Goal: Task Accomplishment & Management: Use online tool/utility

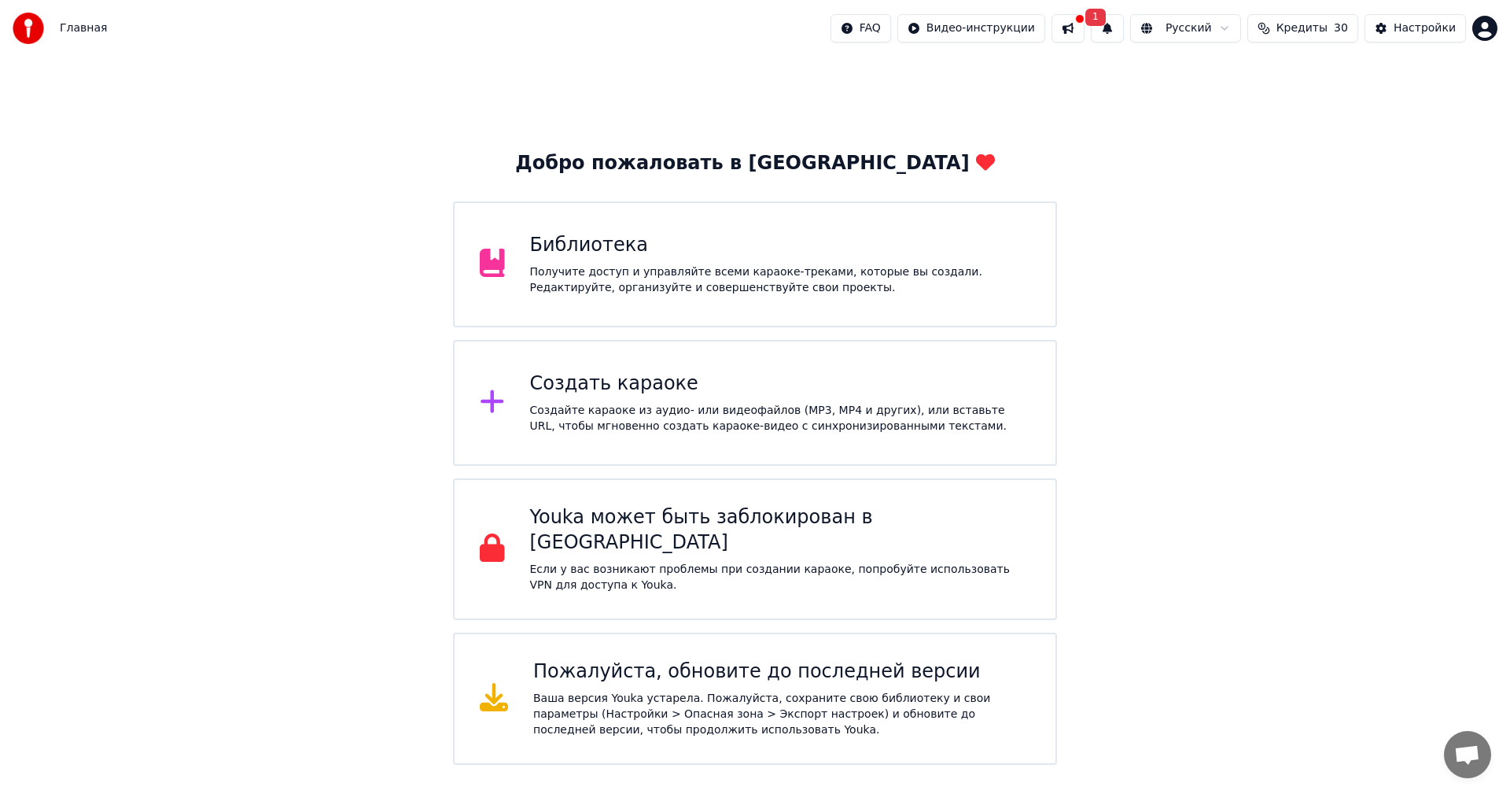
click at [585, 246] on div "Библиотека" at bounding box center [780, 245] width 501 height 25
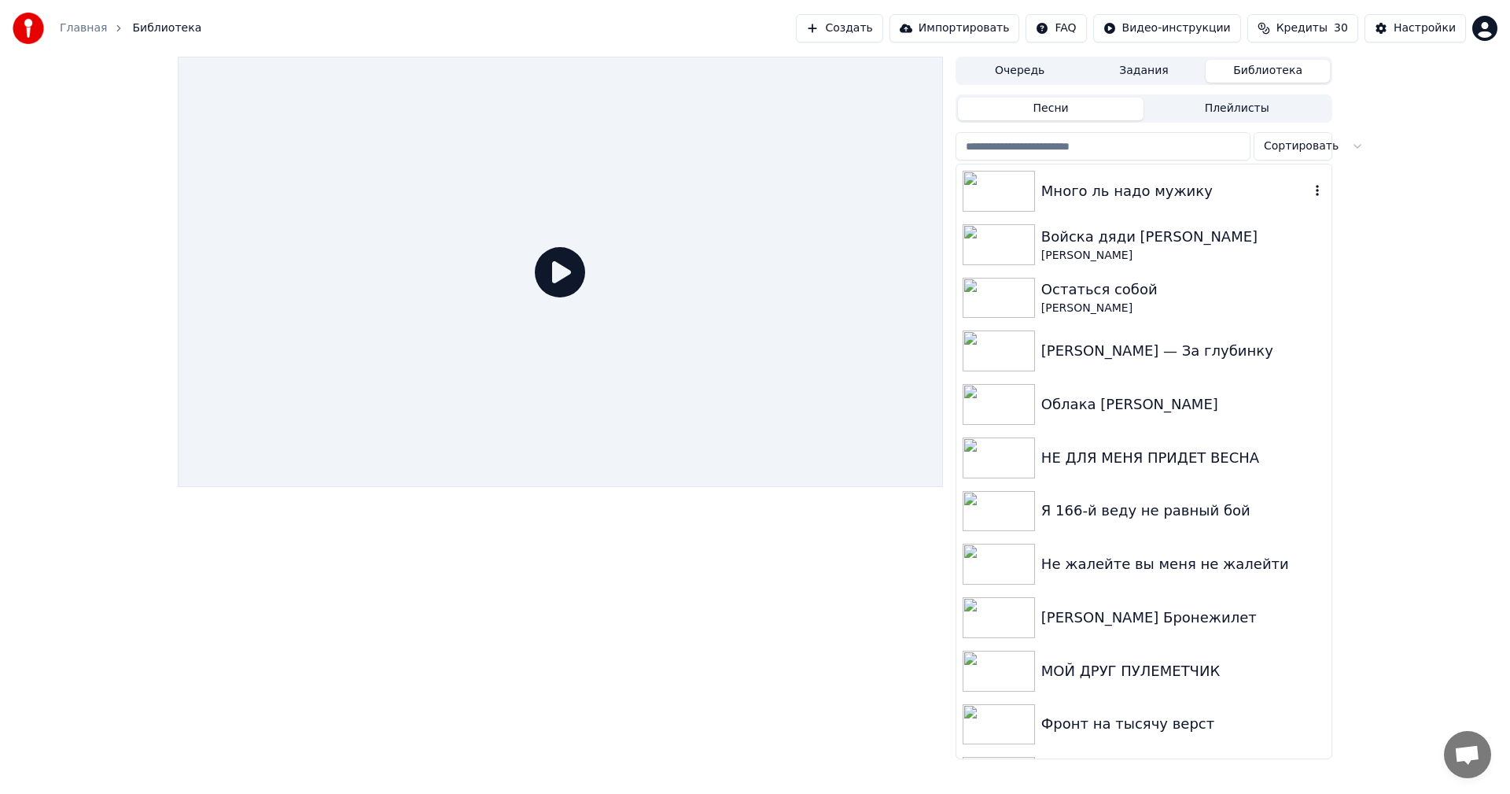
click at [1016, 180] on img at bounding box center [999, 191] width 72 height 41
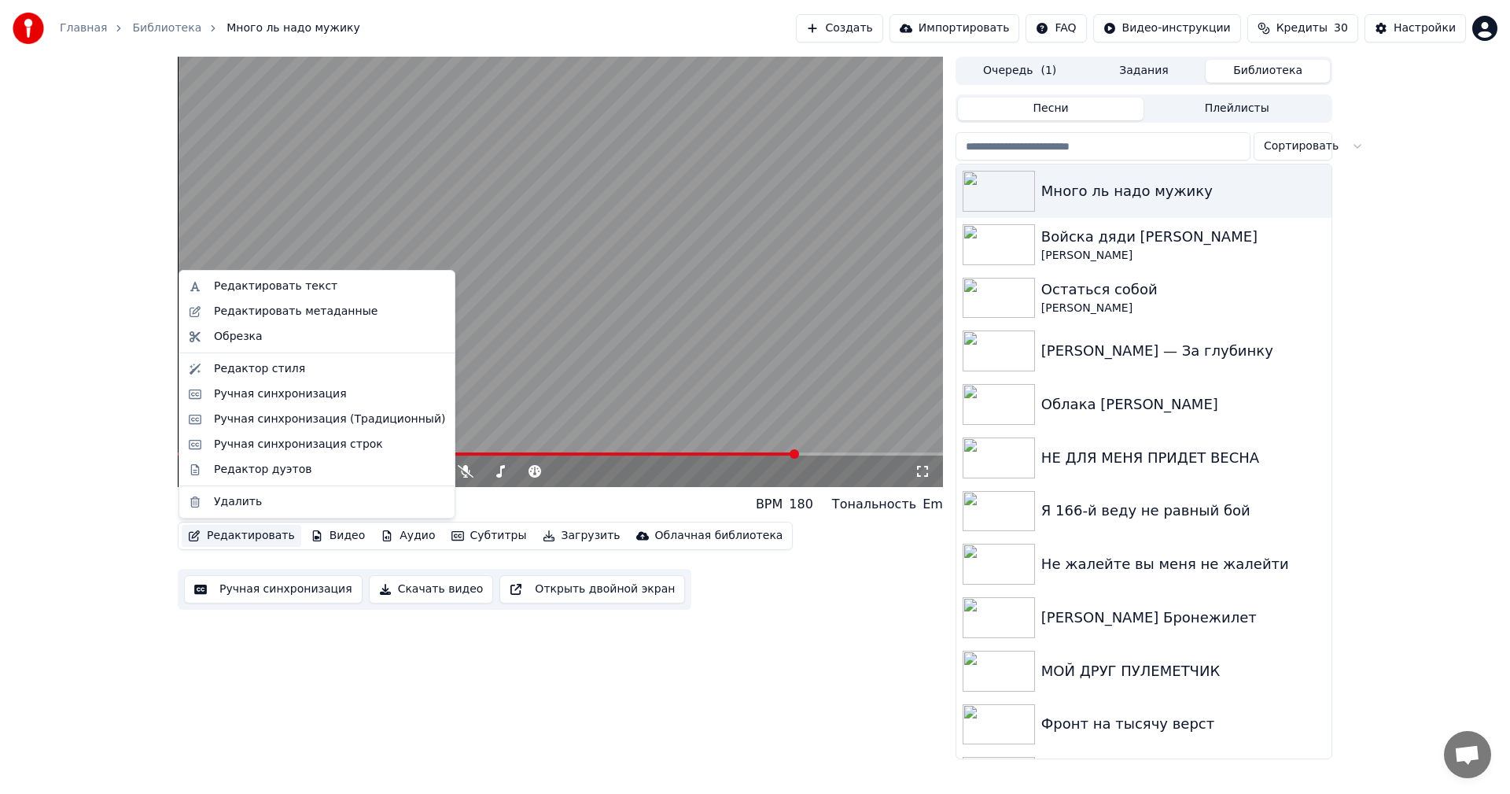
click at [238, 531] on button "Редактировать" at bounding box center [242, 536] width 120 height 22
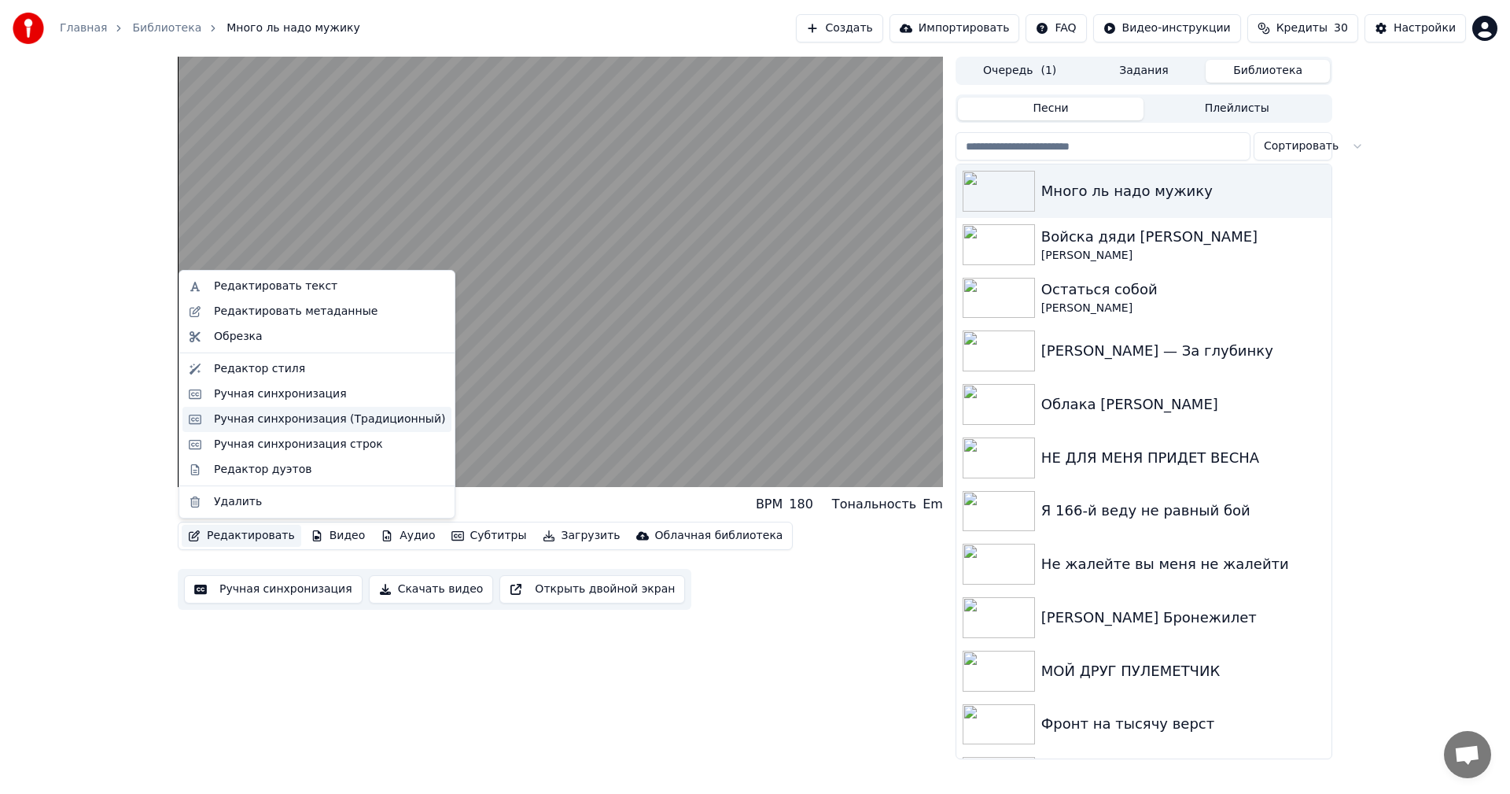
click at [249, 420] on div "Ручная синхронизация (Традиционный)" at bounding box center [329, 419] width 231 height 16
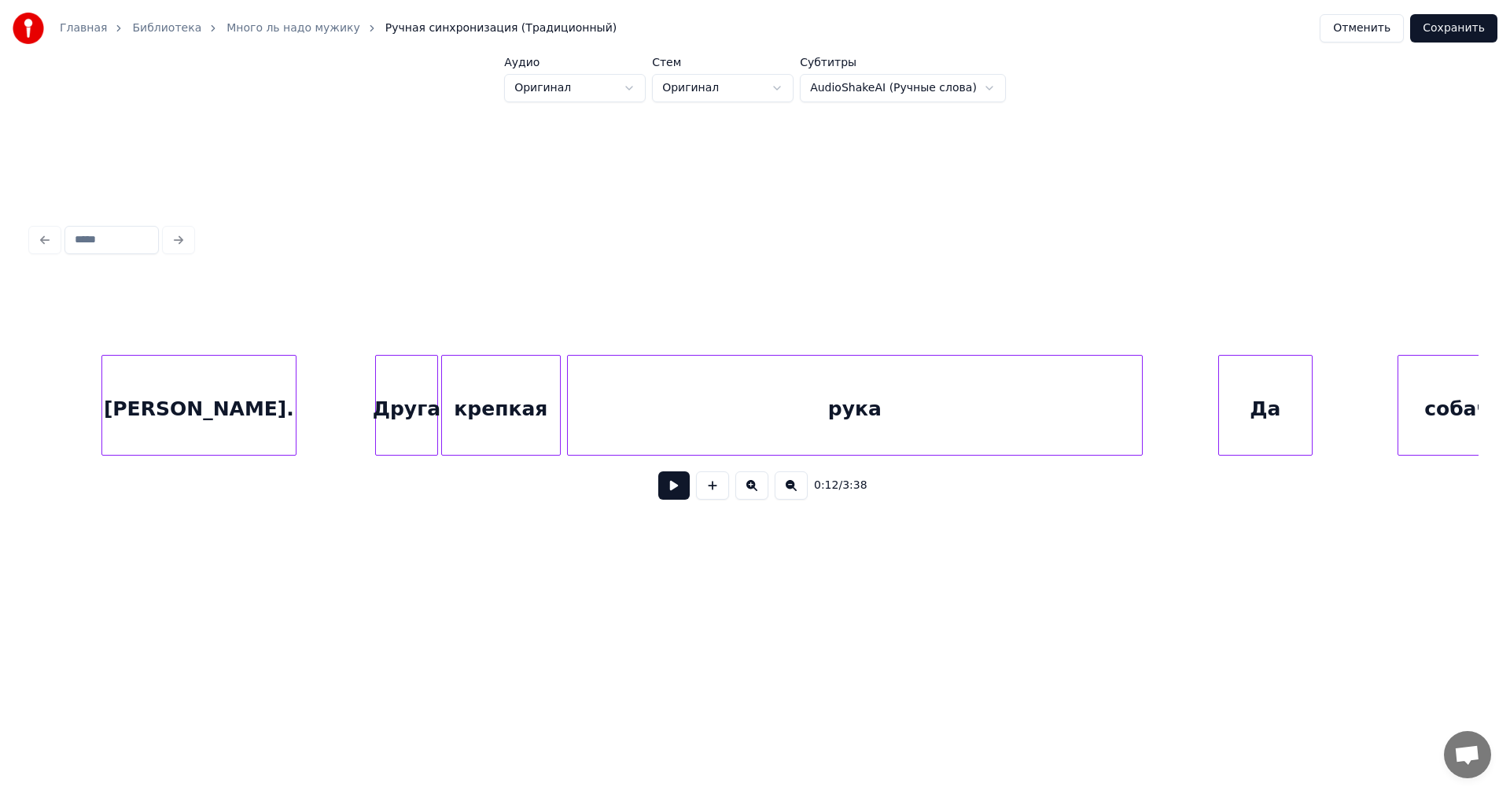
scroll to position [0, 26188]
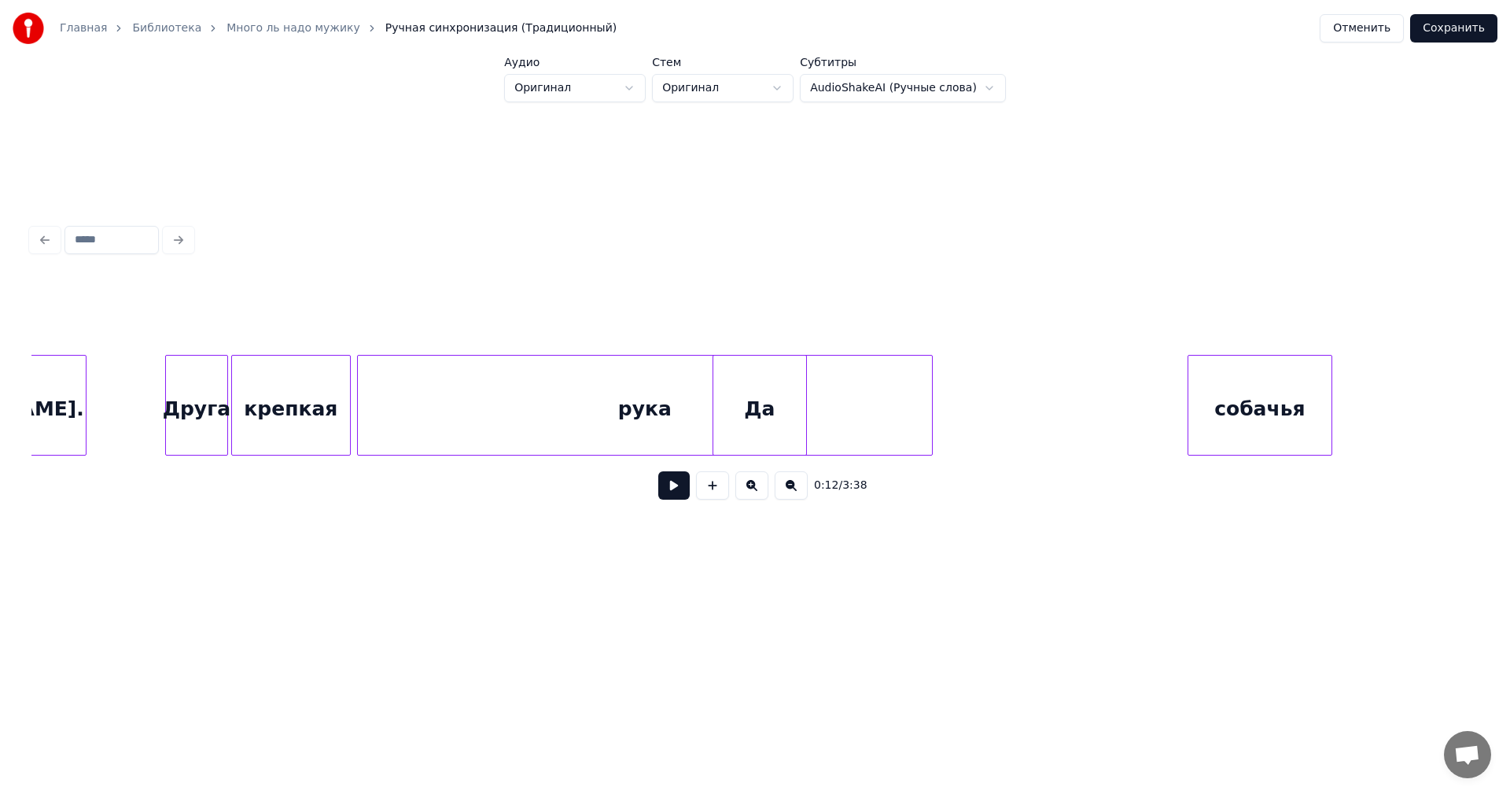
click at [736, 399] on div "Да" at bounding box center [760, 409] width 93 height 107
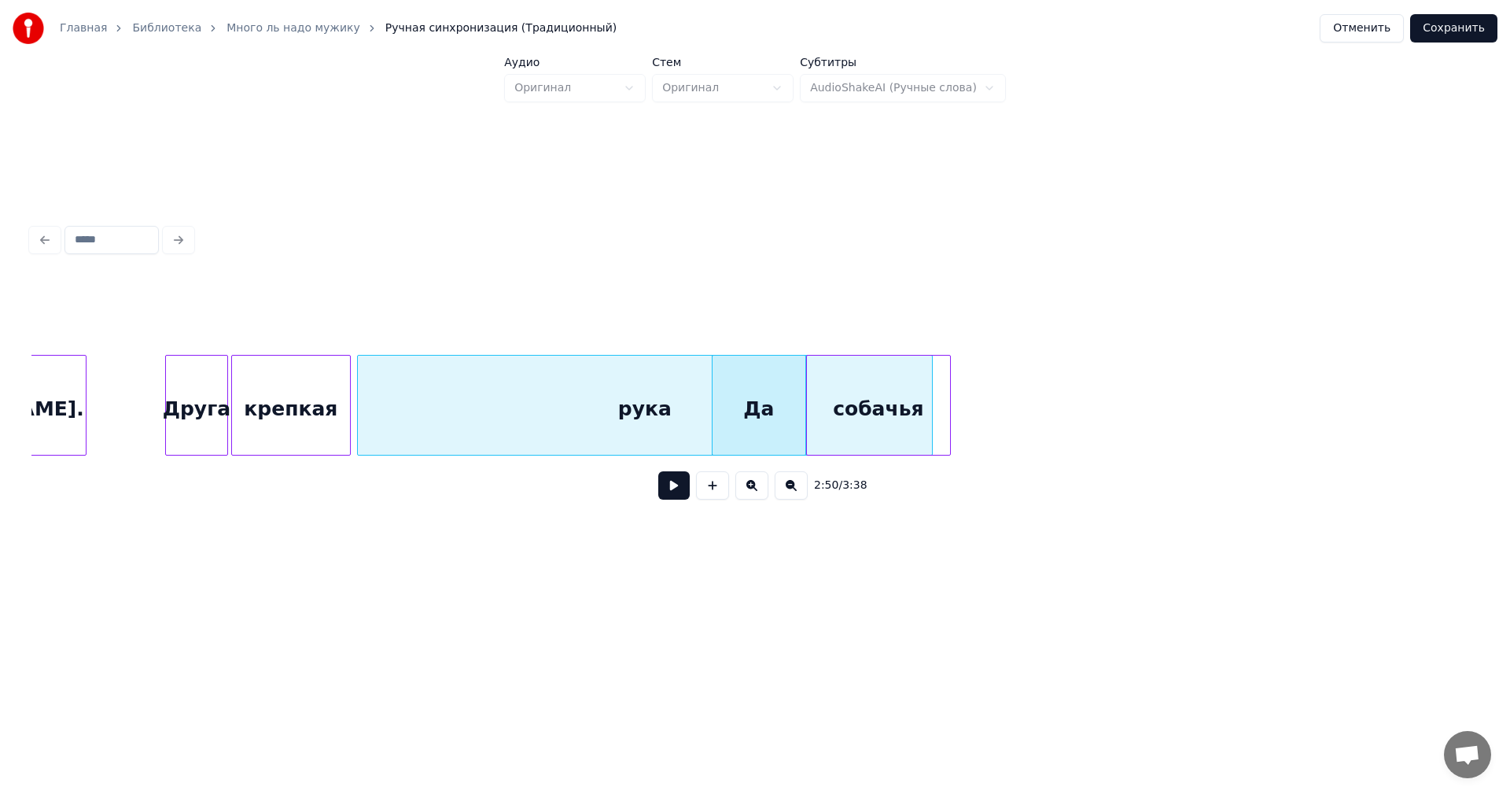
click at [841, 375] on div "собачья" at bounding box center [878, 409] width 143 height 107
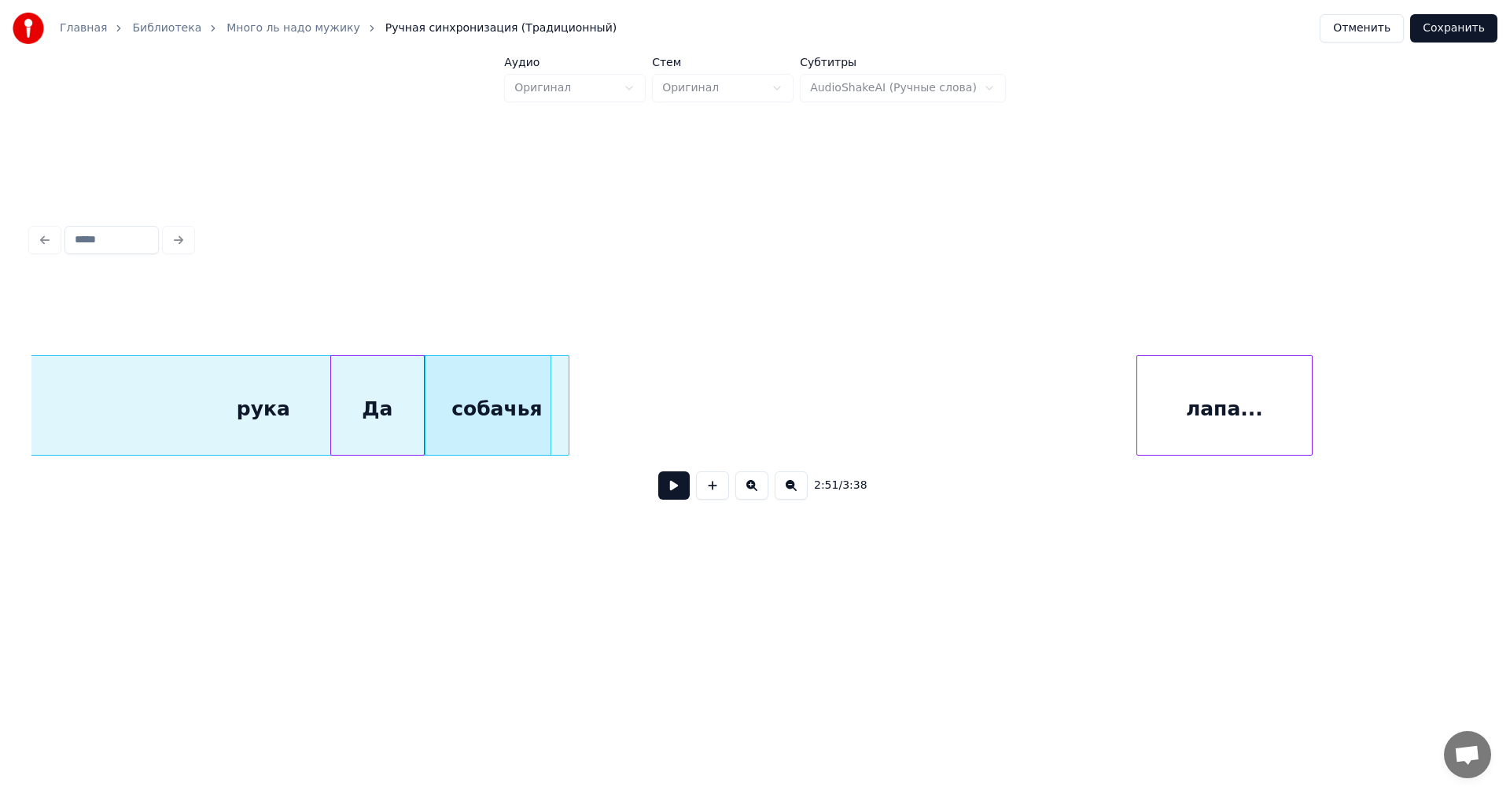
scroll to position [0, 26646]
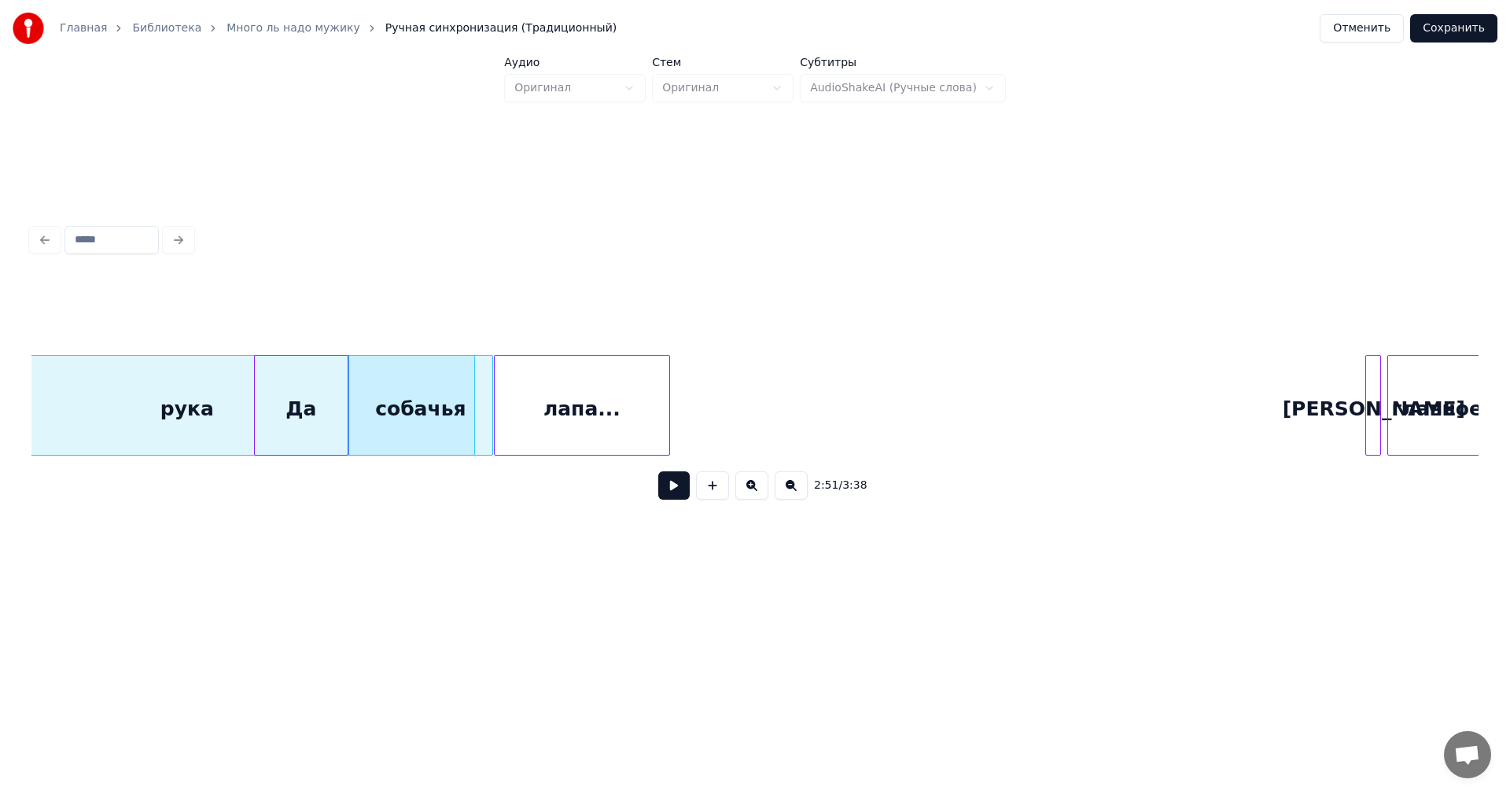
click at [591, 404] on div "лапа..." at bounding box center [582, 409] width 175 height 107
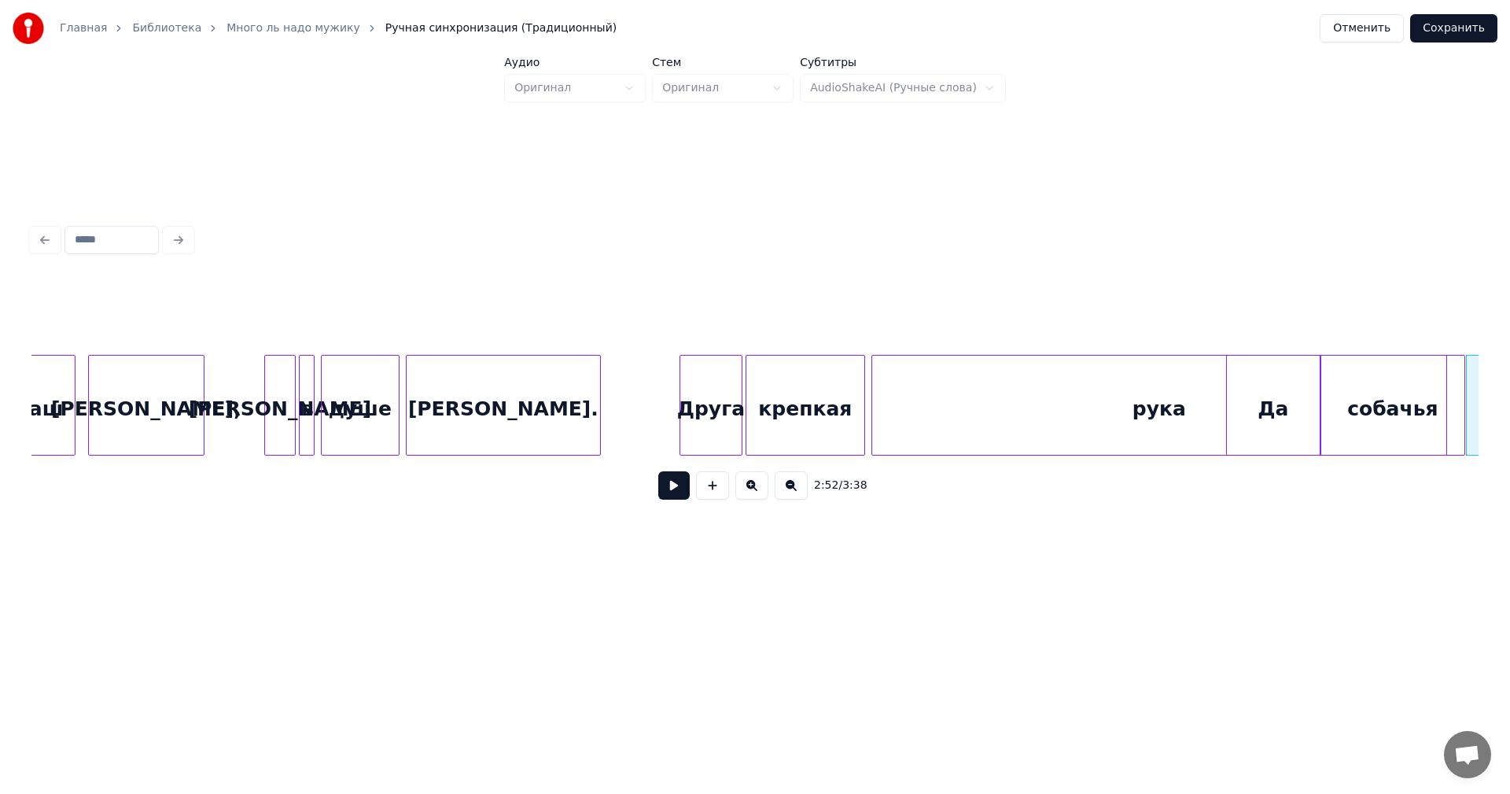
scroll to position [0, 25845]
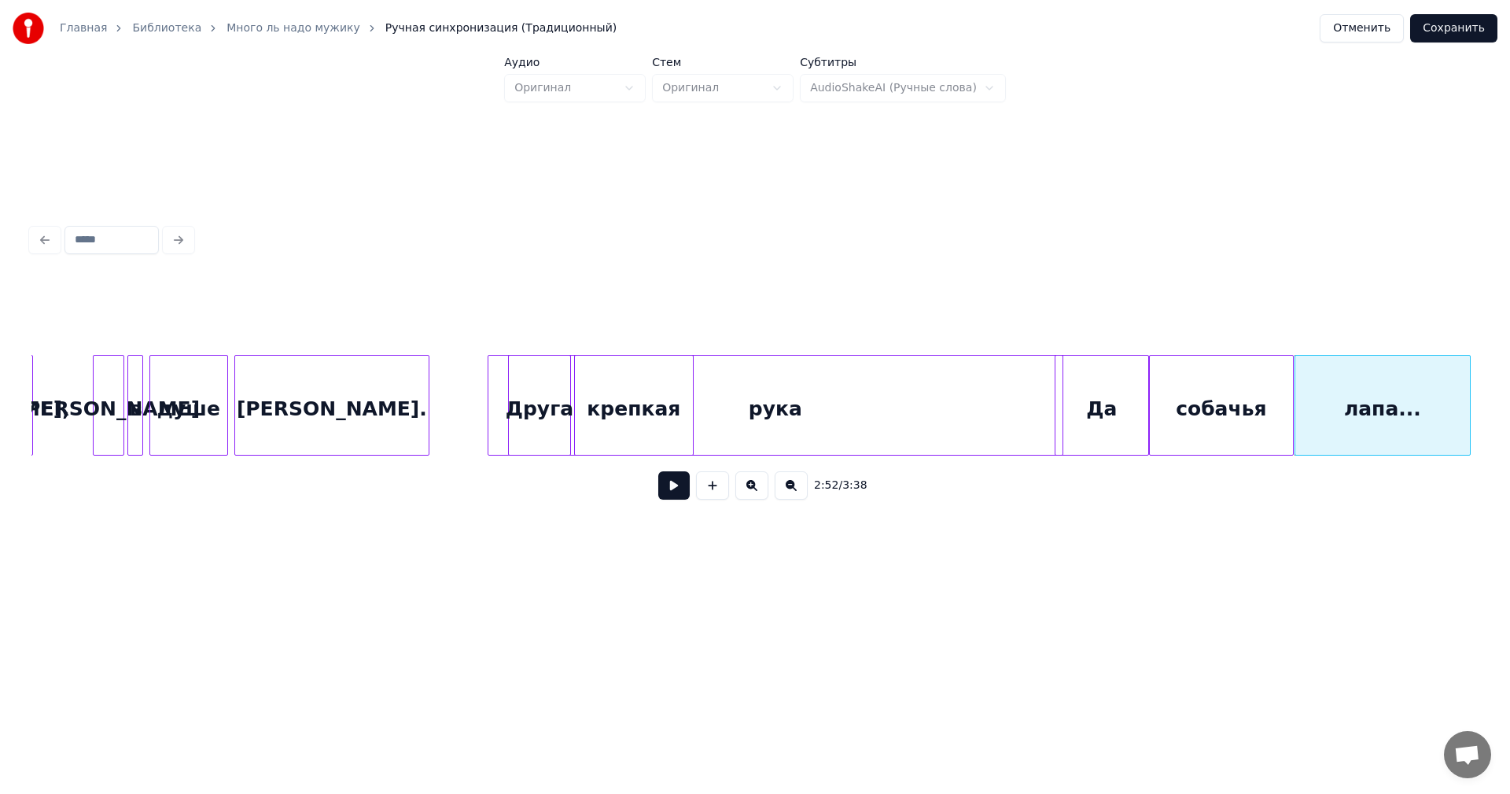
click at [773, 411] on div "рука" at bounding box center [776, 409] width 574 height 107
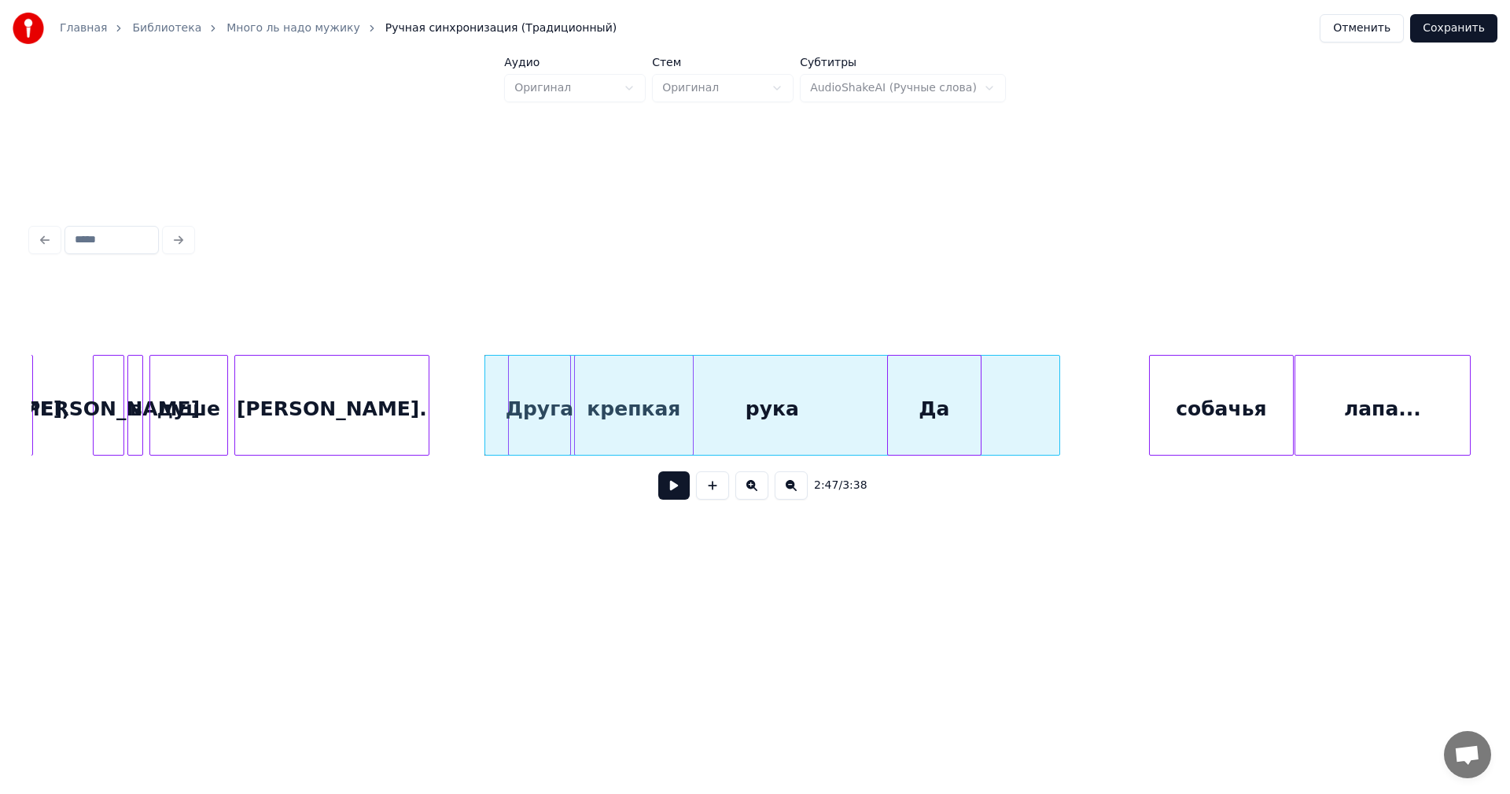
click at [946, 409] on div "Да" at bounding box center [934, 409] width 93 height 107
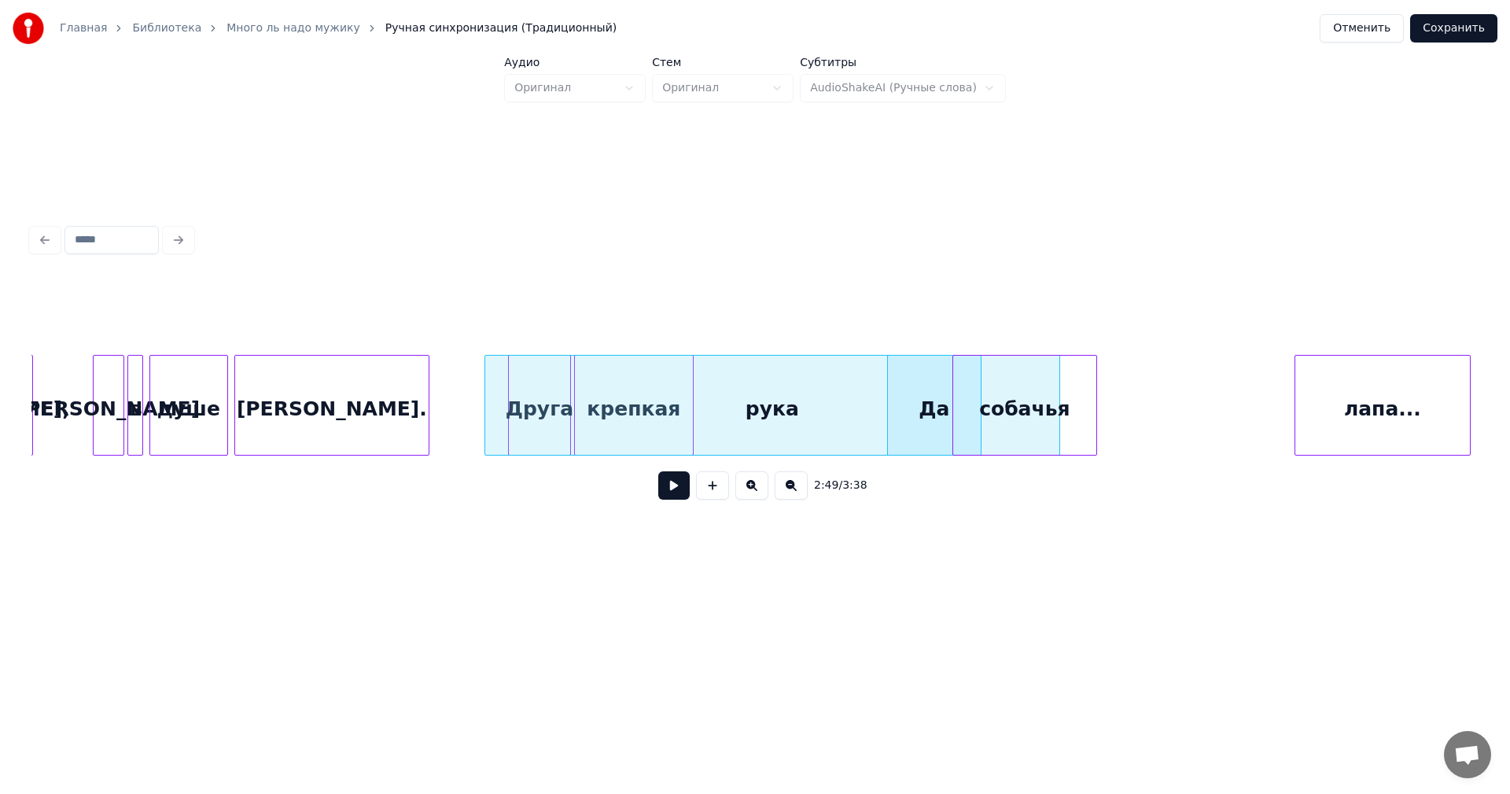
click at [1038, 396] on div "собачья" at bounding box center [1024, 409] width 143 height 107
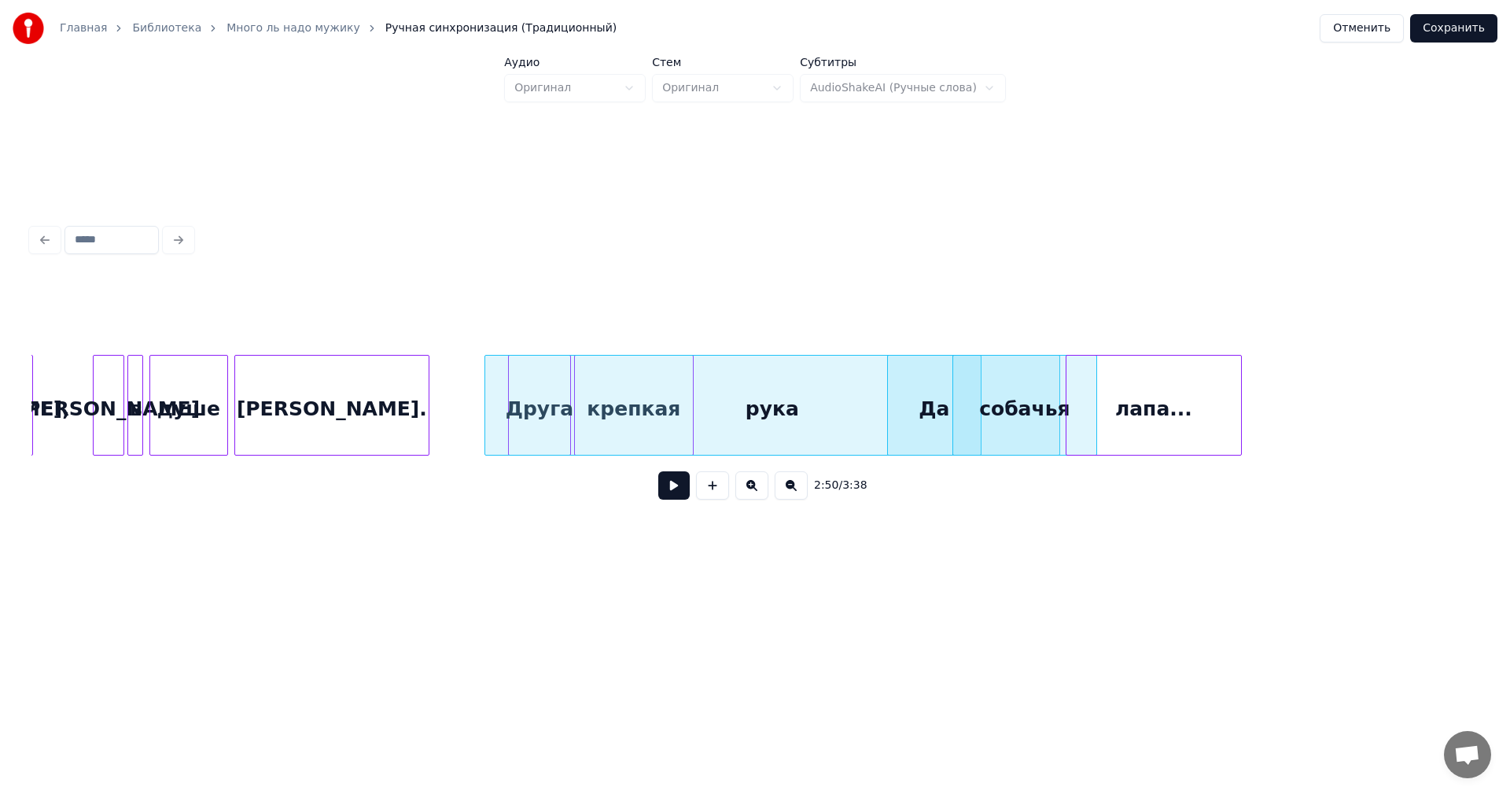
click at [1160, 409] on div "лапа..." at bounding box center [1154, 409] width 175 height 107
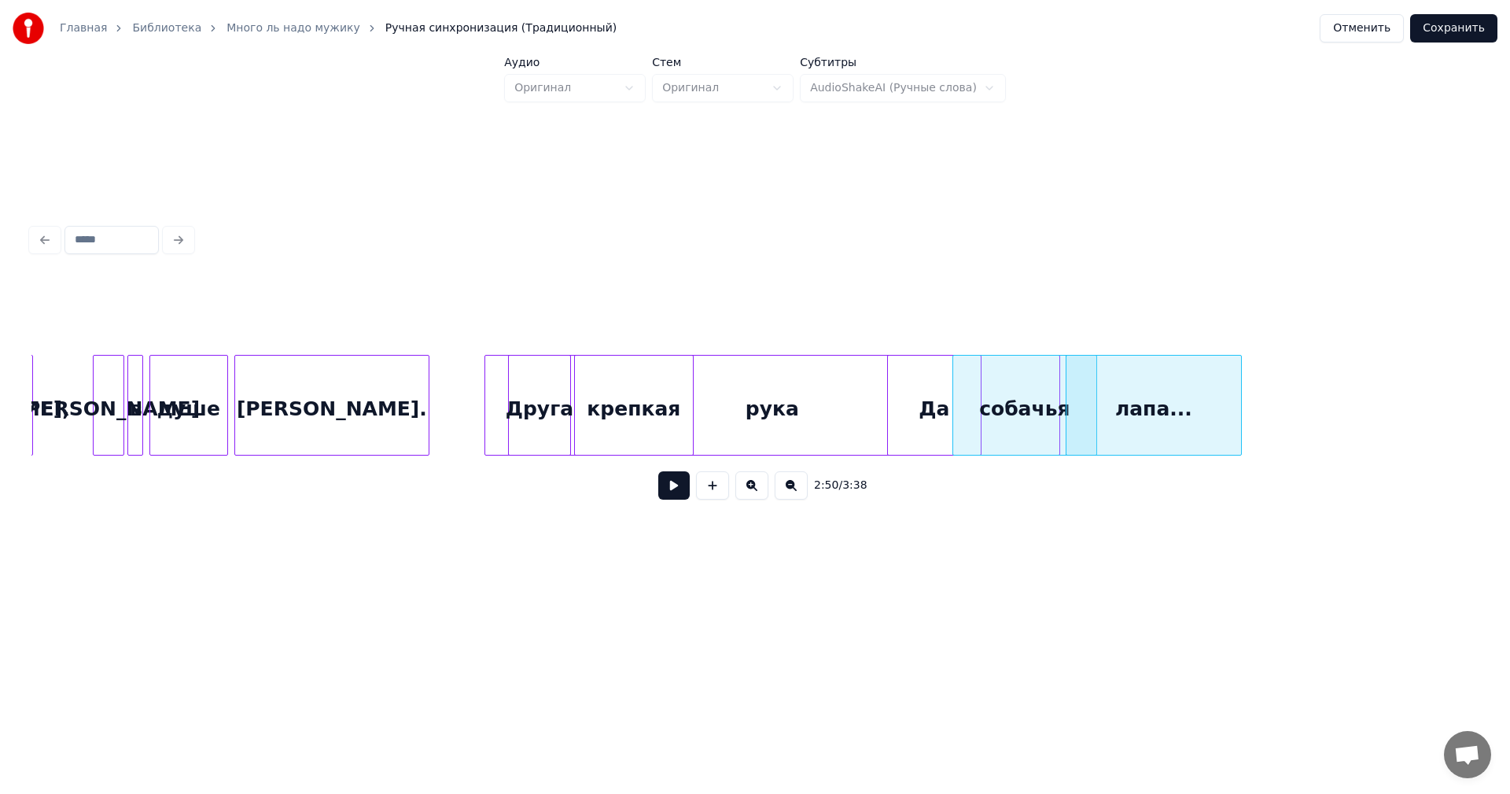
click at [514, 398] on div "рука" at bounding box center [772, 409] width 574 height 107
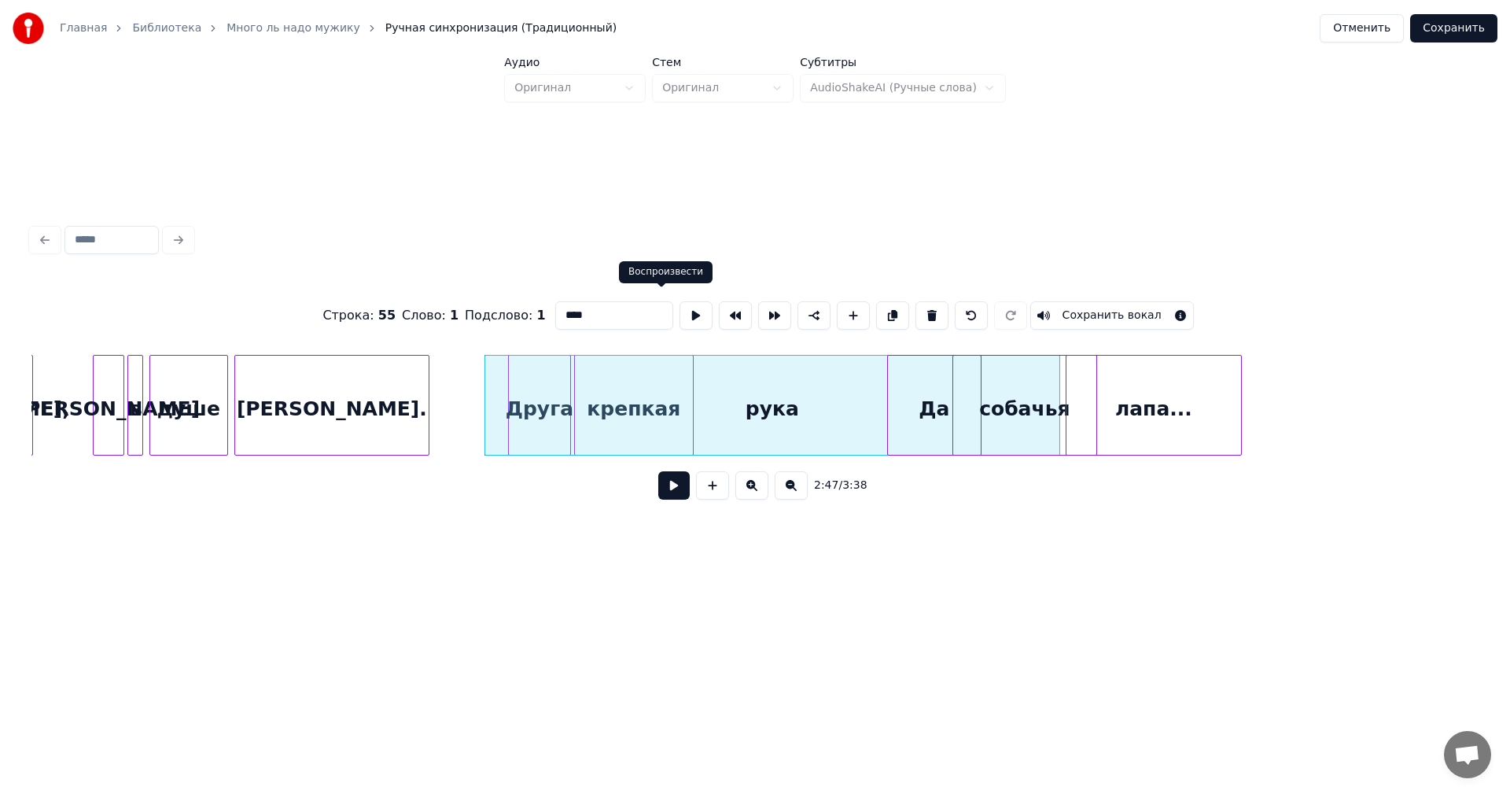
click at [680, 305] on button at bounding box center [696, 315] width 33 height 28
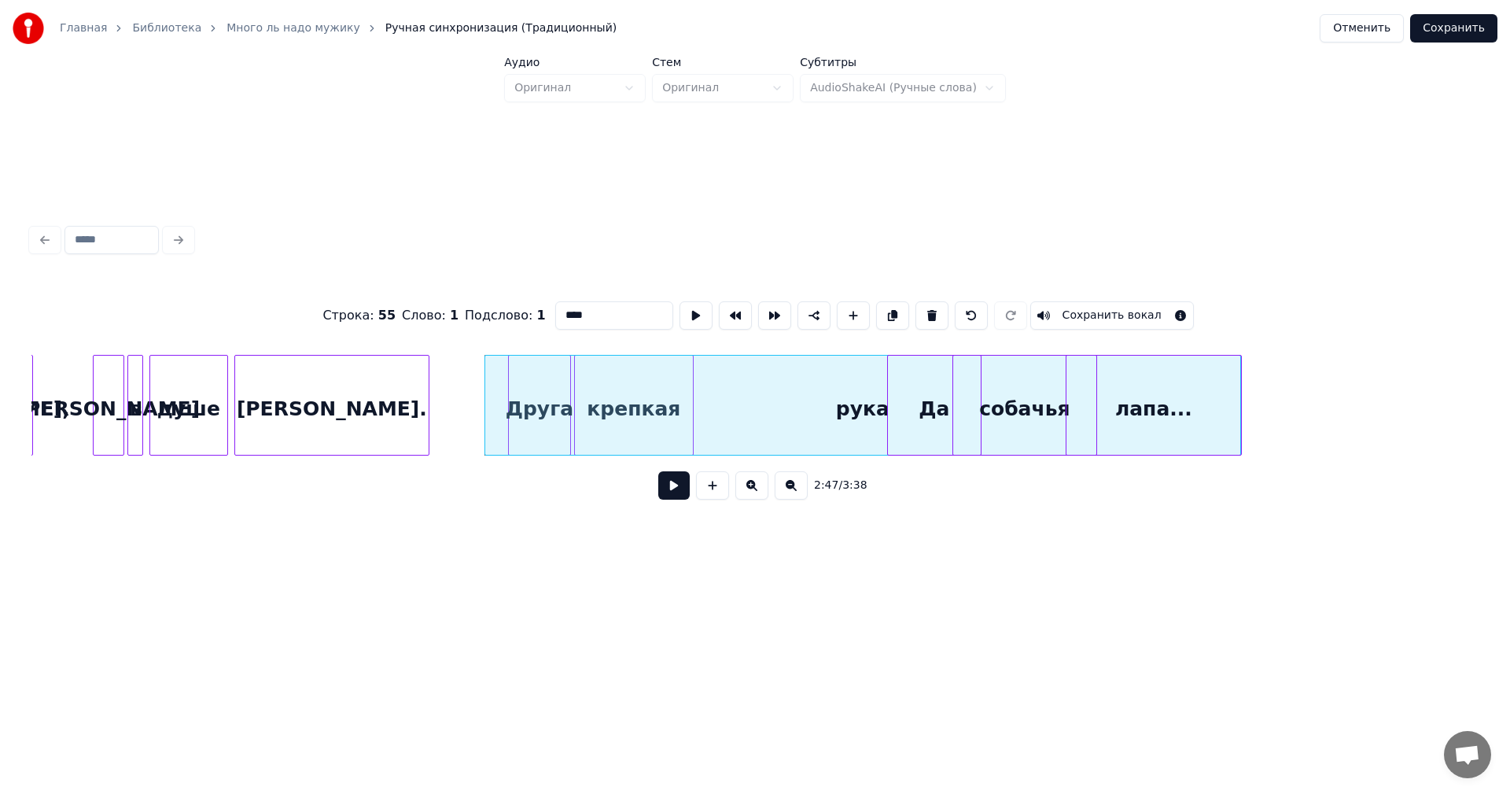
click at [496, 405] on div "рука" at bounding box center [863, 409] width 756 height 107
click at [680, 308] on button at bounding box center [696, 315] width 33 height 28
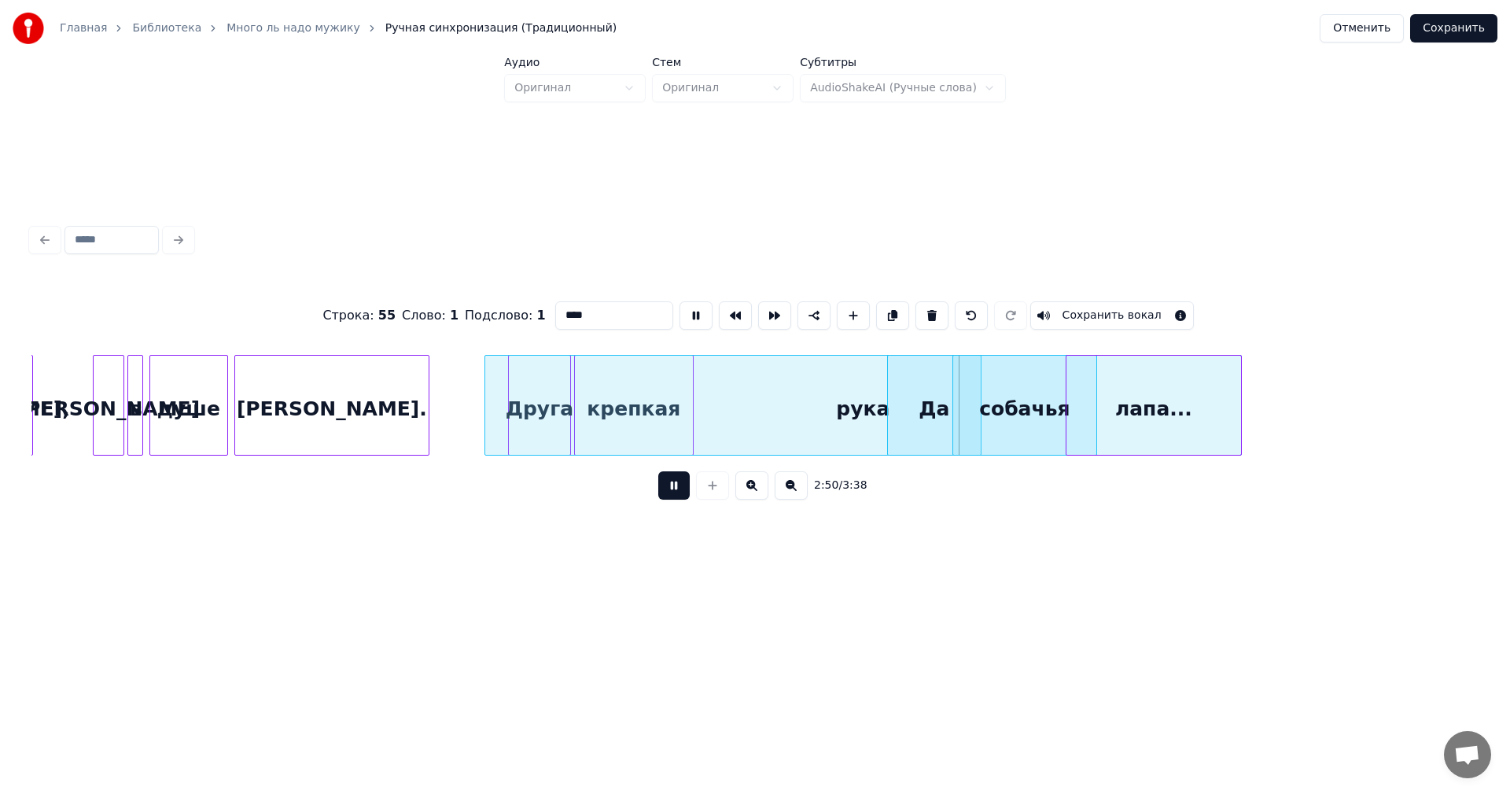
click at [680, 306] on button at bounding box center [696, 315] width 33 height 28
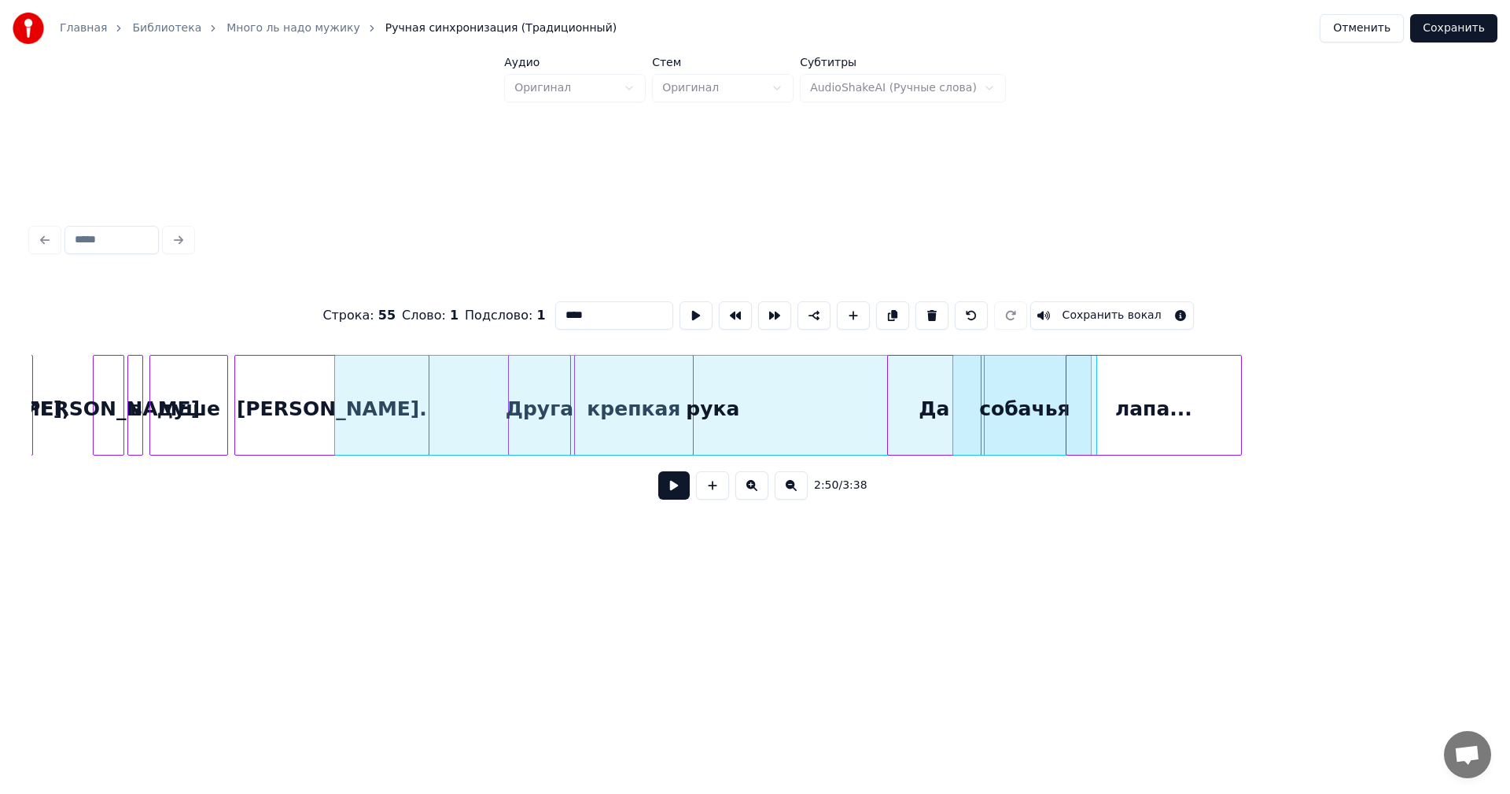
click at [718, 410] on div "рука" at bounding box center [713, 409] width 756 height 107
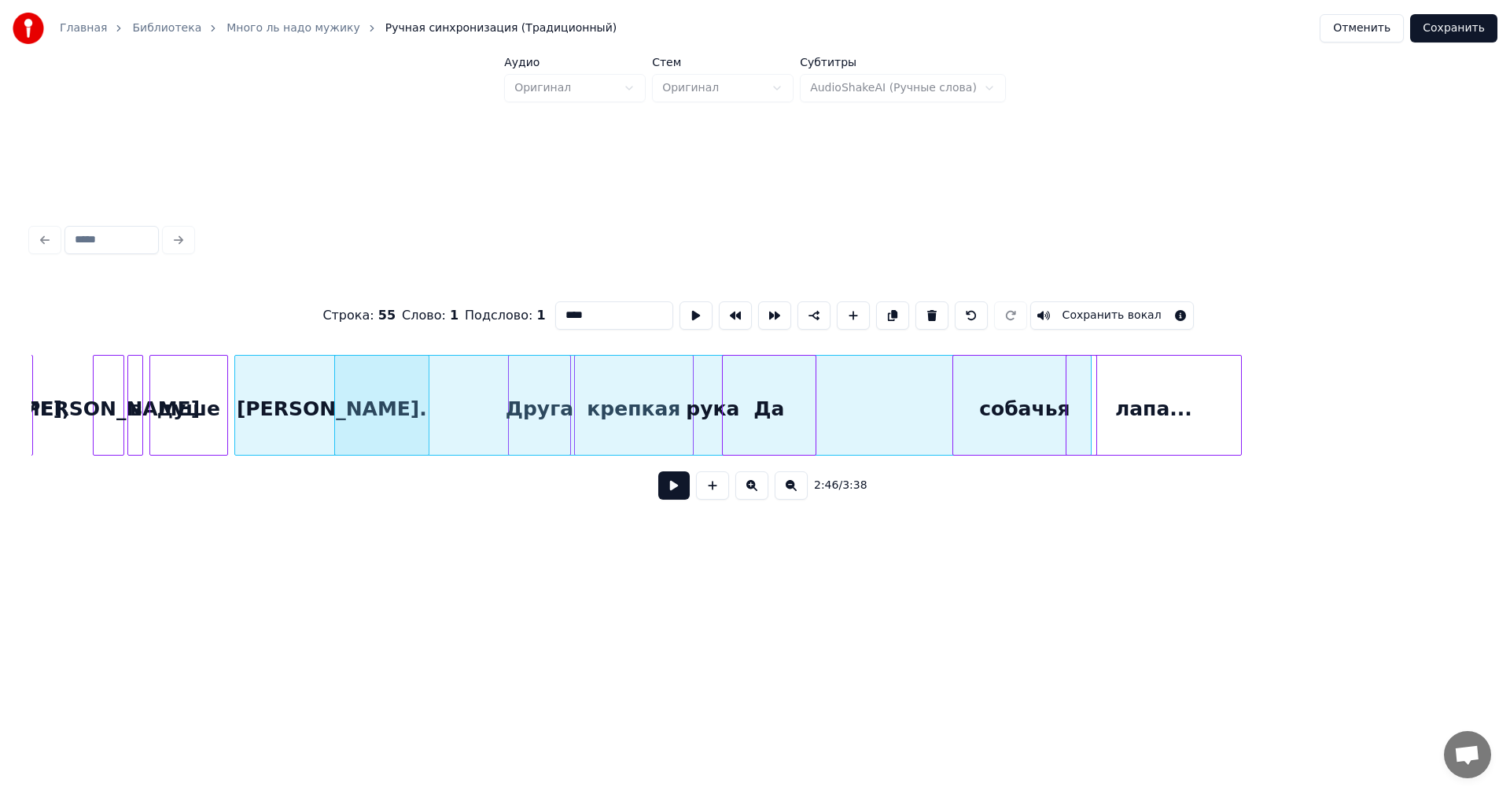
click at [774, 407] on div "Да" at bounding box center [769, 409] width 93 height 107
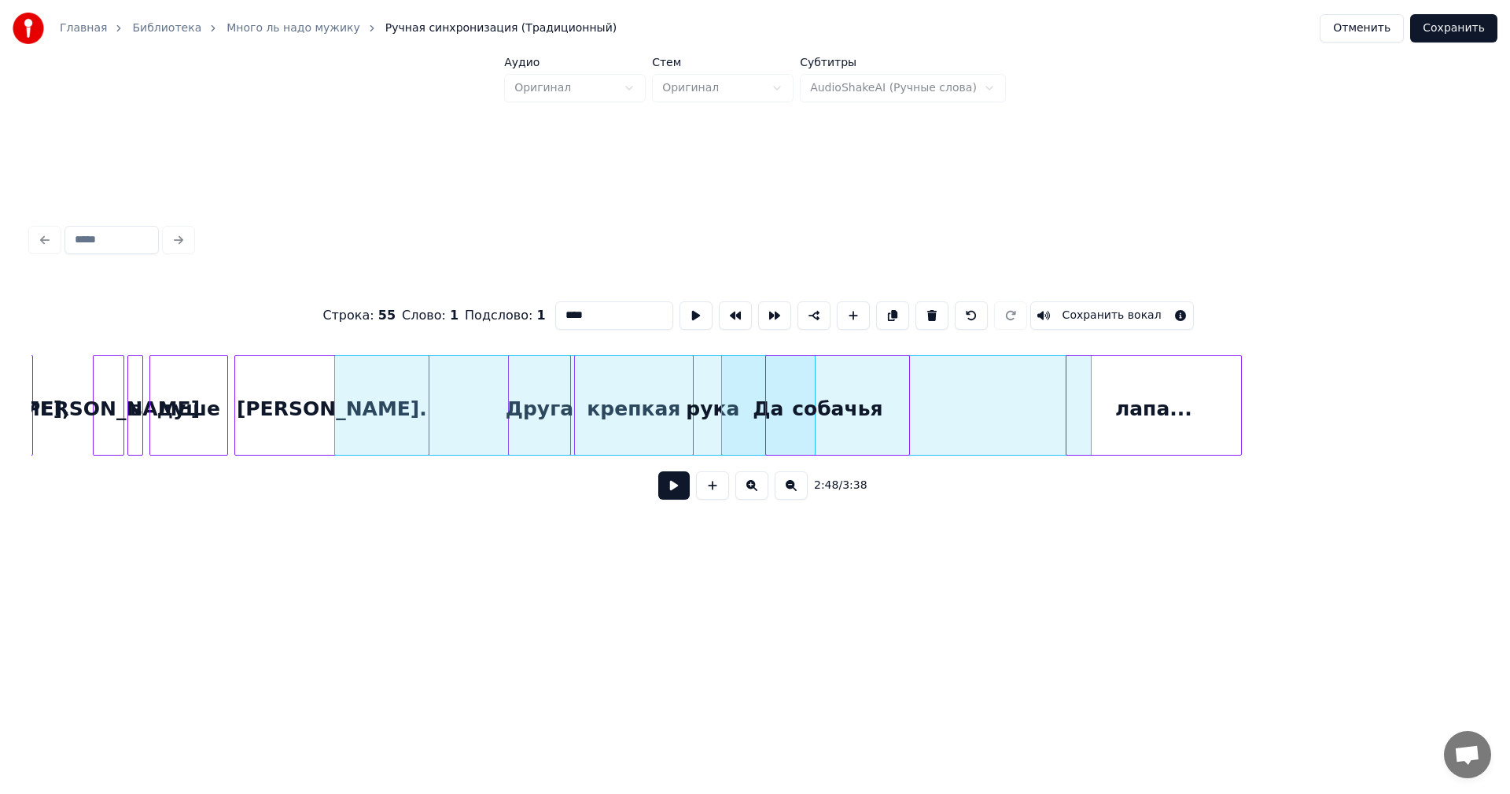
click at [839, 406] on div "собачья" at bounding box center [837, 409] width 143 height 107
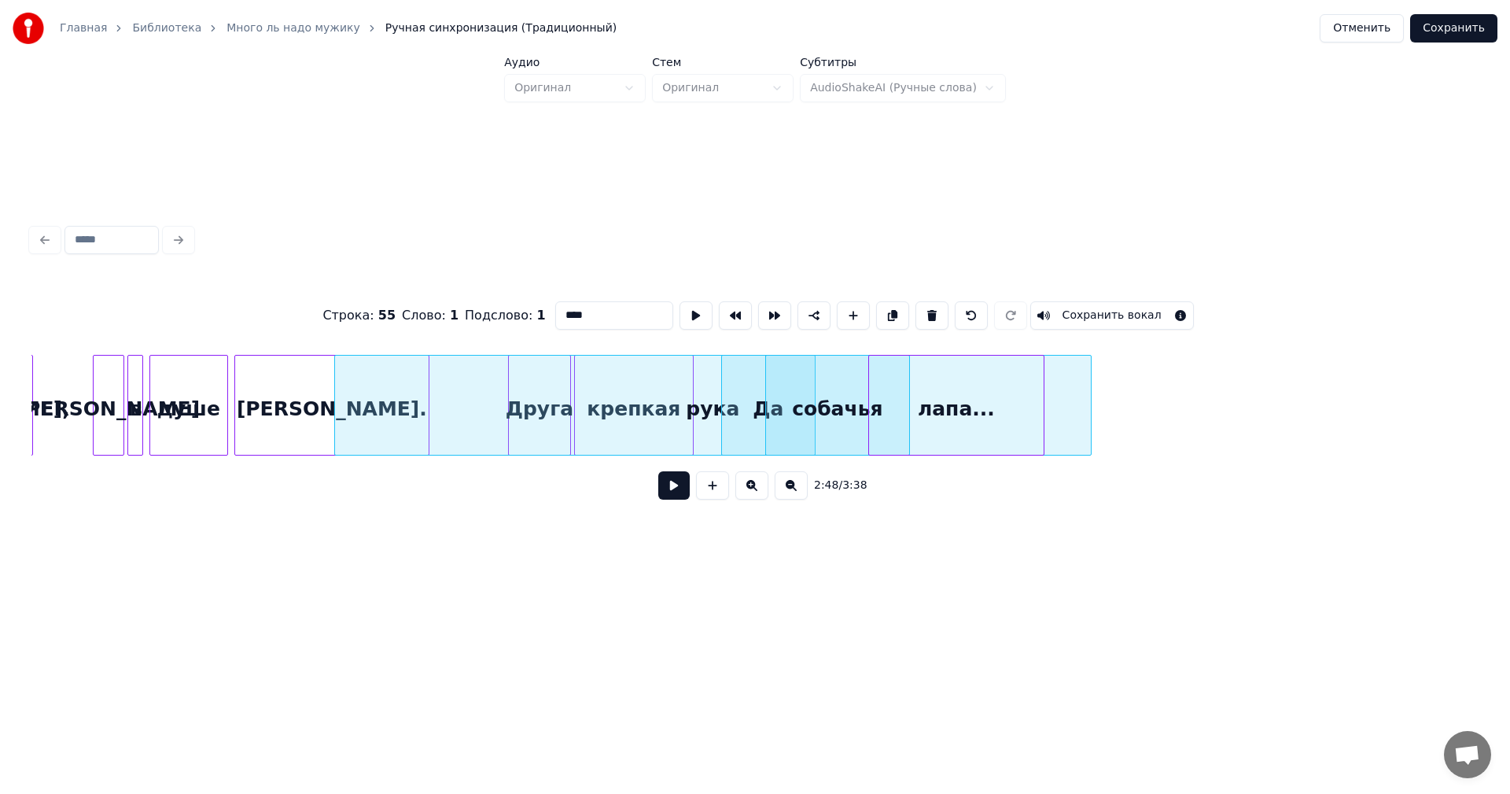
click at [958, 400] on div "лапа..." at bounding box center [956, 409] width 175 height 107
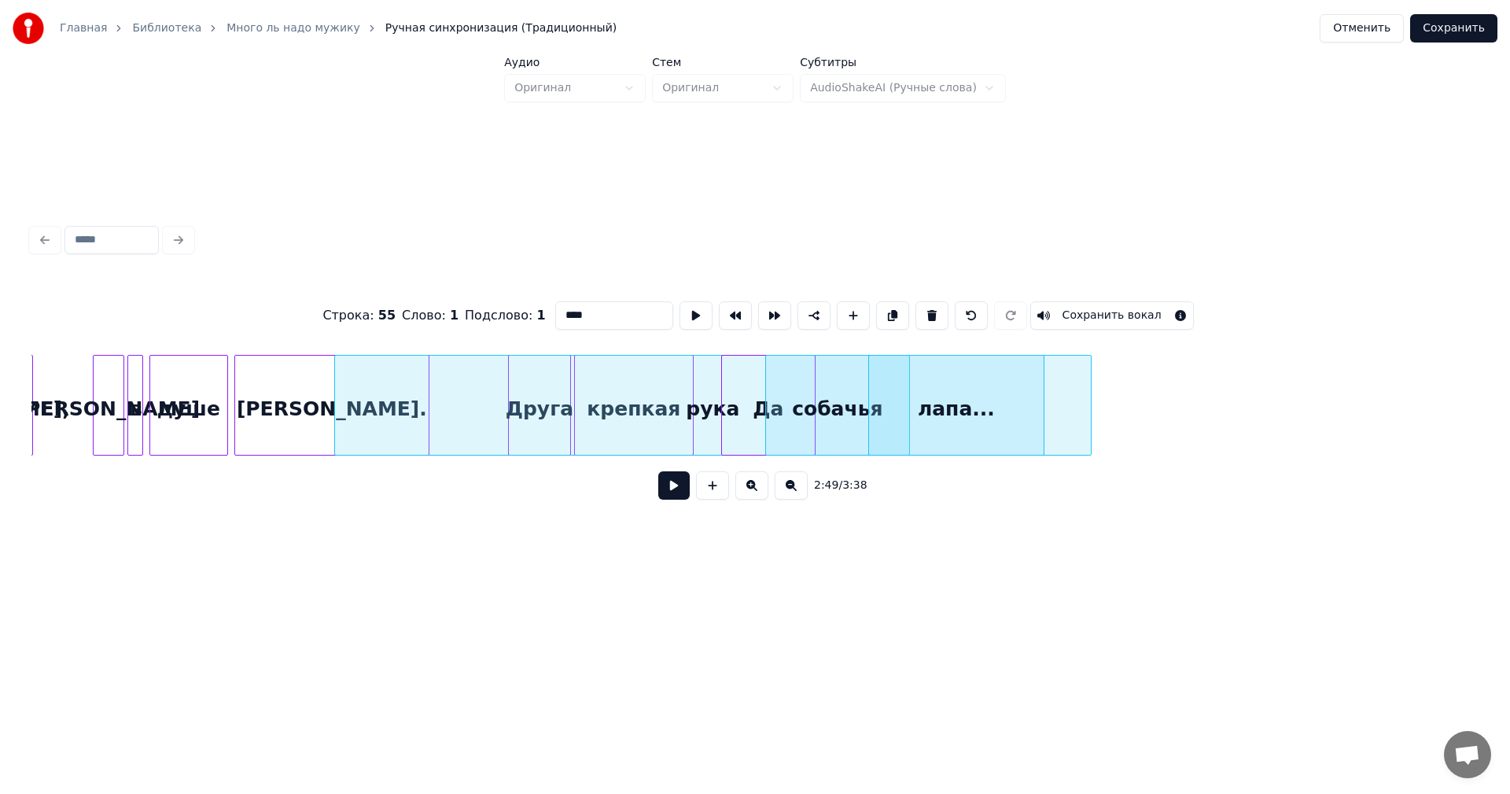
click at [536, 395] on div "рука" at bounding box center [713, 409] width 756 height 107
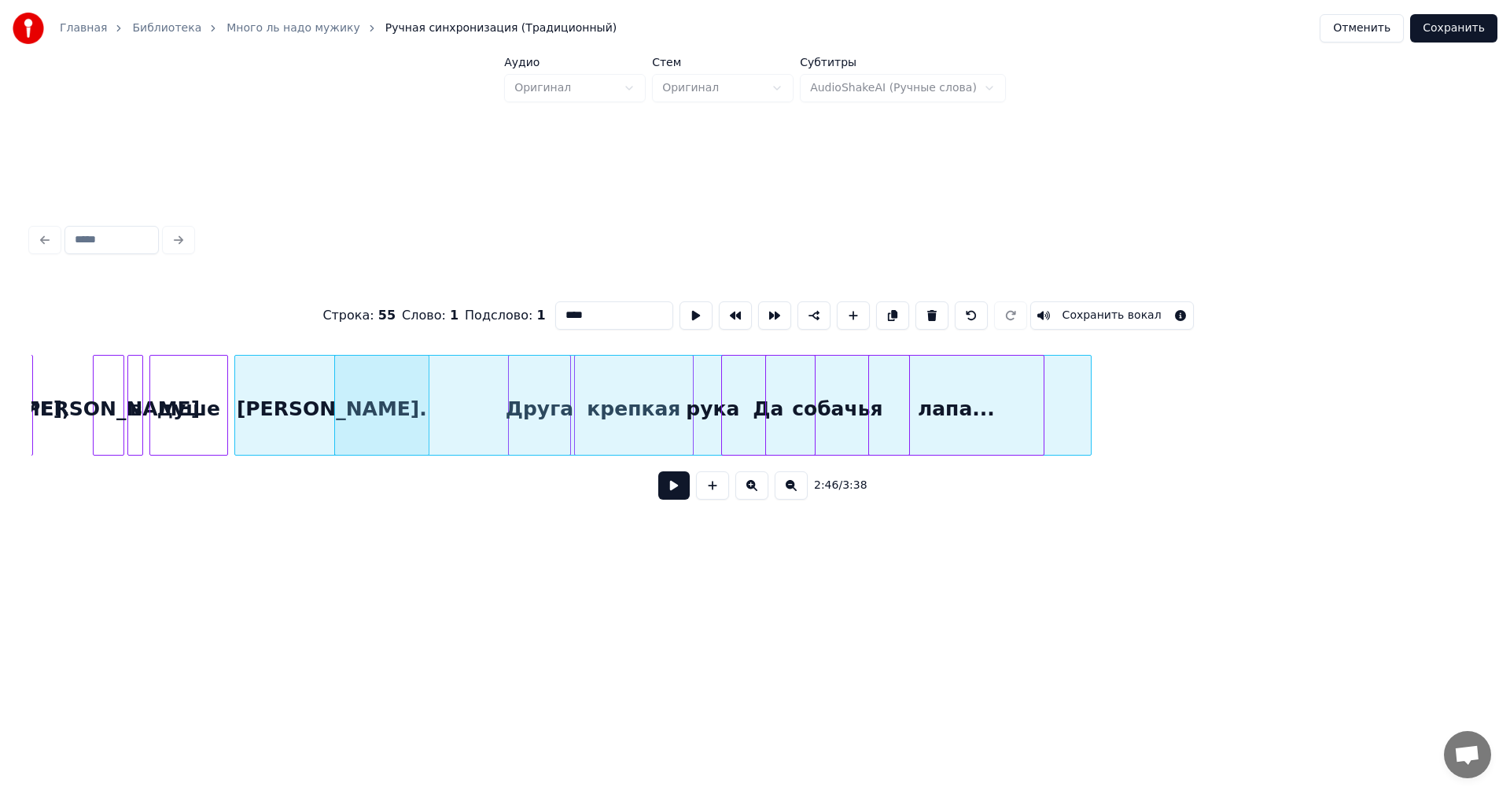
click at [534, 426] on div "рука" at bounding box center [713, 409] width 756 height 107
click at [413, 360] on div "рука" at bounding box center [713, 409] width 756 height 107
click at [319, 364] on div at bounding box center [321, 405] width 5 height 99
click at [258, 404] on div "[PERSON_NAME]." at bounding box center [332, 409] width 194 height 107
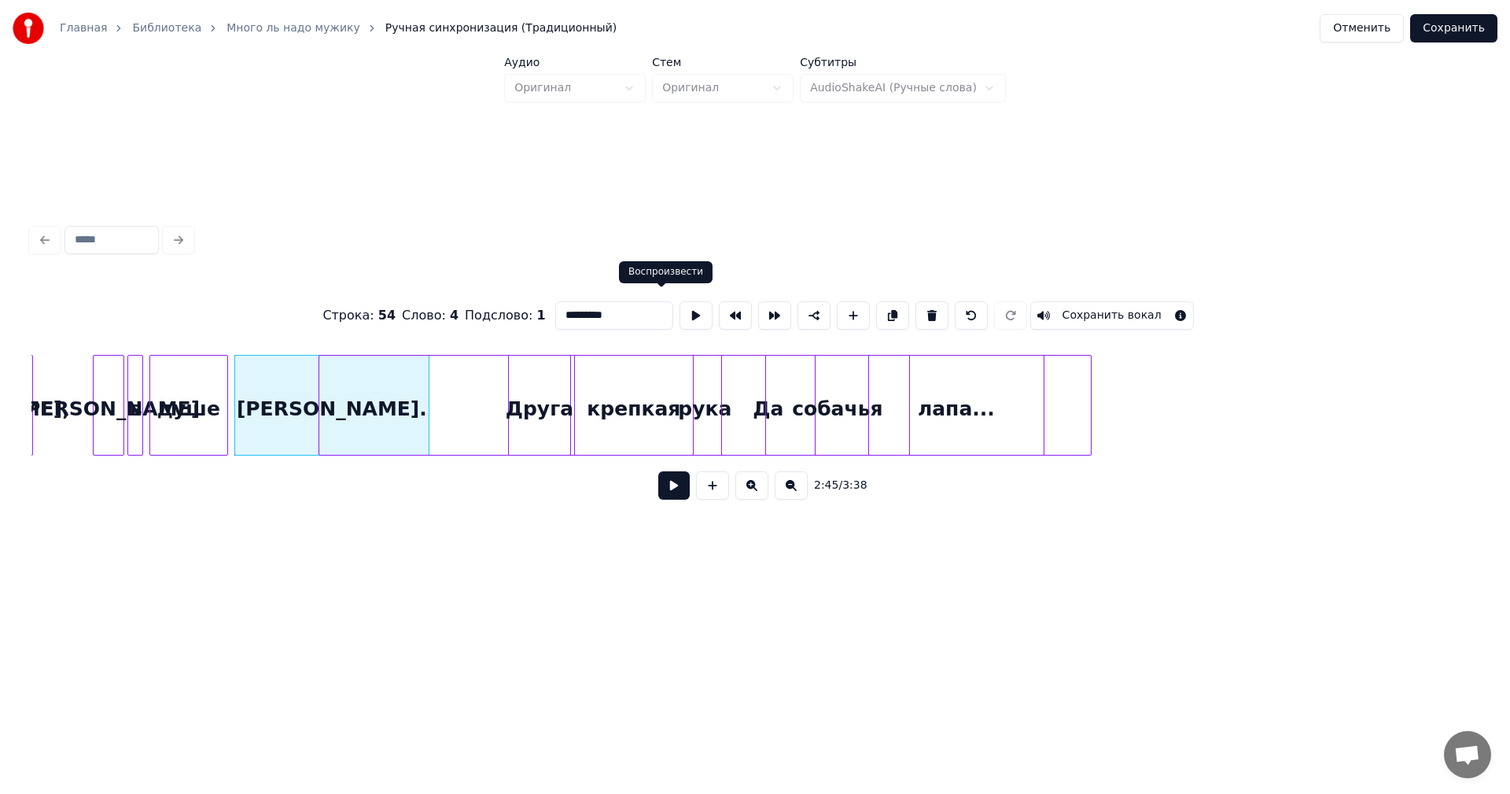
click at [680, 308] on button at bounding box center [696, 315] width 33 height 28
click at [255, 364] on div "[PERSON_NAME]." at bounding box center [324, 409] width 194 height 107
click at [97, 385] on div at bounding box center [96, 405] width 5 height 99
type input "*"
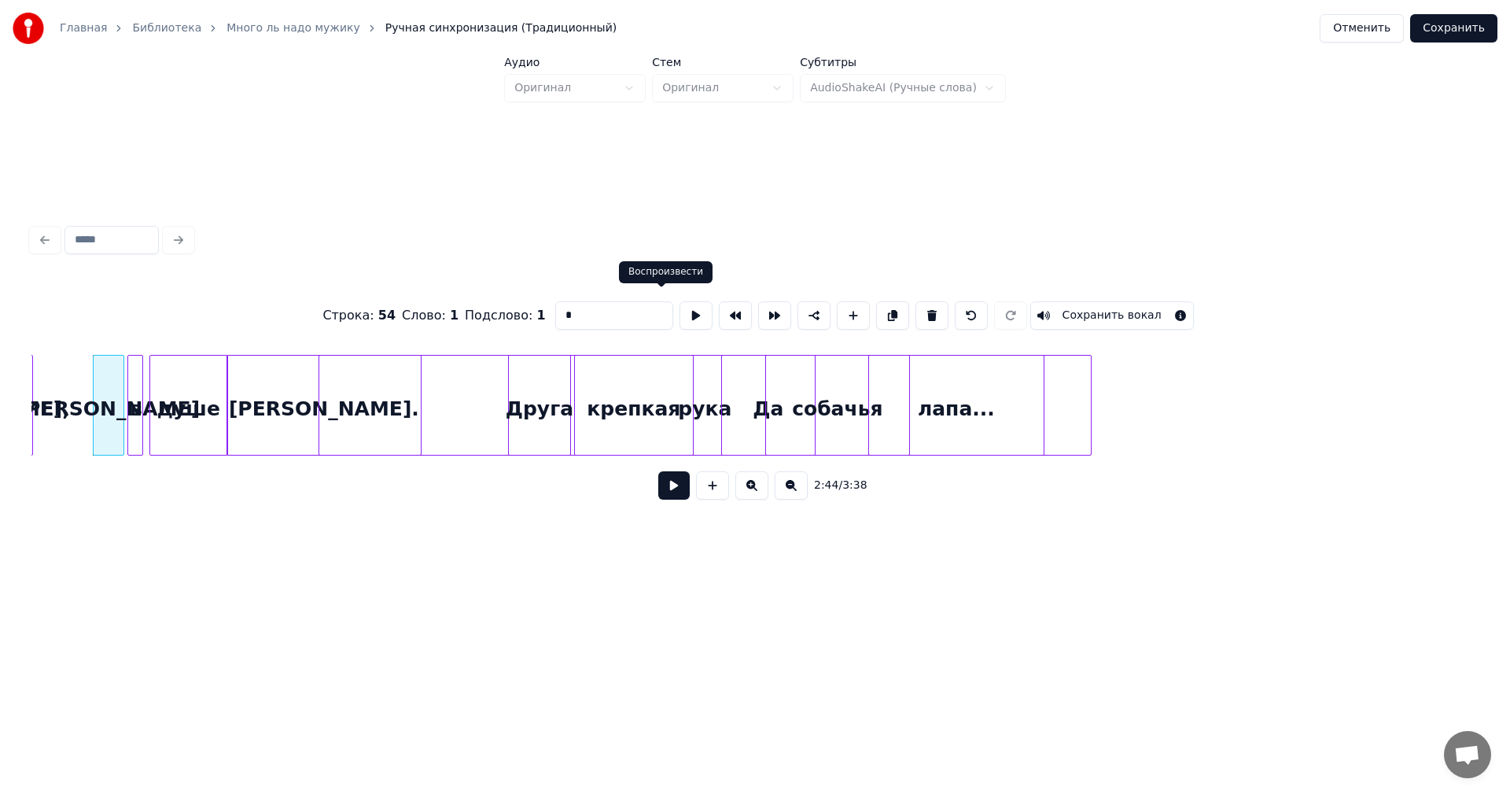
click at [680, 308] on button at bounding box center [696, 315] width 33 height 28
click at [658, 492] on button at bounding box center [673, 485] width 31 height 28
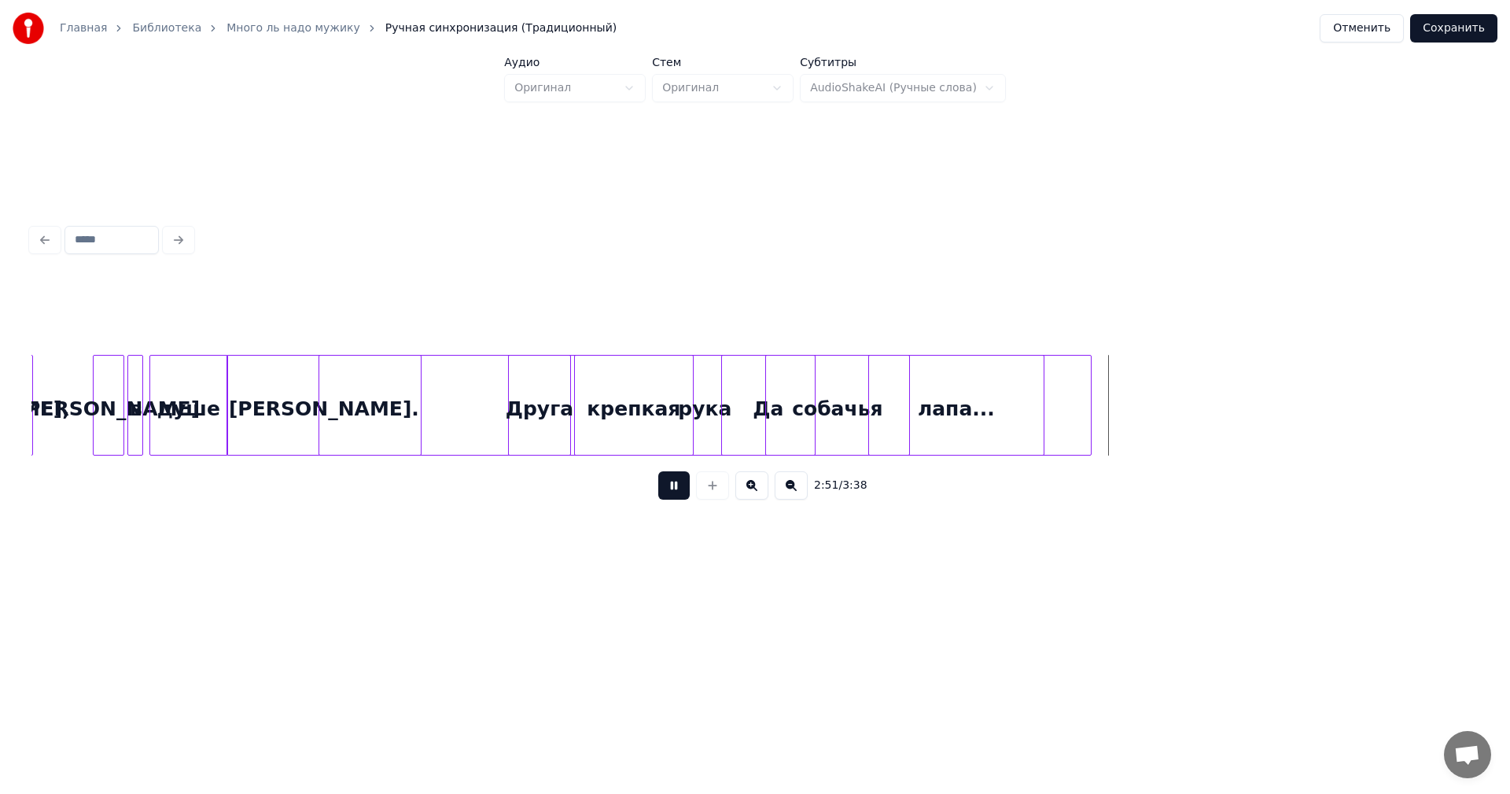
click at [666, 496] on button at bounding box center [673, 485] width 31 height 28
click at [596, 368] on div "рука" at bounding box center [705, 409] width 772 height 107
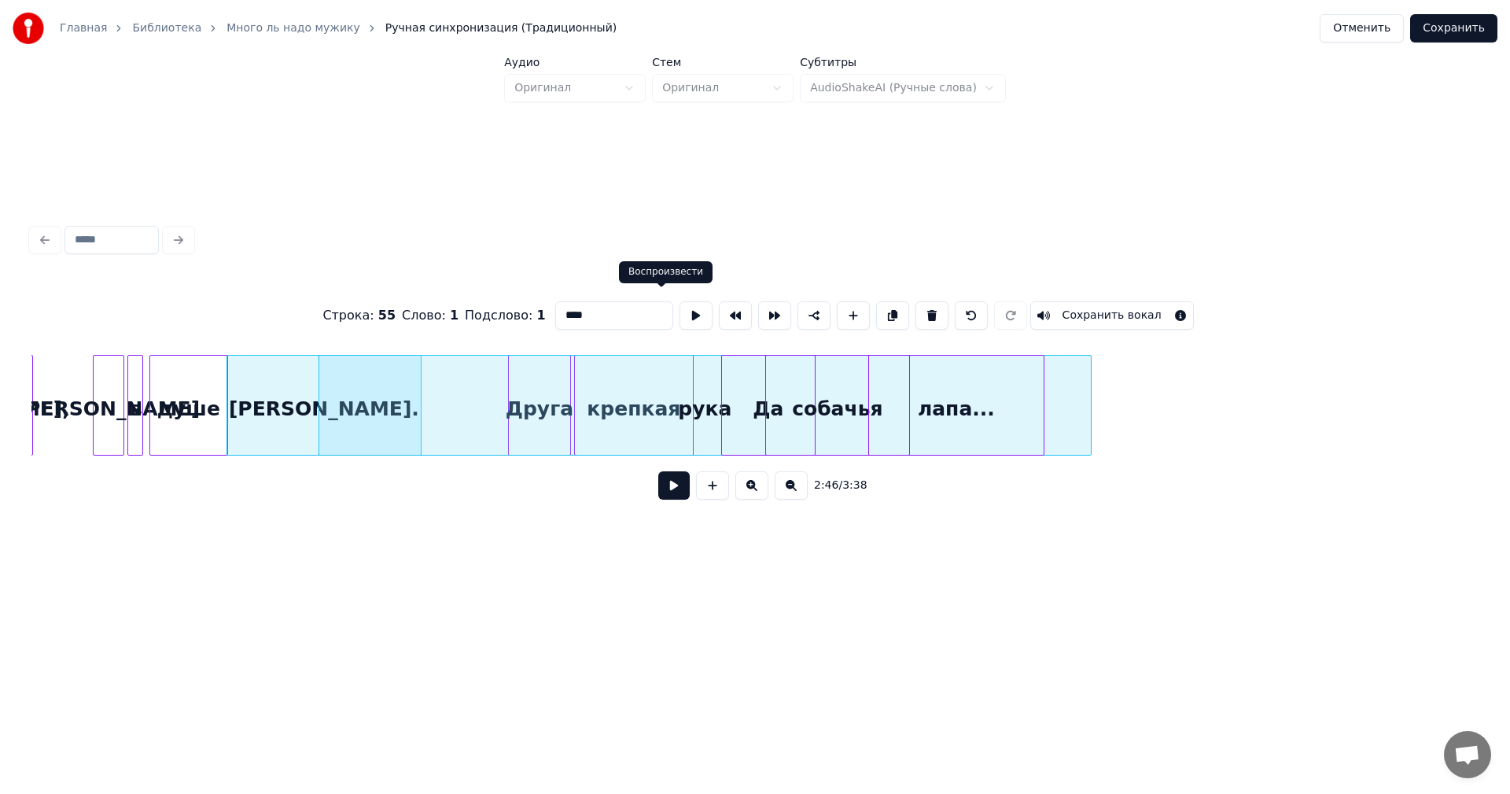
click at [680, 306] on button at bounding box center [696, 315] width 33 height 28
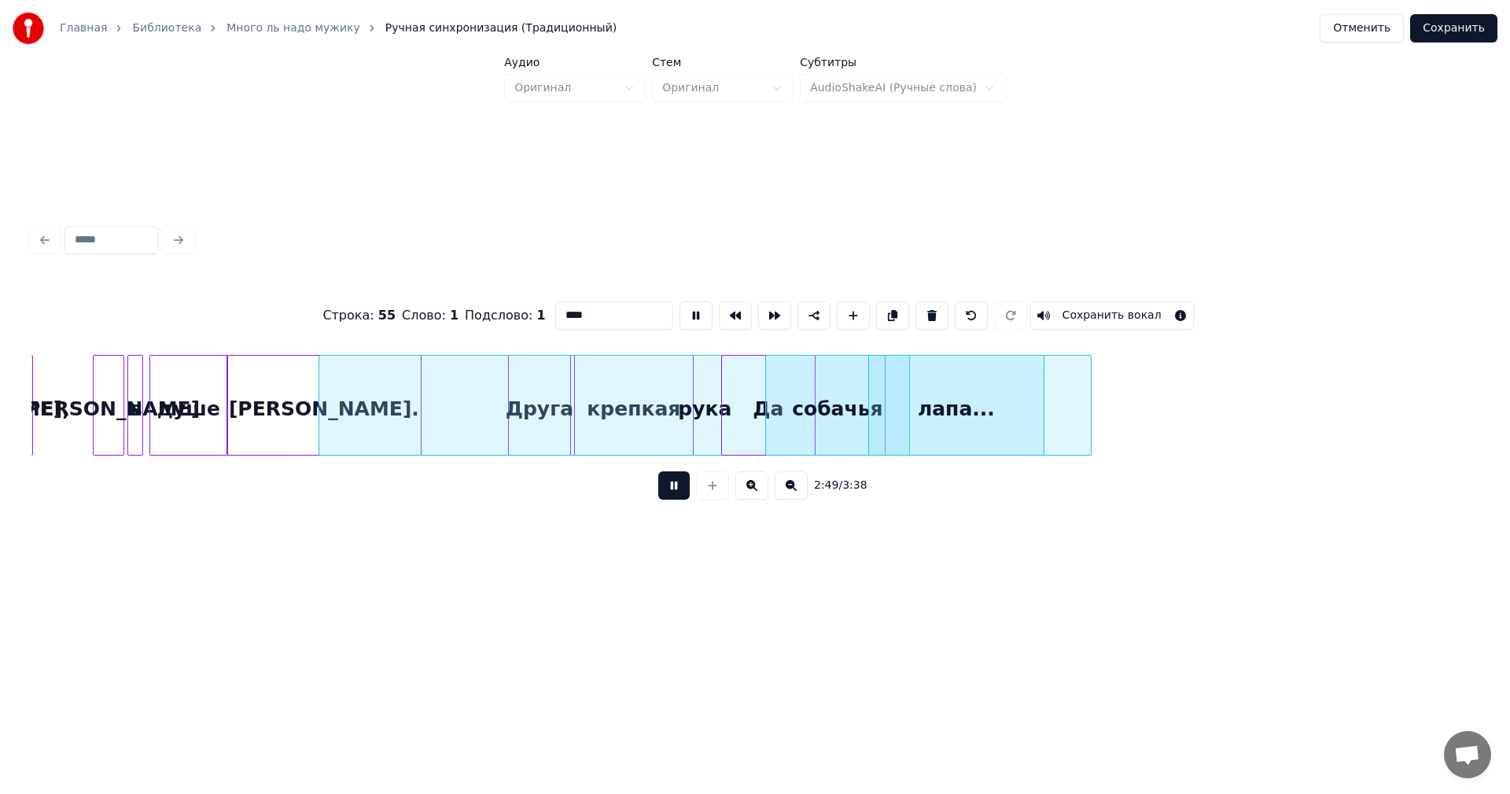
click at [680, 306] on button at bounding box center [696, 315] width 33 height 28
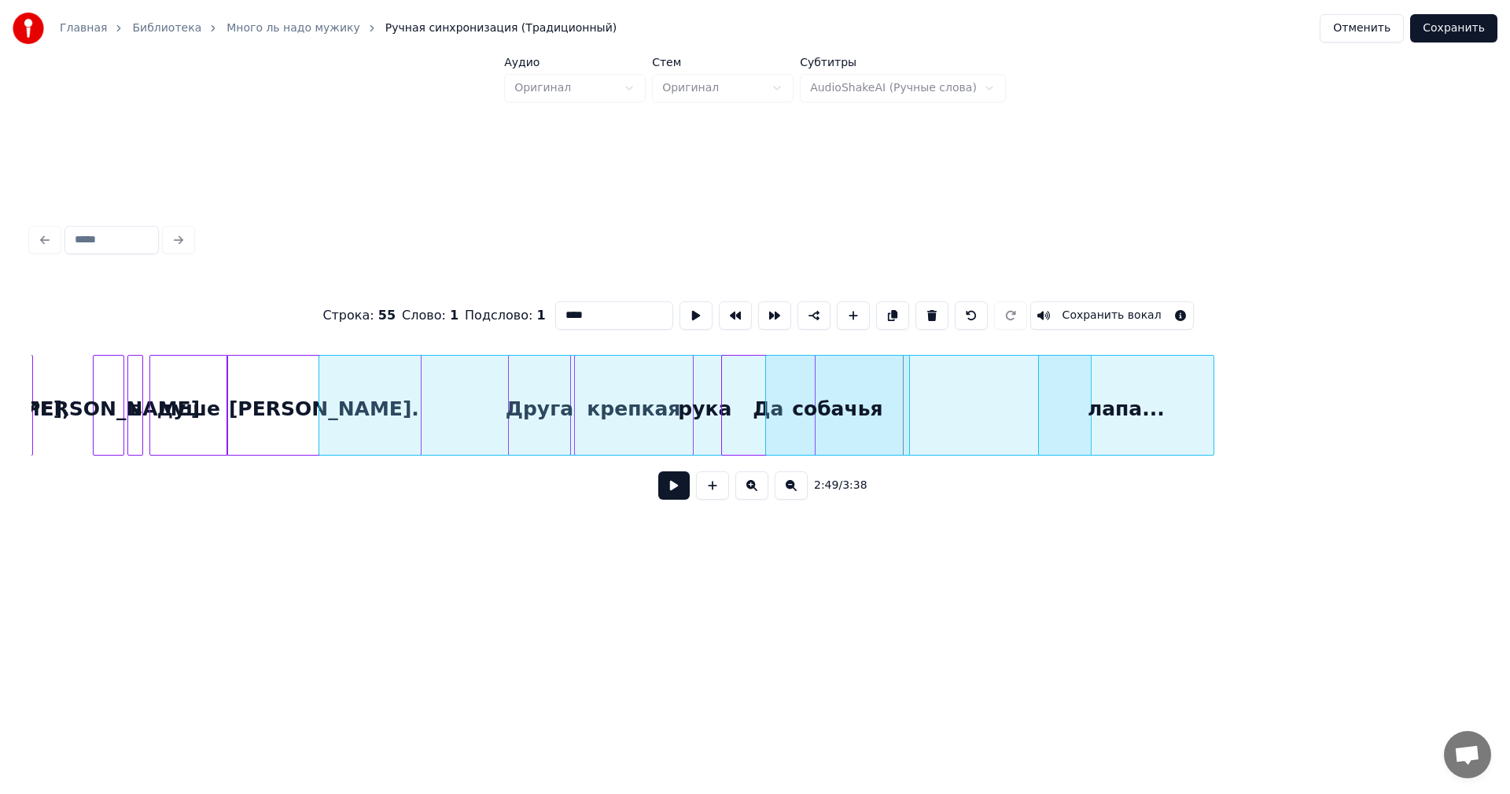
click at [1149, 409] on div "лапа..." at bounding box center [1126, 409] width 175 height 107
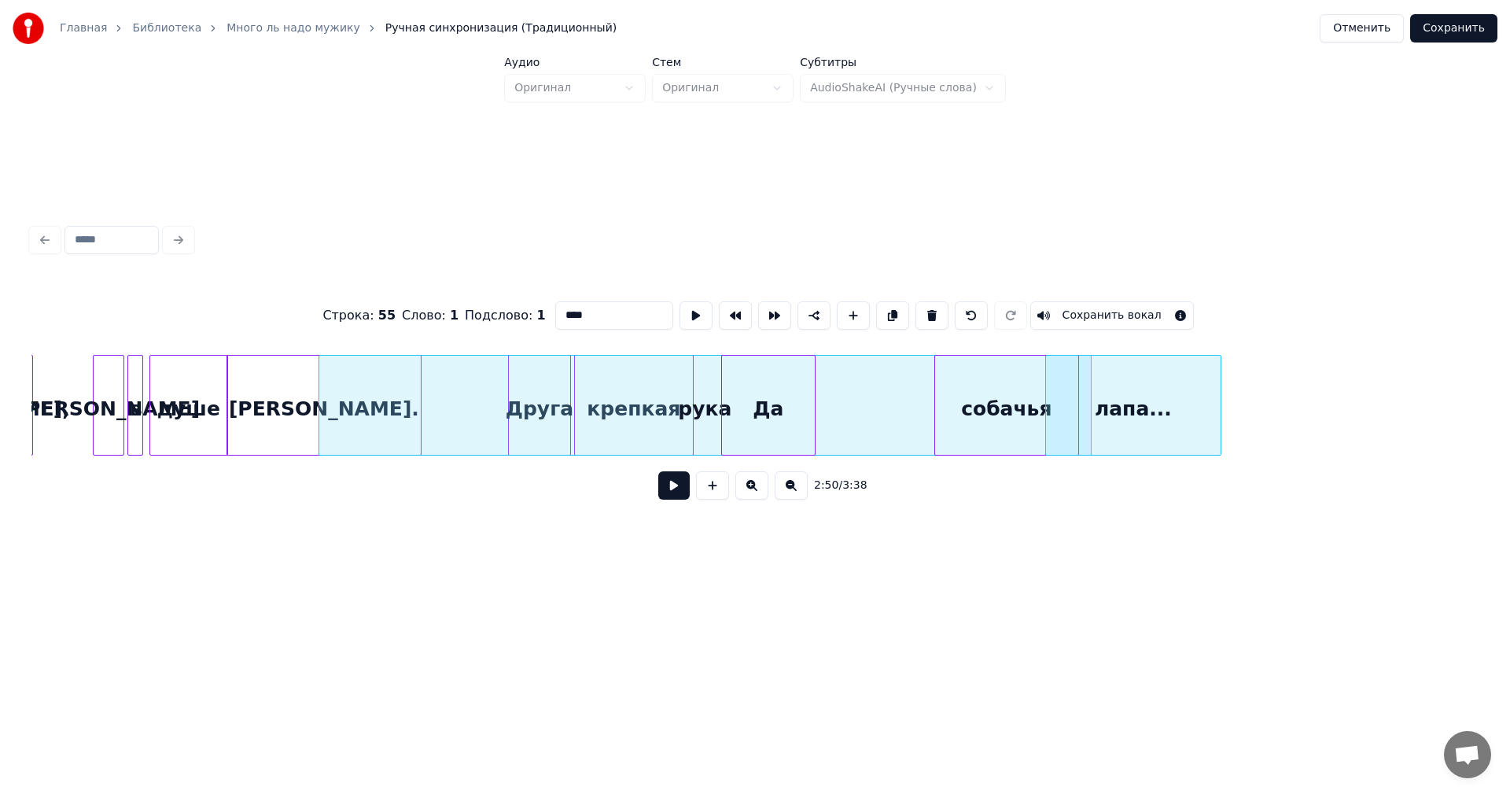
click at [1041, 407] on div "собачья" at bounding box center [1006, 409] width 143 height 107
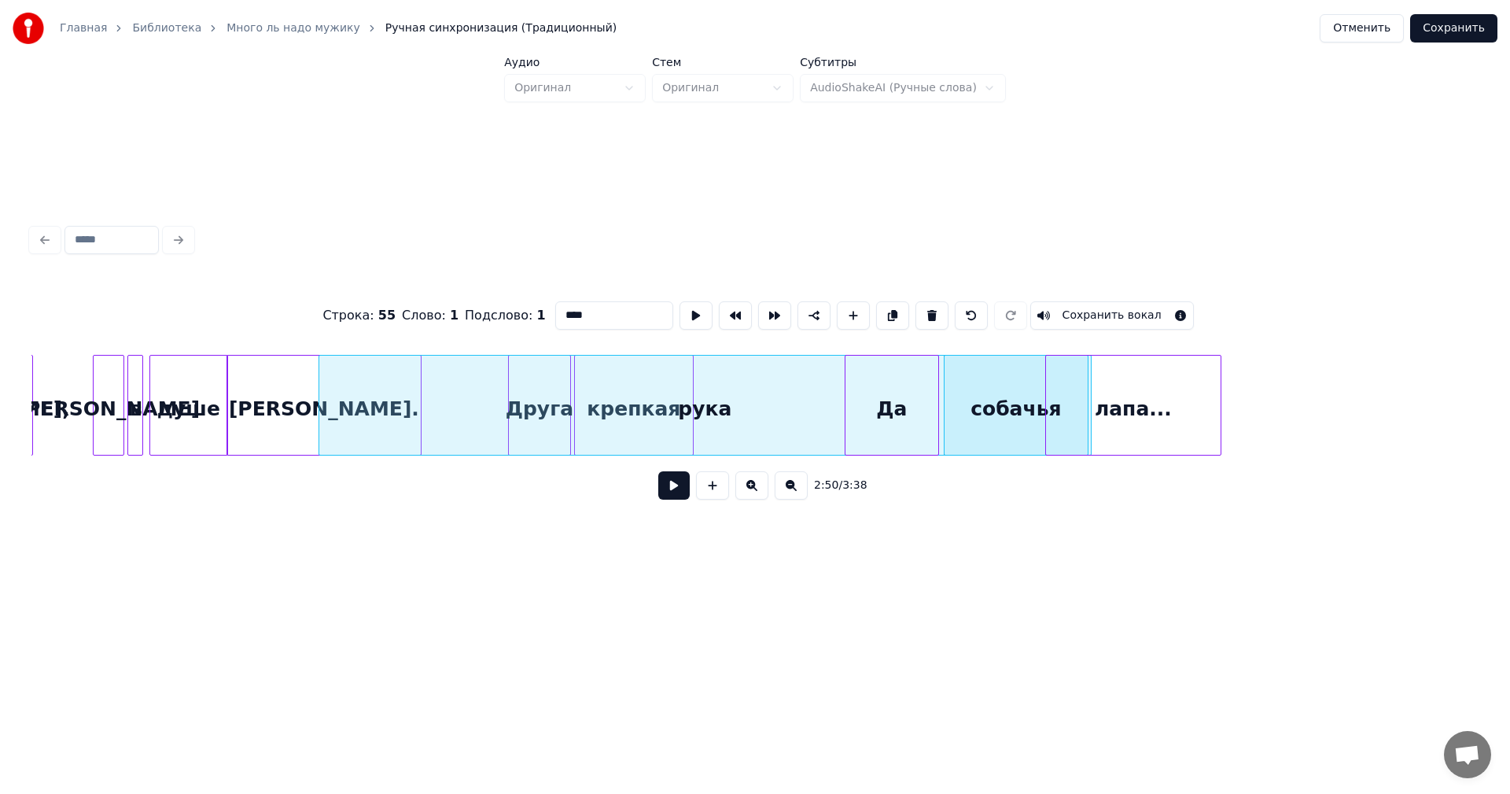
click at [887, 406] on div "Да" at bounding box center [892, 409] width 93 height 107
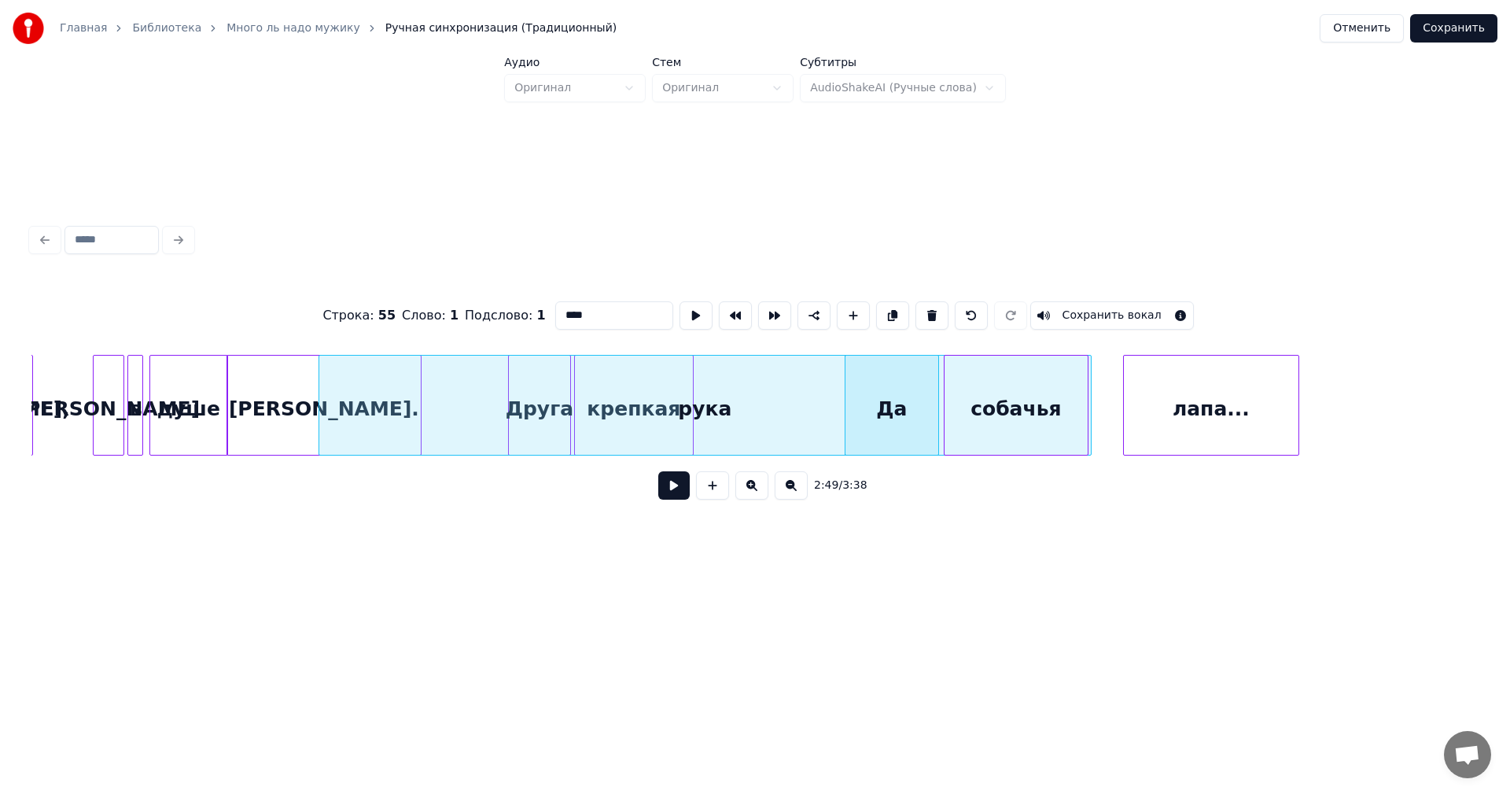
click at [1219, 405] on div "лапа..." at bounding box center [1211, 409] width 175 height 107
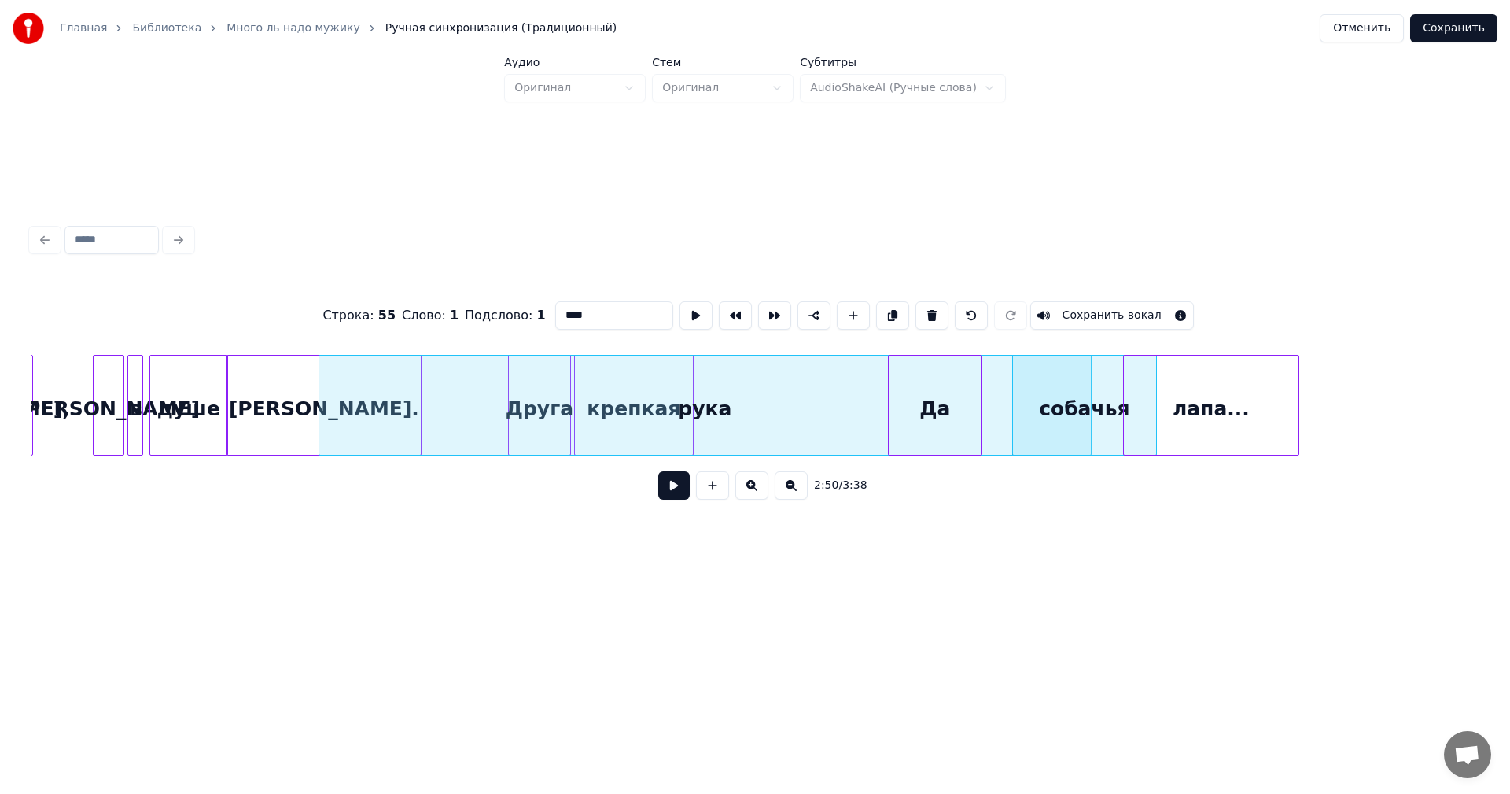
click at [942, 402] on div "Да" at bounding box center [935, 409] width 93 height 107
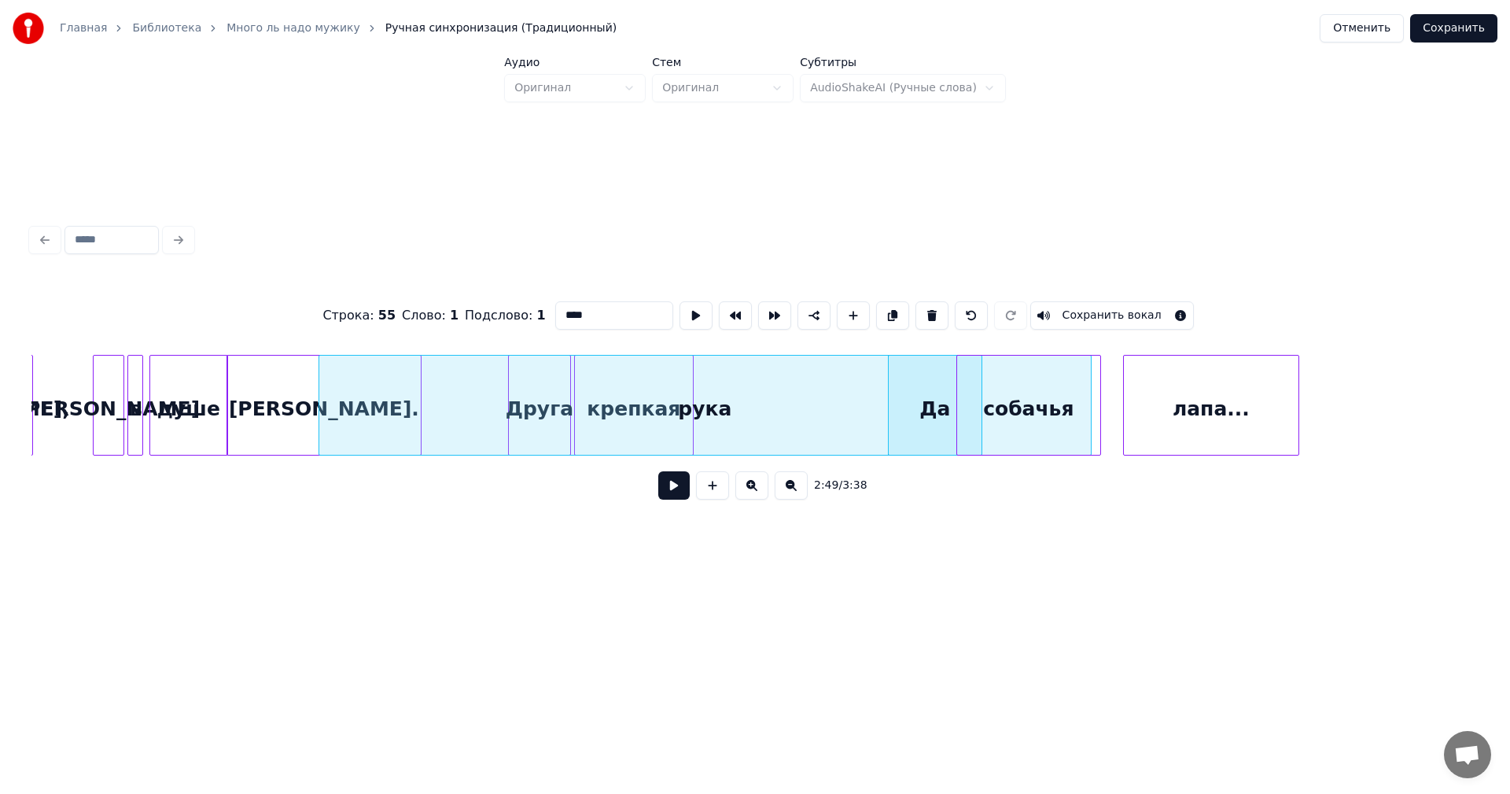
click at [999, 405] on div "собачья" at bounding box center [1028, 409] width 143 height 107
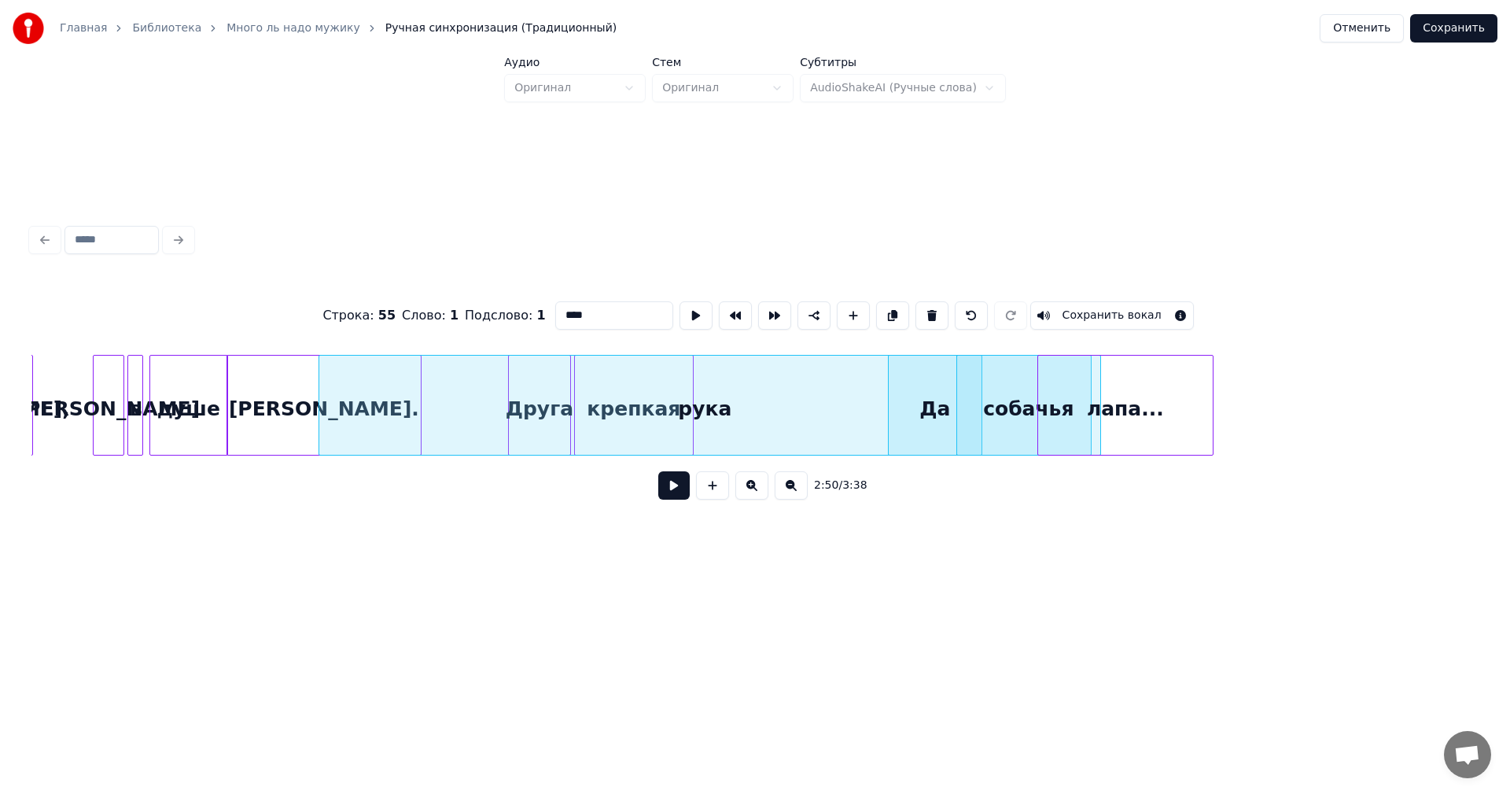
click at [1146, 407] on div "лапа..." at bounding box center [1125, 409] width 175 height 107
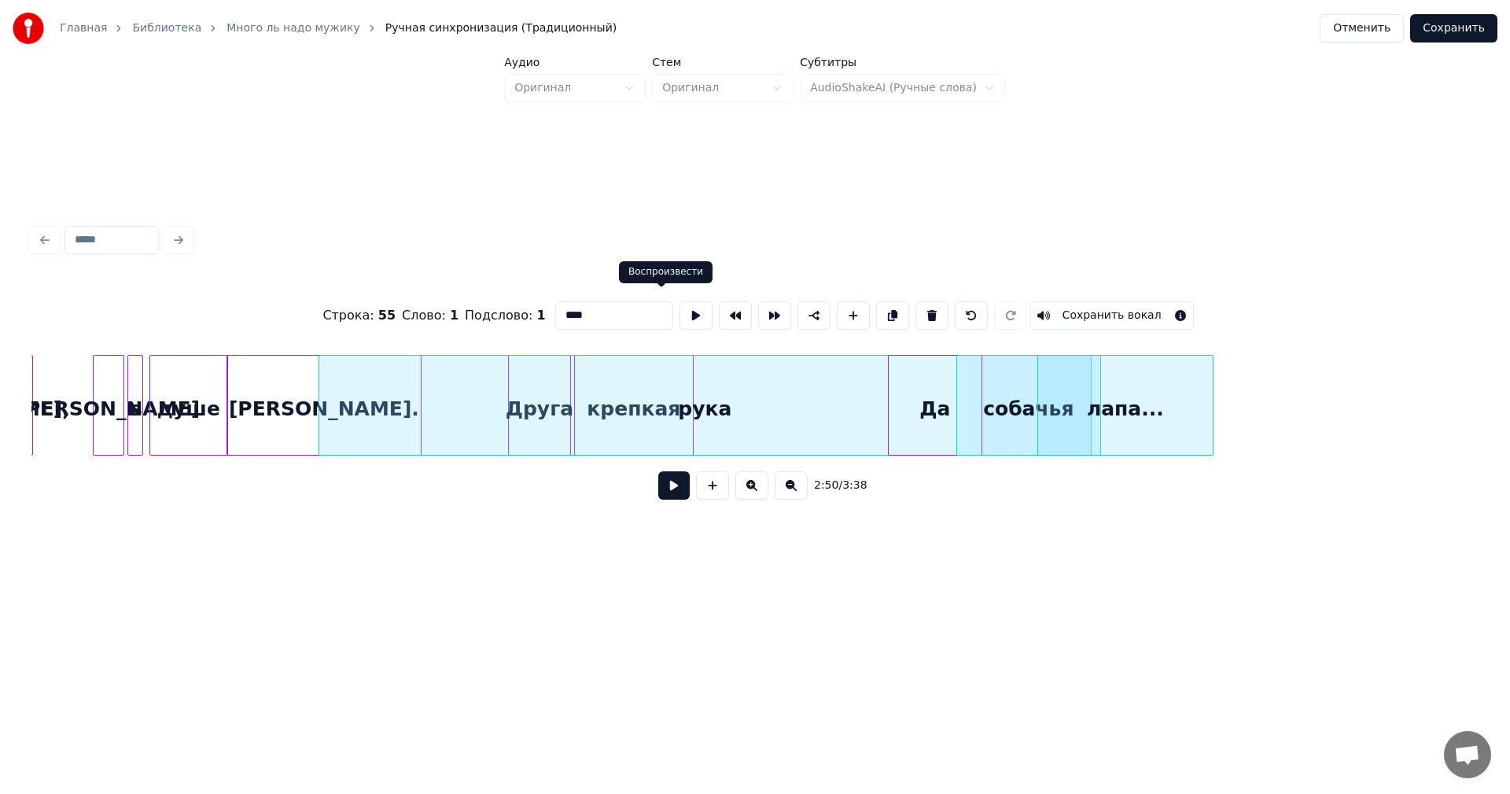
click at [680, 308] on button at bounding box center [696, 315] width 33 height 28
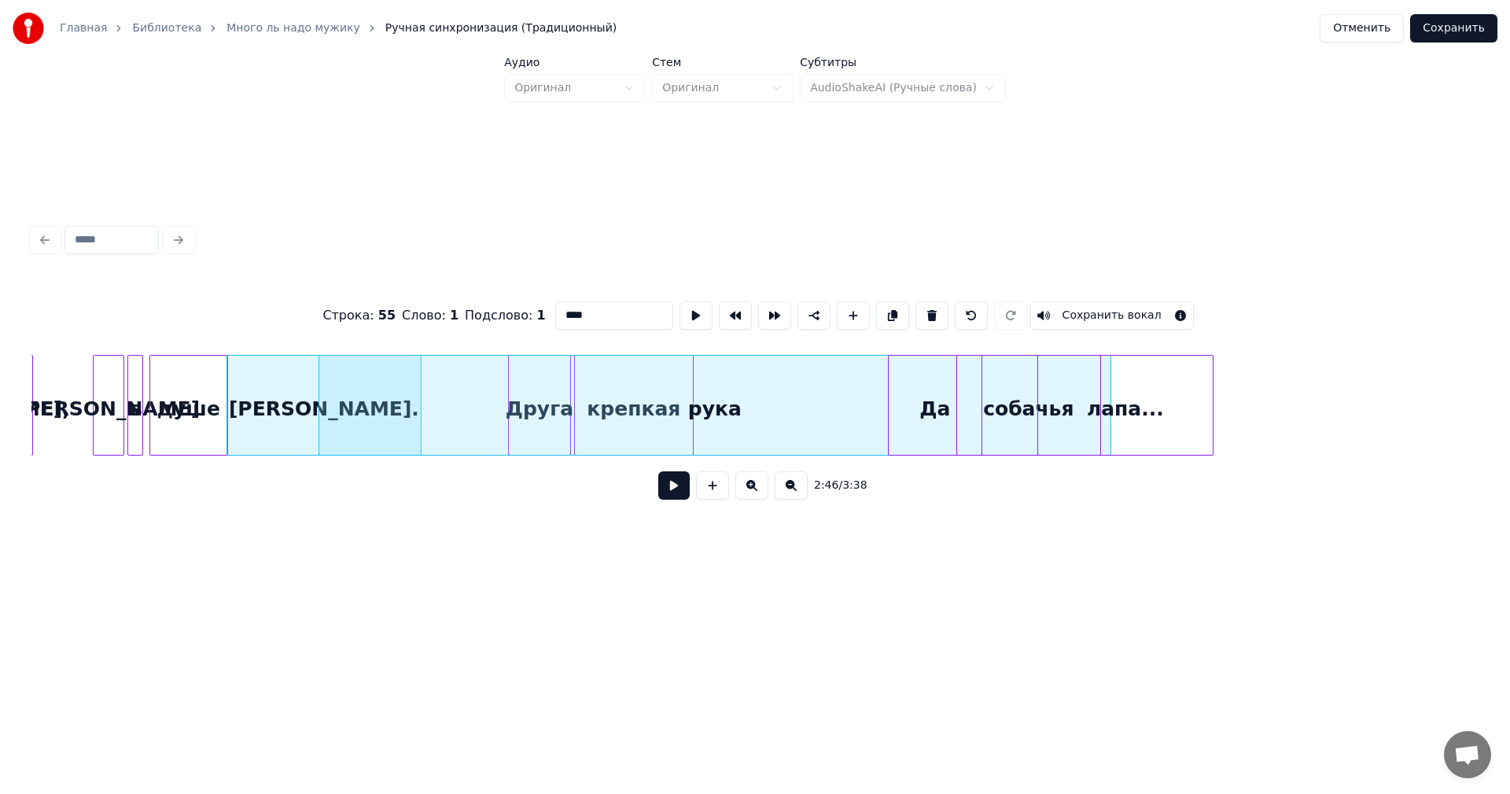
click at [1108, 438] on div at bounding box center [1108, 405] width 5 height 99
click at [1148, 414] on div "лапа..." at bounding box center [1125, 409] width 175 height 107
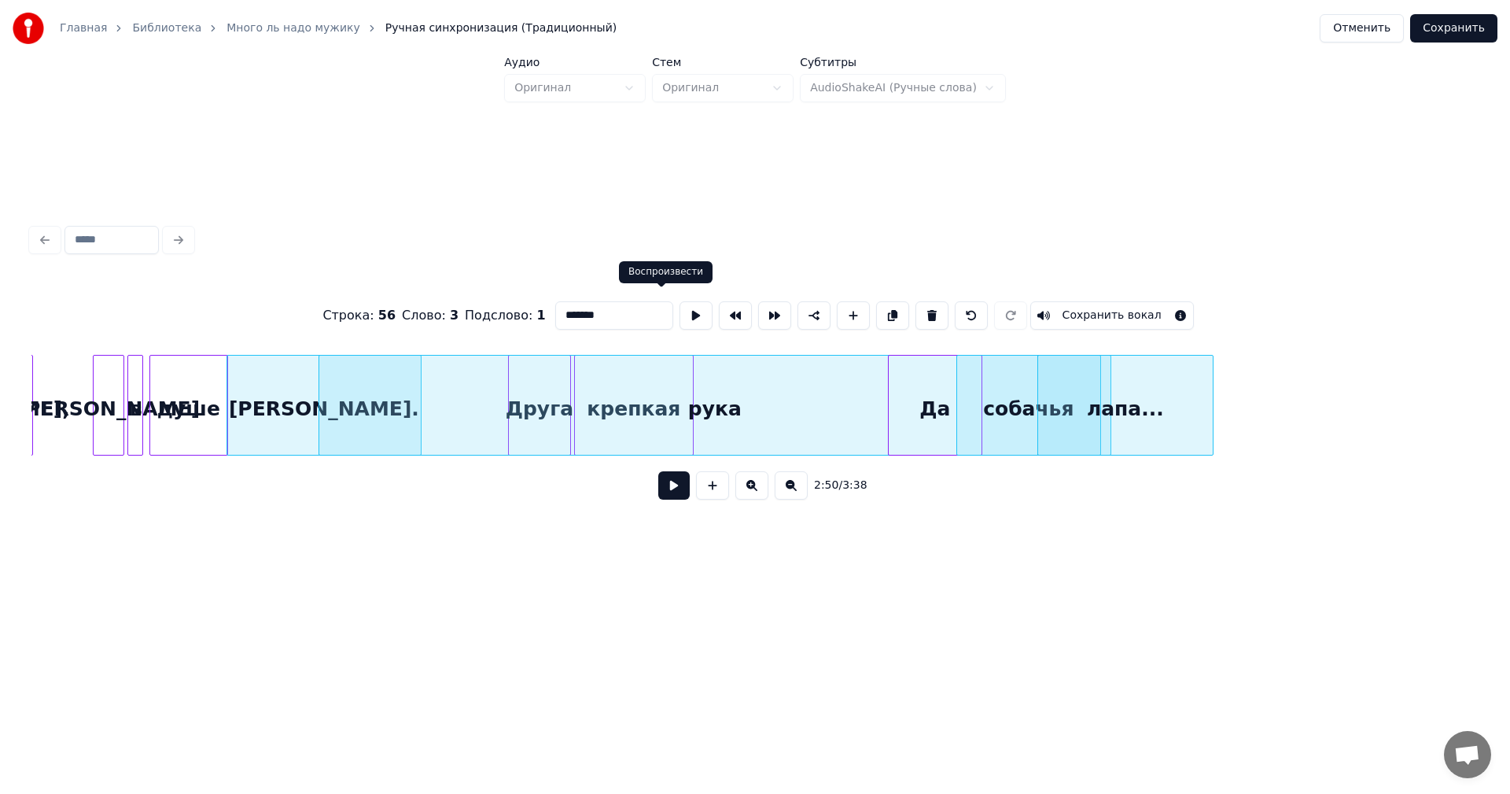
click at [680, 309] on button at bounding box center [696, 315] width 33 height 28
click at [538, 418] on div "рука" at bounding box center [714, 409] width 791 height 107
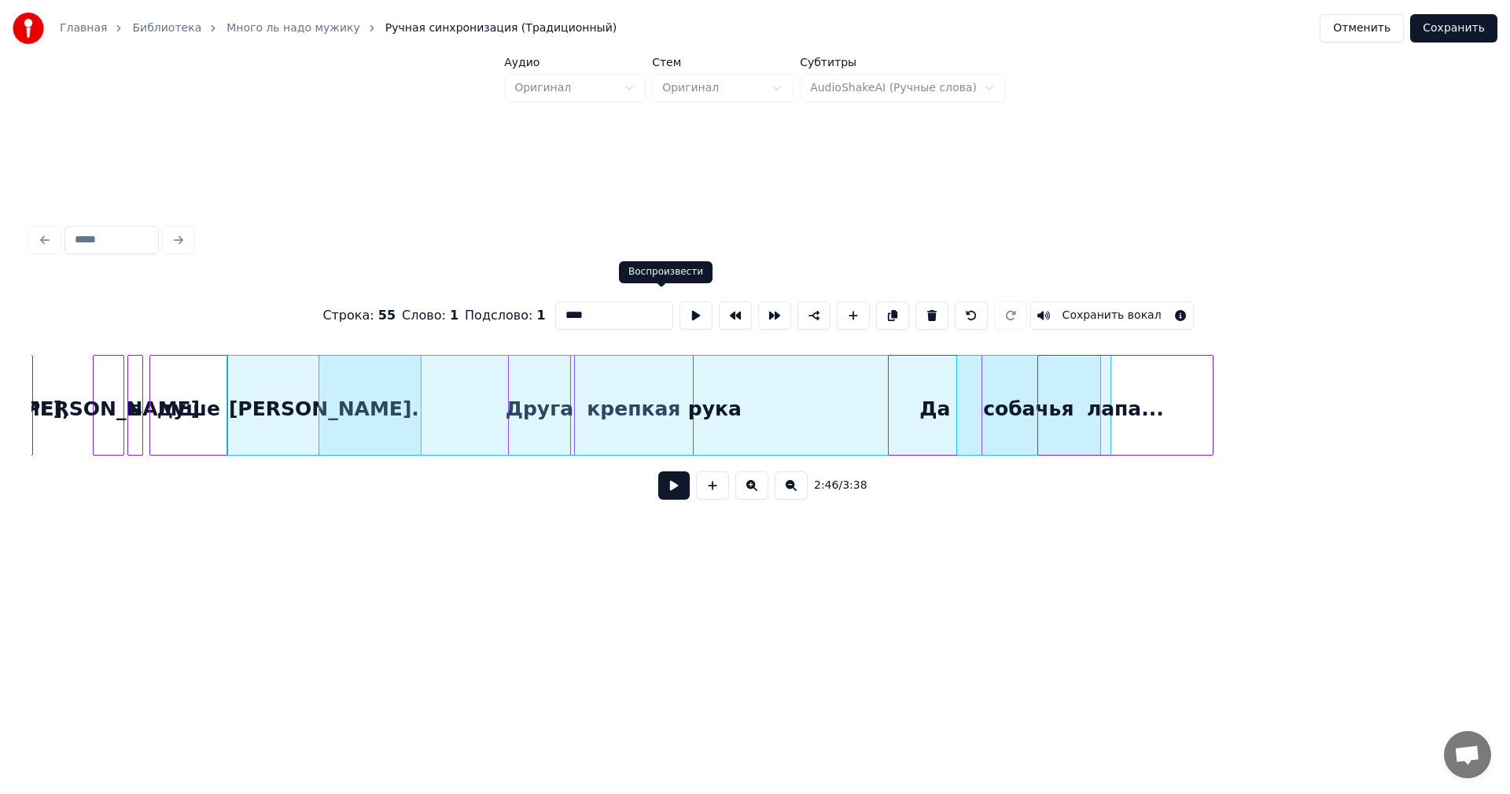
click at [680, 312] on button at bounding box center [696, 315] width 33 height 28
click at [204, 408] on div "душе" at bounding box center [188, 409] width 77 height 107
type input "****"
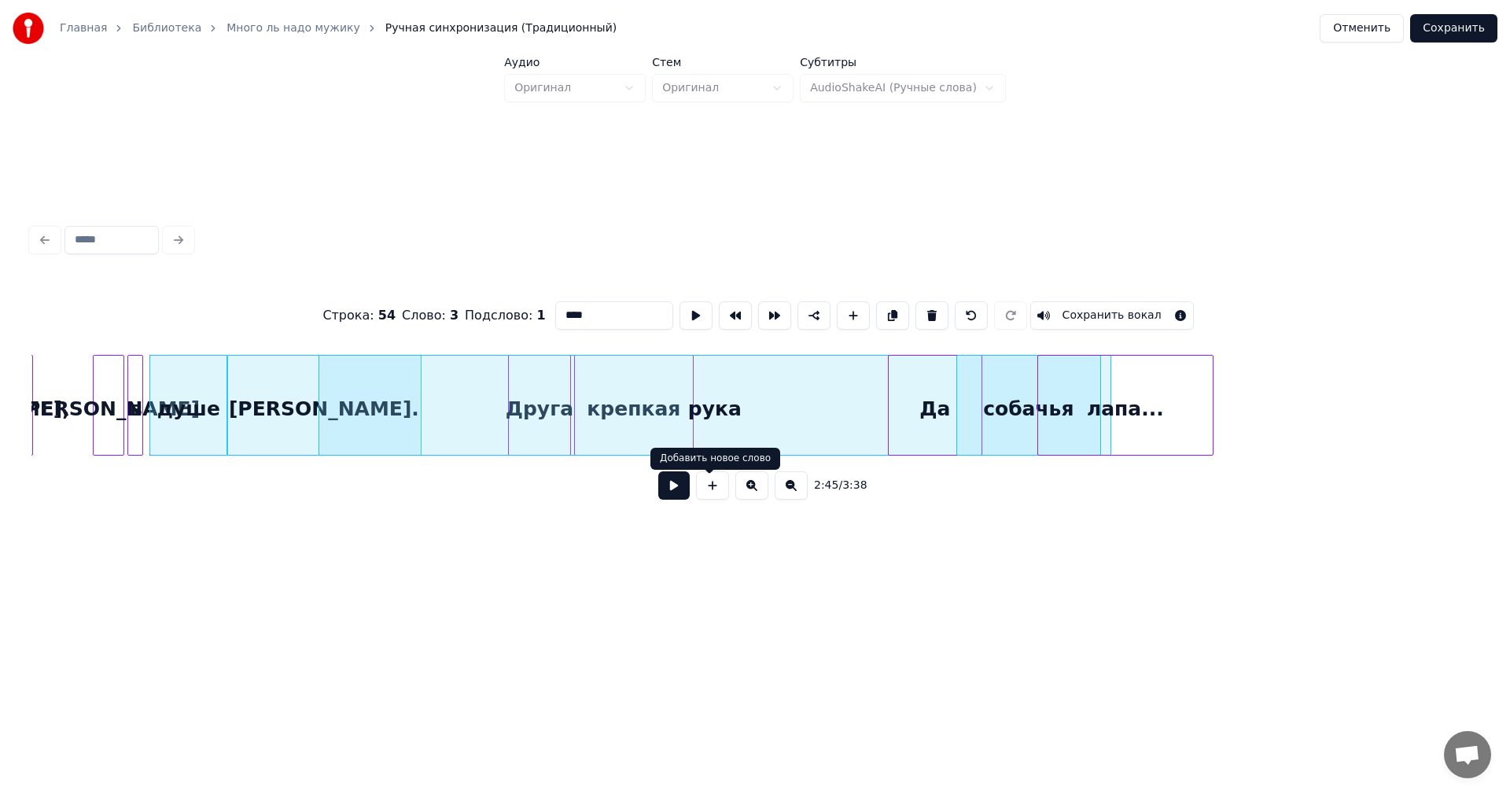
click at [675, 494] on button at bounding box center [673, 485] width 31 height 28
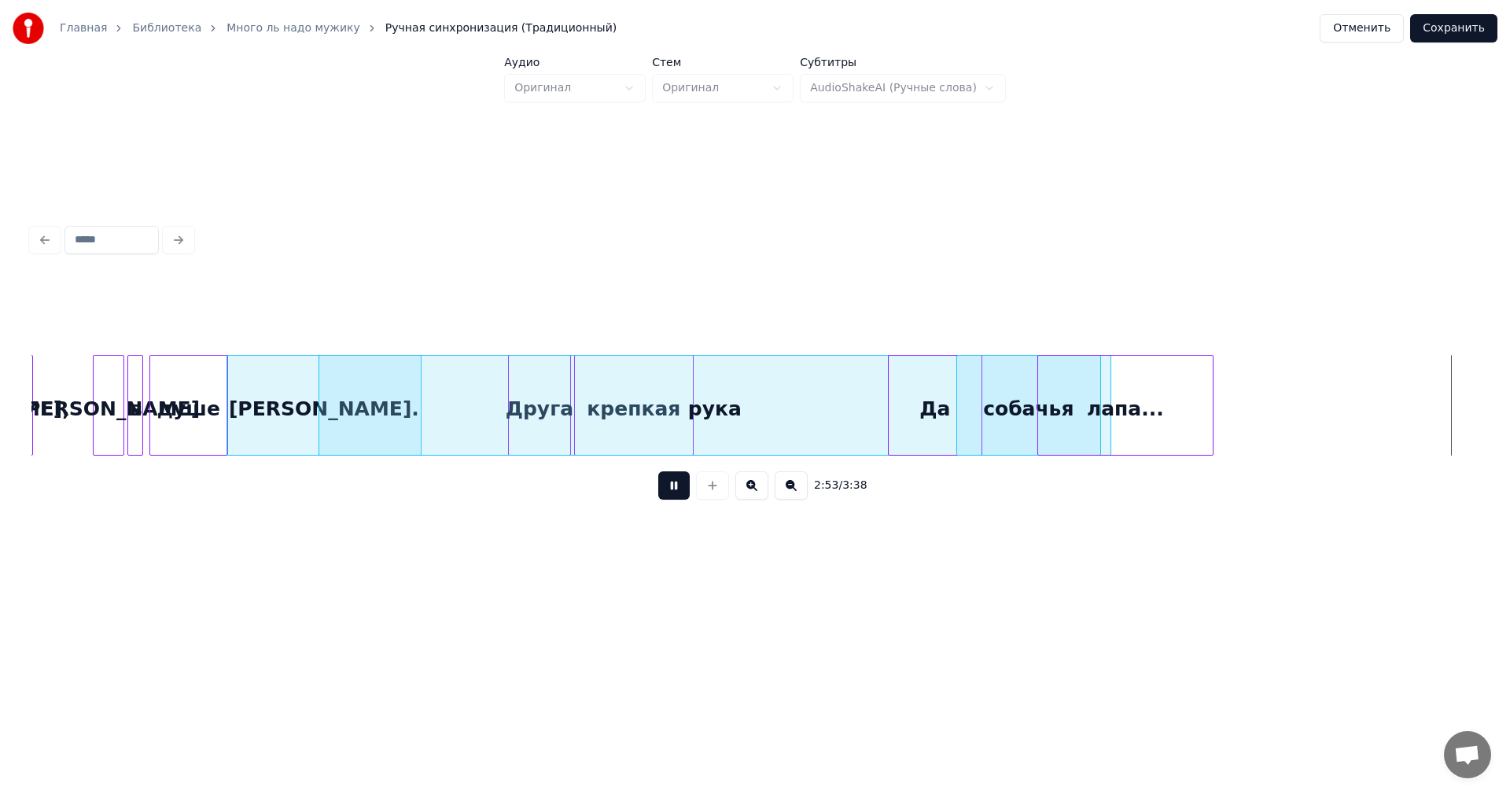
click at [665, 494] on button at bounding box center [673, 485] width 31 height 28
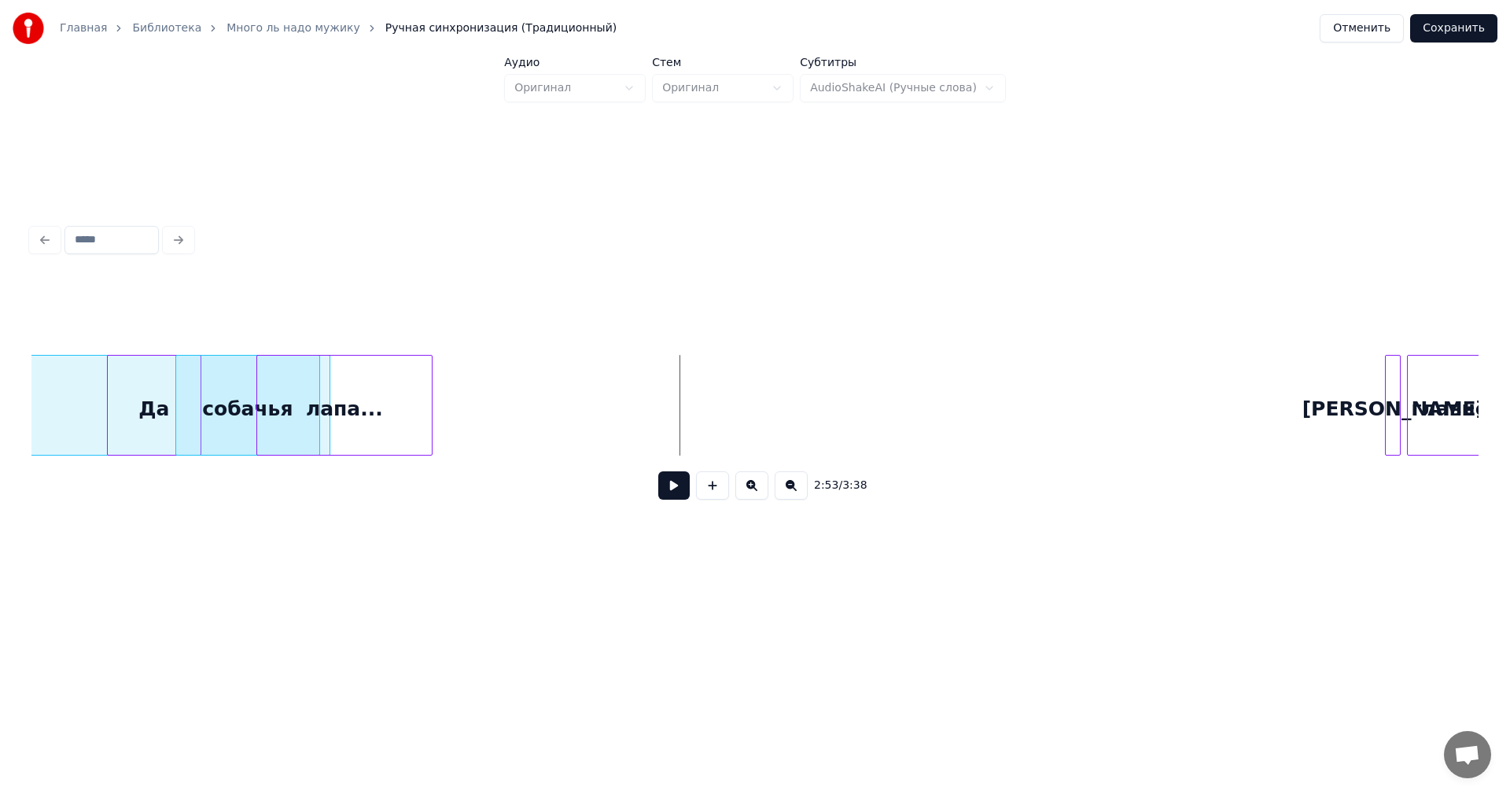
scroll to position [0, 26684]
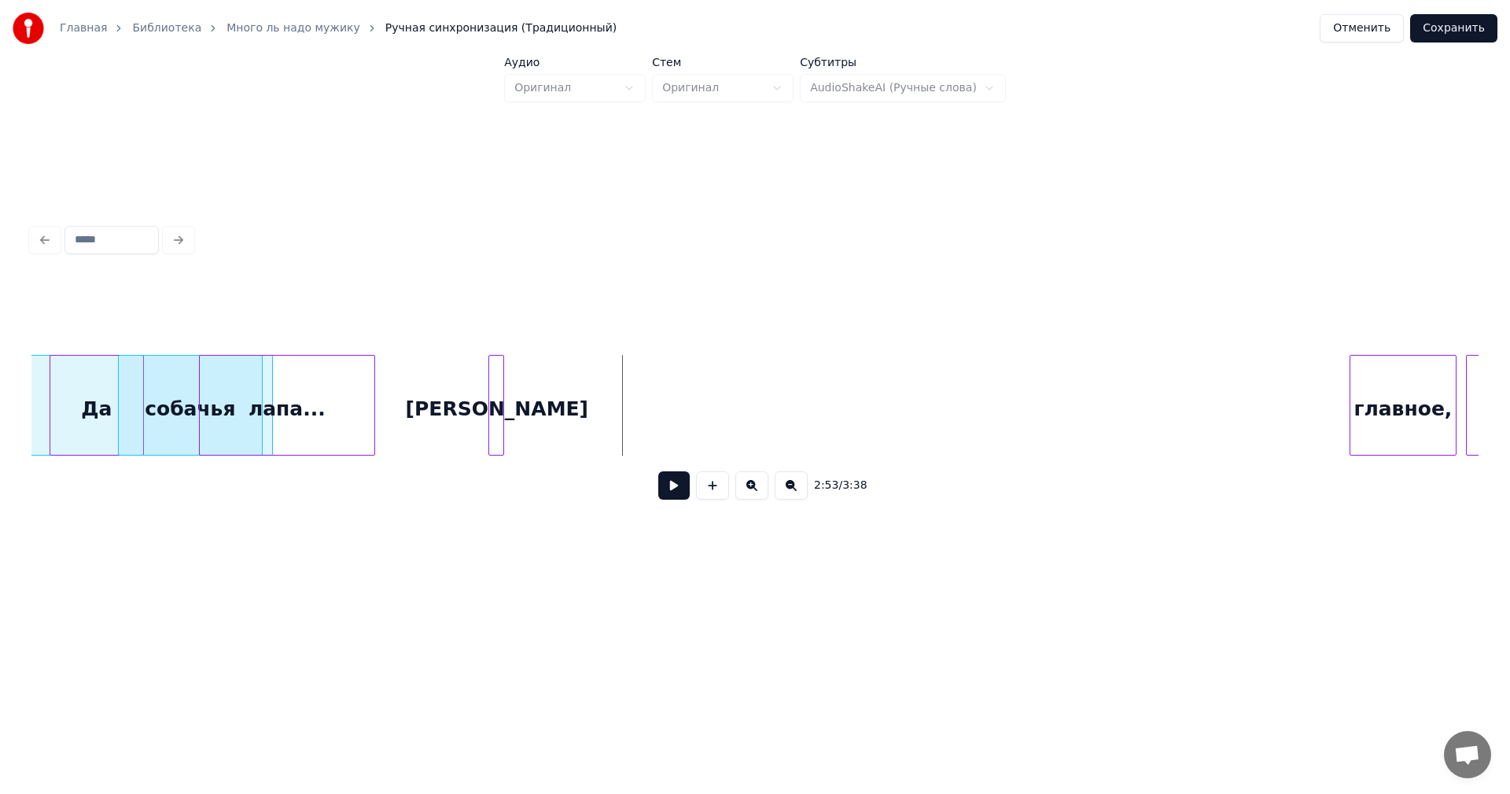
click at [493, 400] on div "[PERSON_NAME]" at bounding box center [497, 409] width 16 height 107
click at [569, 411] on div "главное," at bounding box center [563, 409] width 105 height 107
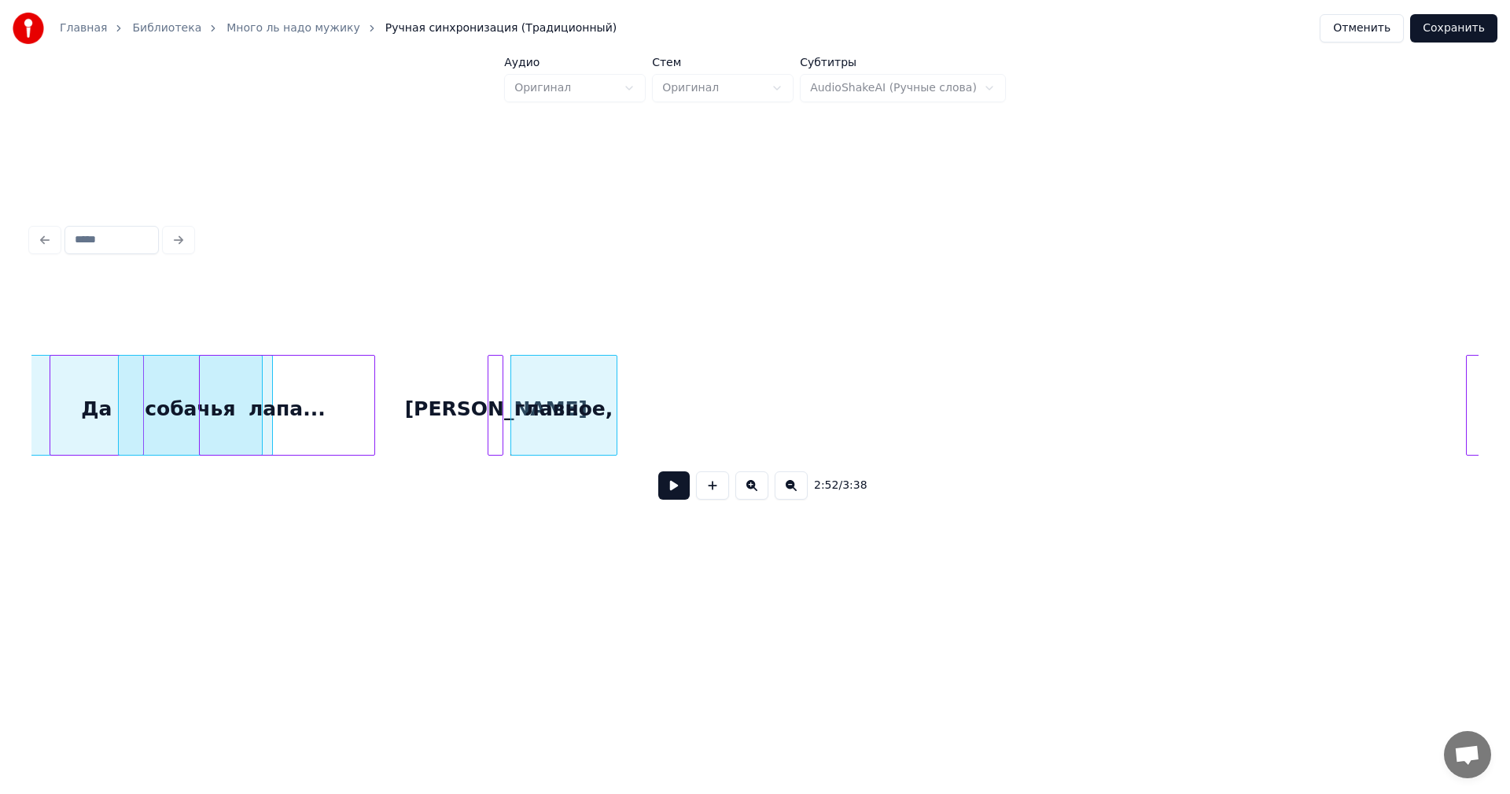
scroll to position [0, 26743]
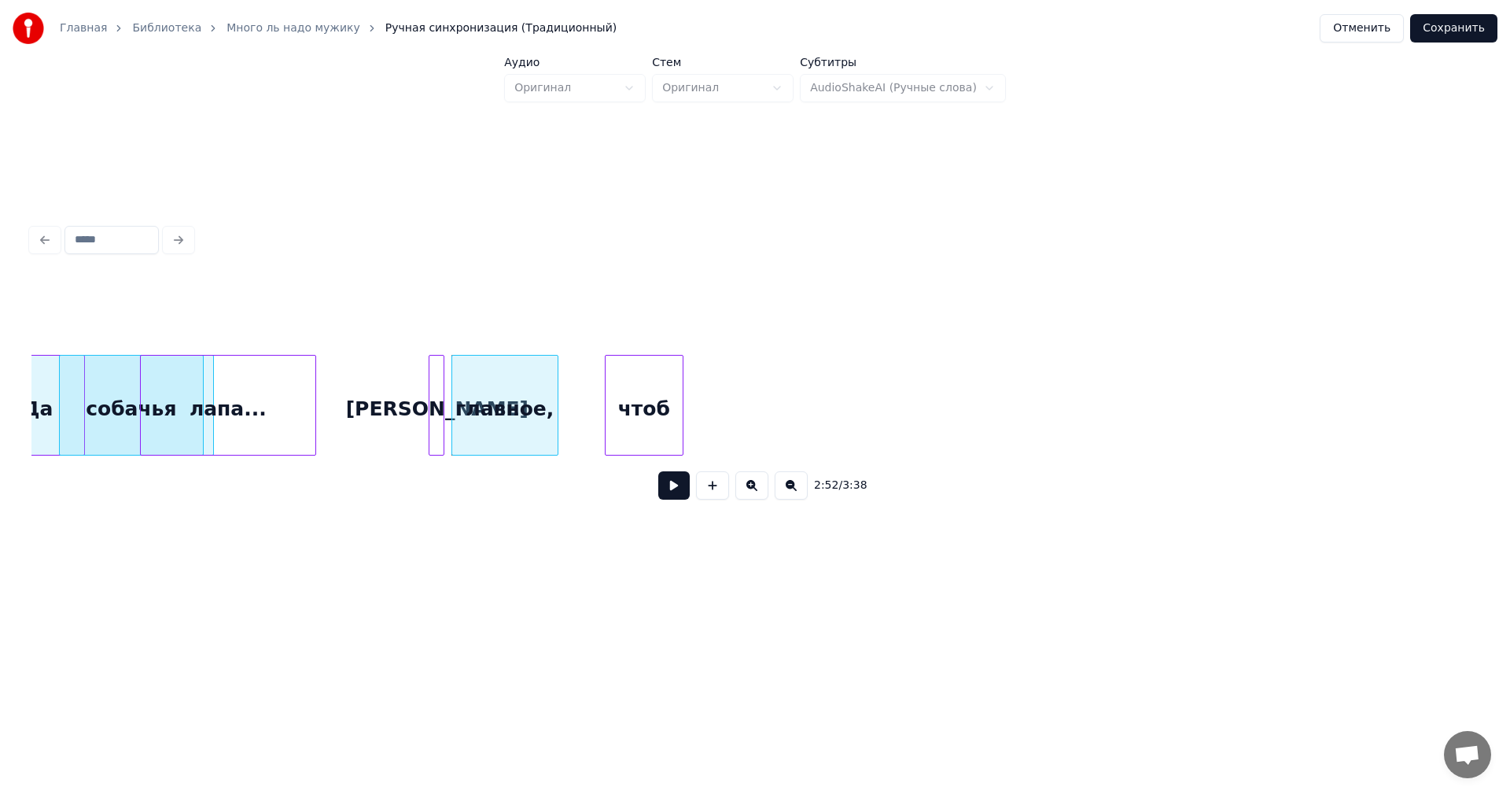
click at [673, 415] on div "чтоб" at bounding box center [644, 409] width 77 height 107
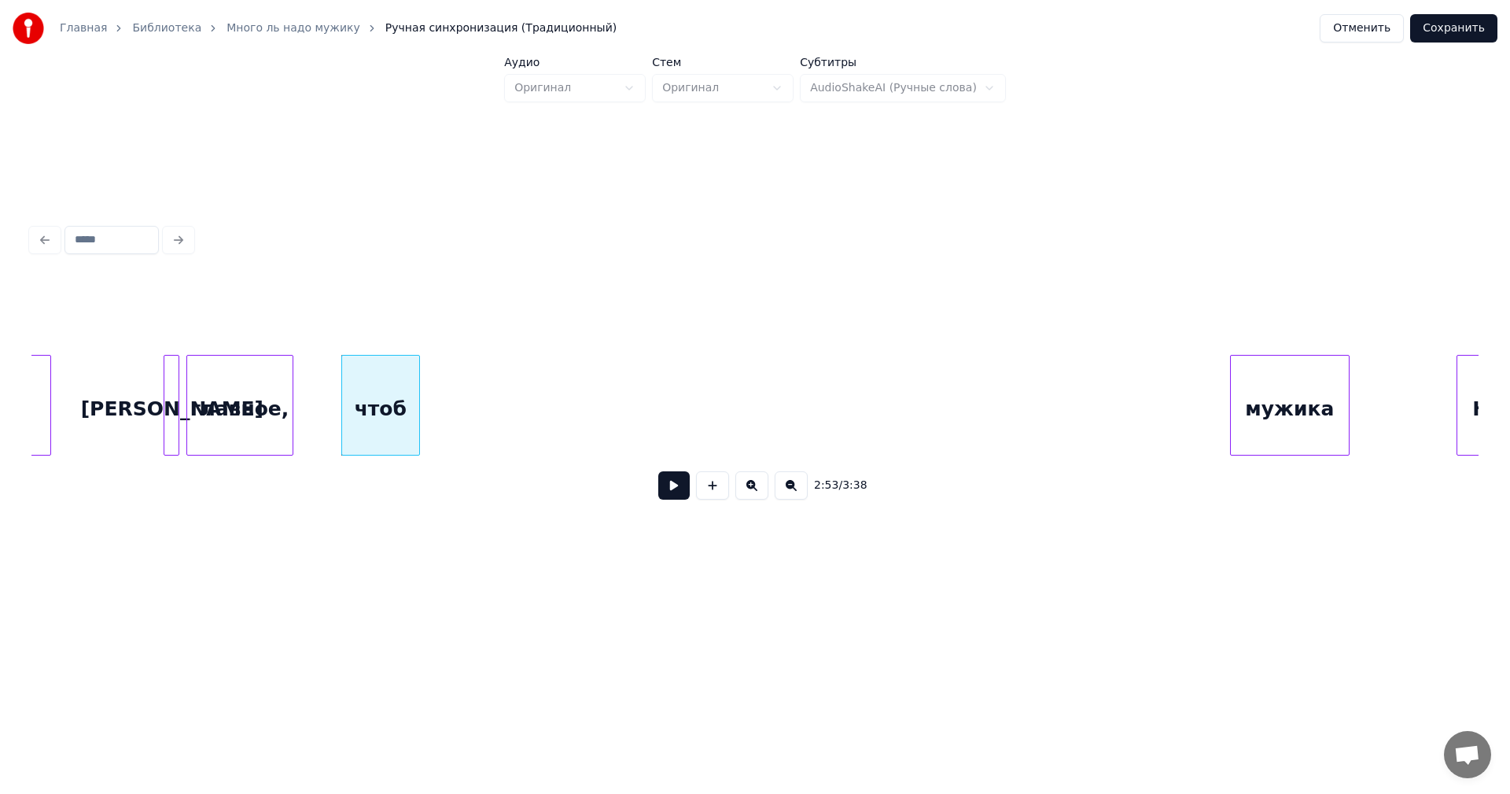
scroll to position [0, 27027]
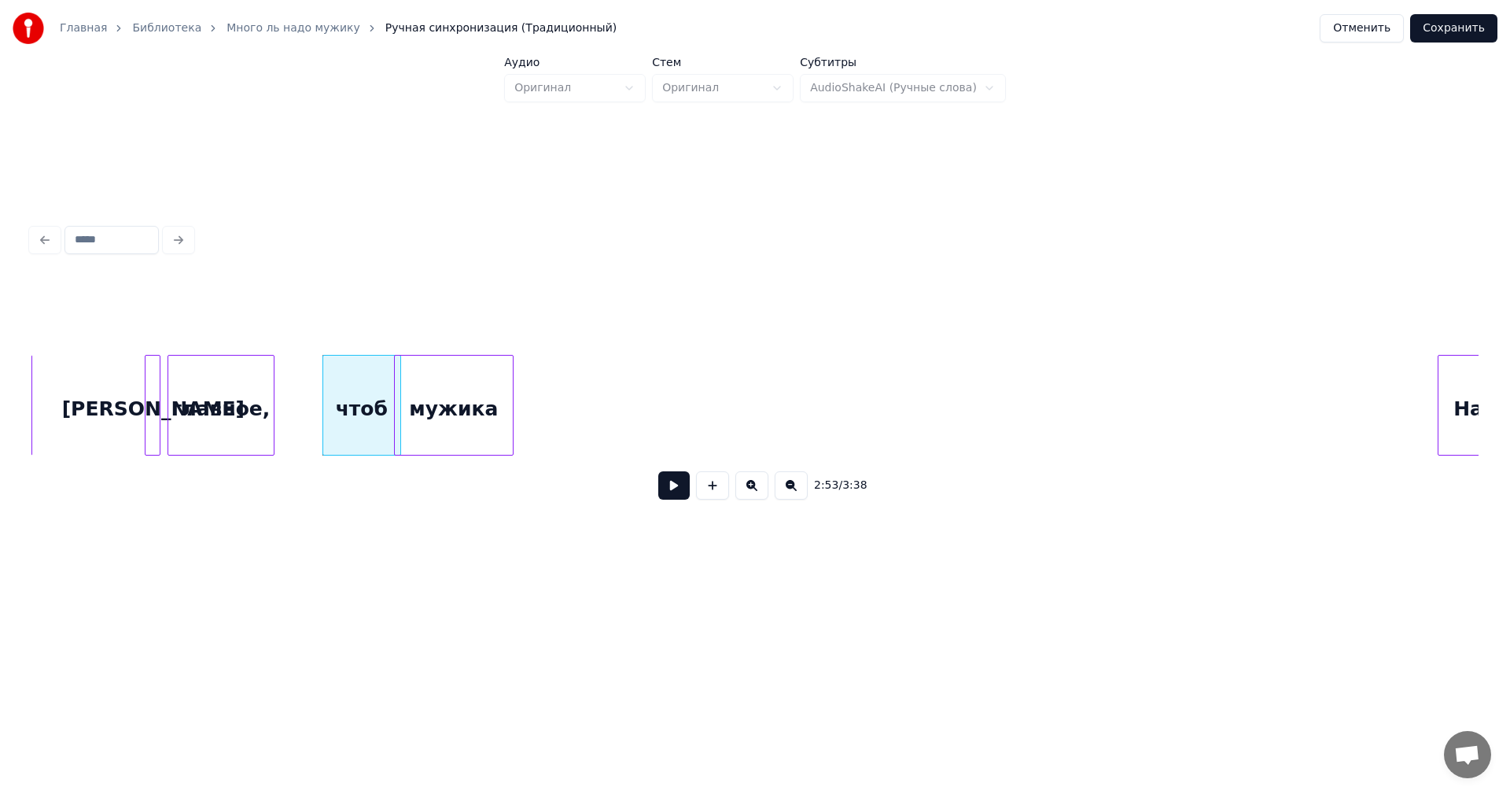
click at [468, 411] on div "мужика" at bounding box center [454, 409] width 118 height 107
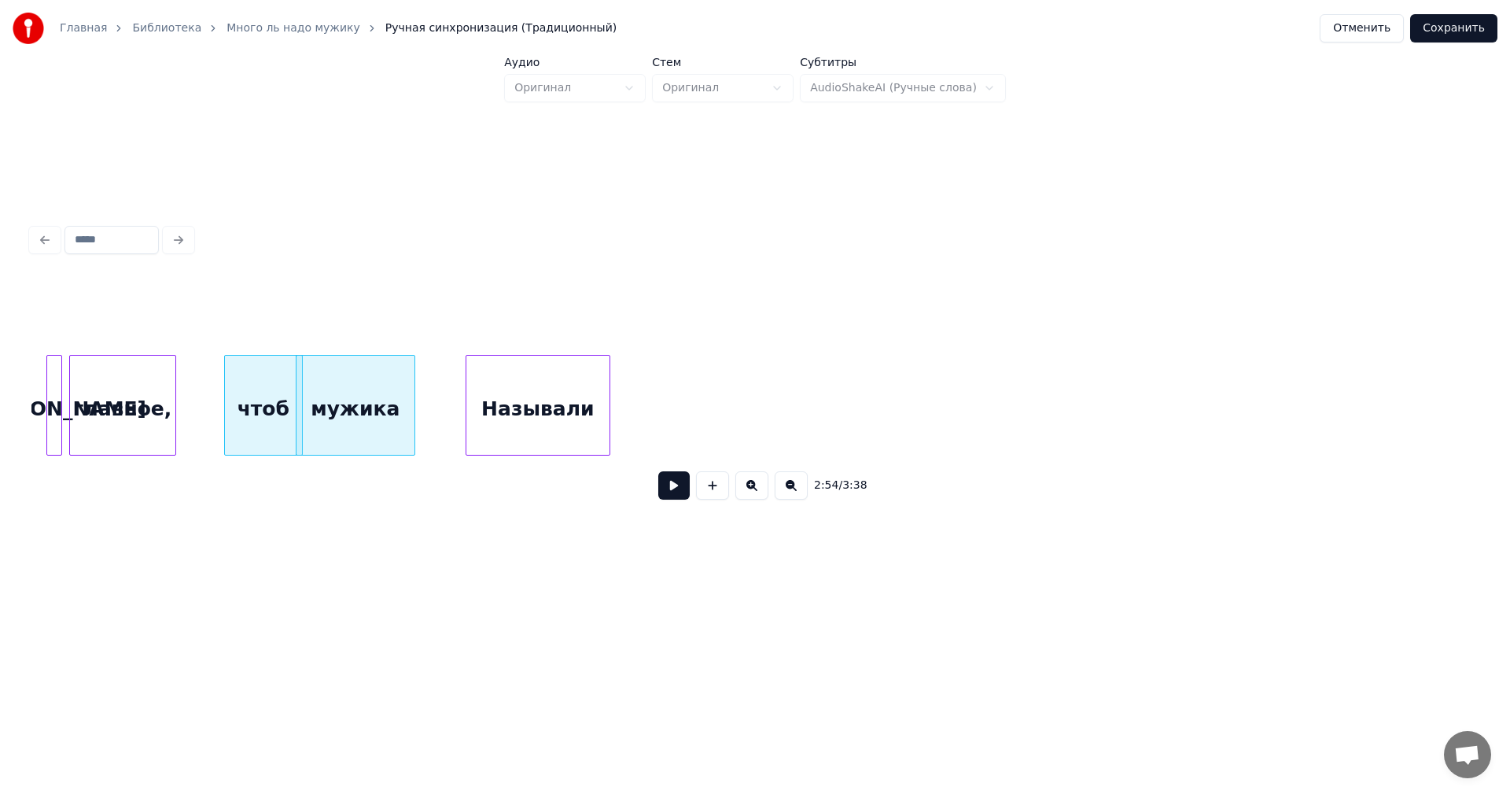
click at [581, 419] on div "Называли" at bounding box center [537, 409] width 143 height 107
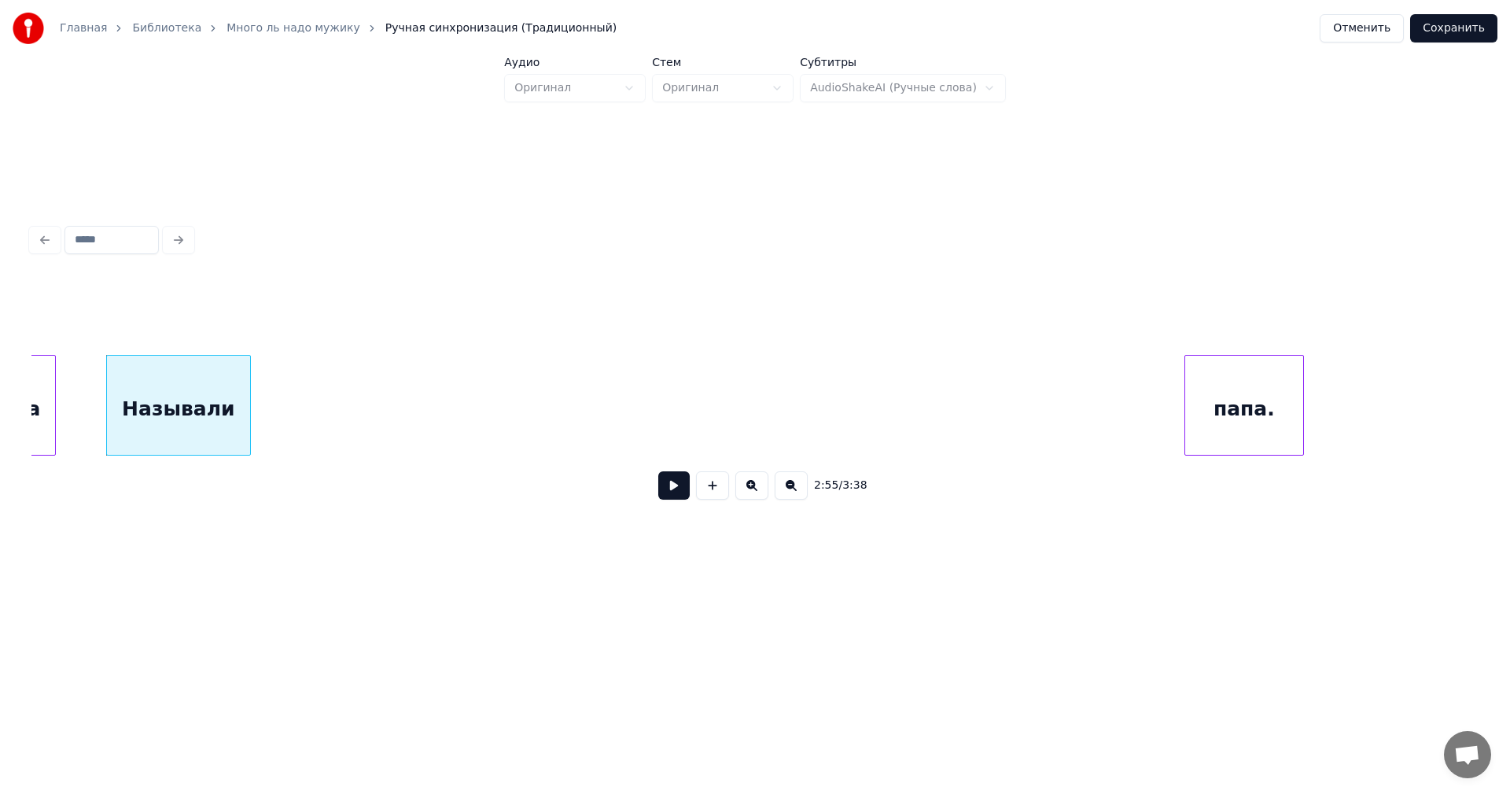
scroll to position [0, 27504]
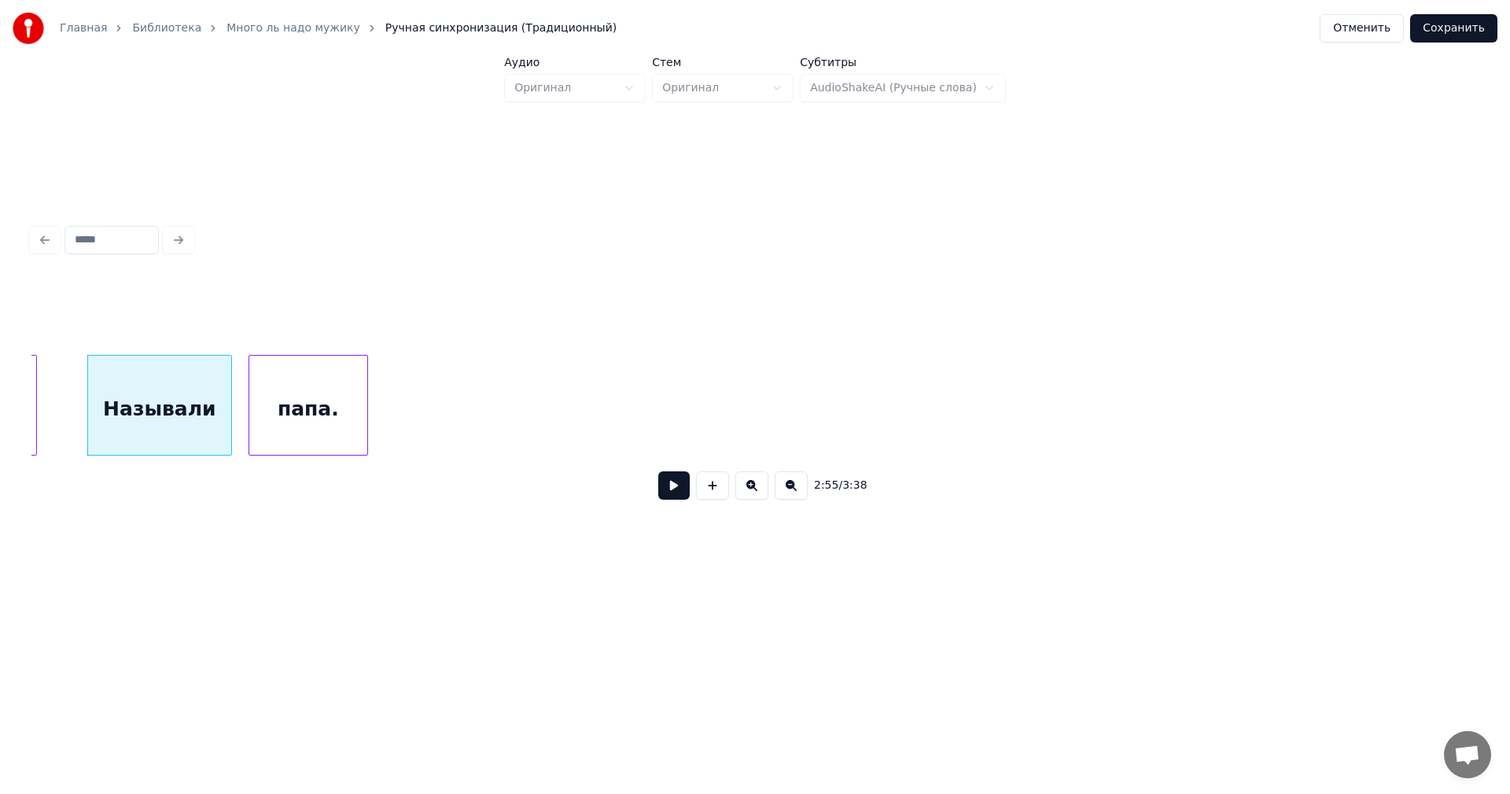
click at [312, 409] on div "папа." at bounding box center [308, 409] width 118 height 107
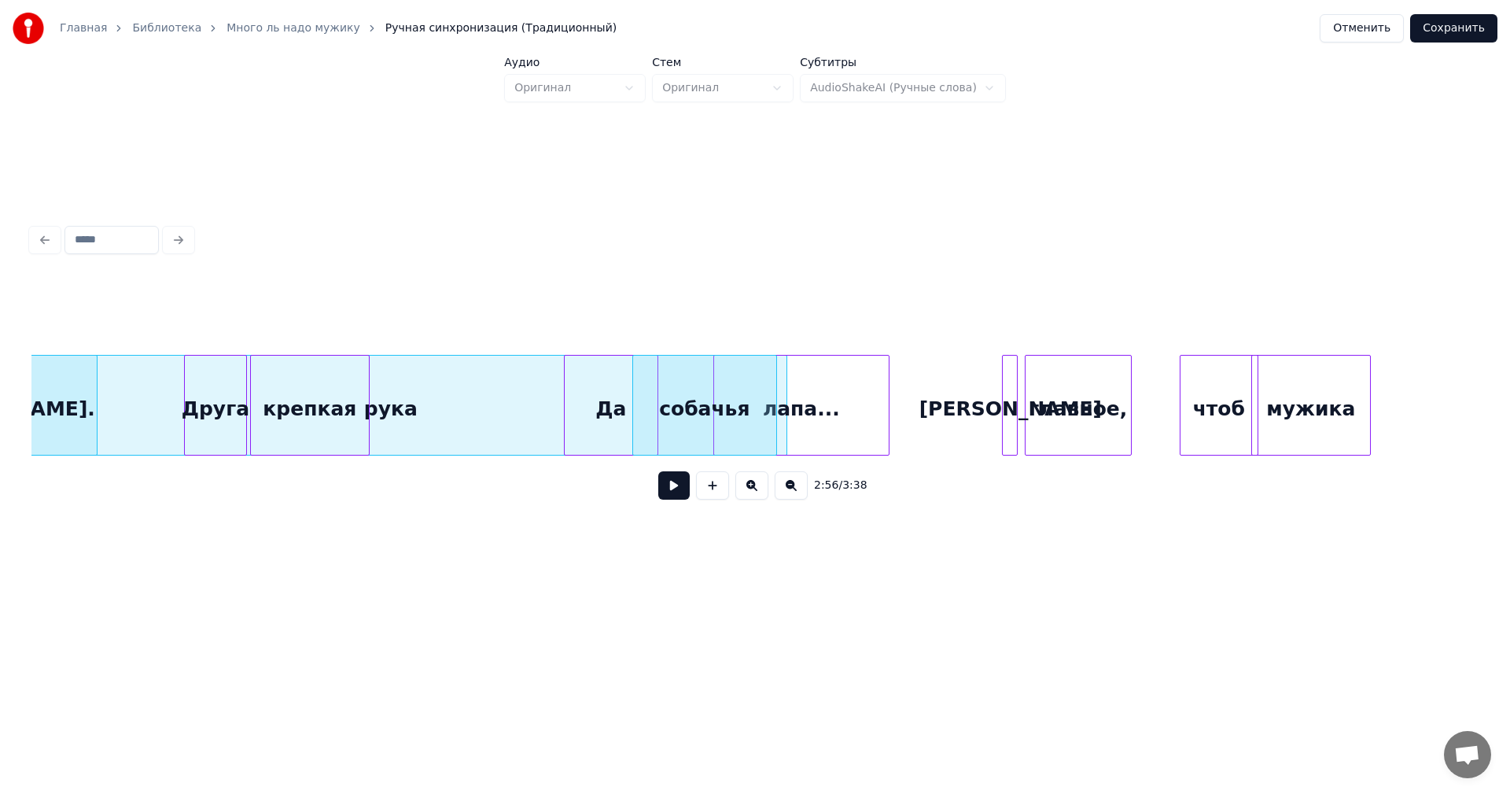
scroll to position [0, 26074]
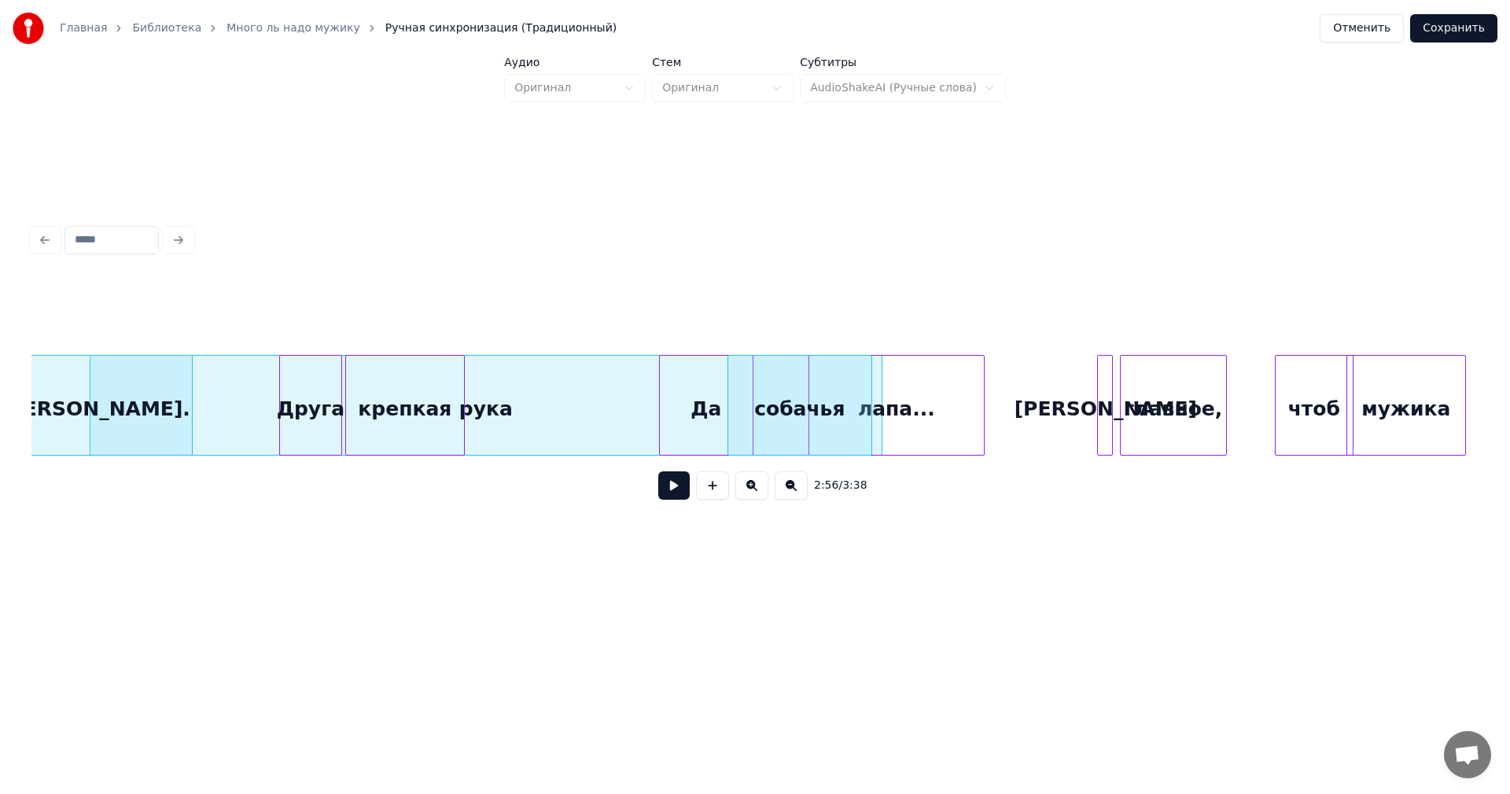
click at [68, 400] on div "[PERSON_NAME]." at bounding box center [95, 409] width 194 height 107
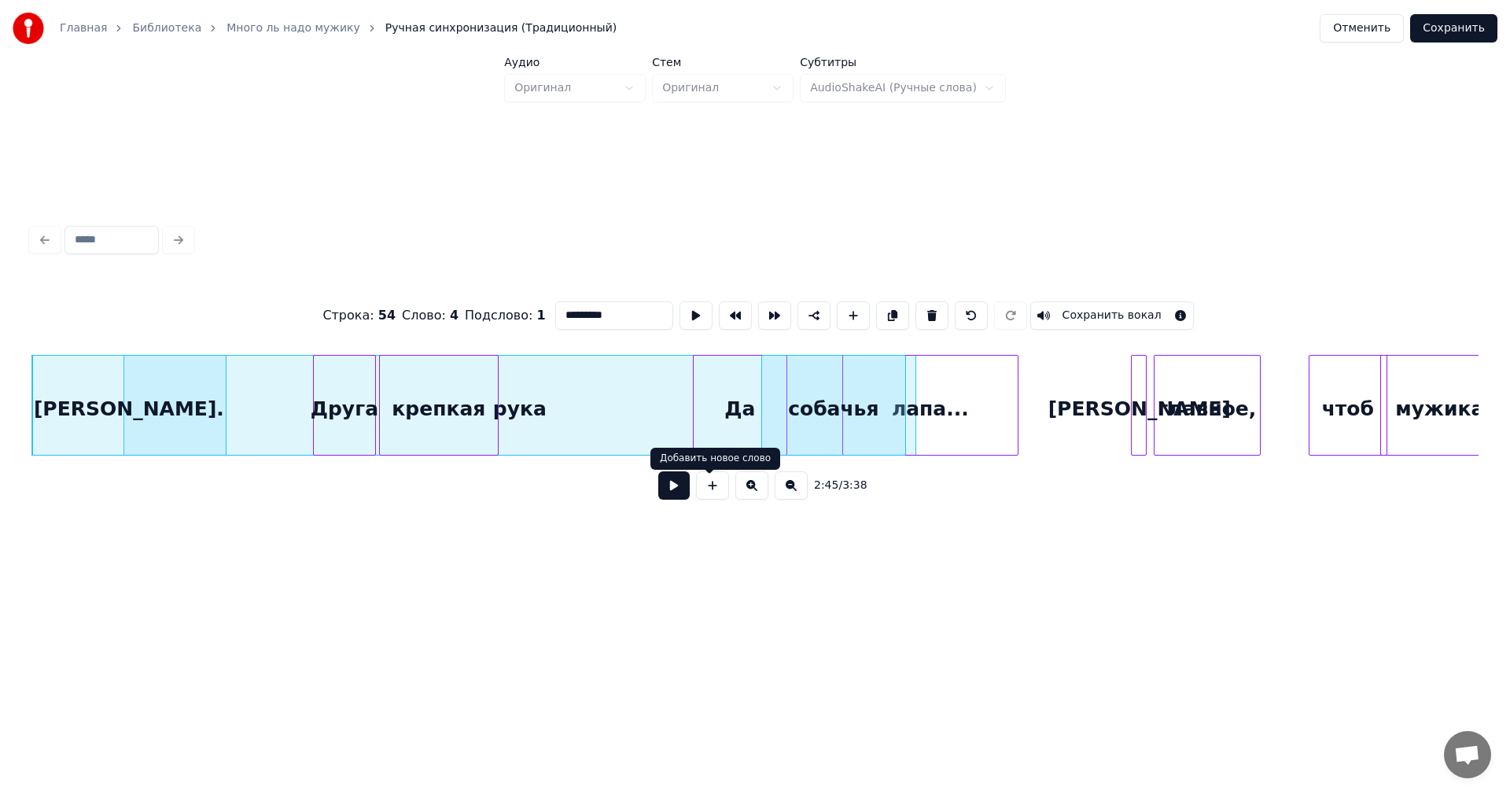
click at [663, 489] on button at bounding box center [673, 485] width 31 height 28
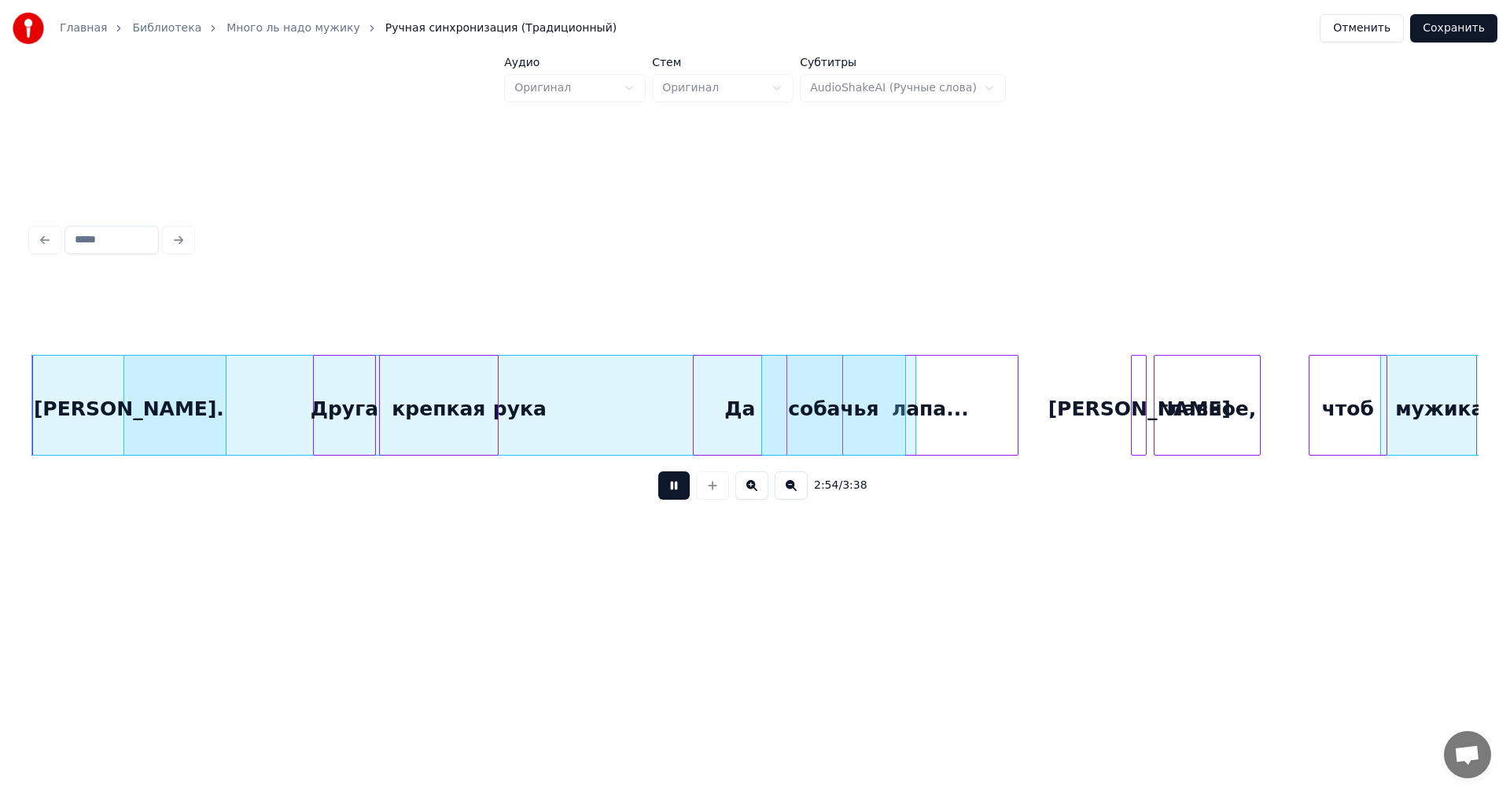
scroll to position [0, 27488]
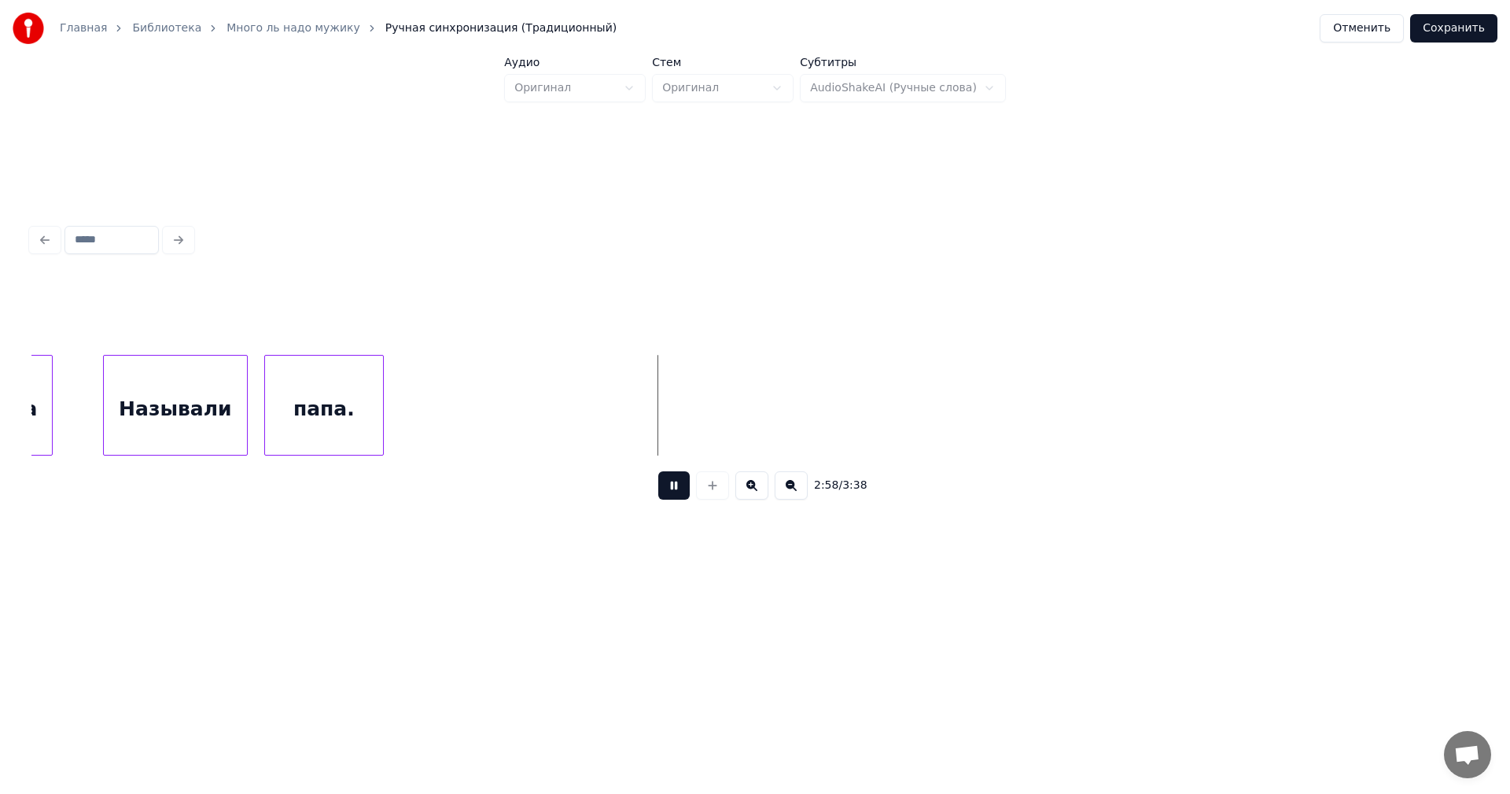
click at [658, 488] on button at bounding box center [673, 485] width 31 height 28
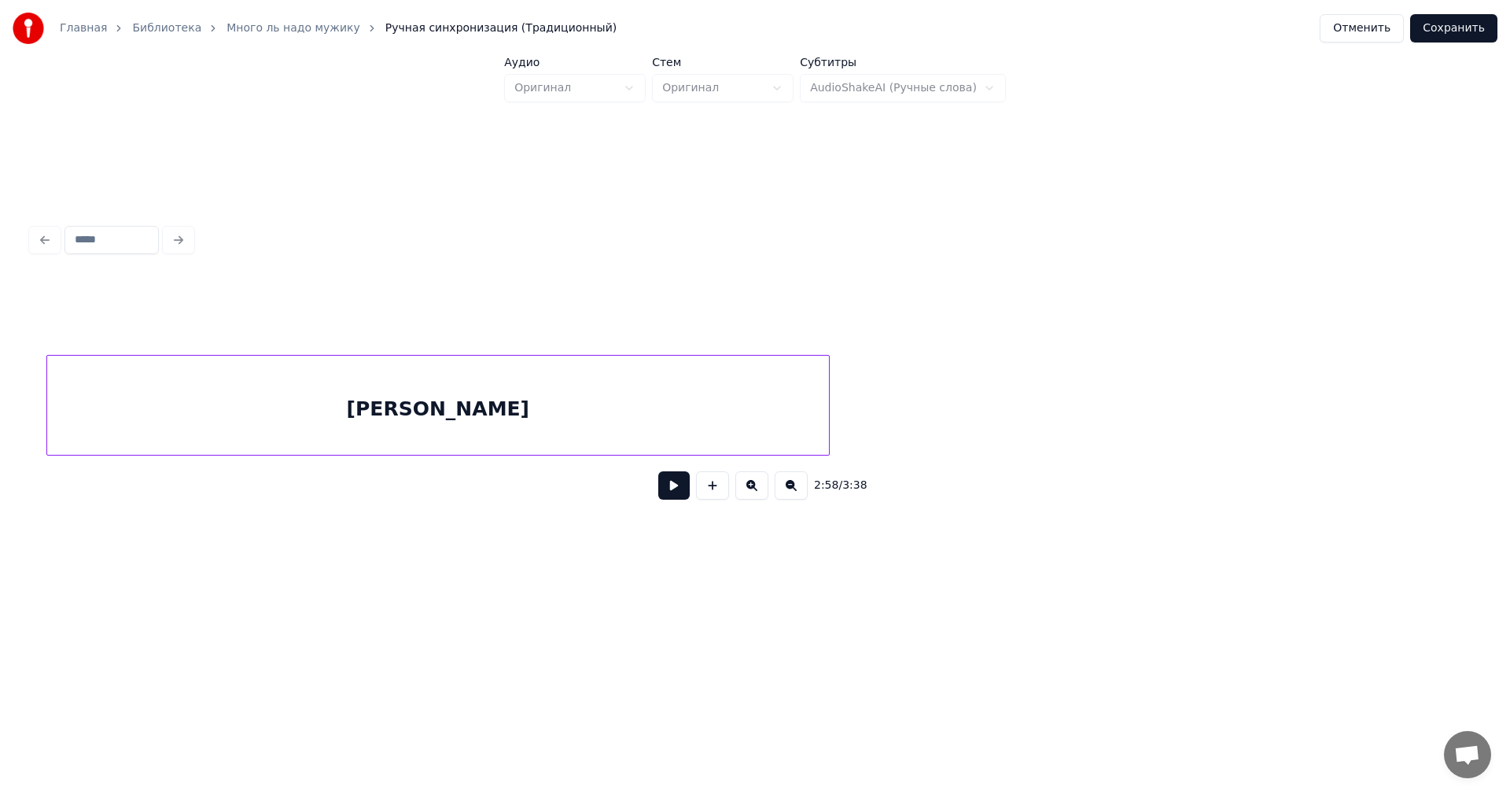
scroll to position [0, 28732]
click at [374, 408] on div "[PERSON_NAME]" at bounding box center [551, 409] width 782 height 107
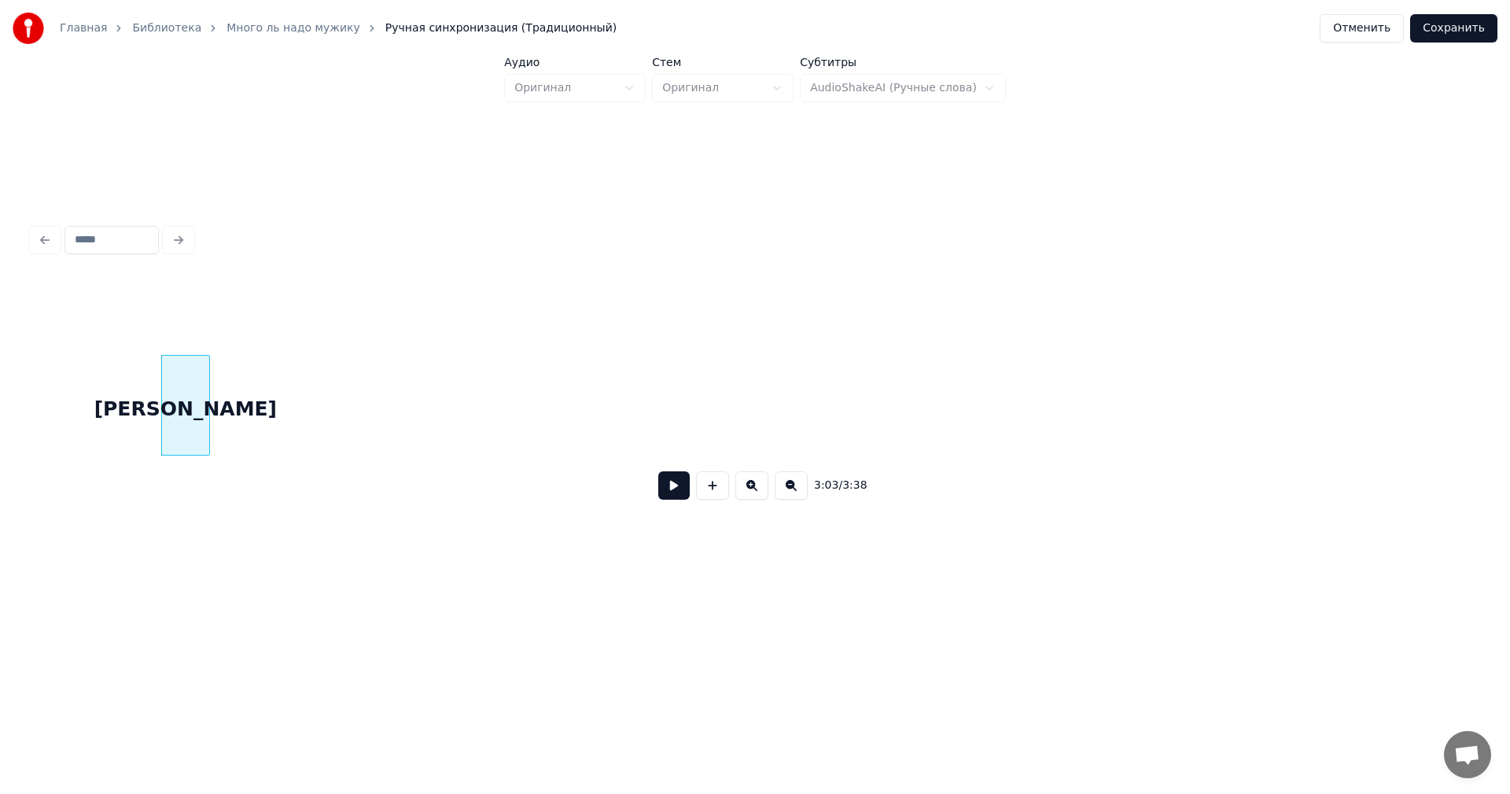
click at [207, 383] on div at bounding box center [207, 405] width 5 height 99
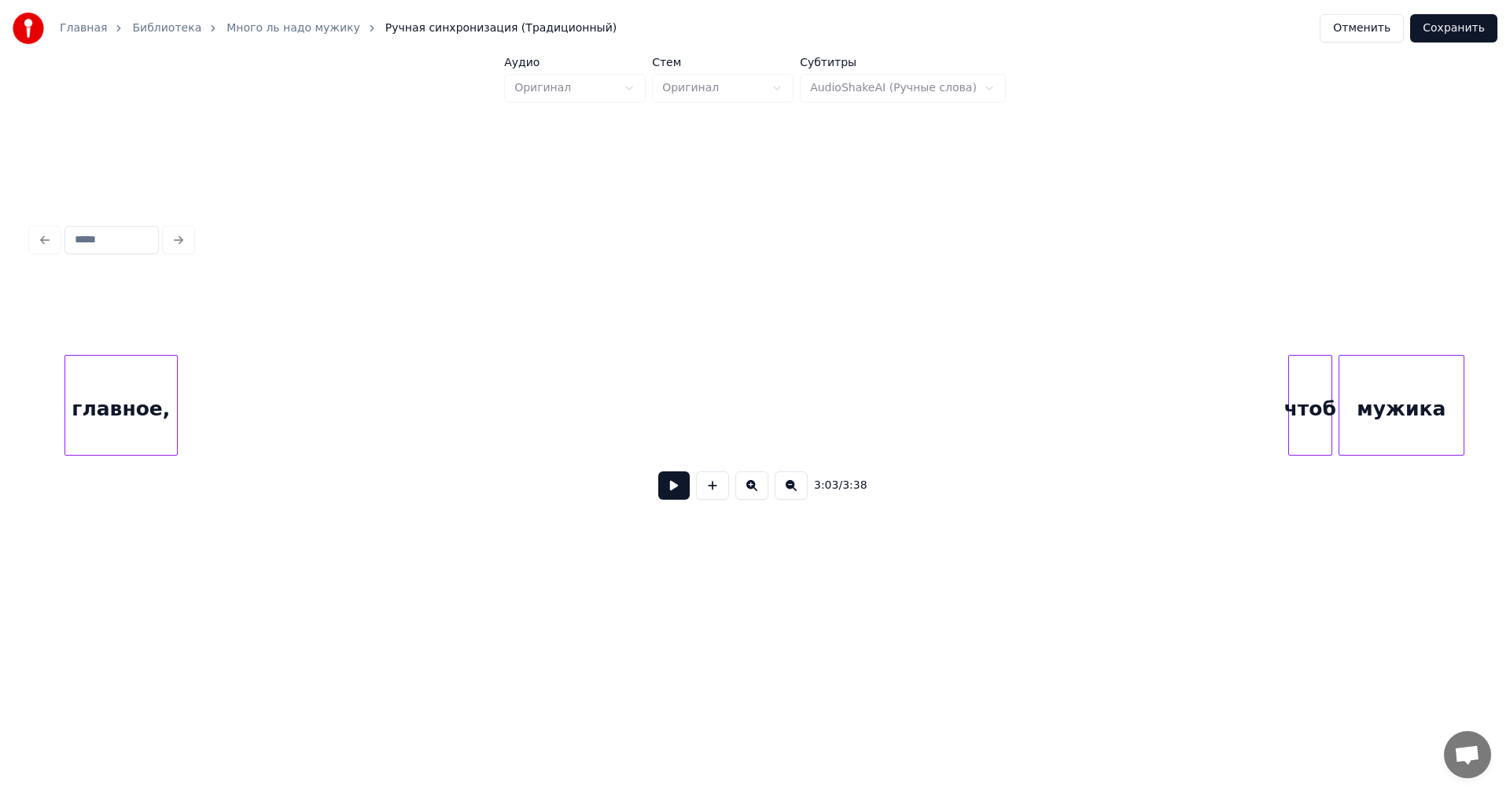
scroll to position [0, 30457]
click at [75, 403] on div "главное," at bounding box center [92, 409] width 112 height 107
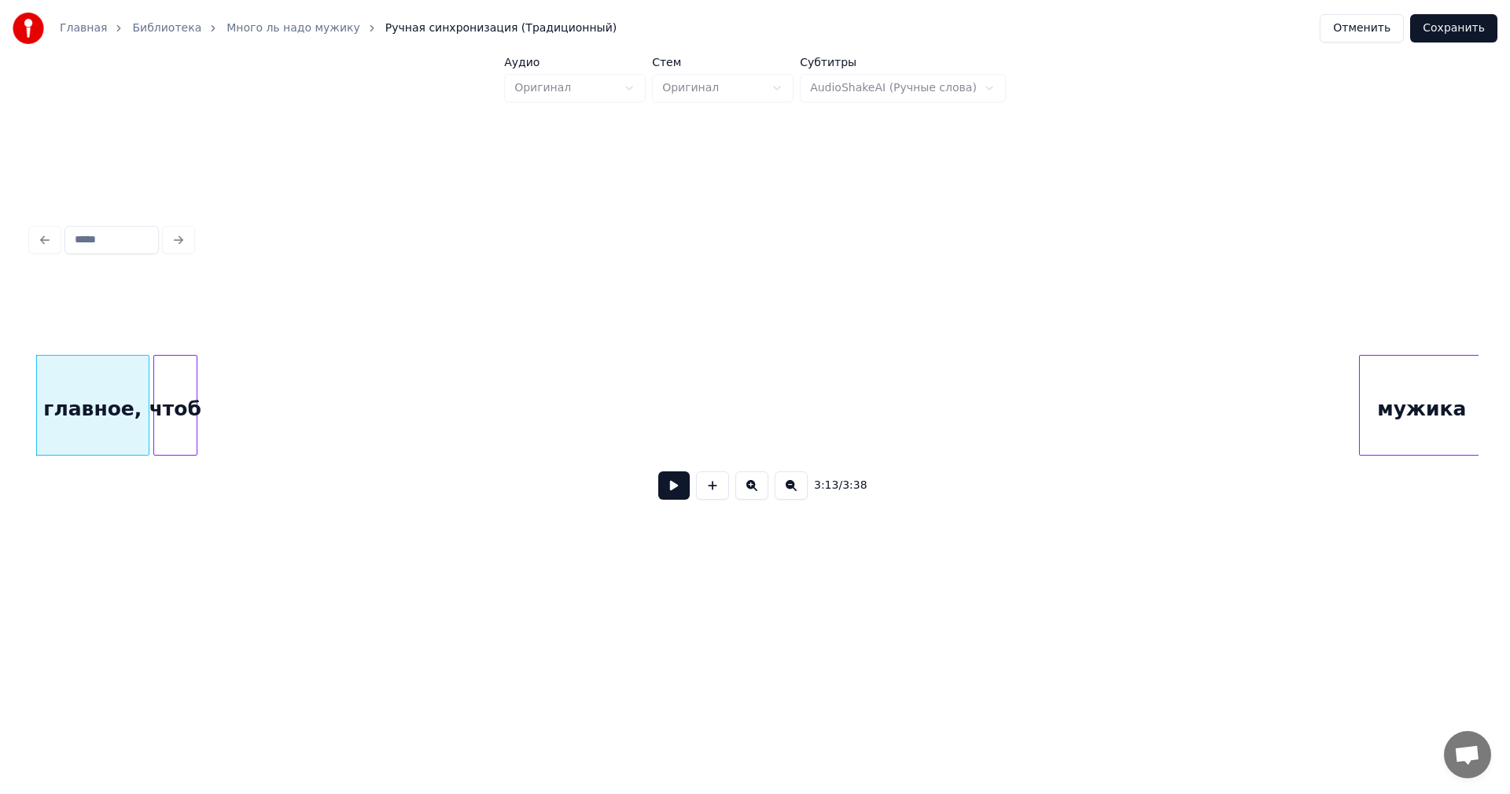
click at [165, 410] on div "чтоб" at bounding box center [175, 409] width 42 height 107
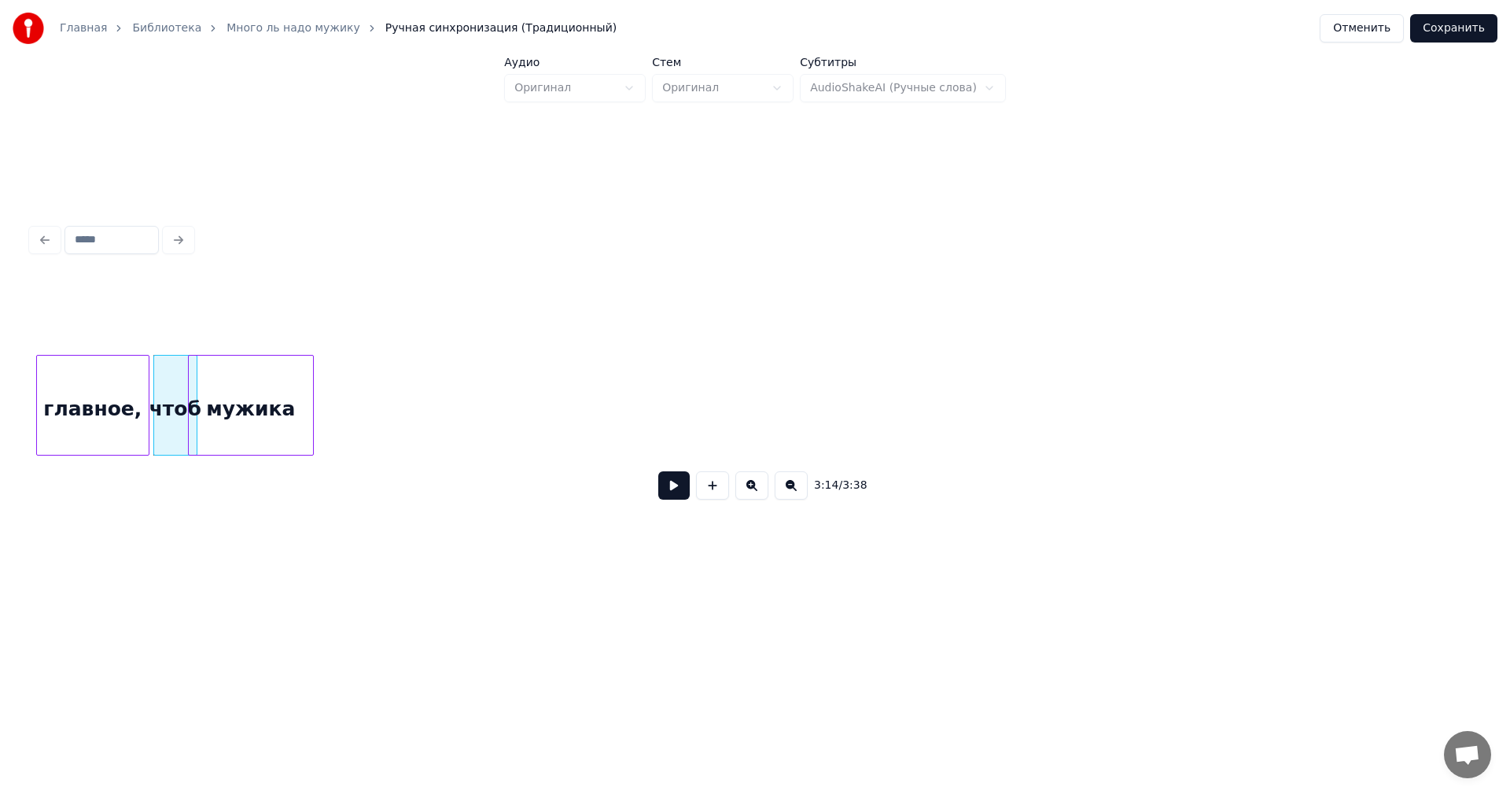
click at [246, 410] on div "мужика" at bounding box center [251, 409] width 124 height 107
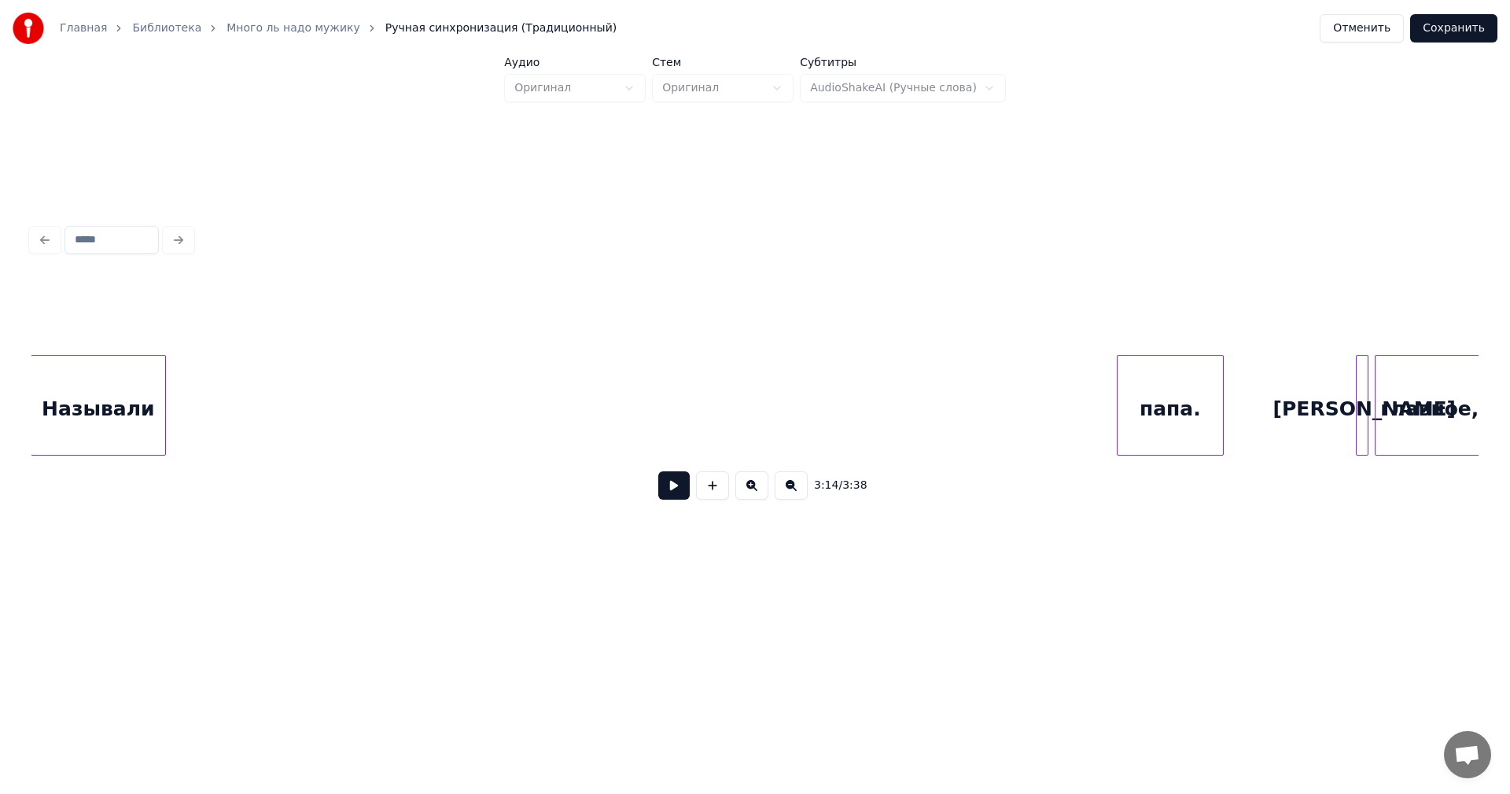
scroll to position [0, 31059]
click at [83, 409] on div "Называли" at bounding box center [100, 409] width 134 height 107
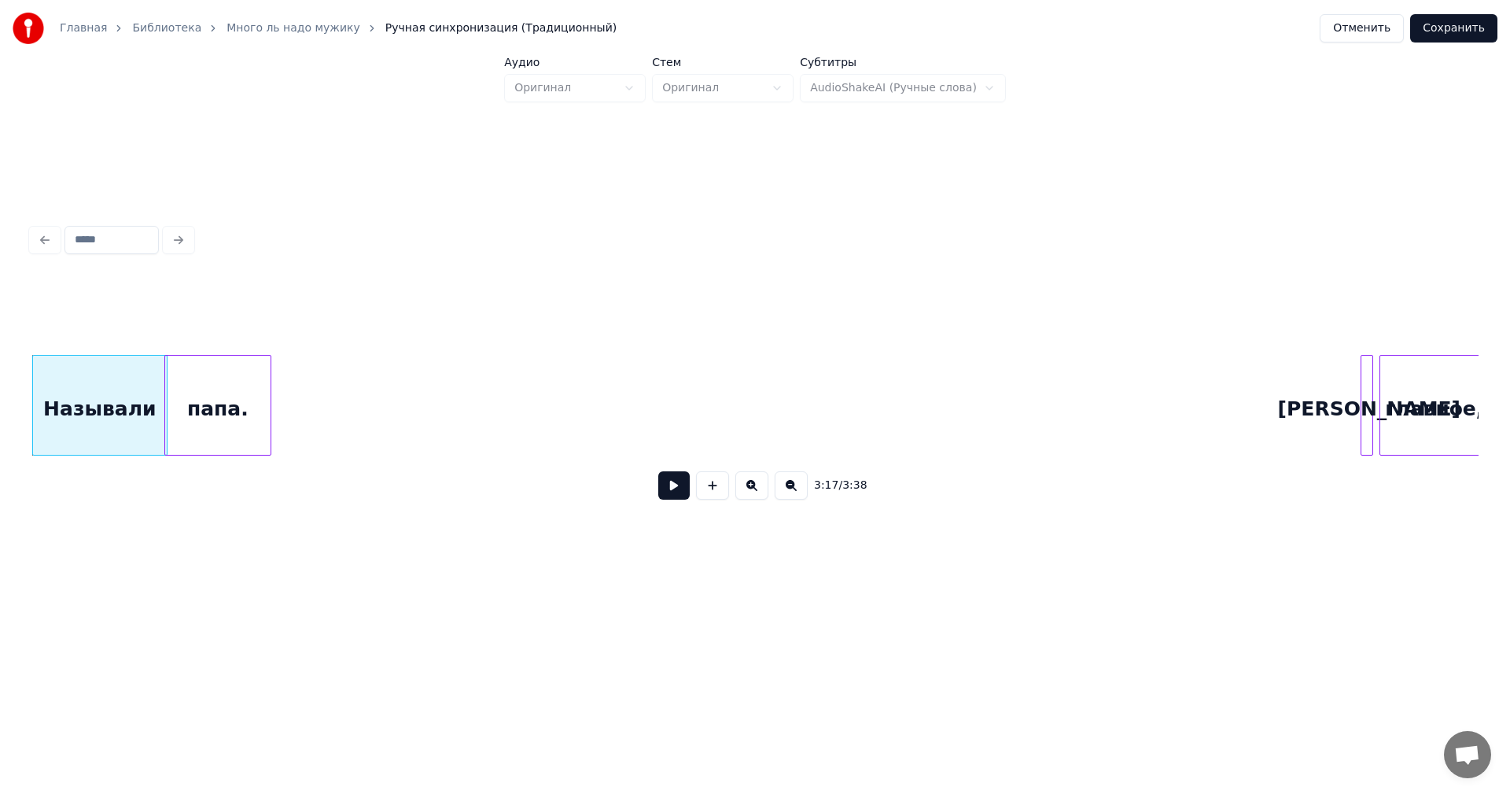
click at [214, 399] on div "папа." at bounding box center [217, 409] width 105 height 107
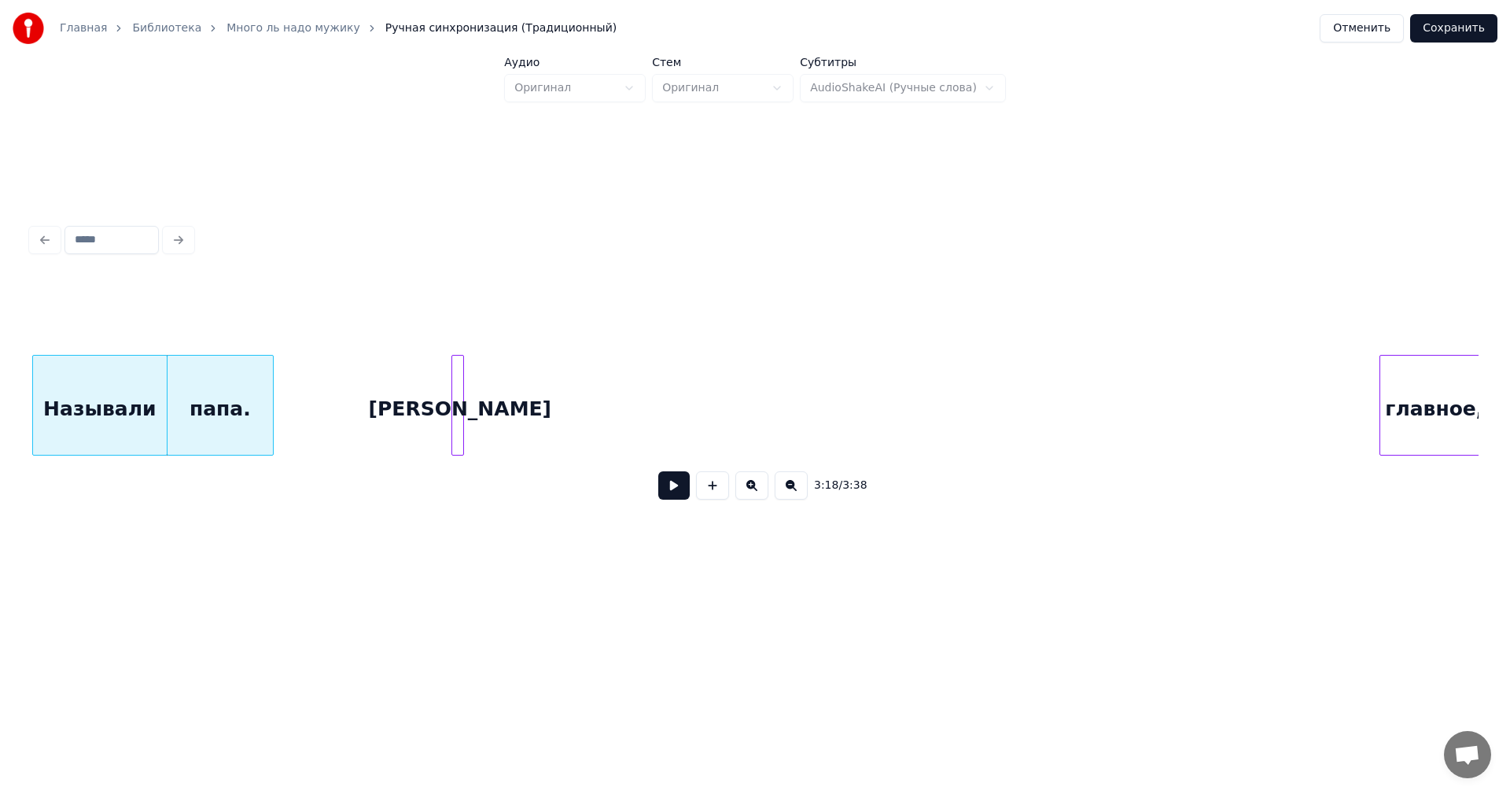
click at [463, 372] on div "[PERSON_NAME]" at bounding box center [460, 409] width 16 height 107
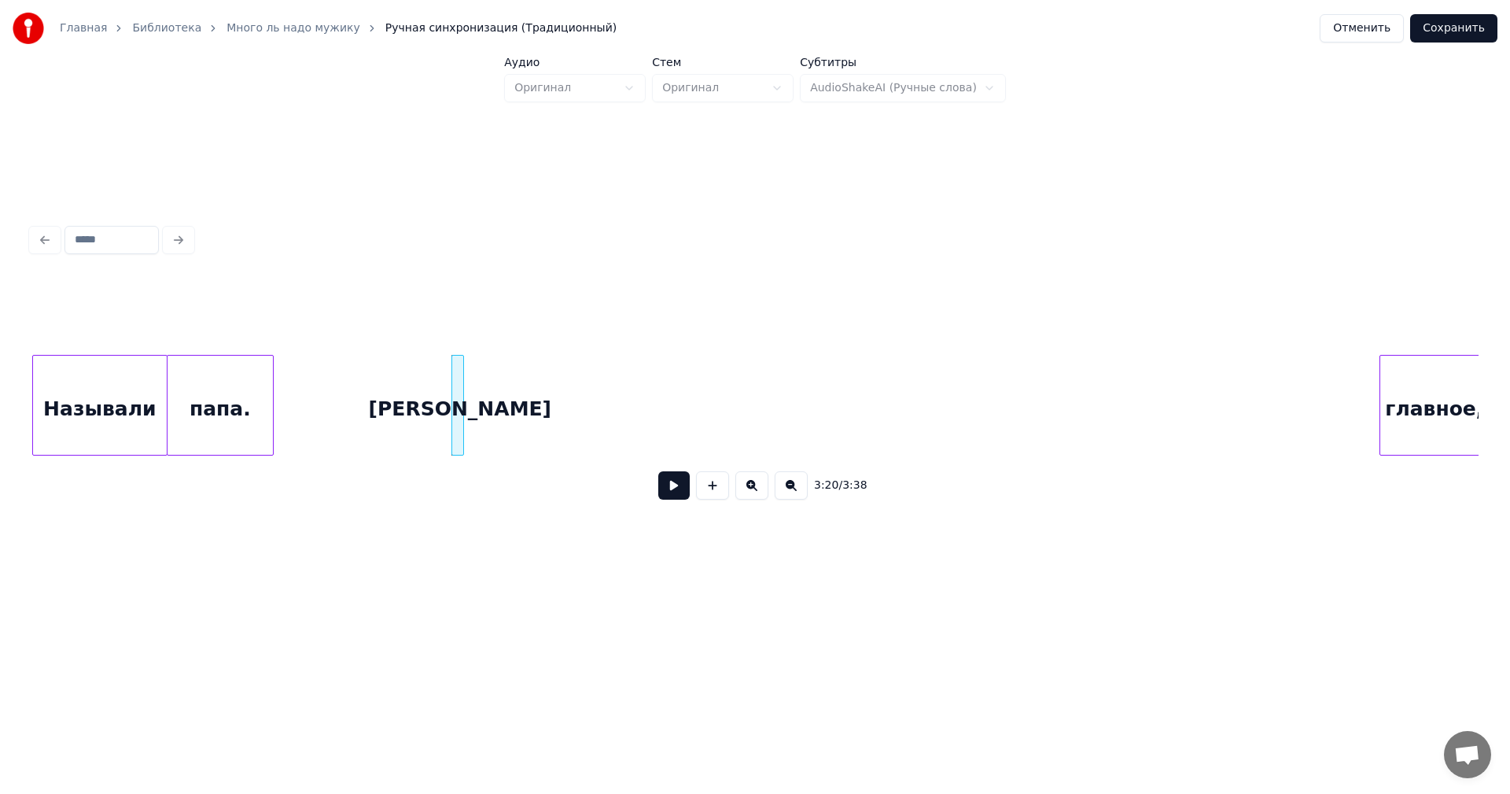
scroll to position [0, 31062]
click at [524, 293] on div "3:20 / 3:38" at bounding box center [754, 395] width 1447 height 239
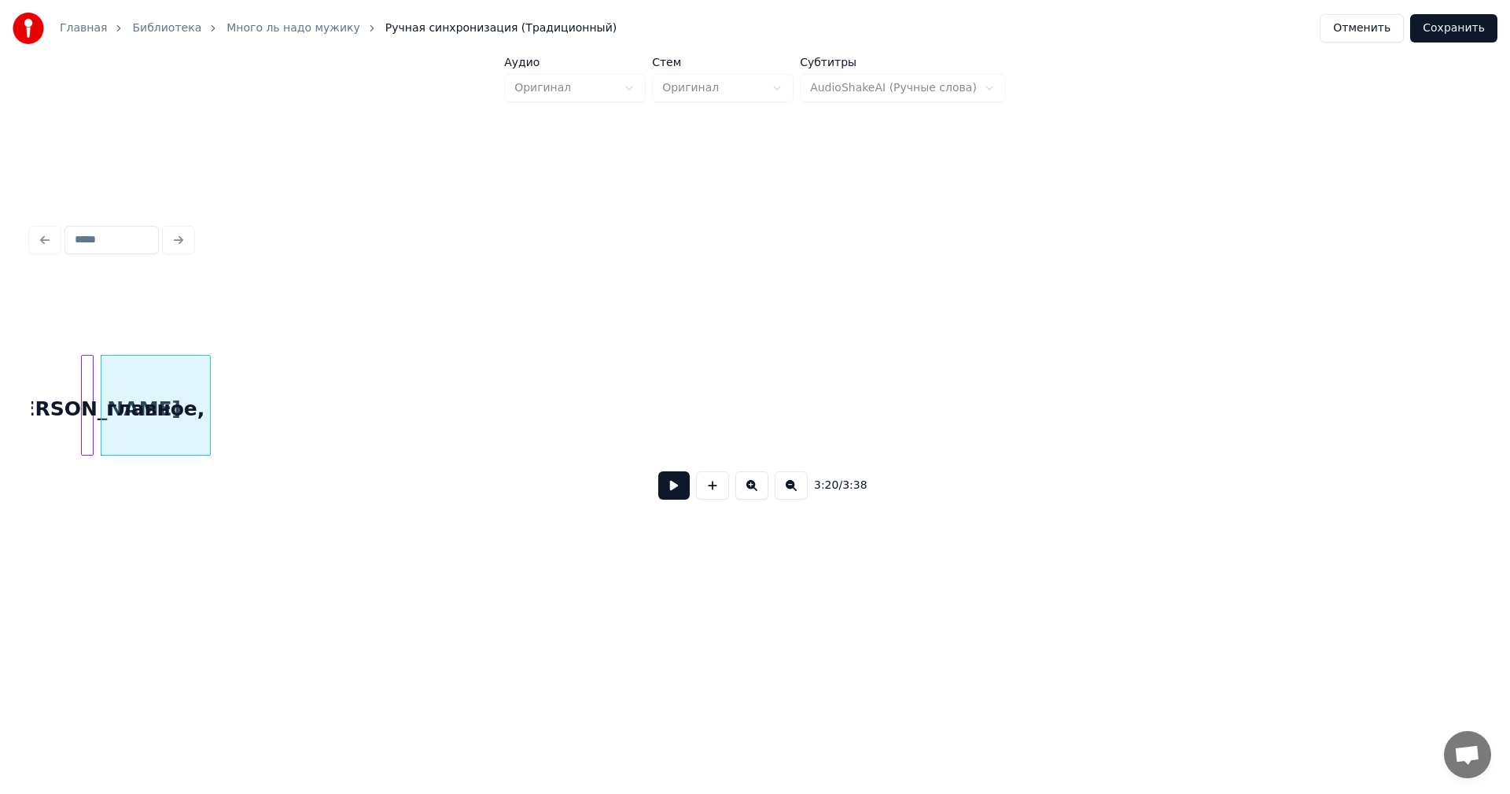
scroll to position [0, 31544]
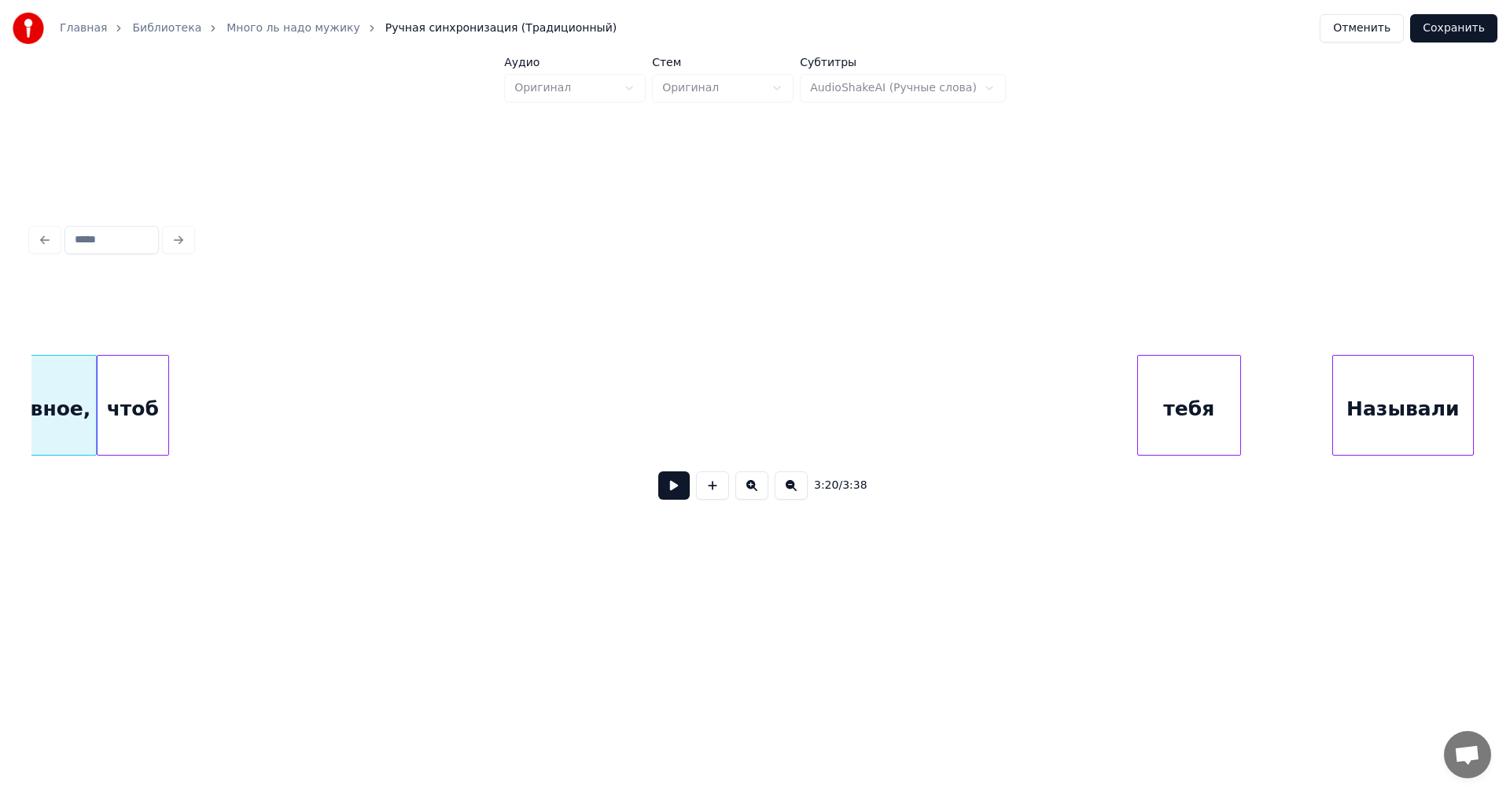
click at [144, 277] on div "3:20 / 3:38" at bounding box center [754, 395] width 1447 height 239
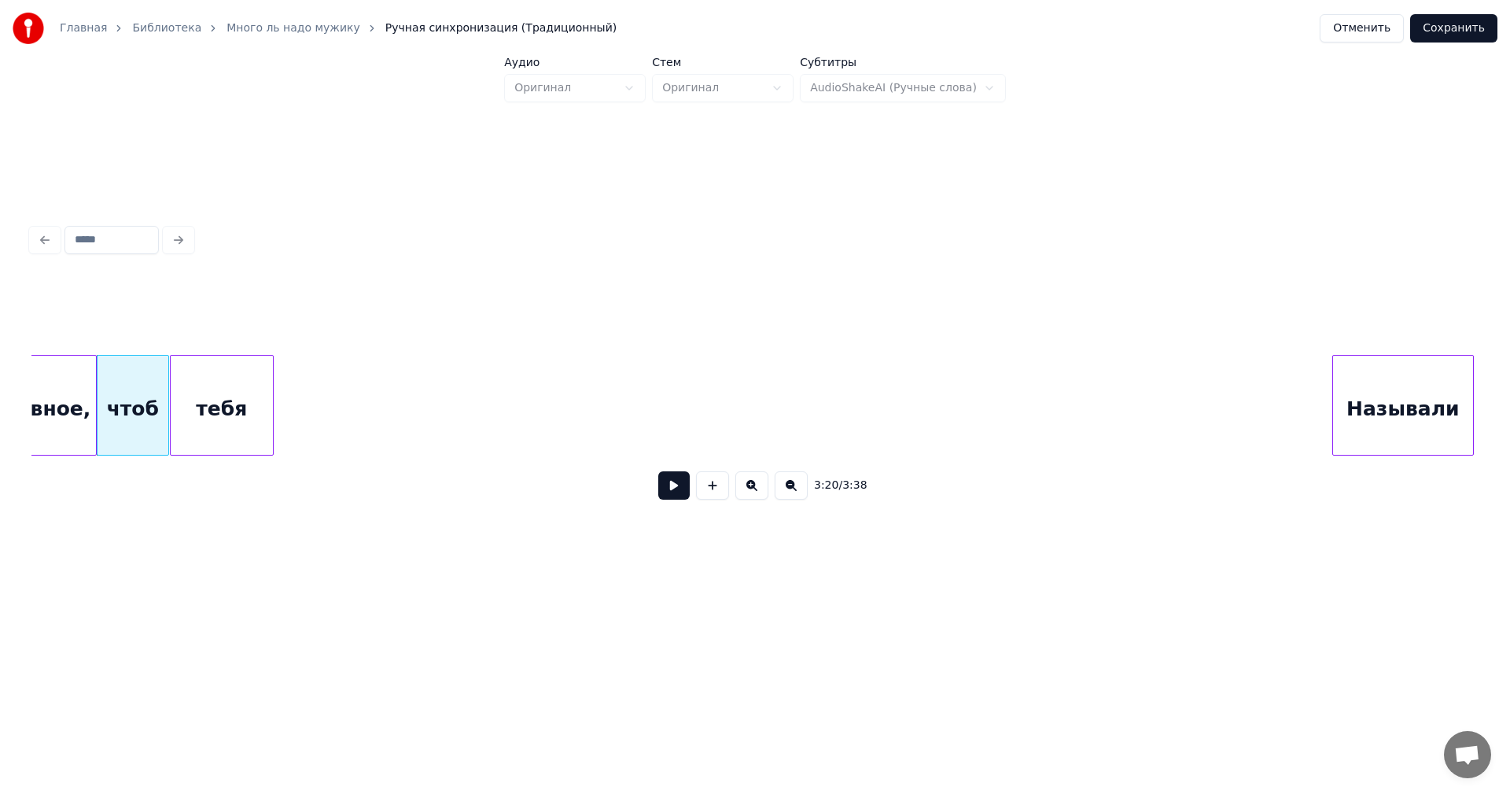
click at [217, 318] on div "3:20 / 3:38" at bounding box center [754, 395] width 1447 height 239
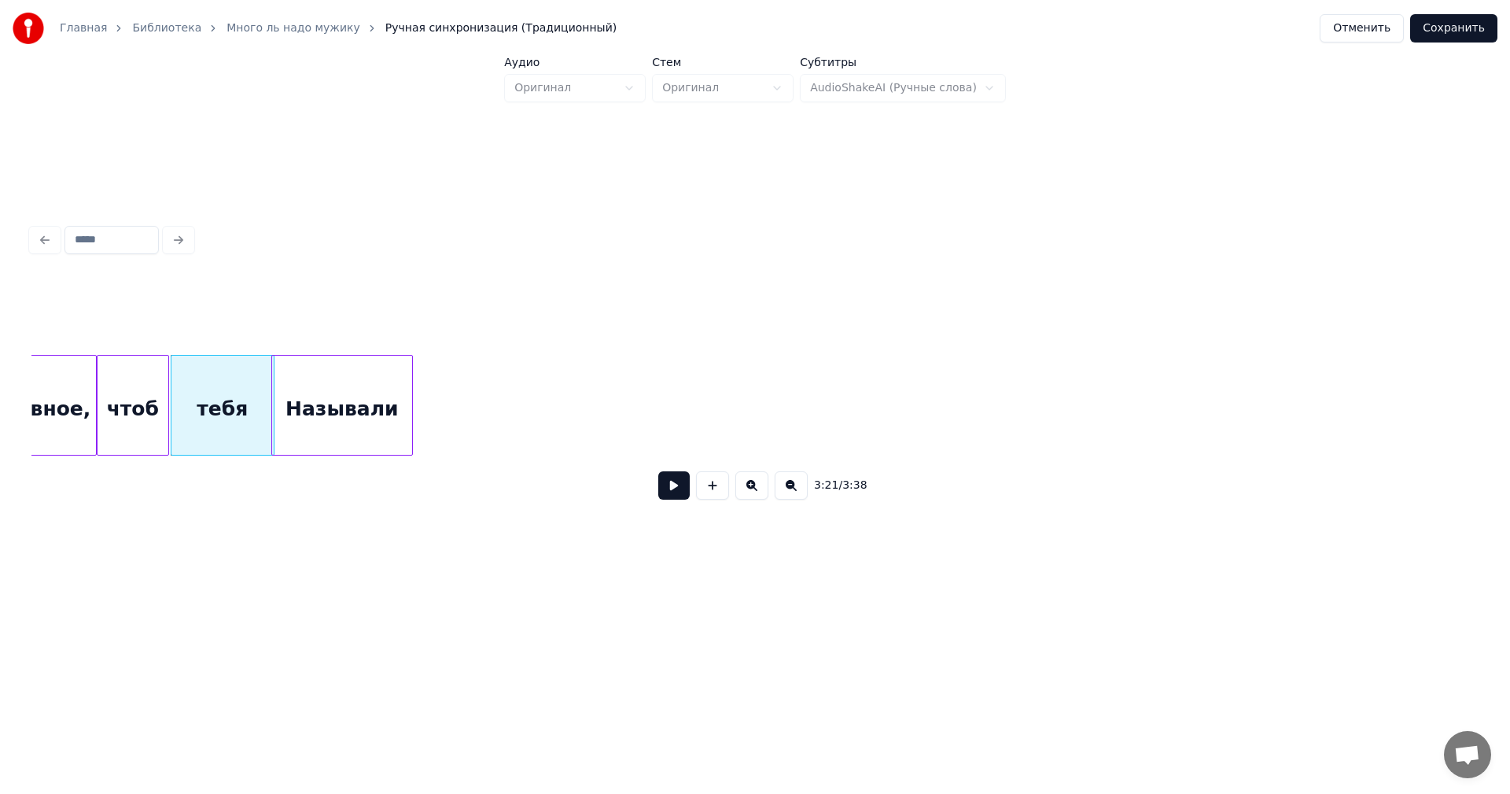
click at [353, 393] on div "Называли" at bounding box center [342, 409] width 140 height 107
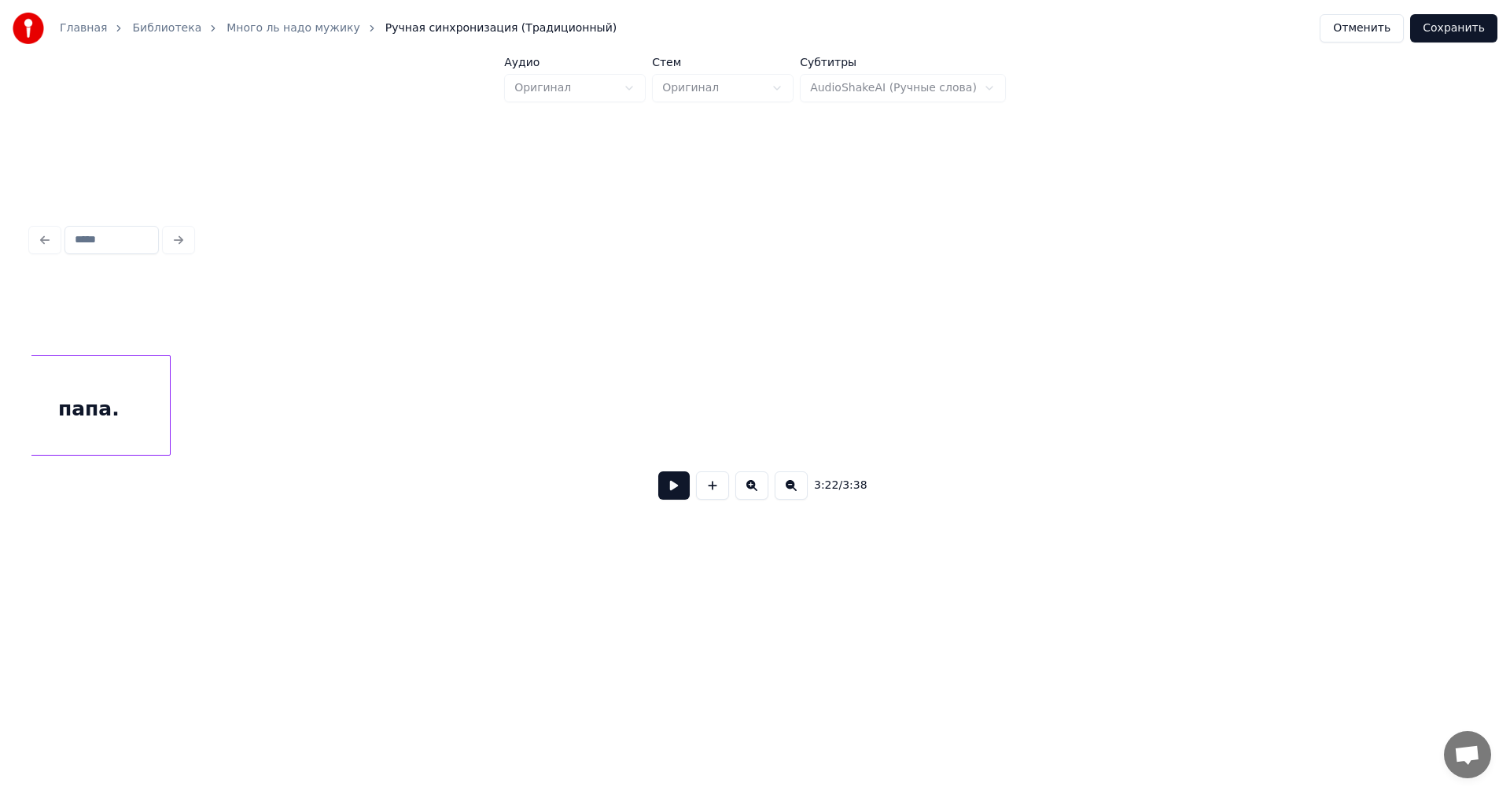
scroll to position [0, 31943]
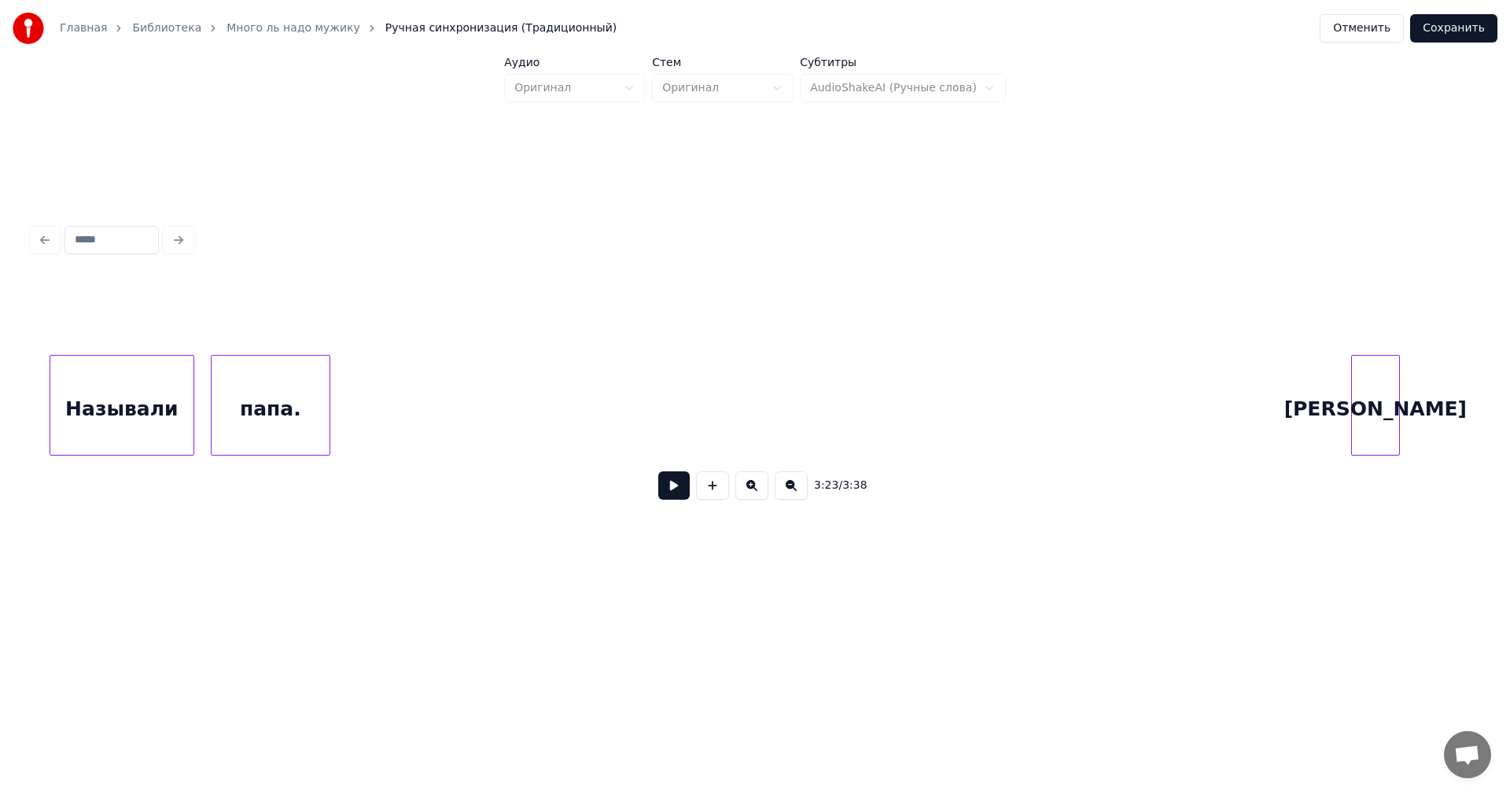
scroll to position [0, 27560]
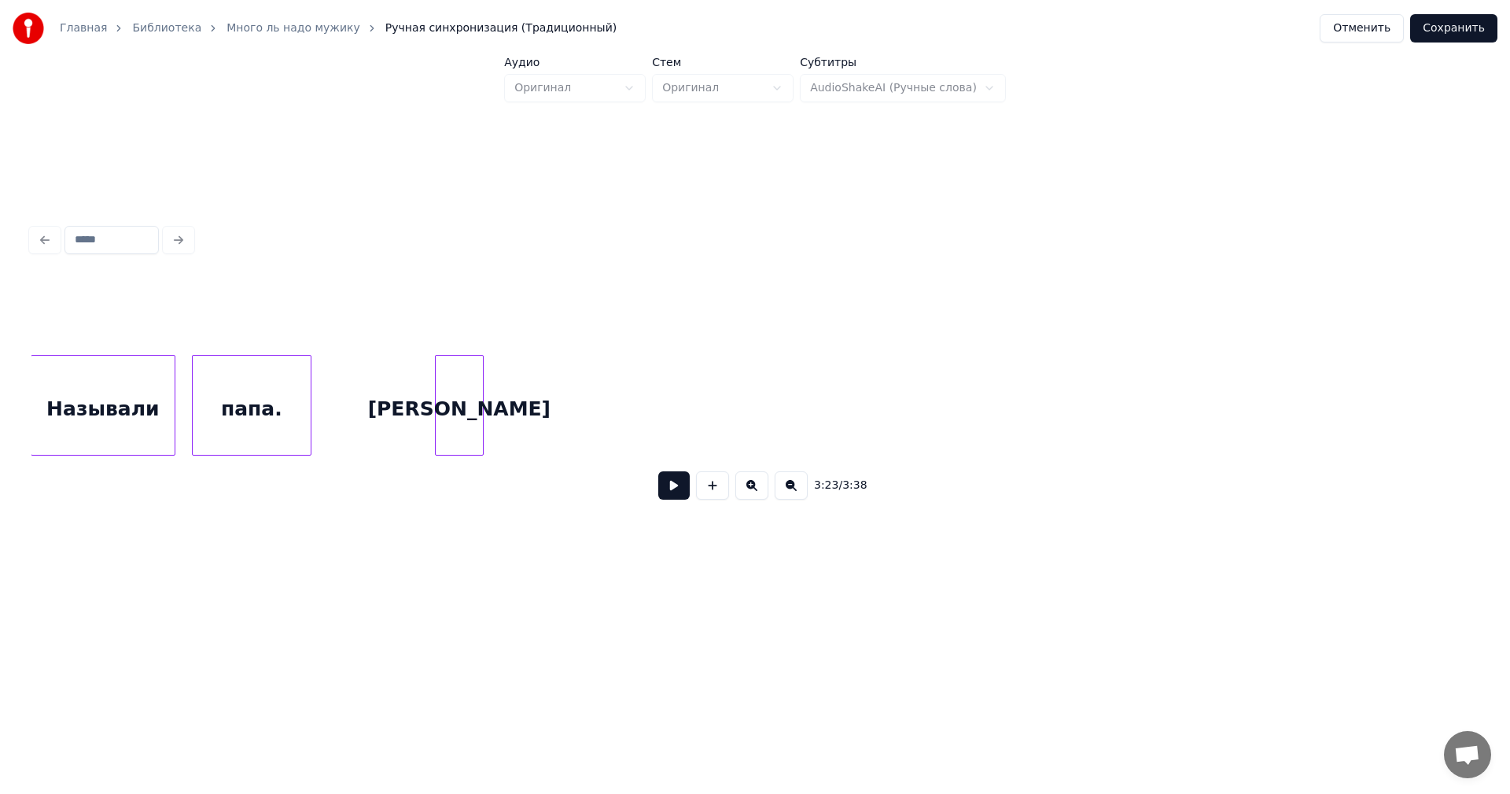
click at [461, 414] on div "[PERSON_NAME]" at bounding box center [459, 409] width 47 height 107
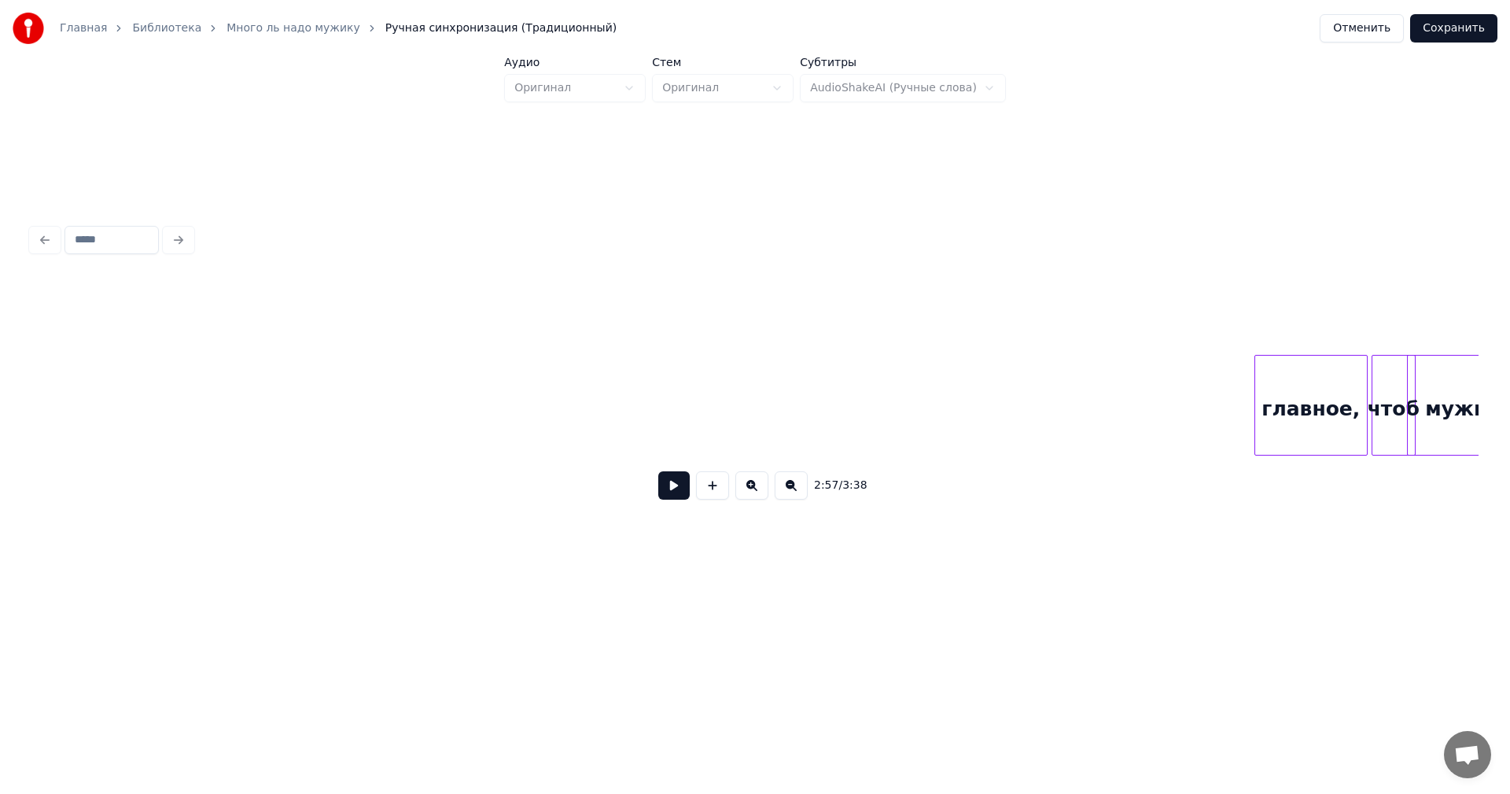
scroll to position [0, 29410]
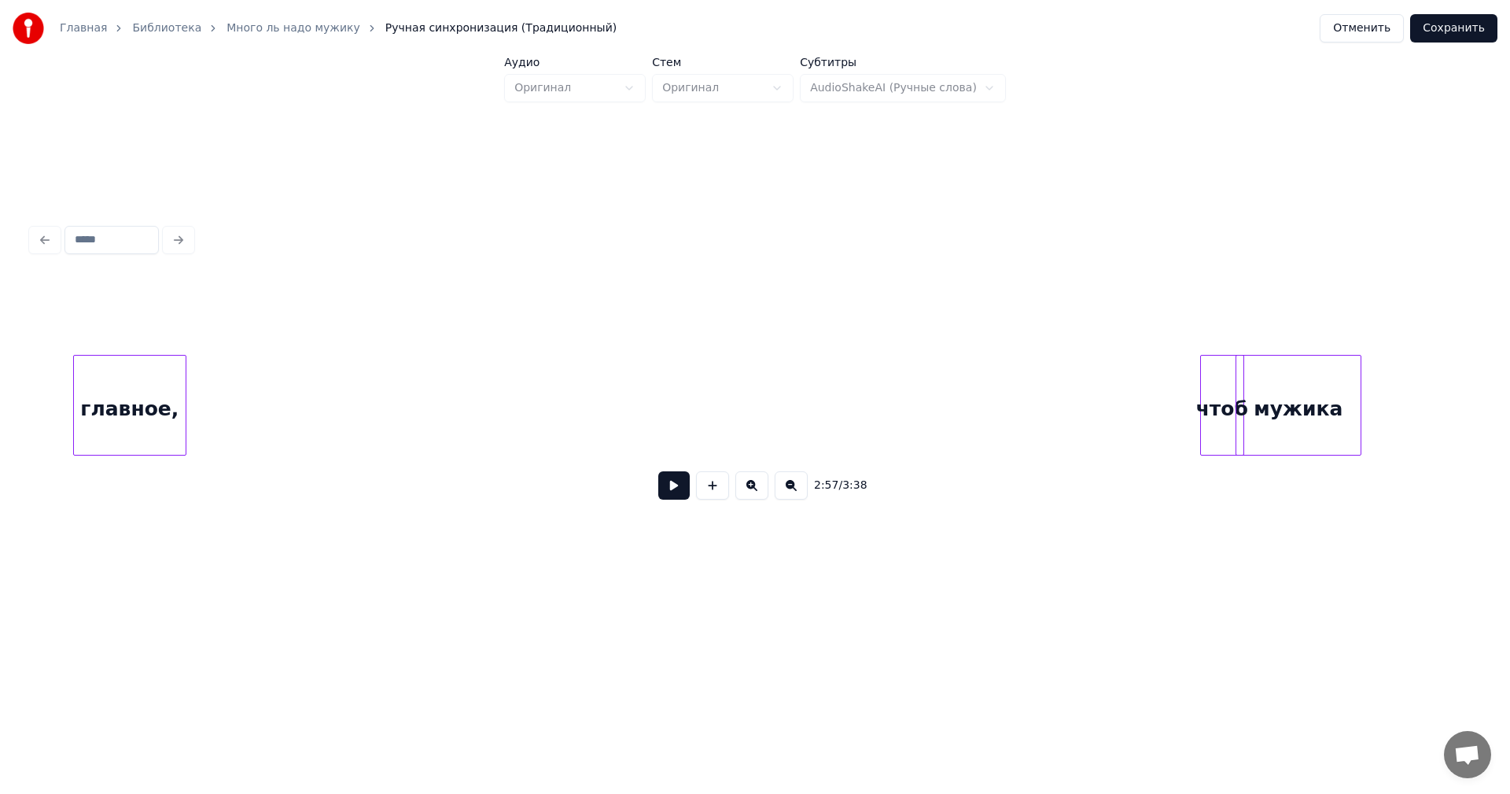
click at [157, 387] on div "главное," at bounding box center [130, 409] width 112 height 107
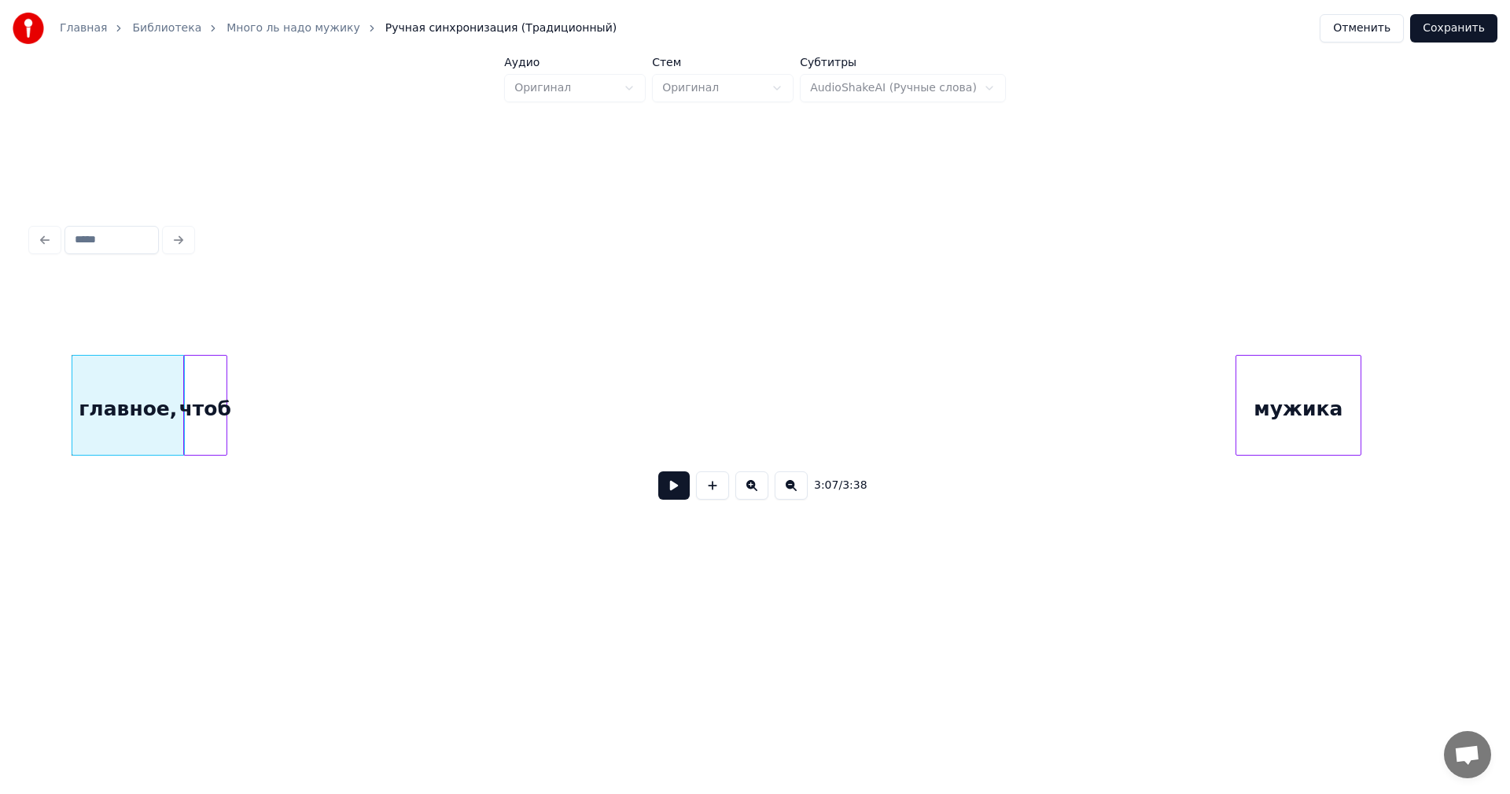
click at [198, 430] on div "чтоб" at bounding box center [205, 409] width 42 height 107
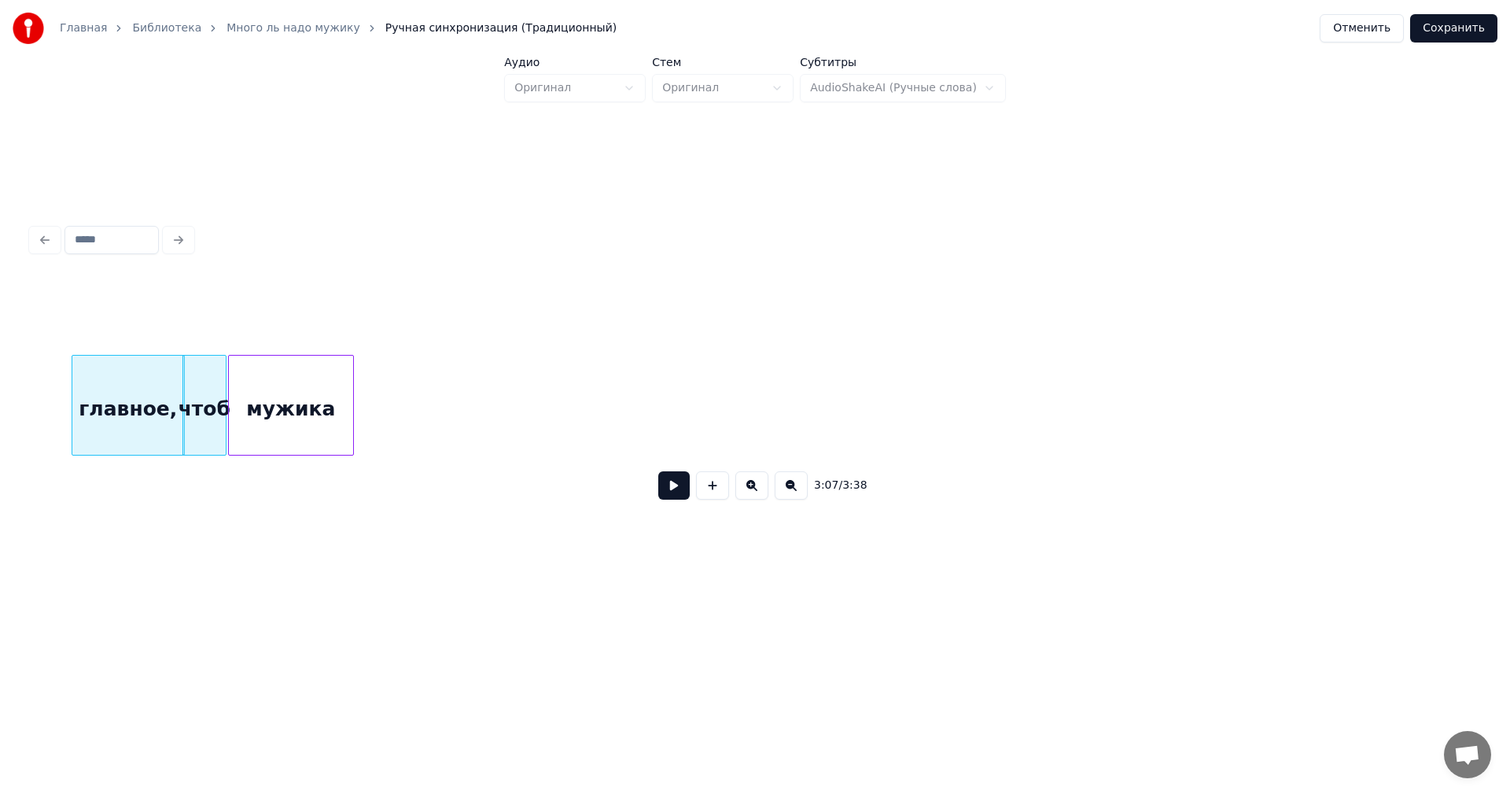
click at [295, 419] on div "мужика" at bounding box center [291, 409] width 124 height 107
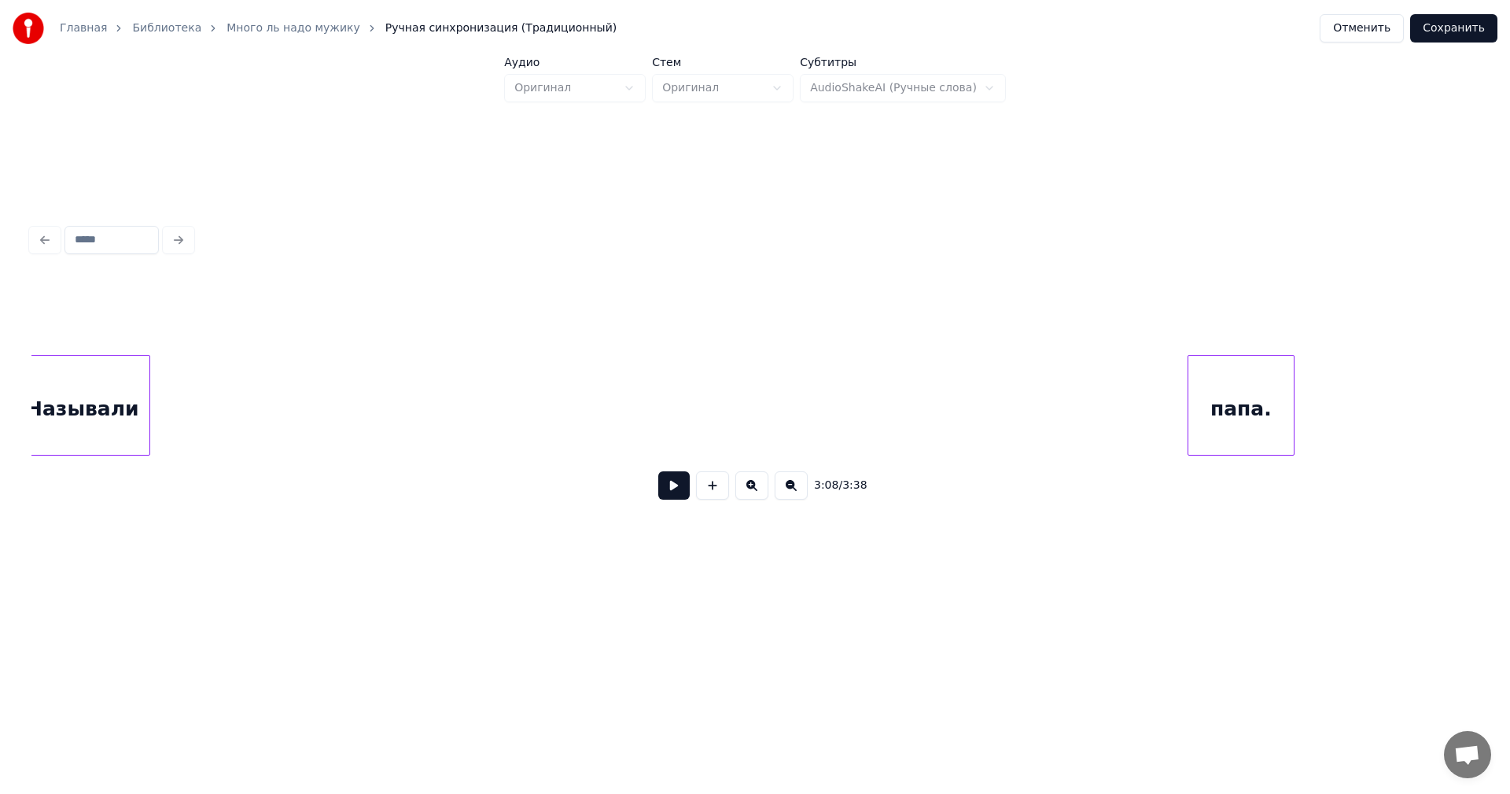
scroll to position [0, 30020]
click at [132, 422] on div "Называли" at bounding box center [101, 409] width 134 height 107
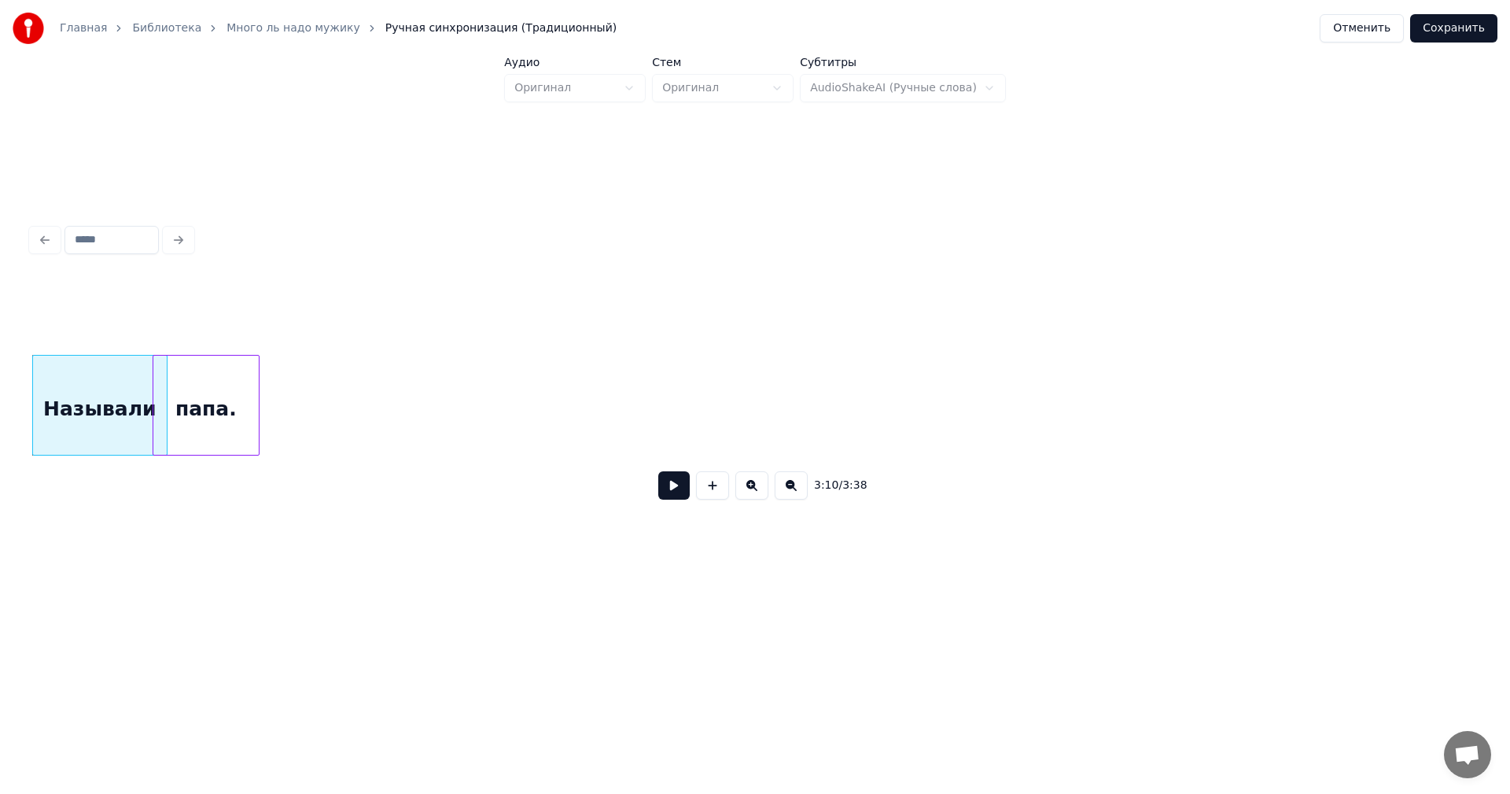
click at [205, 441] on div "папа." at bounding box center [205, 409] width 105 height 107
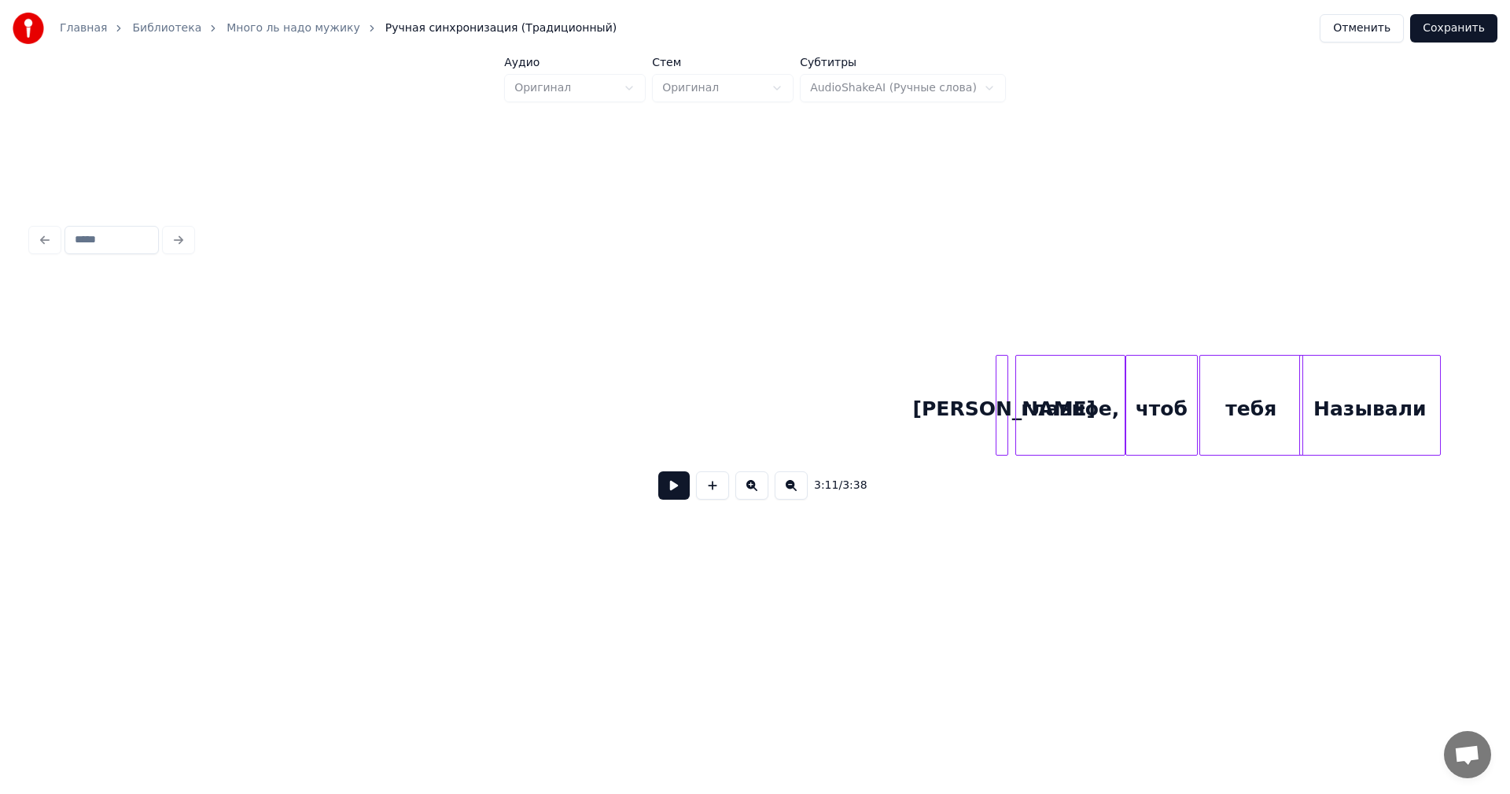
scroll to position [0, 30534]
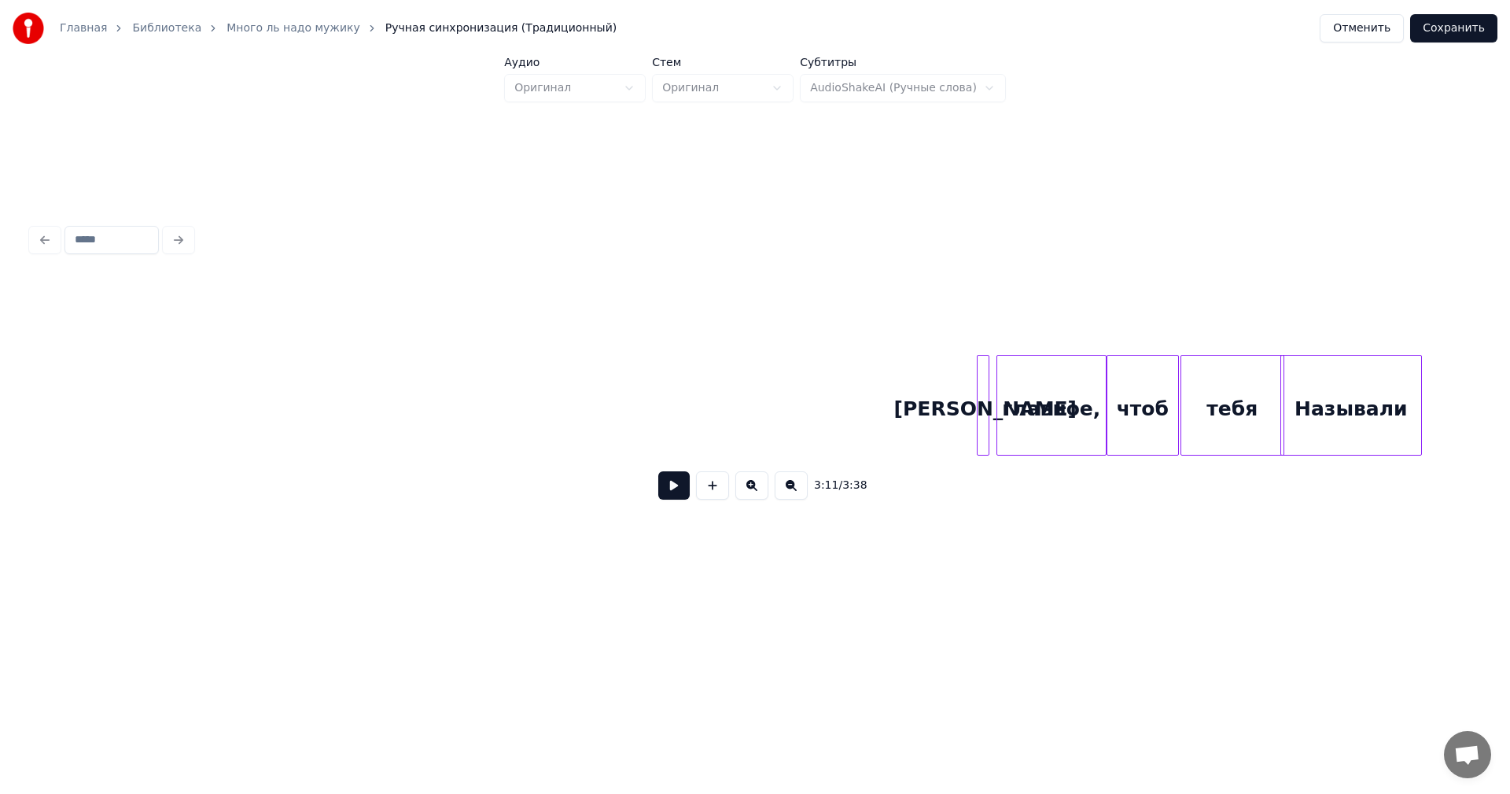
click at [987, 388] on div at bounding box center [986, 405] width 5 height 99
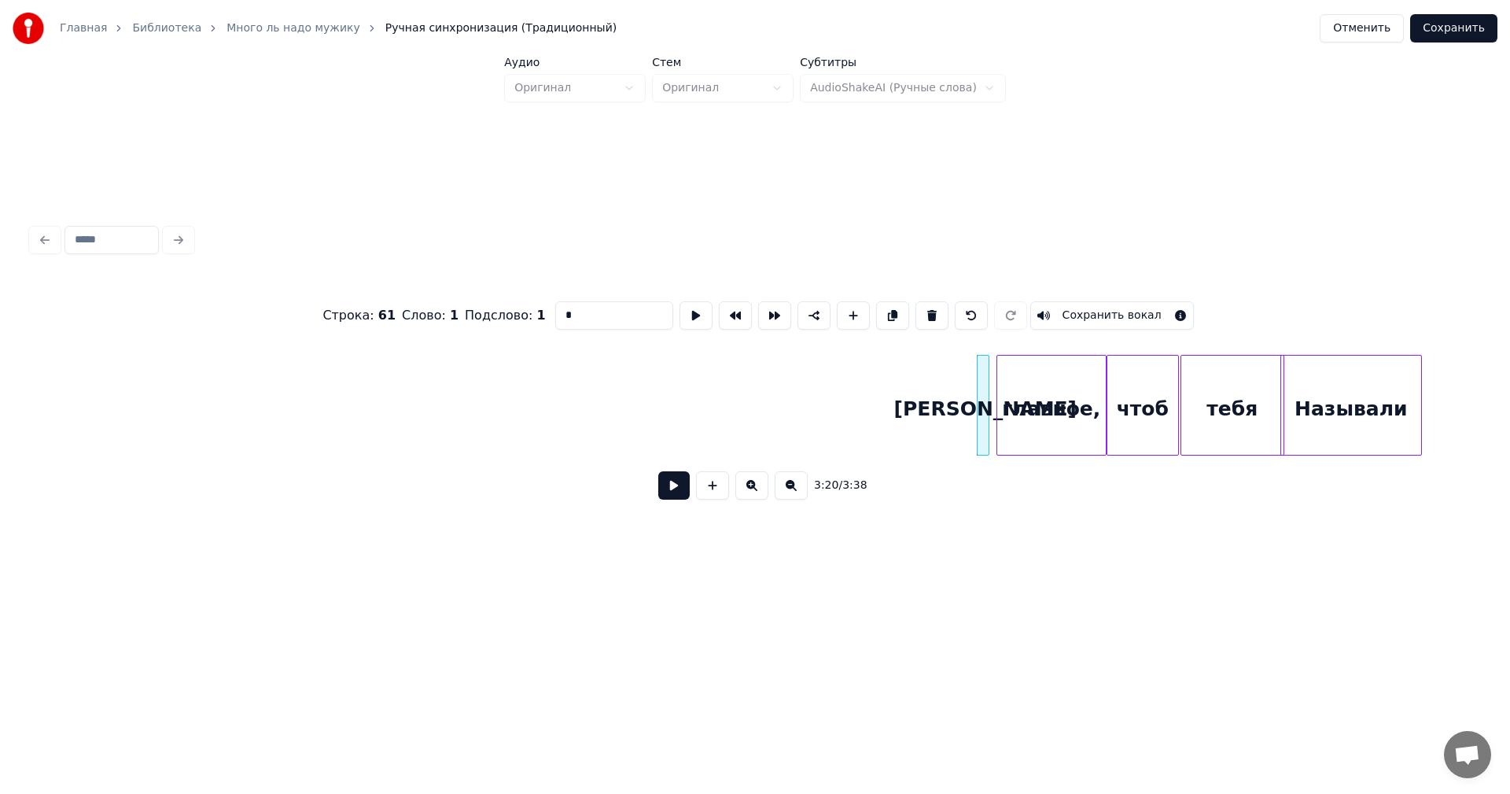
click at [980, 389] on div at bounding box center [980, 405] width 5 height 99
click at [106, 419] on div "[PERSON_NAME]" at bounding box center [112, 405] width 13 height 101
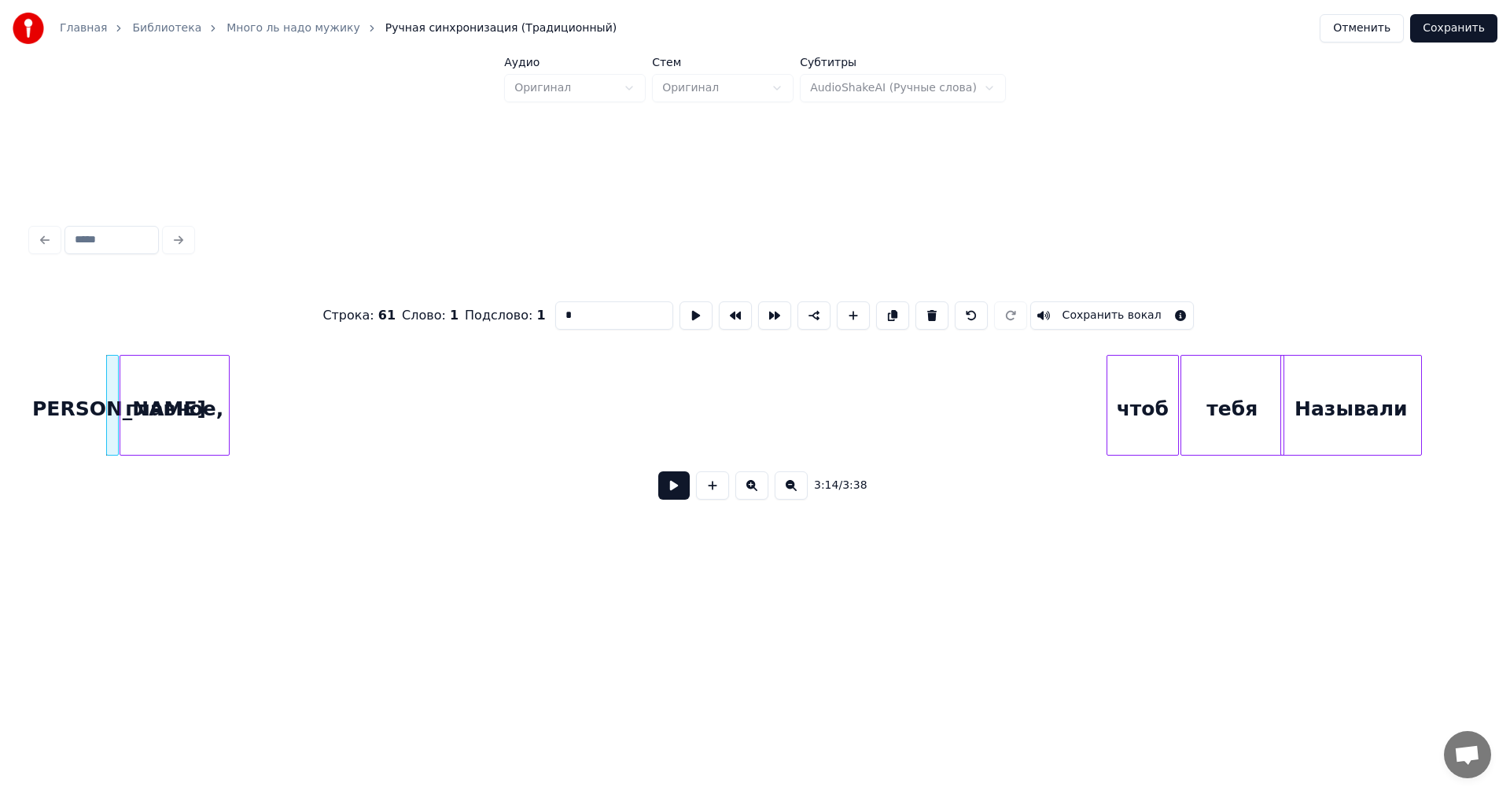
click at [195, 419] on div "главное," at bounding box center [174, 409] width 109 height 107
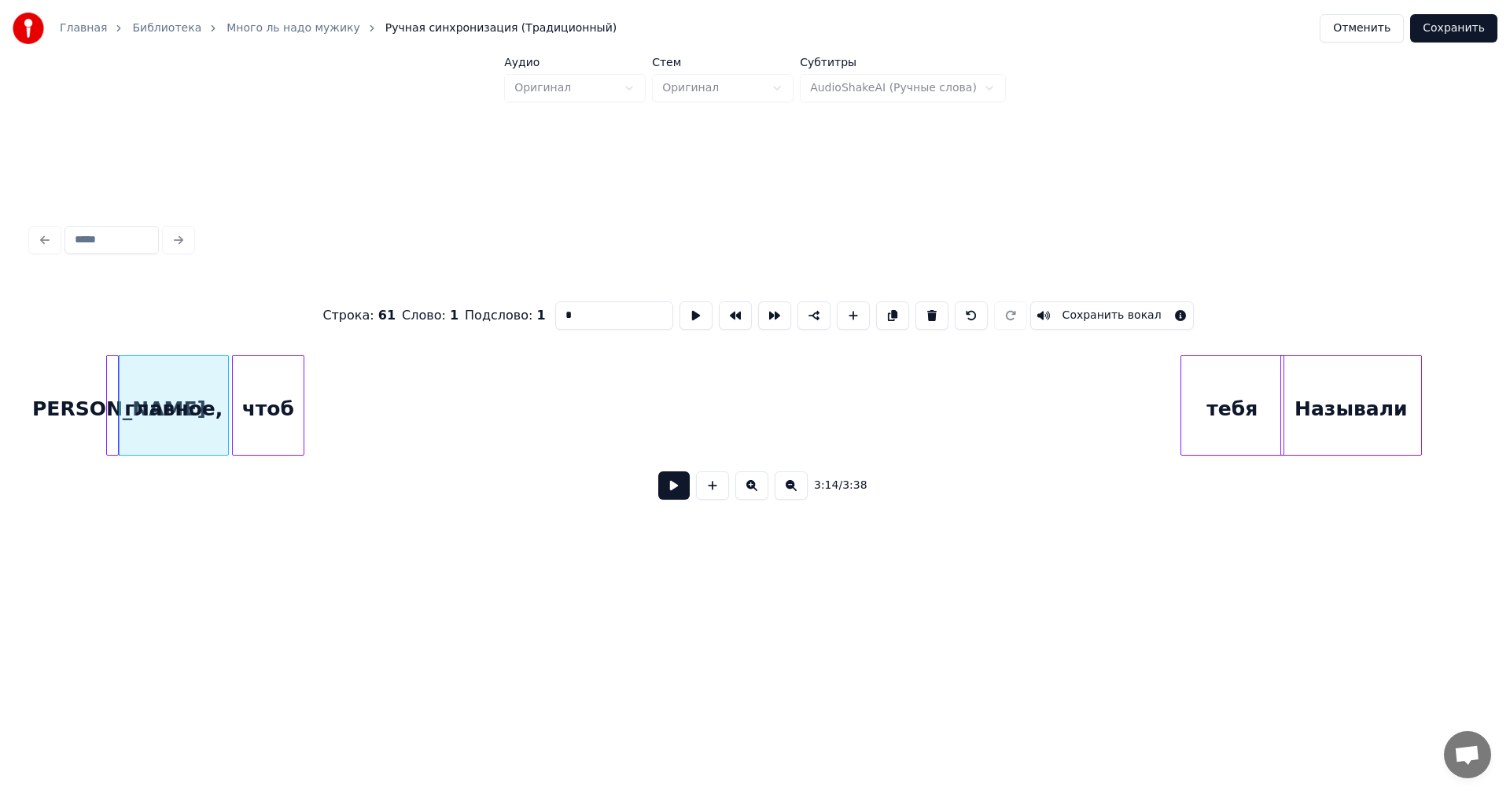
click at [282, 426] on div "чтоб" at bounding box center [268, 409] width 71 height 107
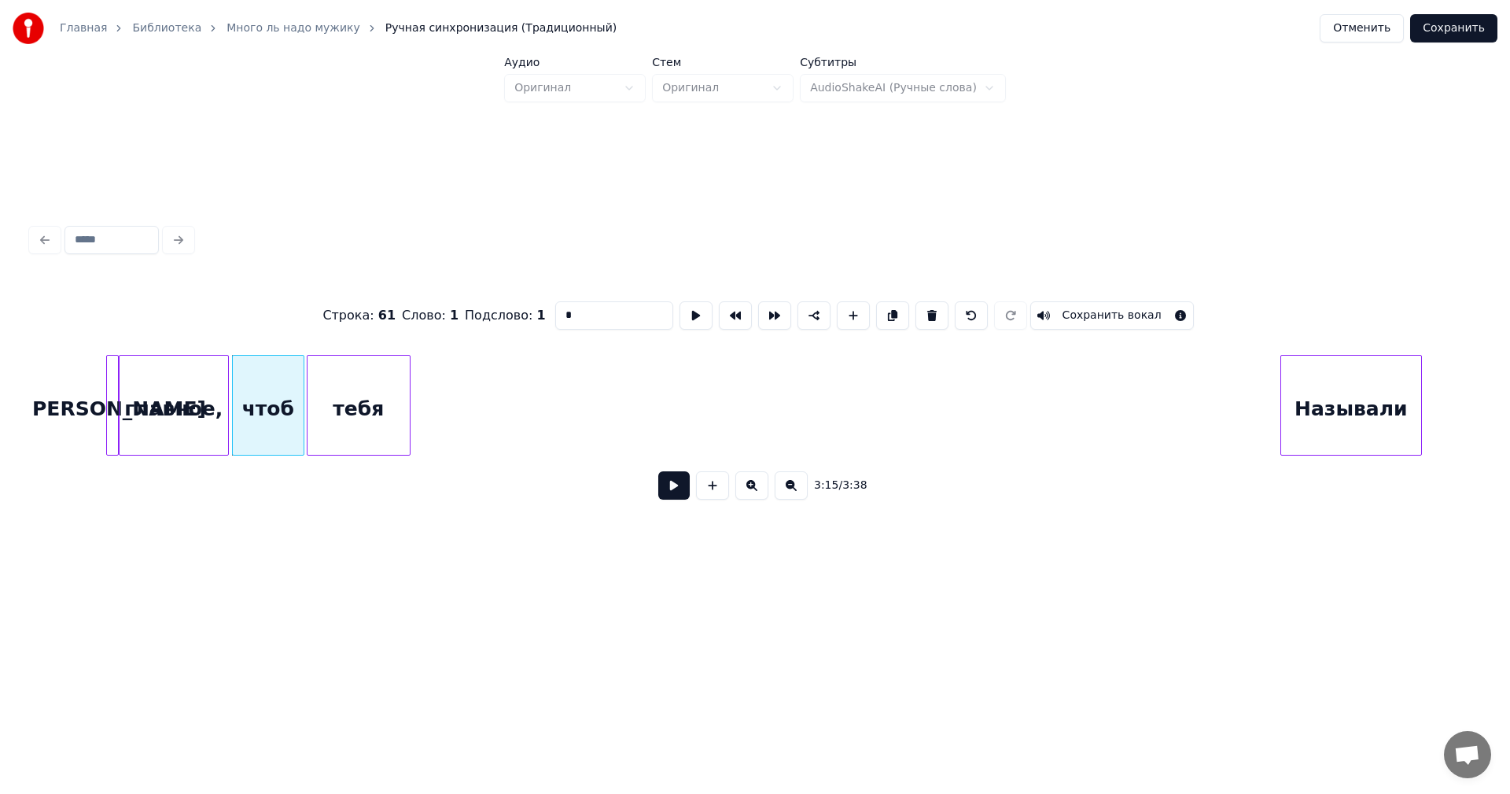
click at [358, 425] on div "тебя" at bounding box center [359, 409] width 102 height 107
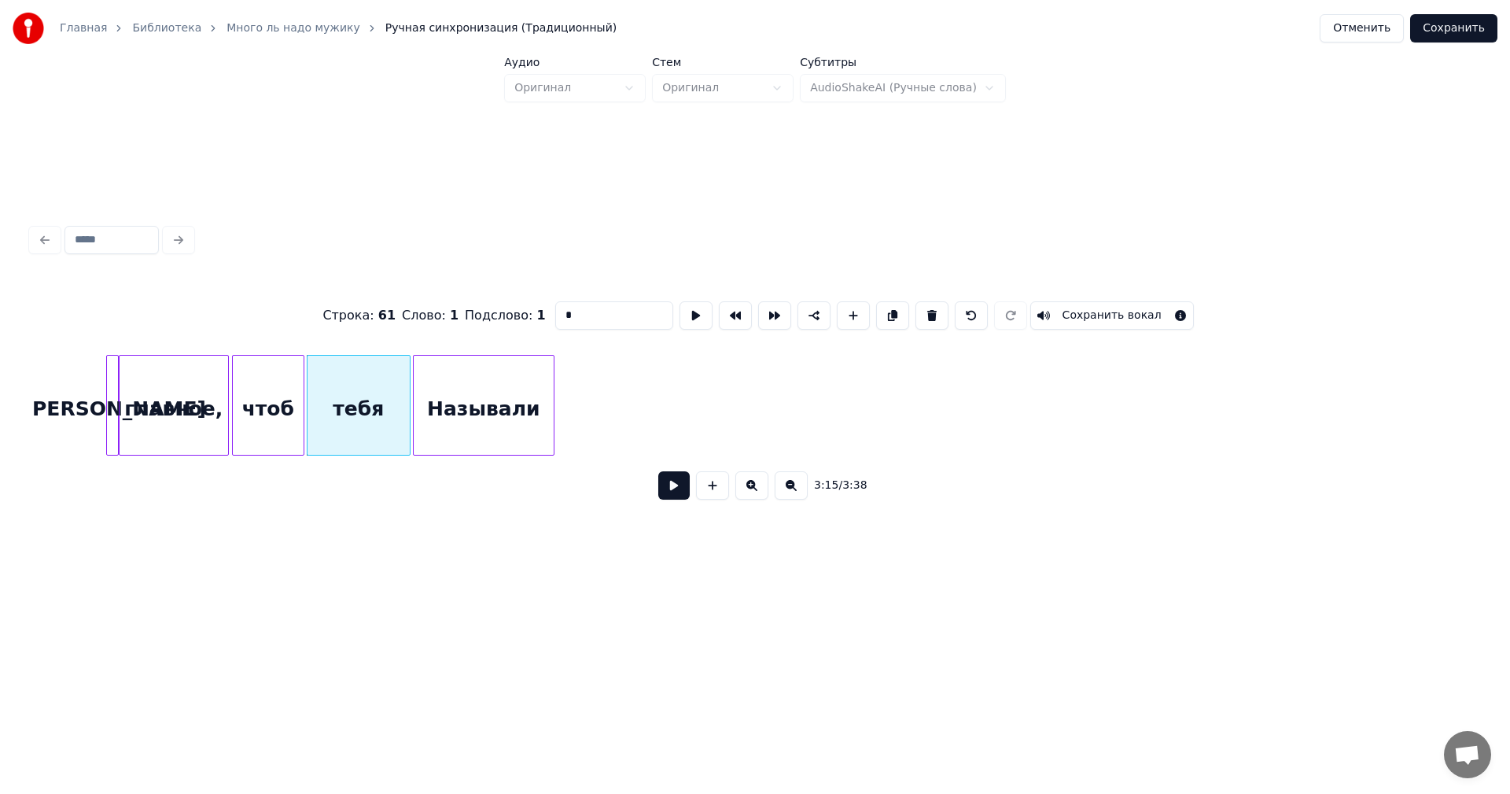
click at [504, 424] on div "Называли" at bounding box center [484, 409] width 140 height 107
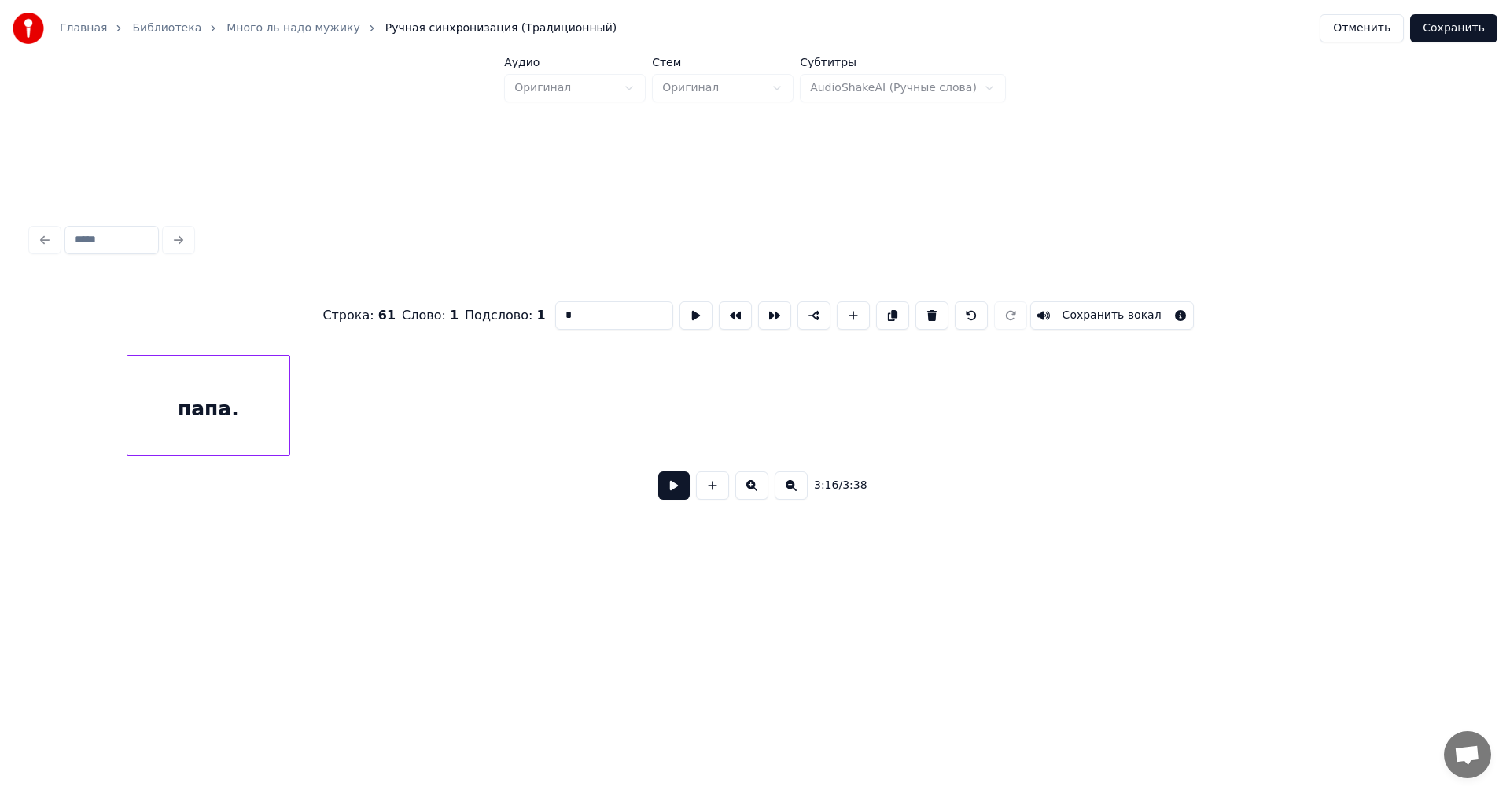
scroll to position [0, 31084]
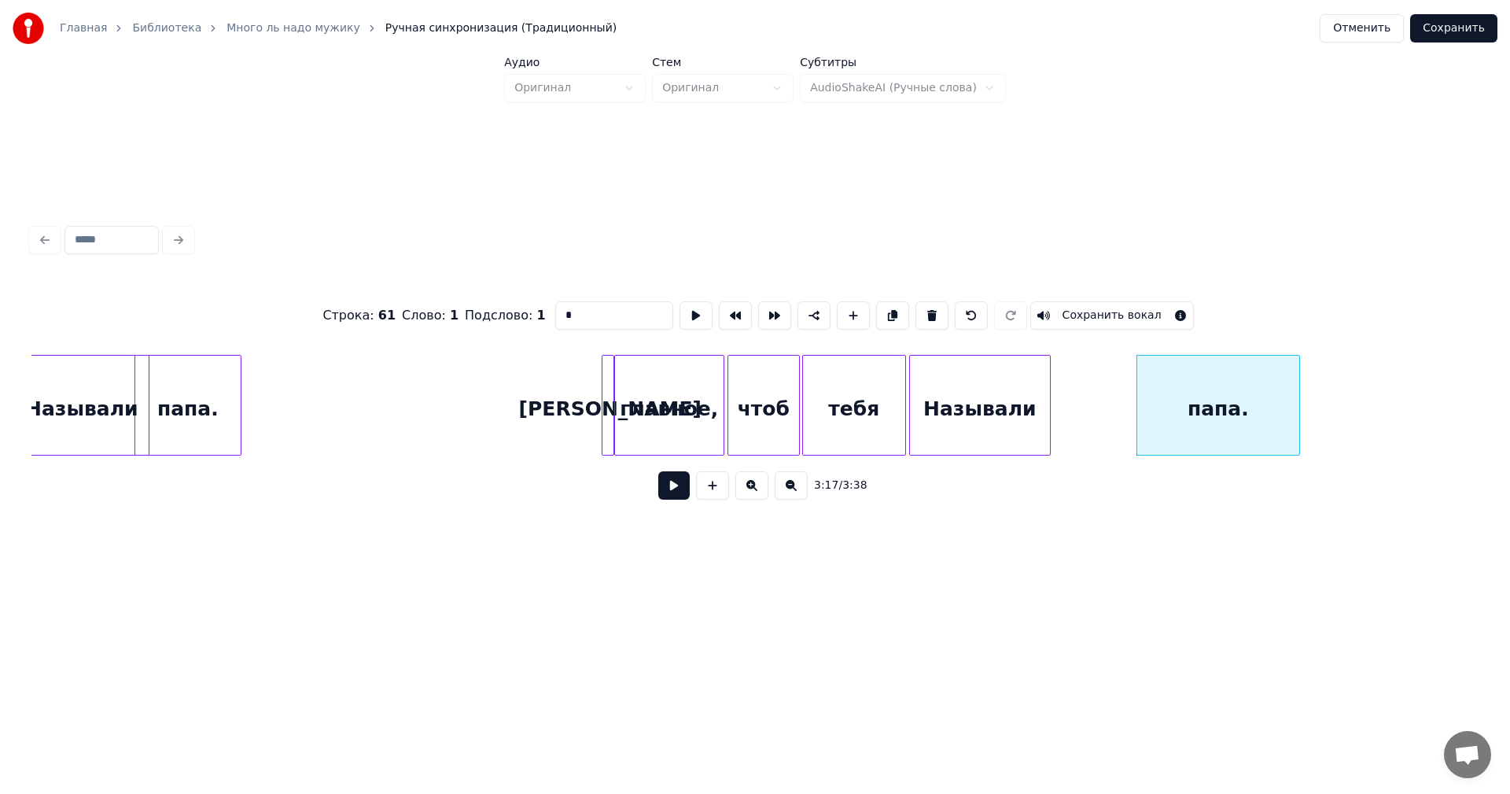
scroll to position [0, 30077]
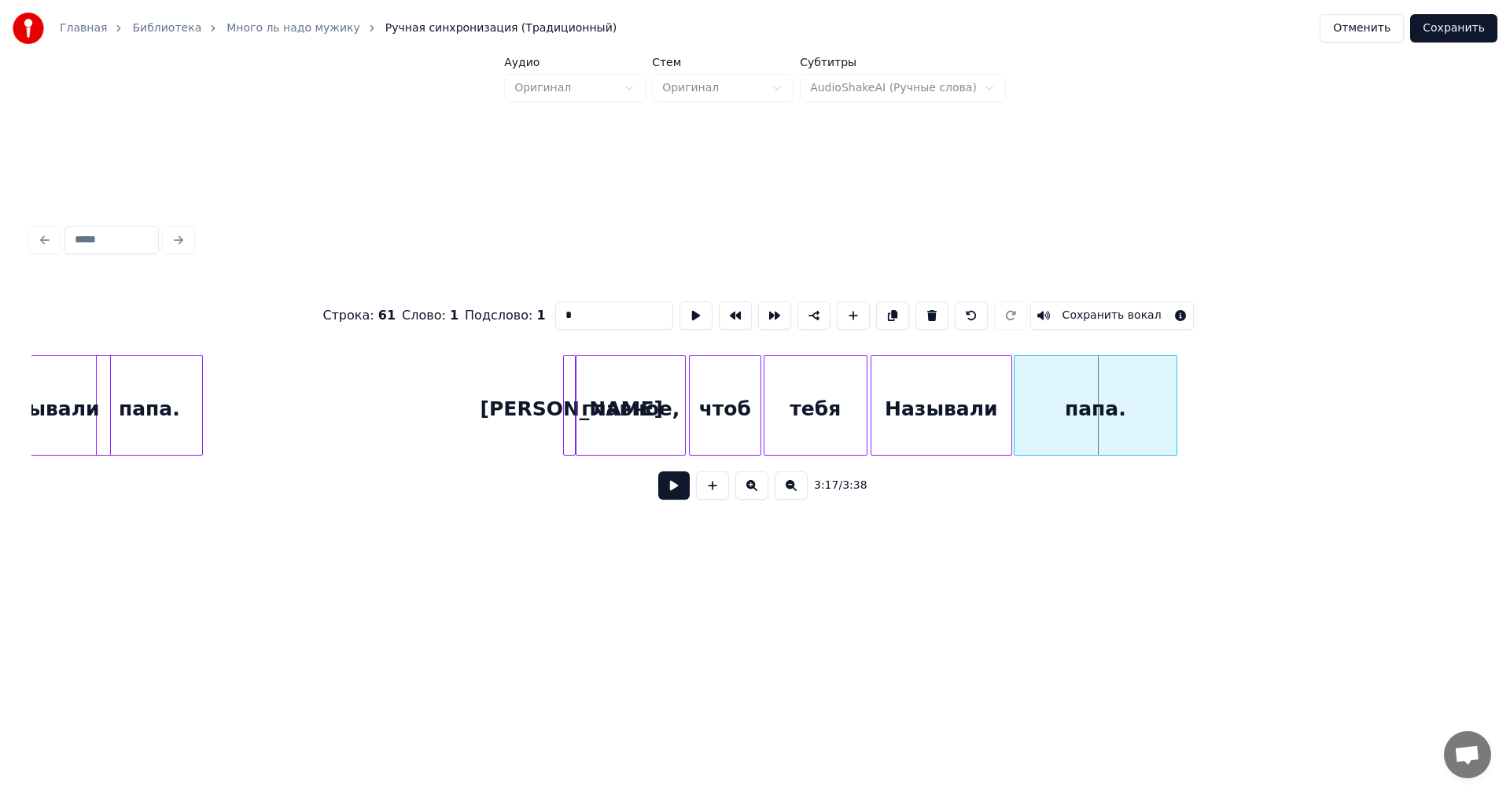
click at [1101, 407] on div "папа." at bounding box center [1096, 409] width 162 height 107
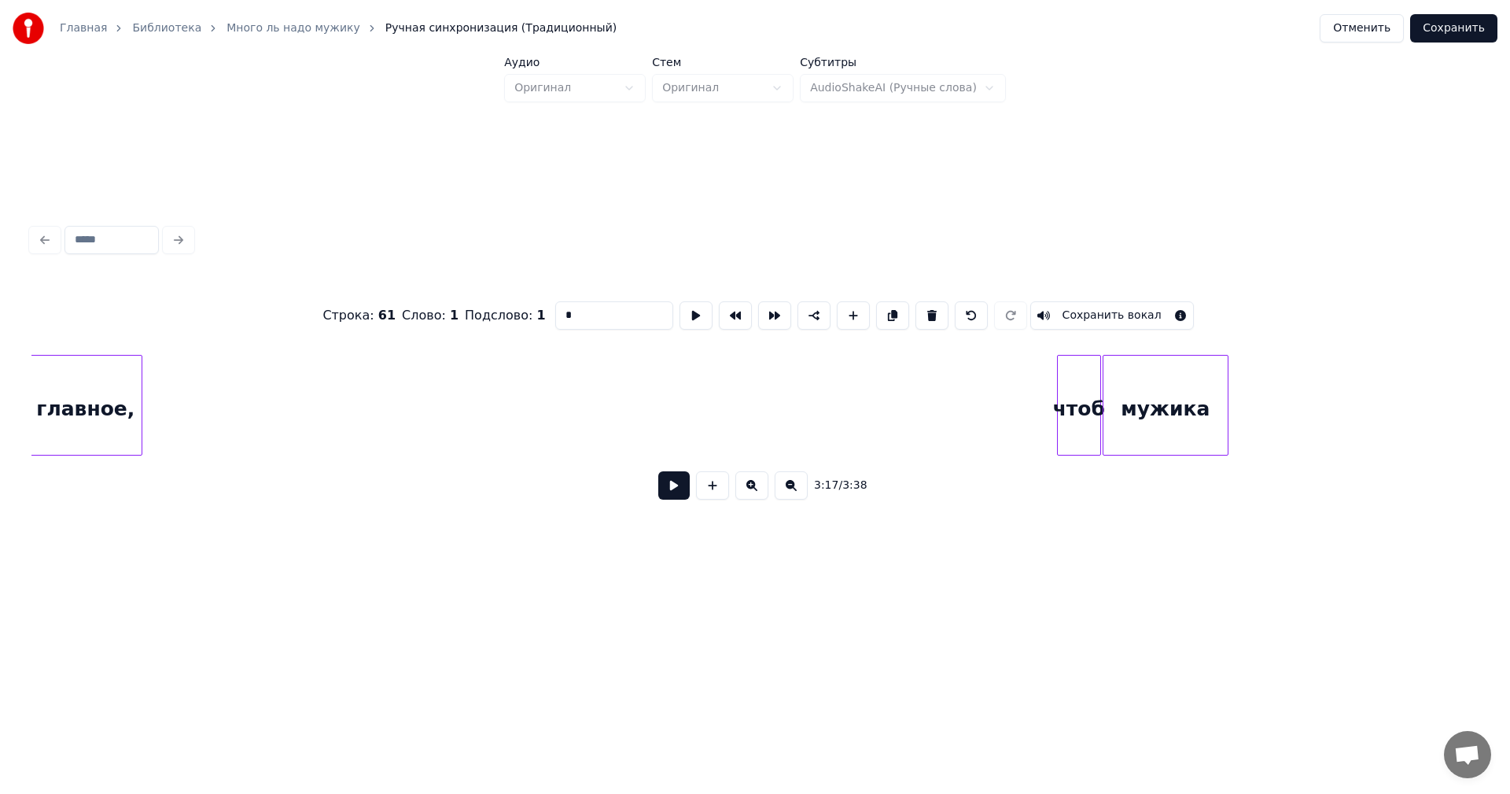
scroll to position [0, 28526]
click at [42, 411] on div "главное," at bounding box center [95, 409] width 112 height 107
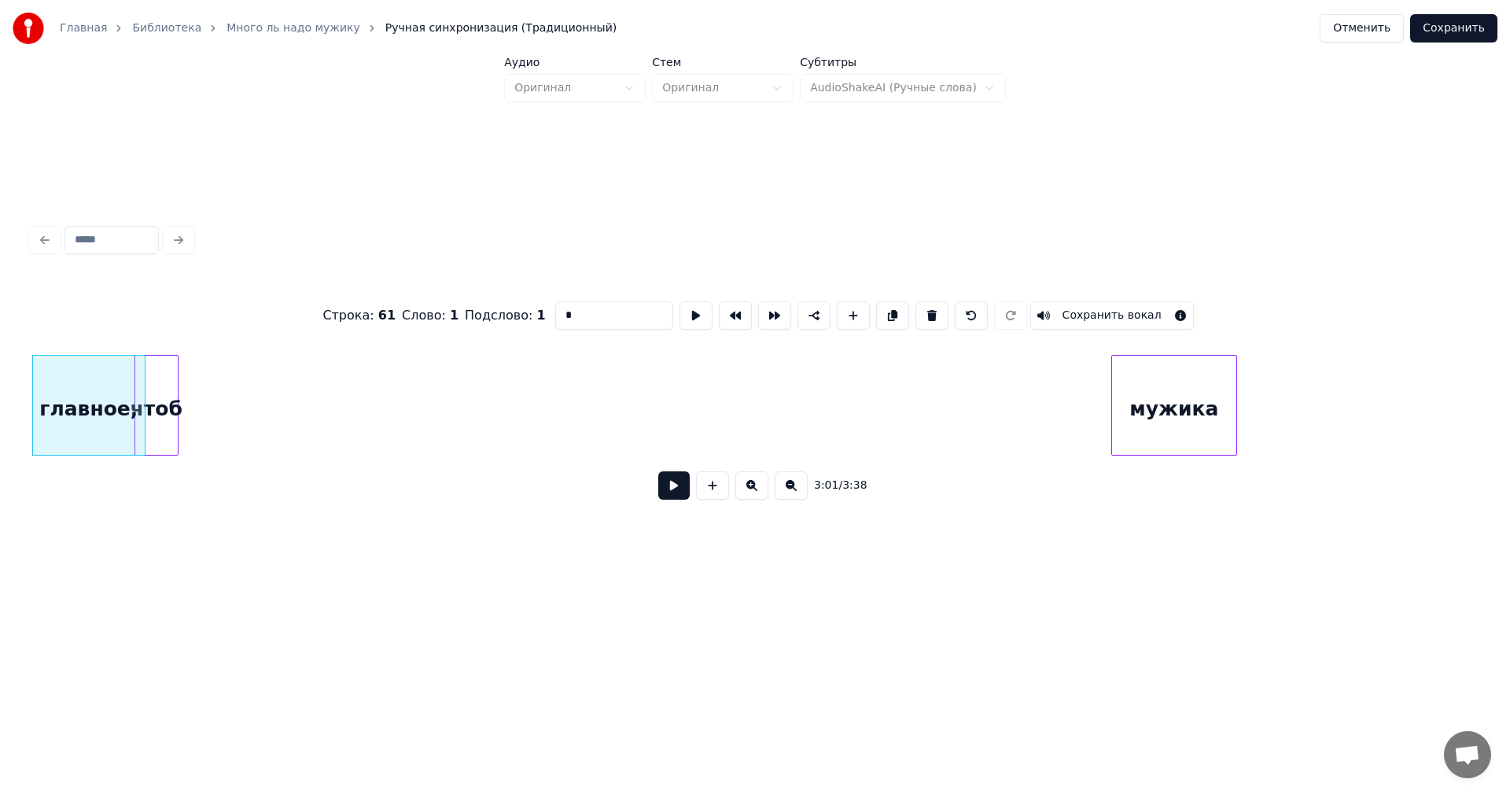
click at [159, 415] on div "чтоб" at bounding box center [156, 409] width 42 height 107
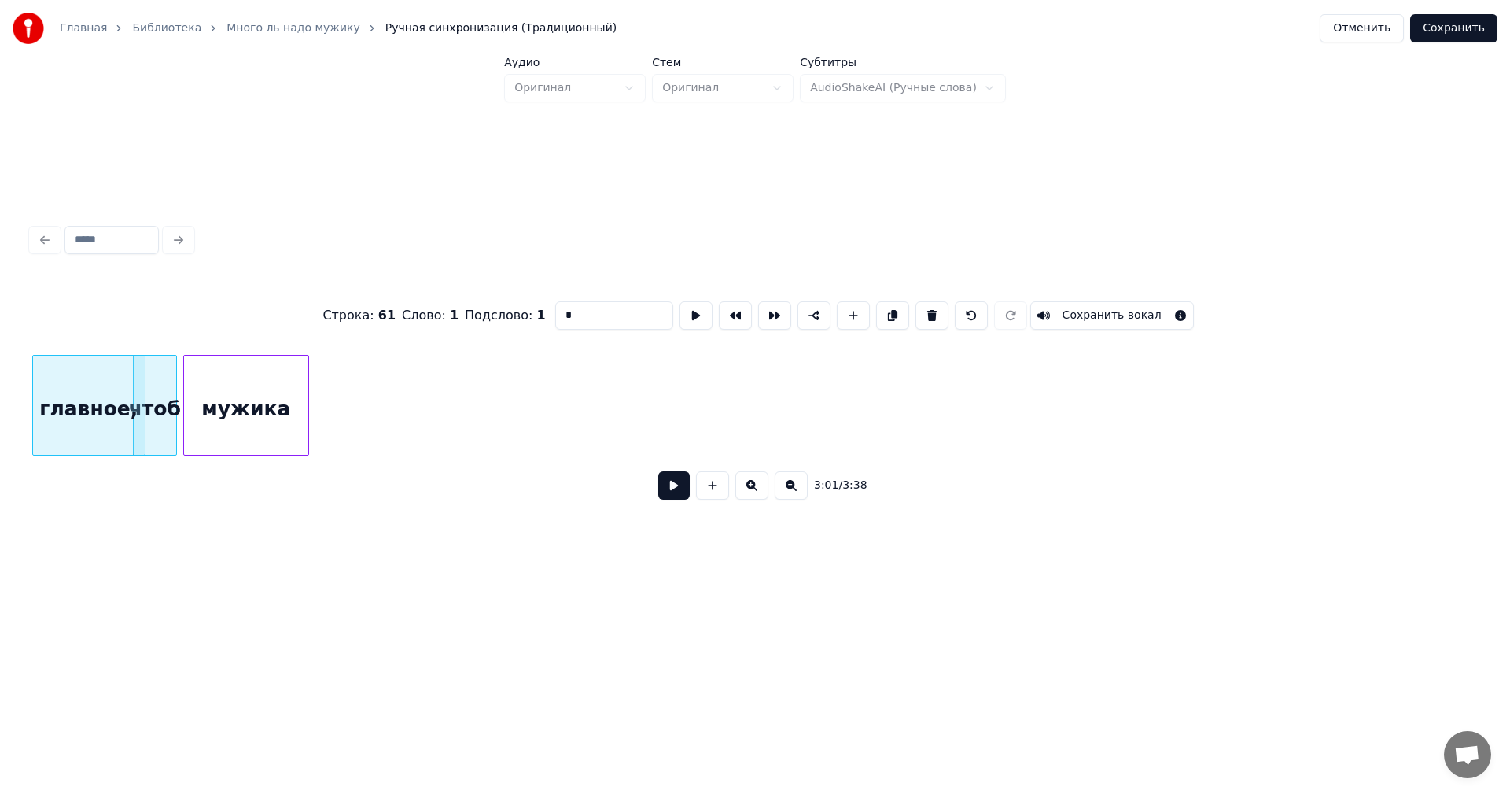
click at [230, 424] on div "мужика" at bounding box center [246, 409] width 124 height 107
click at [139, 411] on div "Называли" at bounding box center [163, 409] width 134 height 107
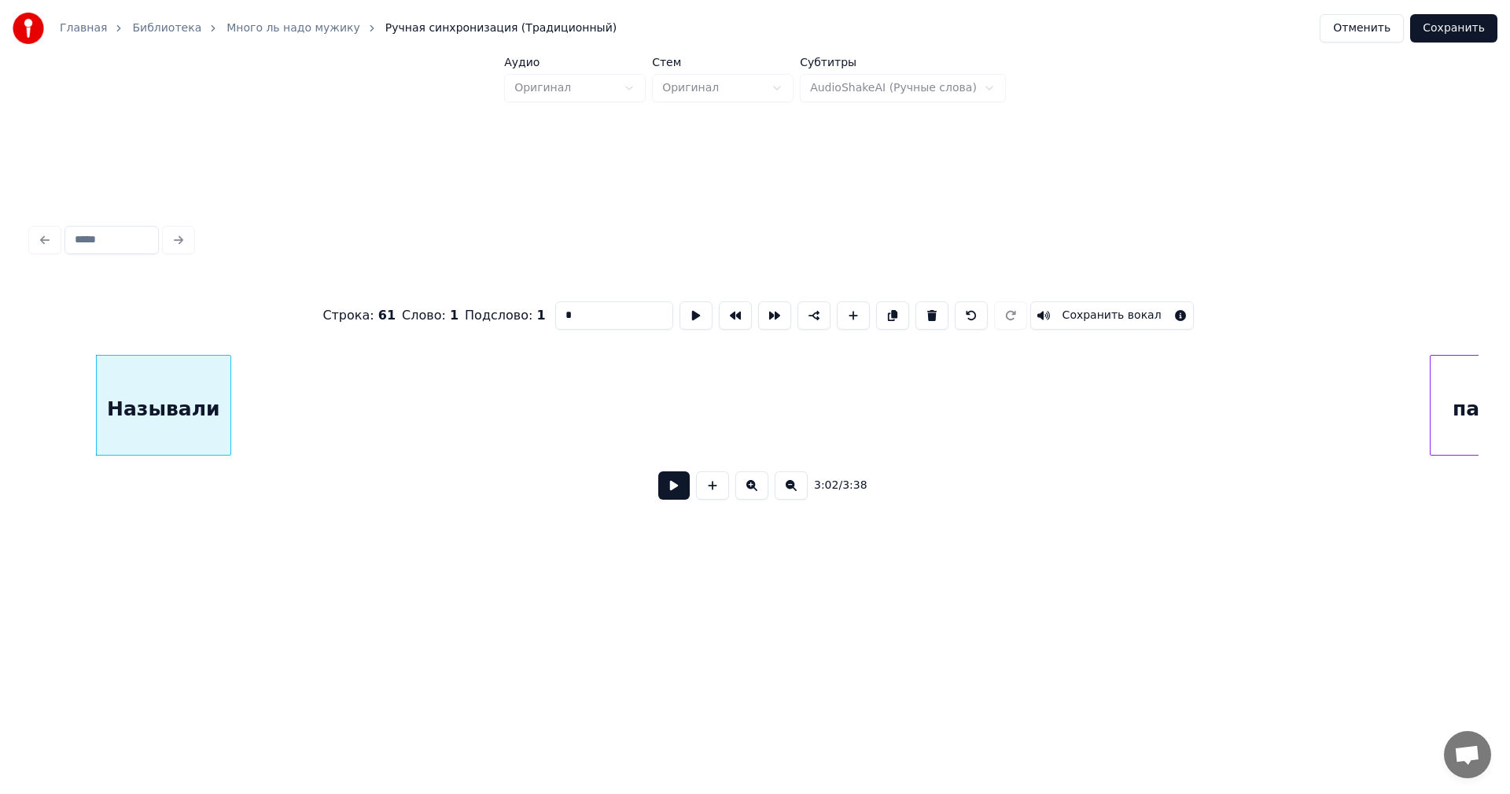
scroll to position [0, 28796]
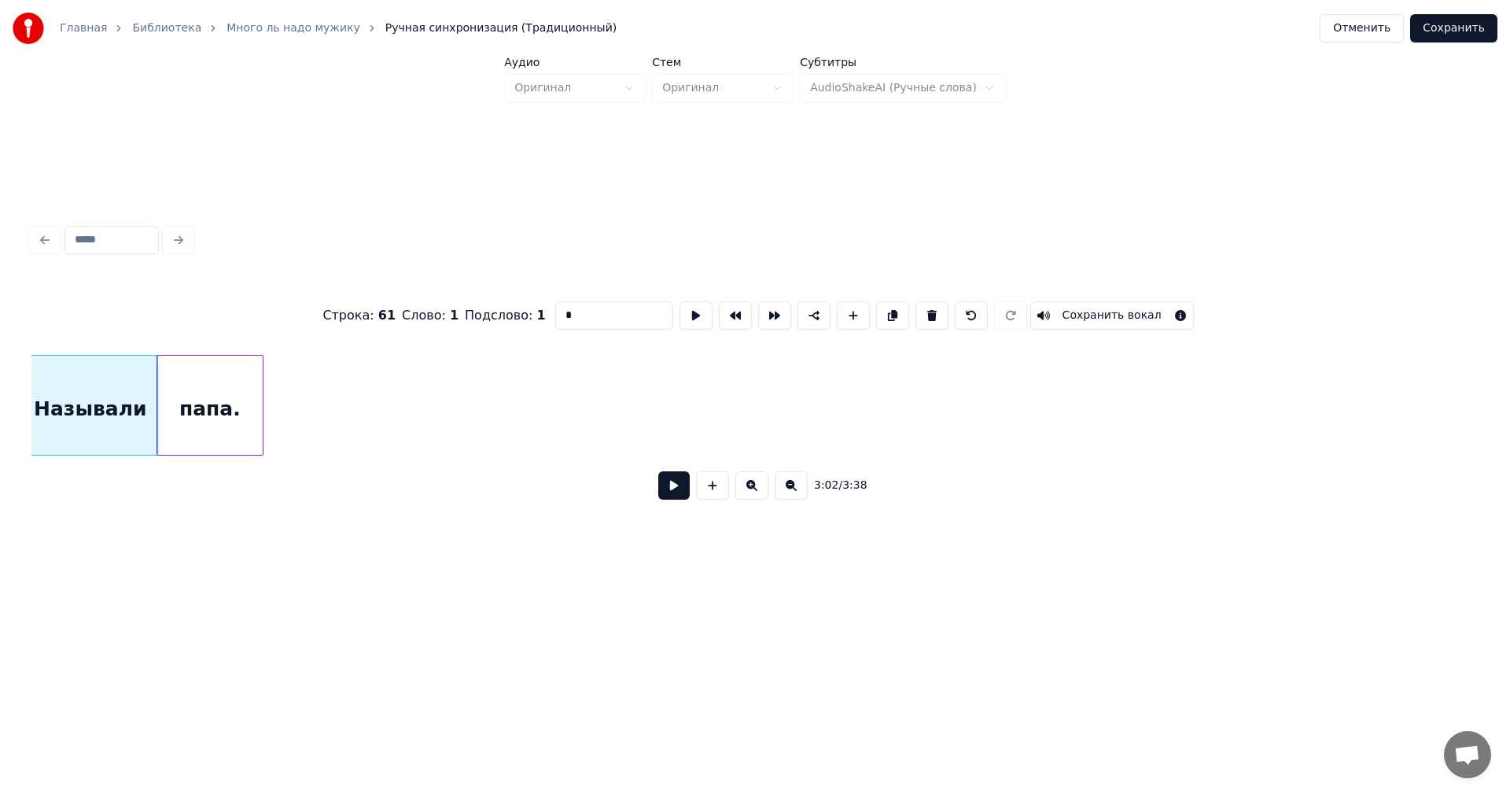
click at [244, 414] on div "папа." at bounding box center [209, 409] width 105 height 107
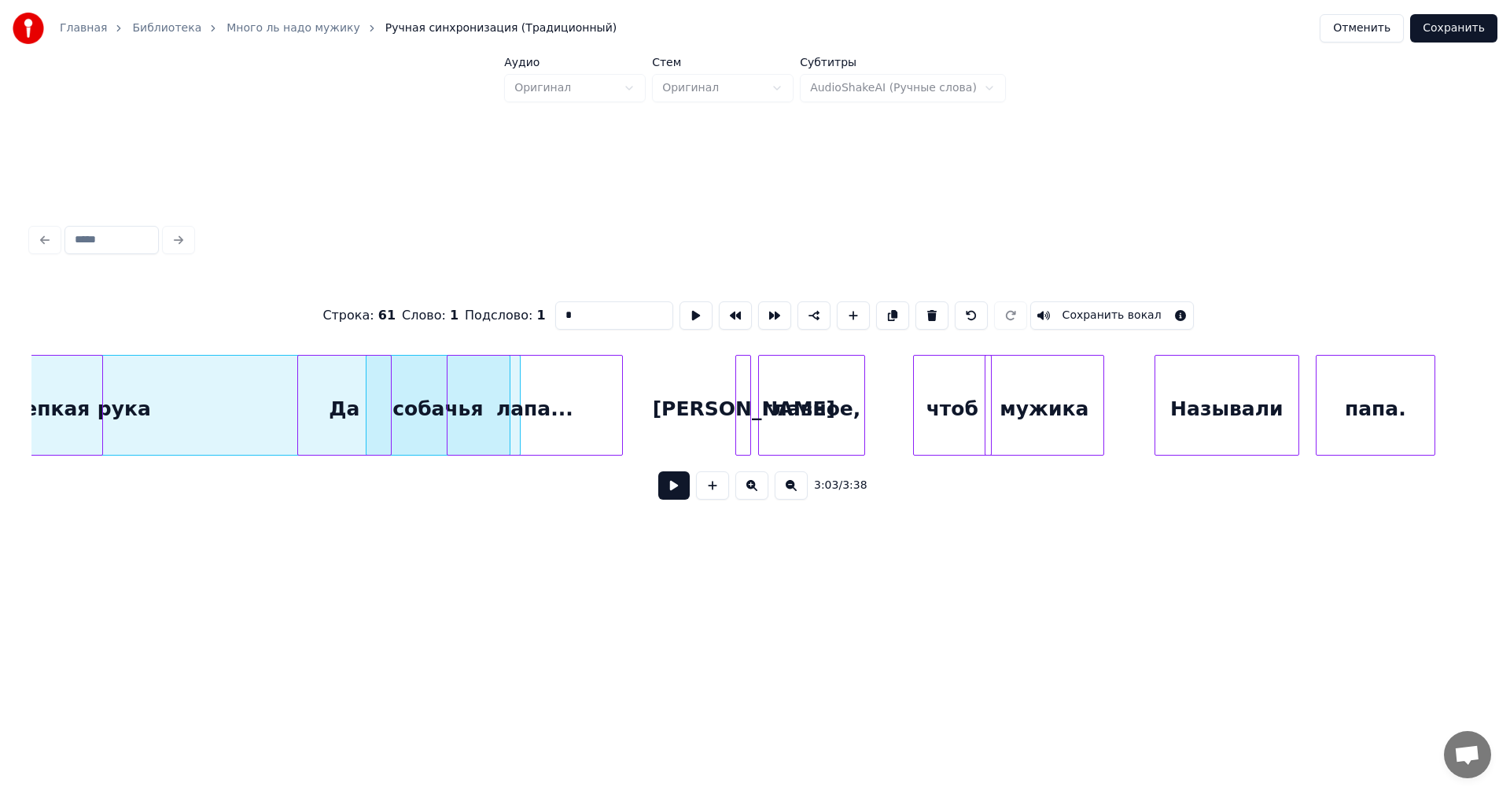
scroll to position [0, 26474]
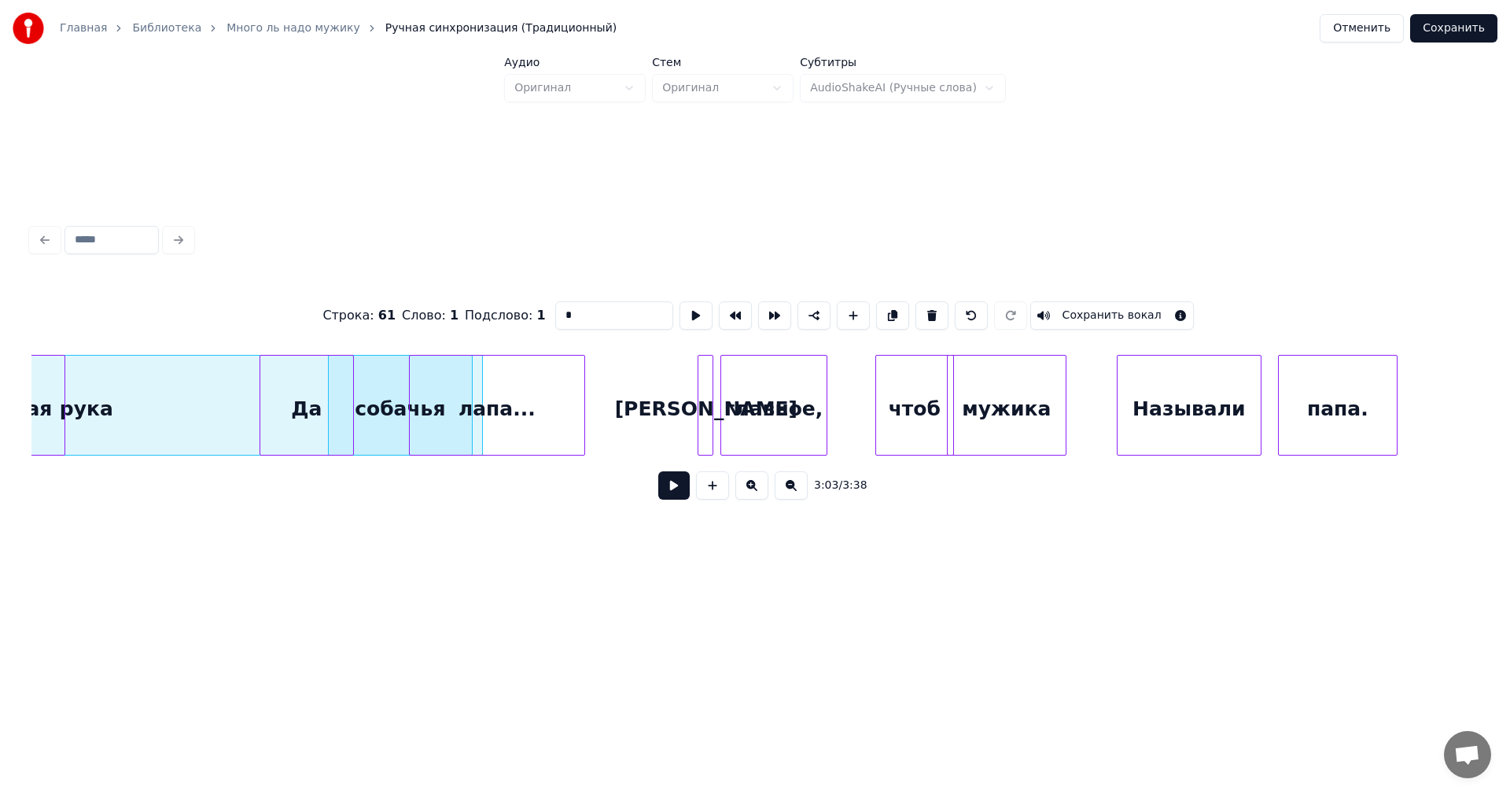
click at [658, 490] on button at bounding box center [673, 485] width 31 height 28
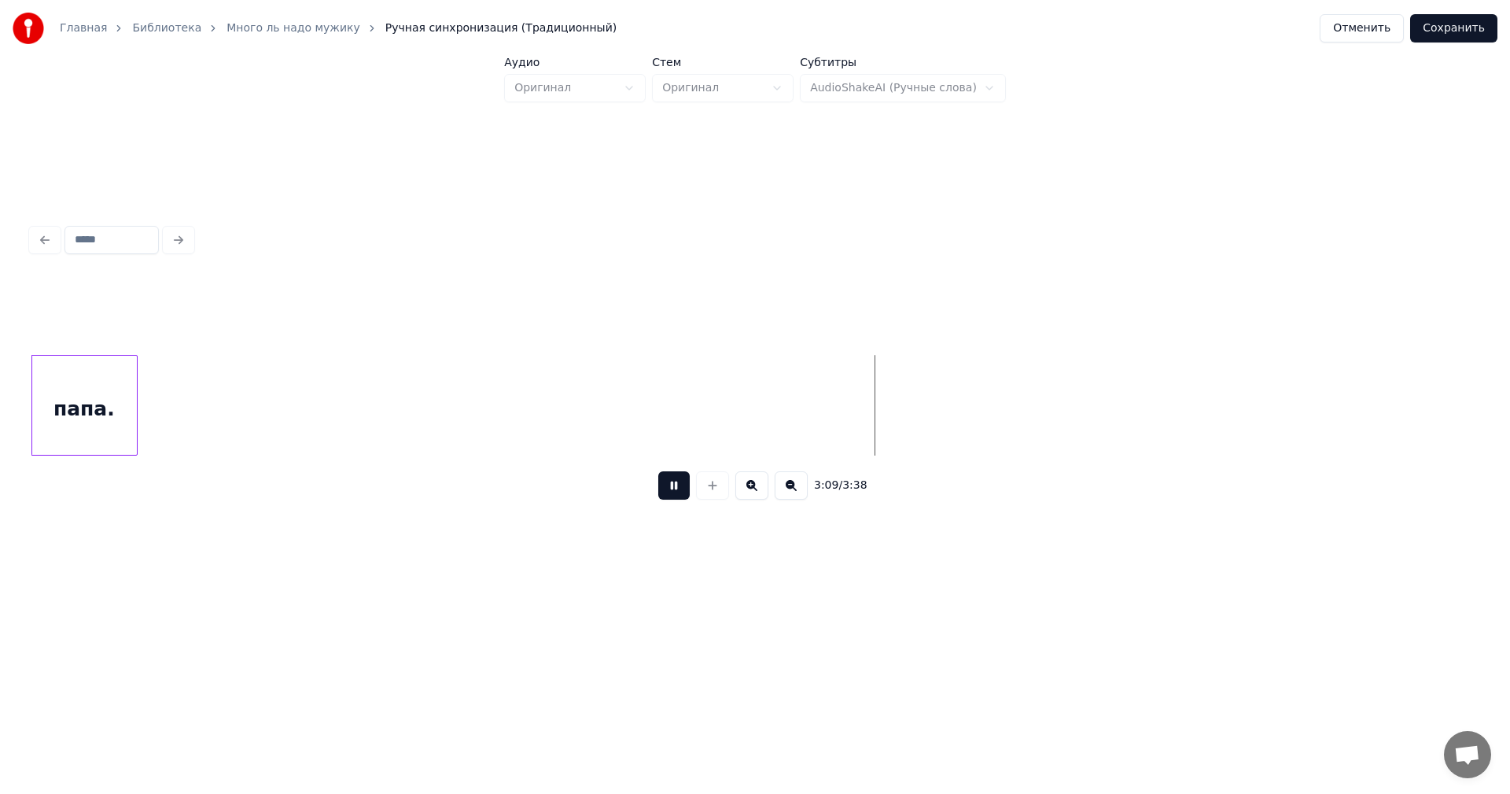
click at [468, 449] on div "А главное," at bounding box center [754, 405] width 1447 height 101
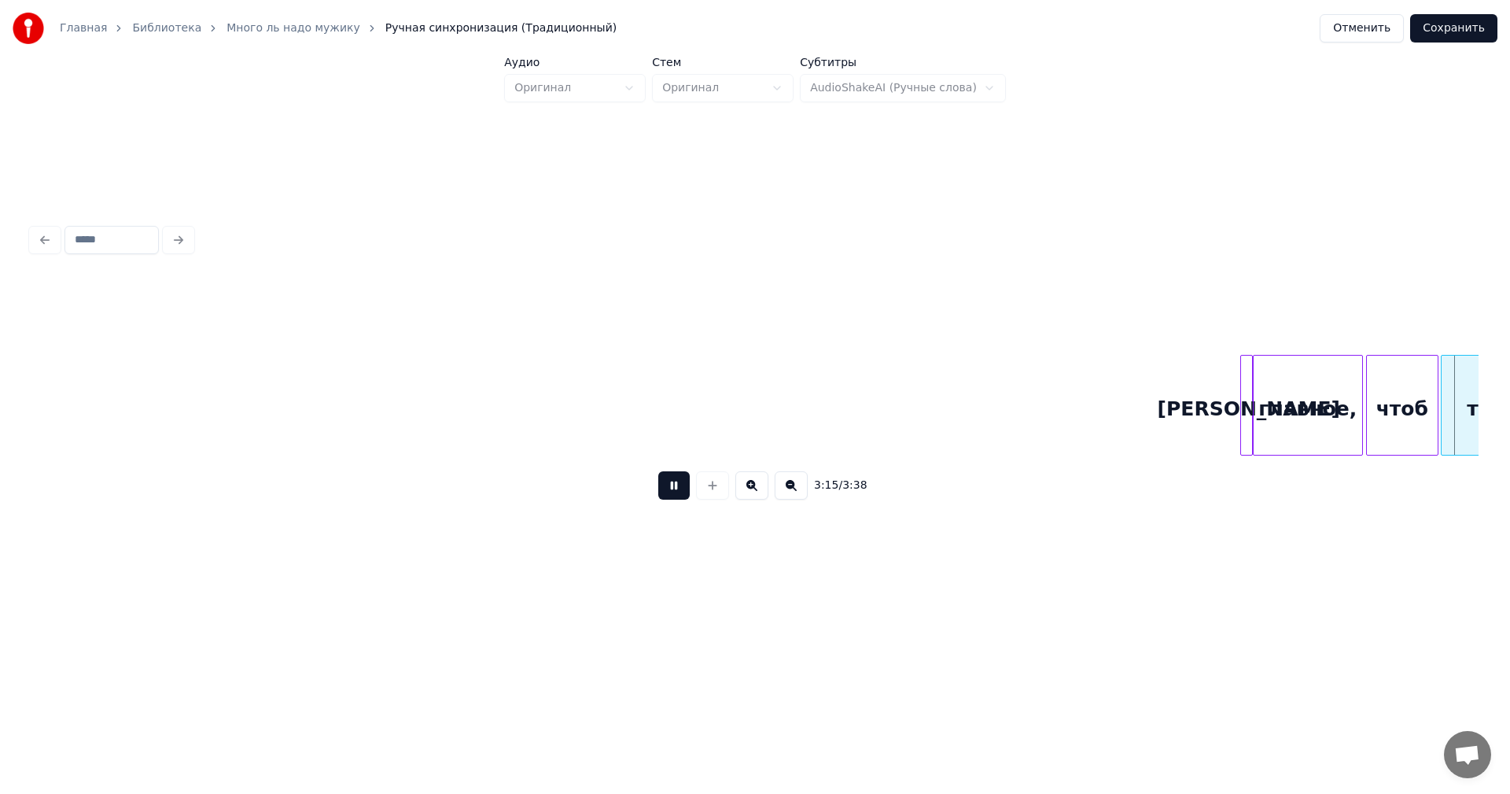
scroll to position [0, 30848]
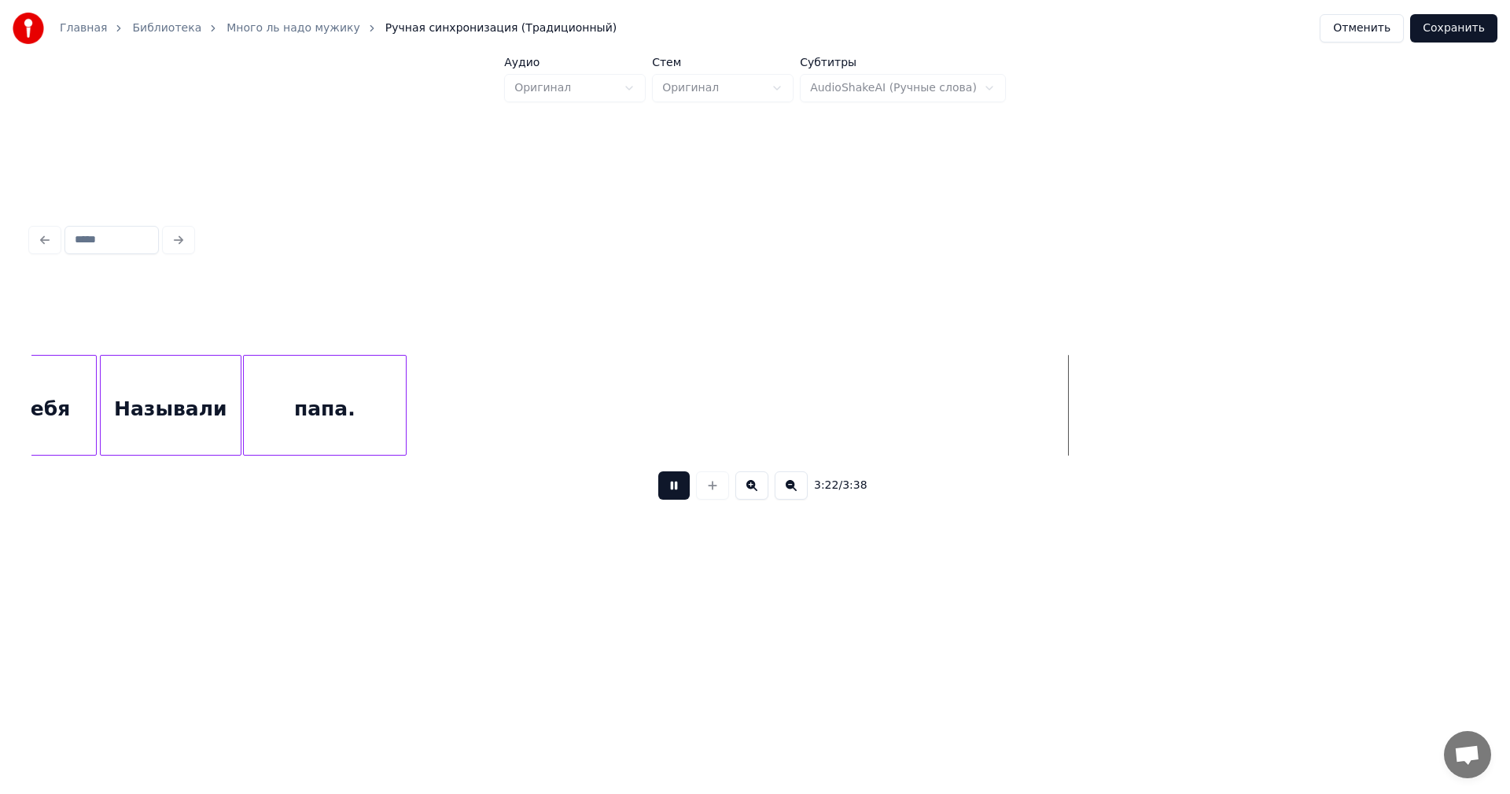
click at [670, 492] on button at bounding box center [673, 485] width 31 height 28
click at [1233, 401] on div "папа." at bounding box center [1244, 409] width 162 height 107
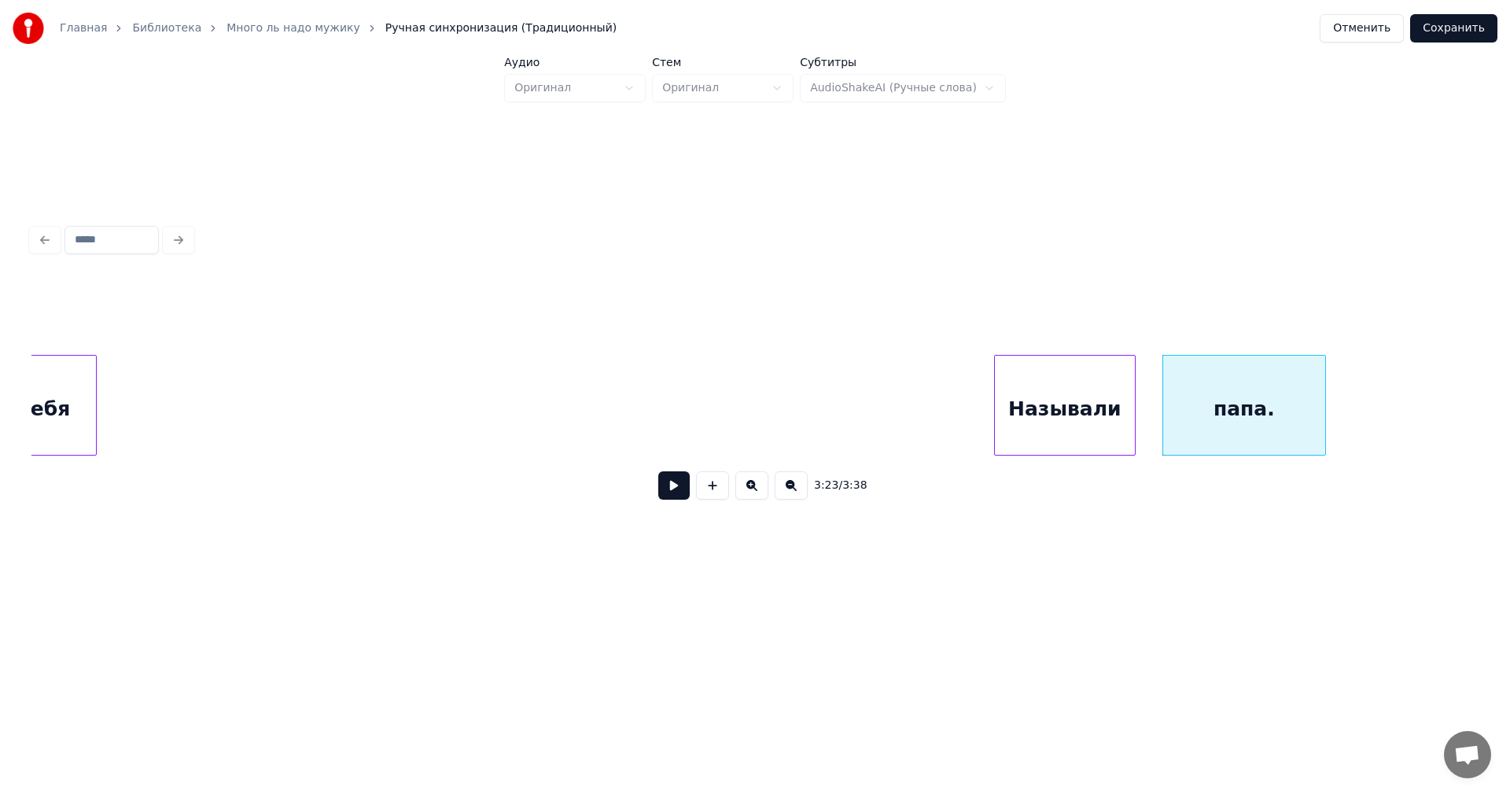
click at [1056, 395] on div "Называли" at bounding box center [1065, 409] width 140 height 107
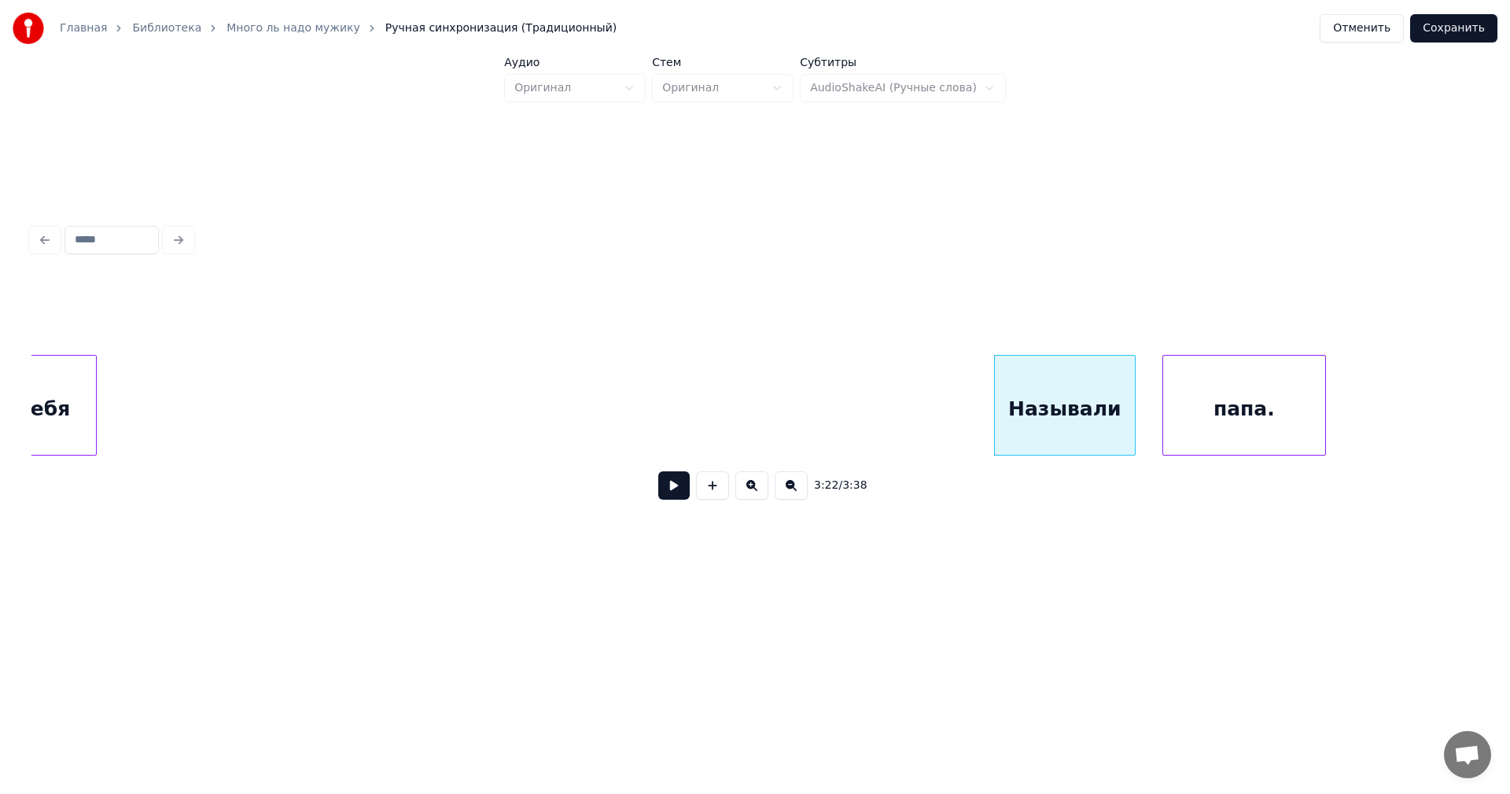
scroll to position [0, 30813]
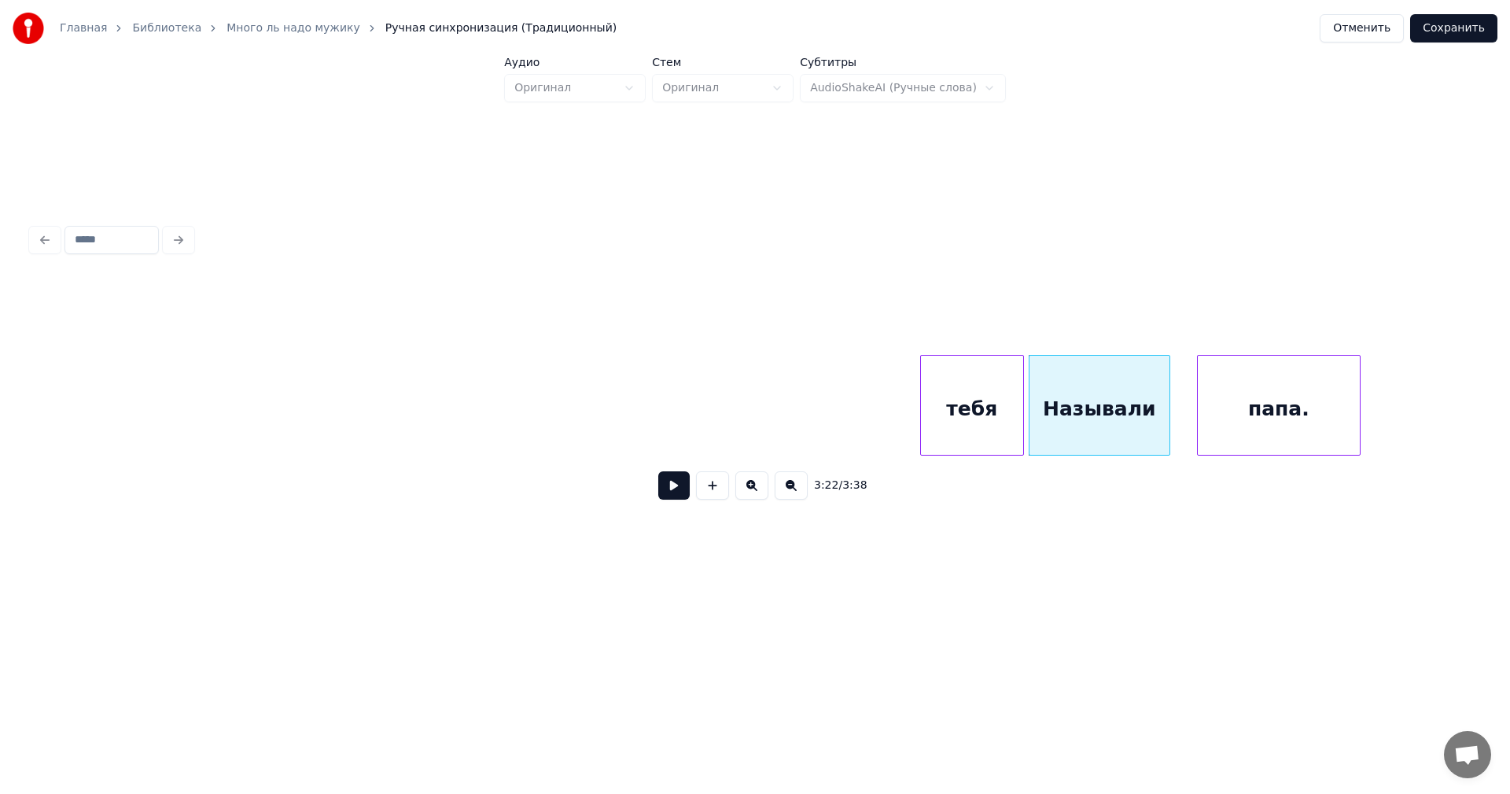
click at [946, 400] on div "тебя" at bounding box center [972, 409] width 102 height 107
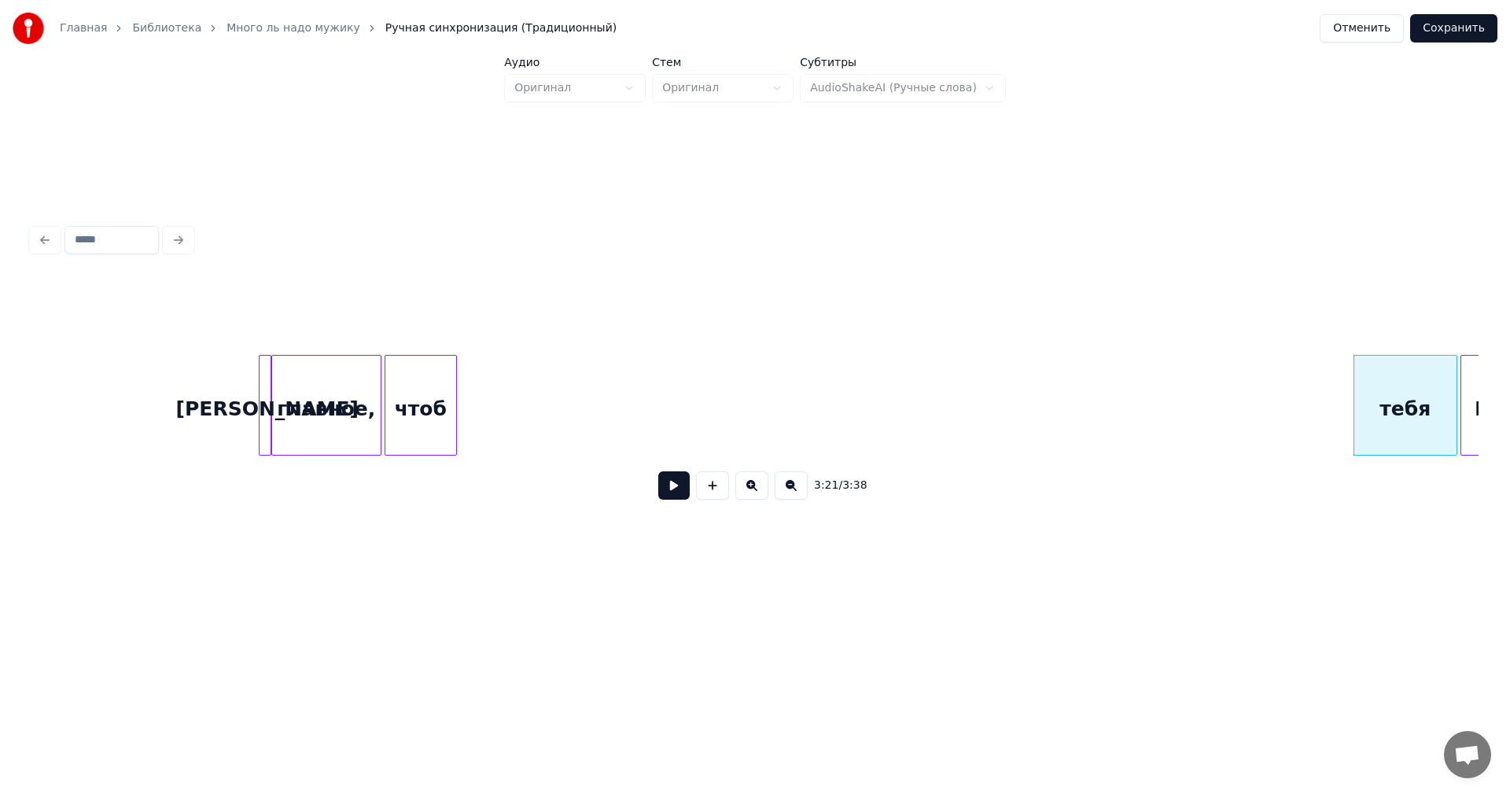
scroll to position [0, 30401]
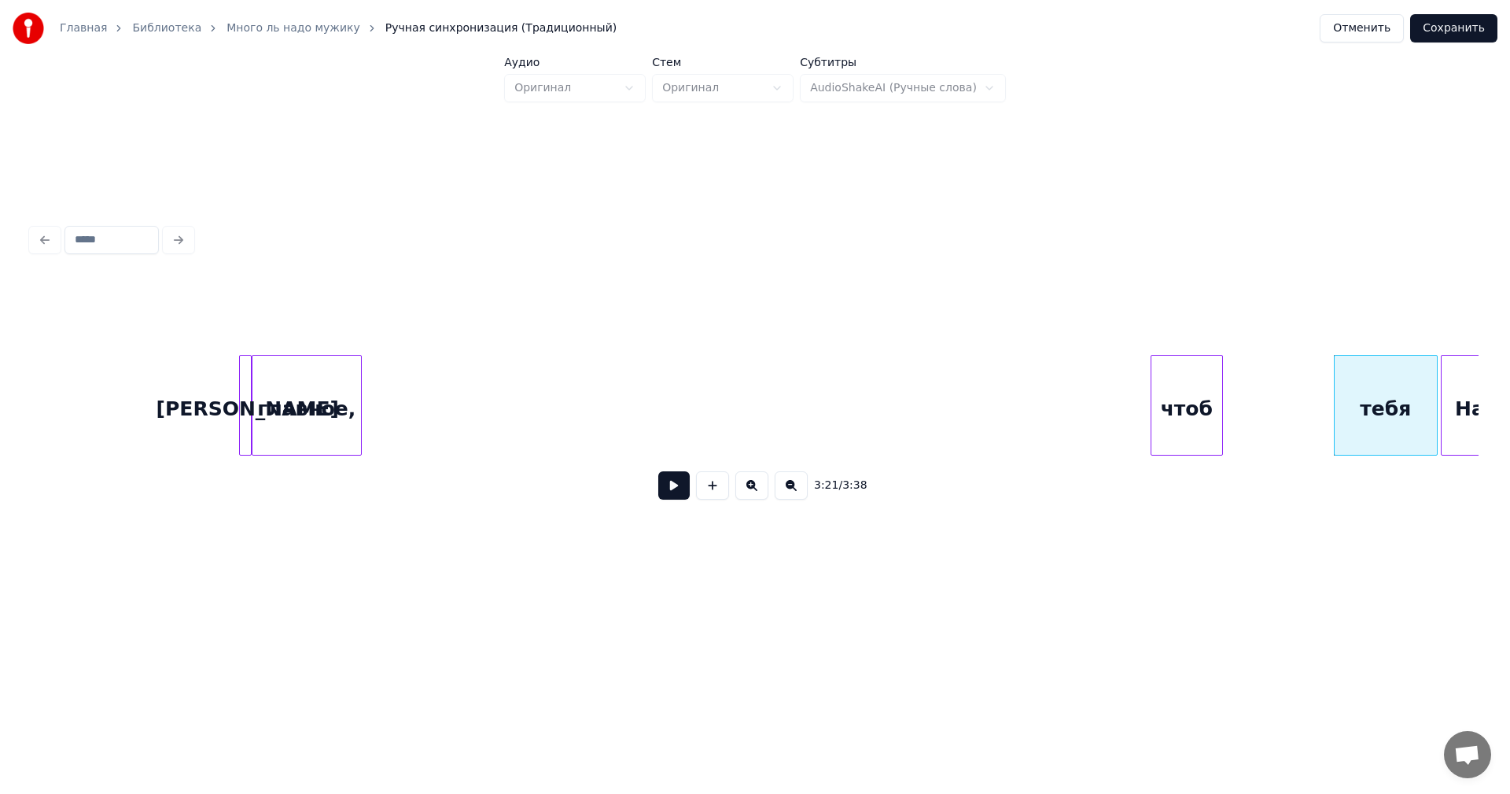
click at [1181, 411] on div "чтоб" at bounding box center [1187, 409] width 71 height 107
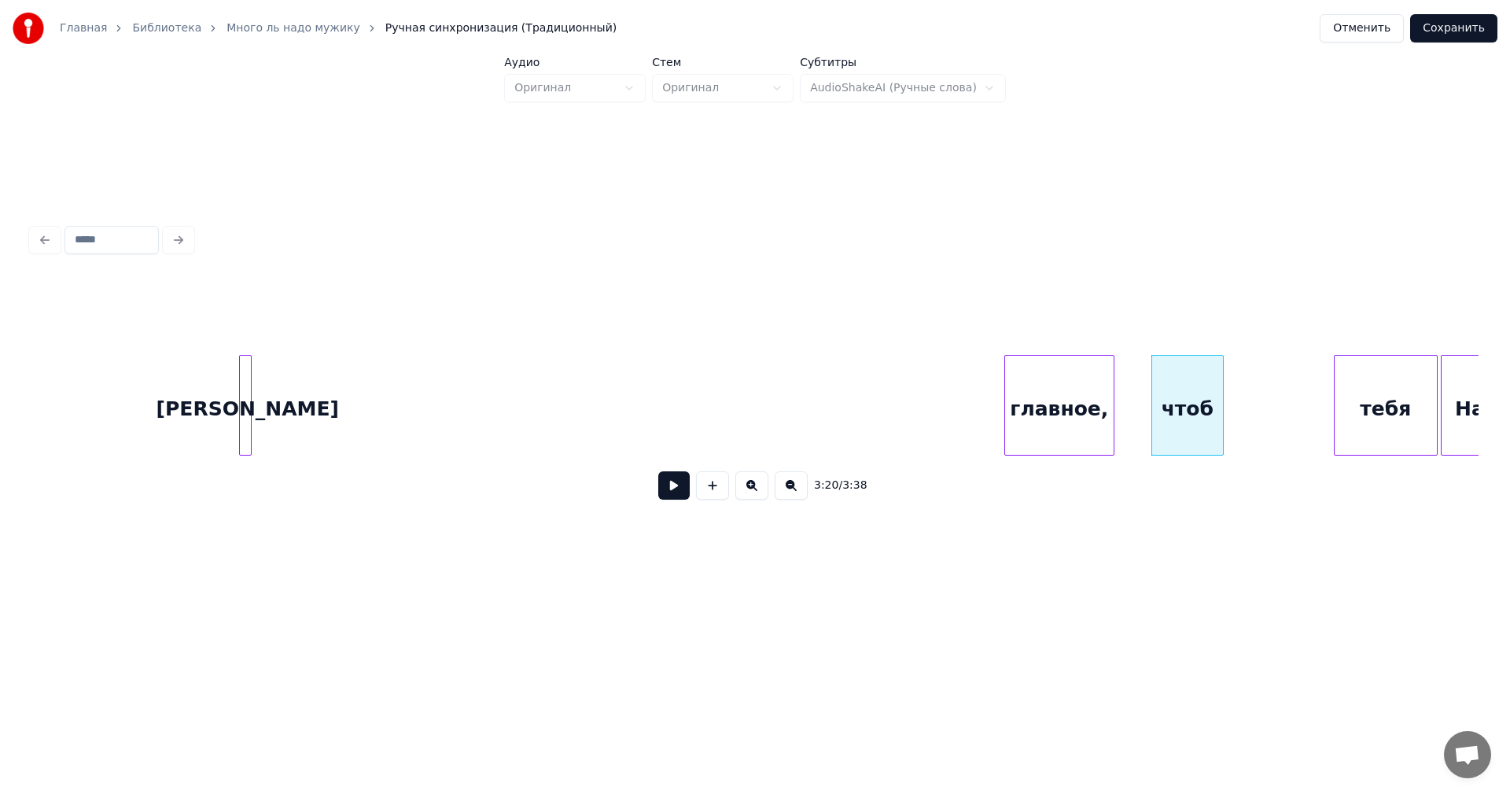
click at [1081, 432] on div "главное," at bounding box center [1059, 409] width 109 height 107
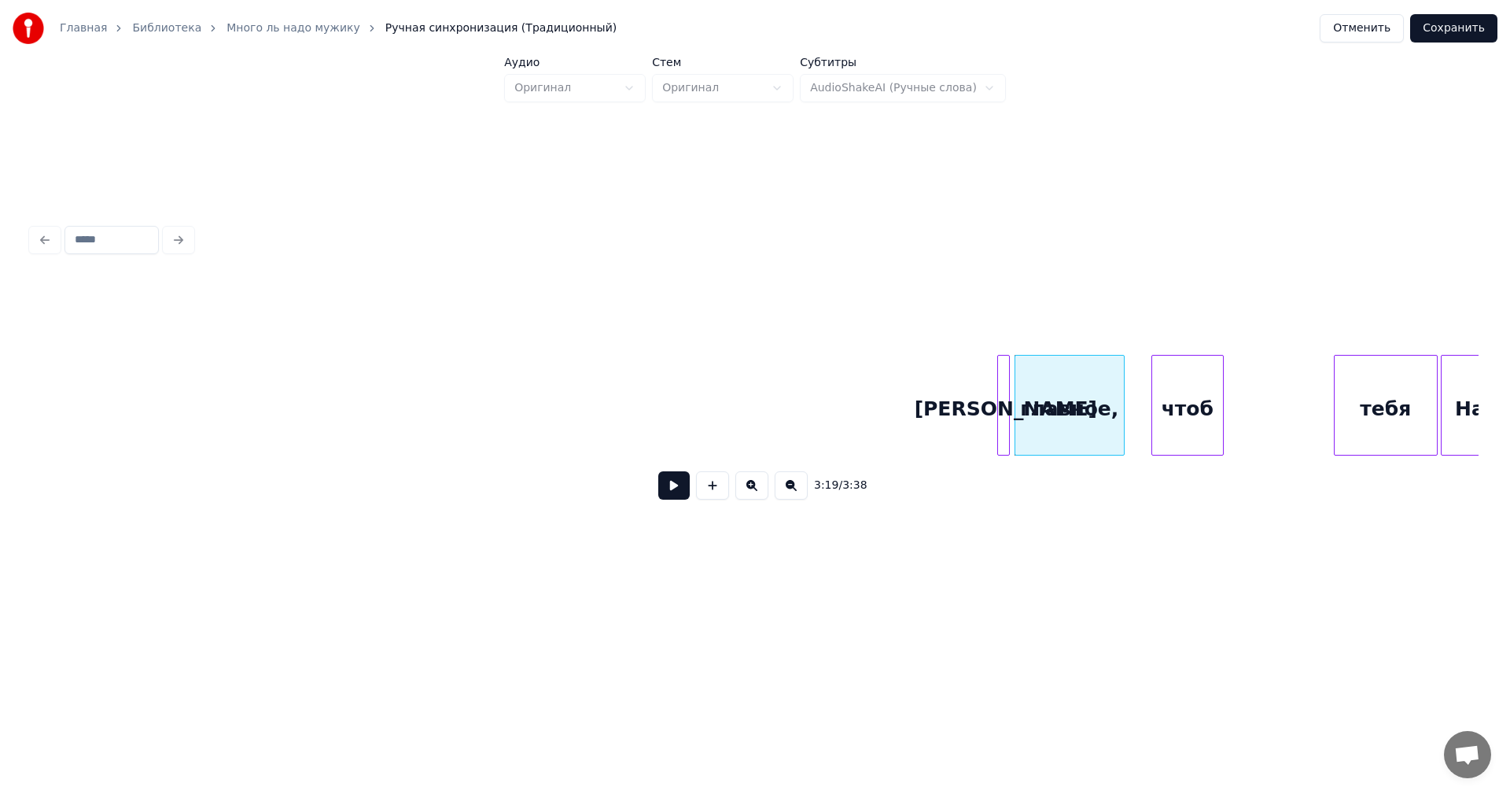
click at [1003, 402] on div "[PERSON_NAME]" at bounding box center [1006, 409] width 16 height 107
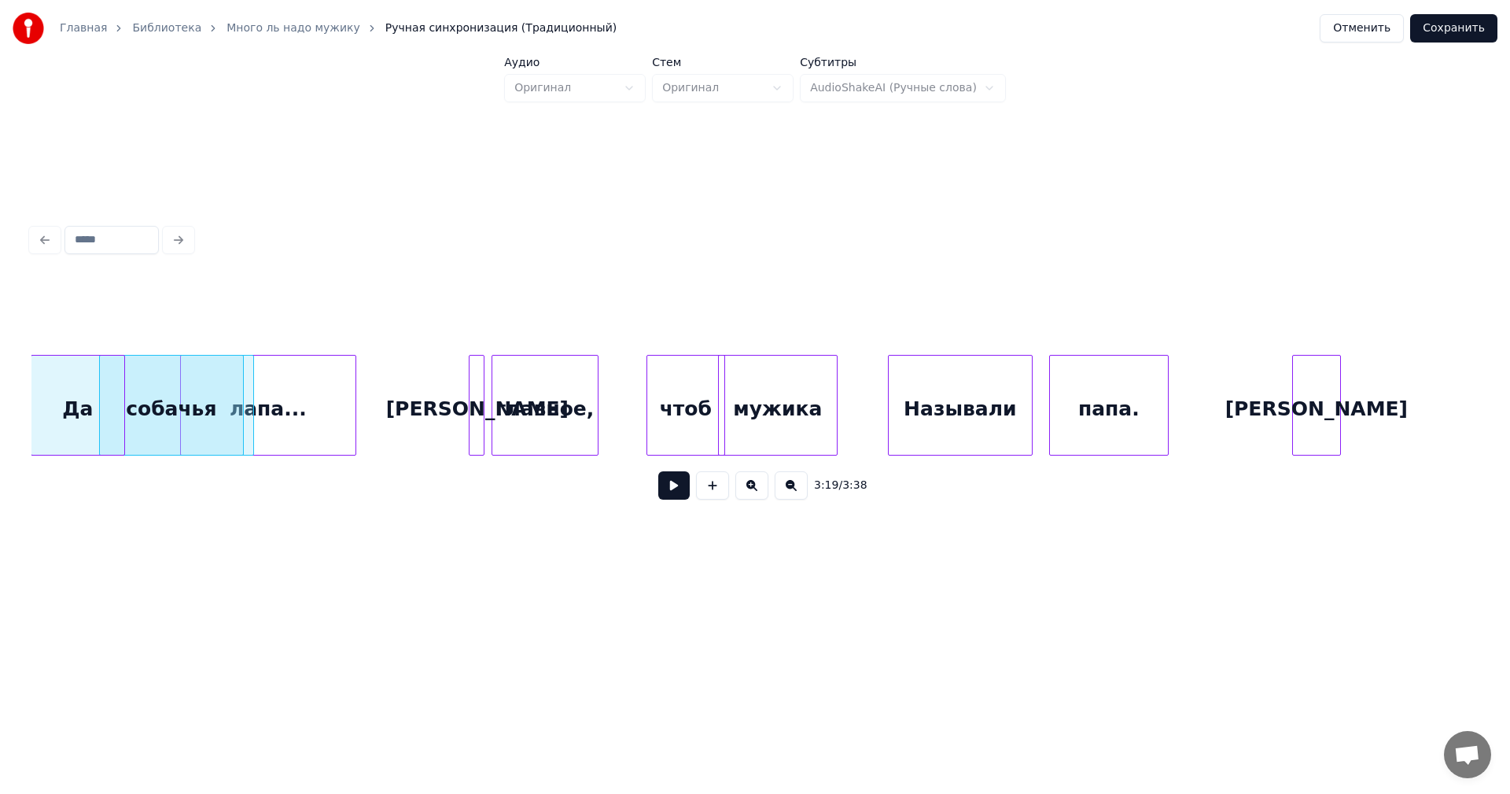
scroll to position [0, 26570]
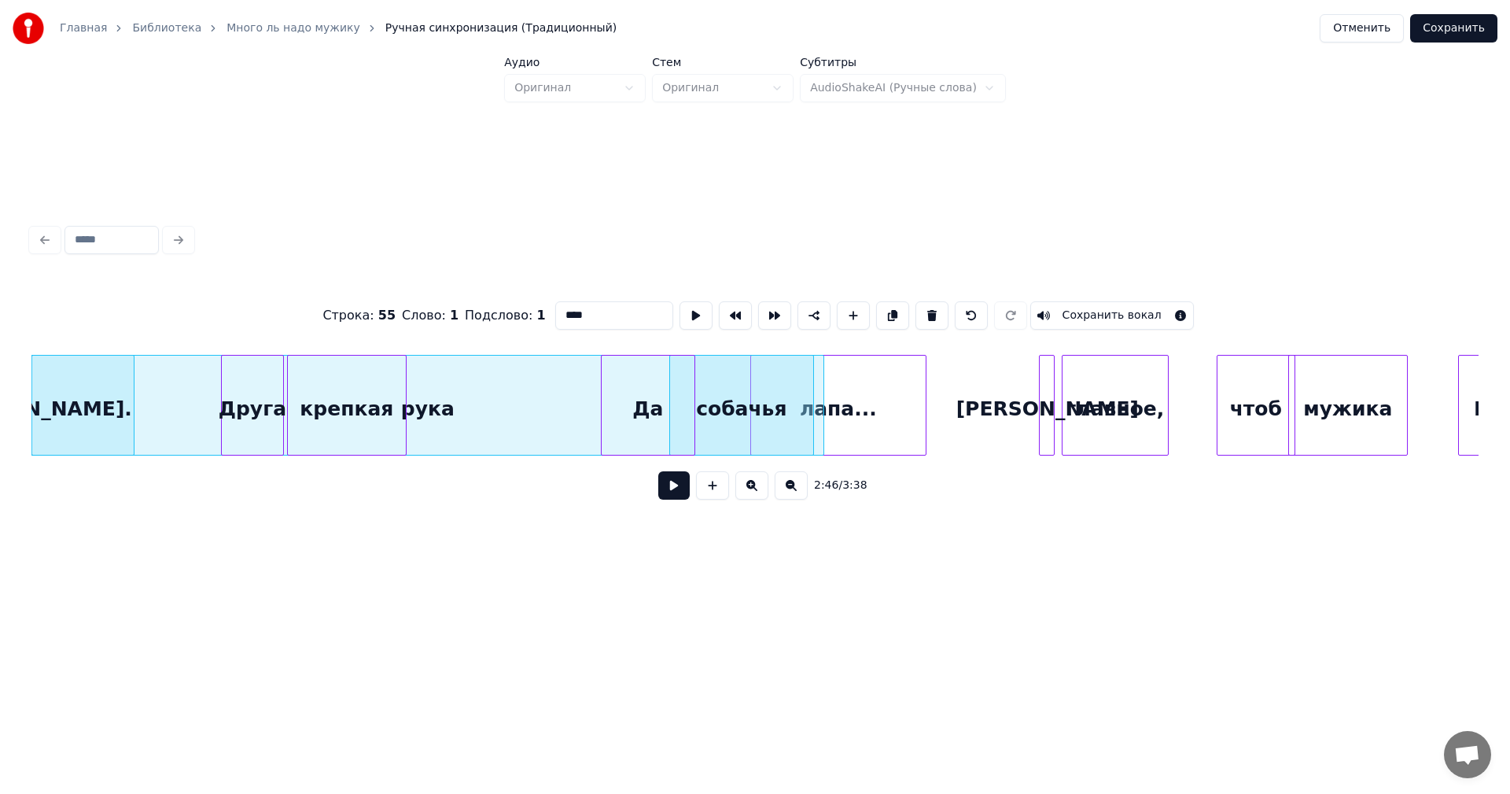
drag, startPoint x: 662, startPoint y: 492, endPoint x: 673, endPoint y: 500, distance: 13.4
click at [662, 492] on button at bounding box center [673, 485] width 31 height 28
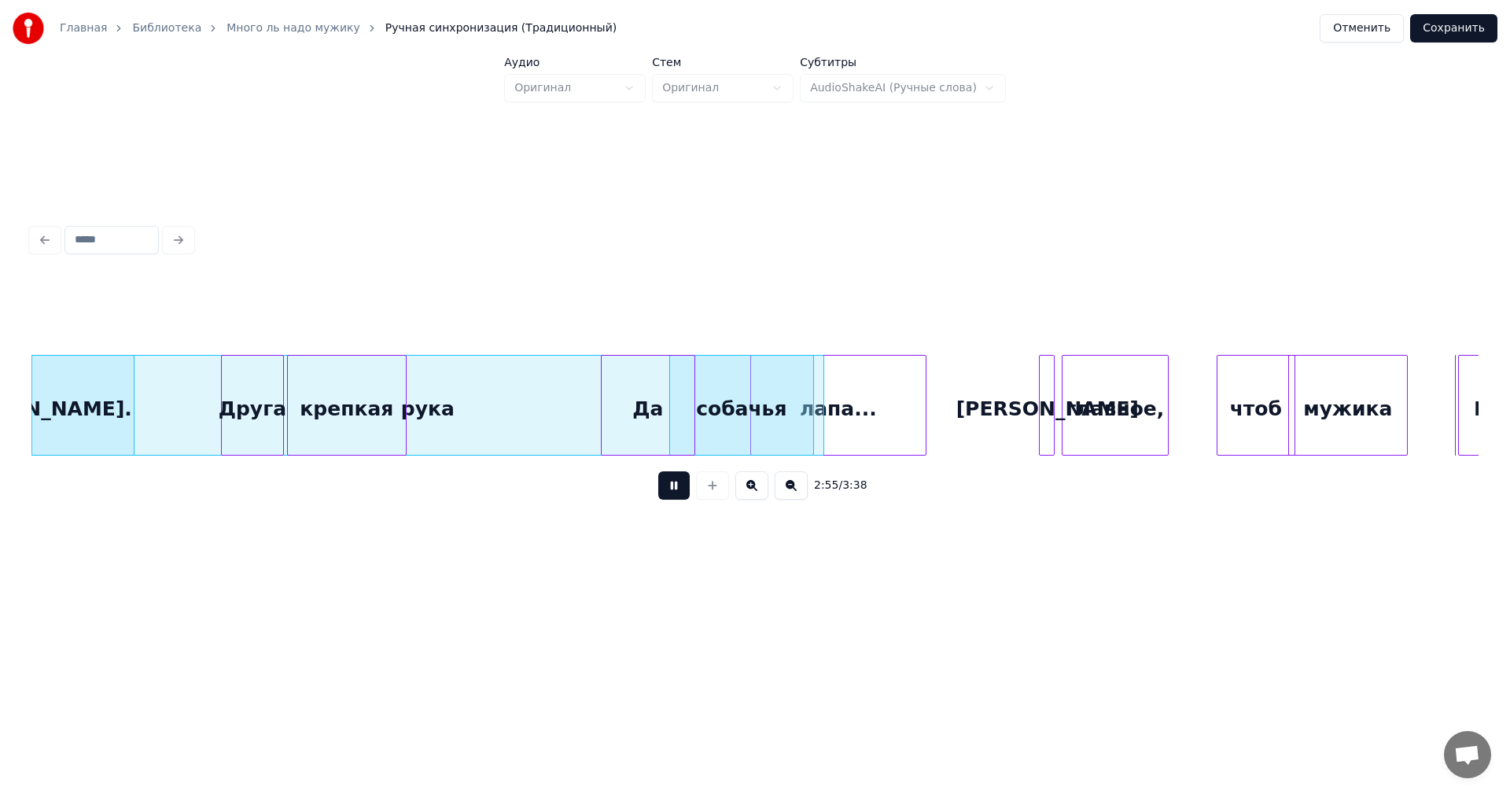
scroll to position [0, 27580]
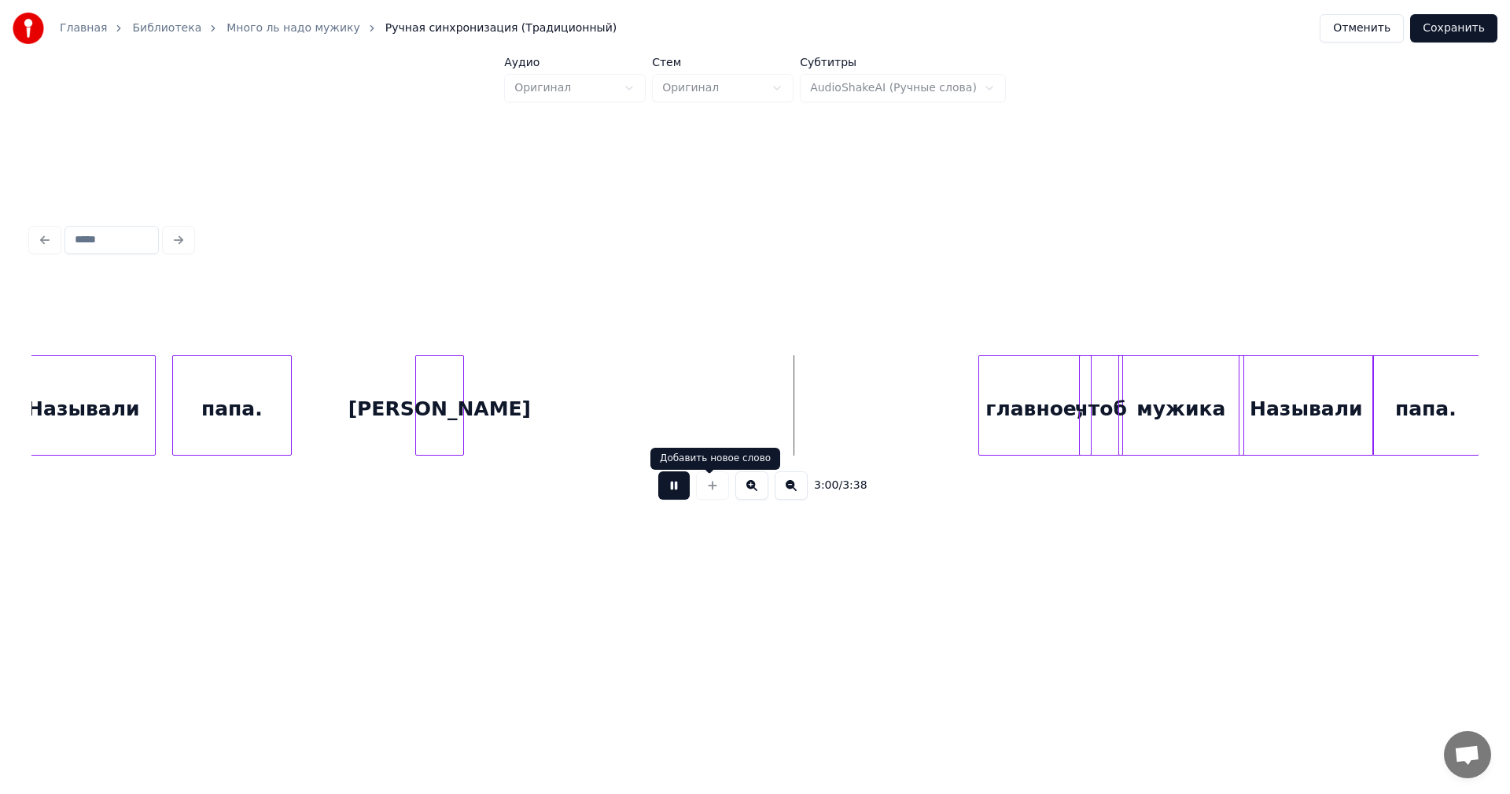
drag, startPoint x: 663, startPoint y: 490, endPoint x: 691, endPoint y: 486, distance: 28.6
click at [662, 490] on button at bounding box center [673, 485] width 31 height 28
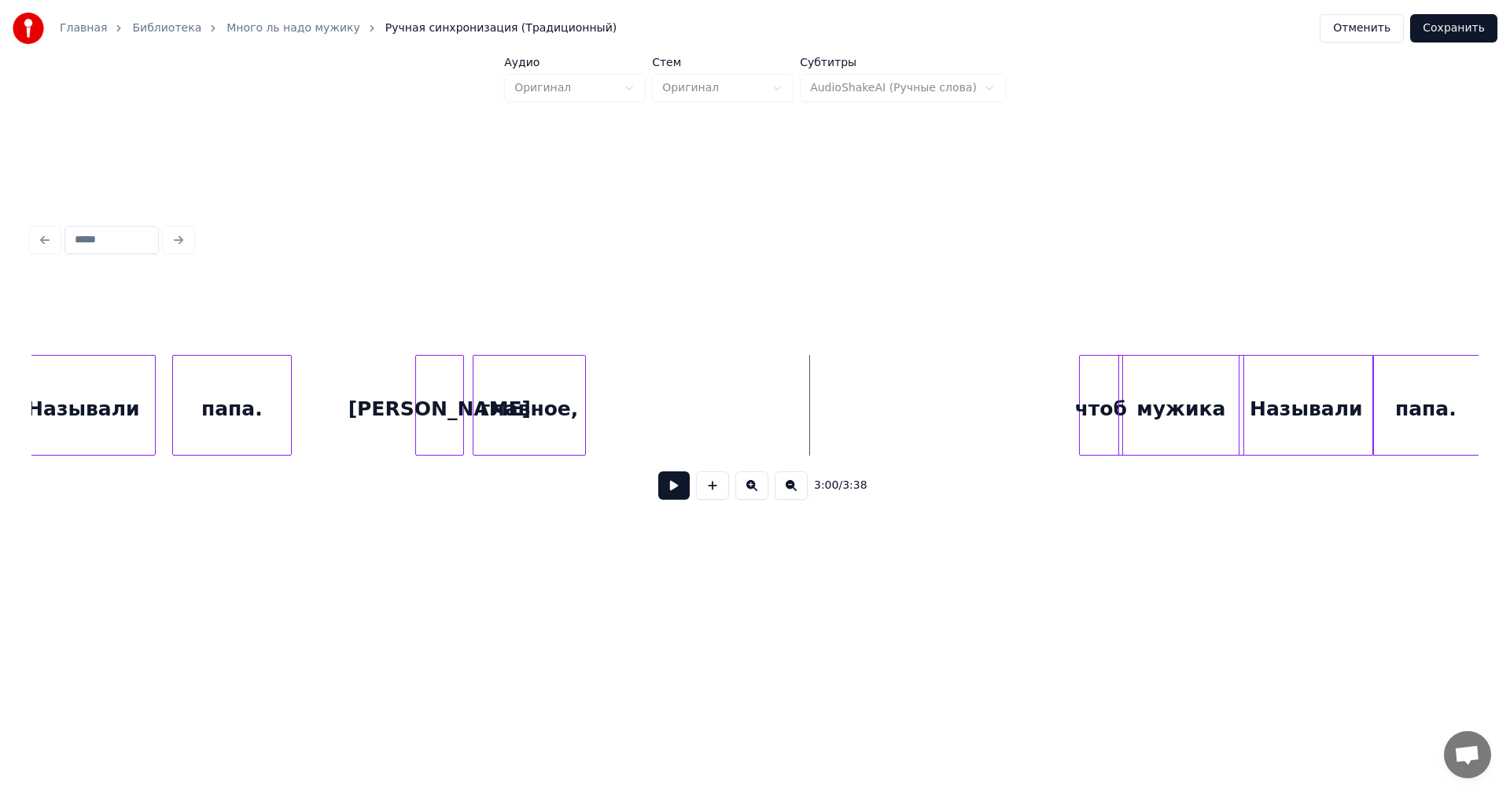
click at [508, 374] on div "главное," at bounding box center [530, 409] width 112 height 107
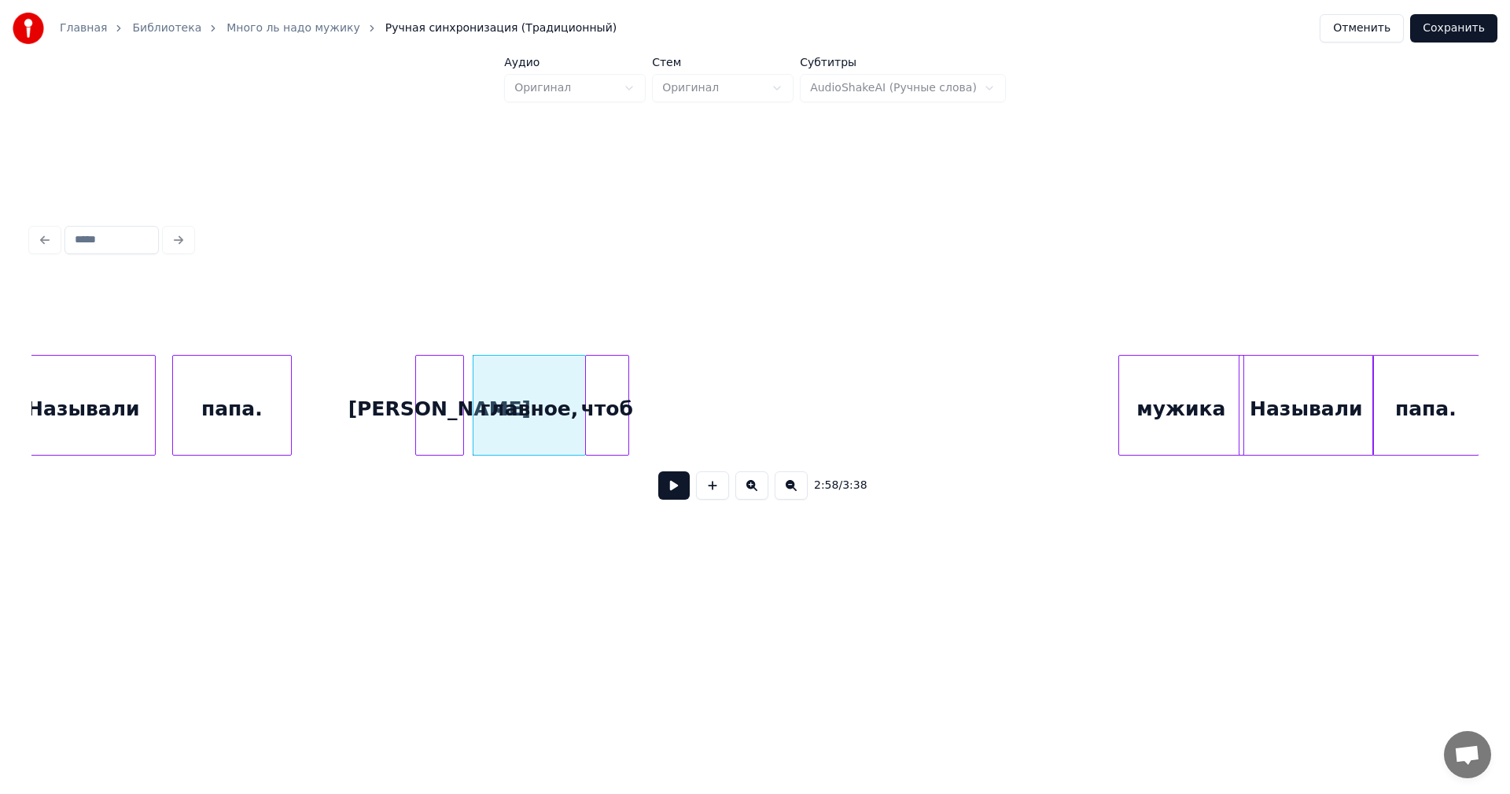
click at [610, 378] on div "чтоб" at bounding box center [607, 409] width 42 height 107
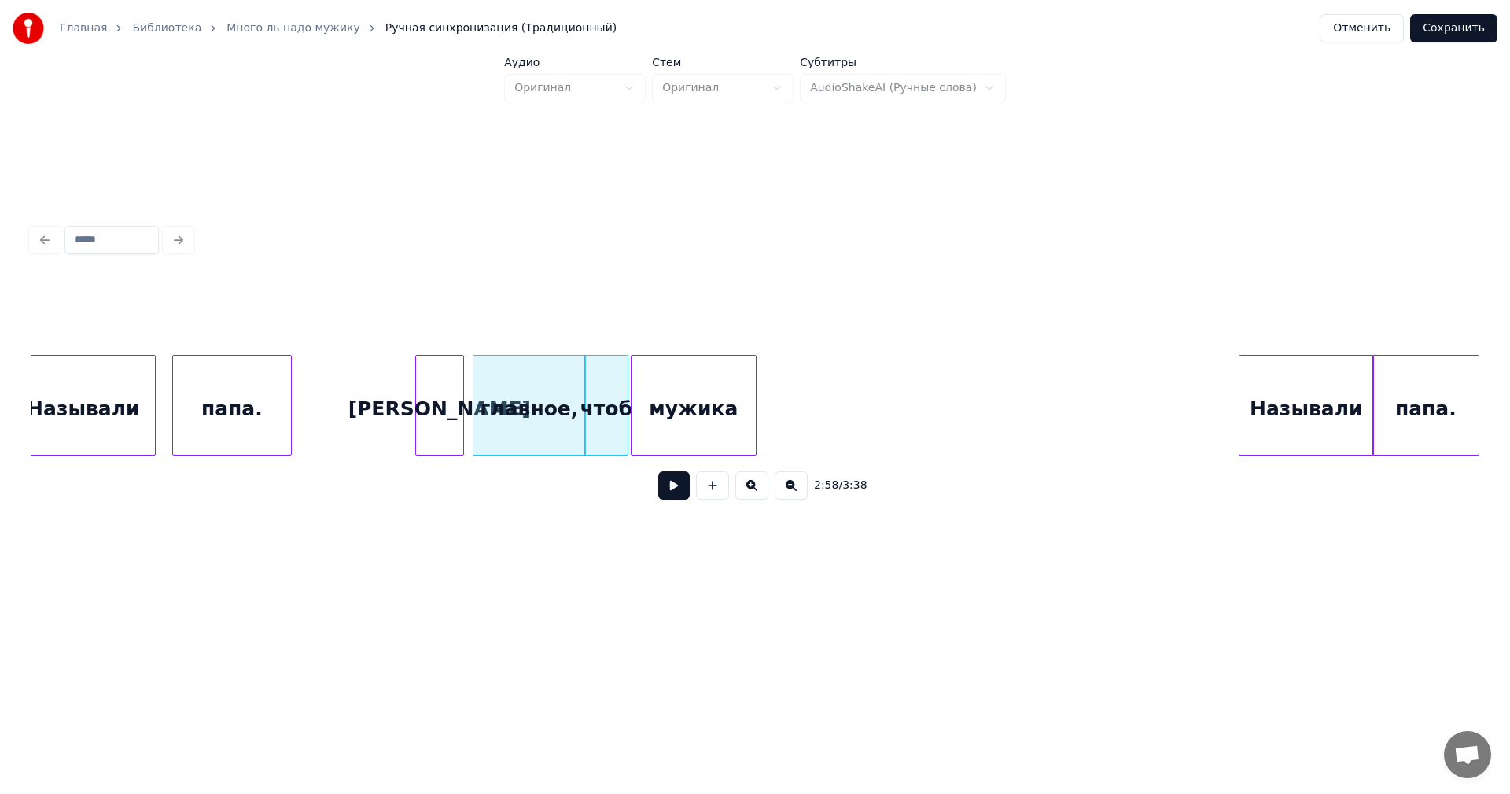
click at [702, 414] on div "мужика" at bounding box center [694, 409] width 124 height 107
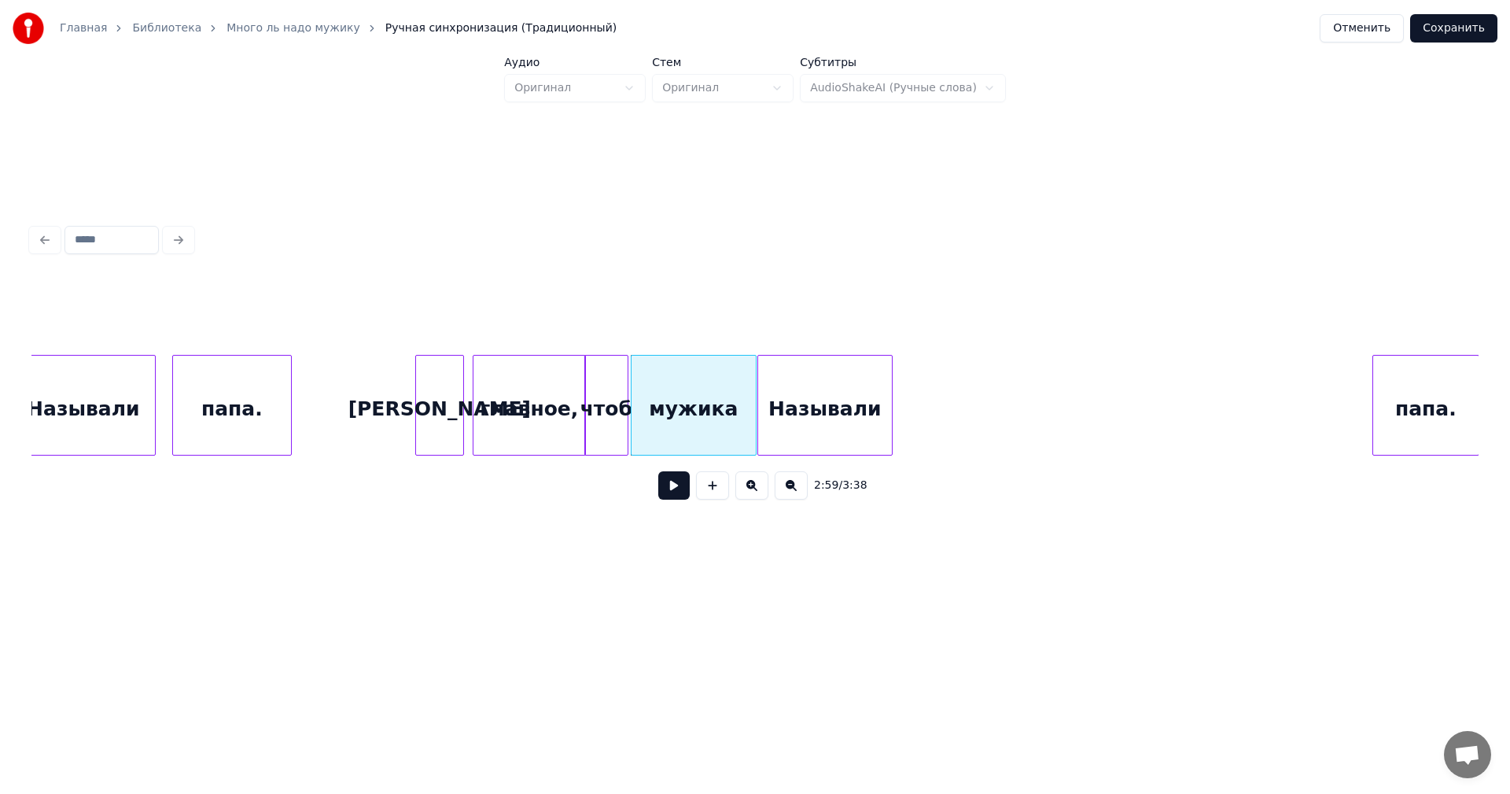
click at [836, 402] on div "Называли" at bounding box center [825, 409] width 134 height 107
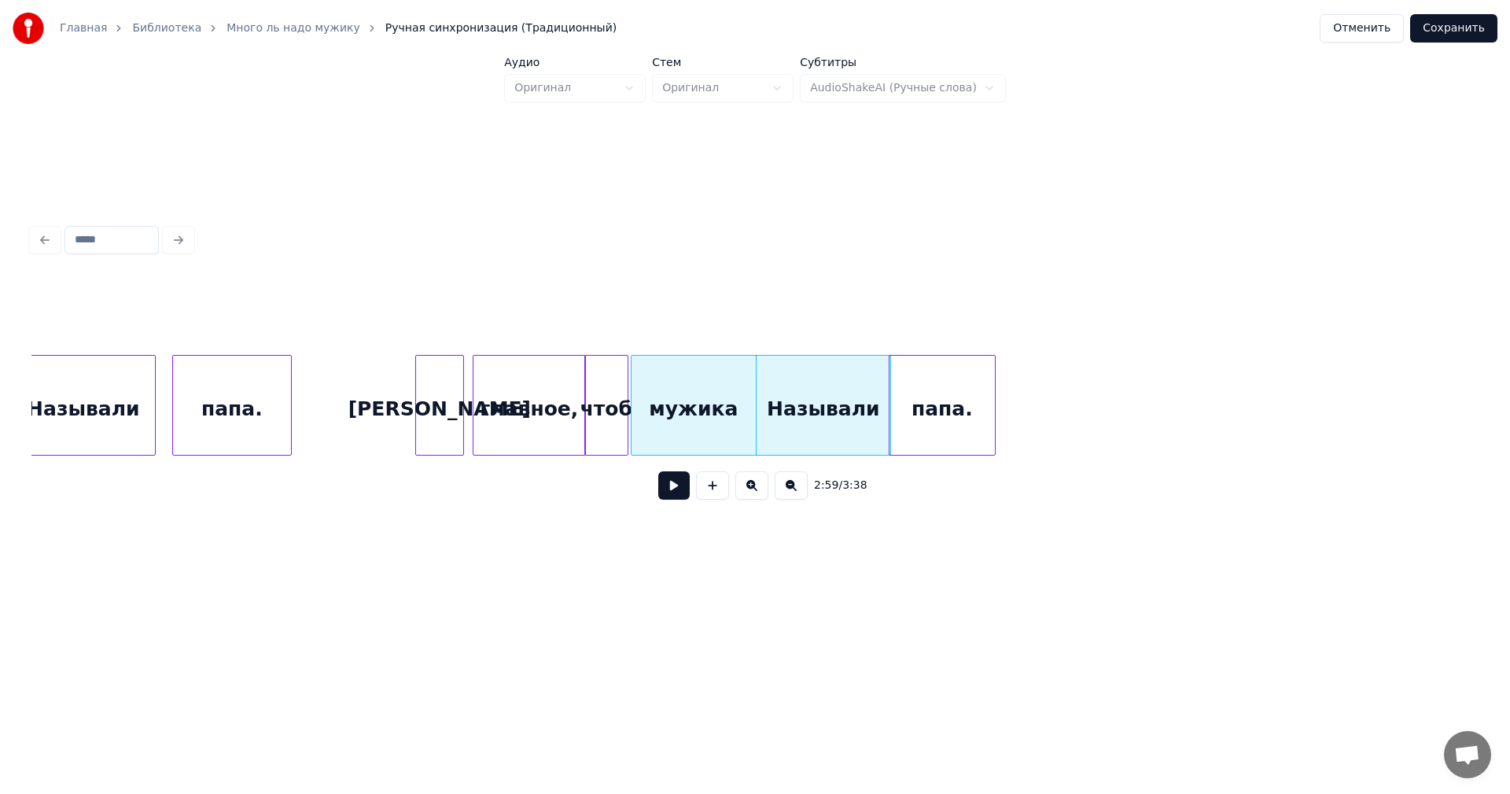
click at [967, 401] on div "папа." at bounding box center [942, 409] width 105 height 107
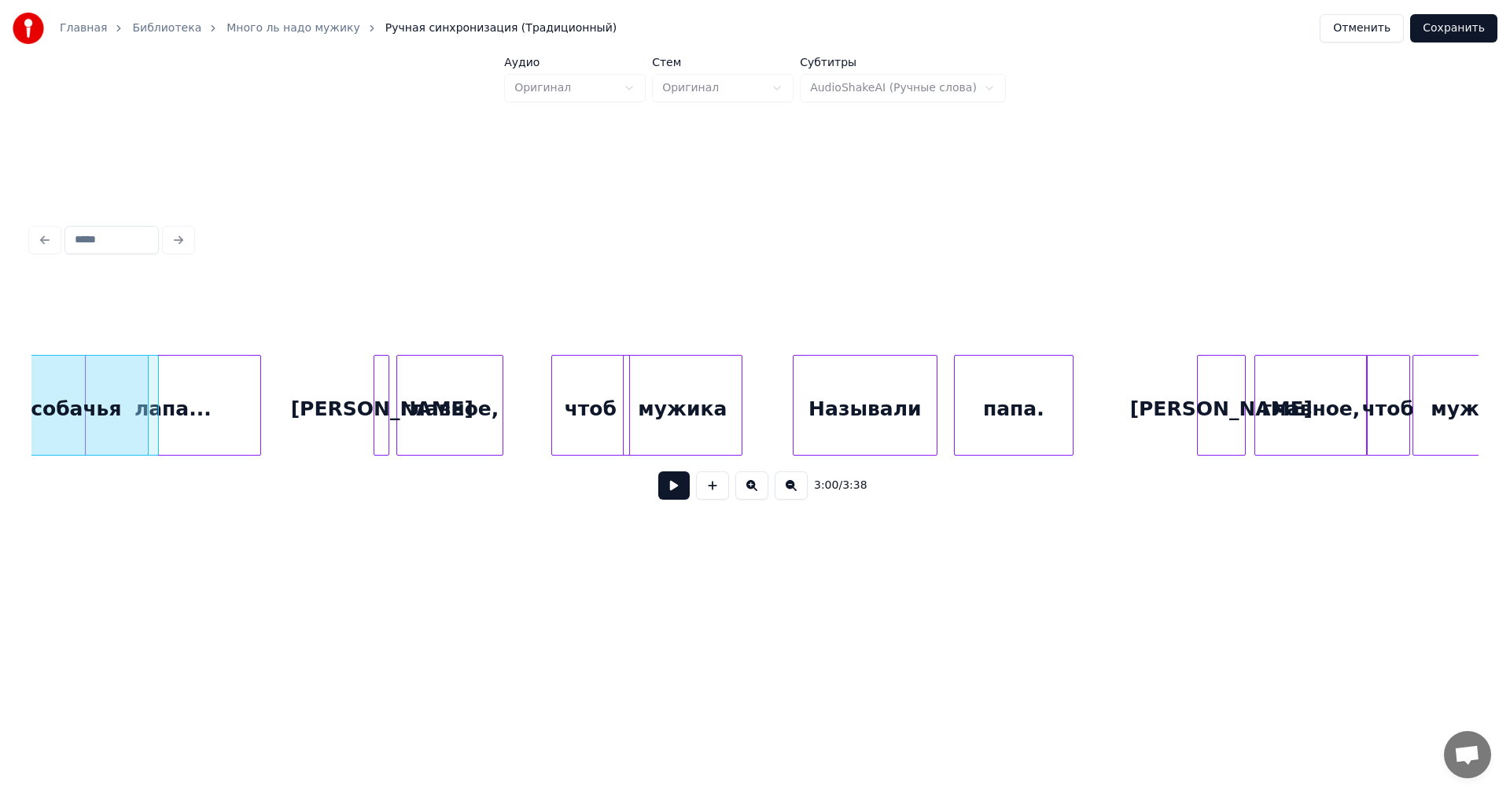
scroll to position [0, 26626]
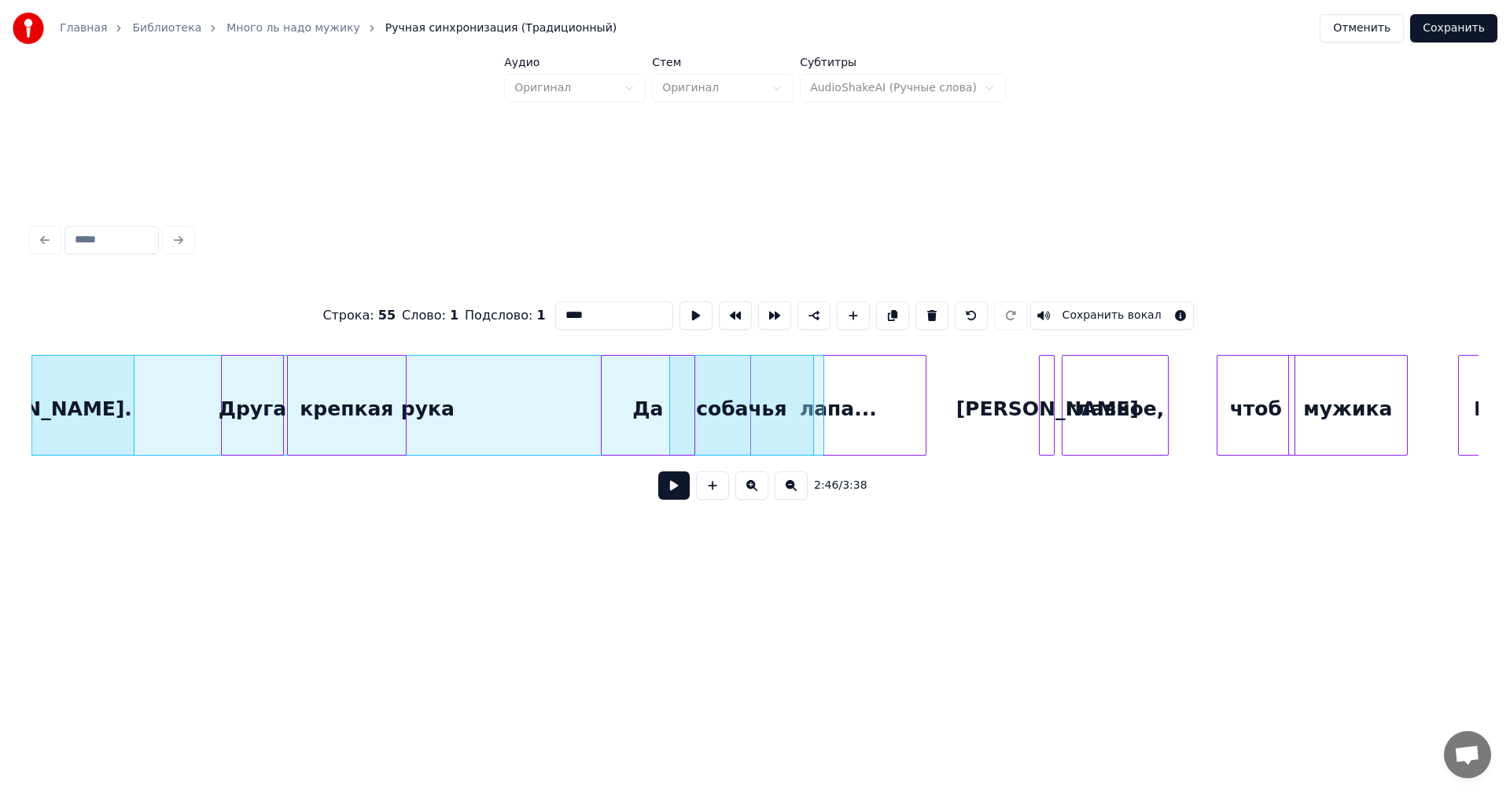
click at [662, 489] on button at bounding box center [673, 485] width 31 height 28
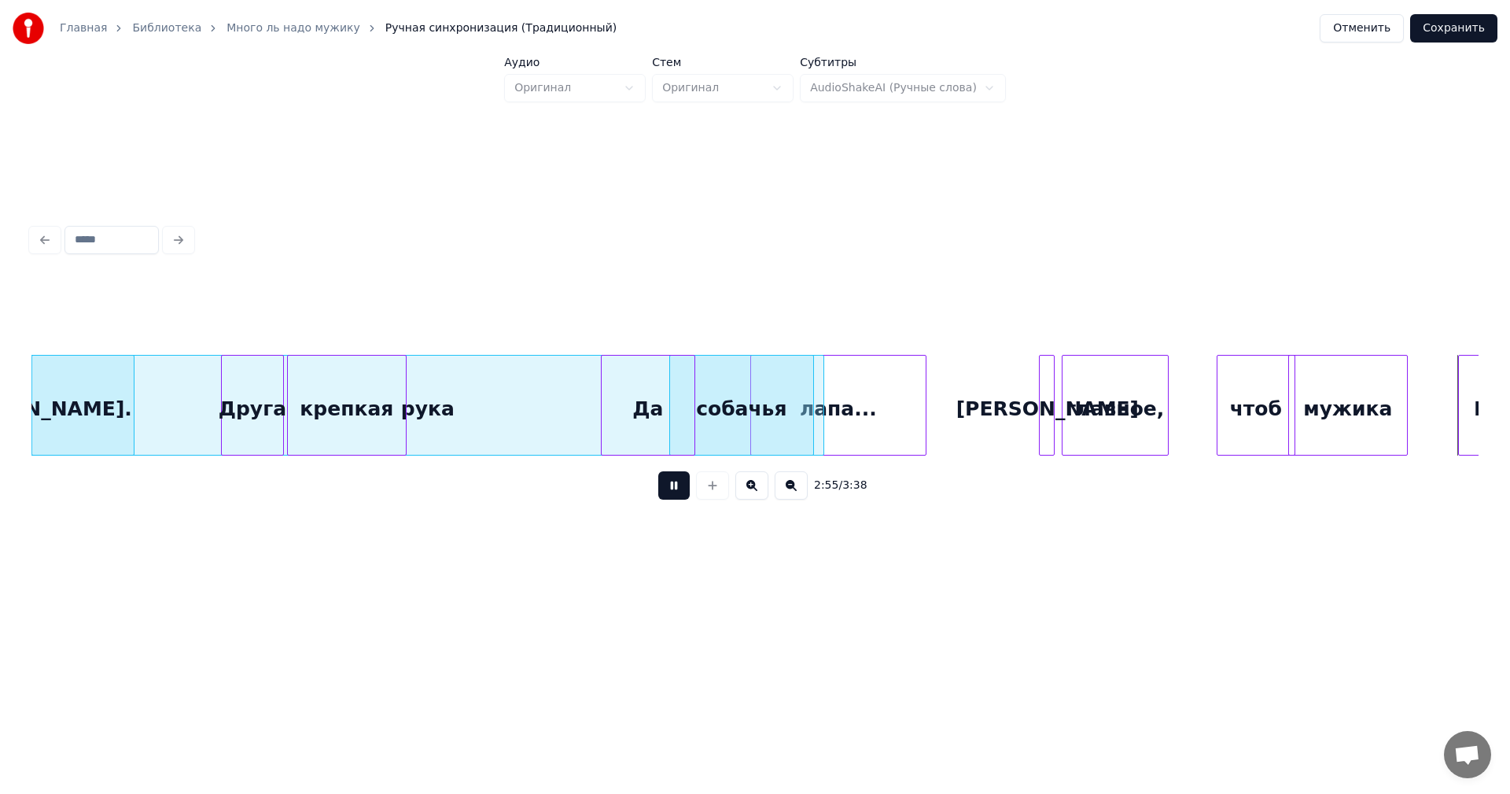
scroll to position [0, 27581]
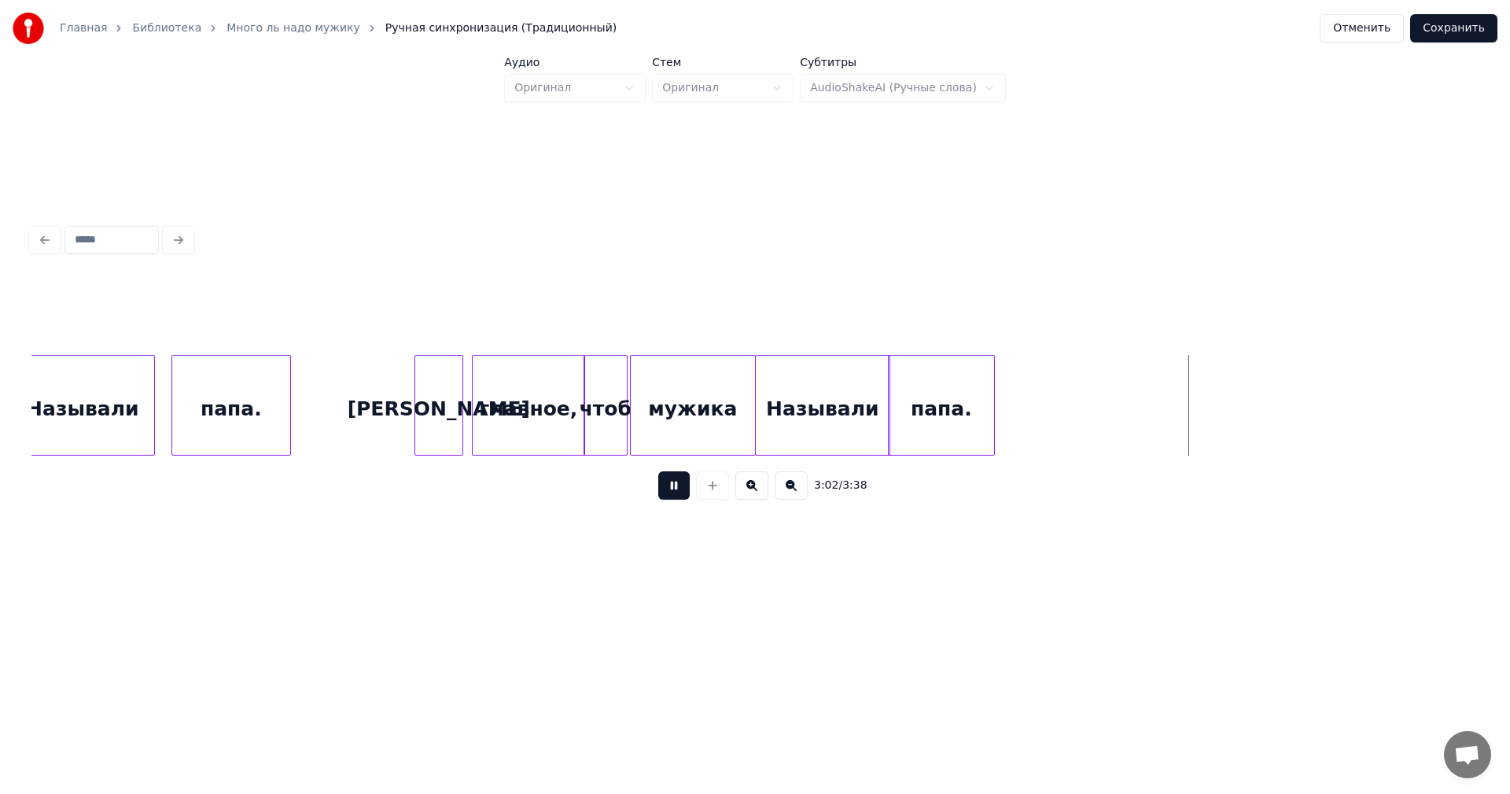
click at [658, 491] on button at bounding box center [673, 485] width 31 height 28
click at [1156, 408] on div "папа." at bounding box center [1145, 409] width 105 height 107
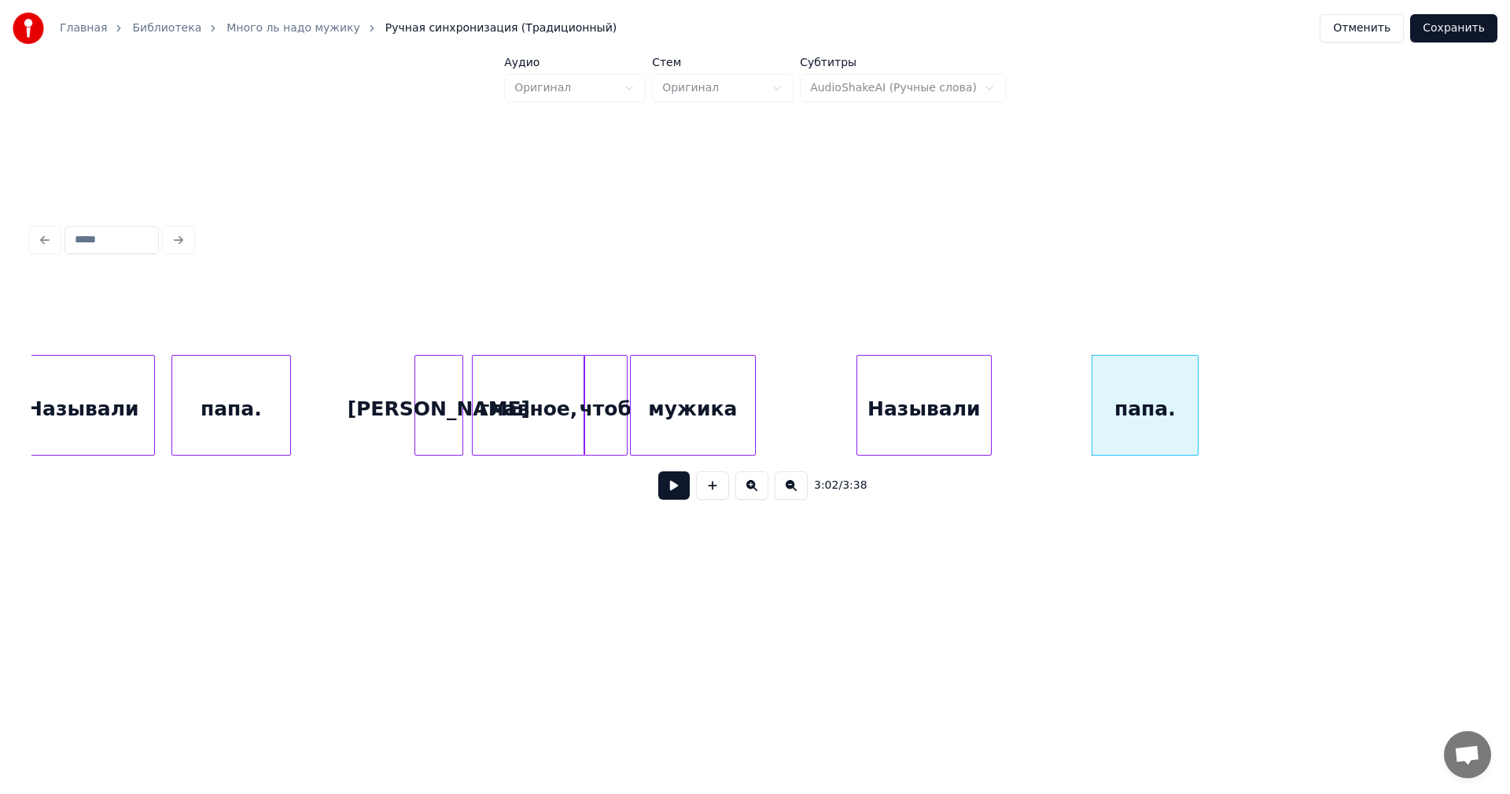
click at [902, 405] on div "Называли" at bounding box center [924, 409] width 134 height 107
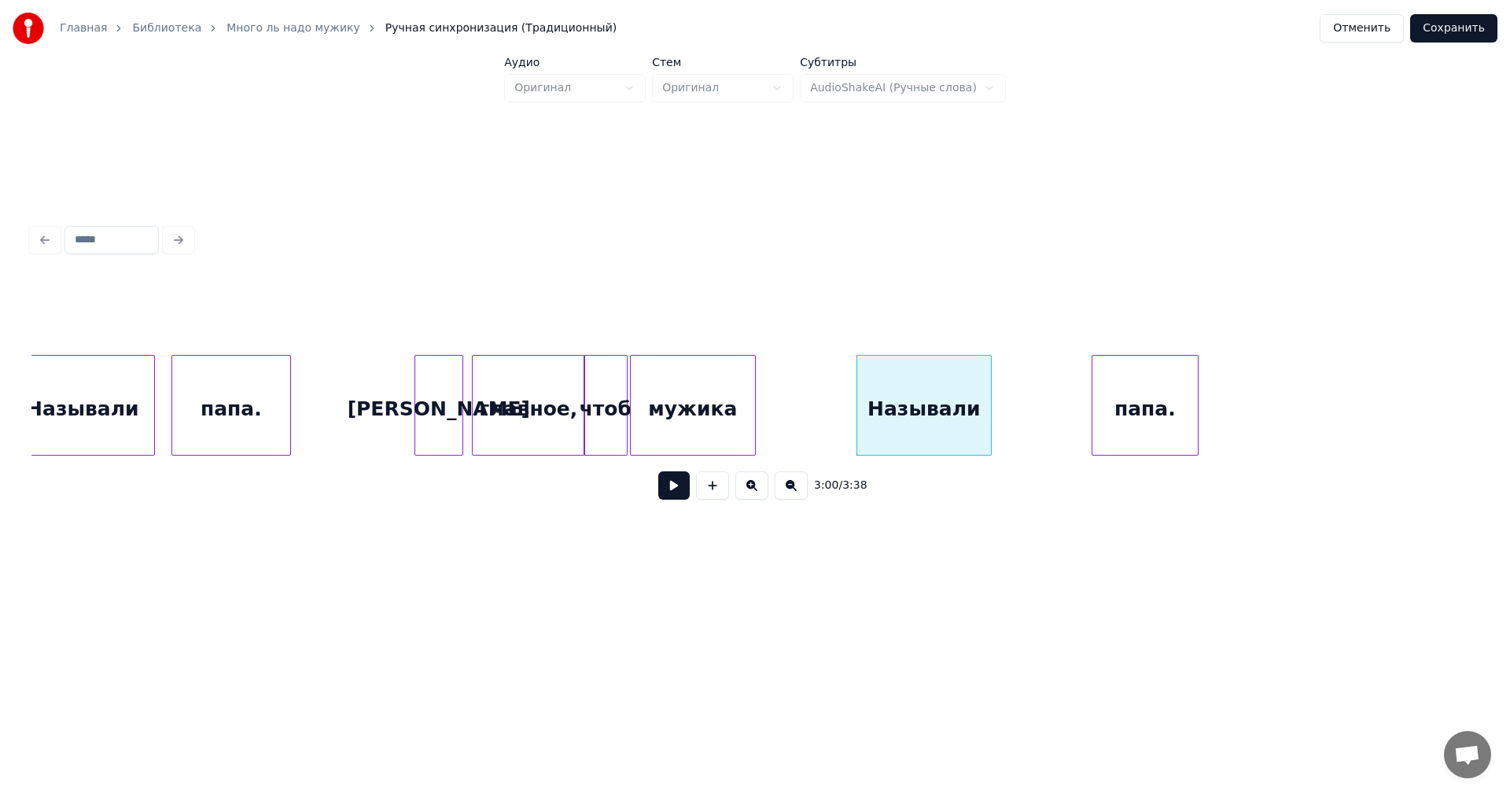
click at [426, 400] on div "[PERSON_NAME]" at bounding box center [438, 409] width 47 height 107
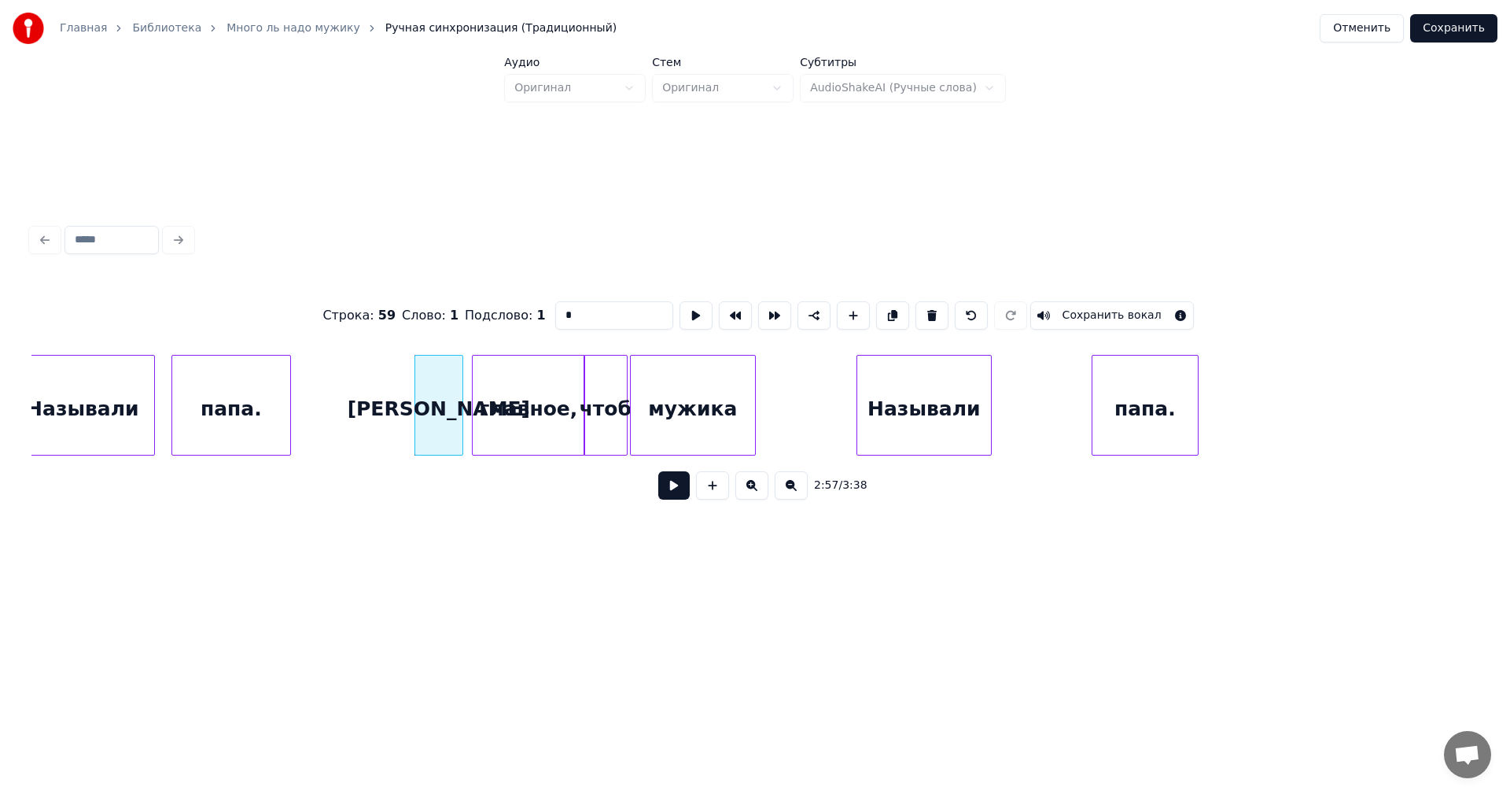
click at [666, 490] on button at bounding box center [673, 485] width 31 height 28
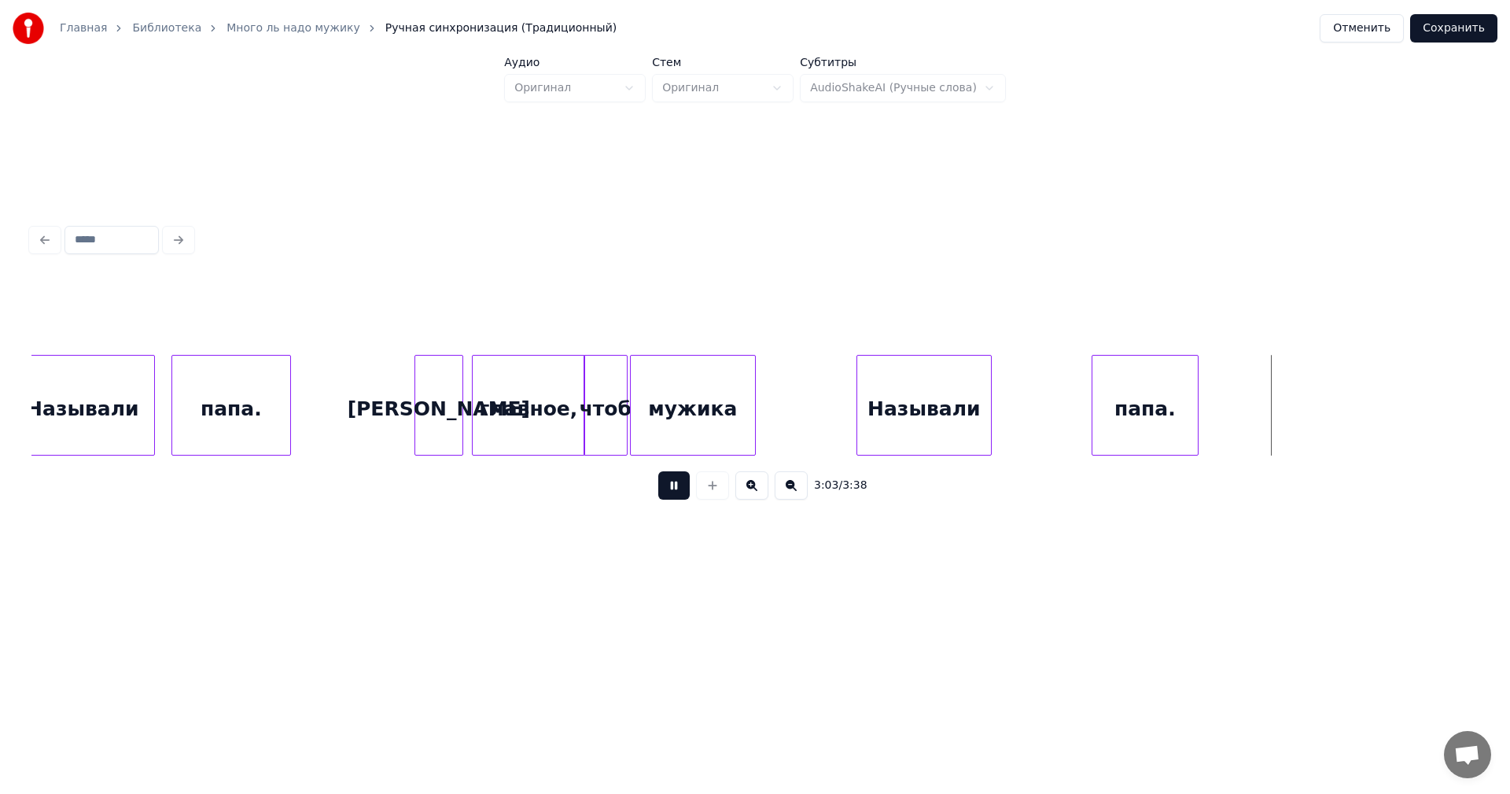
click at [658, 494] on button at bounding box center [673, 485] width 31 height 28
click at [1108, 410] on div "папа." at bounding box center [1108, 409] width 105 height 107
click at [241, 395] on div "папа." at bounding box center [231, 409] width 118 height 107
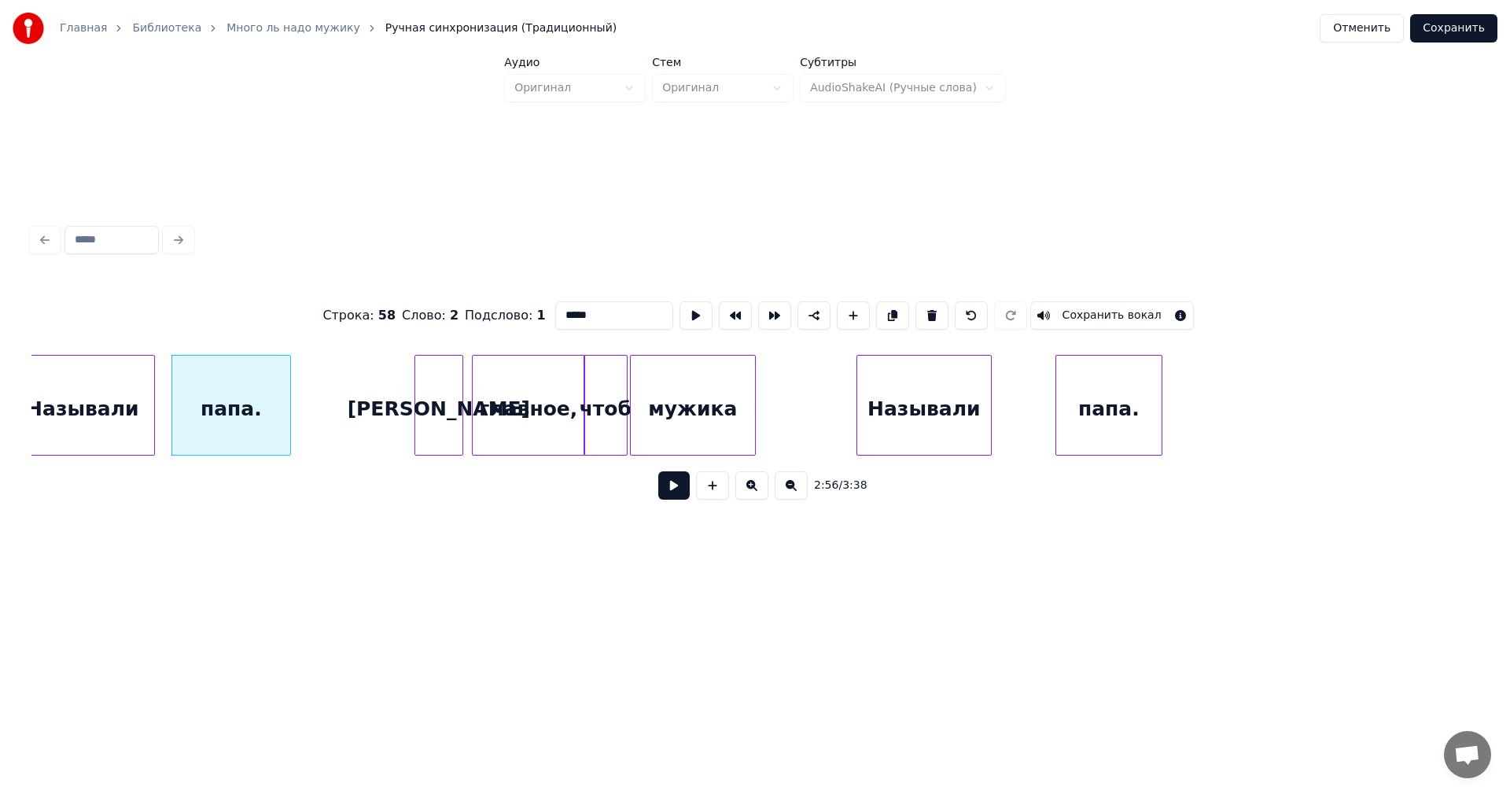
click at [667, 493] on button at bounding box center [673, 485] width 31 height 28
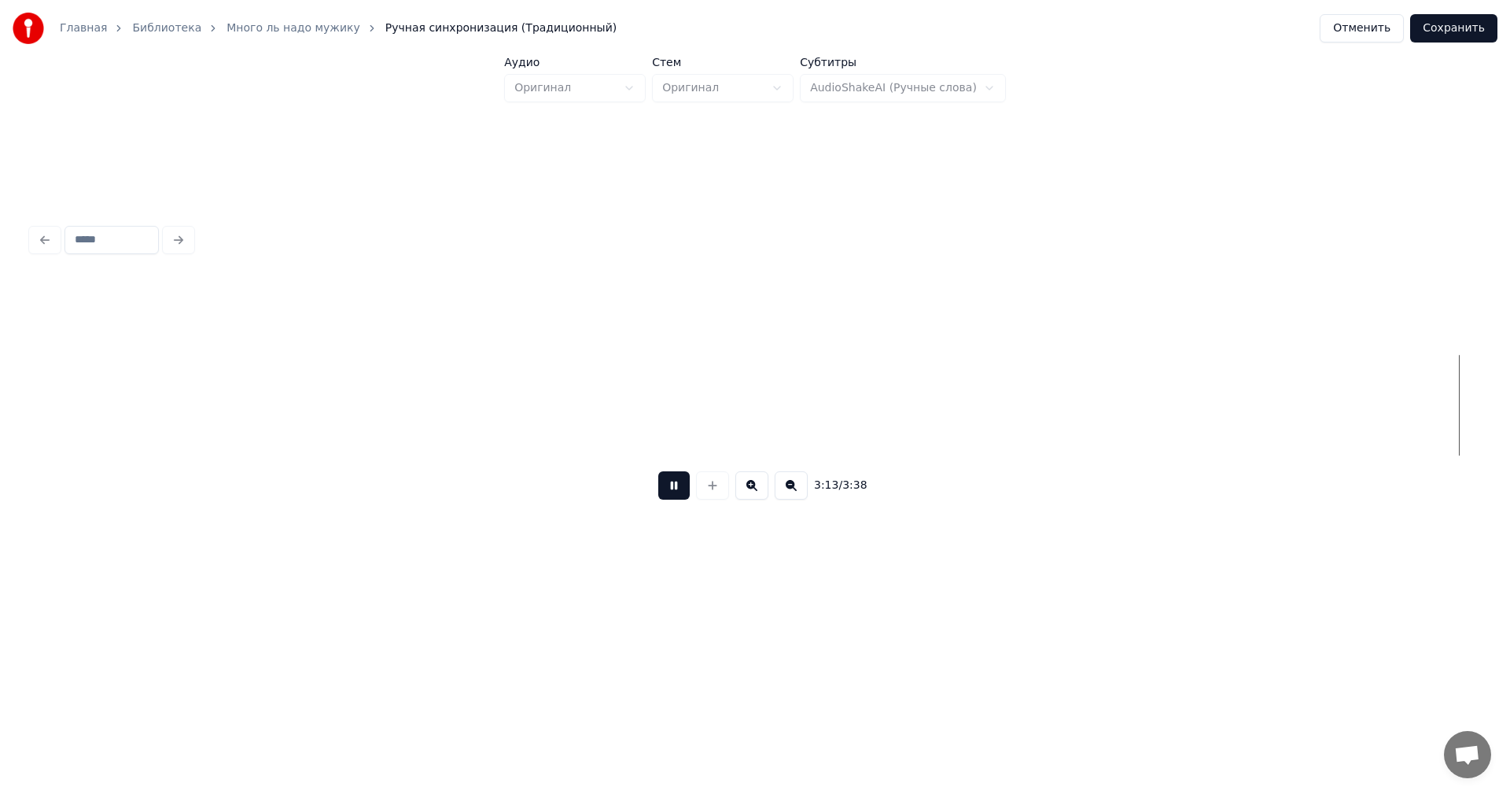
scroll to position [0, 30476]
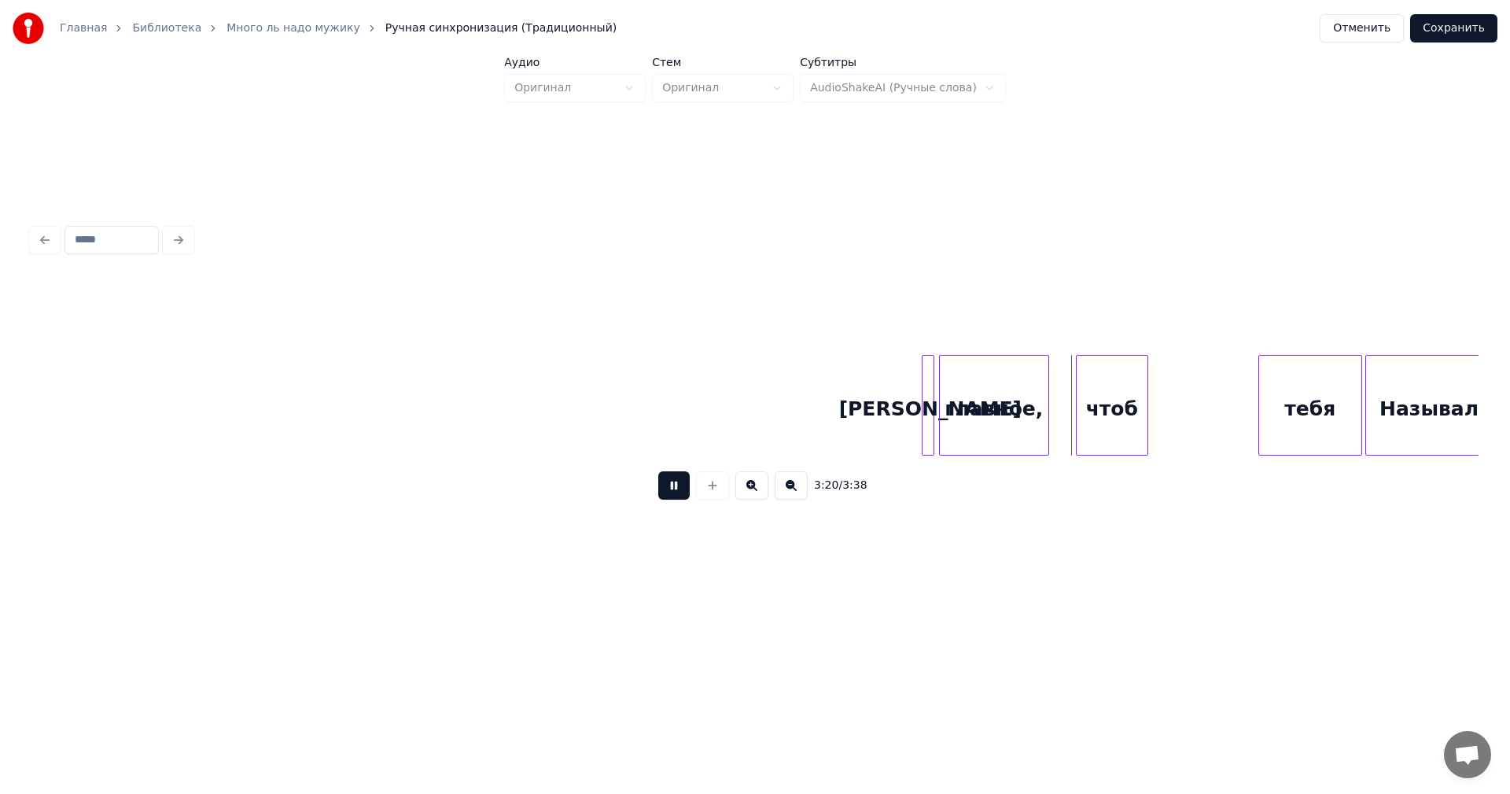
click at [658, 485] on button at bounding box center [673, 485] width 31 height 28
click at [1227, 378] on div "чтоб" at bounding box center [1211, 409] width 71 height 107
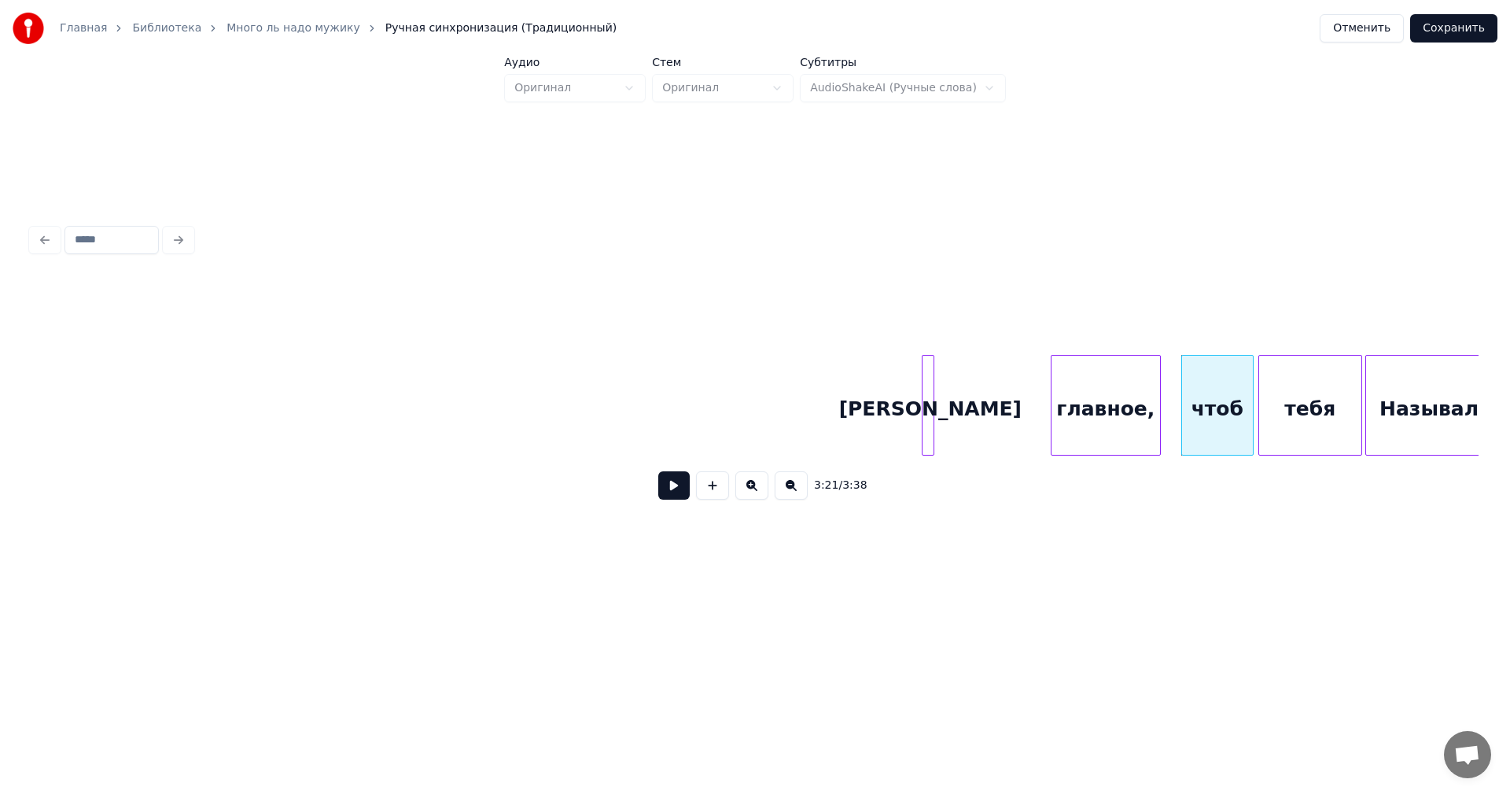
click at [1104, 391] on div "главное," at bounding box center [1106, 409] width 109 height 107
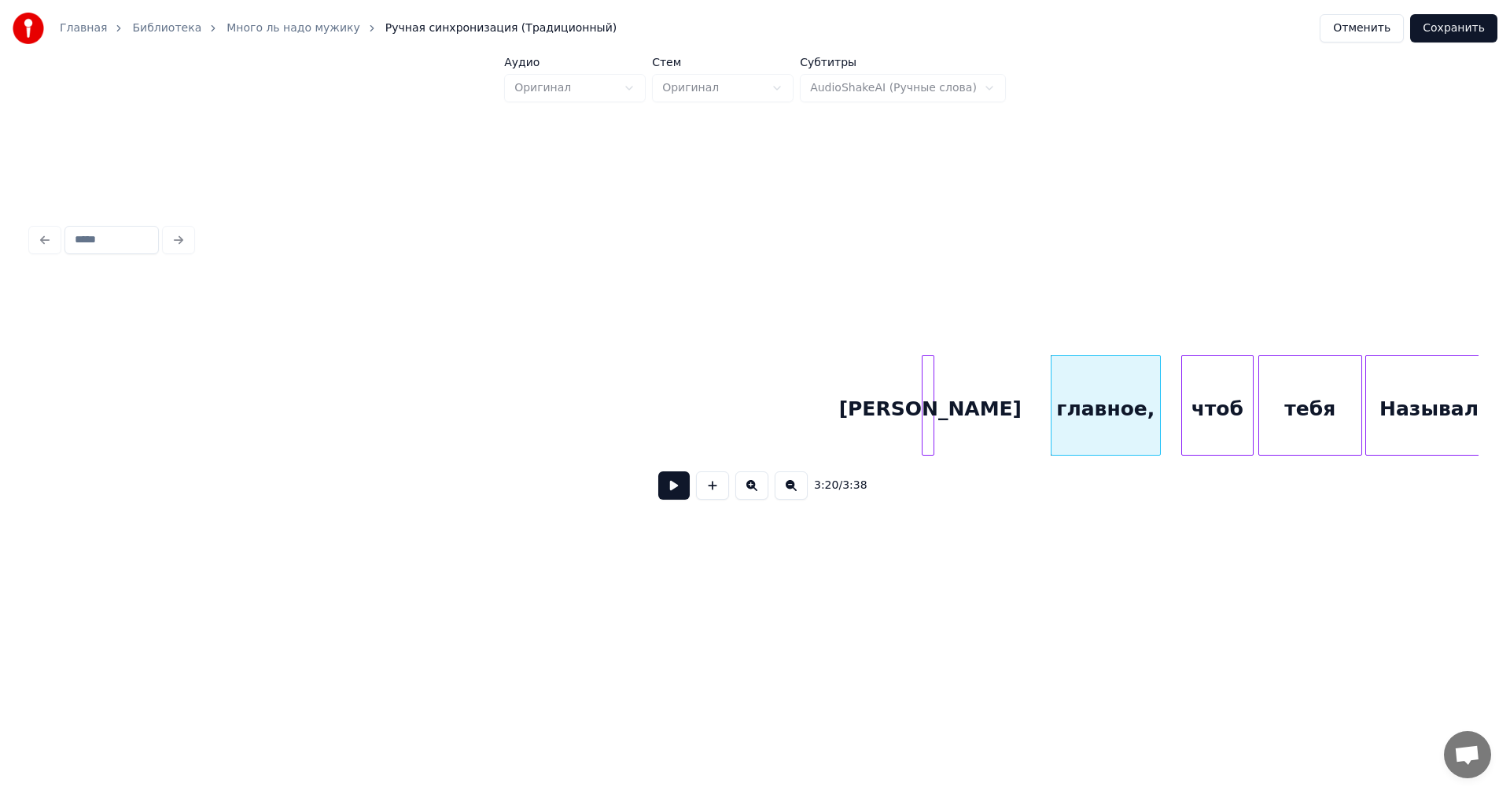
click at [926, 419] on div at bounding box center [925, 405] width 5 height 99
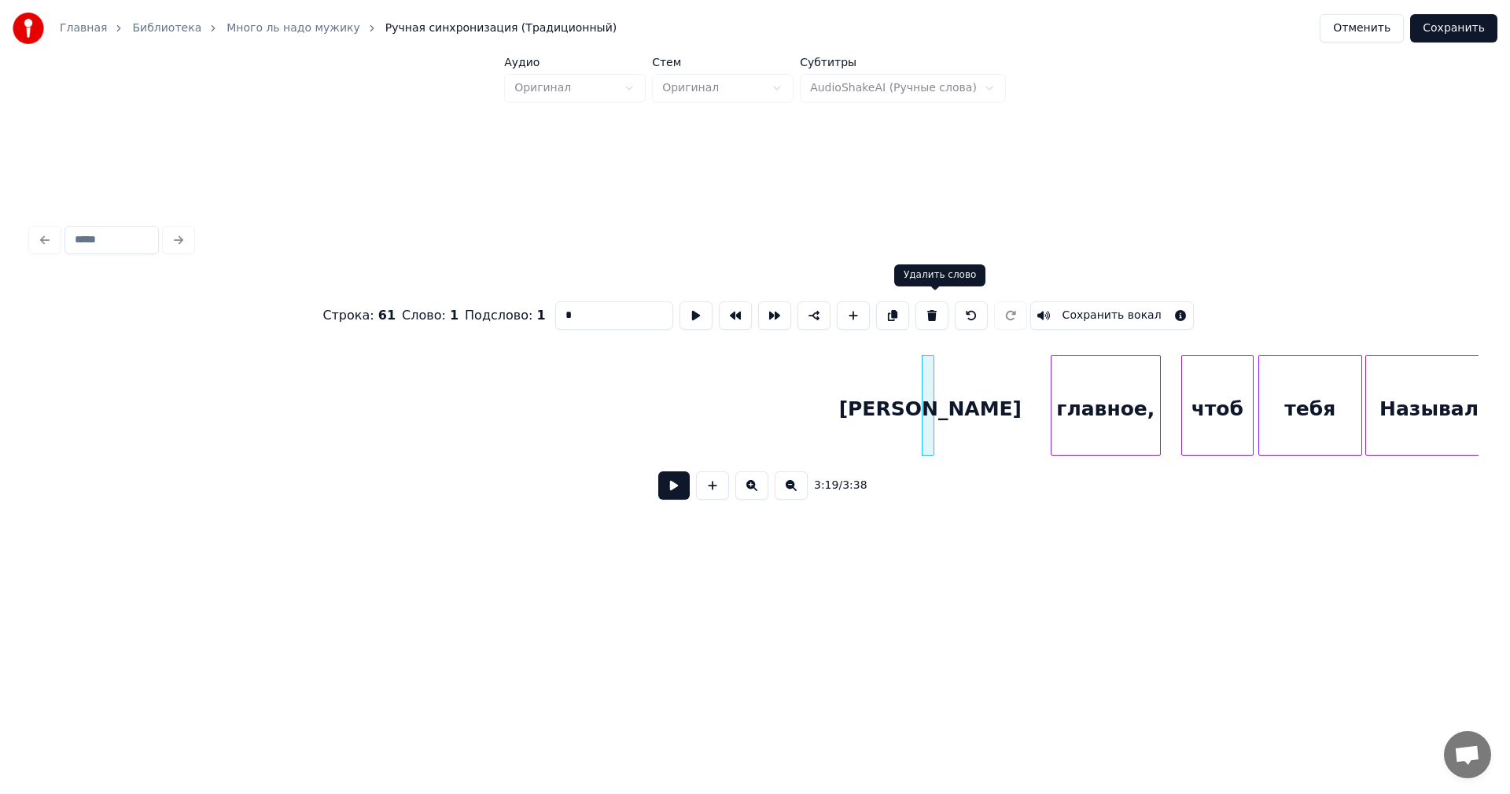
click at [935, 306] on button at bounding box center [932, 315] width 33 height 28
type input "********"
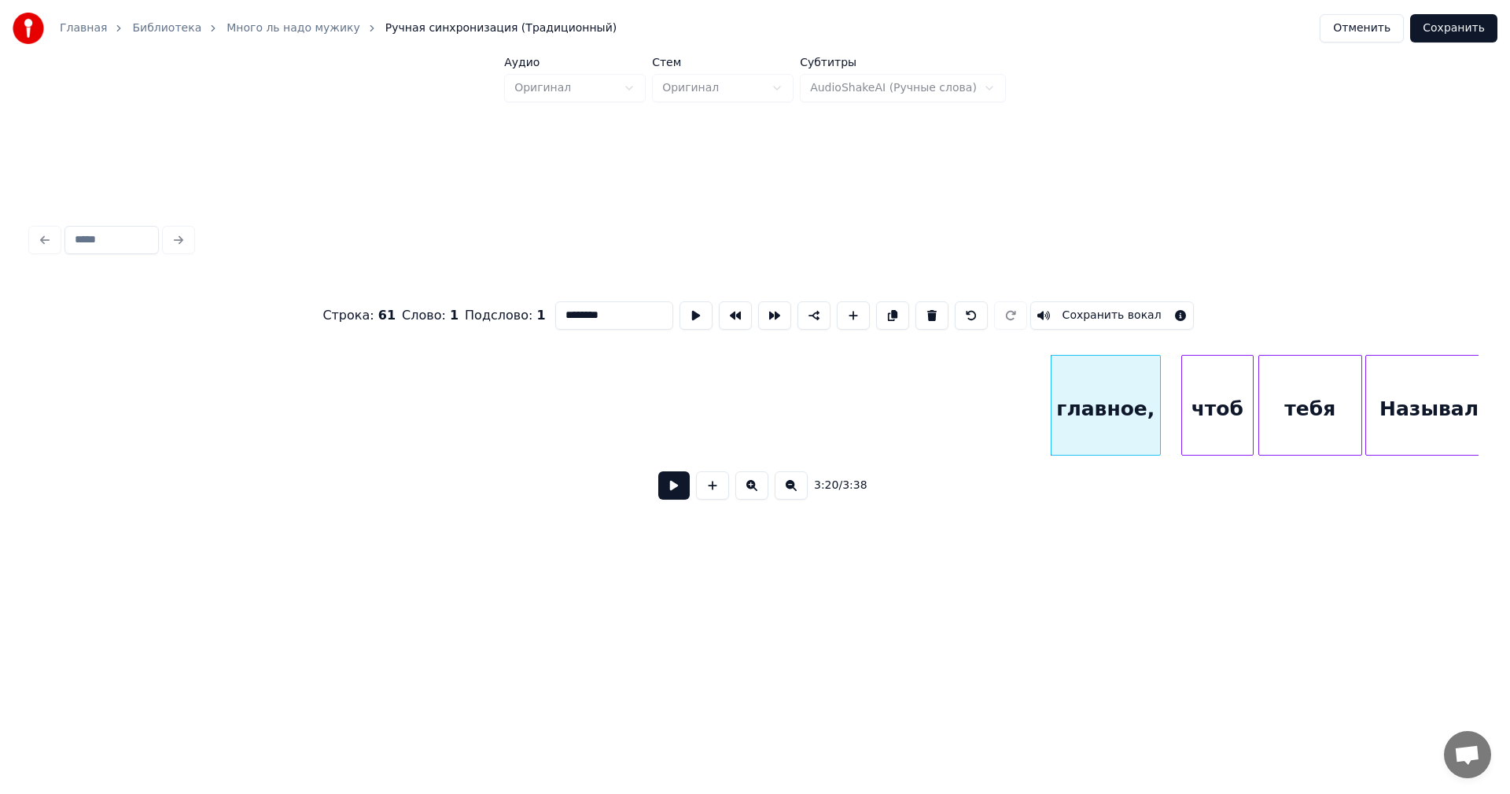
click at [1086, 397] on div "главное," at bounding box center [1106, 409] width 109 height 107
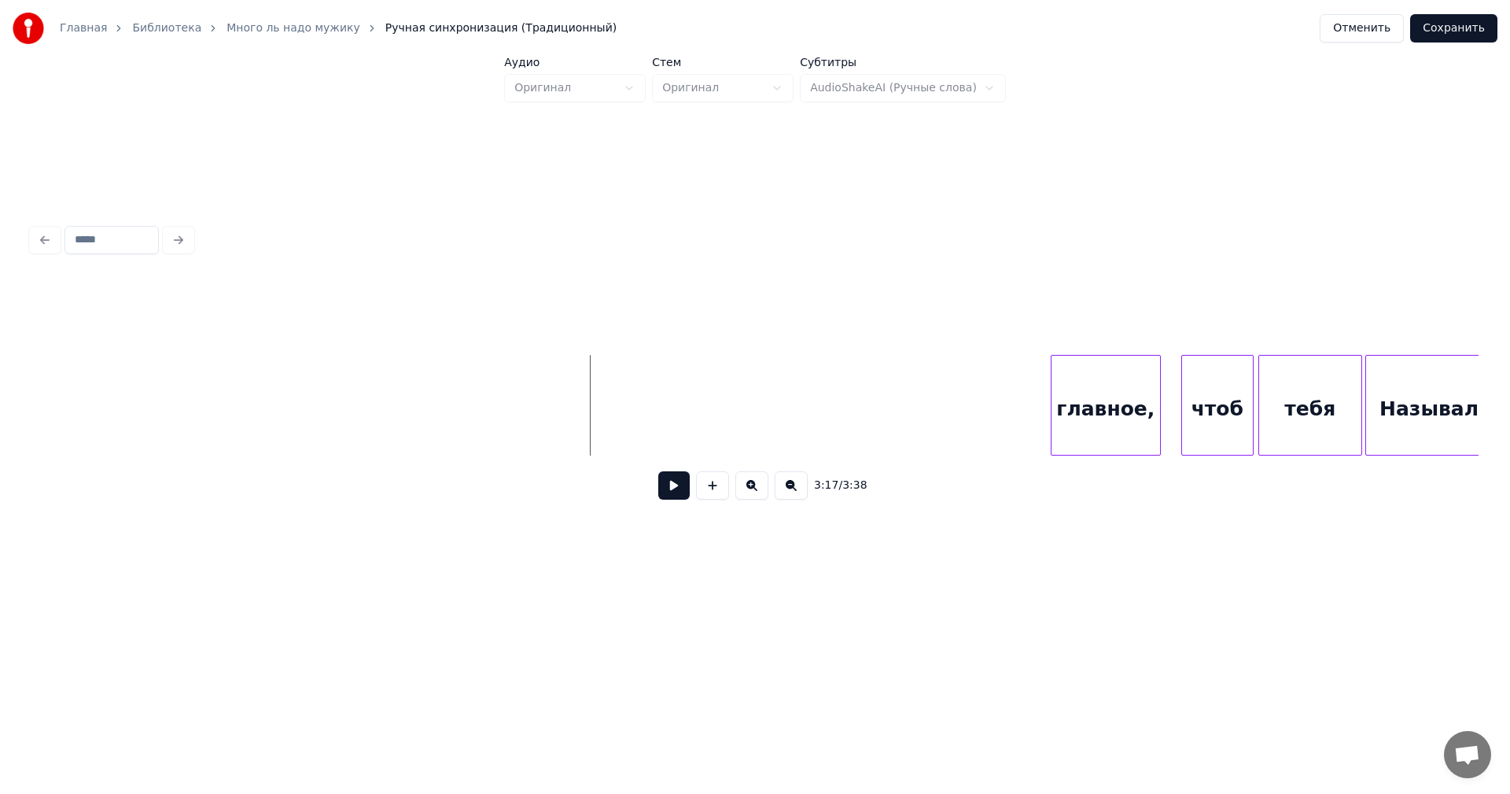
click at [666, 489] on button at bounding box center [673, 485] width 31 height 28
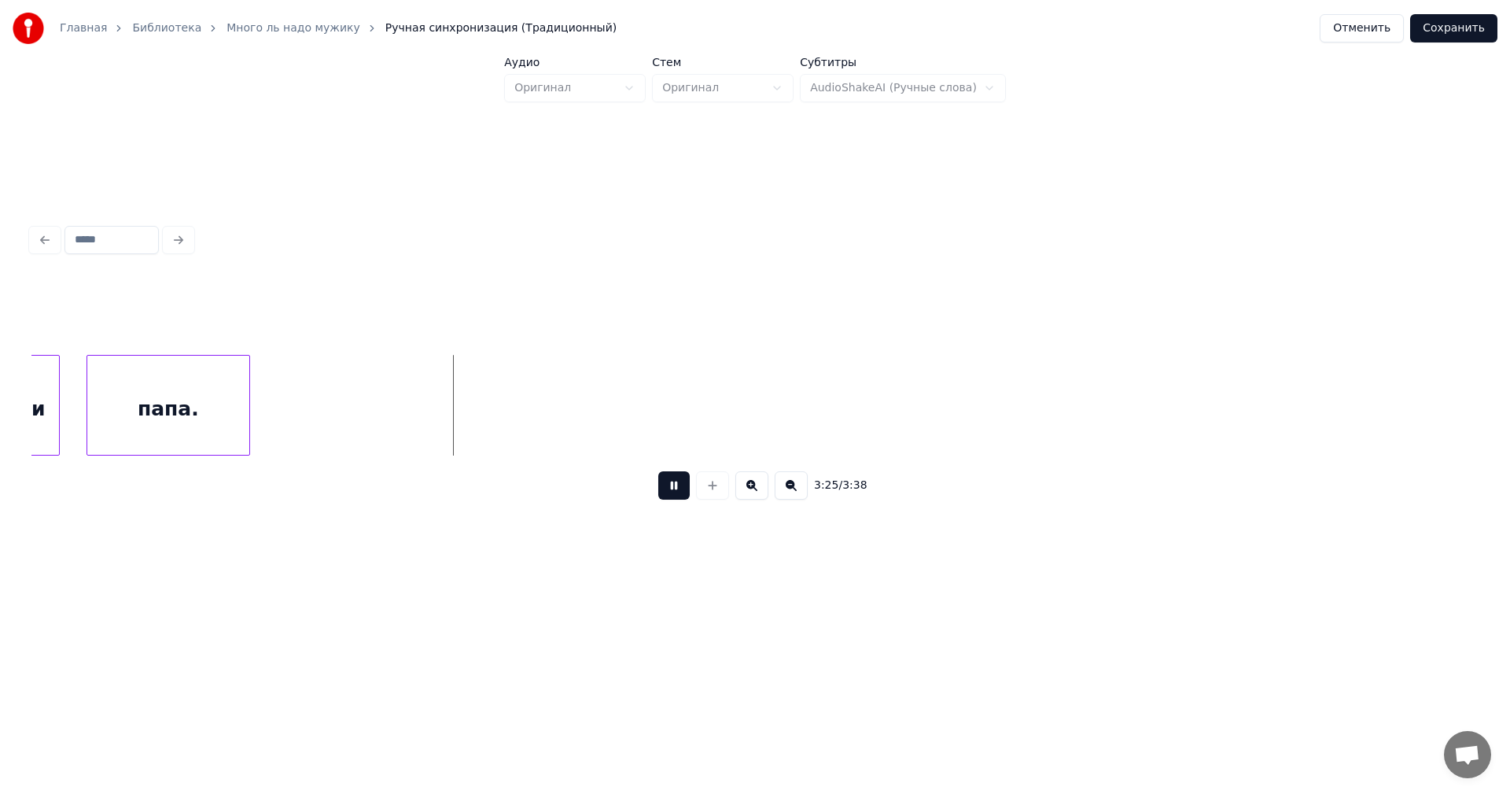
drag, startPoint x: 665, startPoint y: 494, endPoint x: 635, endPoint y: 486, distance: 30.9
click at [664, 494] on button at bounding box center [673, 485] width 31 height 28
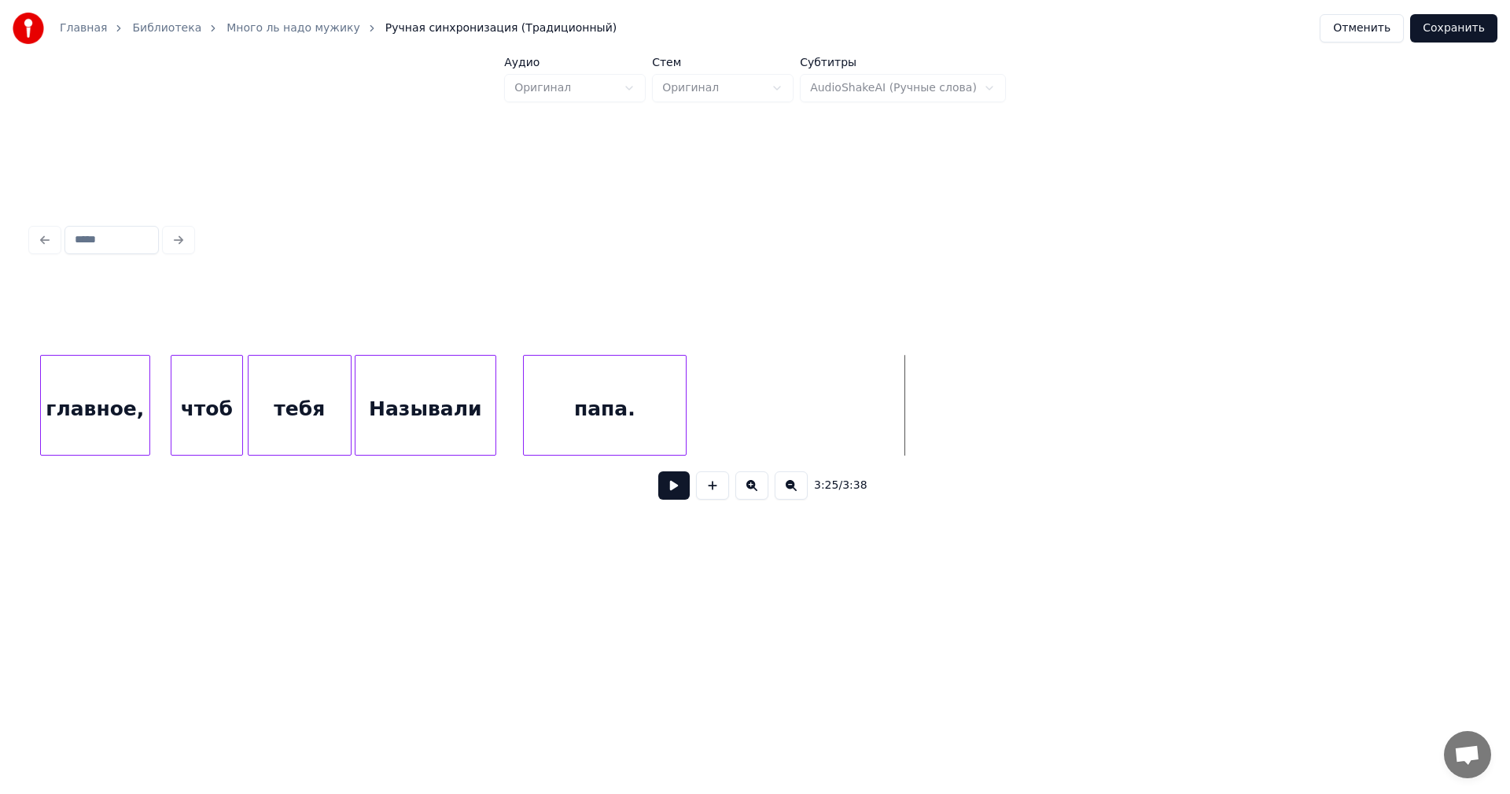
scroll to position [0, 31353]
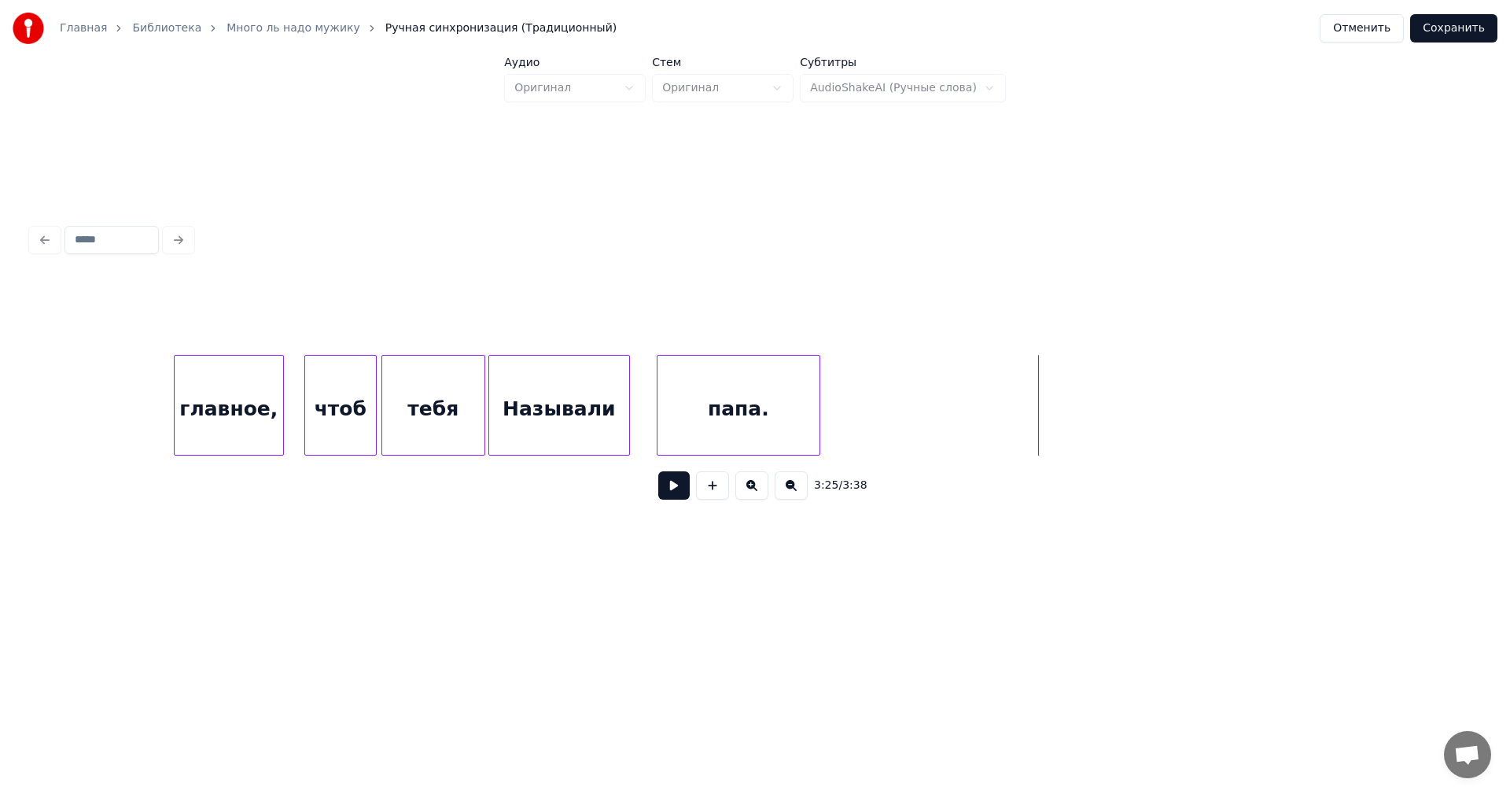
click at [209, 400] on div "главное," at bounding box center [229, 409] width 109 height 107
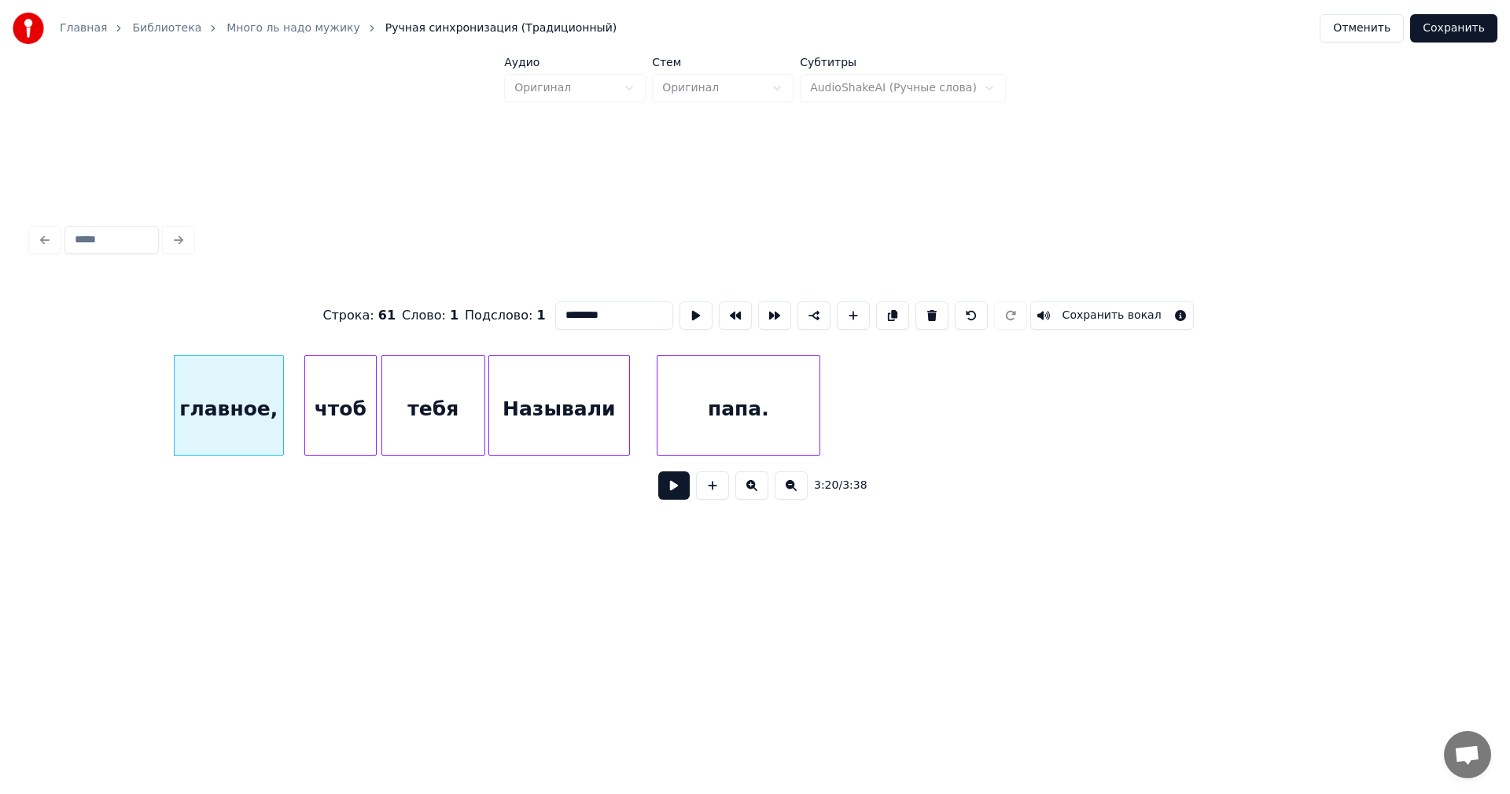
click at [662, 487] on button at bounding box center [673, 485] width 31 height 28
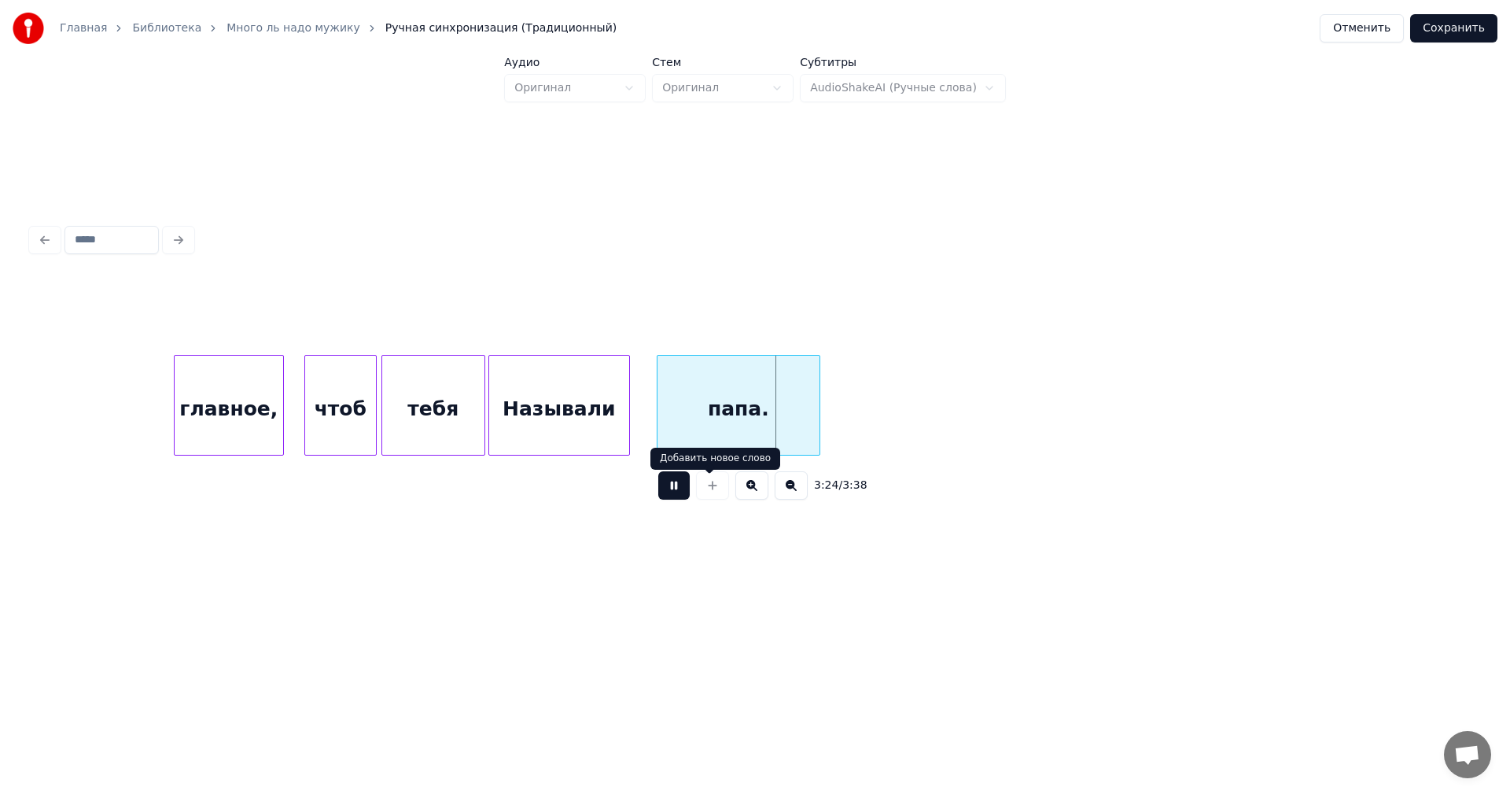
click at [665, 492] on button at bounding box center [673, 485] width 31 height 28
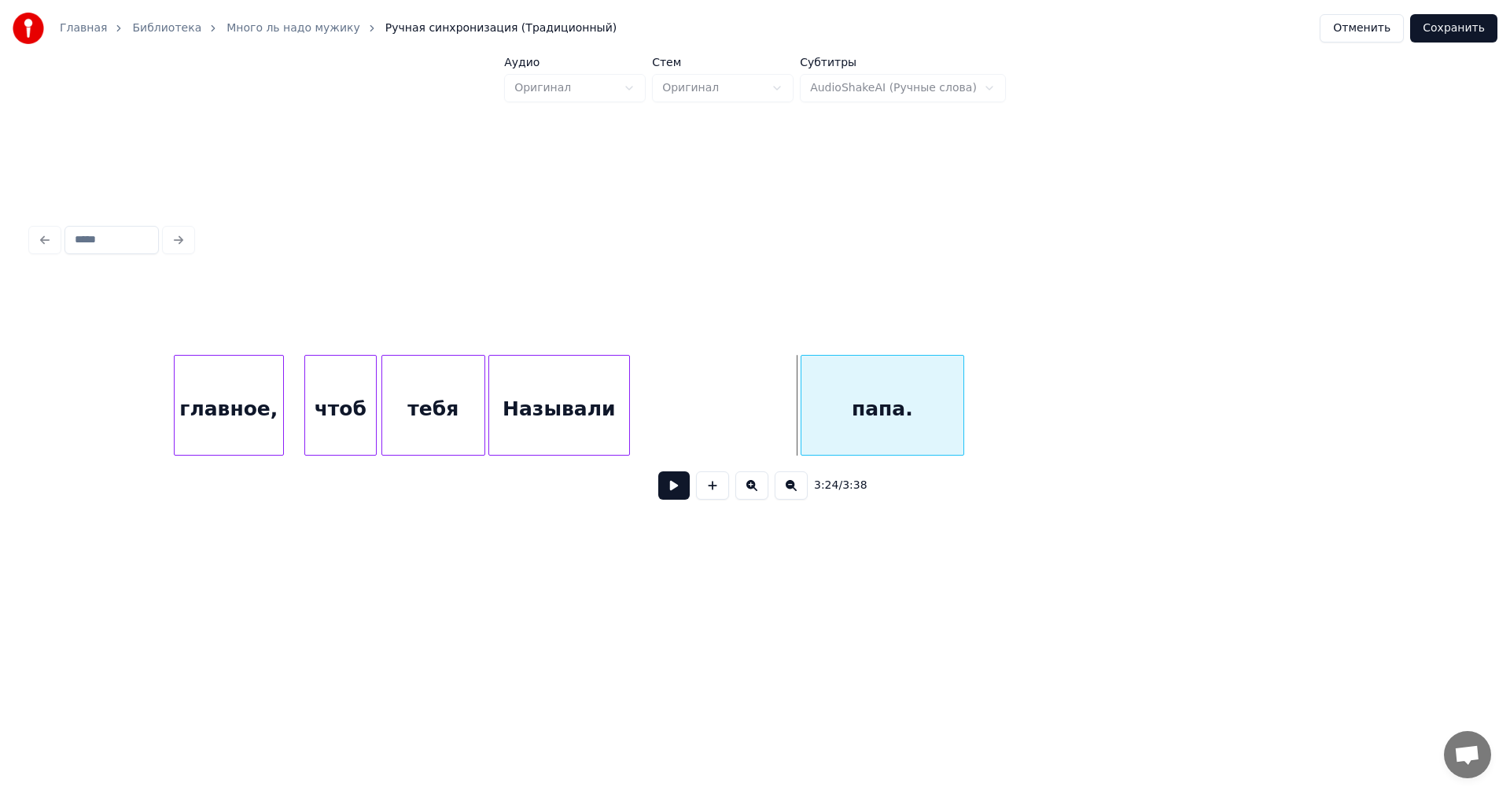
click at [854, 402] on div "папа." at bounding box center [883, 409] width 162 height 107
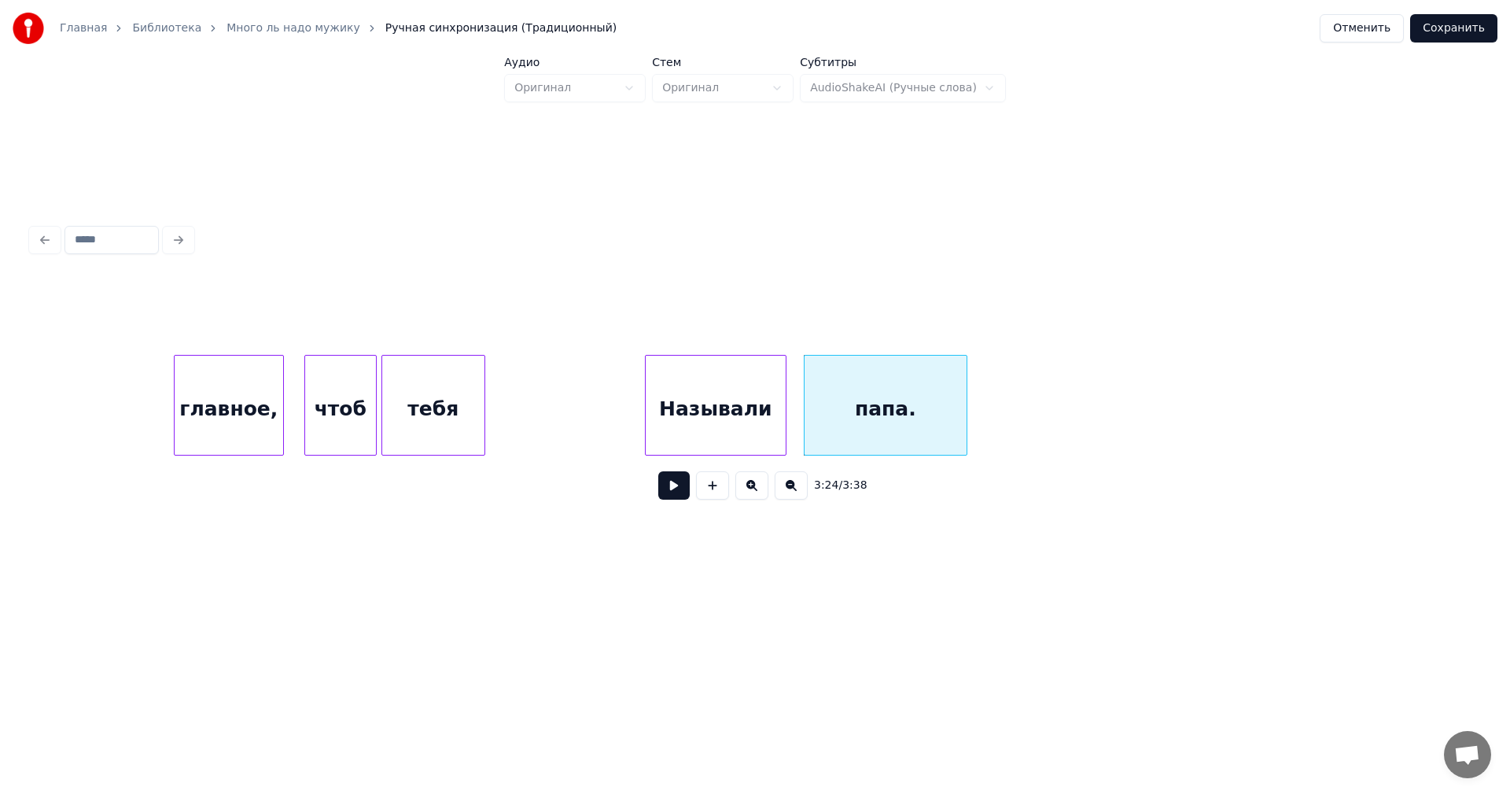
click at [710, 406] on div "Называли" at bounding box center [716, 409] width 140 height 107
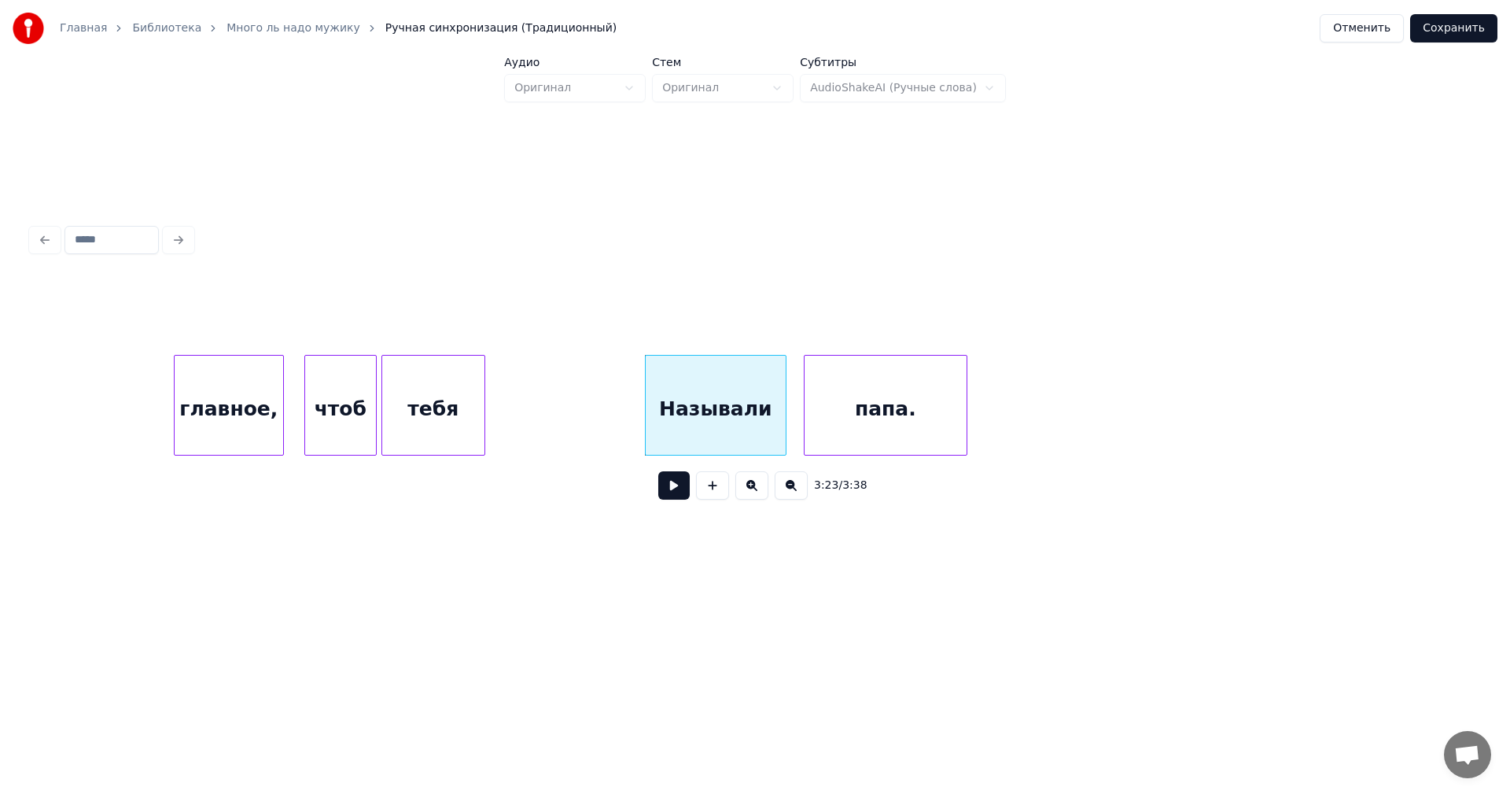
click at [193, 382] on div "главное," at bounding box center [229, 409] width 109 height 107
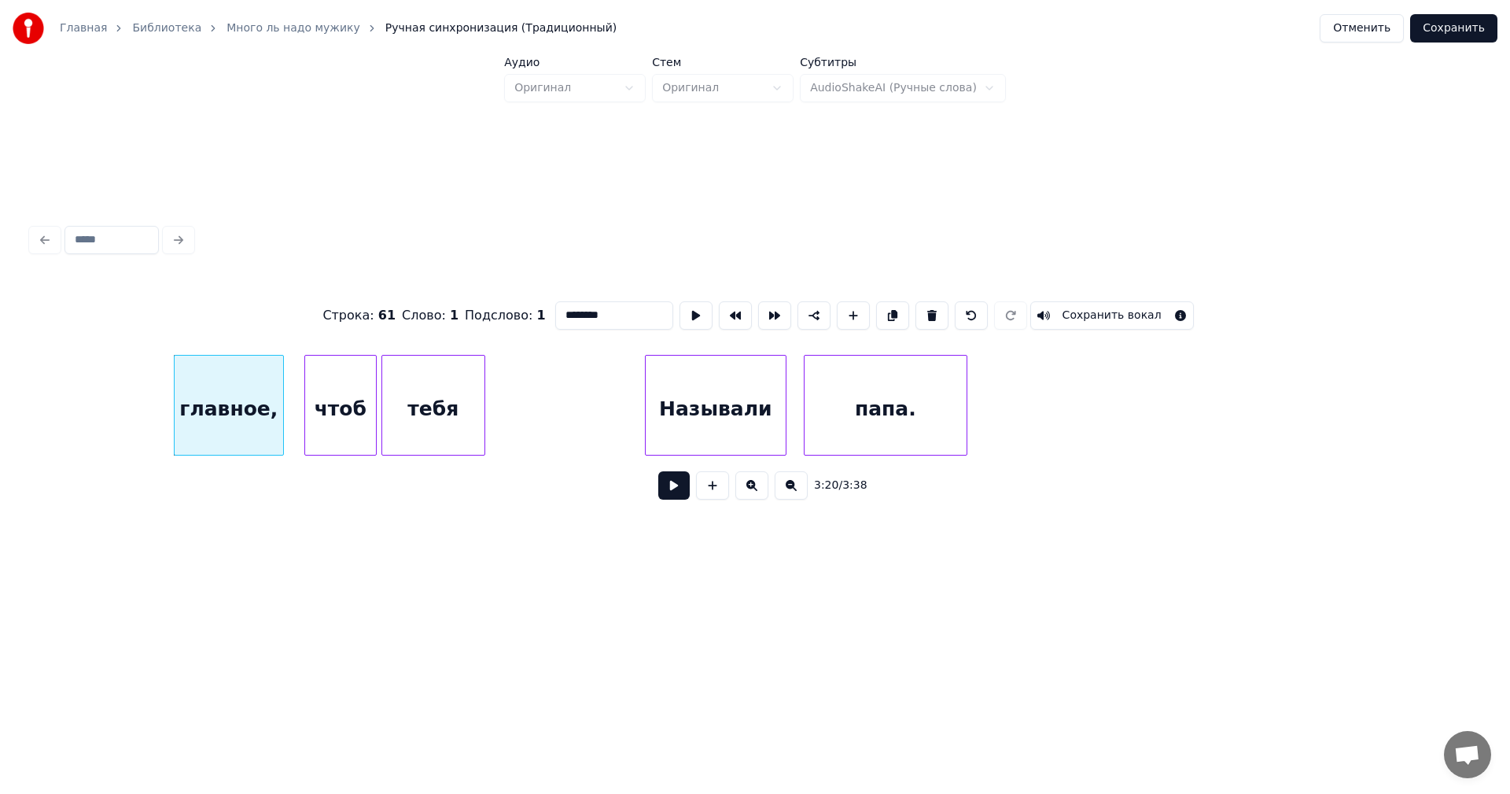
click at [666, 492] on button at bounding box center [673, 485] width 31 height 28
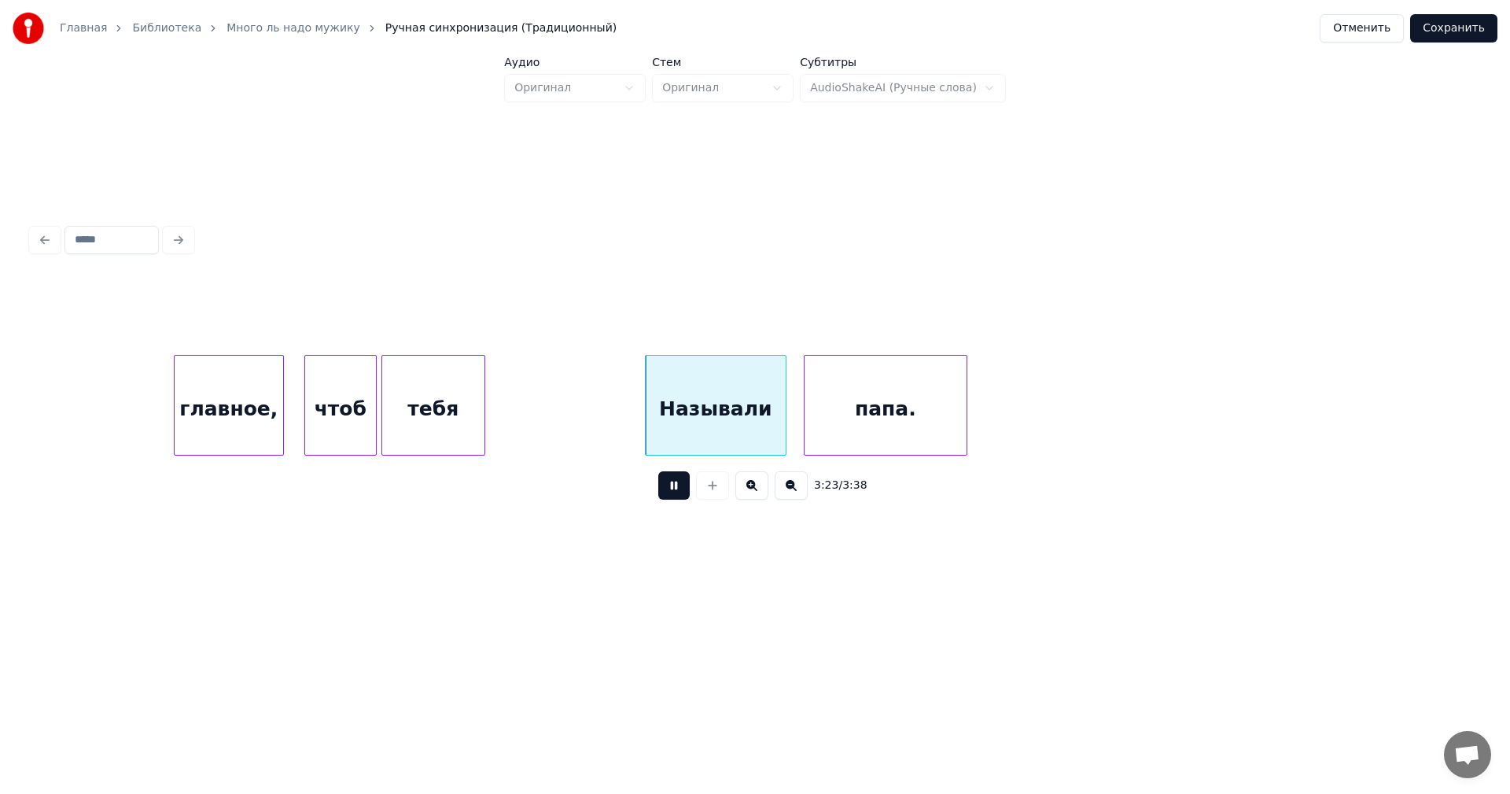
click at [677, 491] on button at bounding box center [673, 485] width 31 height 28
click at [478, 407] on div "тебя" at bounding box center [481, 409] width 102 height 107
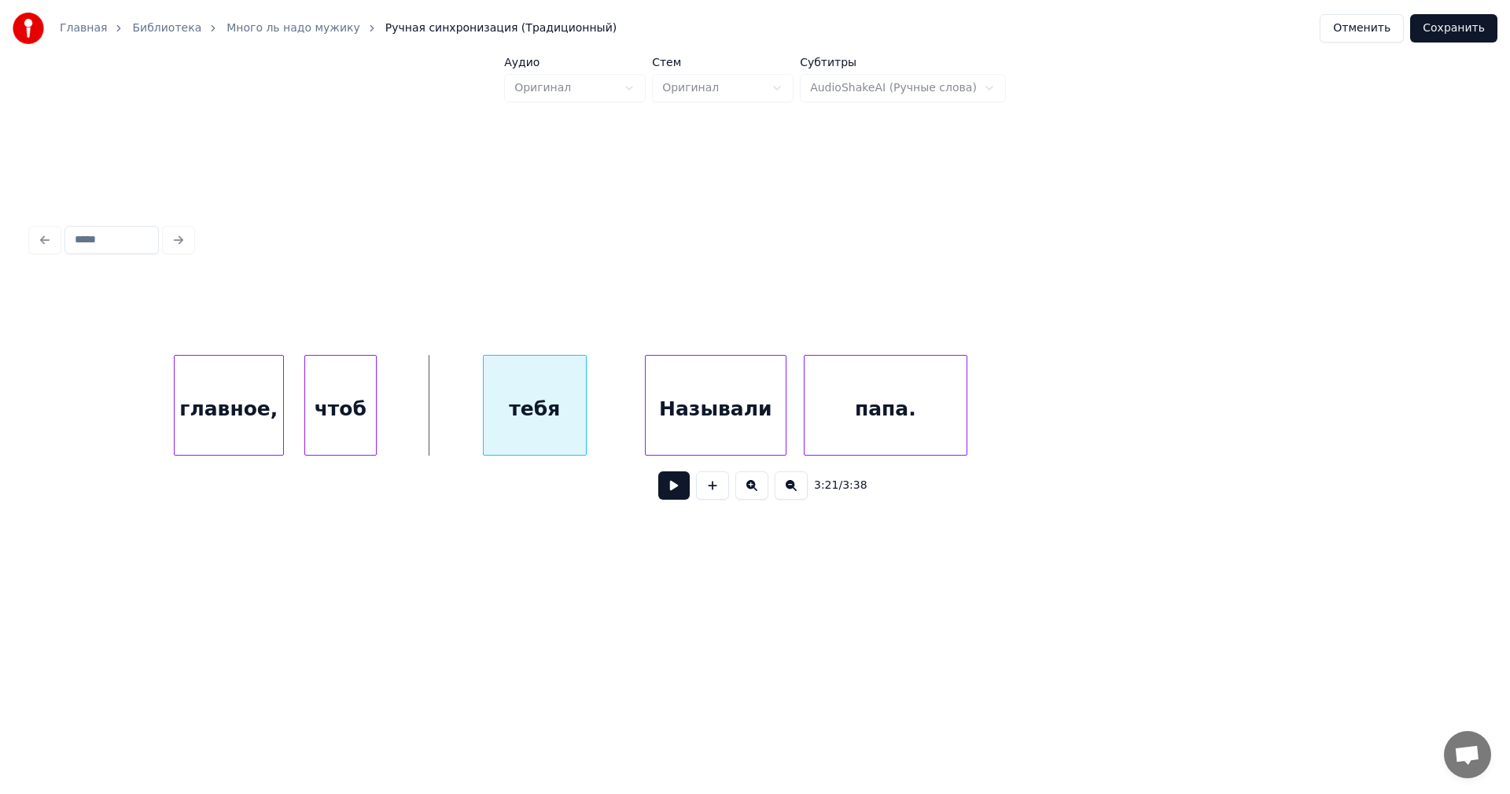
click at [541, 406] on div "тебя" at bounding box center [535, 409] width 102 height 107
click at [417, 408] on div "чтоб" at bounding box center [433, 409] width 71 height 107
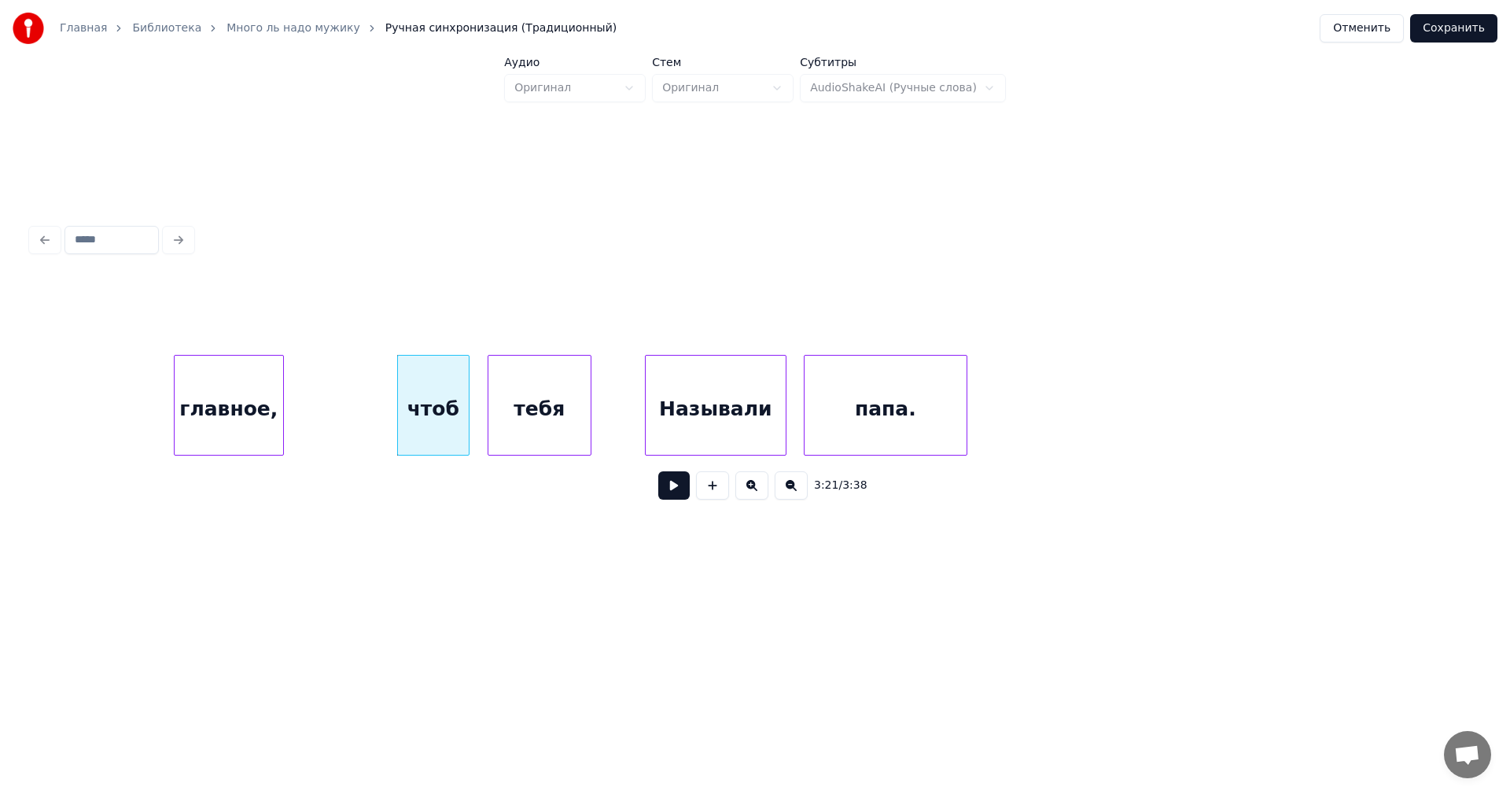
click at [227, 408] on div "главное," at bounding box center [229, 409] width 109 height 107
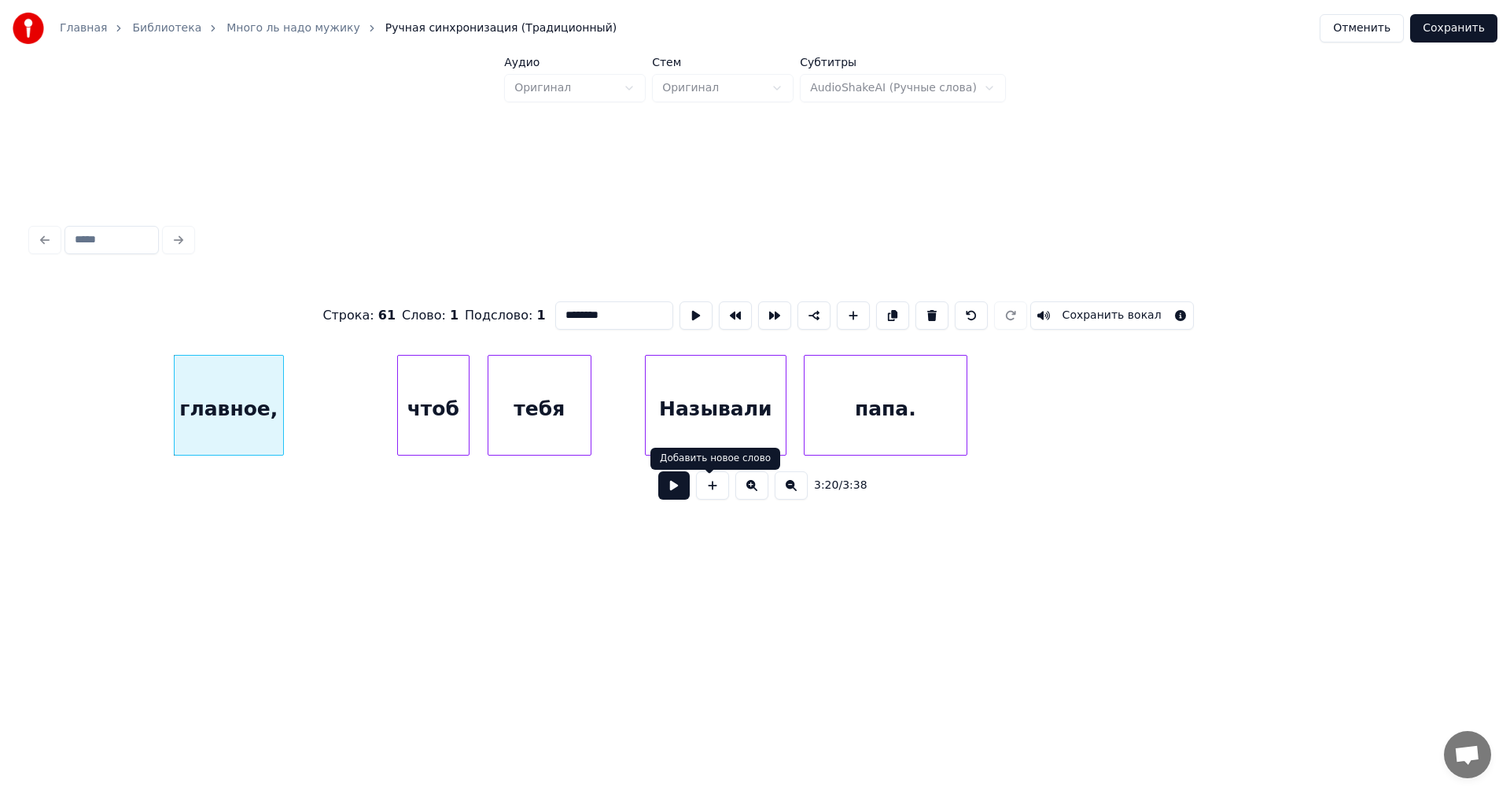
click at [662, 489] on button at bounding box center [673, 485] width 31 height 28
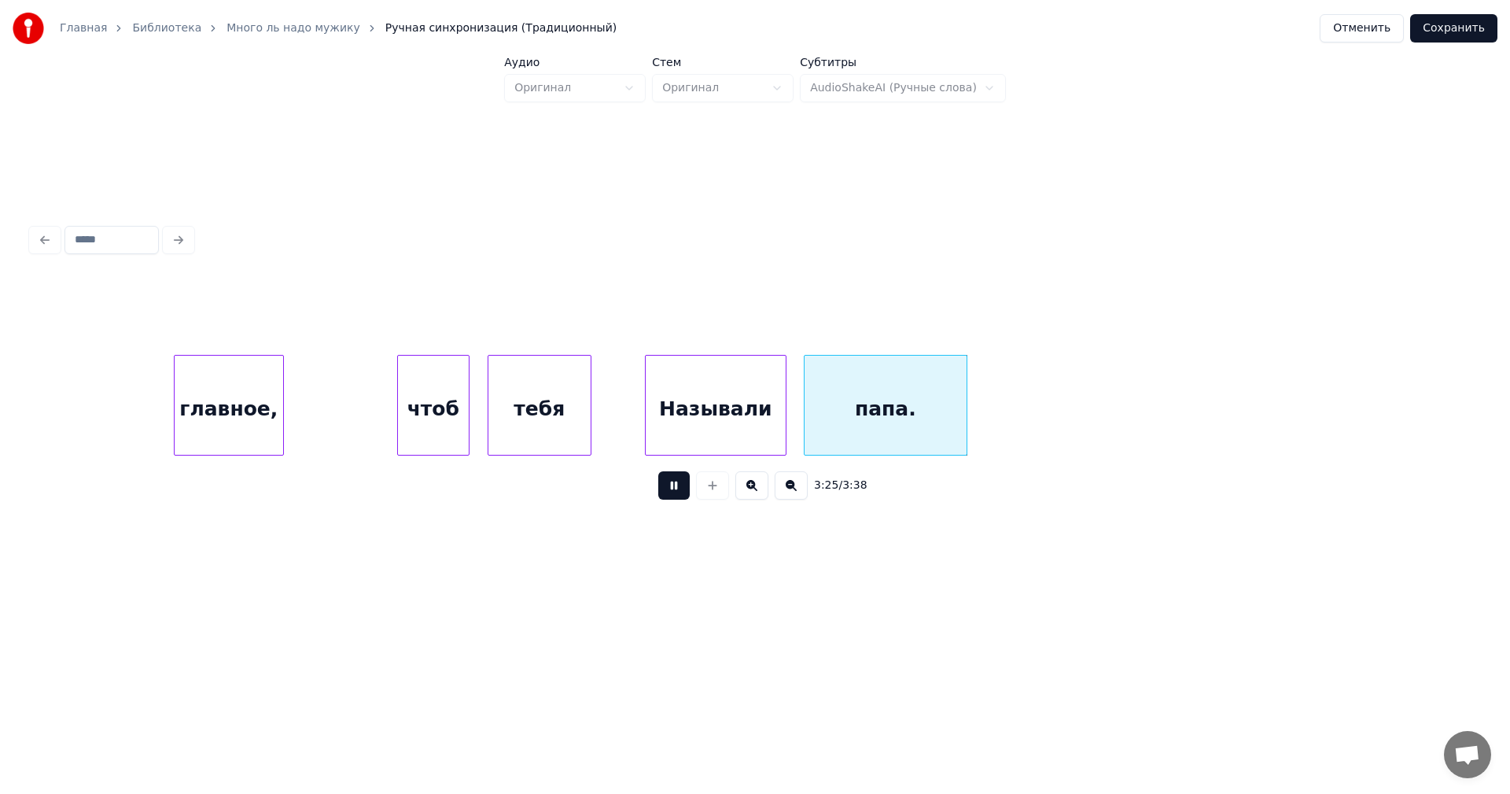
drag, startPoint x: 658, startPoint y: 491, endPoint x: 727, endPoint y: 463, distance: 74.8
click at [658, 490] on button at bounding box center [673, 485] width 31 height 28
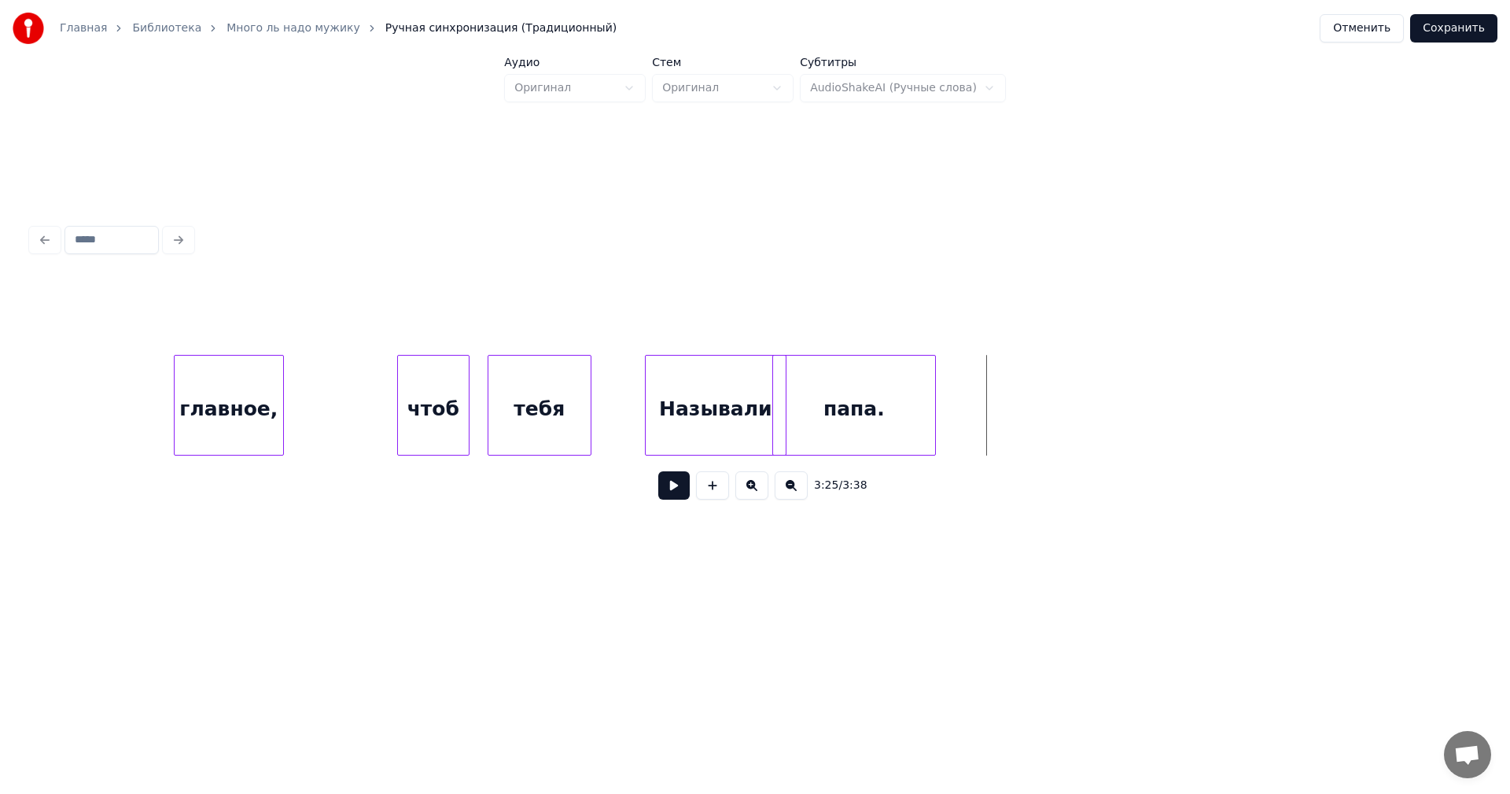
click at [853, 407] on div "папа." at bounding box center [854, 409] width 162 height 107
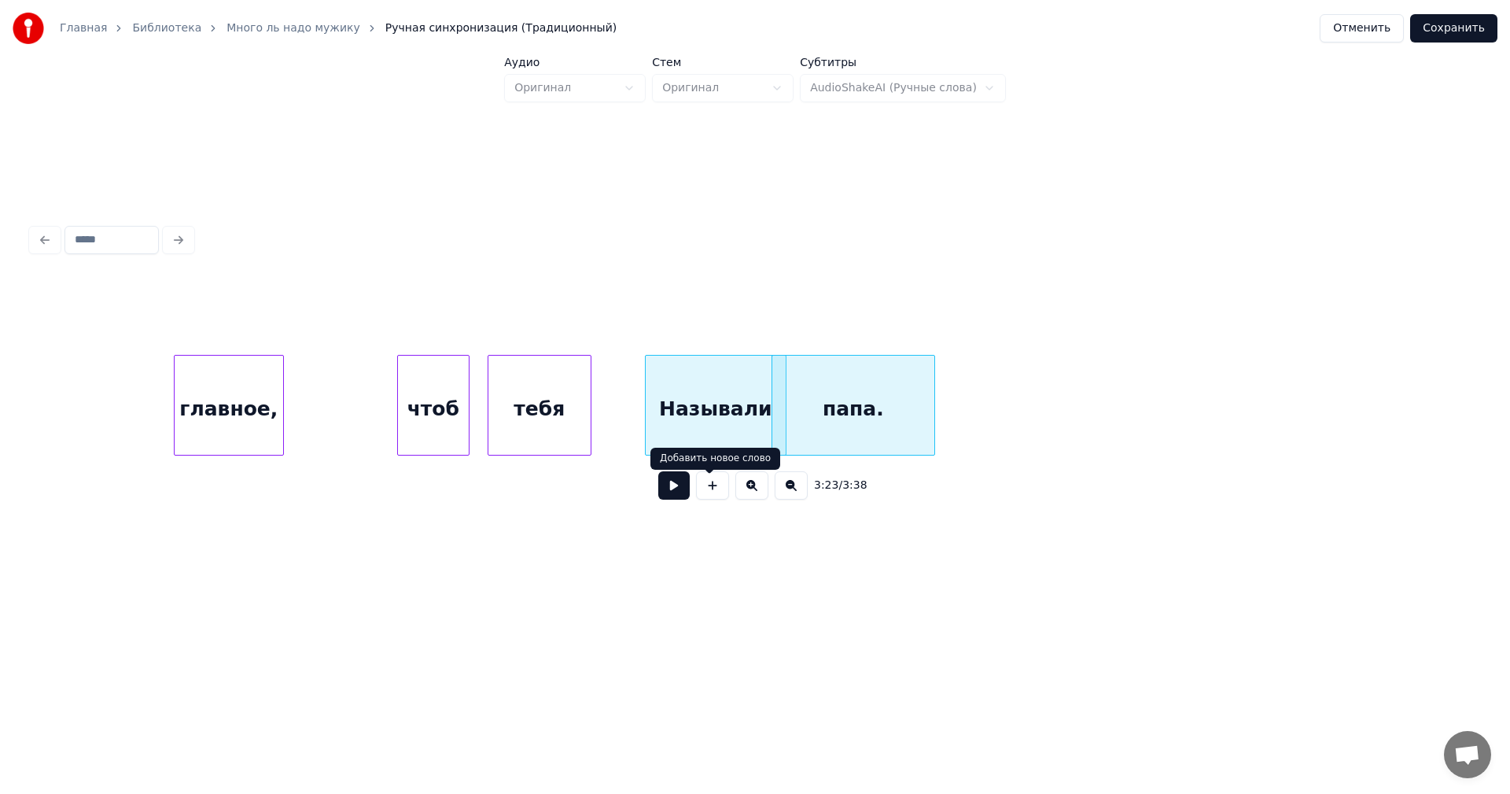
click at [658, 485] on button at bounding box center [673, 485] width 31 height 28
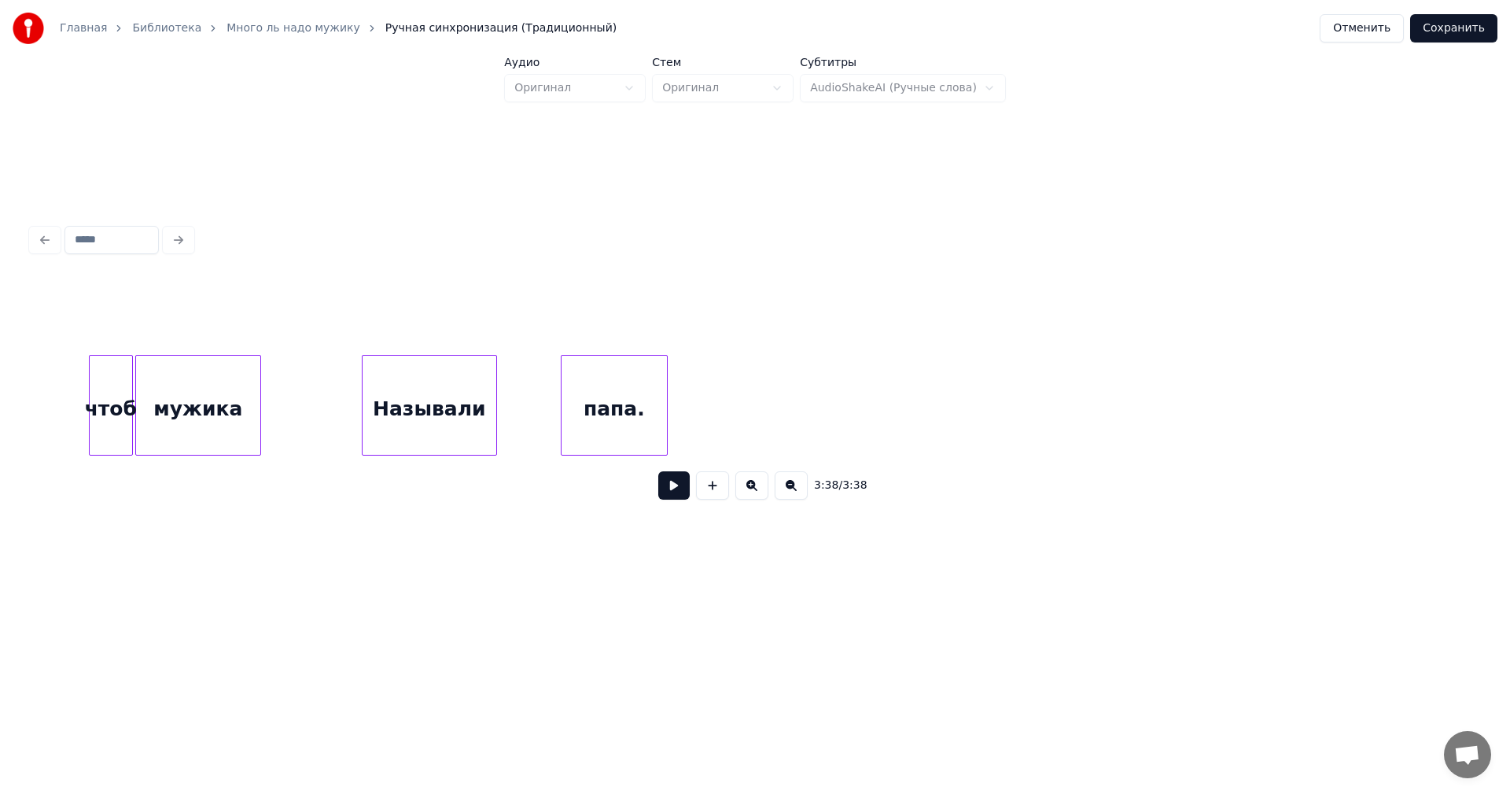
scroll to position [0, 27961]
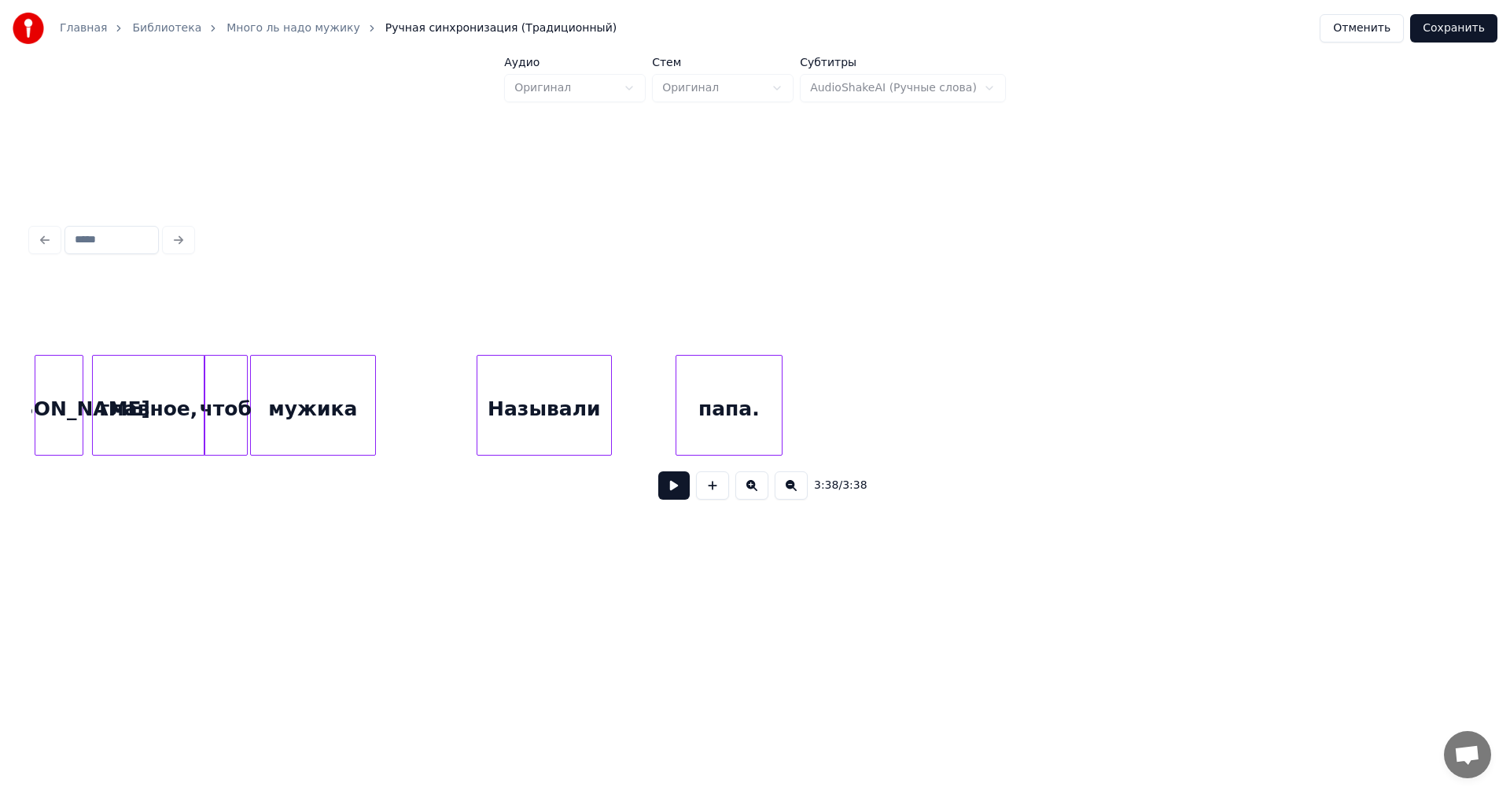
click at [51, 417] on div "[PERSON_NAME]" at bounding box center [58, 409] width 47 height 107
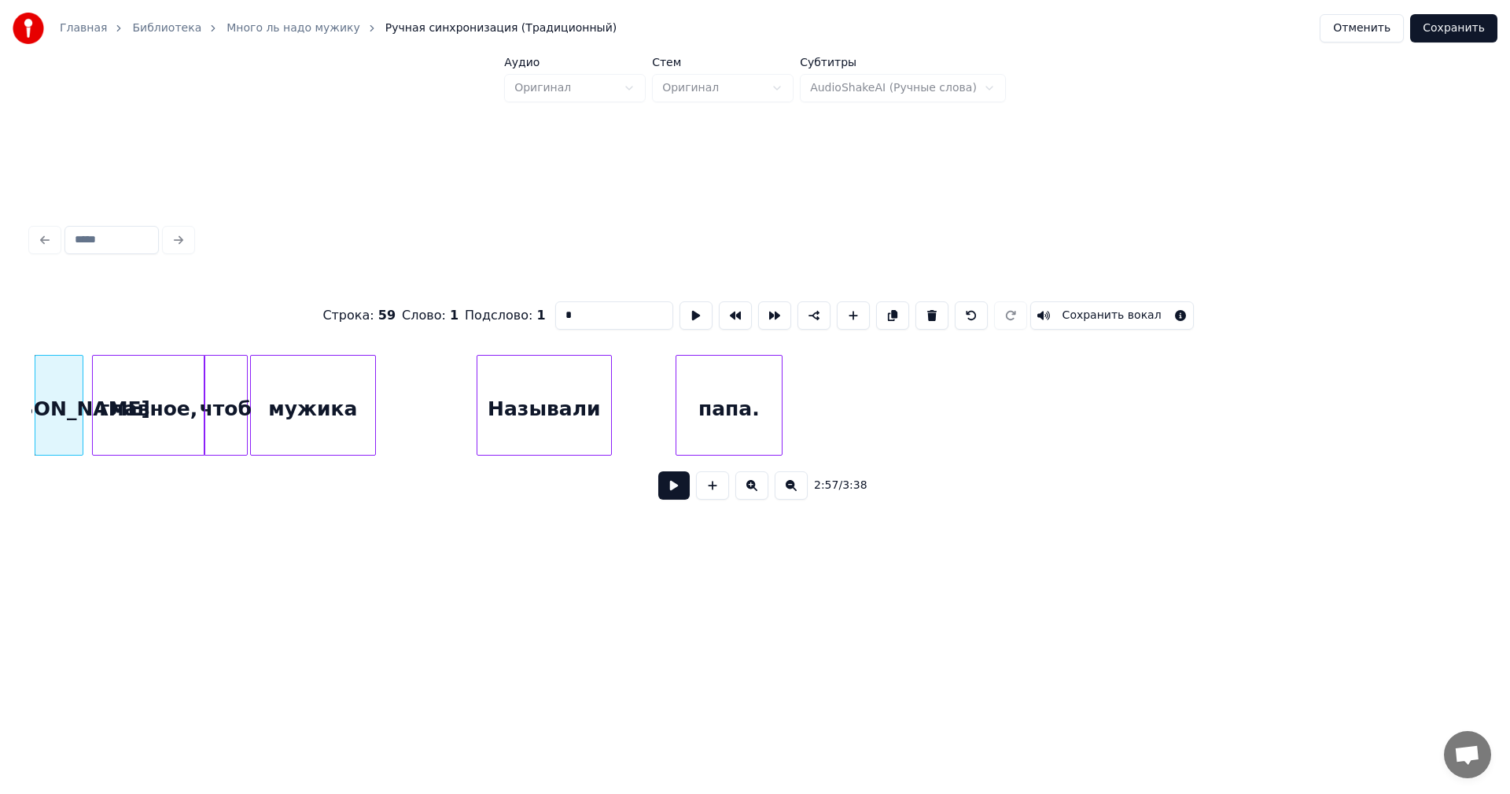
click at [127, 432] on div "главное," at bounding box center [149, 409] width 112 height 107
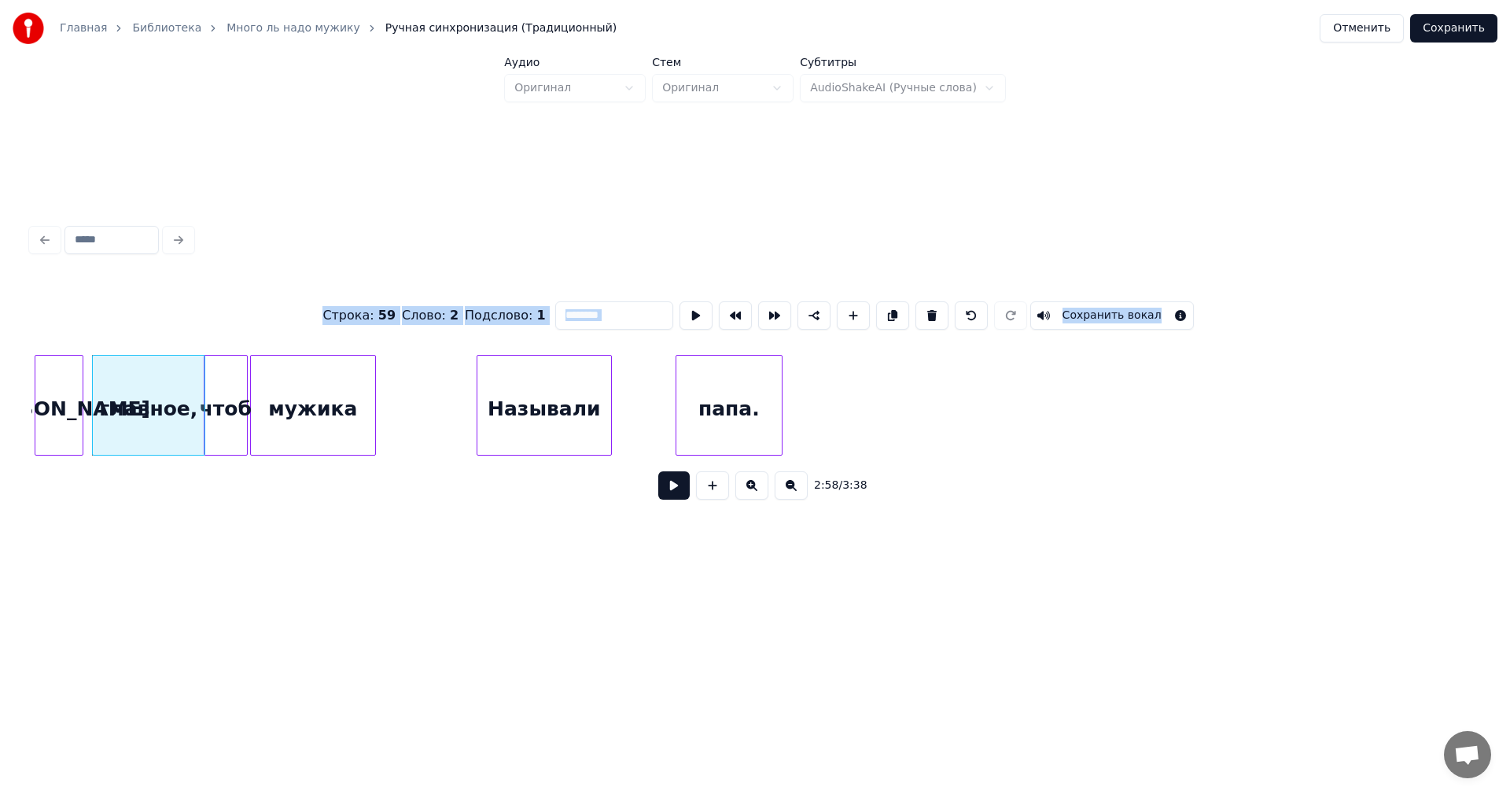
drag, startPoint x: 11, startPoint y: 323, endPoint x: 167, endPoint y: 363, distance: 160.8
click at [168, 364] on div "Главная Библиотека Много ль надо мужику Ручная синхронизация (Традиционный) Отм…" at bounding box center [755, 301] width 1510 height 603
click at [343, 240] on div at bounding box center [755, 240] width 1460 height 35
click at [58, 414] on div "[PERSON_NAME]" at bounding box center [58, 409] width 47 height 107
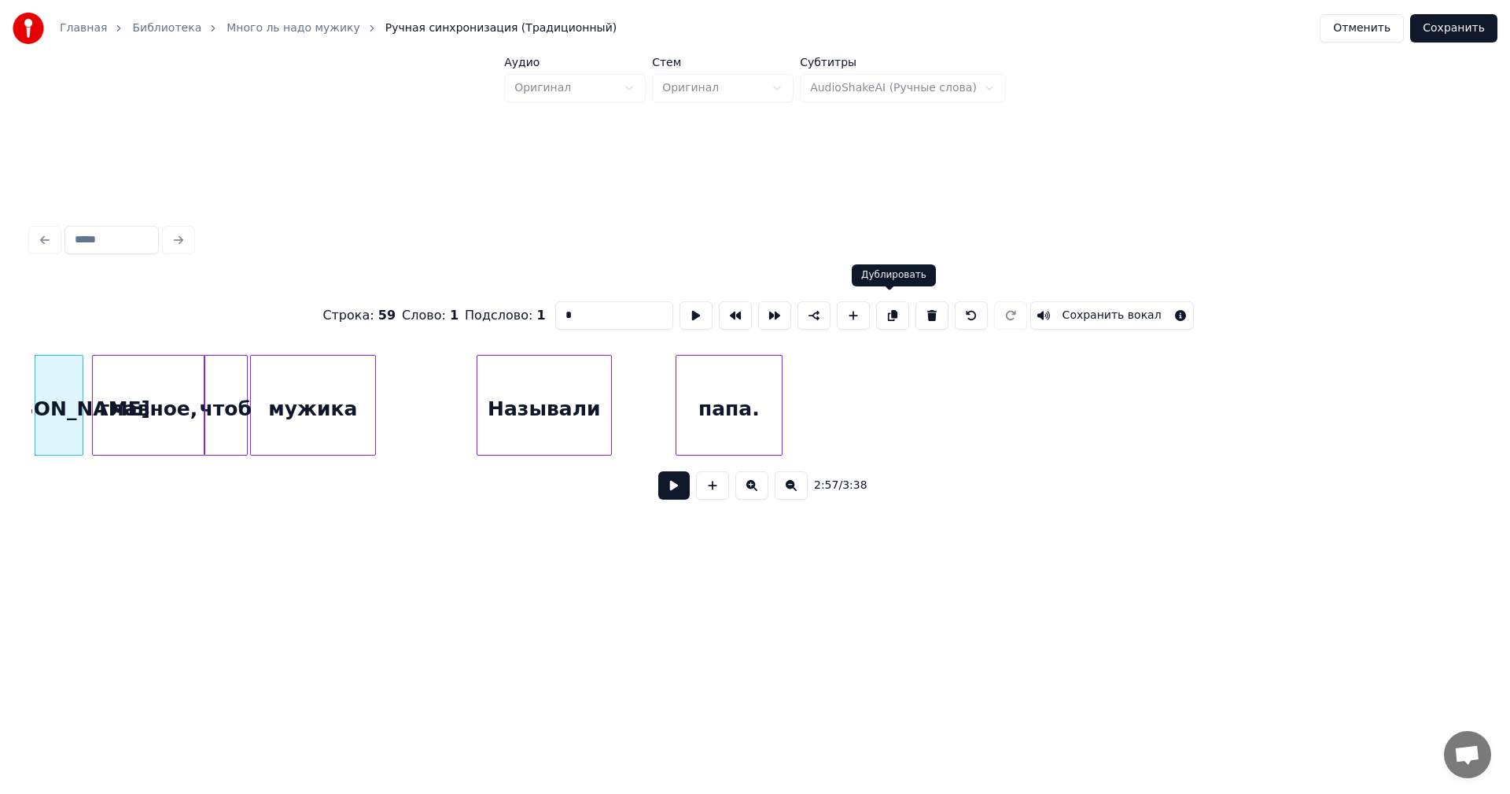
click at [895, 311] on button at bounding box center [892, 315] width 33 height 28
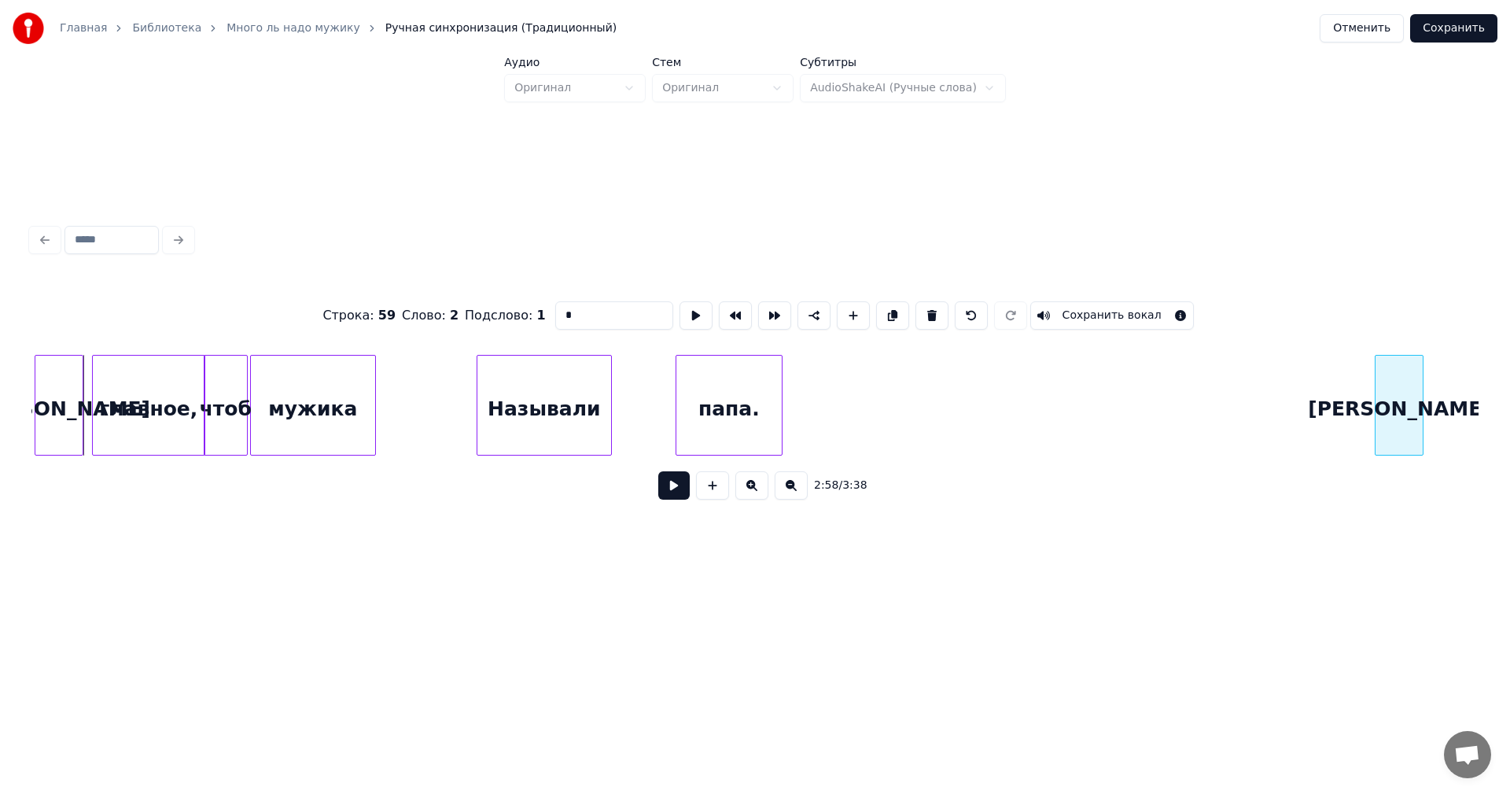
scroll to position [0, 28012]
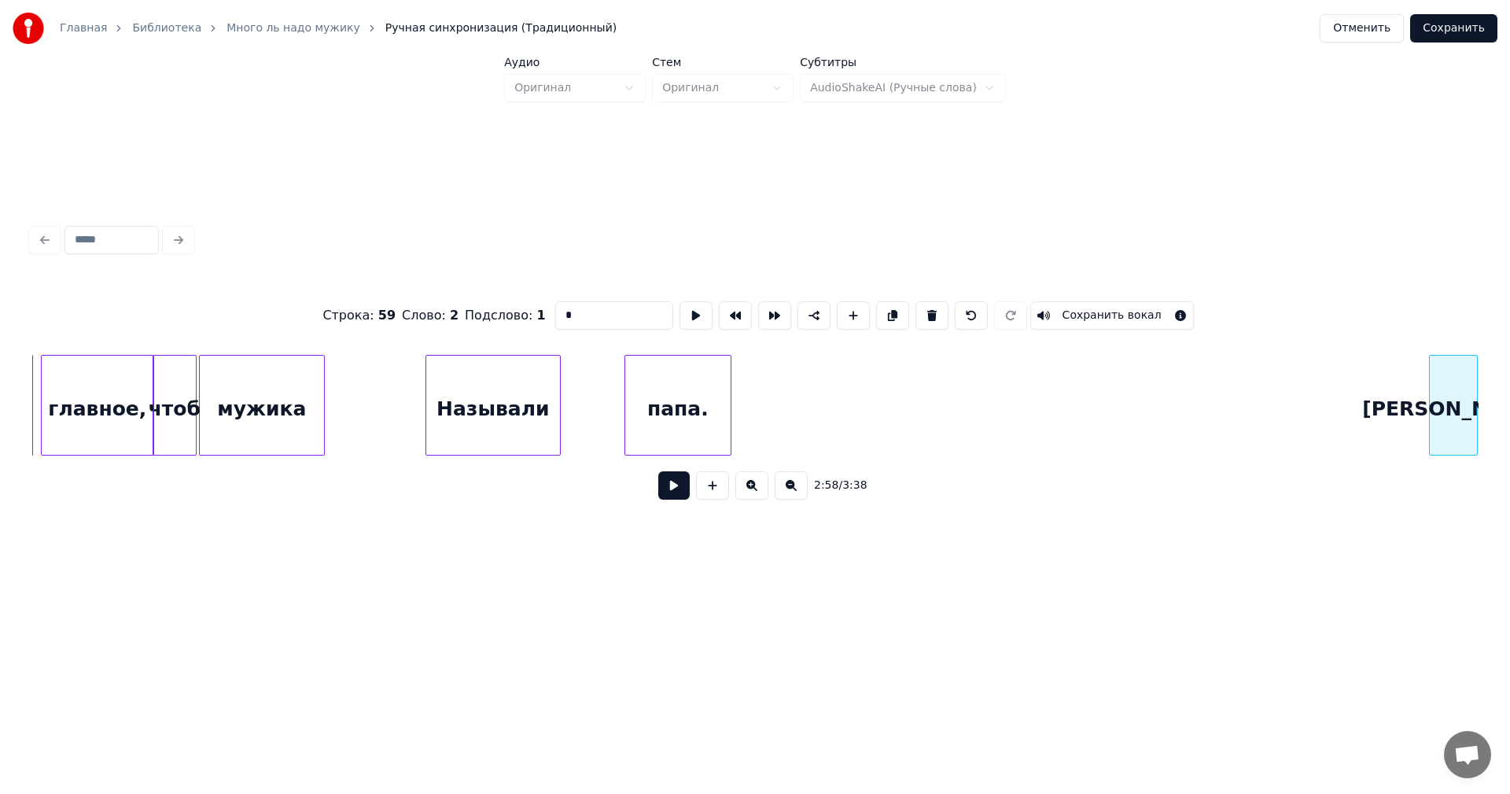
click at [1506, 430] on div "Главная Библиотека Много ль надо мужику Ручная синхронизация (Традиционный) Отм…" at bounding box center [755, 301] width 1510 height 603
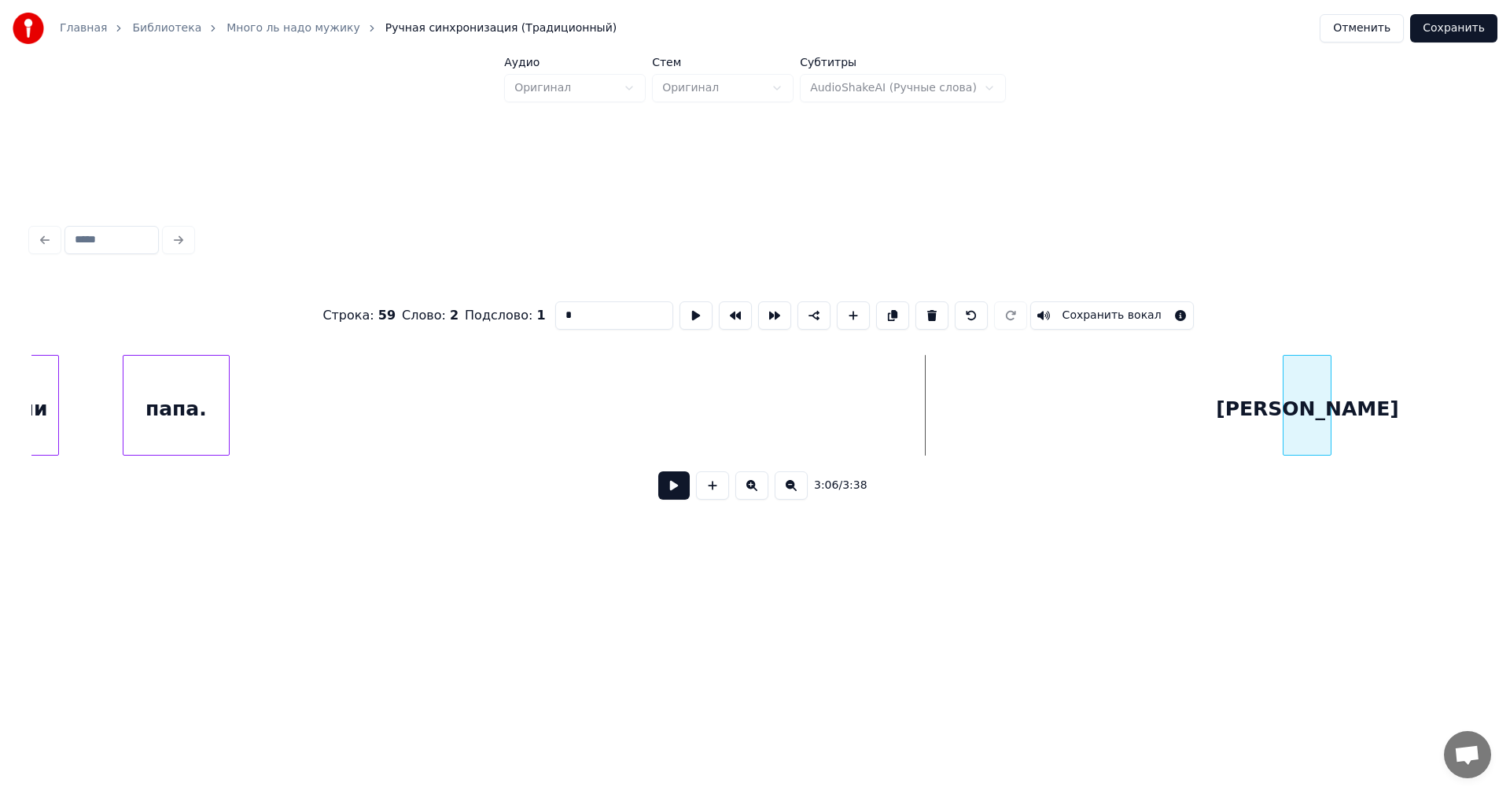
scroll to position [0, 28562]
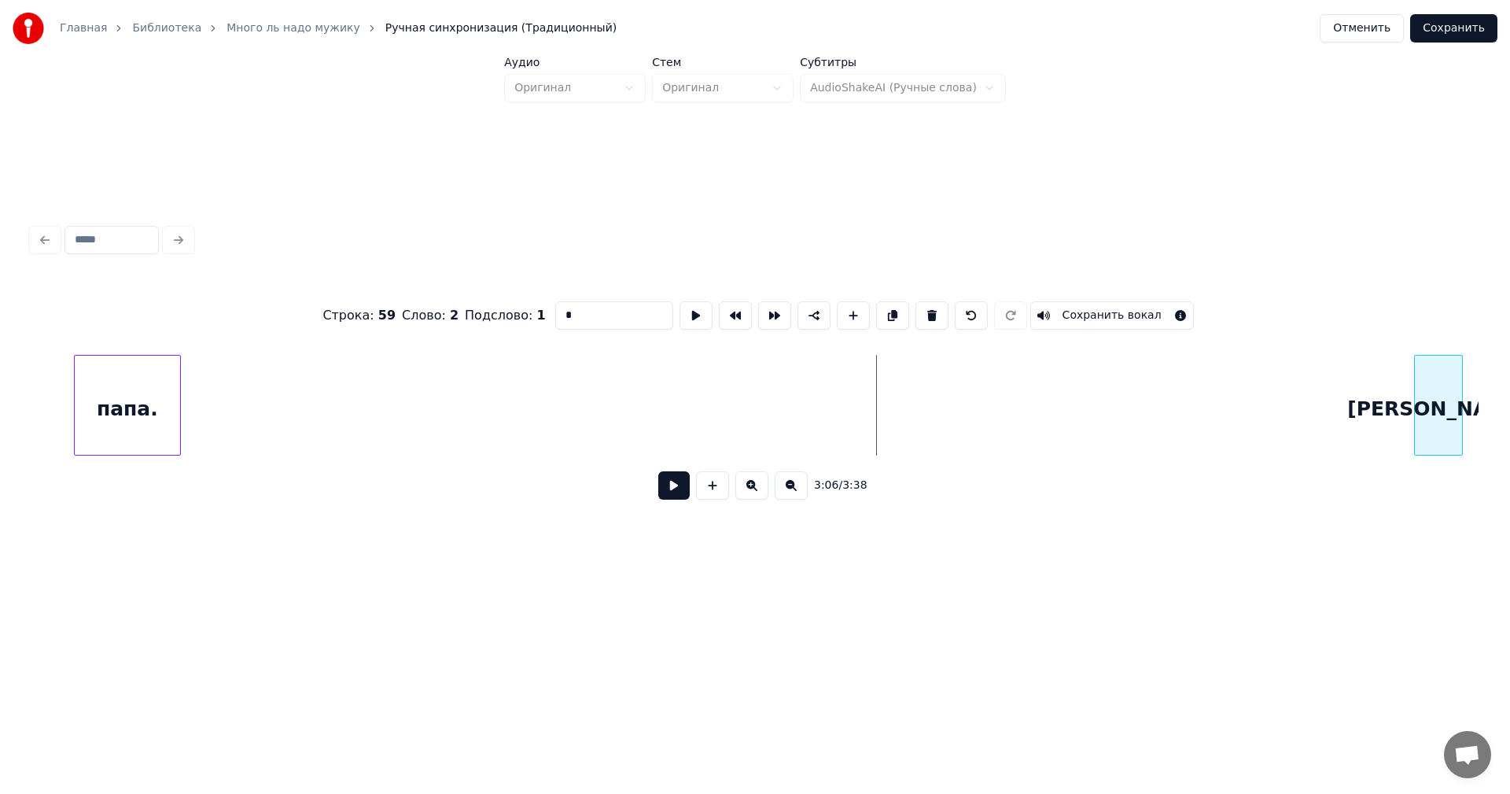
click at [1494, 394] on div "Главная Библиотека Много ль надо мужику Ручная синхронизация (Традиционный) Отм…" at bounding box center [755, 301] width 1510 height 603
click at [1481, 367] on div "Строка : 59 Слово : 2 Подслово : 1 * Сохранить вокал 3:10 / 3:38" at bounding box center [755, 366] width 1460 height 312
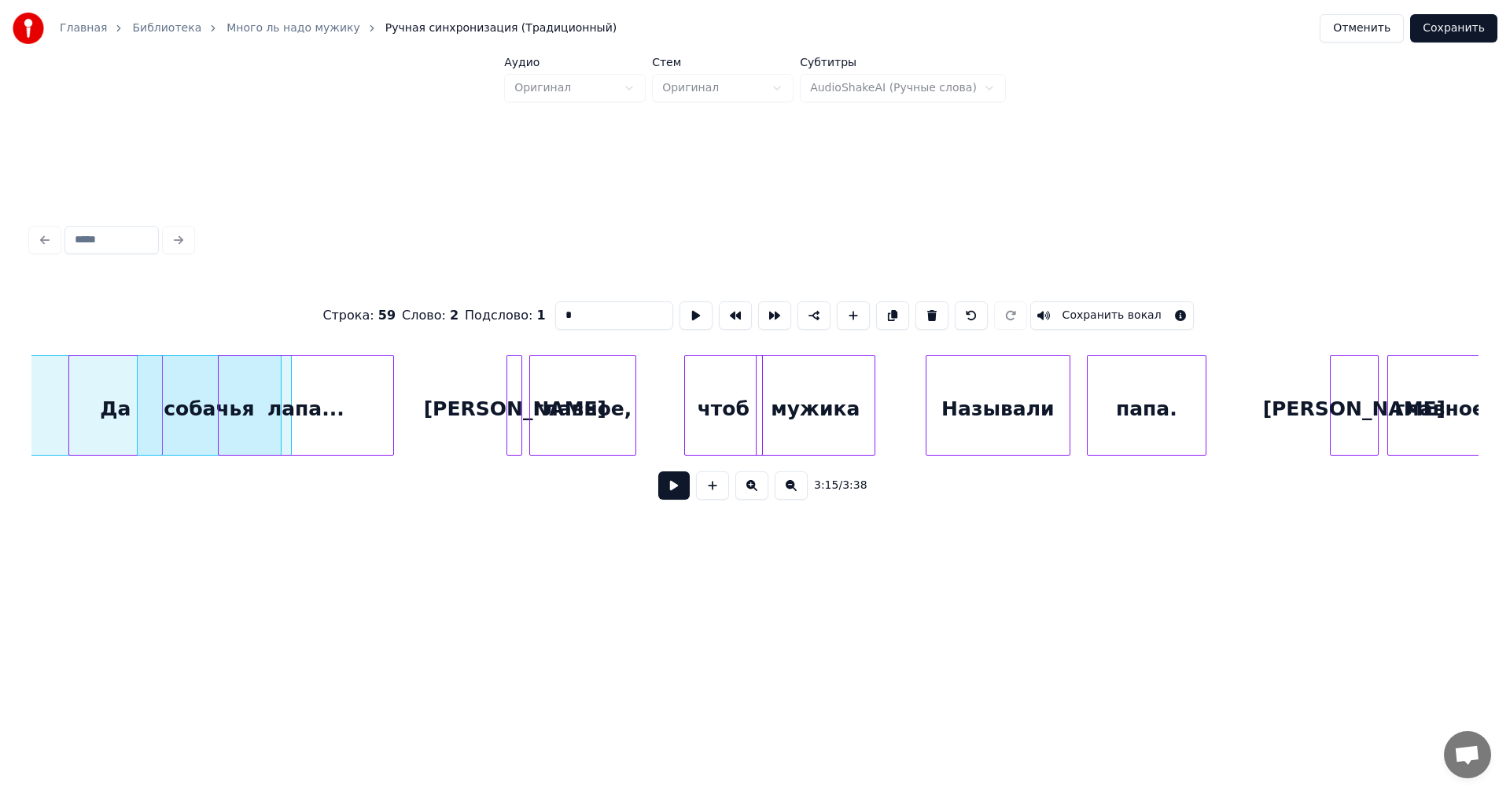
scroll to position [0, 26703]
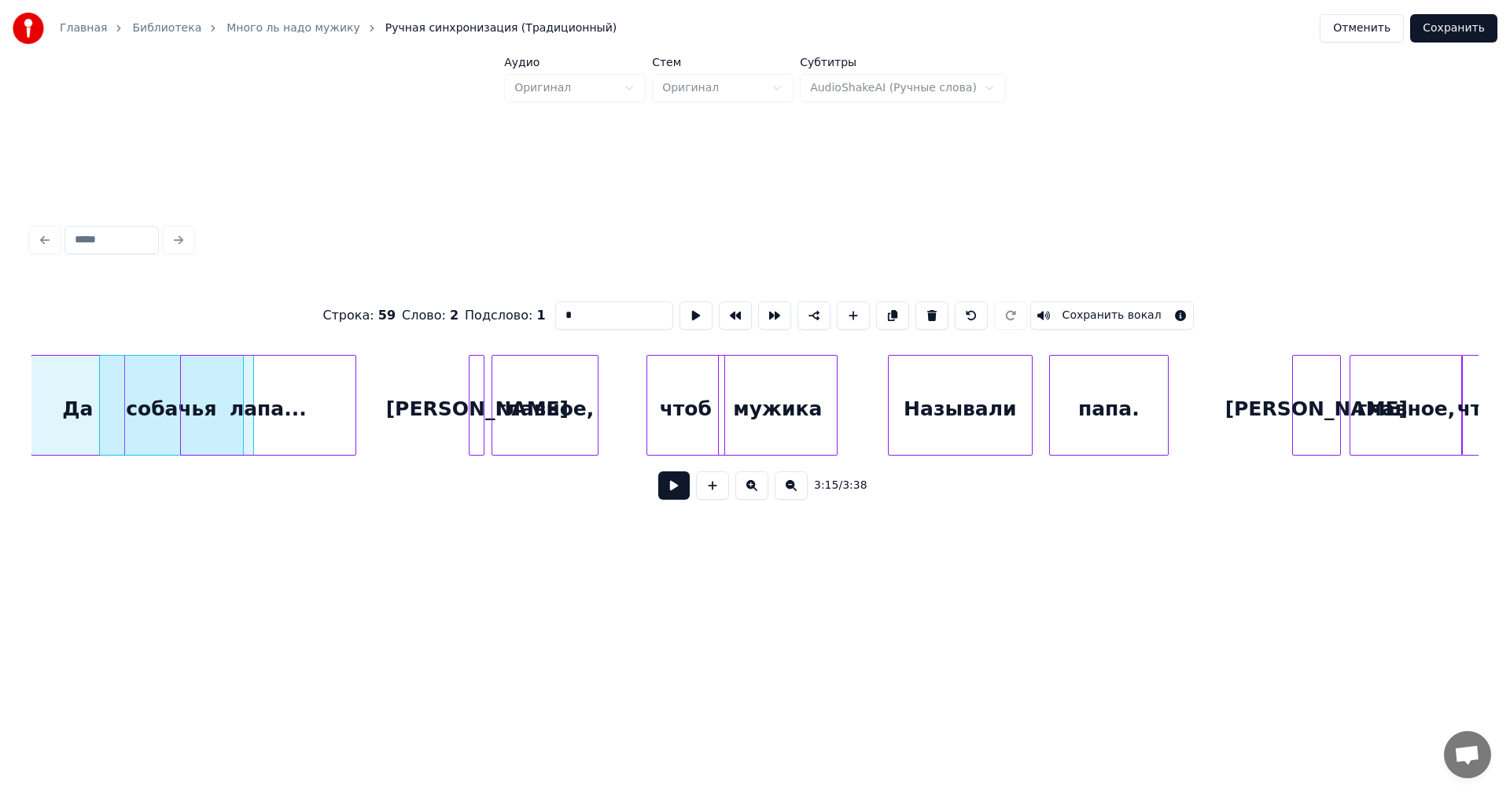
click at [769, 405] on div "мужика" at bounding box center [778, 409] width 118 height 107
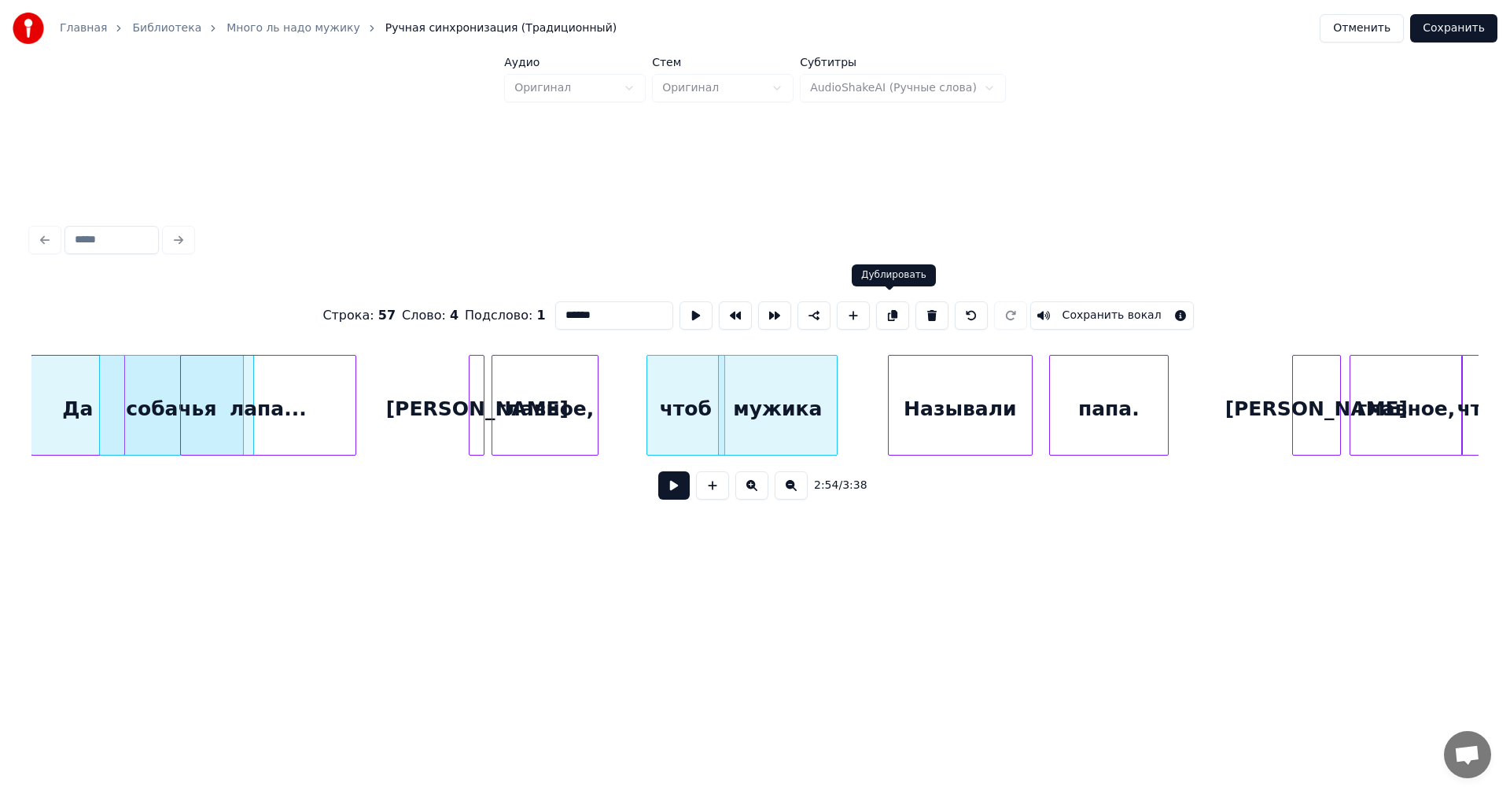
click at [888, 309] on button at bounding box center [892, 315] width 33 height 28
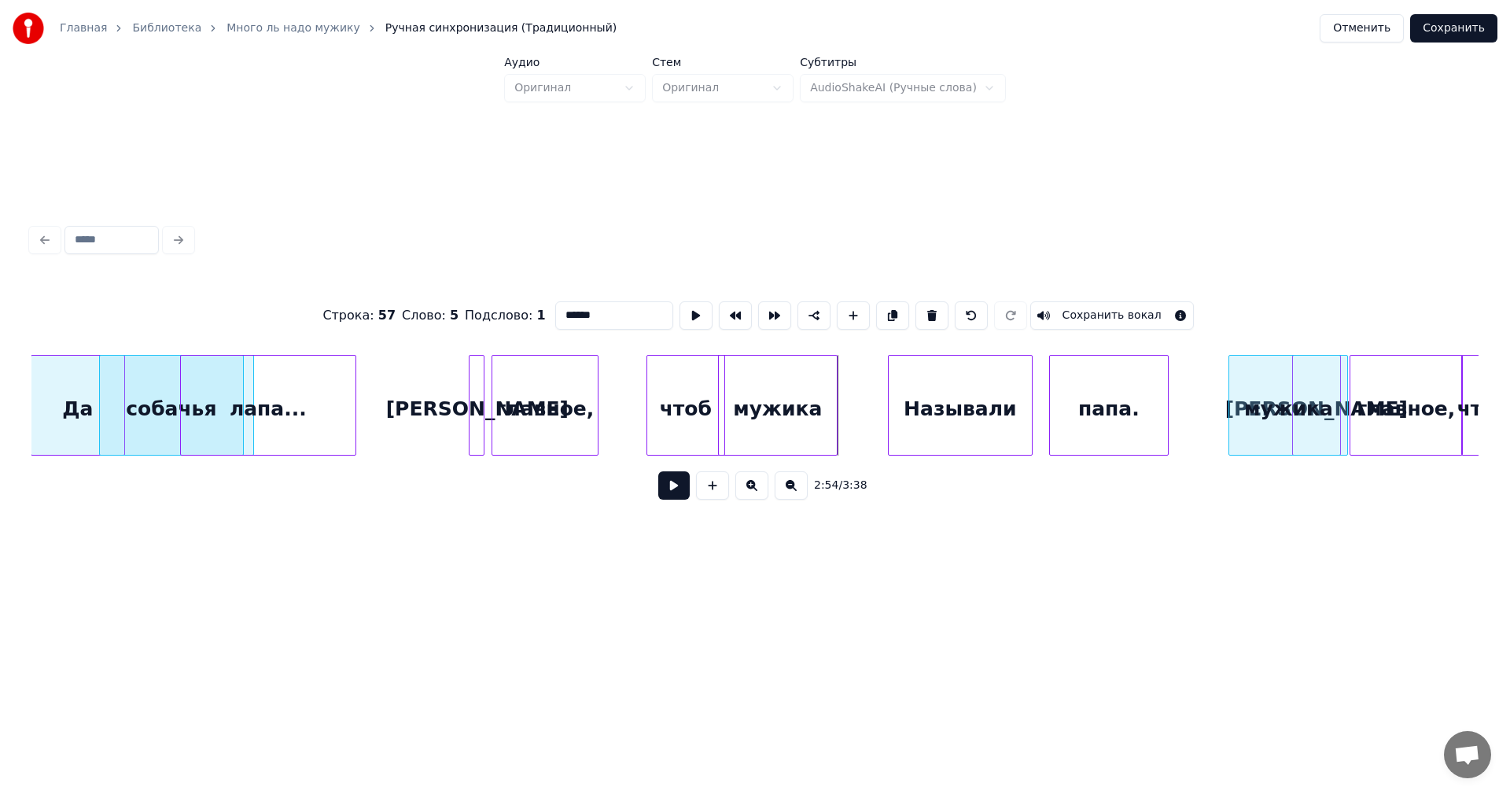
scroll to position [0, 26823]
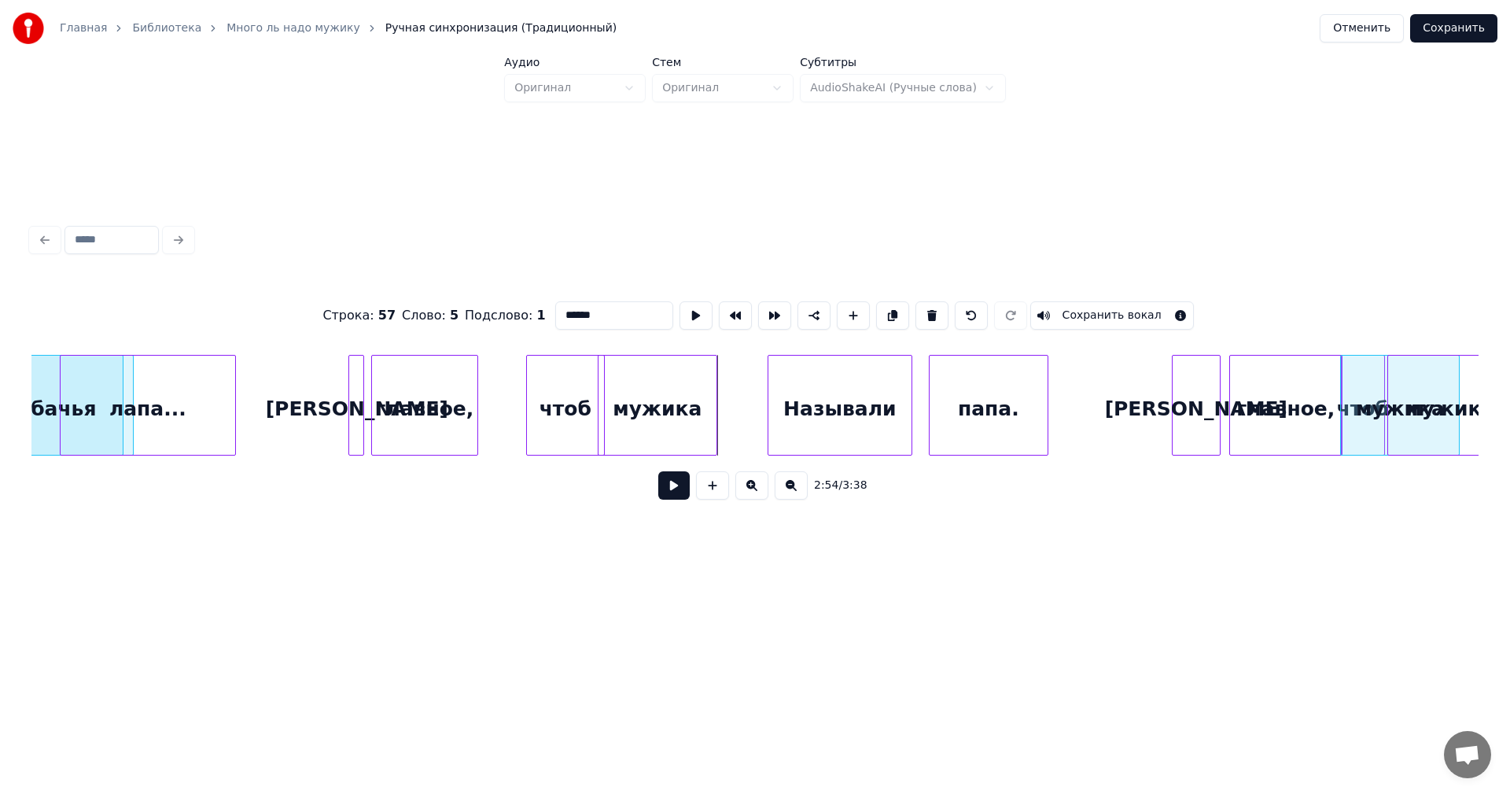
click at [1491, 407] on div "Главная Библиотека Много ль надо мужику Ручная синхронизация (Традиционный) Отм…" at bounding box center [755, 301] width 1510 height 603
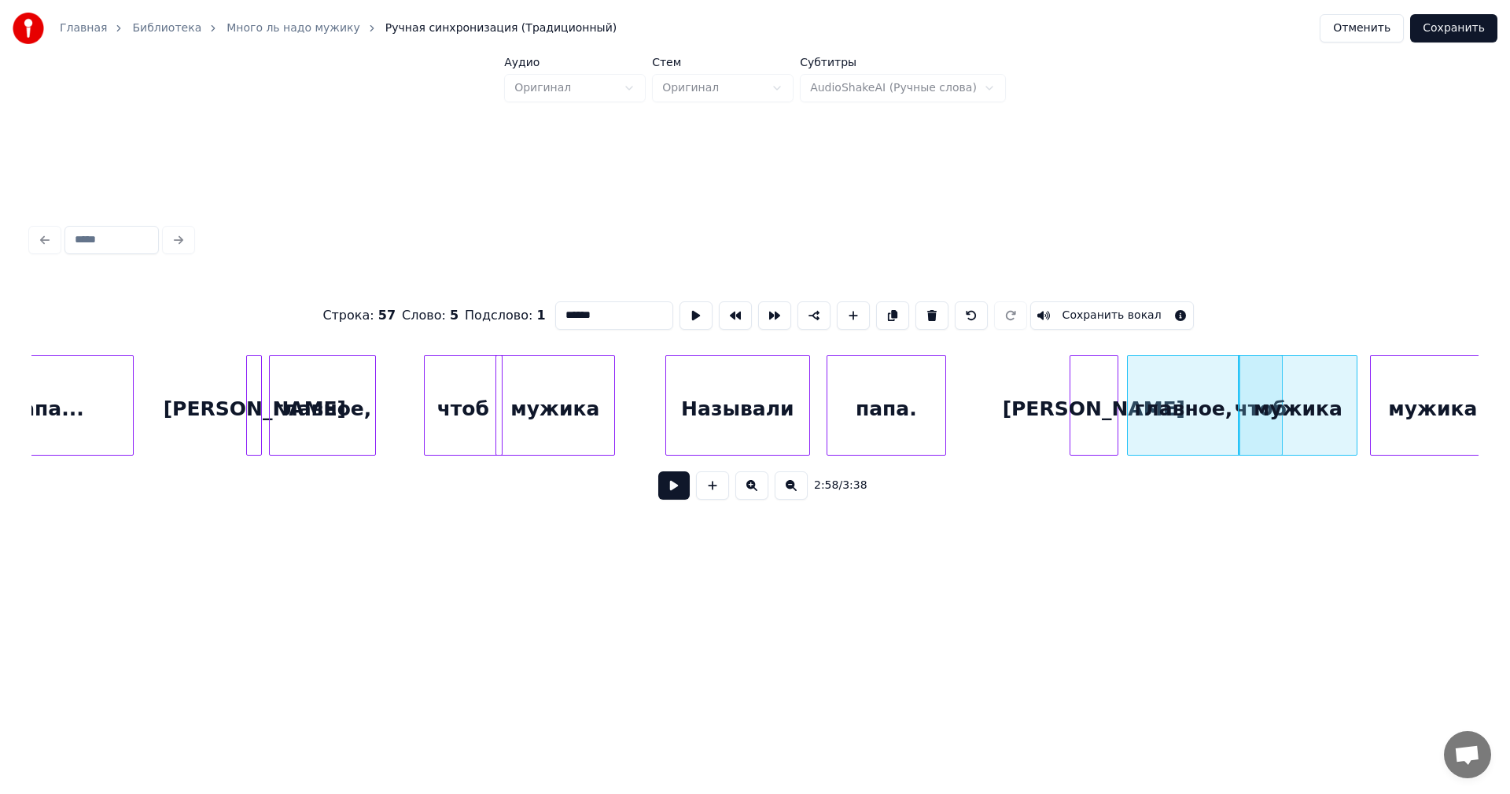
scroll to position [0, 26942]
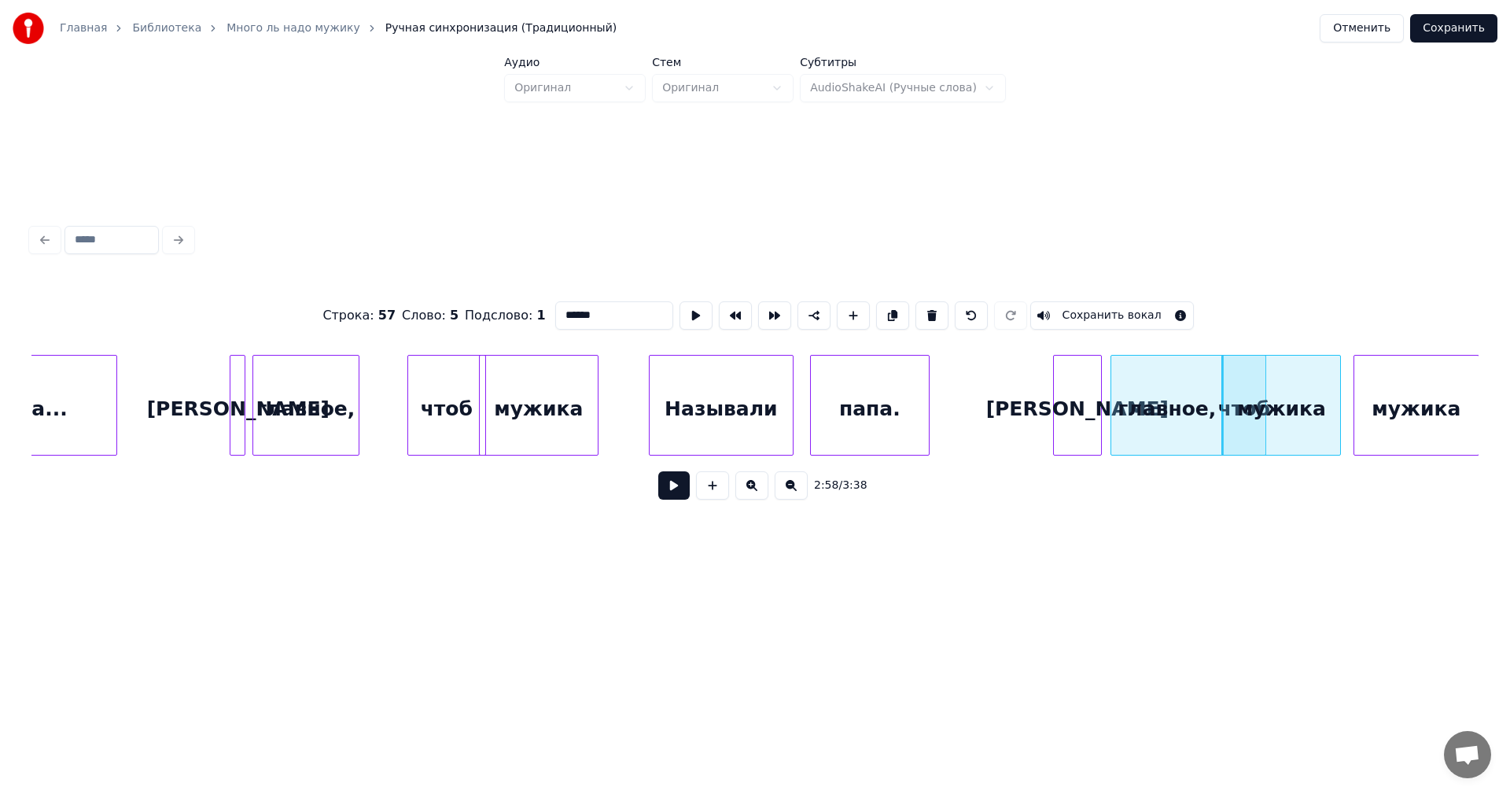
click at [1510, 379] on div "Главная Библиотека Много ль надо мужику Ручная синхронизация (Традиционный) Отм…" at bounding box center [755, 301] width 1510 height 603
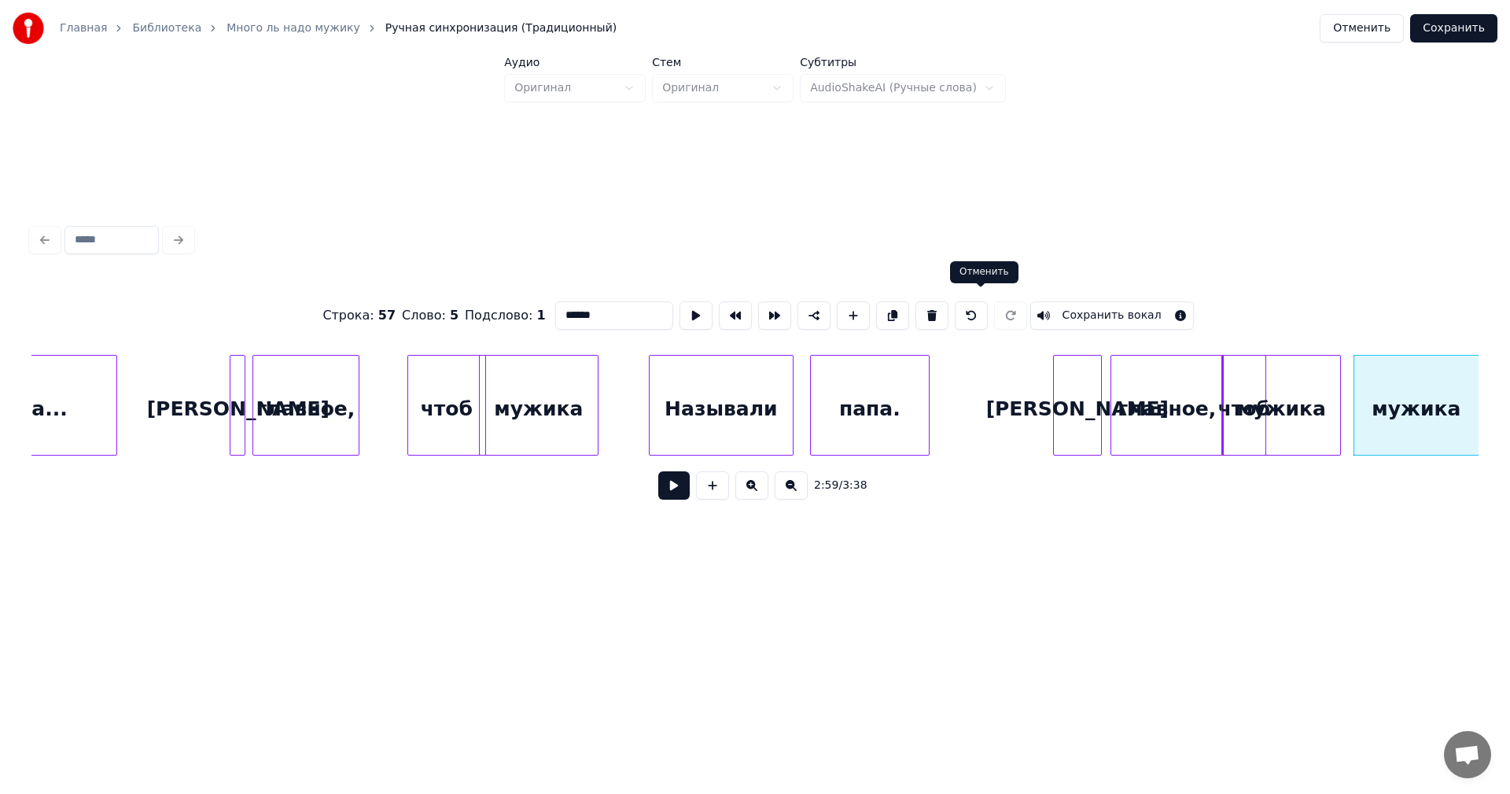
click at [980, 309] on button at bounding box center [971, 315] width 33 height 28
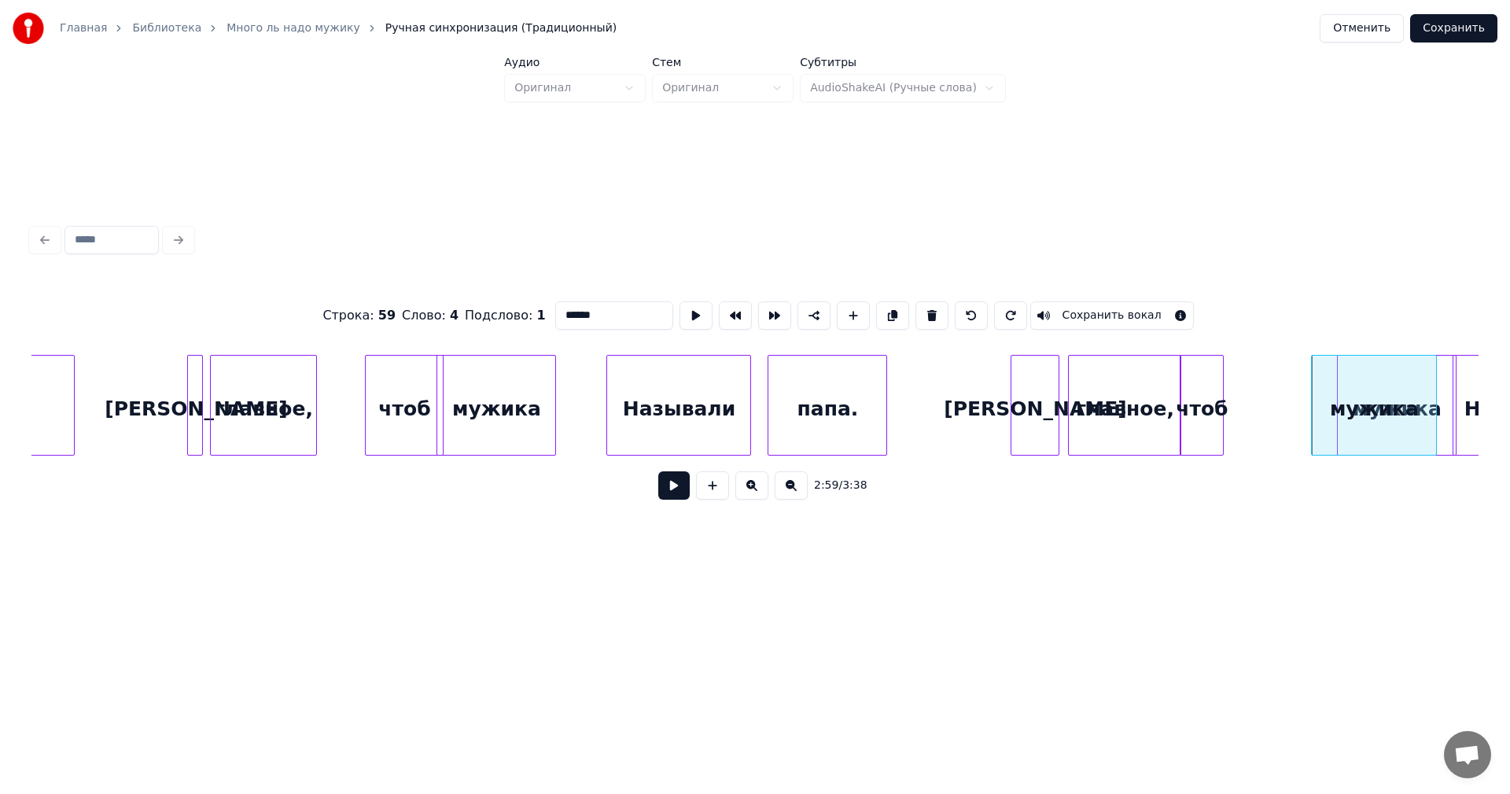
scroll to position [0, 26995]
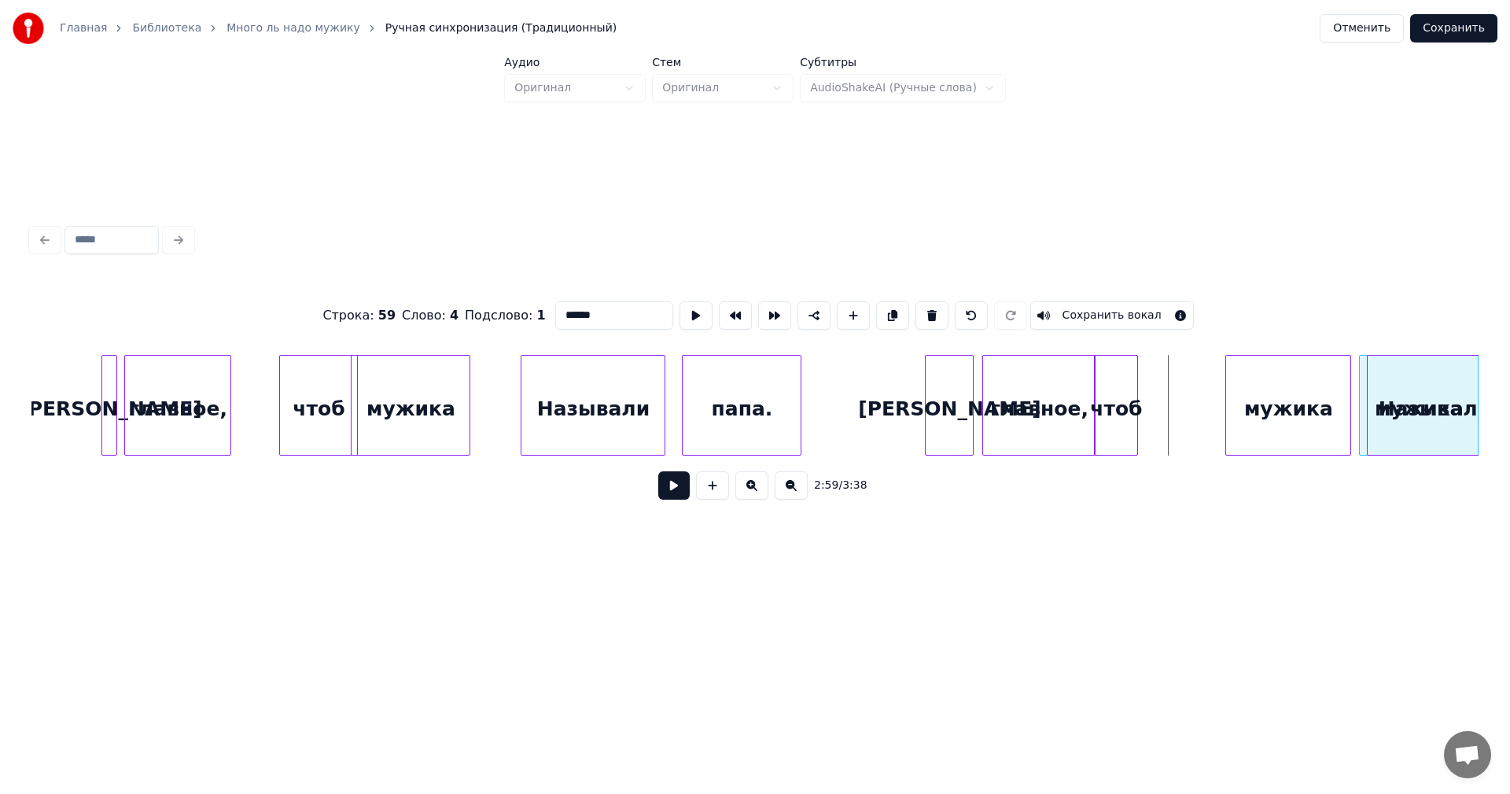
scroll to position [0, 27115]
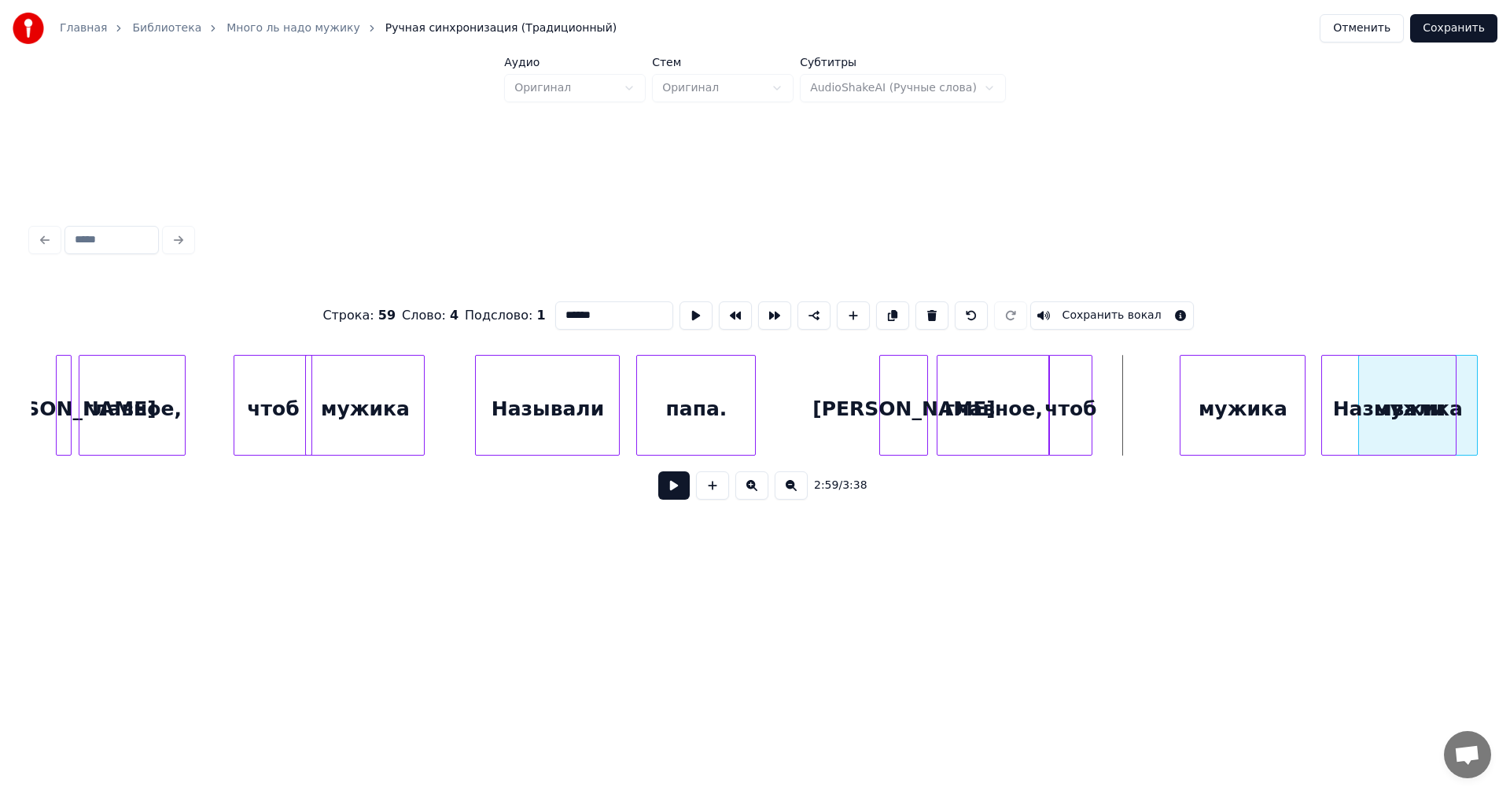
click at [1499, 385] on div "Главная Библиотека Много ль надо мужику Ручная синхронизация (Традиционный) Отм…" at bounding box center [755, 301] width 1510 height 603
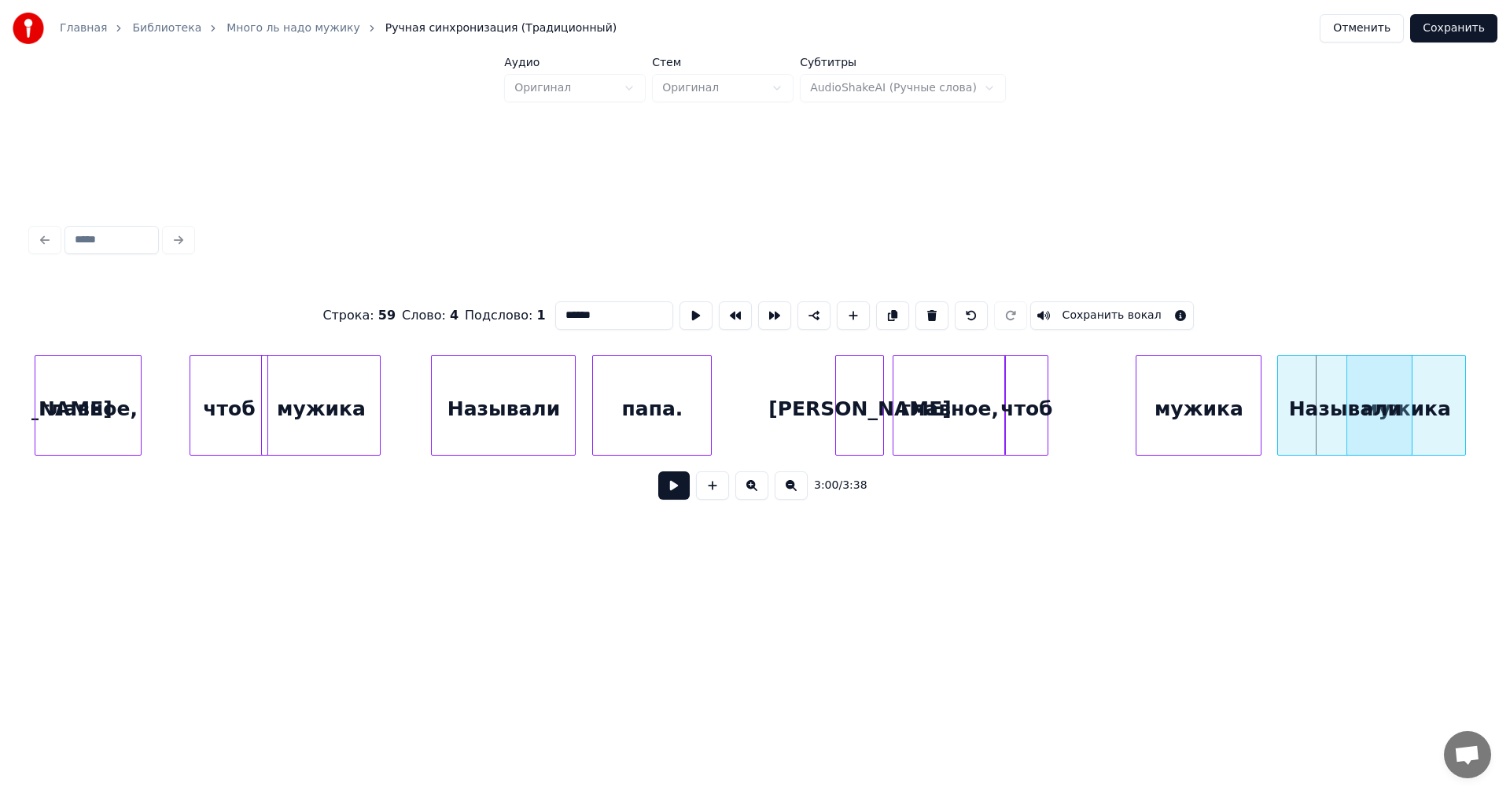
scroll to position [0, 27160]
click at [1510, 371] on div "Главная Библиотека Много ль надо мужику Ручная синхронизация (Традиционный) Отм…" at bounding box center [755, 301] width 1510 height 603
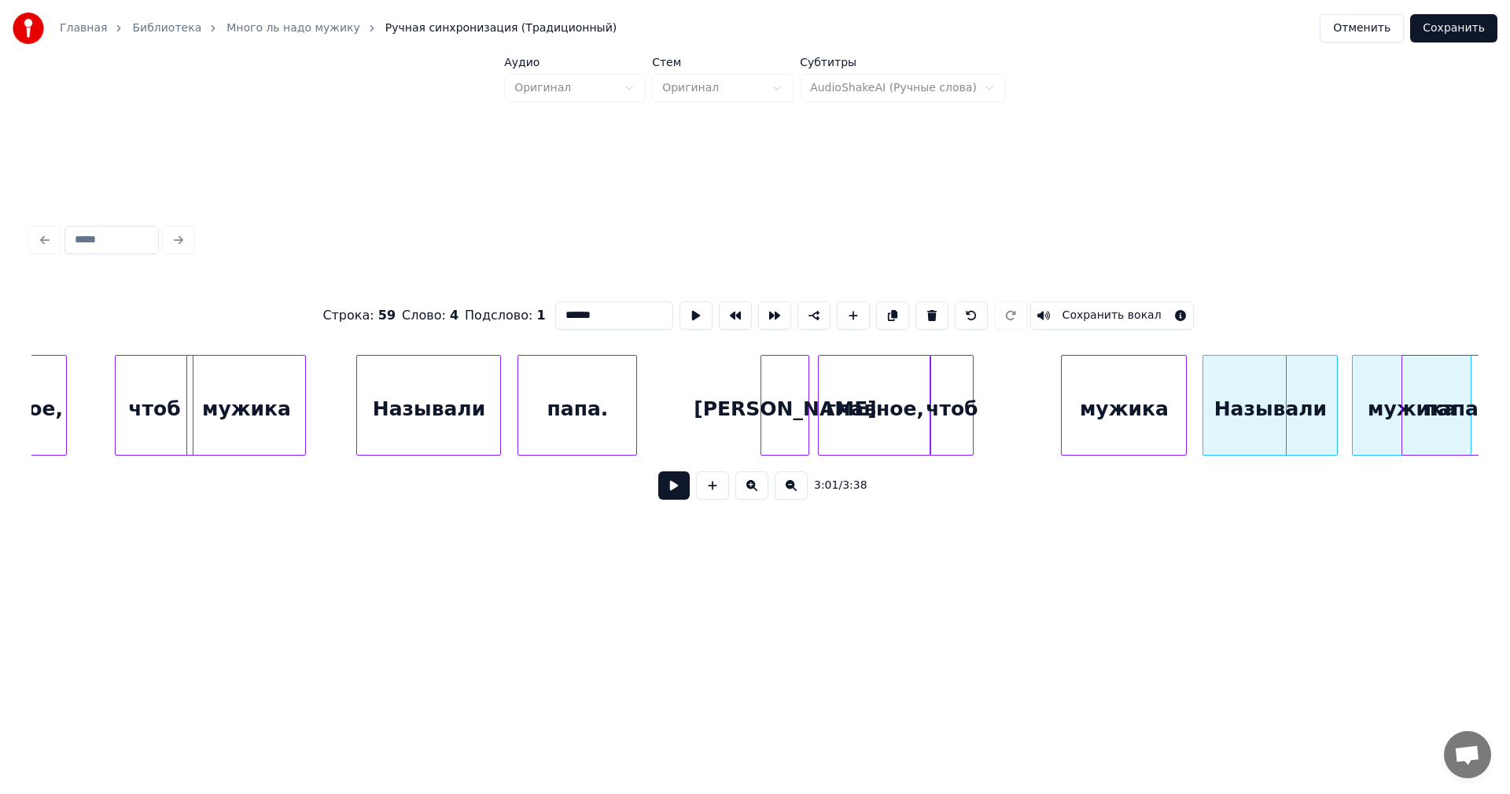
scroll to position [0, 27236]
click at [1506, 348] on div "Главная Библиотека Много ль надо мужику Ручная синхронизация (Традиционный) Отм…" at bounding box center [755, 301] width 1510 height 603
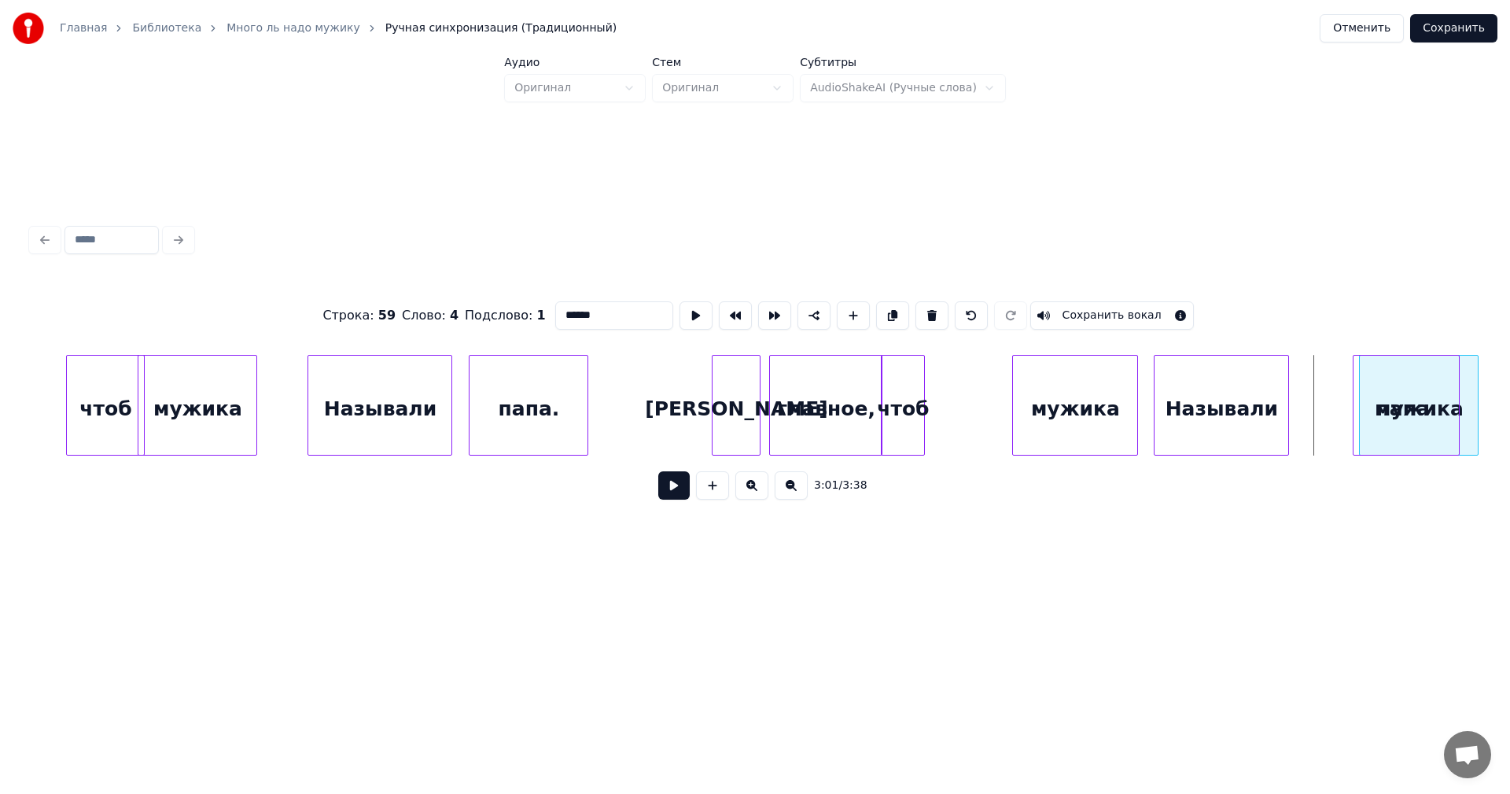
scroll to position [0, 27308]
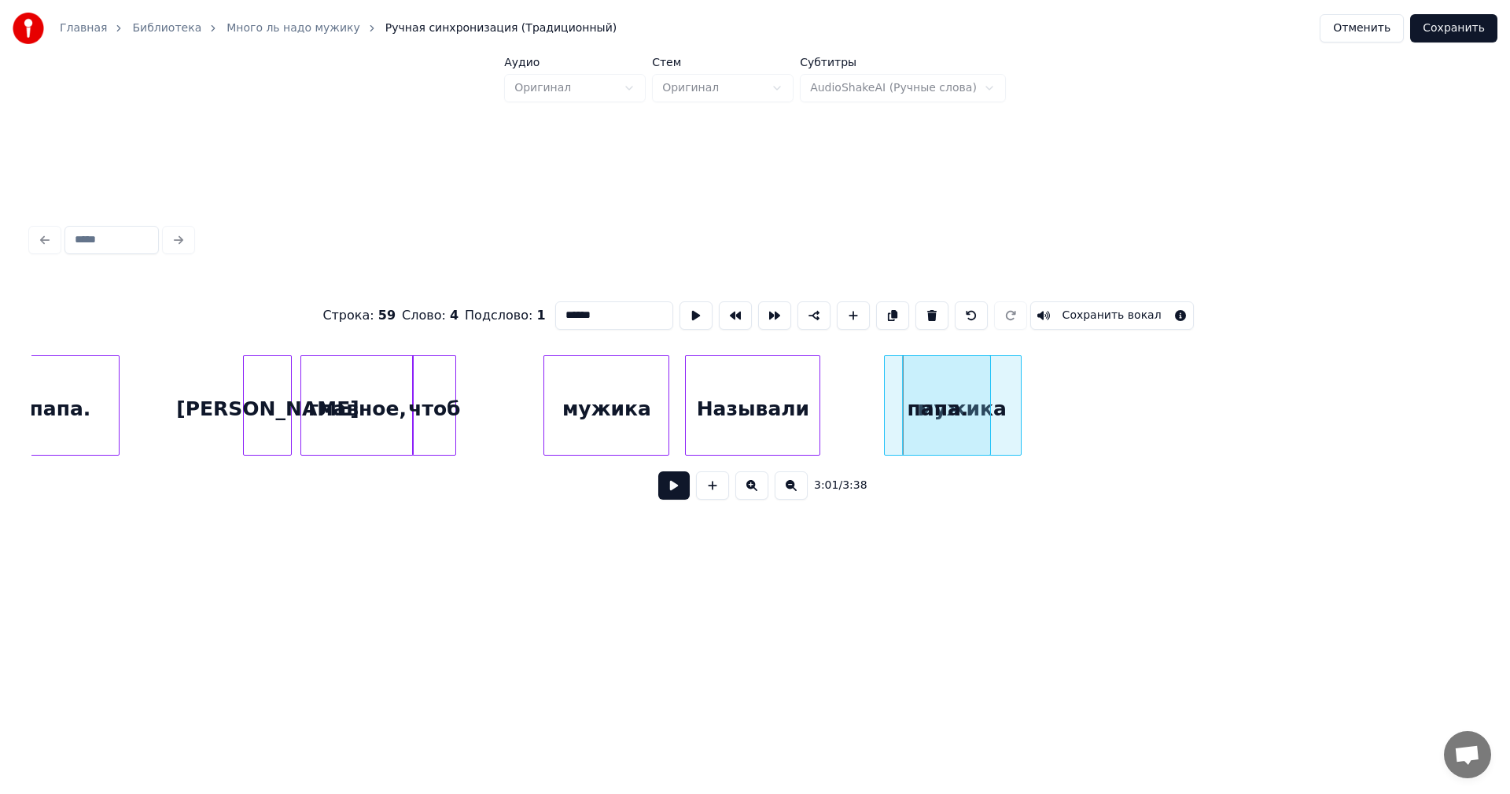
scroll to position [0, 28075]
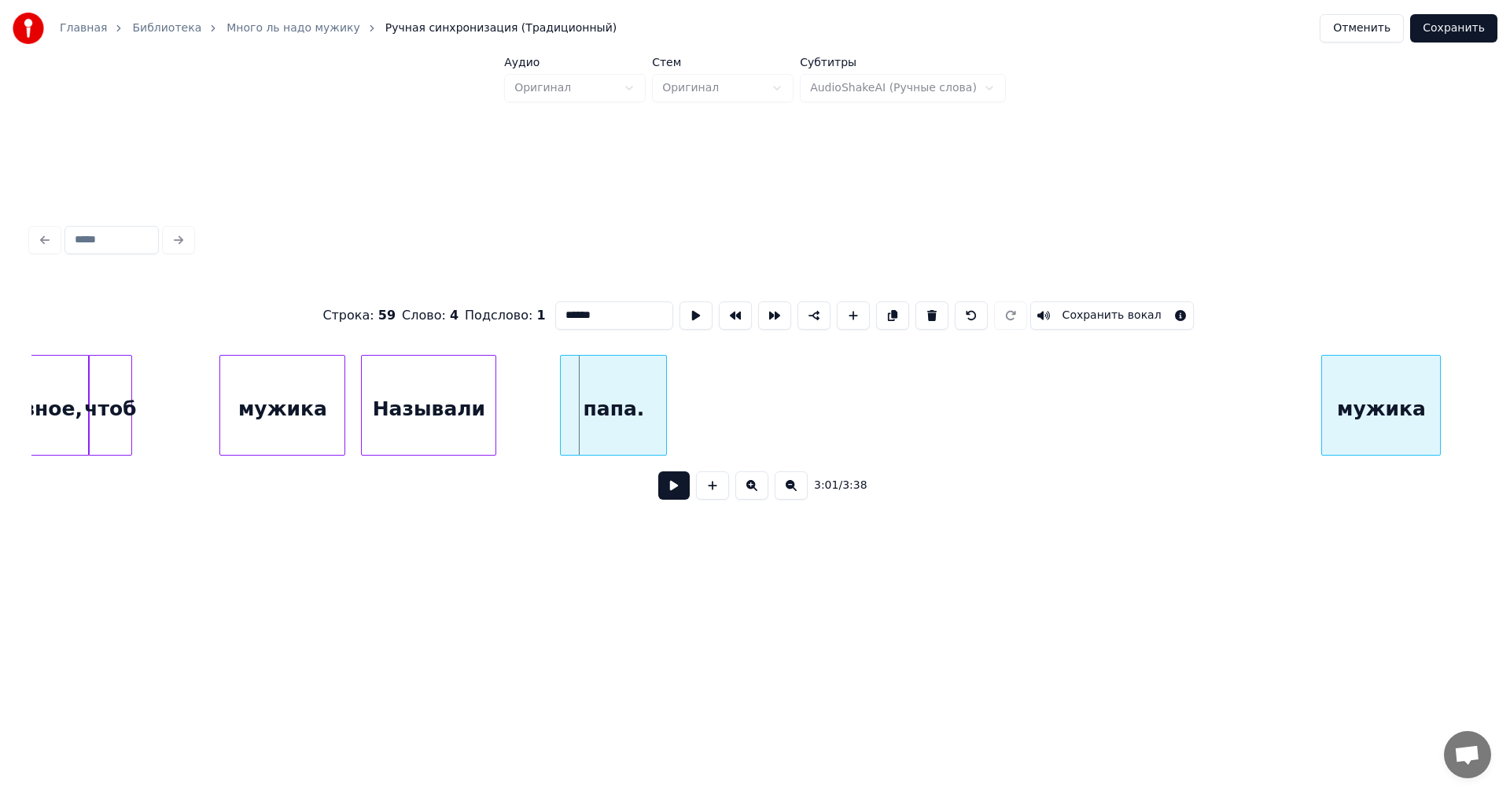
click at [1429, 389] on div "мужика" at bounding box center [1381, 409] width 118 height 107
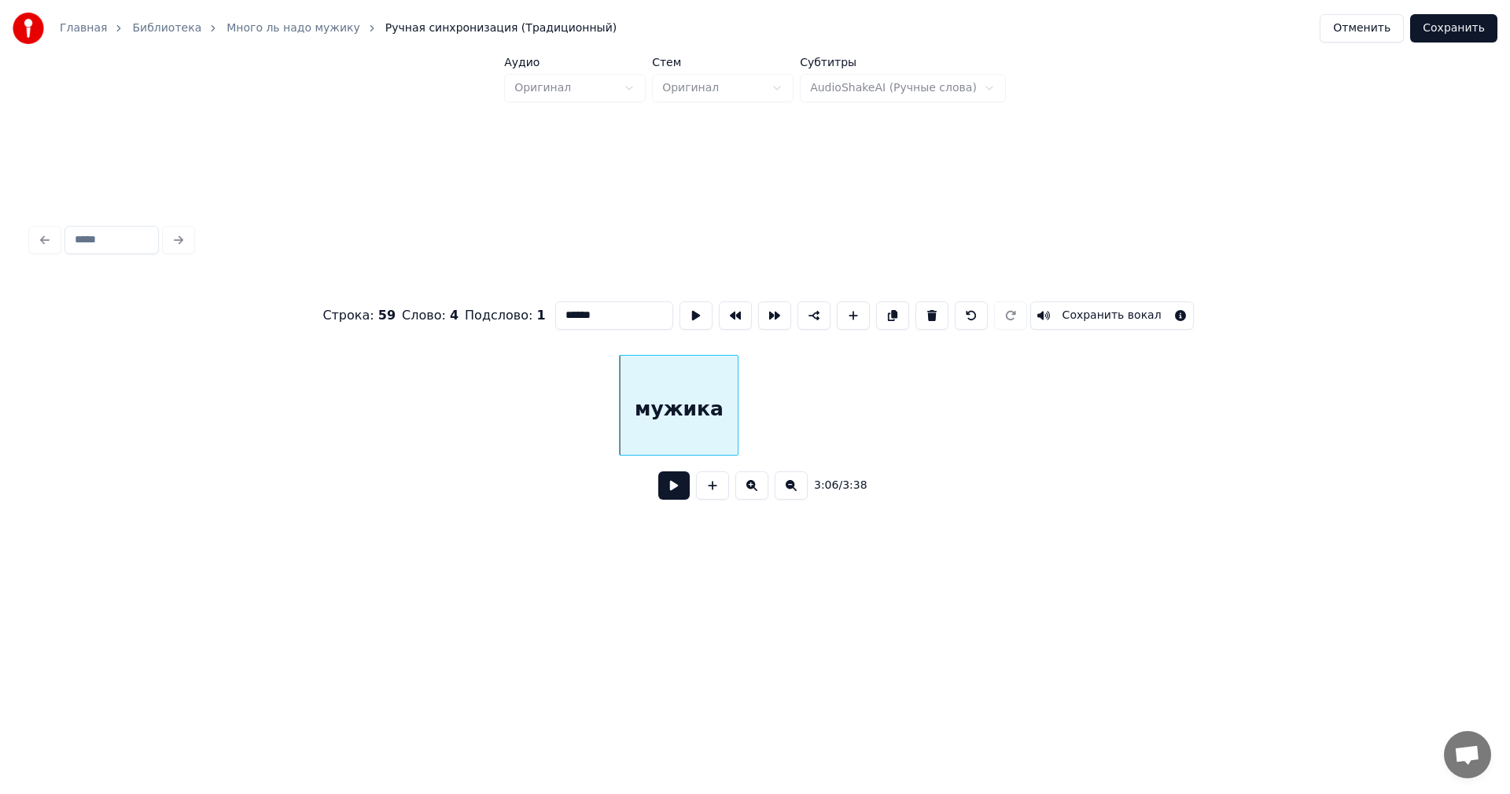
scroll to position [0, 28895]
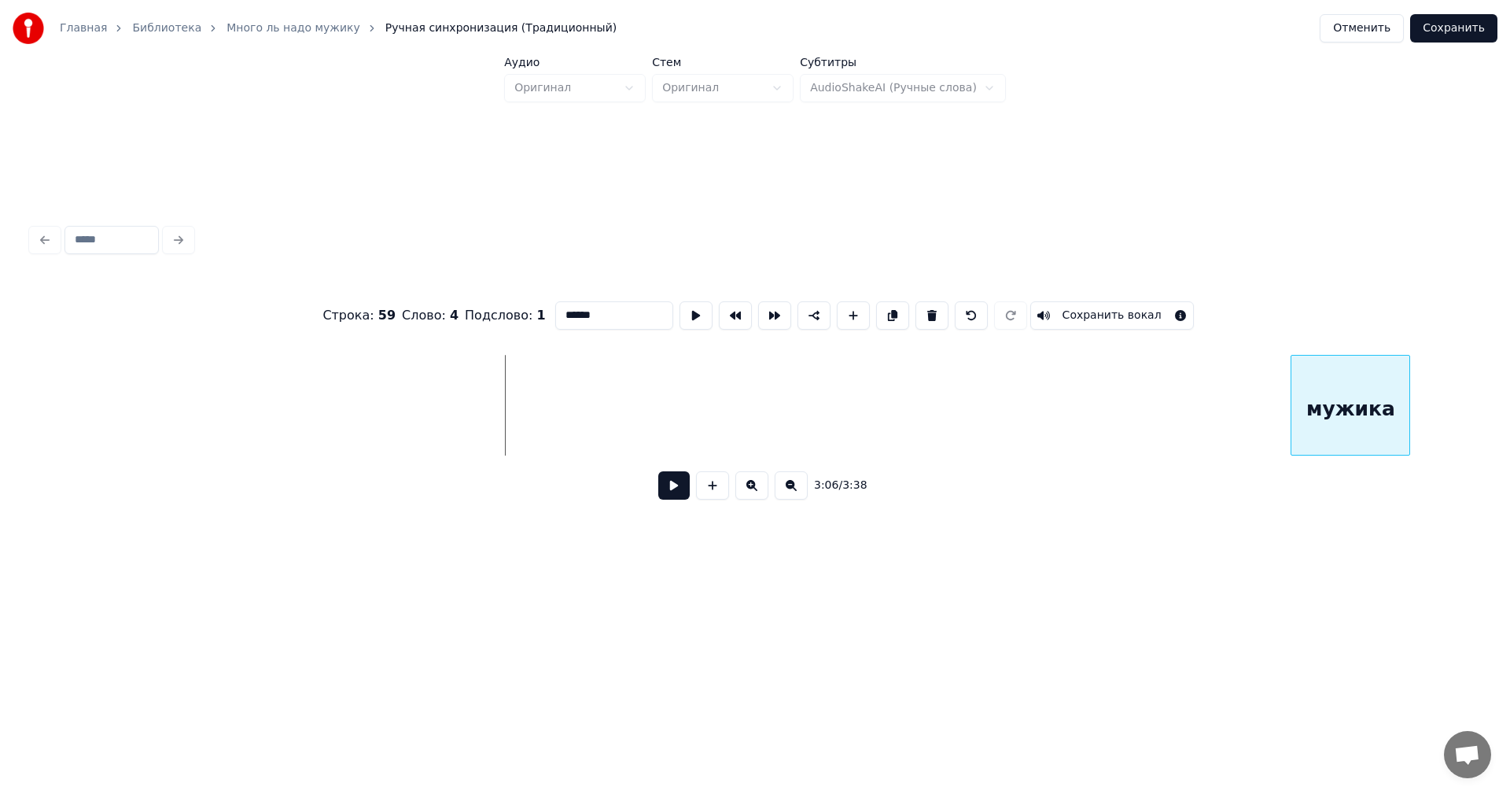
click at [1322, 373] on div "мужика" at bounding box center [1351, 409] width 118 height 107
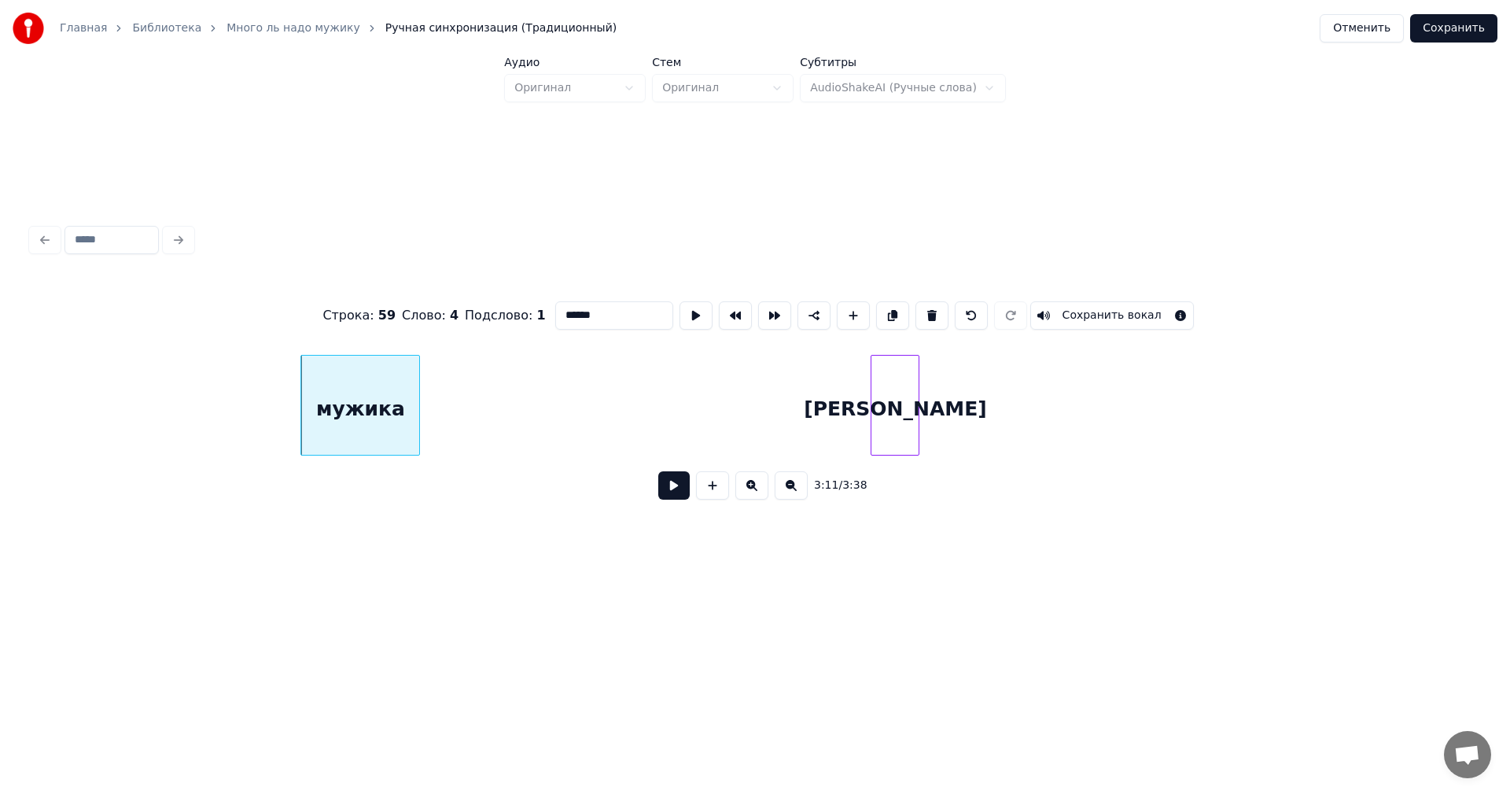
scroll to position [0, 29905]
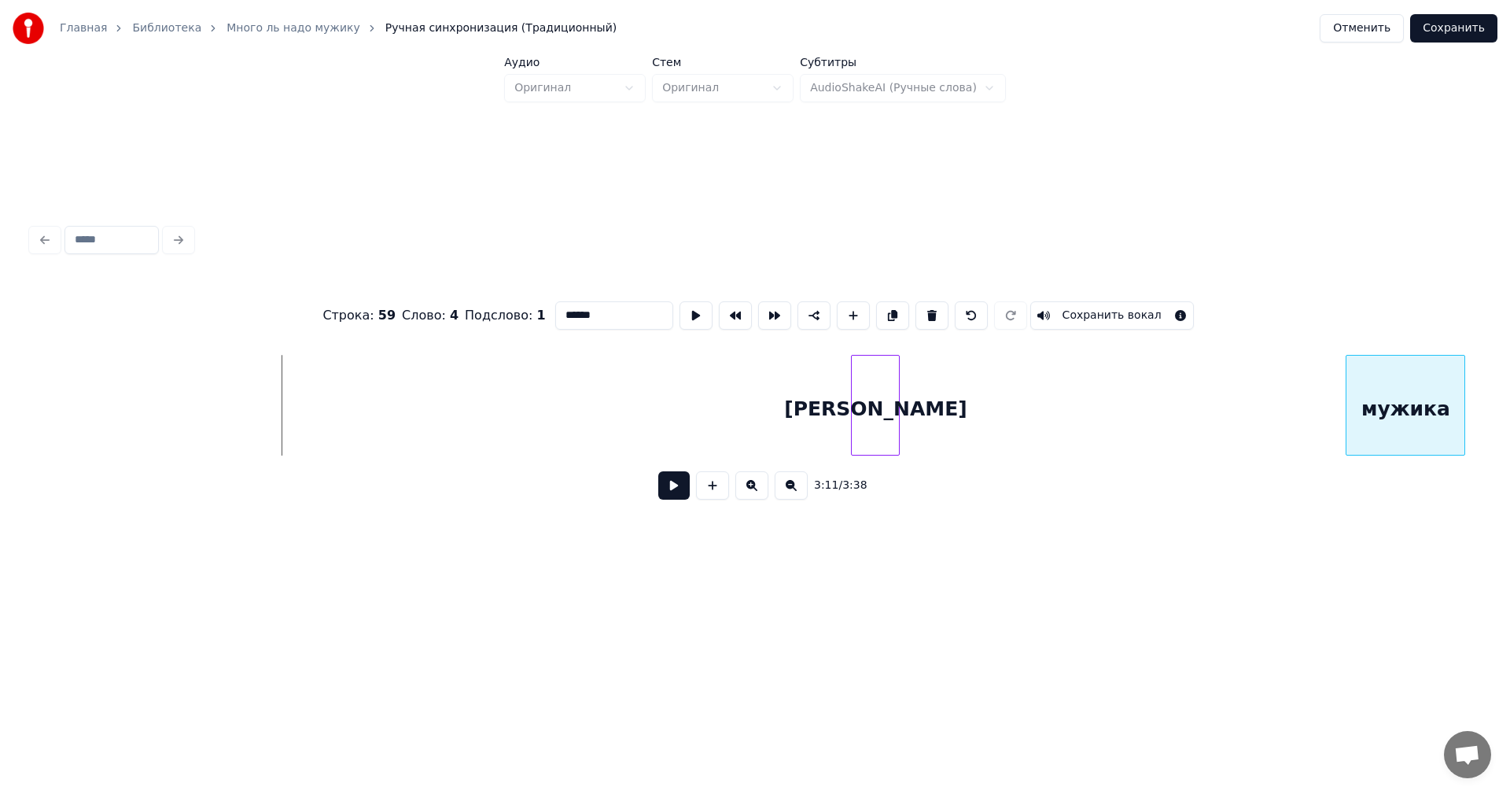
click at [1405, 389] on div "мужика" at bounding box center [1406, 409] width 118 height 107
click at [1304, 396] on div "[PERSON_NAME]" at bounding box center [1295, 409] width 47 height 107
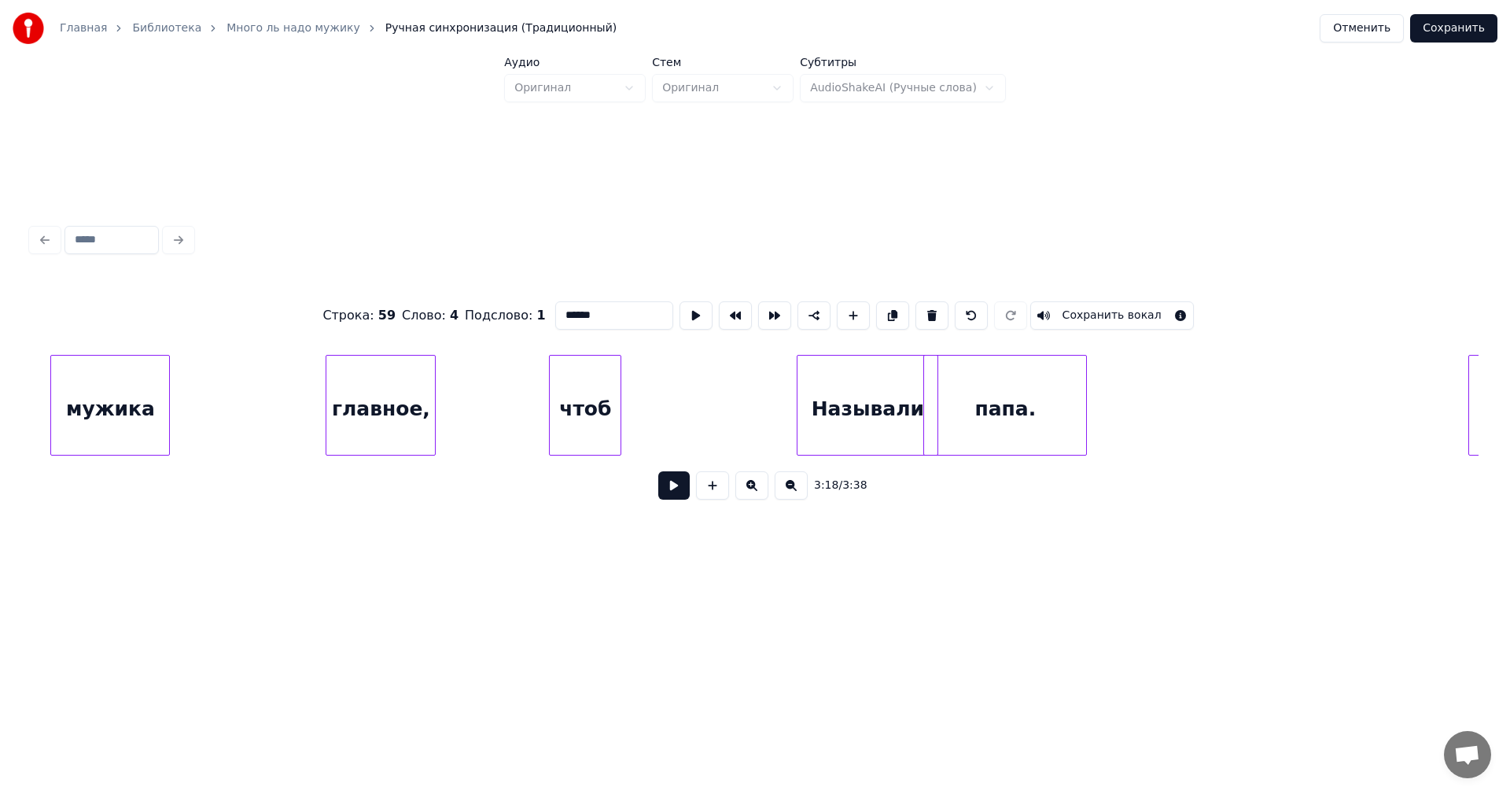
scroll to position [0, 31294]
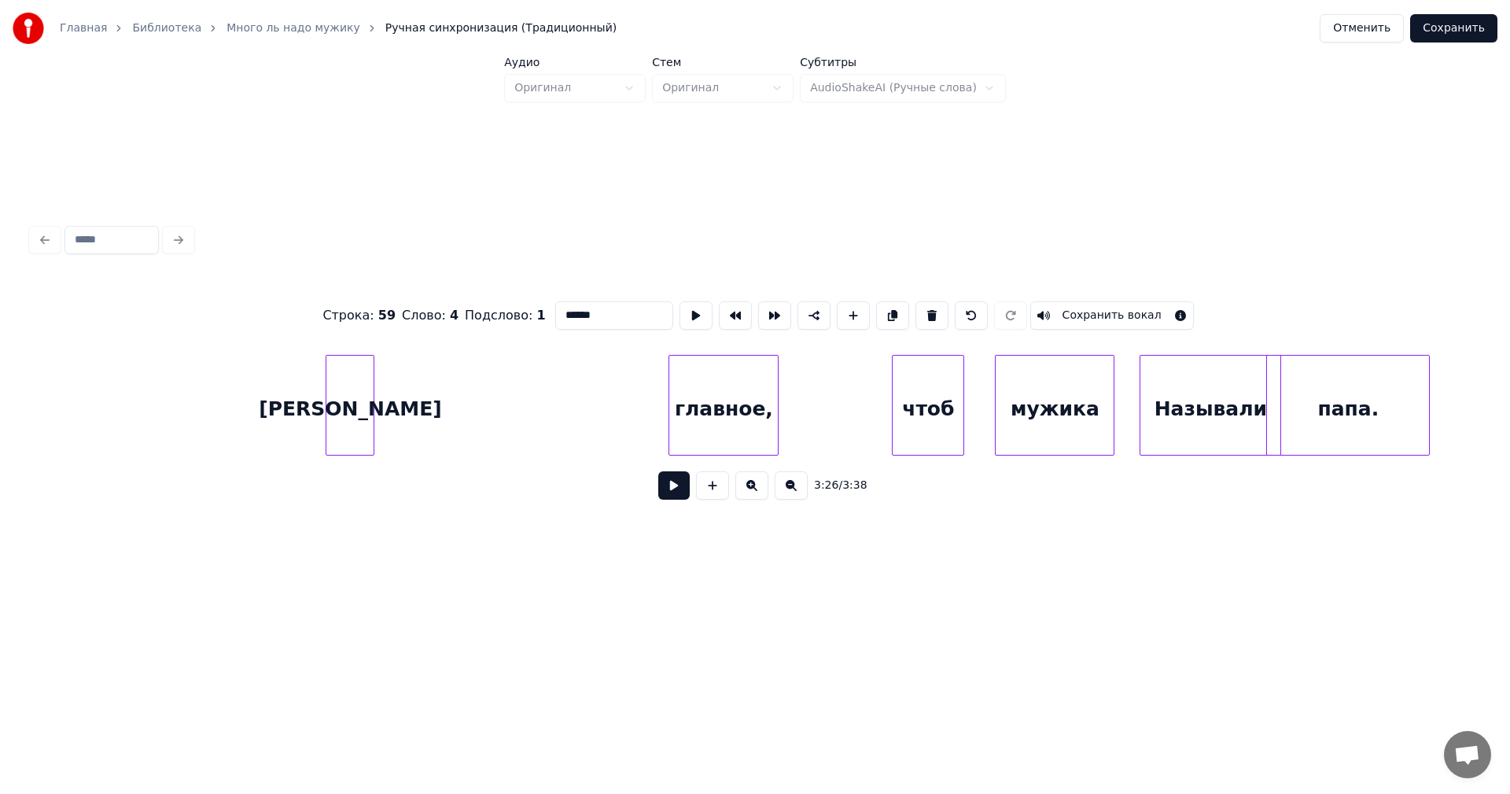
click at [1020, 396] on div "мужика" at bounding box center [1055, 409] width 118 height 107
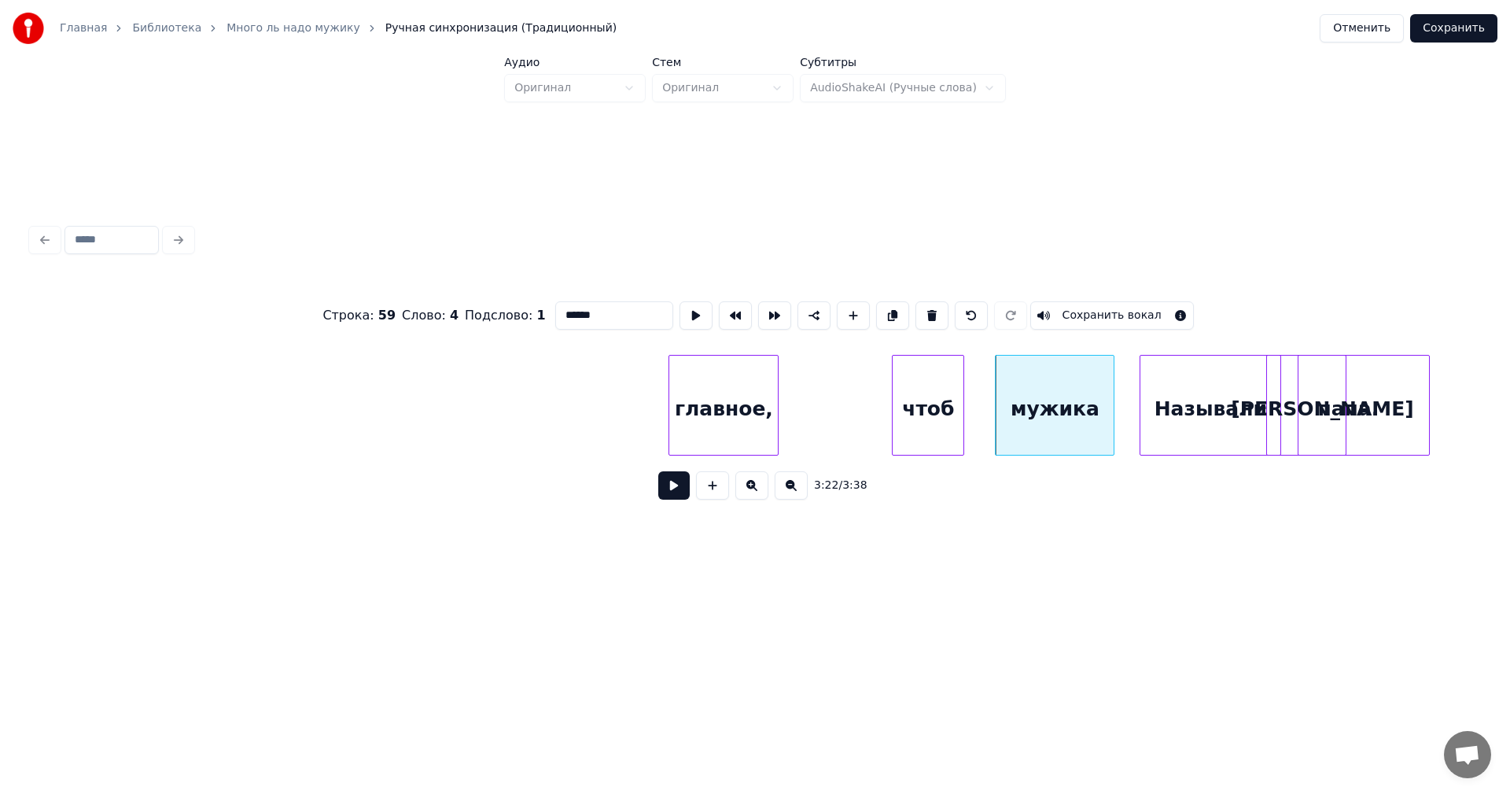
scroll to position [0, 30907]
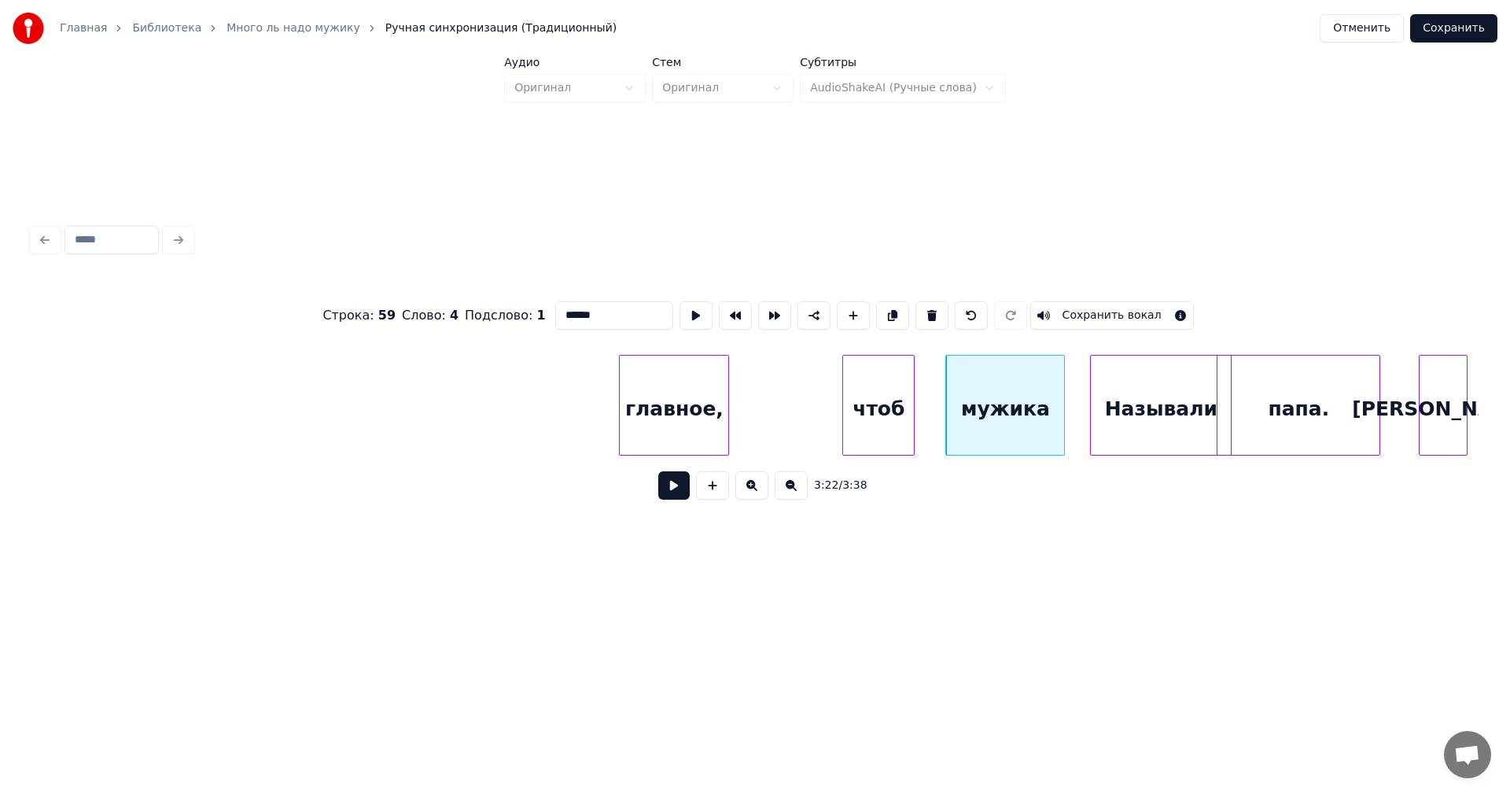
click at [1495, 396] on div "Главная Библиотека Много ль надо мужику Ручная синхронизация (Традиционный) Отм…" at bounding box center [755, 301] width 1510 height 603
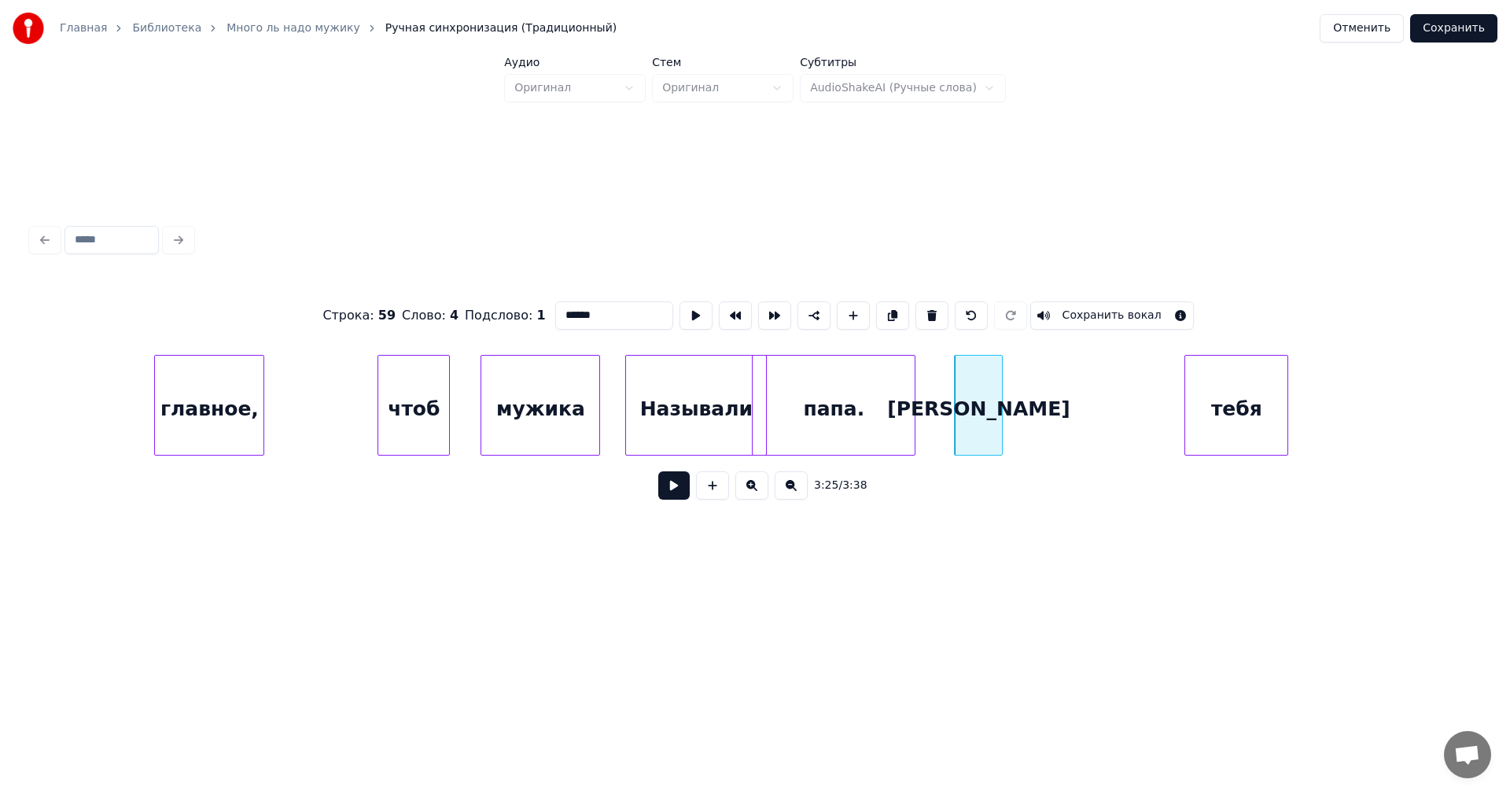
scroll to position [0, 31430]
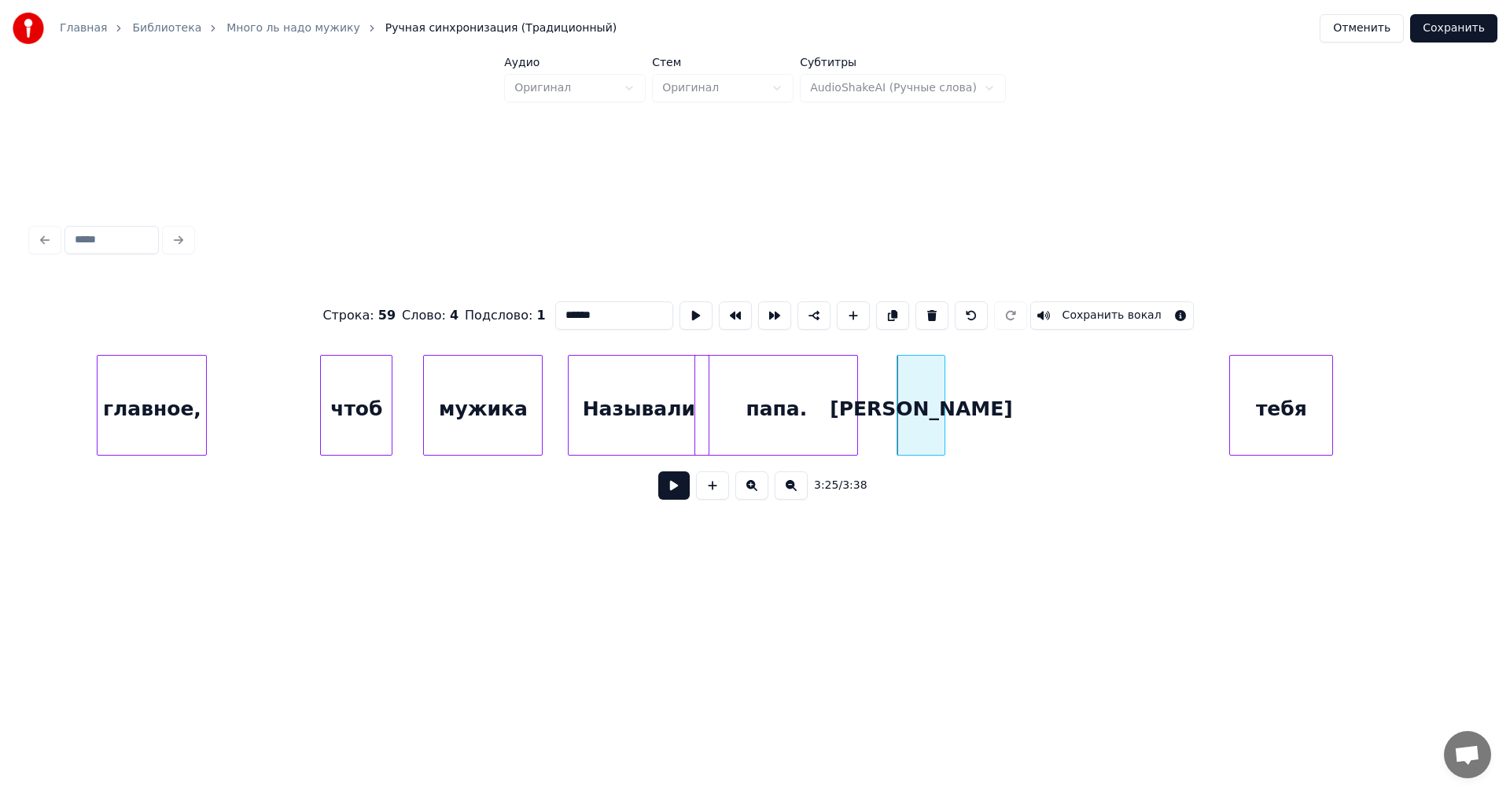
click at [1304, 401] on div "тебя" at bounding box center [1281, 409] width 102 height 107
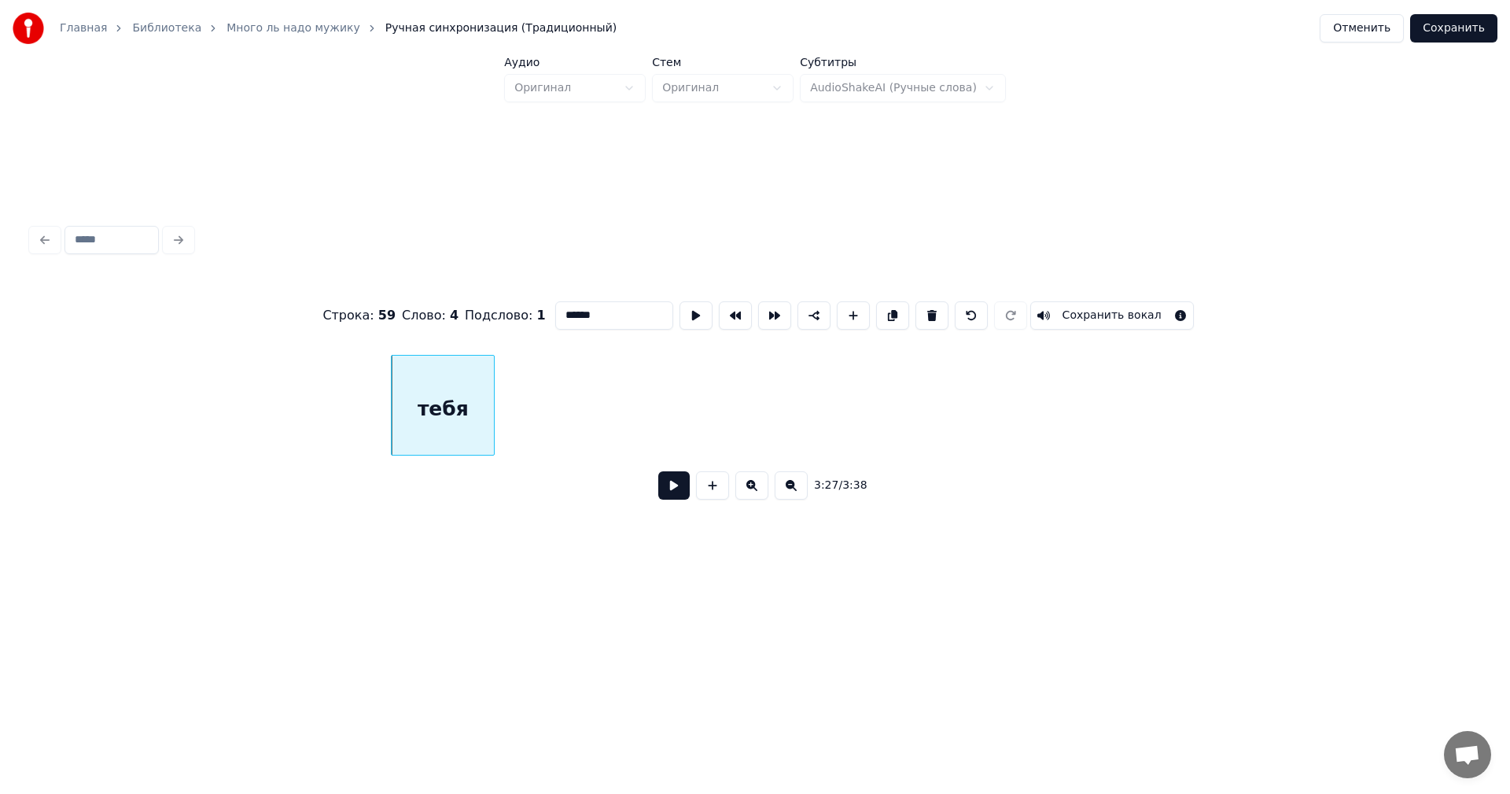
scroll to position [0, 31754]
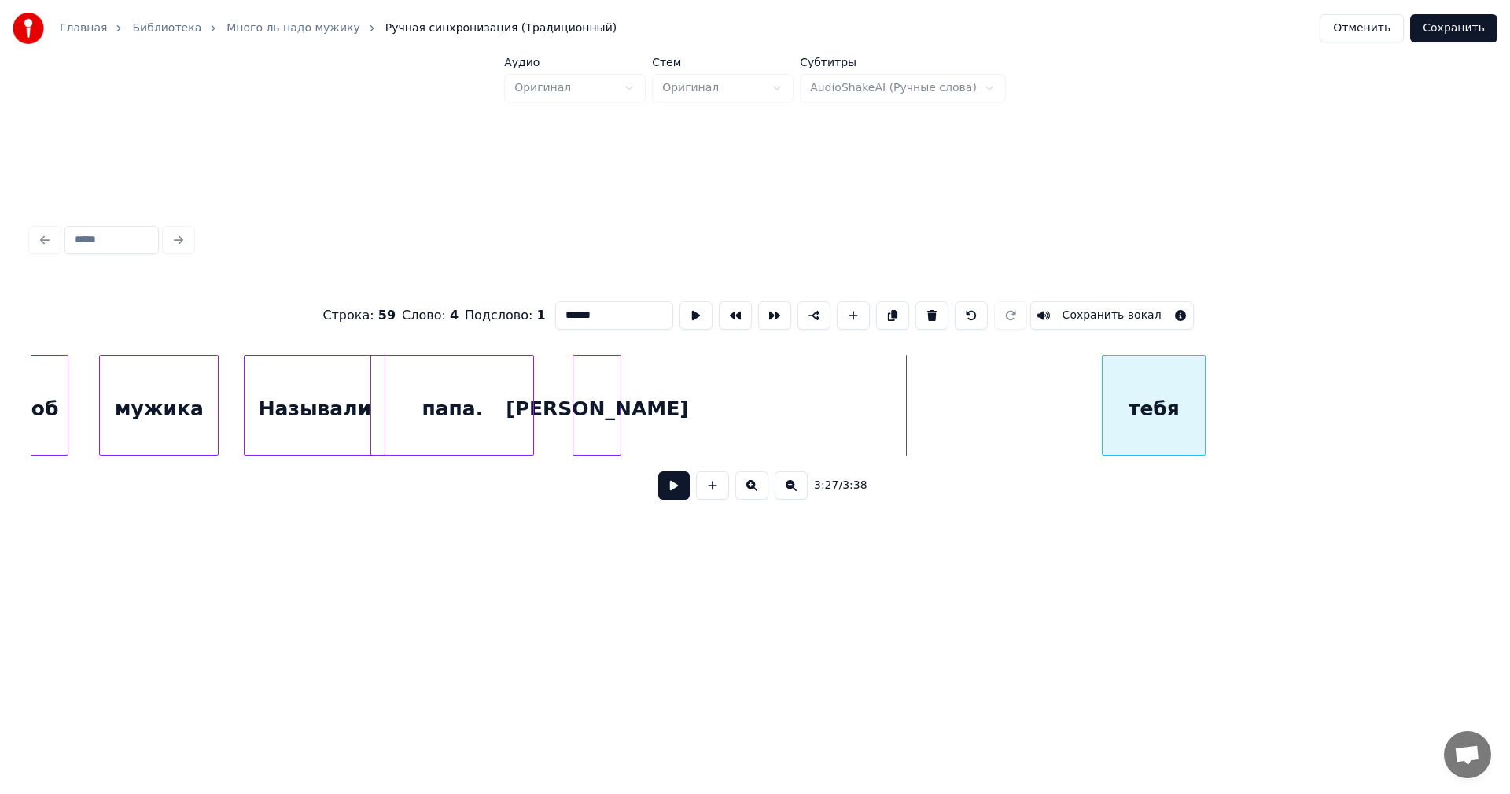
click at [1157, 407] on div "тебя" at bounding box center [1154, 409] width 102 height 107
click at [666, 395] on div "[PERSON_NAME]" at bounding box center [674, 409] width 47 height 107
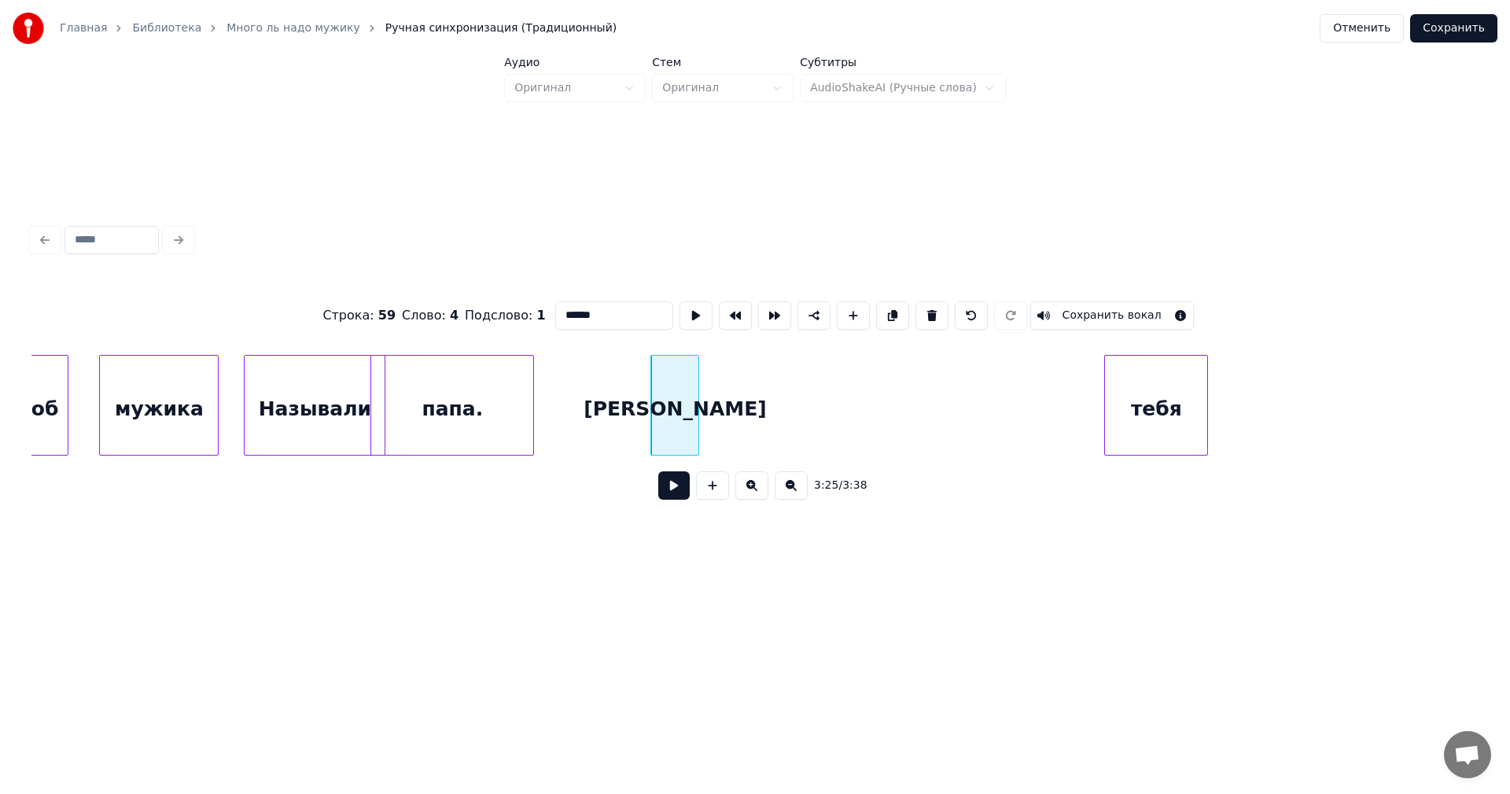
scroll to position [0, 31506]
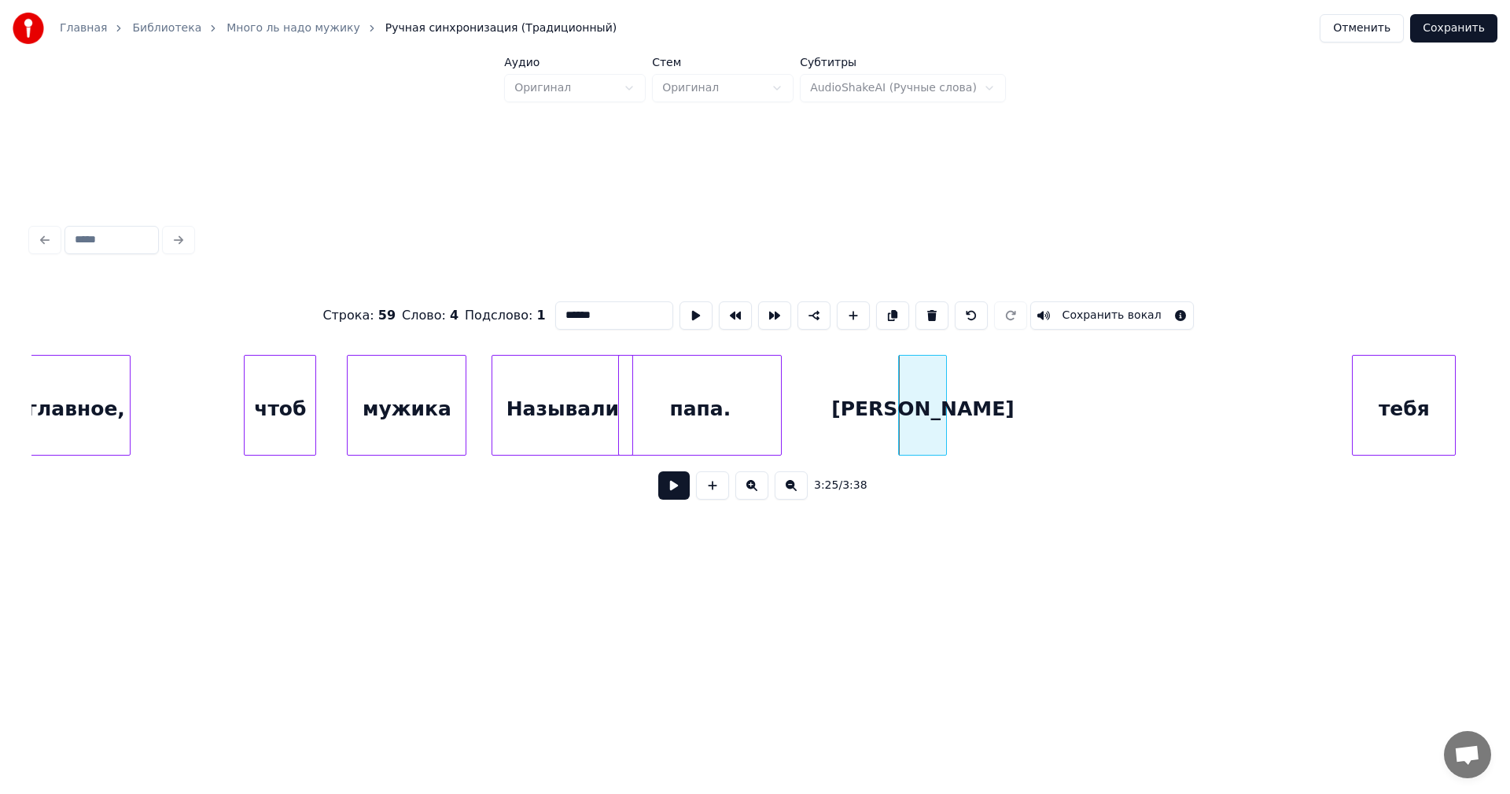
click at [264, 397] on div "чтоб" at bounding box center [280, 409] width 71 height 107
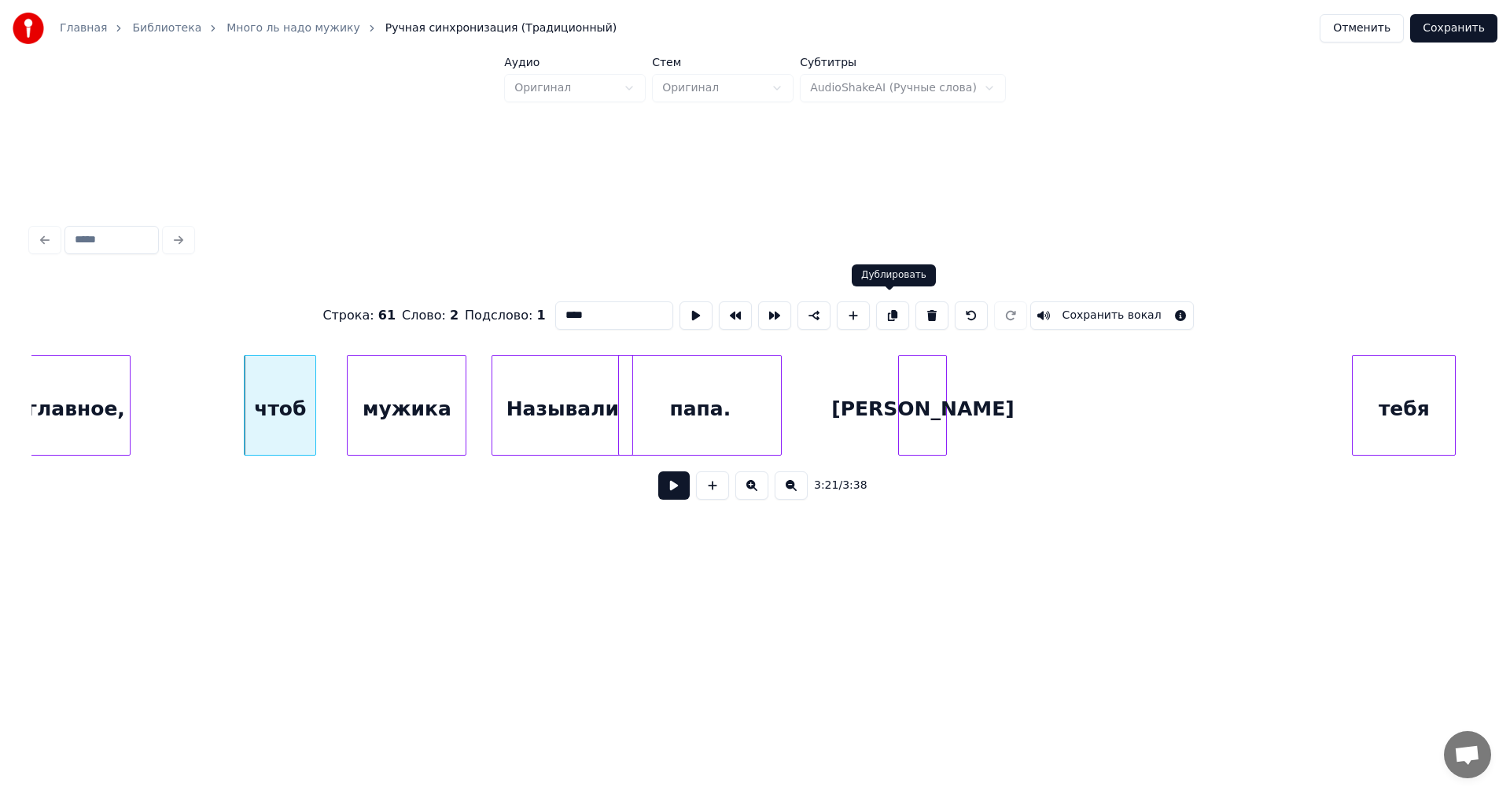
click at [893, 306] on button at bounding box center [892, 315] width 33 height 28
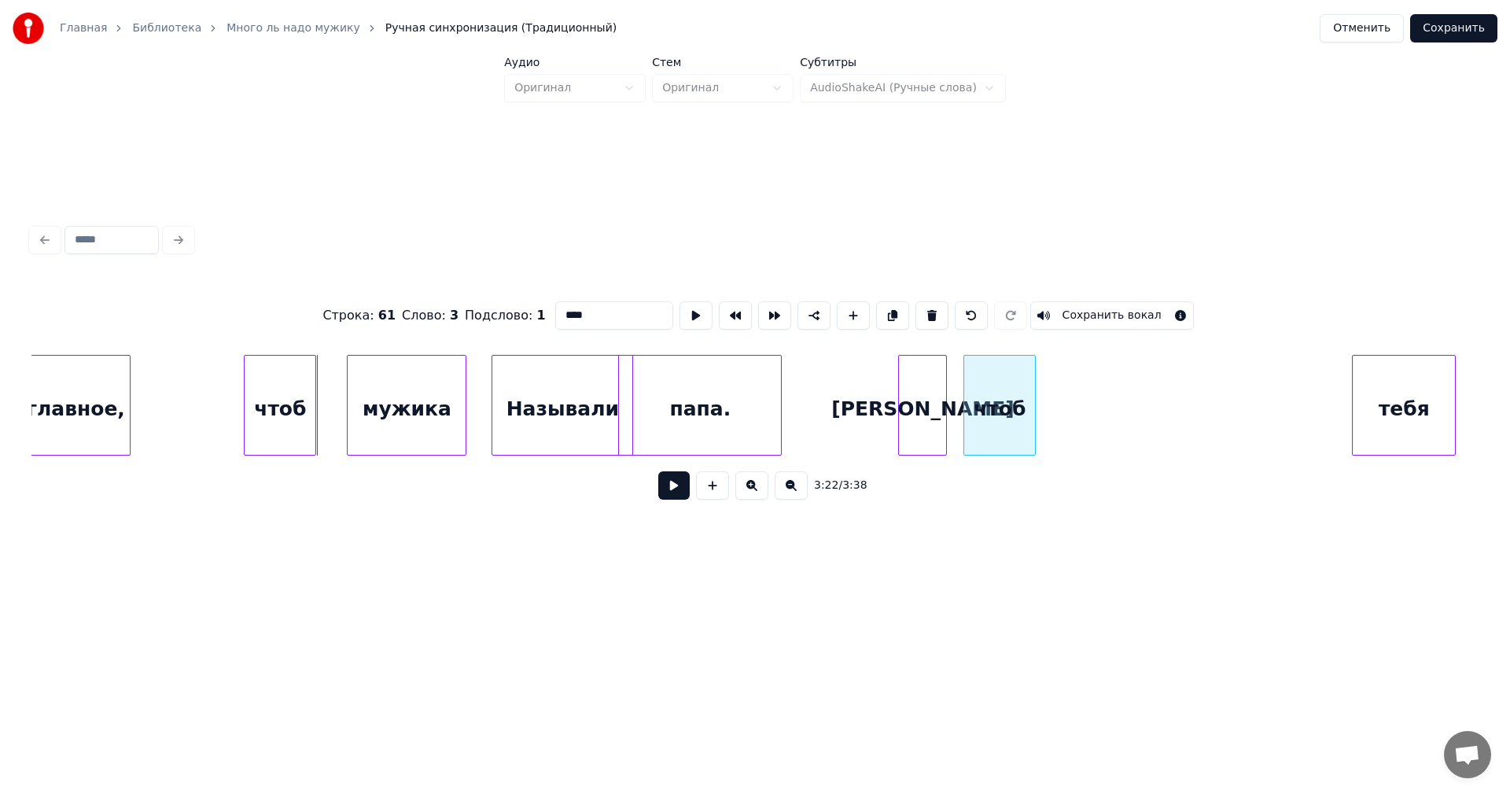
click at [981, 393] on div "чтоб" at bounding box center [999, 409] width 71 height 107
click at [1120, 406] on div "тебя" at bounding box center [1131, 409] width 102 height 107
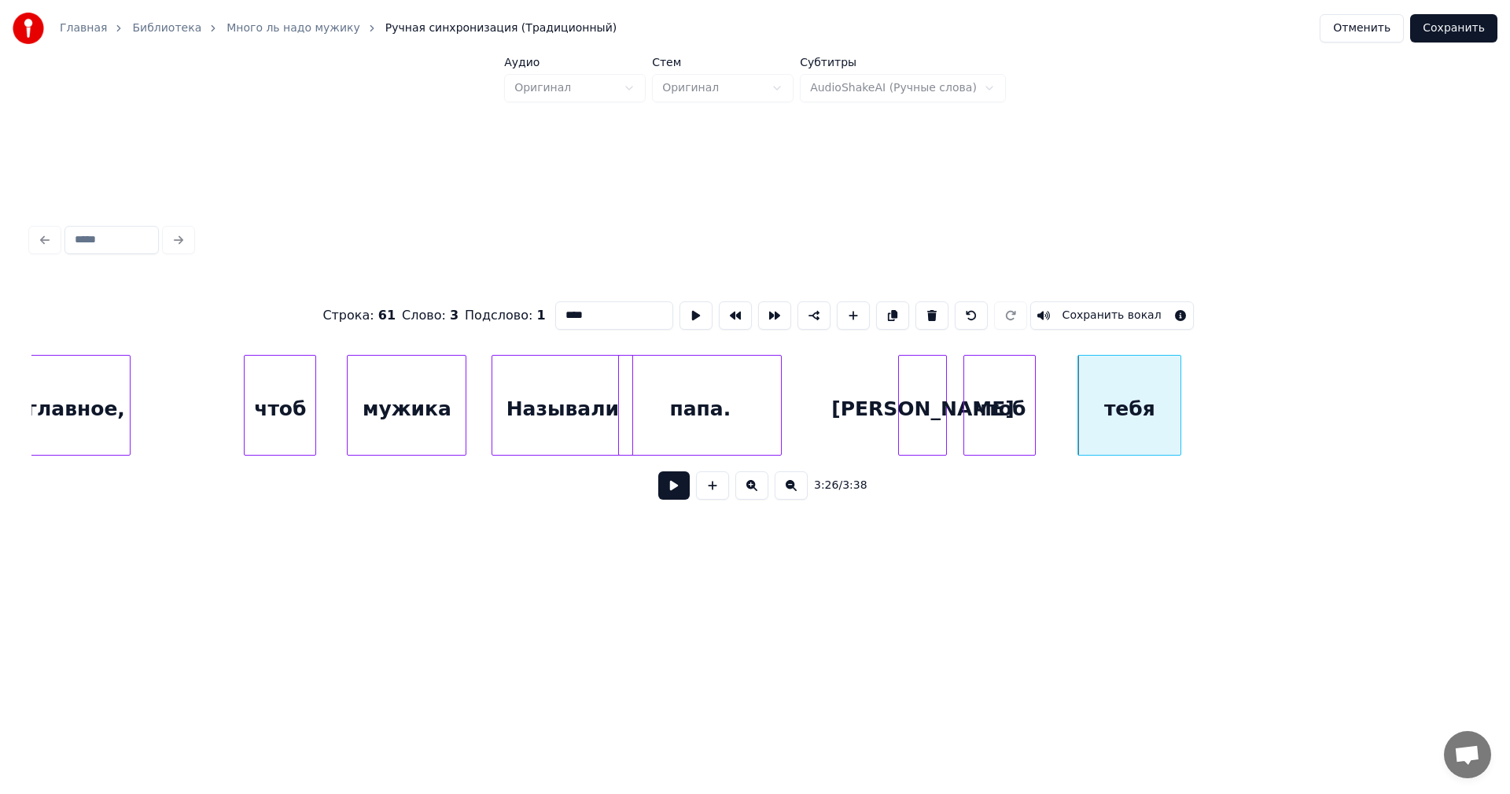
click at [533, 380] on div "Называли" at bounding box center [562, 409] width 140 height 107
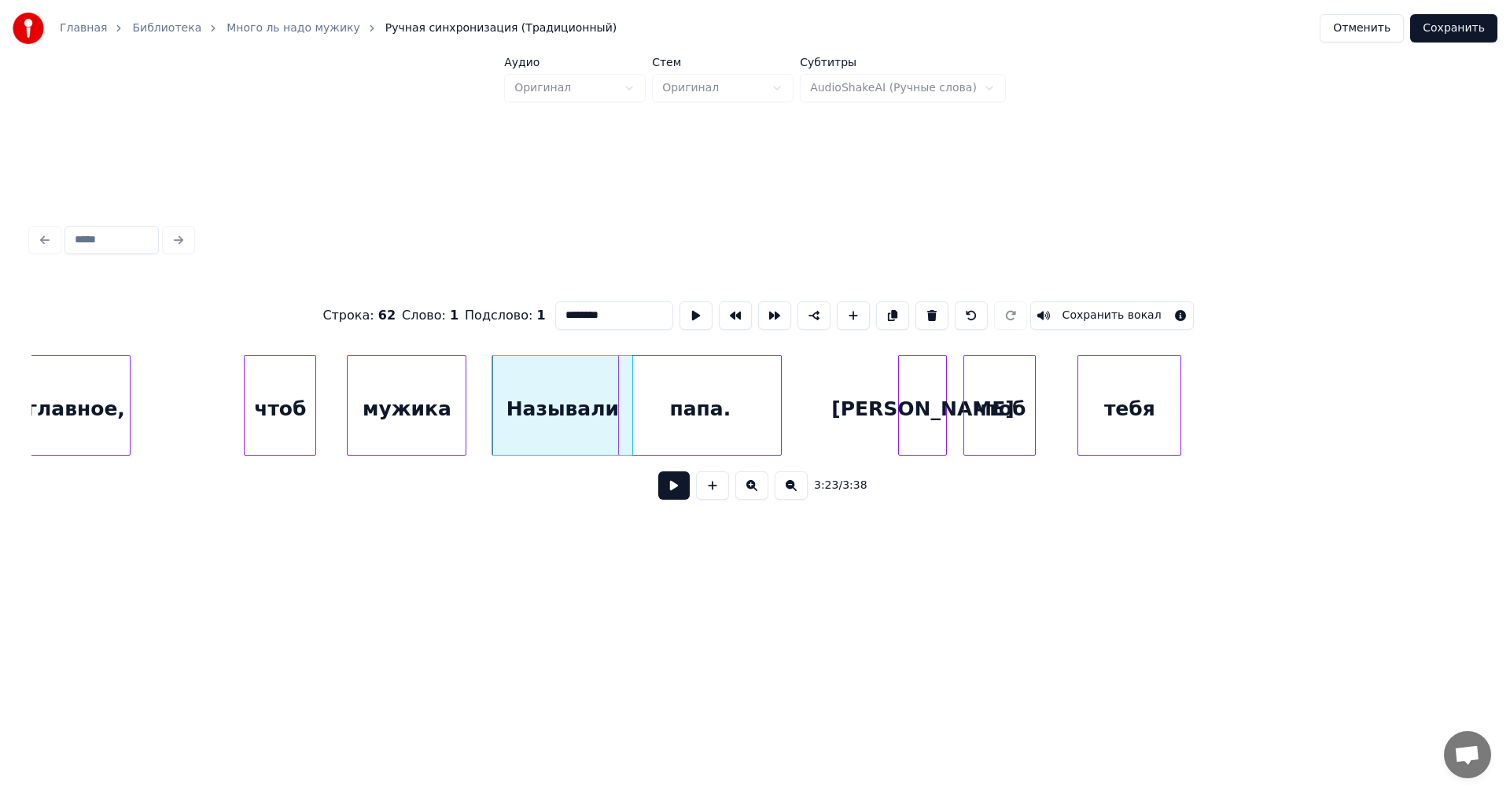
click at [891, 312] on button at bounding box center [892, 315] width 33 height 28
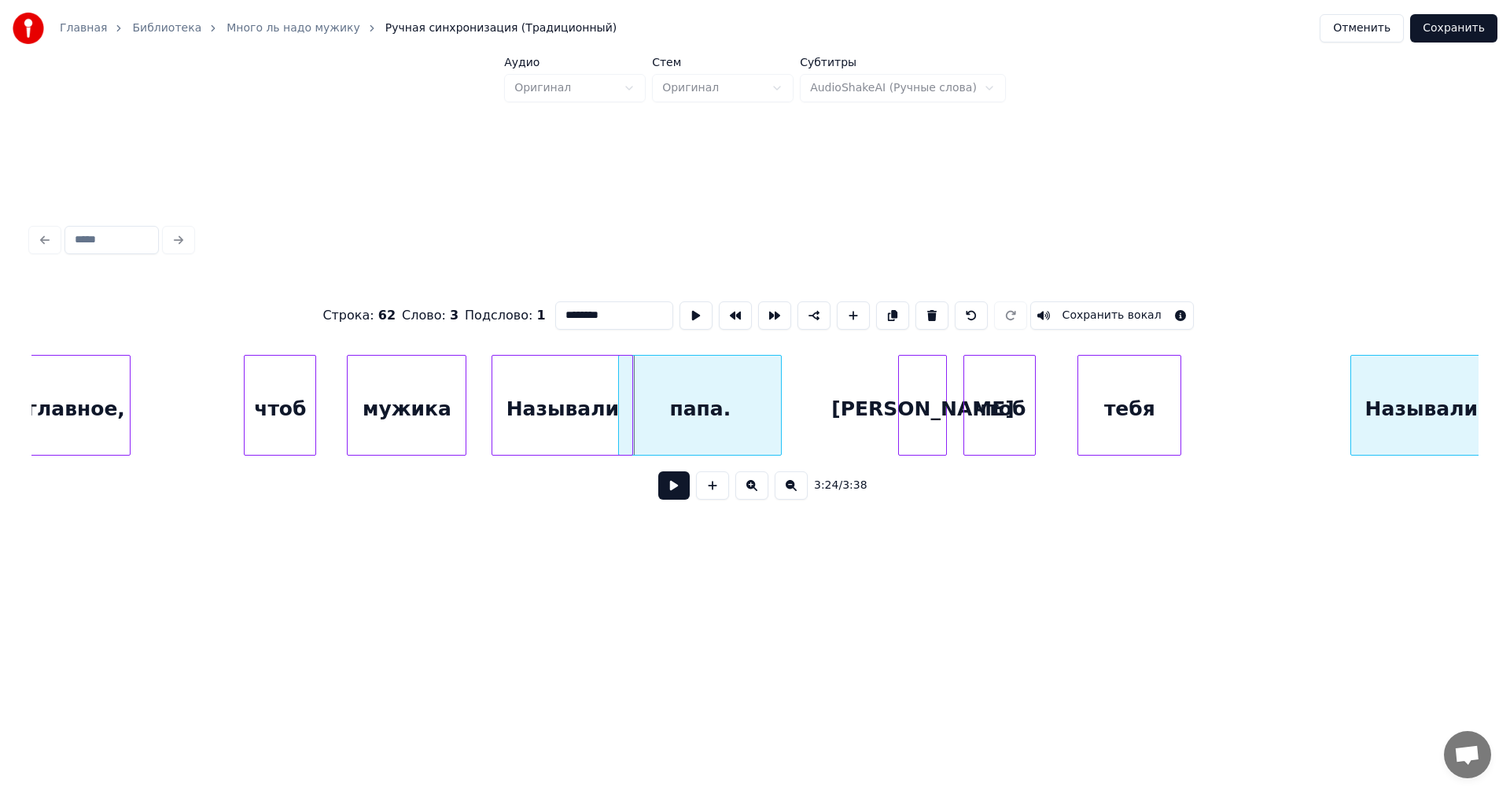
scroll to position [0, 31519]
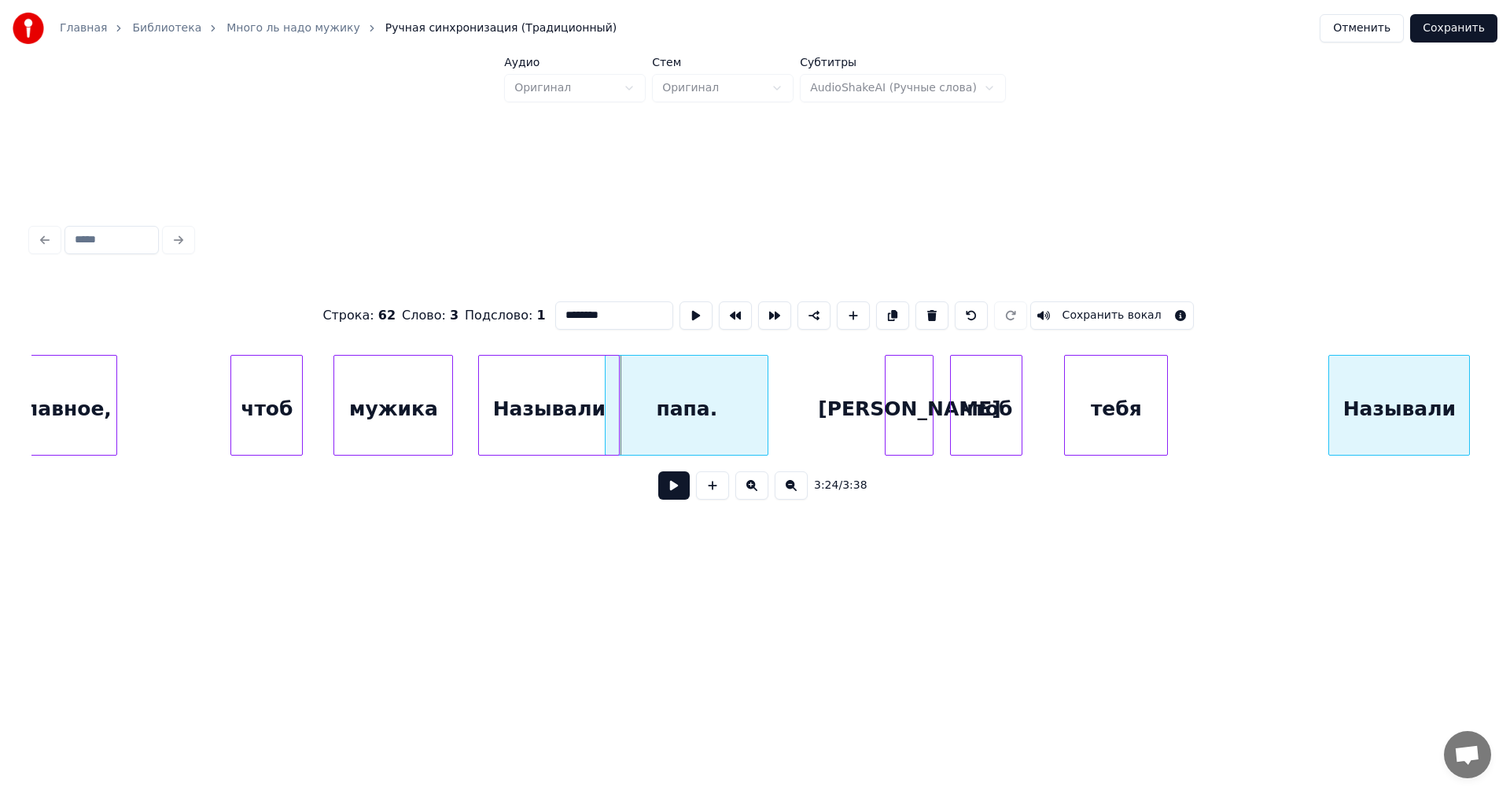
click at [1392, 370] on div "Называли" at bounding box center [1399, 409] width 140 height 107
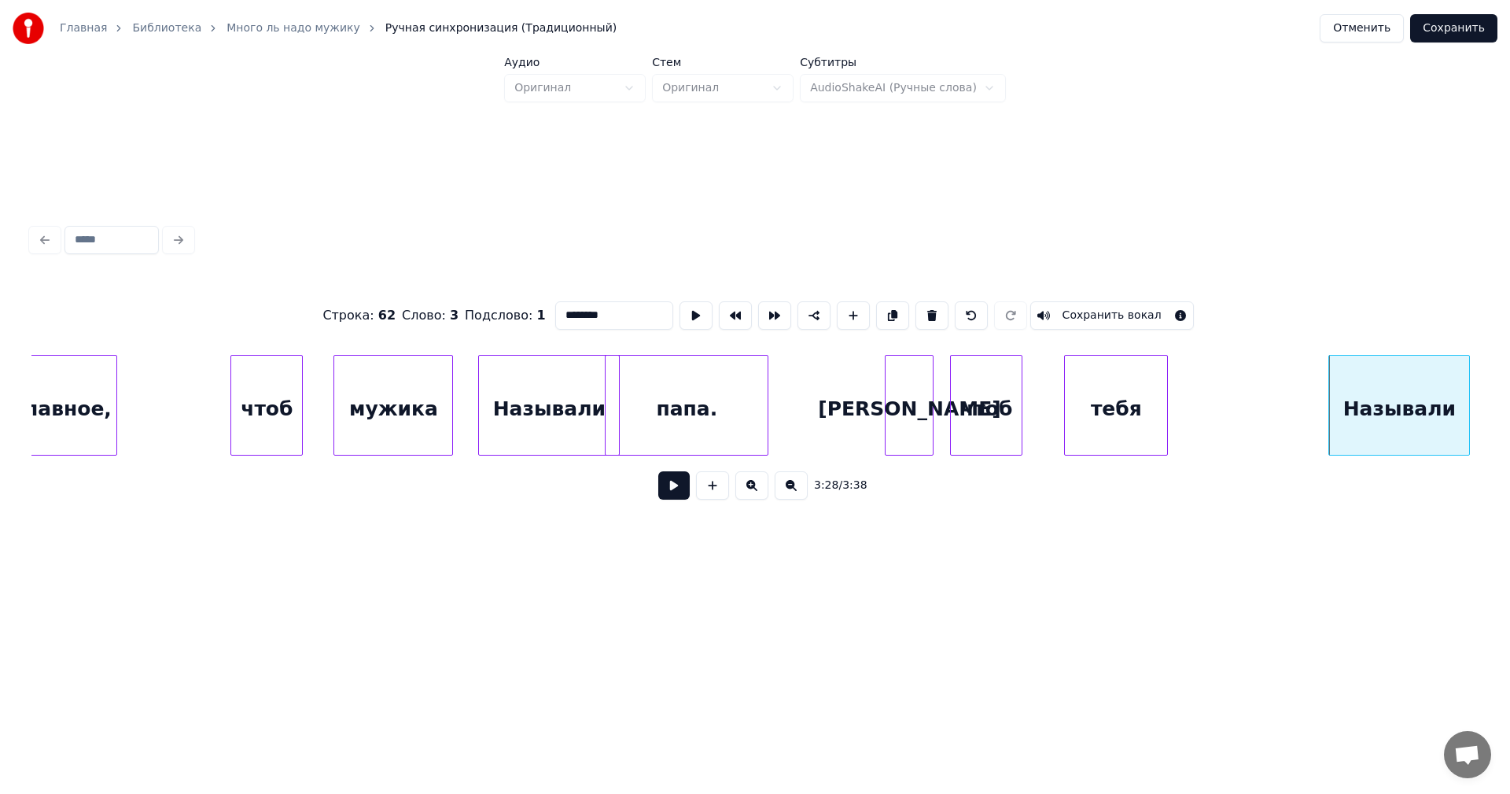
click at [714, 410] on div "папа." at bounding box center [687, 409] width 162 height 107
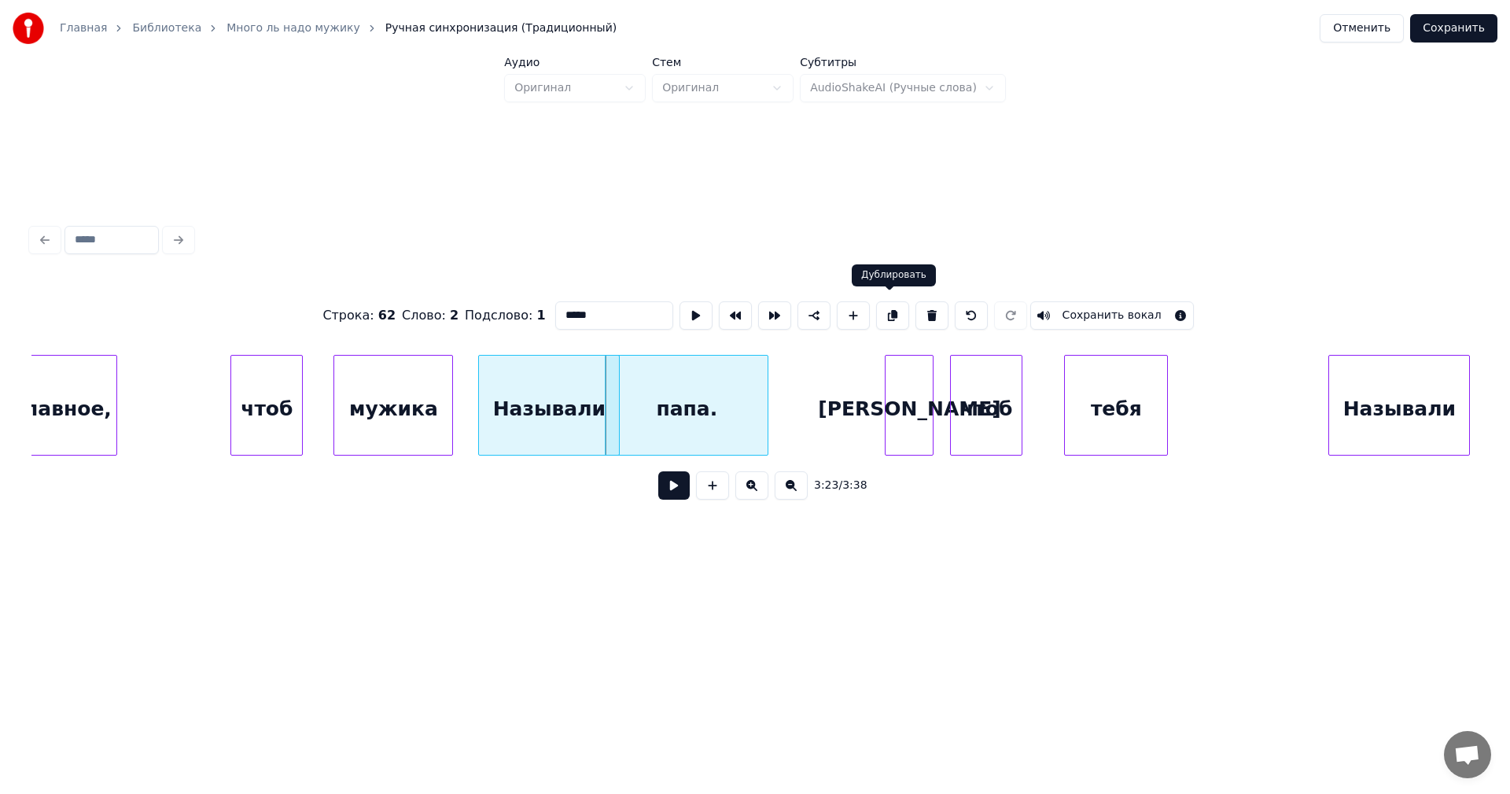
click at [885, 311] on button at bounding box center [892, 315] width 33 height 28
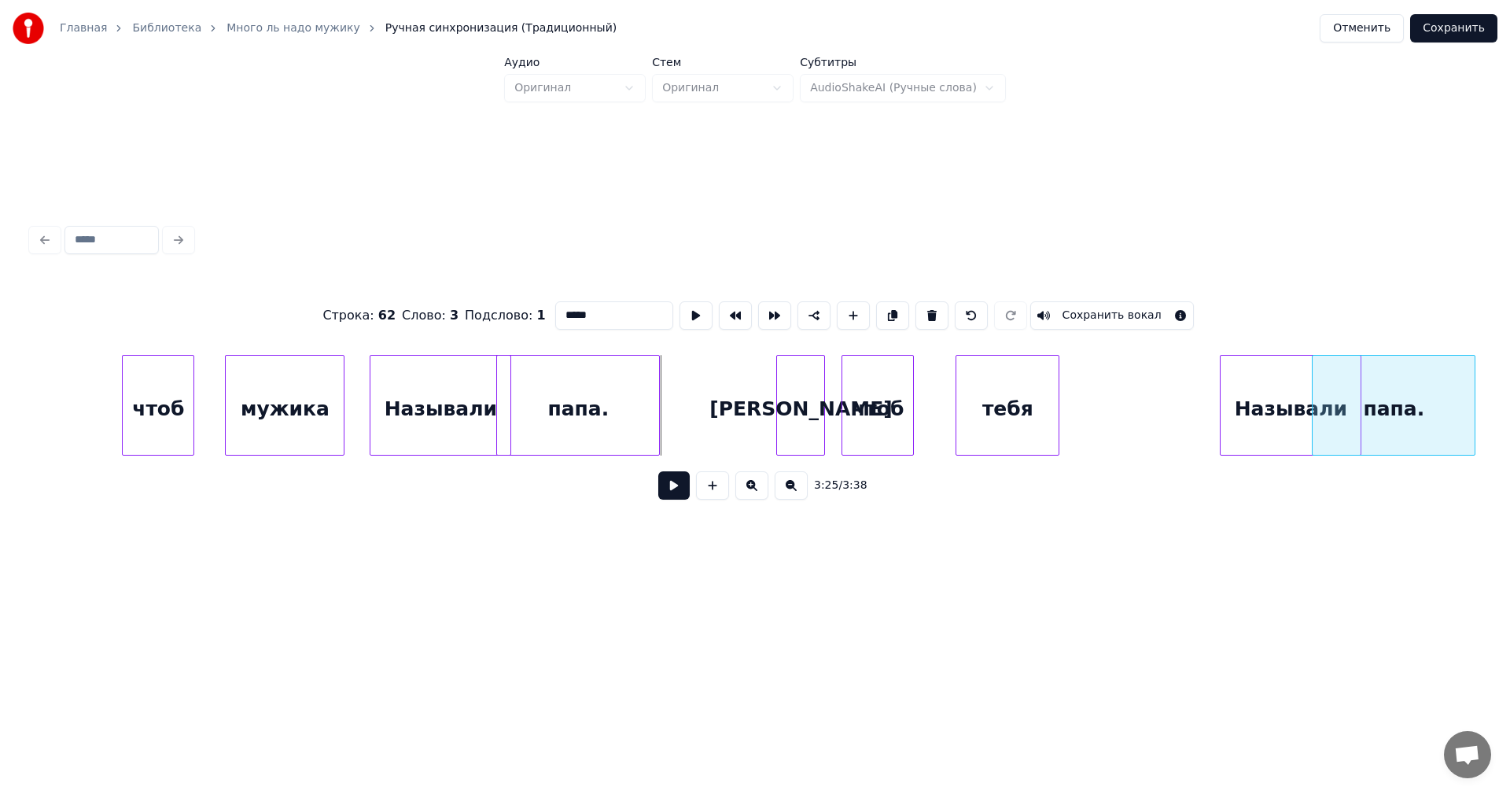
scroll to position [0, 31649]
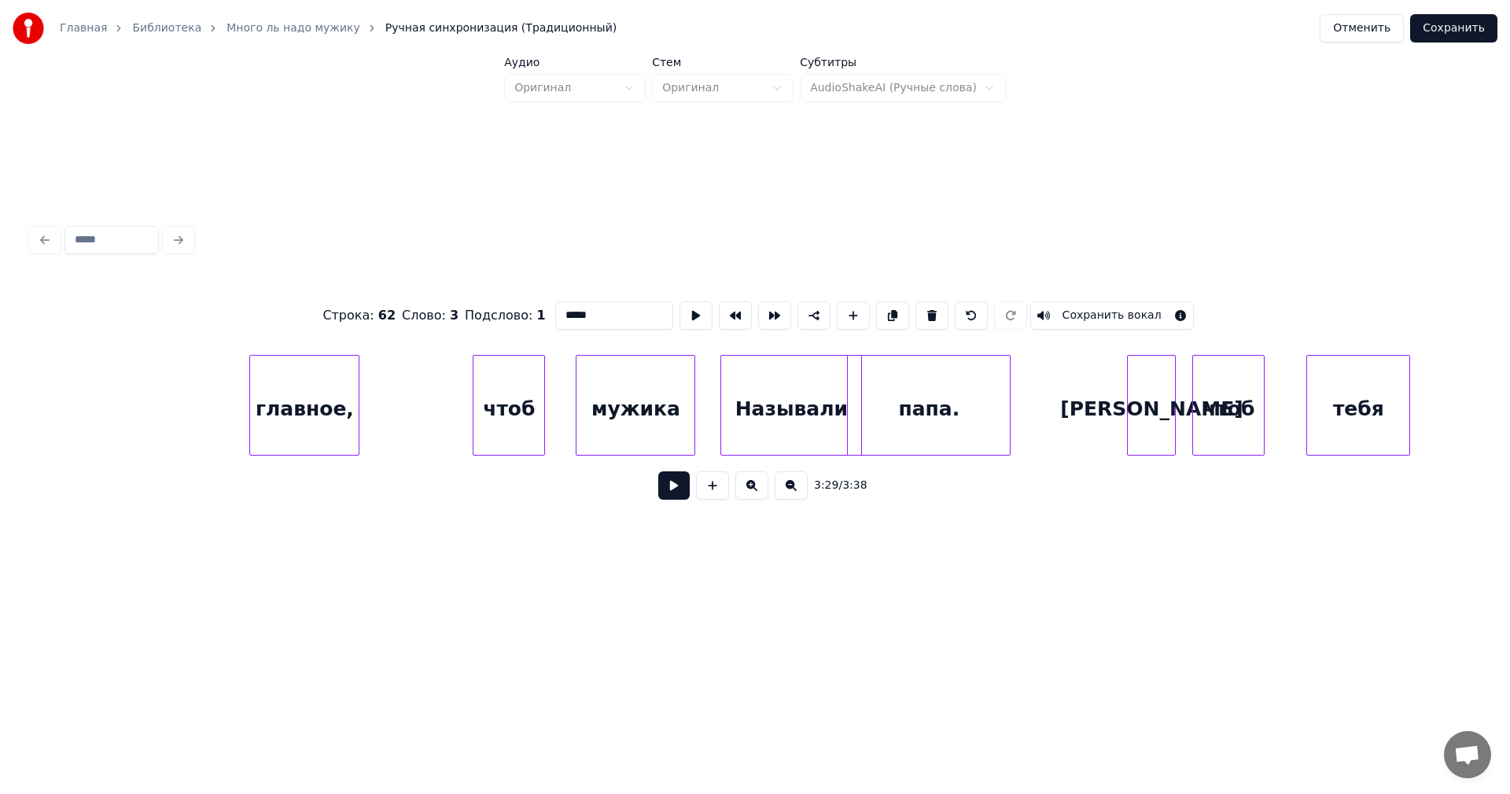
scroll to position [0, 31201]
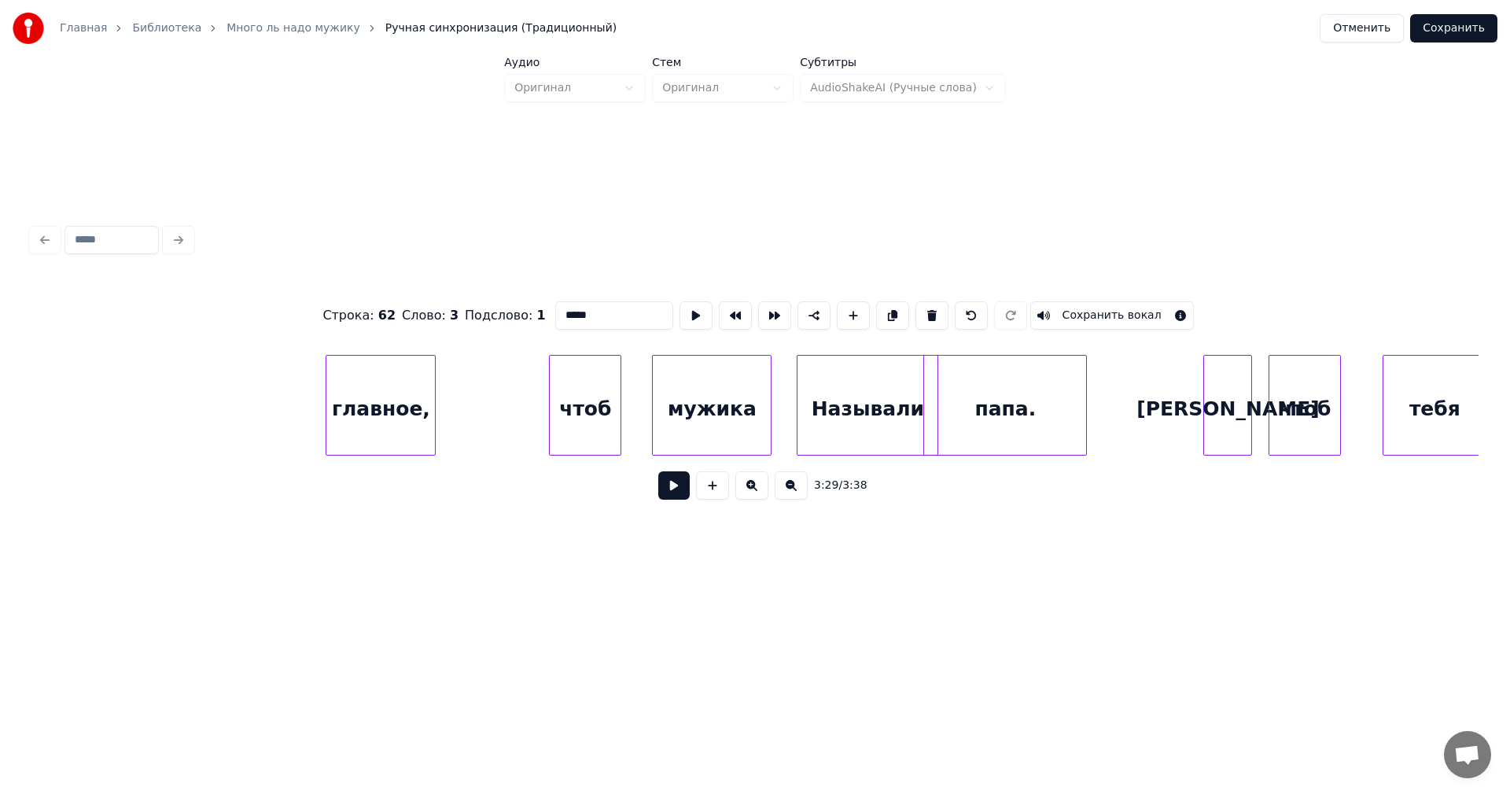
click at [365, 375] on div "главное," at bounding box center [380, 409] width 109 height 107
type input "********"
click at [664, 492] on button at bounding box center [673, 485] width 31 height 28
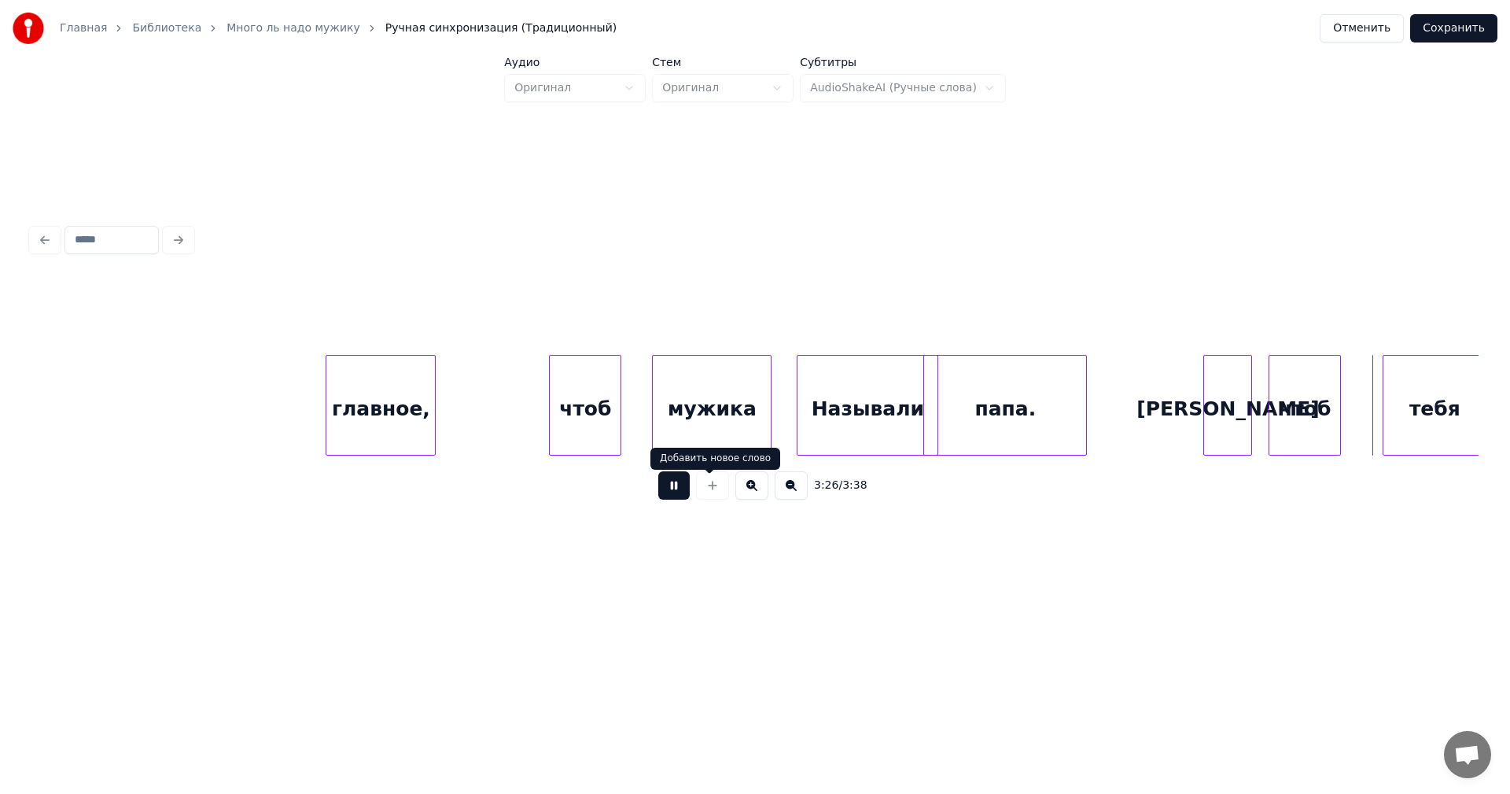
click at [659, 500] on button at bounding box center [673, 485] width 31 height 28
click at [346, 394] on div "главное," at bounding box center [380, 409] width 109 height 107
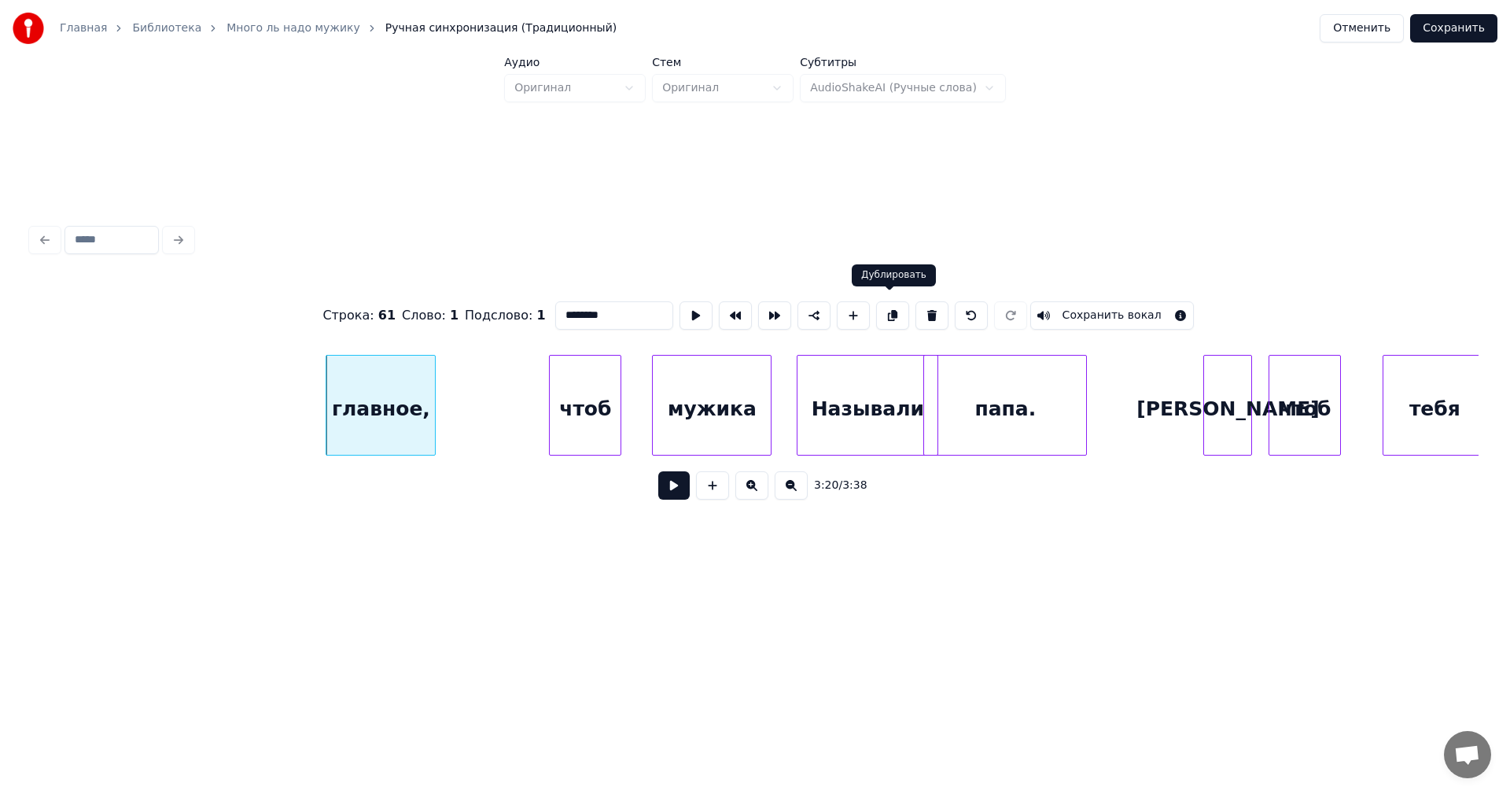
click at [890, 308] on button at bounding box center [892, 315] width 33 height 28
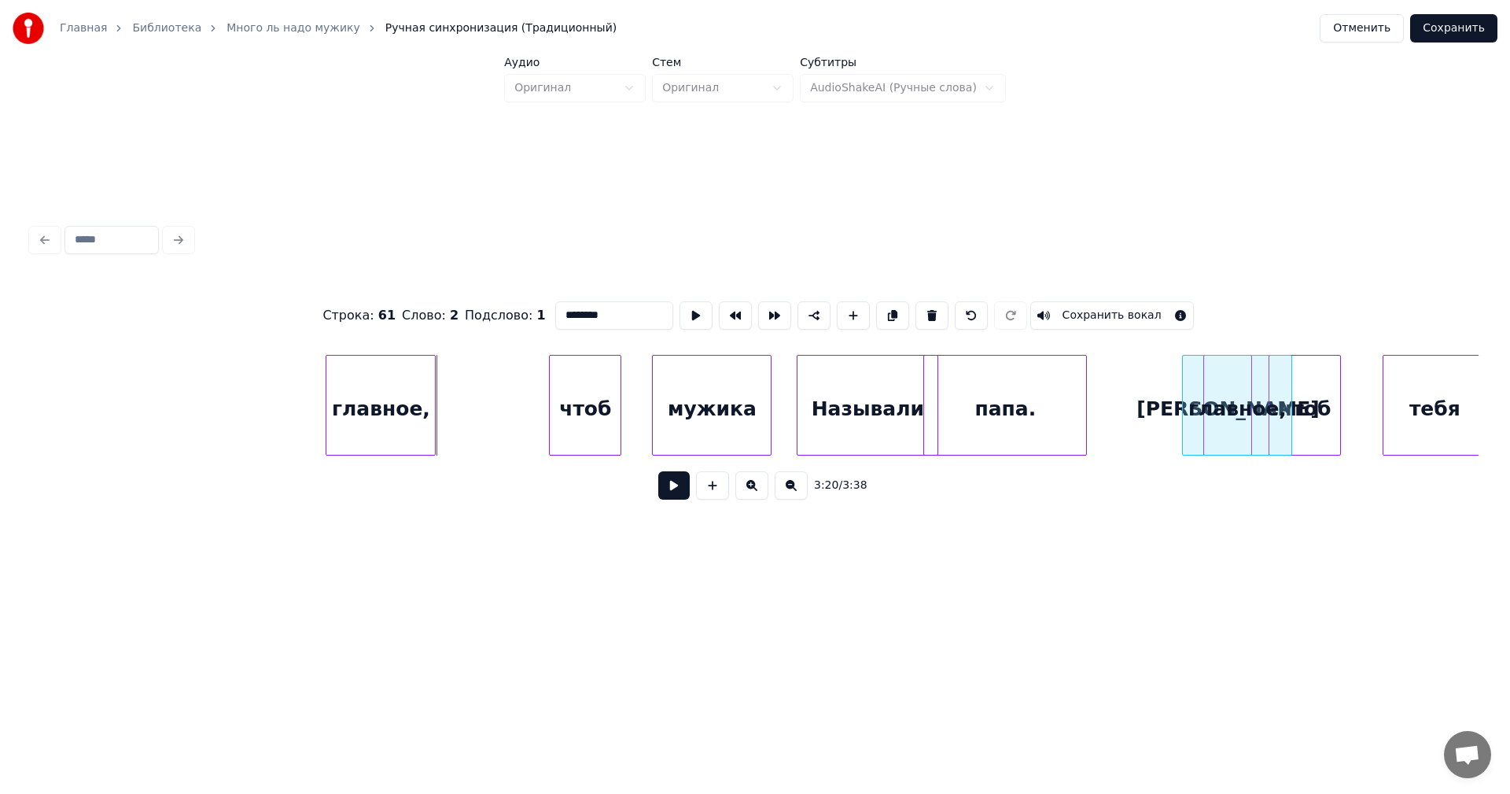
click at [1234, 374] on div "главное," at bounding box center [1237, 409] width 109 height 107
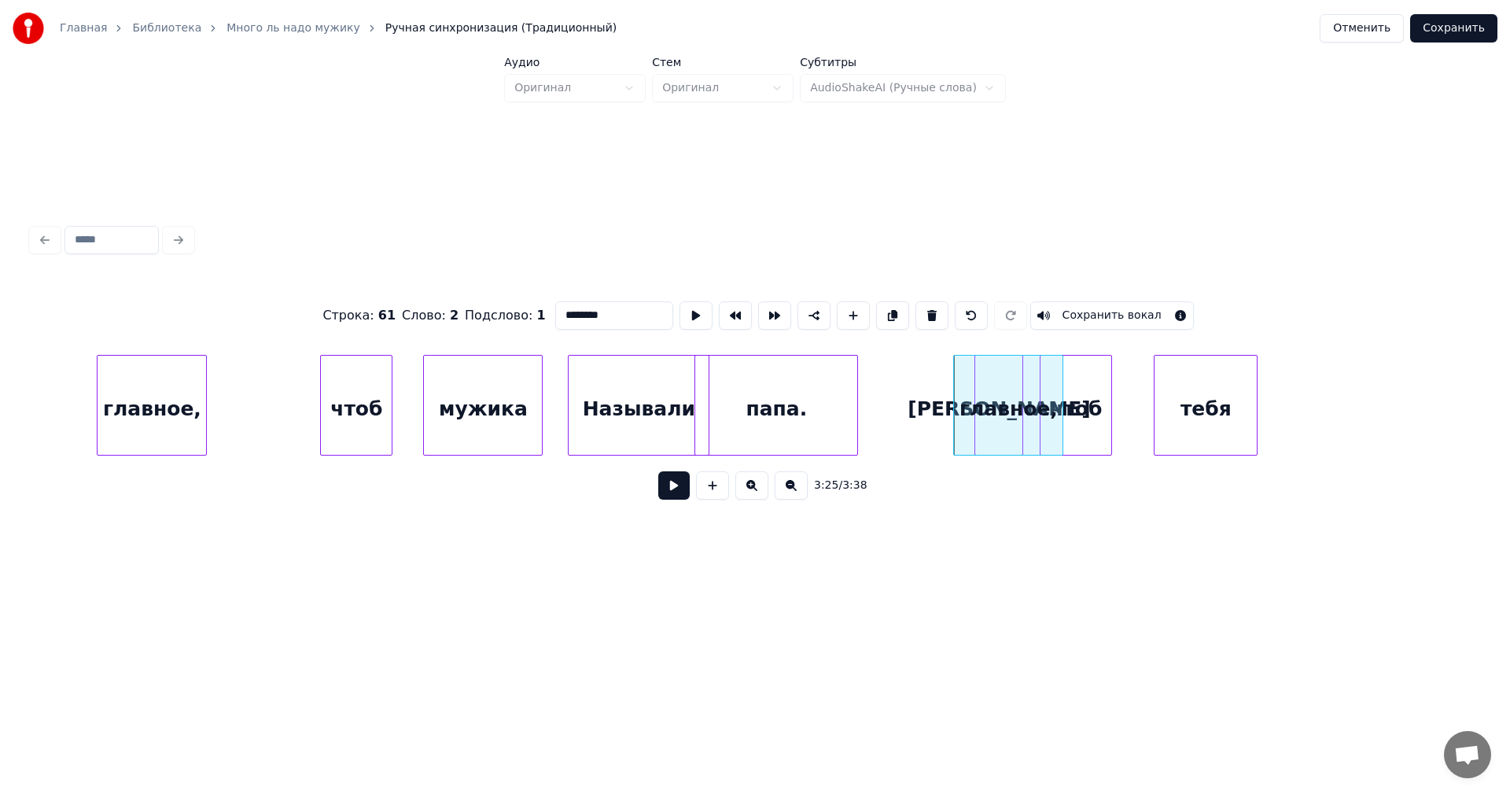
scroll to position [0, 31449]
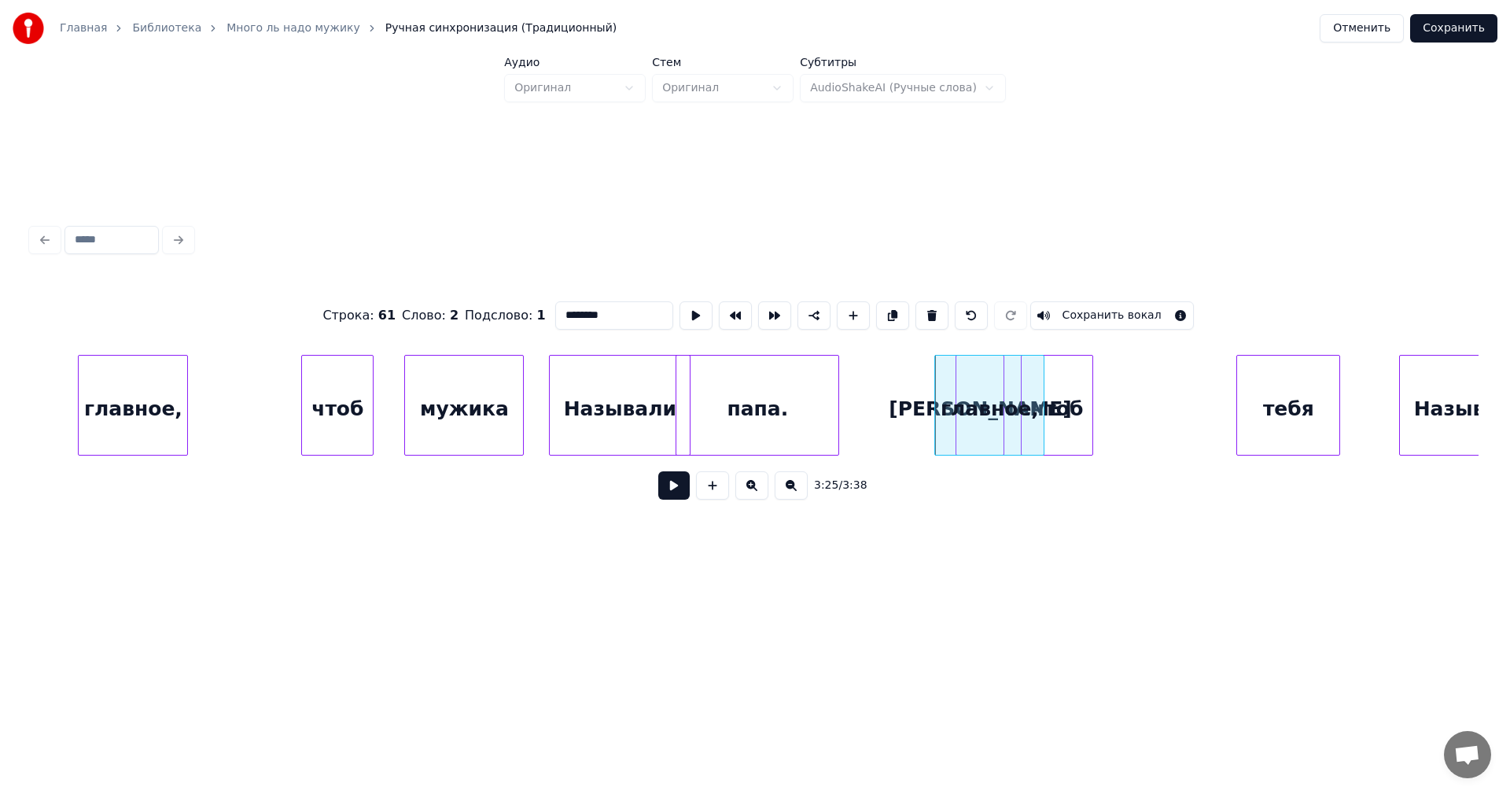
click at [1281, 399] on div "тебя" at bounding box center [1288, 409] width 102 height 107
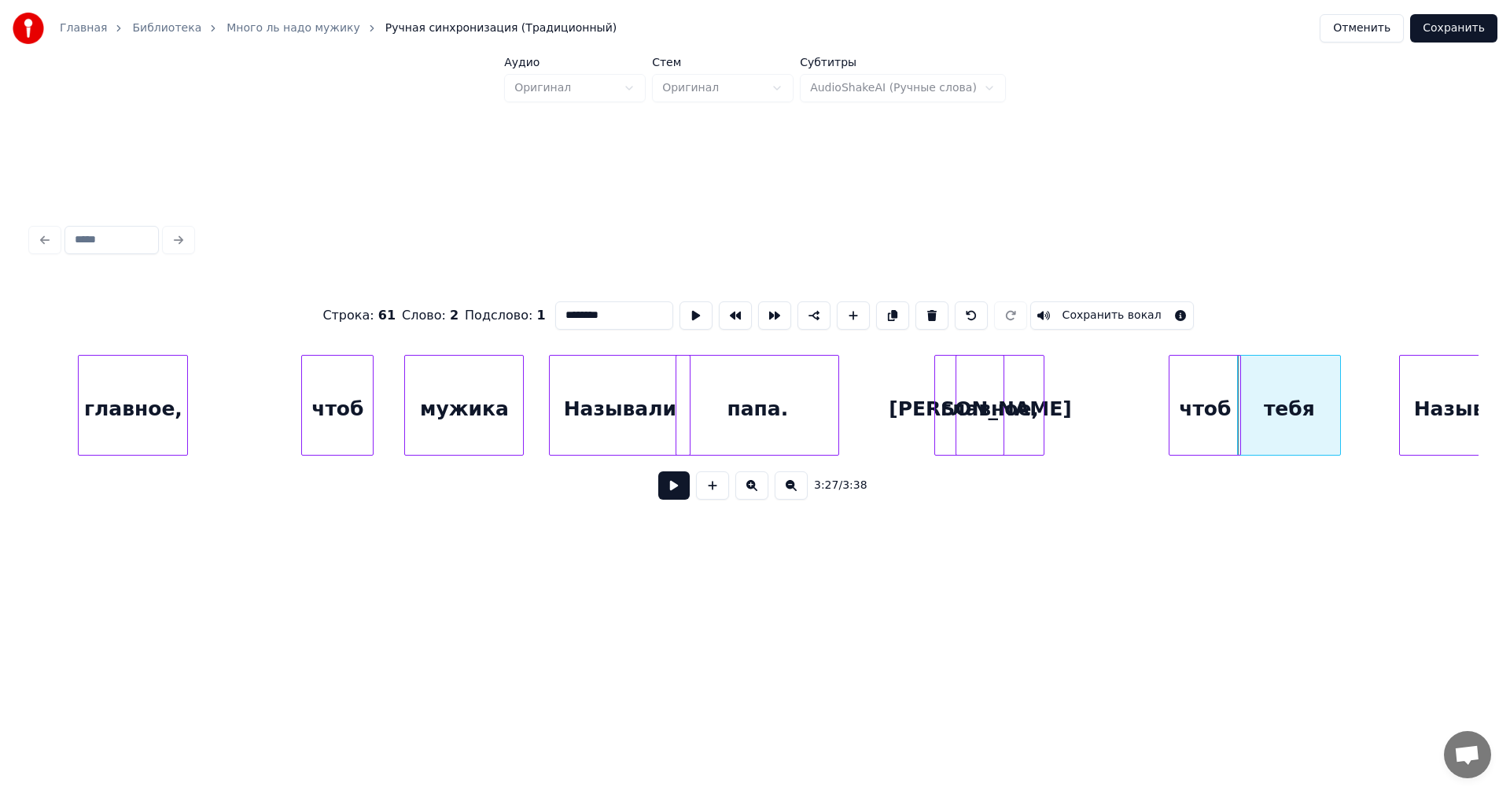
click at [1225, 391] on div "чтоб" at bounding box center [1205, 409] width 71 height 107
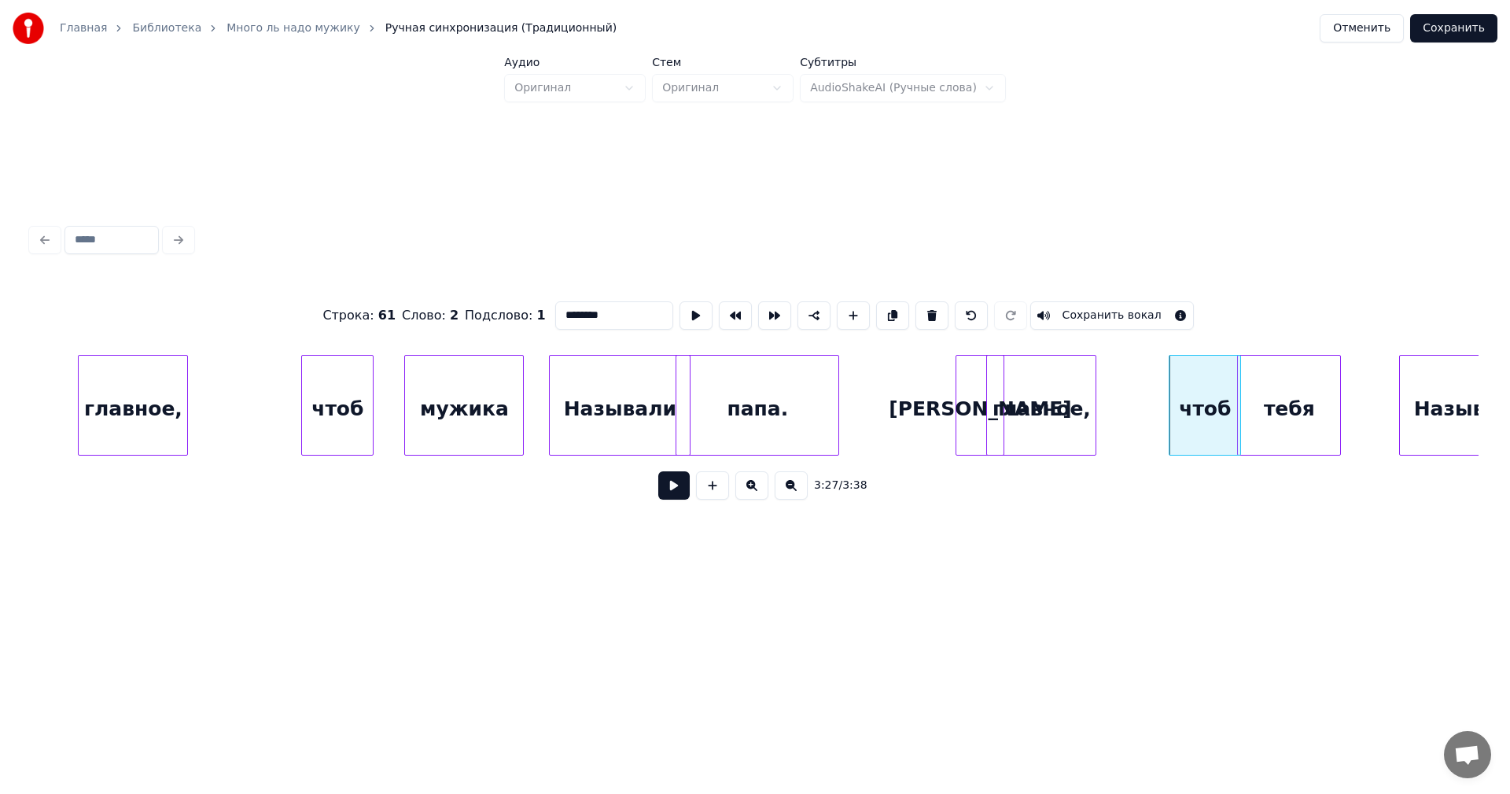
click at [1073, 376] on div "главное," at bounding box center [1041, 409] width 109 height 107
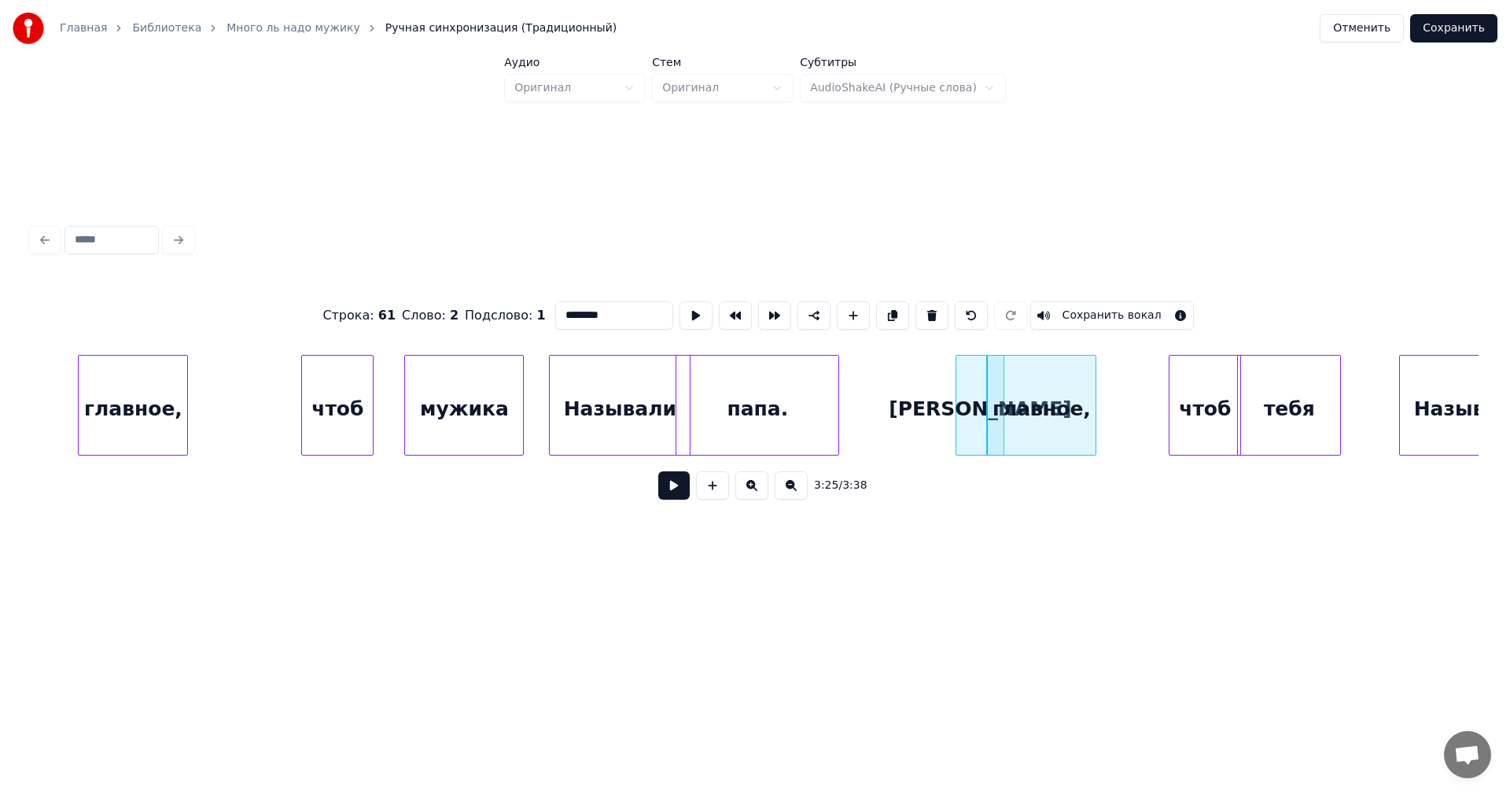
click at [152, 410] on div "главное," at bounding box center [133, 409] width 109 height 107
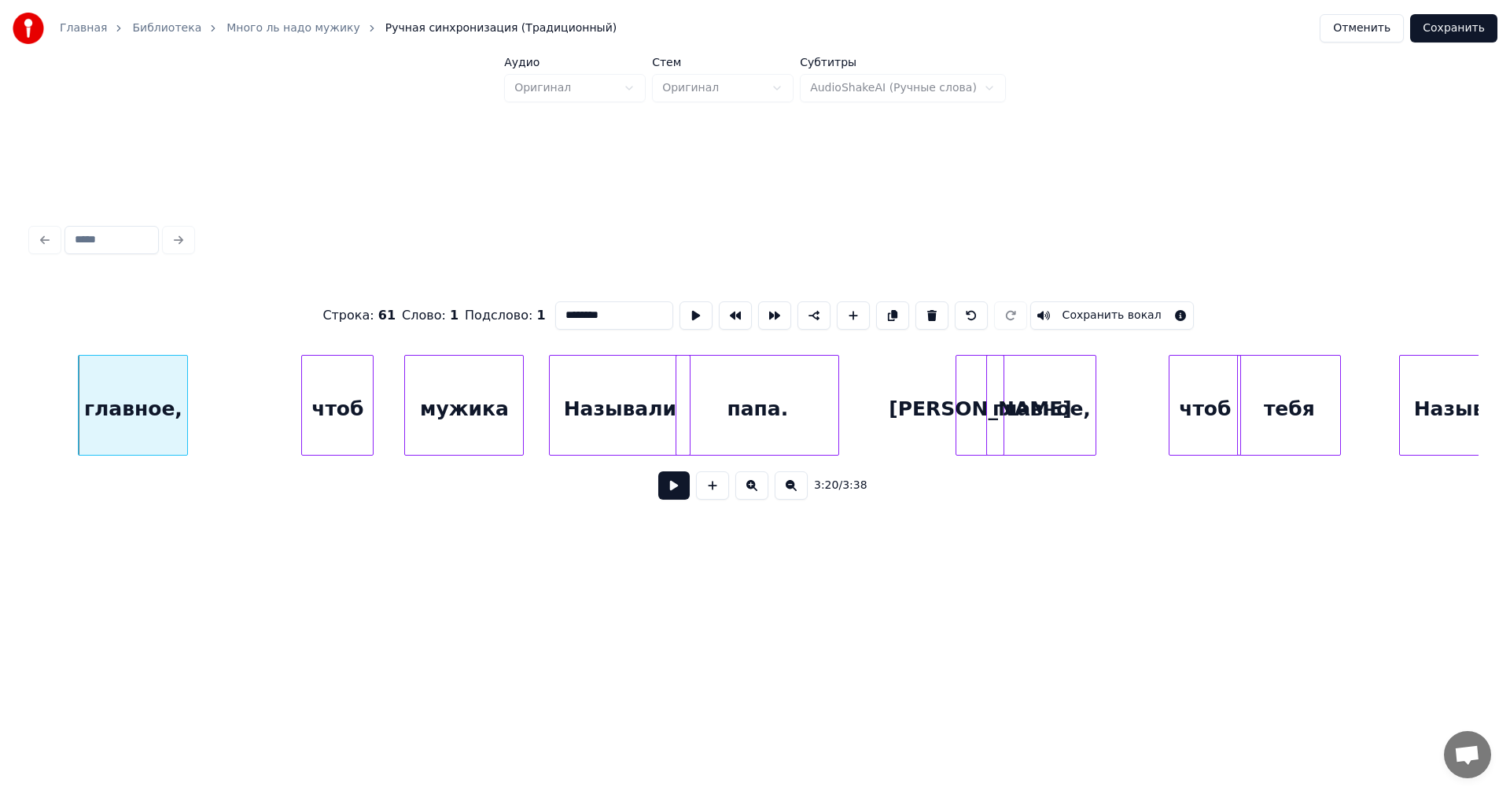
click at [669, 493] on button at bounding box center [673, 485] width 31 height 28
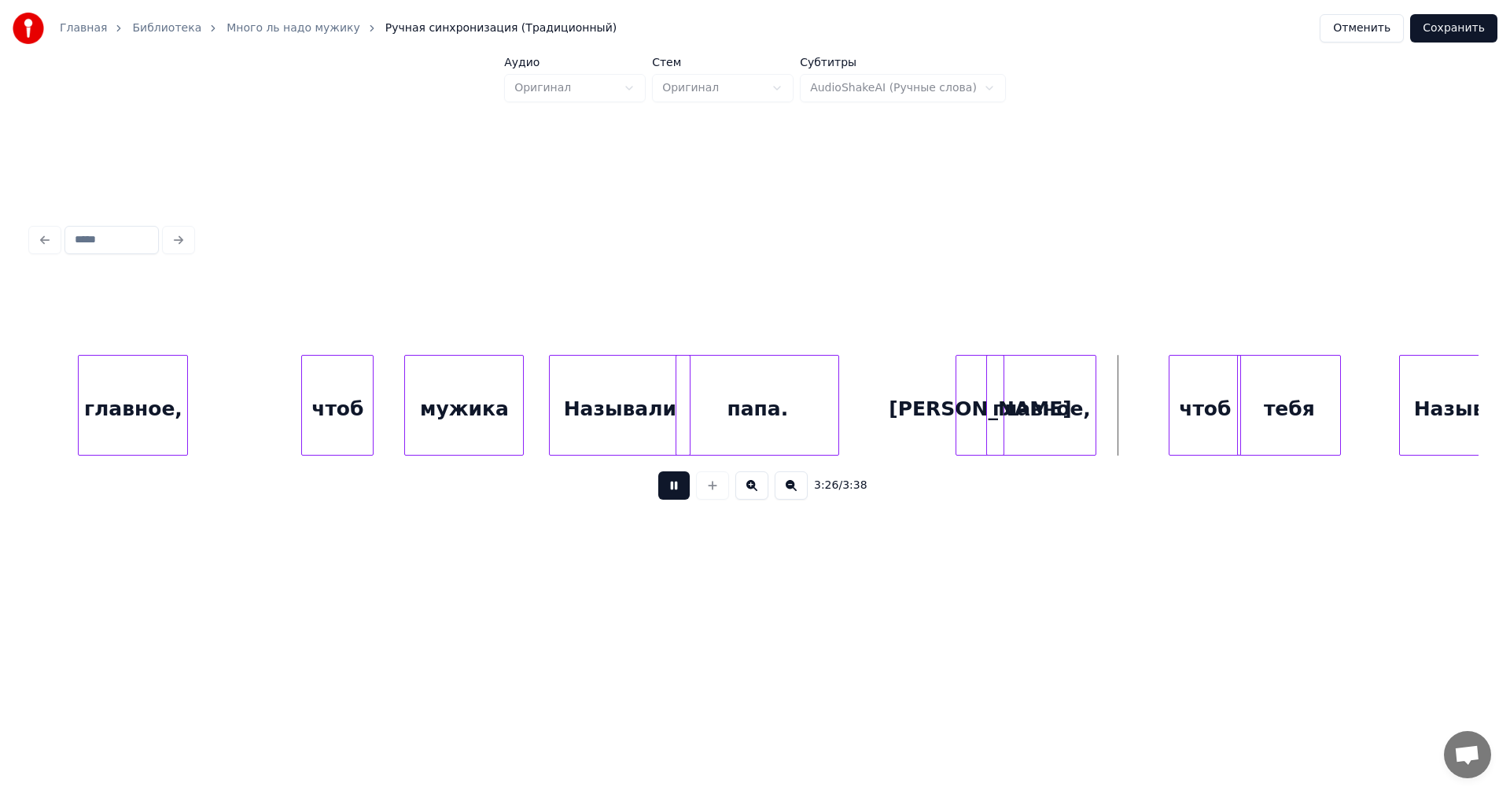
click at [661, 486] on button at bounding box center [673, 485] width 31 height 28
click at [966, 405] on div "[PERSON_NAME]" at bounding box center [972, 409] width 47 height 107
click at [337, 411] on div "чтоб" at bounding box center [337, 409] width 71 height 107
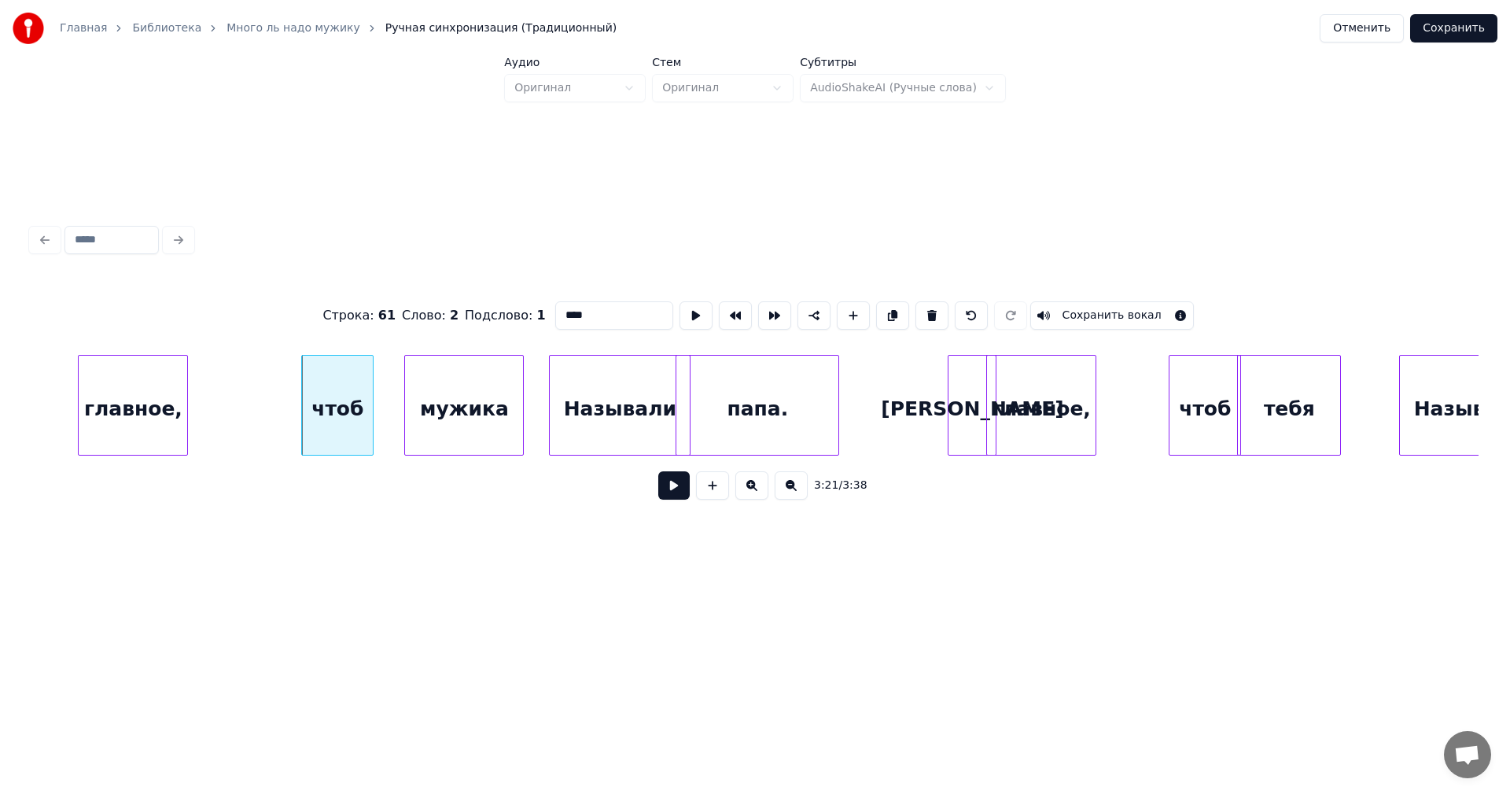
click at [658, 492] on button at bounding box center [673, 485] width 31 height 28
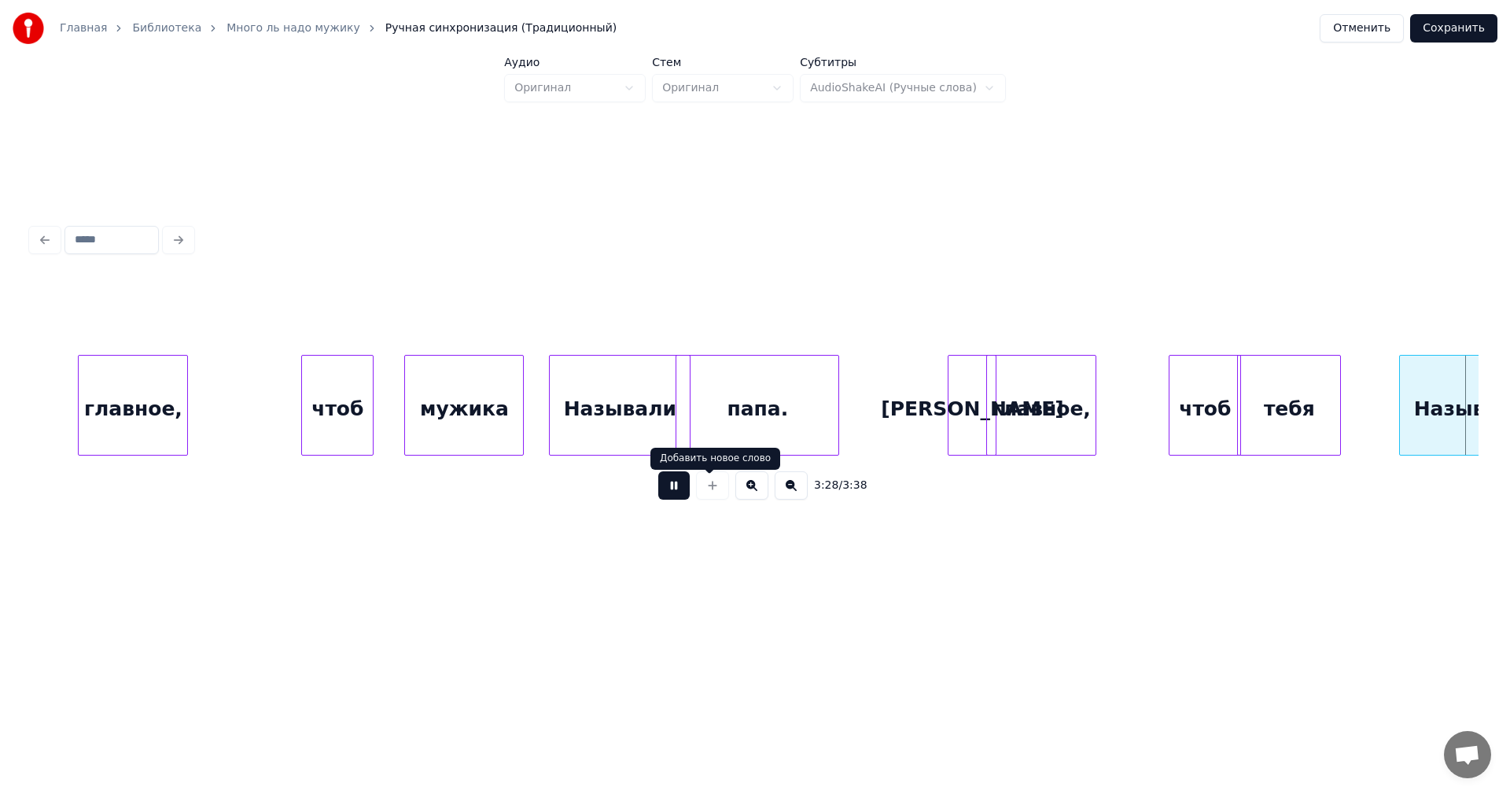
scroll to position [0, 32899]
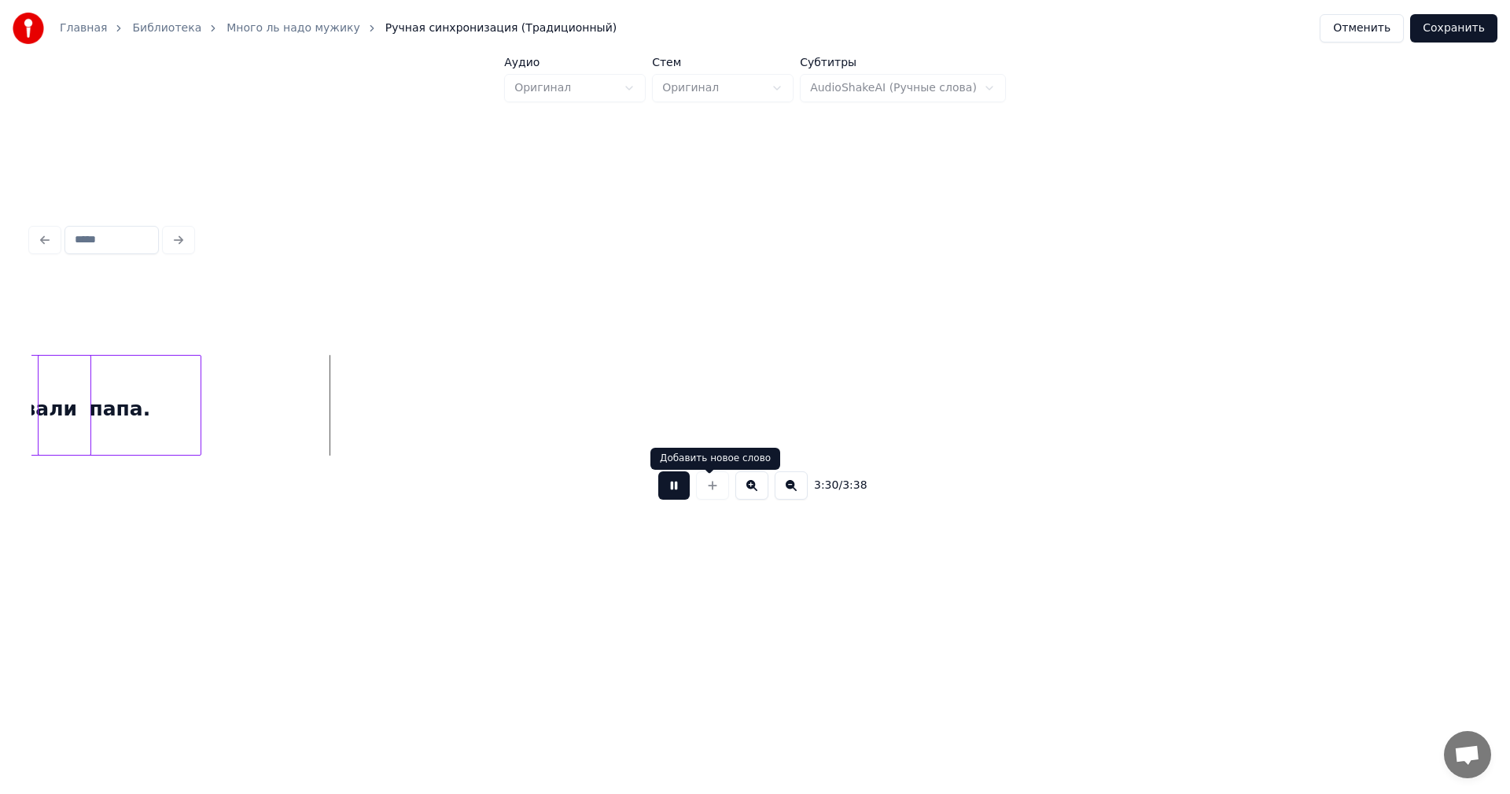
click at [670, 491] on button at bounding box center [673, 485] width 31 height 28
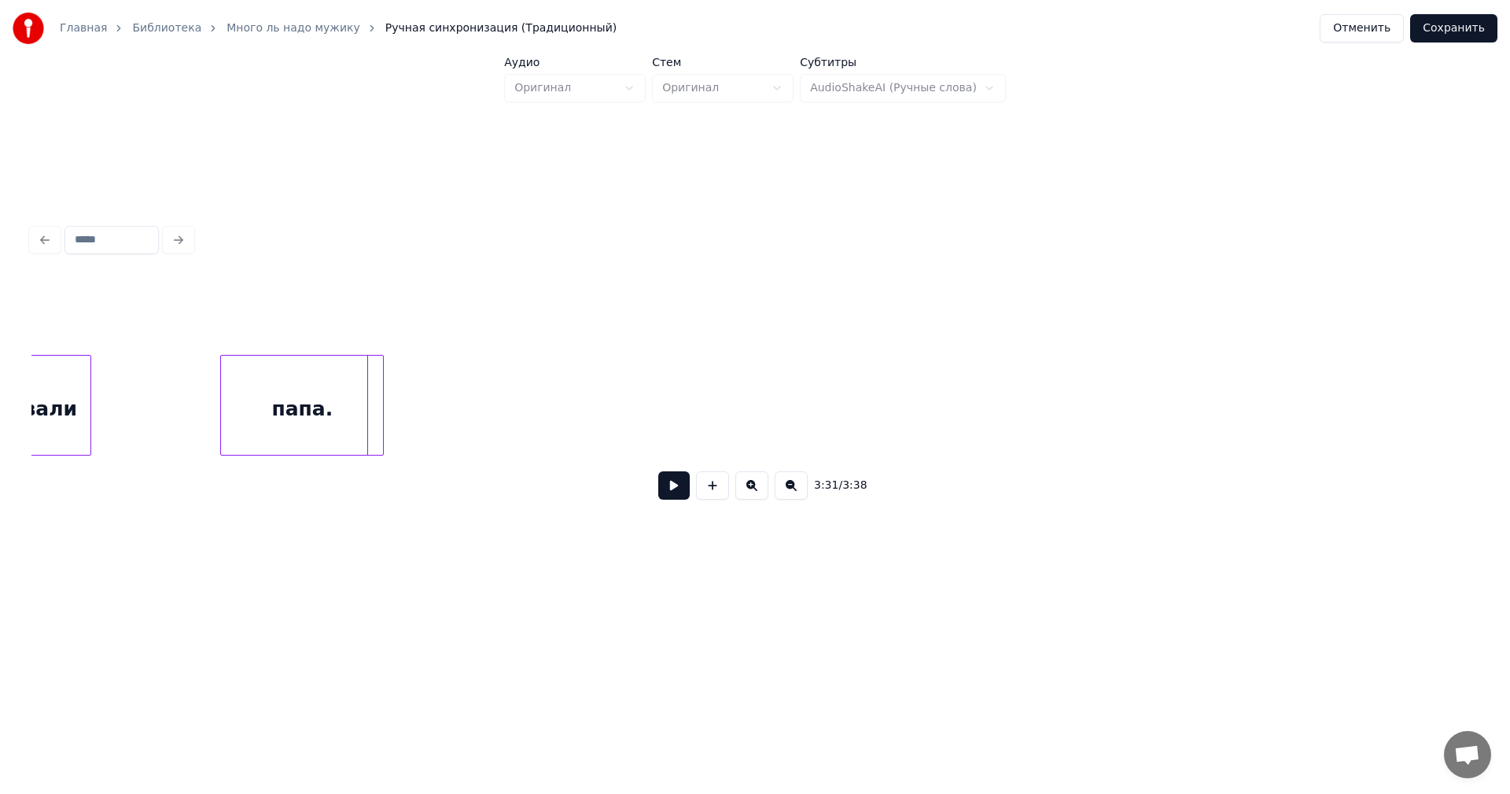
click at [305, 403] on div "папа." at bounding box center [302, 409] width 162 height 107
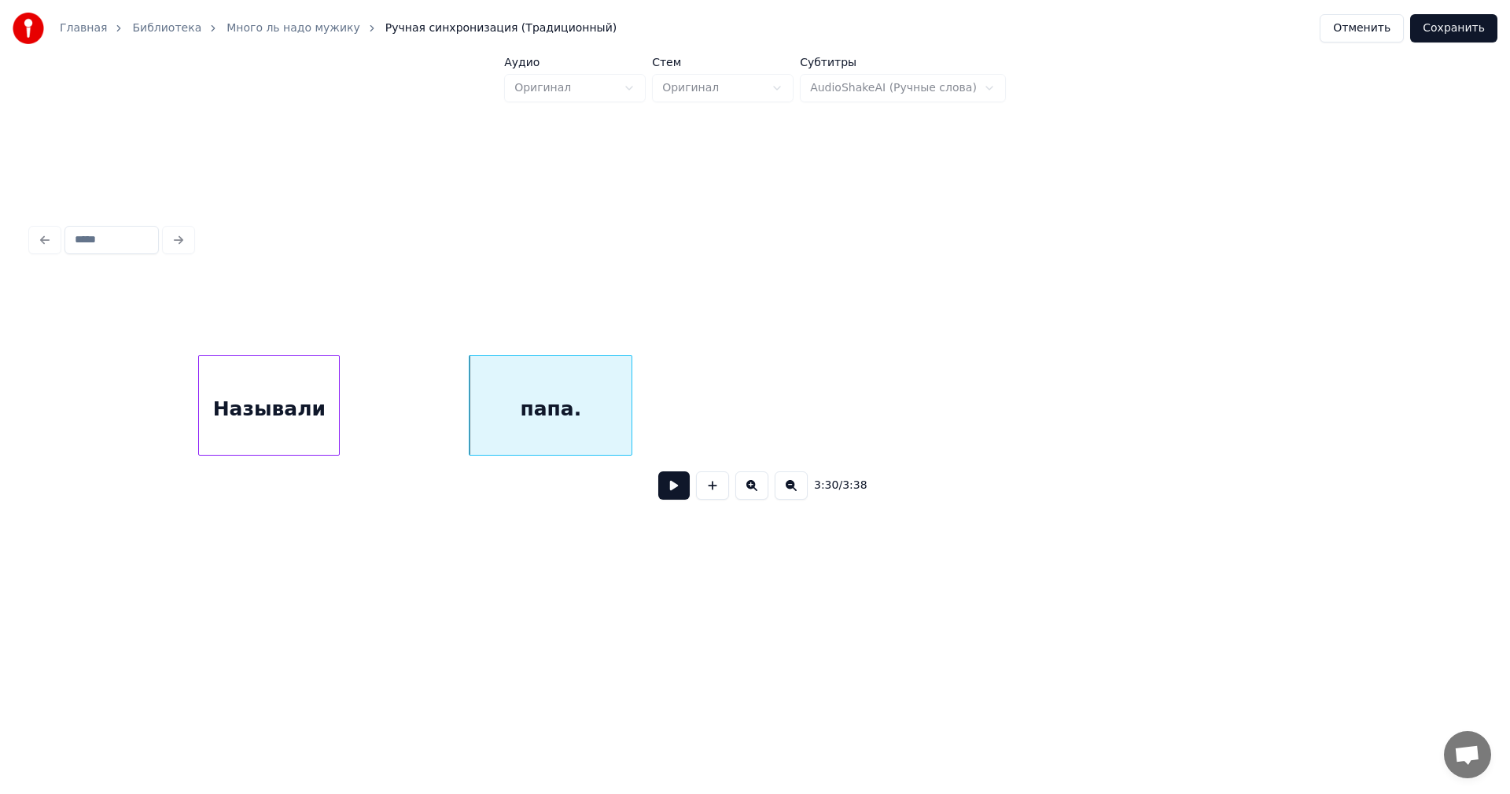
scroll to position [0, 32421]
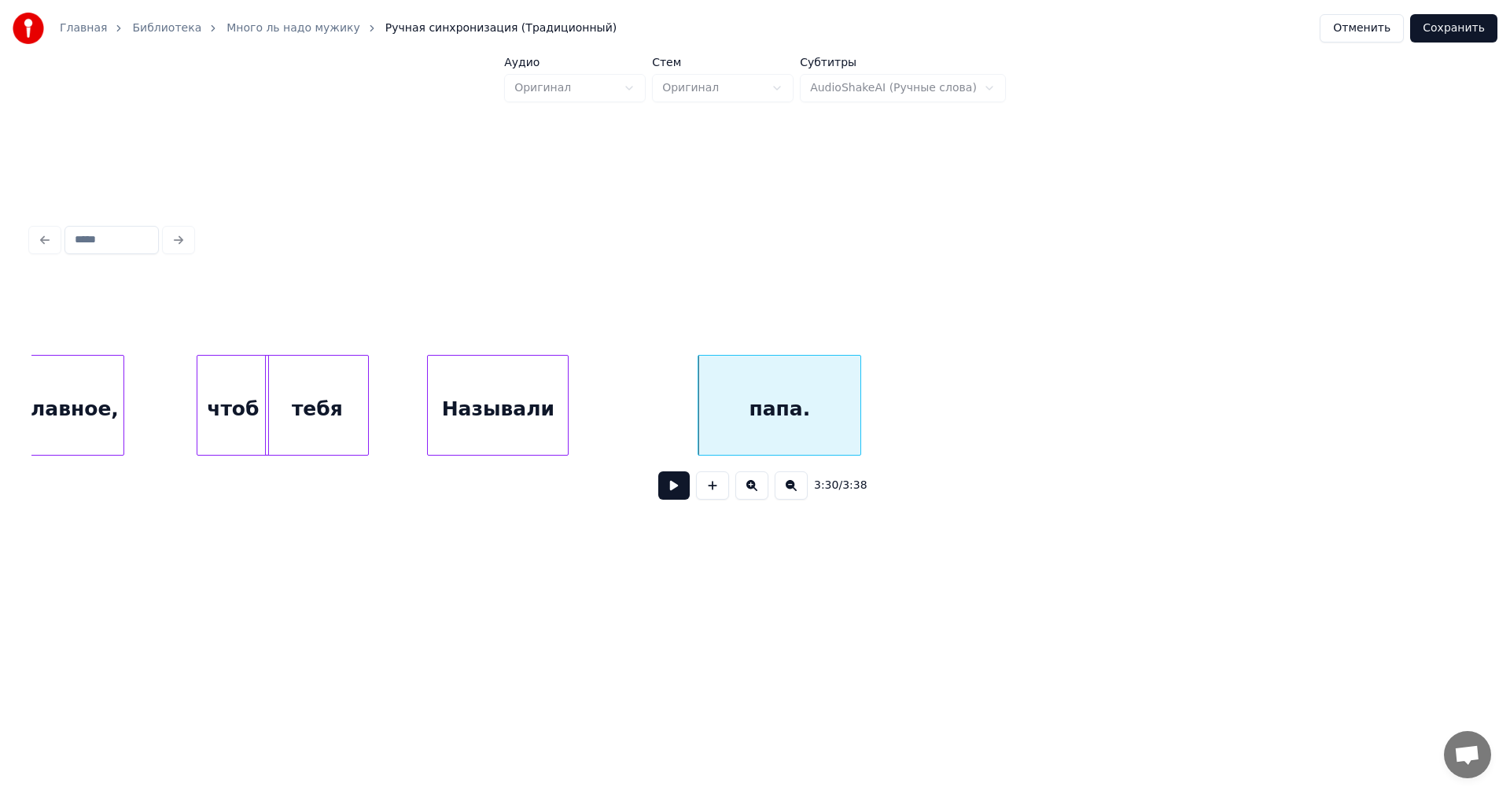
click at [216, 411] on div "чтоб" at bounding box center [232, 409] width 71 height 107
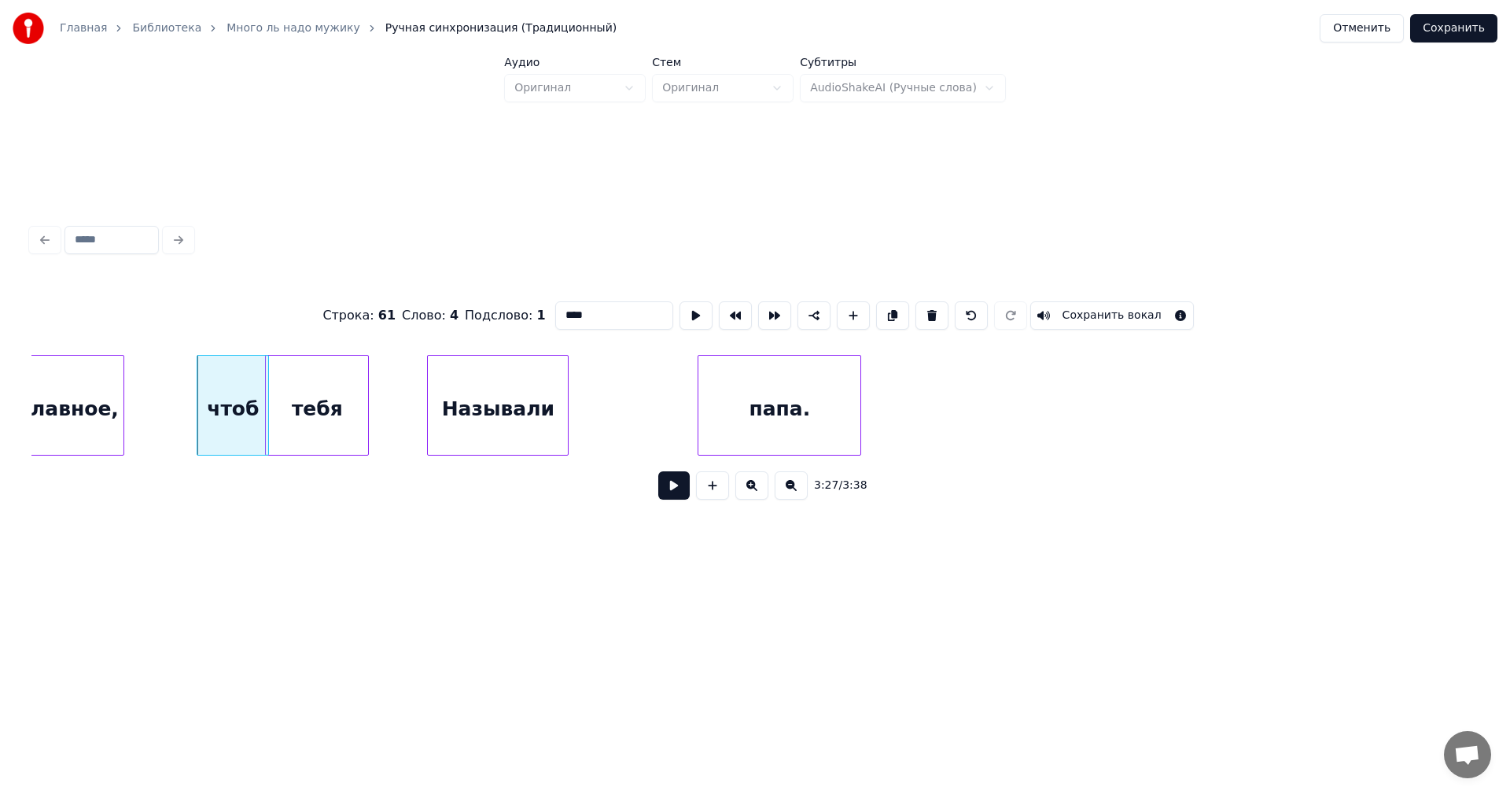
click at [666, 493] on button at bounding box center [673, 485] width 31 height 28
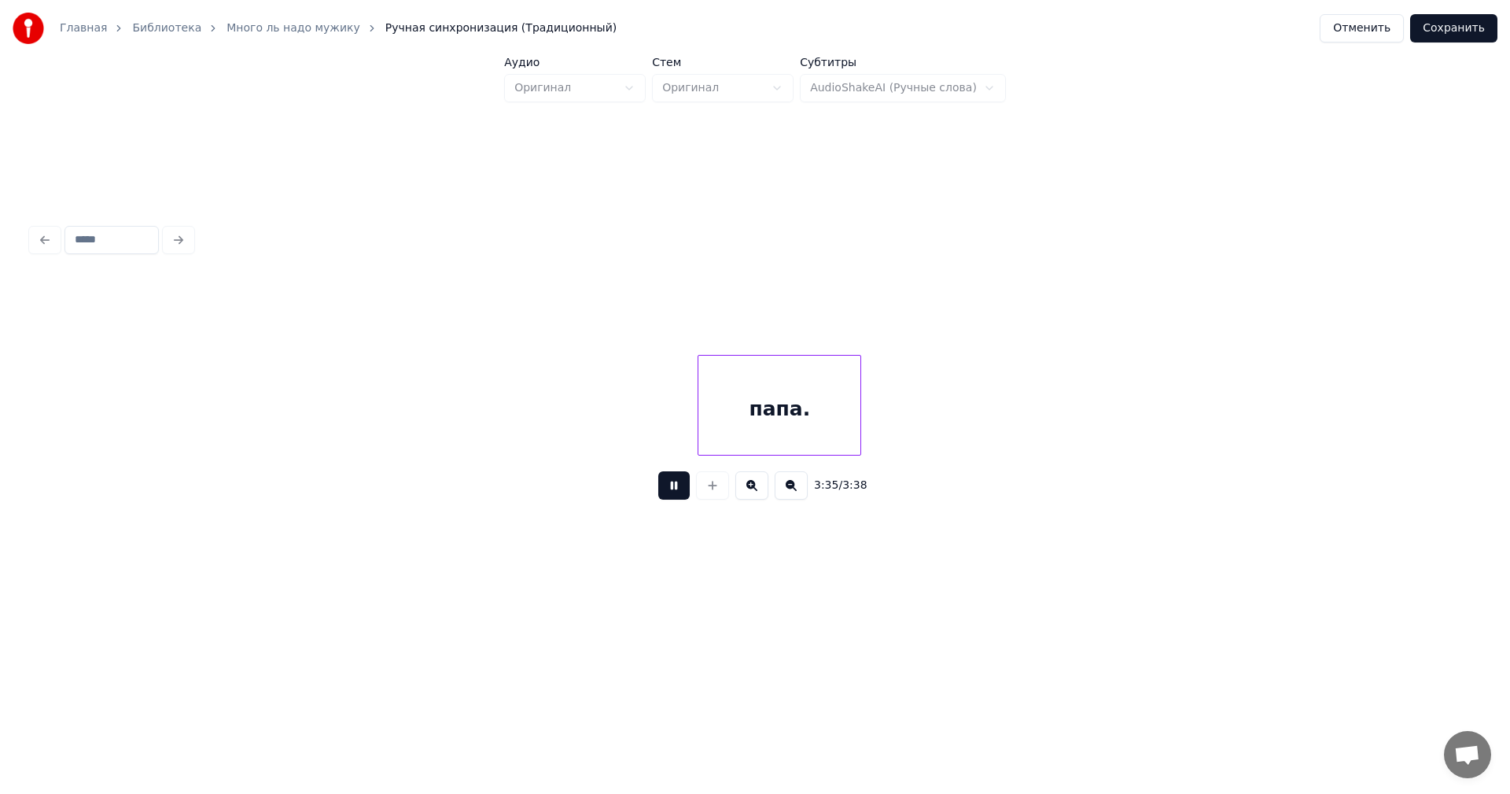
scroll to position [0, 32974]
click at [1459, 30] on button "Сохранить" at bounding box center [1453, 28] width 87 height 28
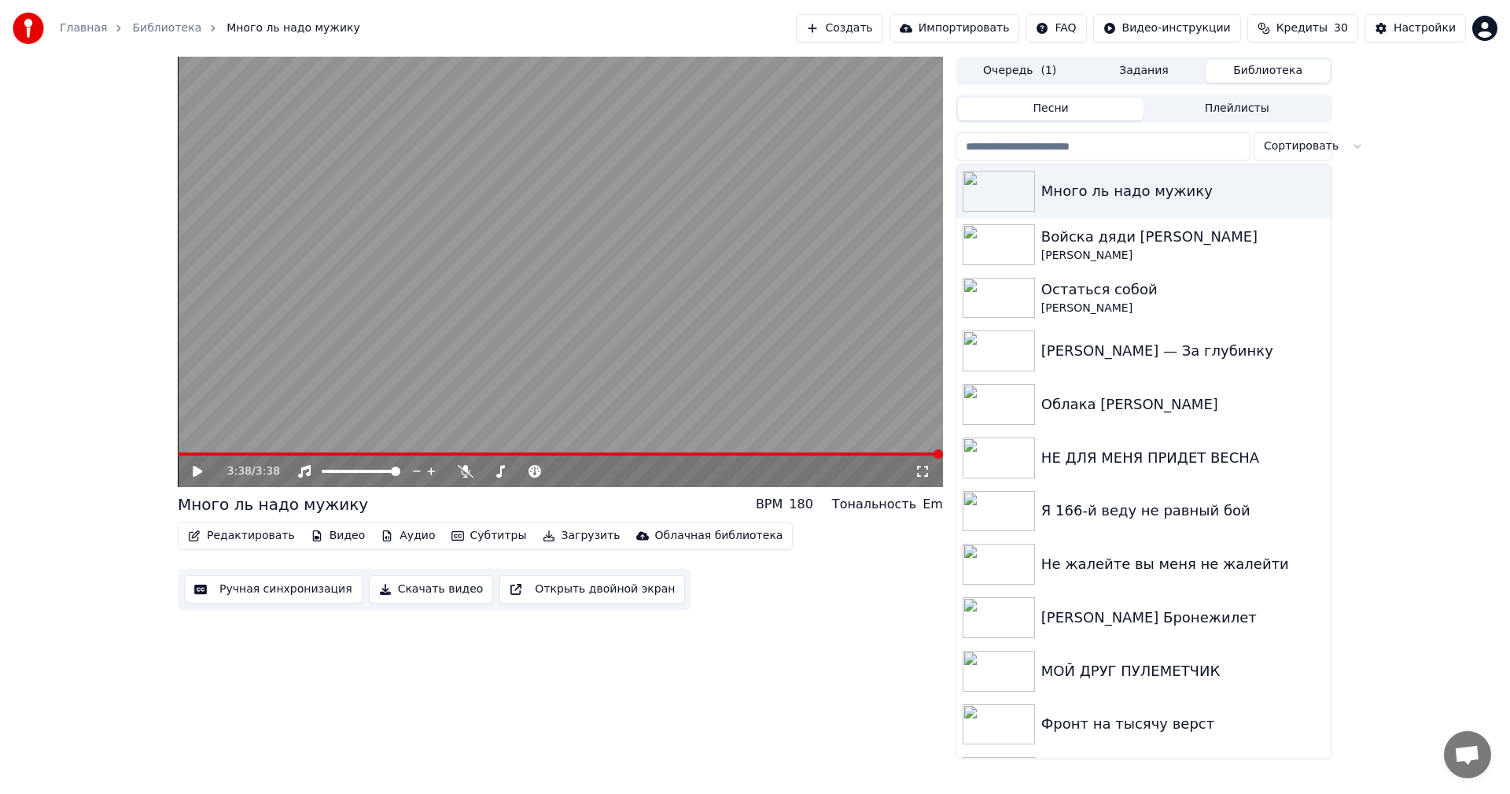
click at [286, 588] on button "Ручная синхронизация" at bounding box center [273, 589] width 179 height 28
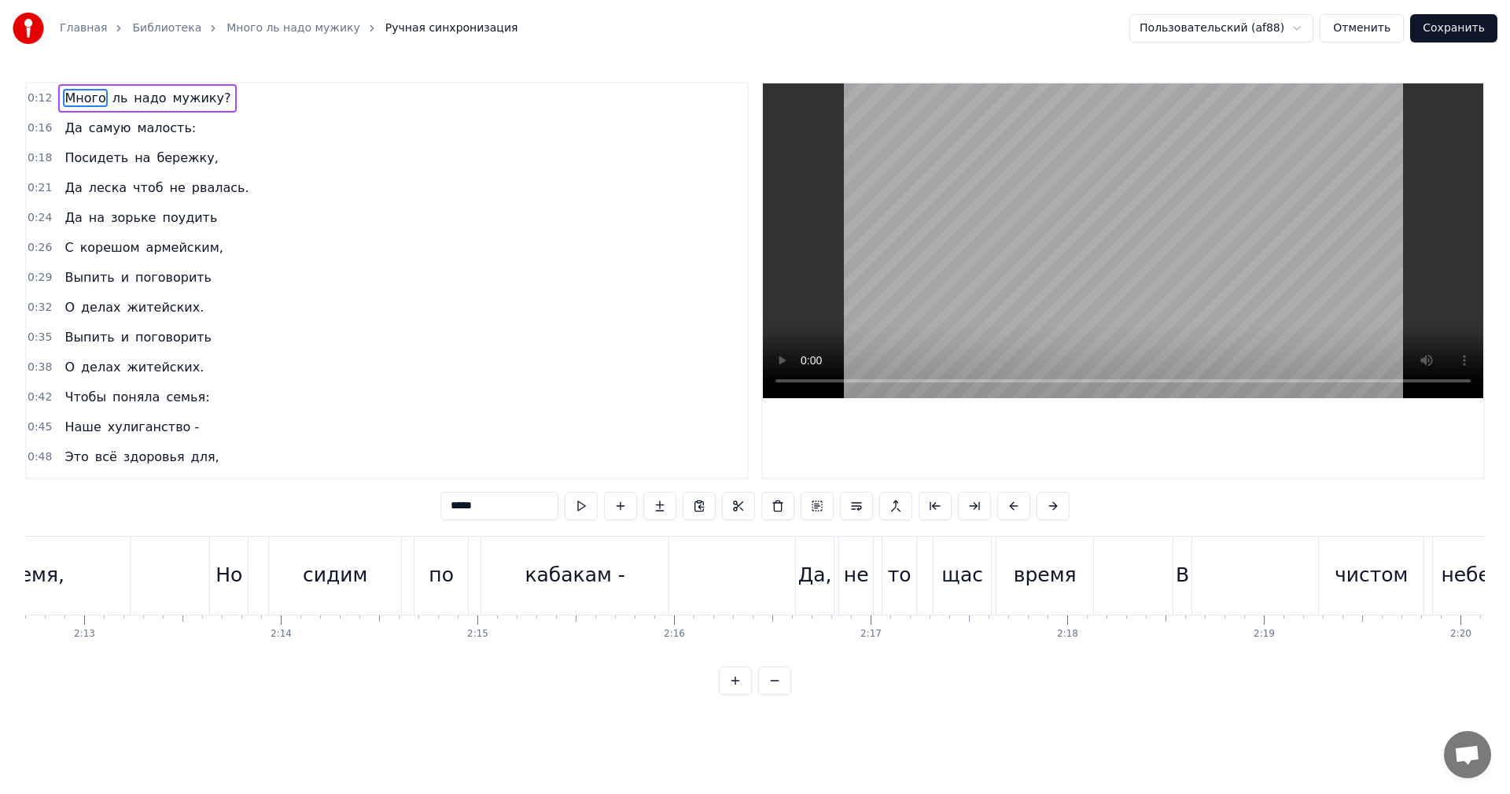
scroll to position [0, 26121]
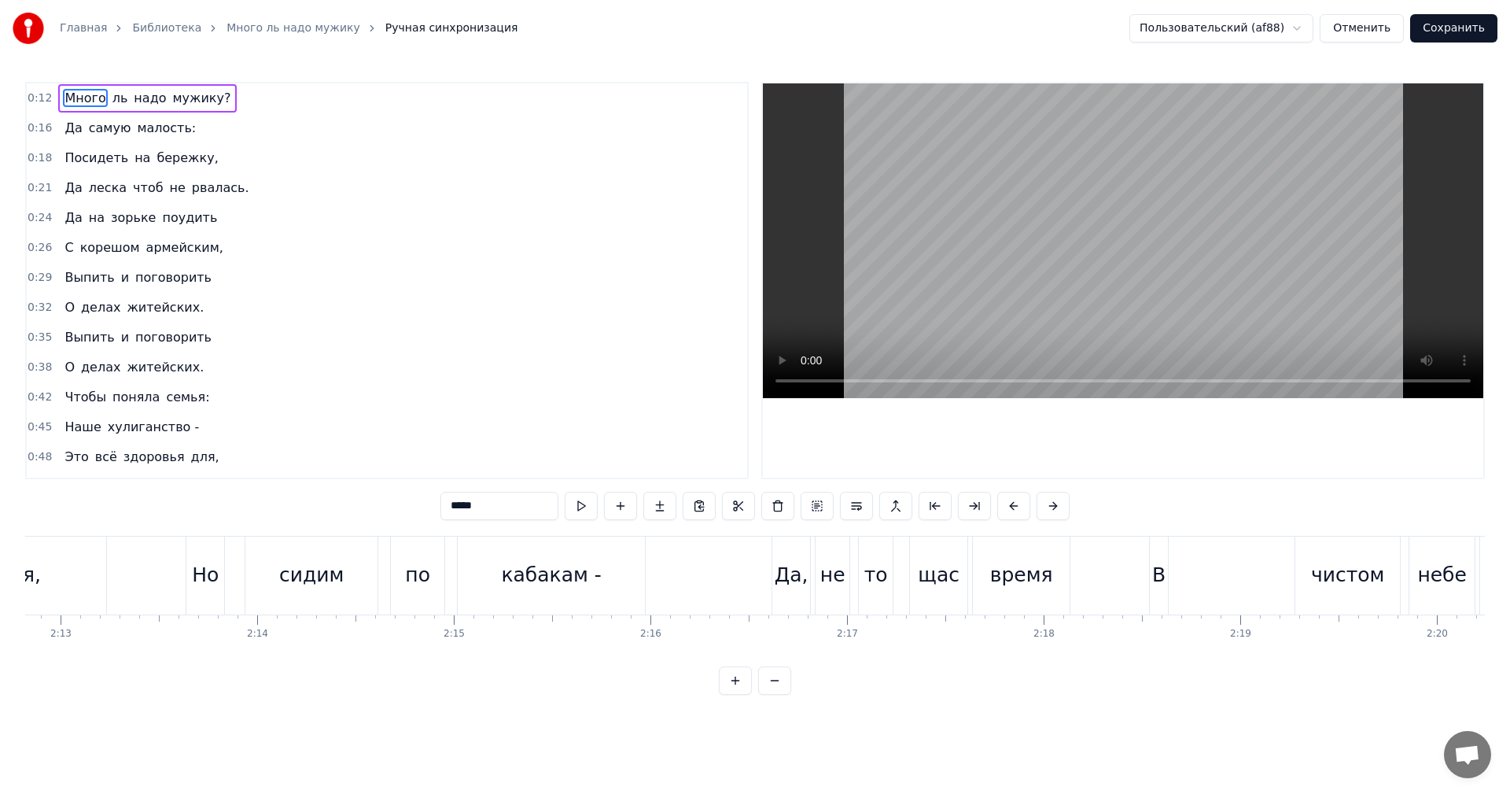
drag, startPoint x: 1159, startPoint y: 579, endPoint x: 1259, endPoint y: 573, distance: 100.8
click at [1259, 573] on div "В чистом небе гром не [DEMOGRAPHIC_DATA]," at bounding box center [1477, 576] width 656 height 78
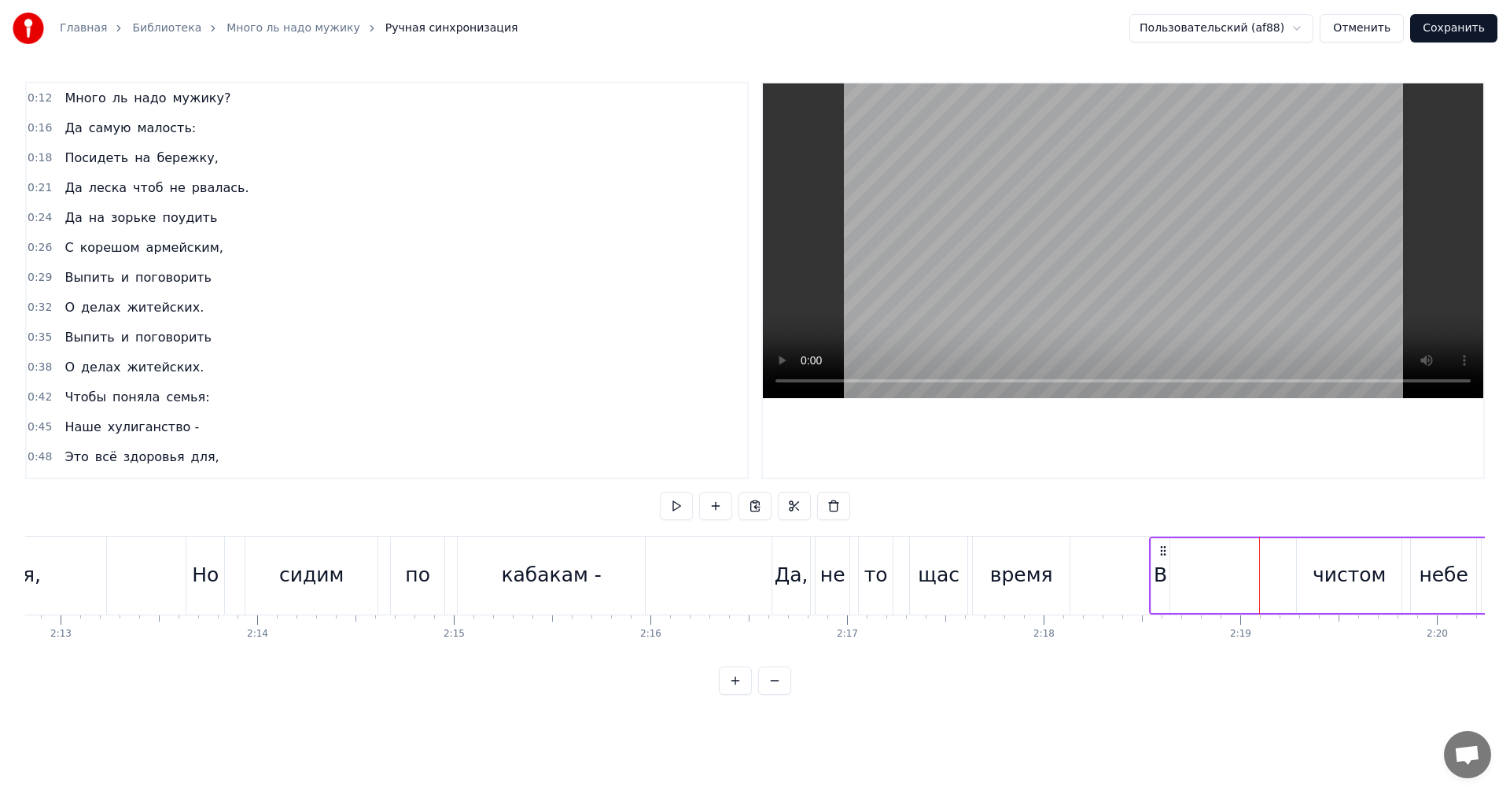
drag, startPoint x: 1163, startPoint y: 574, endPoint x: 1218, endPoint y: 574, distance: 55.1
click at [1218, 574] on div "В чистом небе гром не [DEMOGRAPHIC_DATA]," at bounding box center [1477, 576] width 656 height 78
drag, startPoint x: 1166, startPoint y: 548, endPoint x: 1201, endPoint y: 551, distance: 35.5
click at [1201, 551] on icon at bounding box center [1199, 550] width 13 height 13
click at [1382, 24] on button "Отменить" at bounding box center [1362, 28] width 84 height 28
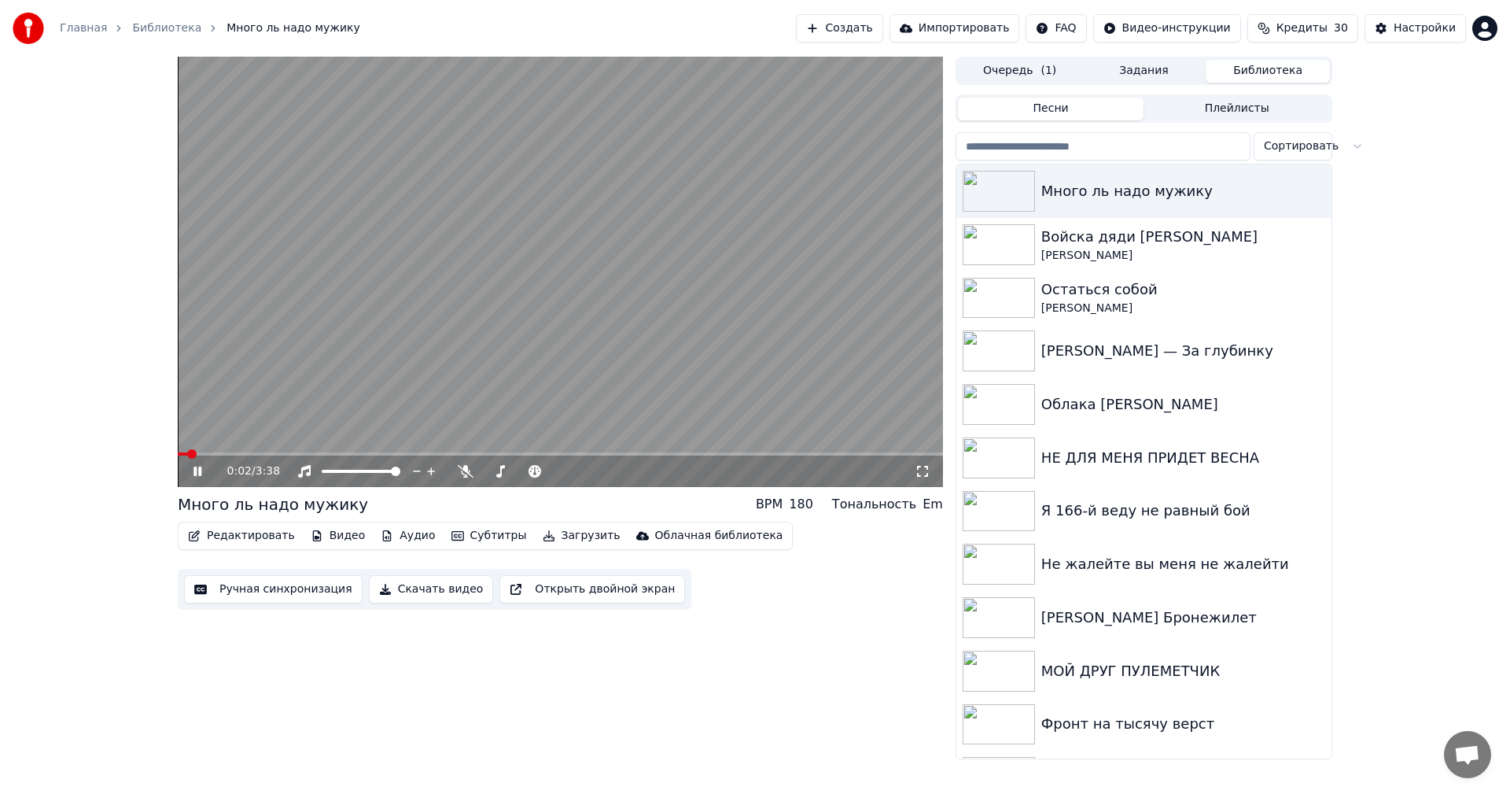
click at [285, 588] on button "Ручная синхронизация" at bounding box center [273, 589] width 179 height 28
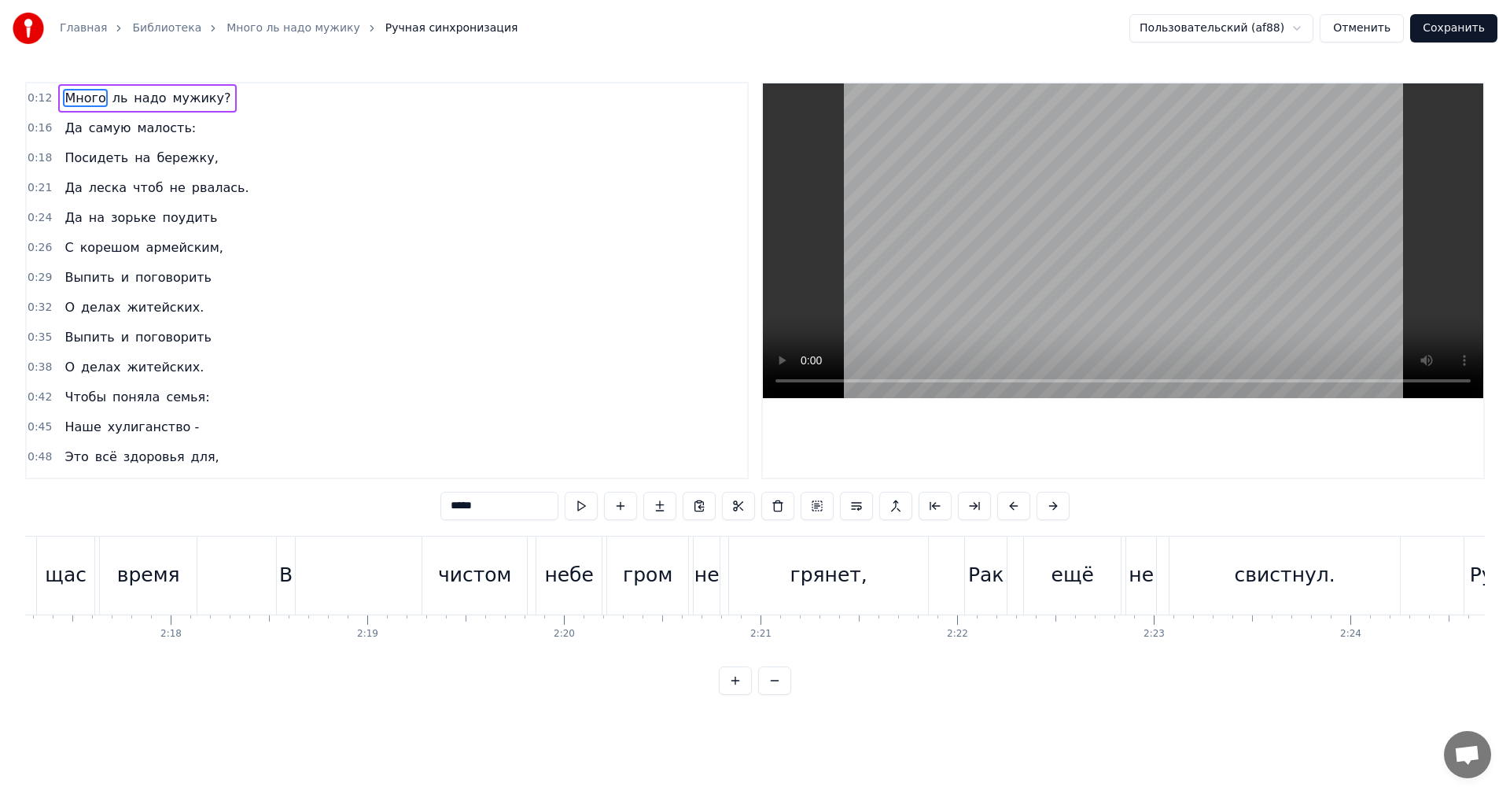
scroll to position [0, 26947]
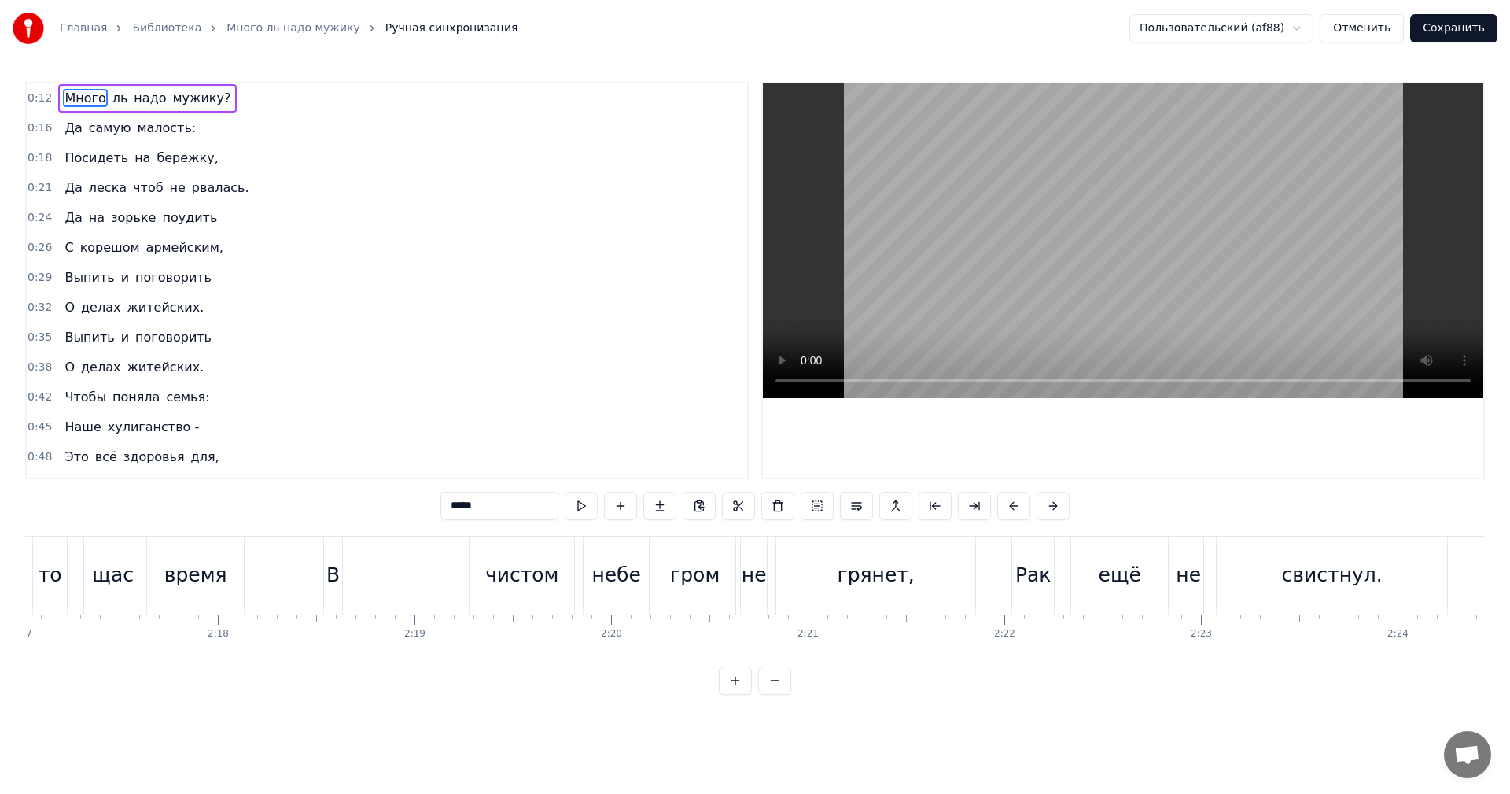
click at [328, 575] on div "В" at bounding box center [332, 575] width 13 height 30
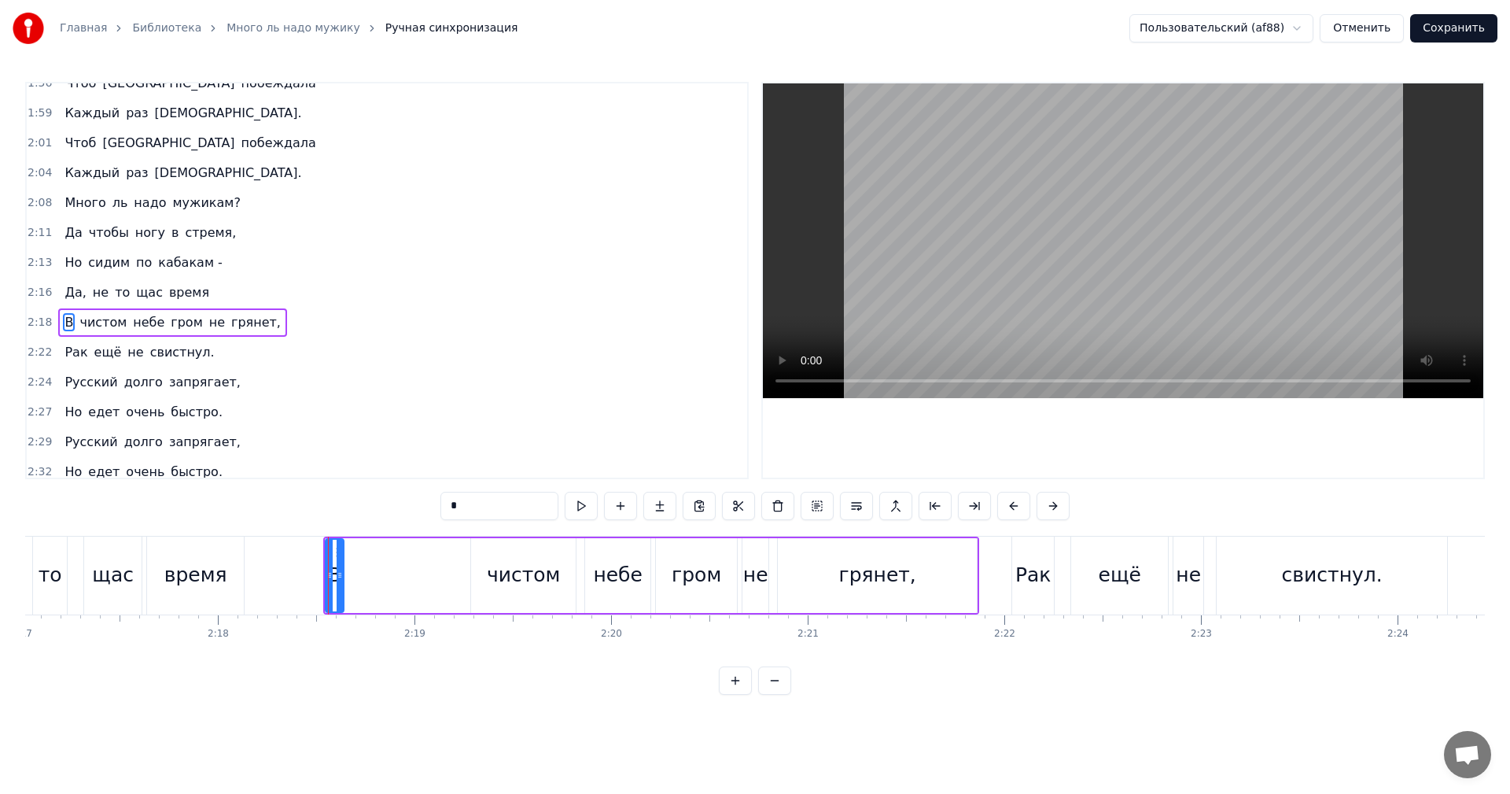
scroll to position [1133, 0]
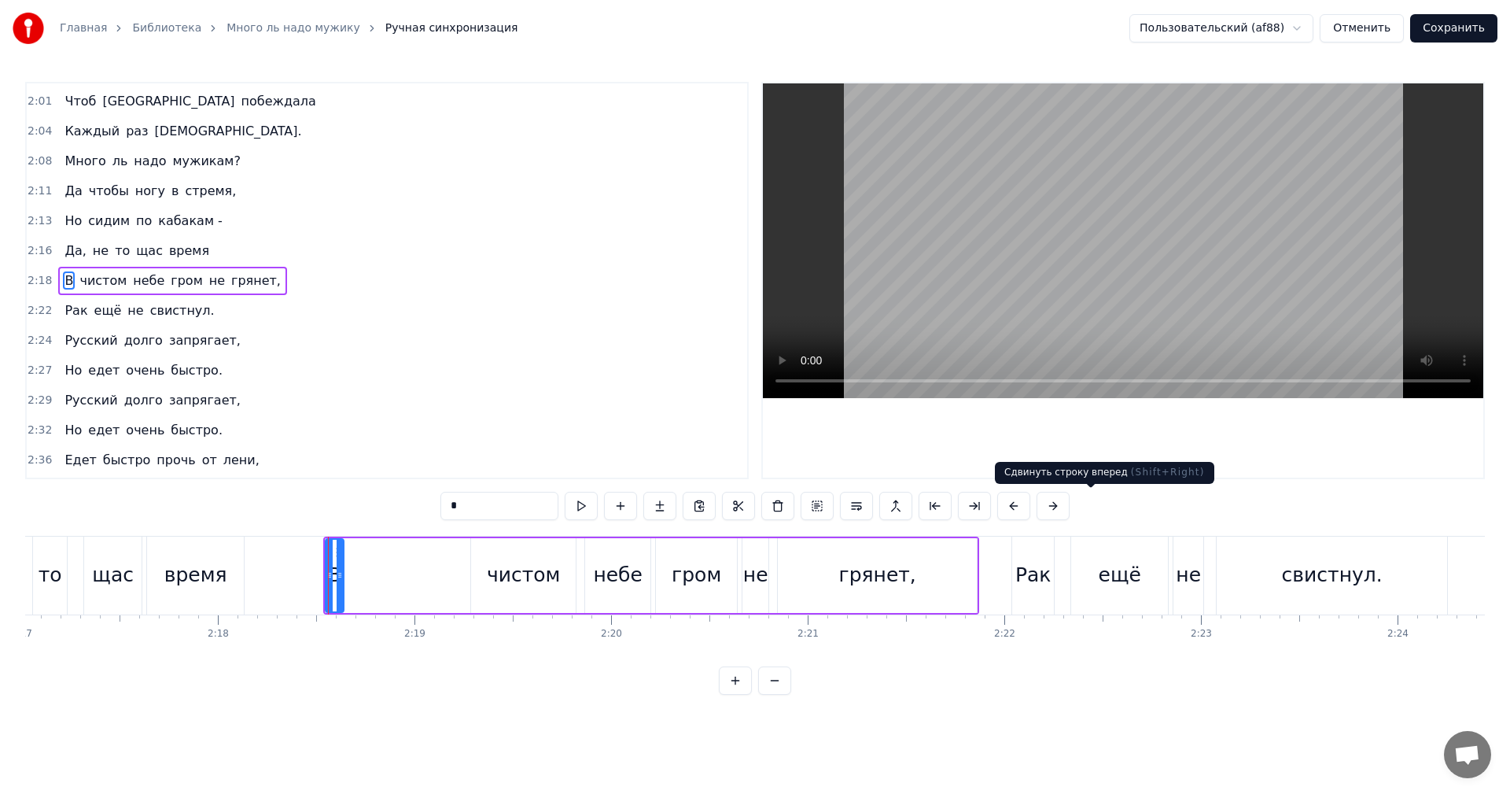
click at [1070, 504] on button at bounding box center [1053, 506] width 33 height 28
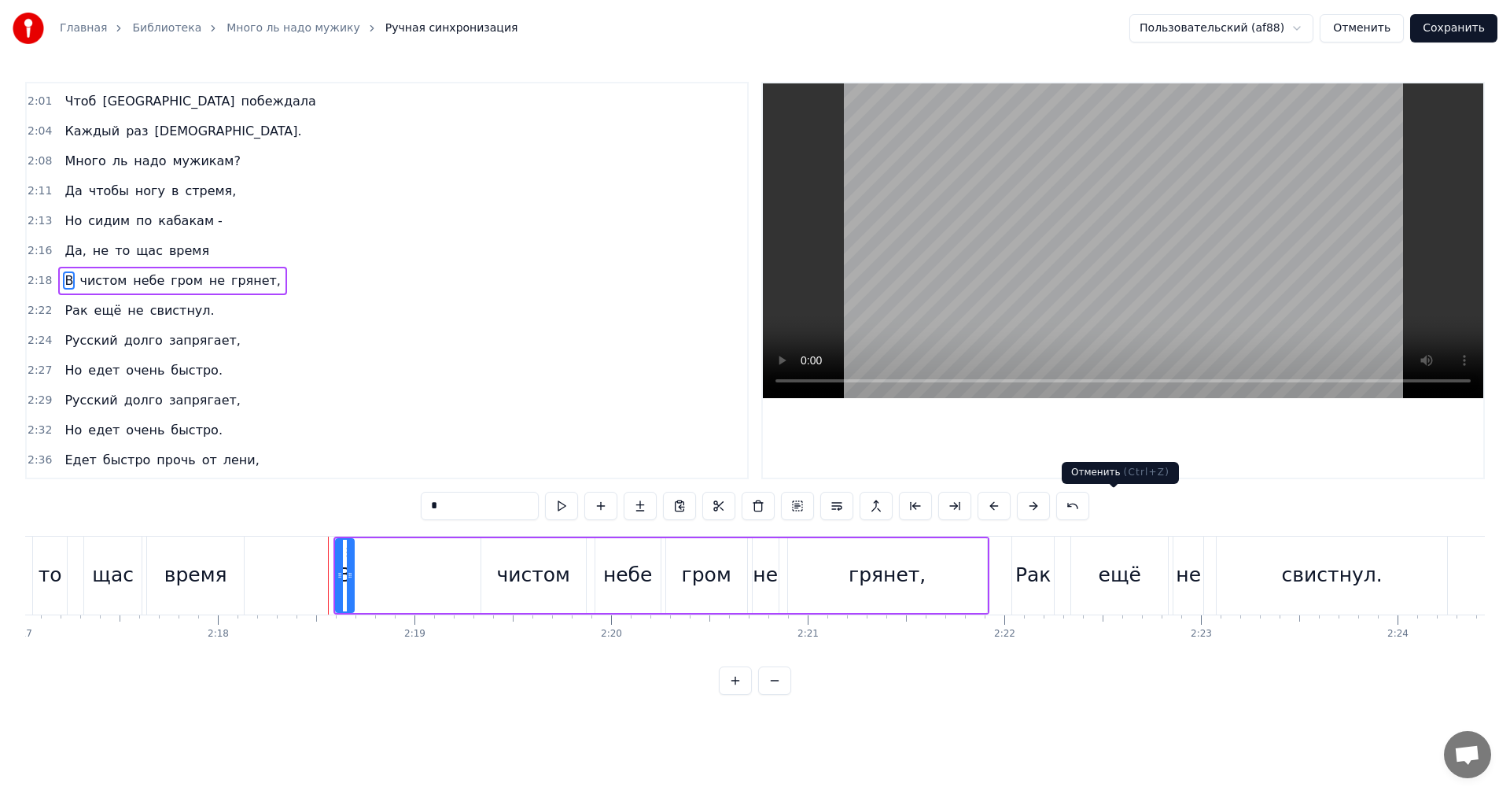
click at [1090, 503] on button at bounding box center [1072, 506] width 33 height 28
click at [1050, 502] on button at bounding box center [1033, 506] width 33 height 28
click at [1050, 505] on button at bounding box center [1033, 506] width 33 height 28
click at [1050, 504] on button at bounding box center [1033, 506] width 33 height 28
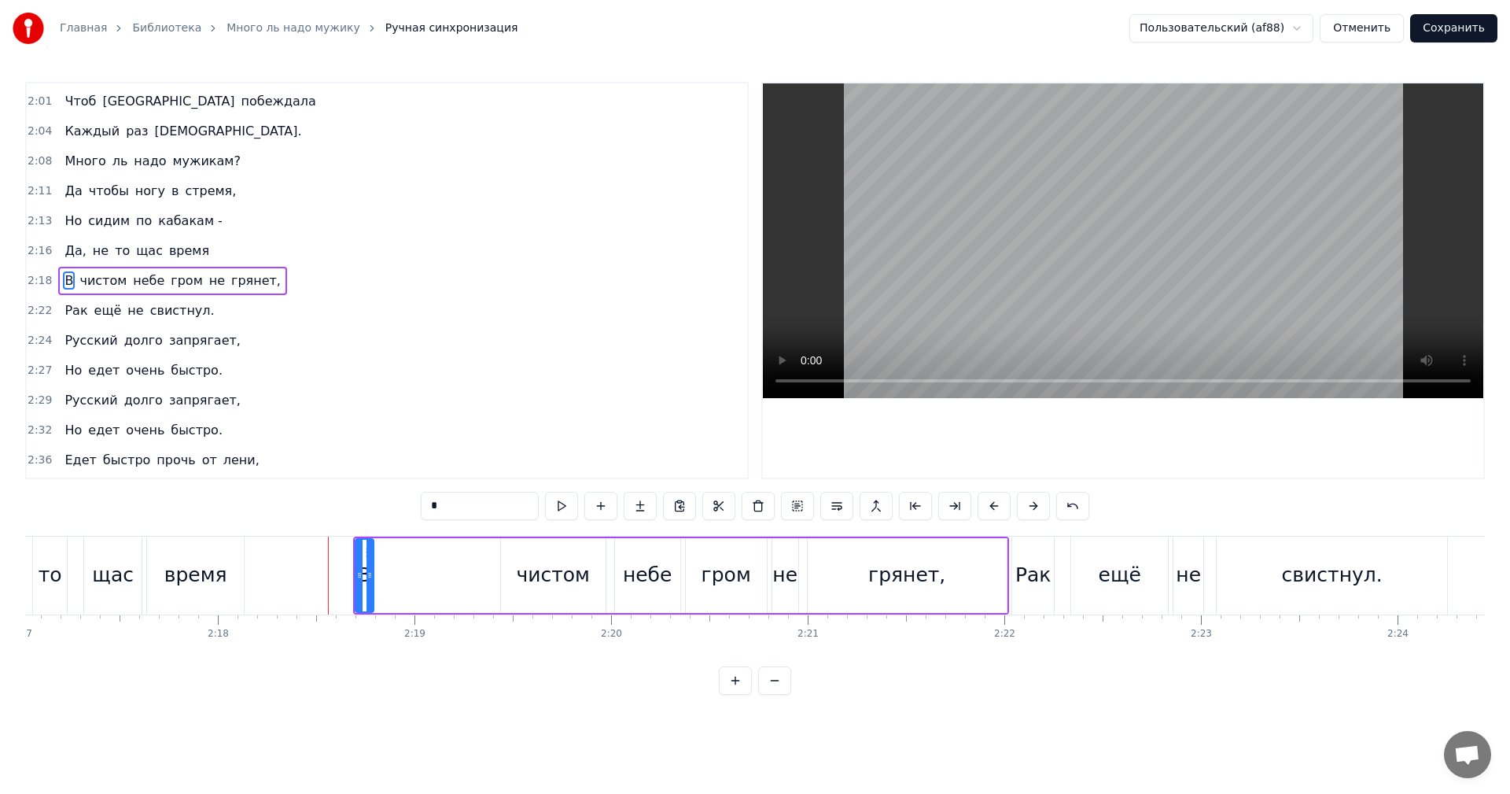
click at [1050, 504] on button at bounding box center [1033, 506] width 33 height 28
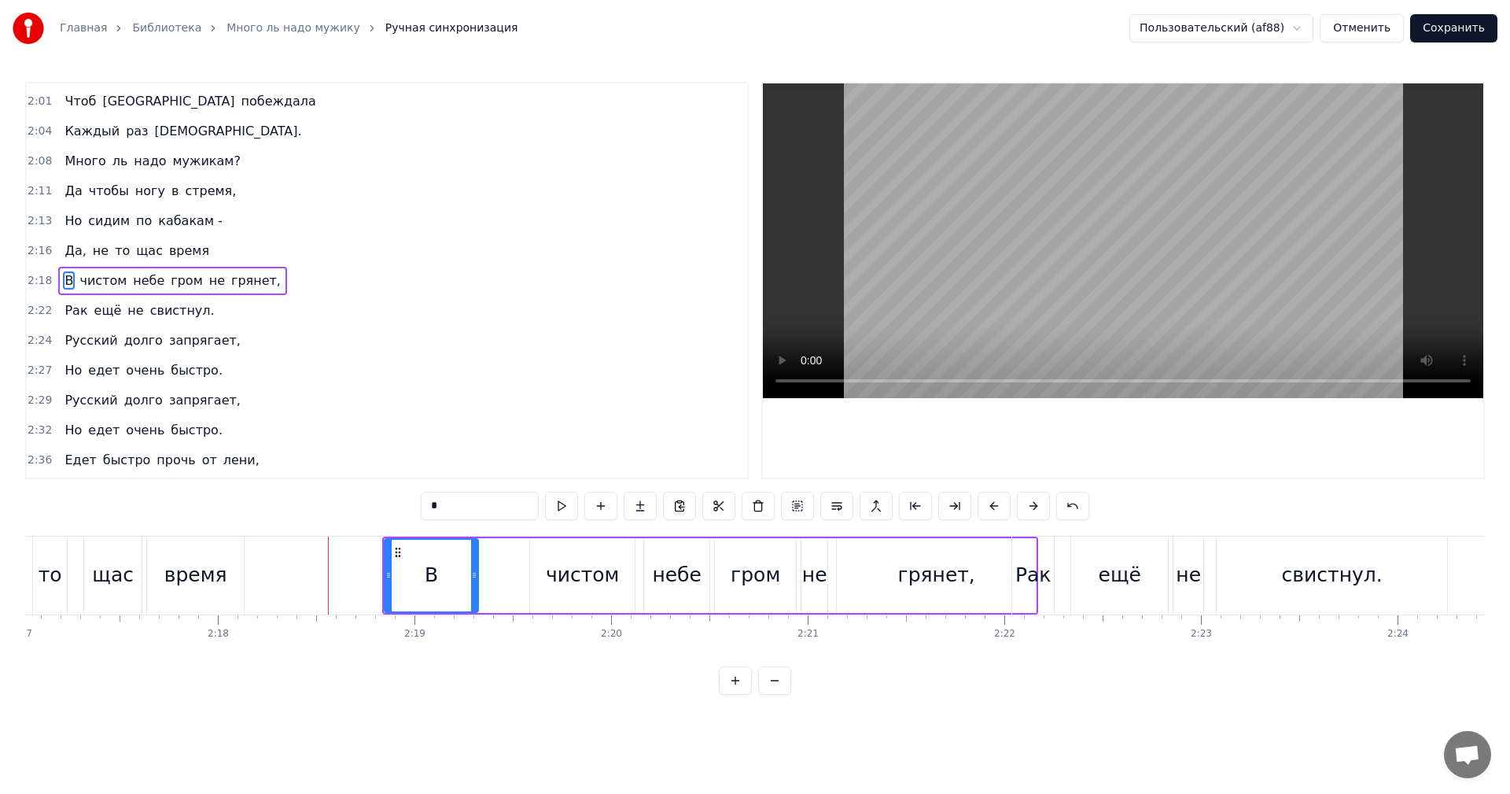
drag, startPoint x: 402, startPoint y: 577, endPoint x: 478, endPoint y: 575, distance: 75.6
click at [478, 575] on icon at bounding box center [474, 575] width 6 height 13
drag, startPoint x: 385, startPoint y: 574, endPoint x: 439, endPoint y: 577, distance: 53.5
click at [439, 577] on icon at bounding box center [442, 575] width 6 height 13
drag, startPoint x: 476, startPoint y: 578, endPoint x: 504, endPoint y: 578, distance: 28.3
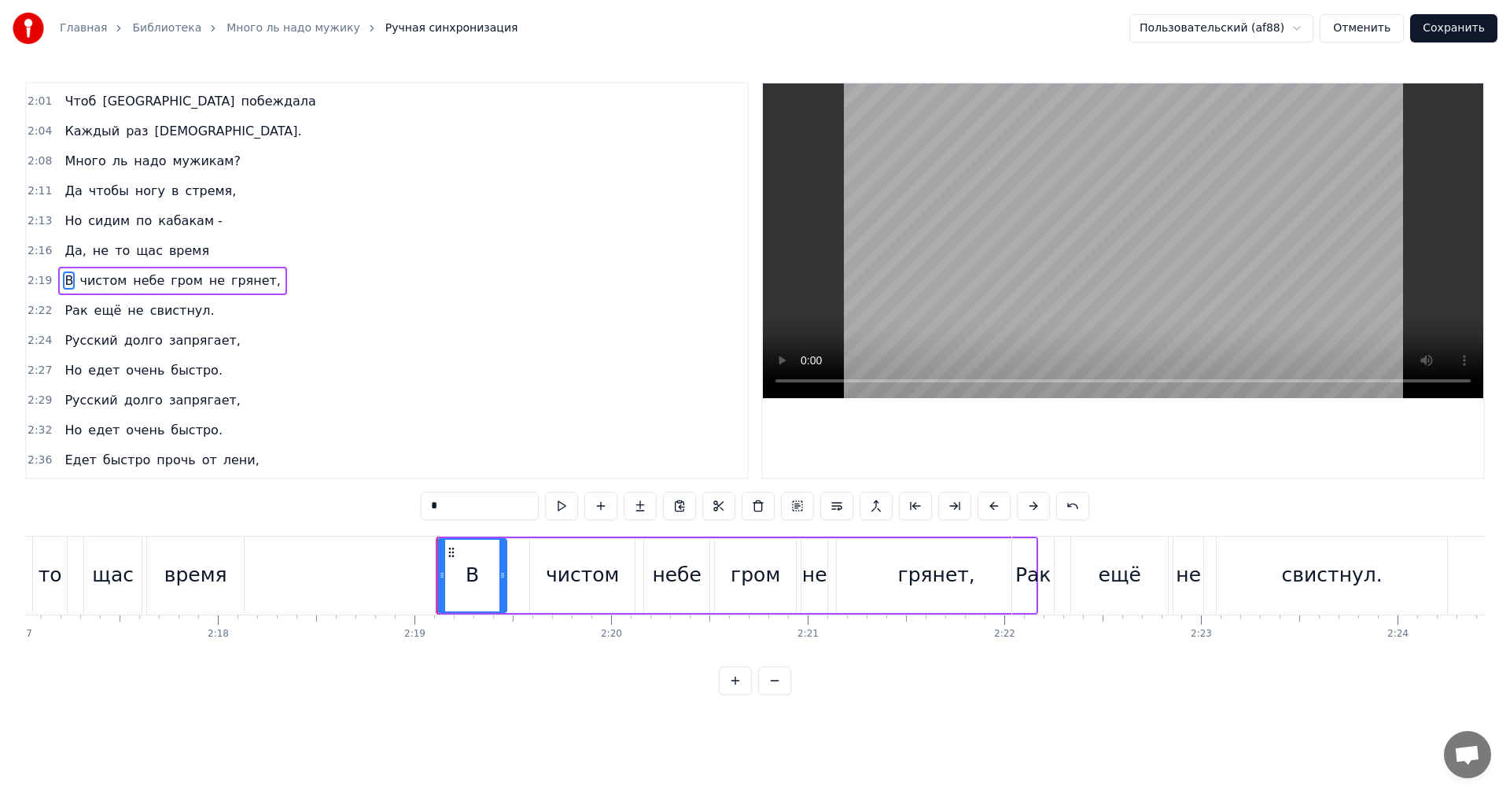
click at [504, 578] on icon at bounding box center [503, 575] width 6 height 13
click at [444, 573] on icon at bounding box center [447, 575] width 6 height 13
click at [115, 573] on div "щас" at bounding box center [113, 575] width 42 height 30
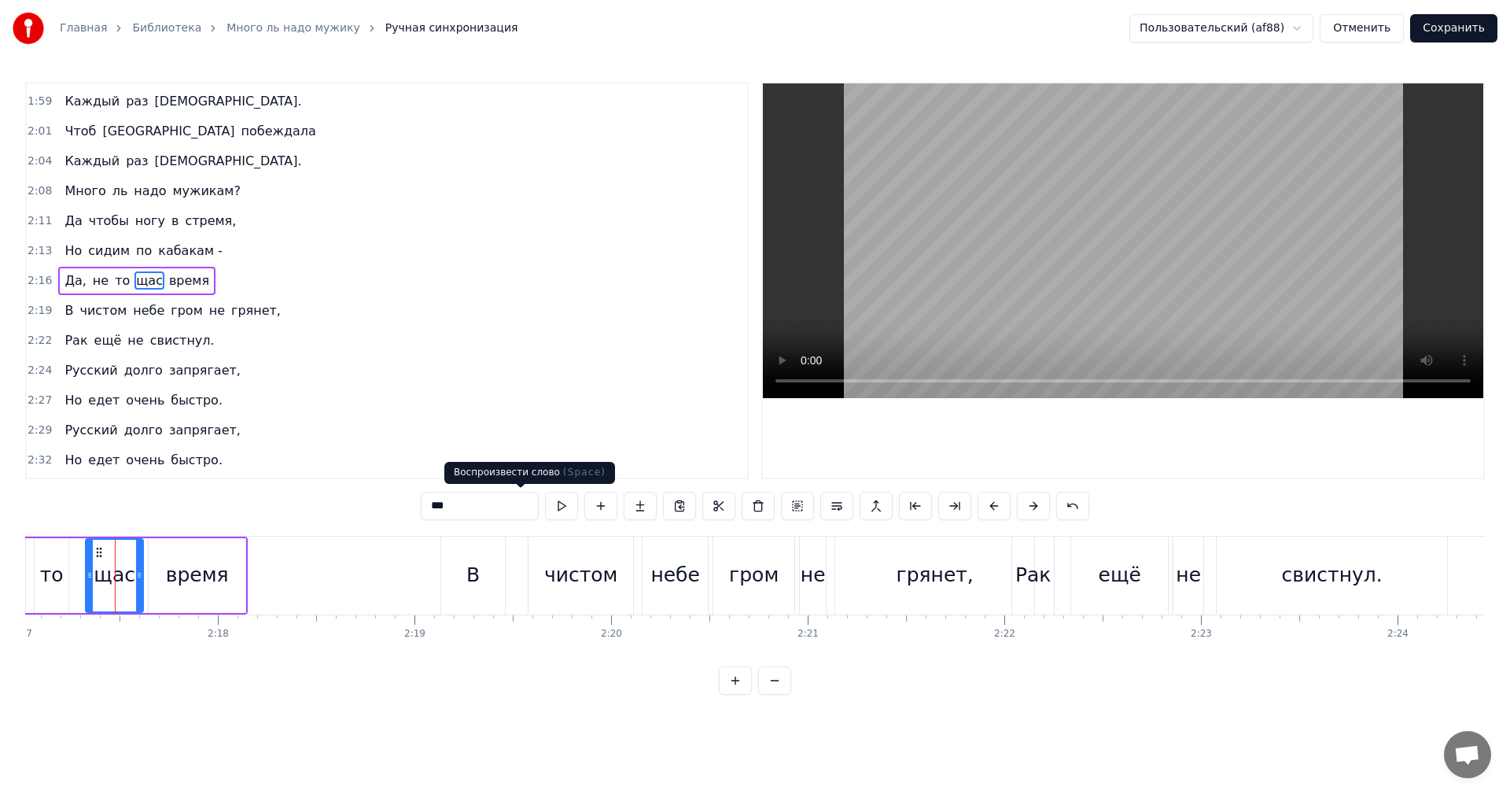
click at [545, 499] on button at bounding box center [561, 506] width 33 height 28
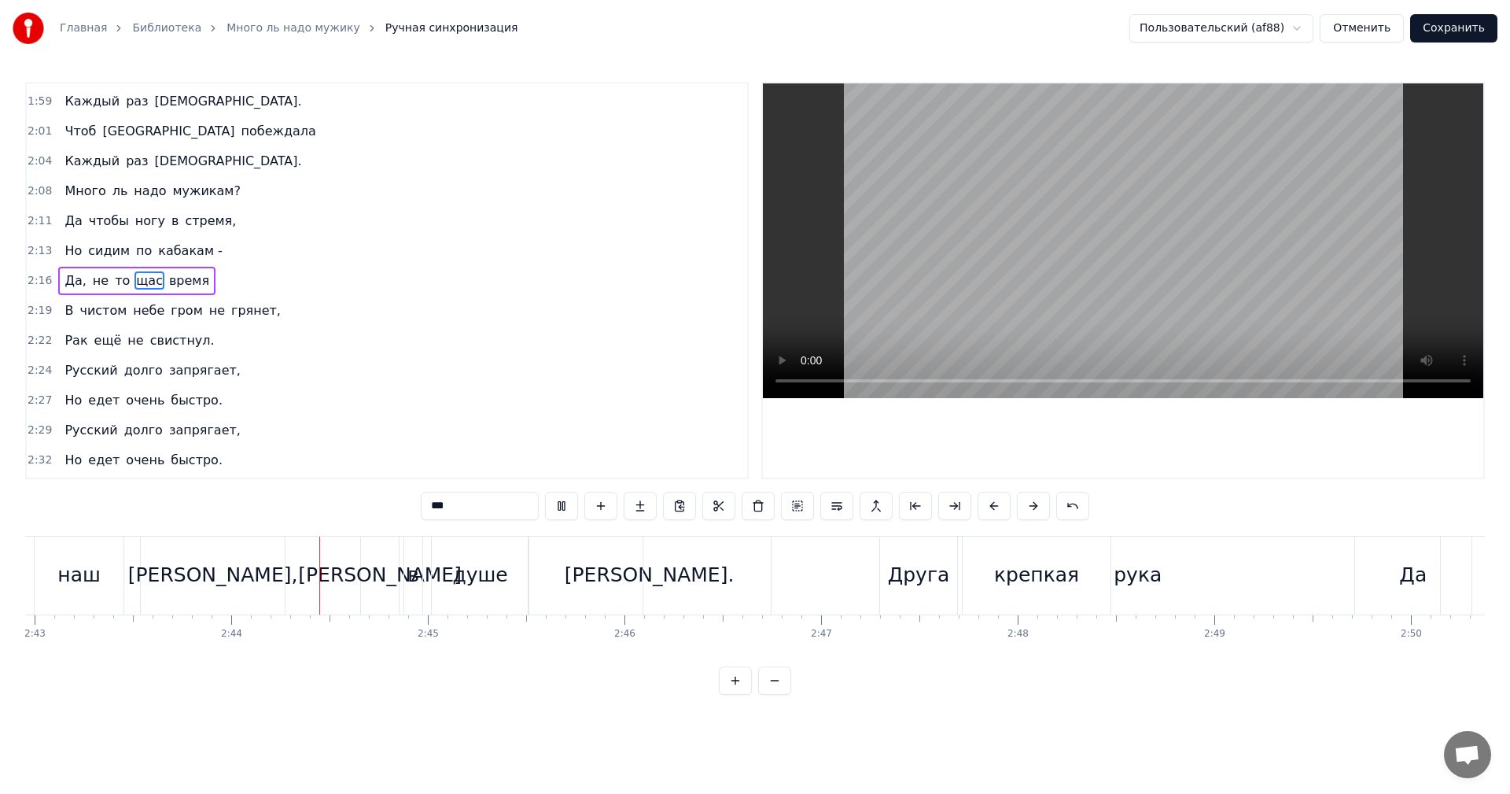
scroll to position [0, 32148]
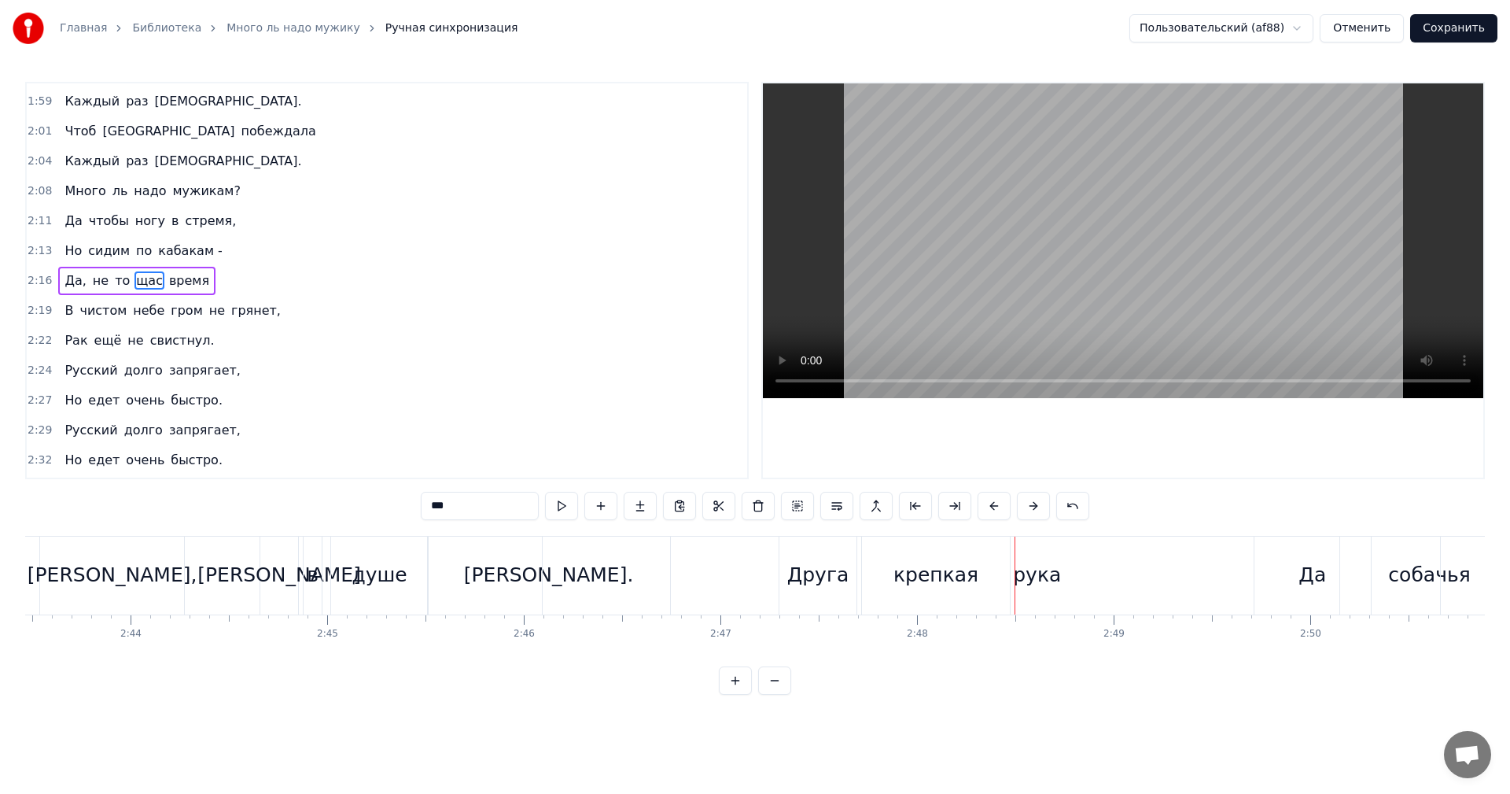
click at [367, 577] on div "душе" at bounding box center [379, 575] width 55 height 30
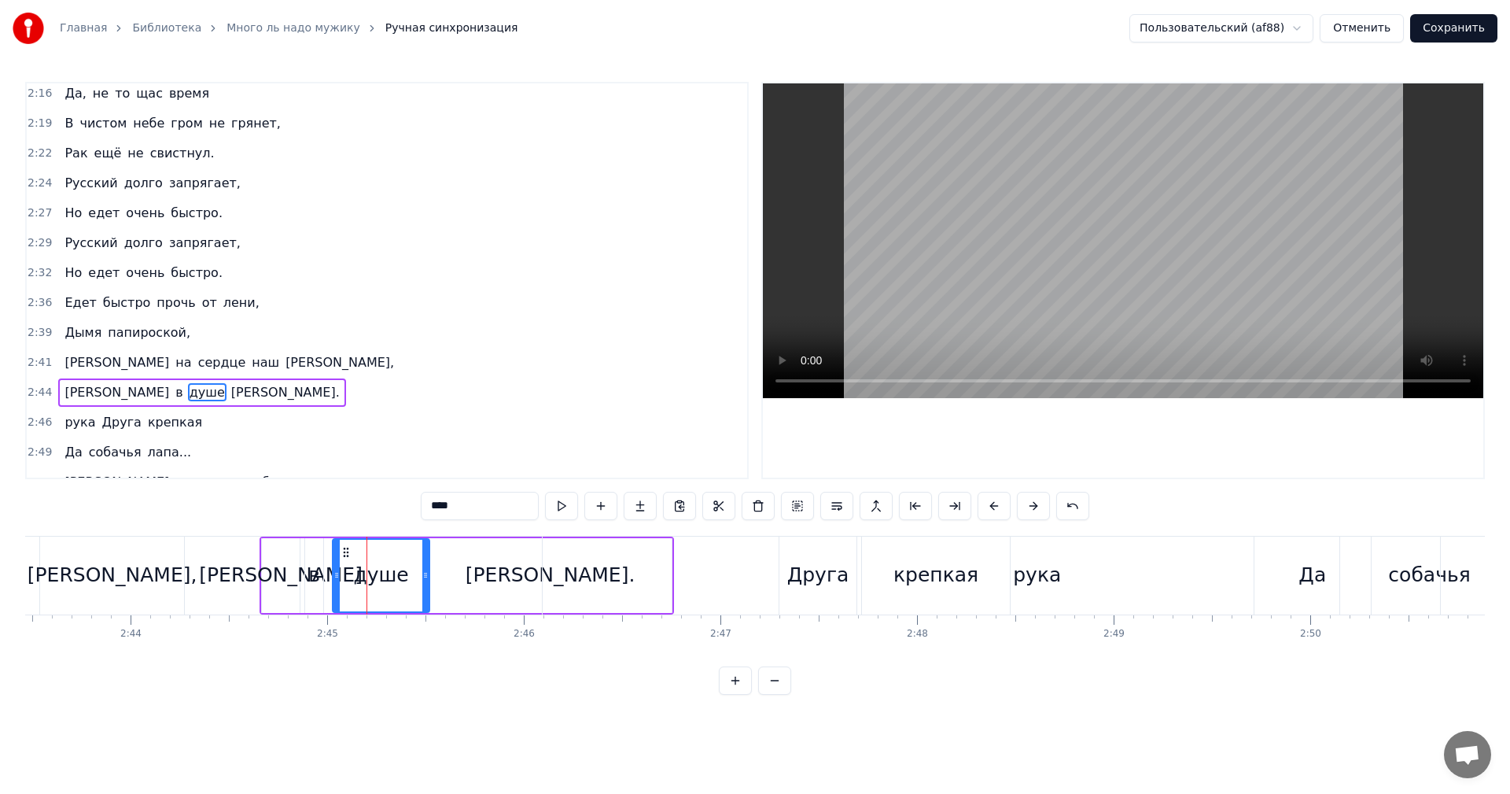
scroll to position [1402, 0]
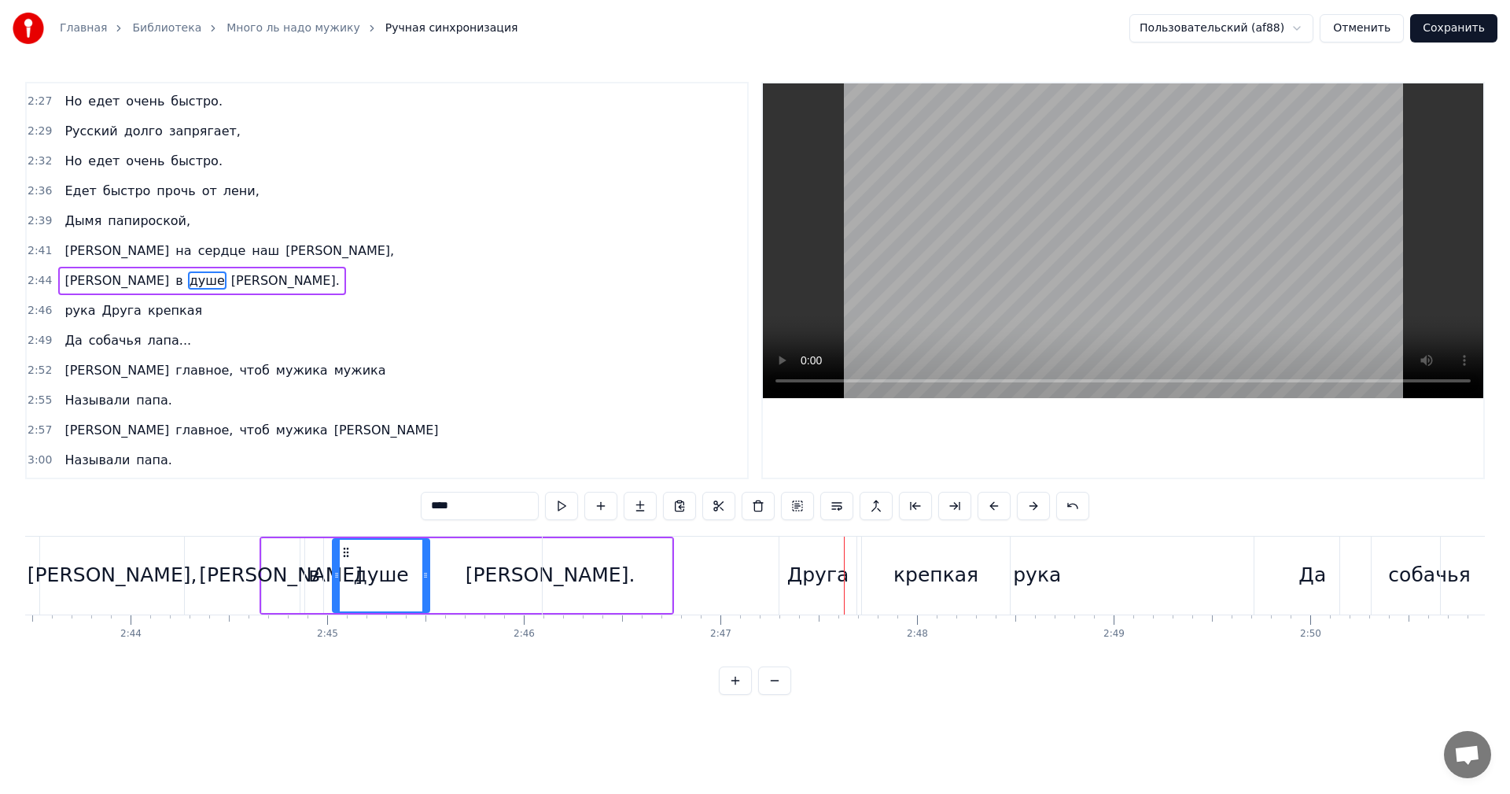
click at [63, 310] on span "рука" at bounding box center [80, 310] width 34 height 18
type input "****"
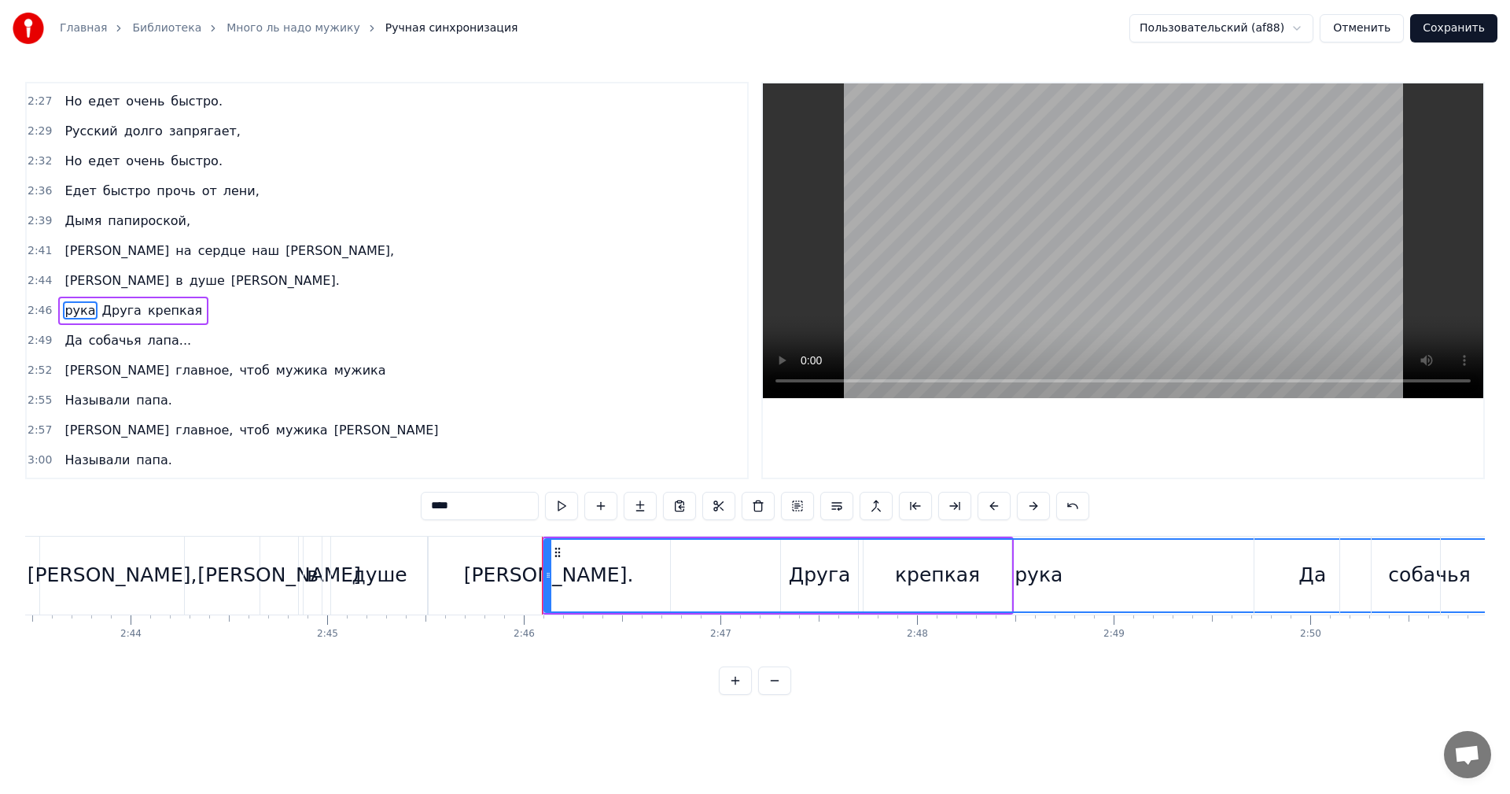
scroll to position [1432, 0]
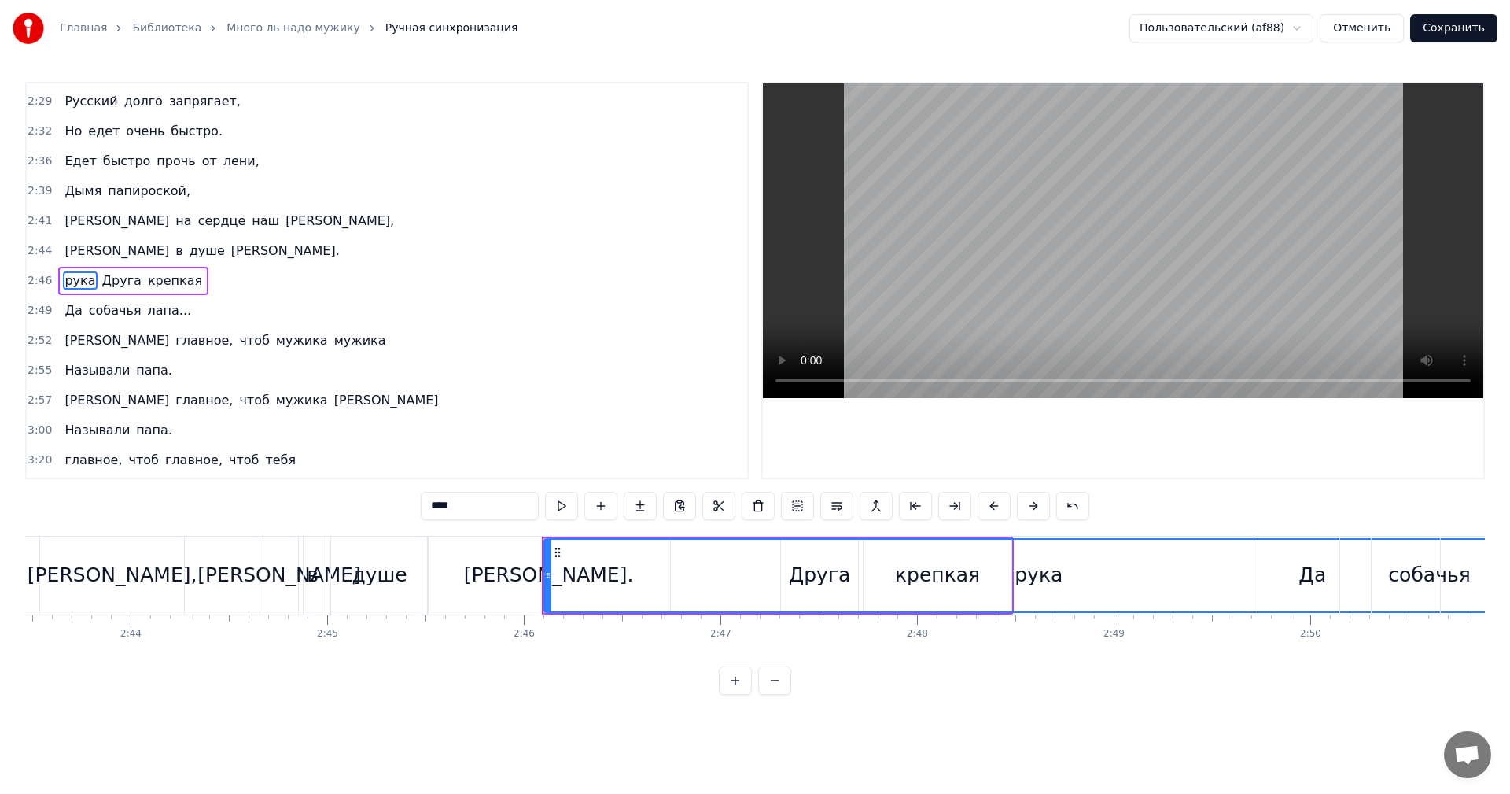
click at [68, 274] on span "рука" at bounding box center [80, 280] width 34 height 18
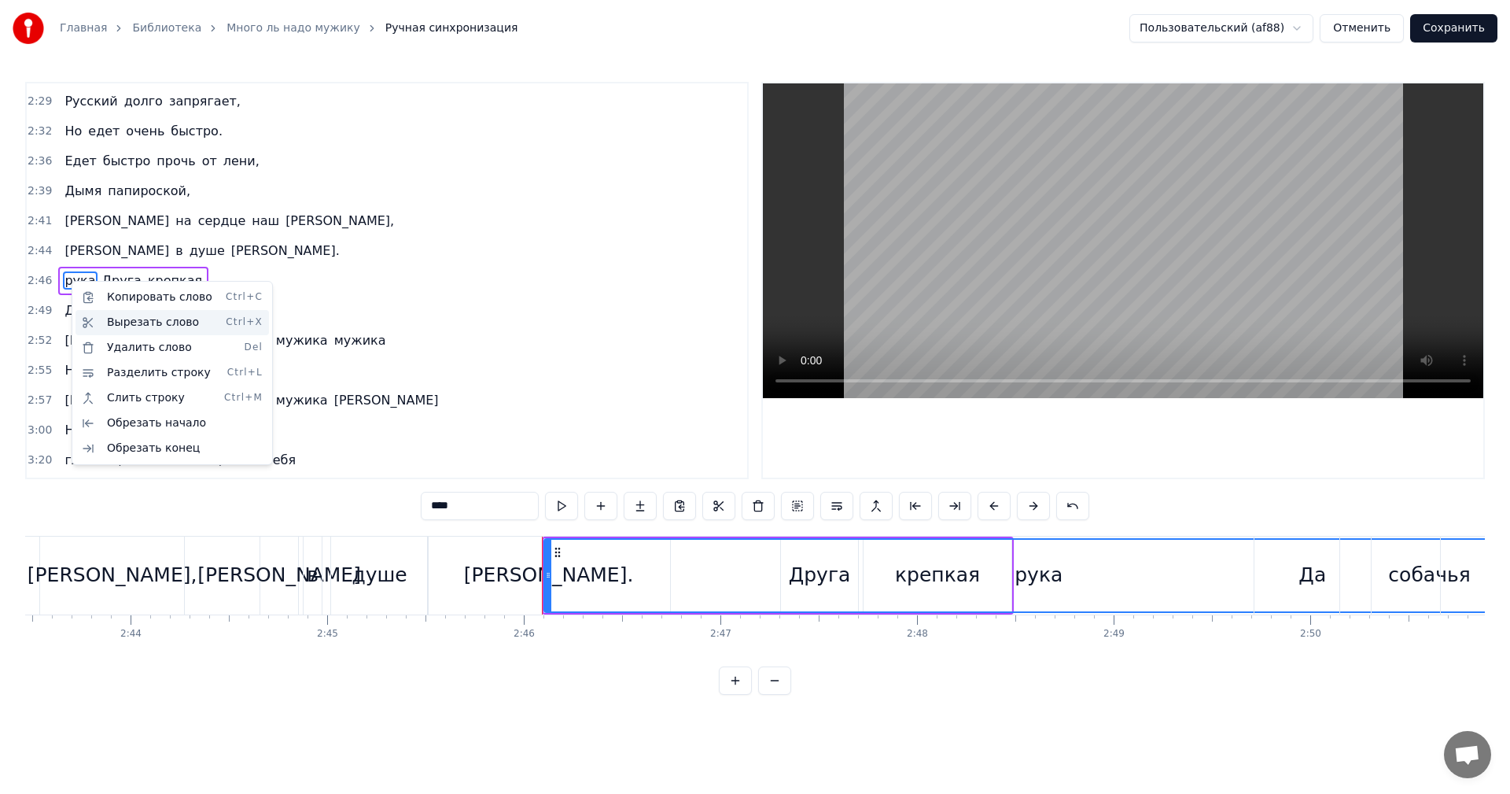
click at [131, 325] on div "Вырезать слово Ctrl+X" at bounding box center [173, 322] width 194 height 25
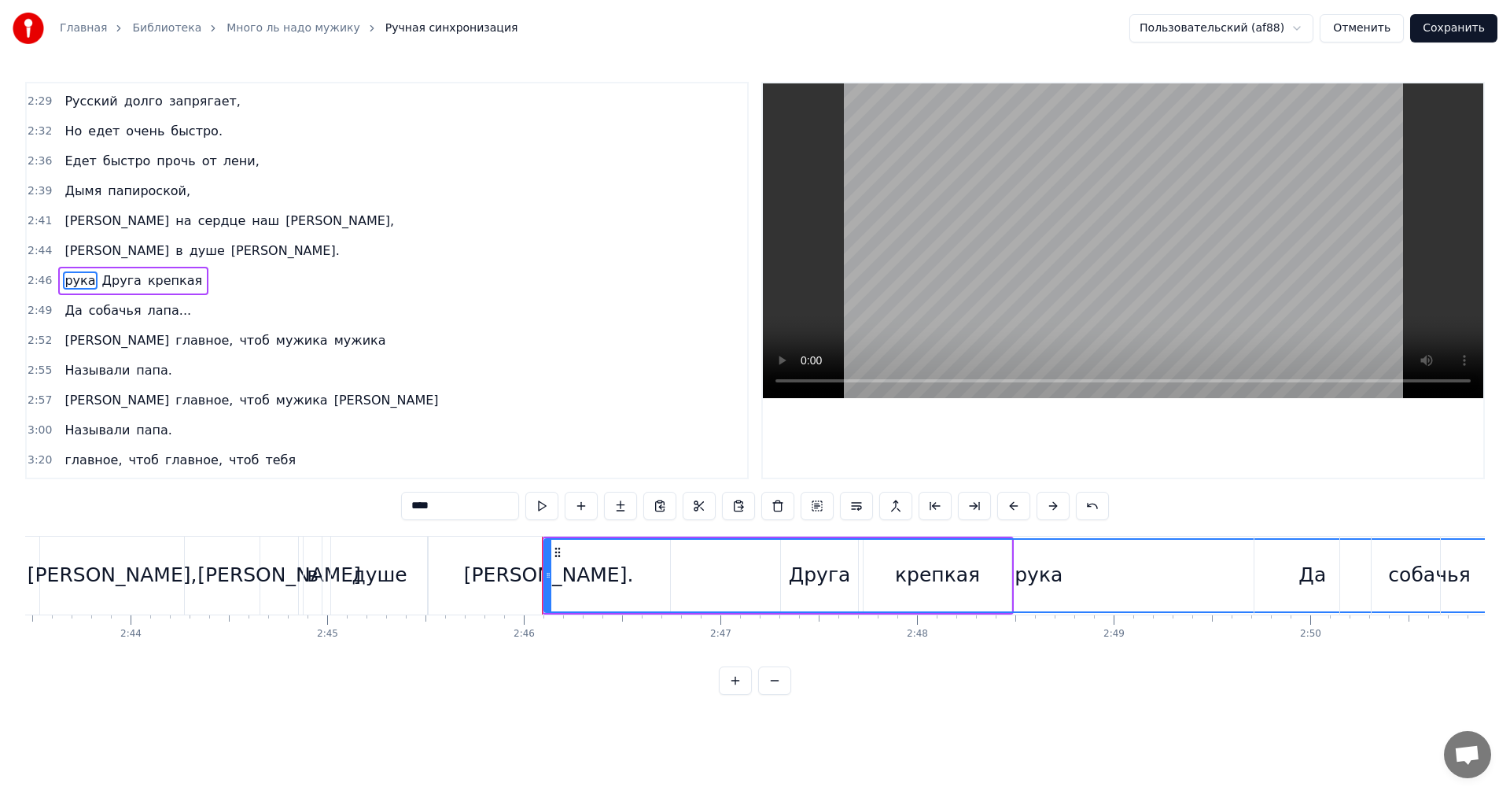
click at [183, 282] on div "рука Друга крепкая" at bounding box center [133, 281] width 150 height 28
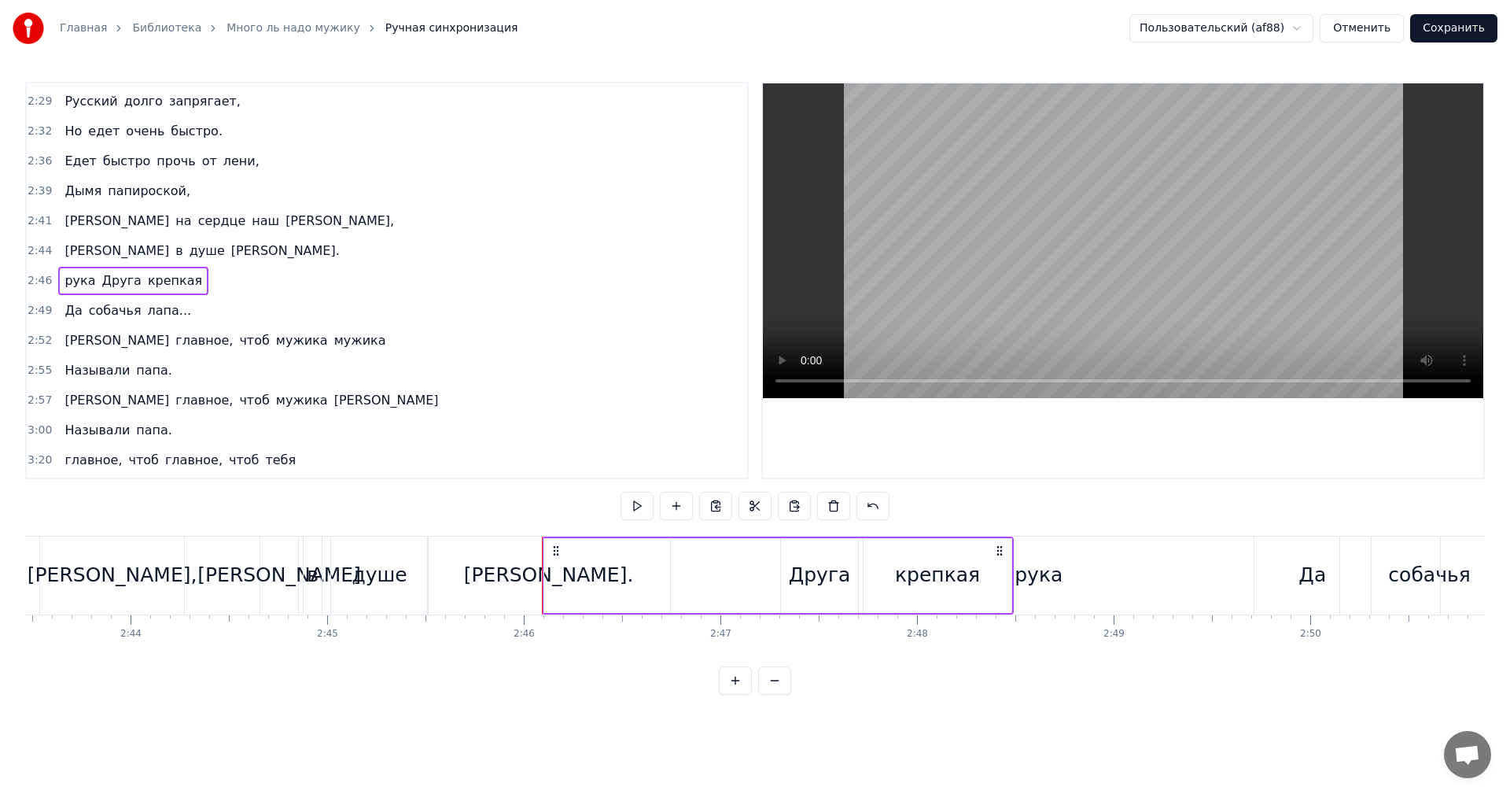
click at [70, 278] on span "рука" at bounding box center [80, 280] width 34 height 18
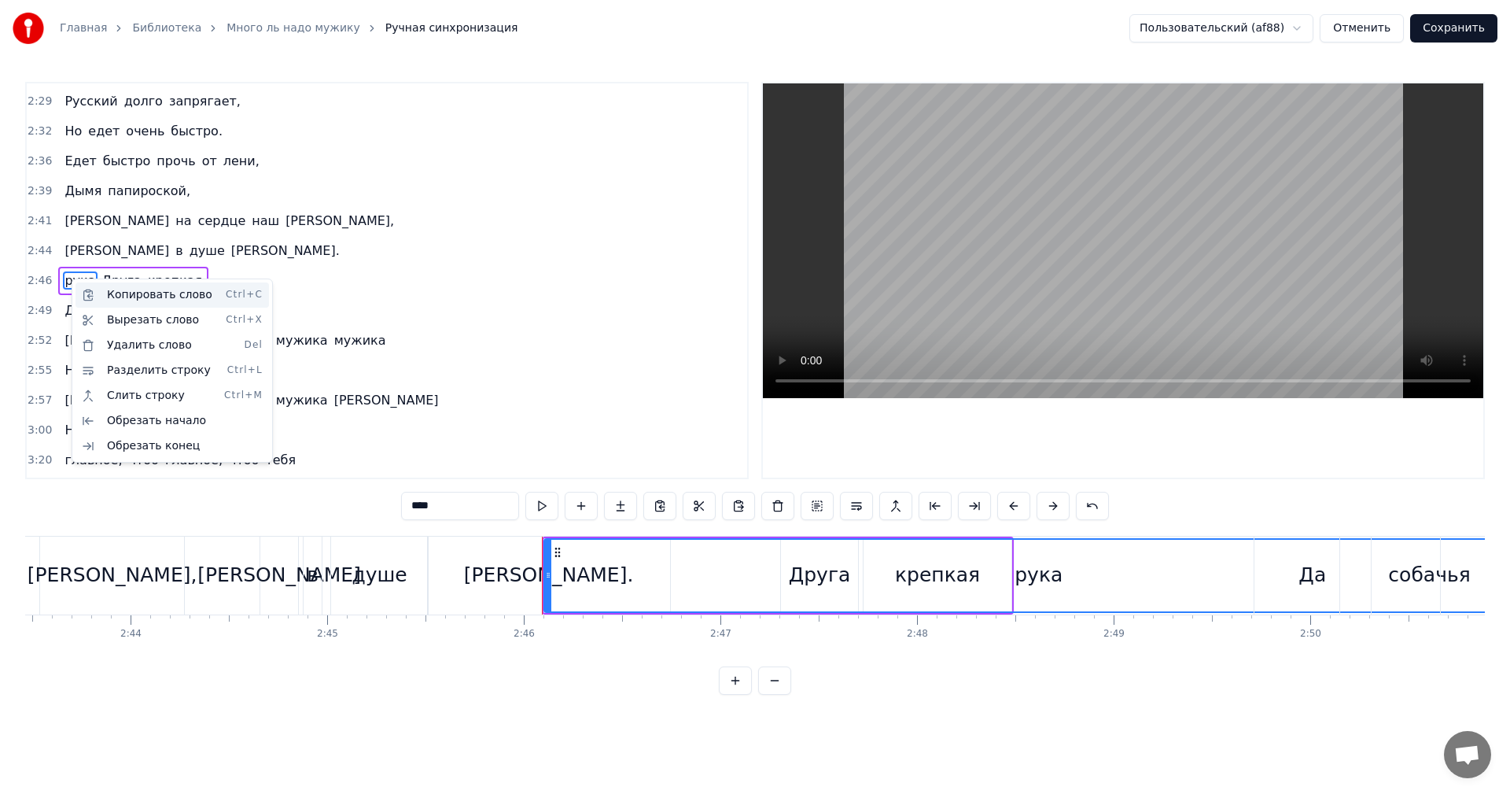
click at [113, 295] on div "Копировать слово Ctrl+C" at bounding box center [173, 294] width 194 height 25
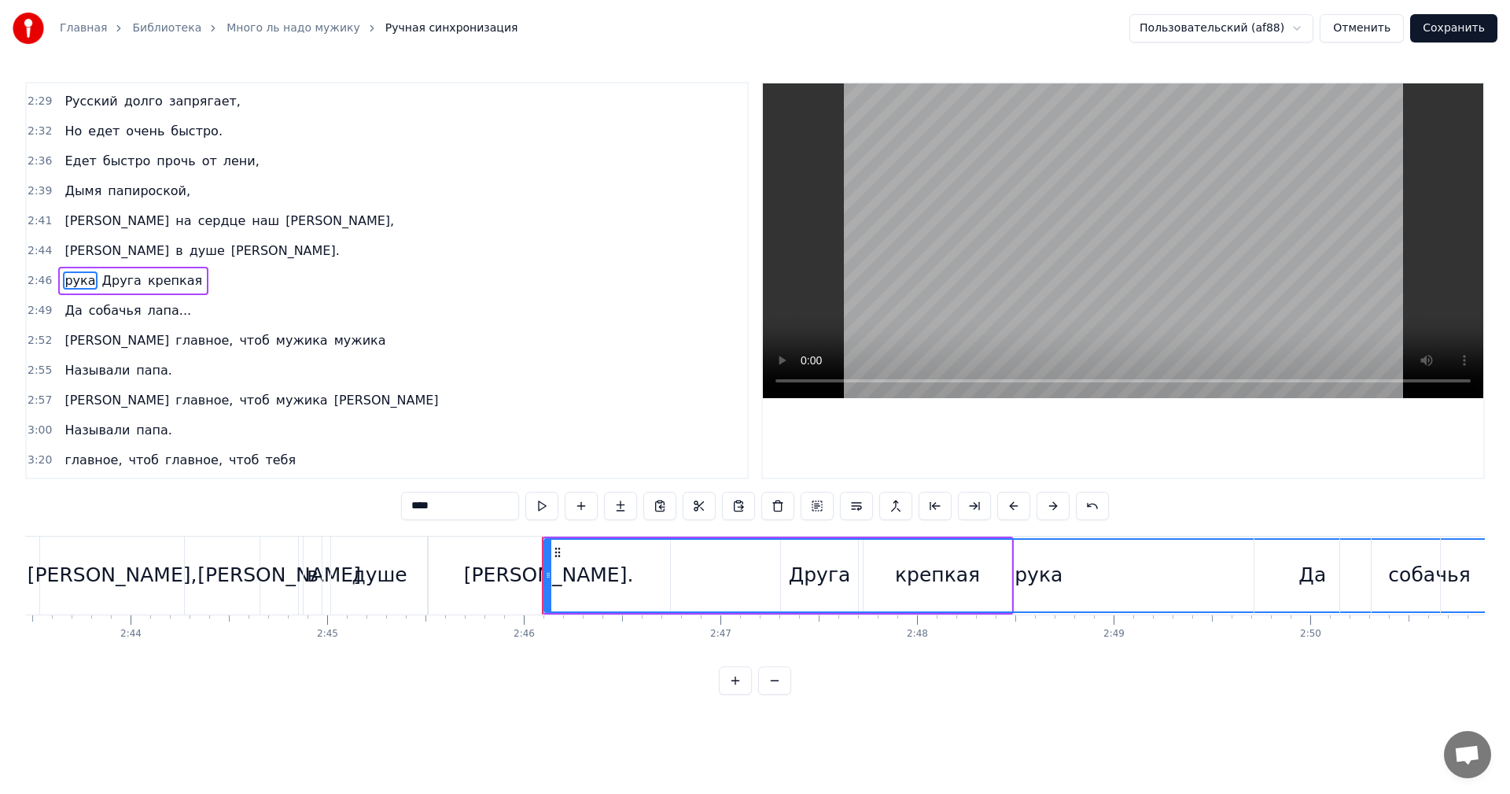
click at [78, 281] on span "рука" at bounding box center [80, 280] width 34 height 18
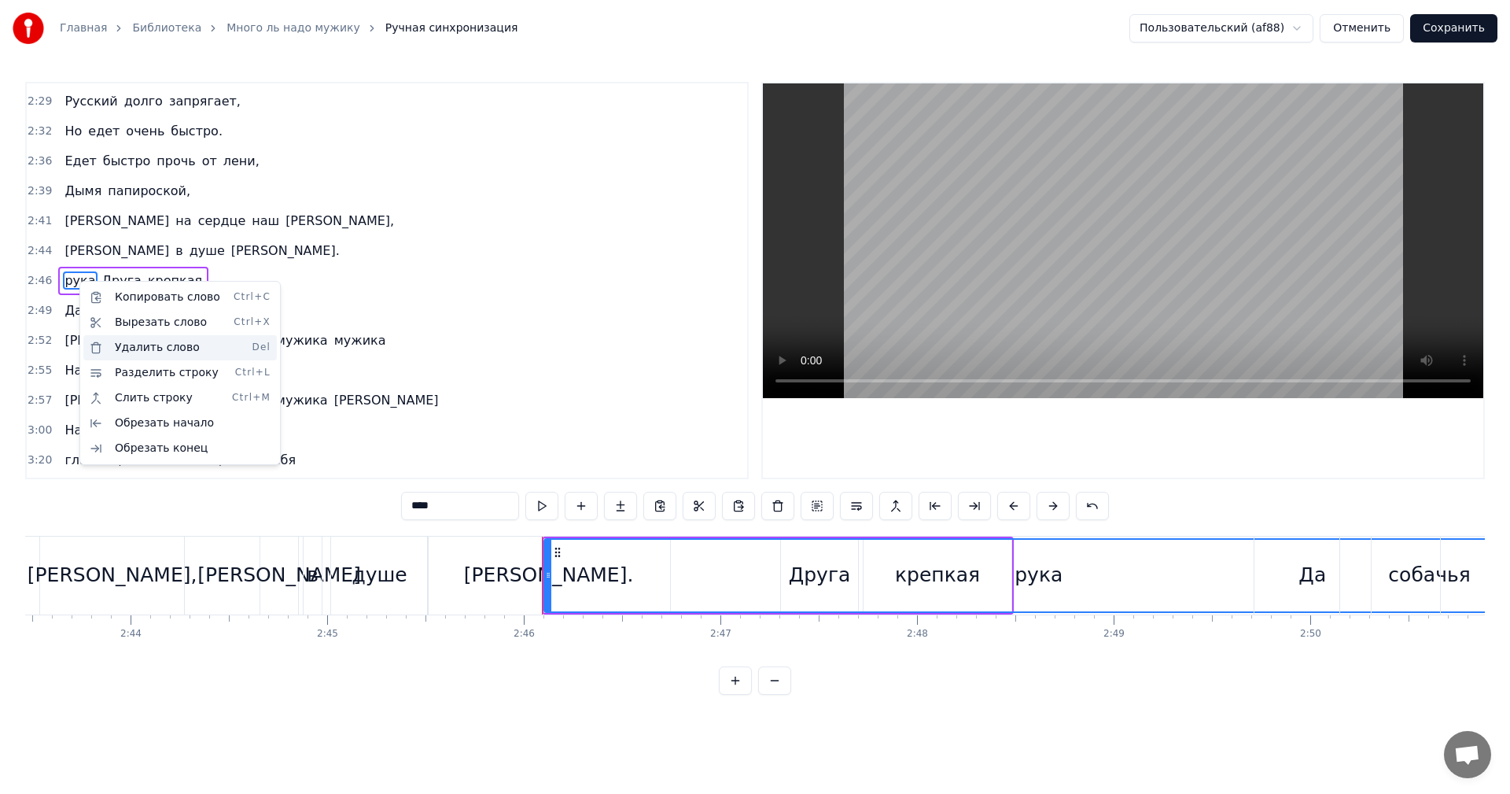
click at [115, 345] on div "Удалить слово Del" at bounding box center [180, 347] width 194 height 25
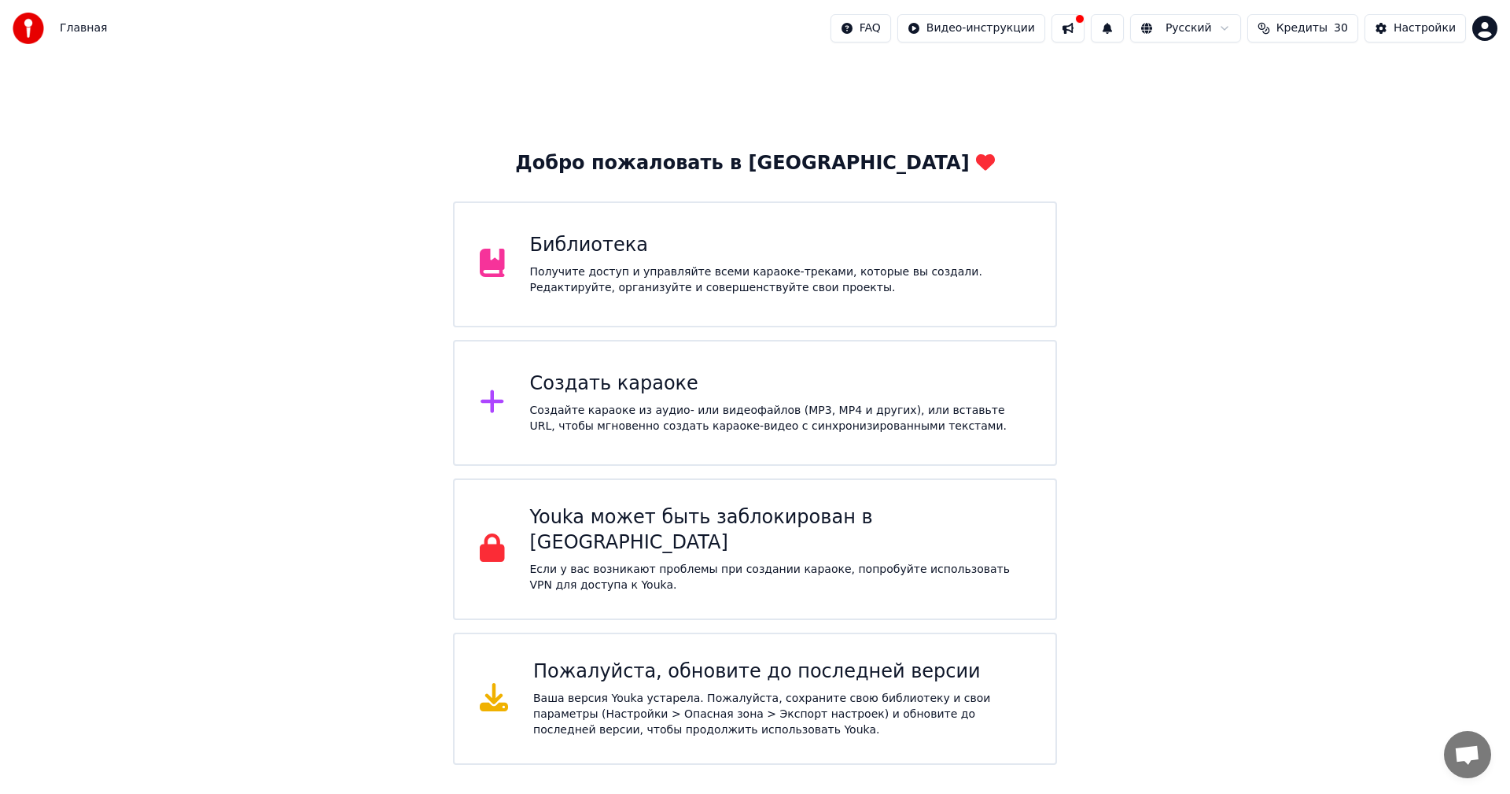
click at [631, 270] on div "Получите доступ и управляйте всеми караоке-треками, которые вы создали. Редакти…" at bounding box center [780, 279] width 501 height 31
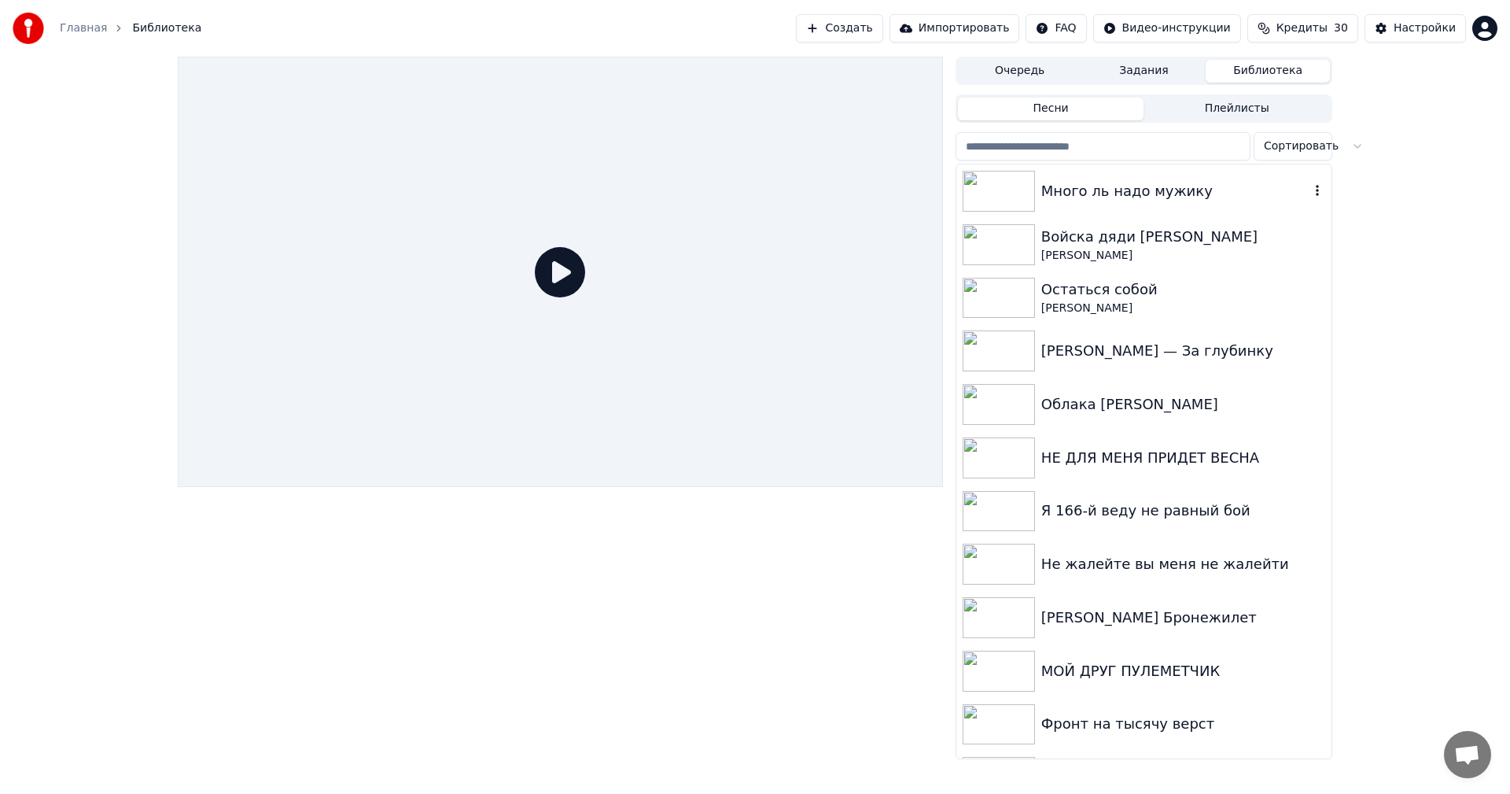
click at [1001, 187] on img at bounding box center [999, 191] width 72 height 41
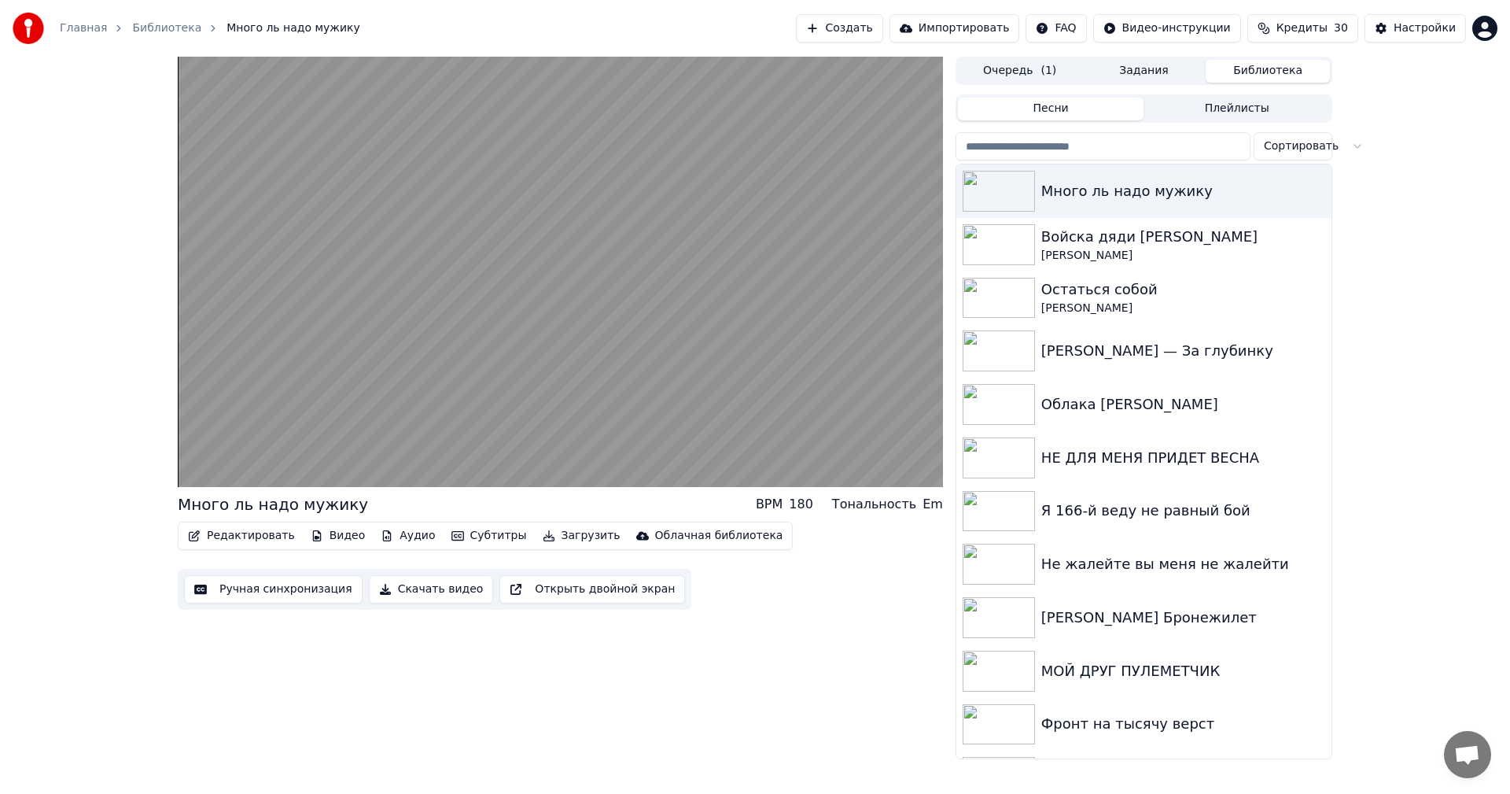
click at [297, 584] on button "Ручная синхронизация" at bounding box center [273, 589] width 179 height 28
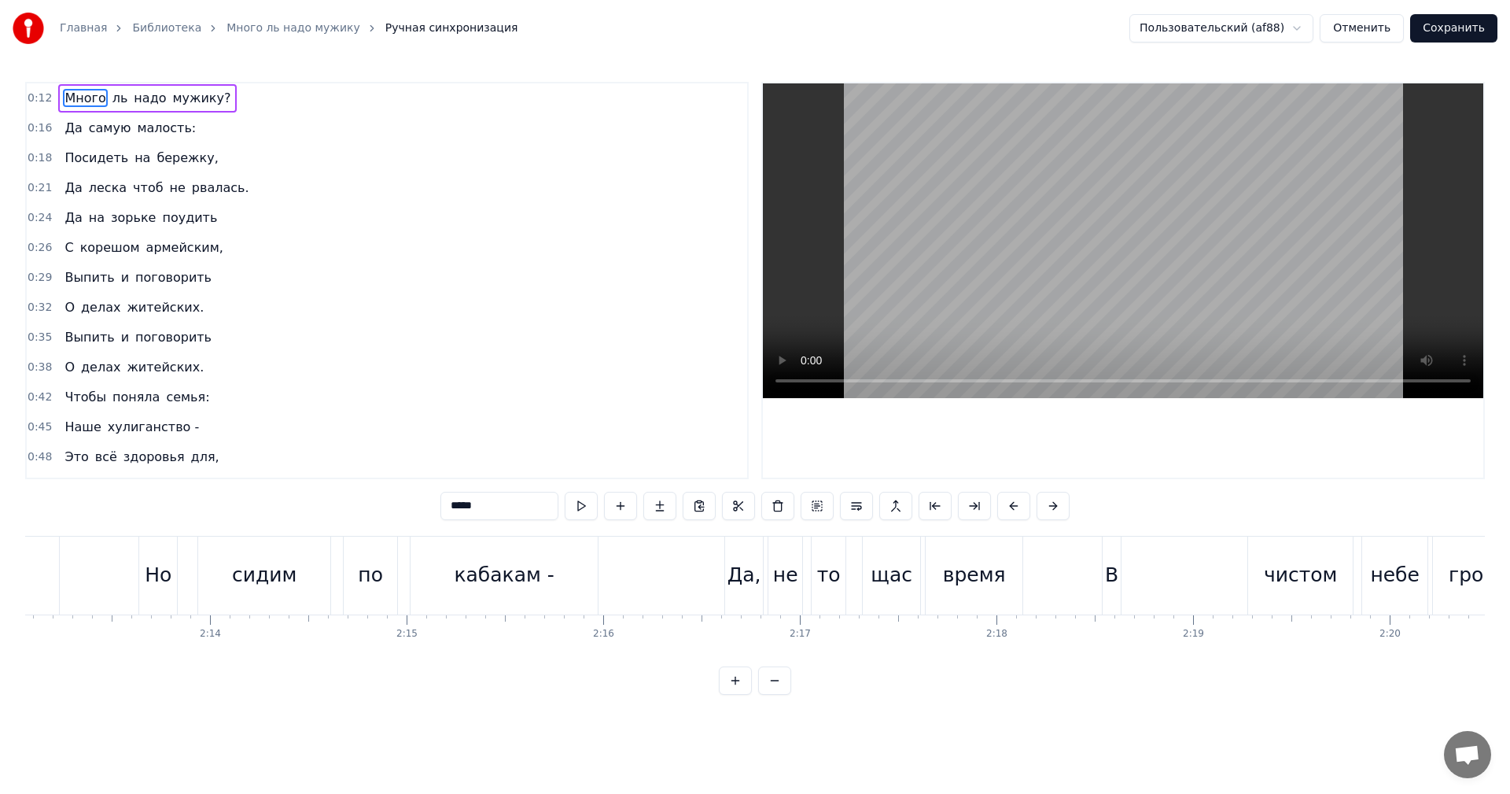
scroll to position [0, 26334]
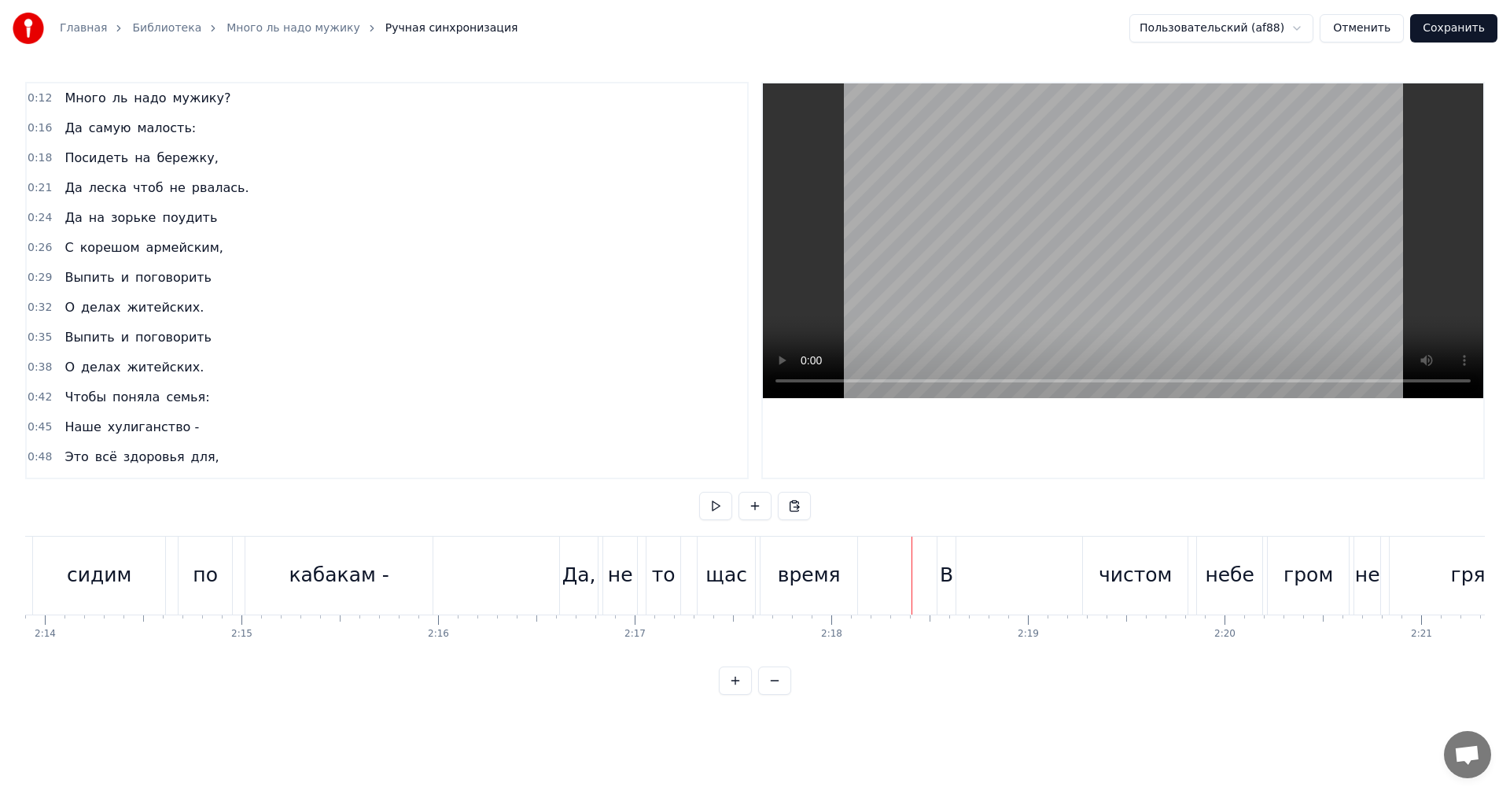
click at [945, 578] on div "В" at bounding box center [946, 575] width 13 height 30
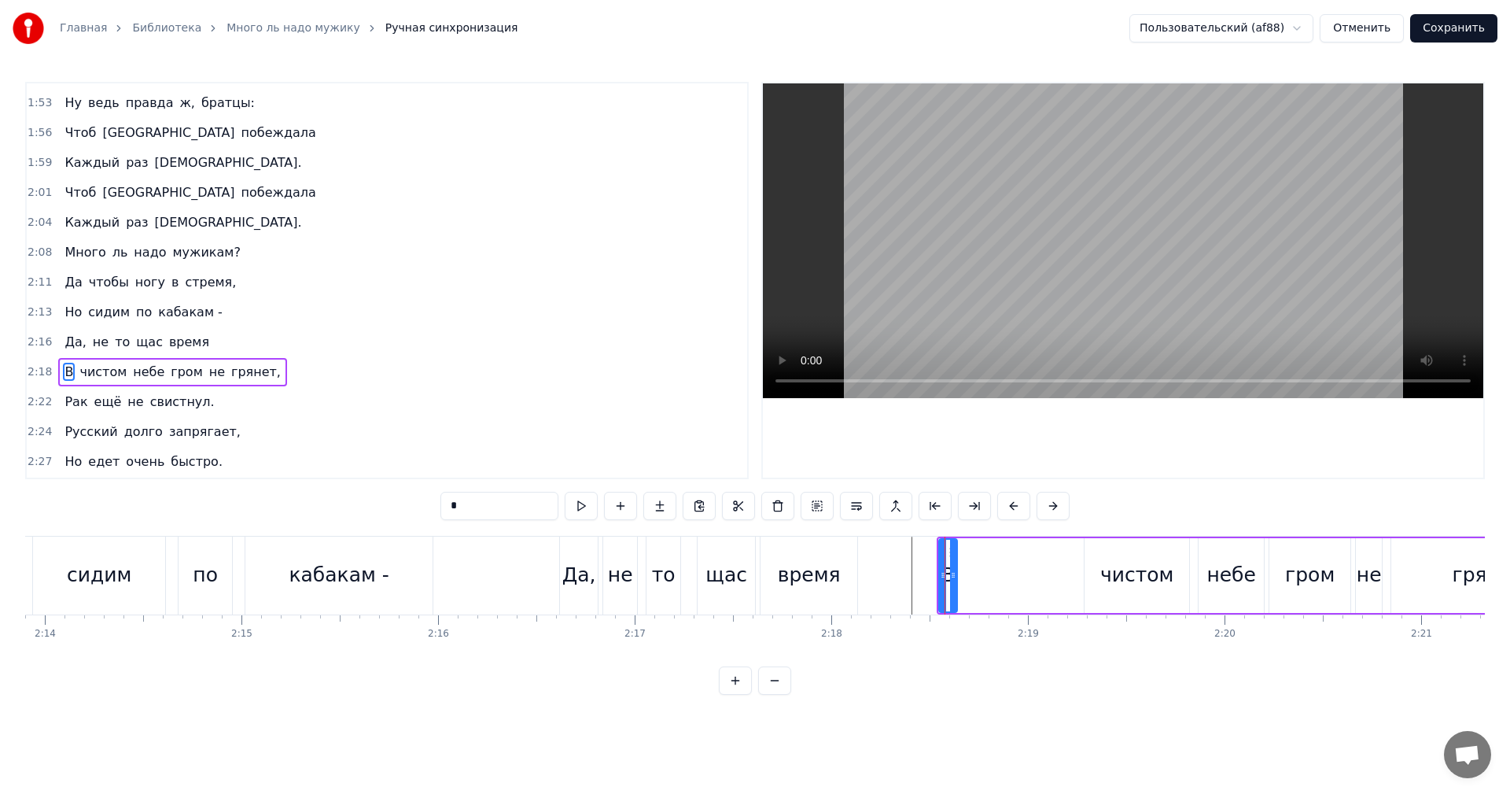
scroll to position [1133, 0]
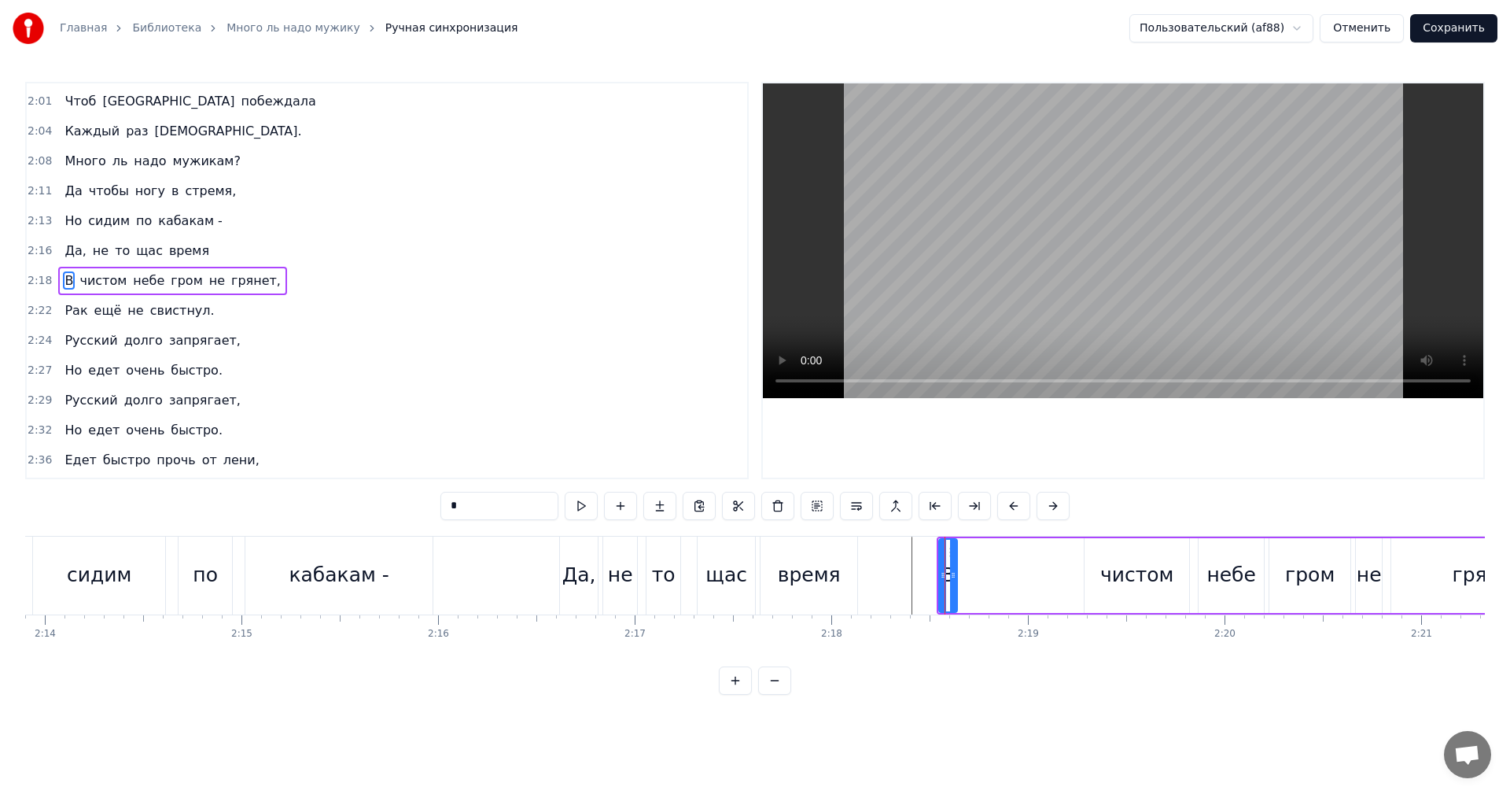
click at [957, 570] on div "В" at bounding box center [948, 575] width 20 height 75
drag, startPoint x: 957, startPoint y: 566, endPoint x: 1066, endPoint y: 573, distance: 109.5
click at [1086, 573] on div at bounding box center [1083, 576] width 6 height 72
drag, startPoint x: 942, startPoint y: 574, endPoint x: 1068, endPoint y: 577, distance: 125.9
click at [1068, 577] on icon at bounding box center [1069, 575] width 6 height 13
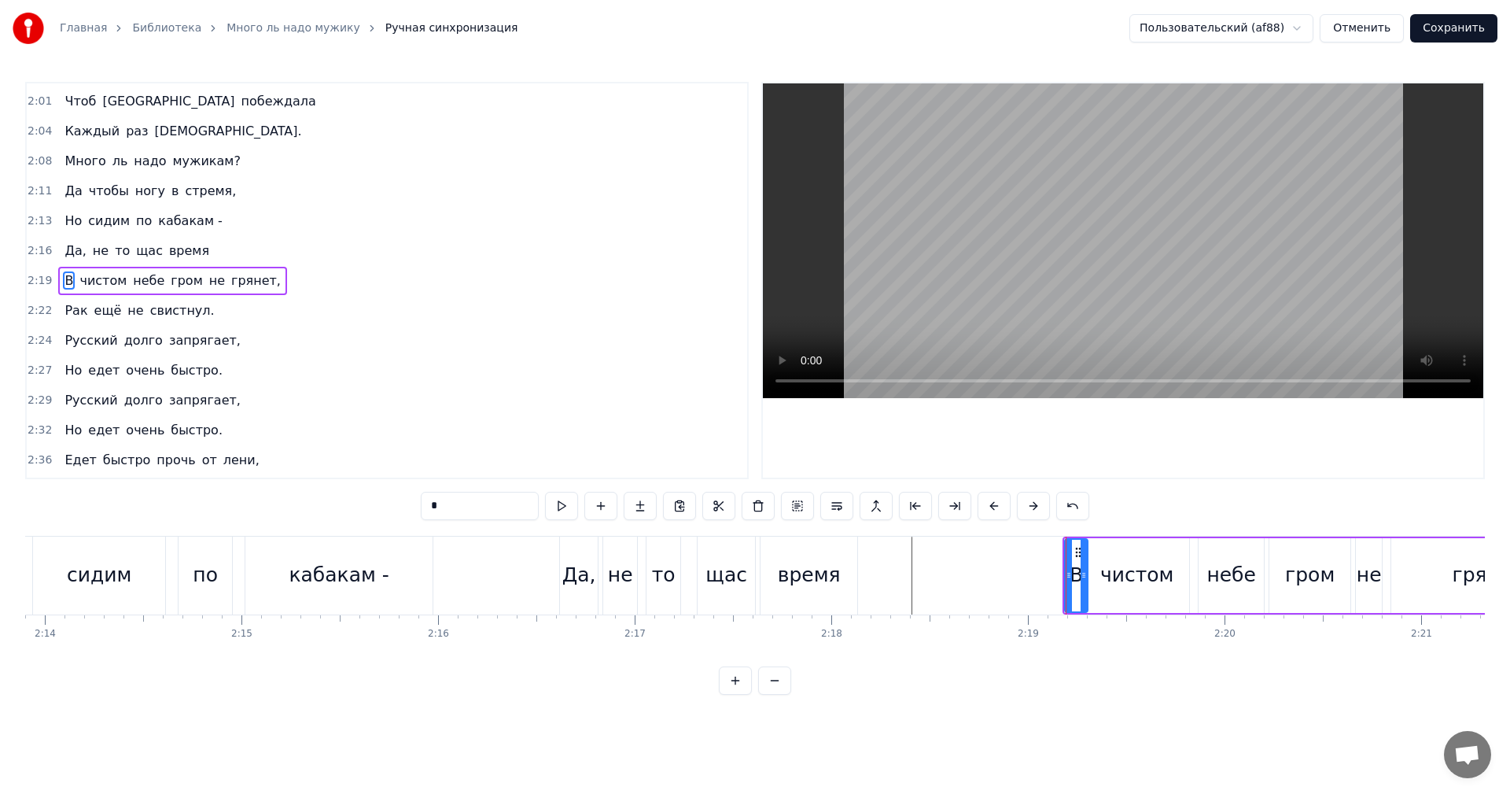
click at [1088, 560] on div "В" at bounding box center [1076, 575] width 24 height 75
drag, startPoint x: 1086, startPoint y: 562, endPoint x: 1097, endPoint y: 566, distance: 12.2
click at [1097, 566] on div at bounding box center [1096, 576] width 6 height 72
click at [585, 567] on div "Да," at bounding box center [579, 575] width 34 height 30
type input "***"
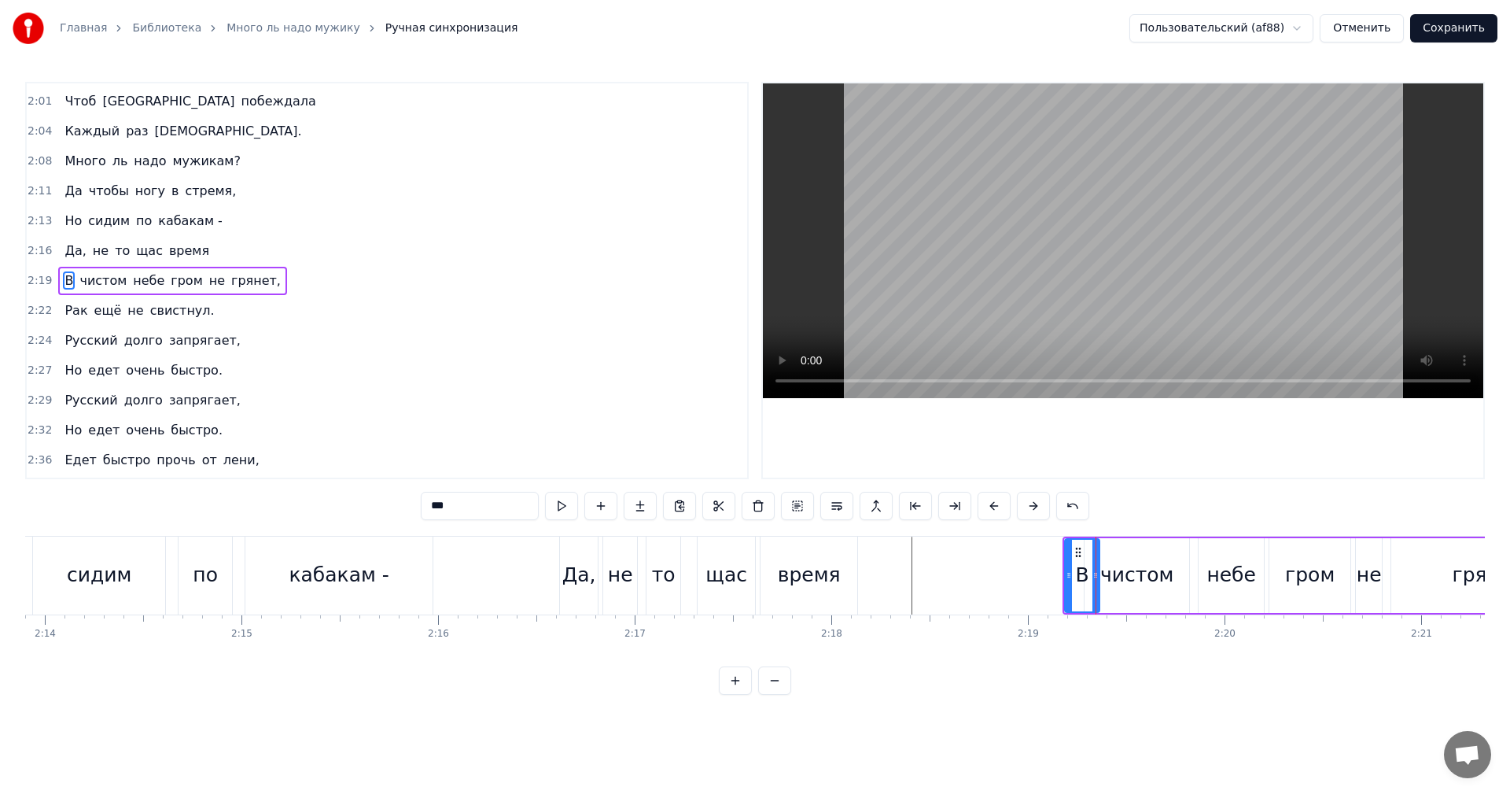
scroll to position [1103, 0]
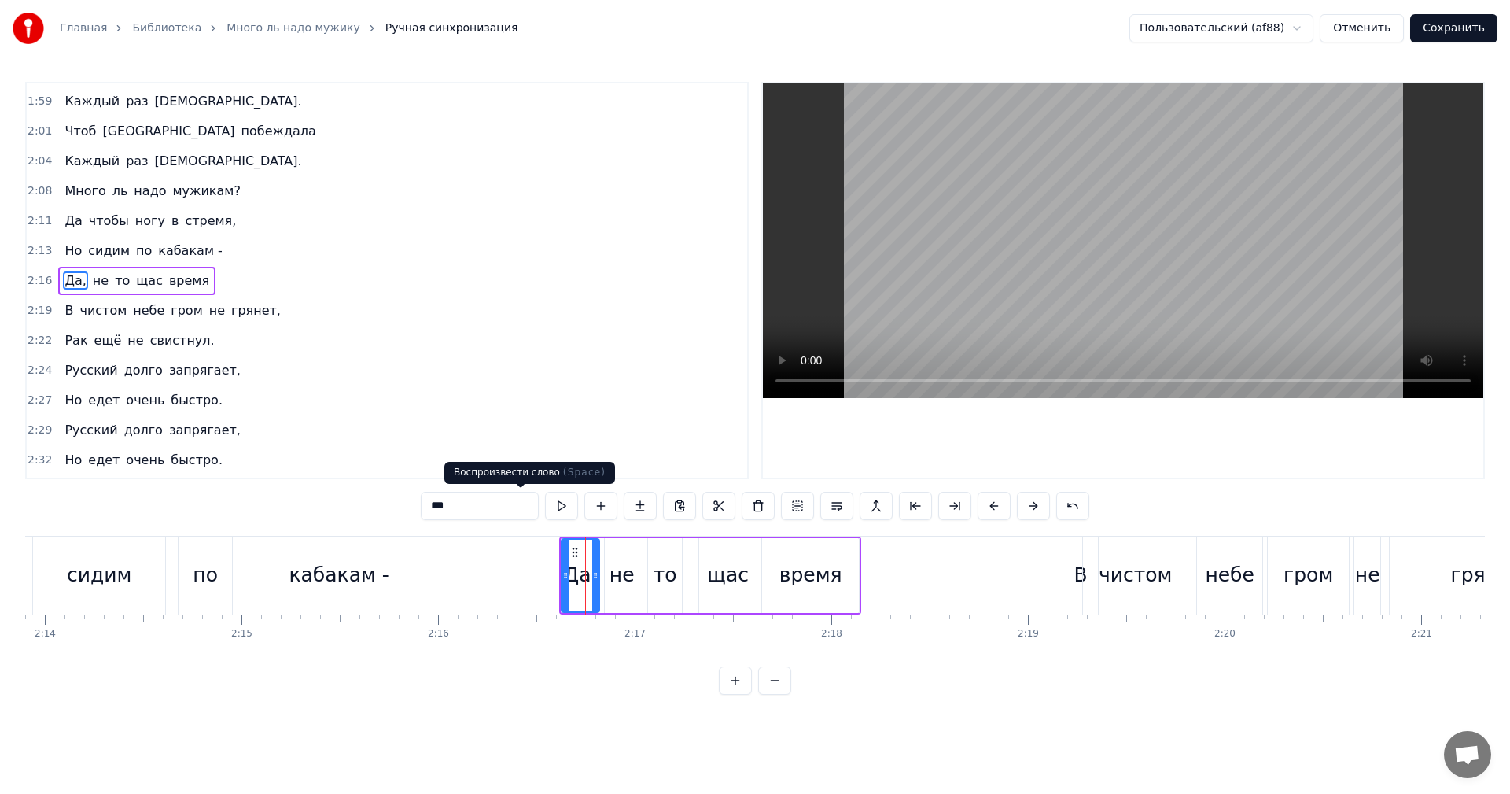
click at [545, 506] on button at bounding box center [561, 506] width 33 height 28
click at [545, 501] on button at bounding box center [561, 506] width 33 height 28
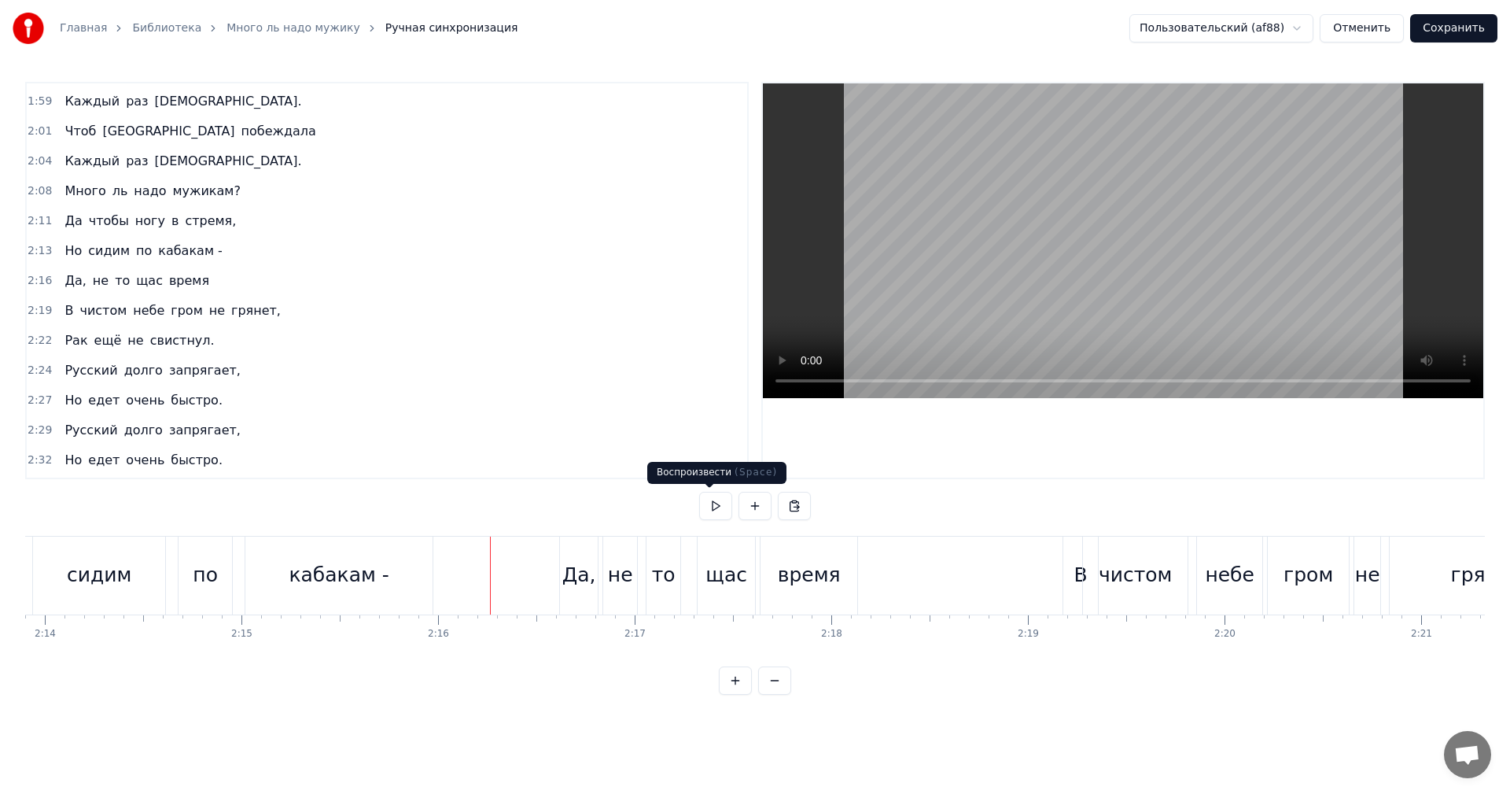
click at [712, 504] on button at bounding box center [715, 506] width 33 height 28
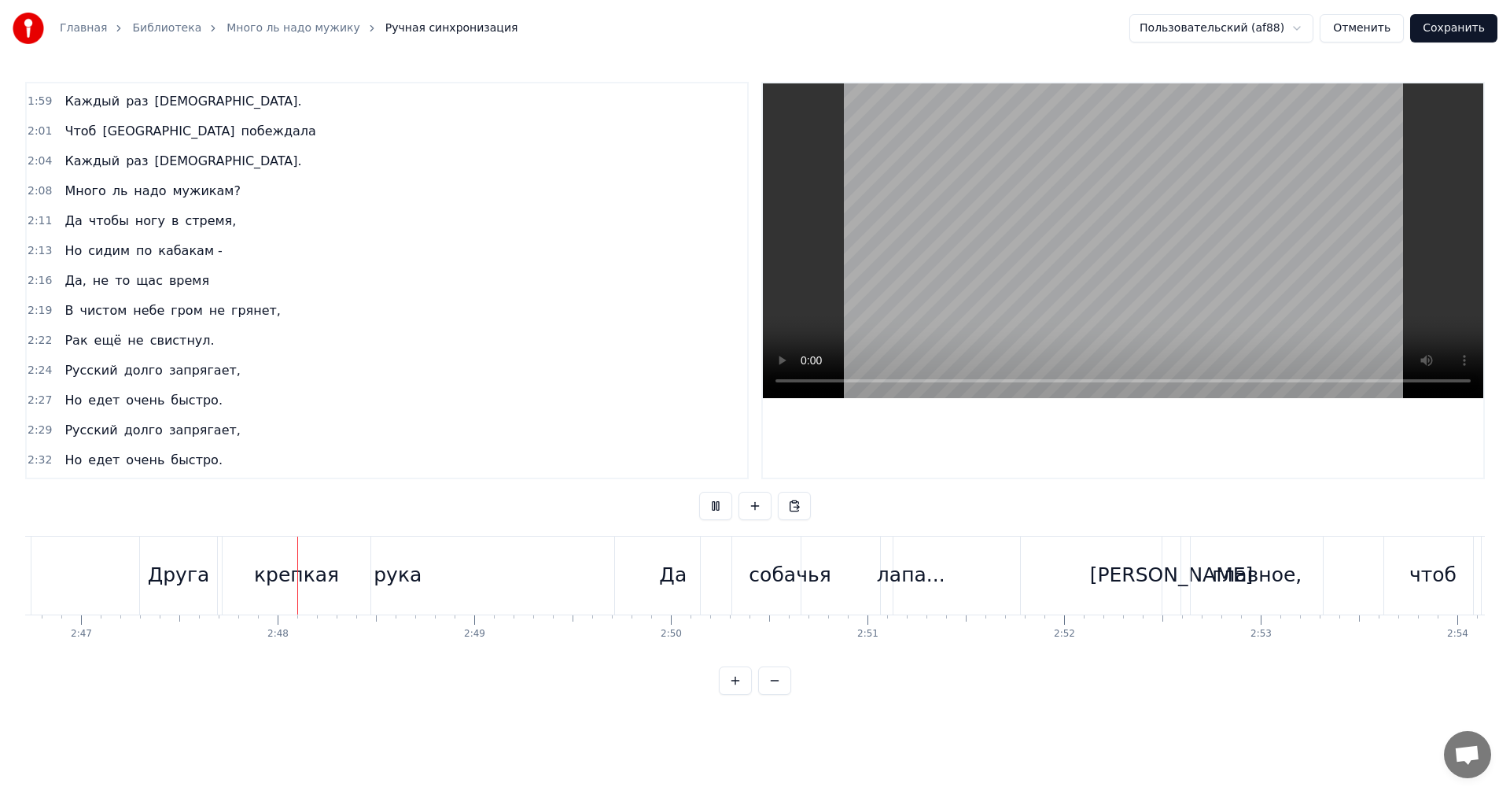
scroll to position [0, 32869]
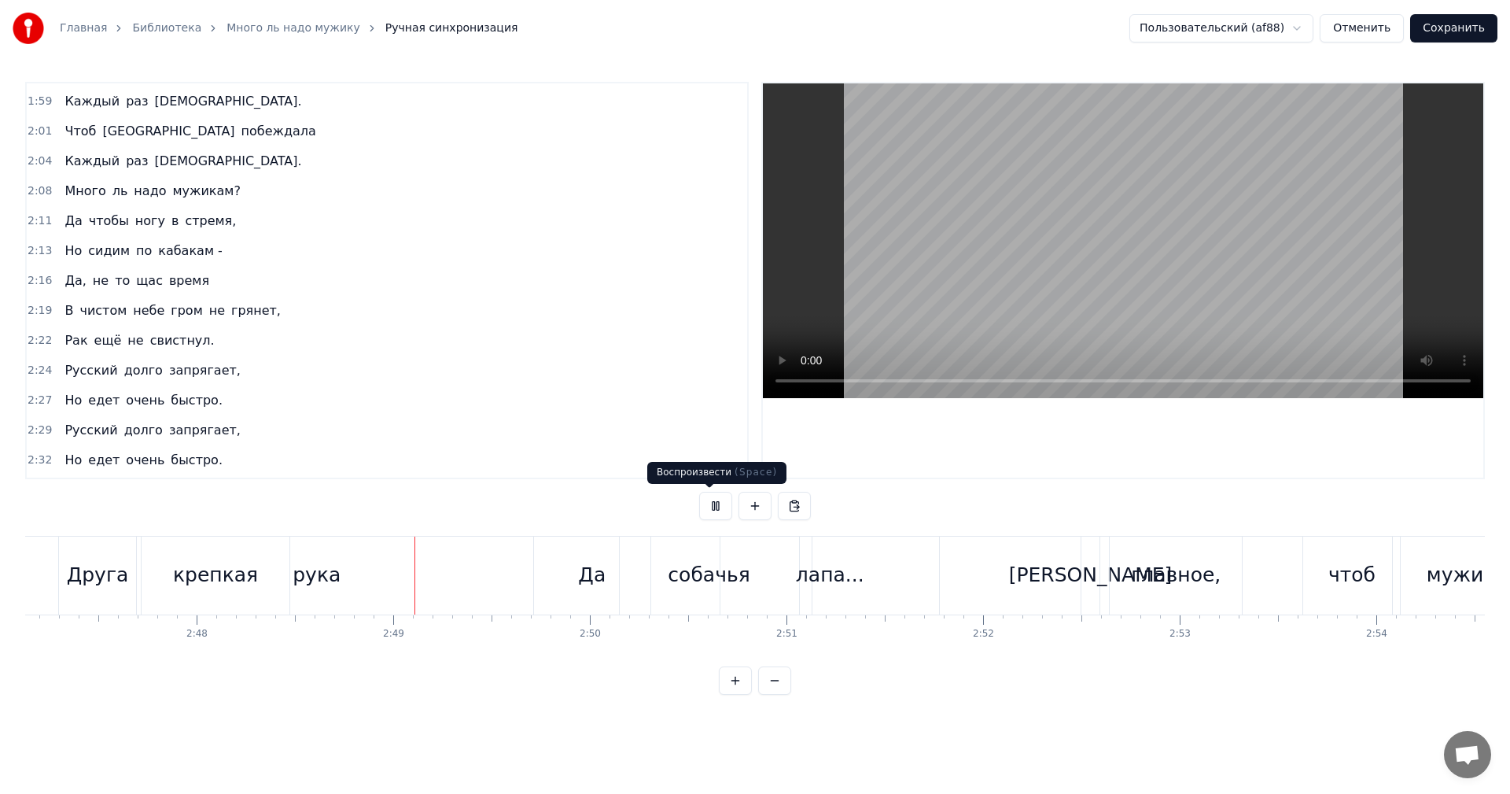
click at [711, 505] on button at bounding box center [715, 506] width 33 height 28
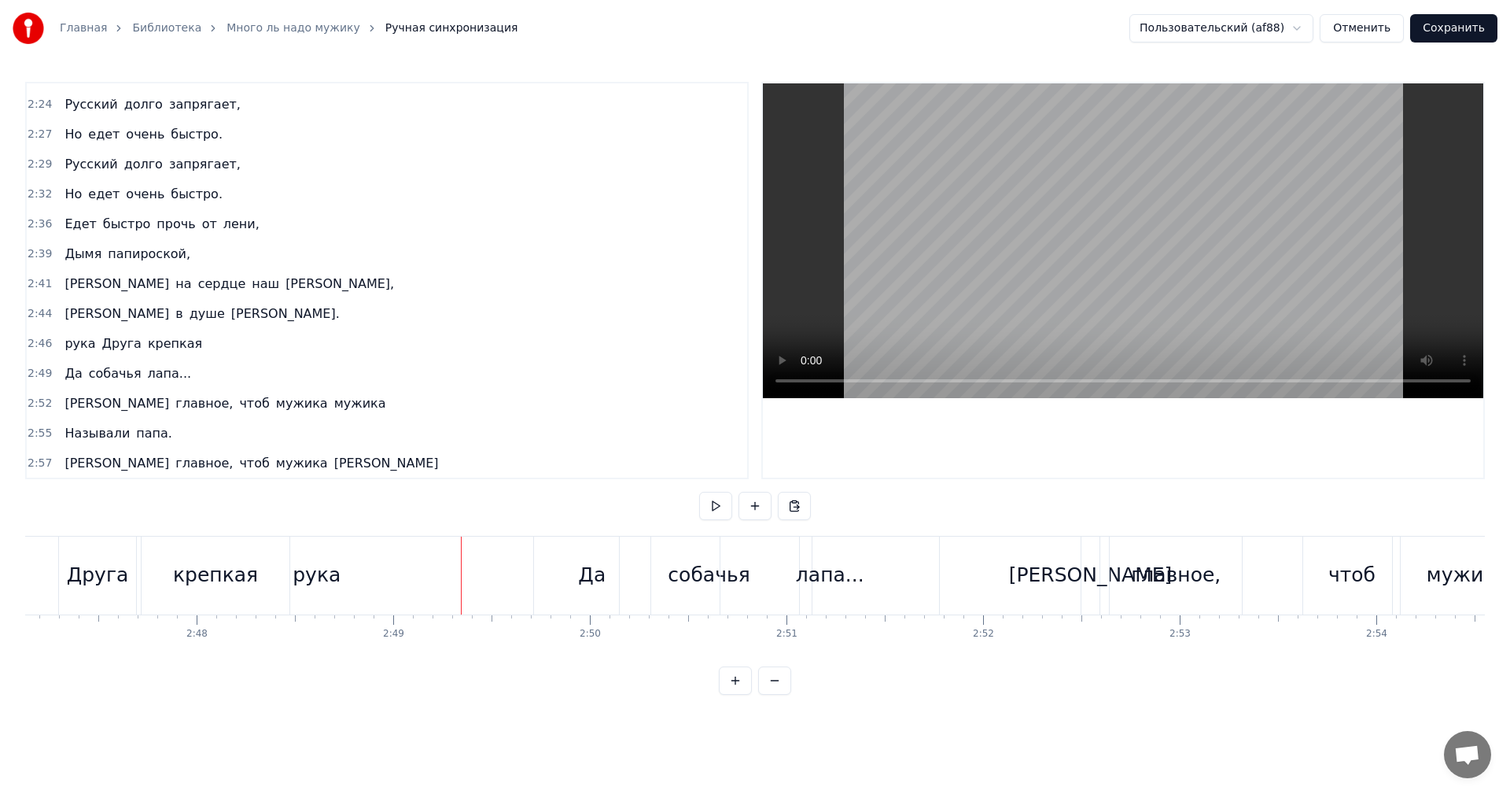
scroll to position [1418, 0]
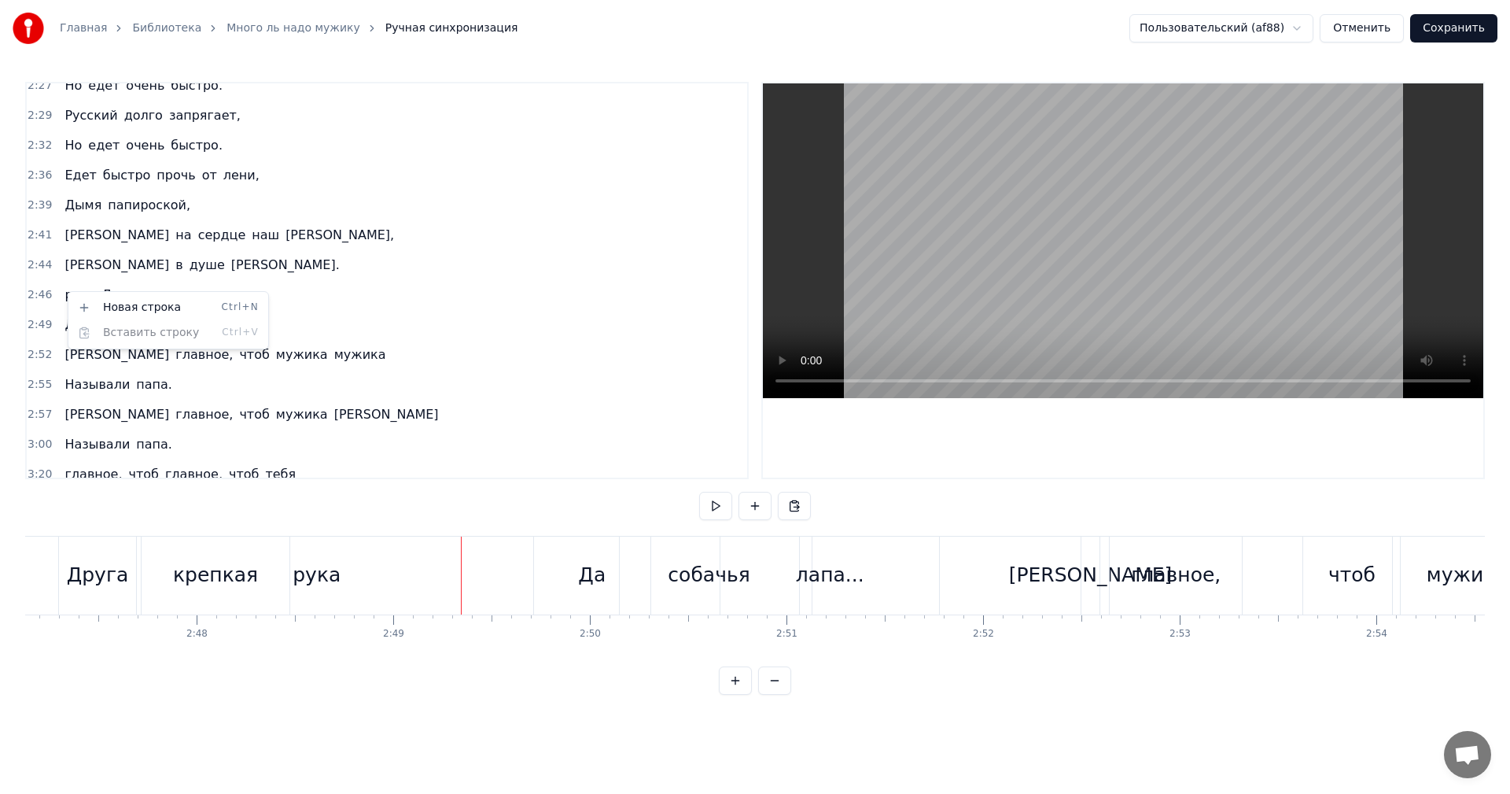
click at [276, 271] on html "Главная Библиотека Много ль надо мужику Ручная синхронизация Пользовательский (…" at bounding box center [755, 360] width 1510 height 720
drag, startPoint x: 75, startPoint y: 293, endPoint x: 64, endPoint y: 289, distance: 11.7
click at [63, 291] on span "рука" at bounding box center [80, 295] width 34 height 18
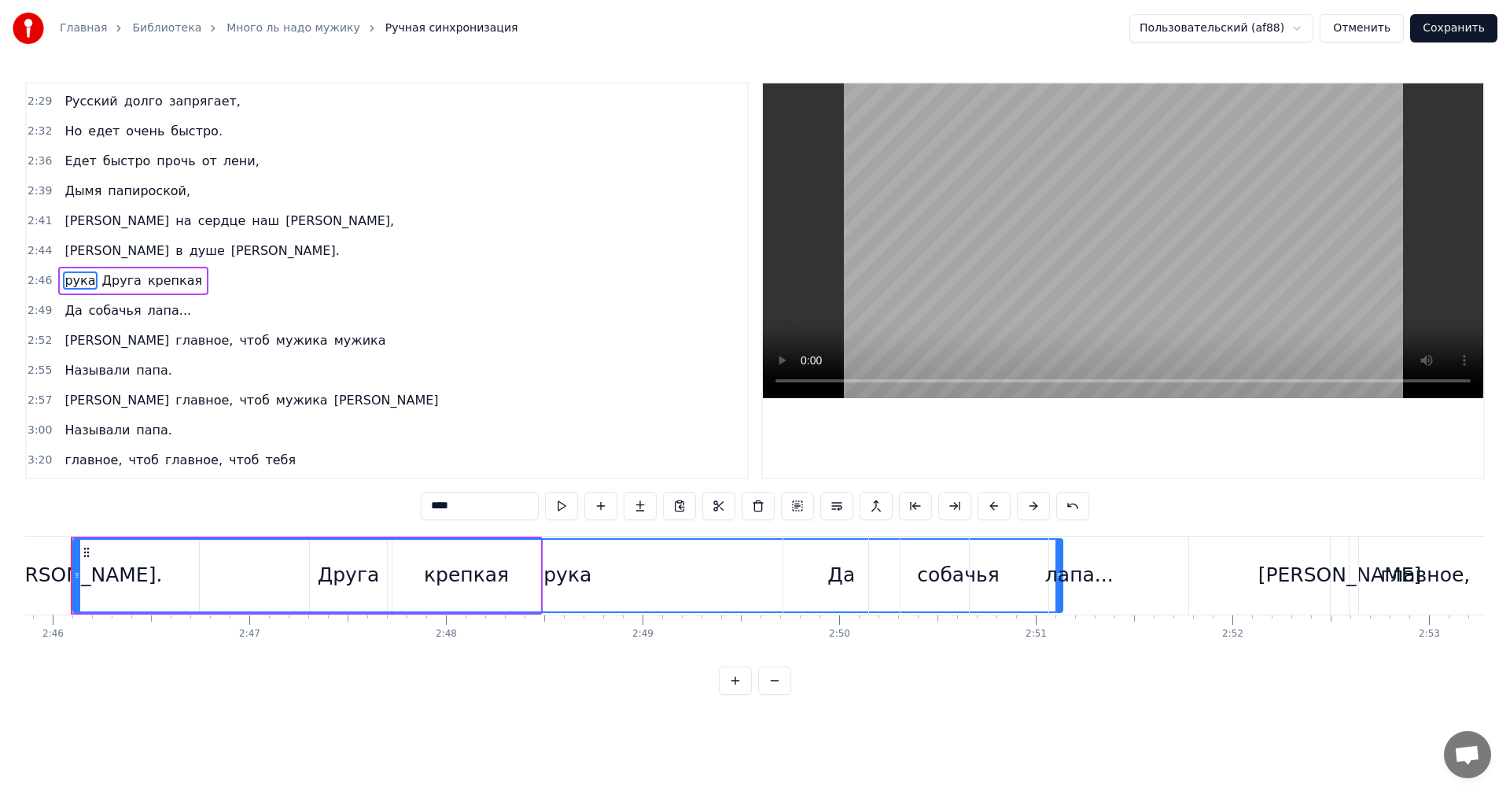
scroll to position [0, 32585]
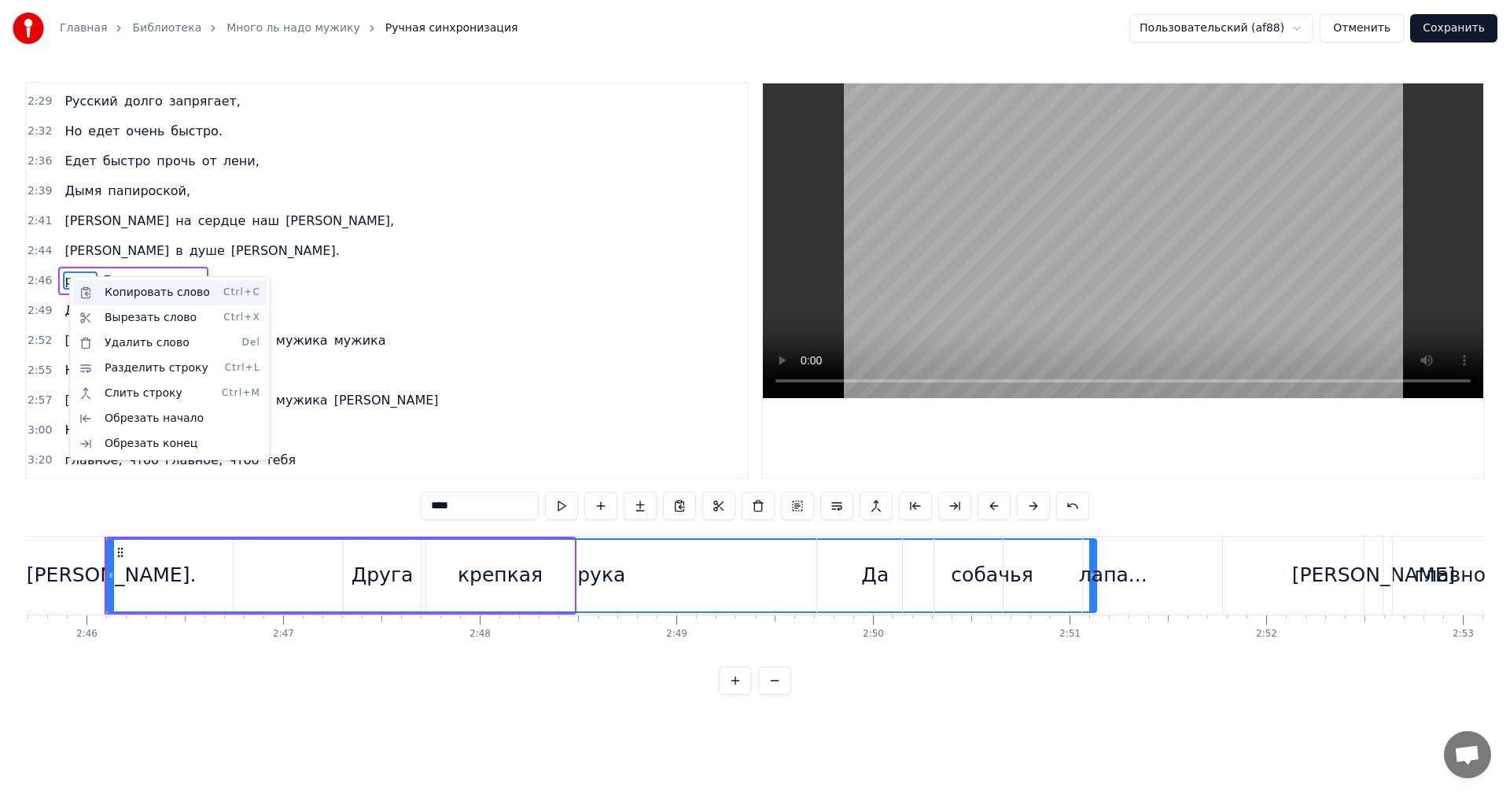
click at [128, 289] on div "Копировать слово Ctrl+C" at bounding box center [170, 292] width 194 height 25
click at [119, 338] on div "Удалить слово Del" at bounding box center [174, 341] width 194 height 25
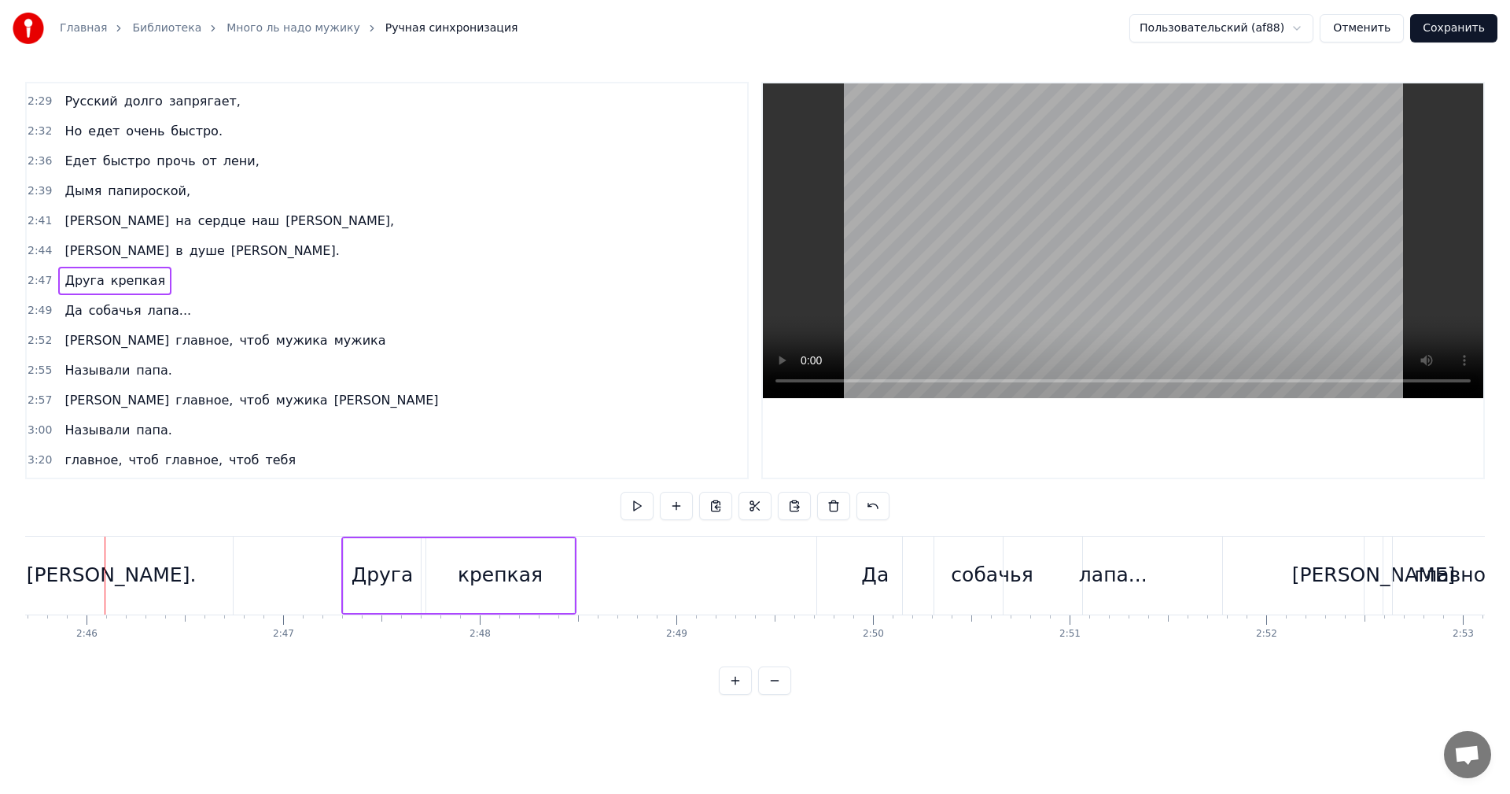
click at [146, 281] on span "крепкая" at bounding box center [137, 280] width 57 height 18
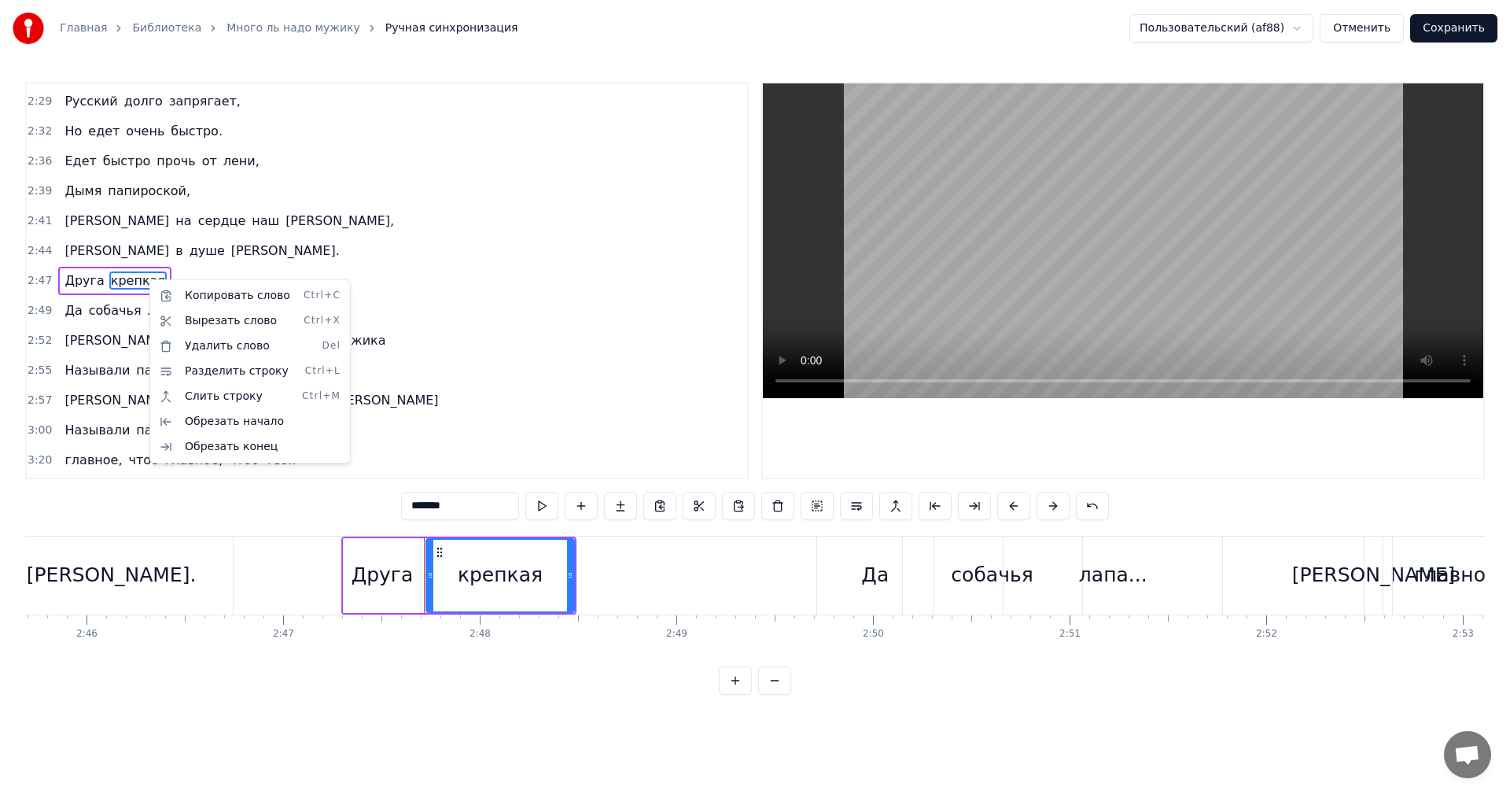
click at [1134, 506] on html "Главная Библиотека Много ль надо мужику Ручная синхронизация Пользовательский (…" at bounding box center [755, 360] width 1510 height 720
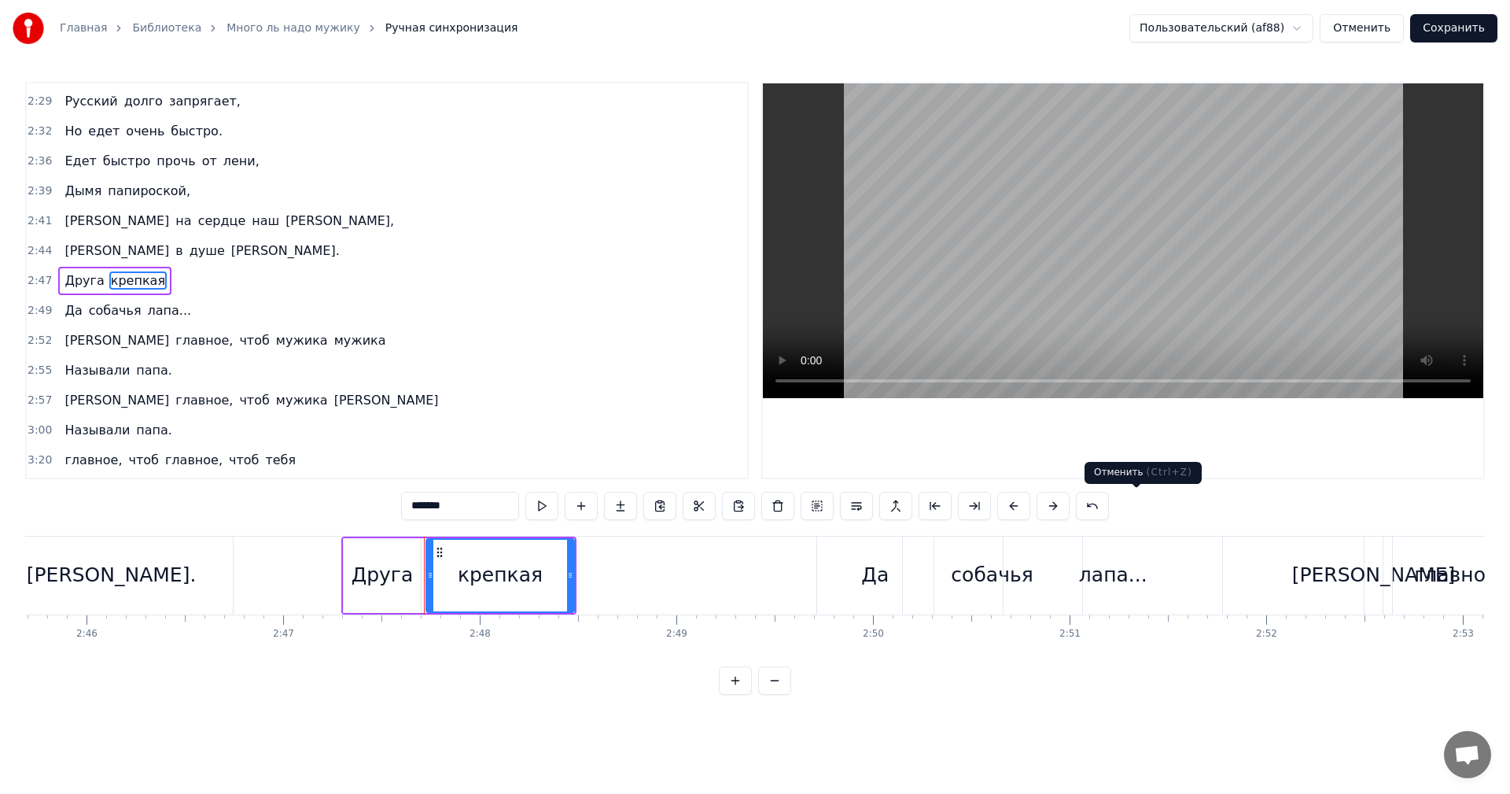
click at [1109, 503] on button at bounding box center [1092, 506] width 33 height 28
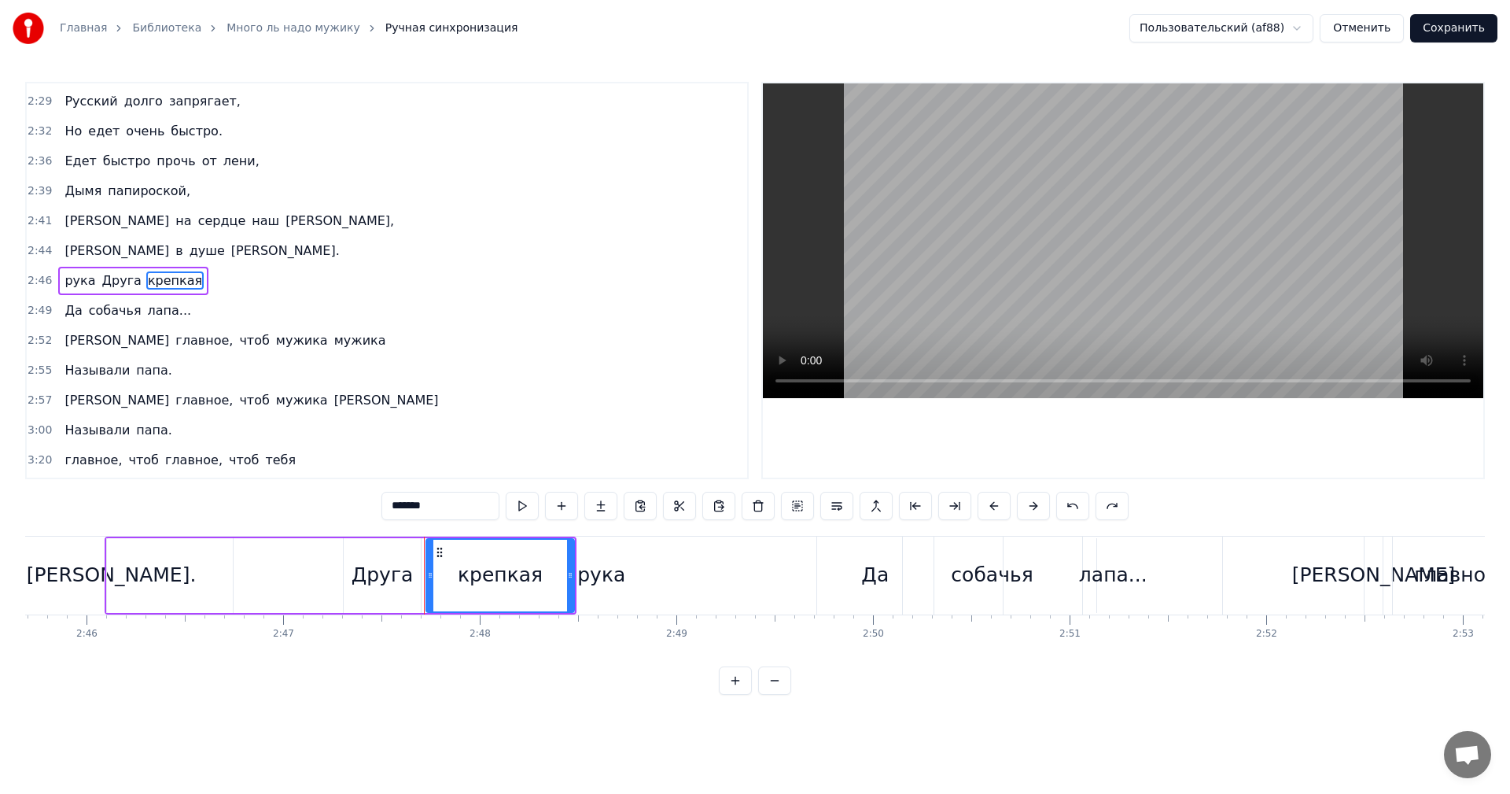
click at [76, 273] on span "рука" at bounding box center [80, 280] width 34 height 18
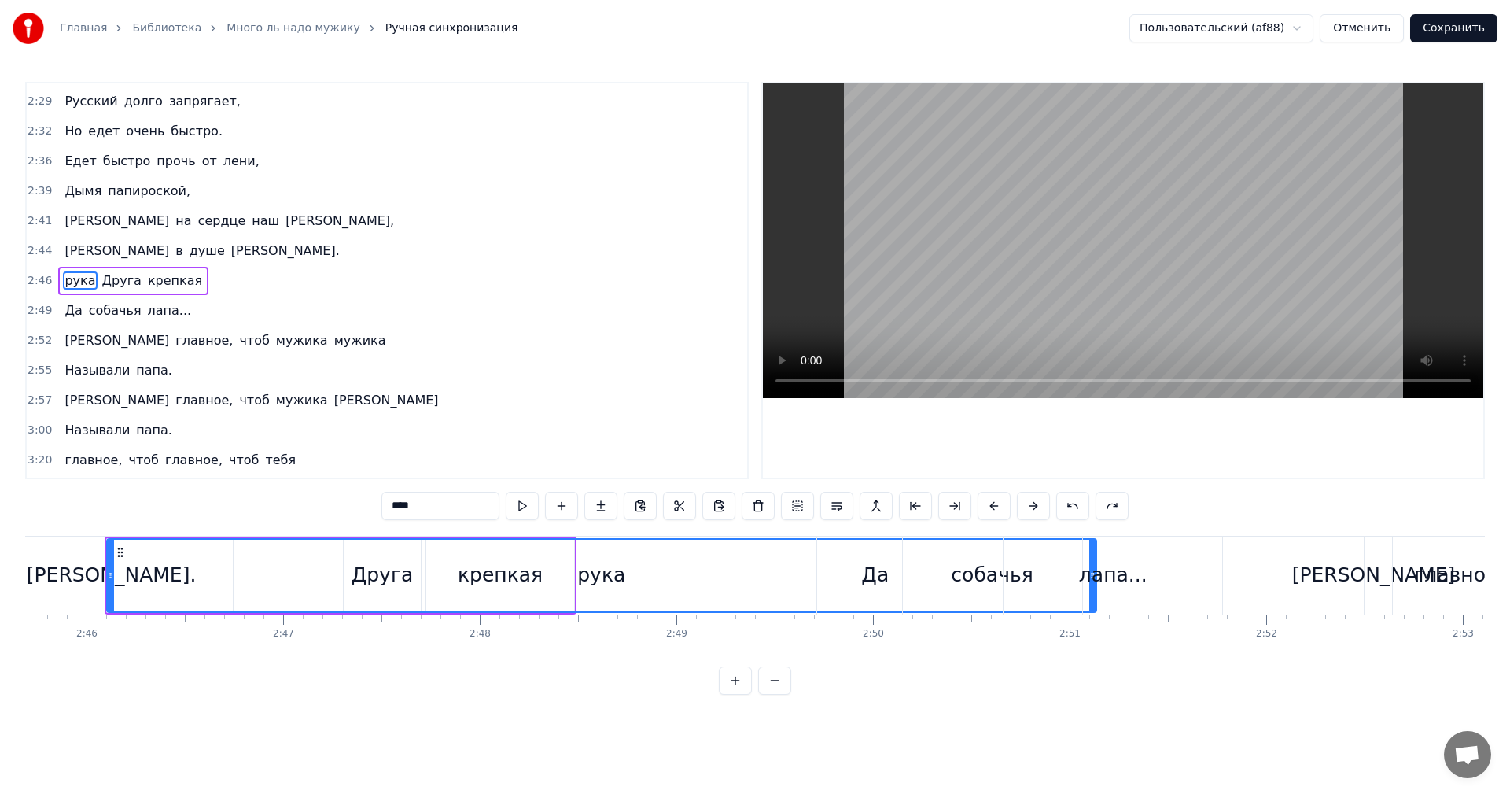
drag, startPoint x: 116, startPoint y: 276, endPoint x: 97, endPoint y: 277, distance: 18.9
click at [101, 277] on span "Друга" at bounding box center [122, 280] width 42 height 18
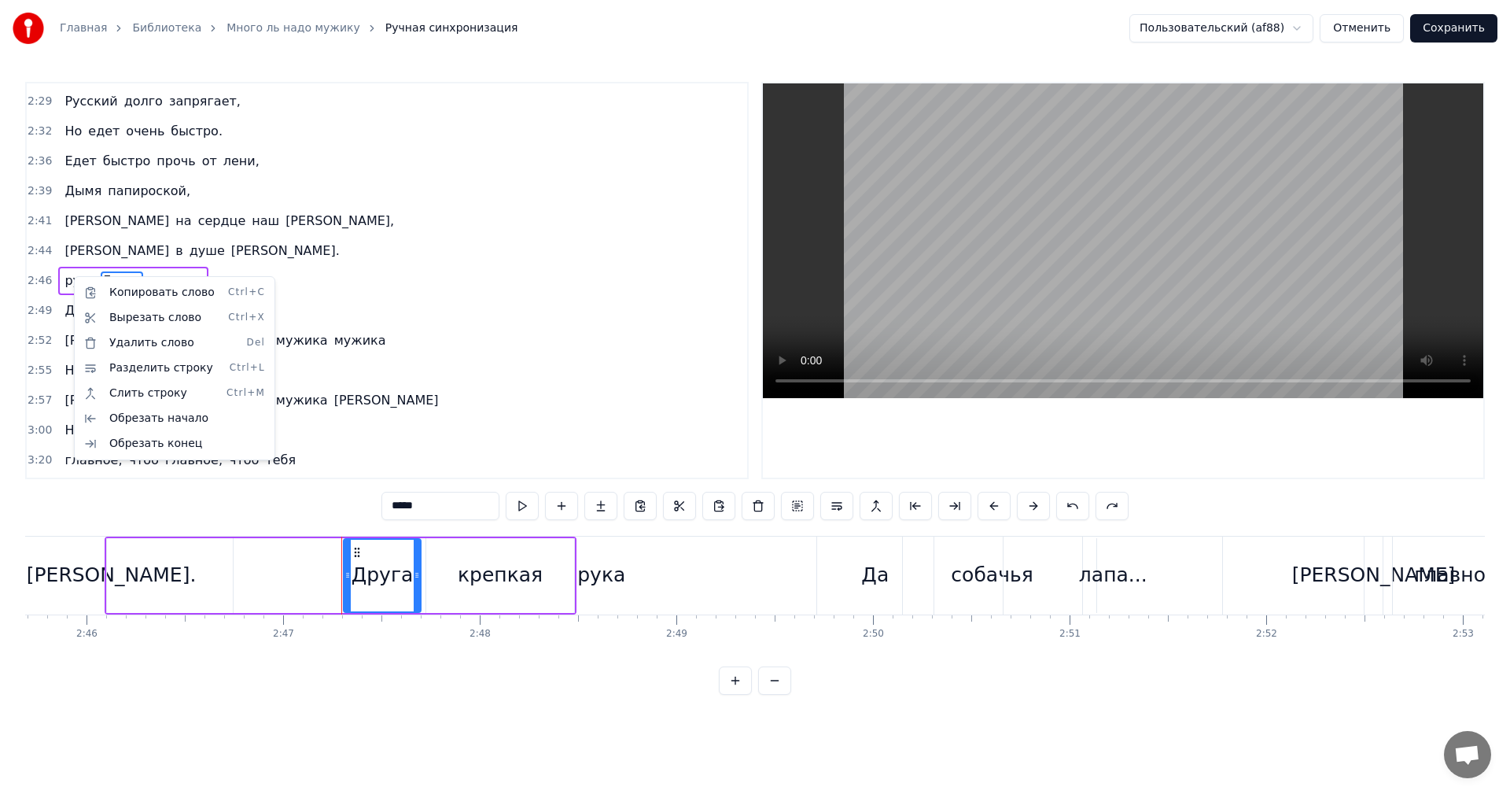
click at [271, 248] on html "Главная Библиотека Много ль надо мужику Ручная синхронизация Пользовательский (…" at bounding box center [755, 360] width 1510 height 720
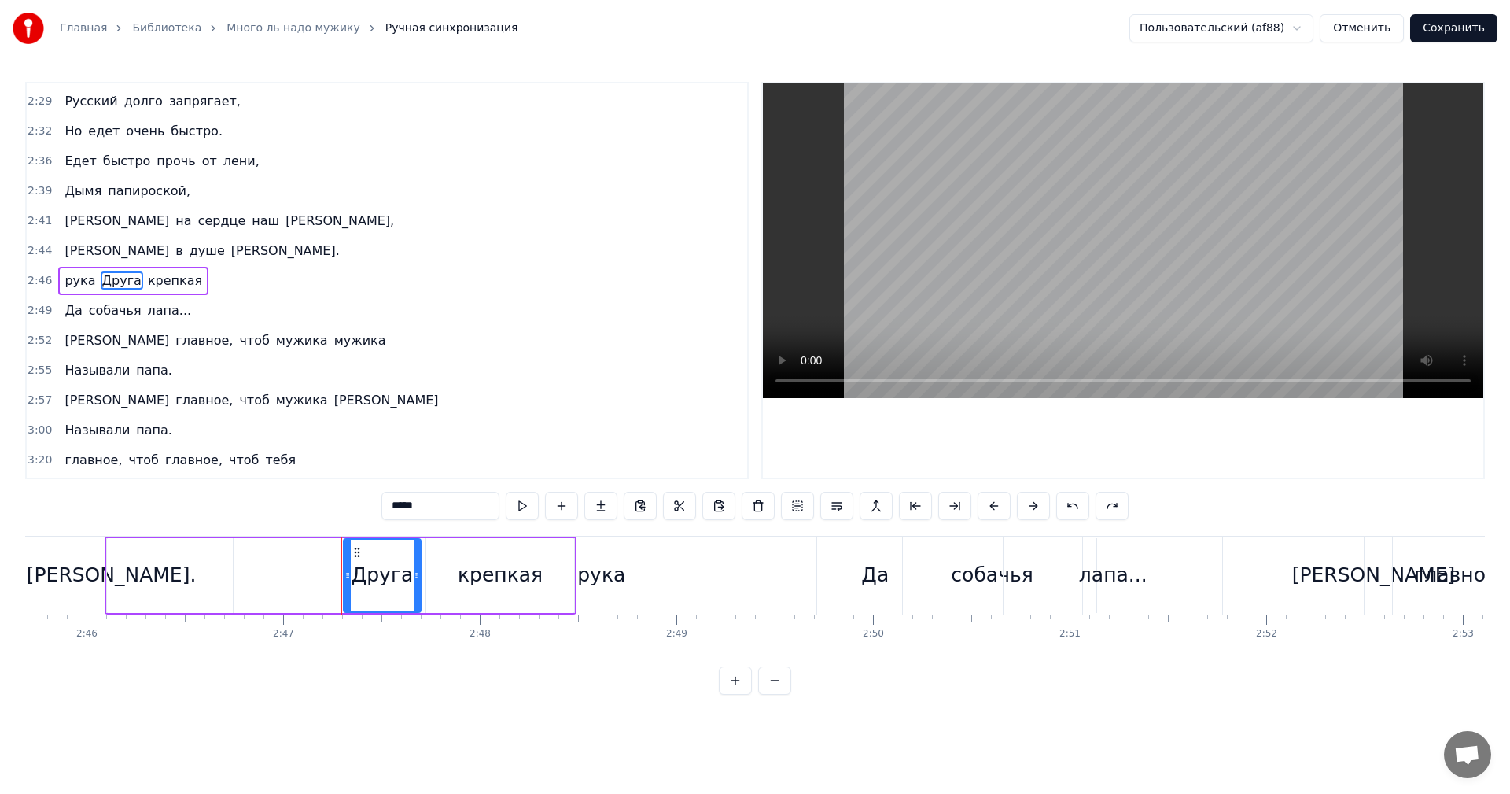
click at [68, 275] on span "рука" at bounding box center [80, 280] width 34 height 18
type input "****"
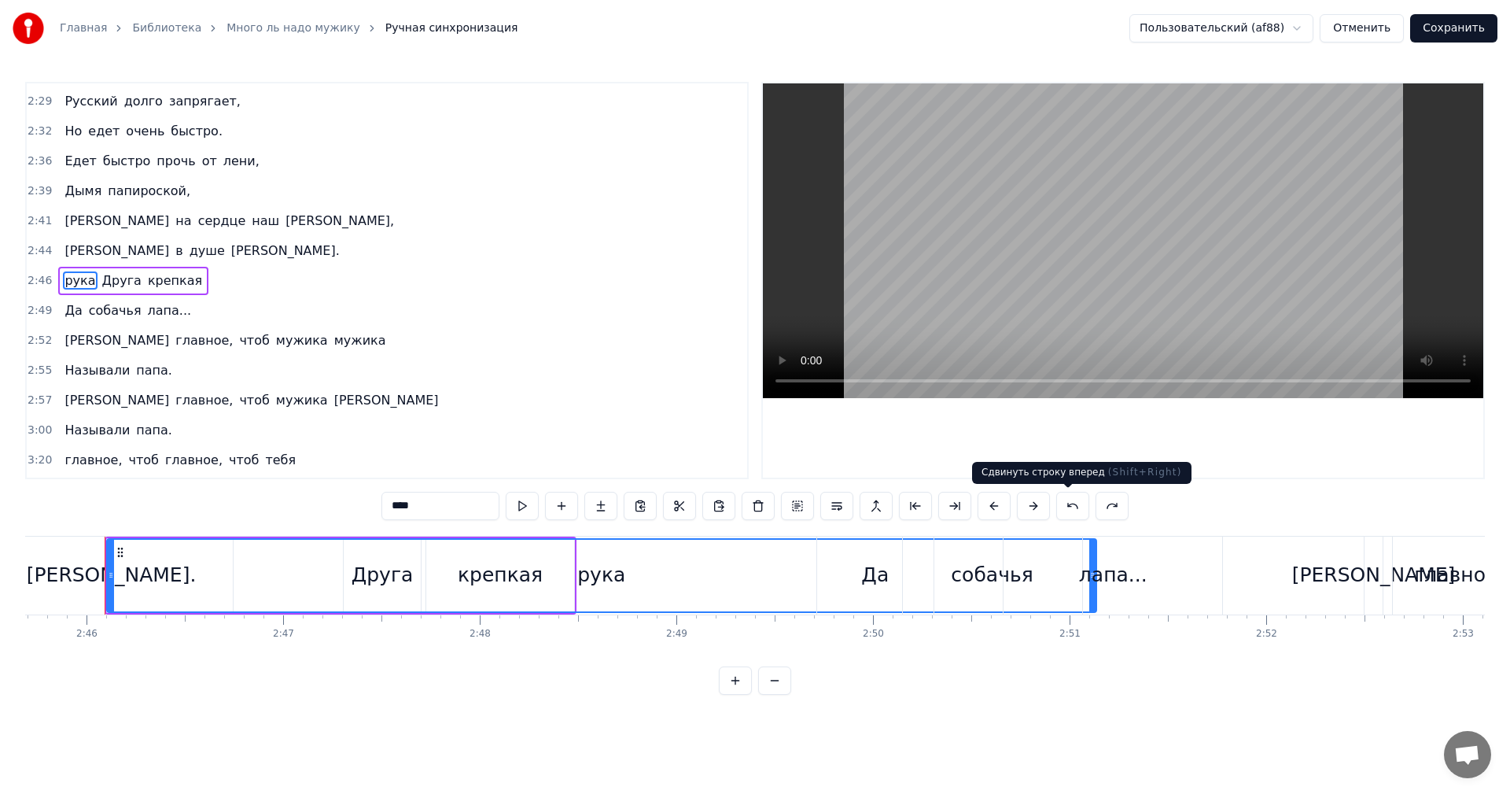
click at [1050, 507] on button at bounding box center [1033, 506] width 33 height 28
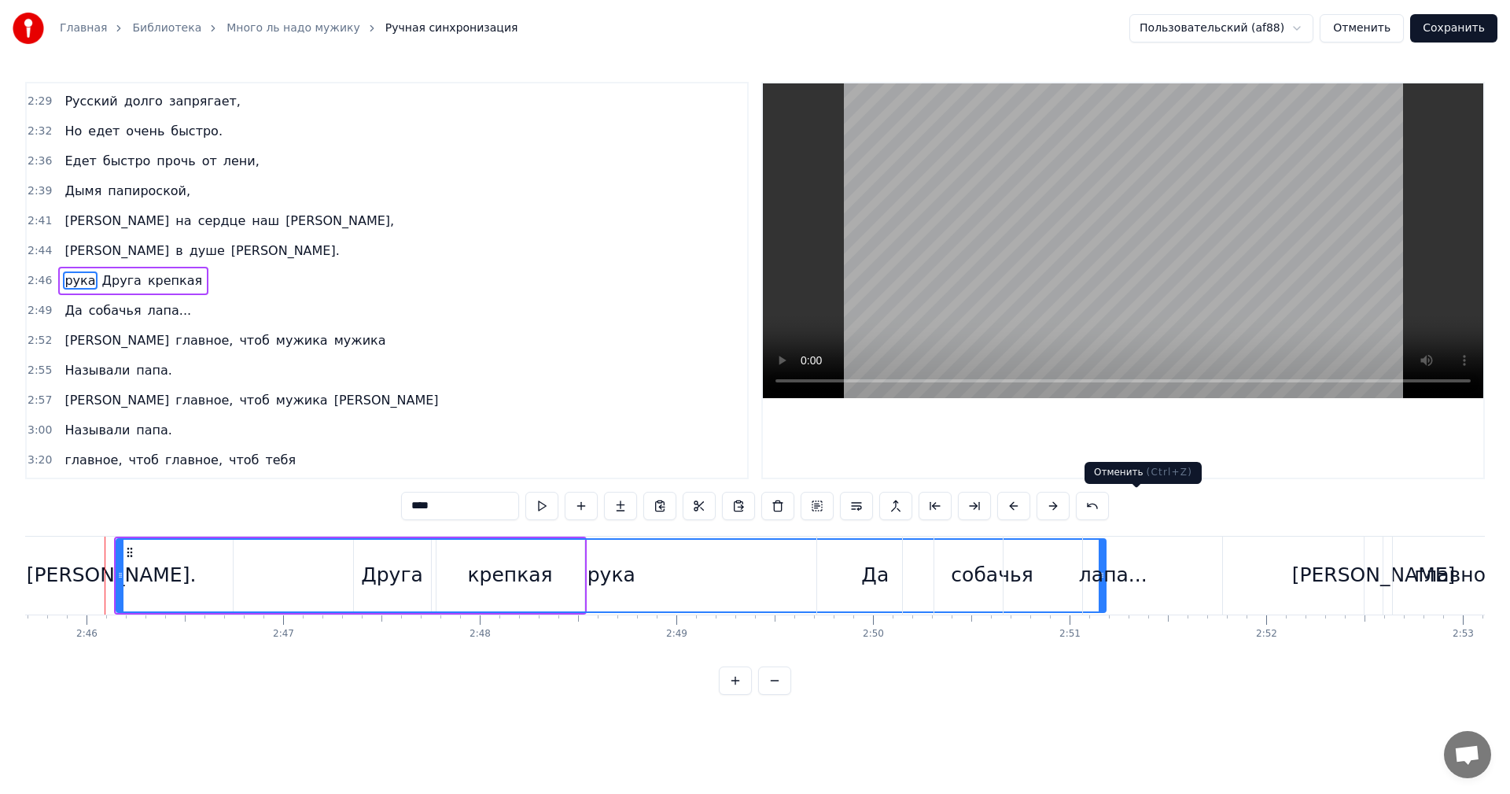
click at [1109, 503] on button at bounding box center [1092, 506] width 33 height 28
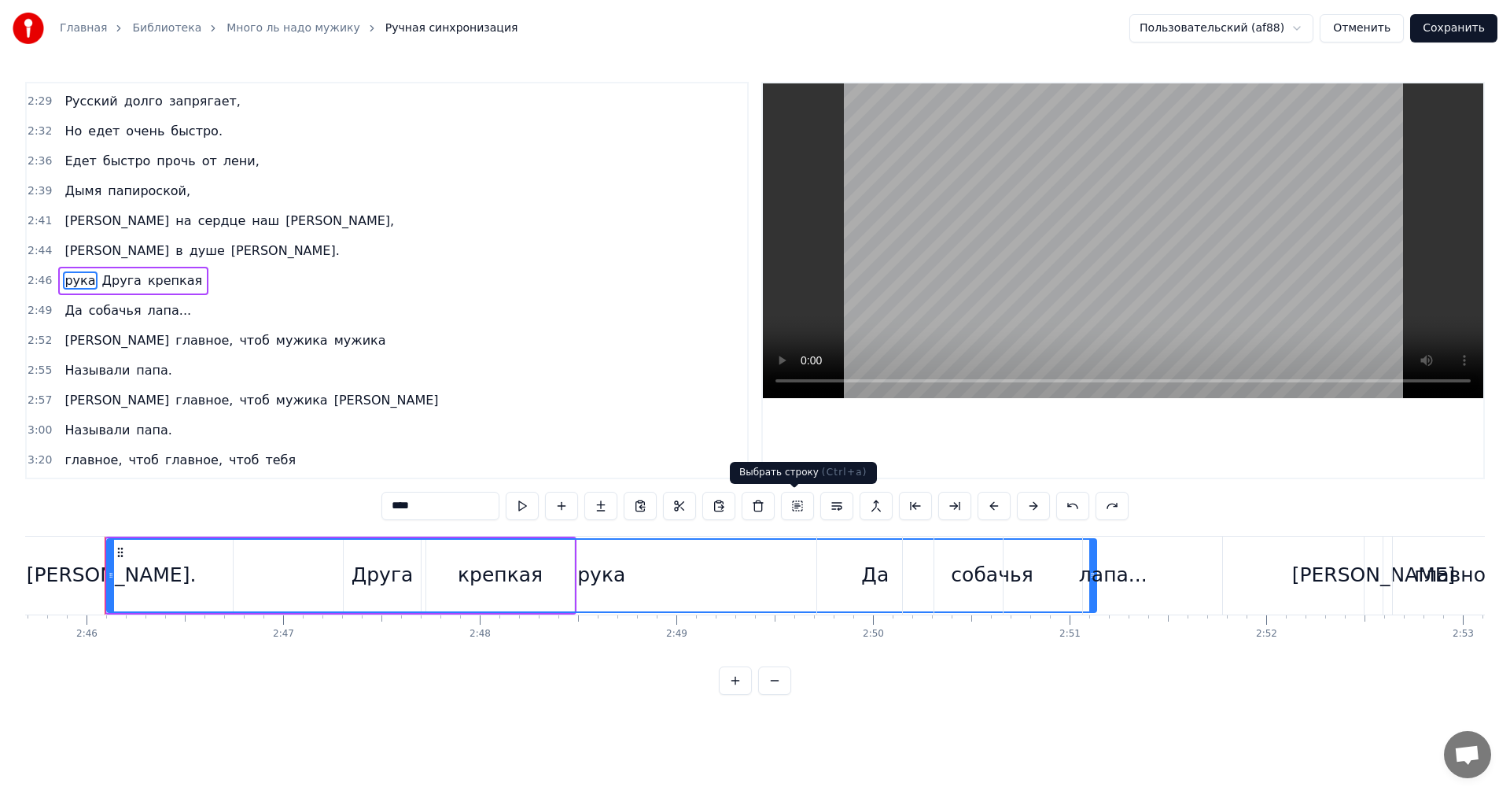
click at [793, 509] on button at bounding box center [797, 506] width 33 height 28
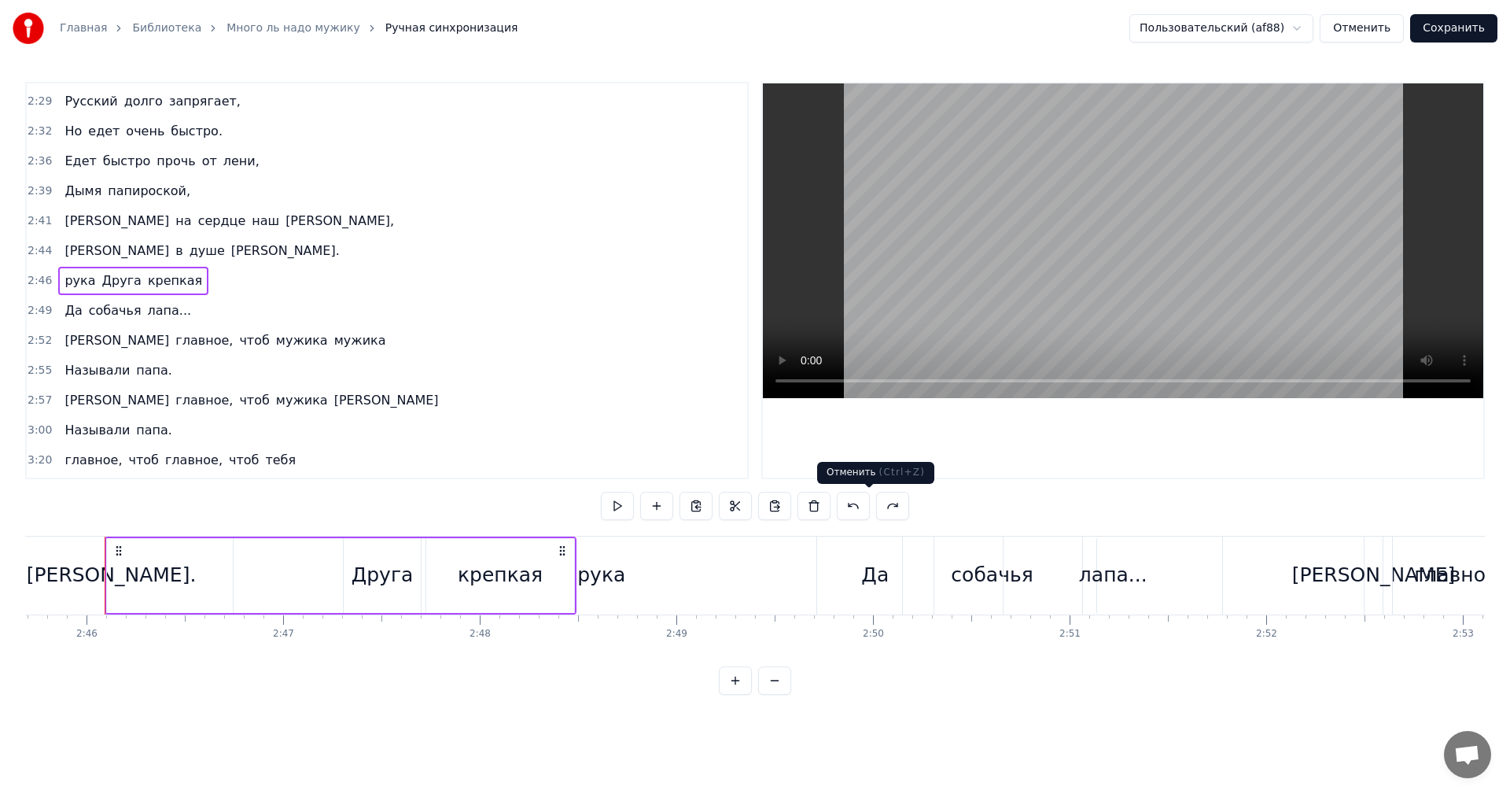
click at [869, 503] on button at bounding box center [853, 506] width 33 height 28
click at [868, 503] on button at bounding box center [853, 506] width 33 height 28
click at [180, 281] on span "крепкая" at bounding box center [174, 280] width 57 height 18
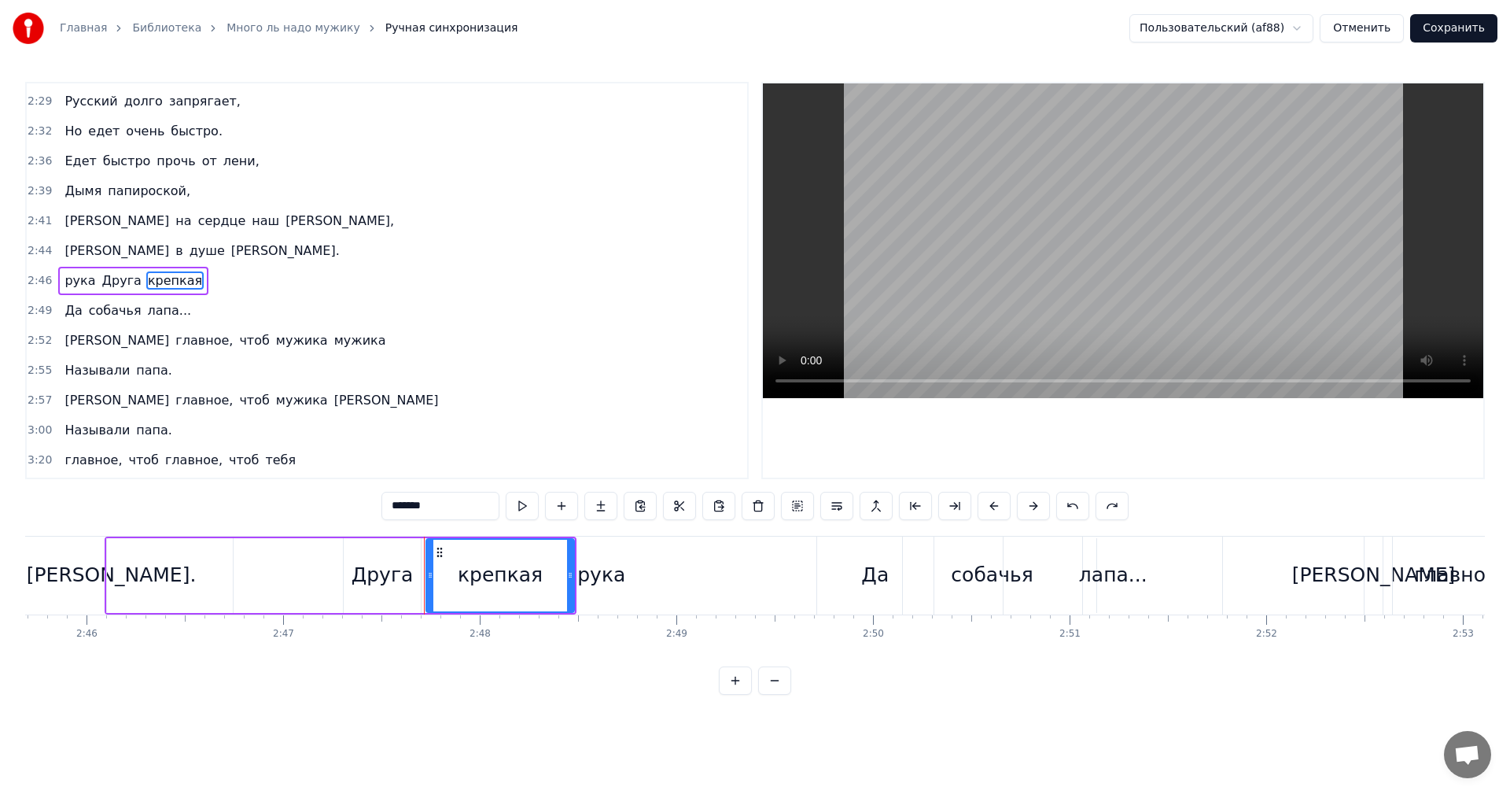
drag, startPoint x: 62, startPoint y: 278, endPoint x: 75, endPoint y: 280, distance: 12.7
click at [75, 280] on span "рука" at bounding box center [80, 280] width 34 height 18
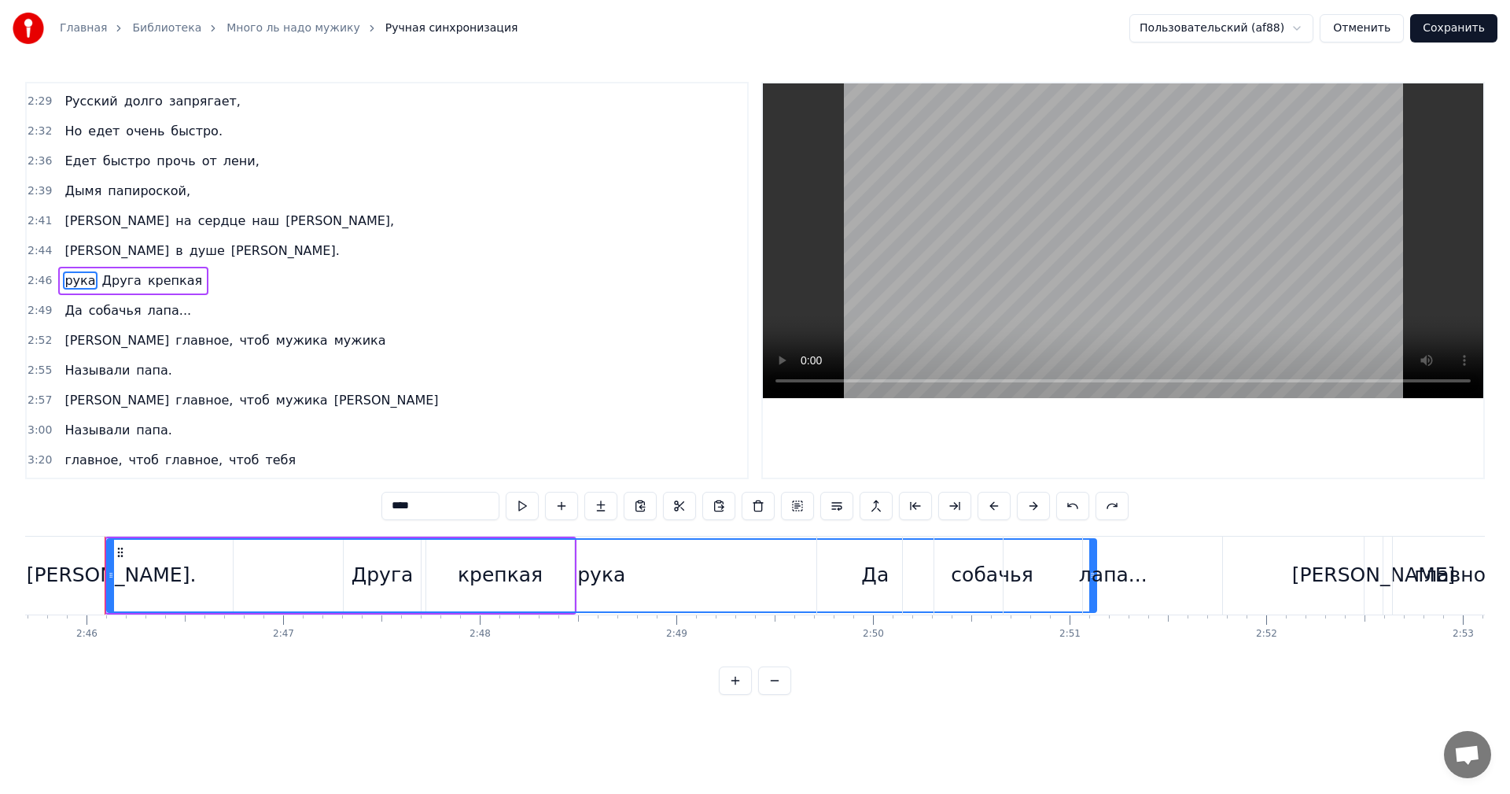
click at [75, 278] on span "рука" at bounding box center [80, 280] width 34 height 18
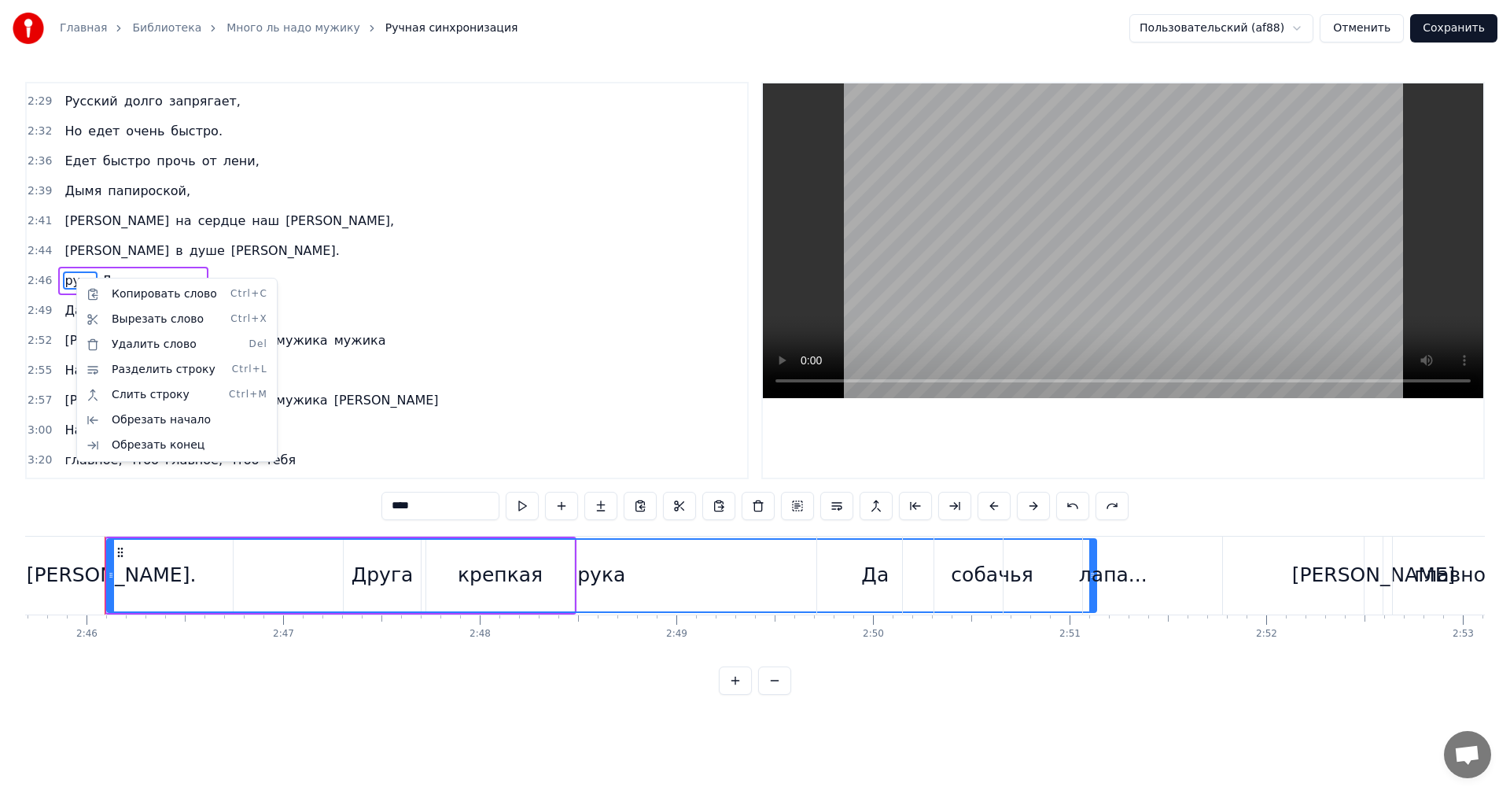
click at [300, 253] on html "Главная Библиотека Много ль надо мужику Ручная синхронизация Пользовательский (…" at bounding box center [755, 360] width 1510 height 720
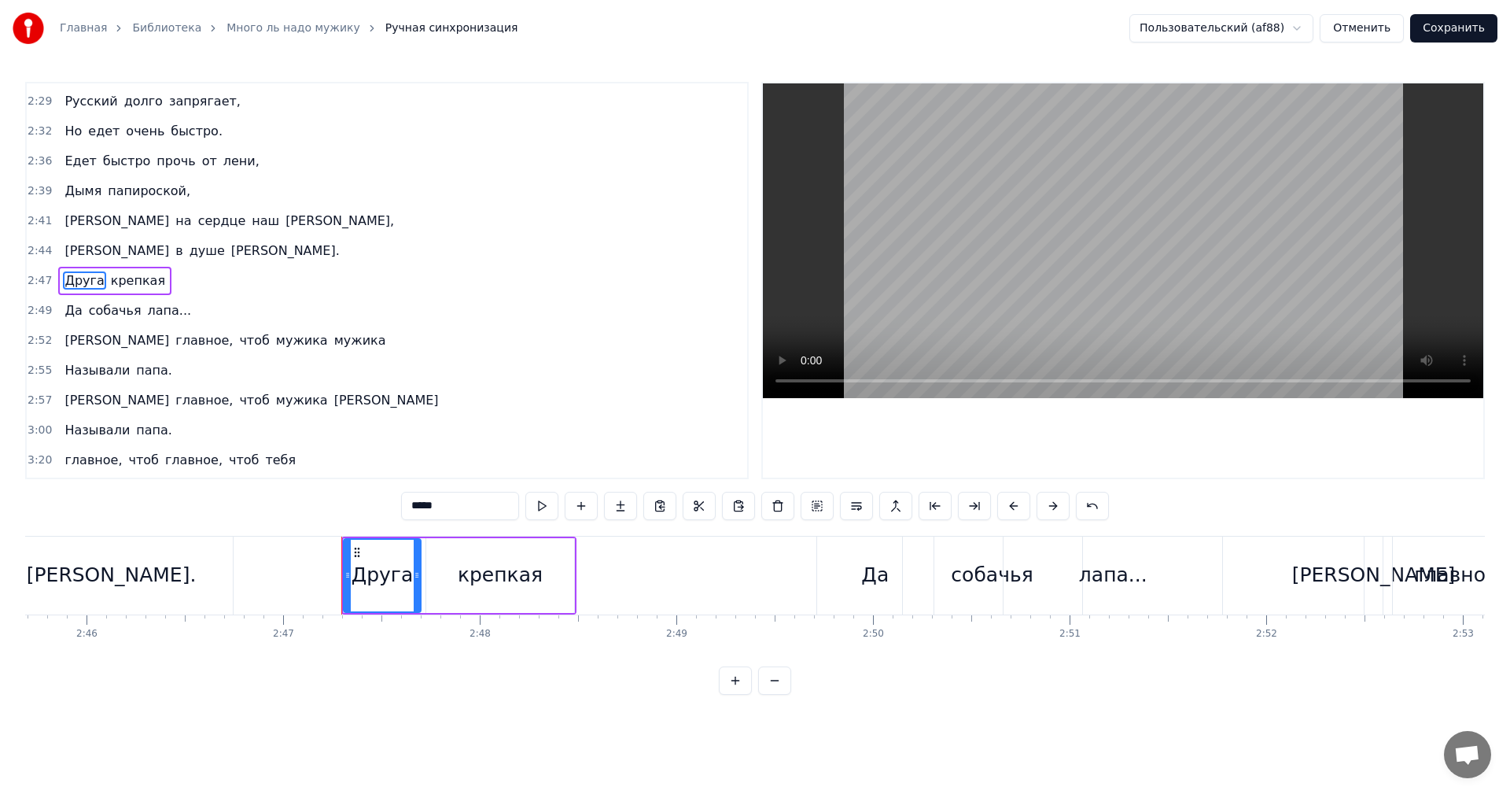
type input "*******"
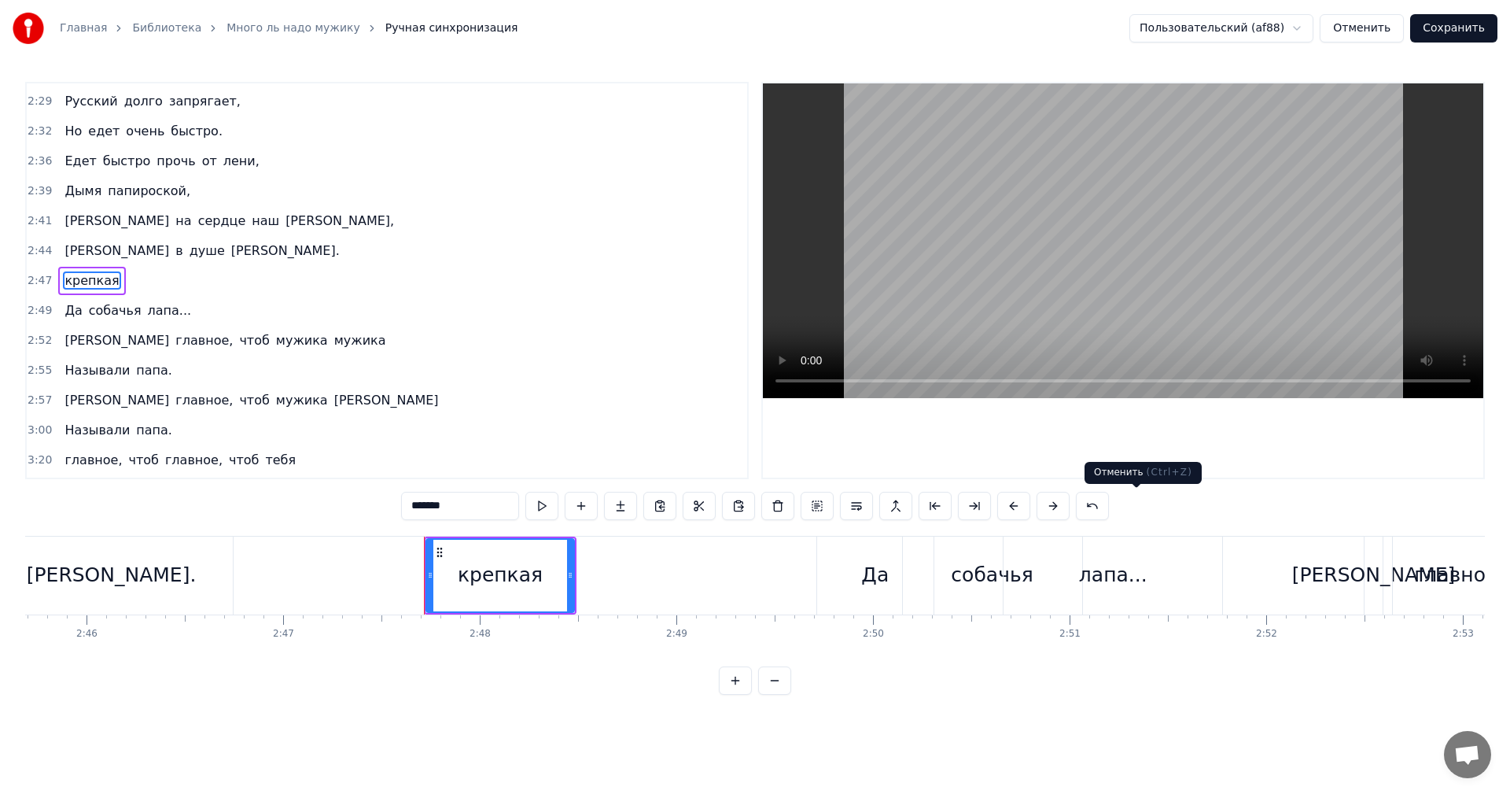
click at [1109, 503] on button at bounding box center [1092, 506] width 33 height 28
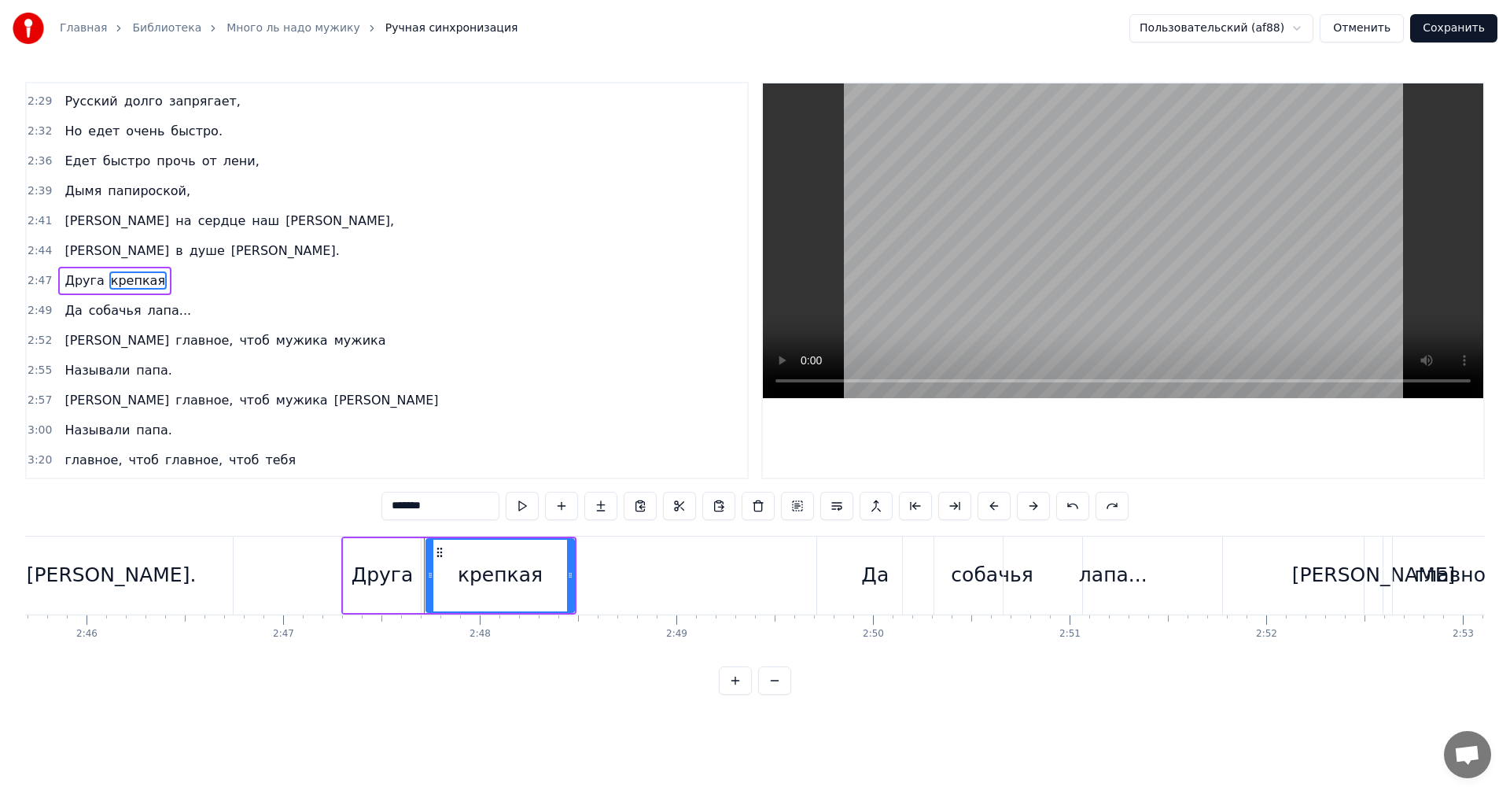
click at [149, 283] on div "Друга крепкая" at bounding box center [114, 281] width 113 height 28
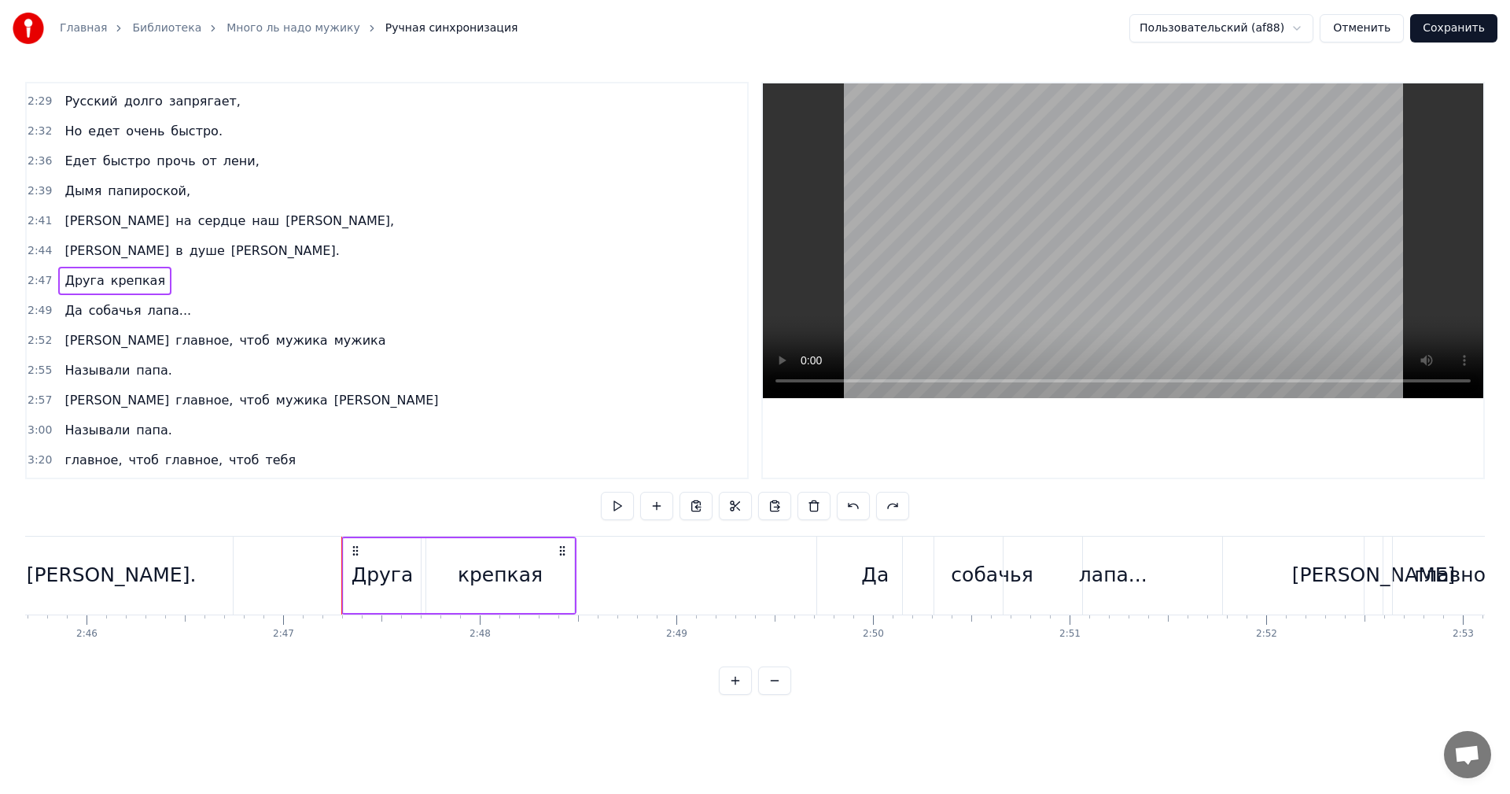
click at [149, 283] on div "Друга крепкая" at bounding box center [114, 281] width 113 height 28
click at [142, 278] on span "крепкая" at bounding box center [137, 280] width 57 height 18
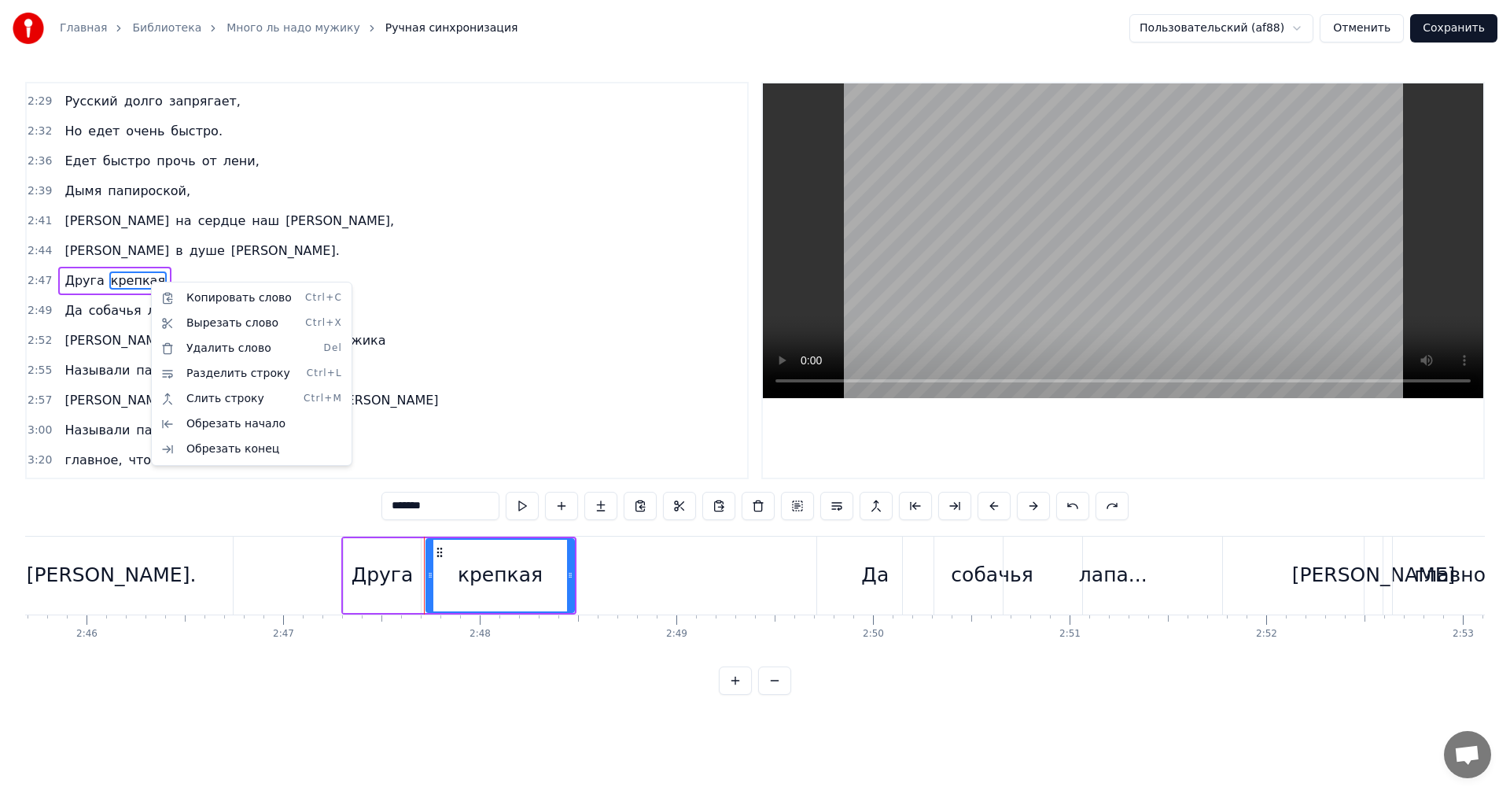
click at [1108, 503] on html "Главная Библиотека Много ль надо мужику Ручная синхронизация Пользовательский (…" at bounding box center [755, 360] width 1510 height 720
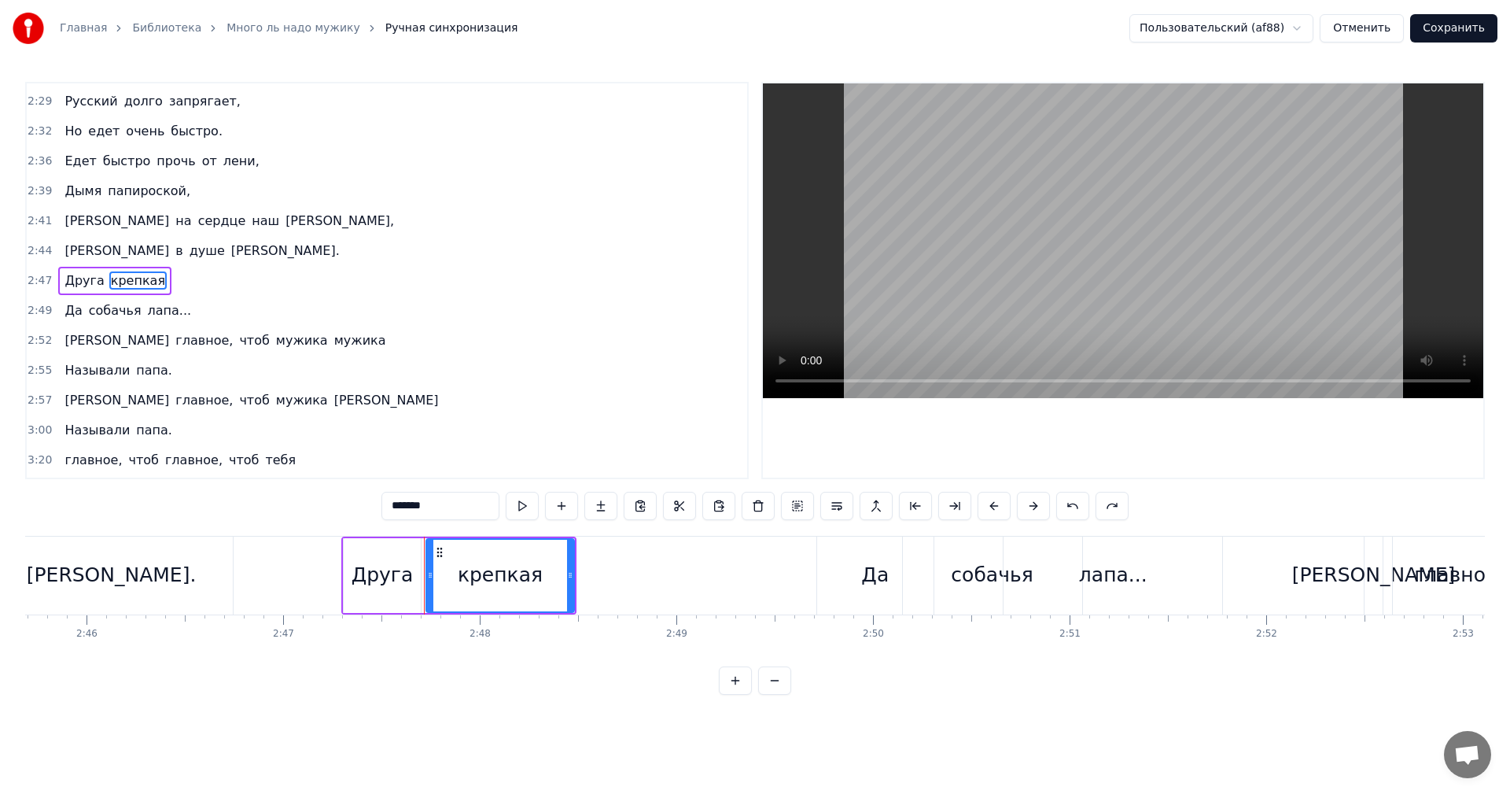
click at [1090, 503] on button at bounding box center [1072, 506] width 33 height 28
click at [102, 282] on span "Друга" at bounding box center [122, 280] width 42 height 18
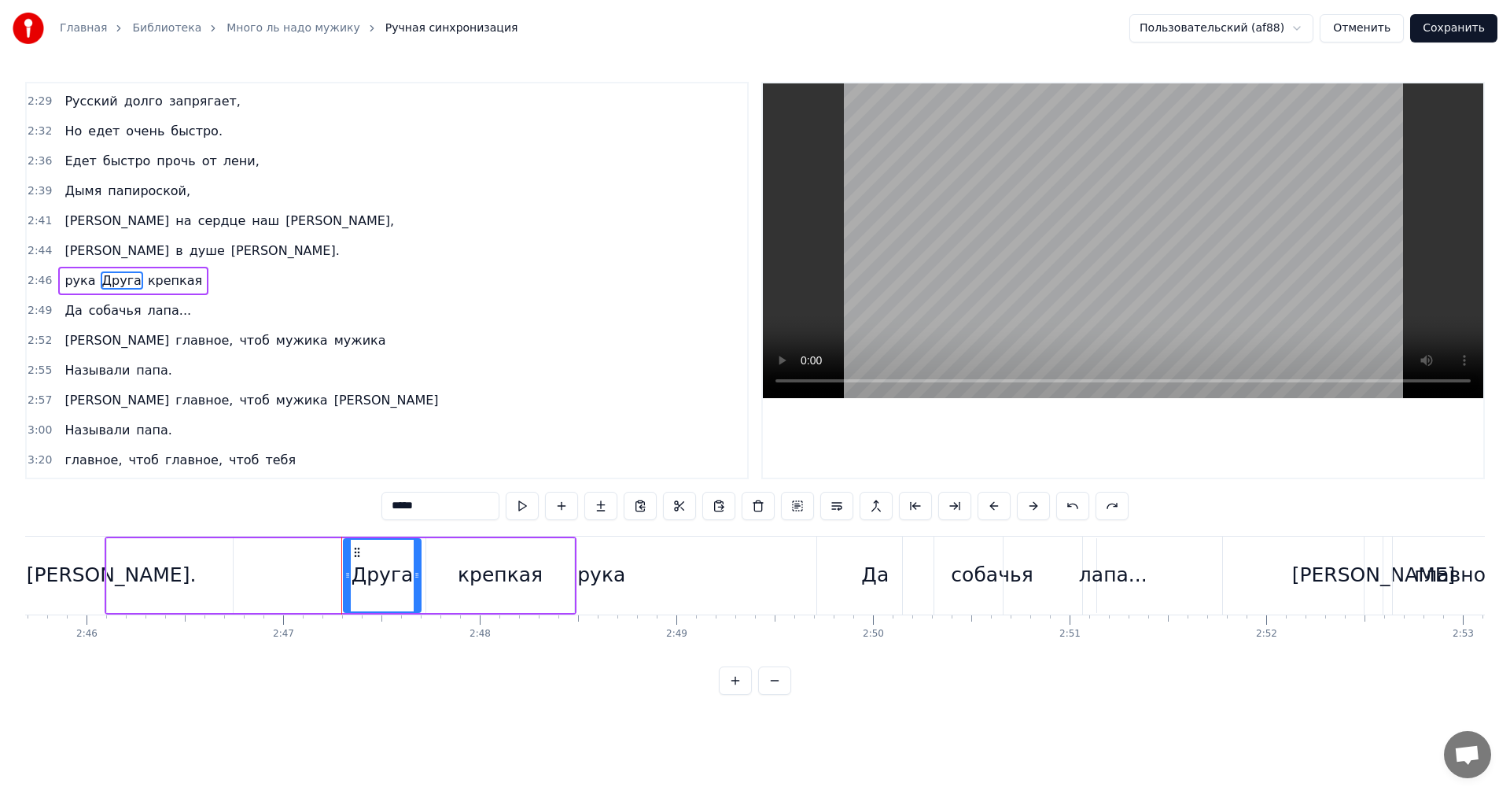
drag, startPoint x: 104, startPoint y: 277, endPoint x: 96, endPoint y: 274, distance: 8.5
click at [105, 279] on span "Друга" at bounding box center [122, 280] width 42 height 18
click at [68, 275] on span "рука" at bounding box center [80, 280] width 34 height 18
type input "****"
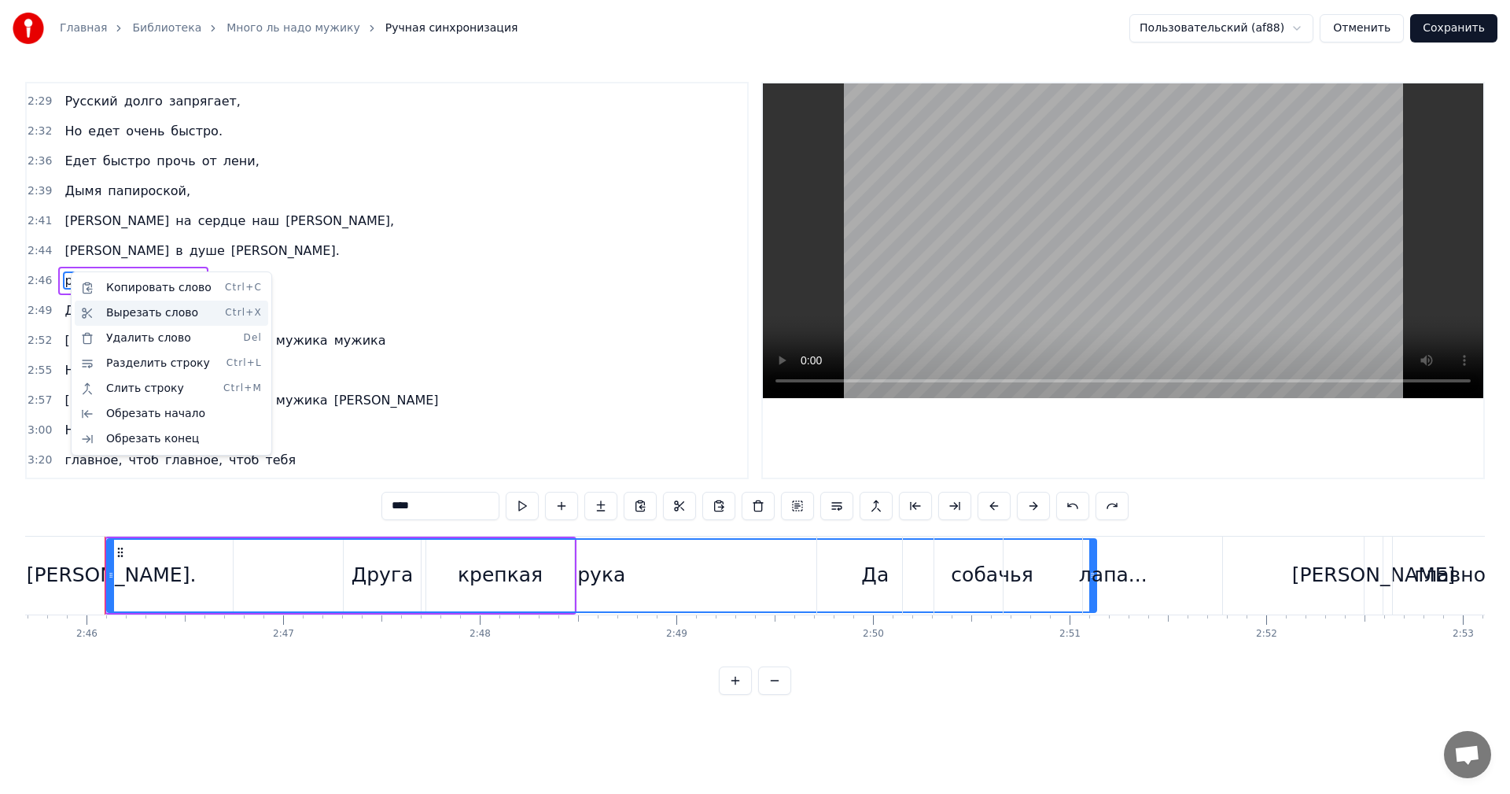
click at [124, 312] on div "Вырезать слово Ctrl+X" at bounding box center [172, 313] width 194 height 25
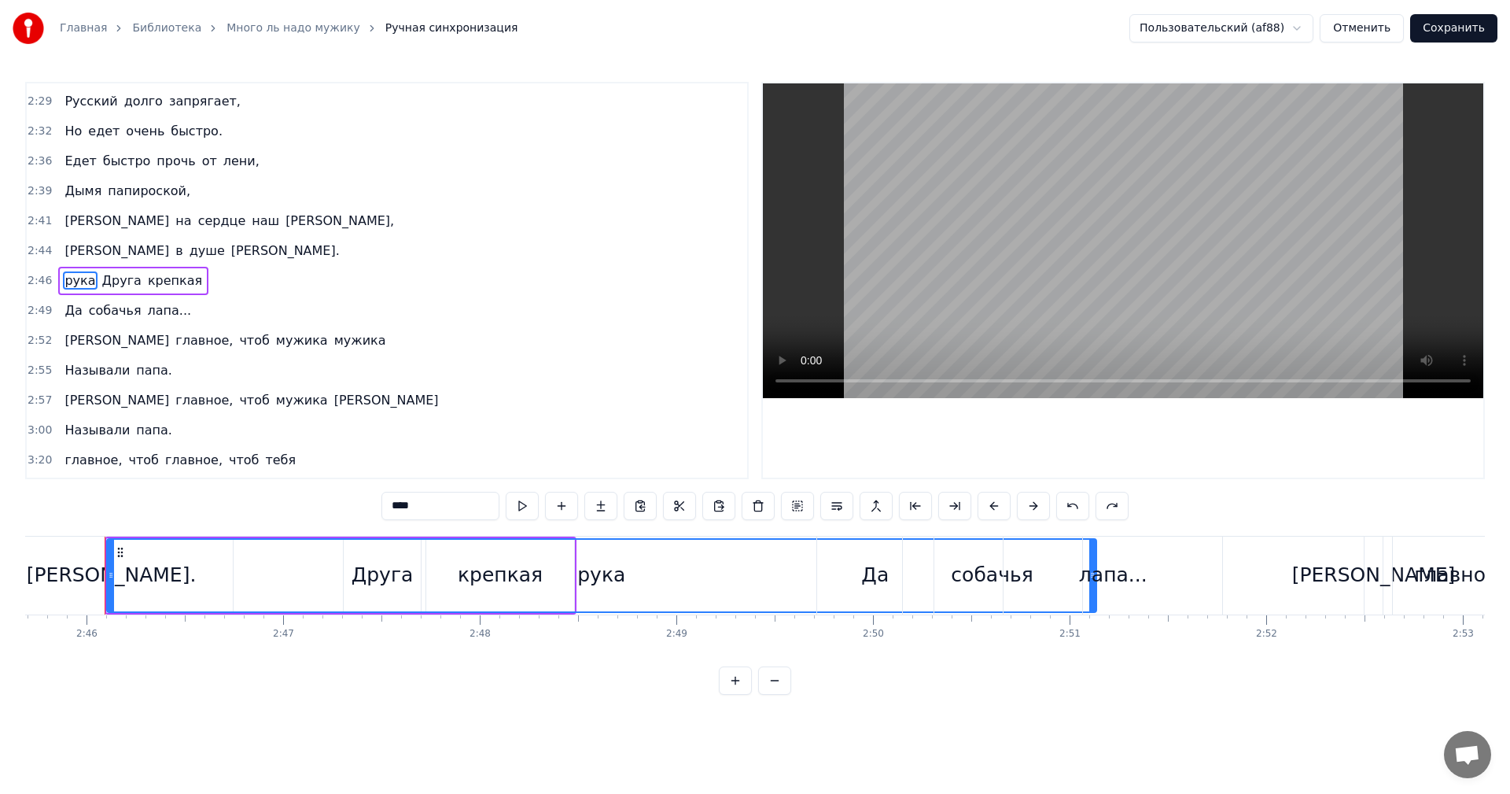
click at [182, 285] on div "рука Друга крепкая" at bounding box center [133, 281] width 150 height 28
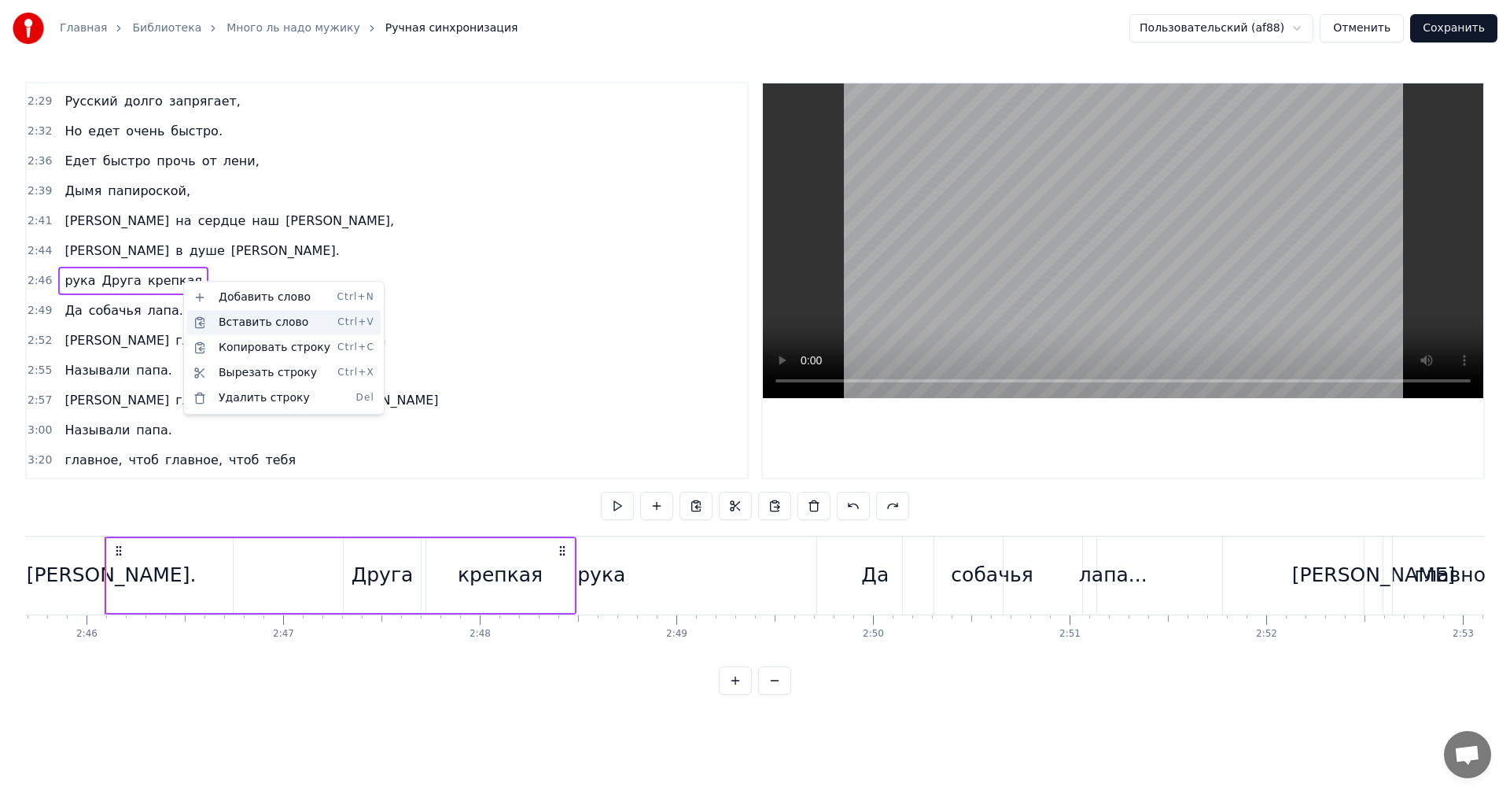
click at [222, 322] on div "Вставить слово Ctrl+V" at bounding box center [284, 322] width 194 height 25
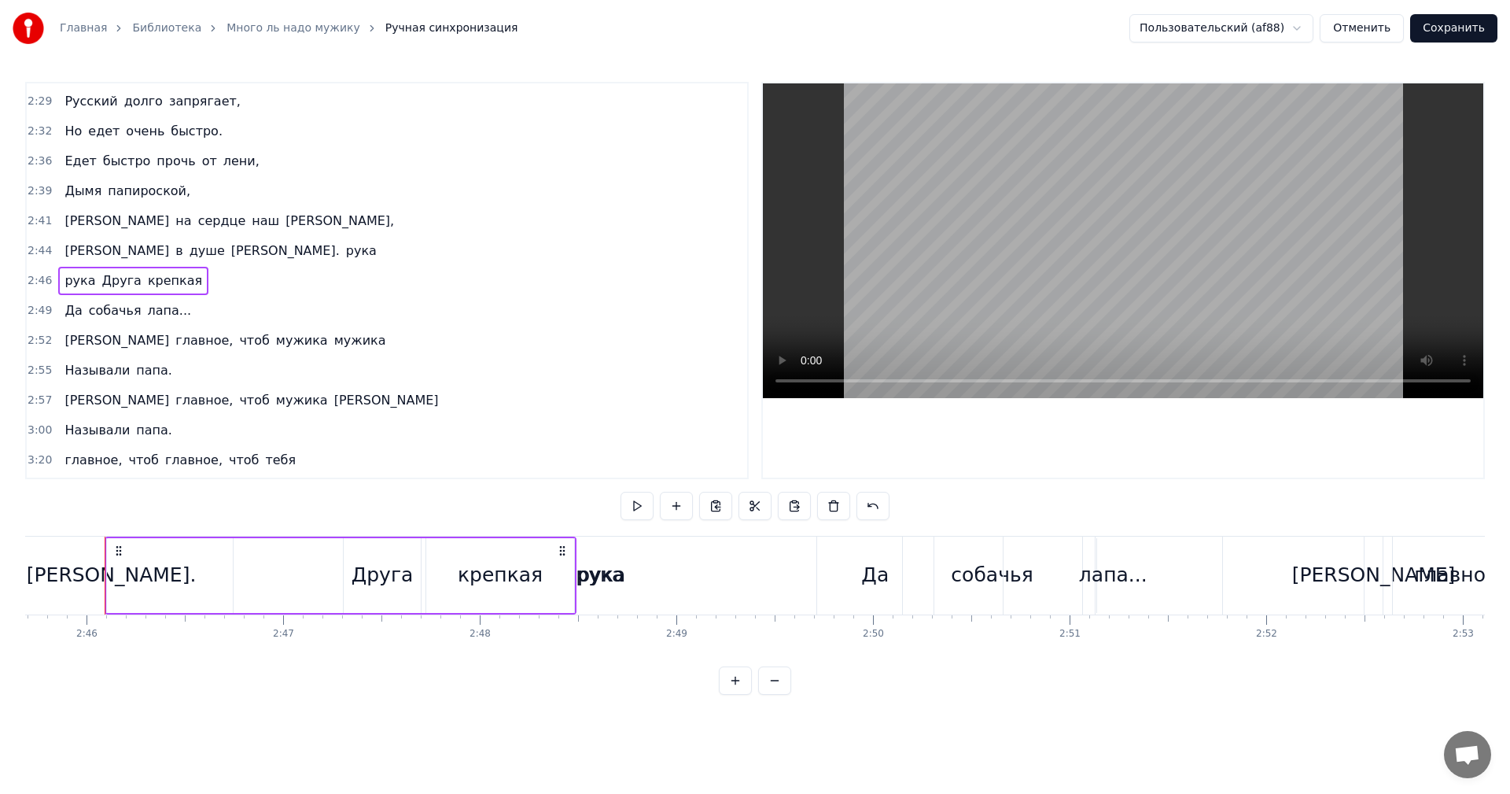
drag, startPoint x: 208, startPoint y: 249, endPoint x: 187, endPoint y: 285, distance: 42.0
click at [187, 285] on div "0:12 Много ль надо мужику? 0:16 Да самую малость: 0:18 Посидеть на бережку, 0:2…" at bounding box center [387, 280] width 724 height 397
click at [890, 506] on button at bounding box center [873, 506] width 33 height 28
click at [58, 312] on div "Да собачья лапа..." at bounding box center [127, 311] width 139 height 28
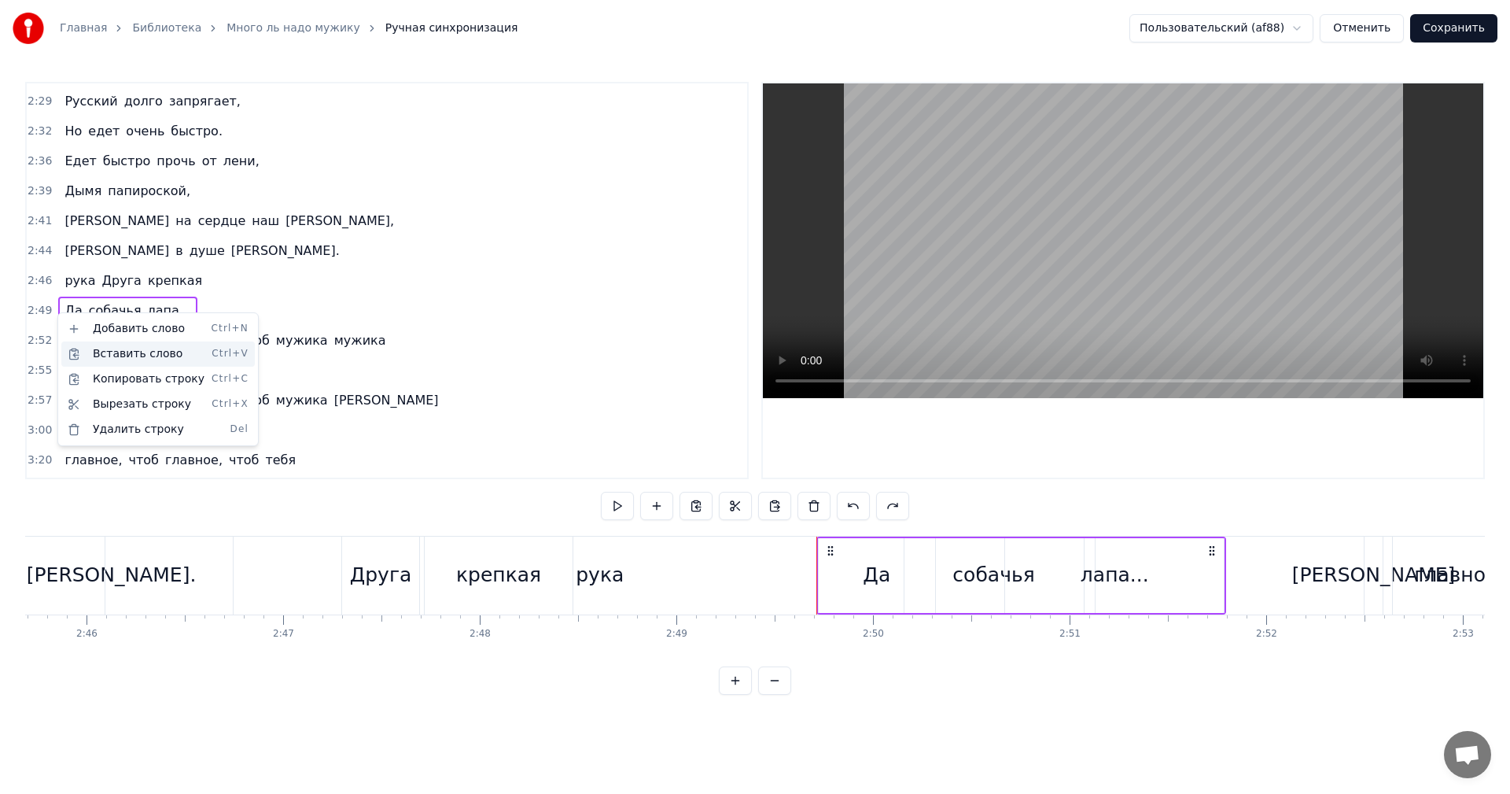
click at [108, 354] on div "Вставить слово Ctrl+V" at bounding box center [158, 353] width 194 height 25
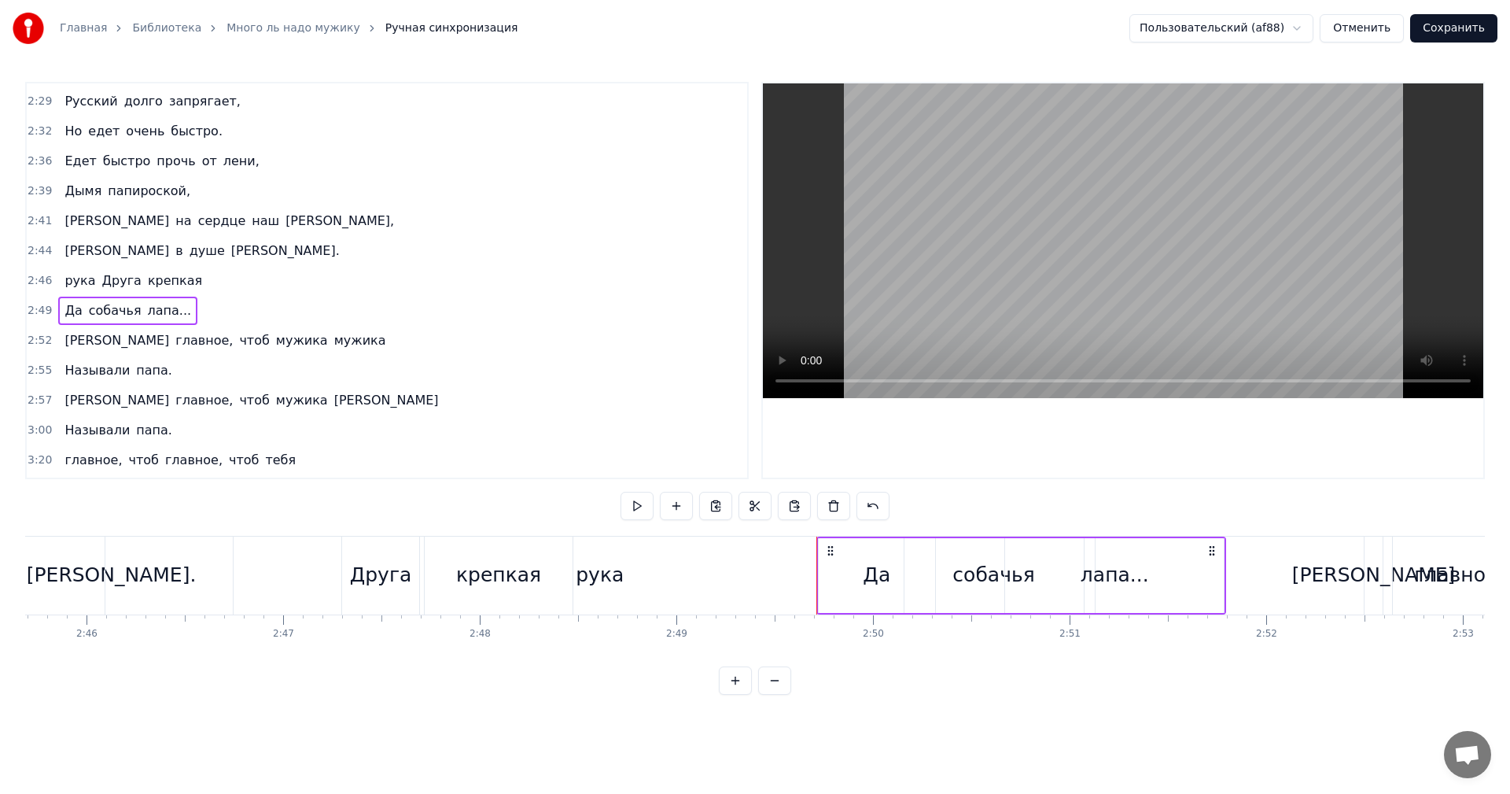
click at [184, 306] on div "2:49 Да собачья лапа..." at bounding box center [387, 311] width 721 height 30
click at [187, 281] on div "2:46 рука Друга крепкая" at bounding box center [387, 281] width 721 height 30
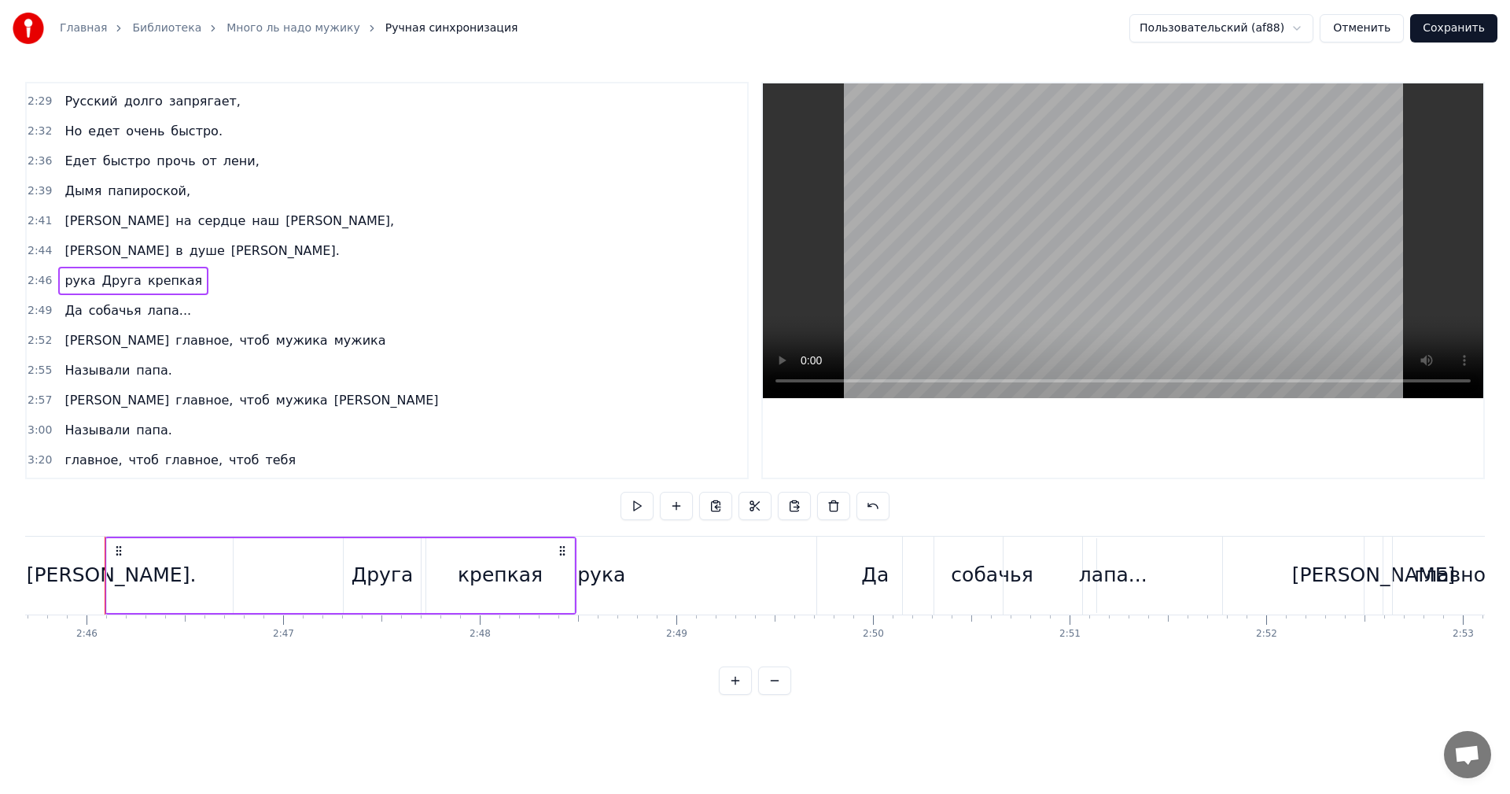
click at [196, 284] on div "2:46 рука Друга крепкая" at bounding box center [387, 281] width 721 height 30
click at [234, 323] on div "Вставить слово Ctrl+V" at bounding box center [298, 325] width 194 height 25
click at [890, 503] on button at bounding box center [873, 506] width 33 height 28
click at [51, 315] on div "2:49 Да собачья лапа..." at bounding box center [387, 311] width 721 height 30
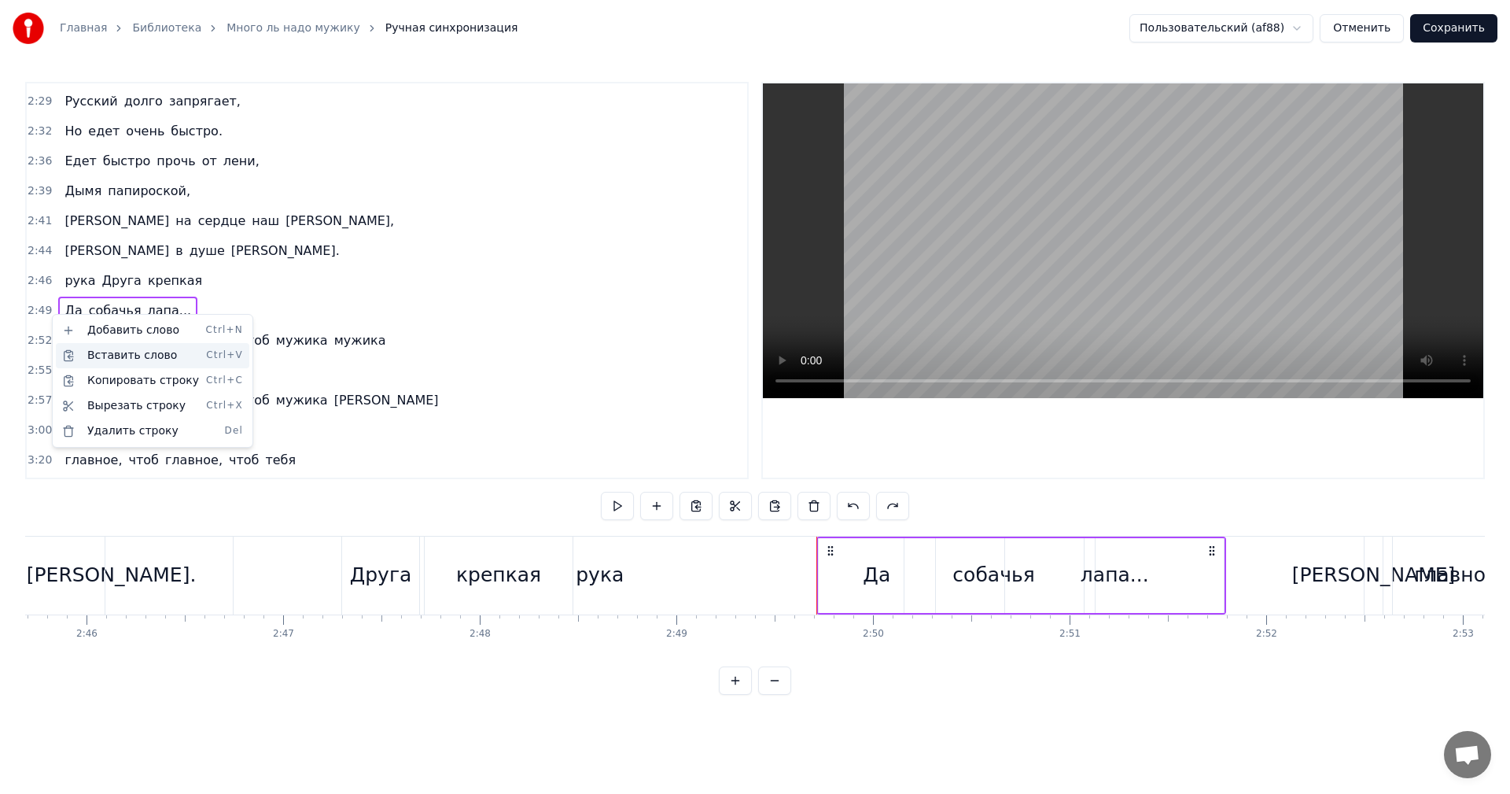
click at [86, 354] on div "Вставить слово Ctrl+V" at bounding box center [153, 355] width 194 height 25
click at [174, 278] on span "крепкая" at bounding box center [174, 280] width 57 height 18
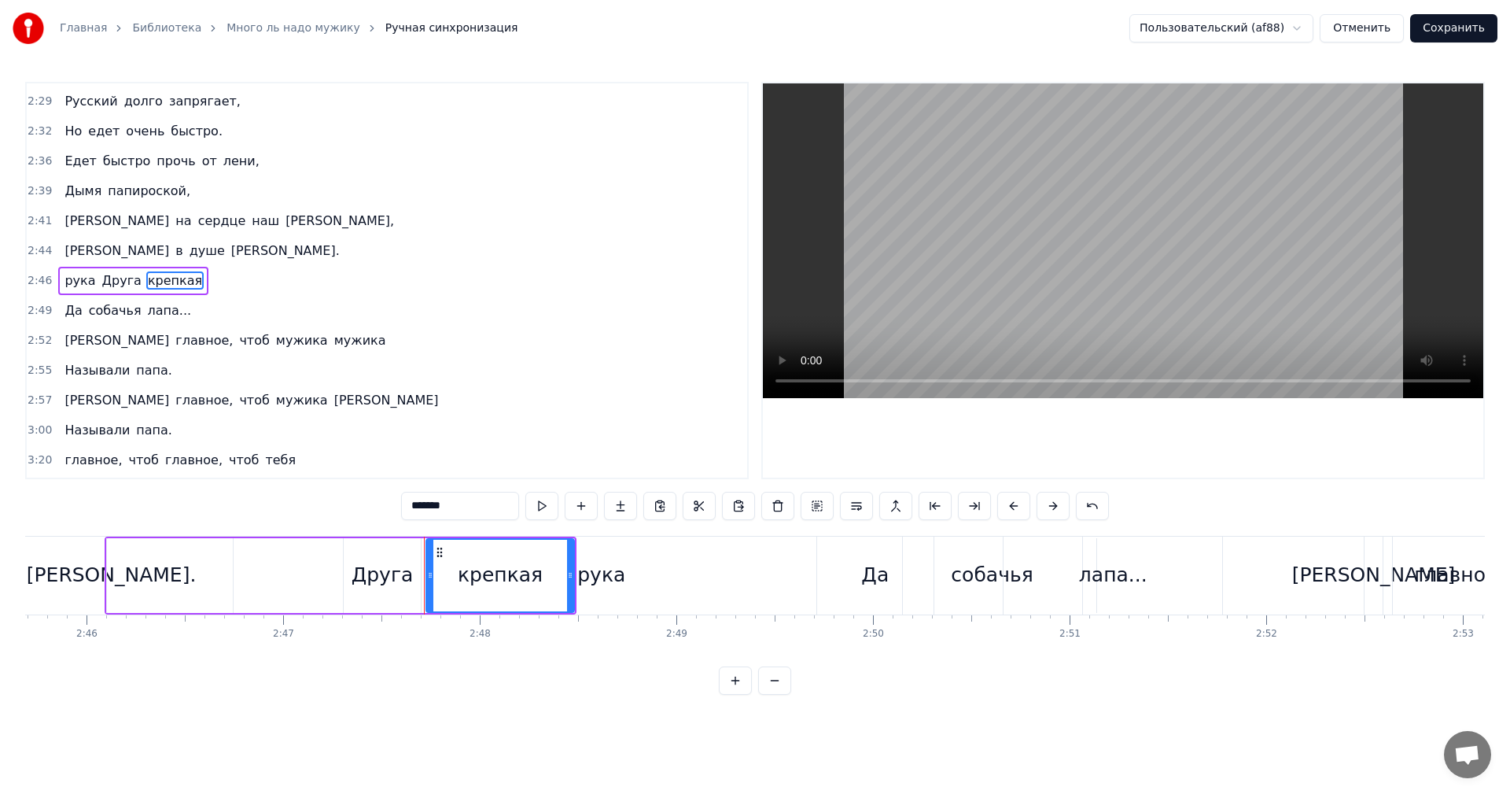
click at [1458, 25] on button "Сохранить" at bounding box center [1453, 28] width 87 height 28
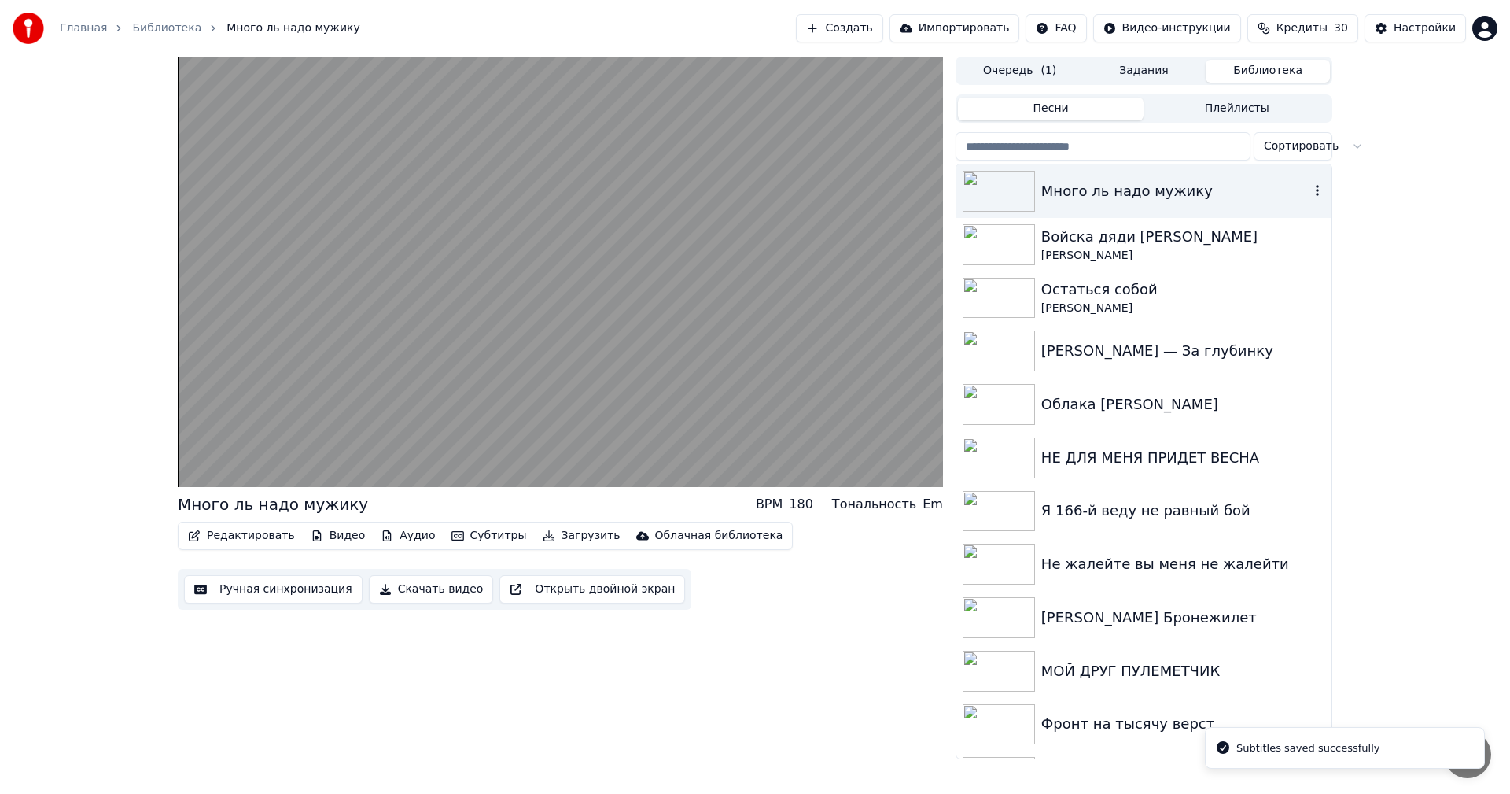
click at [1134, 194] on div "Много ль надо мужику" at bounding box center [1176, 191] width 268 height 22
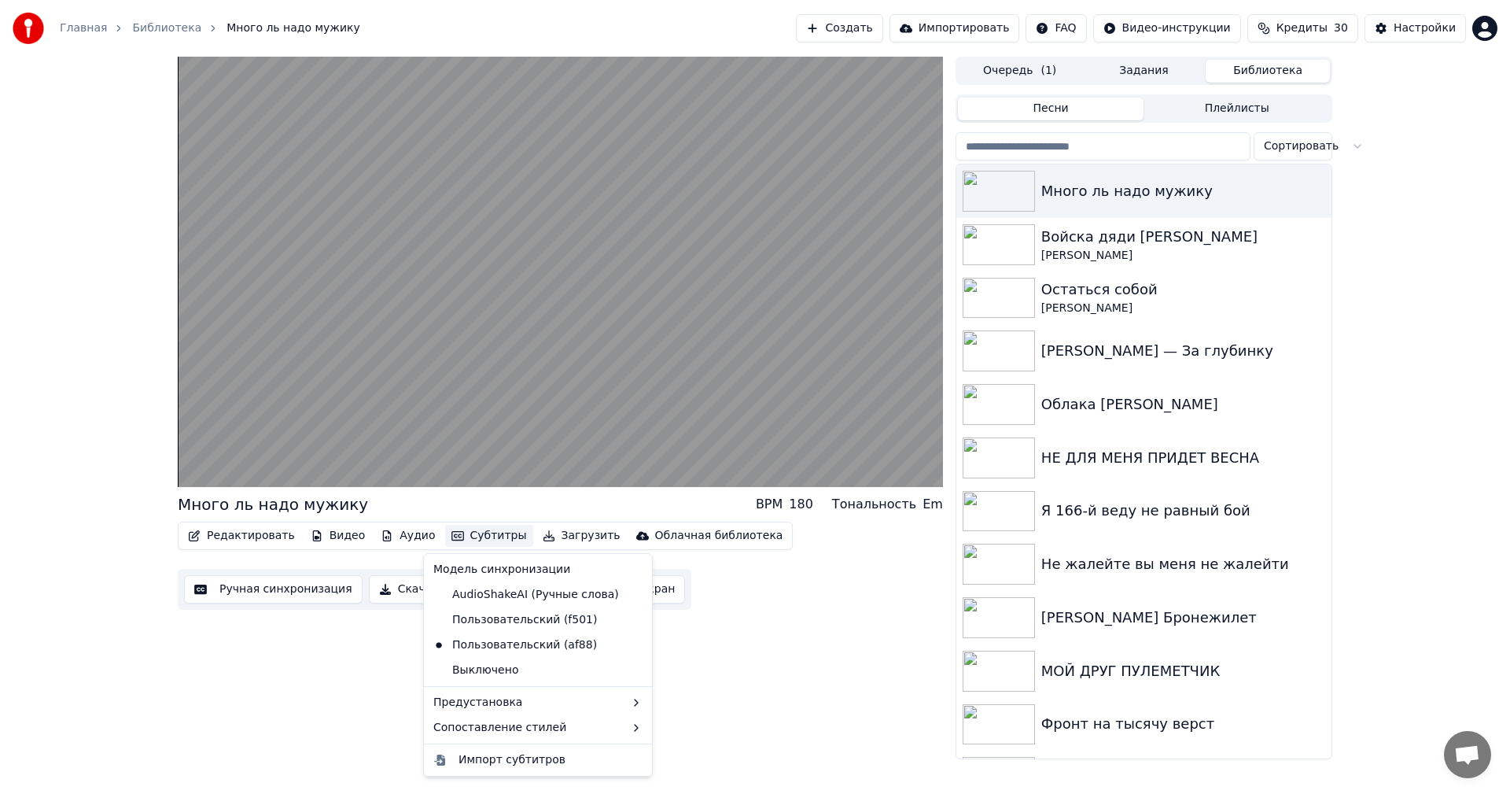
click at [468, 540] on button "Субтитры" at bounding box center [489, 536] width 88 height 22
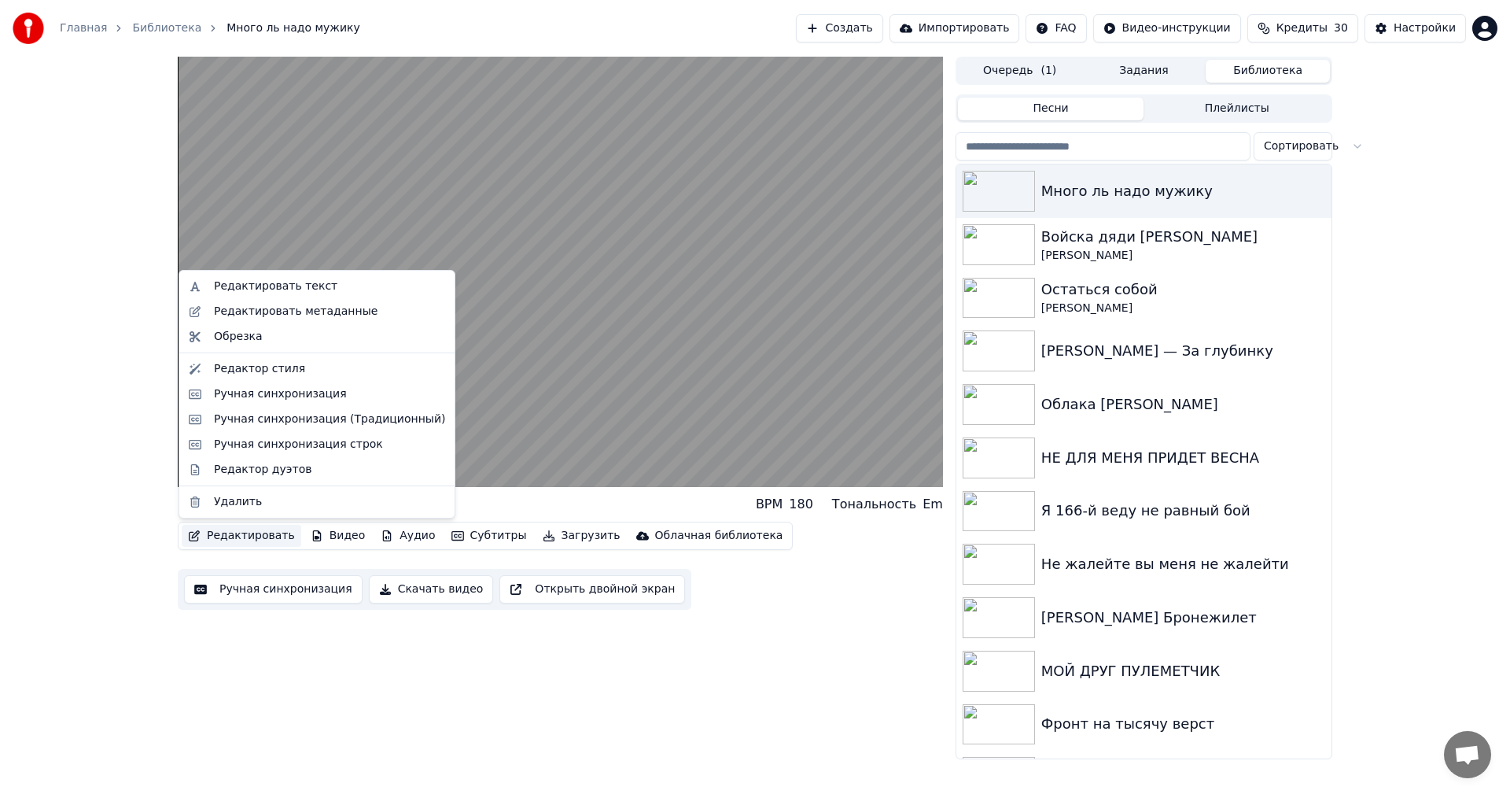
click at [240, 537] on button "Редактировать" at bounding box center [242, 536] width 120 height 22
click at [254, 536] on button "Редактировать" at bounding box center [242, 536] width 120 height 22
click at [275, 286] on div "Редактировать текст" at bounding box center [276, 286] width 124 height 16
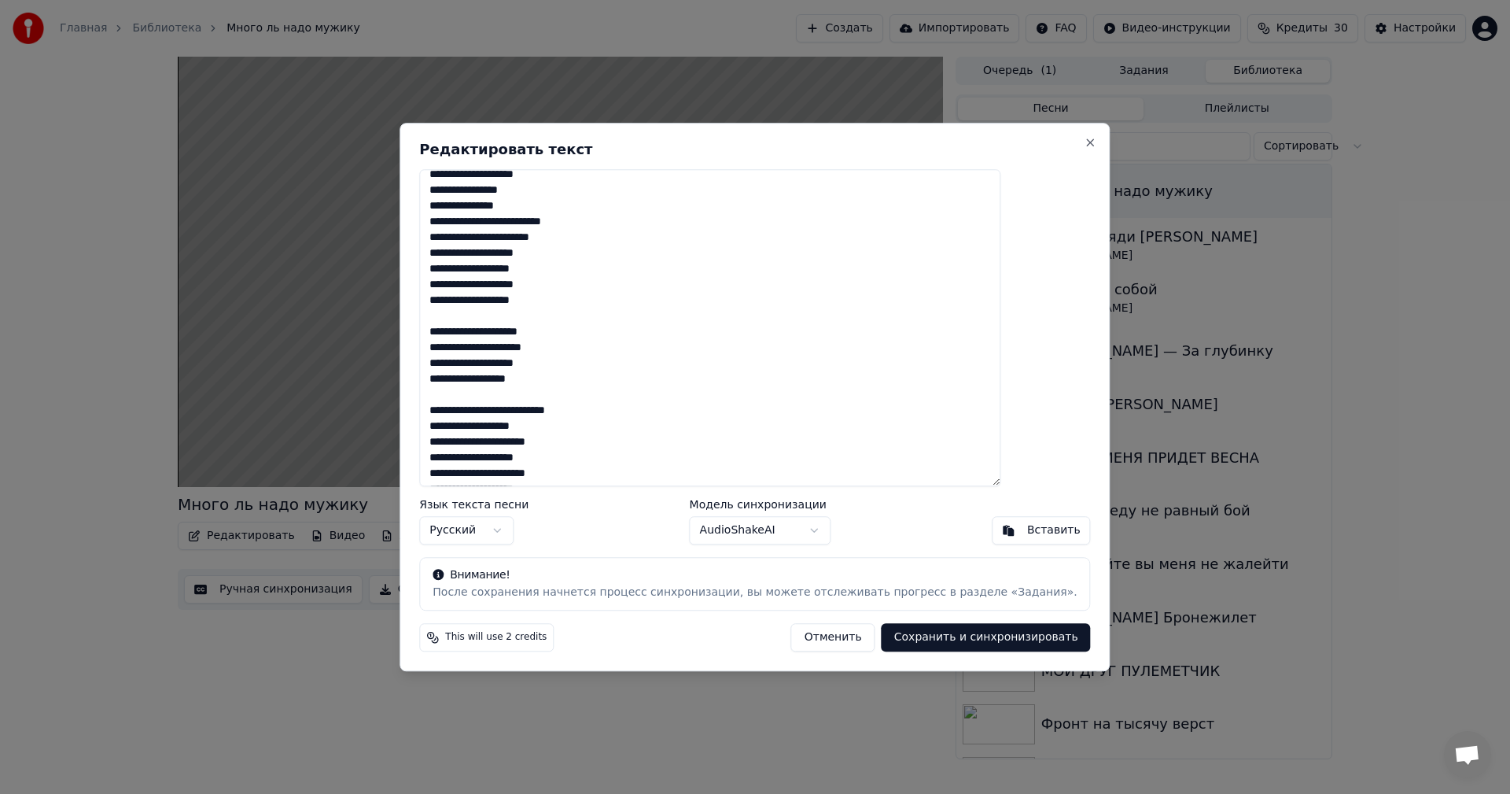
scroll to position [828, 0]
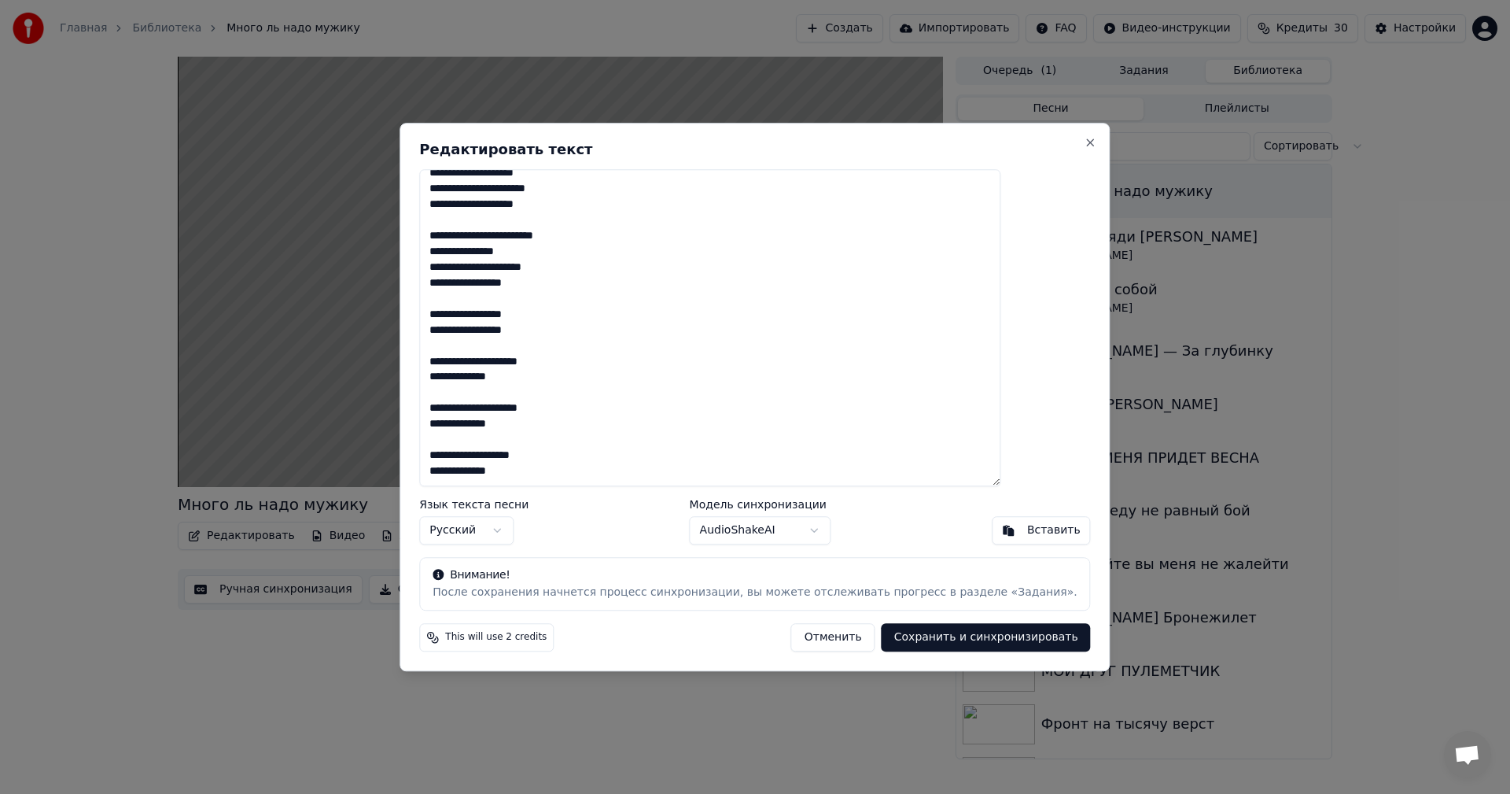
click at [903, 635] on button "Сохранить и синхронизировать" at bounding box center [986, 637] width 209 height 28
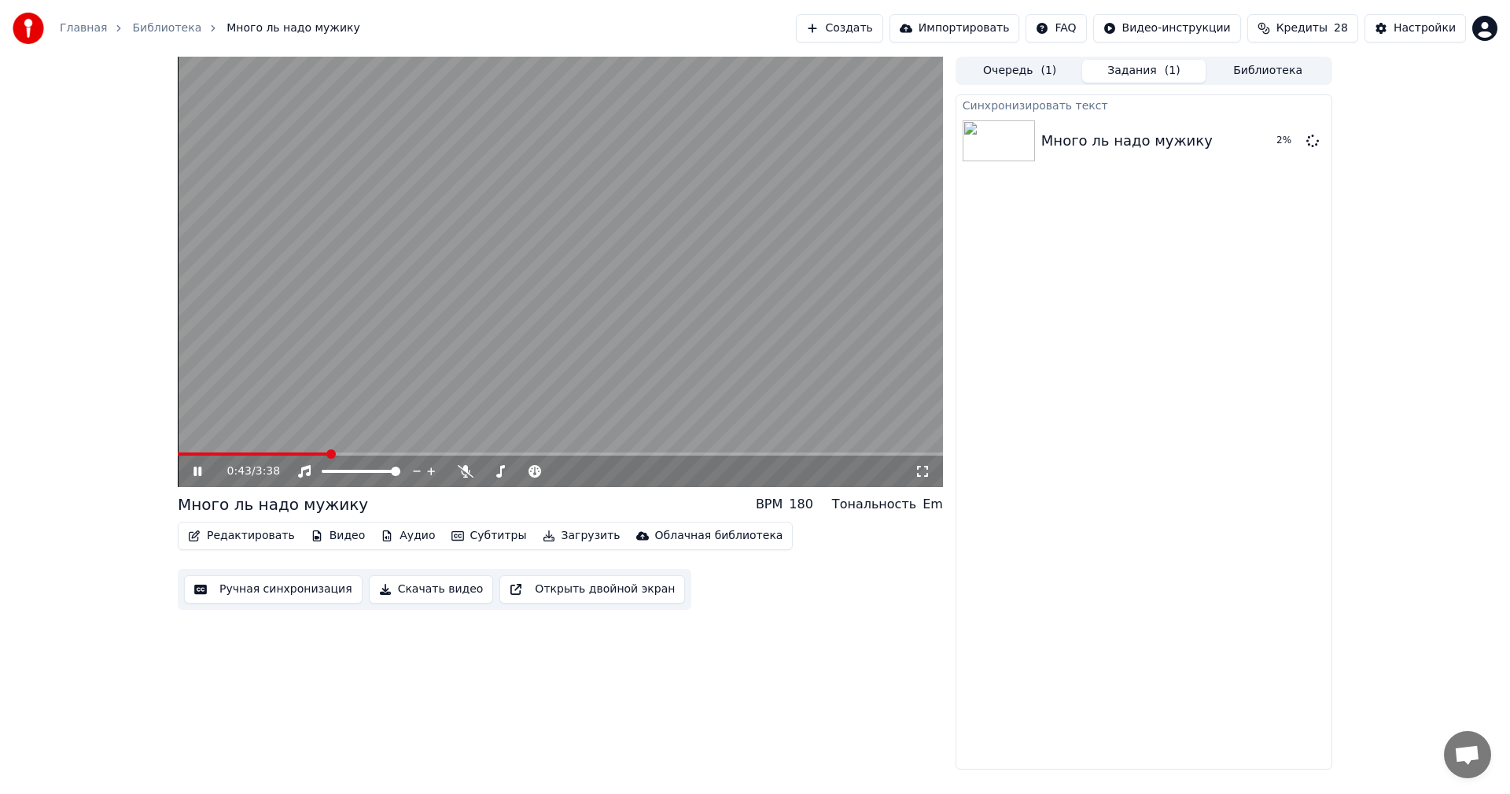
click at [197, 468] on icon at bounding box center [198, 470] width 8 height 9
click at [1233, 139] on button "Воспроизвести" at bounding box center [1243, 141] width 114 height 28
click at [197, 468] on icon at bounding box center [198, 470] width 8 height 9
click at [285, 592] on button "Ручная синхронизация" at bounding box center [273, 589] width 179 height 28
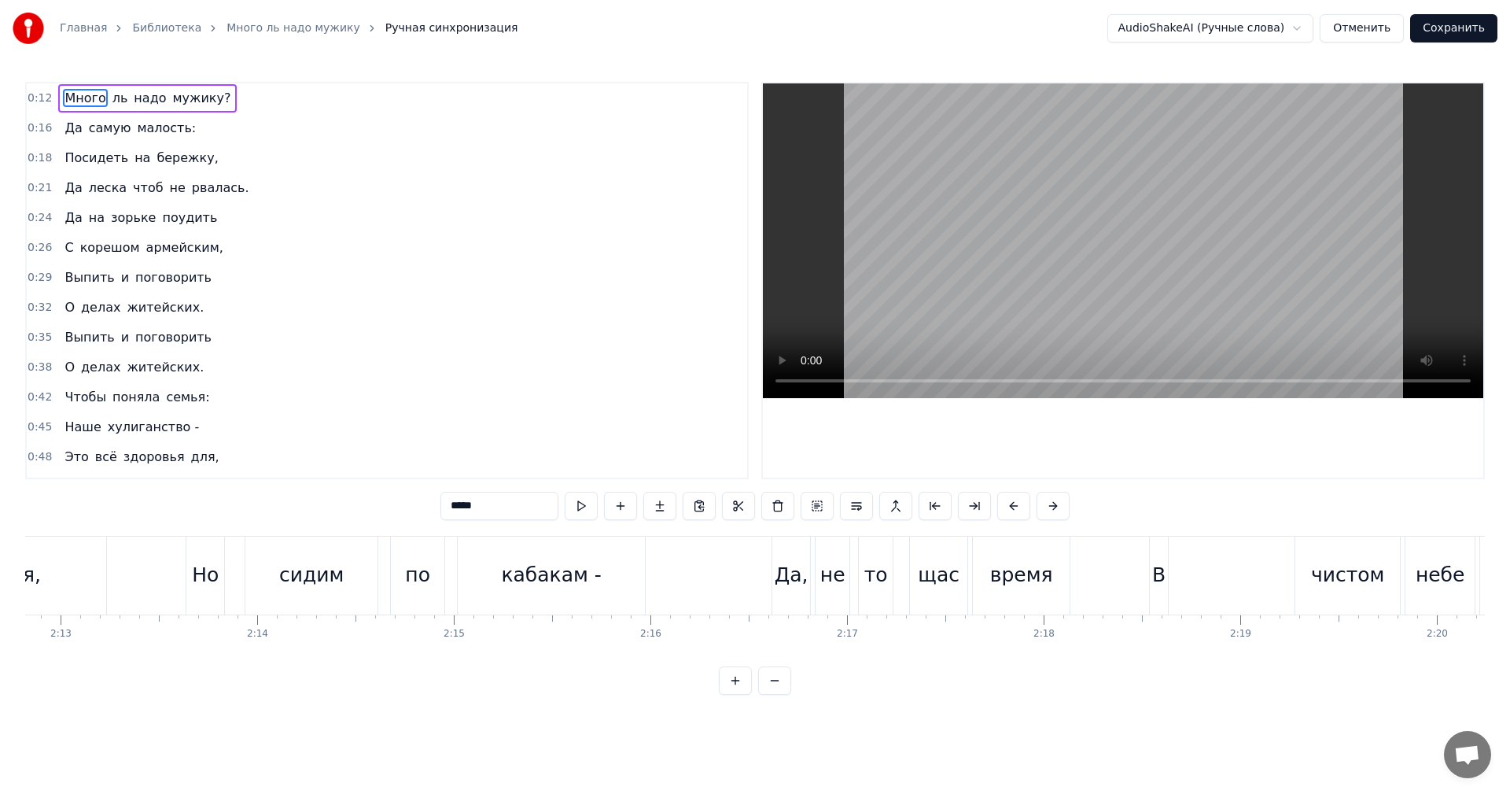
scroll to position [0, 26405]
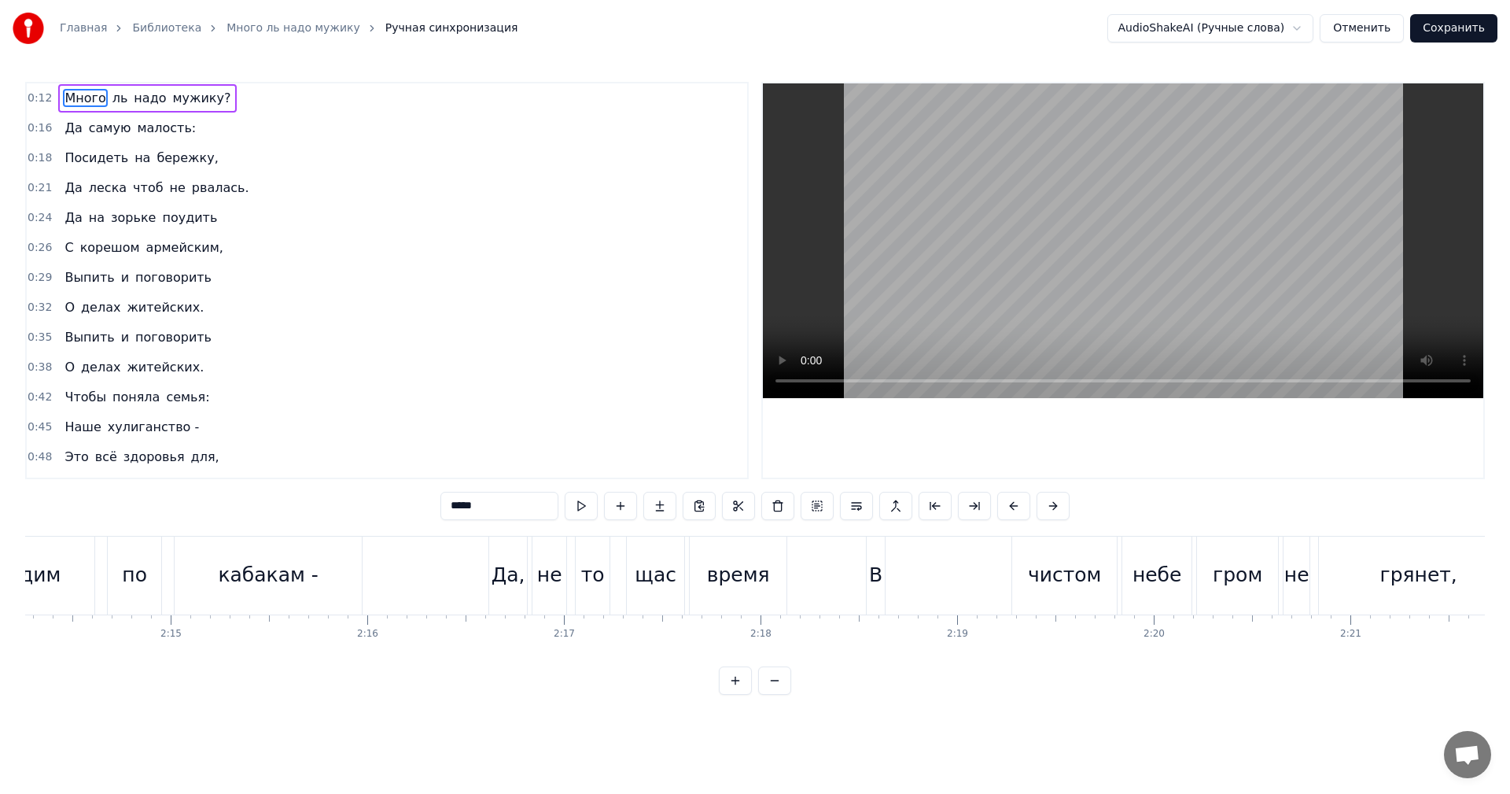
click at [876, 579] on div "В" at bounding box center [875, 575] width 13 height 30
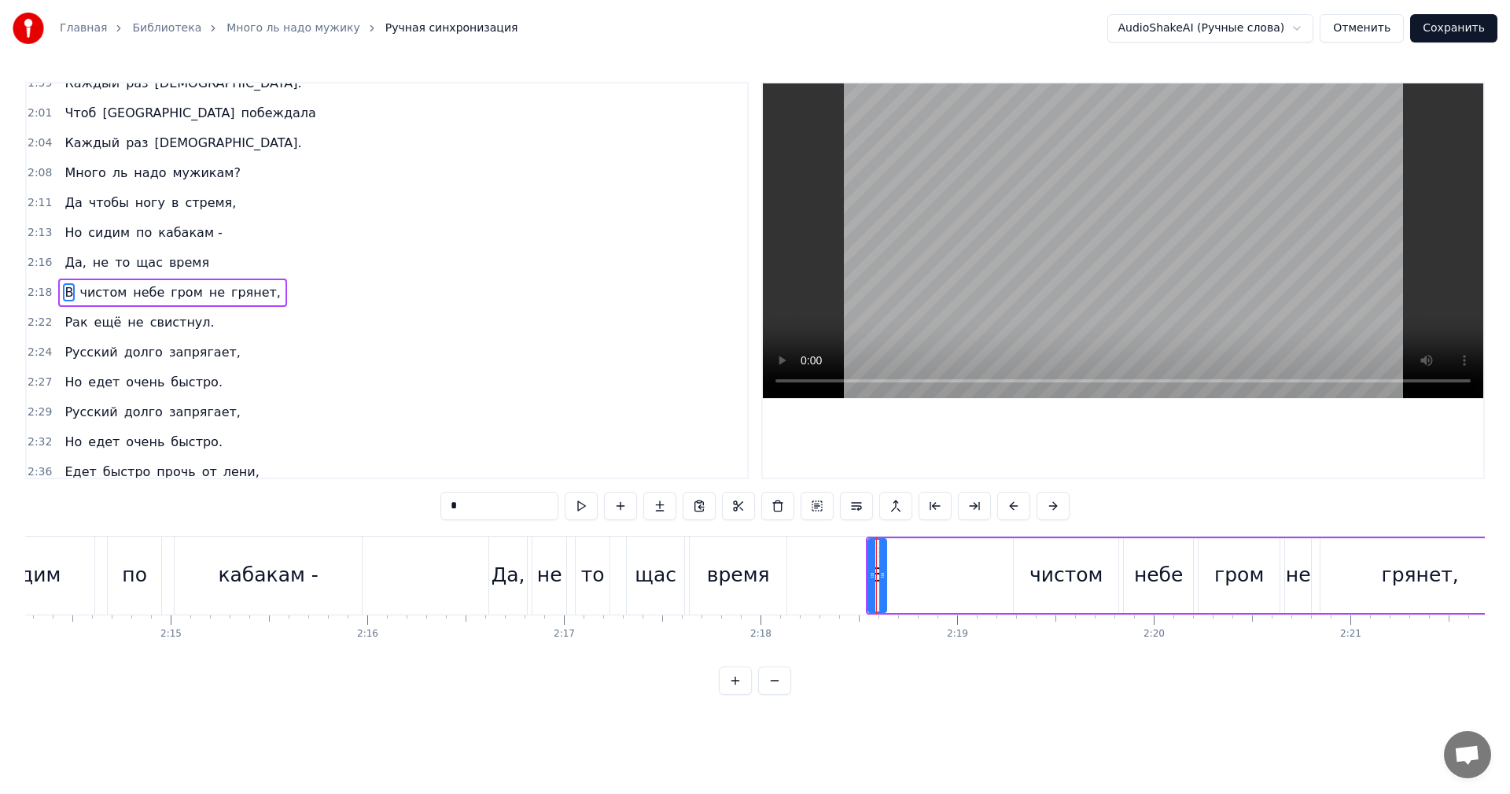
scroll to position [1133, 0]
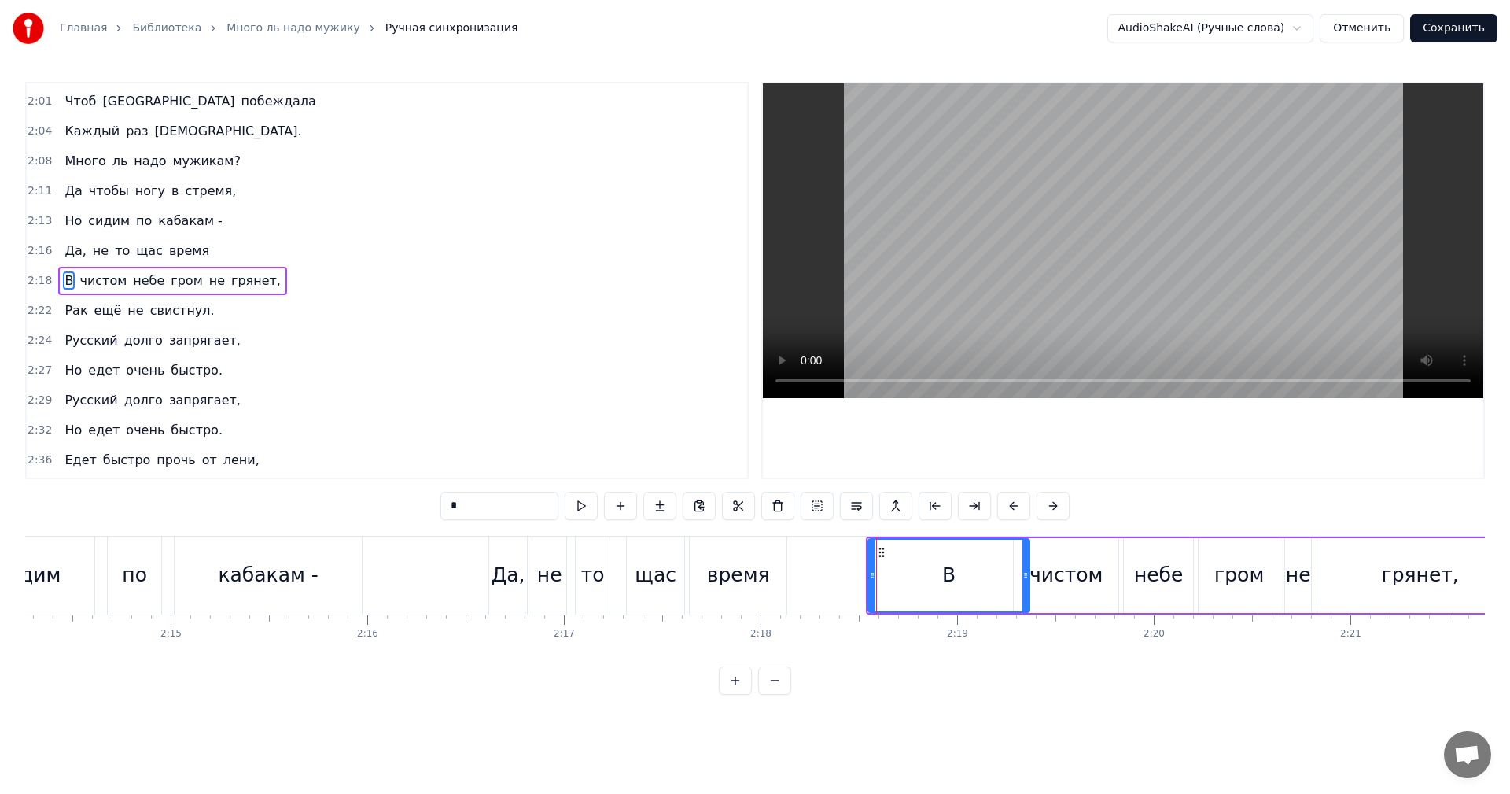
drag, startPoint x: 885, startPoint y: 570, endPoint x: 1028, endPoint y: 575, distance: 143.3
click at [1028, 575] on icon at bounding box center [1026, 575] width 6 height 13
drag, startPoint x: 869, startPoint y: 574, endPoint x: 1001, endPoint y: 574, distance: 132.2
click at [1001, 574] on icon at bounding box center [1004, 575] width 6 height 13
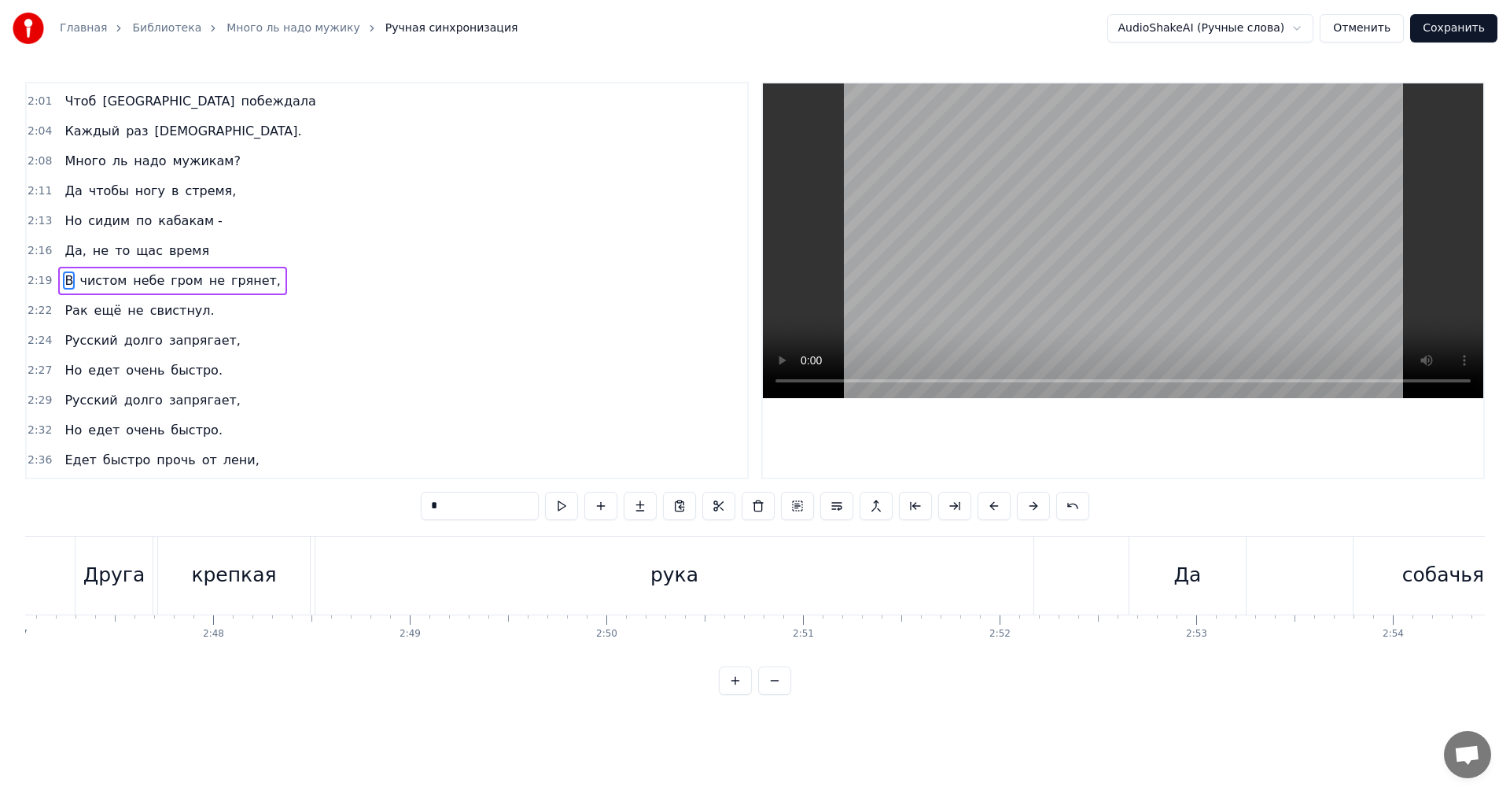
scroll to position [0, 32640]
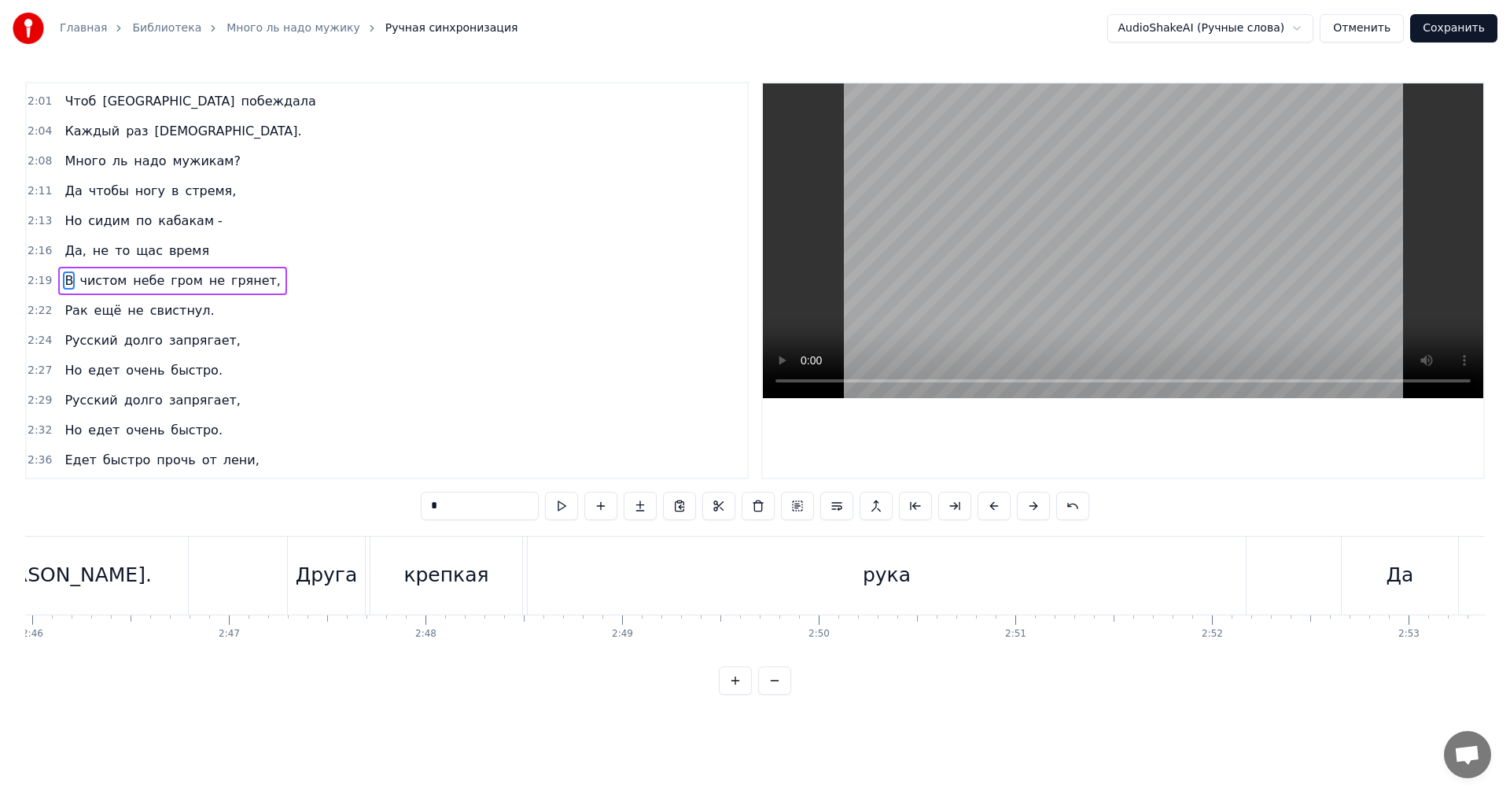
drag, startPoint x: 312, startPoint y: 577, endPoint x: 304, endPoint y: 576, distance: 7.9
click at [304, 576] on div "Друга" at bounding box center [327, 575] width 62 height 30
type input "*****"
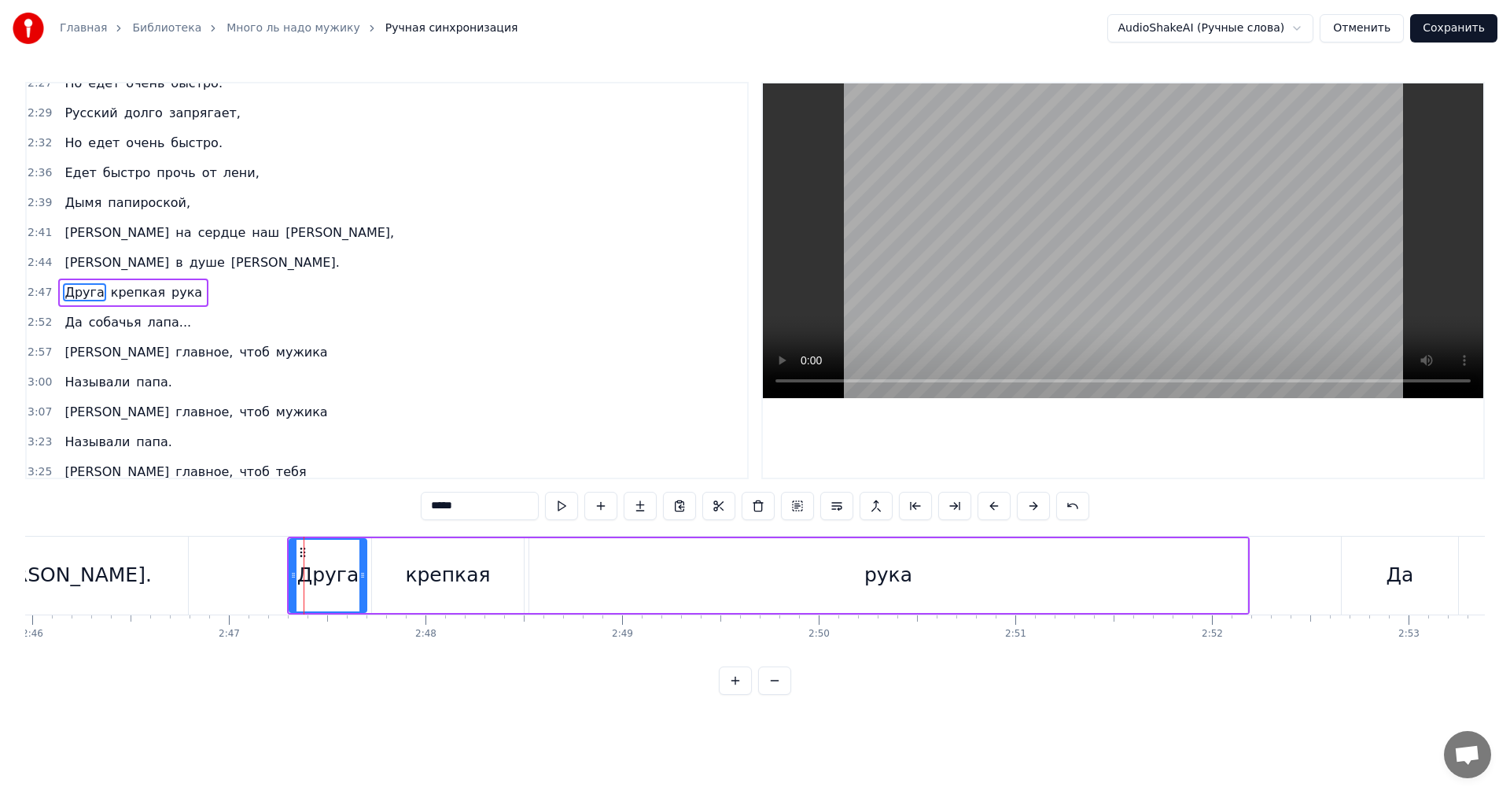
scroll to position [1432, 0]
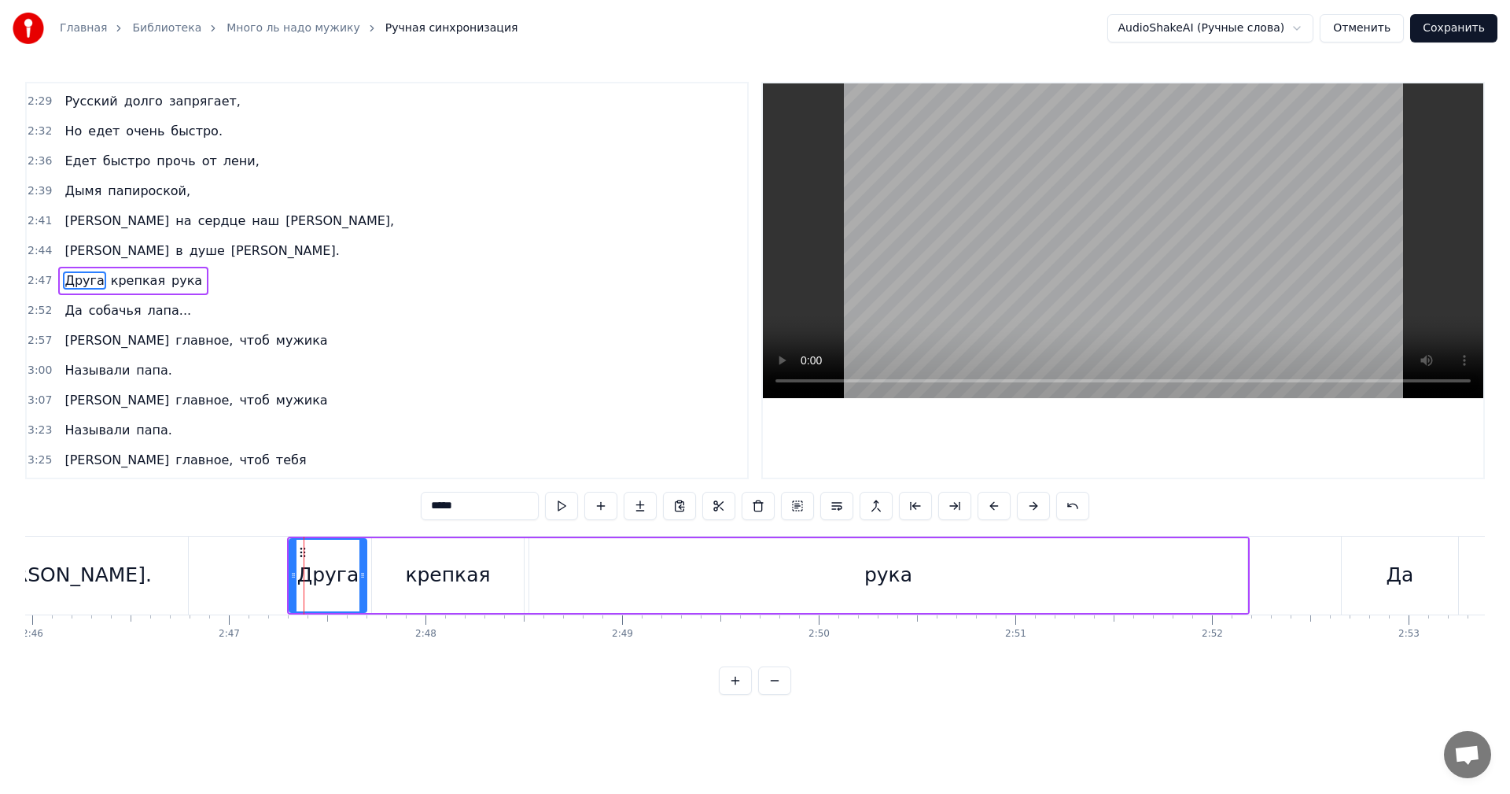
drag, startPoint x: 1249, startPoint y: 574, endPoint x: 1154, endPoint y: 561, distance: 96.1
click at [1154, 561] on div "Друга крепкая рука" at bounding box center [768, 576] width 963 height 78
drag, startPoint x: 871, startPoint y: 576, endPoint x: 822, endPoint y: 574, distance: 48.8
click at [719, 566] on div "рука" at bounding box center [888, 575] width 718 height 75
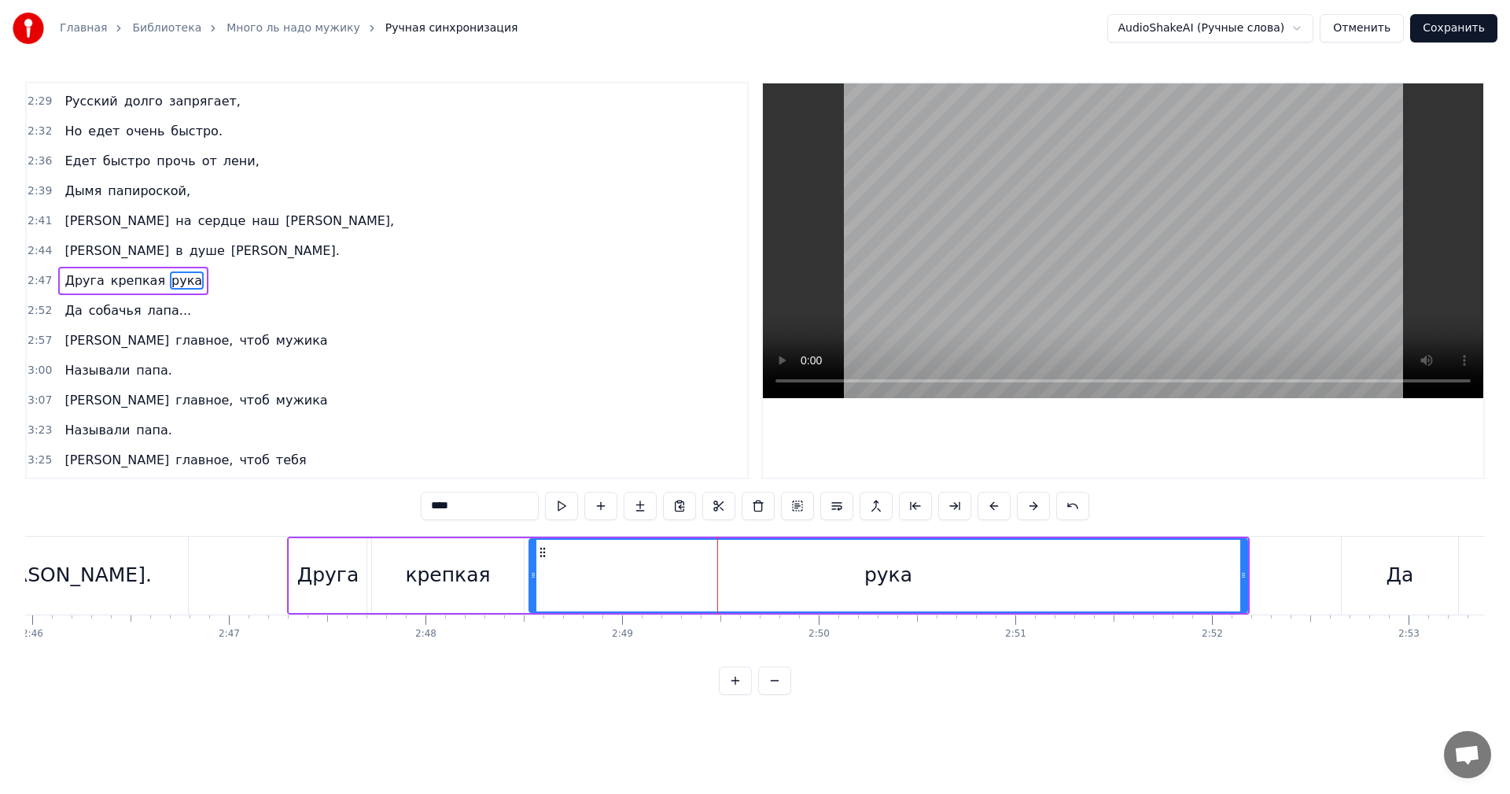
click at [1239, 497] on div "0:12 Много ль надо мужику? 0:16 Да самую малость: 0:18 Посидеть на бережку, 0:2…" at bounding box center [755, 388] width 1460 height 613
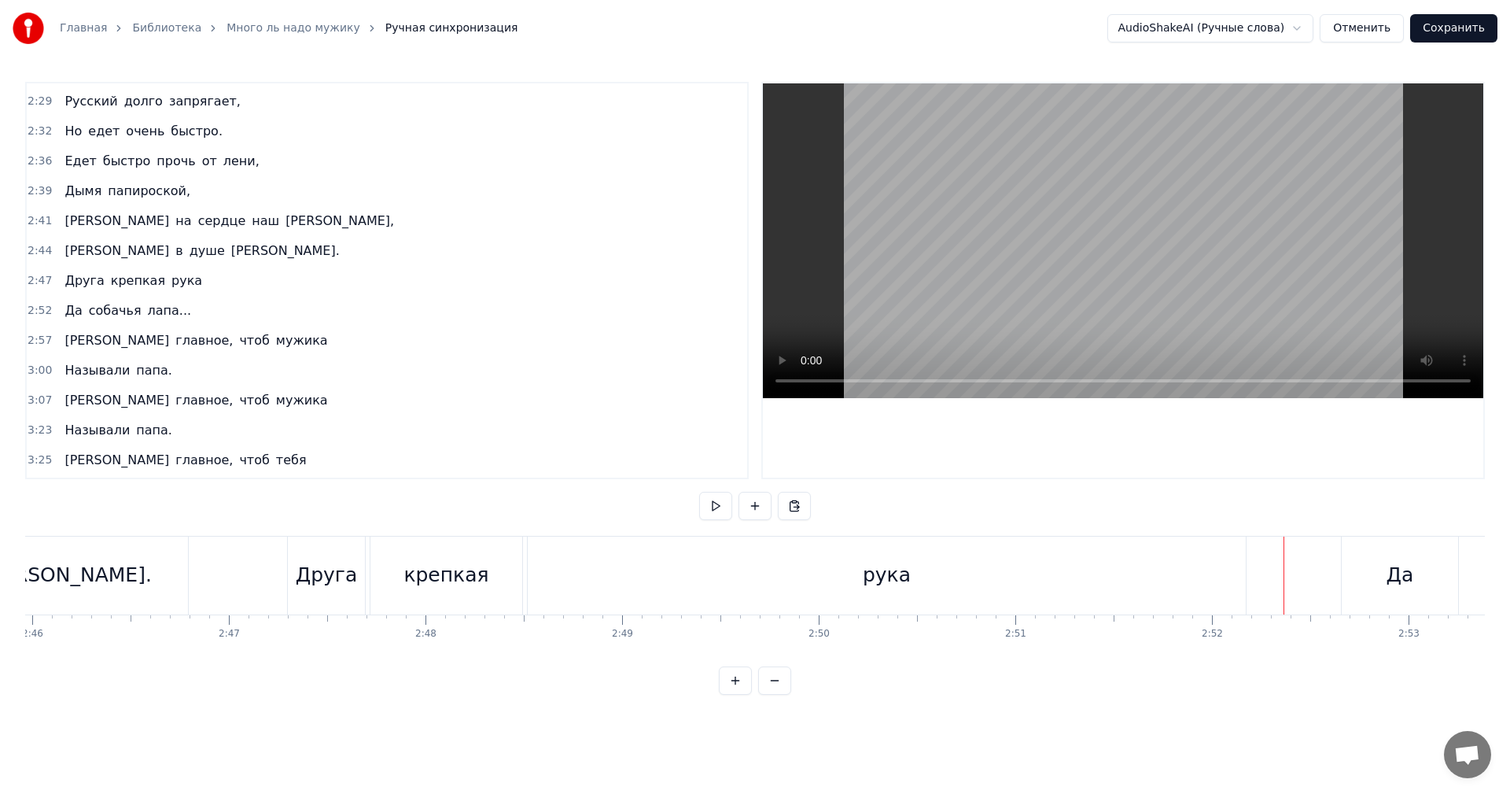
click at [897, 577] on div "рука" at bounding box center [887, 575] width 48 height 30
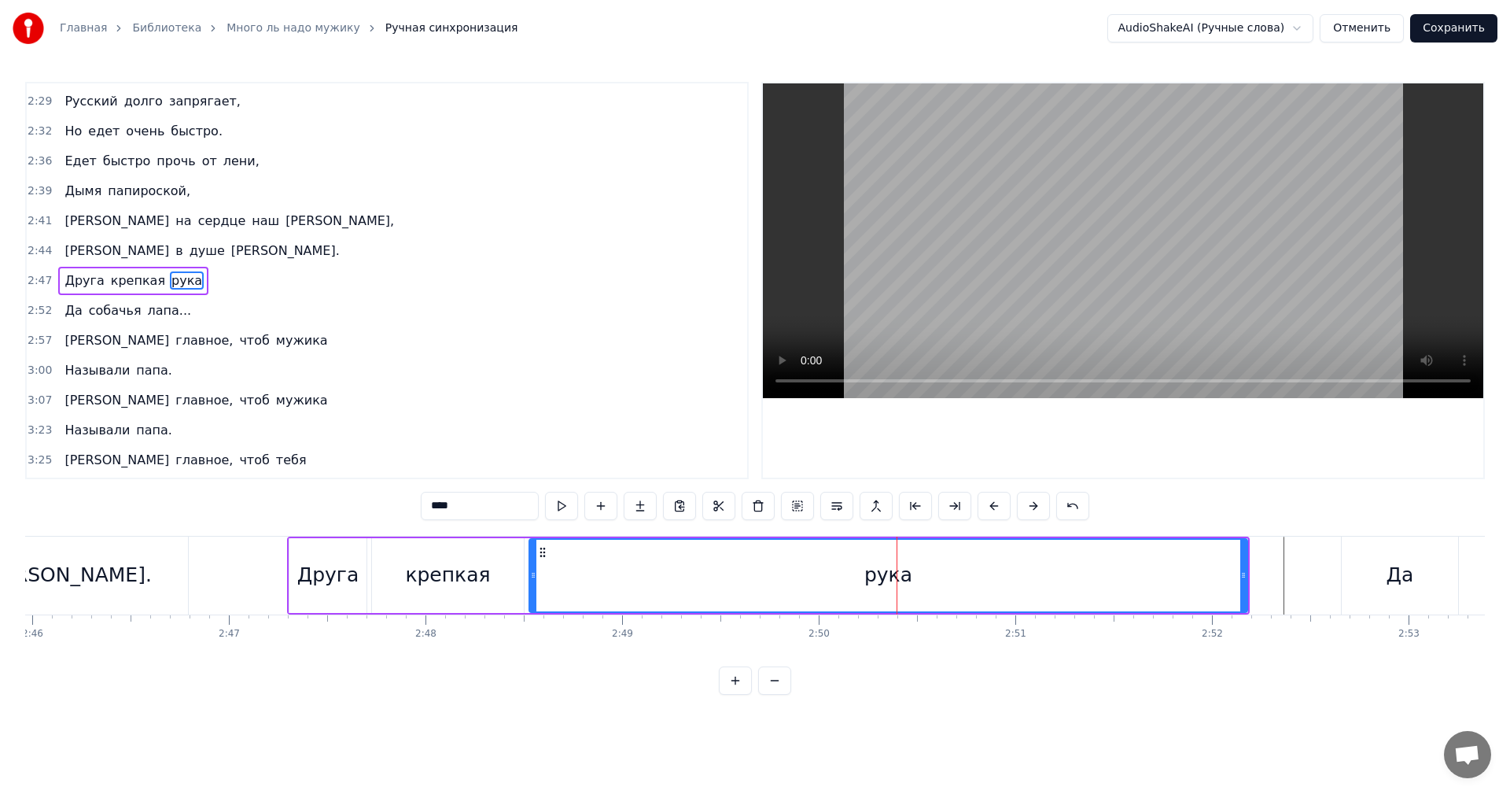
drag, startPoint x: 881, startPoint y: 571, endPoint x: 762, endPoint y: 569, distance: 118.8
click at [771, 569] on div "рука" at bounding box center [888, 576] width 717 height 72
drag, startPoint x: 544, startPoint y: 552, endPoint x: 518, endPoint y: 552, distance: 26.7
click at [518, 552] on circle at bounding box center [517, 551] width 1 height 1
drag, startPoint x: 1222, startPoint y: 575, endPoint x: 1056, endPoint y: 573, distance: 166.0
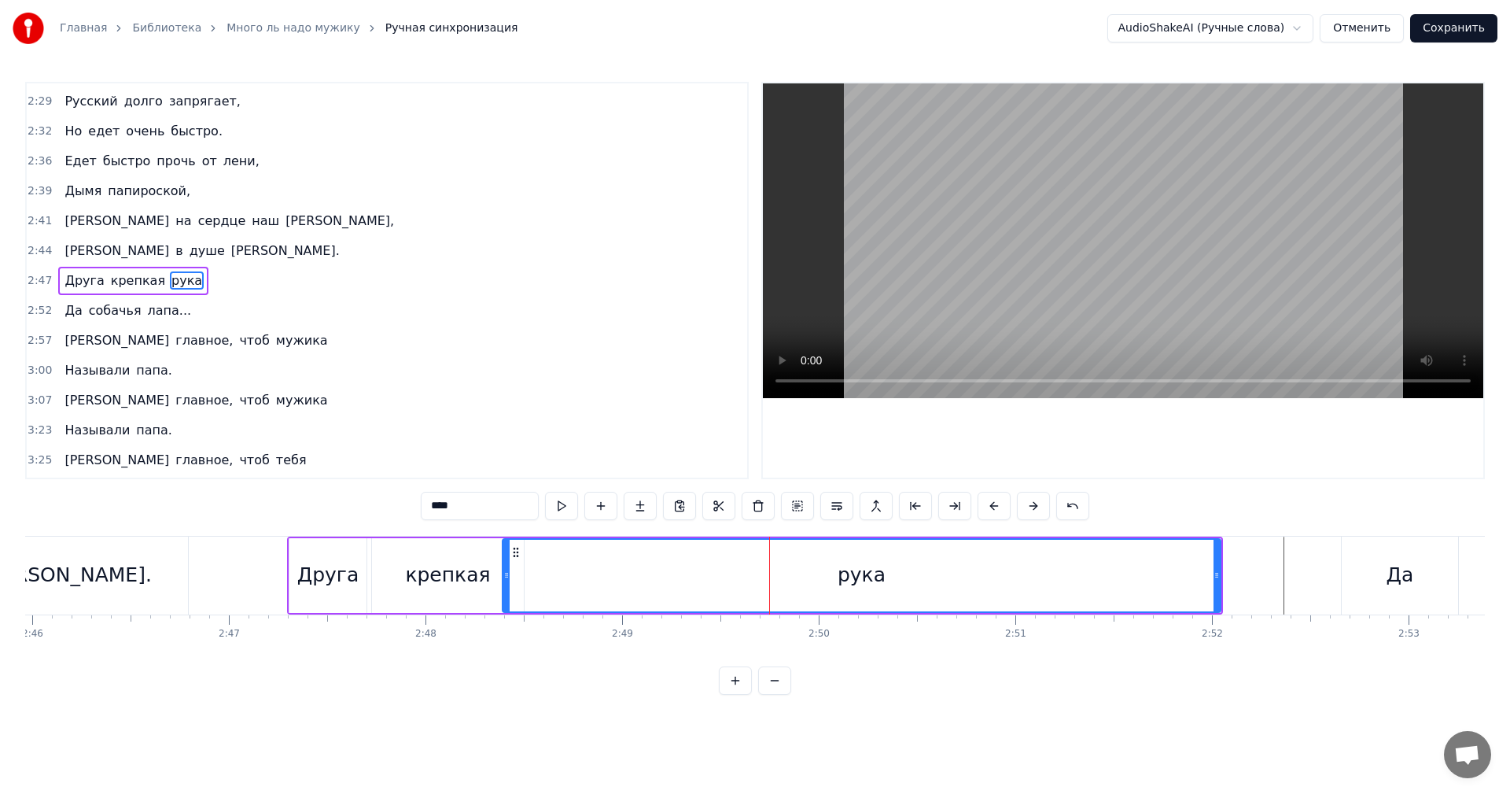
click at [1064, 573] on div "Друга крепкая рука" at bounding box center [755, 576] width 936 height 78
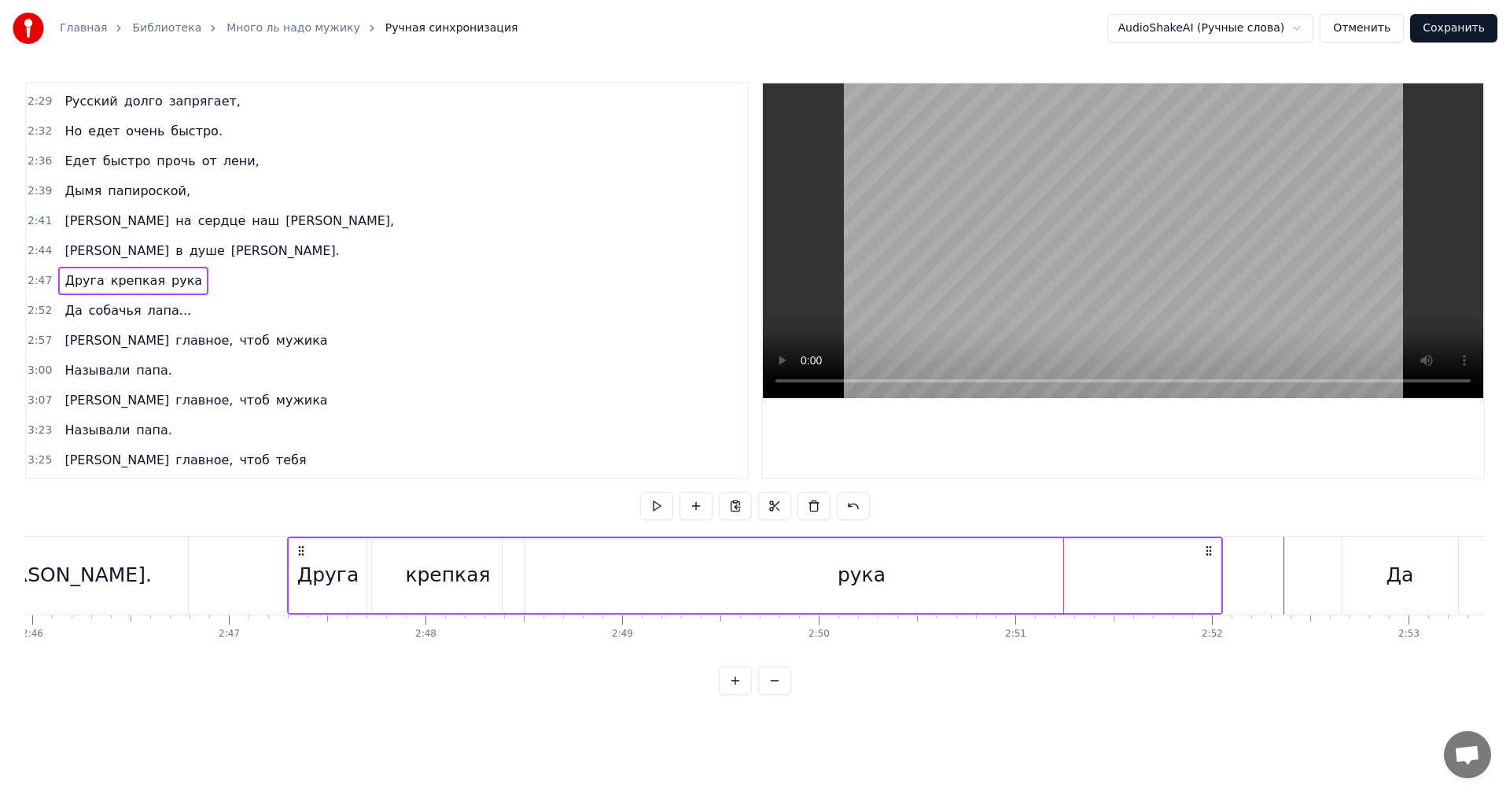
click at [861, 581] on div "рука" at bounding box center [862, 575] width 48 height 30
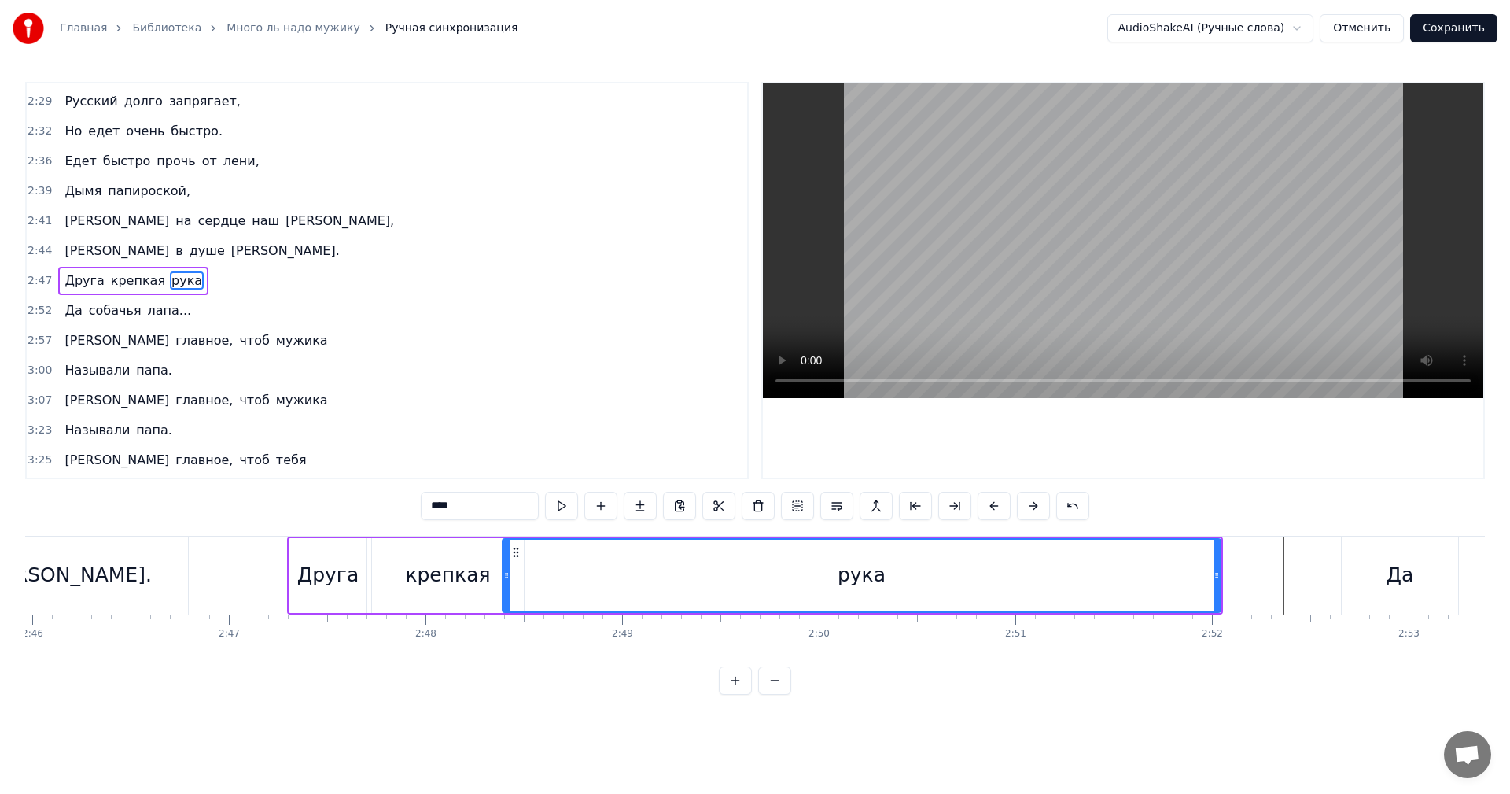
click at [856, 577] on div "рука" at bounding box center [862, 575] width 48 height 30
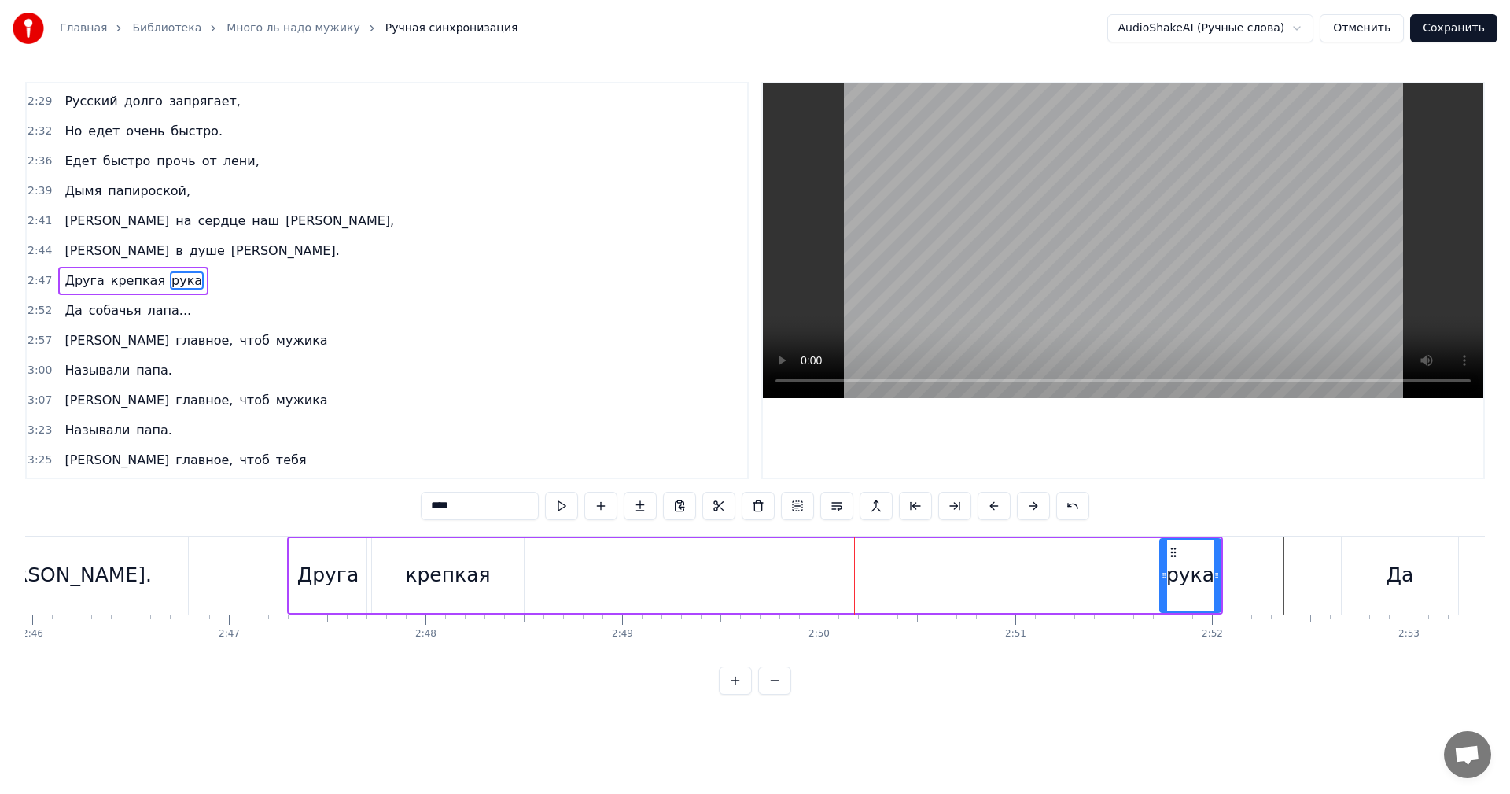
drag, startPoint x: 508, startPoint y: 566, endPoint x: 1166, endPoint y: 570, distance: 657.7
click at [1166, 570] on div at bounding box center [1164, 576] width 6 height 72
drag, startPoint x: 1174, startPoint y: 550, endPoint x: 514, endPoint y: 551, distance: 660.0
click at [514, 551] on icon at bounding box center [513, 552] width 13 height 13
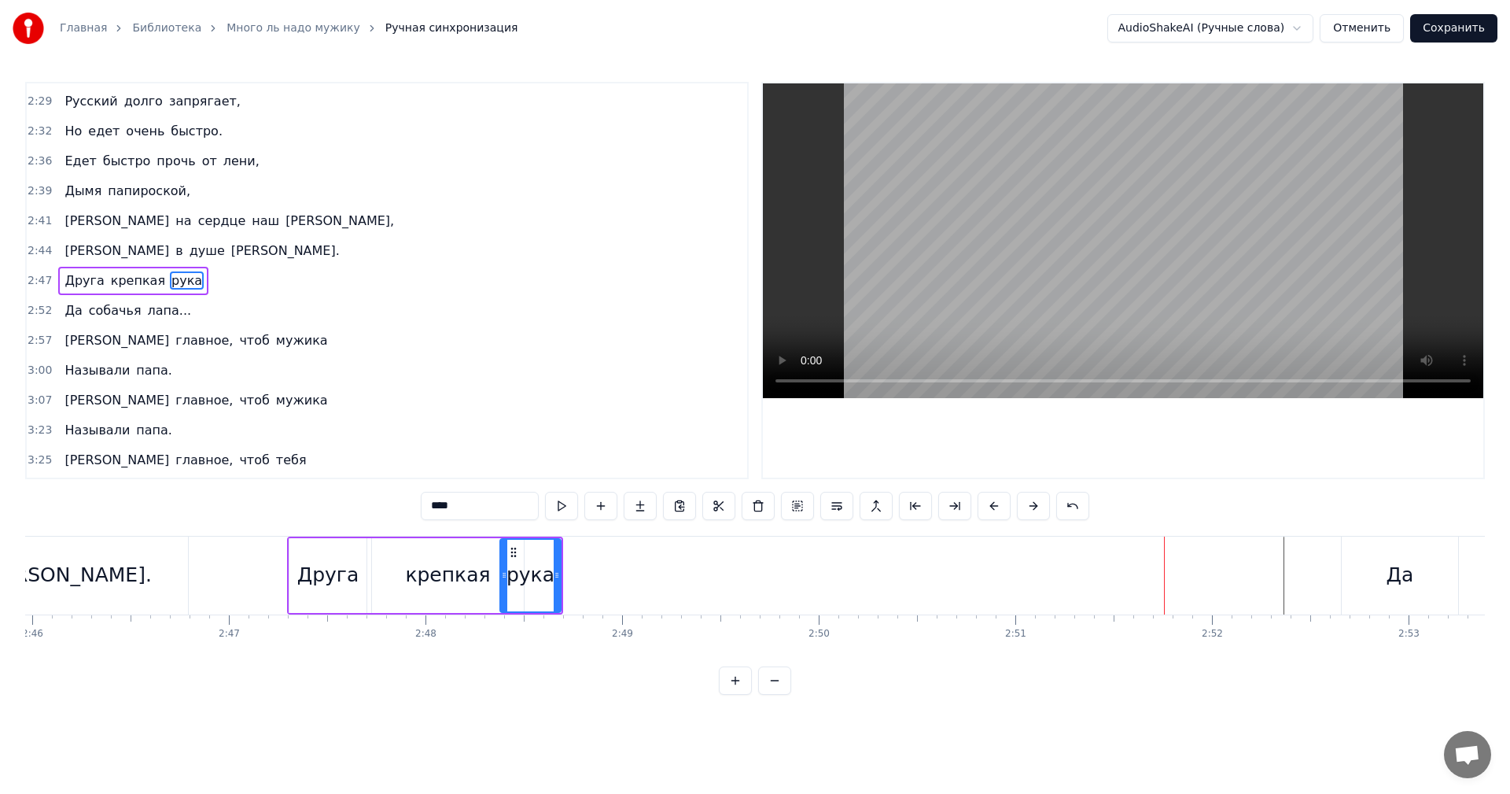
drag, startPoint x: 1400, startPoint y: 570, endPoint x: 744, endPoint y: 570, distance: 656.1
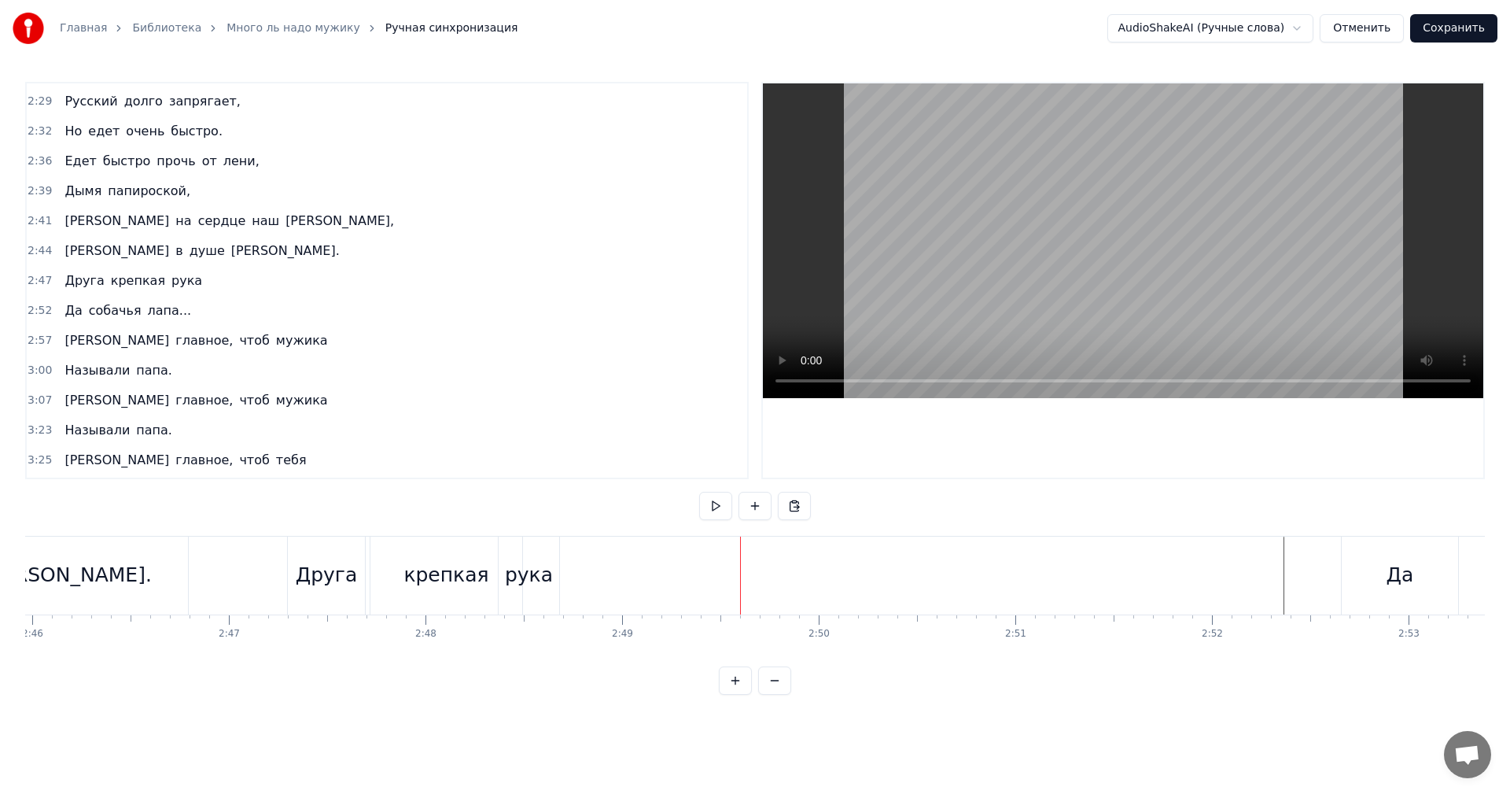
click at [88, 571] on div "[PERSON_NAME]." at bounding box center [67, 575] width 170 height 30
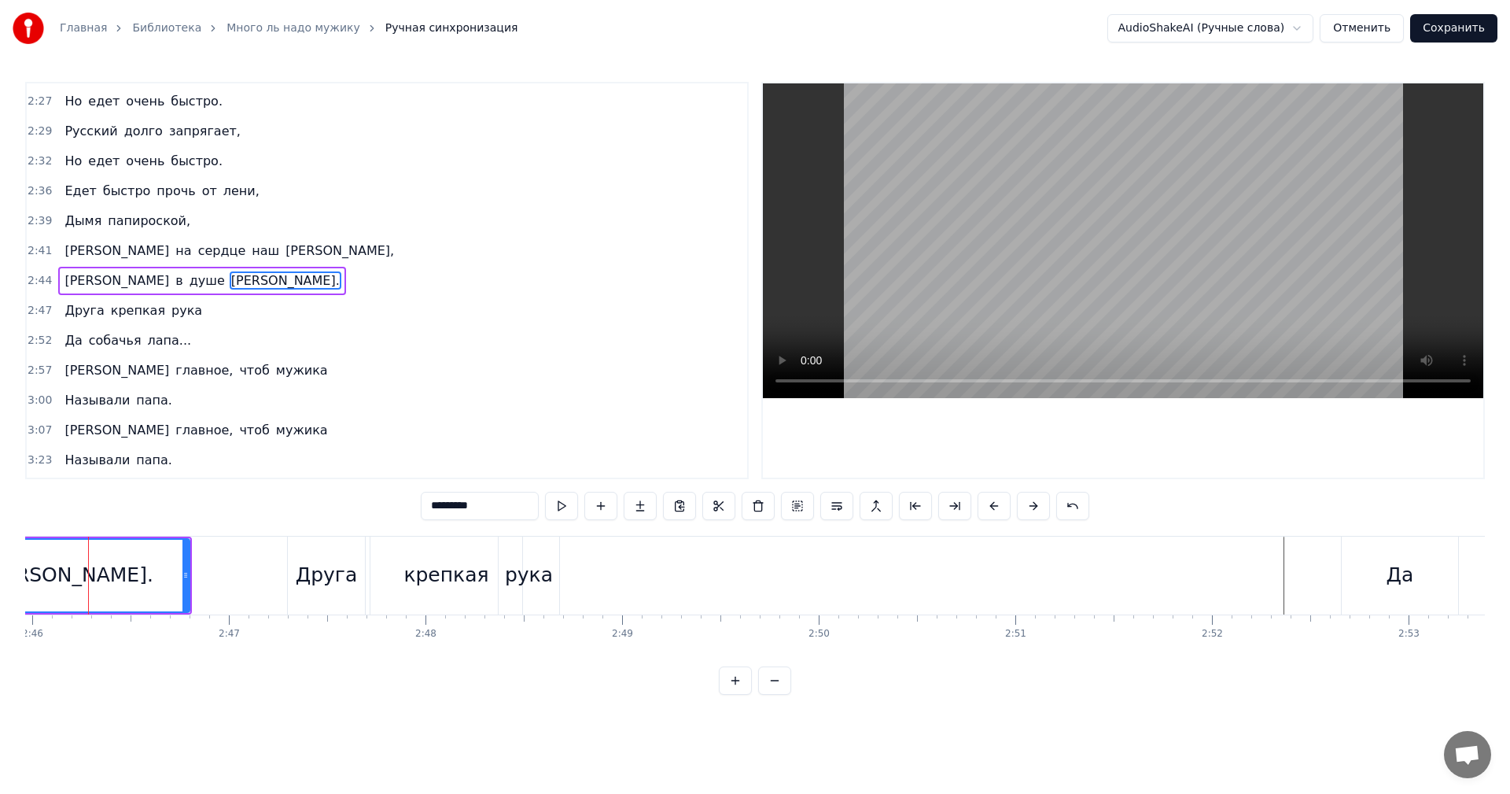
scroll to position [0, 32624]
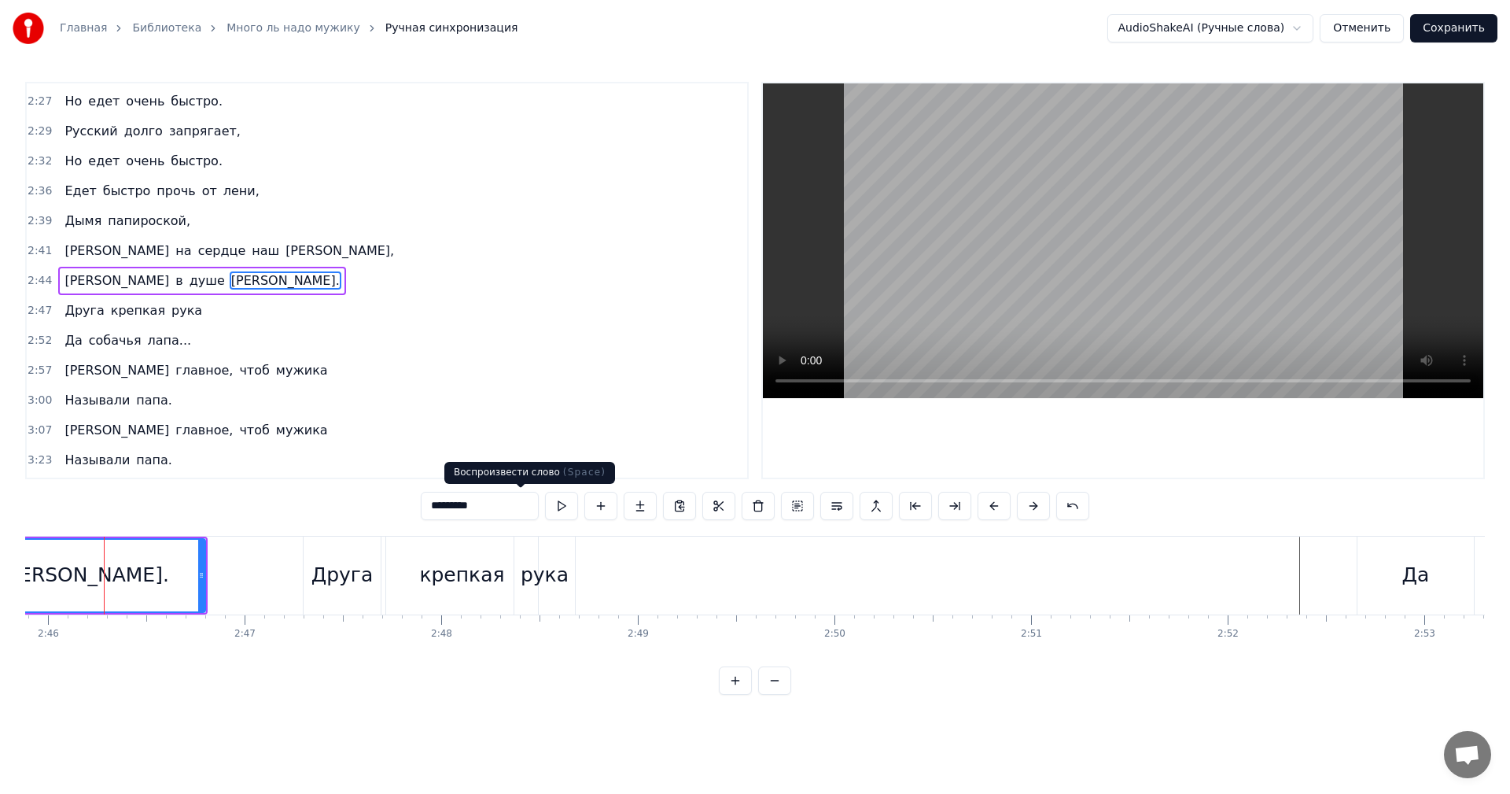
click at [545, 504] on button at bounding box center [561, 506] width 33 height 28
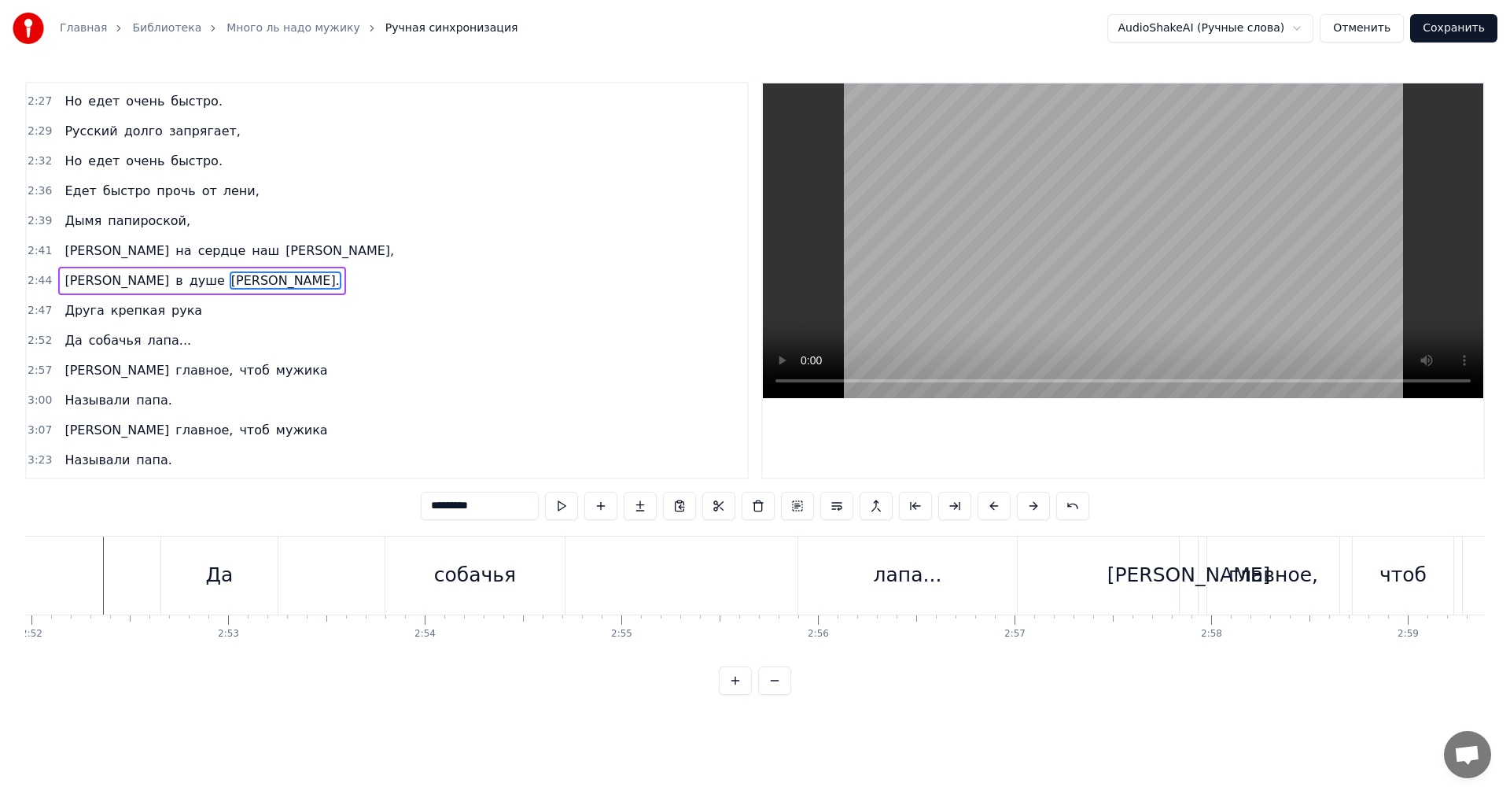
scroll to position [0, 33348]
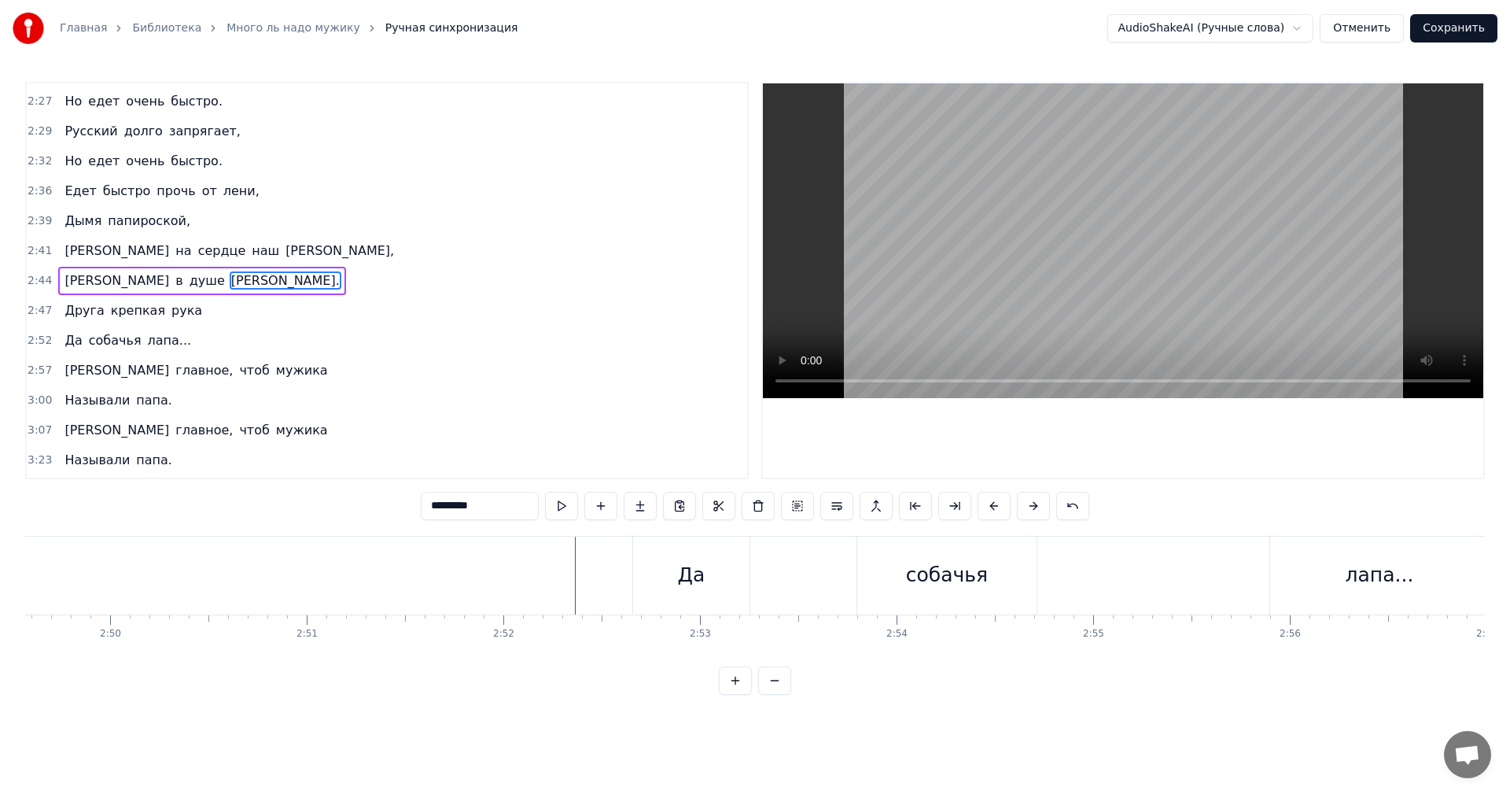
drag, startPoint x: 1379, startPoint y: 571, endPoint x: 1231, endPoint y: 560, distance: 148.3
click at [1160, 560] on div "Да собачья лапа..." at bounding box center [1062, 576] width 861 height 78
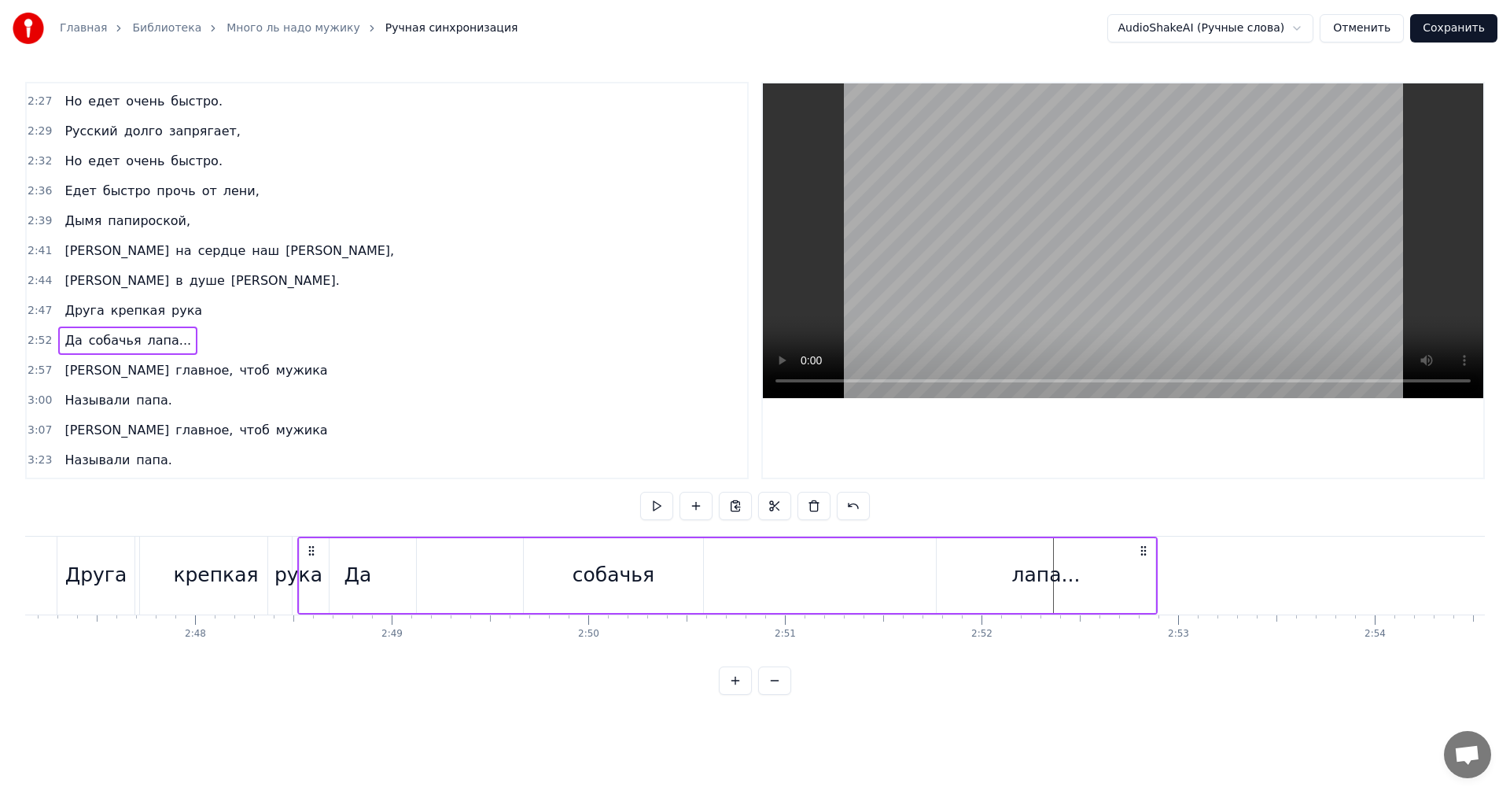
scroll to position [0, 32858]
drag, startPoint x: 646, startPoint y: 549, endPoint x: 349, endPoint y: 615, distance: 303.8
click at [337, 615] on div "Много ль надо мужику? Да самую малость: Посидеть на бережку, Да леска чтоб не р…" at bounding box center [755, 595] width 1460 height 118
drag, startPoint x: 969, startPoint y: 572, endPoint x: 875, endPoint y: 572, distance: 94.4
click at [875, 572] on div "Да собачья лапа..." at bounding box center [754, 576] width 861 height 78
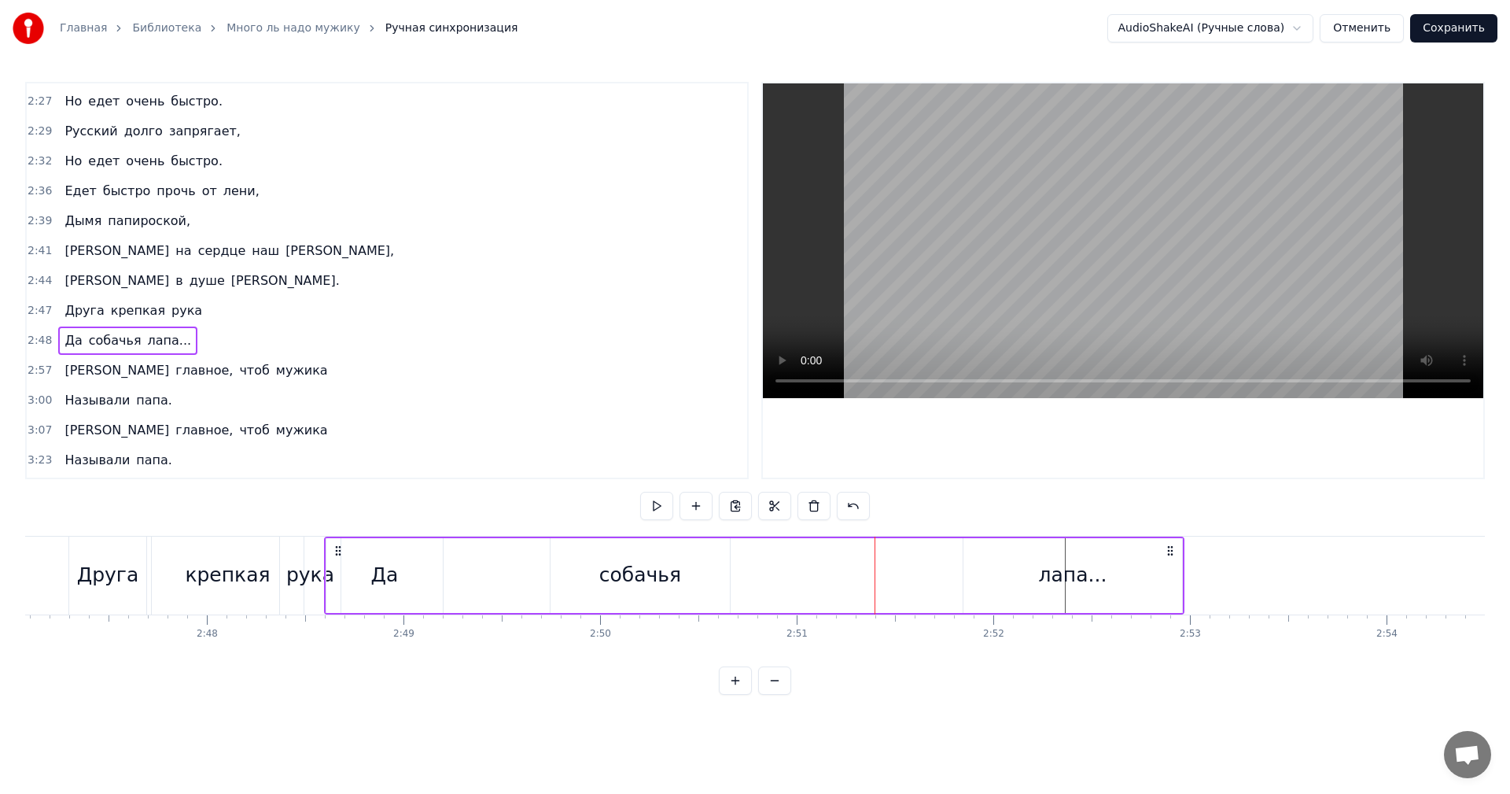
drag, startPoint x: 1003, startPoint y: 554, endPoint x: 953, endPoint y: 551, distance: 49.7
click at [920, 553] on div "Да собачья лапа..." at bounding box center [754, 576] width 861 height 78
drag, startPoint x: 972, startPoint y: 549, endPoint x: 1123, endPoint y: 548, distance: 151.0
click at [952, 549] on div "Да собачья лапа..." at bounding box center [754, 576] width 861 height 78
drag, startPoint x: 1170, startPoint y: 552, endPoint x: 1208, endPoint y: 562, distance: 38.9
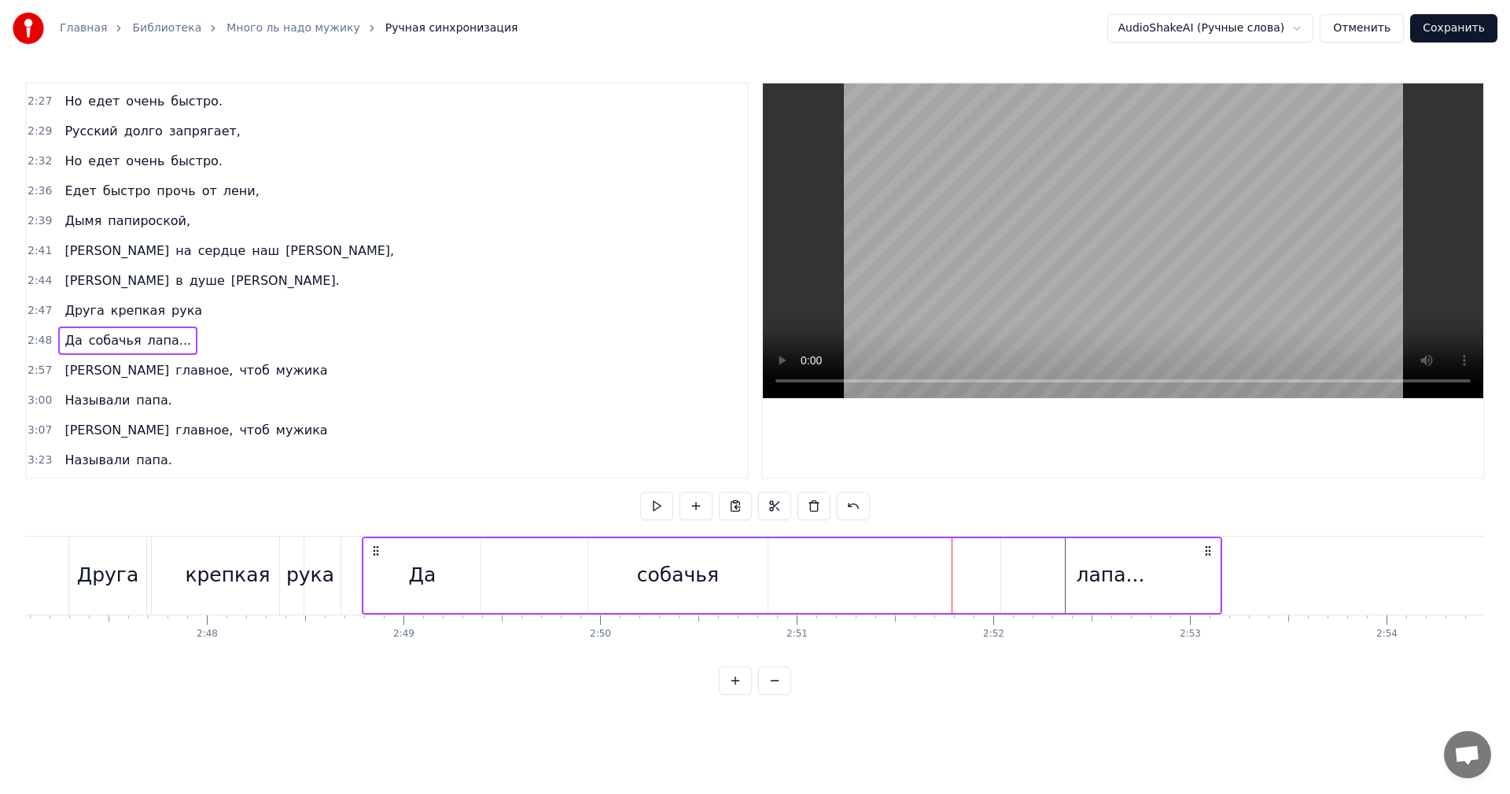
click at [1208, 562] on div "Да собачья лапа..." at bounding box center [792, 576] width 861 height 78
drag, startPoint x: 1084, startPoint y: 576, endPoint x: 1049, endPoint y: 576, distance: 34.6
click at [1049, 576] on div "лапа..." at bounding box center [1110, 575] width 219 height 75
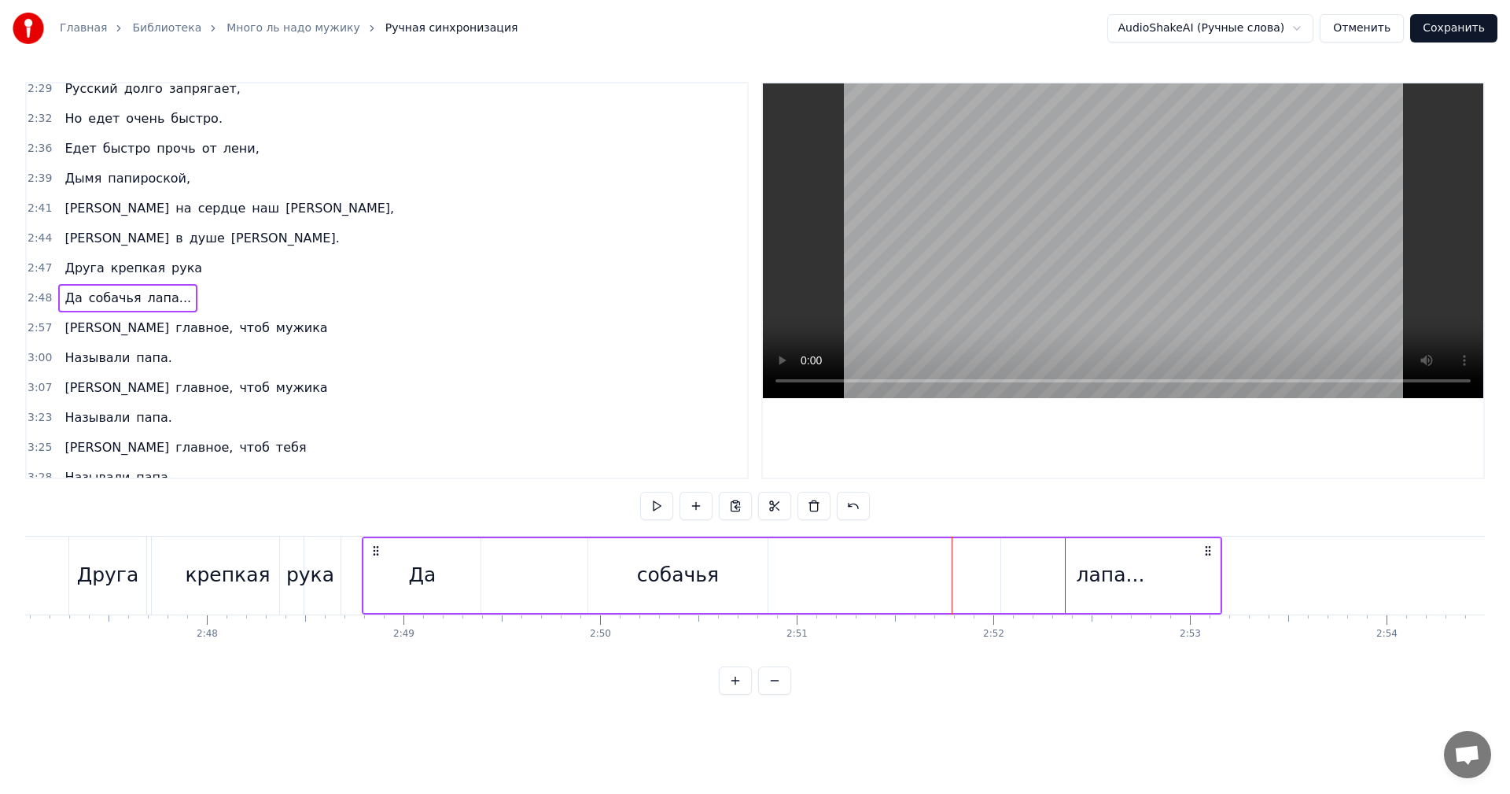
scroll to position [1459, 0]
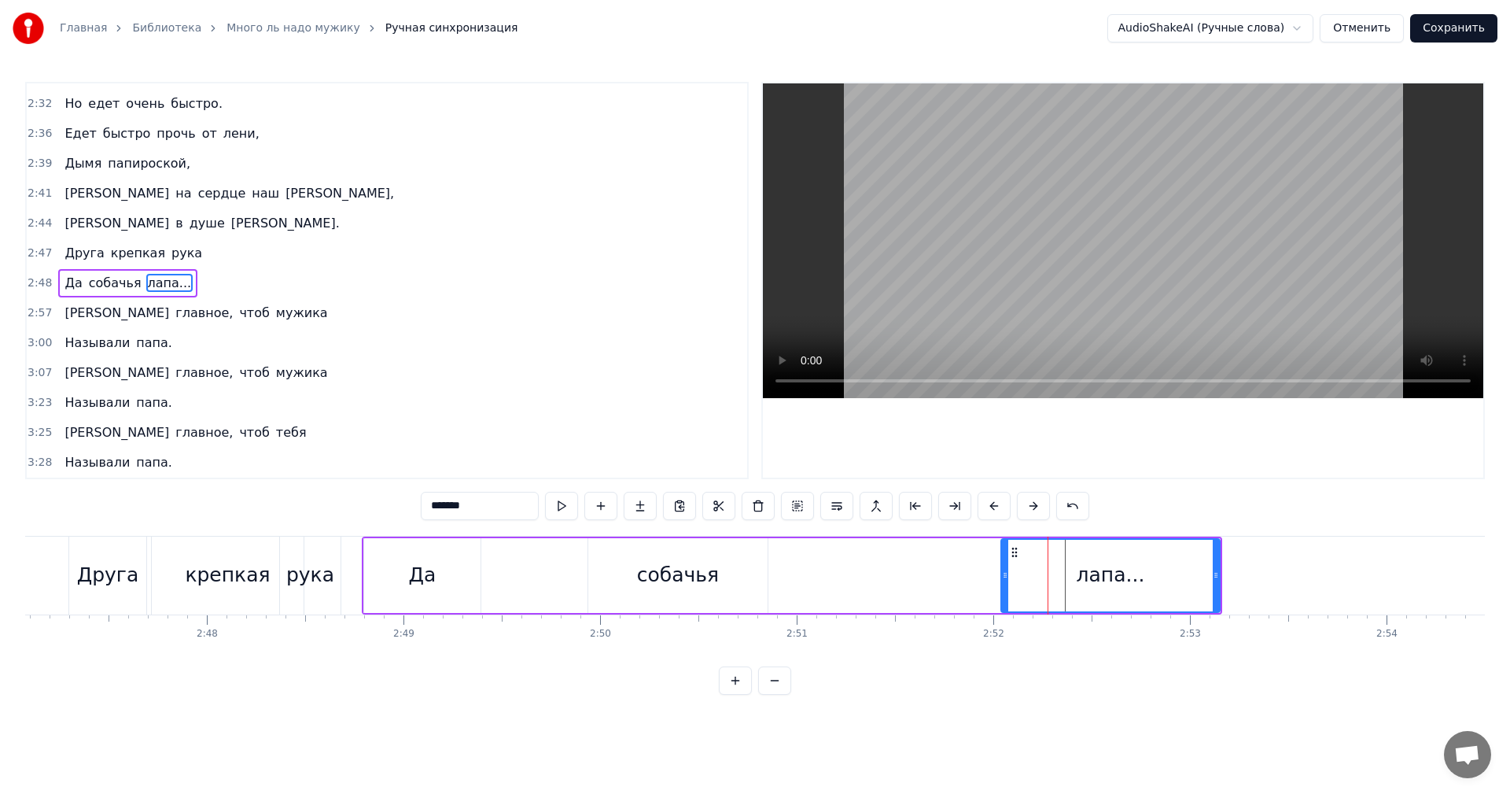
drag, startPoint x: 1128, startPoint y: 573, endPoint x: 1073, endPoint y: 572, distance: 55.1
click at [1079, 573] on div "лапа..." at bounding box center [1110, 576] width 217 height 72
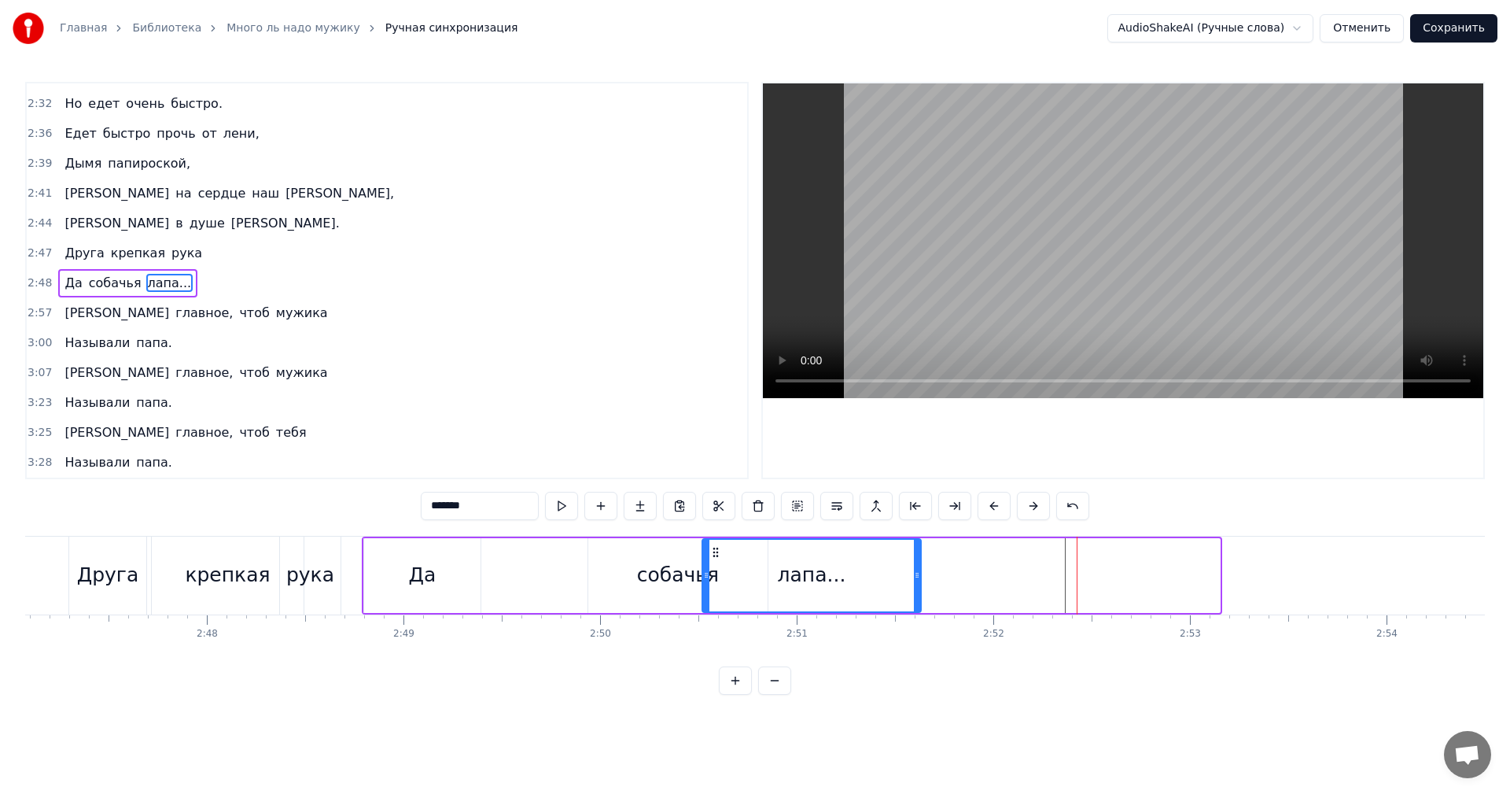
drag, startPoint x: 989, startPoint y: 554, endPoint x: 714, endPoint y: 554, distance: 274.5
click at [714, 554] on icon at bounding box center [716, 552] width 13 height 13
drag, startPoint x: 658, startPoint y: 577, endPoint x: 631, endPoint y: 577, distance: 26.7
click at [631, 577] on div "собачья" at bounding box center [677, 575] width 179 height 75
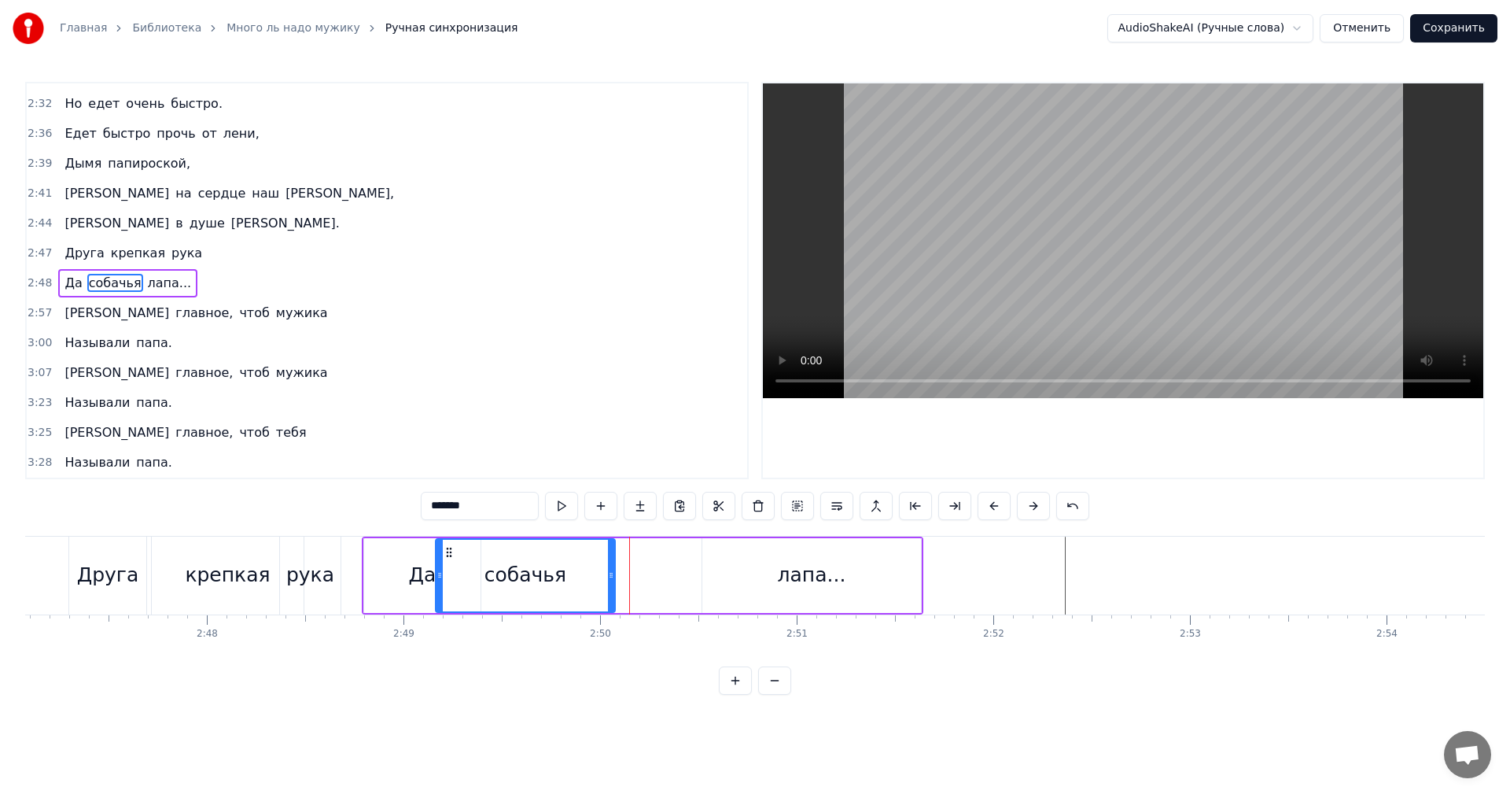
drag, startPoint x: 598, startPoint y: 551, endPoint x: 474, endPoint y: 561, distance: 124.7
click at [447, 553] on icon at bounding box center [449, 552] width 13 height 13
click at [887, 549] on div "лапа..." at bounding box center [811, 575] width 219 height 75
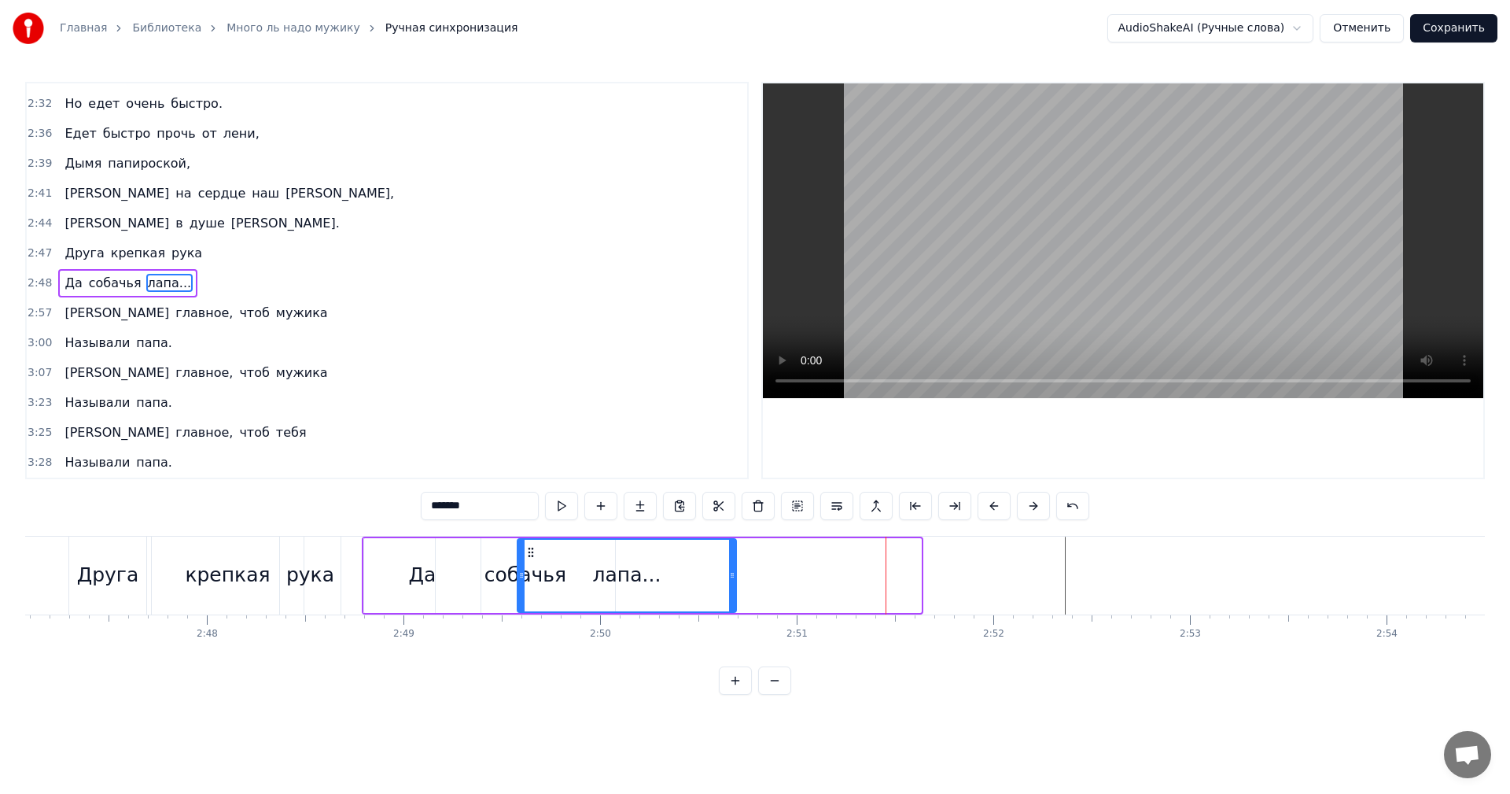
drag, startPoint x: 710, startPoint y: 553, endPoint x: 530, endPoint y: 547, distance: 180.3
click at [530, 547] on icon at bounding box center [531, 552] width 13 height 13
click at [64, 223] on span "[PERSON_NAME]" at bounding box center [117, 223] width 108 height 18
type input "*"
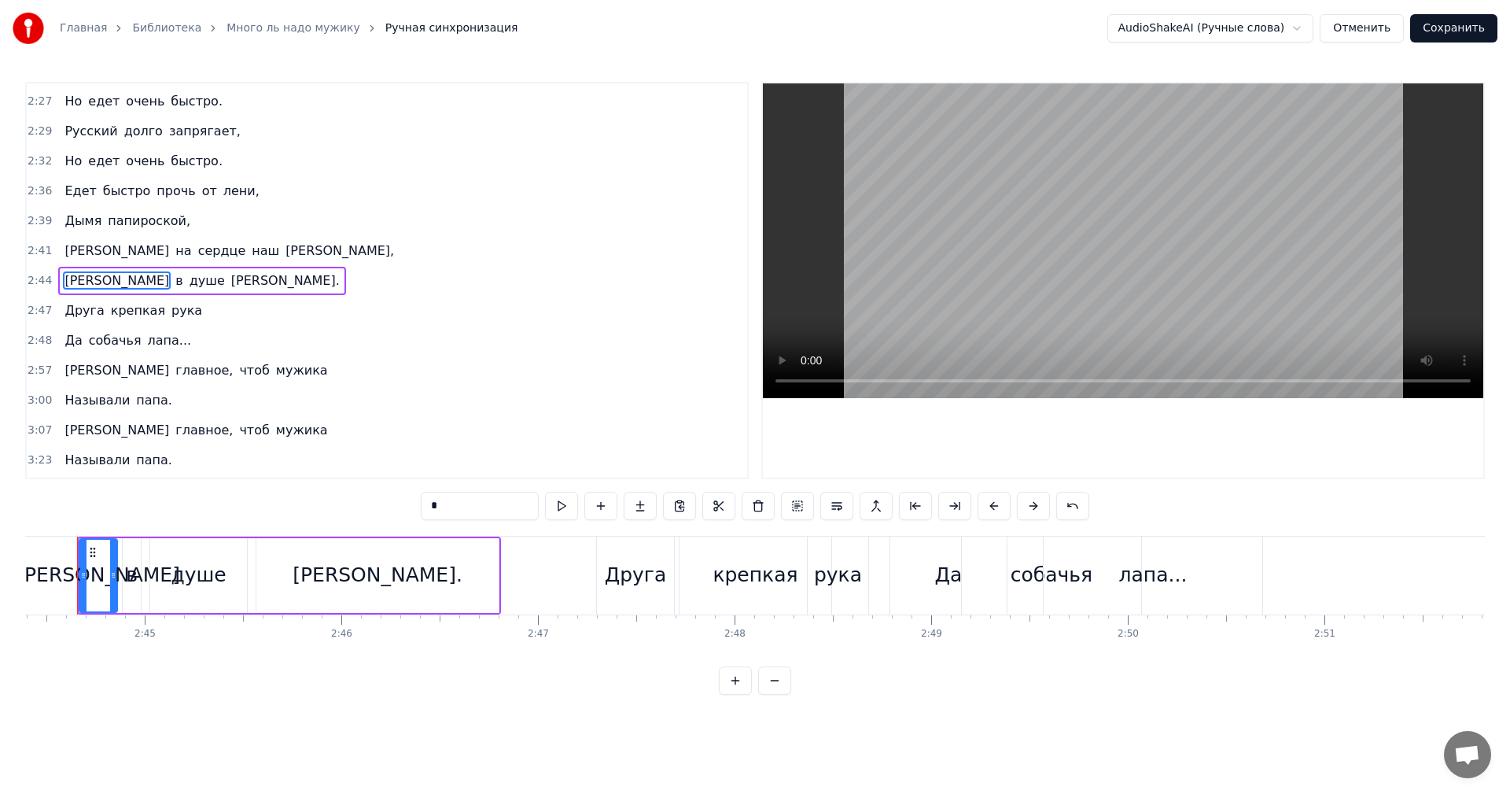
scroll to position [0, 32304]
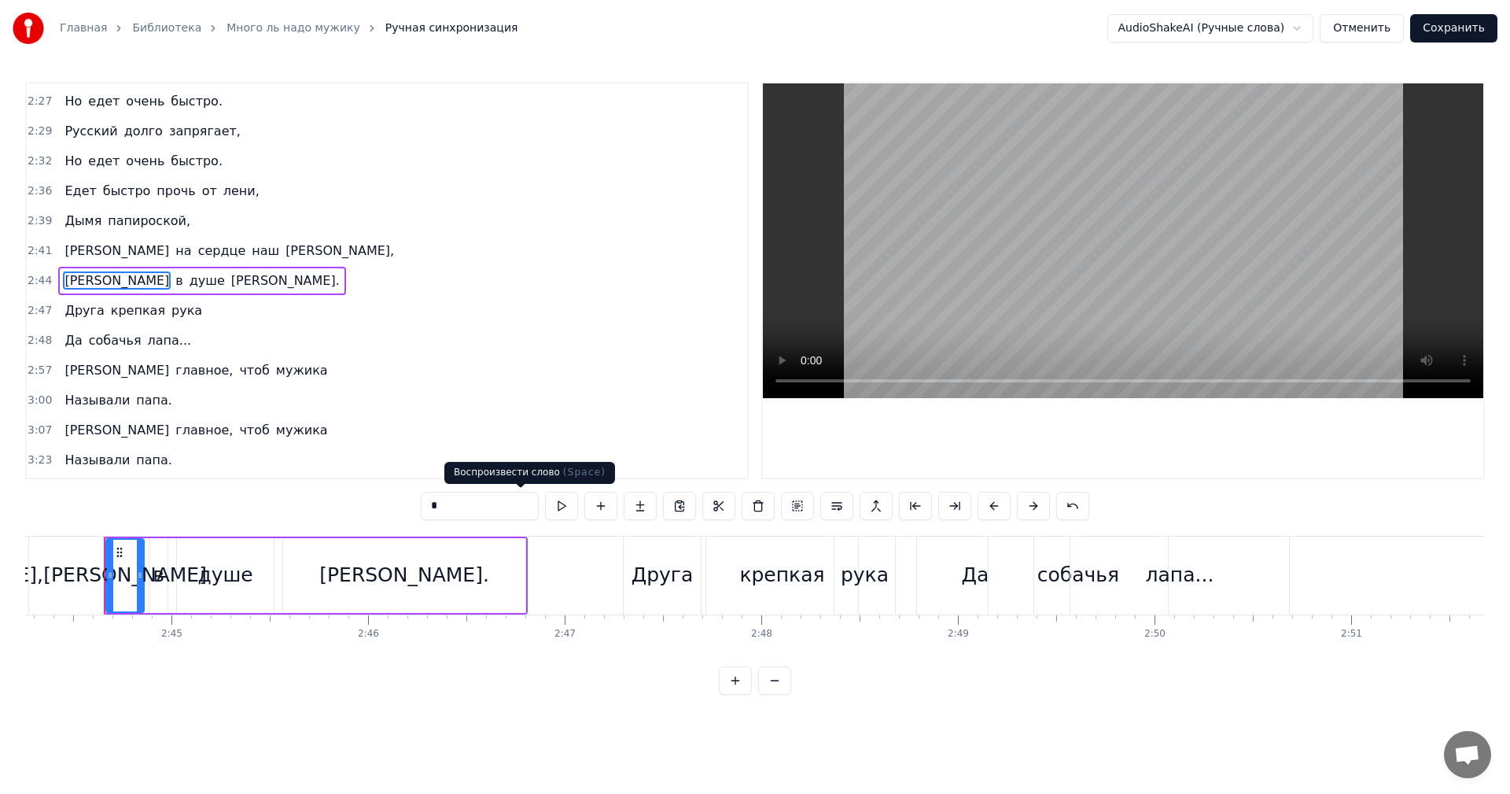
click at [545, 503] on button at bounding box center [561, 506] width 33 height 28
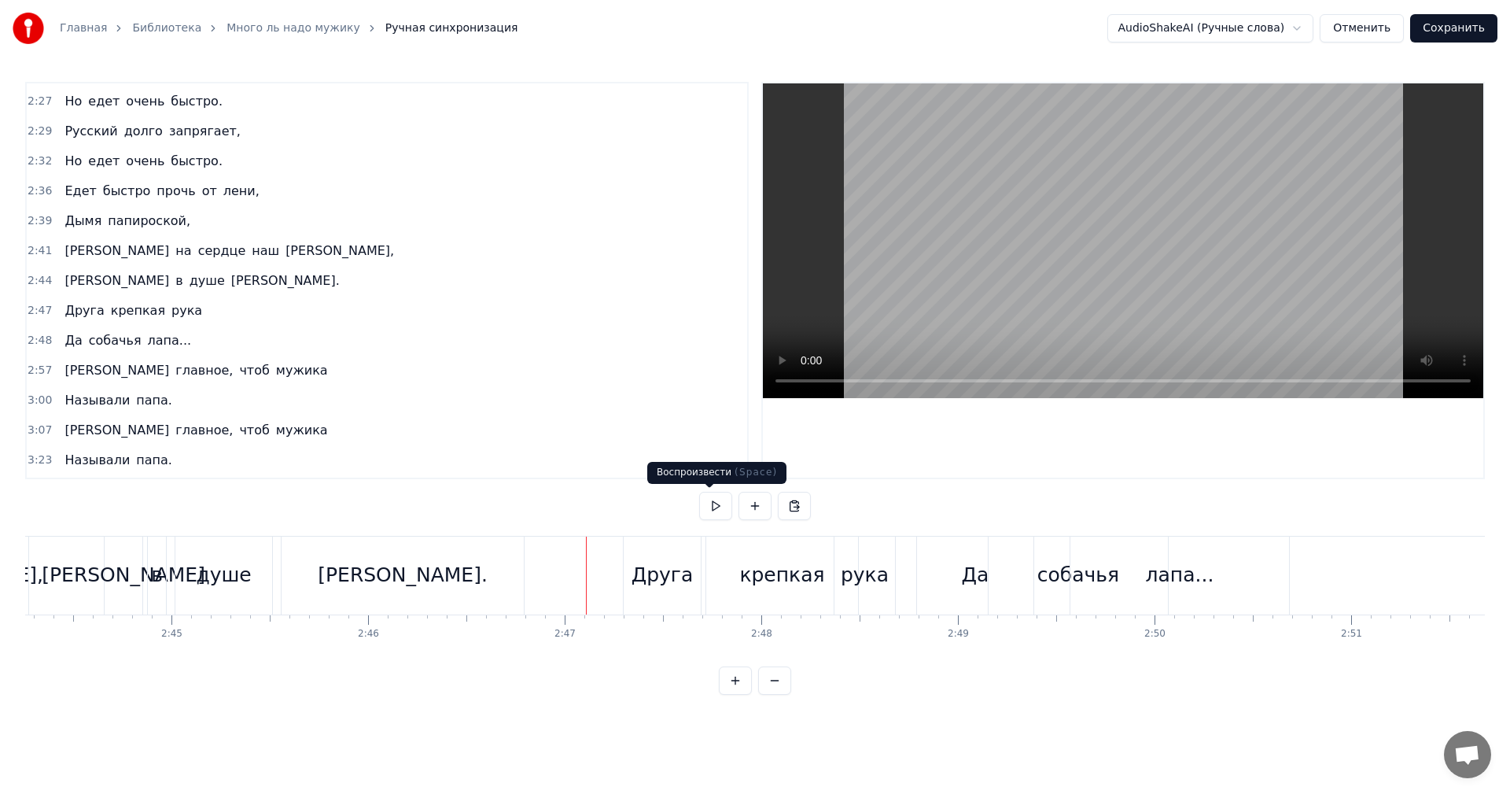
click at [703, 499] on button at bounding box center [715, 506] width 33 height 28
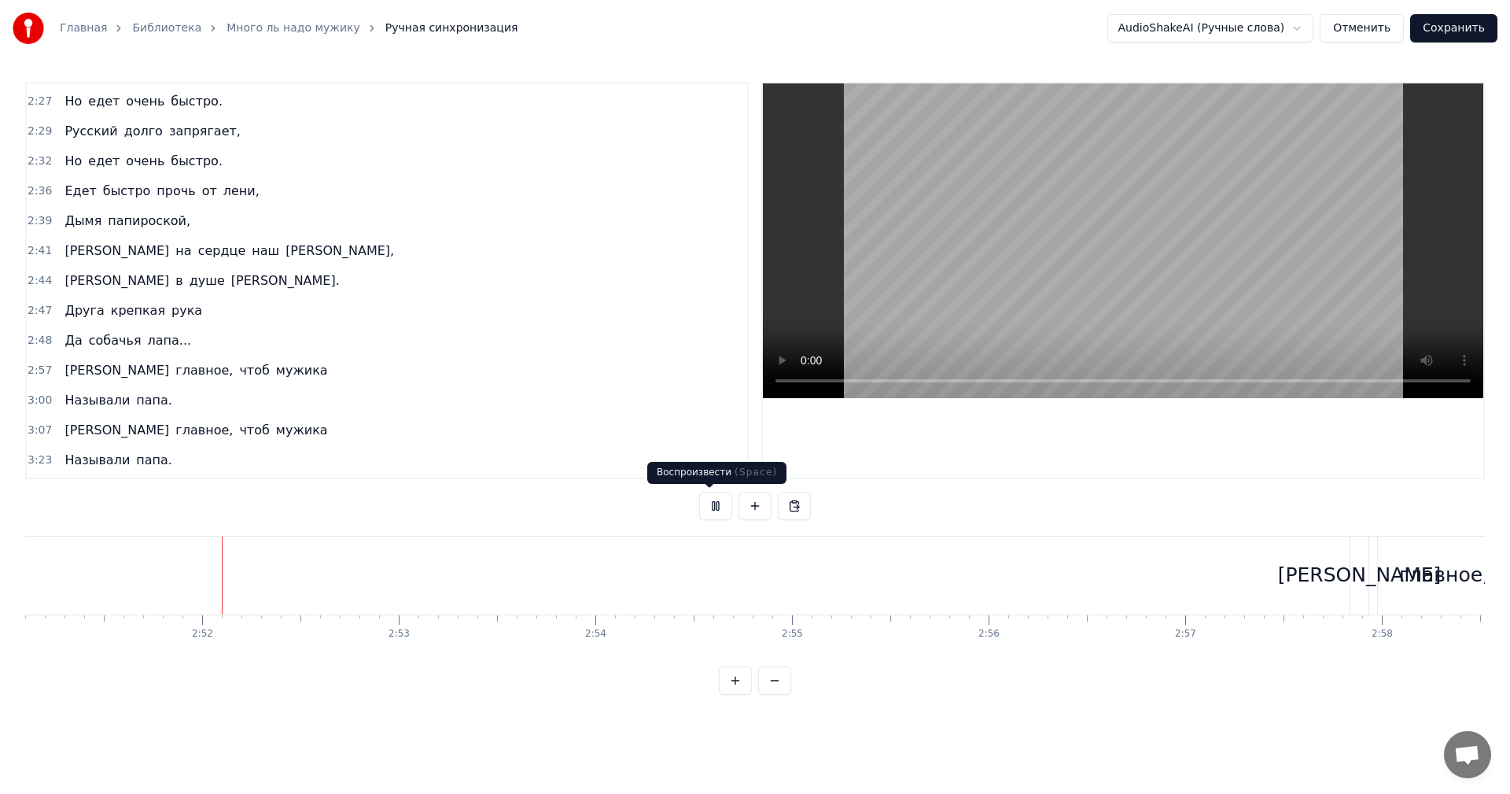
scroll to position [0, 33658]
click at [709, 503] on button at bounding box center [715, 506] width 33 height 28
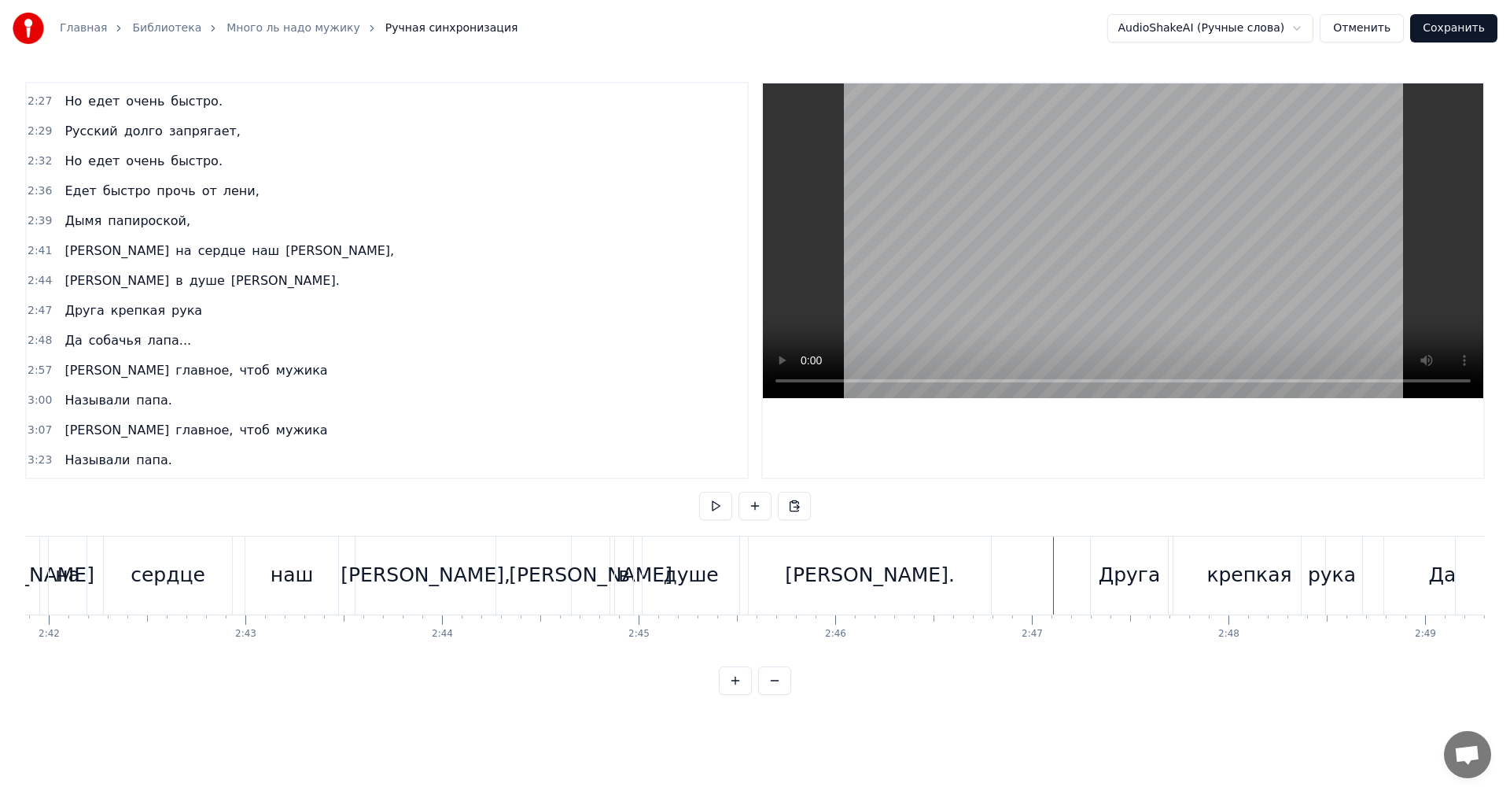
scroll to position [0, 31860]
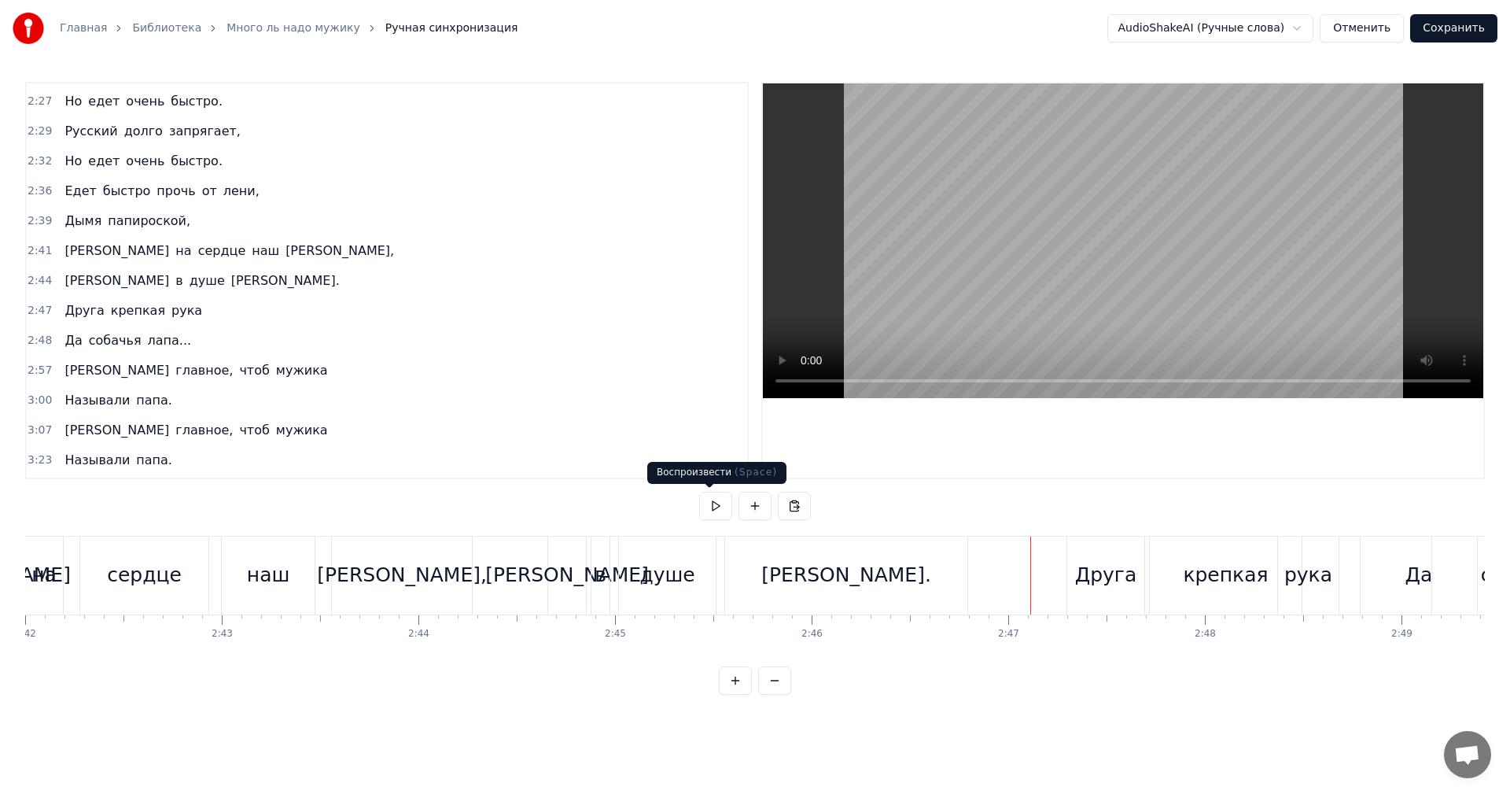
click at [704, 504] on button at bounding box center [715, 506] width 33 height 28
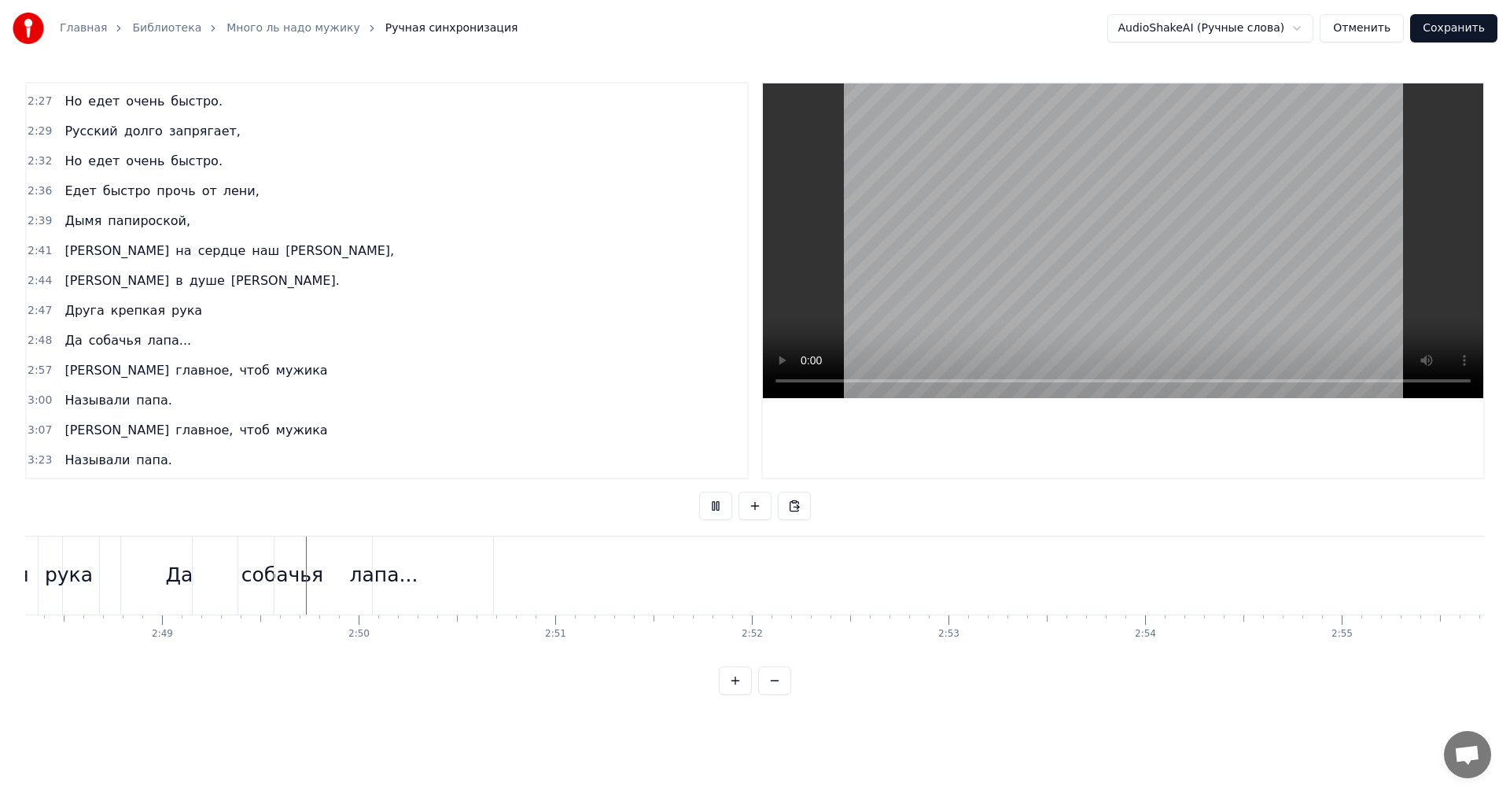
click at [704, 504] on button at bounding box center [715, 506] width 33 height 28
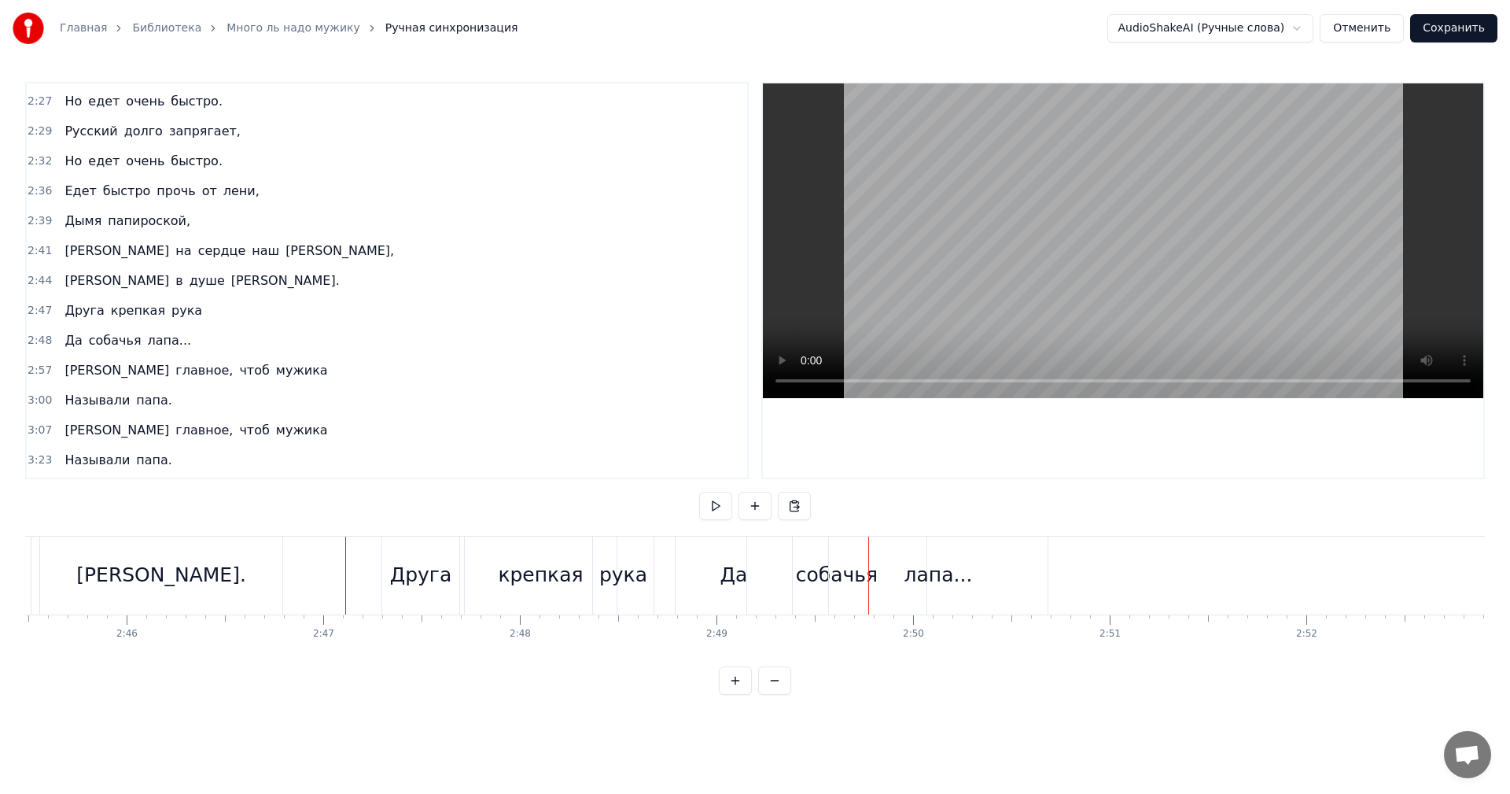
drag, startPoint x: 732, startPoint y: 579, endPoint x: 762, endPoint y: 579, distance: 30.7
click at [762, 579] on div "Да собачья лапа..." at bounding box center [863, 576] width 377 height 78
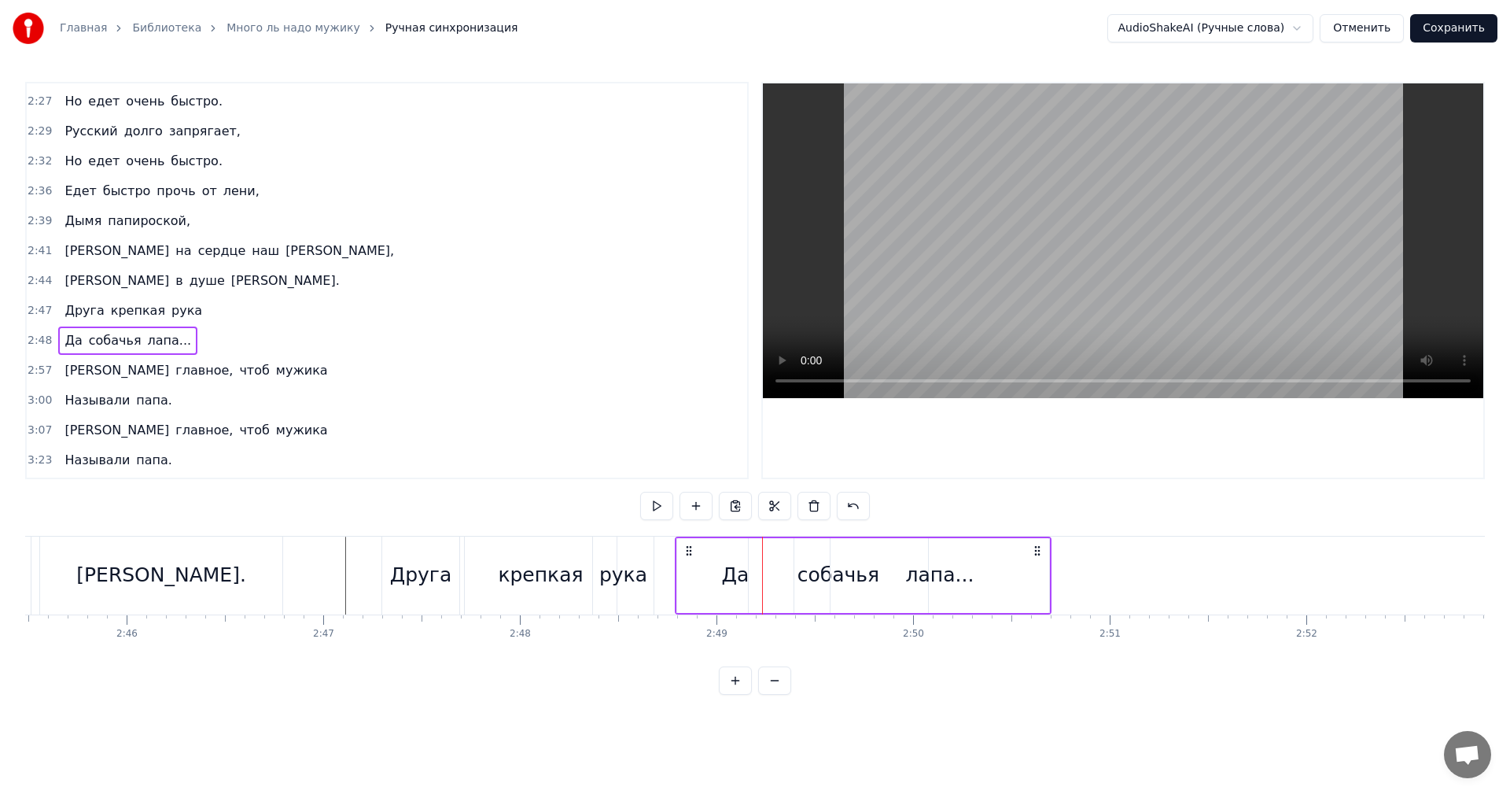
drag, startPoint x: 734, startPoint y: 577, endPoint x: 758, endPoint y: 577, distance: 23.6
click at [758, 577] on div "Да собачья лапа..." at bounding box center [863, 576] width 377 height 78
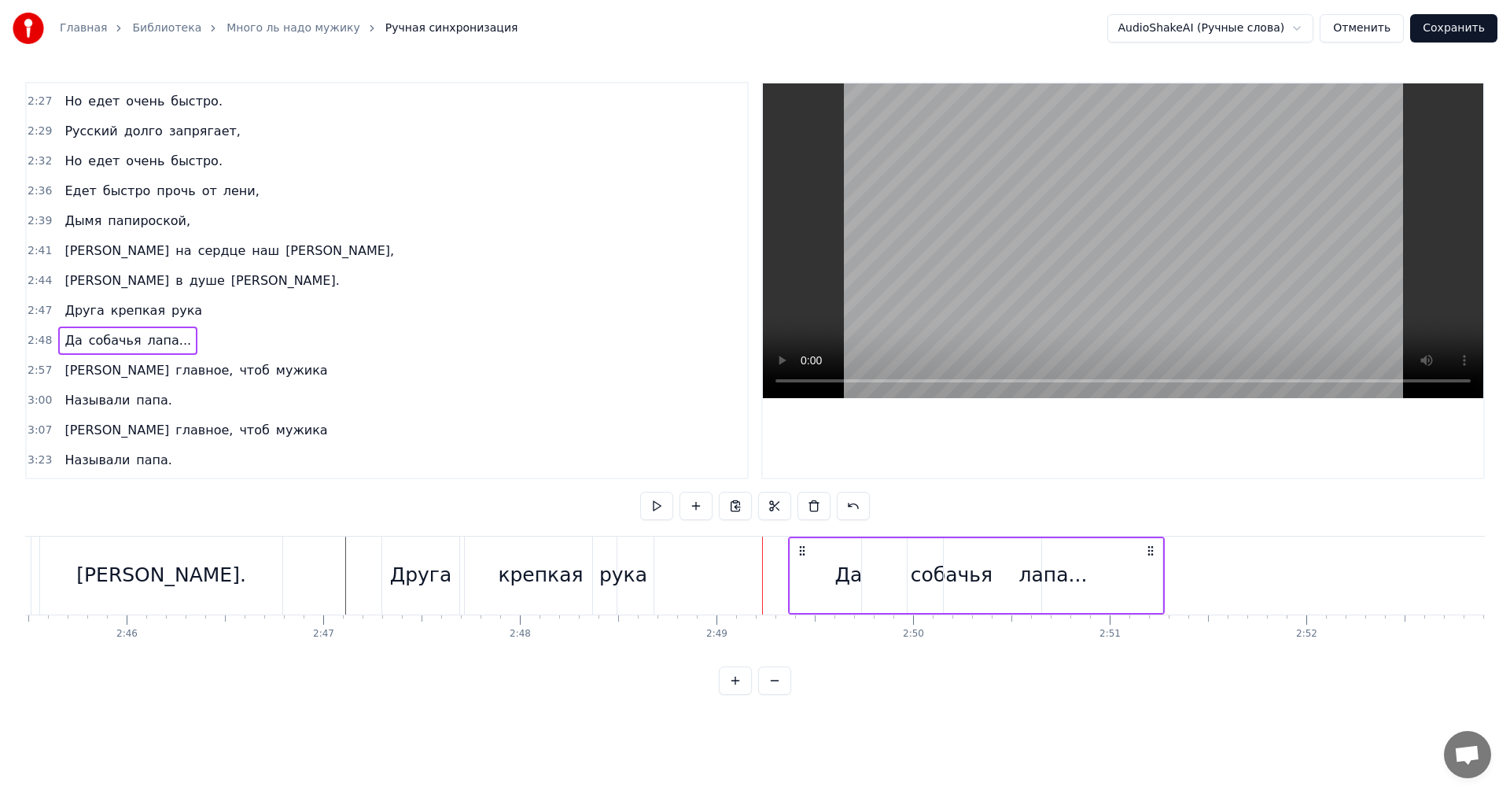
drag, startPoint x: 689, startPoint y: 547, endPoint x: 802, endPoint y: 550, distance: 113.3
click at [802, 550] on icon at bounding box center [802, 550] width 13 height 13
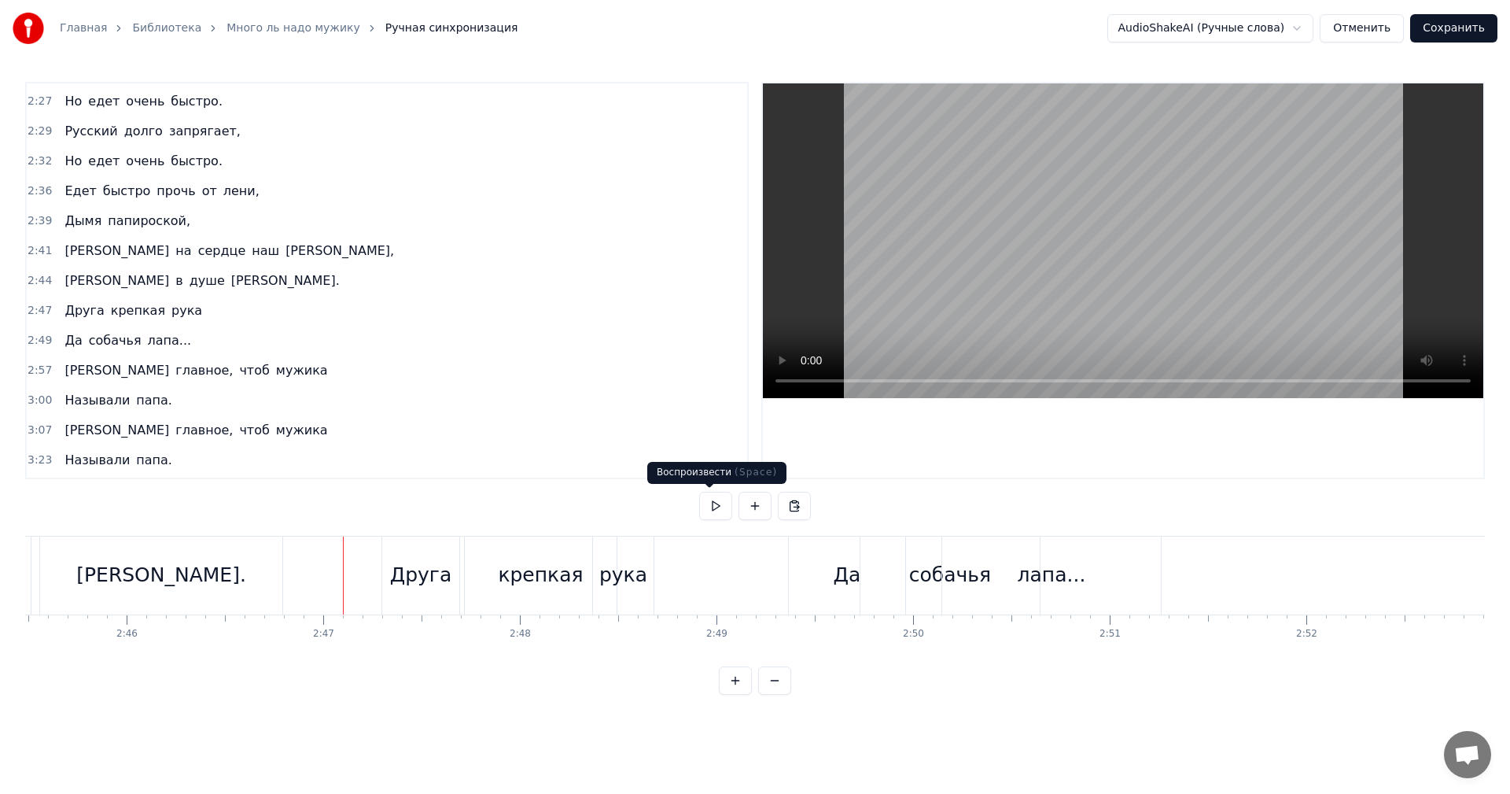
click at [706, 508] on button at bounding box center [715, 506] width 33 height 28
click at [711, 506] on button at bounding box center [715, 506] width 33 height 28
click at [801, 566] on div "Да" at bounding box center [847, 576] width 116 height 78
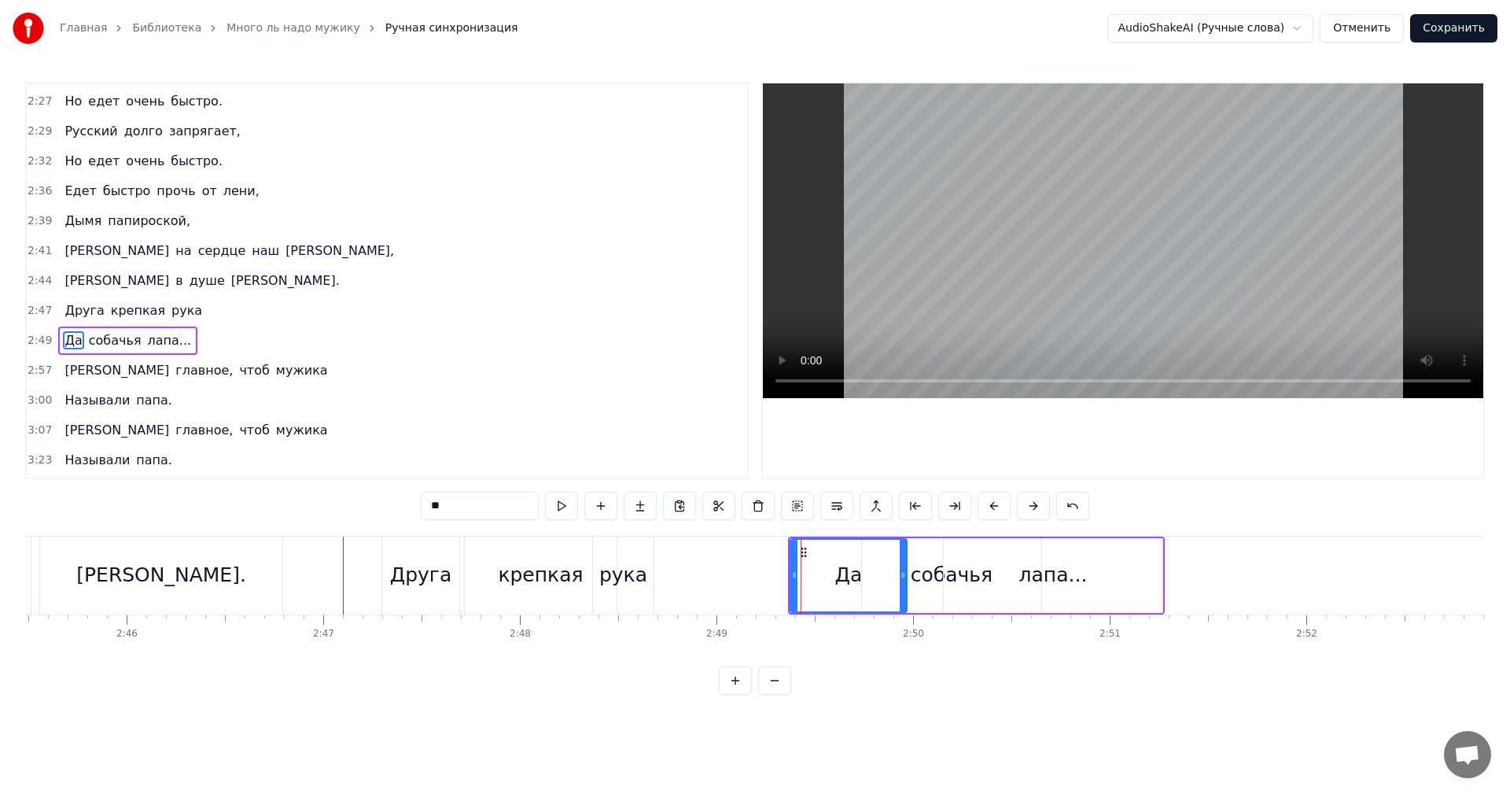
scroll to position [1459, 0]
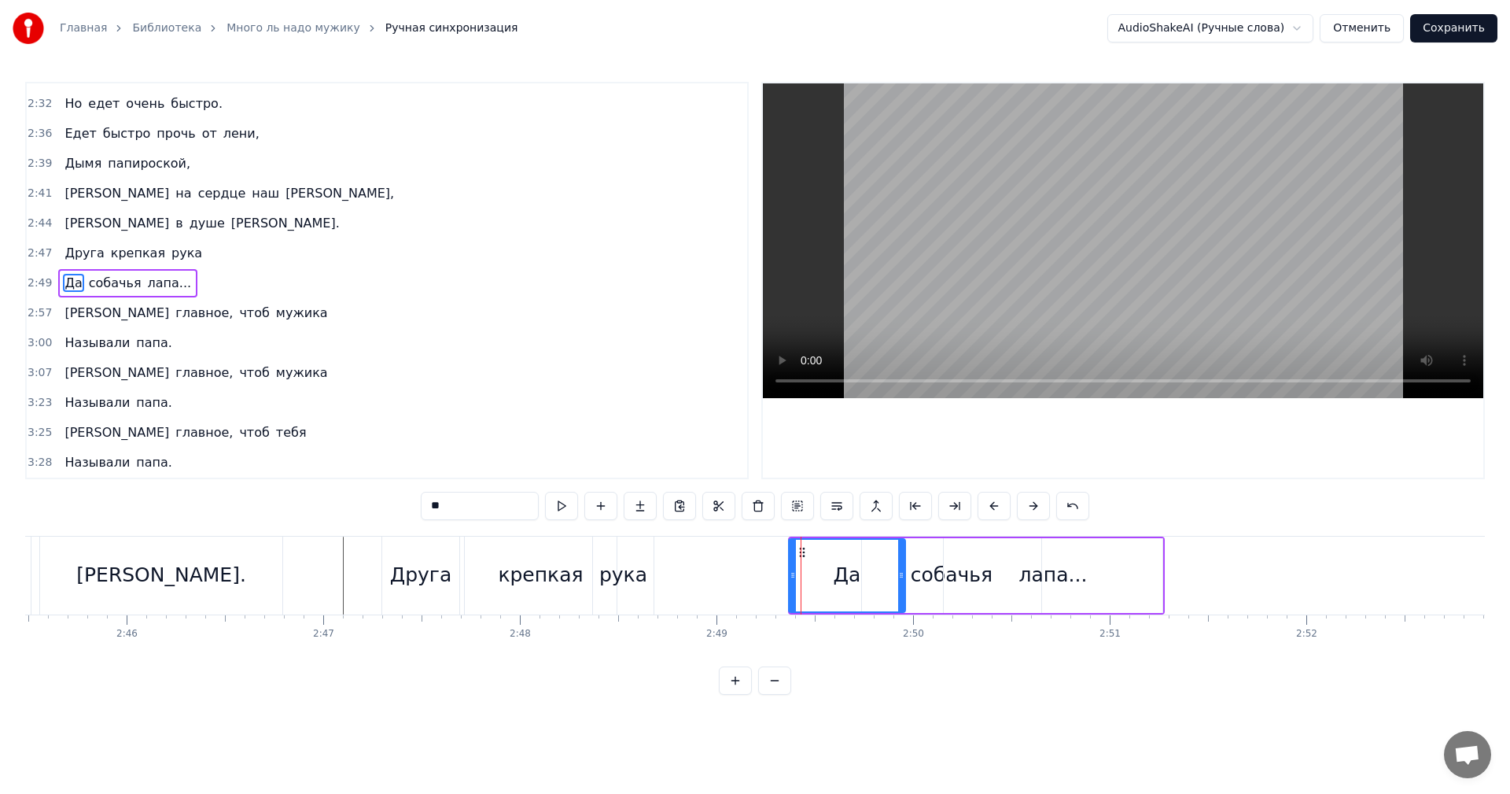
click at [799, 553] on icon at bounding box center [802, 552] width 13 height 13
drag, startPoint x: 796, startPoint y: 537, endPoint x: 825, endPoint y: 538, distance: 29.1
click at [825, 538] on div "Да" at bounding box center [846, 575] width 118 height 75
click at [958, 544] on div "лапа..." at bounding box center [1053, 575] width 219 height 75
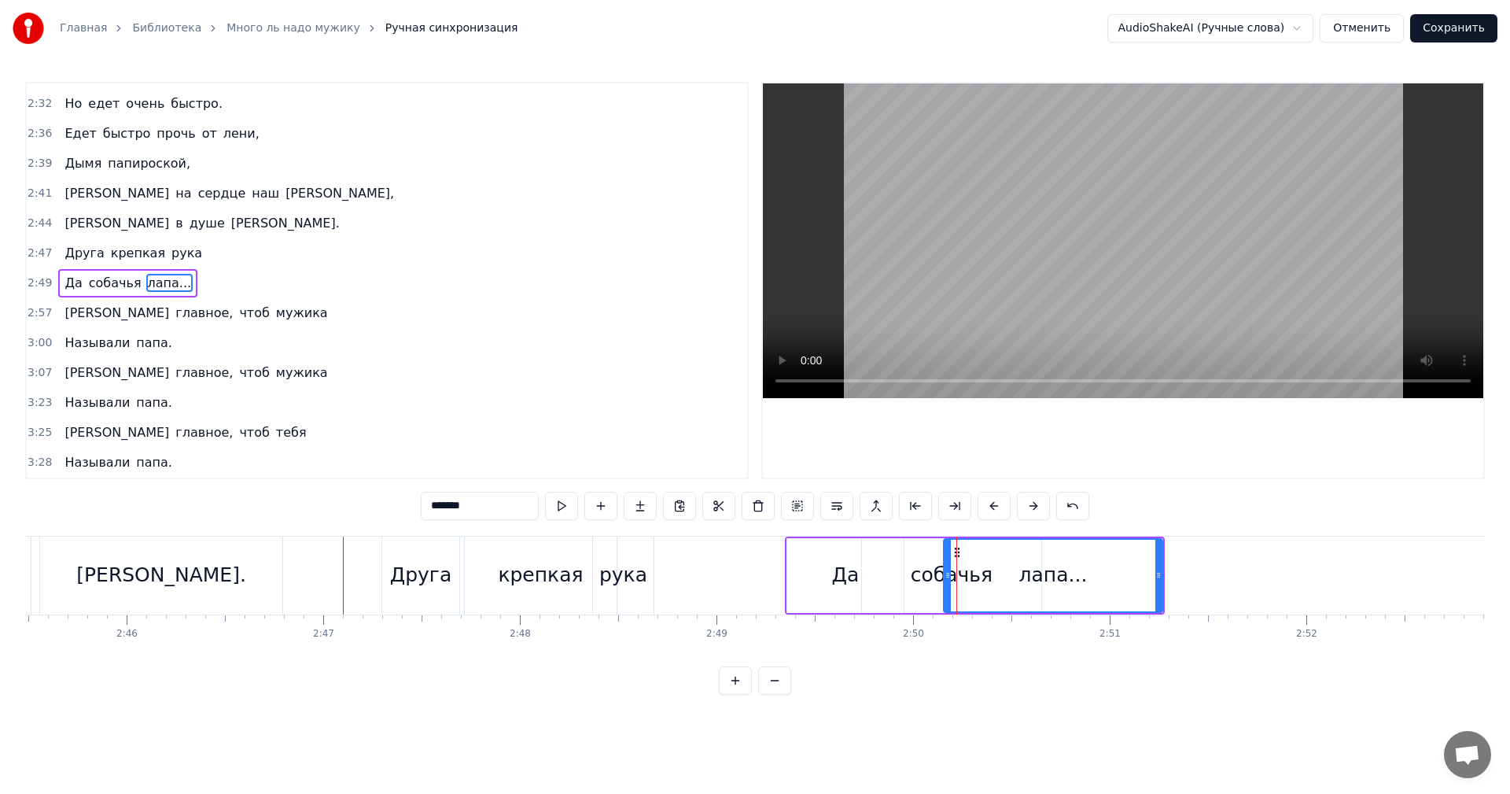
click at [794, 544] on div "Да" at bounding box center [845, 575] width 116 height 75
type input "**"
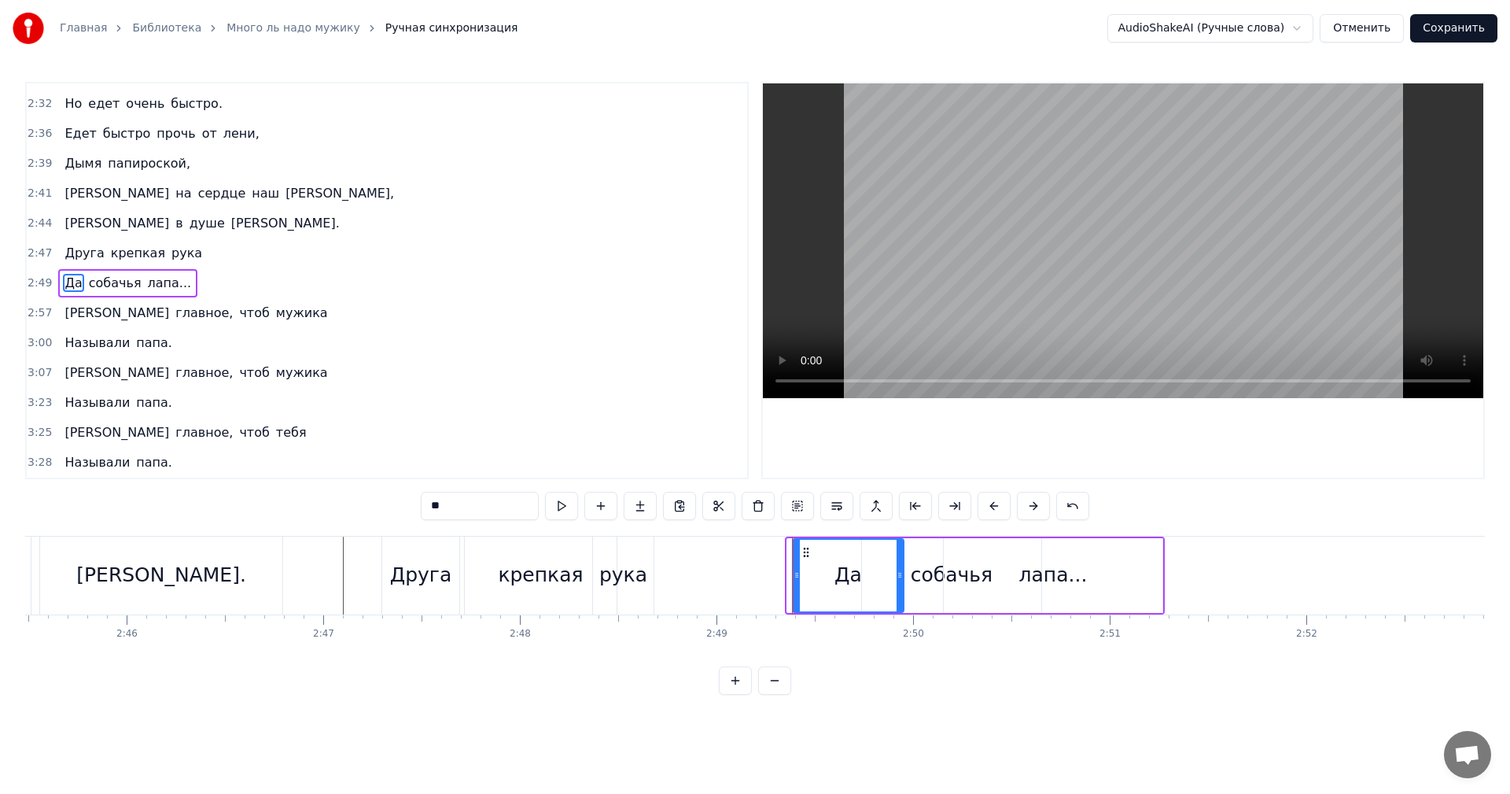
click at [794, 548] on div at bounding box center [797, 576] width 6 height 72
drag, startPoint x: 795, startPoint y: 562, endPoint x: 808, endPoint y: 562, distance: 12.6
click at [821, 565] on div "Да" at bounding box center [844, 576] width 117 height 72
click at [796, 552] on icon at bounding box center [793, 552] width 13 height 13
drag, startPoint x: 911, startPoint y: 539, endPoint x: 927, endPoint y: 537, distance: 15.9
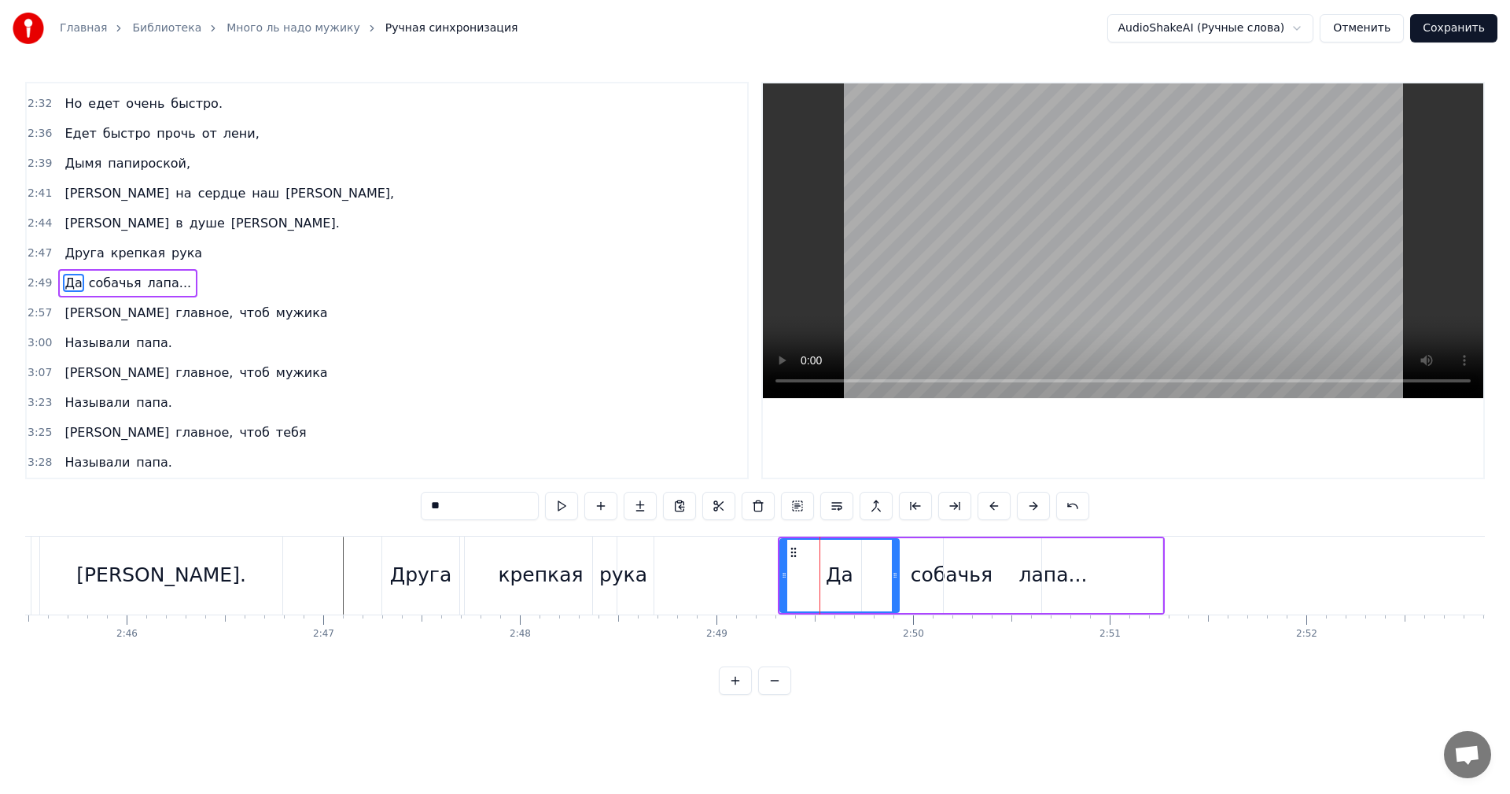
click at [920, 537] on div "Да собачья лапа..." at bounding box center [971, 576] width 387 height 78
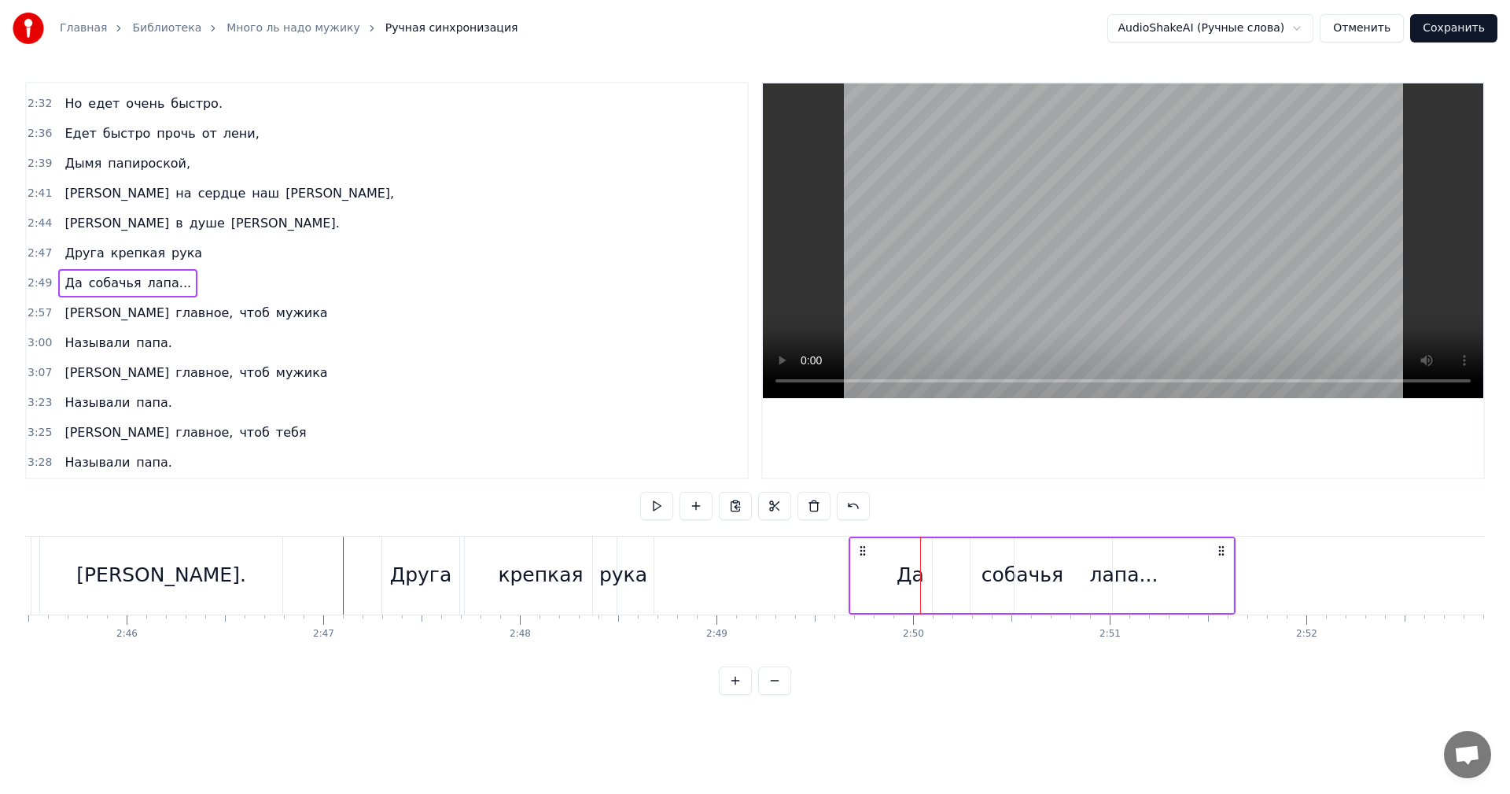
drag, startPoint x: 1150, startPoint y: 551, endPoint x: 1221, endPoint y: 548, distance: 70.8
click at [1221, 548] on icon at bounding box center [1221, 550] width 13 height 13
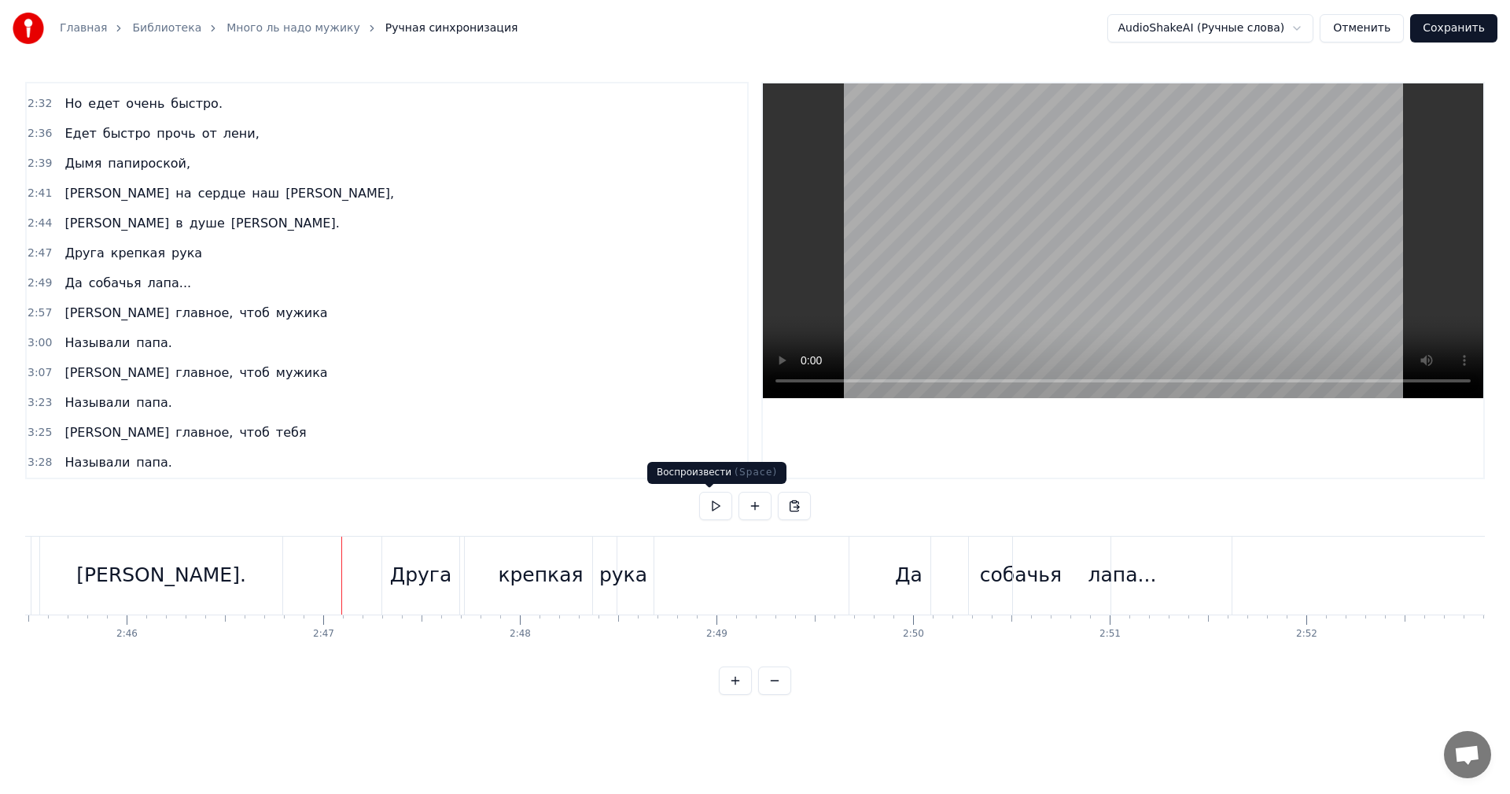
click at [705, 503] on button at bounding box center [715, 506] width 33 height 28
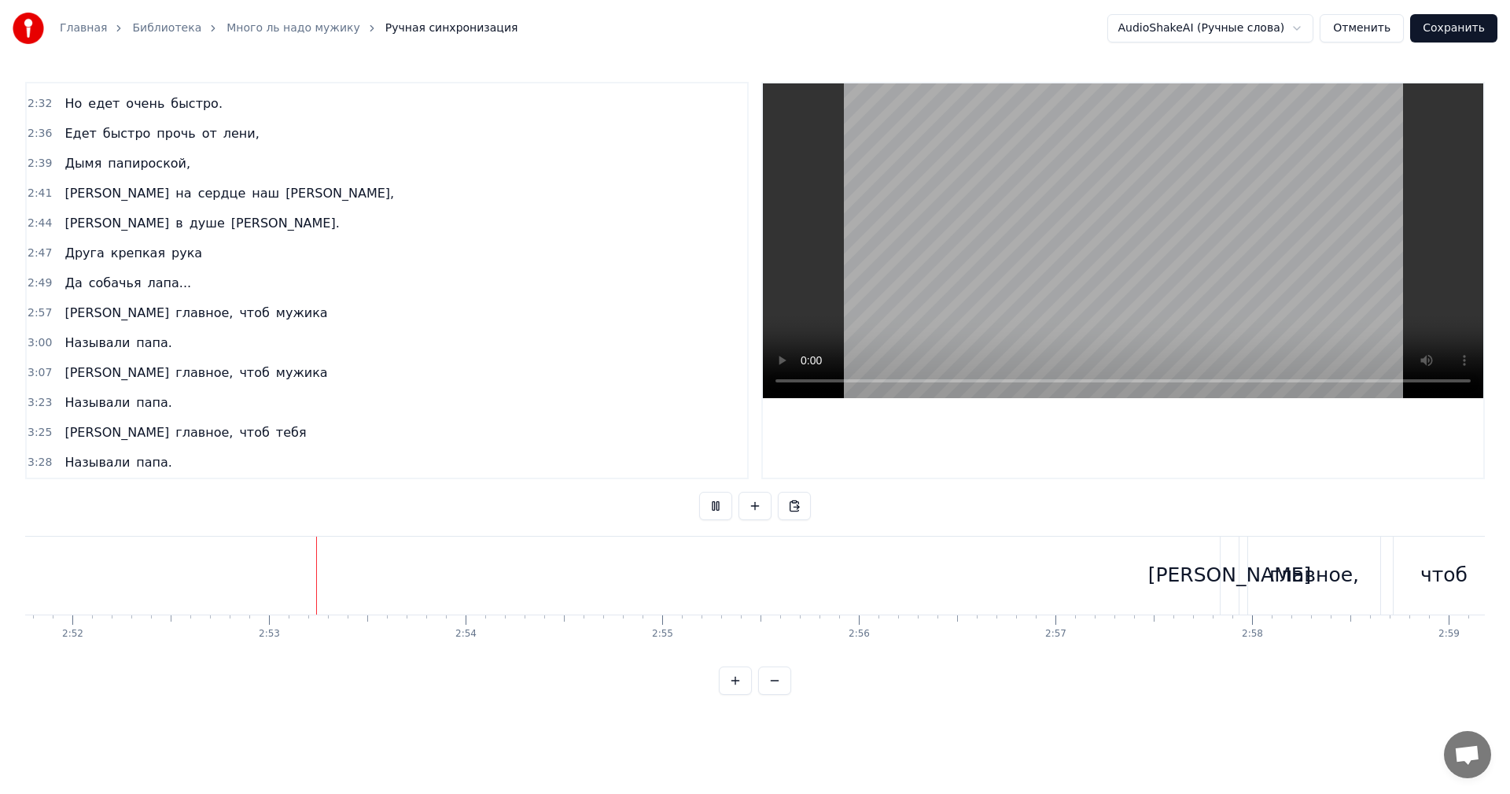
scroll to position [0, 33867]
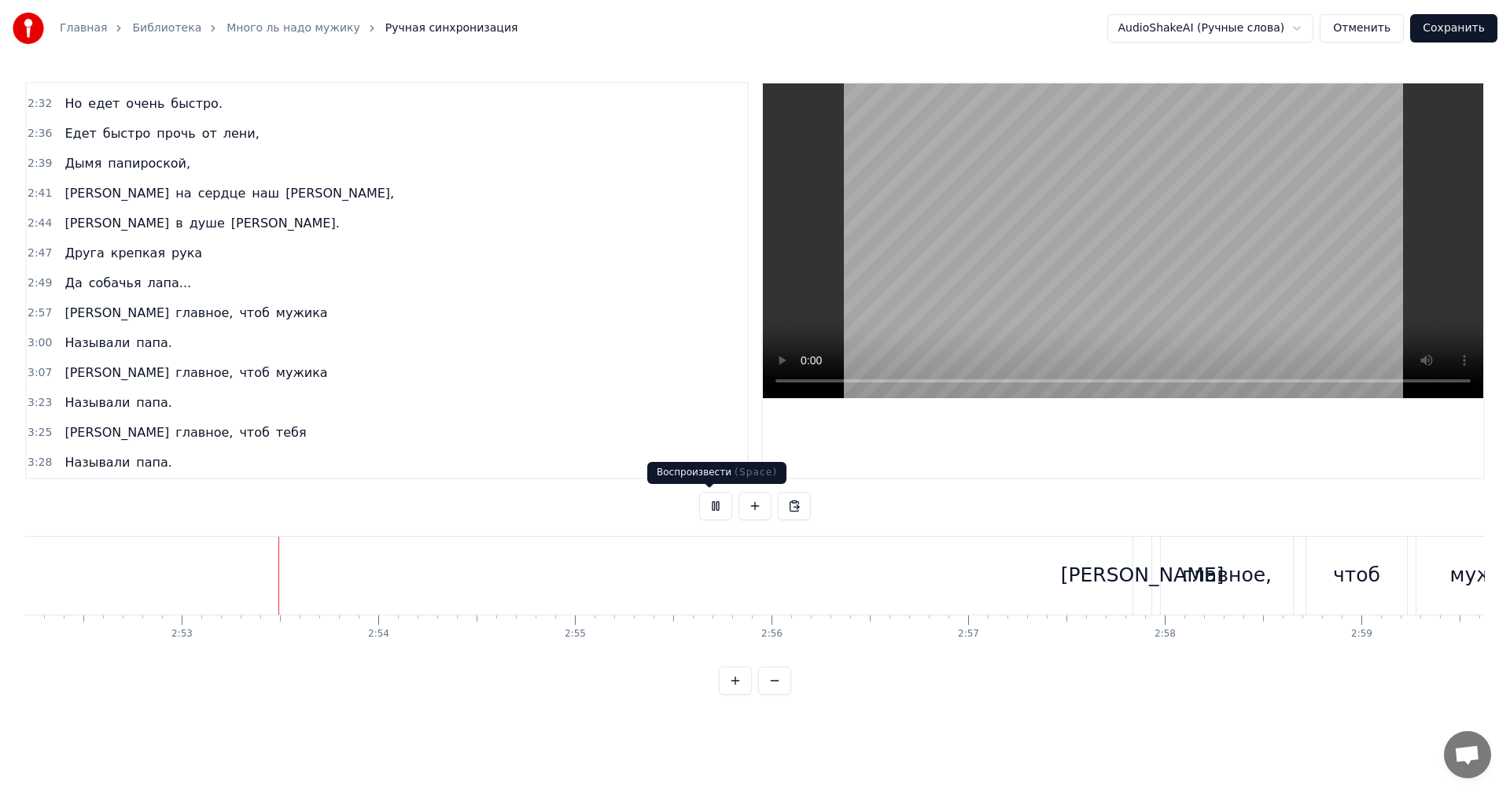
click at [702, 499] on button at bounding box center [715, 506] width 33 height 28
click at [1168, 551] on div "главное," at bounding box center [1227, 576] width 132 height 78
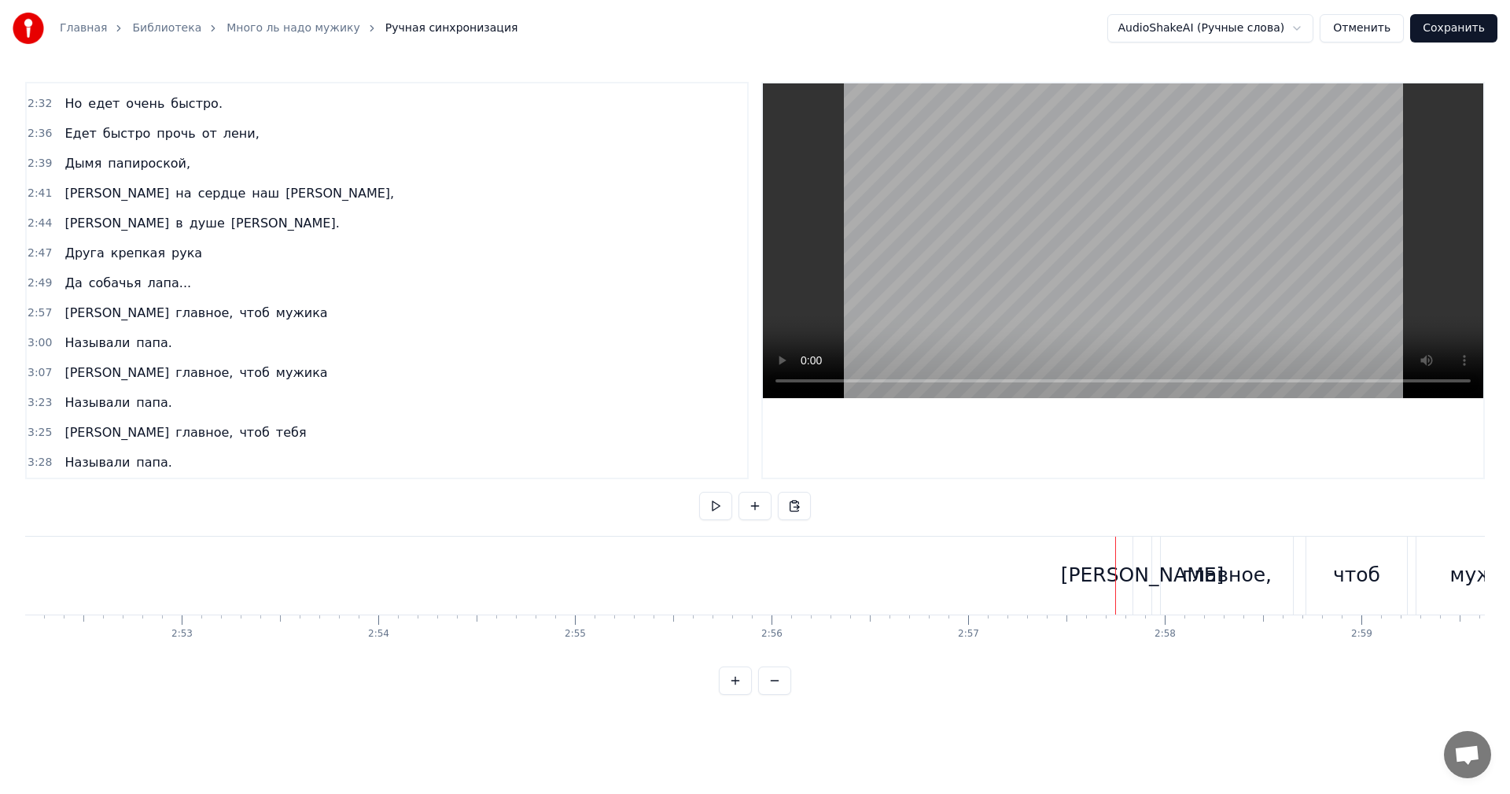
click at [1141, 551] on div "[PERSON_NAME]" at bounding box center [1143, 576] width 18 height 78
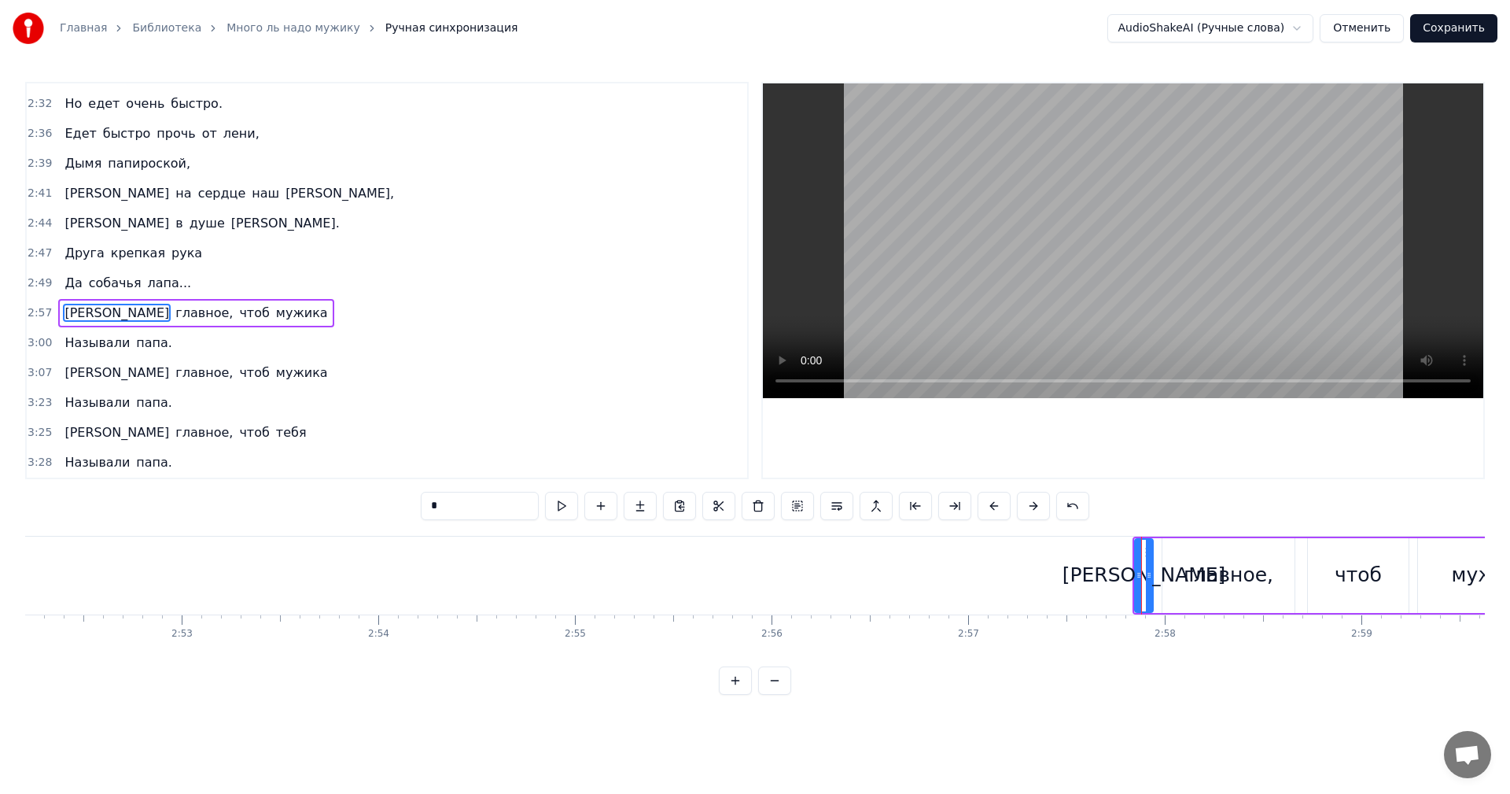
click at [1148, 551] on div at bounding box center [1149, 576] width 6 height 72
click at [1145, 551] on div "[PERSON_NAME]" at bounding box center [1144, 576] width 17 height 72
click at [1171, 550] on div "главное," at bounding box center [1229, 575] width 132 height 75
type input "********"
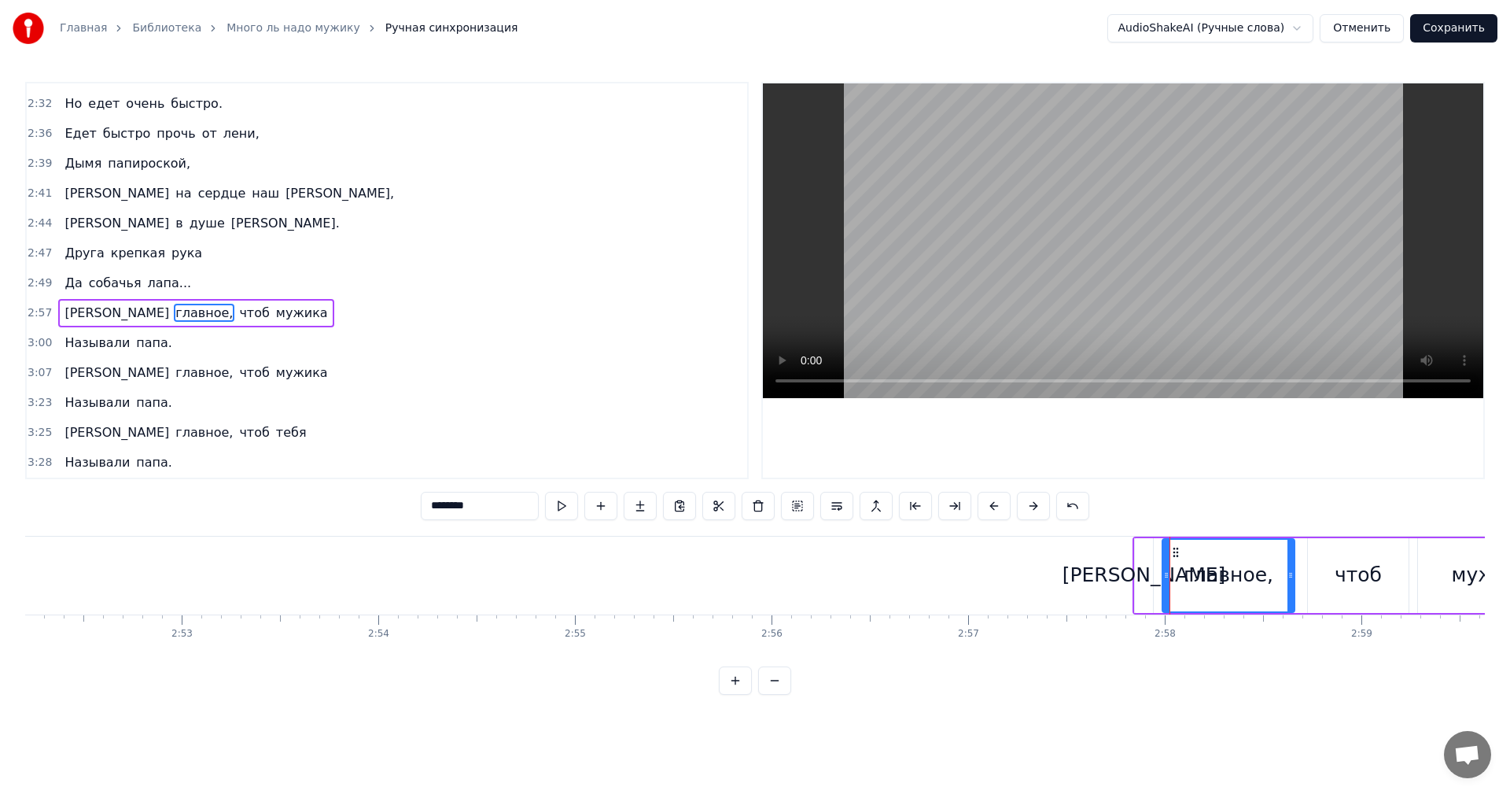
click at [1301, 548] on div "А главное, чтоб мужика" at bounding box center [1351, 576] width 436 height 78
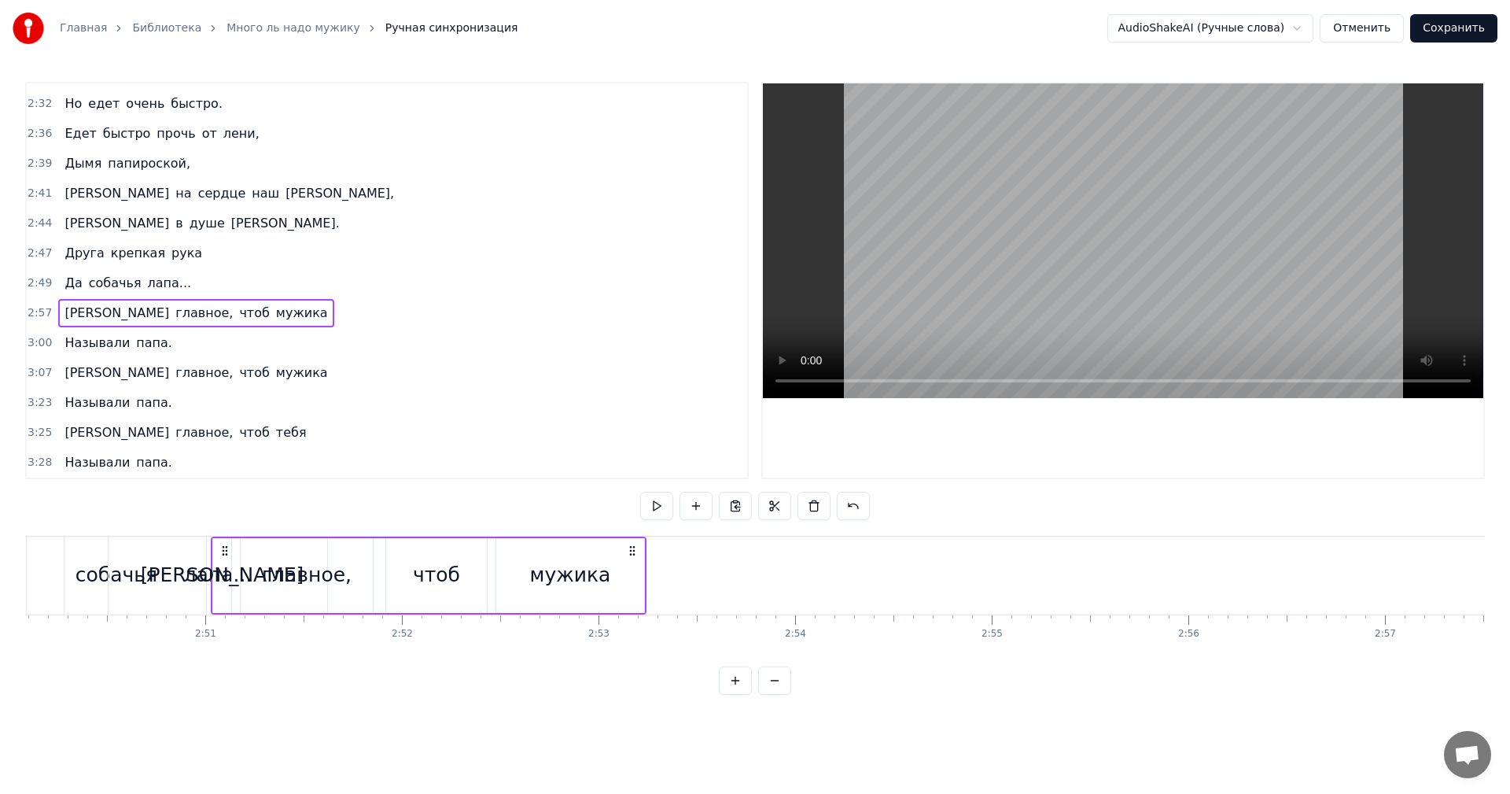
scroll to position [0, 33404]
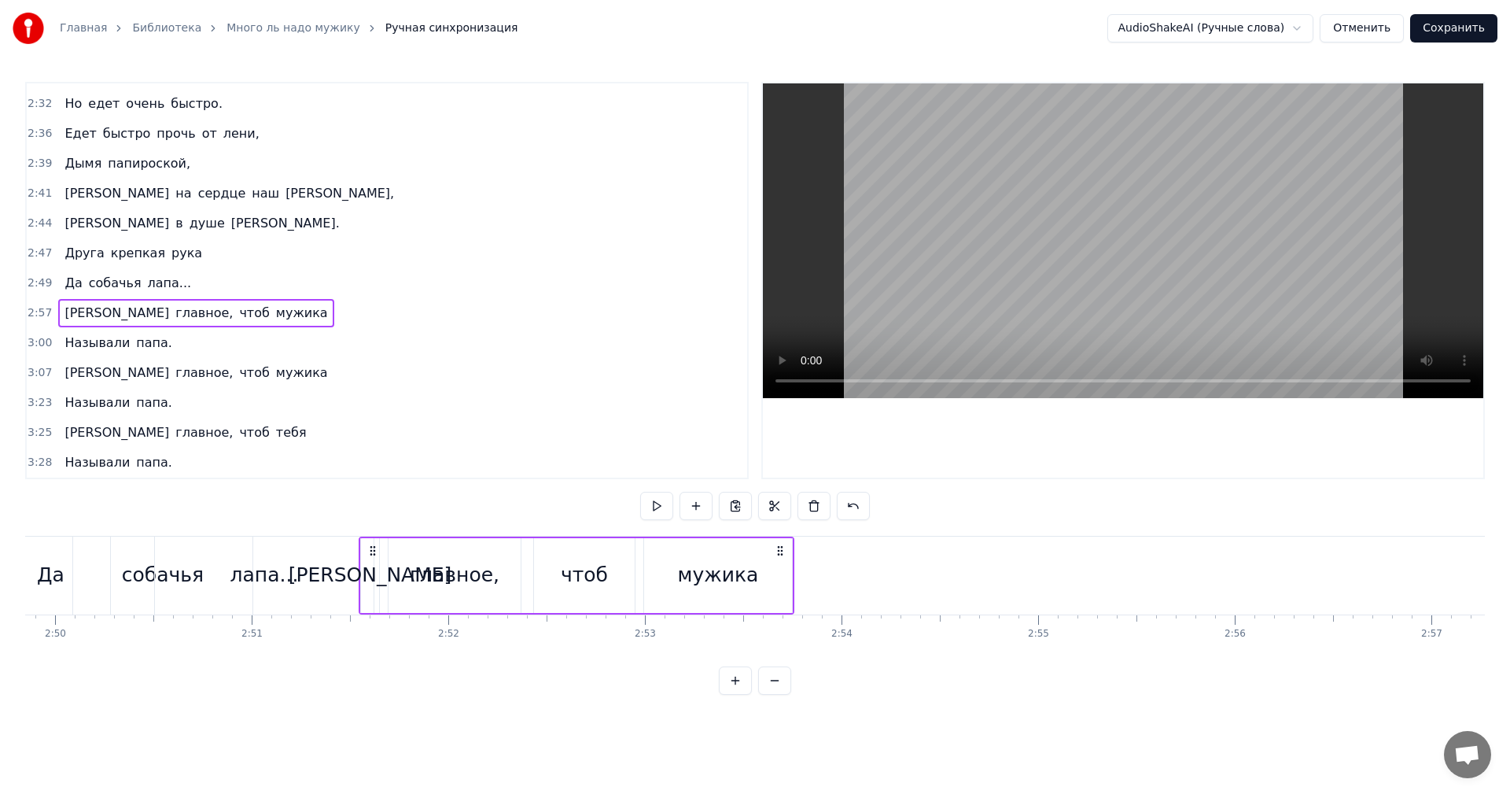
drag, startPoint x: 1148, startPoint y: 551, endPoint x: 374, endPoint y: 574, distance: 774.4
click at [374, 574] on div "А главное, чтоб мужика" at bounding box center [577, 576] width 436 height 78
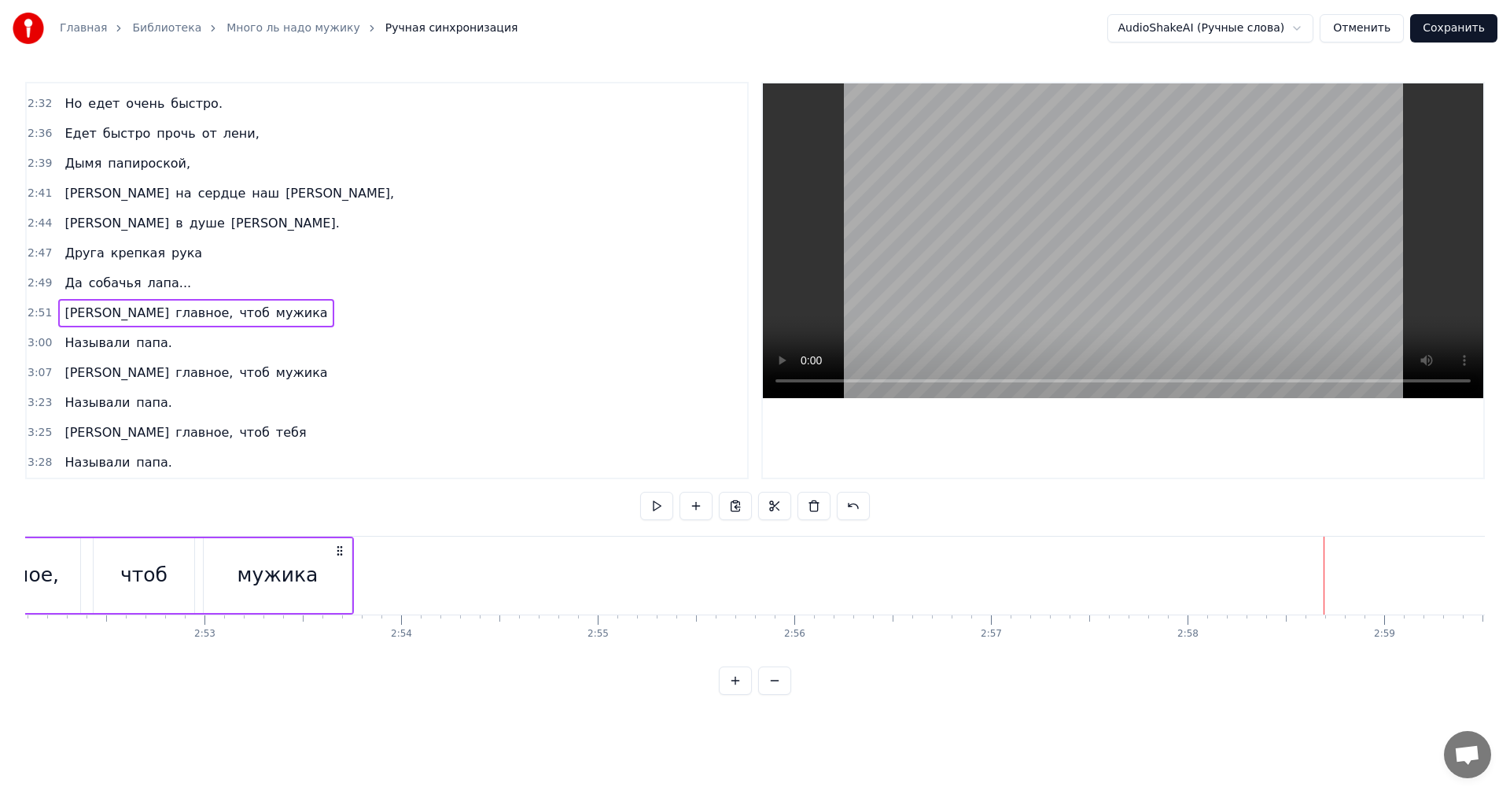
scroll to position [0, 34388]
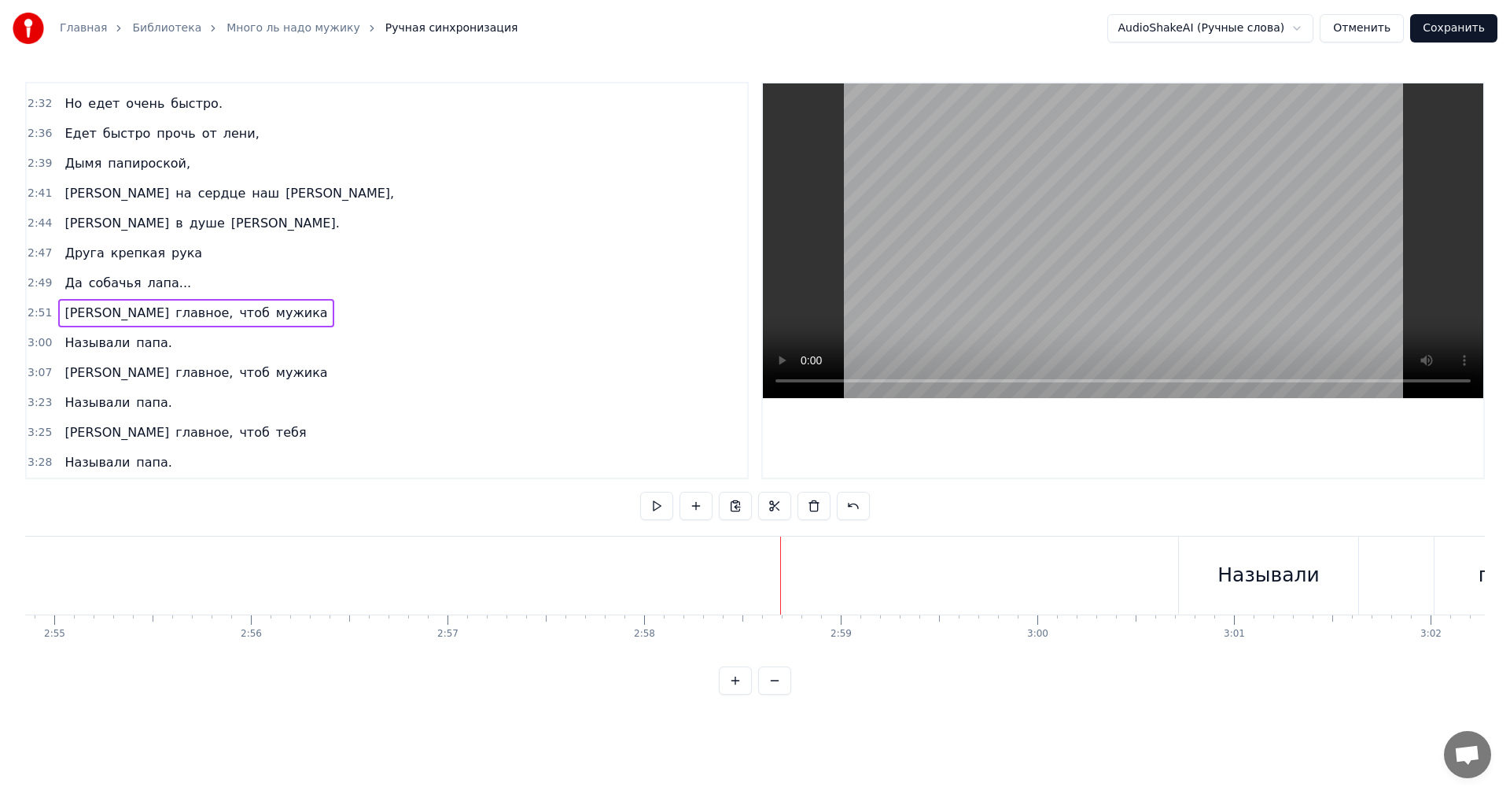
click at [1235, 570] on div "Называли" at bounding box center [1268, 575] width 101 height 30
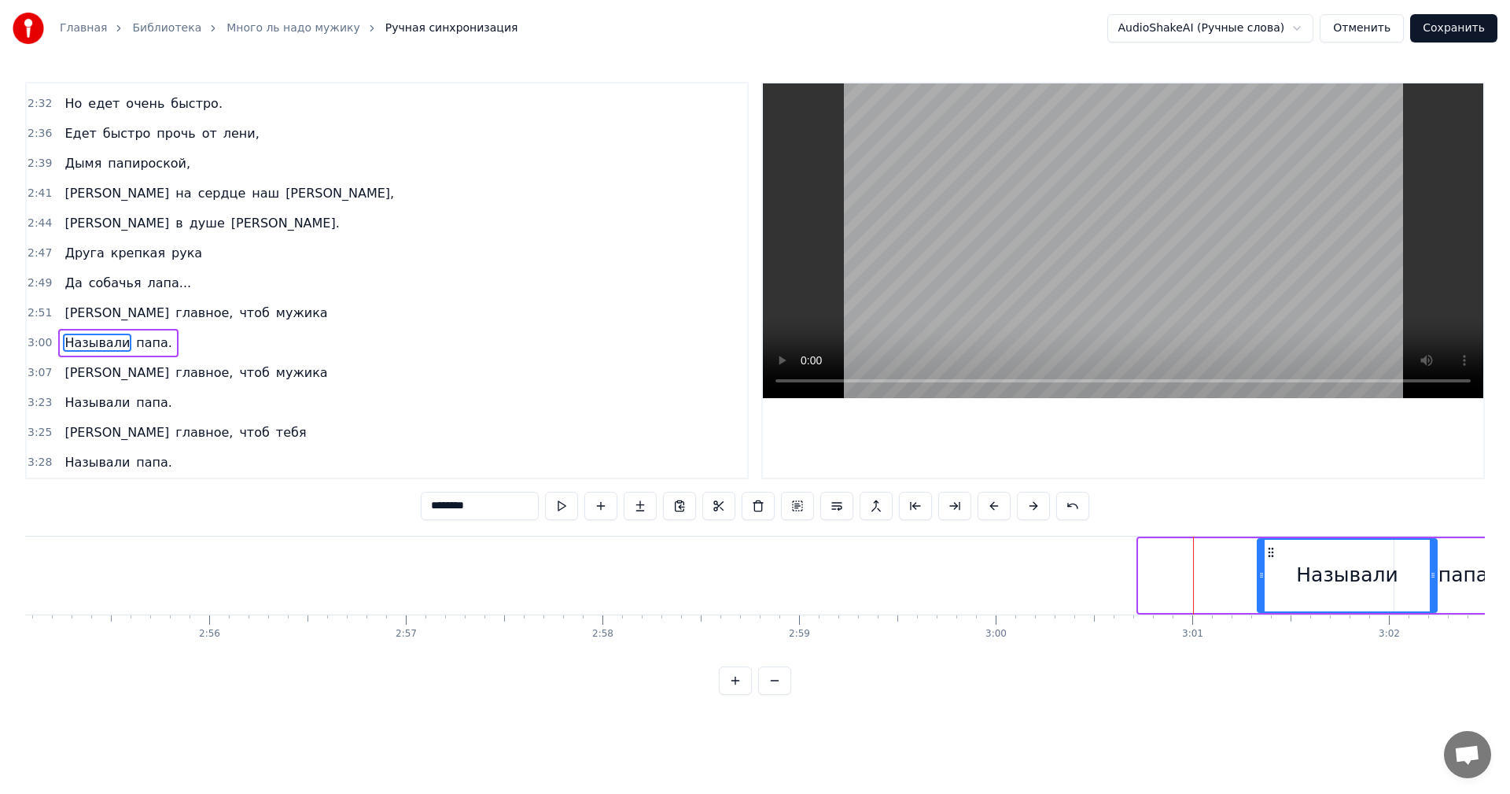
scroll to position [0, 34464]
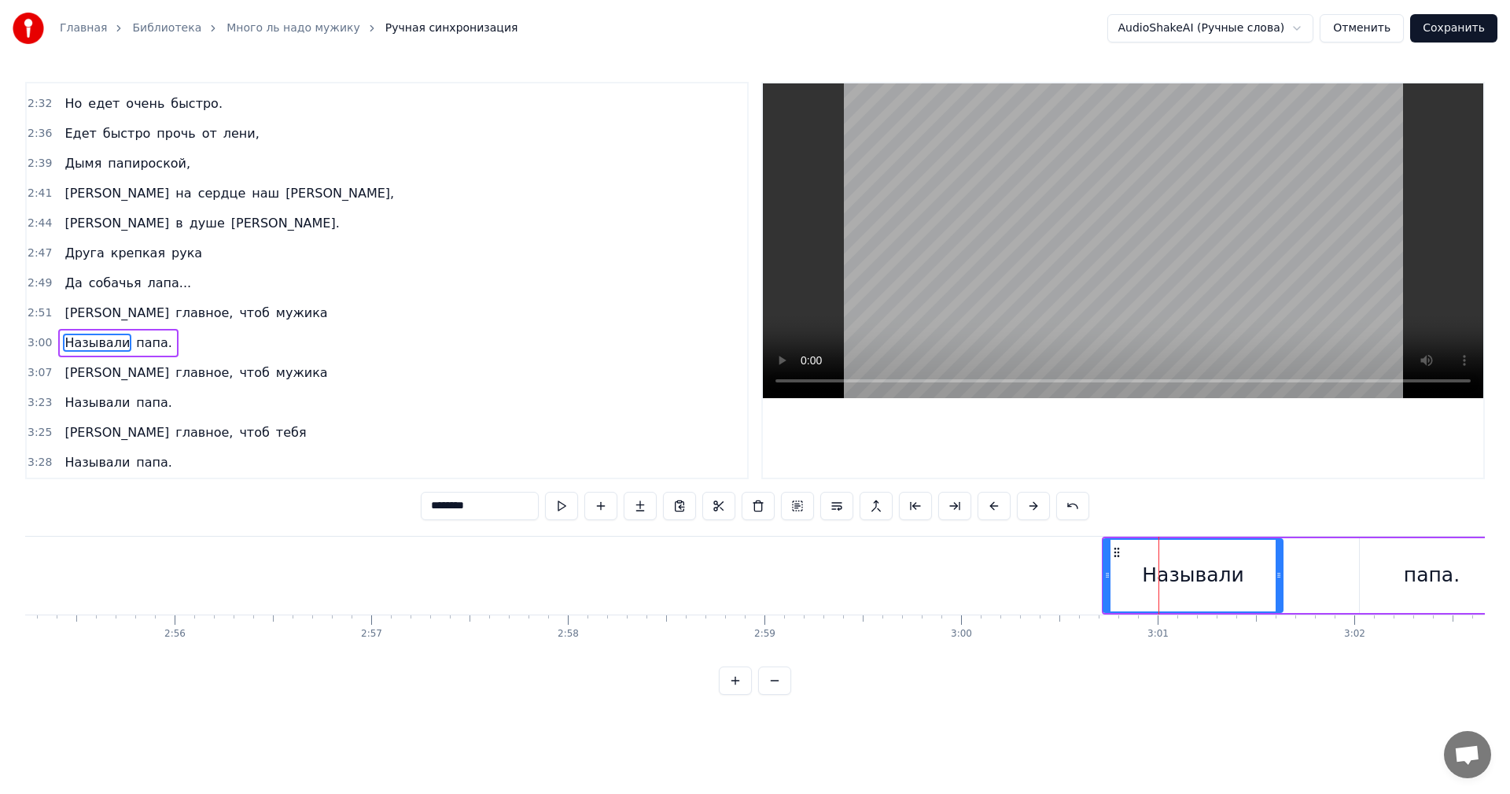
drag, startPoint x: 1195, startPoint y: 551, endPoint x: 1118, endPoint y: 556, distance: 77.2
click at [1118, 556] on icon at bounding box center [1117, 552] width 13 height 13
click at [1319, 570] on div "Называли папа." at bounding box center [1303, 576] width 405 height 78
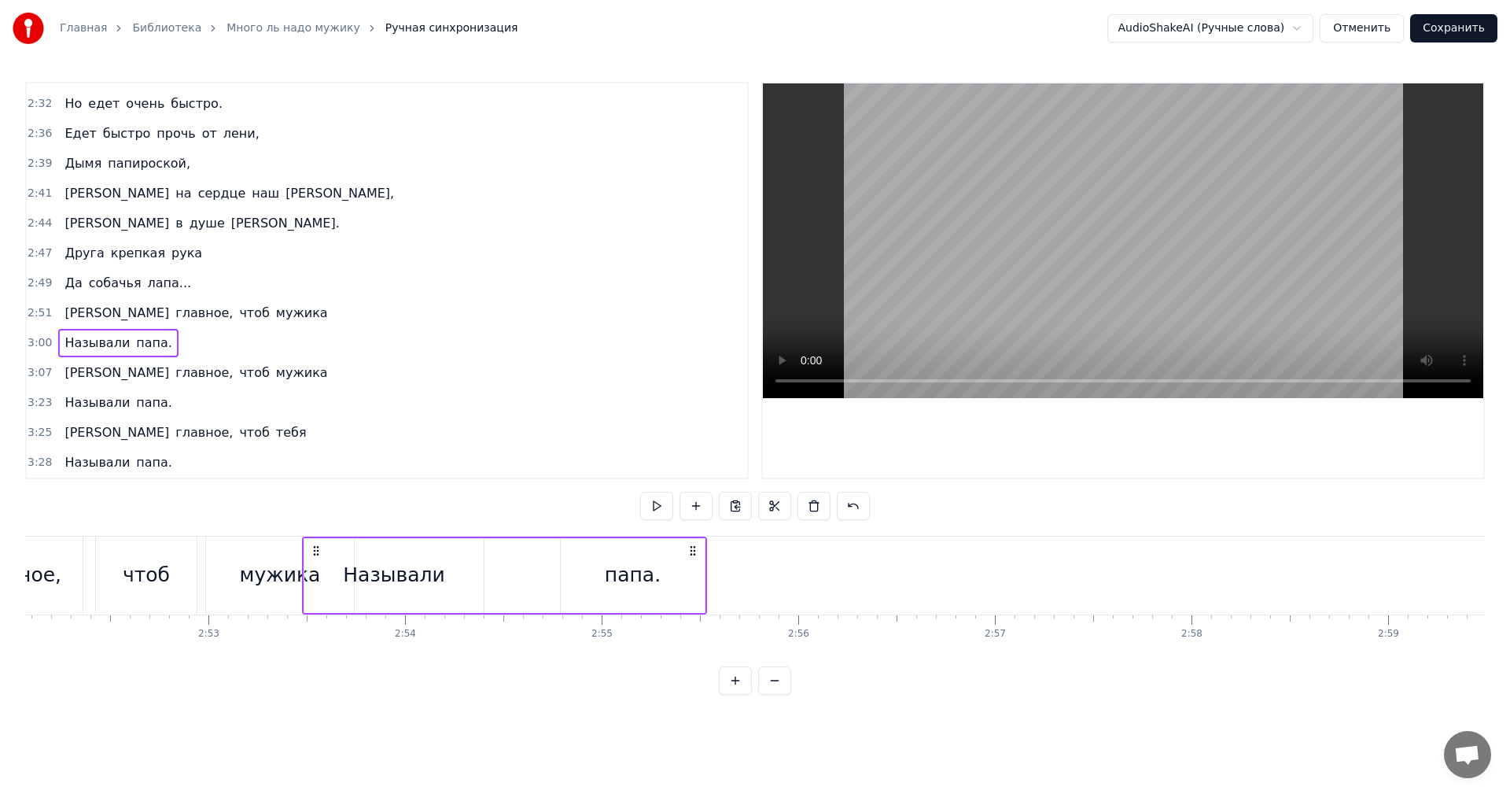
scroll to position [0, 33830]
drag, startPoint x: 1102, startPoint y: 551, endPoint x: 349, endPoint y: 599, distance: 754.4
click at [337, 592] on div "Называли папа." at bounding box center [523, 576] width 405 height 78
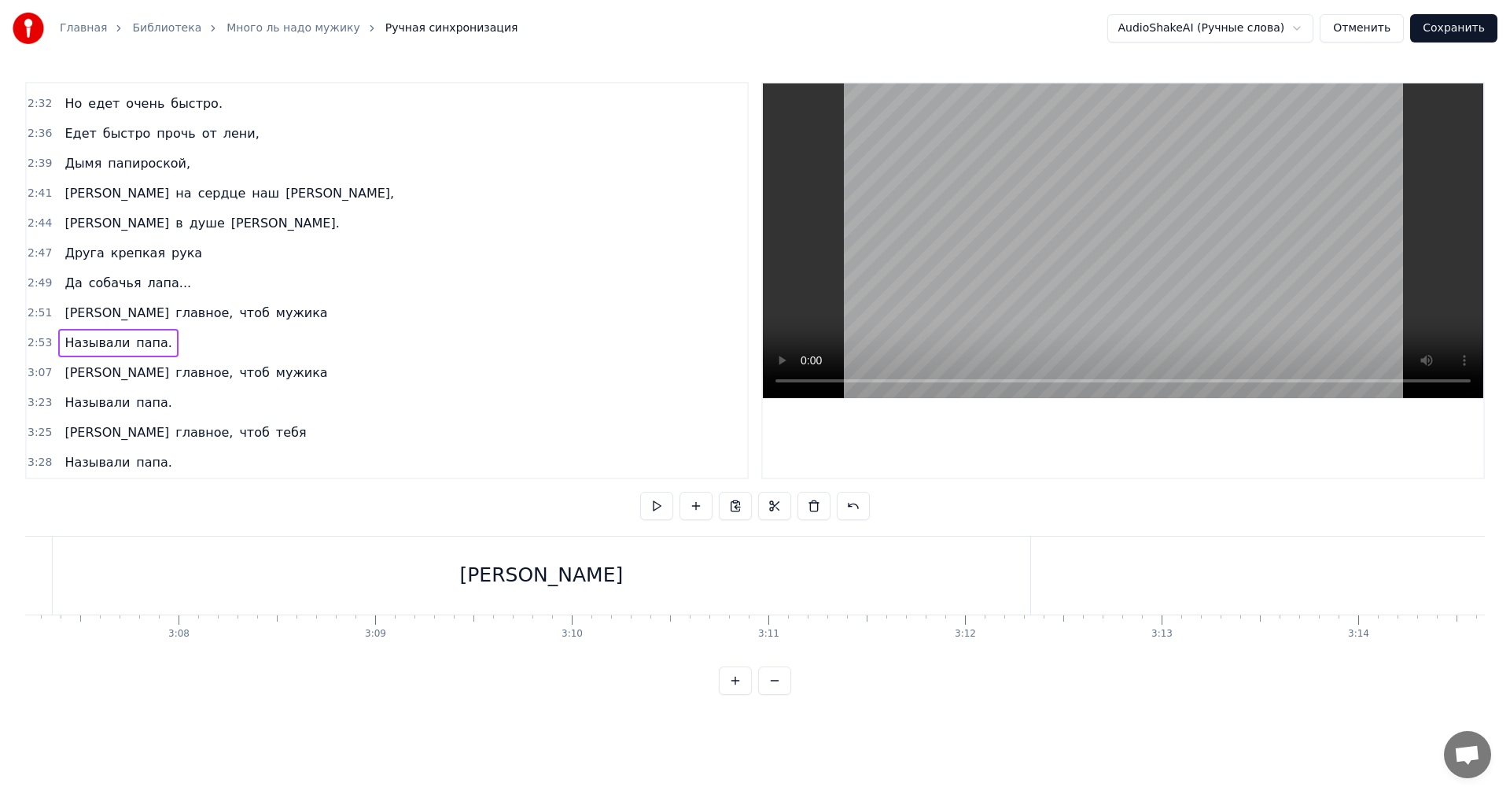
scroll to position [0, 36844]
click at [393, 551] on div "[PERSON_NAME]" at bounding box center [518, 576] width 978 height 78
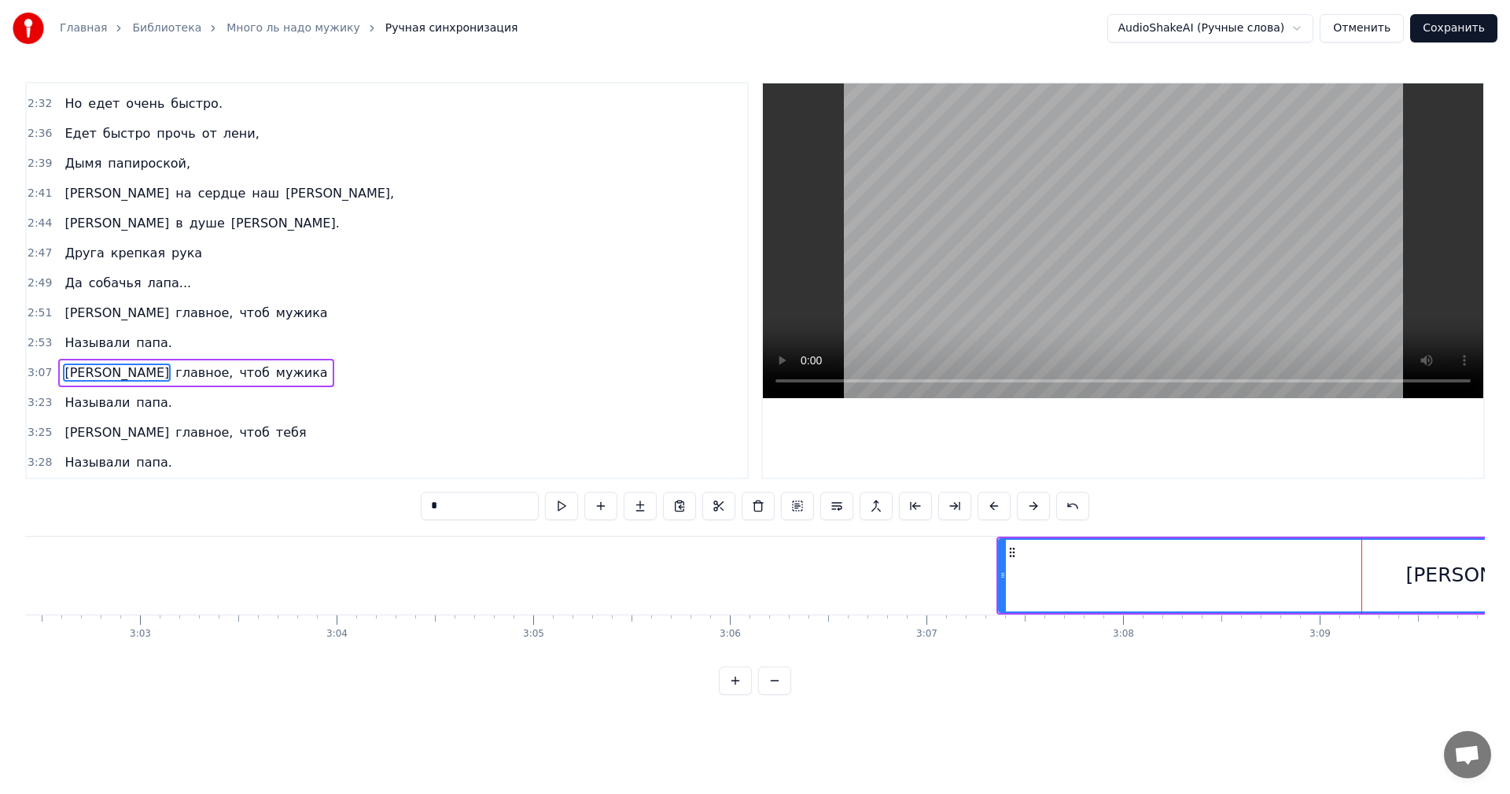
scroll to position [0, 35993]
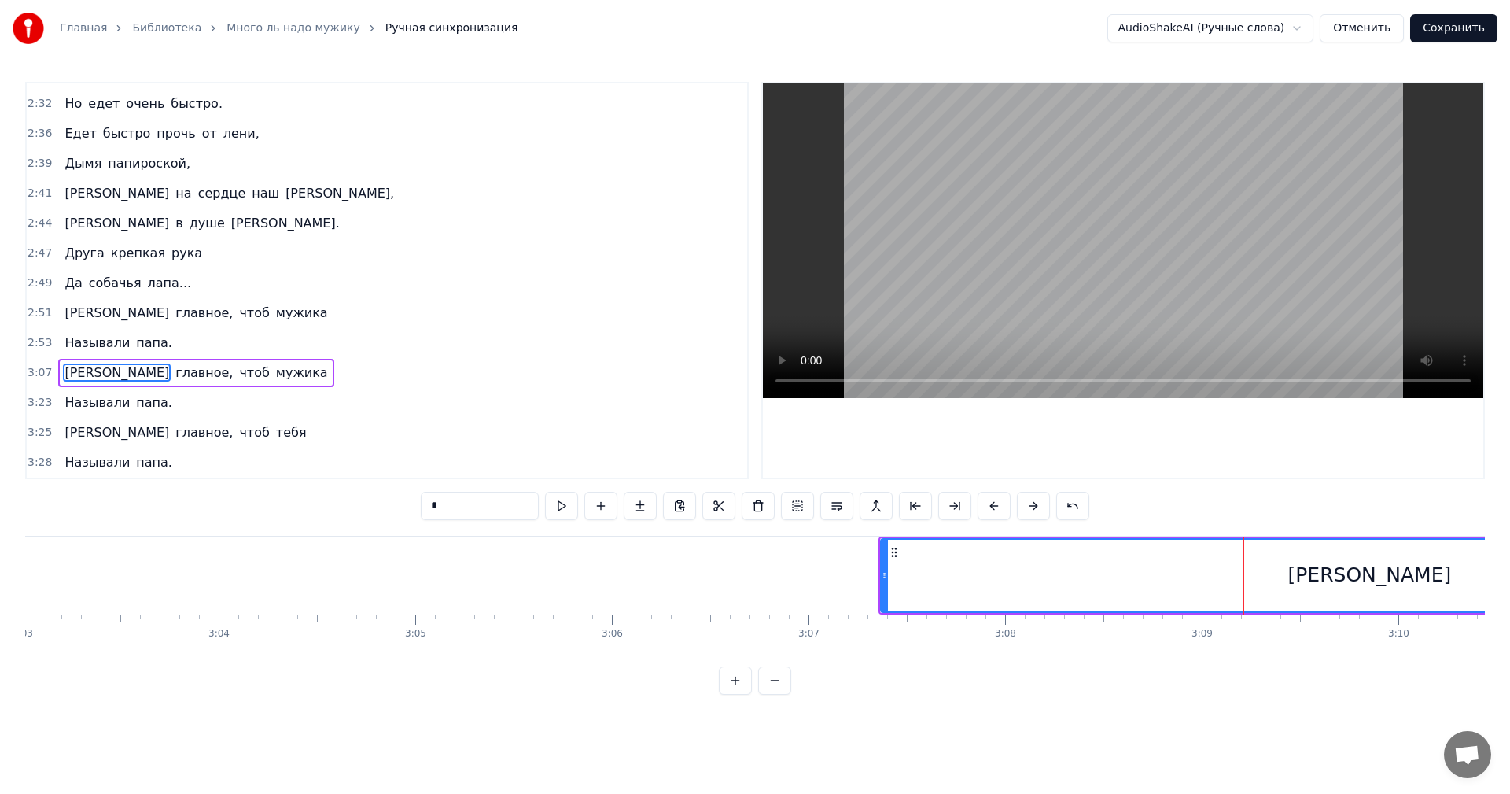
drag, startPoint x: 977, startPoint y: 559, endPoint x: 933, endPoint y: 559, distance: 44.1
click at [933, 559] on div "[PERSON_NAME]" at bounding box center [1370, 576] width 976 height 72
drag, startPoint x: 924, startPoint y: 544, endPoint x: 879, endPoint y: 544, distance: 44.8
click at [880, 544] on div "[PERSON_NAME]" at bounding box center [1369, 575] width 979 height 75
drag, startPoint x: 896, startPoint y: 551, endPoint x: 926, endPoint y: 566, distance: 33.4
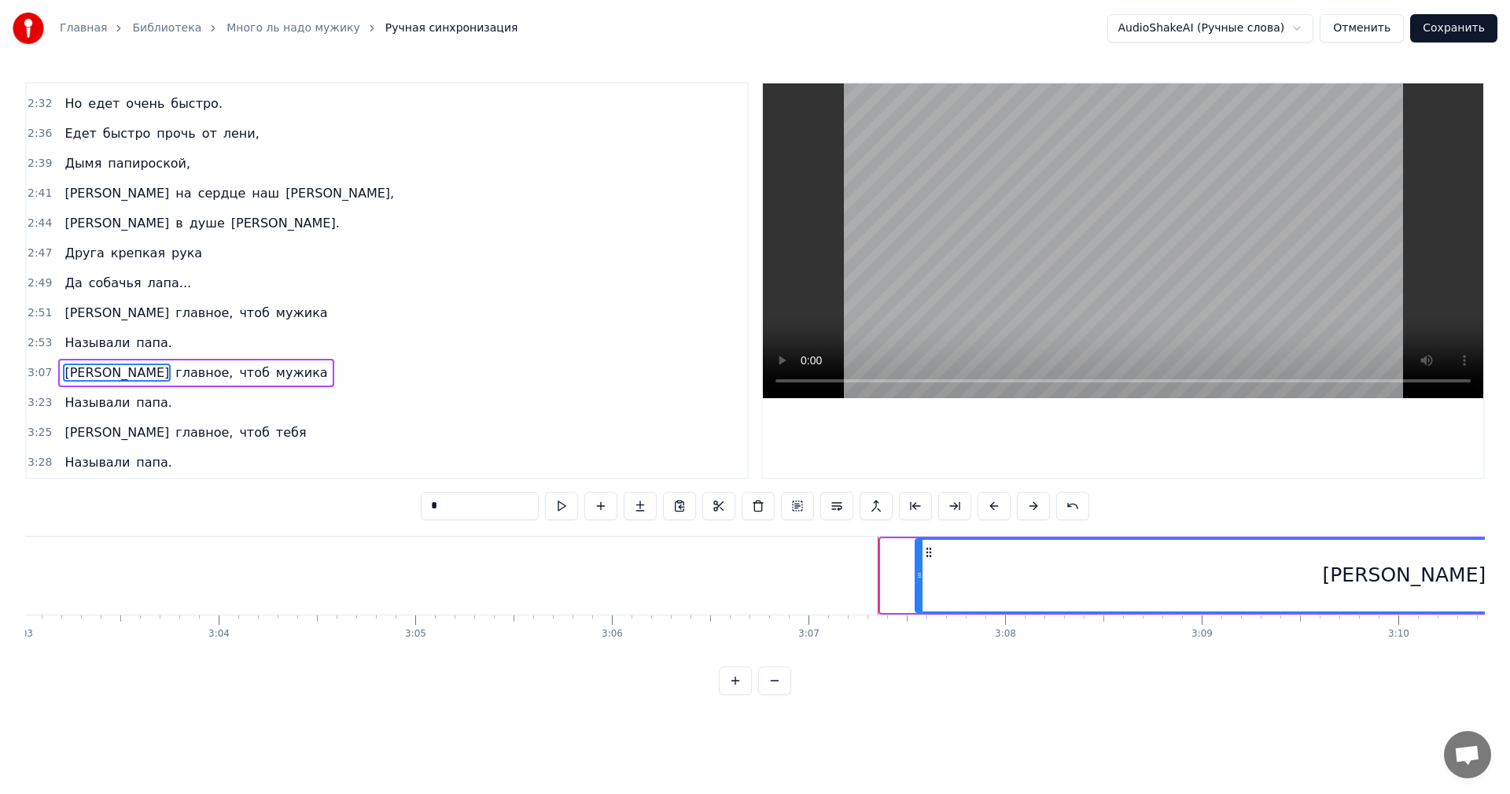
click at [929, 566] on div "[PERSON_NAME]" at bounding box center [1404, 576] width 976 height 72
click at [979, 559] on div "[PERSON_NAME]" at bounding box center [1404, 576] width 976 height 72
click at [1227, 571] on div "[PERSON_NAME]" at bounding box center [1404, 576] width 976 height 72
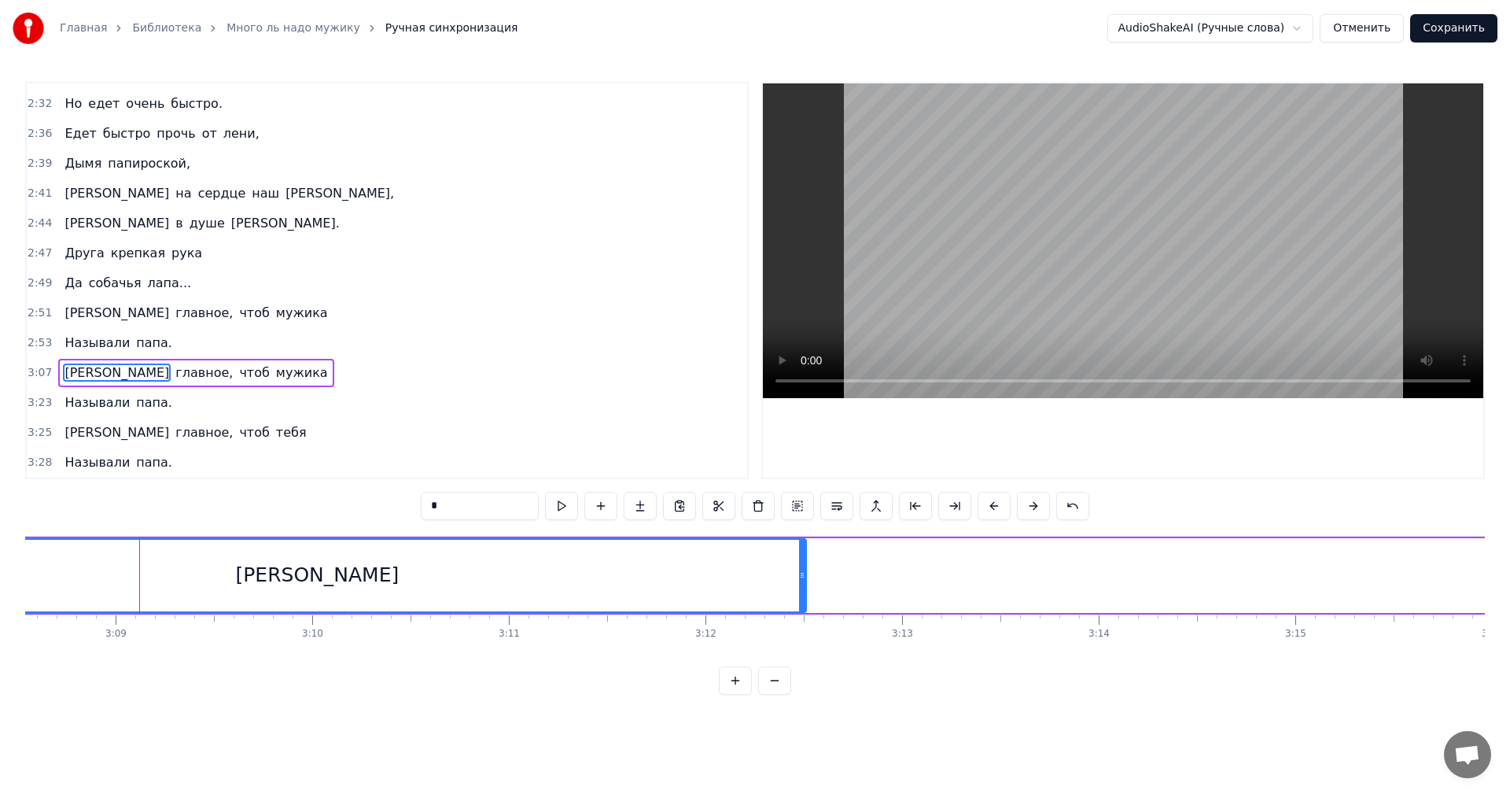
scroll to position [0, 37103]
click at [1292, 593] on div "А главное, чтоб мужика" at bounding box center [1308, 576] width 3010 height 78
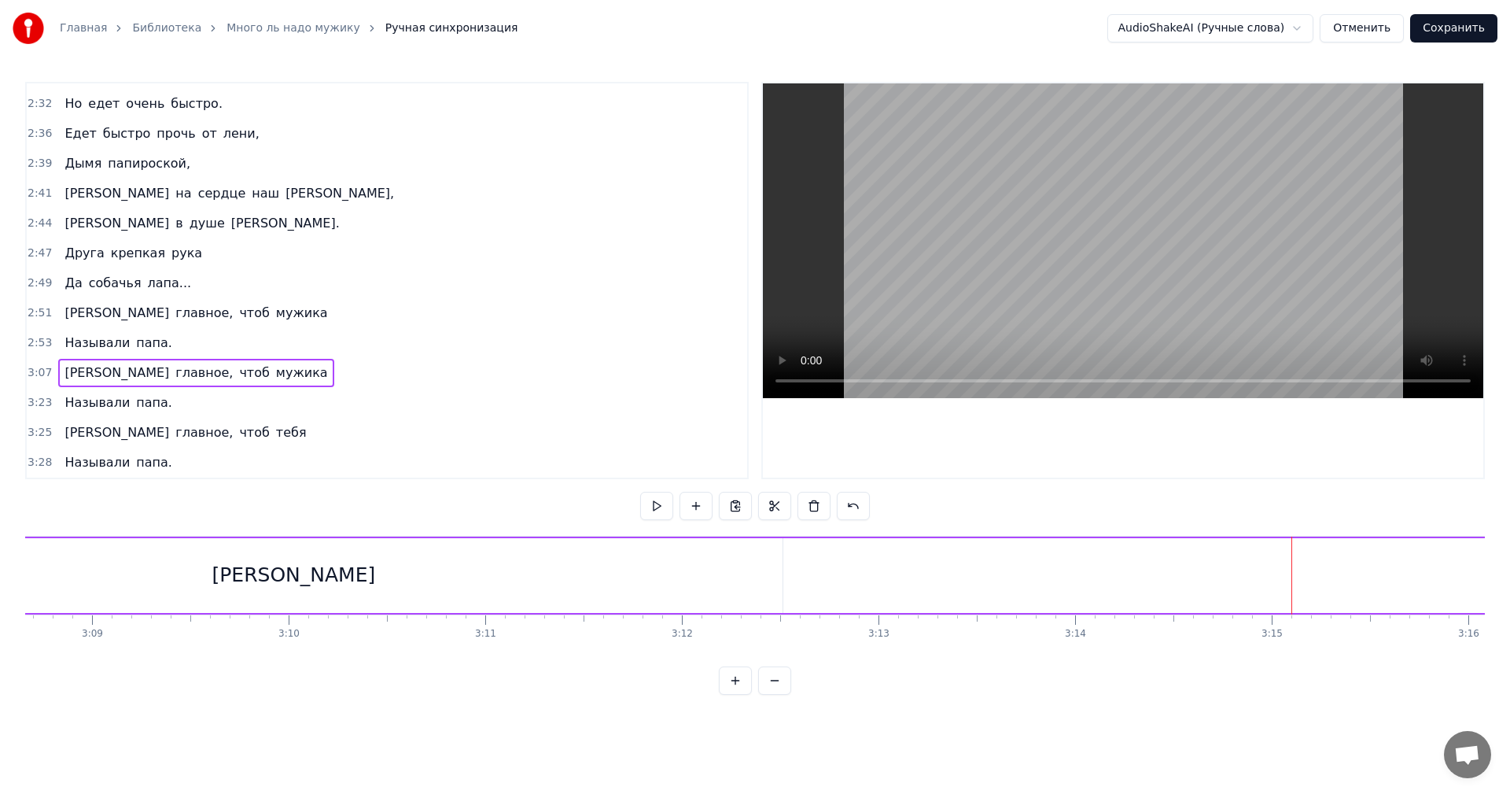
drag, startPoint x: 297, startPoint y: 577, endPoint x: 177, endPoint y: 575, distance: 119.6
click at [177, 575] on div "[PERSON_NAME]" at bounding box center [294, 575] width 978 height 75
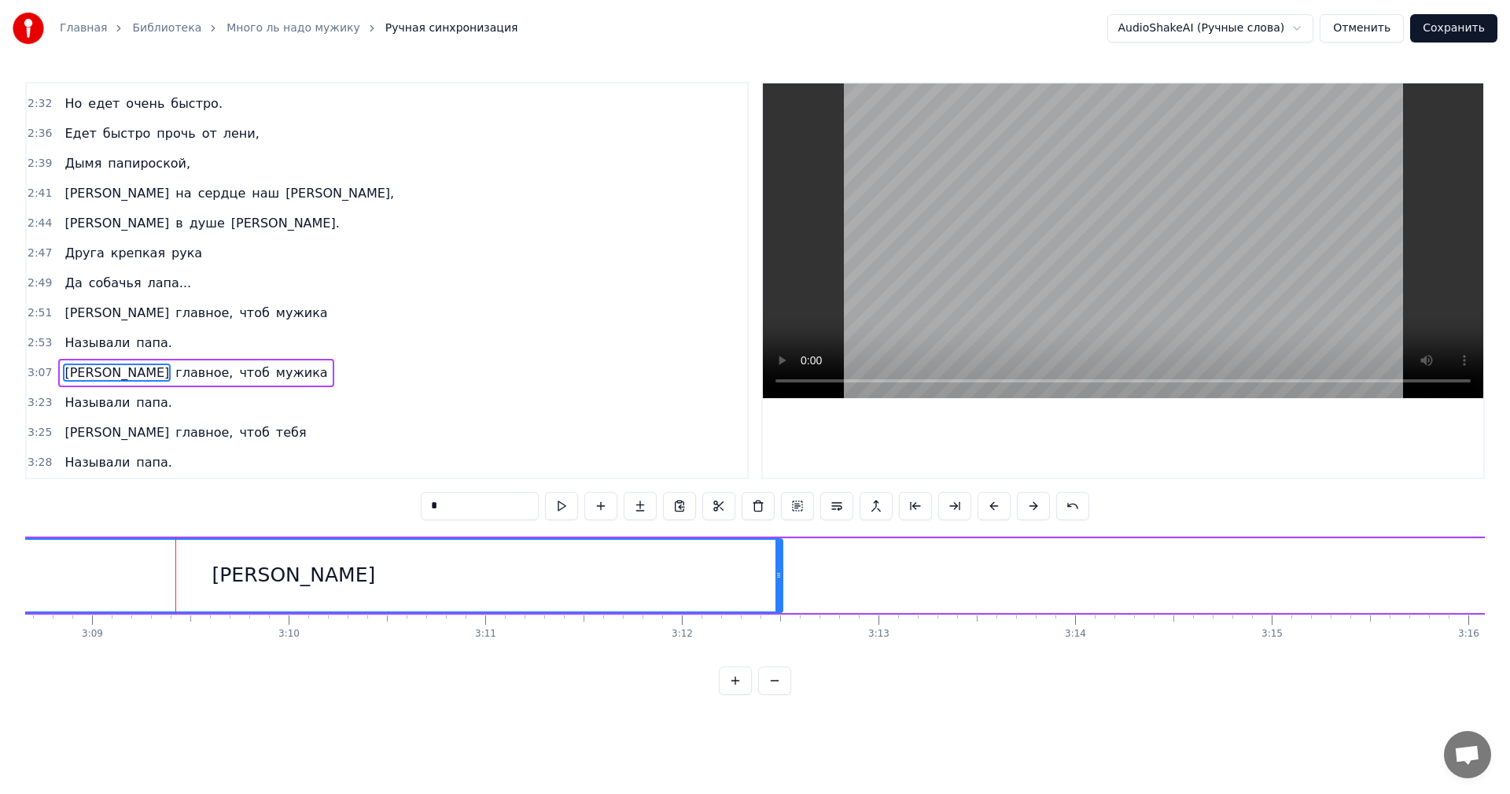
click at [888, 601] on div "А главное, чтоб мужика" at bounding box center [1308, 576] width 3010 height 78
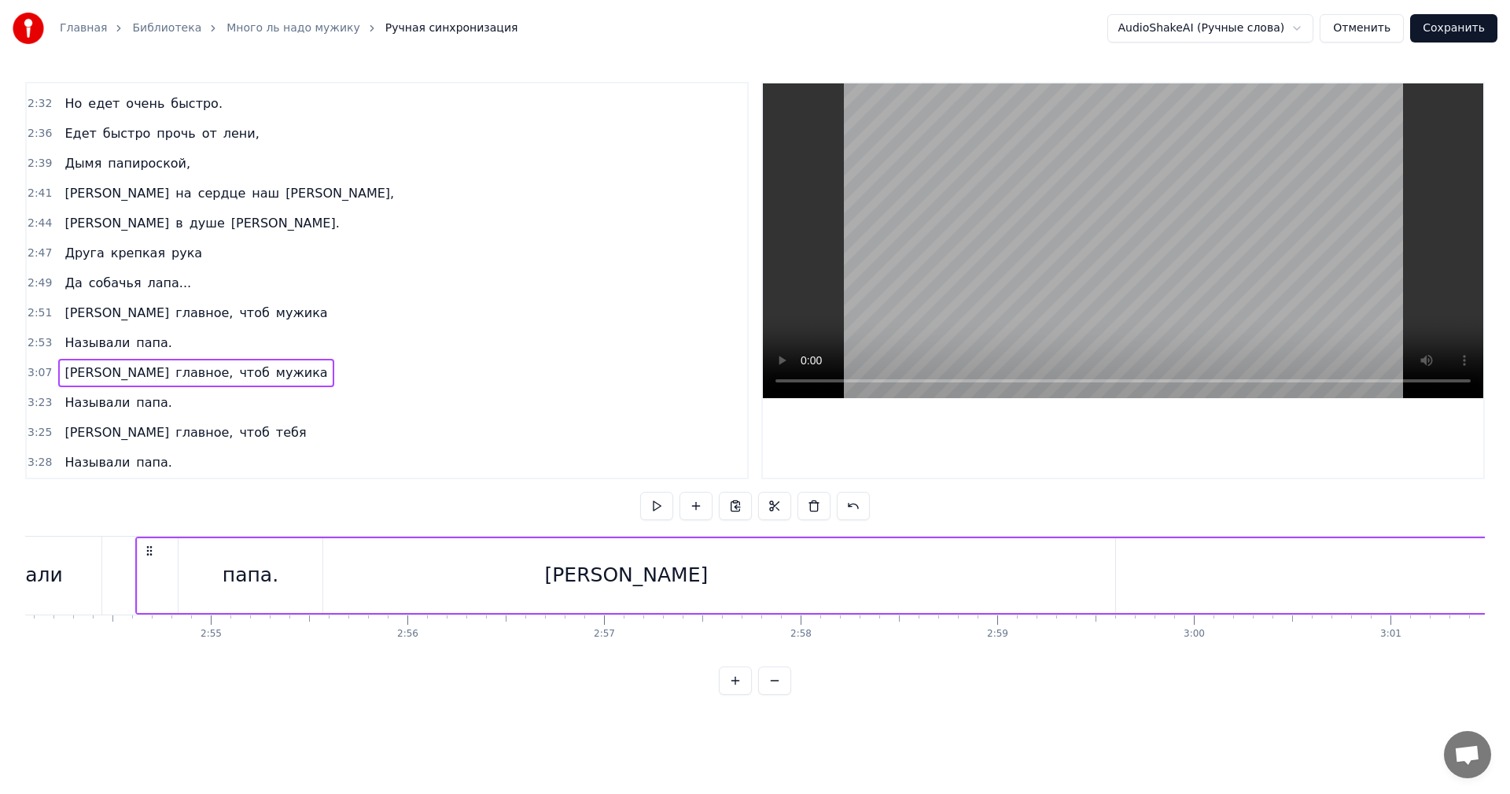
scroll to position [0, 34179]
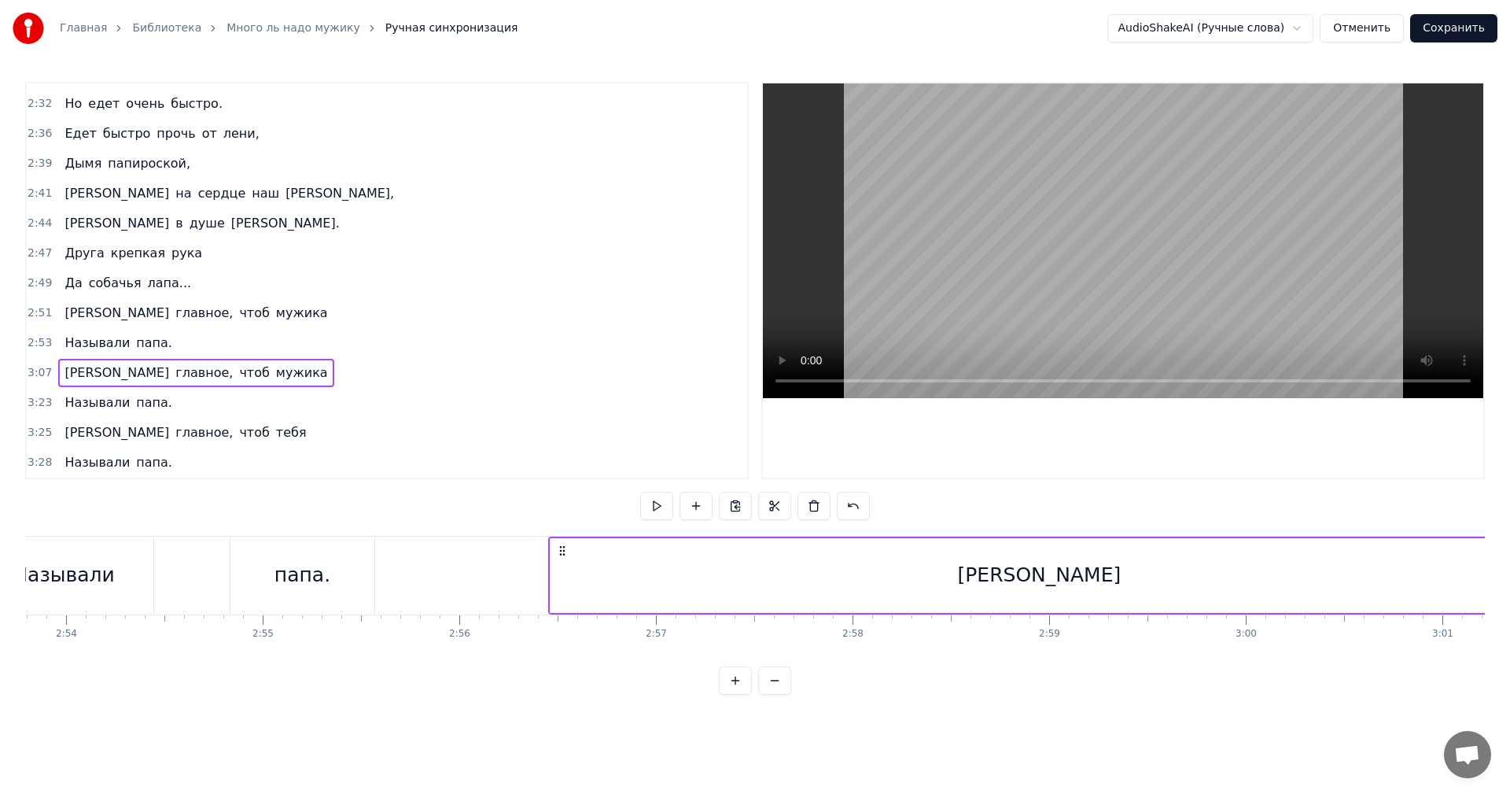
drag, startPoint x: 1186, startPoint y: 549, endPoint x: 562, endPoint y: 557, distance: 623.1
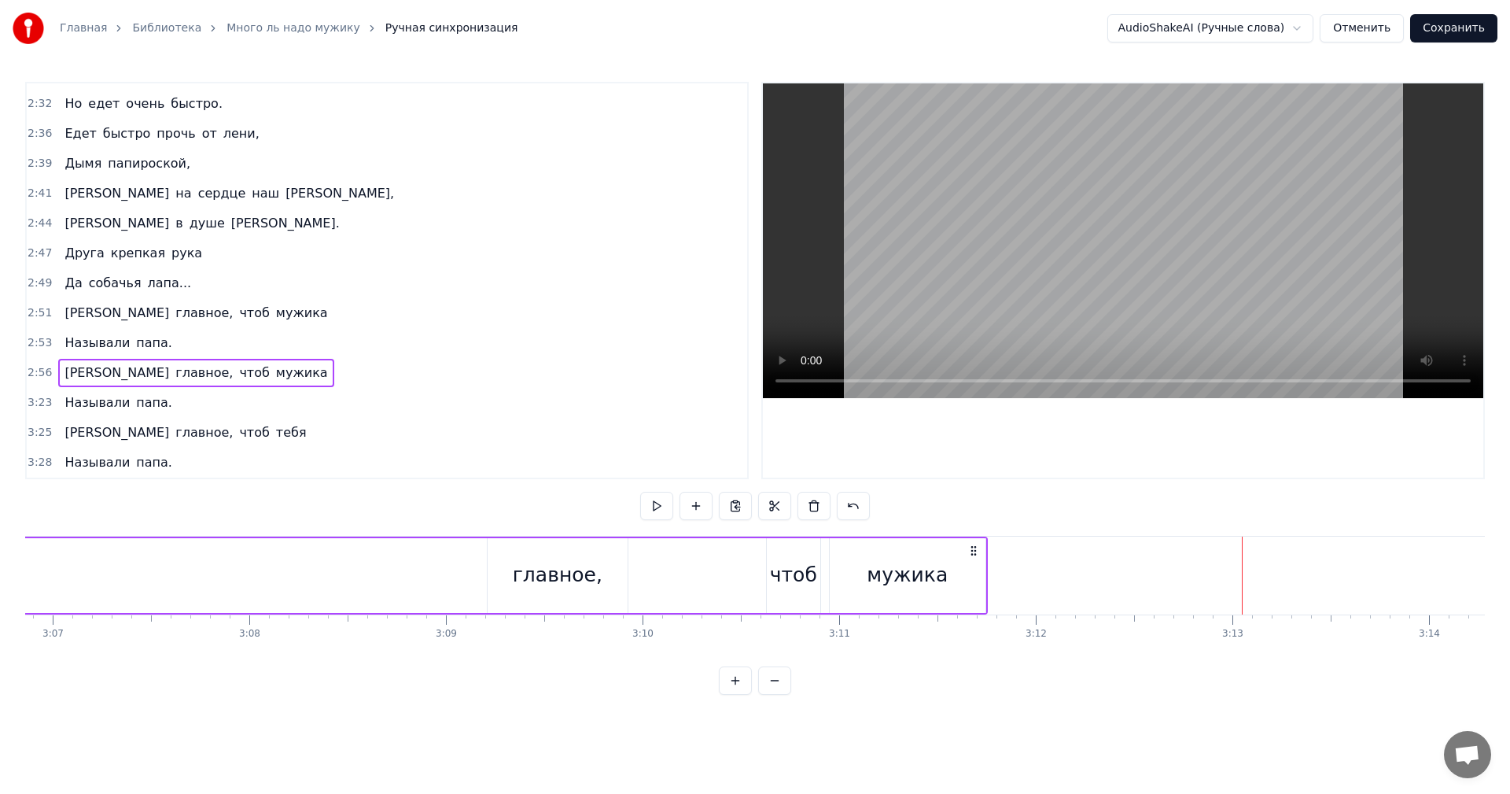
scroll to position [0, 36513]
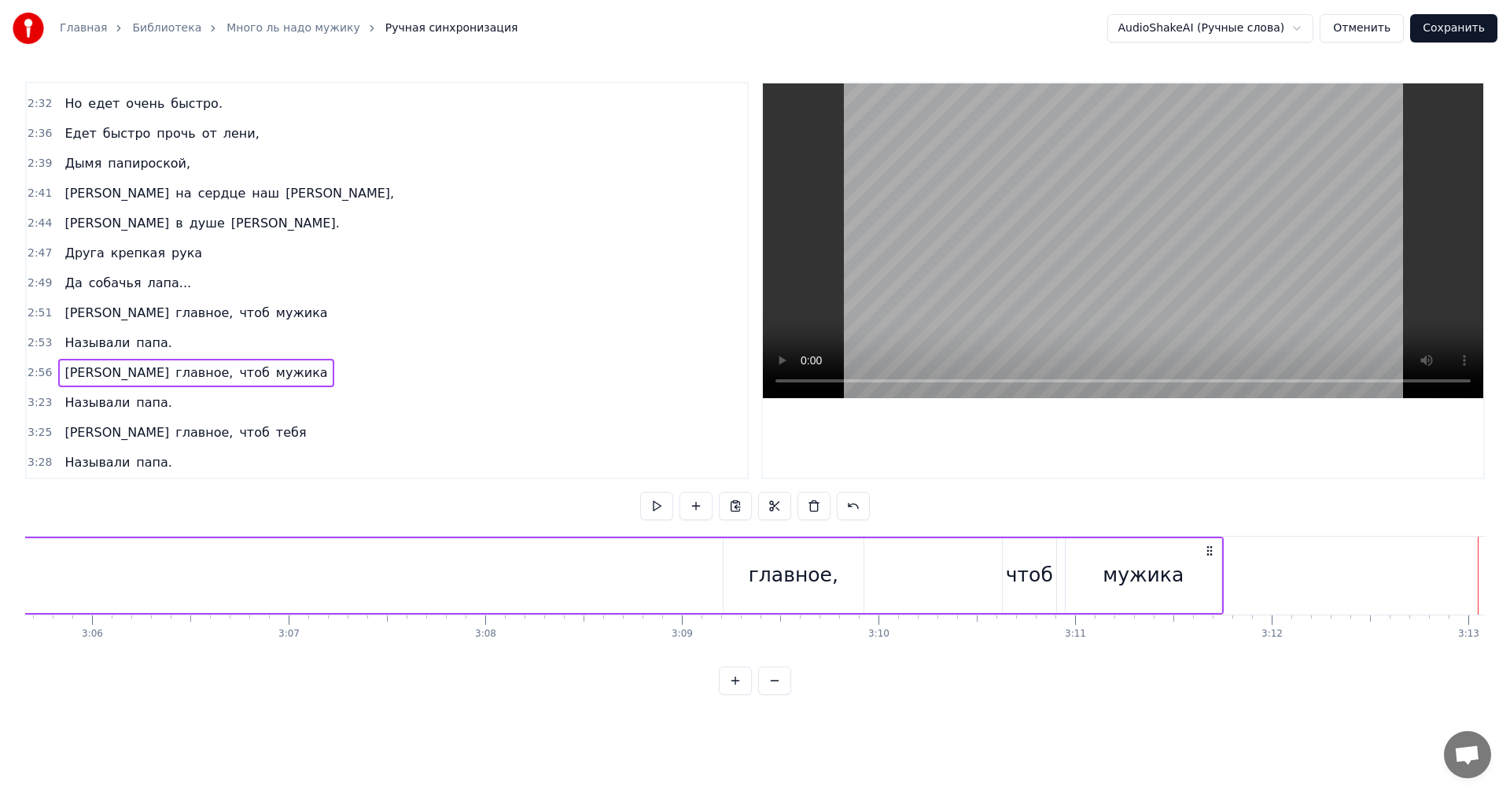
click at [1218, 580] on div "мужика" at bounding box center [1144, 575] width 156 height 75
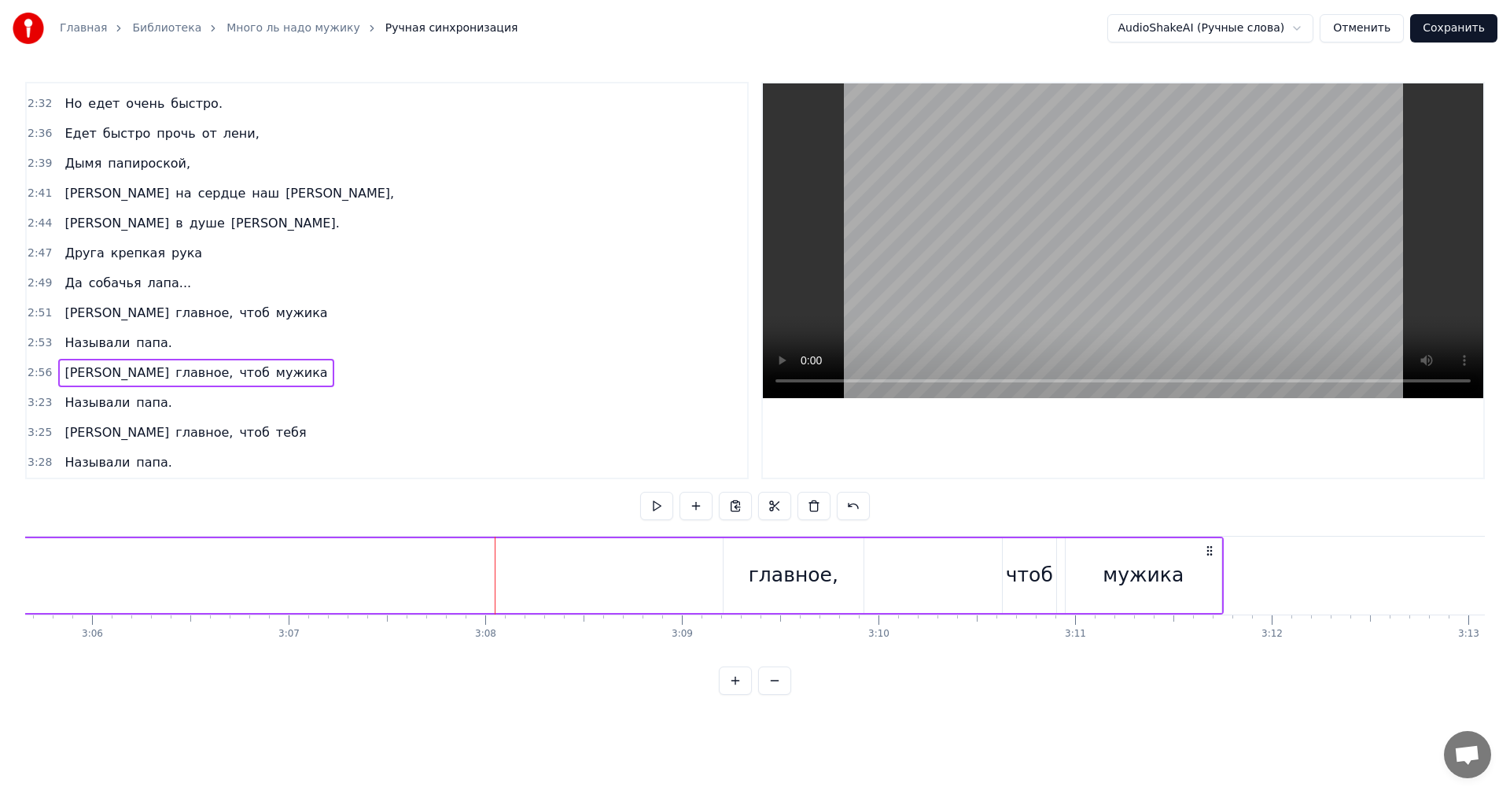
drag, startPoint x: 779, startPoint y: 578, endPoint x: 120, endPoint y: 578, distance: 658.4
drag, startPoint x: 754, startPoint y: 551, endPoint x: 636, endPoint y: 555, distance: 117.3
click at [768, 573] on div "главное," at bounding box center [794, 575] width 90 height 30
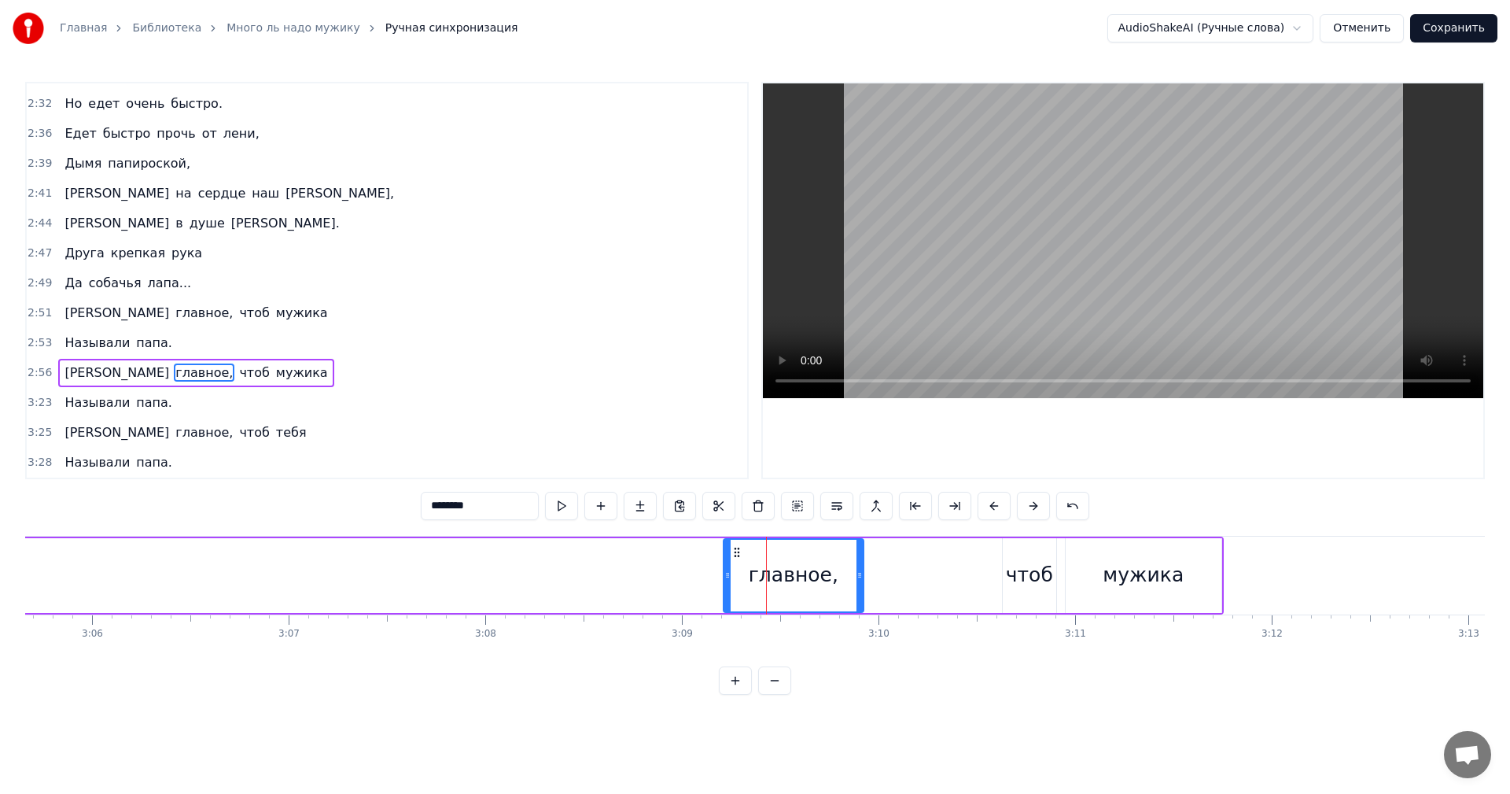
drag, startPoint x: 788, startPoint y: 577, endPoint x: 385, endPoint y: 551, distance: 403.6
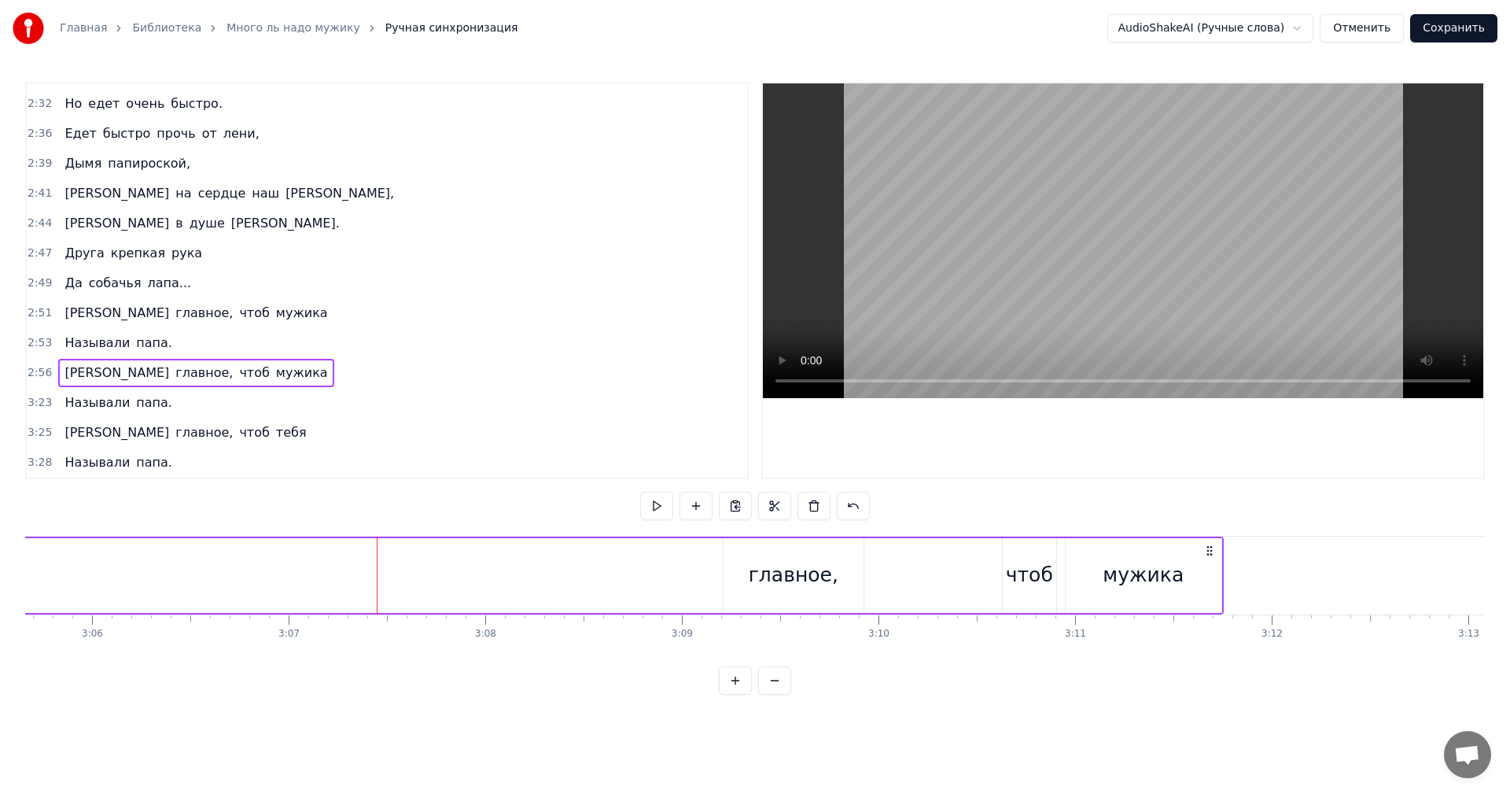
drag, startPoint x: 765, startPoint y: 577, endPoint x: 739, endPoint y: 566, distance: 27.9
click at [765, 577] on div "главное," at bounding box center [794, 575] width 90 height 30
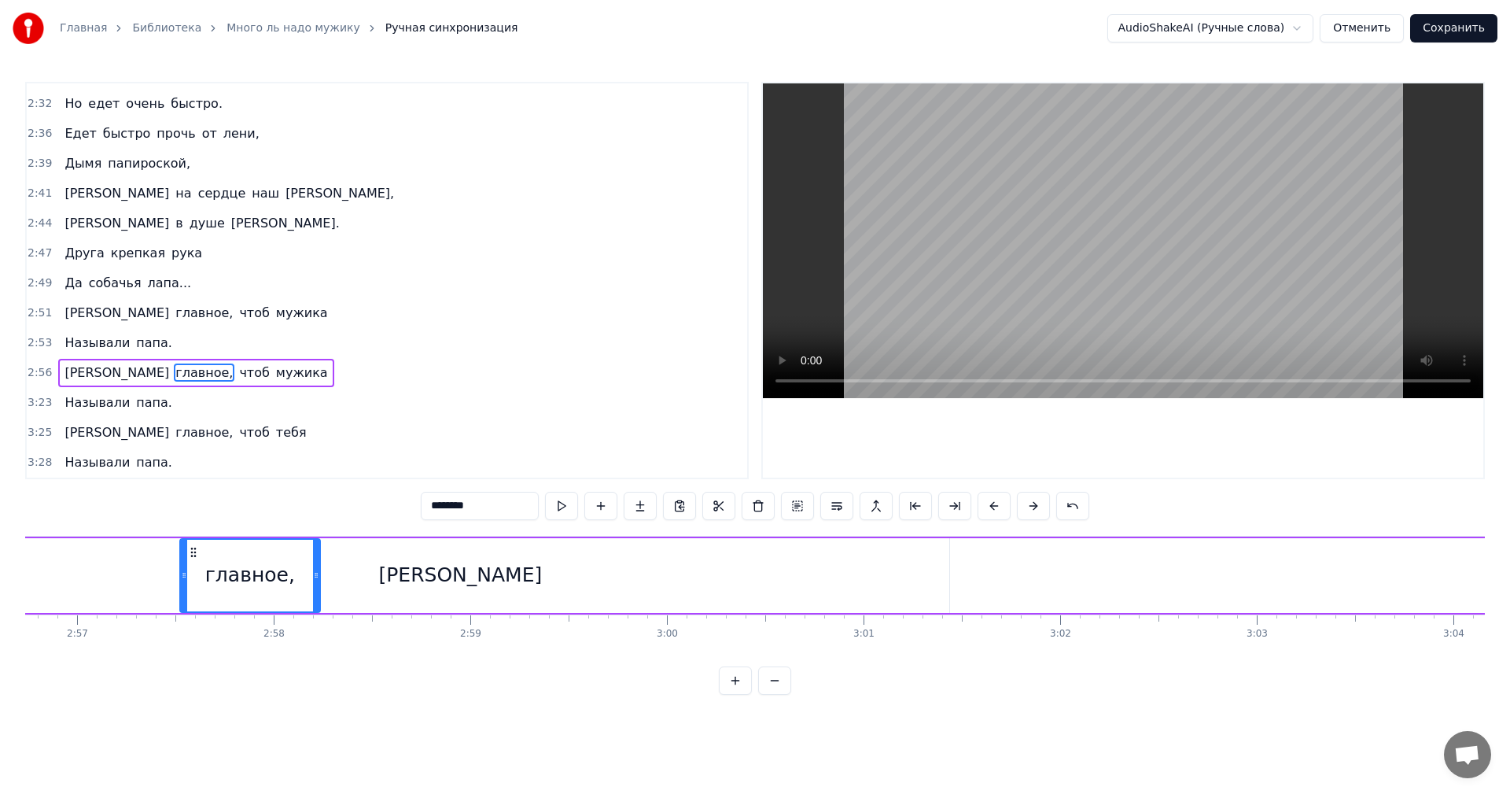
scroll to position [0, 34757]
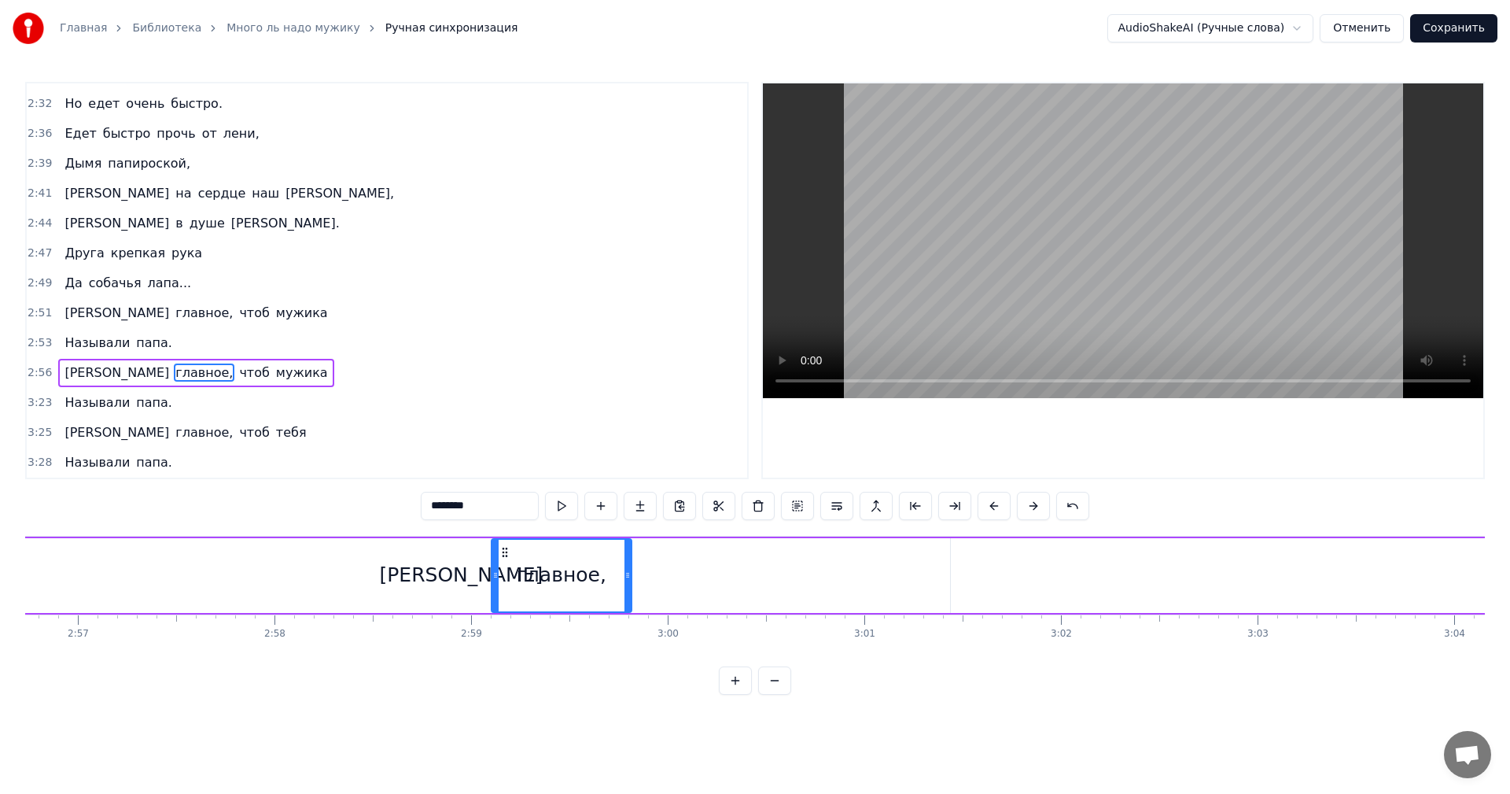
drag, startPoint x: 732, startPoint y: 553, endPoint x: 504, endPoint y: 631, distance: 240.3
click at [504, 631] on div "Много ль надо мужику? Да самую малость: Посидеть на бережку, Да леска чтоб не р…" at bounding box center [755, 595] width 1460 height 118
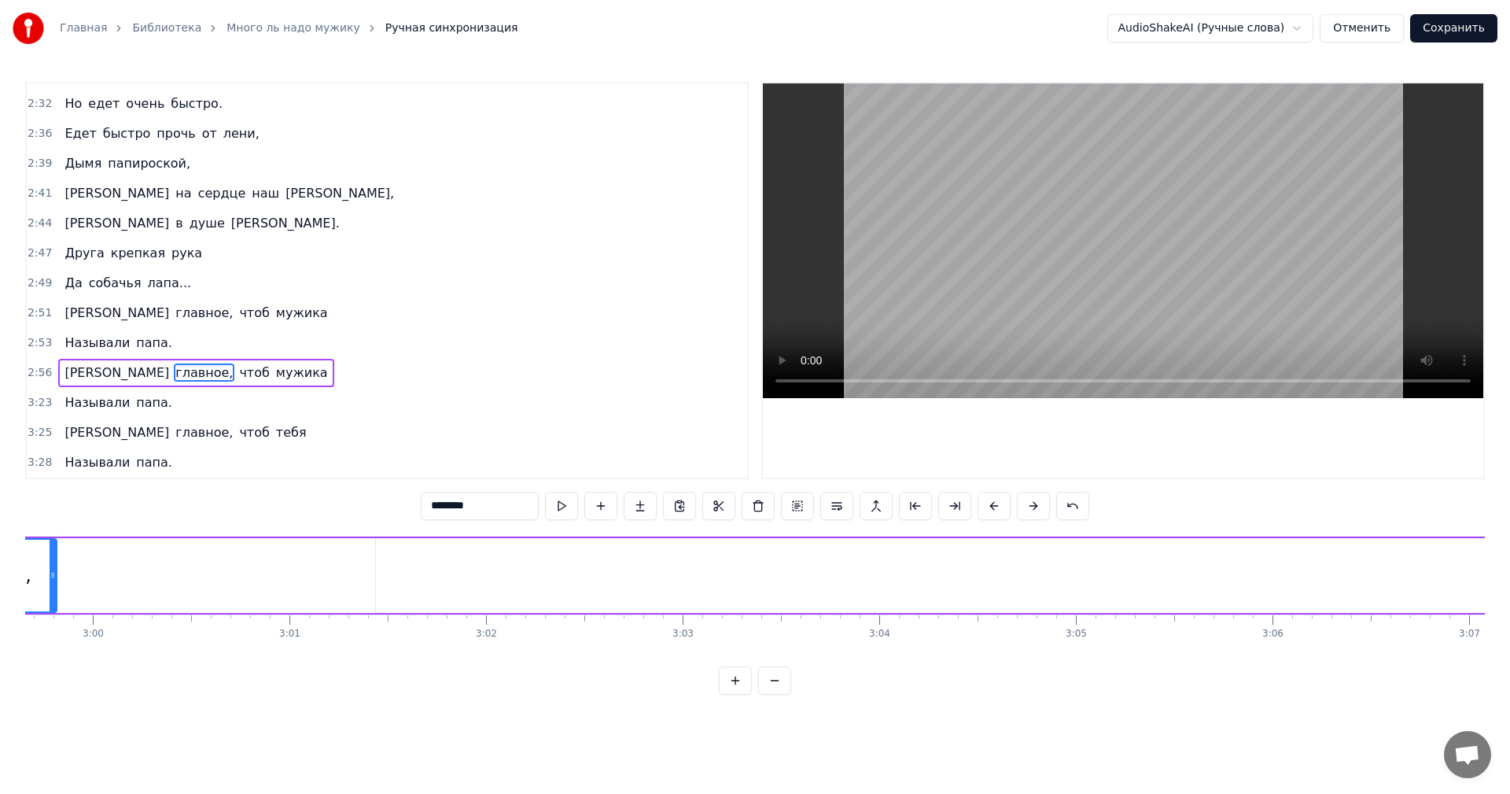
scroll to position [0, 36419]
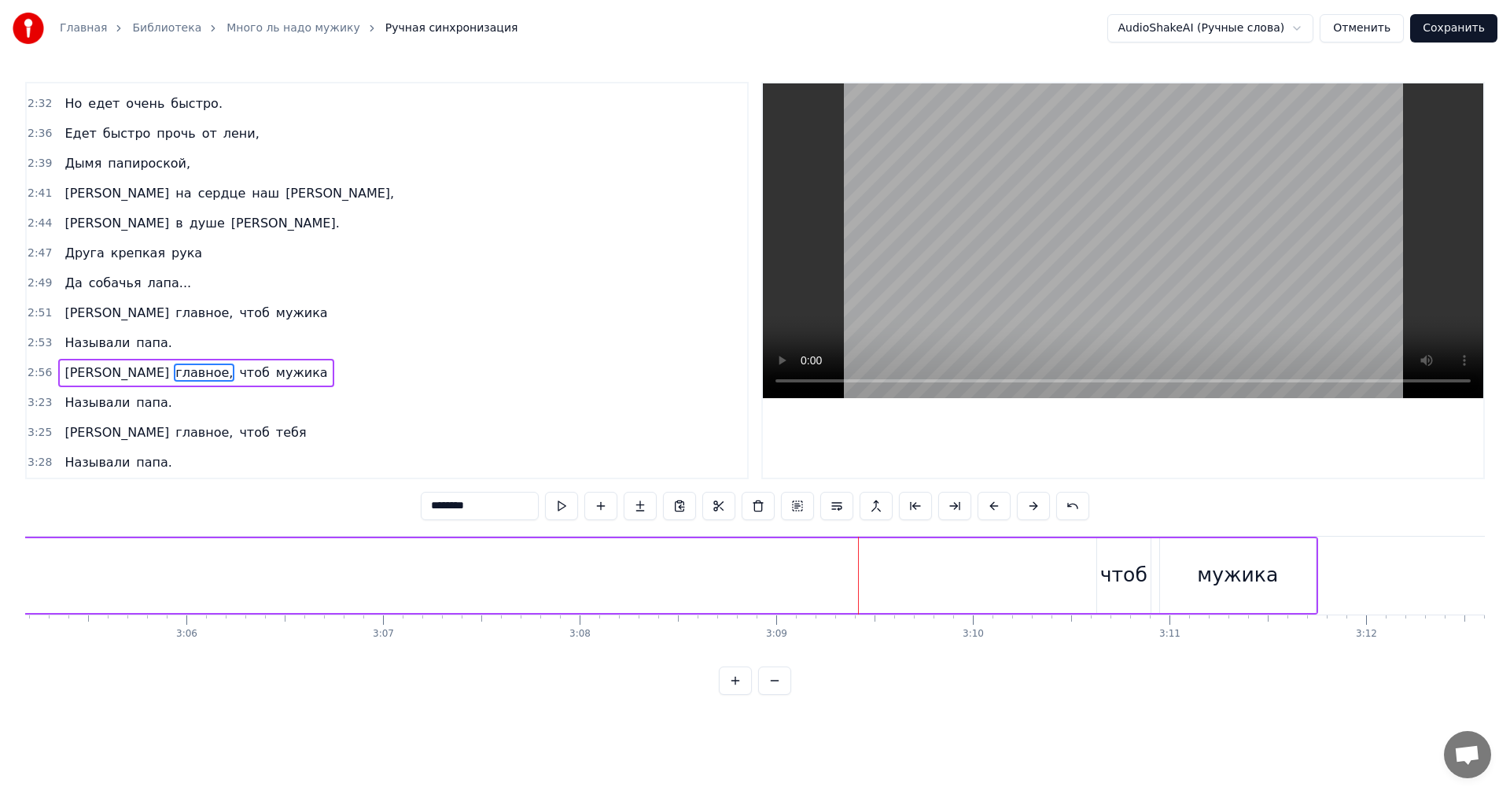
click at [1104, 549] on div "чтоб" at bounding box center [1123, 575] width 53 height 75
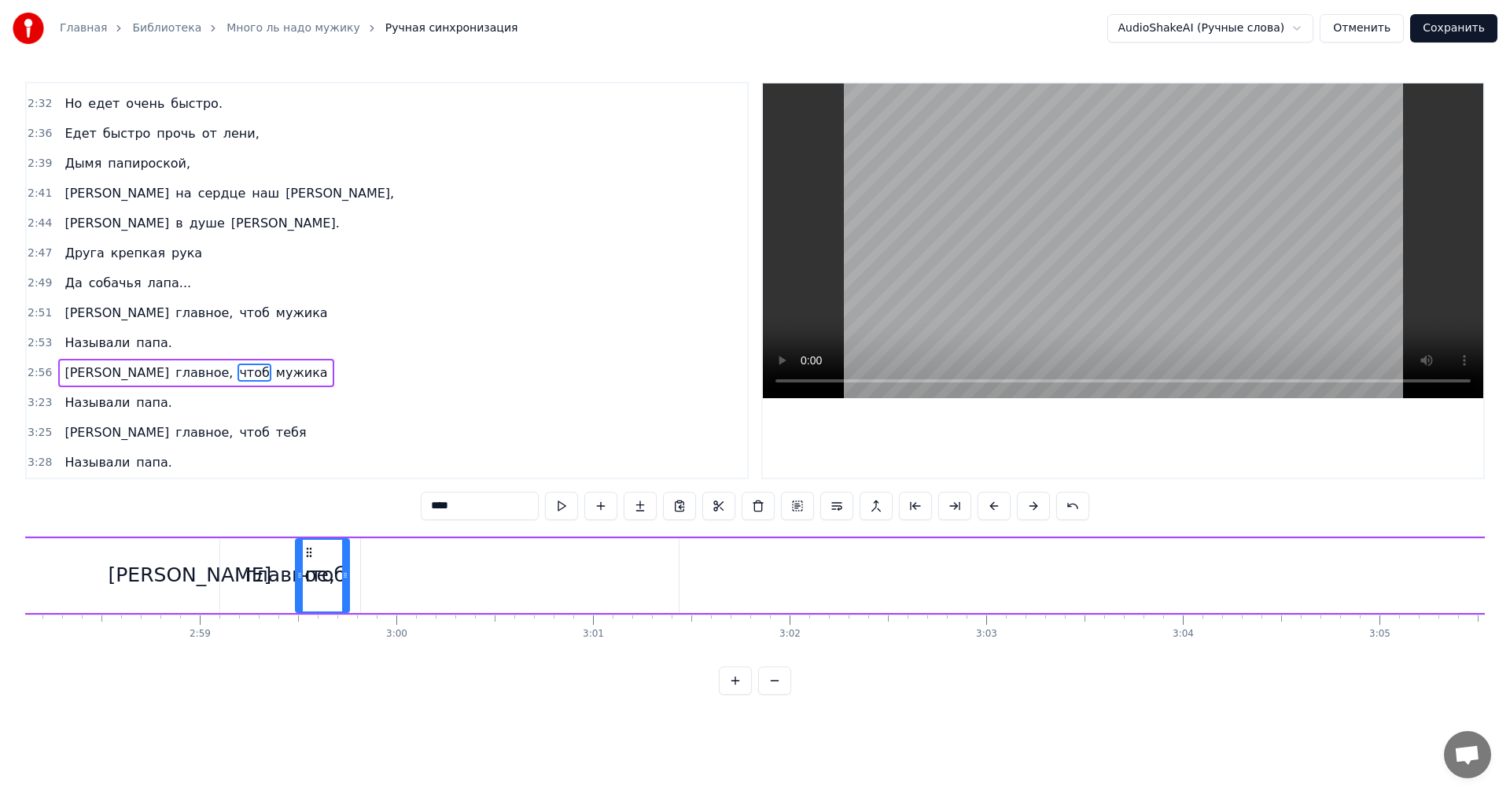
scroll to position [0, 35023]
drag, startPoint x: 1108, startPoint y: 549, endPoint x: 356, endPoint y: 596, distance: 754.3
click at [356, 596] on div "чтоб" at bounding box center [371, 576] width 52 height 72
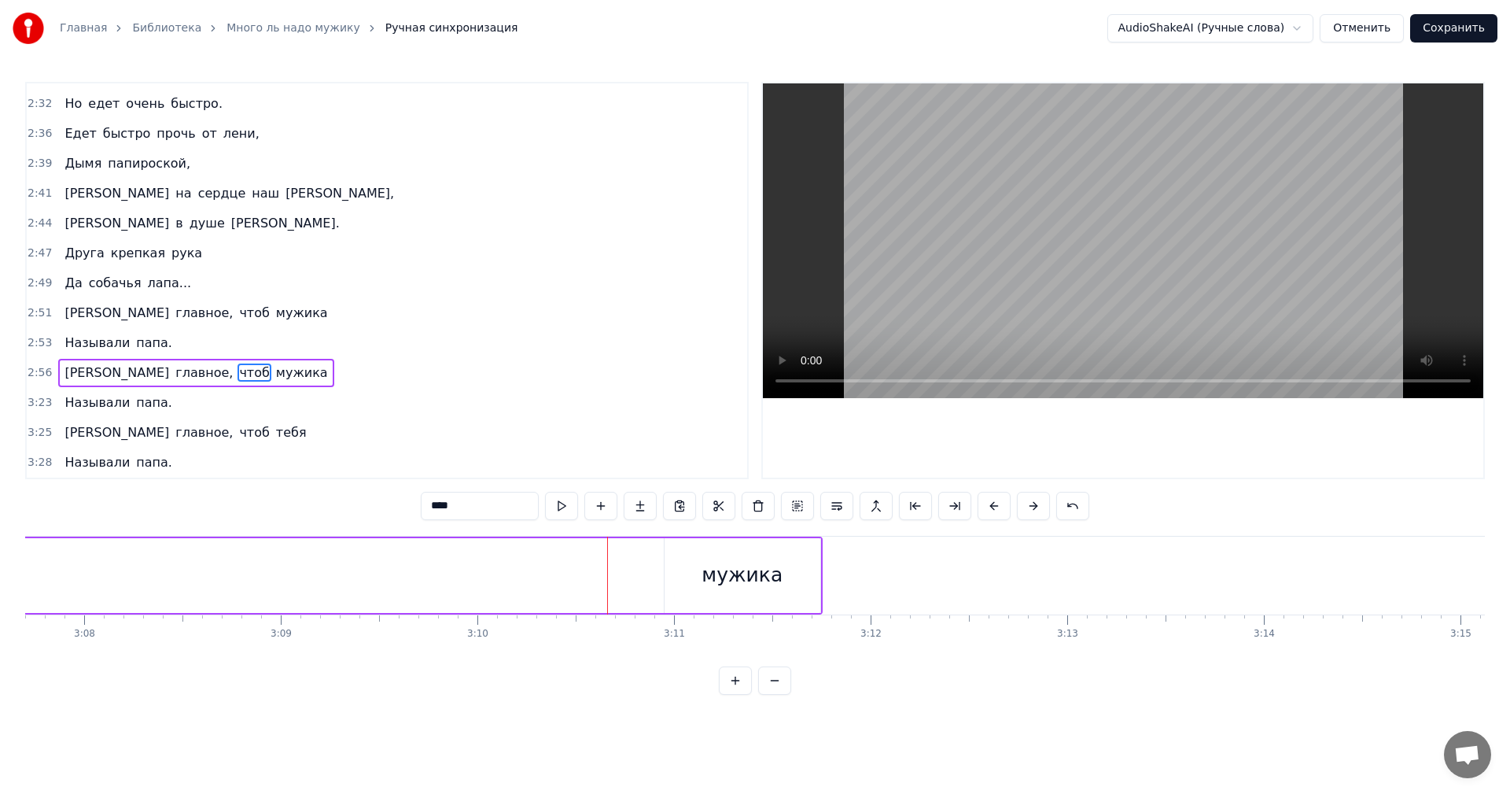
click at [731, 545] on div "мужика" at bounding box center [743, 575] width 156 height 75
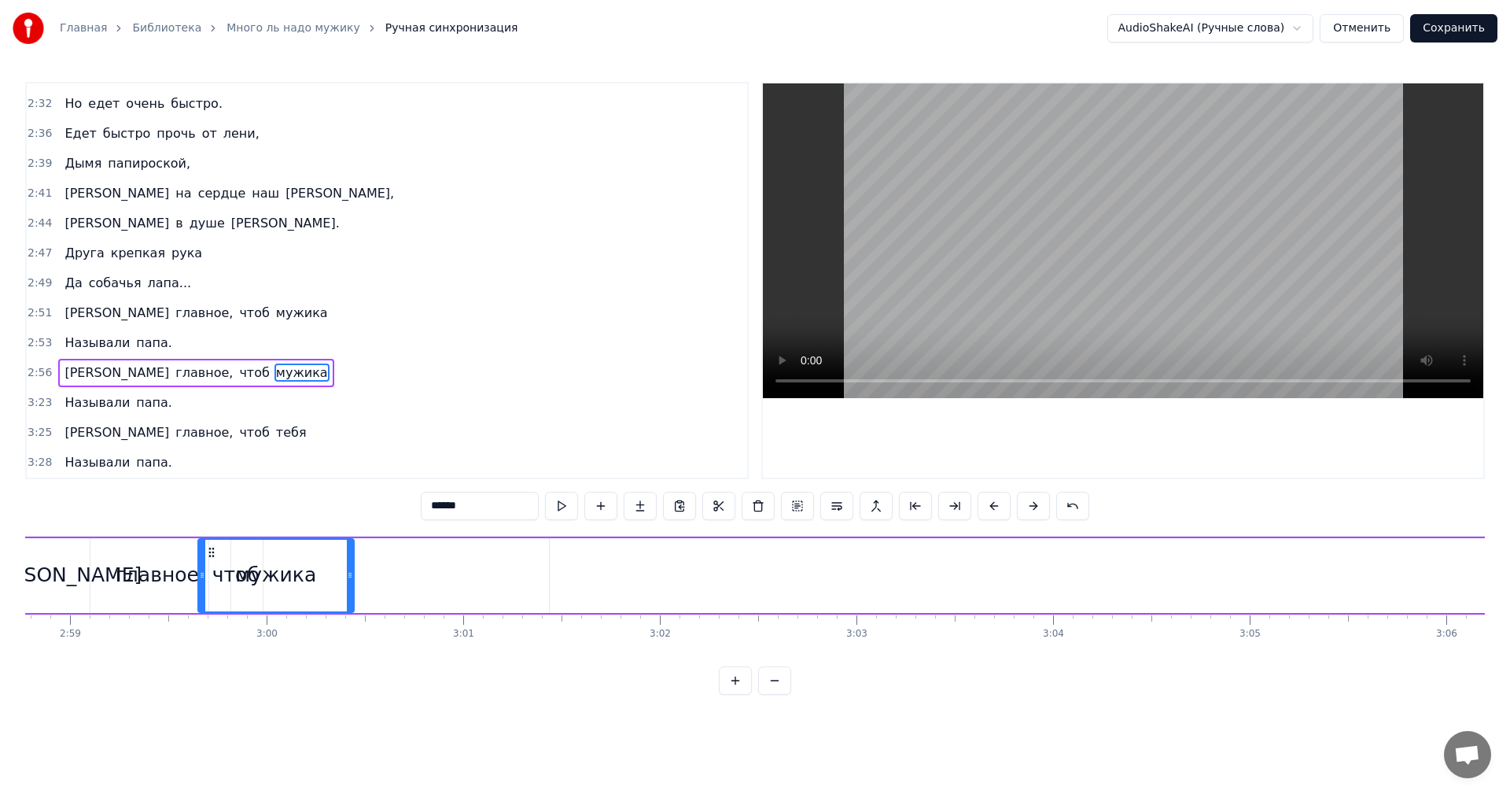
scroll to position [0, 35122]
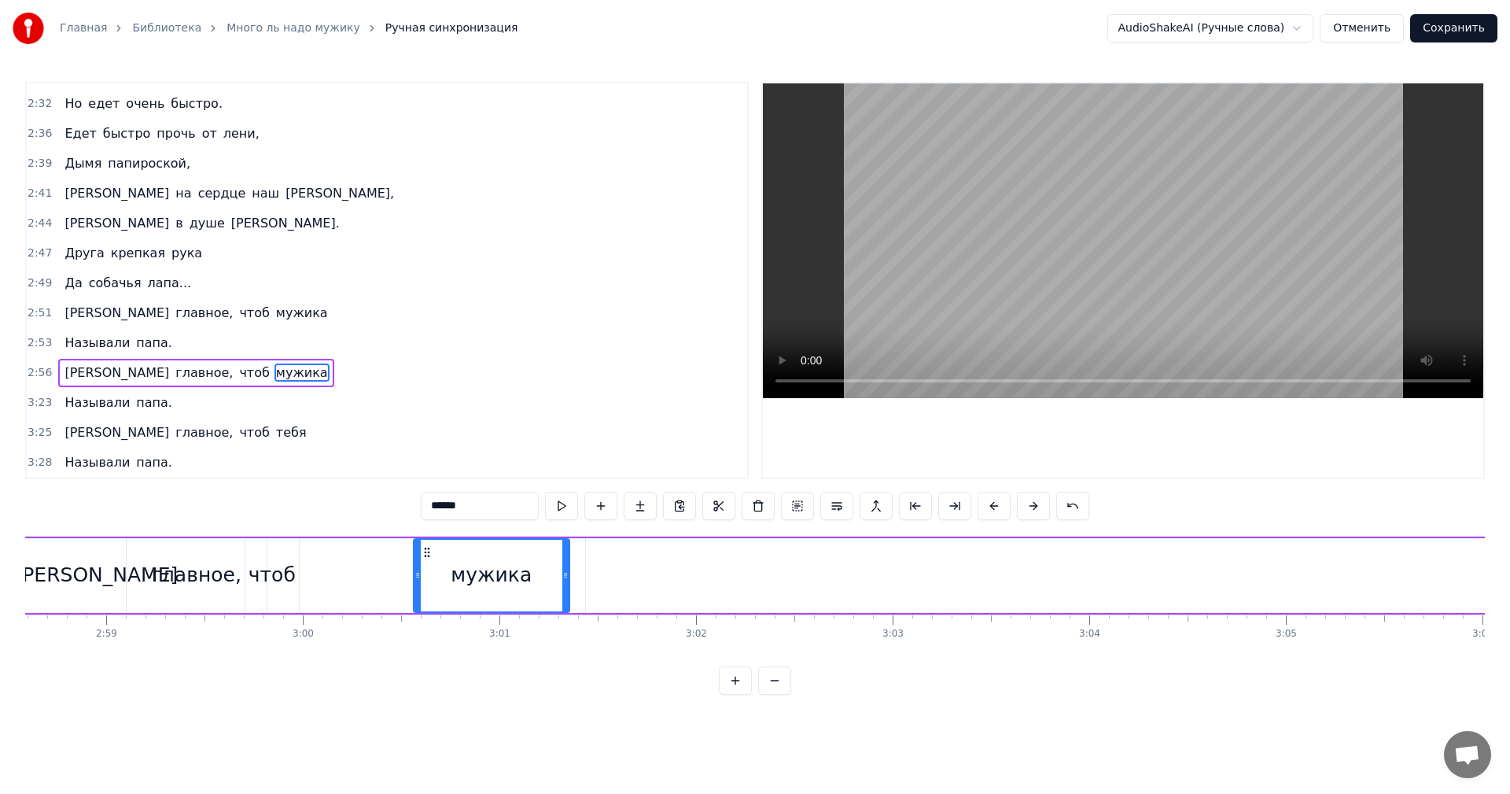
drag, startPoint x: 678, startPoint y: 554, endPoint x: 578, endPoint y: 609, distance: 114.1
click at [427, 601] on div "мужика" at bounding box center [492, 576] width 154 height 72
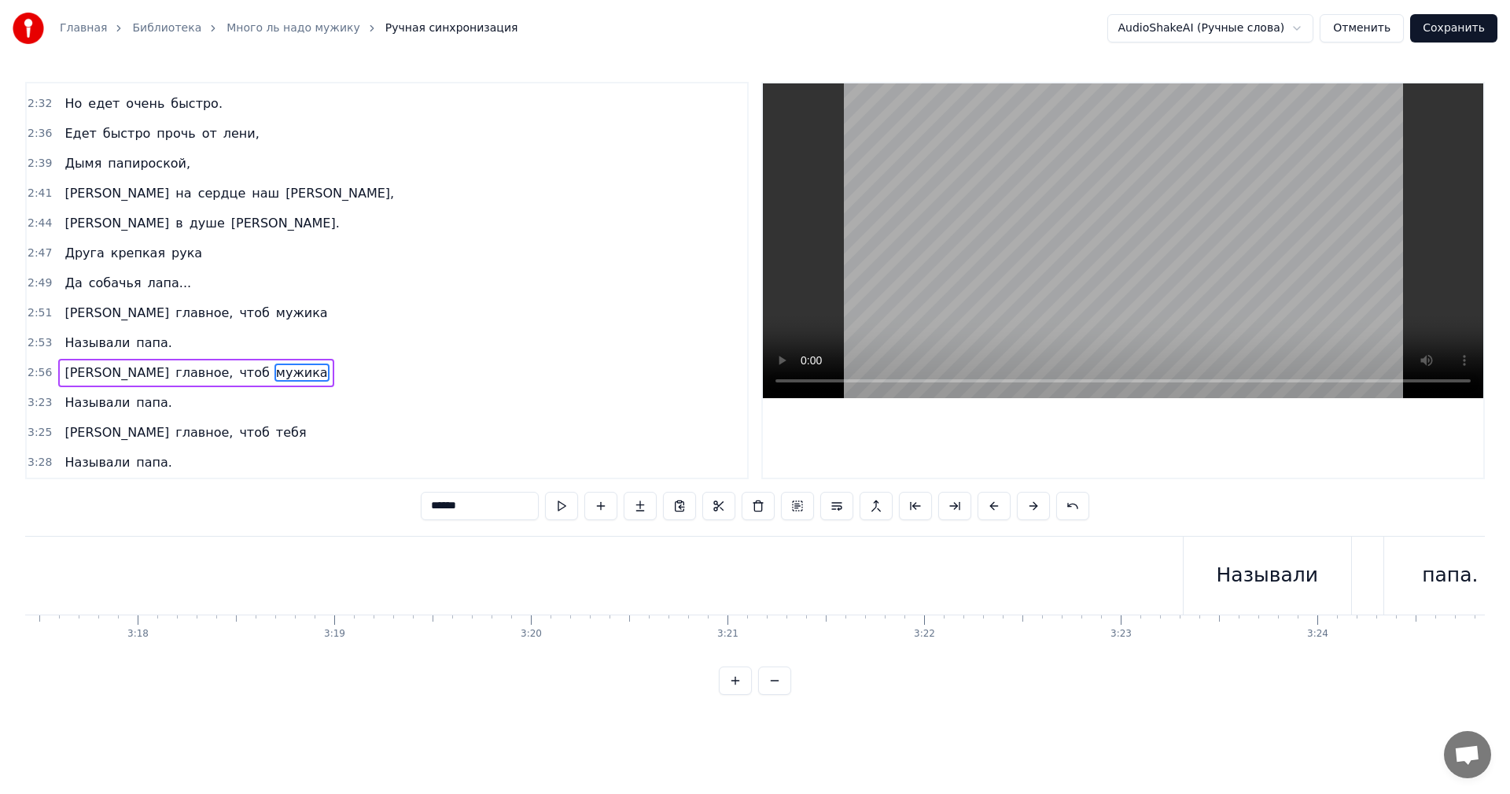
scroll to position [0, 39087]
click at [939, 559] on div "Называли" at bounding box center [1008, 576] width 168 height 78
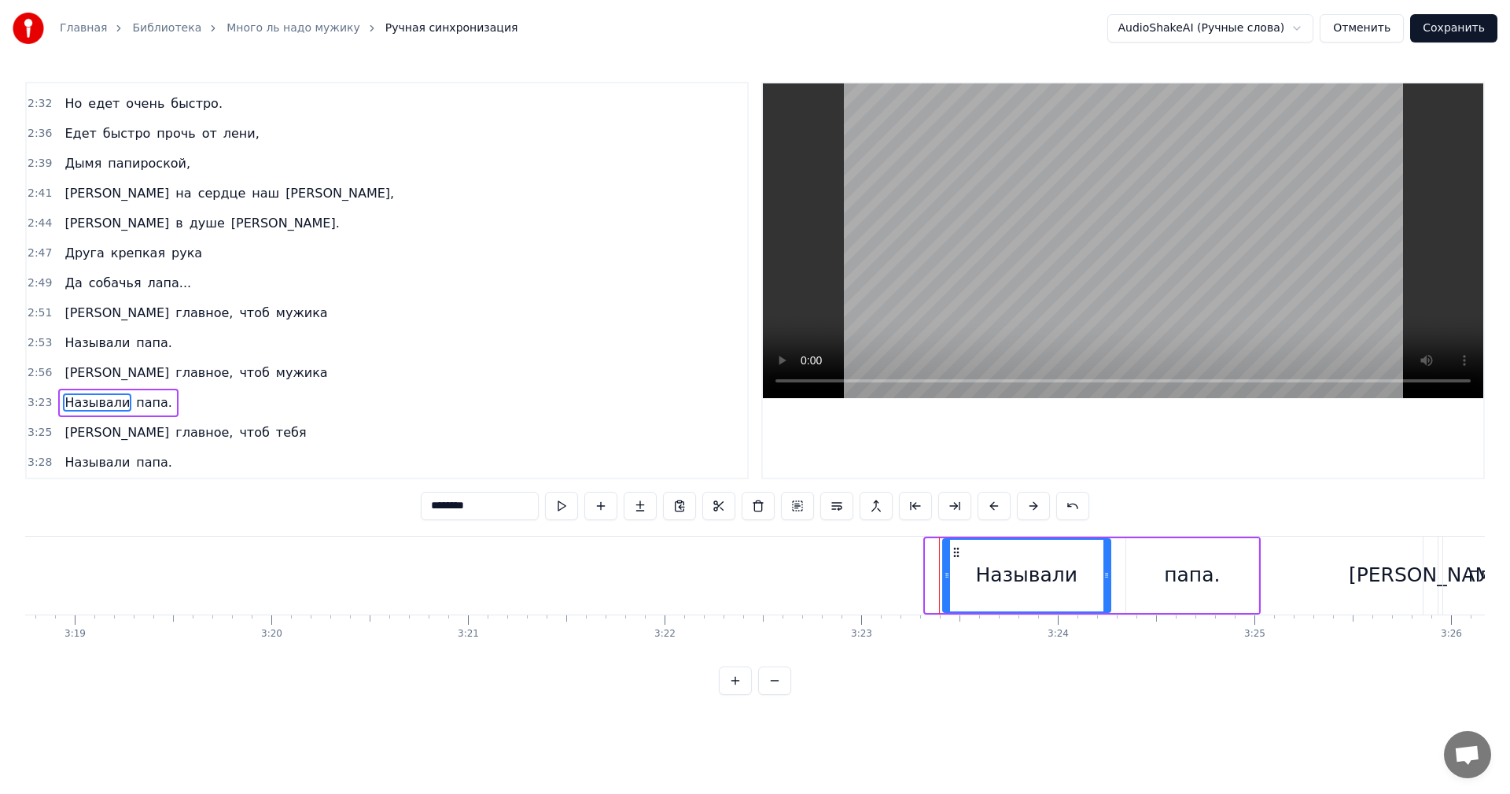
drag, startPoint x: 940, startPoint y: 552, endPoint x: 941, endPoint y: 560, distance: 7.9
click at [956, 562] on div "Называли" at bounding box center [1027, 576] width 166 height 72
click at [1172, 570] on div "папа." at bounding box center [1192, 575] width 56 height 30
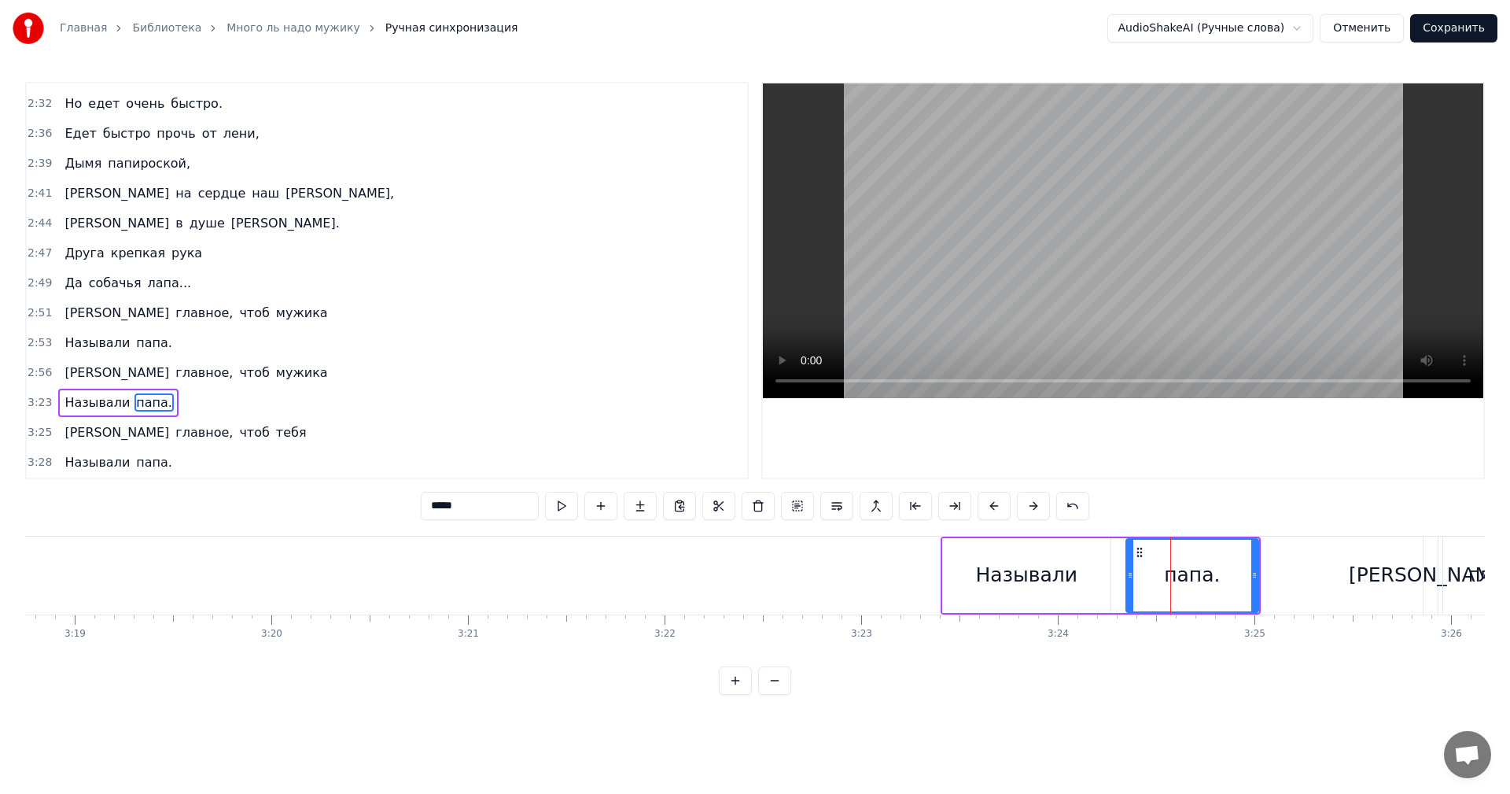
click at [1012, 561] on div "Называли" at bounding box center [1026, 575] width 101 height 30
type input "********"
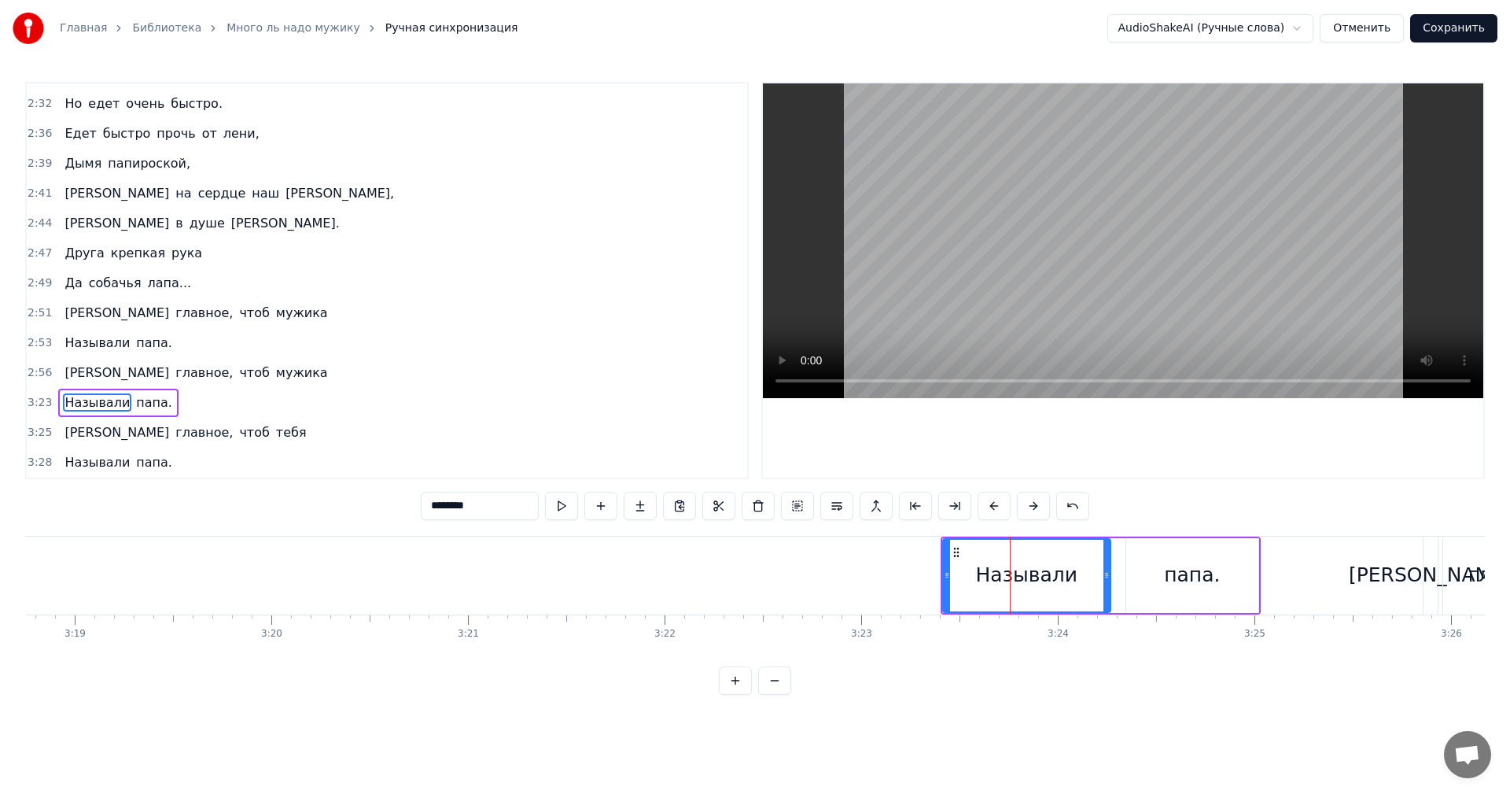
click at [1123, 571] on div "Называли папа." at bounding box center [1101, 576] width 320 height 78
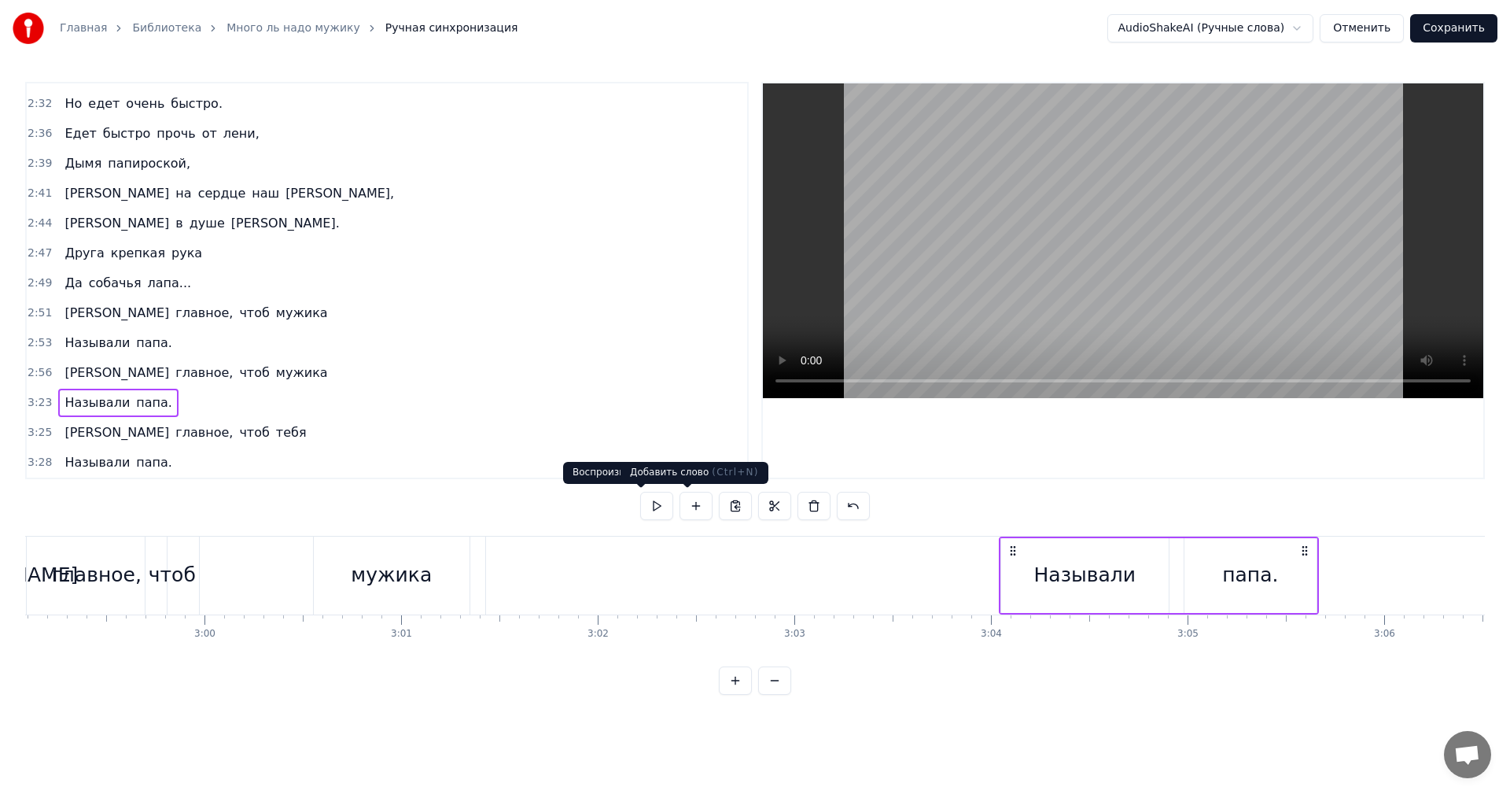
scroll to position [0, 35221]
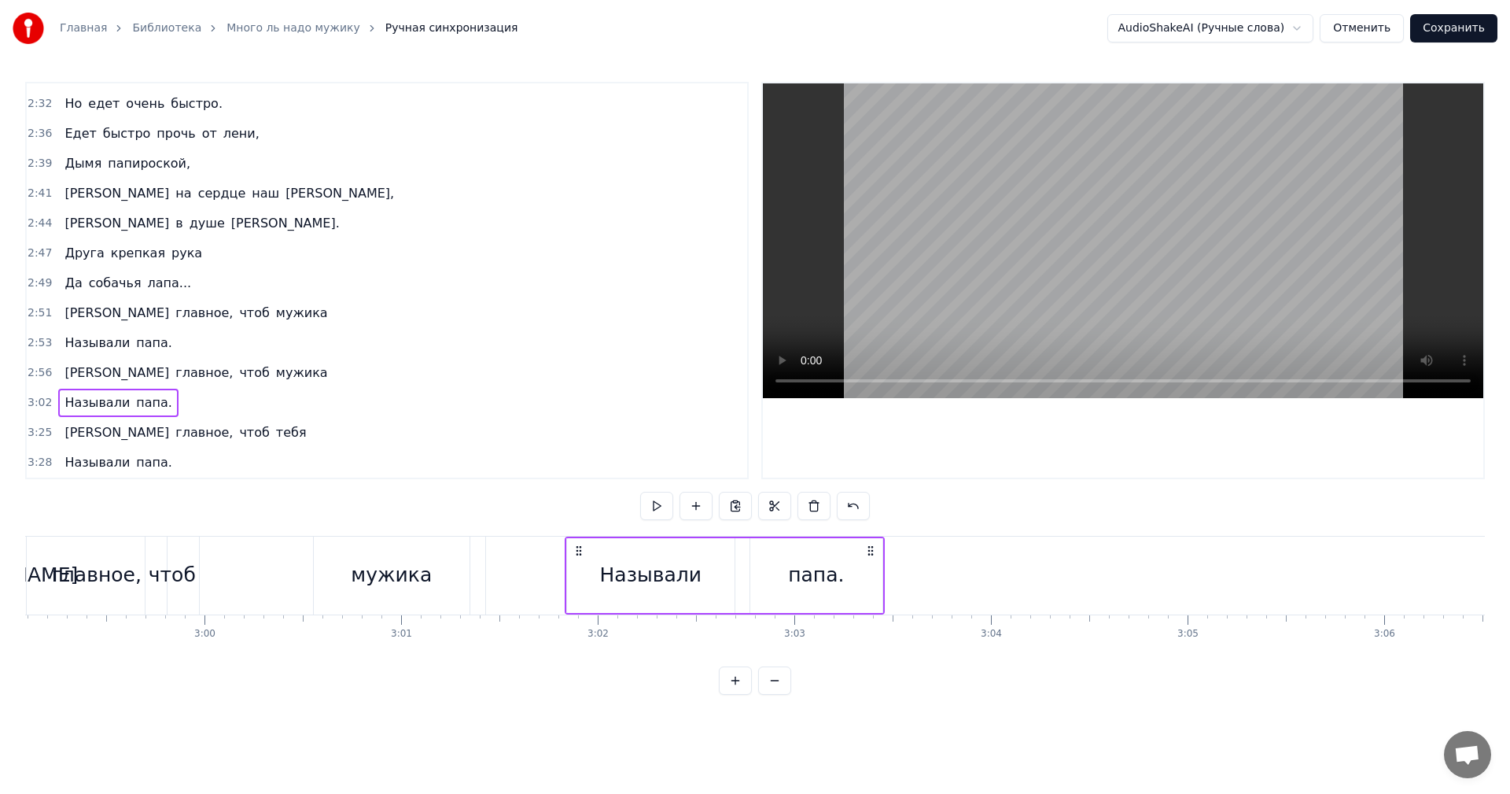
drag, startPoint x: 780, startPoint y: 549, endPoint x: 578, endPoint y: 555, distance: 201.5
click at [578, 555] on icon at bounding box center [579, 550] width 13 height 13
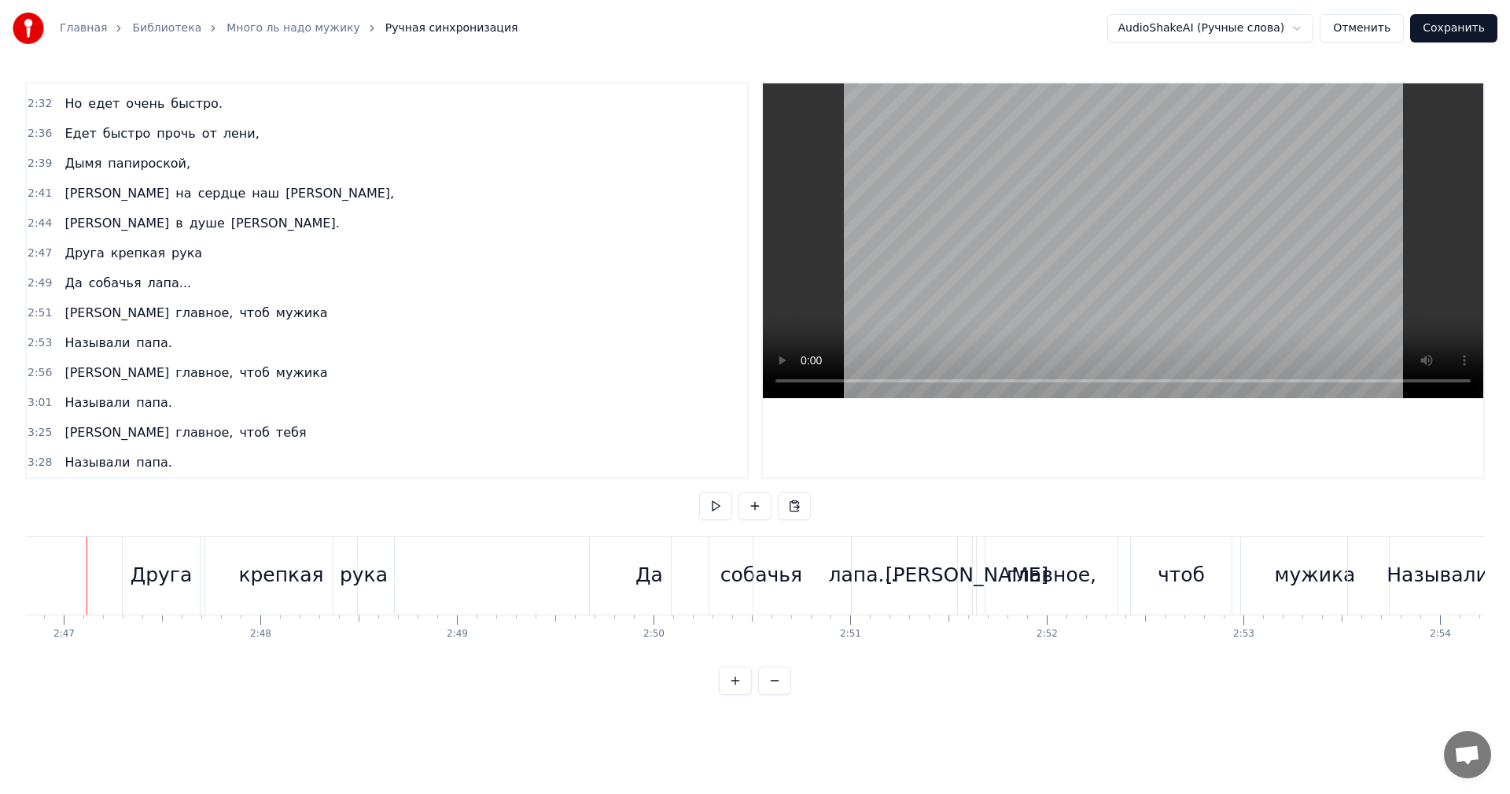
scroll to position [0, 32788]
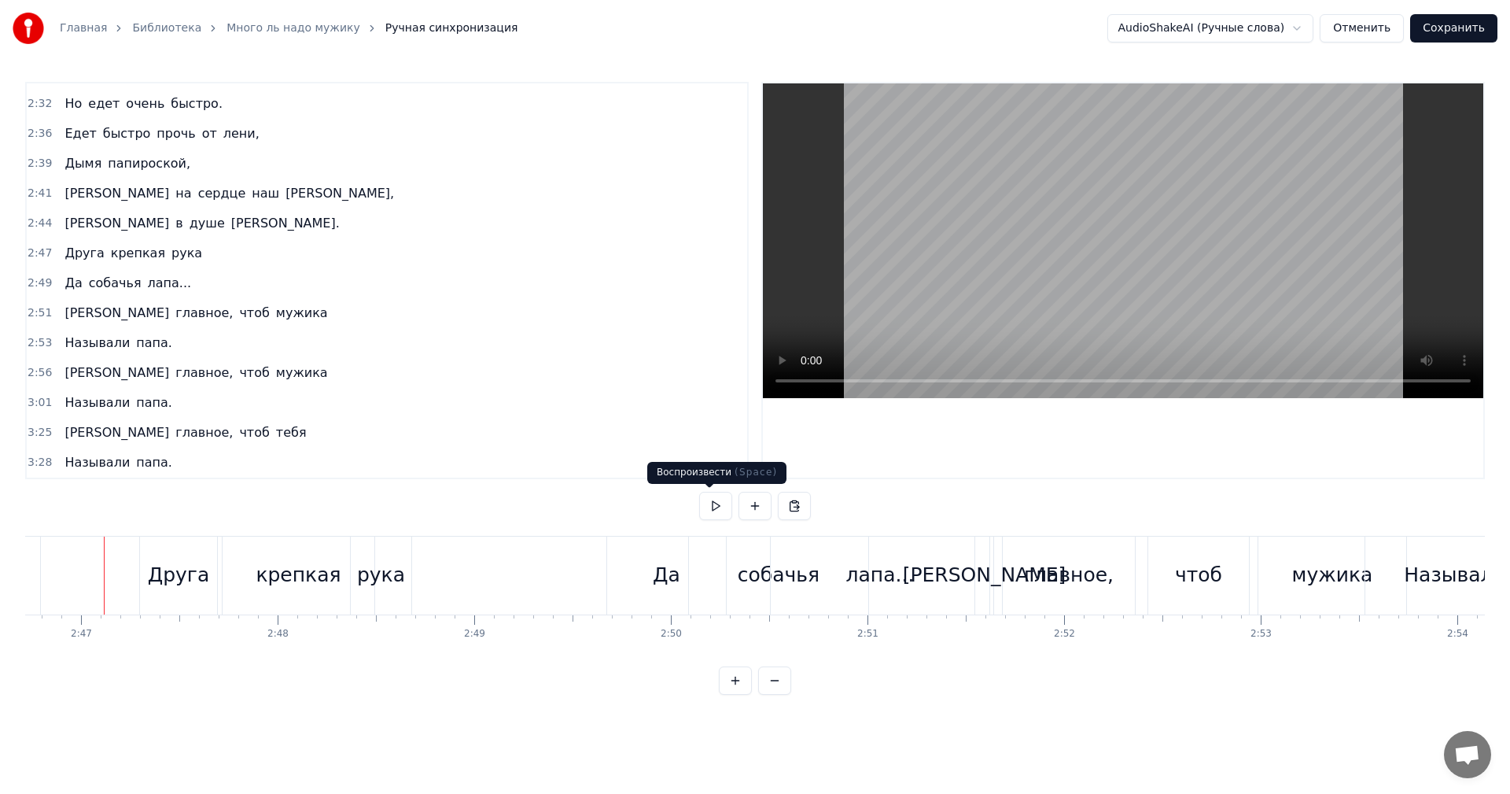
click at [710, 502] on button at bounding box center [715, 506] width 33 height 28
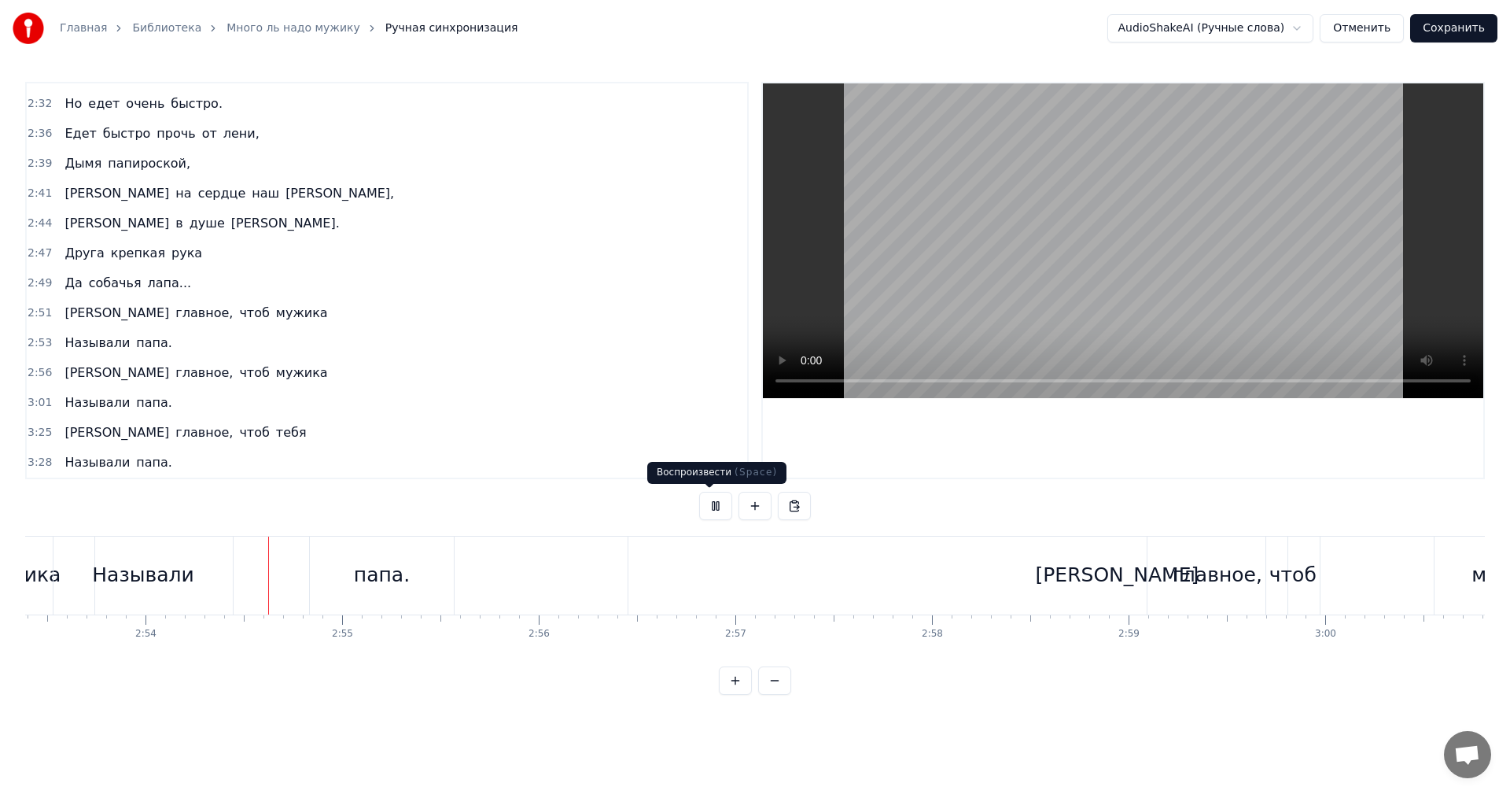
scroll to position [0, 34131]
click at [714, 507] on button at bounding box center [715, 506] width 33 height 28
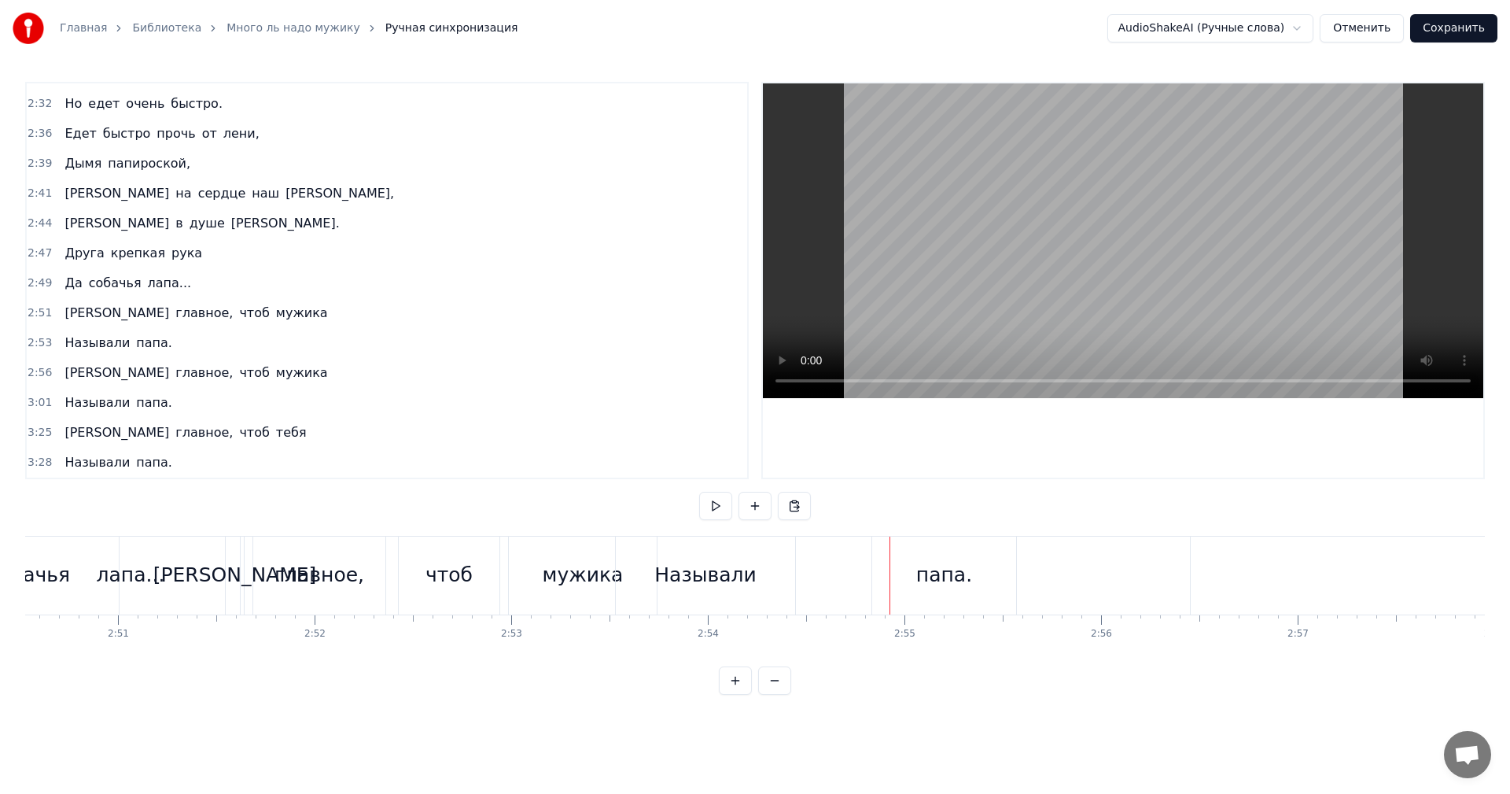
scroll to position [0, 33230]
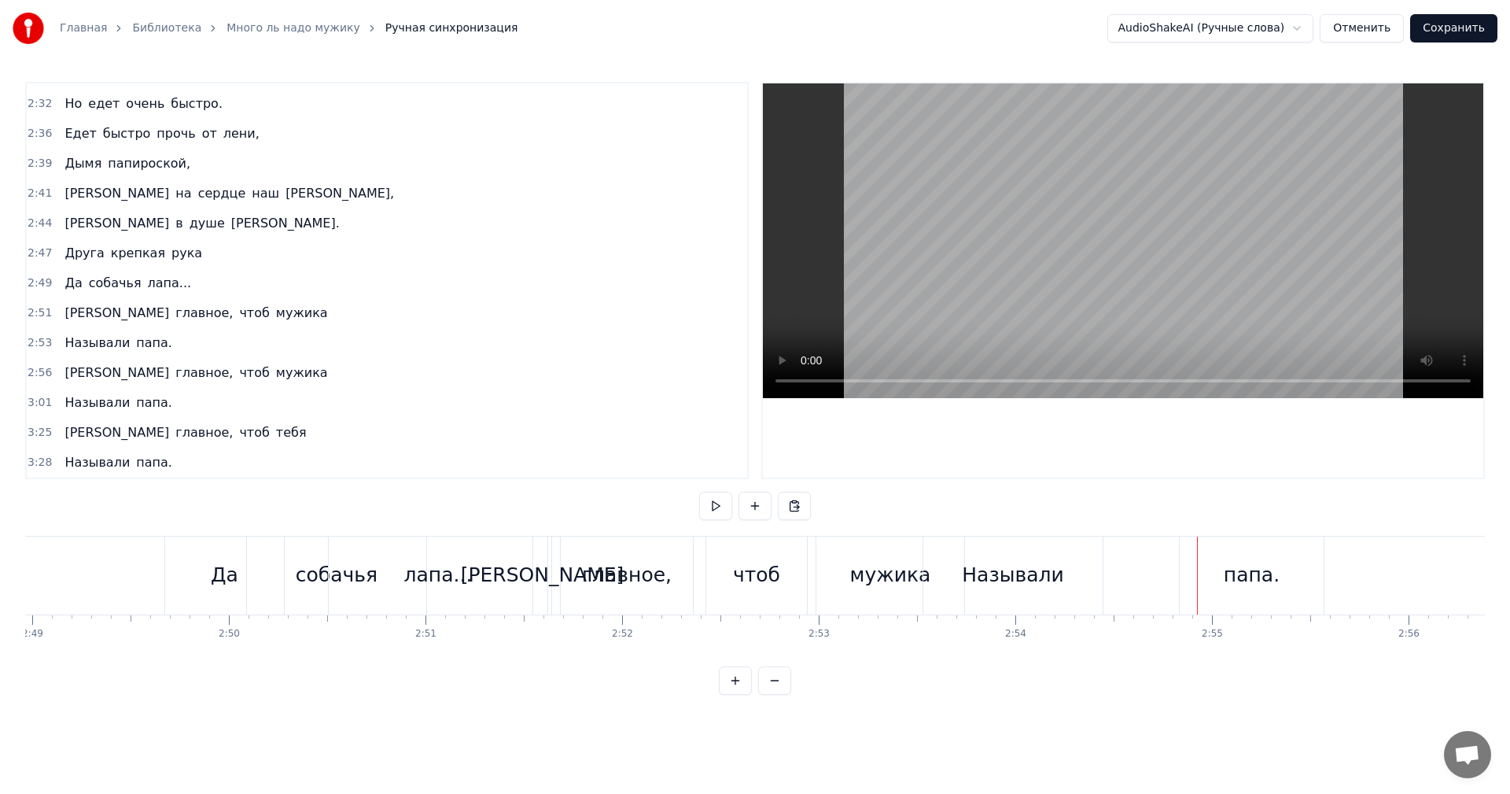
click at [576, 545] on div "главное," at bounding box center [627, 576] width 132 height 78
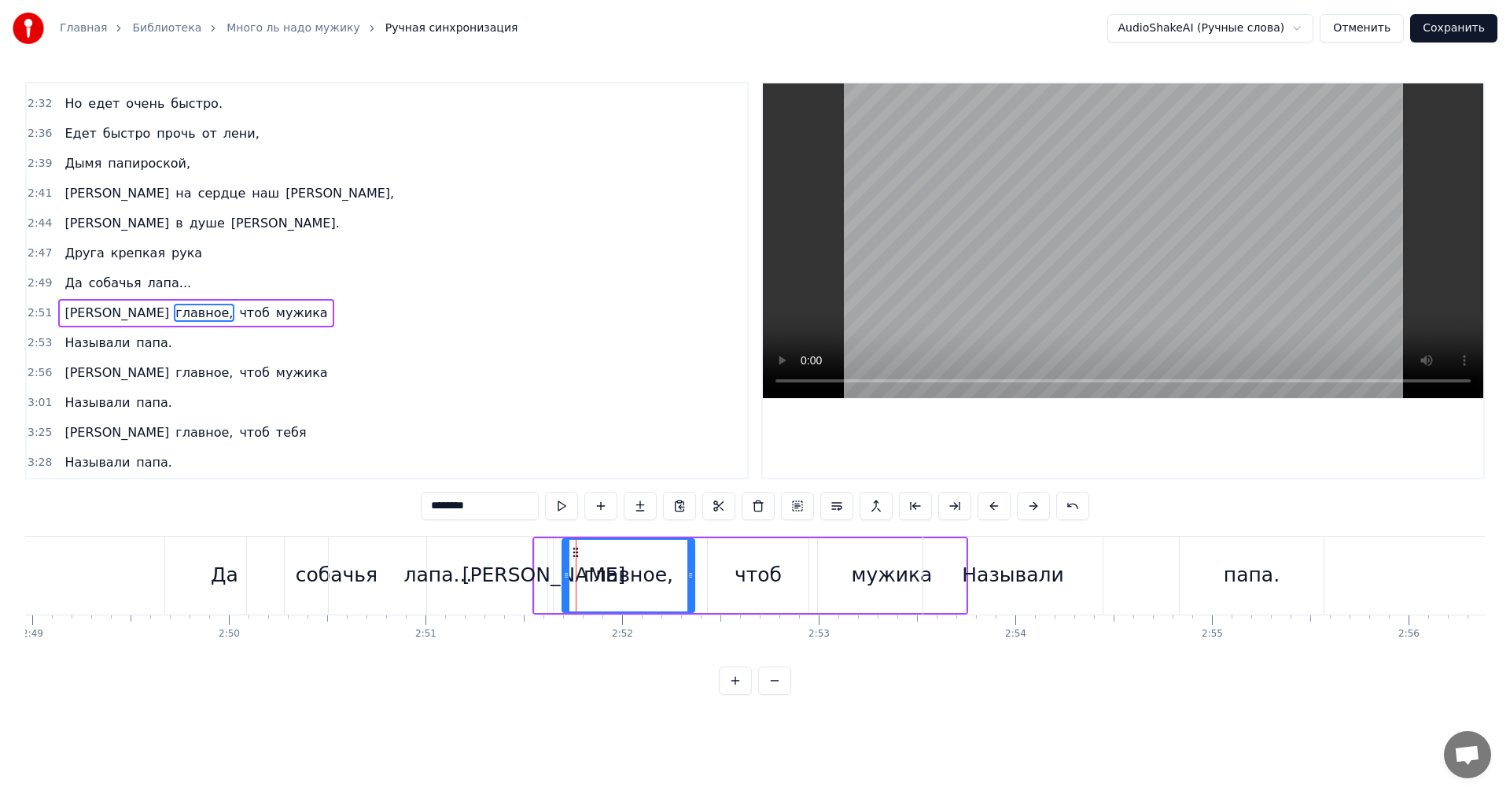
click at [701, 551] on div "А главное, чтоб мужика" at bounding box center [751, 576] width 436 height 78
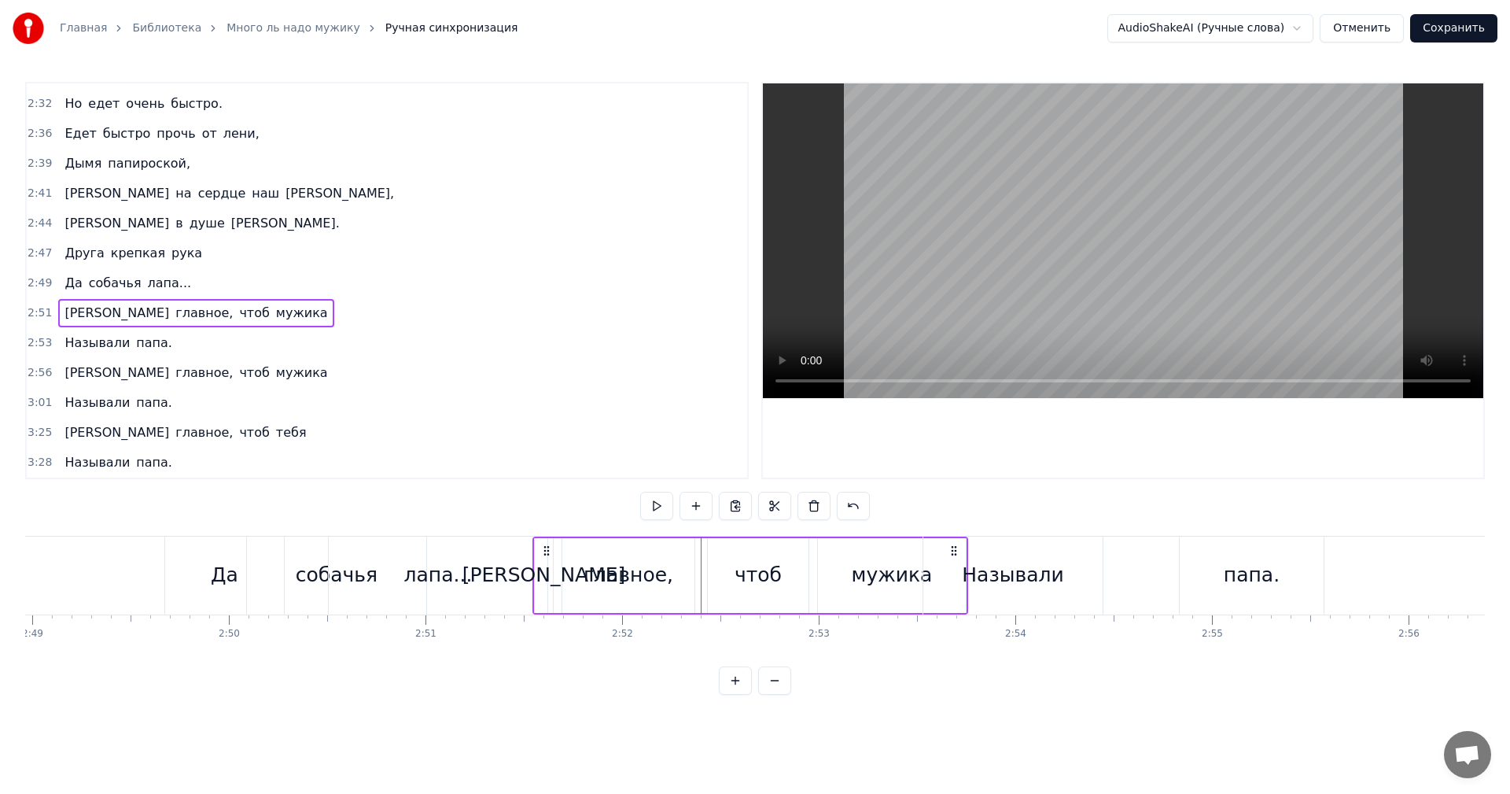
click at [934, 554] on div "Называли" at bounding box center [1013, 576] width 179 height 78
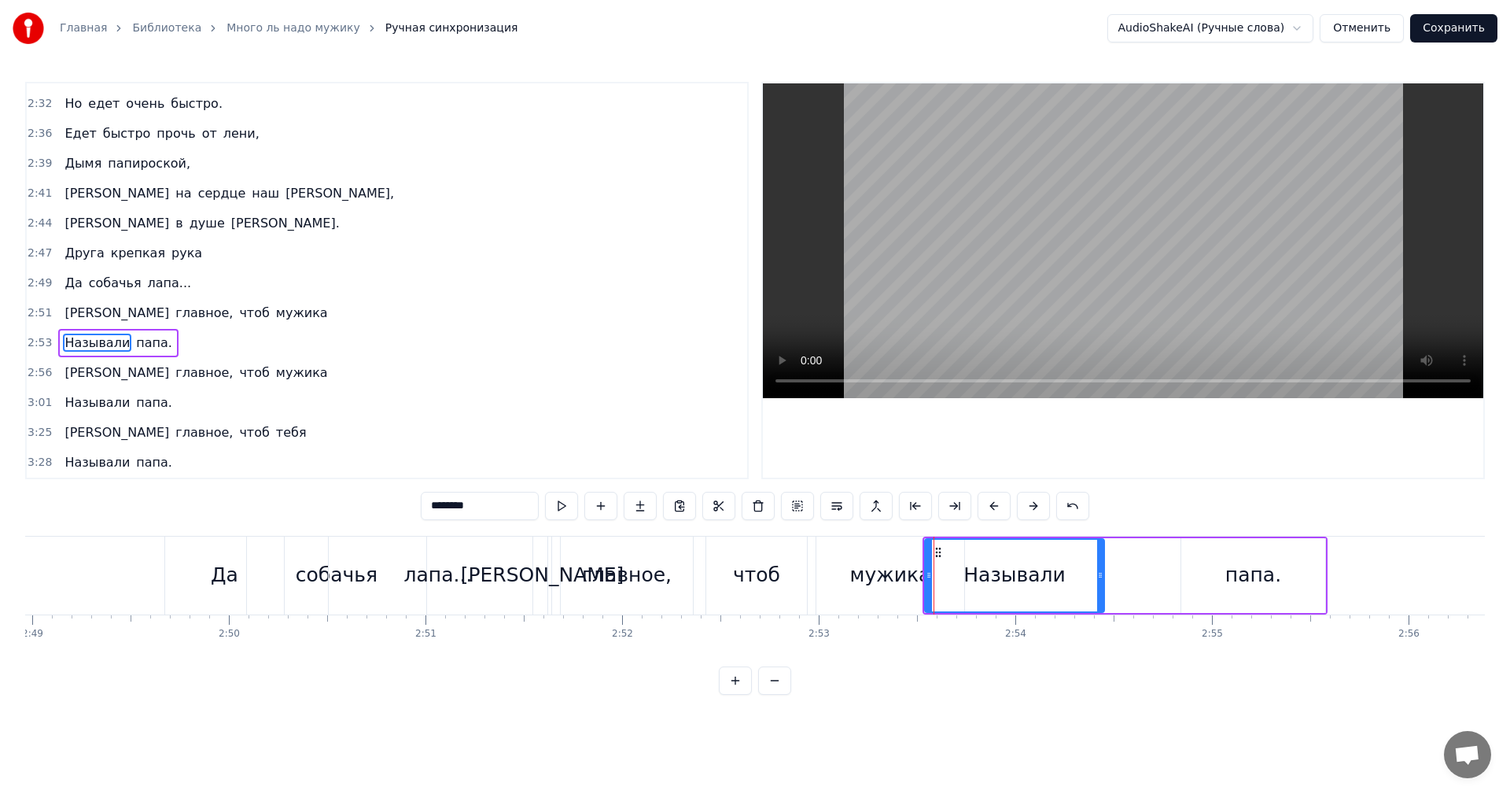
click at [938, 551] on icon at bounding box center [938, 552] width 13 height 13
click at [1127, 553] on div "Называли папа." at bounding box center [1125, 576] width 405 height 78
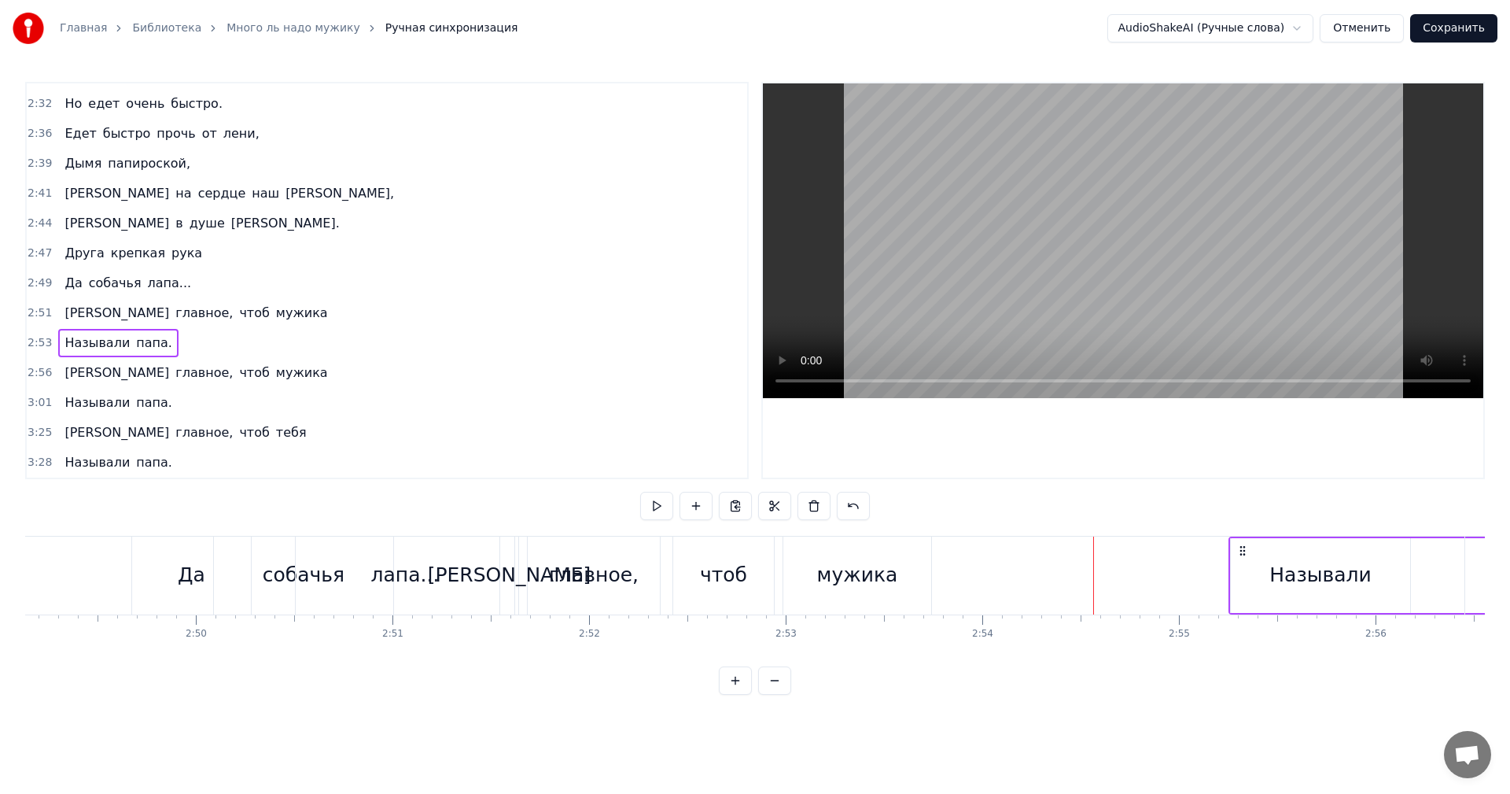
scroll to position [0, 33281]
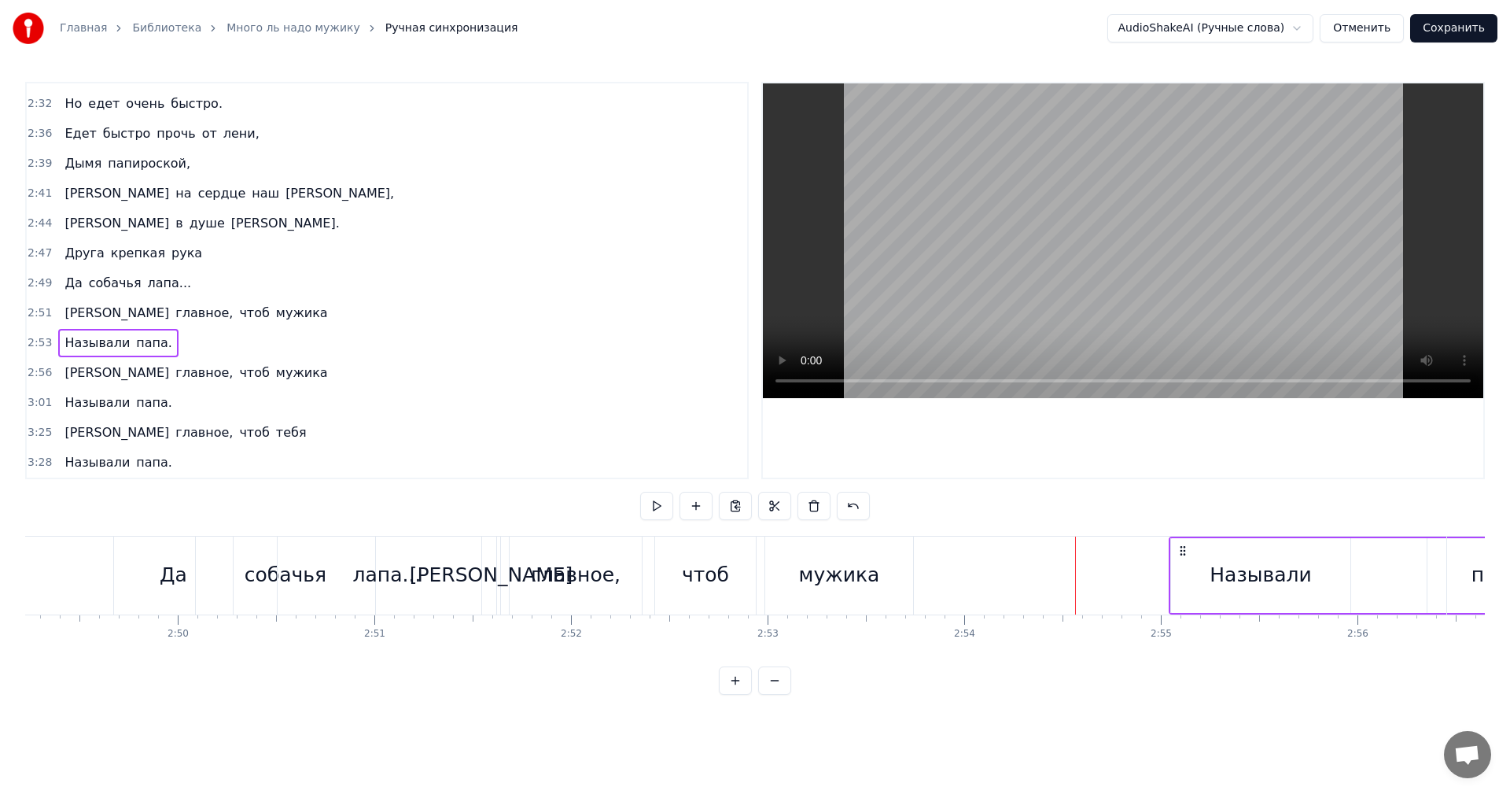
drag, startPoint x: 950, startPoint y: 548, endPoint x: 1131, endPoint y: 567, distance: 182.0
click at [1179, 565] on div "Называли папа." at bounding box center [1371, 576] width 405 height 78
drag, startPoint x: 884, startPoint y: 549, endPoint x: 1189, endPoint y: 566, distance: 304.9
click at [1189, 566] on div "Называли папа." at bounding box center [1379, 576] width 405 height 78
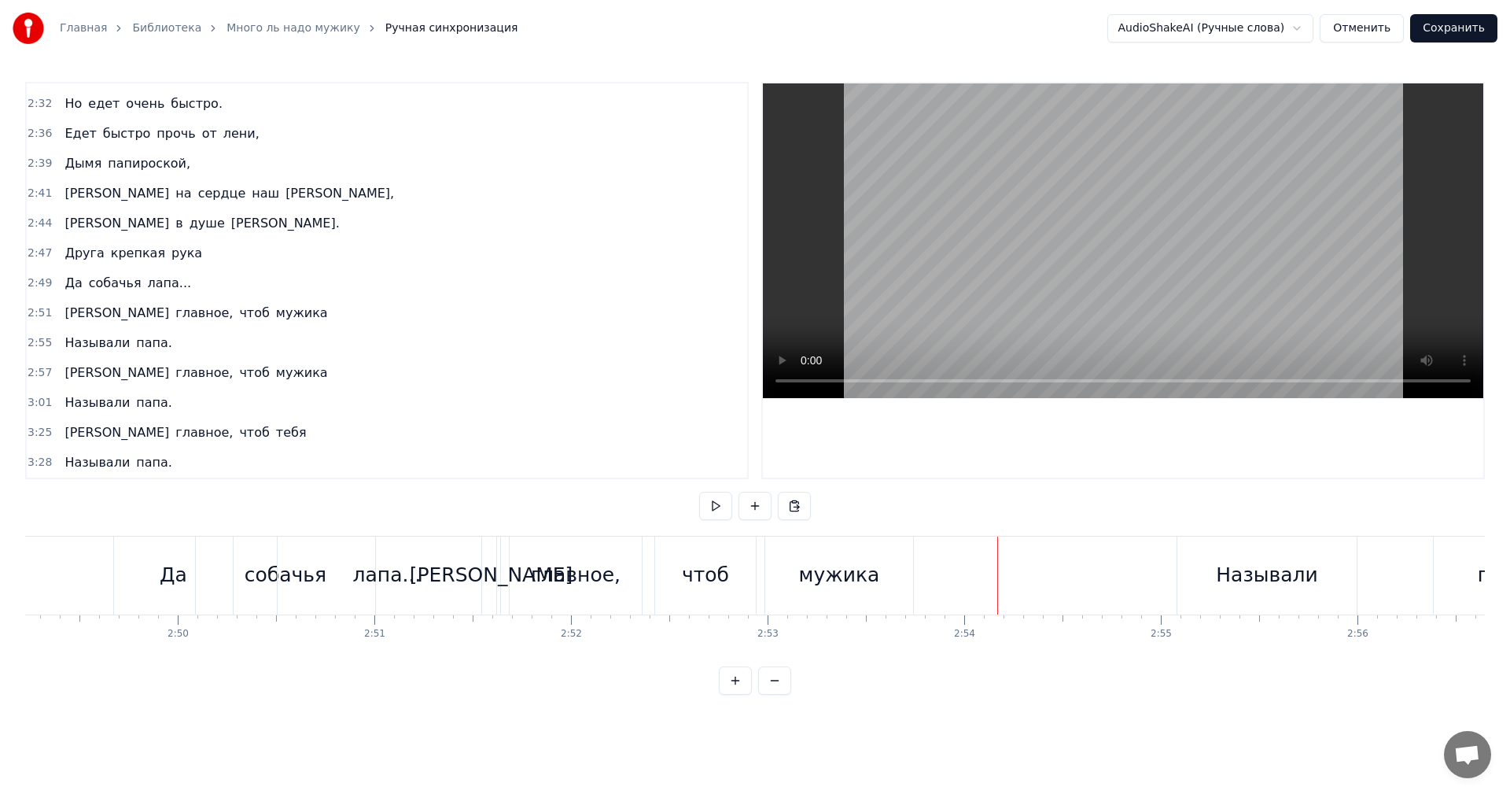
click at [493, 548] on div "[PERSON_NAME]" at bounding box center [491, 576] width 18 height 78
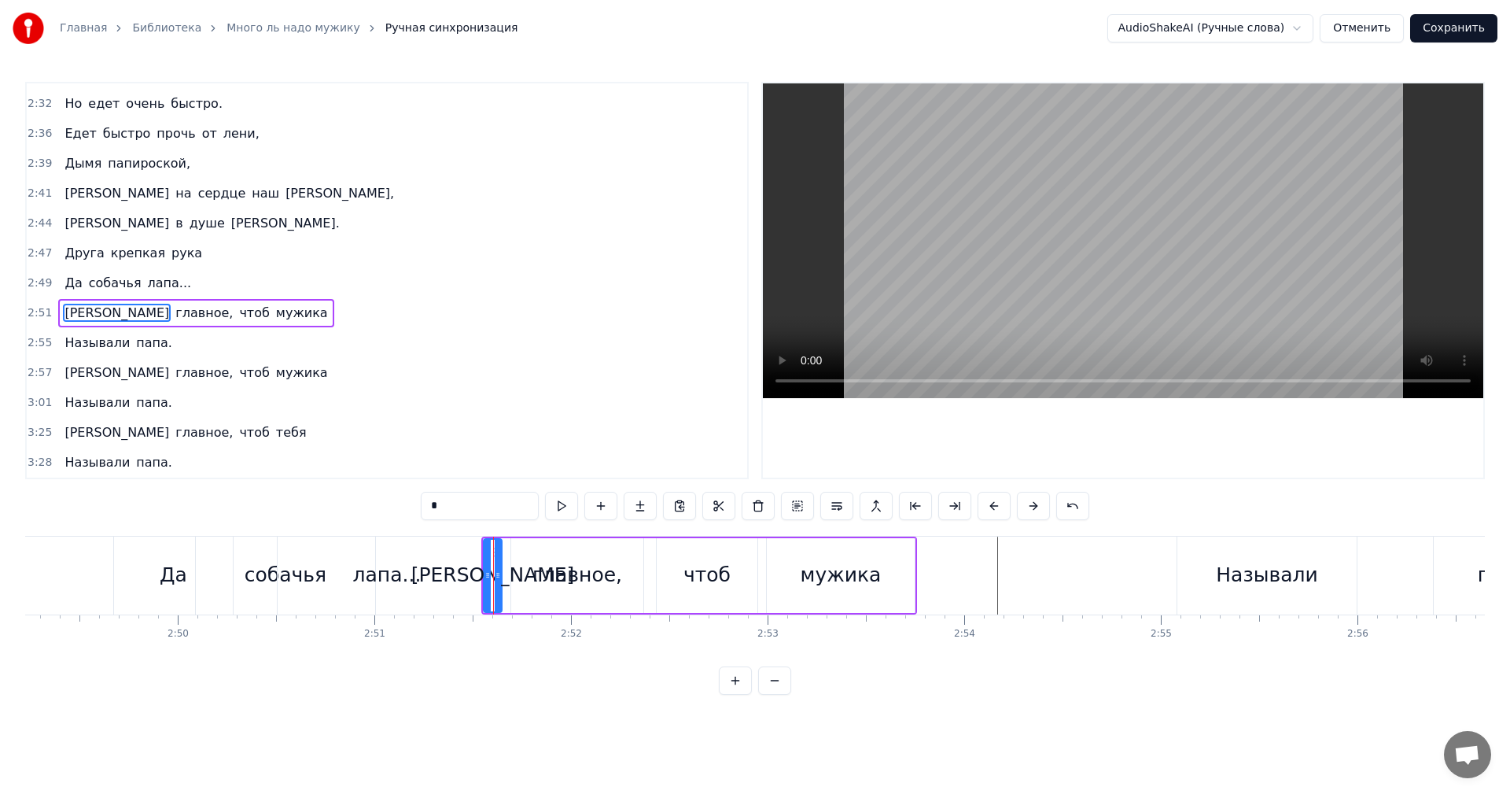
click at [638, 556] on div "главное," at bounding box center [577, 575] width 132 height 75
type input "********"
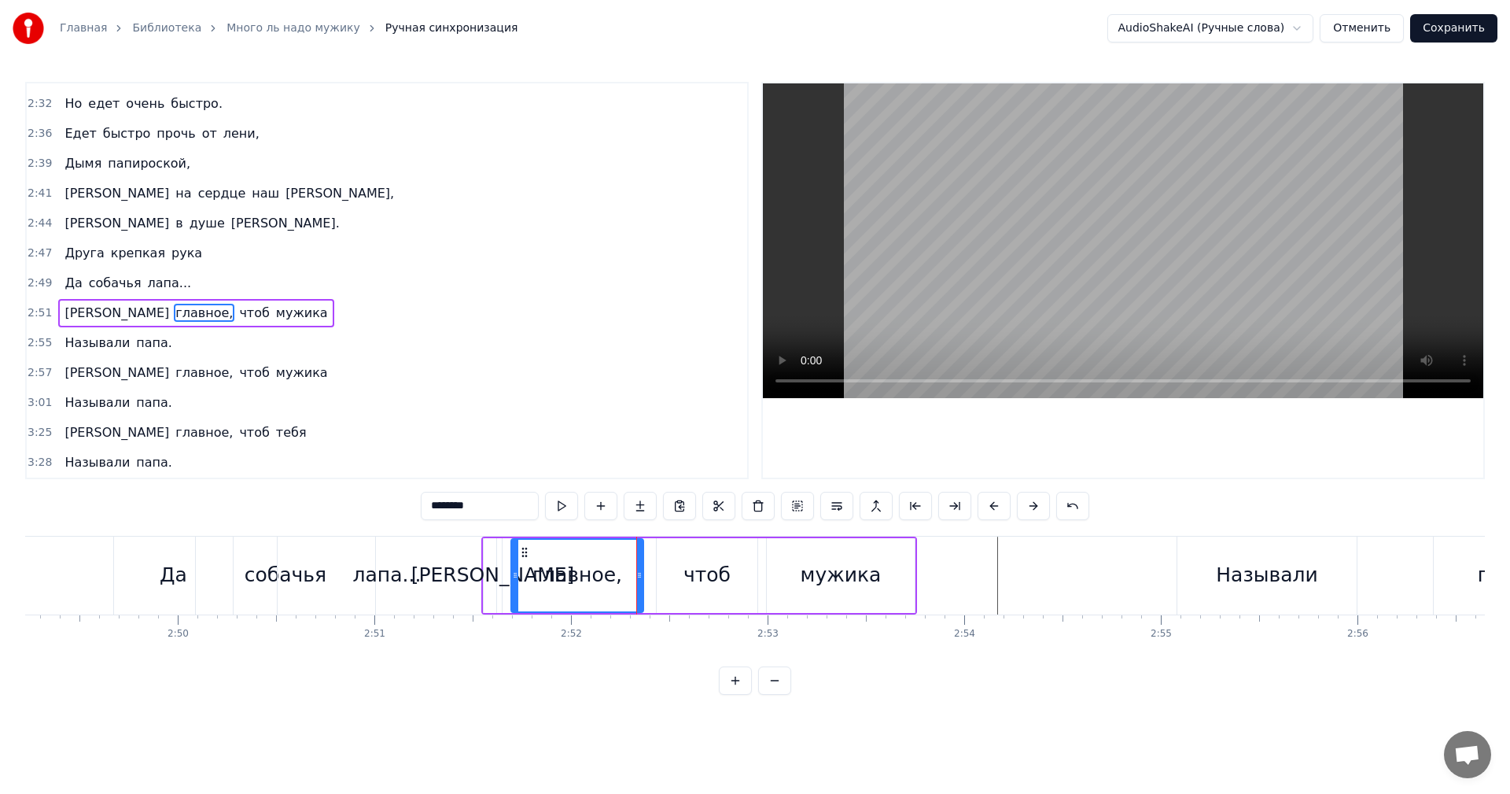
click at [651, 555] on div "А главное, чтоб мужика" at bounding box center [699, 576] width 436 height 78
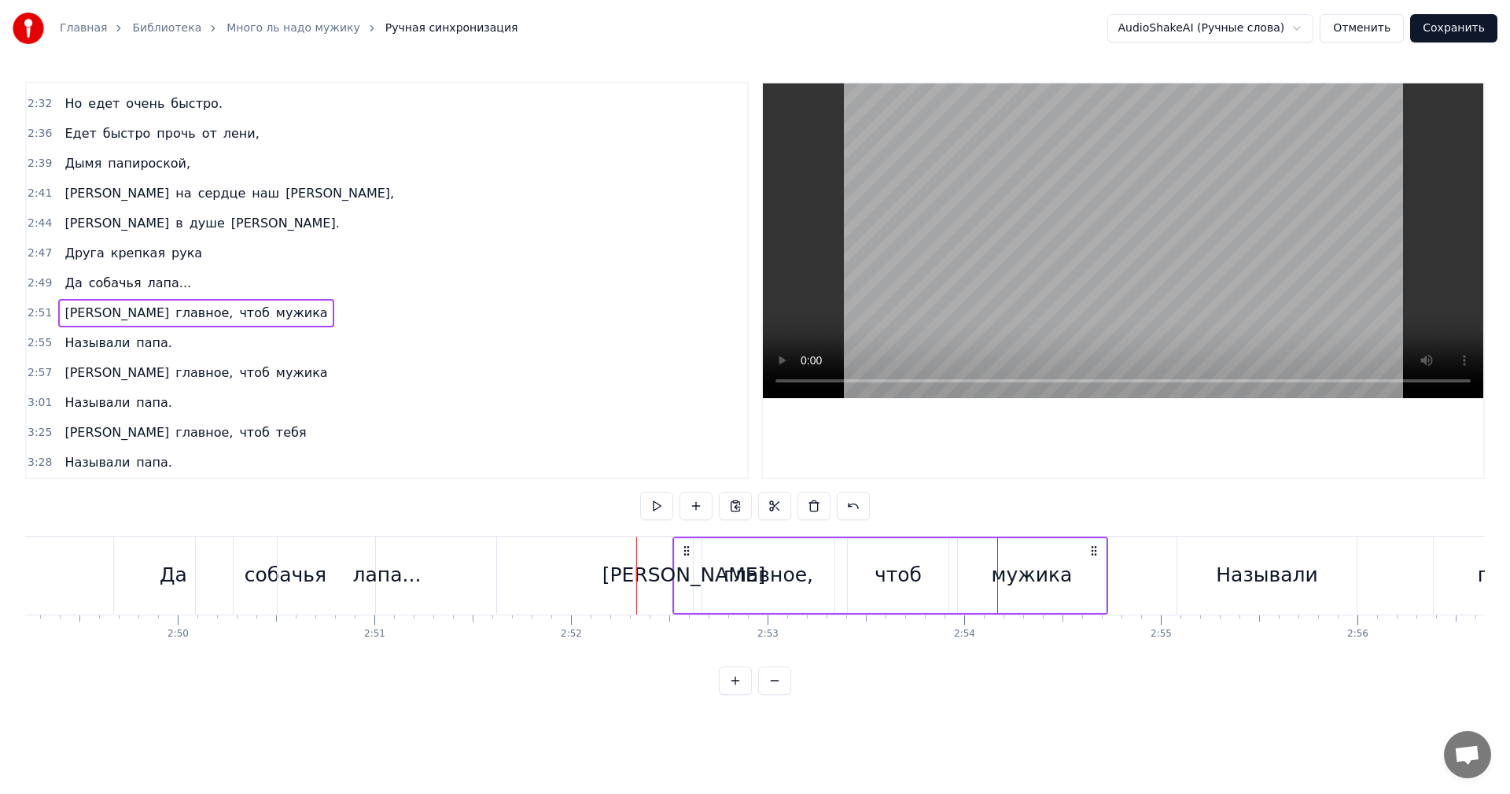
drag, startPoint x: 495, startPoint y: 548, endPoint x: 683, endPoint y: 556, distance: 188.2
click at [684, 555] on icon at bounding box center [686, 550] width 13 height 13
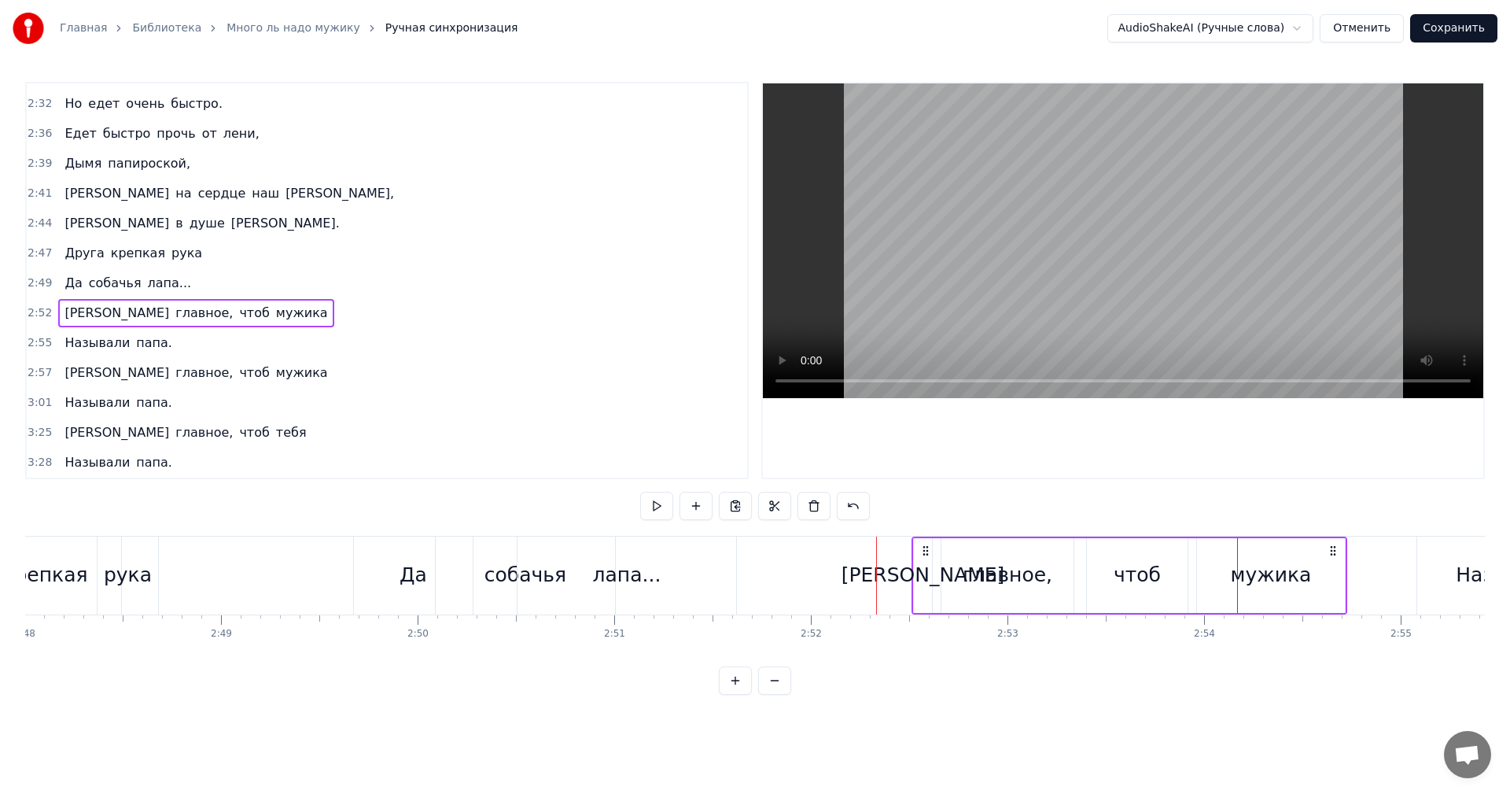
scroll to position [0, 32828]
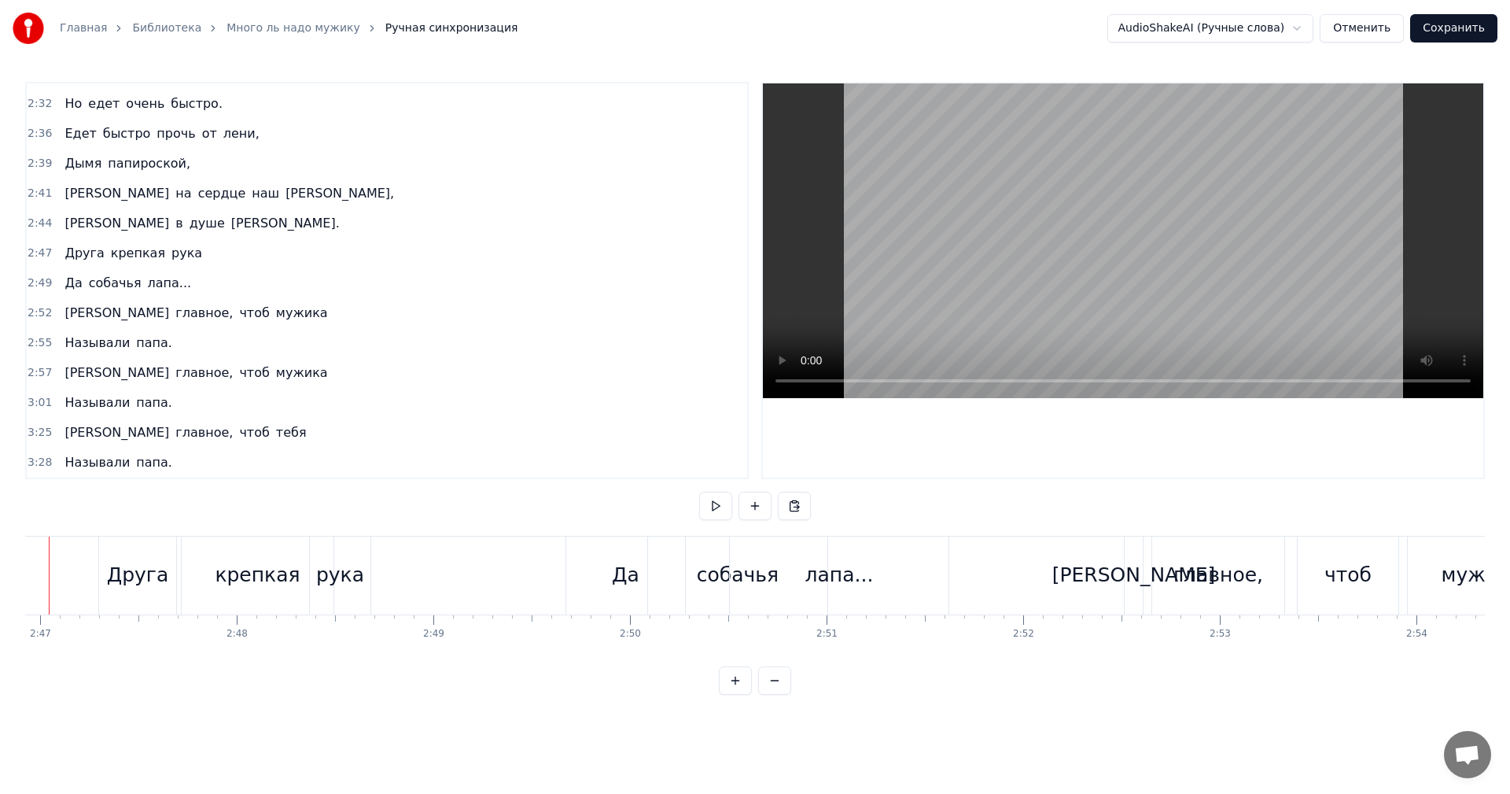
scroll to position [0, 32773]
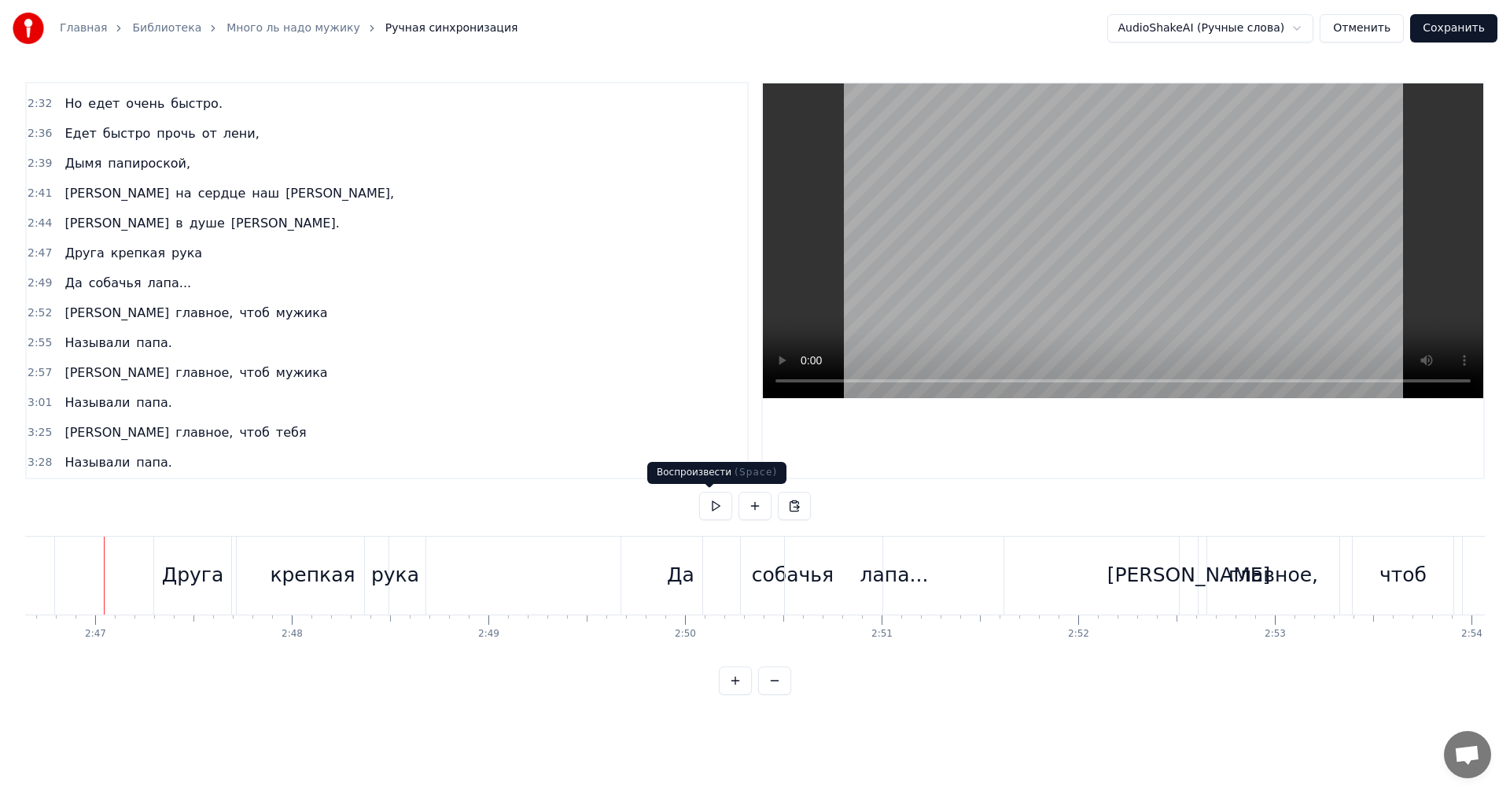
click at [703, 503] on button at bounding box center [715, 506] width 33 height 28
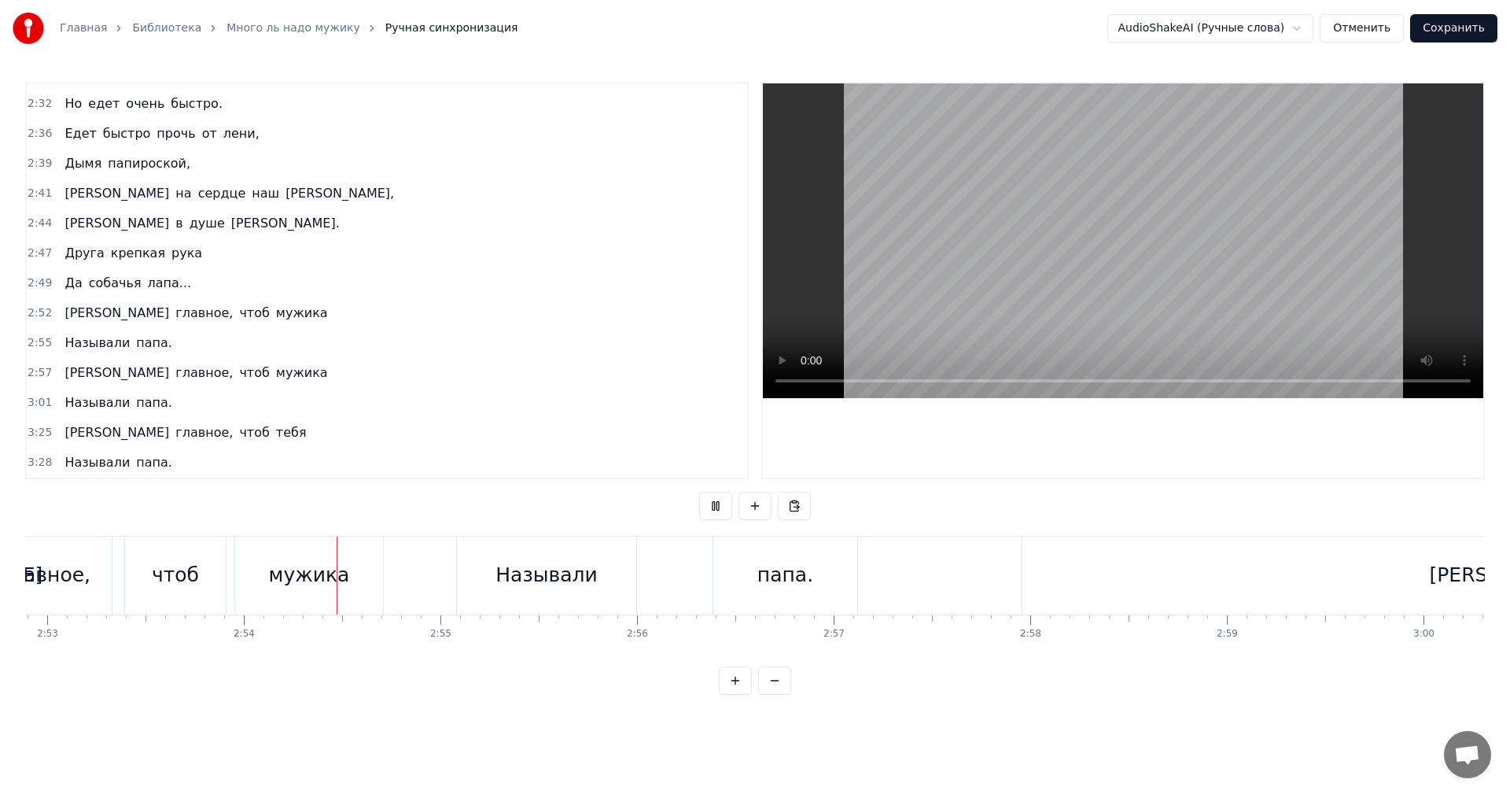
scroll to position [0, 34119]
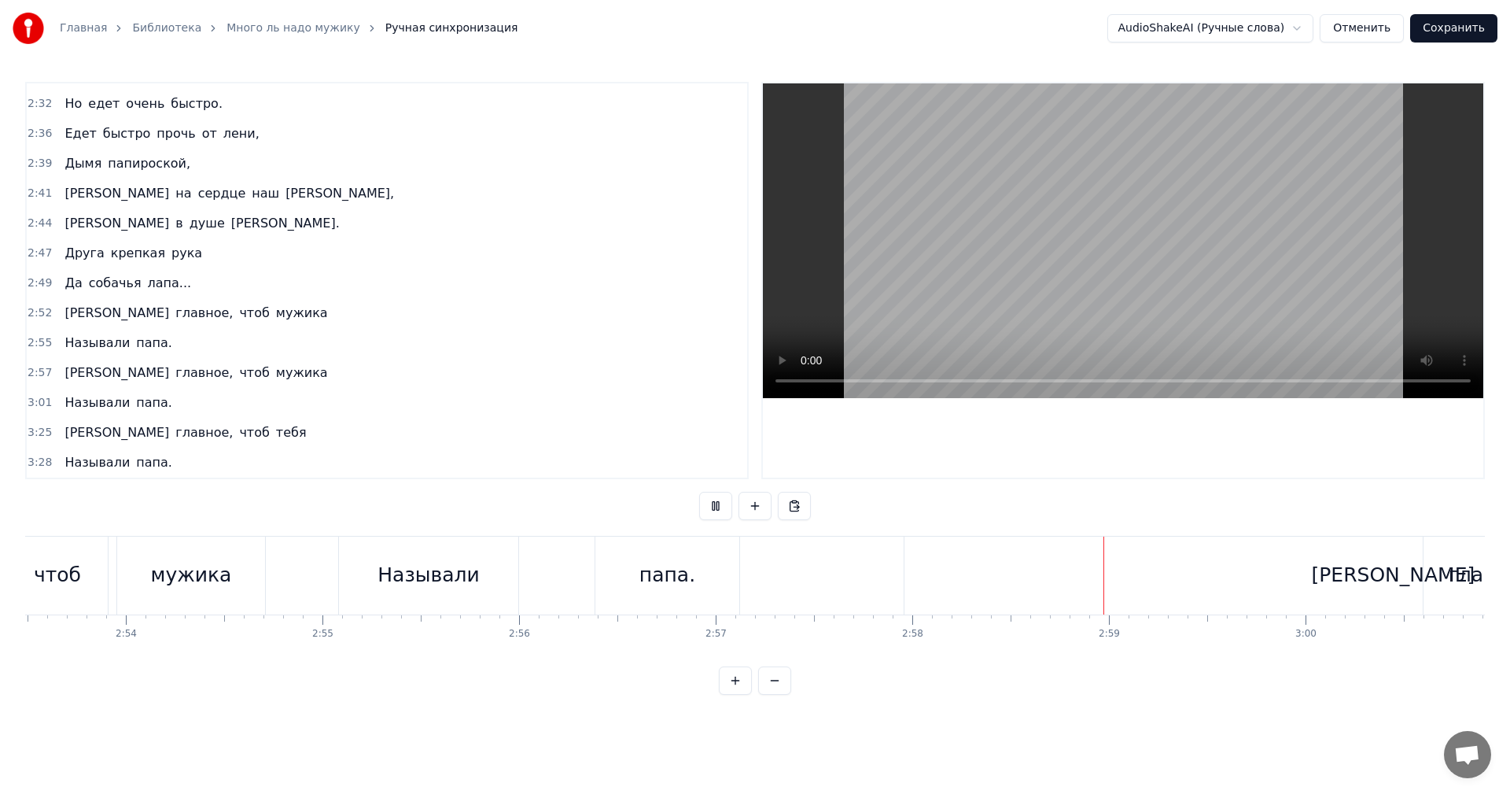
click at [703, 503] on button at bounding box center [715, 506] width 33 height 28
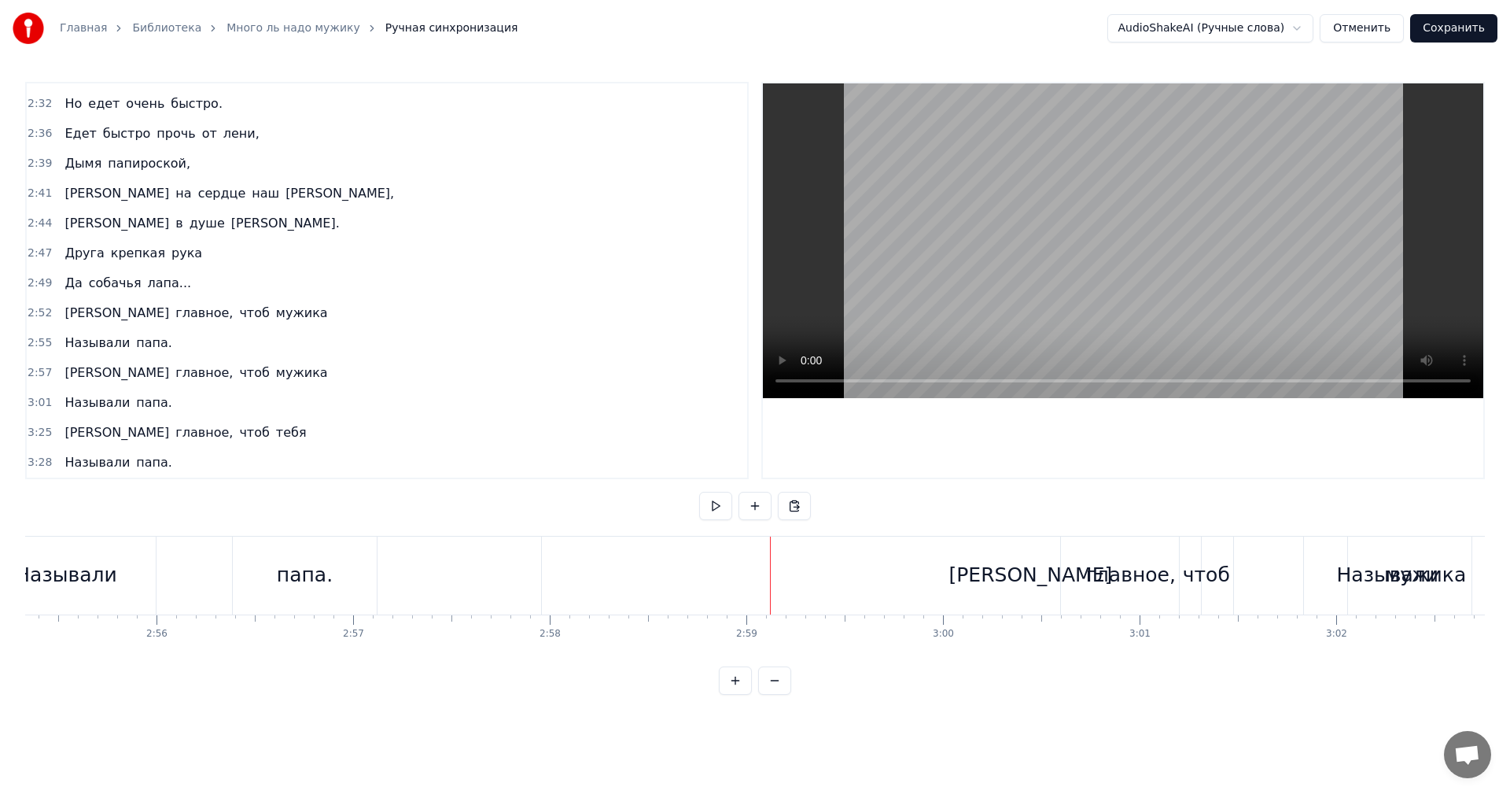
scroll to position [0, 34506]
click at [1241, 559] on div "[PERSON_NAME]" at bounding box center [1007, 576] width 978 height 78
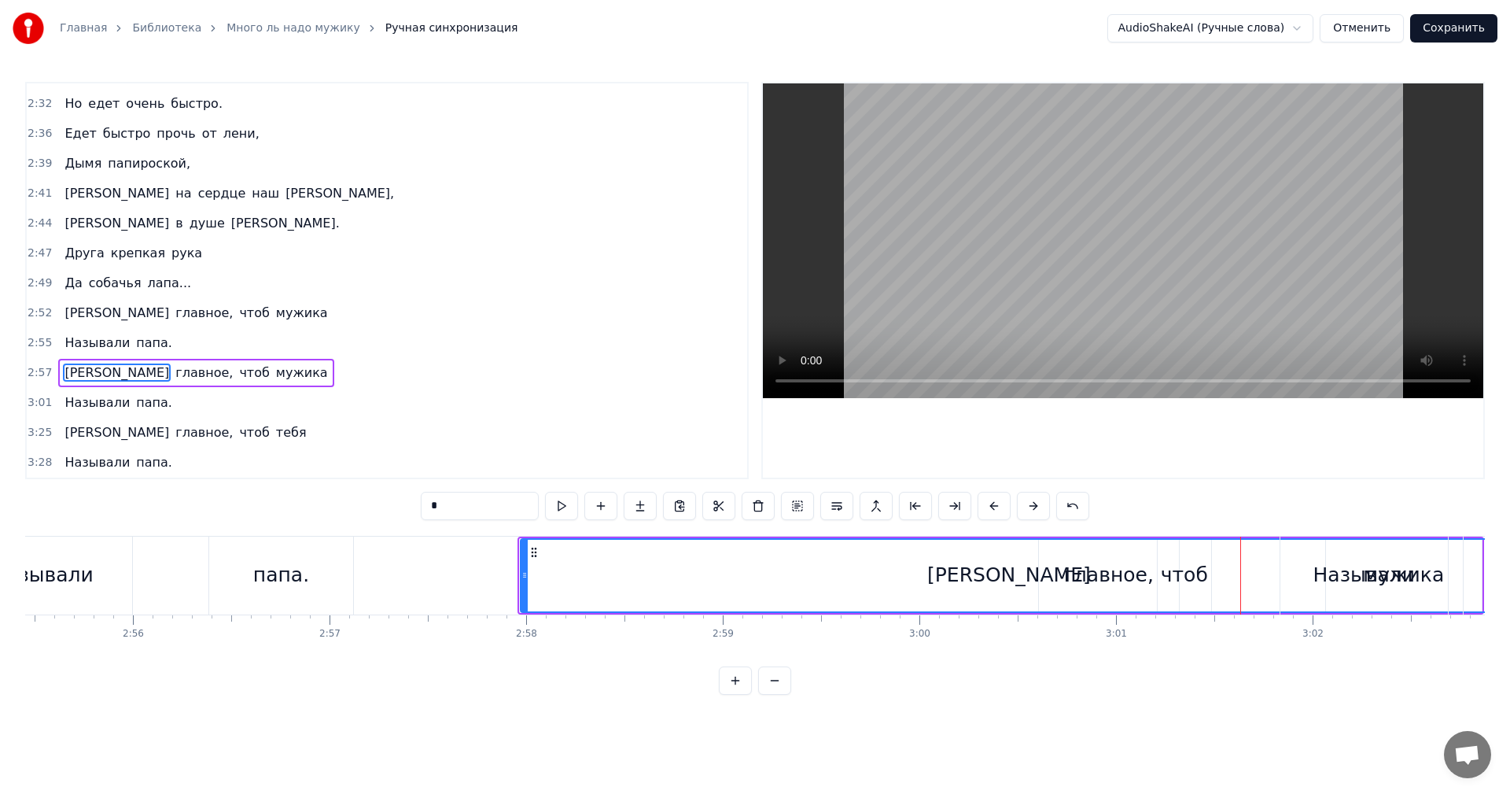
click at [523, 573] on icon at bounding box center [525, 575] width 6 height 13
click at [779, 569] on div "[PERSON_NAME]" at bounding box center [1009, 576] width 975 height 72
click at [1002, 569] on div "[PERSON_NAME]" at bounding box center [1009, 575] width 164 height 30
click at [1016, 577] on div "[PERSON_NAME]" at bounding box center [1009, 576] width 975 height 72
click at [887, 566] on div "[PERSON_NAME]" at bounding box center [1009, 576] width 975 height 72
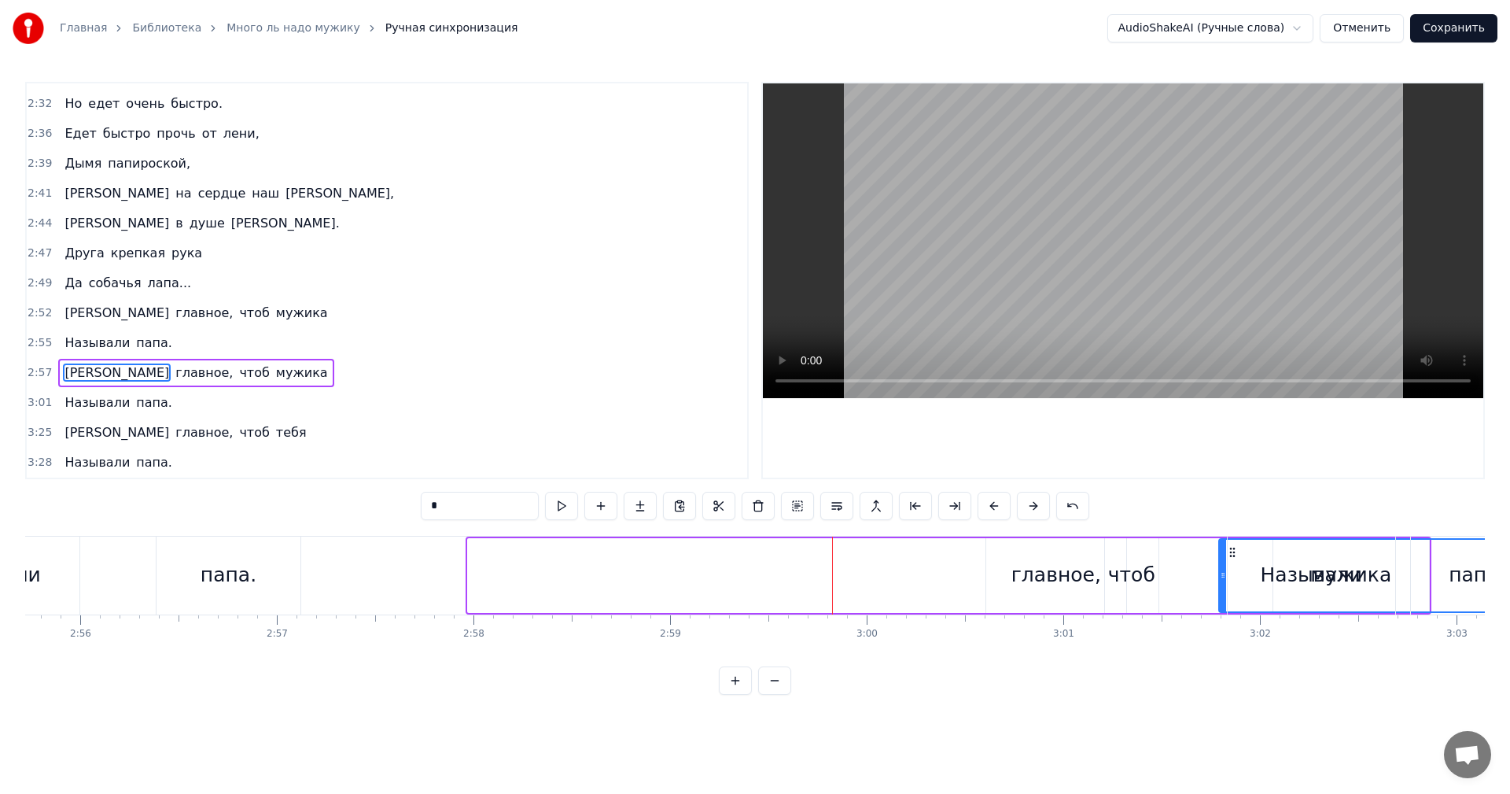
scroll to position [0, 34580]
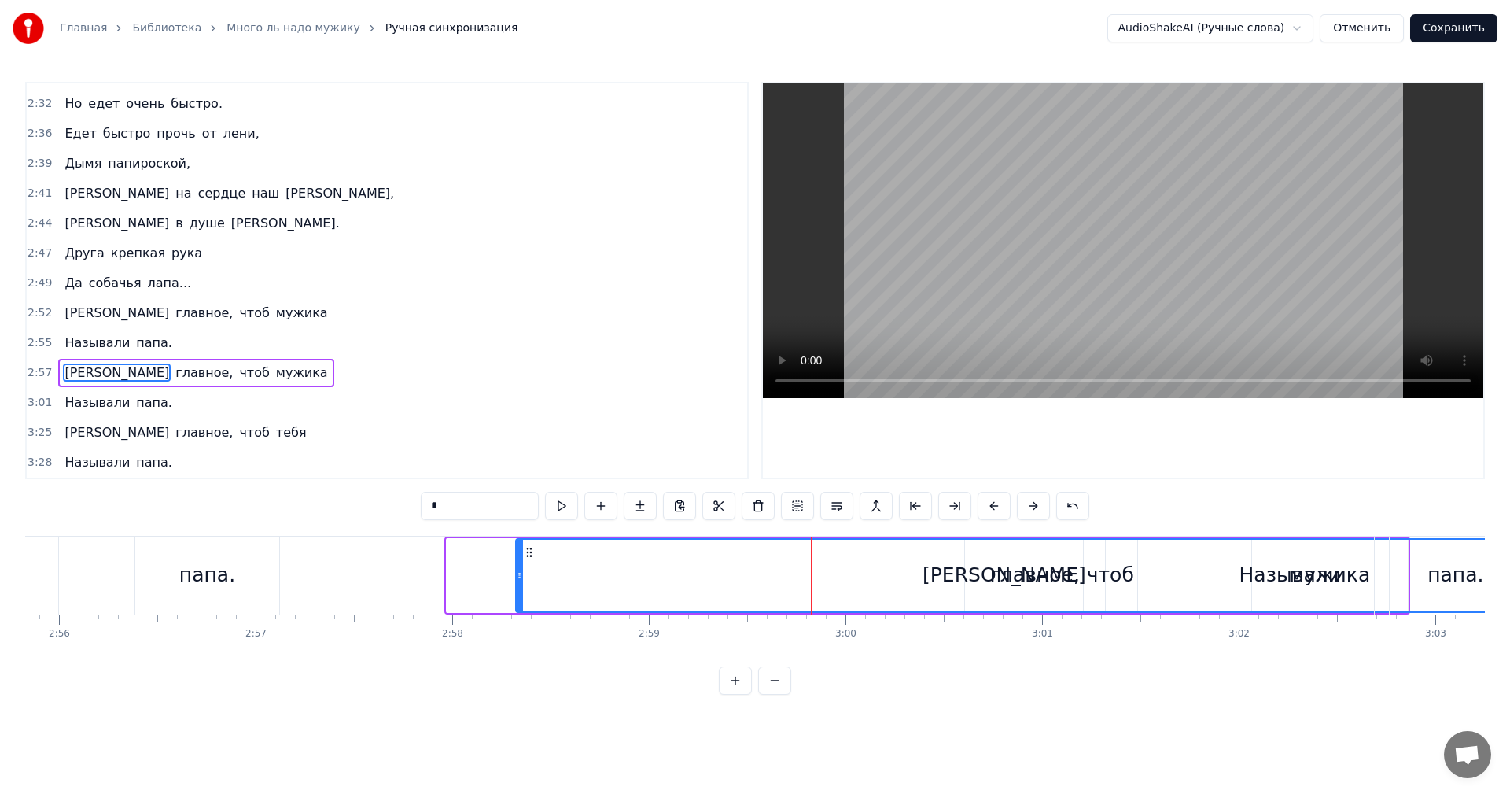
drag, startPoint x: 532, startPoint y: 551, endPoint x: 534, endPoint y: 565, distance: 13.6
click at [529, 565] on div "[PERSON_NAME]" at bounding box center [1004, 576] width 975 height 72
click at [700, 566] on div "[PERSON_NAME]" at bounding box center [1007, 576] width 975 height 72
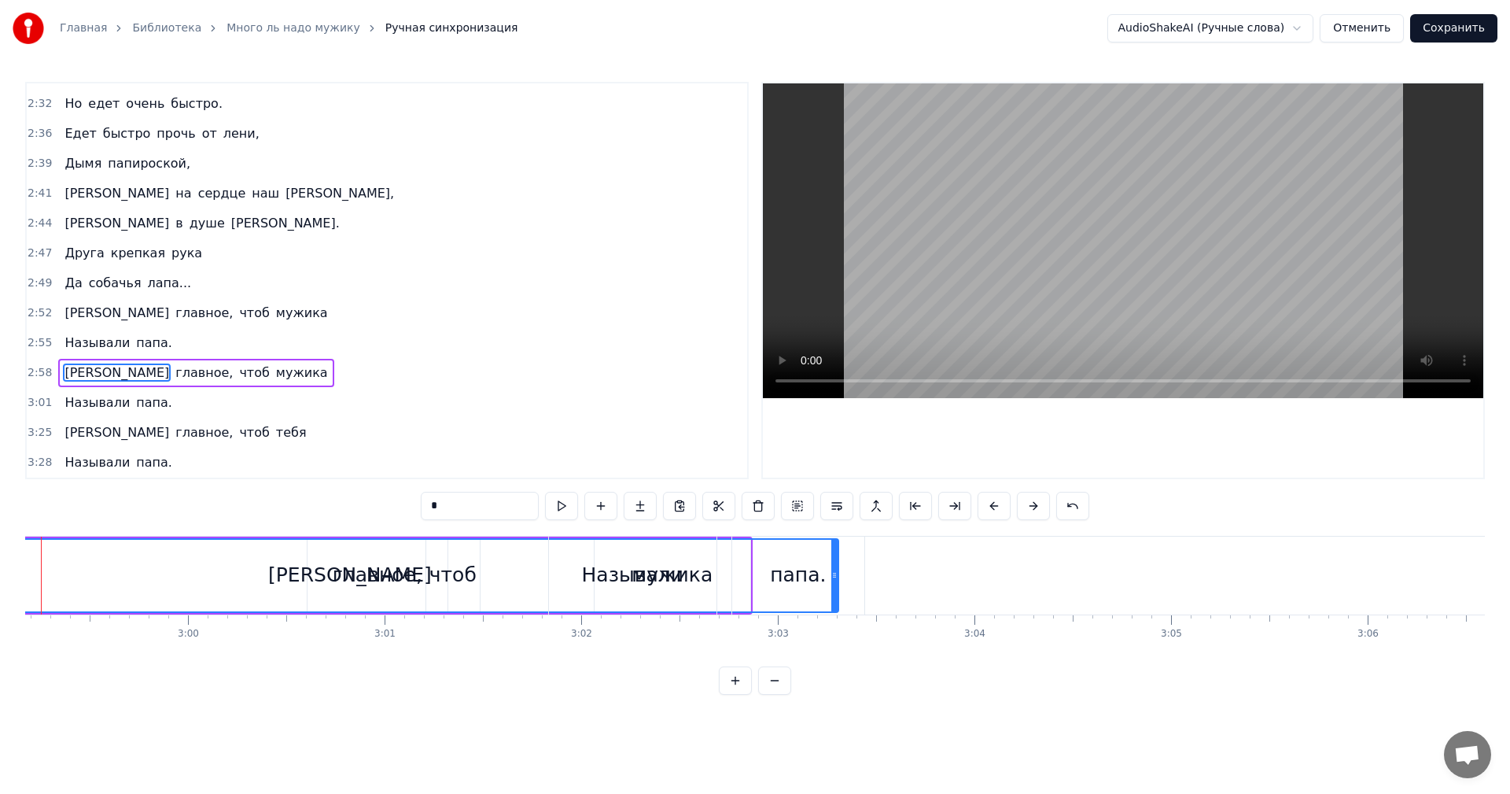
scroll to position [0, 34836]
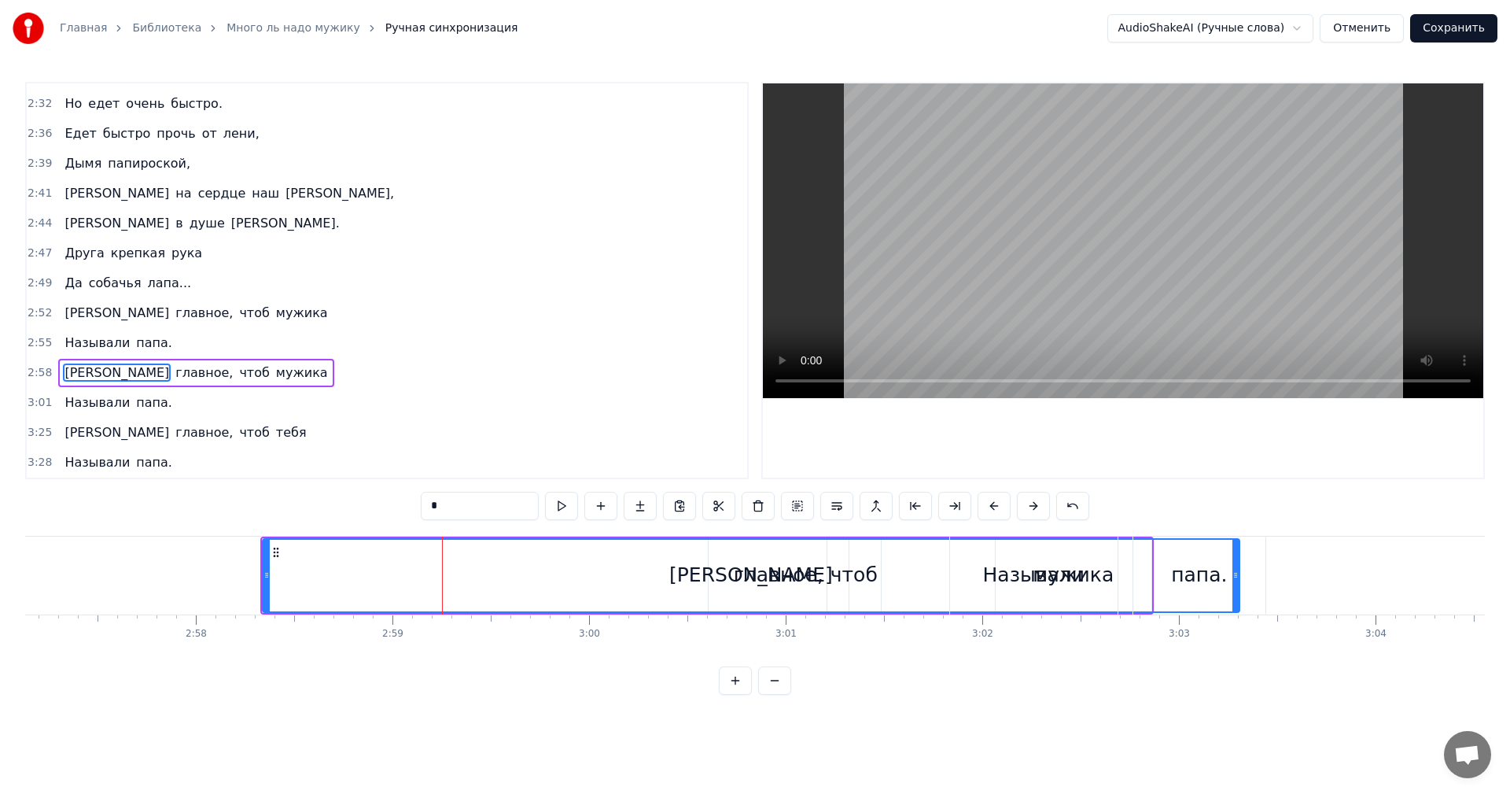
click at [411, 575] on div "[PERSON_NAME]" at bounding box center [751, 576] width 975 height 72
drag, startPoint x: 1265, startPoint y: 575, endPoint x: 1003, endPoint y: 581, distance: 262.0
click at [1031, 581] on div "Называли папа." at bounding box center [1110, 576] width 320 height 78
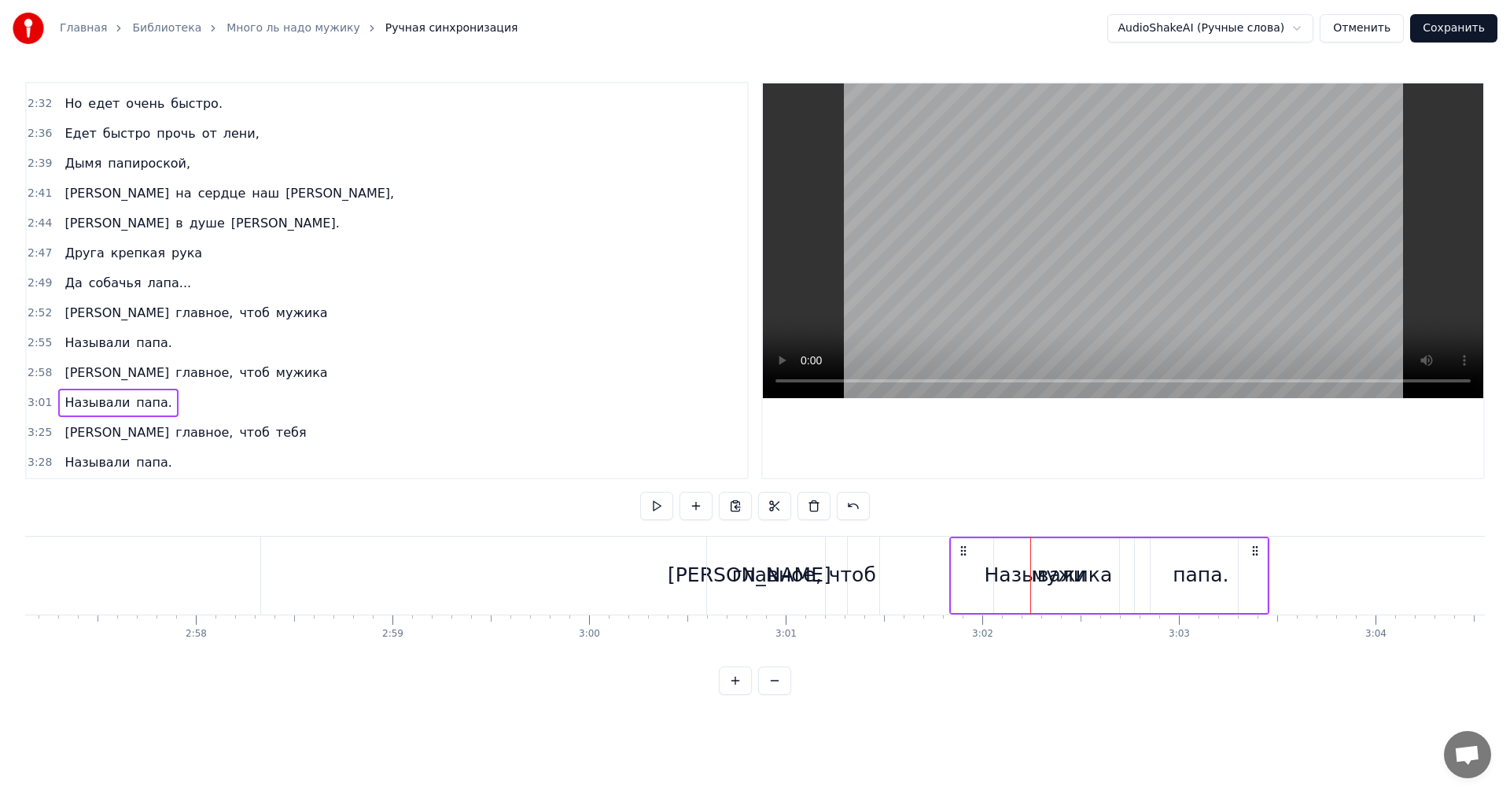
drag, startPoint x: 748, startPoint y: 574, endPoint x: 687, endPoint y: 576, distance: 61.4
click at [687, 576] on div "А главное, чтоб мужика" at bounding box center [707, 576] width 894 height 78
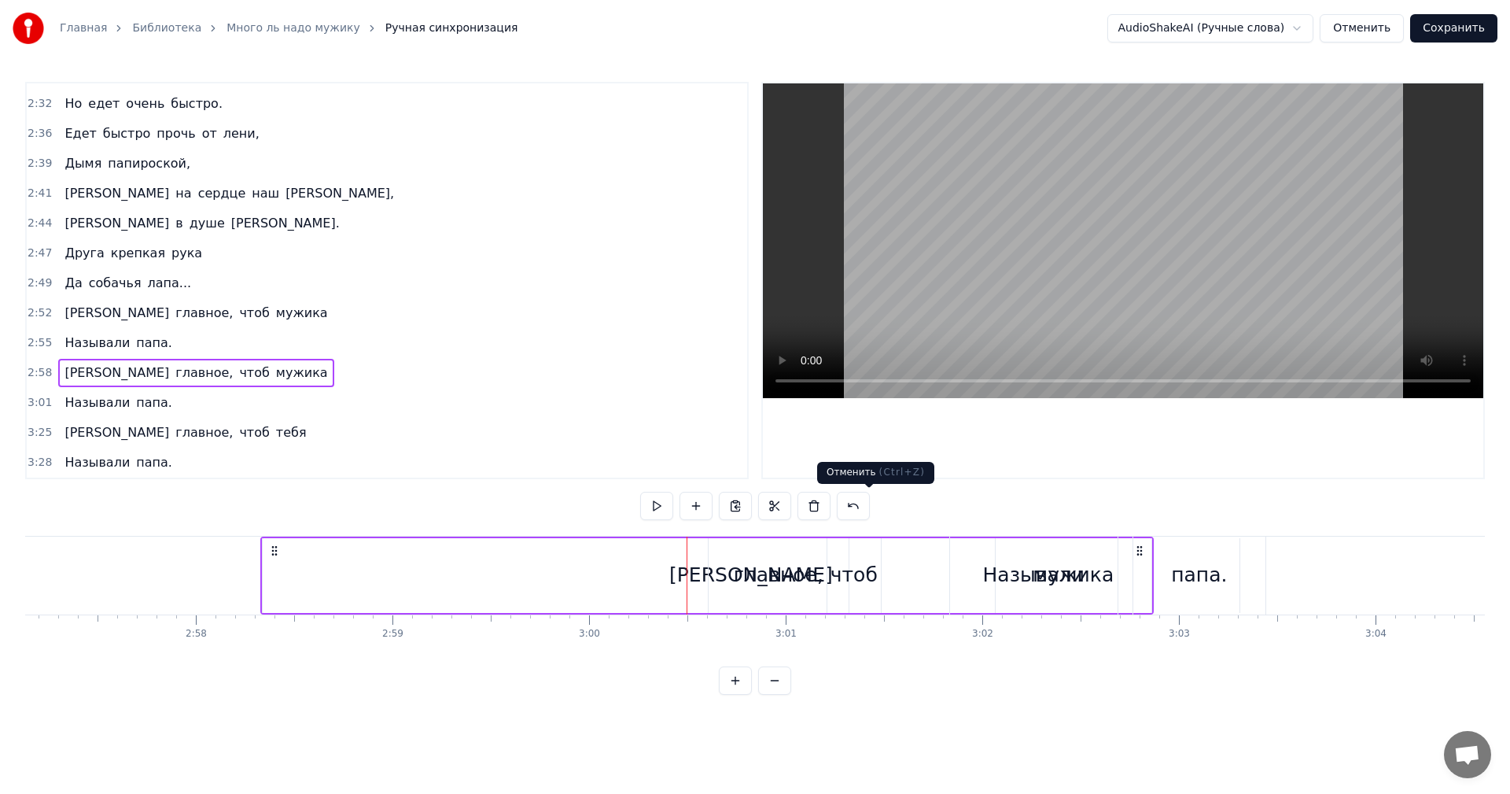
click at [861, 507] on button at bounding box center [853, 506] width 33 height 28
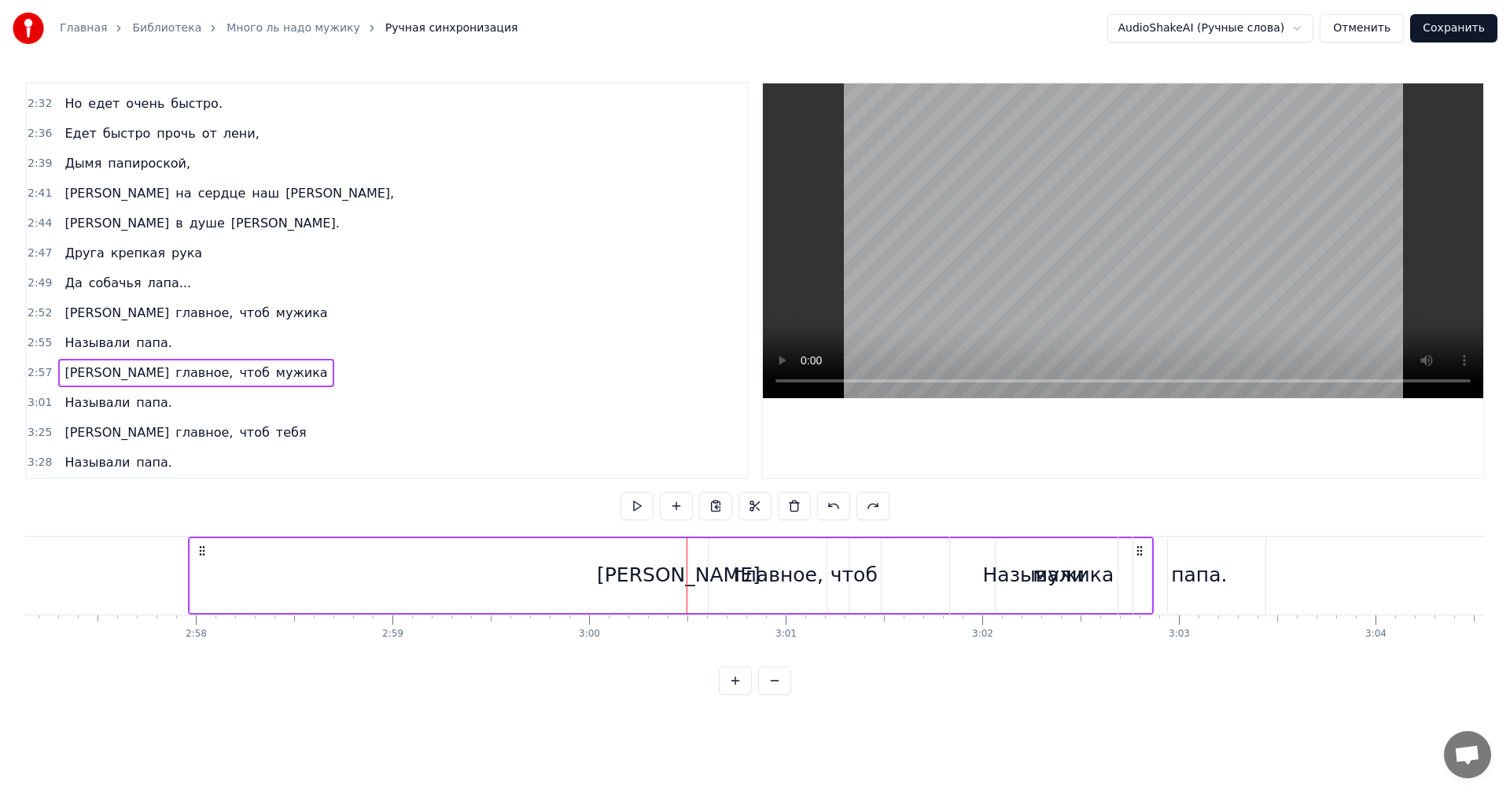
click at [677, 573] on div "[PERSON_NAME]" at bounding box center [679, 575] width 164 height 30
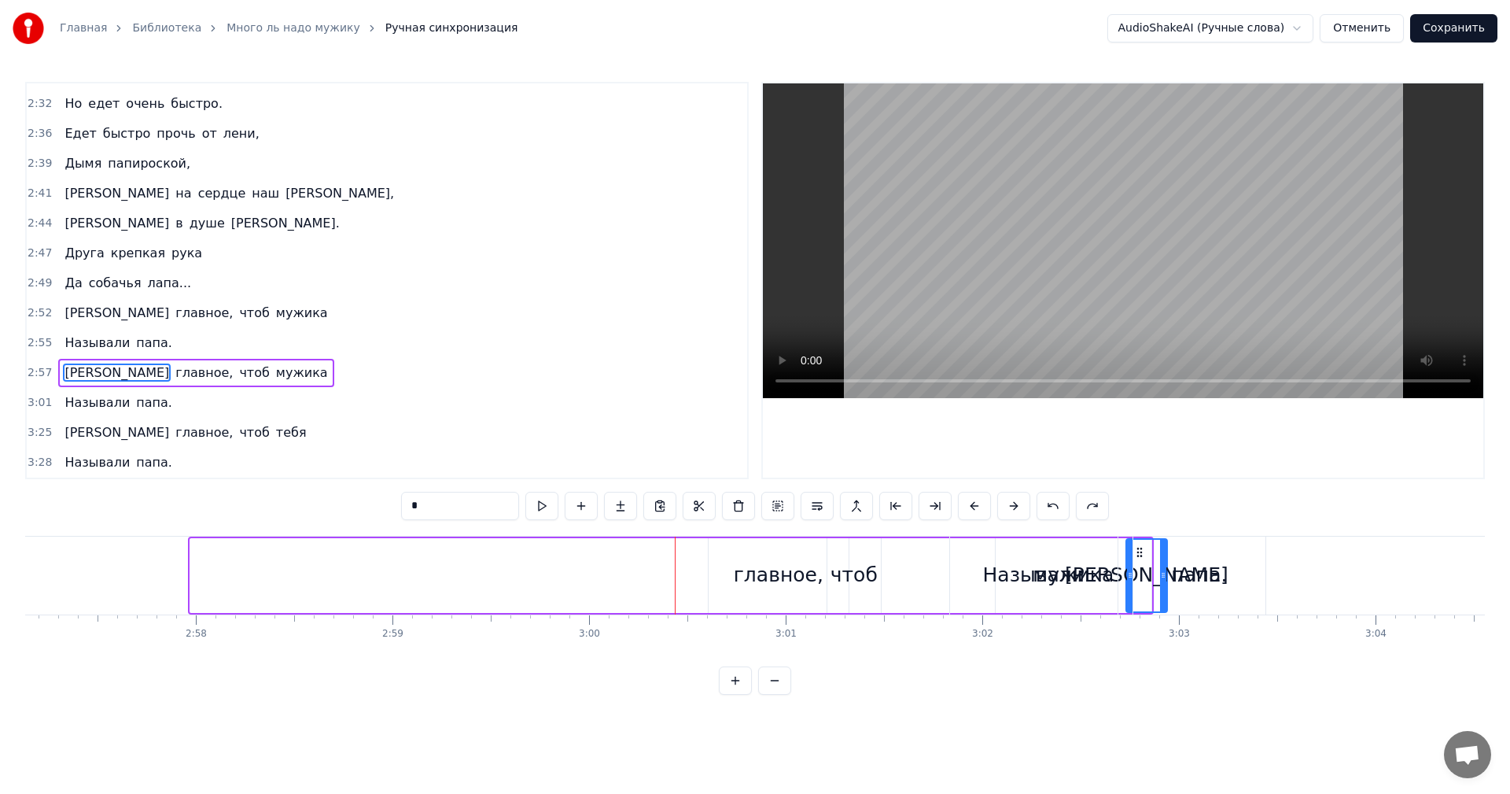
drag, startPoint x: 190, startPoint y: 574, endPoint x: 1127, endPoint y: 597, distance: 936.4
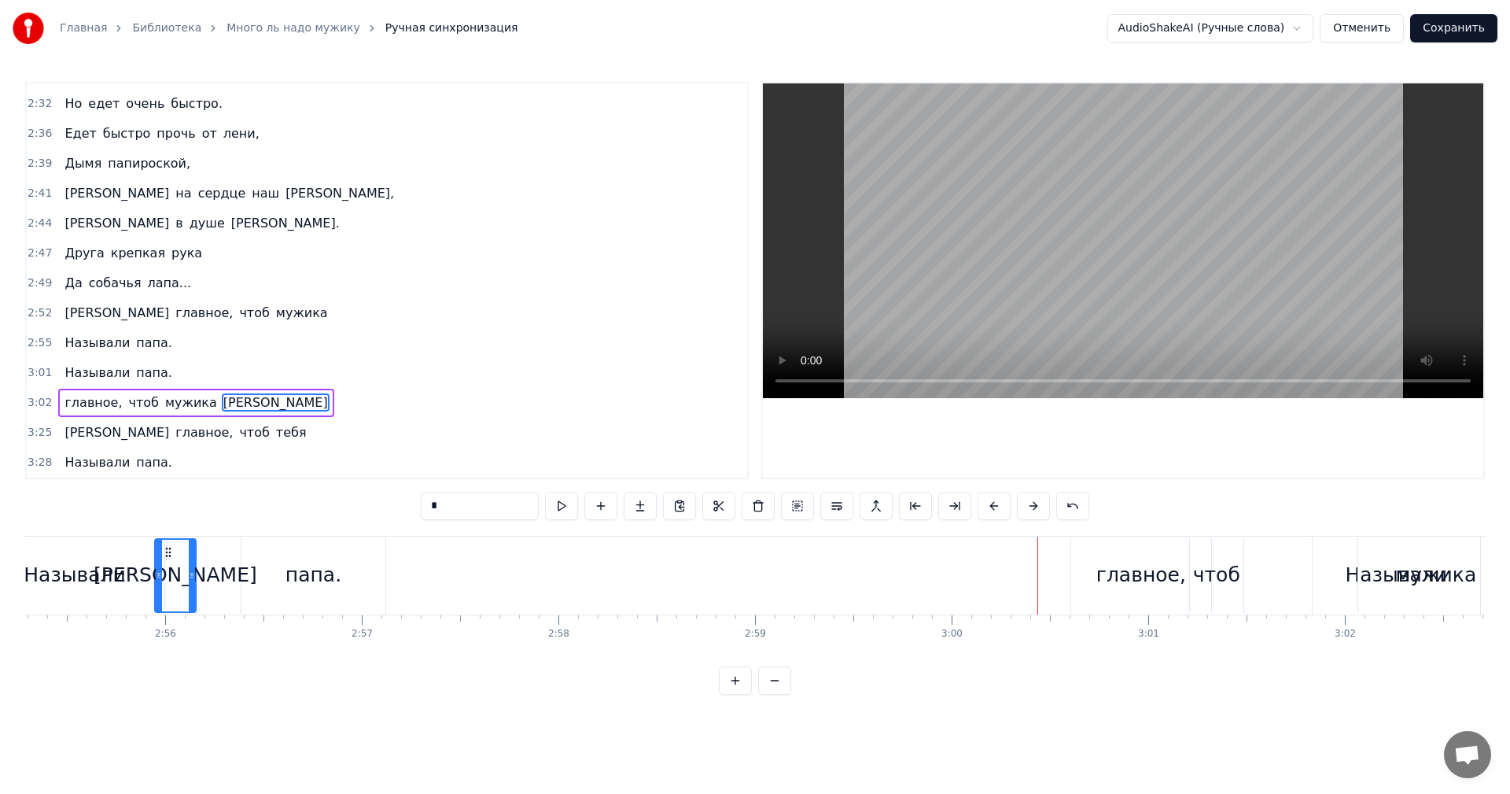
scroll to position [0, 34420]
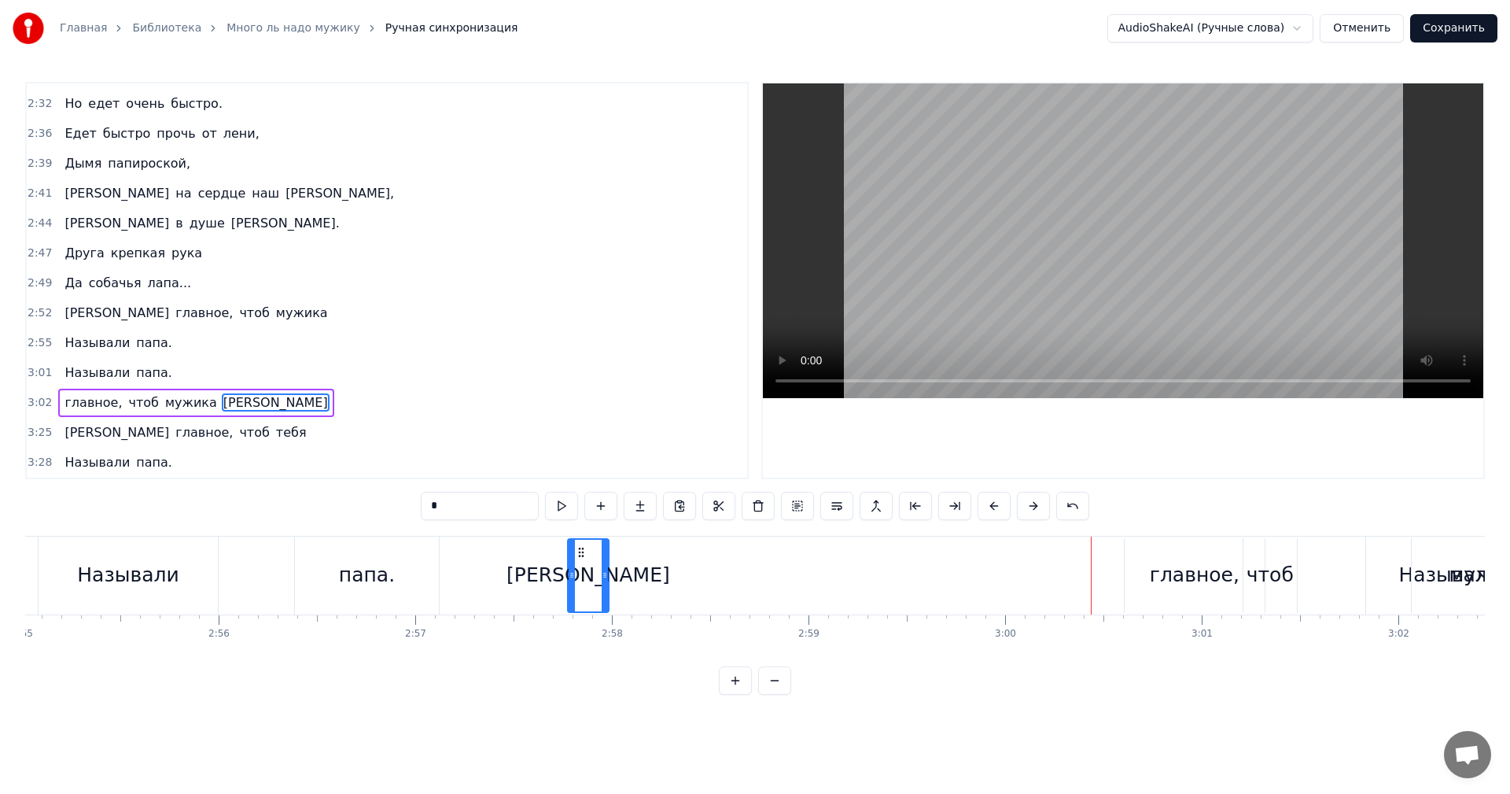
drag, startPoint x: 1138, startPoint y: 551, endPoint x: 579, endPoint y: 571, distance: 558.9
click at [579, 571] on div "[PERSON_NAME]" at bounding box center [588, 576] width 39 height 72
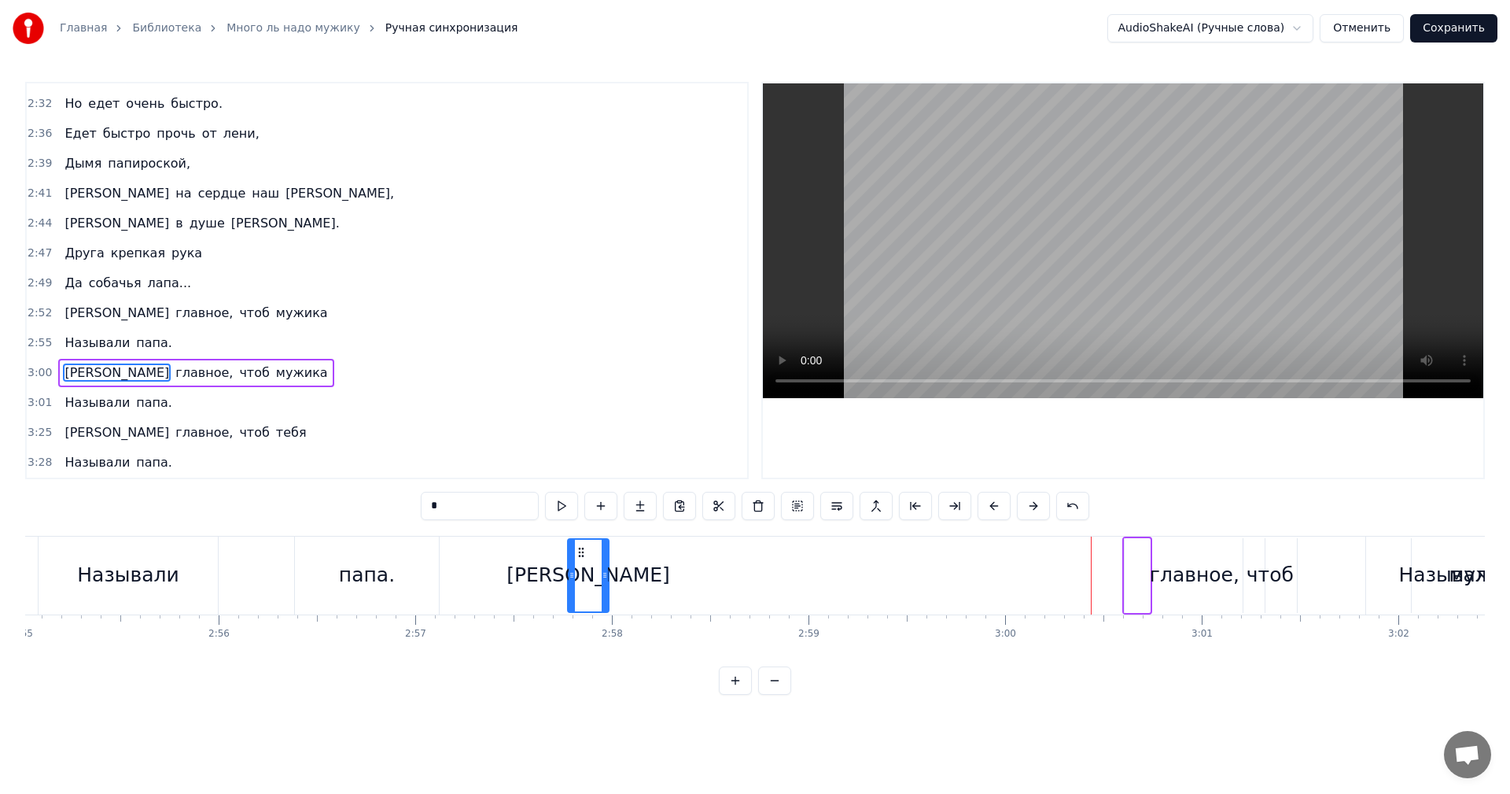
click at [1192, 575] on div "главное," at bounding box center [1195, 575] width 90 height 30
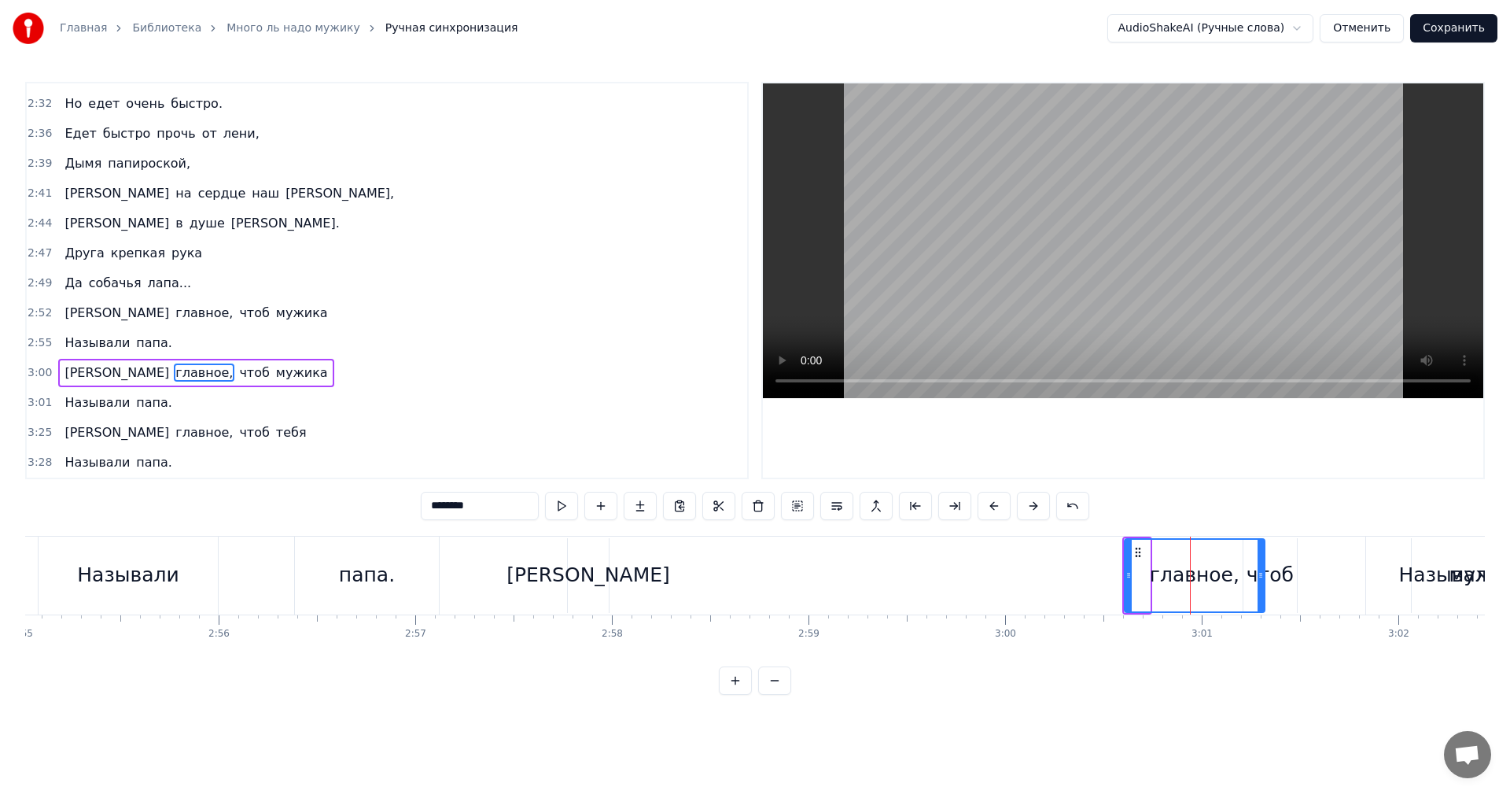
click at [1186, 548] on div "главное," at bounding box center [1195, 576] width 138 height 72
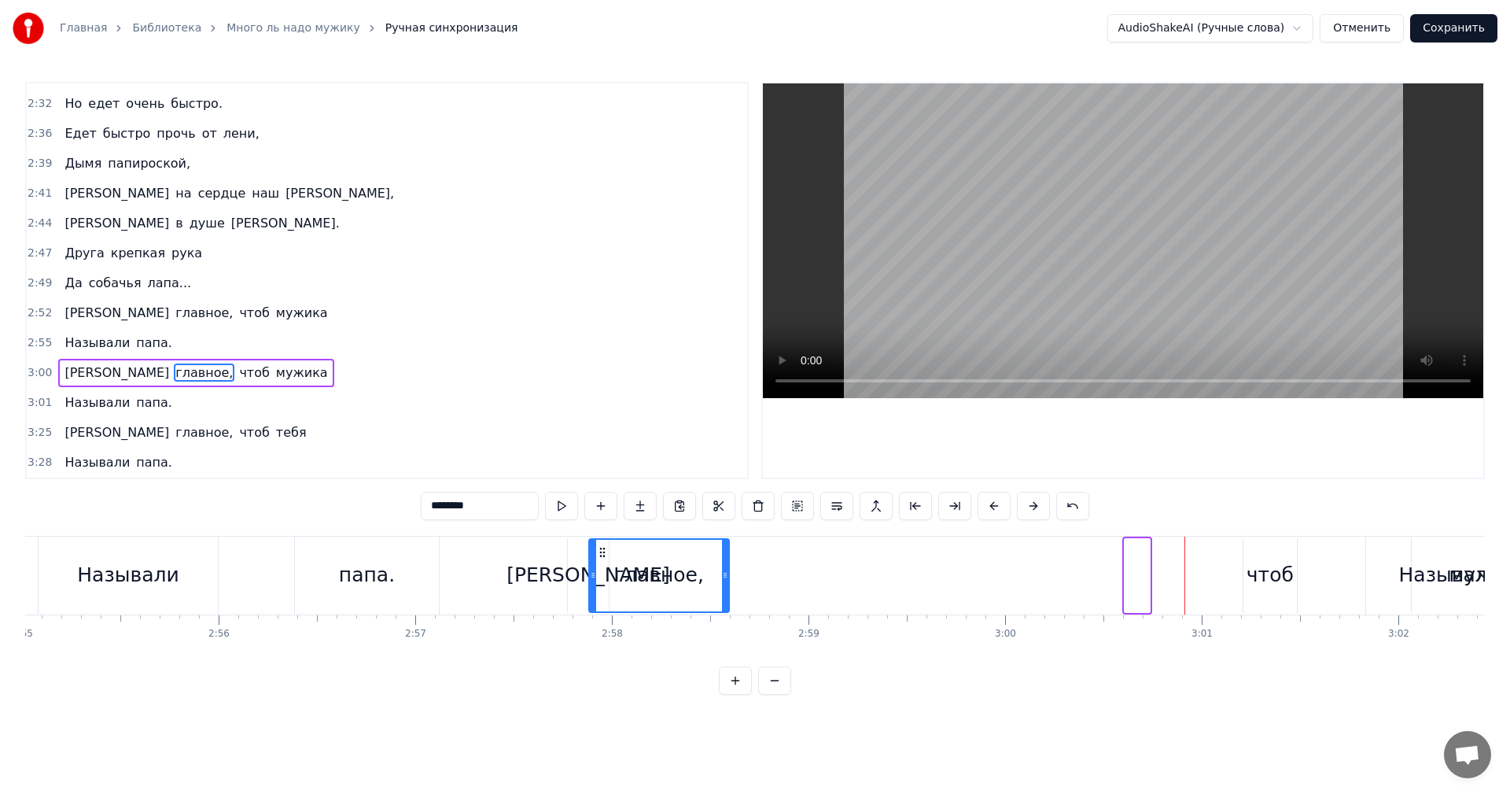
drag, startPoint x: 1079, startPoint y: 555, endPoint x: 603, endPoint y: 559, distance: 475.2
click at [603, 559] on div "главное," at bounding box center [659, 576] width 138 height 72
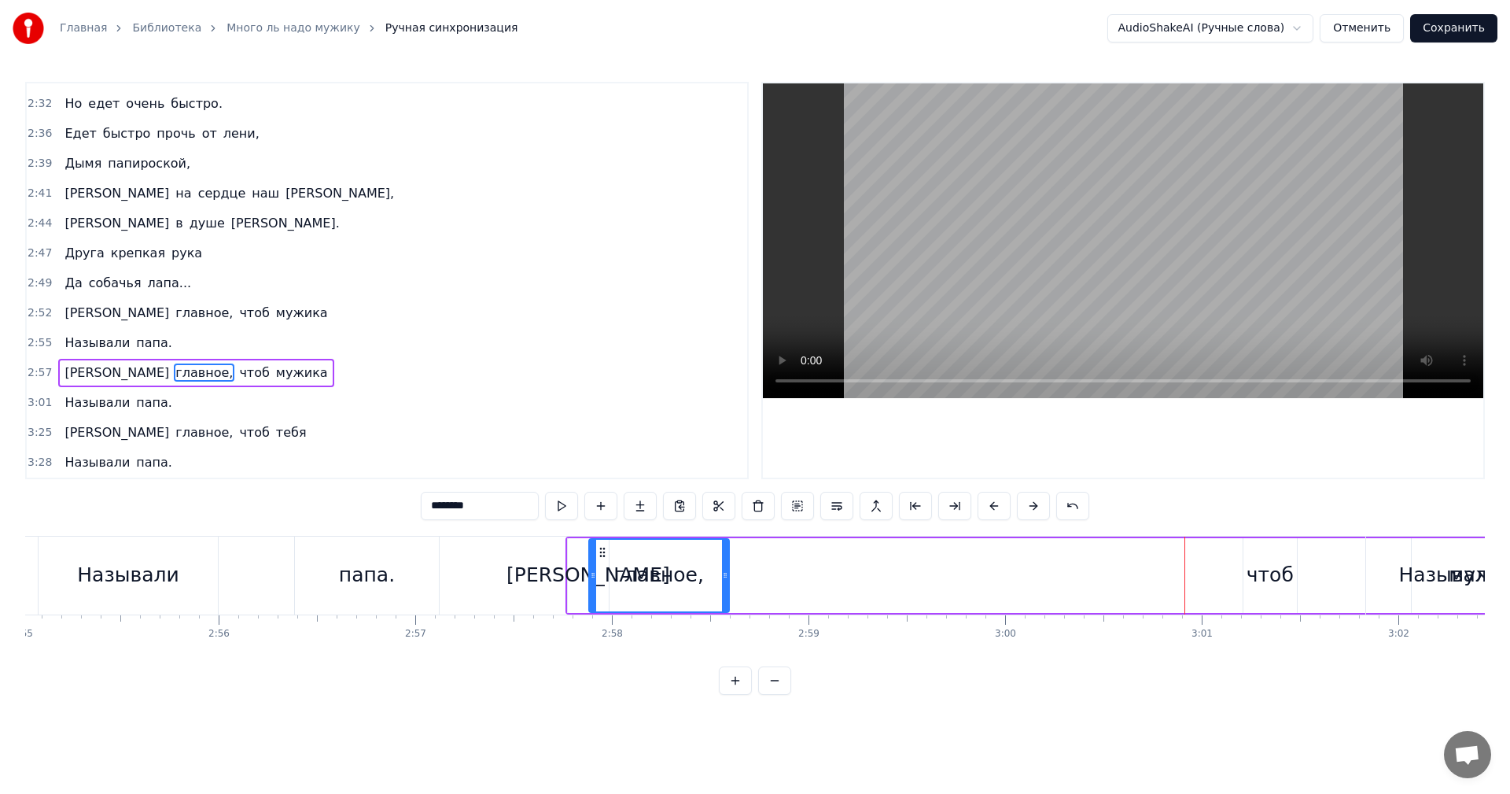
click at [1263, 573] on div "чтоб" at bounding box center [1270, 575] width 47 height 30
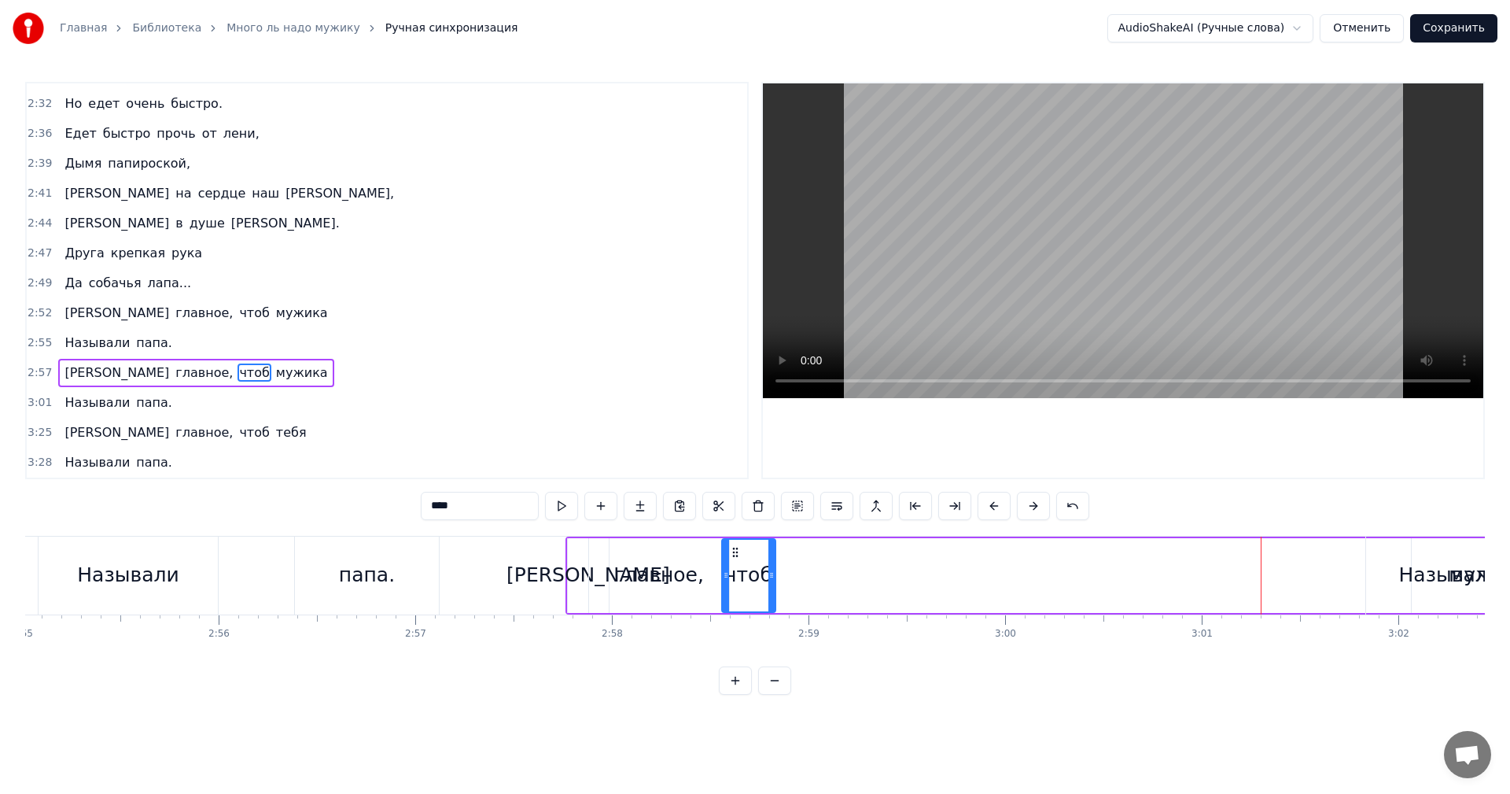
drag, startPoint x: 1258, startPoint y: 551, endPoint x: 765, endPoint y: 568, distance: 493.5
click at [738, 562] on div "чтоб" at bounding box center [749, 576] width 52 height 72
click at [1472, 578] on div "Называли" at bounding box center [1449, 575] width 101 height 30
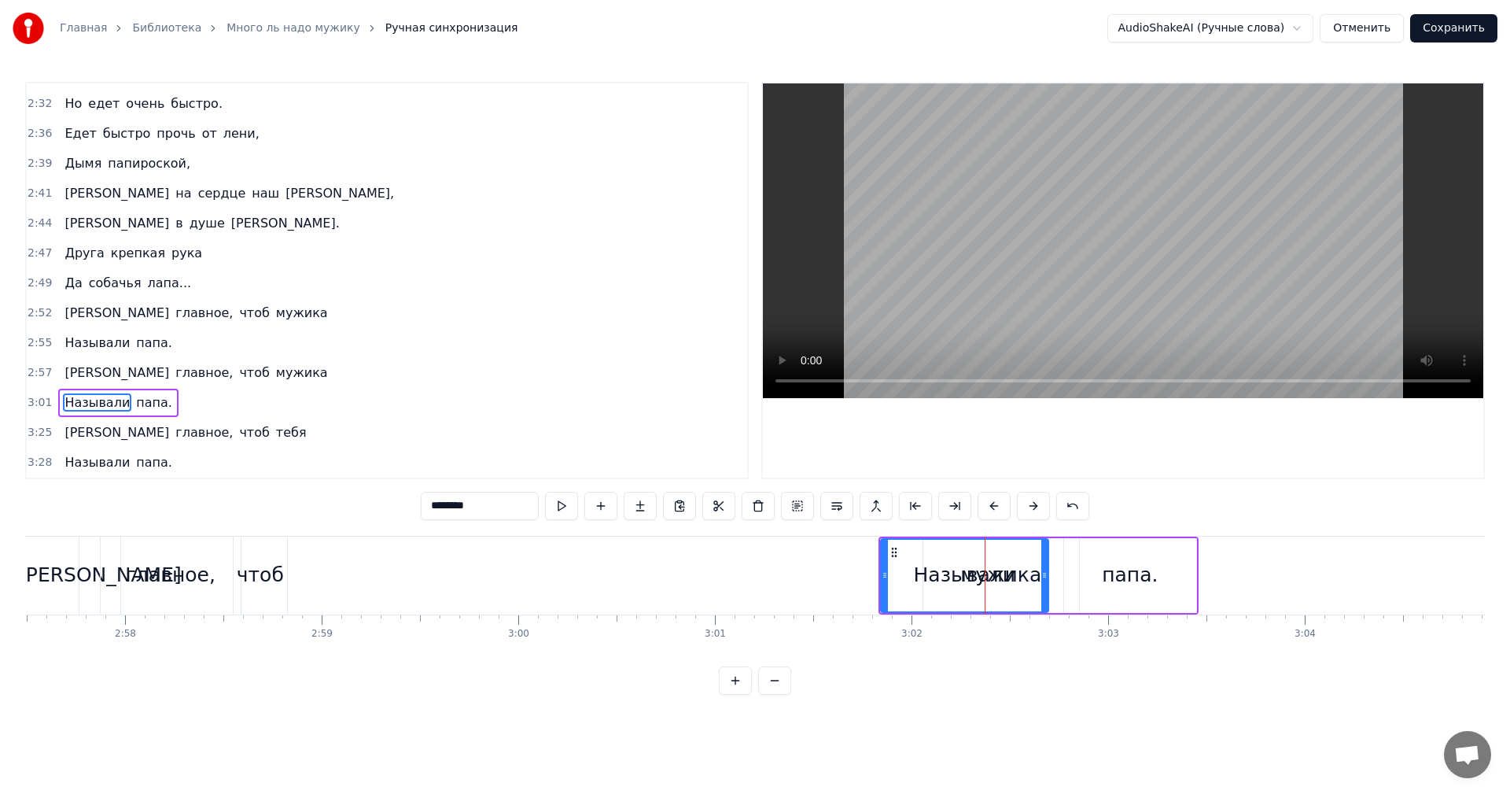
scroll to position [0, 34930]
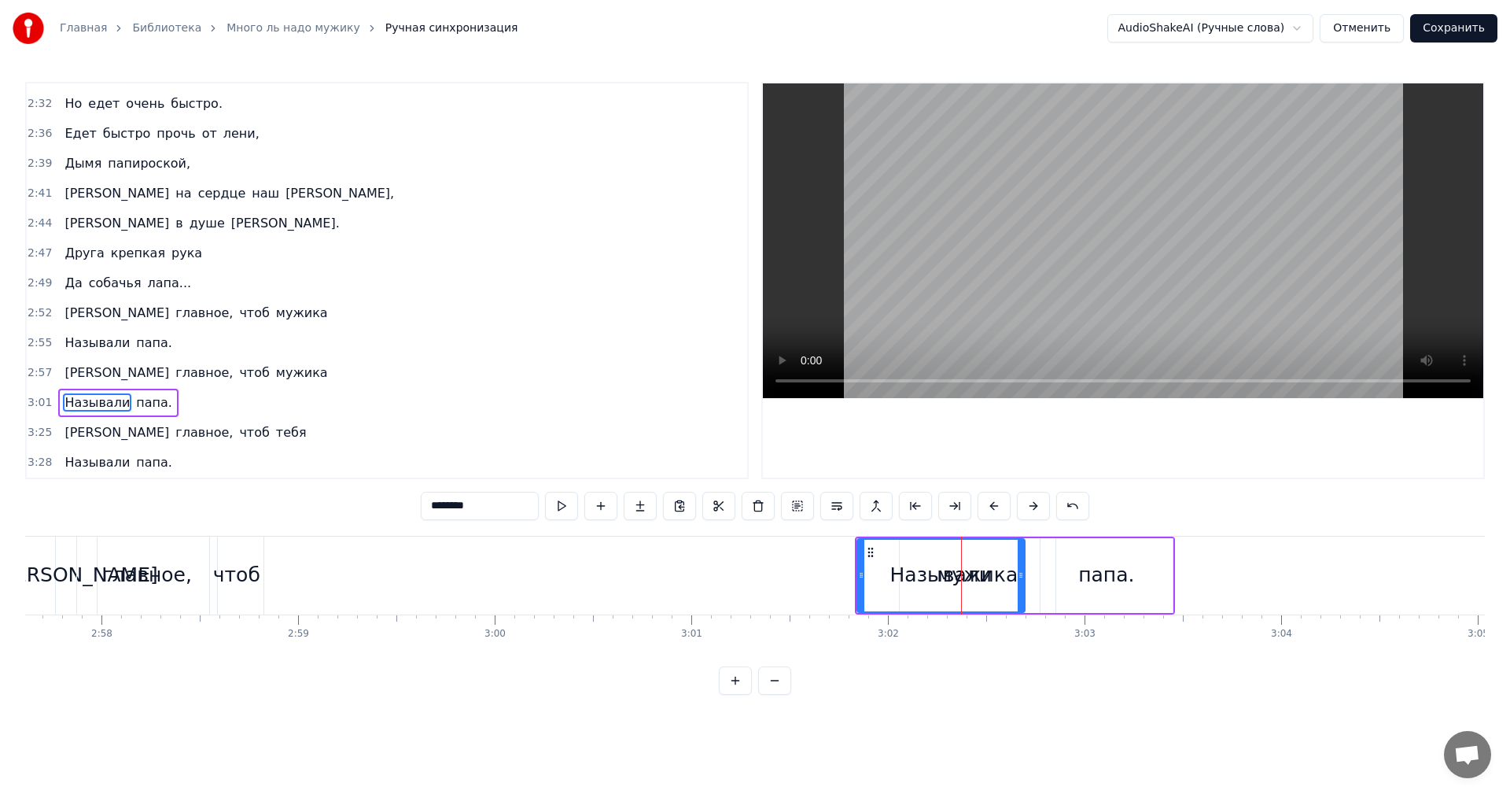
click at [989, 581] on div "Называли" at bounding box center [941, 576] width 166 height 72
click at [1054, 570] on div "папа." at bounding box center [1107, 575] width 132 height 75
type input "*****"
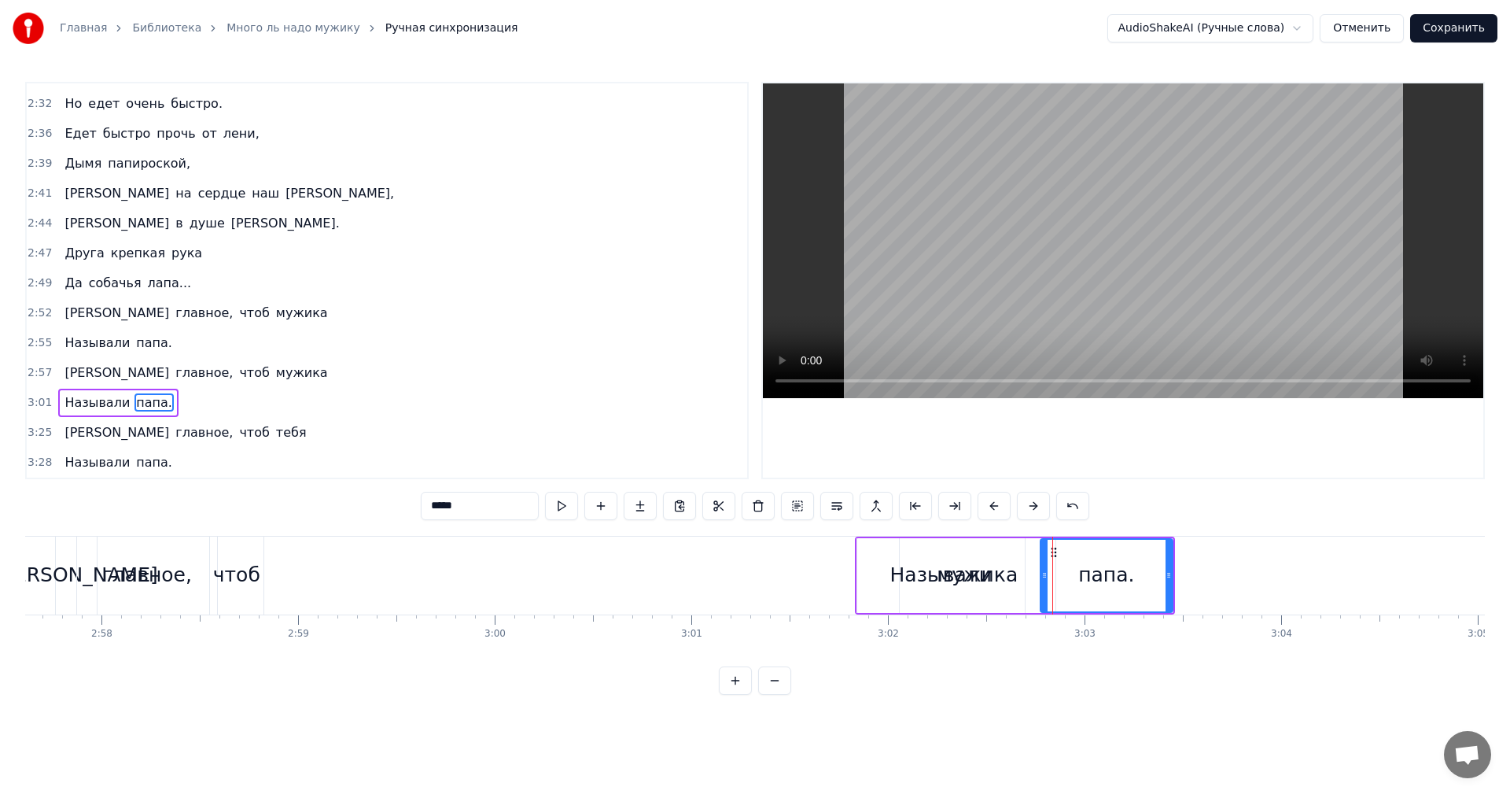
click at [1033, 562] on div "Называли папа." at bounding box center [1015, 576] width 320 height 78
drag, startPoint x: 990, startPoint y: 577, endPoint x: 901, endPoint y: 585, distance: 89.3
click at [901, 585] on div "Называли" at bounding box center [941, 575] width 168 height 75
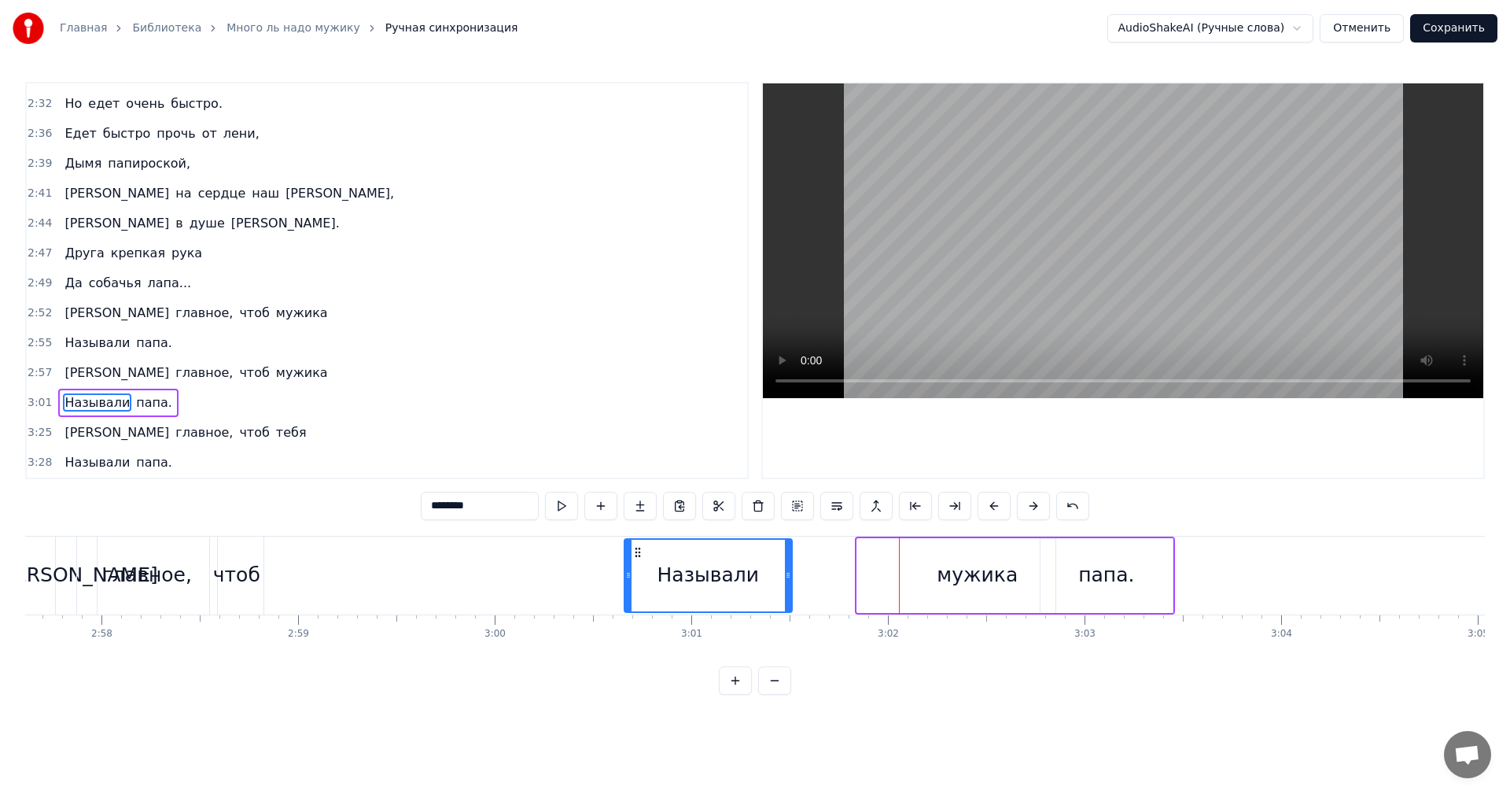
drag, startPoint x: 869, startPoint y: 553, endPoint x: 789, endPoint y: 557, distance: 80.3
click at [636, 551] on icon at bounding box center [638, 552] width 13 height 13
click at [927, 581] on div "Называли папа." at bounding box center [898, 576] width 554 height 78
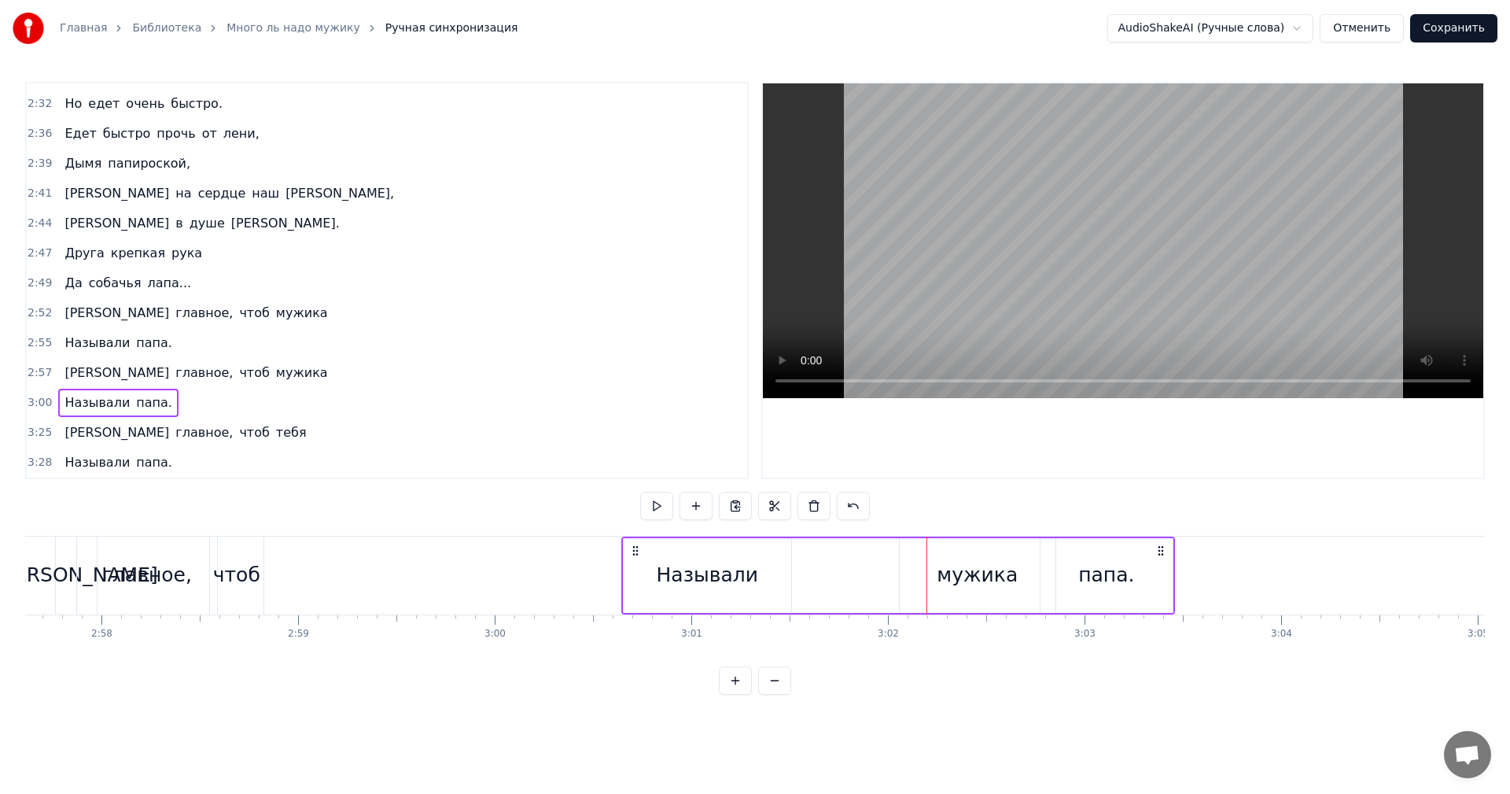
click at [971, 580] on div "Называли папа." at bounding box center [898, 576] width 554 height 78
click at [972, 567] on div "Называли папа." at bounding box center [898, 576] width 554 height 78
click at [1009, 577] on div "Называли папа." at bounding box center [898, 576] width 554 height 78
click at [1065, 559] on div "папа." at bounding box center [1107, 575] width 132 height 75
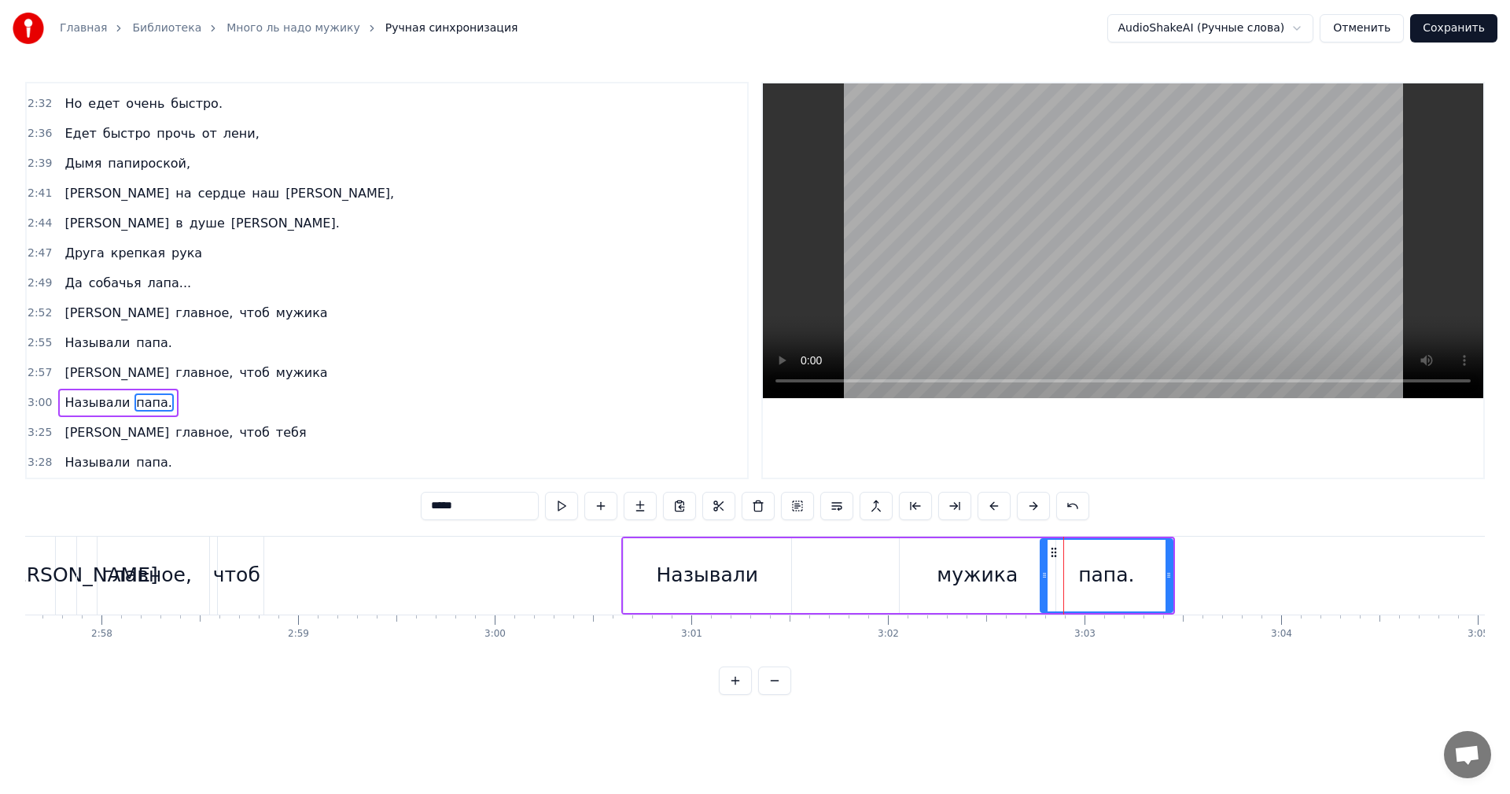
click at [995, 580] on div "Называли папа." at bounding box center [898, 576] width 554 height 78
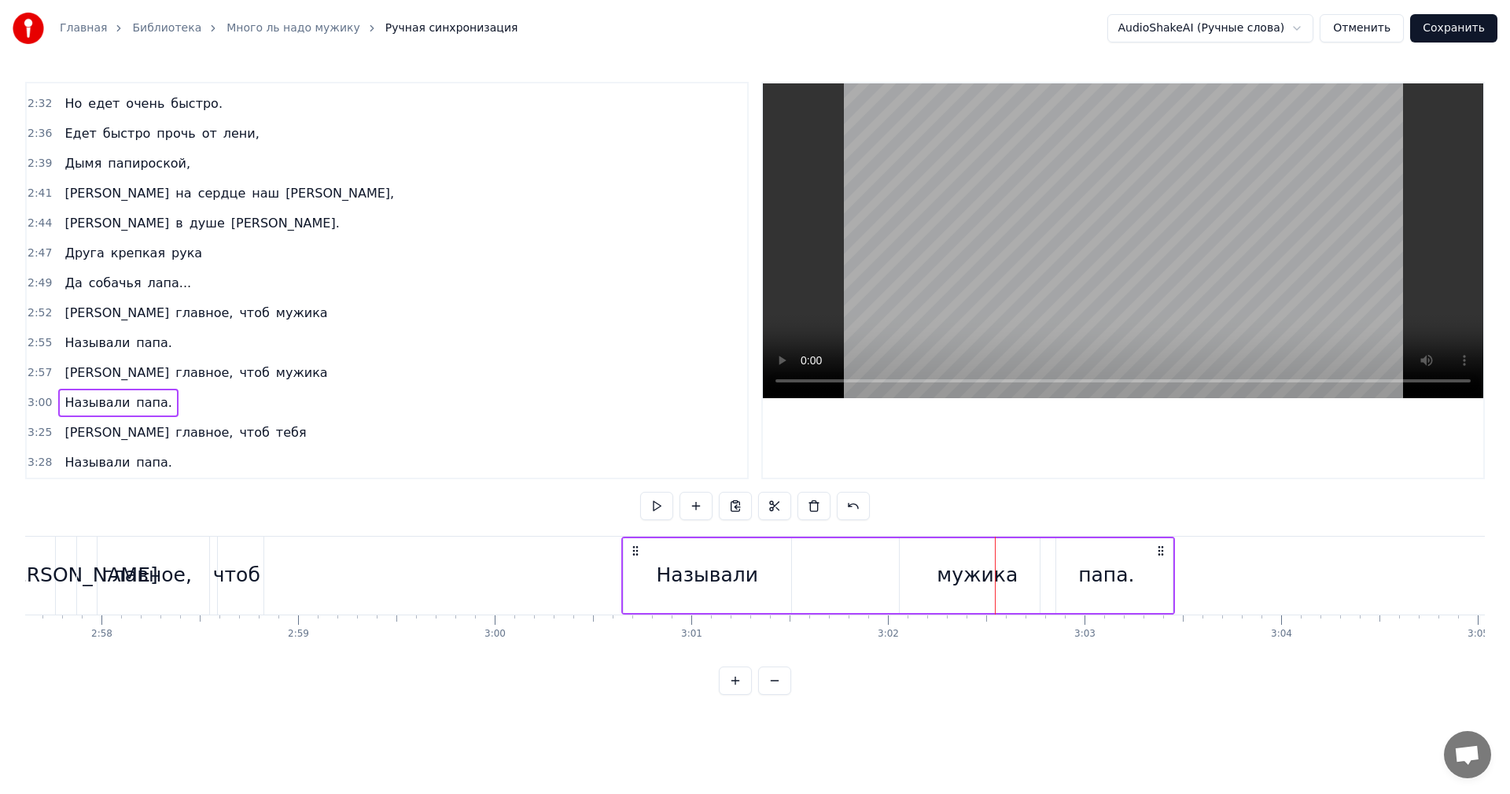
click at [995, 577] on div at bounding box center [995, 576] width 1 height 78
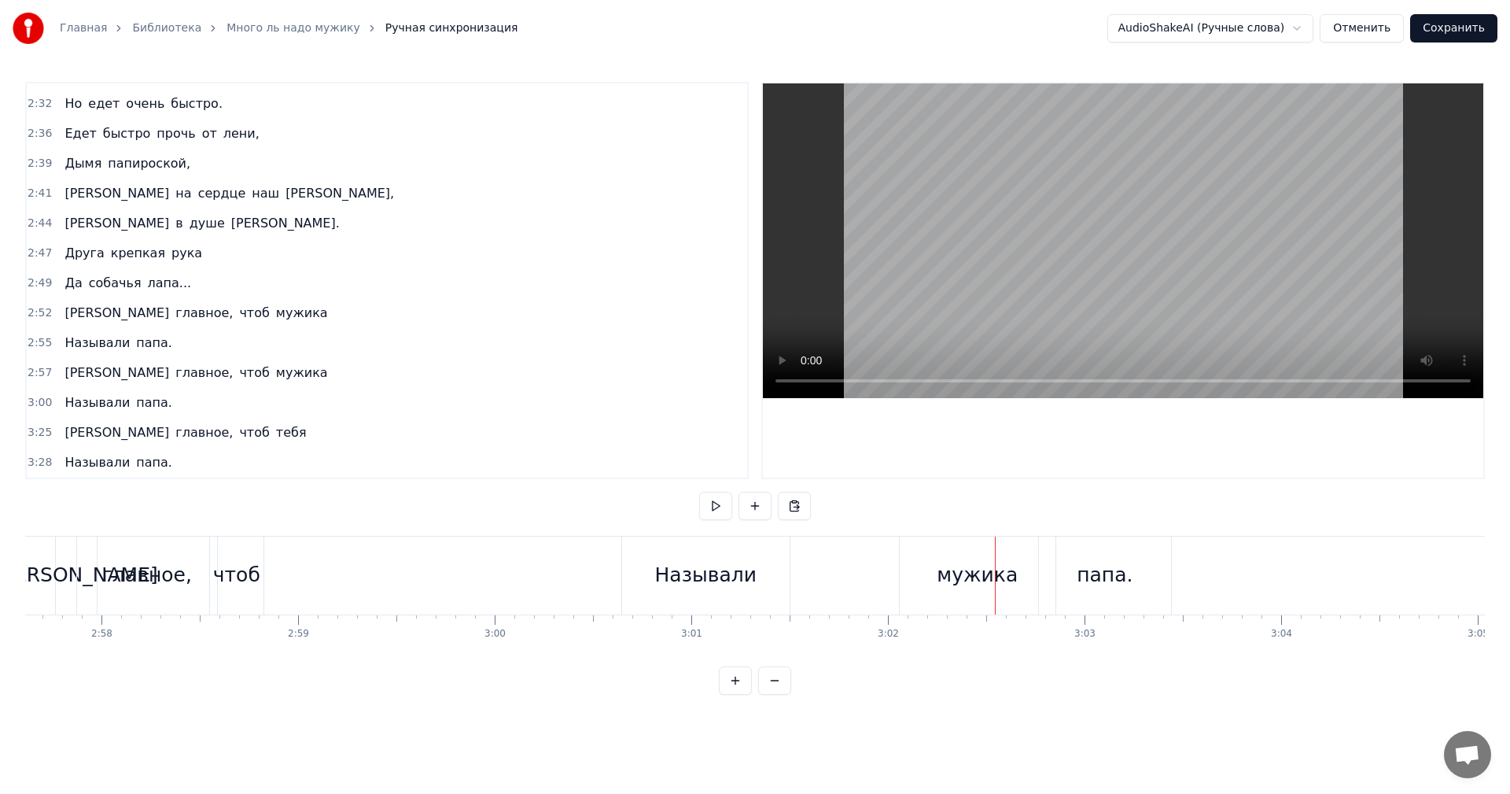
drag, startPoint x: 1090, startPoint y: 573, endPoint x: 1079, endPoint y: 577, distance: 11.3
click at [1079, 577] on div "папа." at bounding box center [1105, 576] width 132 height 78
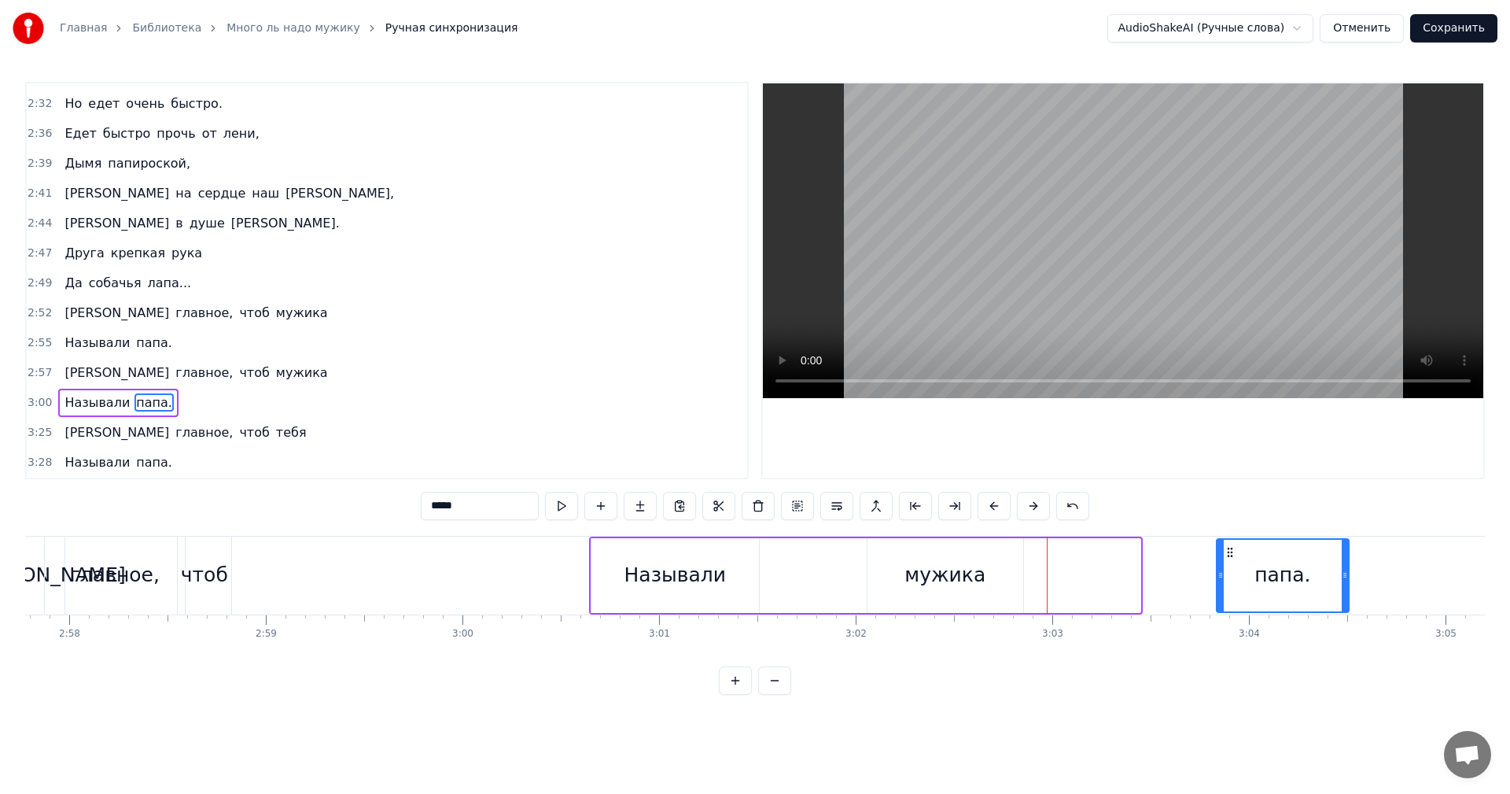
drag, startPoint x: 1054, startPoint y: 552, endPoint x: 952, endPoint y: 569, distance: 103.6
click at [1237, 557] on icon at bounding box center [1230, 552] width 13 height 13
click at [929, 581] on div "Называли папа." at bounding box center [970, 576] width 779 height 78
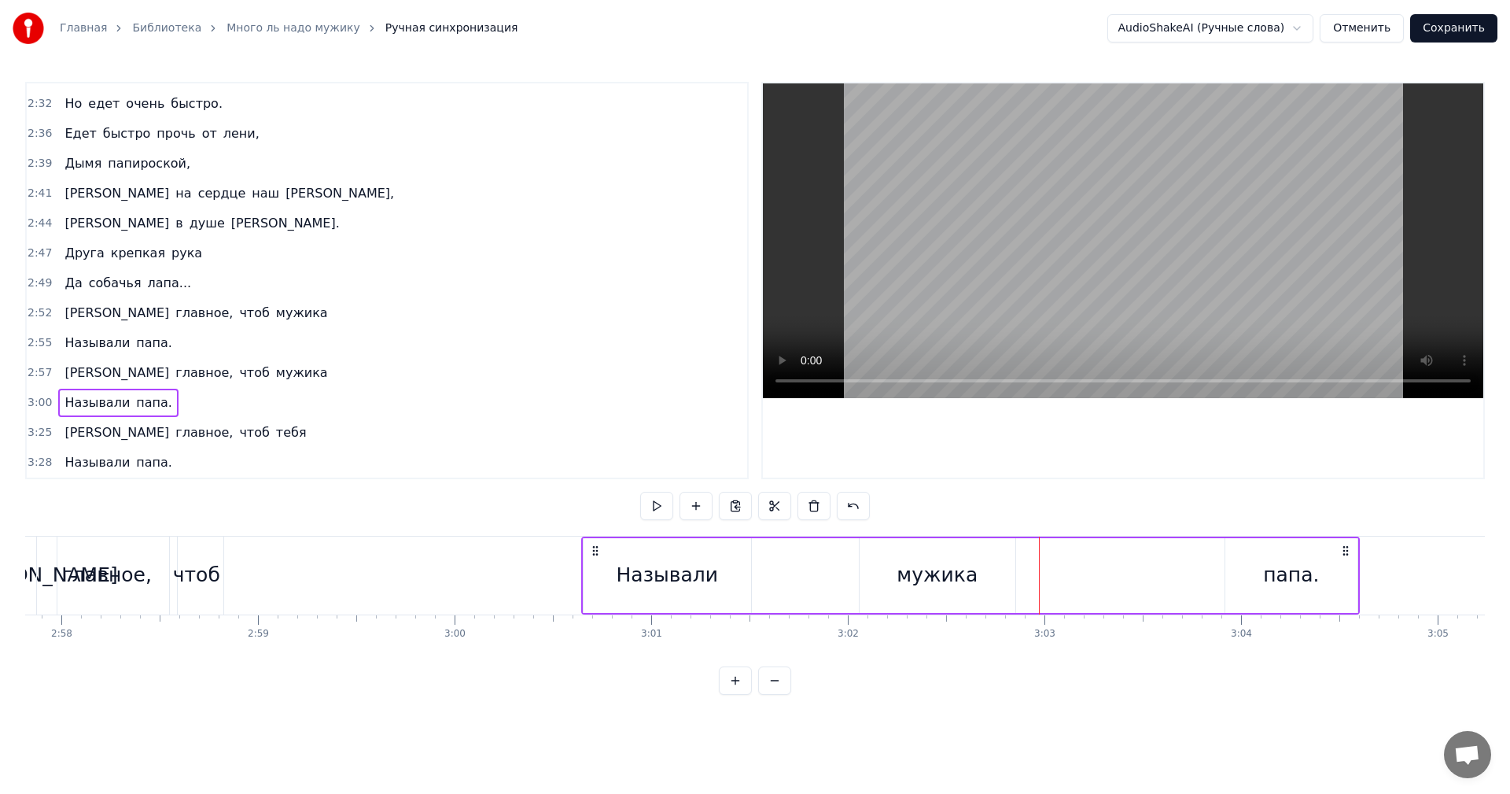
click at [928, 579] on div "Называли папа." at bounding box center [970, 576] width 779 height 78
click at [938, 576] on div "Называли папа." at bounding box center [970, 576] width 779 height 78
drag, startPoint x: 618, startPoint y: 538, endPoint x: 684, endPoint y: 559, distance: 68.4
click at [732, 552] on div "Называли" at bounding box center [667, 575] width 169 height 75
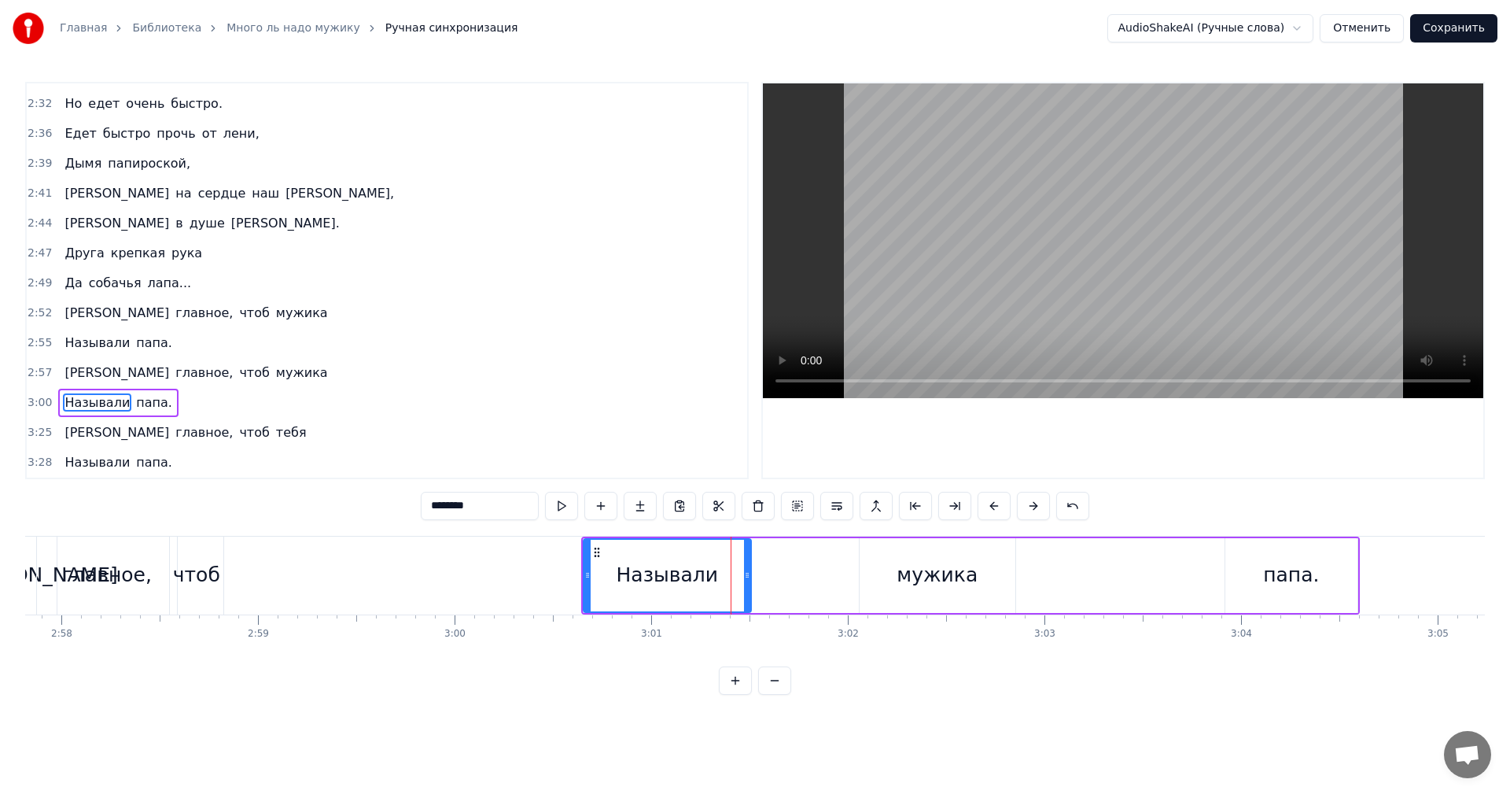
click at [684, 563] on div "Называли" at bounding box center [667, 575] width 101 height 30
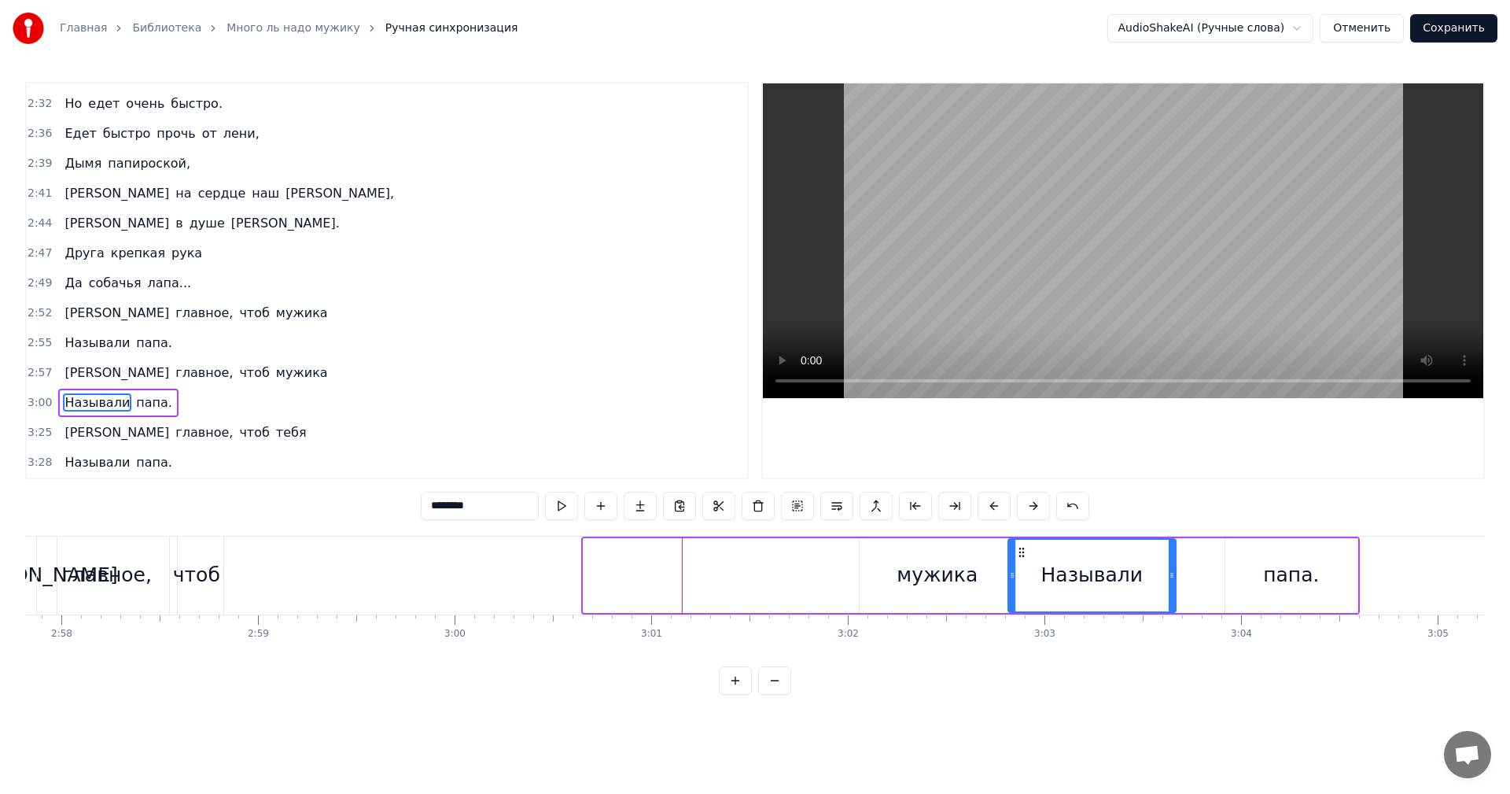
drag, startPoint x: 598, startPoint y: 551, endPoint x: 1023, endPoint y: 563, distance: 425.0
click at [1023, 563] on div "Называли" at bounding box center [1092, 576] width 166 height 72
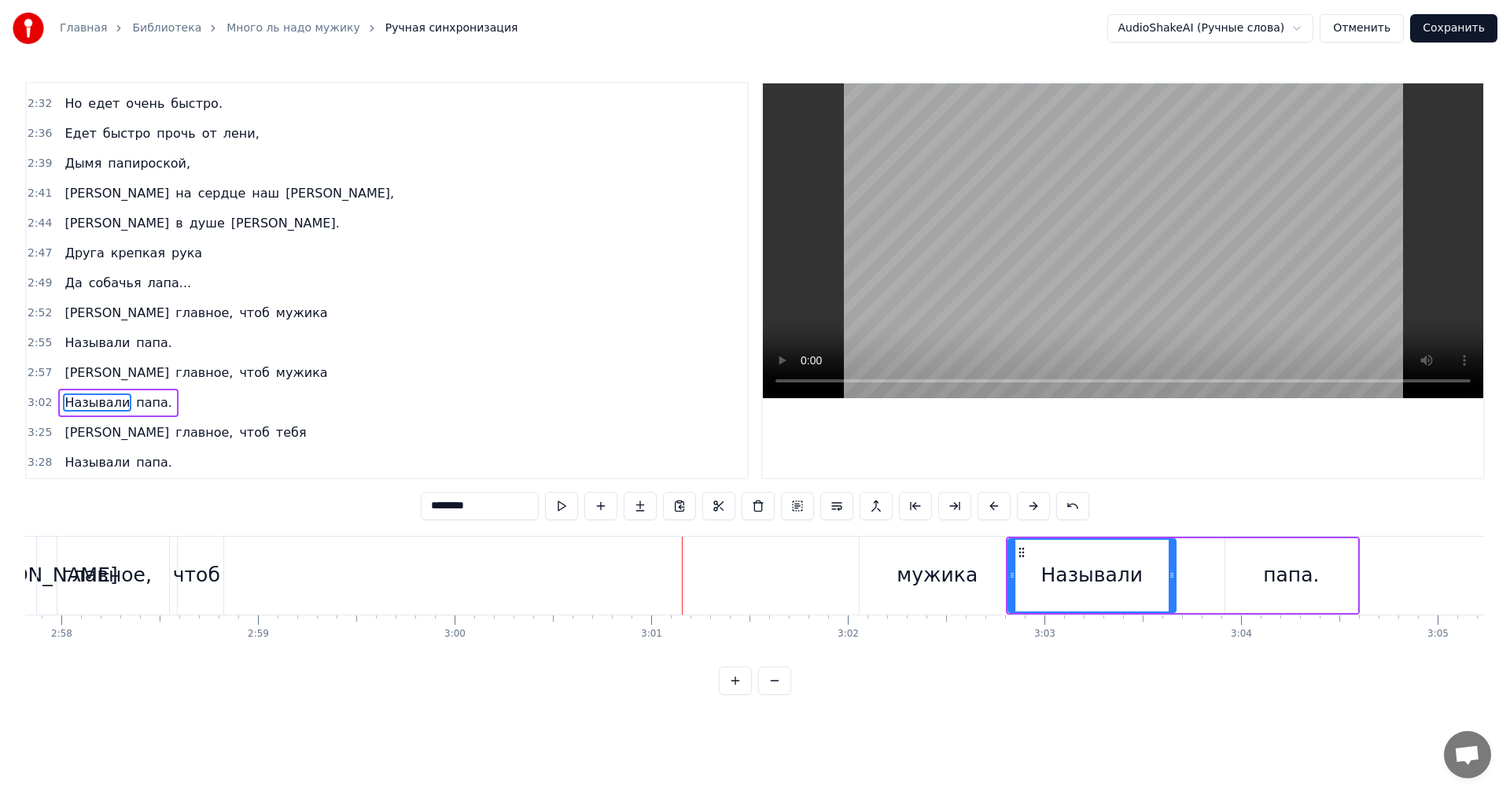
click at [861, 545] on div "мужика" at bounding box center [938, 576] width 156 height 78
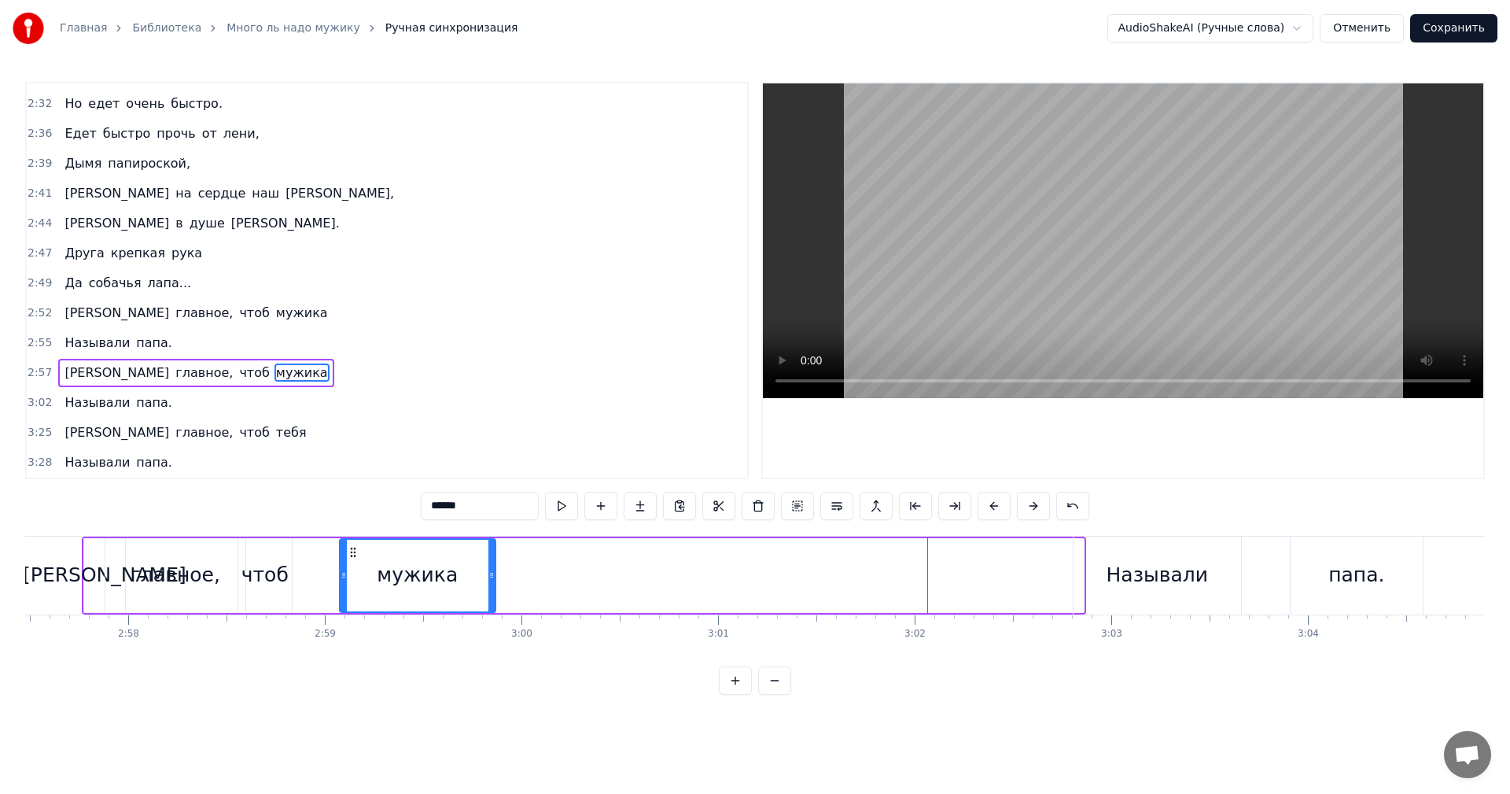
scroll to position [0, 34903]
drag, startPoint x: 873, startPoint y: 551, endPoint x: 341, endPoint y: 576, distance: 533.1
click at [341, 576] on div "мужика" at bounding box center [407, 576] width 154 height 72
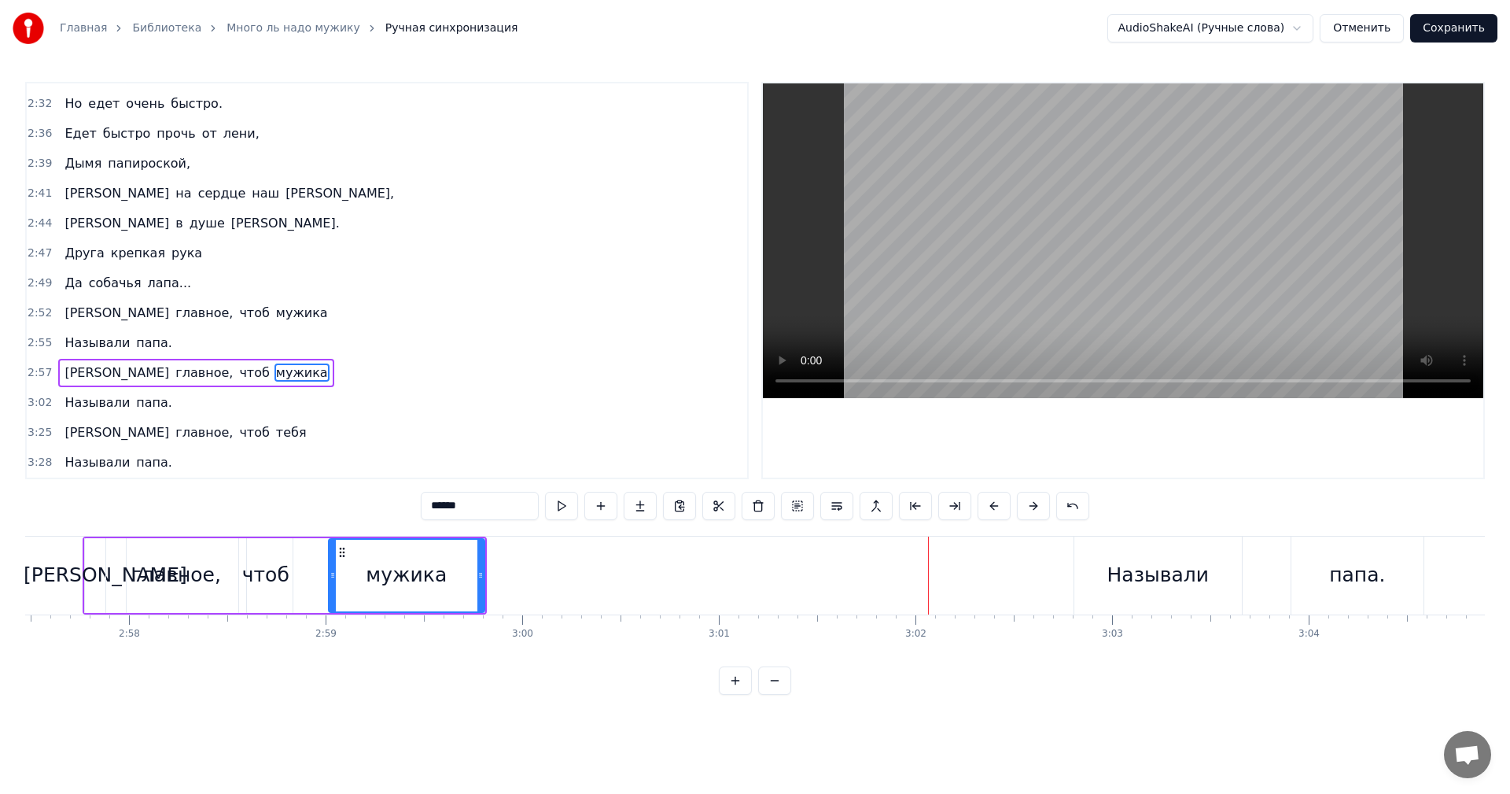
click at [1131, 580] on div "Называли" at bounding box center [1158, 575] width 101 height 30
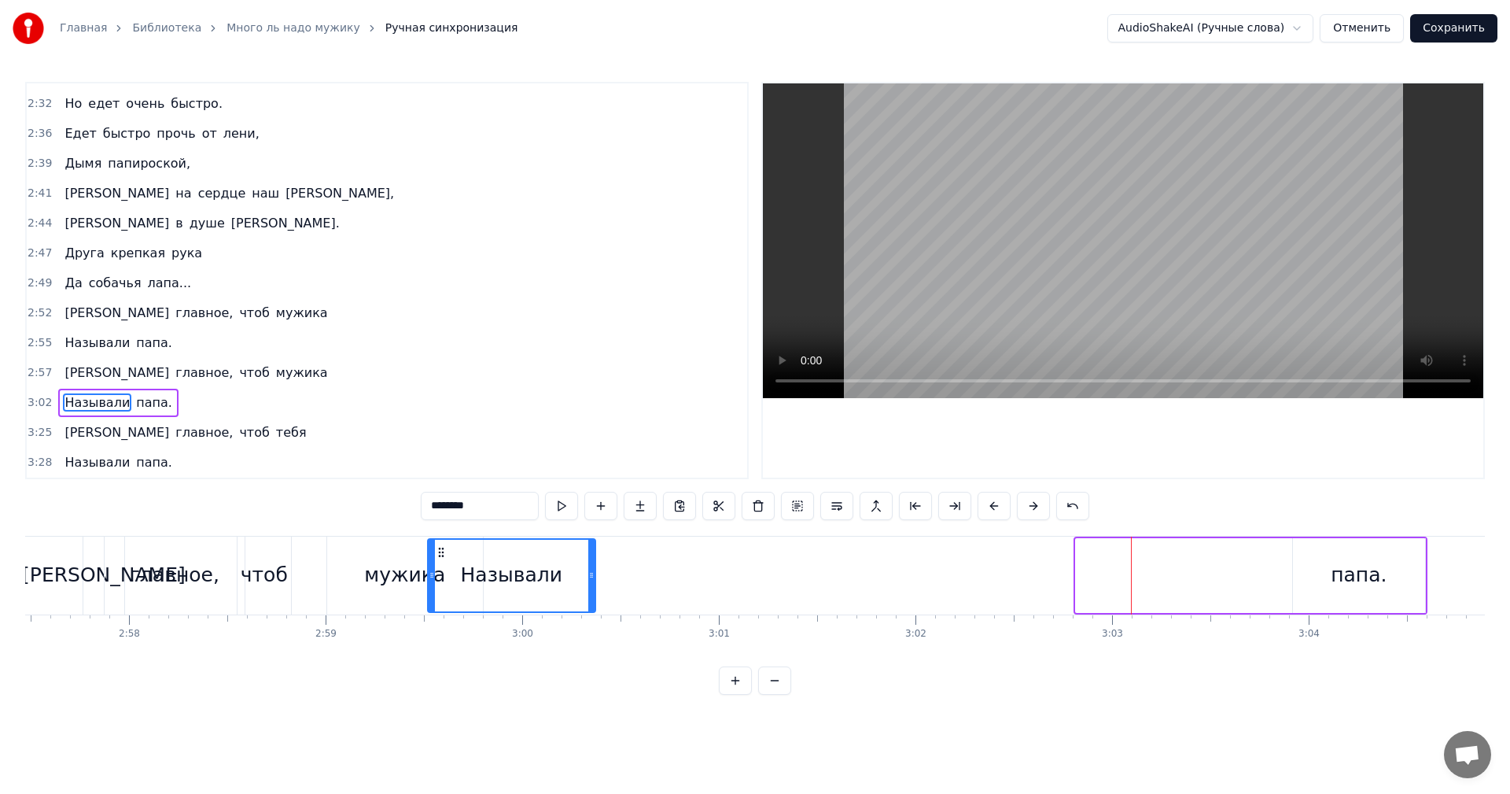
drag, startPoint x: 1090, startPoint y: 550, endPoint x: 850, endPoint y: 559, distance: 240.9
click at [448, 557] on icon at bounding box center [441, 552] width 13 height 13
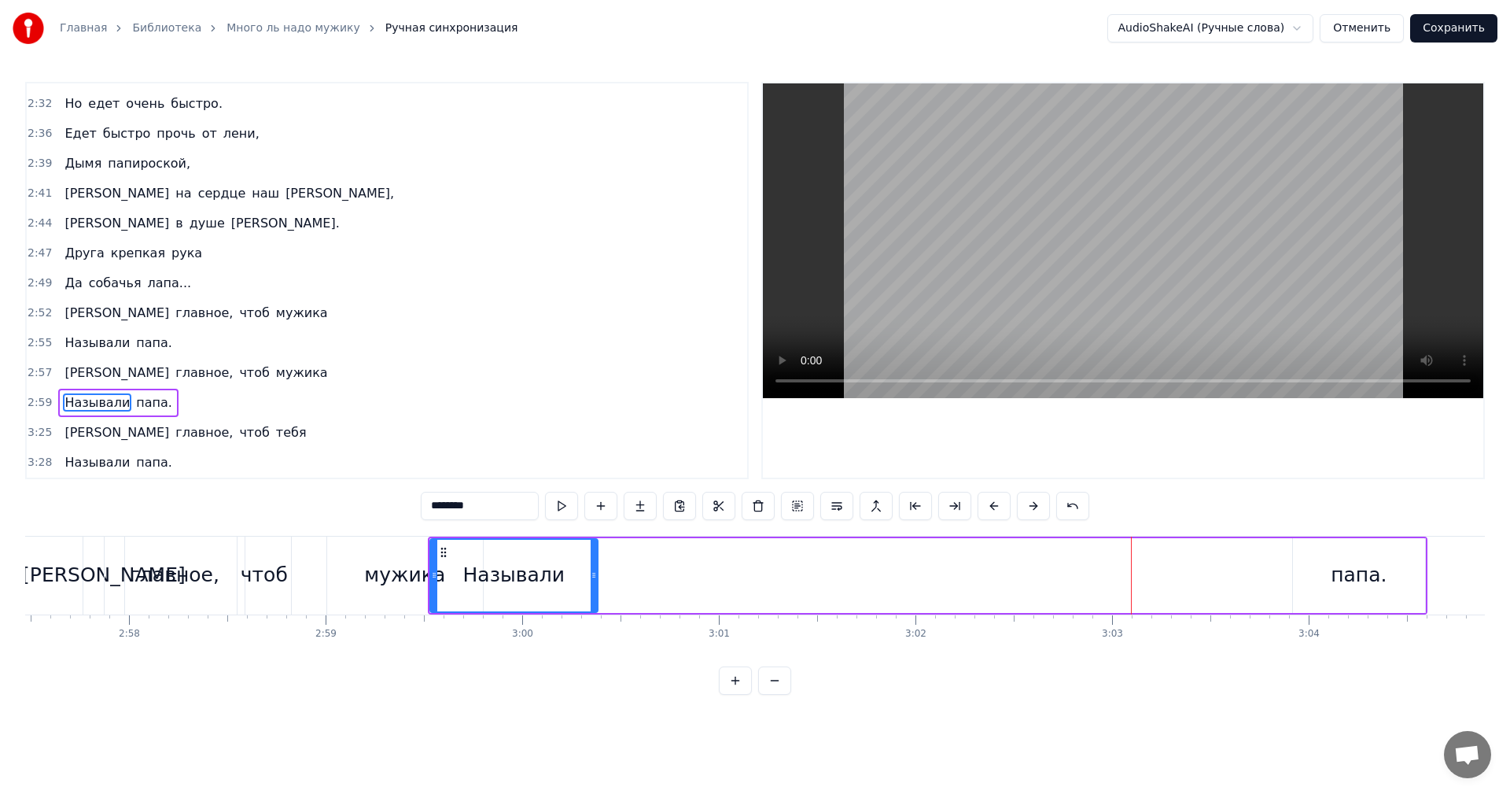
click at [1364, 574] on div "папа." at bounding box center [1359, 575] width 56 height 30
type input "*****"
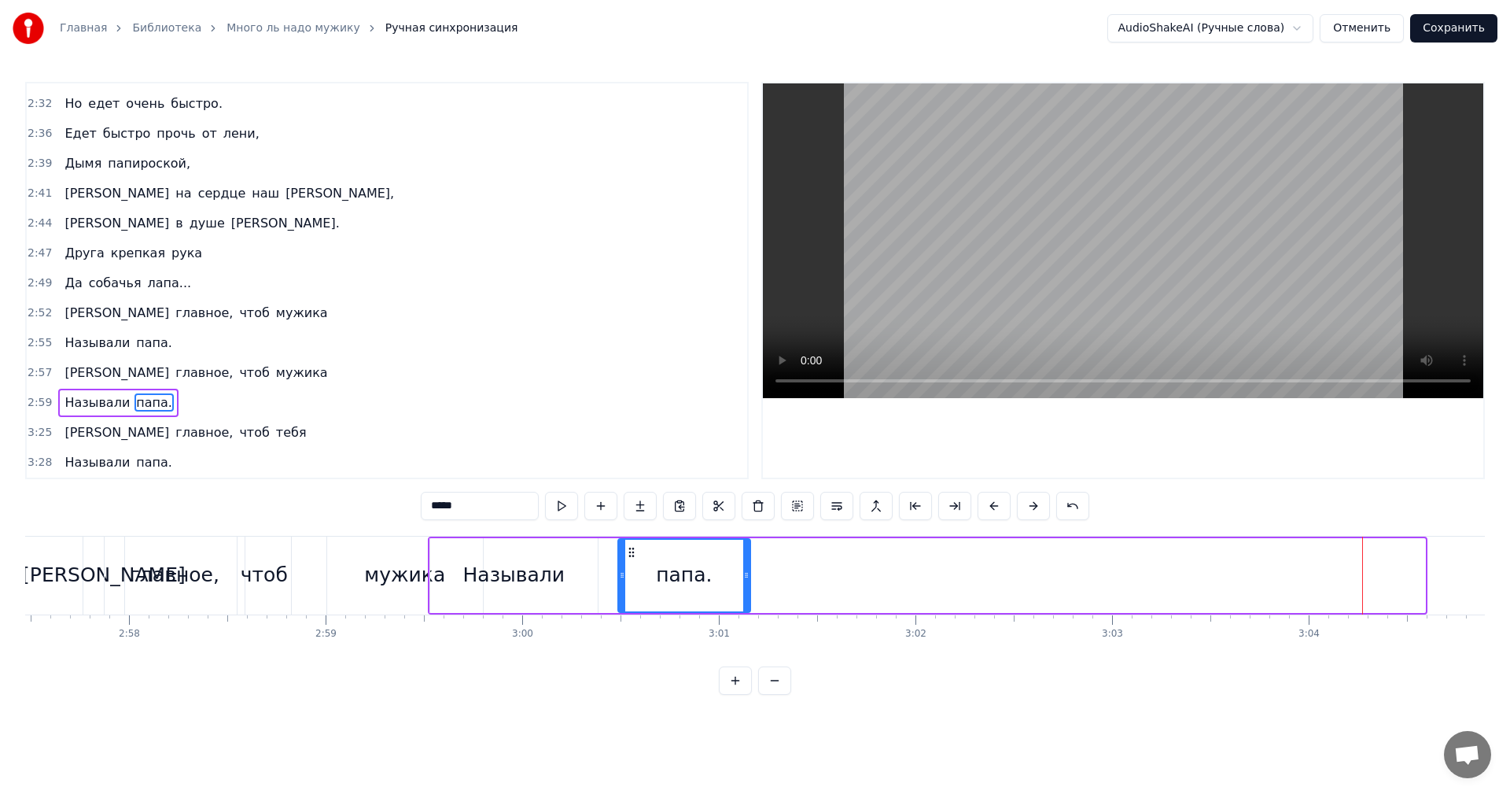
drag, startPoint x: 1307, startPoint y: 552, endPoint x: 632, endPoint y: 557, distance: 675.0
click at [632, 557] on icon at bounding box center [631, 552] width 13 height 13
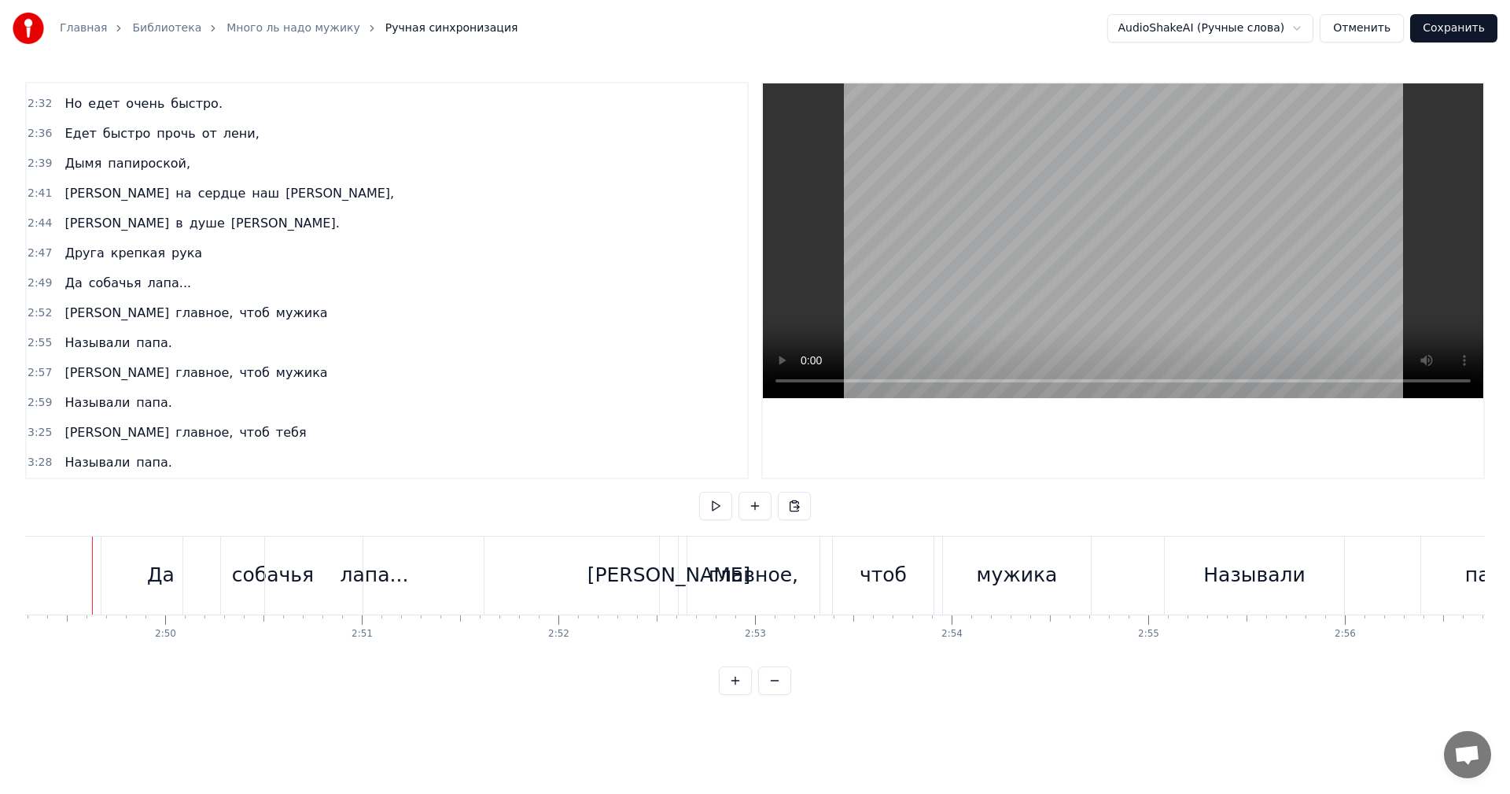
scroll to position [0, 33282]
click at [708, 507] on button at bounding box center [715, 506] width 33 height 28
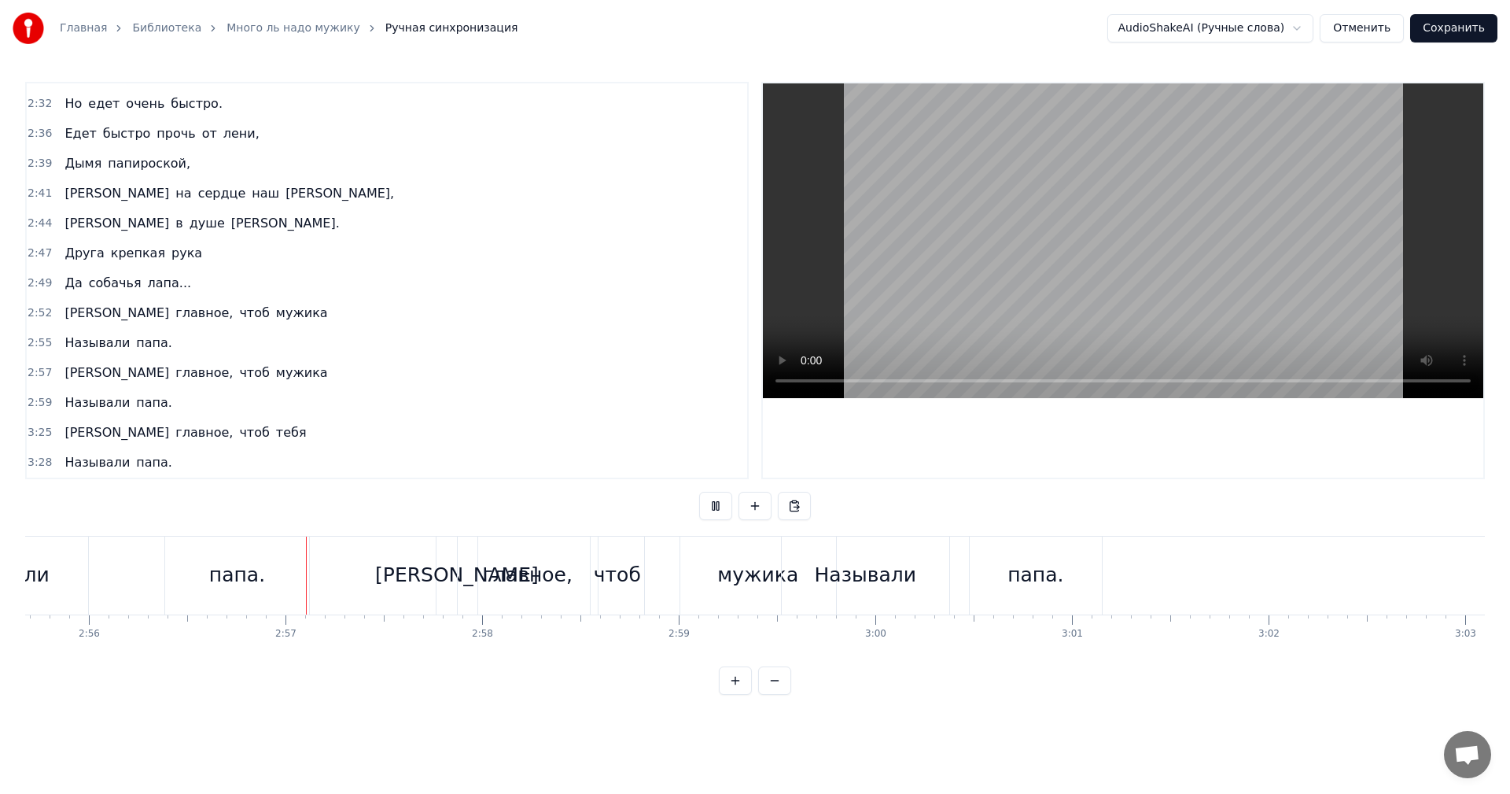
scroll to position [0, 34626]
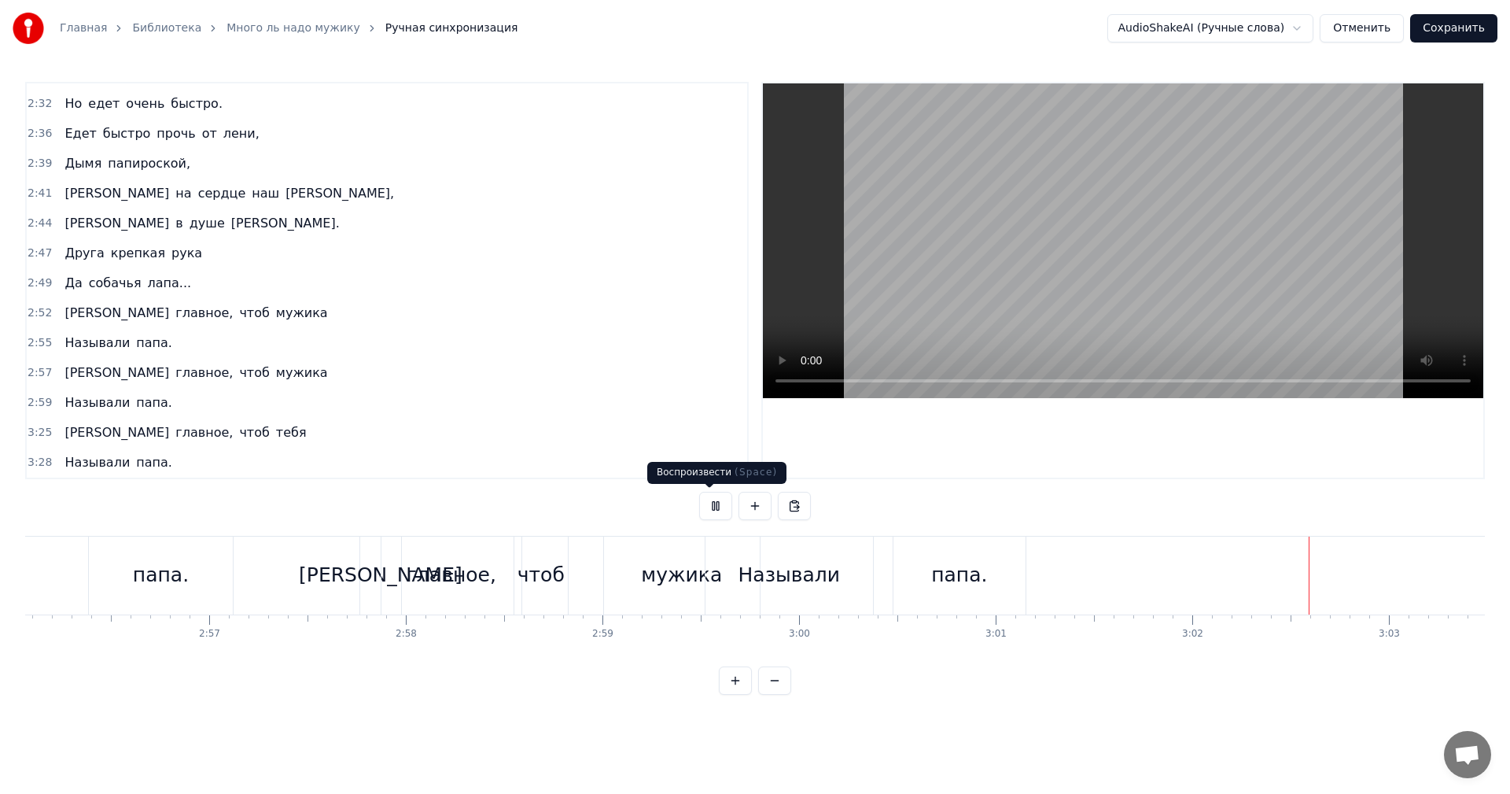
click at [717, 504] on button at bounding box center [715, 506] width 33 height 28
click at [949, 576] on div "папа." at bounding box center [959, 575] width 56 height 30
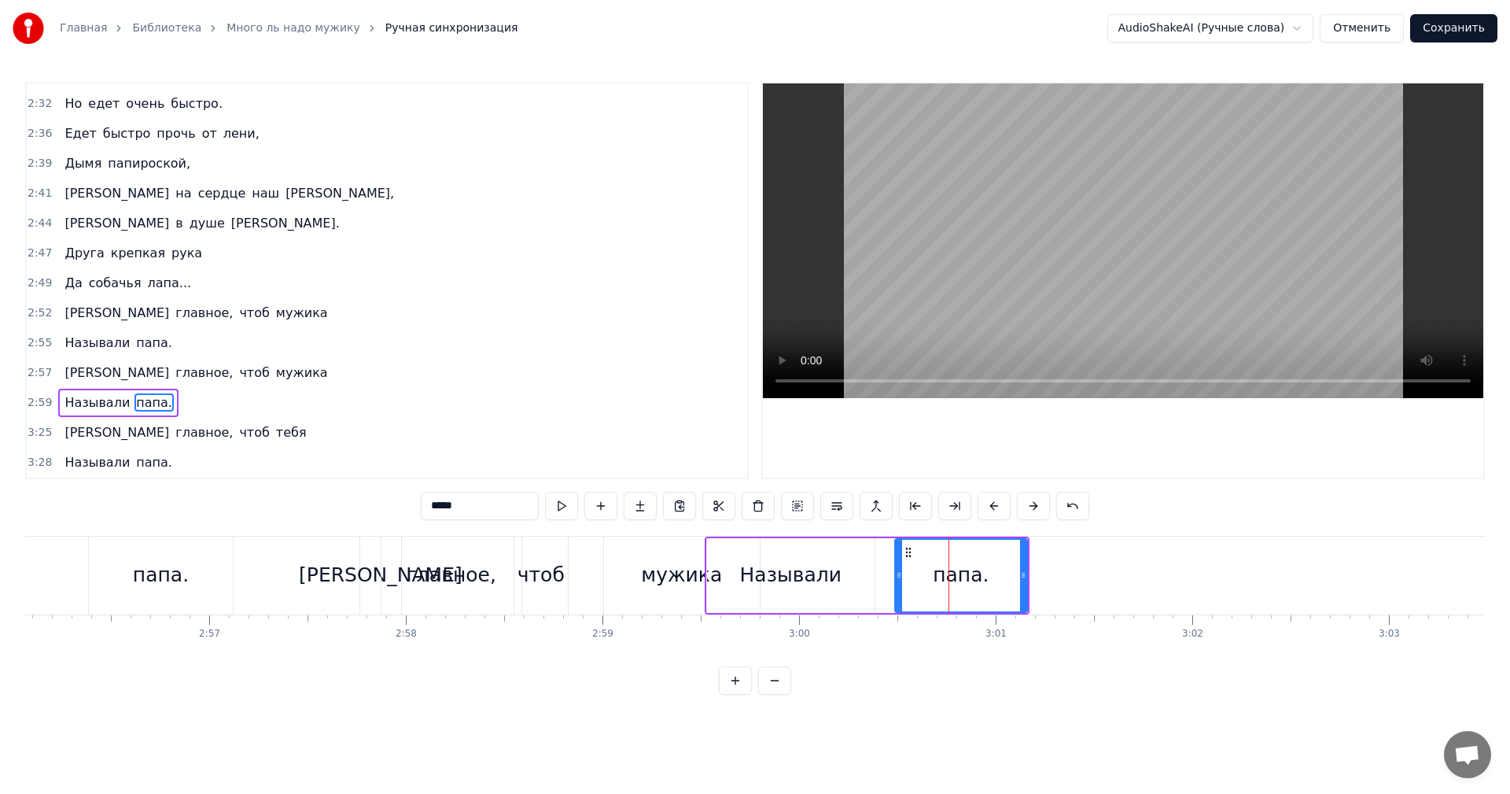
drag, startPoint x: 711, startPoint y: 543, endPoint x: 751, endPoint y: 546, distance: 40.2
click at [751, 546] on div "Называли" at bounding box center [791, 575] width 168 height 75
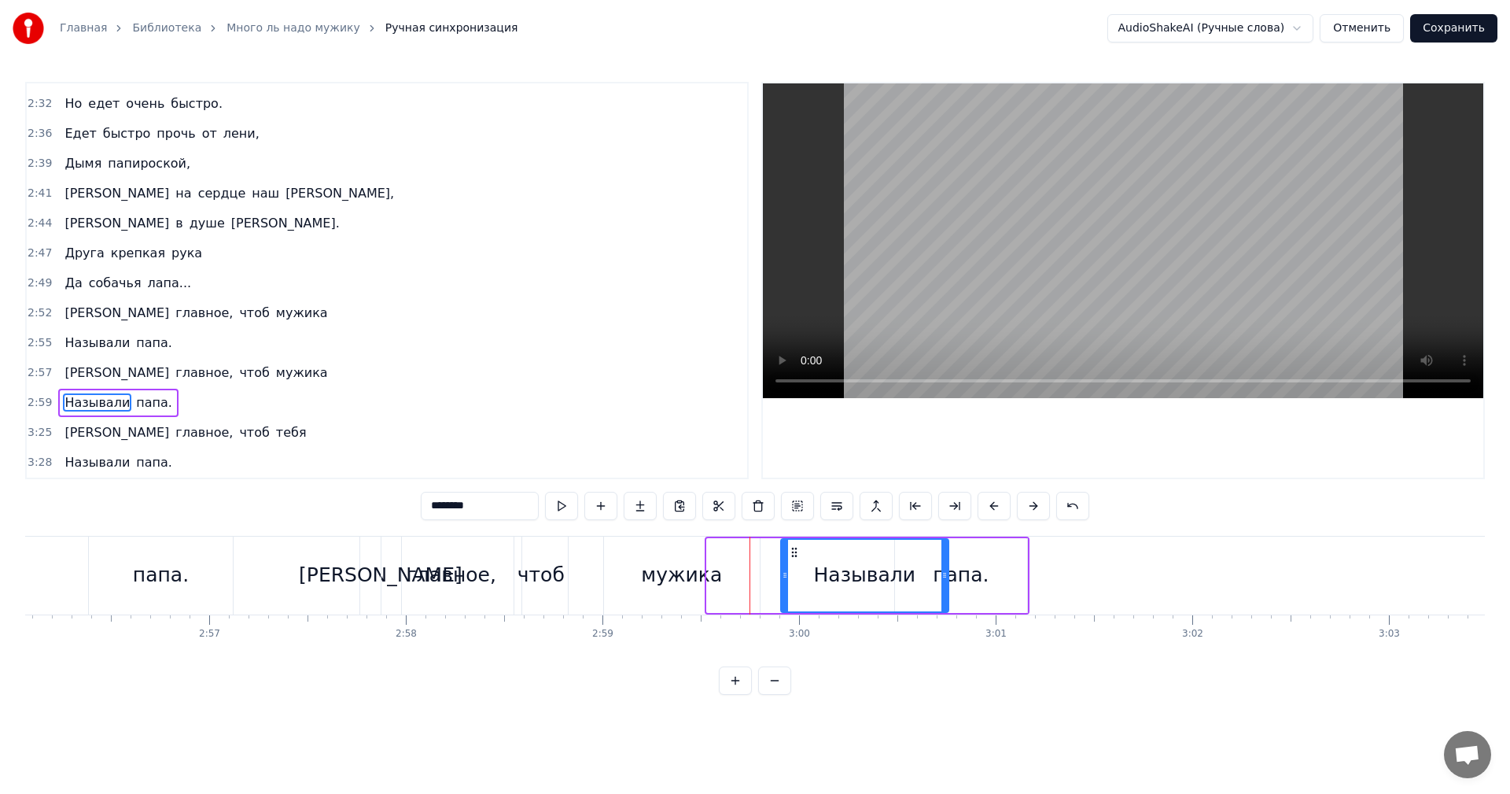
drag, startPoint x: 720, startPoint y: 551, endPoint x: 794, endPoint y: 566, distance: 75.4
click at [794, 566] on div "Называли" at bounding box center [865, 576] width 166 height 72
click at [976, 574] on div "папа." at bounding box center [961, 575] width 56 height 30
type input "*****"
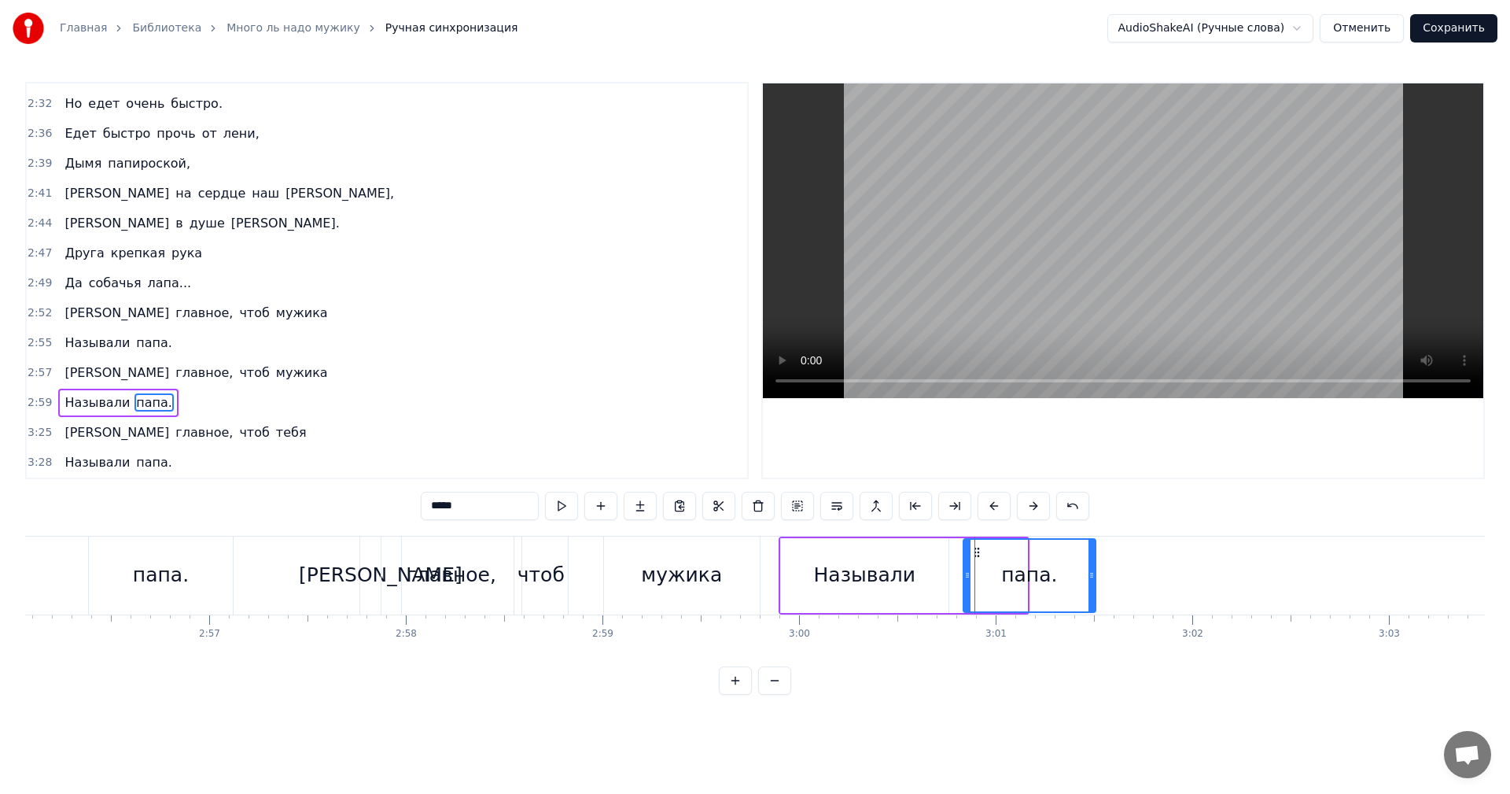
drag, startPoint x: 911, startPoint y: 549, endPoint x: 942, endPoint y: 558, distance: 31.9
click at [980, 558] on icon at bounding box center [977, 552] width 13 height 13
click at [957, 566] on div "Называли папа." at bounding box center [939, 576] width 320 height 78
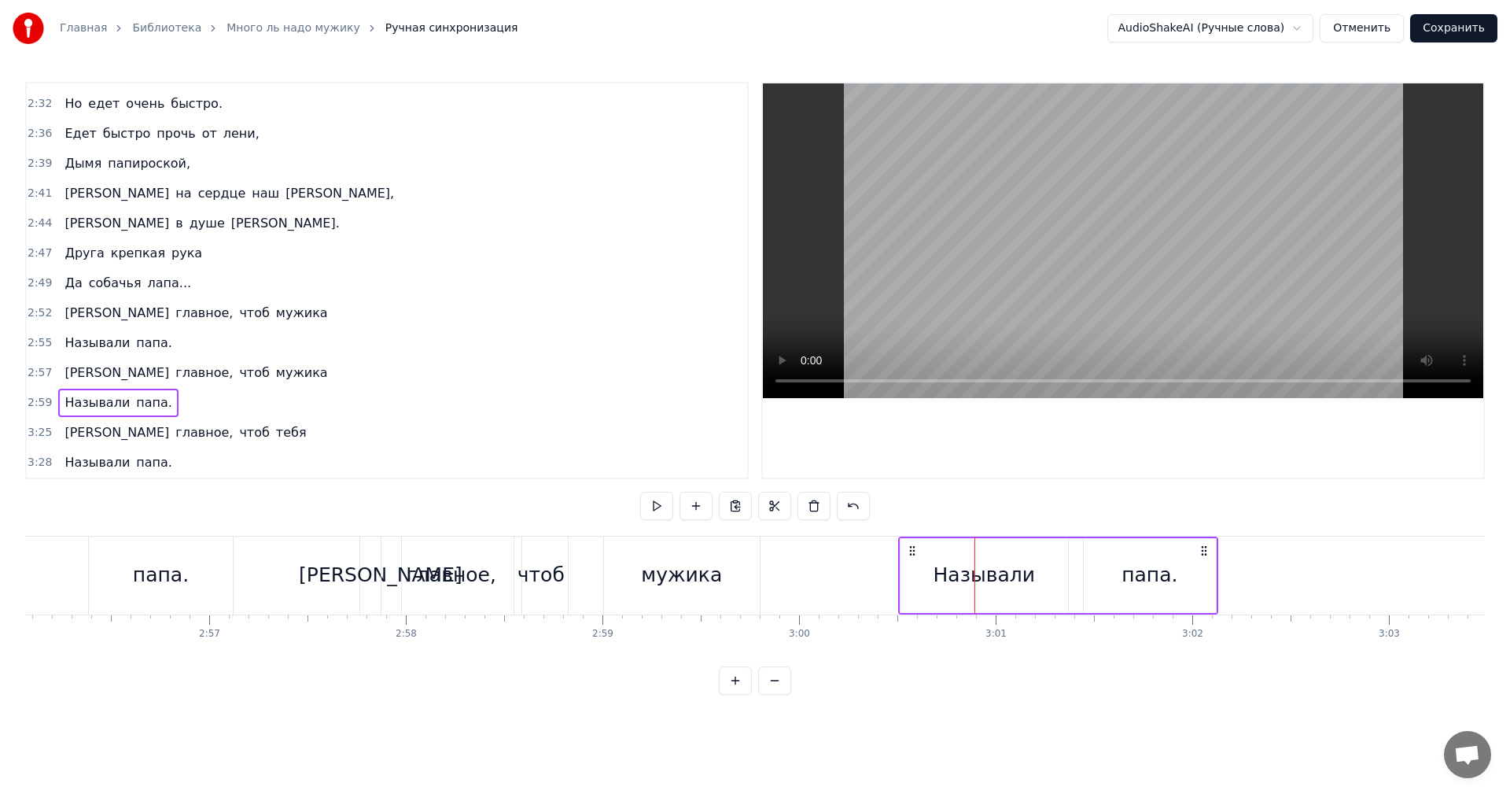
drag, startPoint x: 795, startPoint y: 549, endPoint x: 922, endPoint y: 554, distance: 126.7
click at [915, 551] on icon at bounding box center [912, 550] width 13 height 13
click at [1152, 581] on div "папа." at bounding box center [1150, 575] width 56 height 30
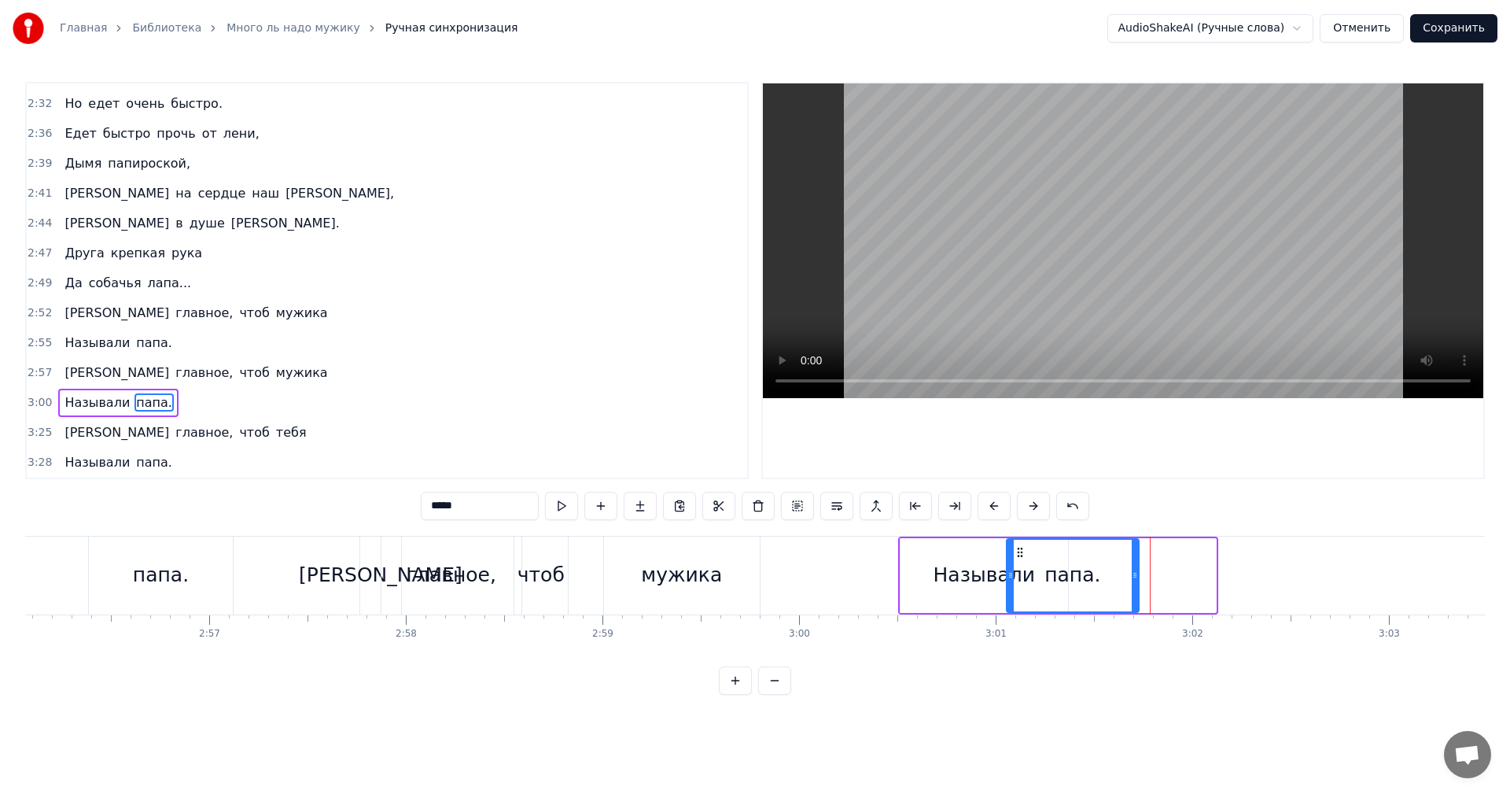
drag, startPoint x: 1093, startPoint y: 553, endPoint x: 1023, endPoint y: 559, distance: 71.0
click at [1020, 555] on icon at bounding box center [1020, 552] width 13 height 13
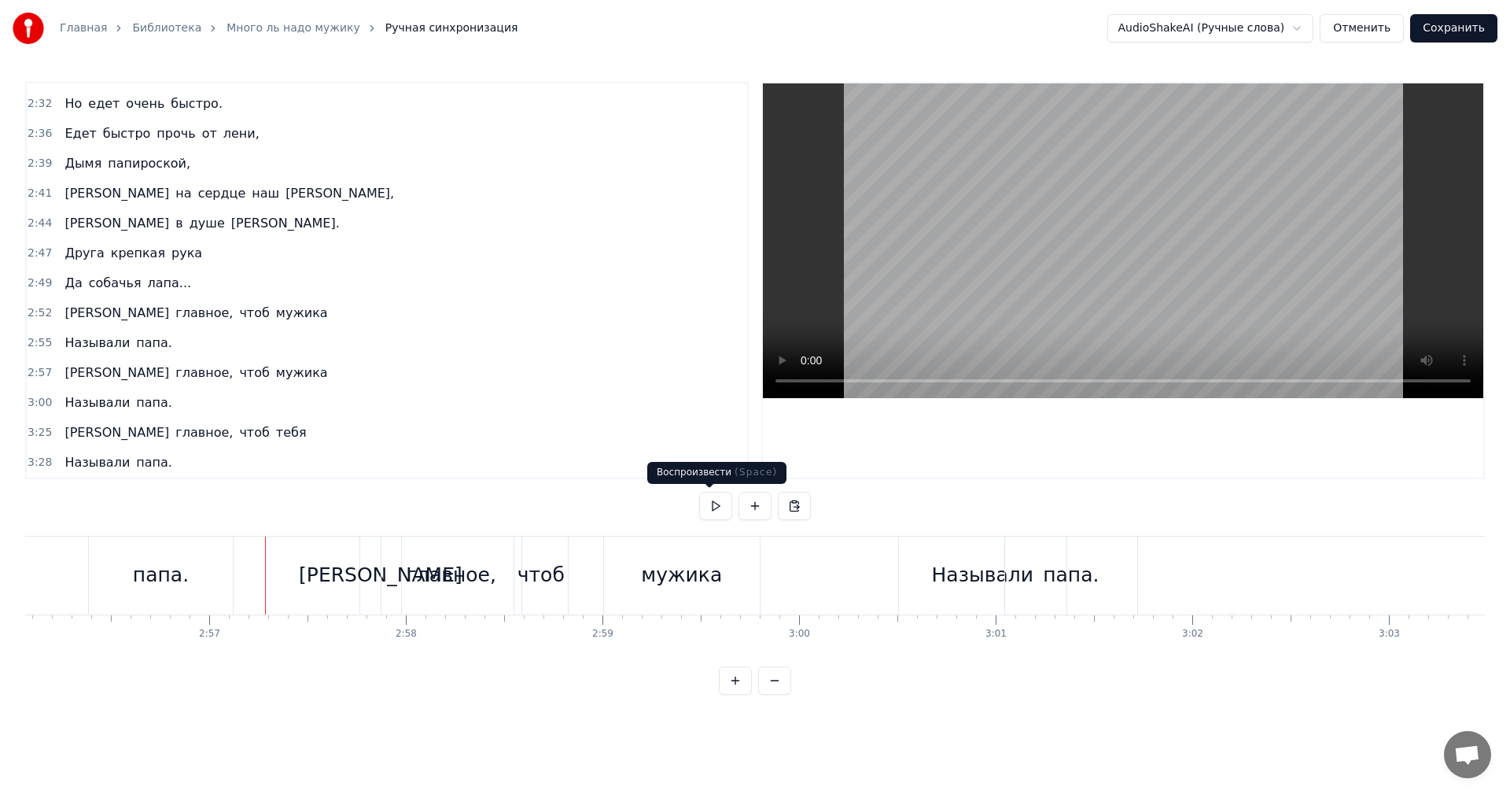
click at [704, 502] on button at bounding box center [715, 506] width 33 height 28
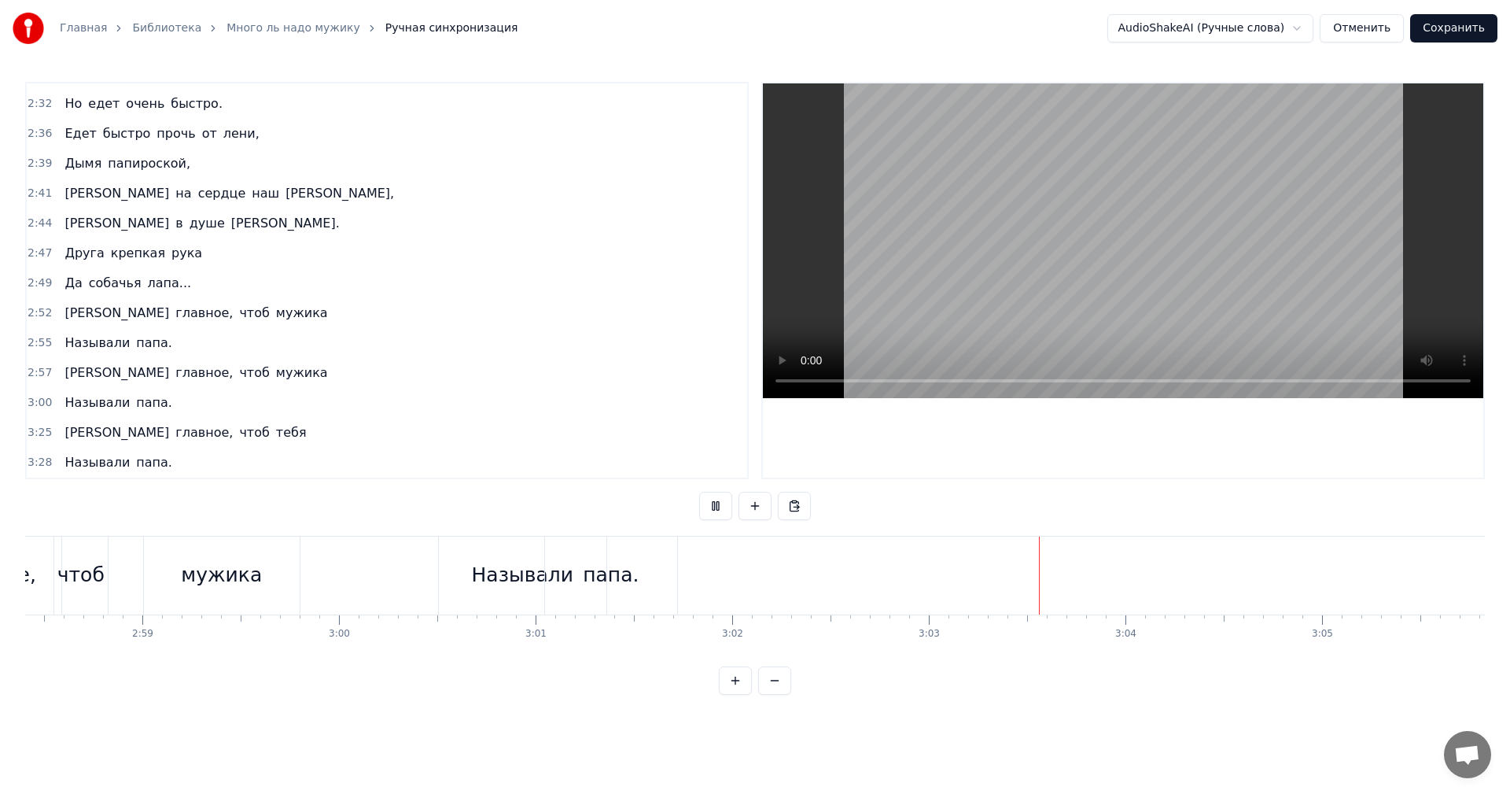
click at [699, 510] on button at bounding box center [715, 506] width 33 height 28
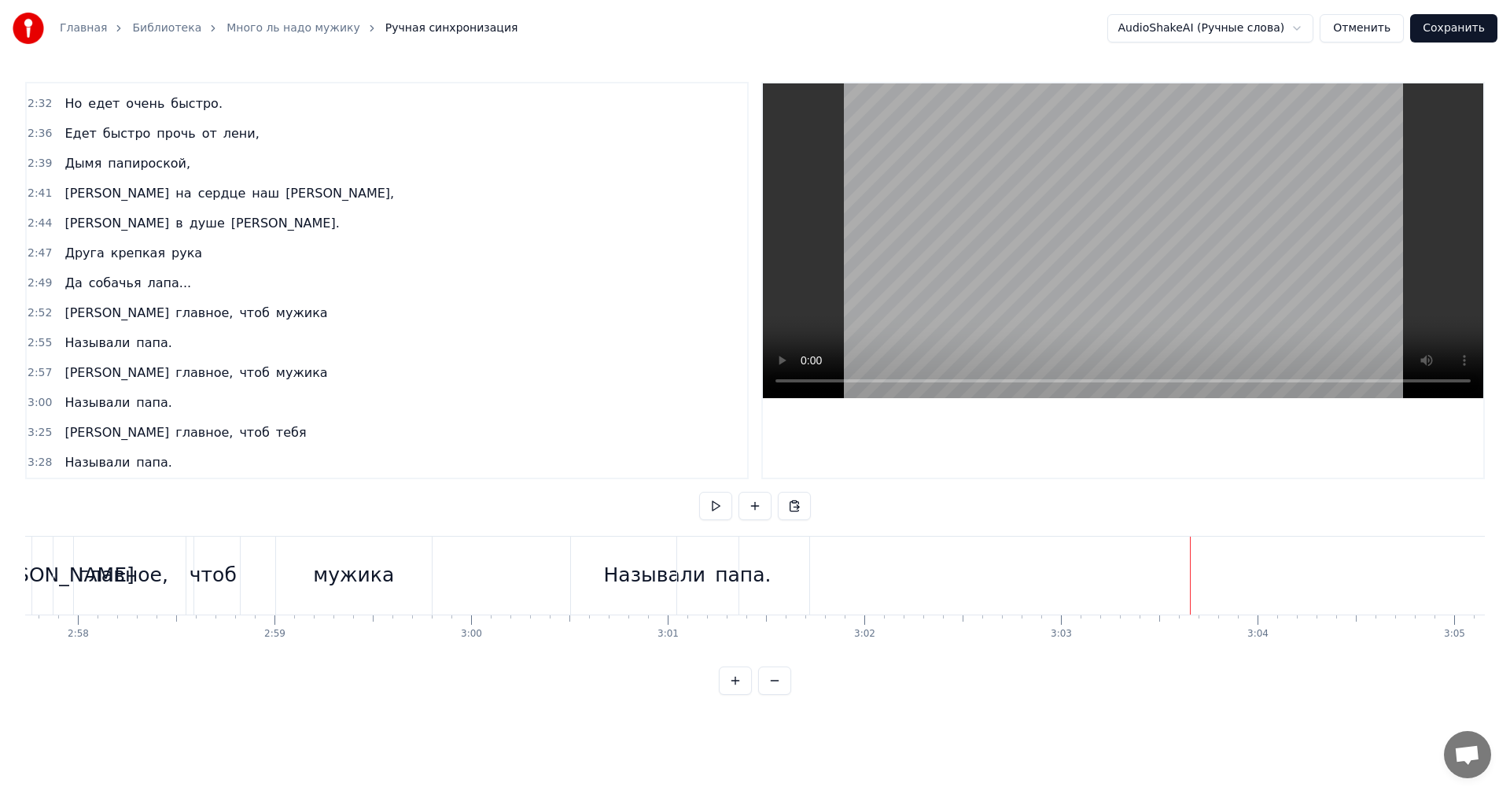
scroll to position [0, 34907]
drag, startPoint x: 778, startPoint y: 574, endPoint x: 788, endPoint y: 574, distance: 10.2
click at [788, 574] on div "папа." at bounding box center [790, 575] width 56 height 30
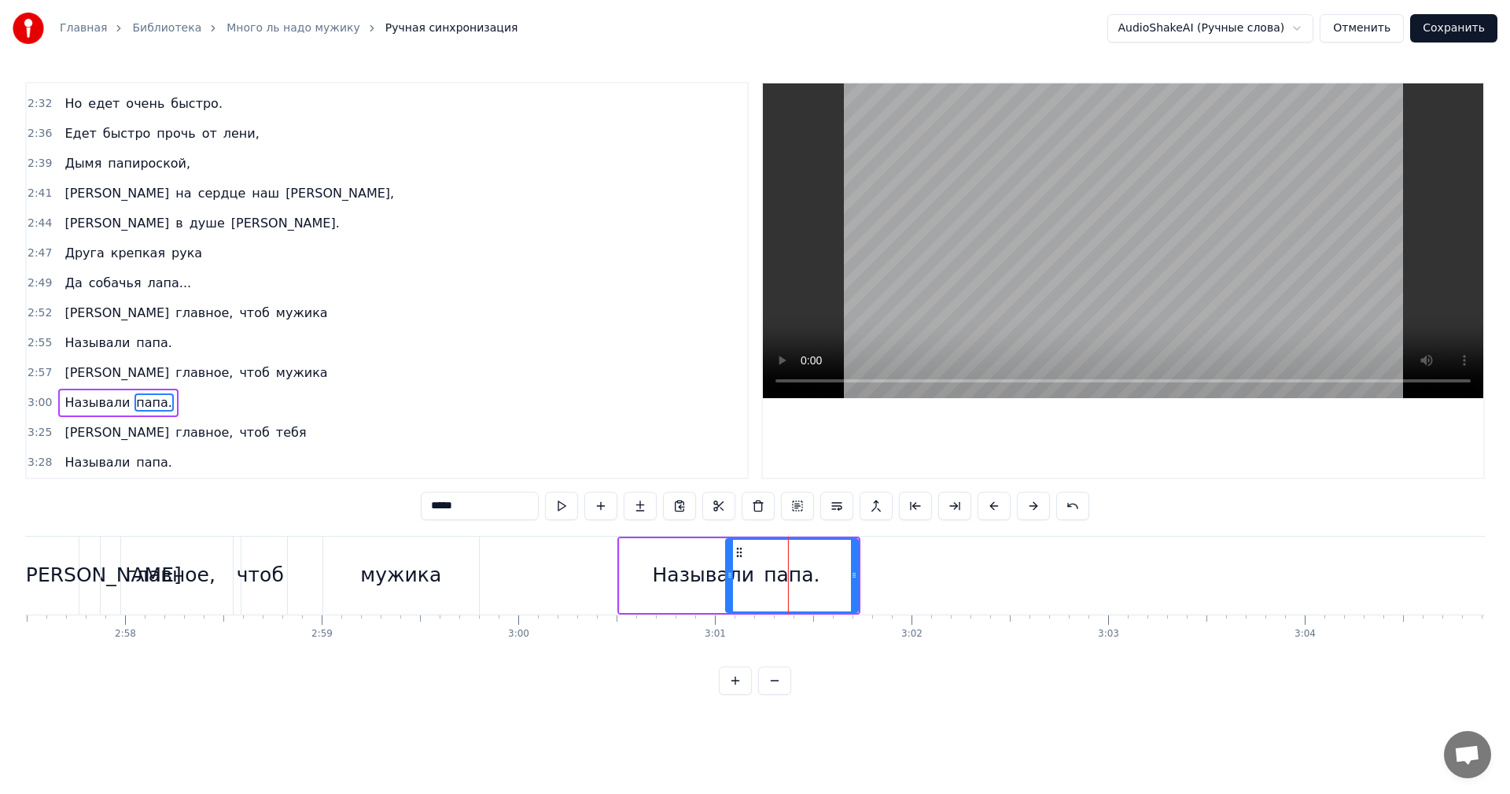
click at [801, 574] on div "папа." at bounding box center [792, 575] width 56 height 30
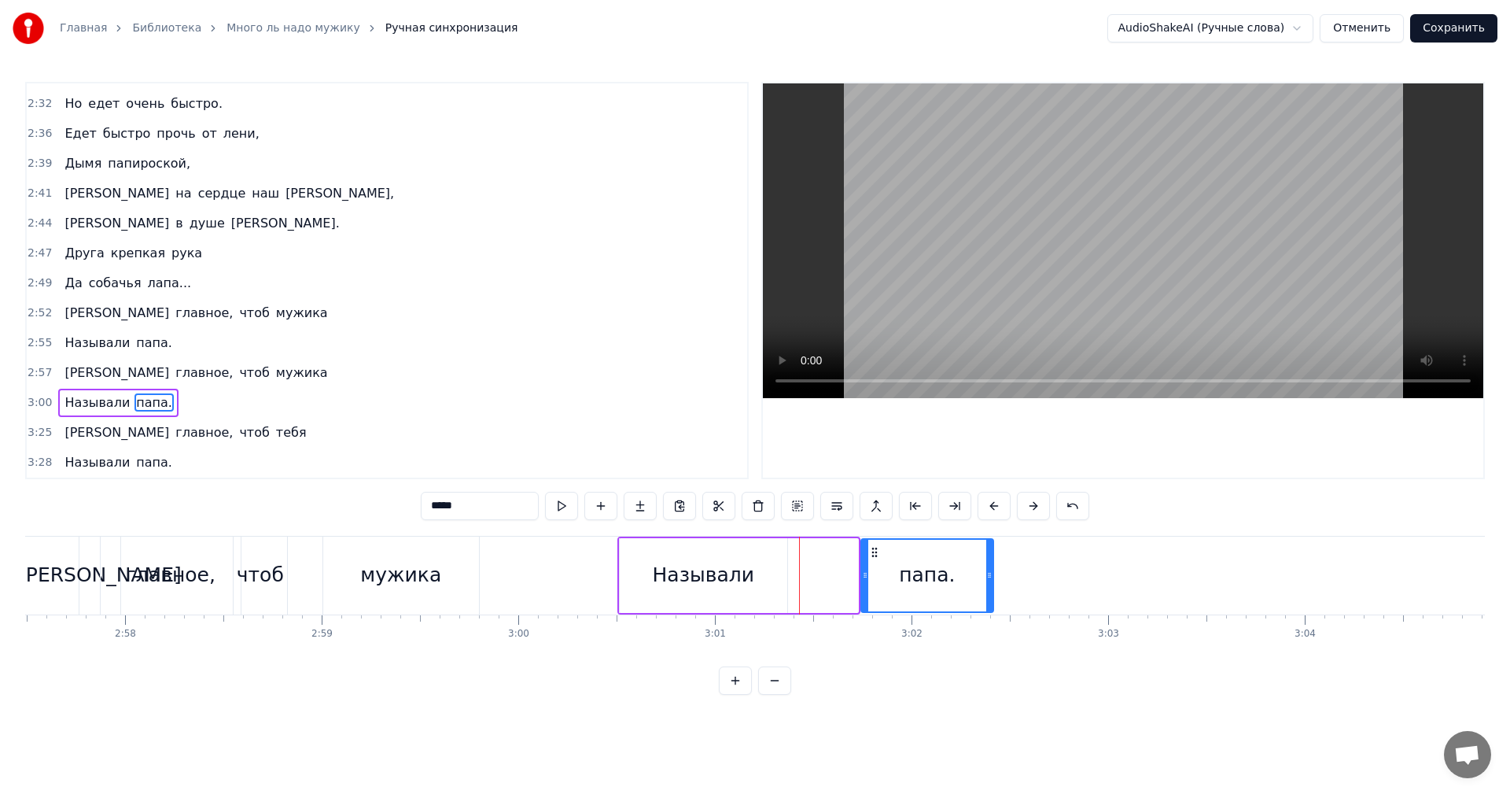
drag, startPoint x: 740, startPoint y: 551, endPoint x: 876, endPoint y: 563, distance: 135.9
click at [876, 563] on div "папа." at bounding box center [927, 576] width 131 height 72
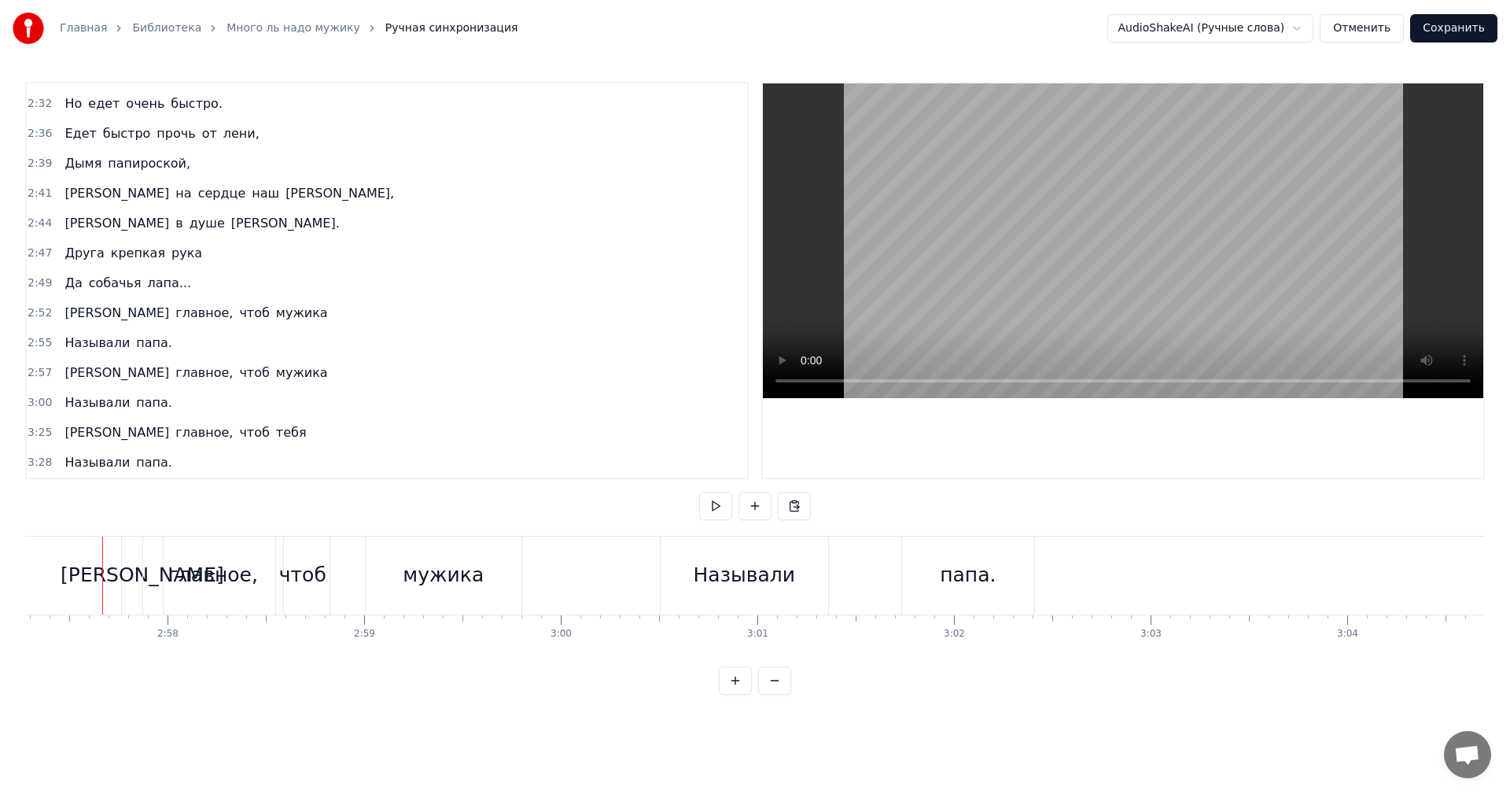
scroll to position [0, 34863]
click at [714, 508] on button at bounding box center [715, 506] width 33 height 28
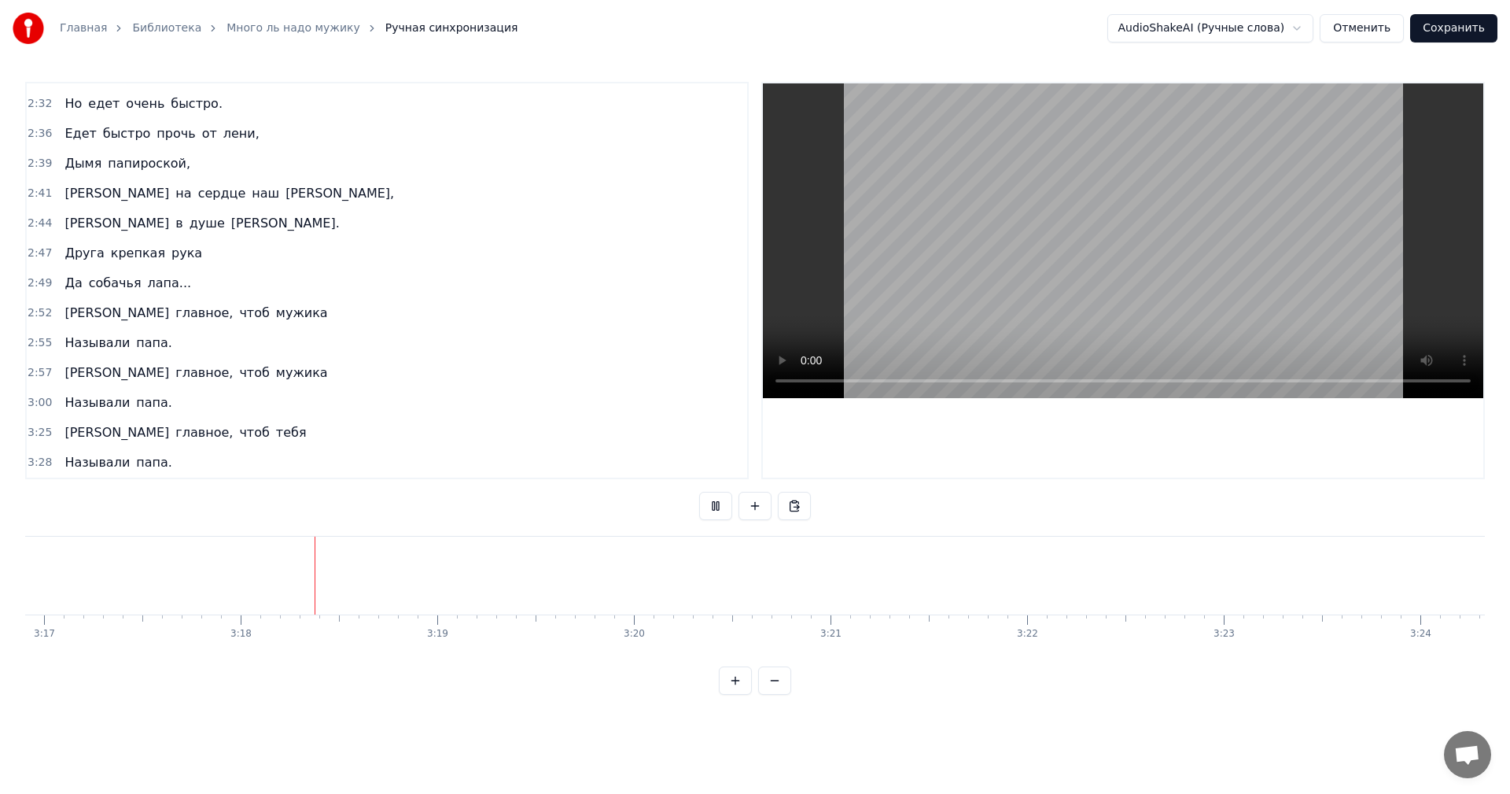
scroll to position [0, 38826]
click at [705, 501] on button at bounding box center [715, 506] width 33 height 28
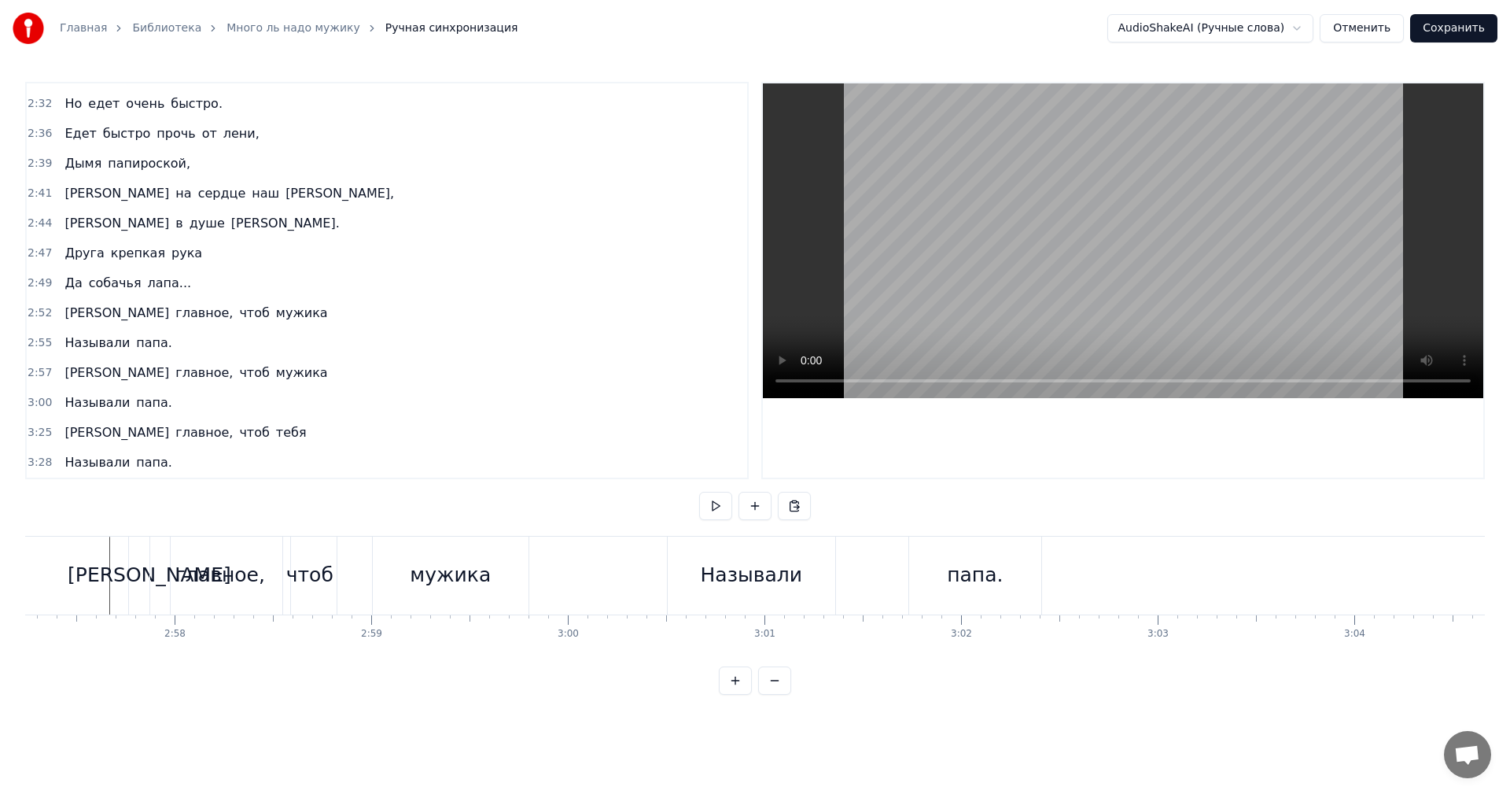
scroll to position [0, 34852]
click at [709, 503] on button at bounding box center [715, 506] width 33 height 28
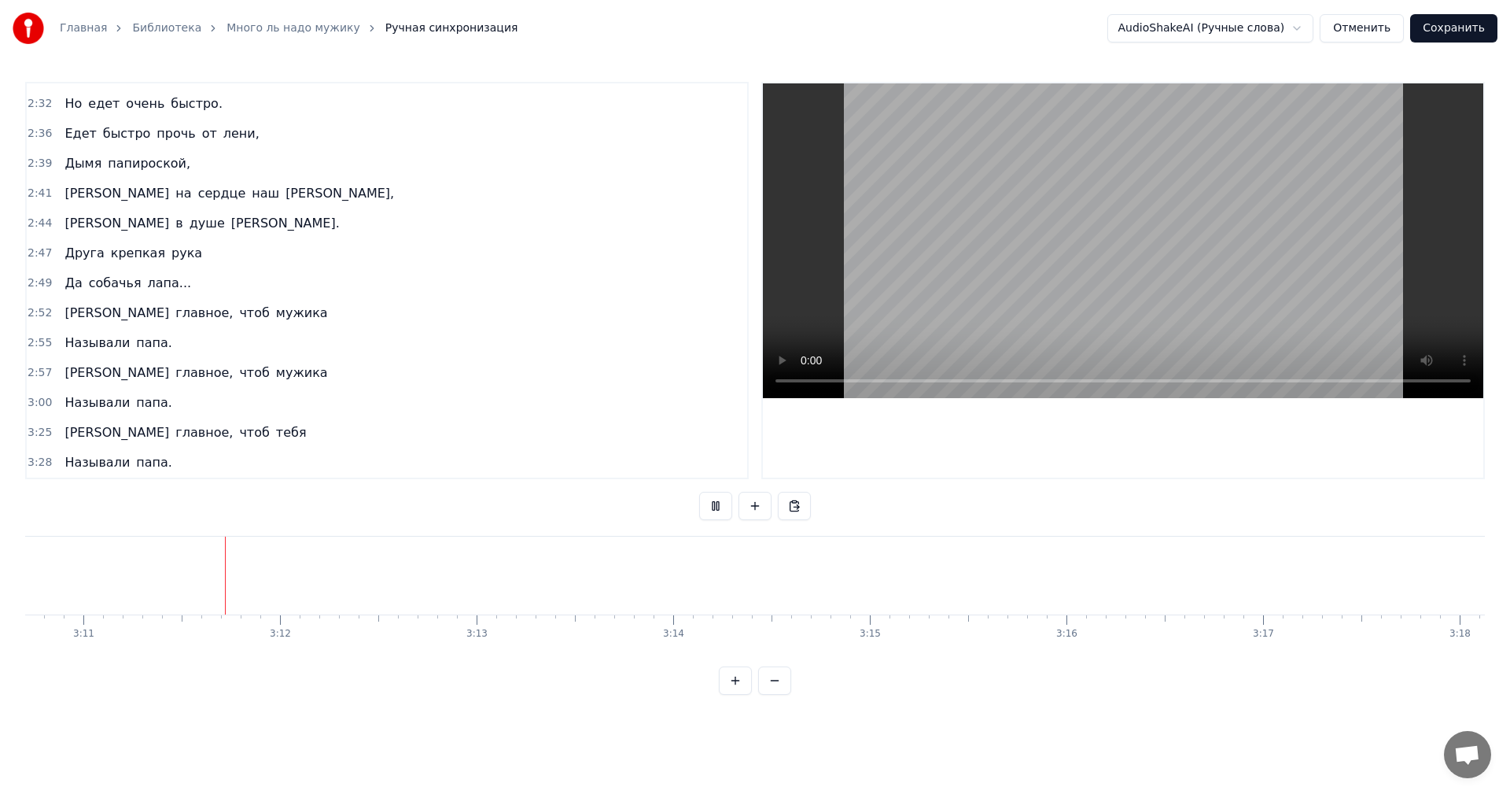
scroll to position [0, 37506]
drag, startPoint x: 702, startPoint y: 501, endPoint x: 757, endPoint y: 527, distance: 60.9
click at [702, 501] on button at bounding box center [715, 506] width 33 height 28
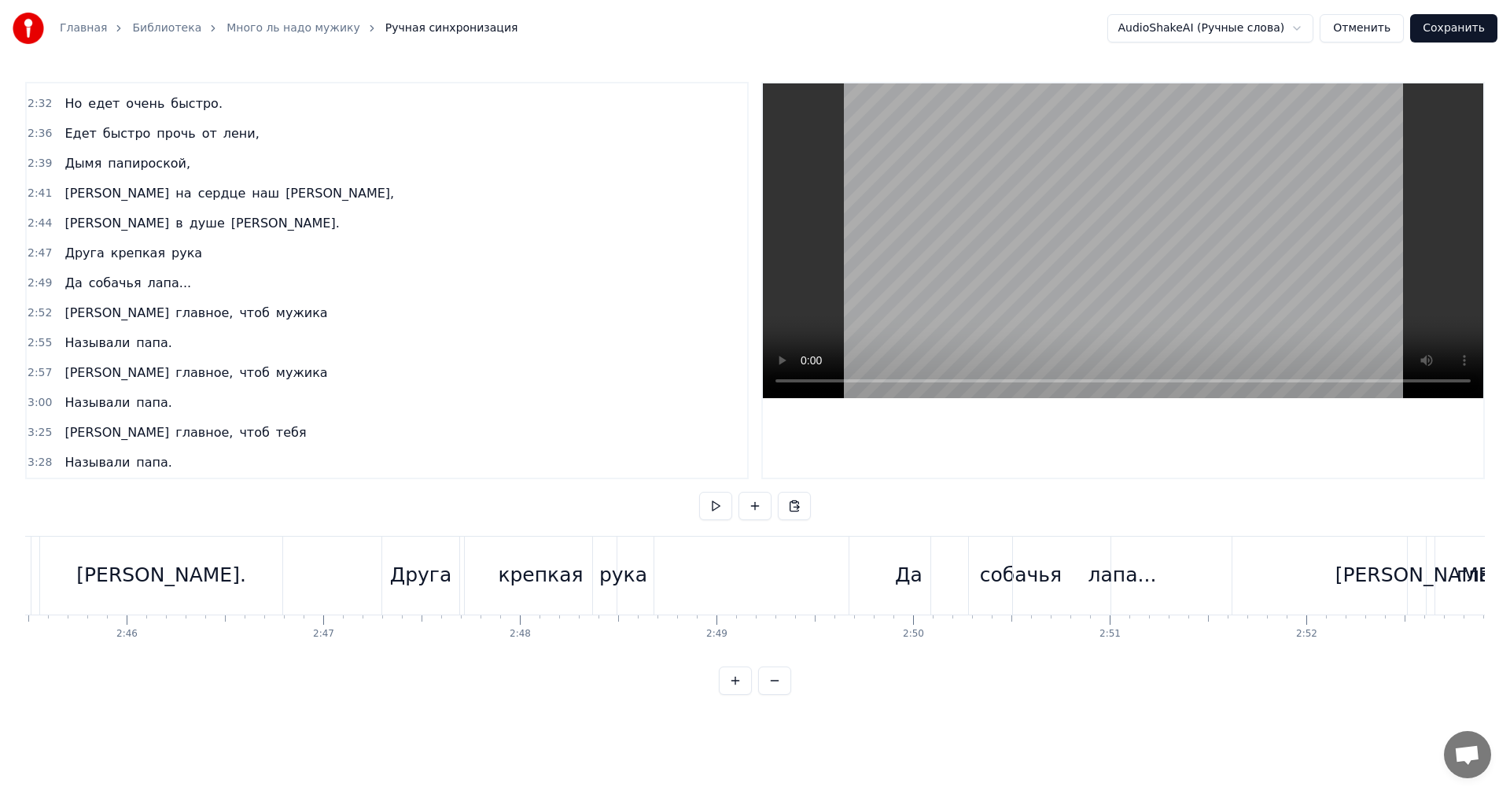
scroll to position [0, 32805]
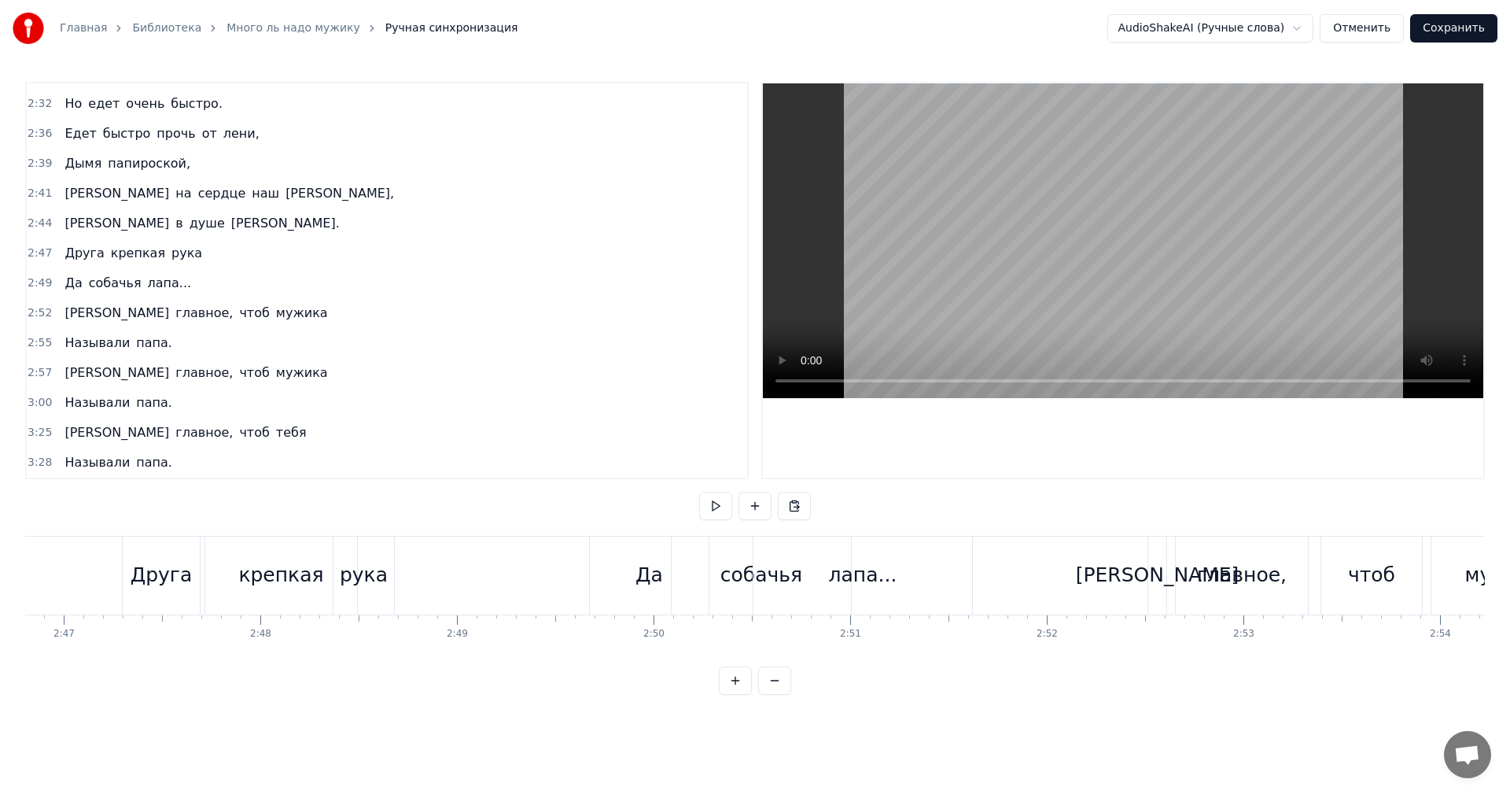
click at [714, 504] on button at bounding box center [715, 506] width 33 height 28
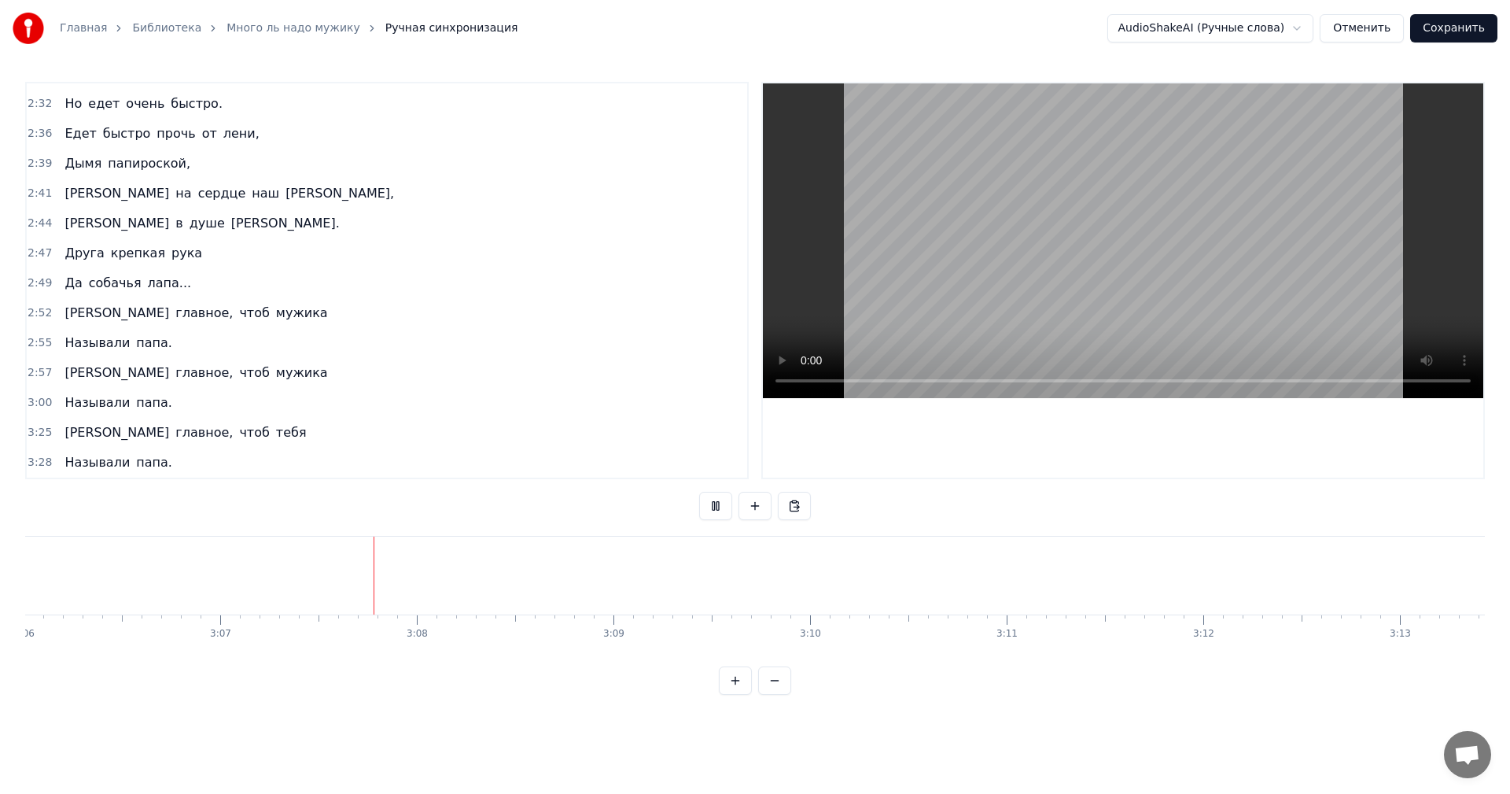
scroll to position [0, 36755]
click at [707, 502] on button at bounding box center [715, 506] width 33 height 28
click at [1447, 29] on button "Сохранить" at bounding box center [1453, 28] width 87 height 28
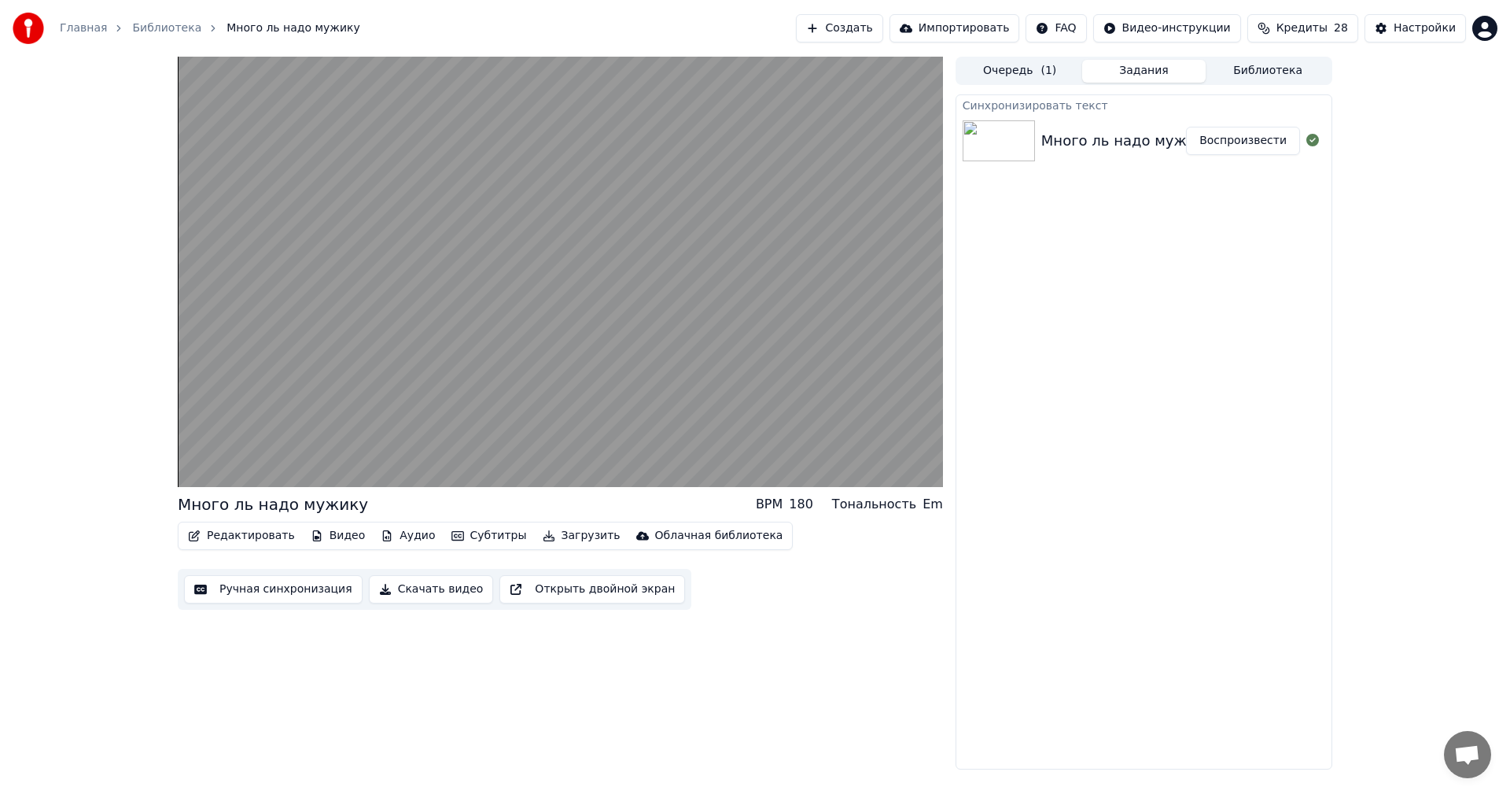
click at [292, 591] on button "Ручная синхронизация" at bounding box center [273, 589] width 179 height 28
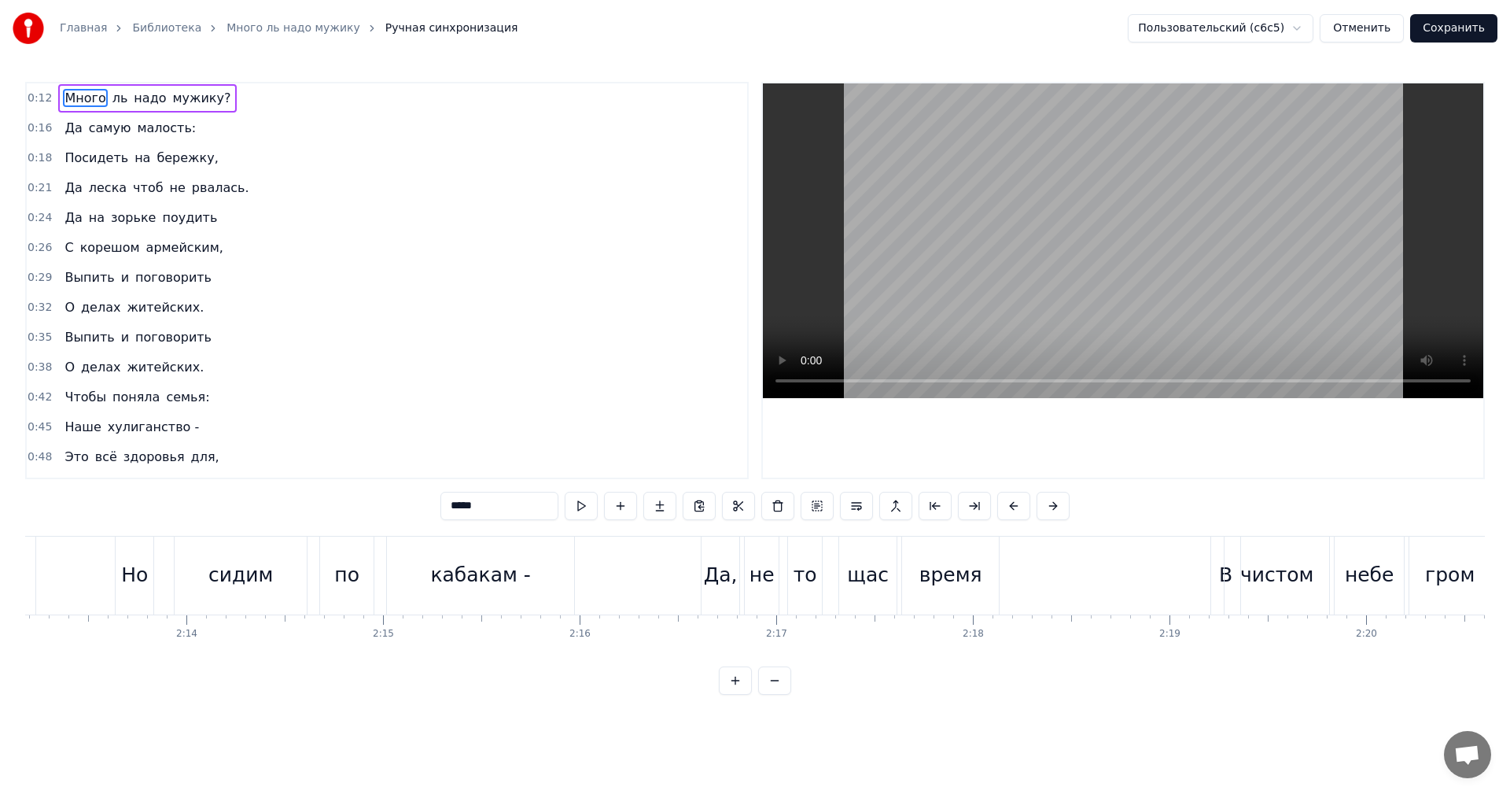
scroll to position [0, 26381]
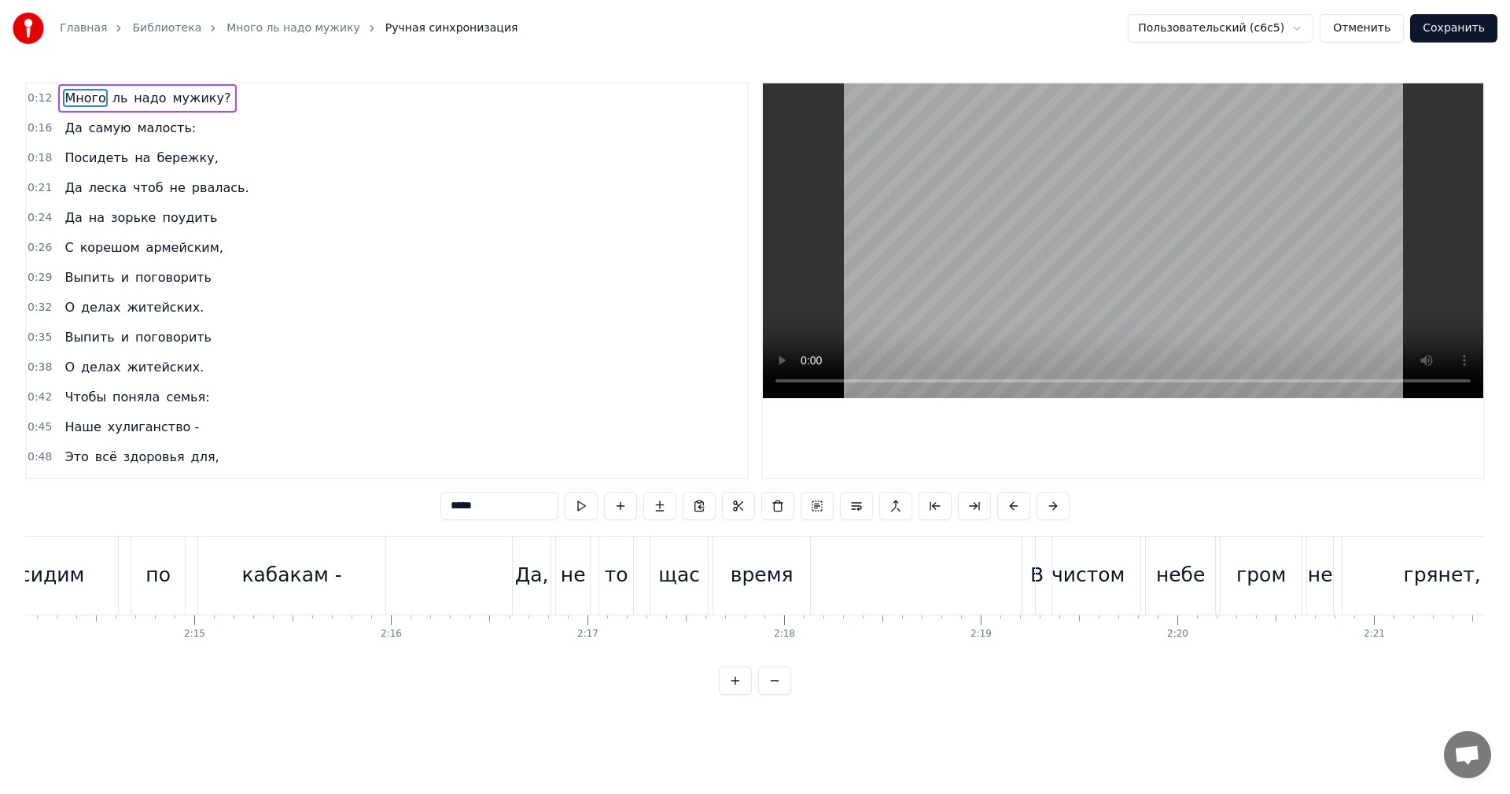
click at [1385, 27] on button "Отменить" at bounding box center [1362, 28] width 84 height 28
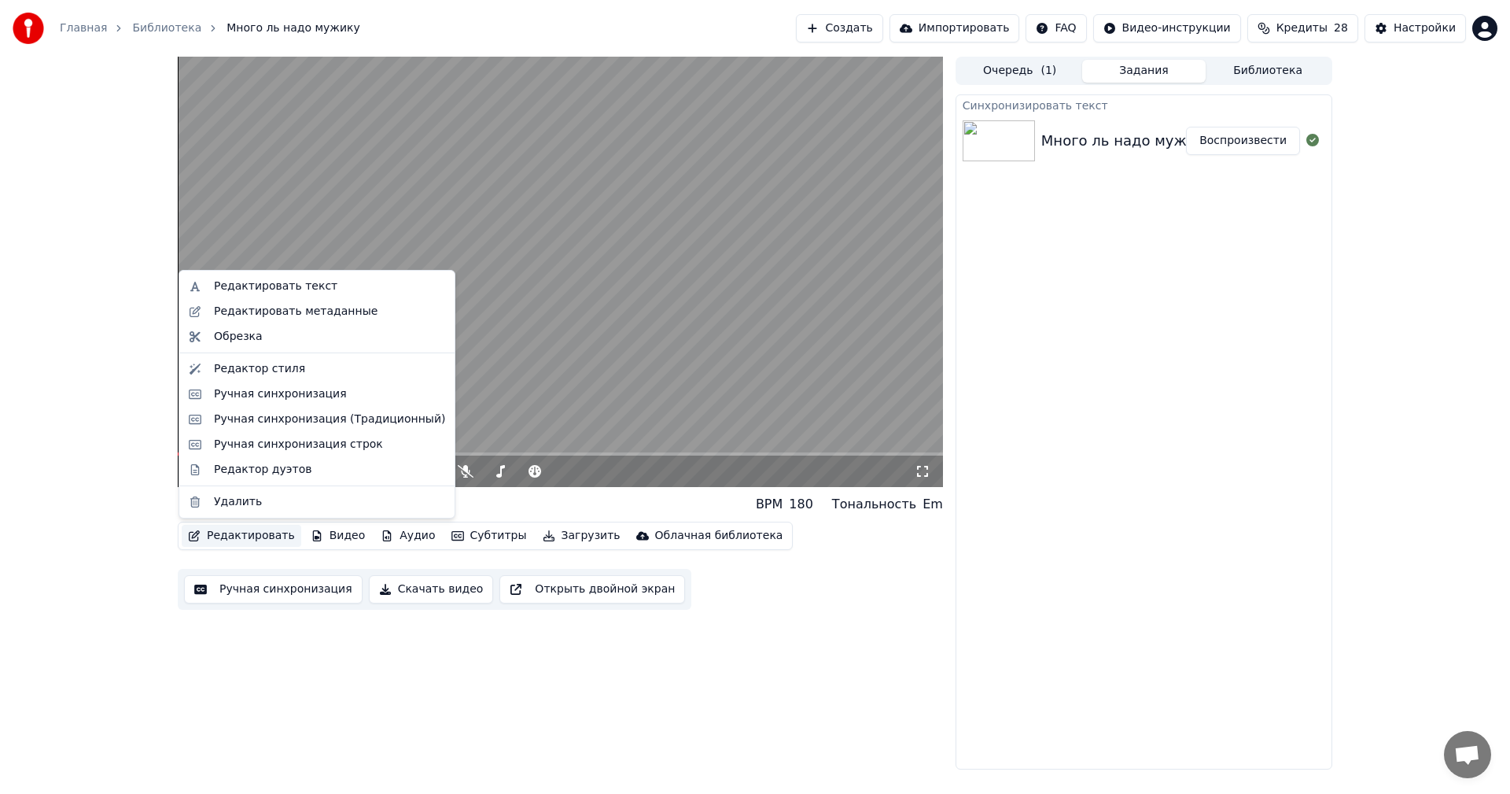
click at [240, 533] on button "Редактировать" at bounding box center [242, 536] width 120 height 22
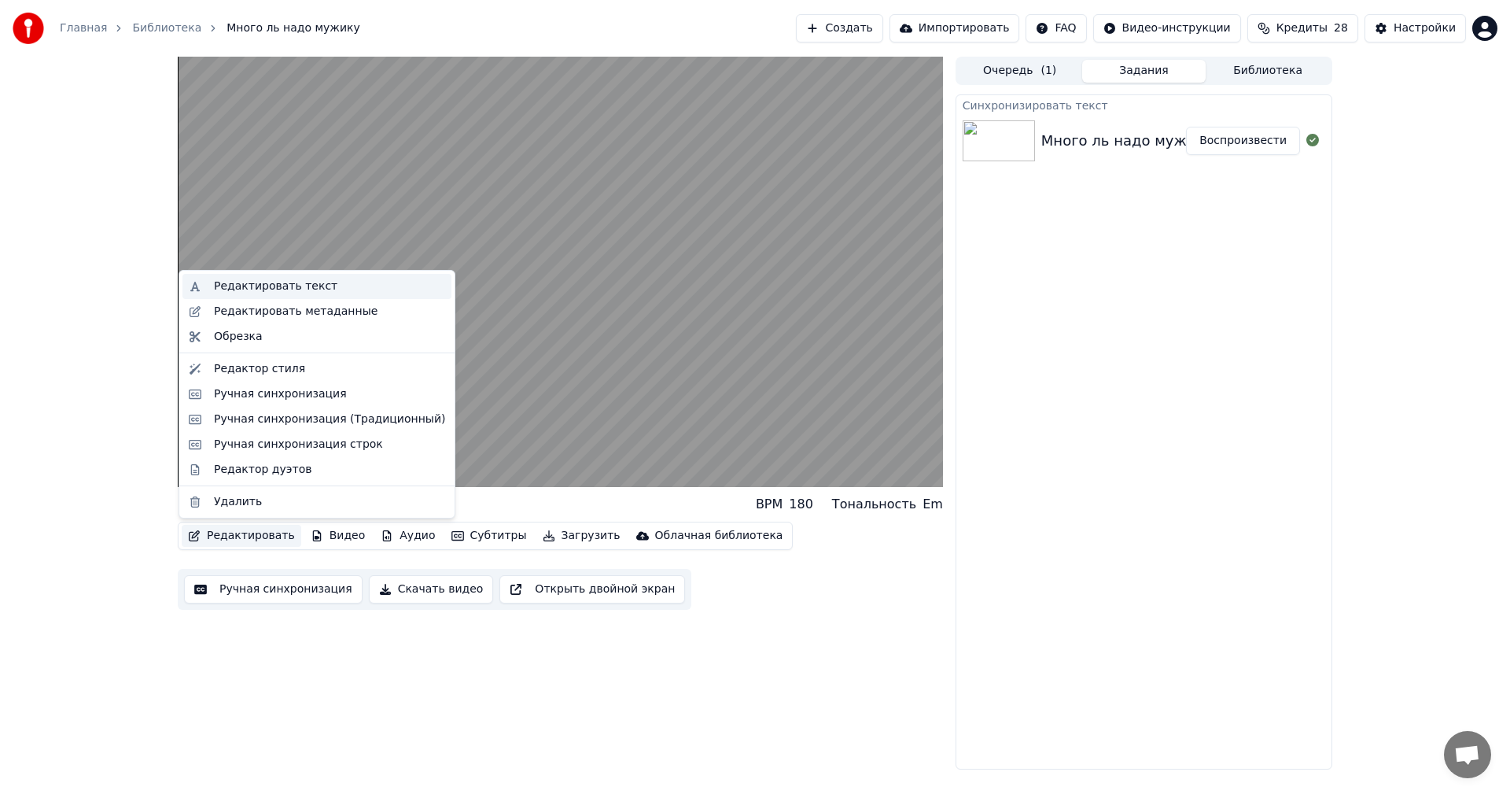
click at [251, 288] on div "Редактировать текст" at bounding box center [276, 286] width 124 height 16
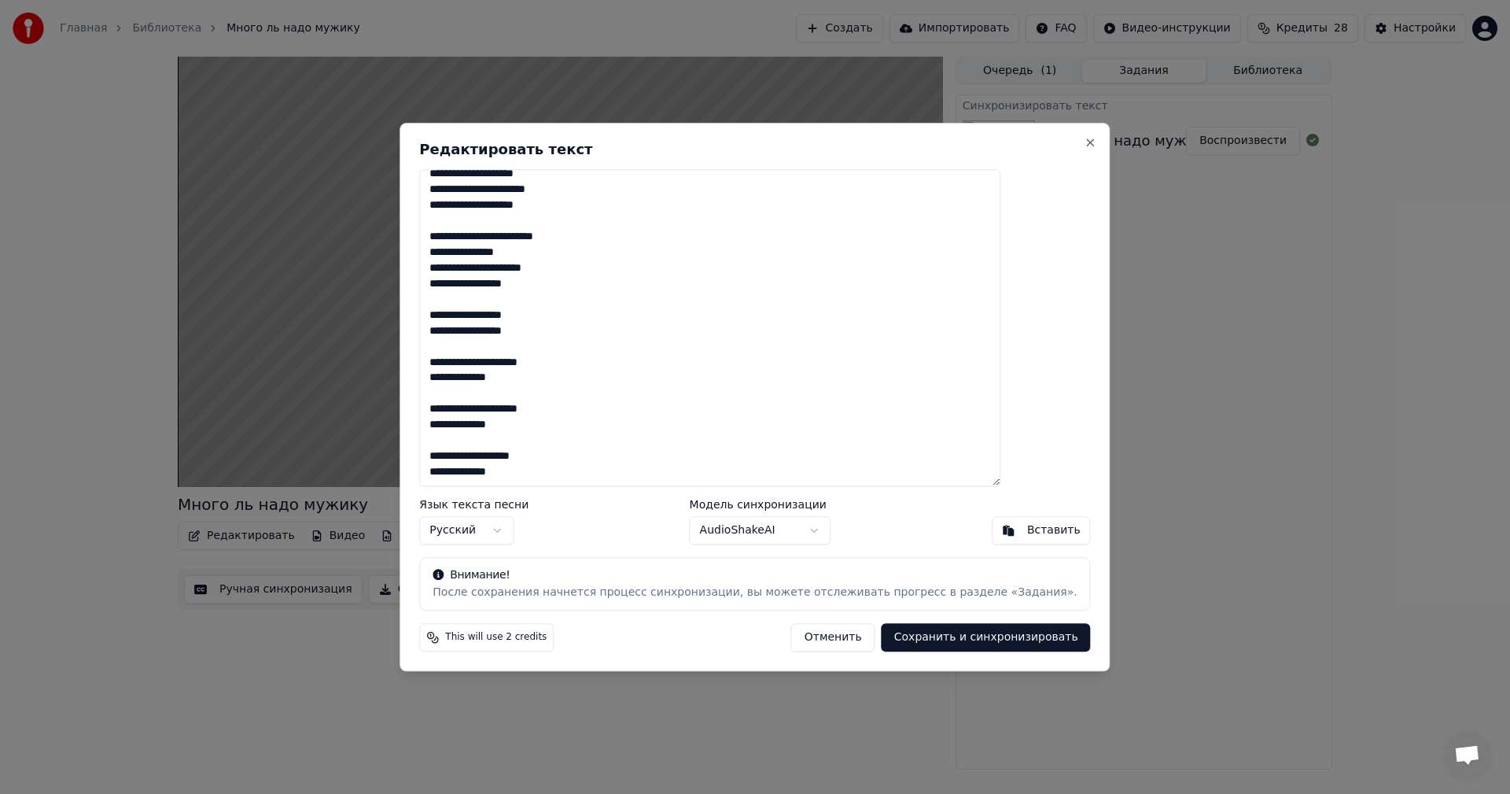
scroll to position [828, 0]
drag, startPoint x: 474, startPoint y: 408, endPoint x: 603, endPoint y: 419, distance: 128.7
click at [603, 419] on textarea at bounding box center [709, 328] width 581 height 318
click at [992, 529] on button "Вставить" at bounding box center [1041, 530] width 99 height 28
click at [479, 421] on textarea at bounding box center [709, 328] width 581 height 318
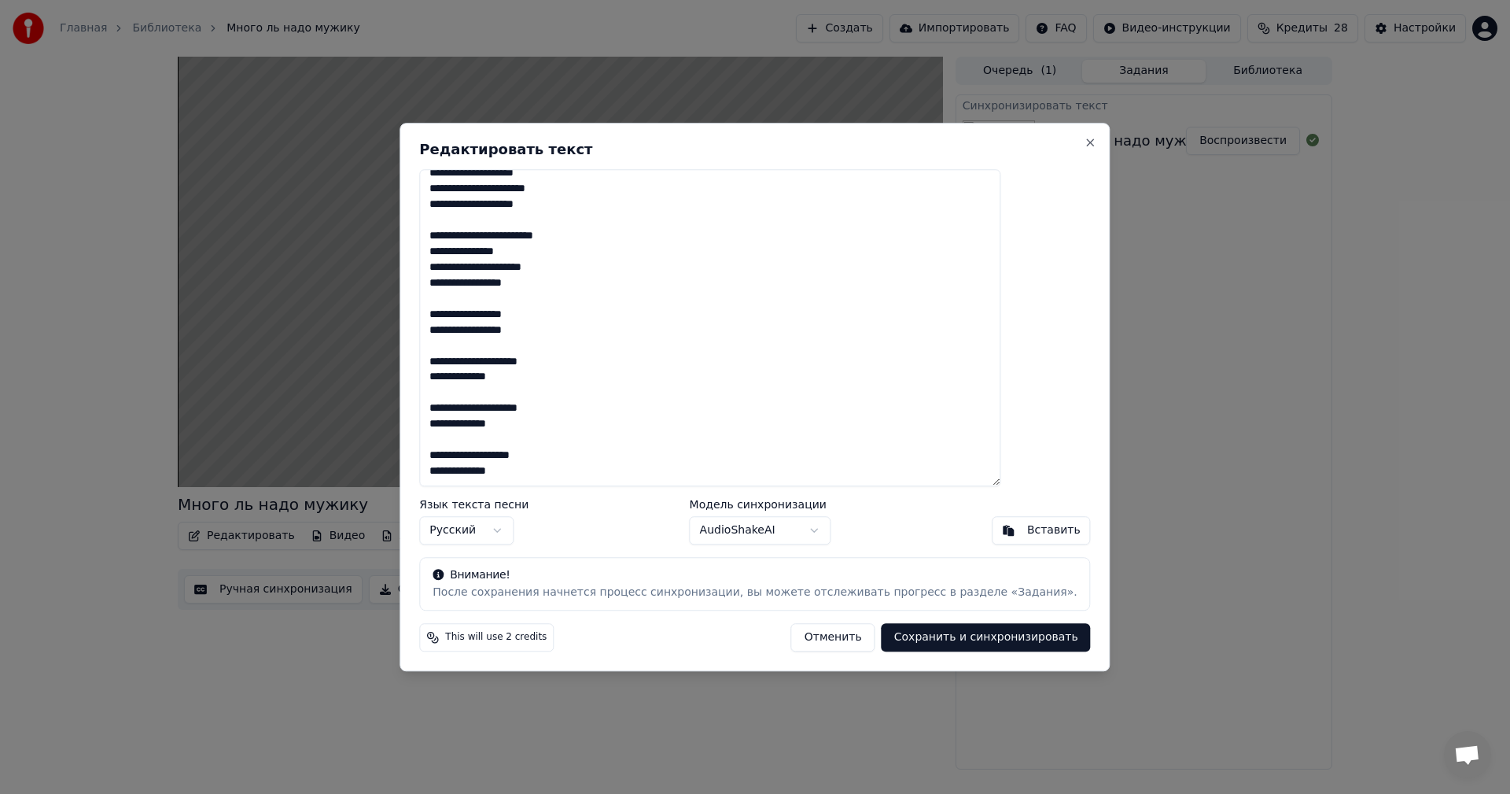
click at [486, 436] on textarea at bounding box center [709, 328] width 581 height 318
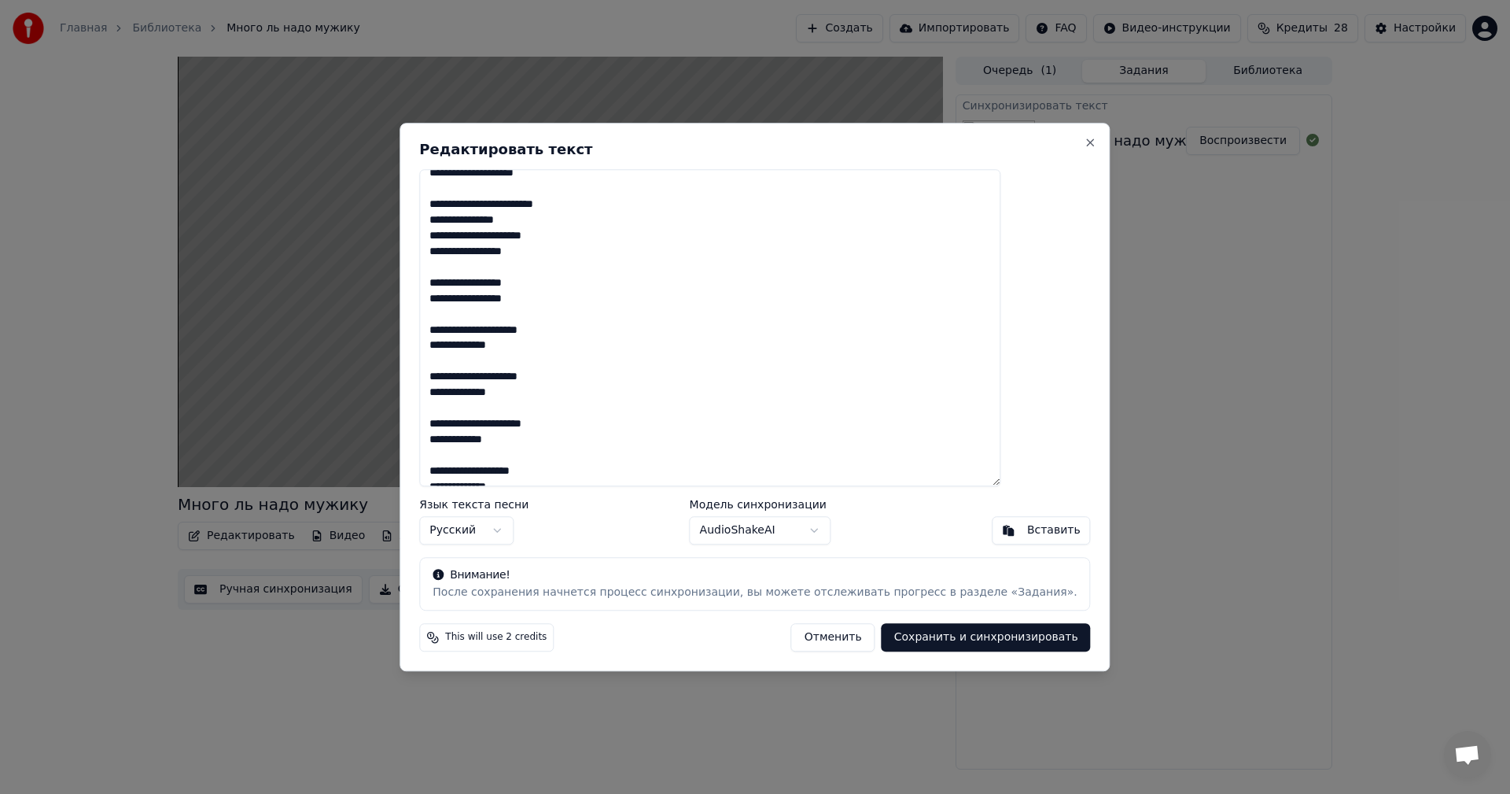
scroll to position [876, 0]
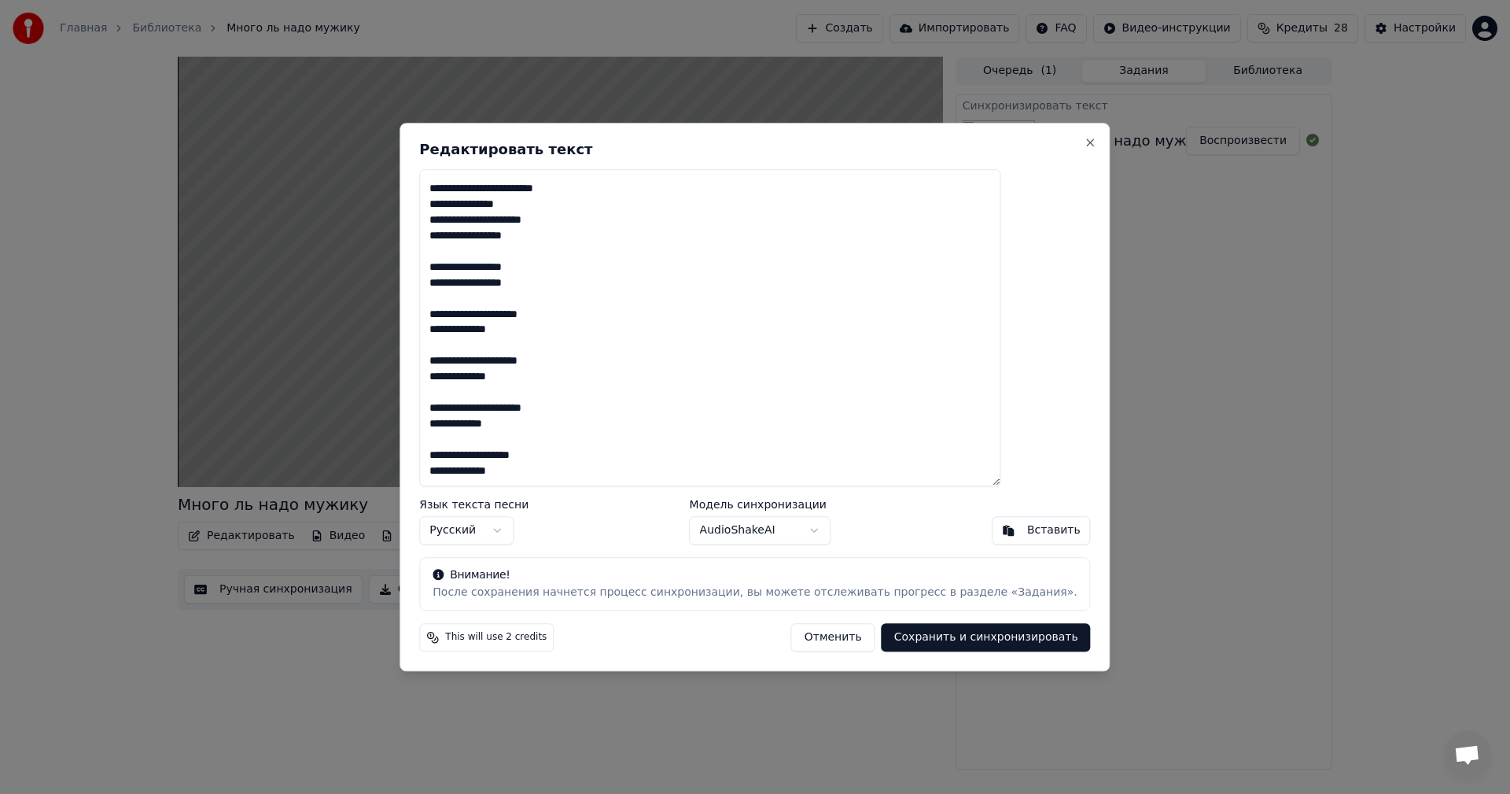
click at [485, 408] on textarea at bounding box center [709, 328] width 581 height 318
type textarea "**********"
click at [905, 640] on button "Сохранить и синхронизировать" at bounding box center [986, 637] width 209 height 28
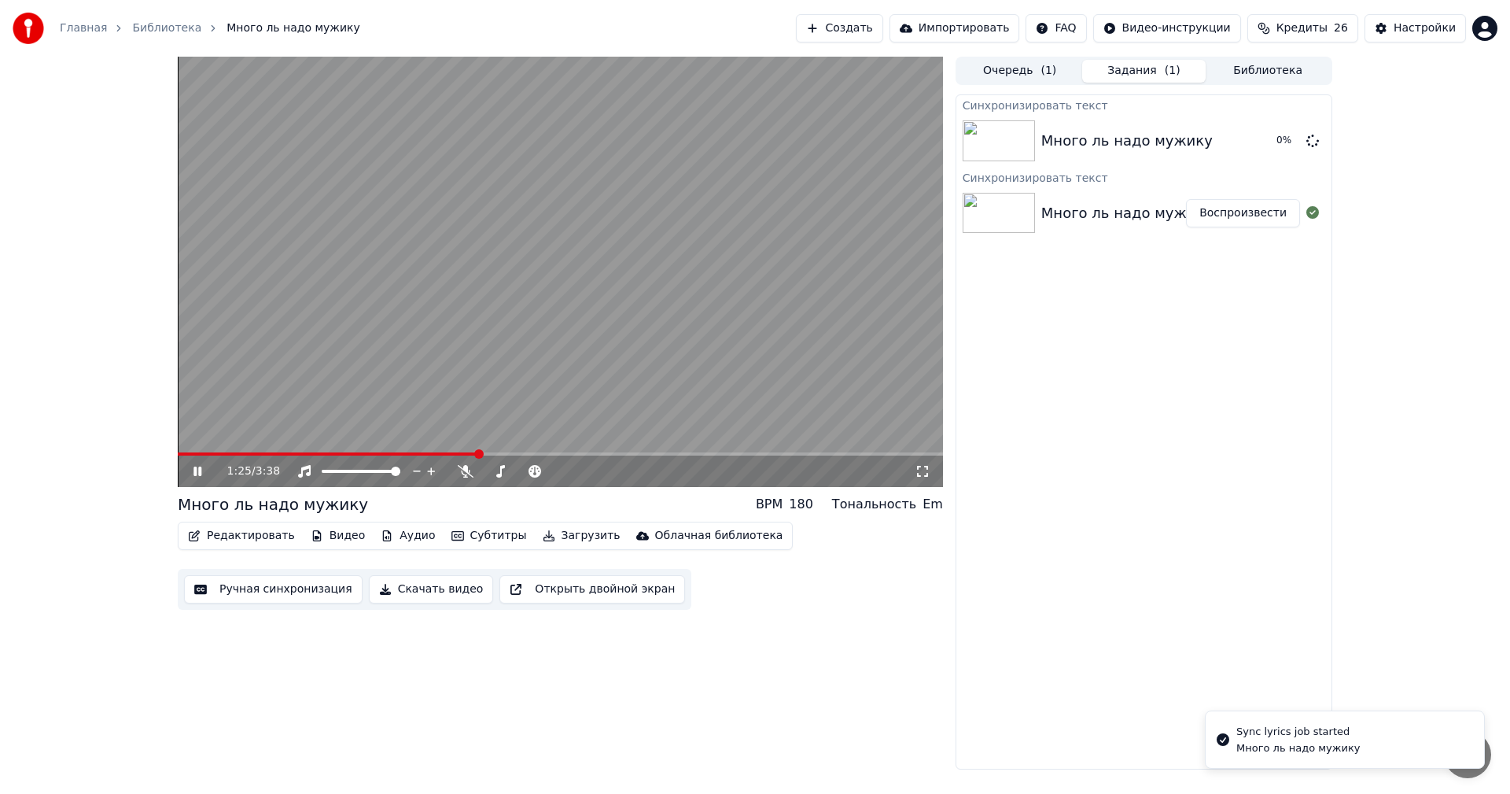
click at [197, 466] on icon at bounding box center [208, 471] width 37 height 13
click at [1243, 138] on button "Воспроизвести" at bounding box center [1243, 141] width 114 height 28
click at [275, 592] on button "Ручная синхронизация" at bounding box center [273, 589] width 179 height 28
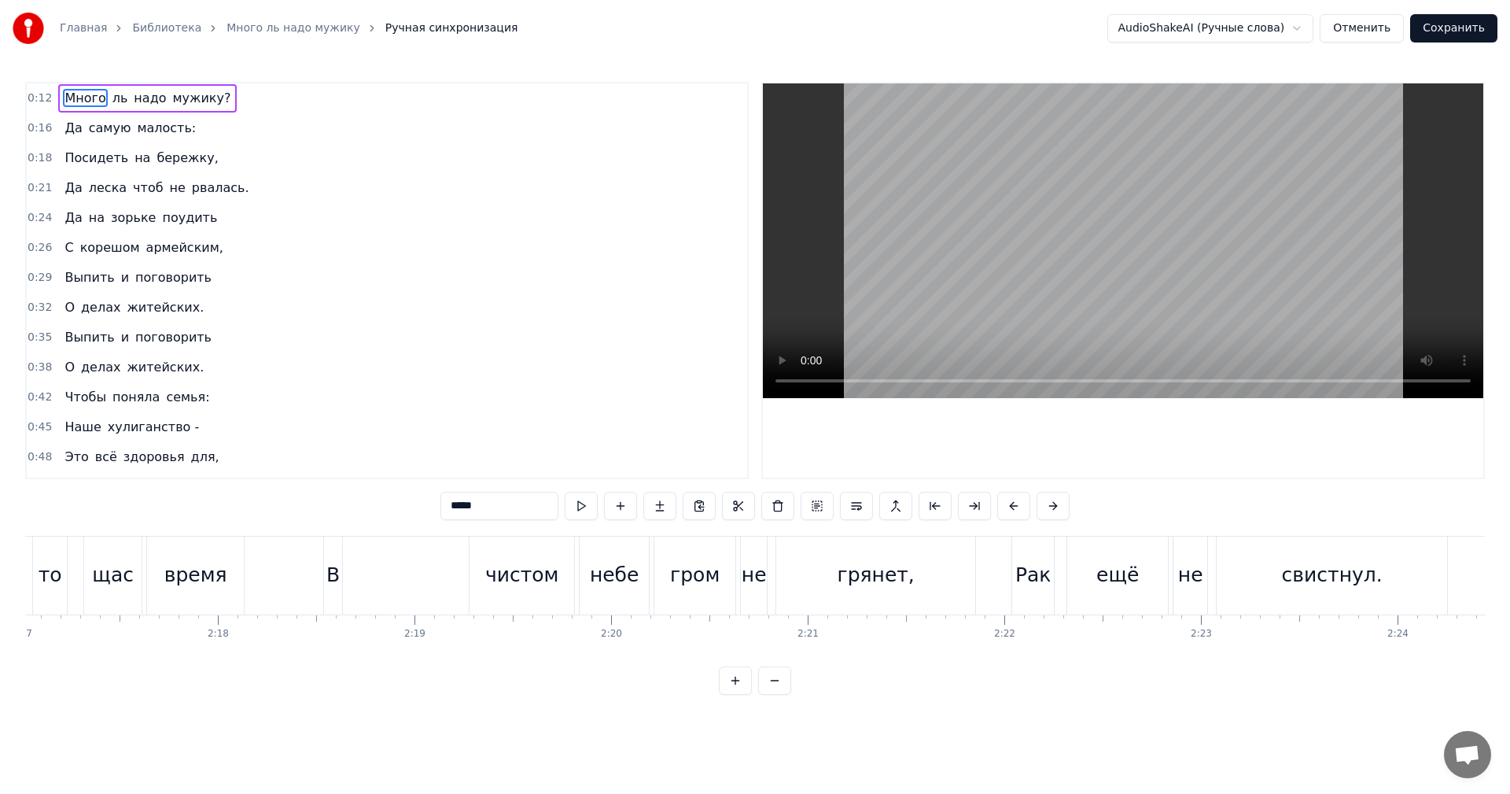
scroll to position [0, 26971]
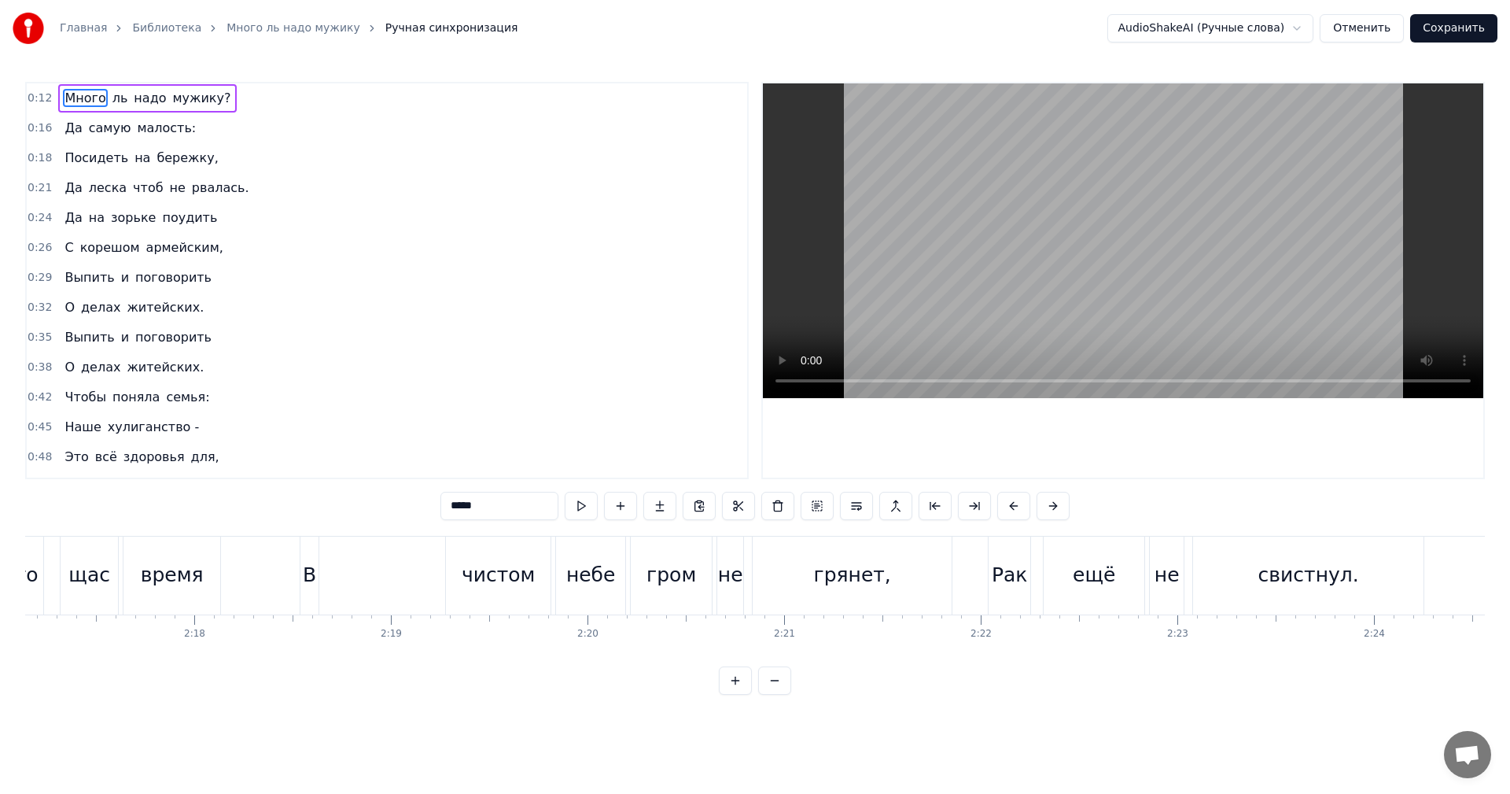
click at [309, 587] on div "В" at bounding box center [309, 575] width 13 height 30
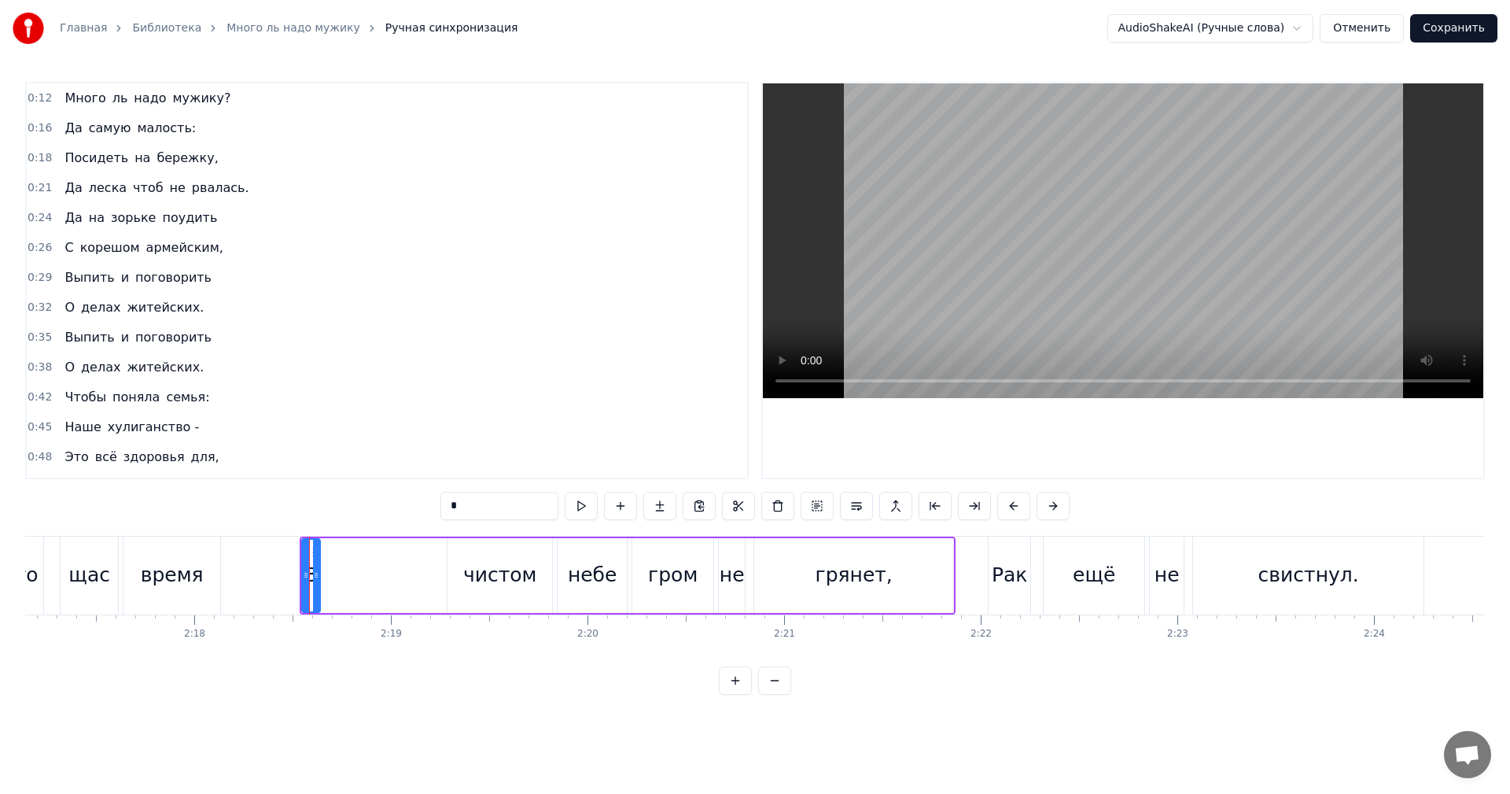
type input "*"
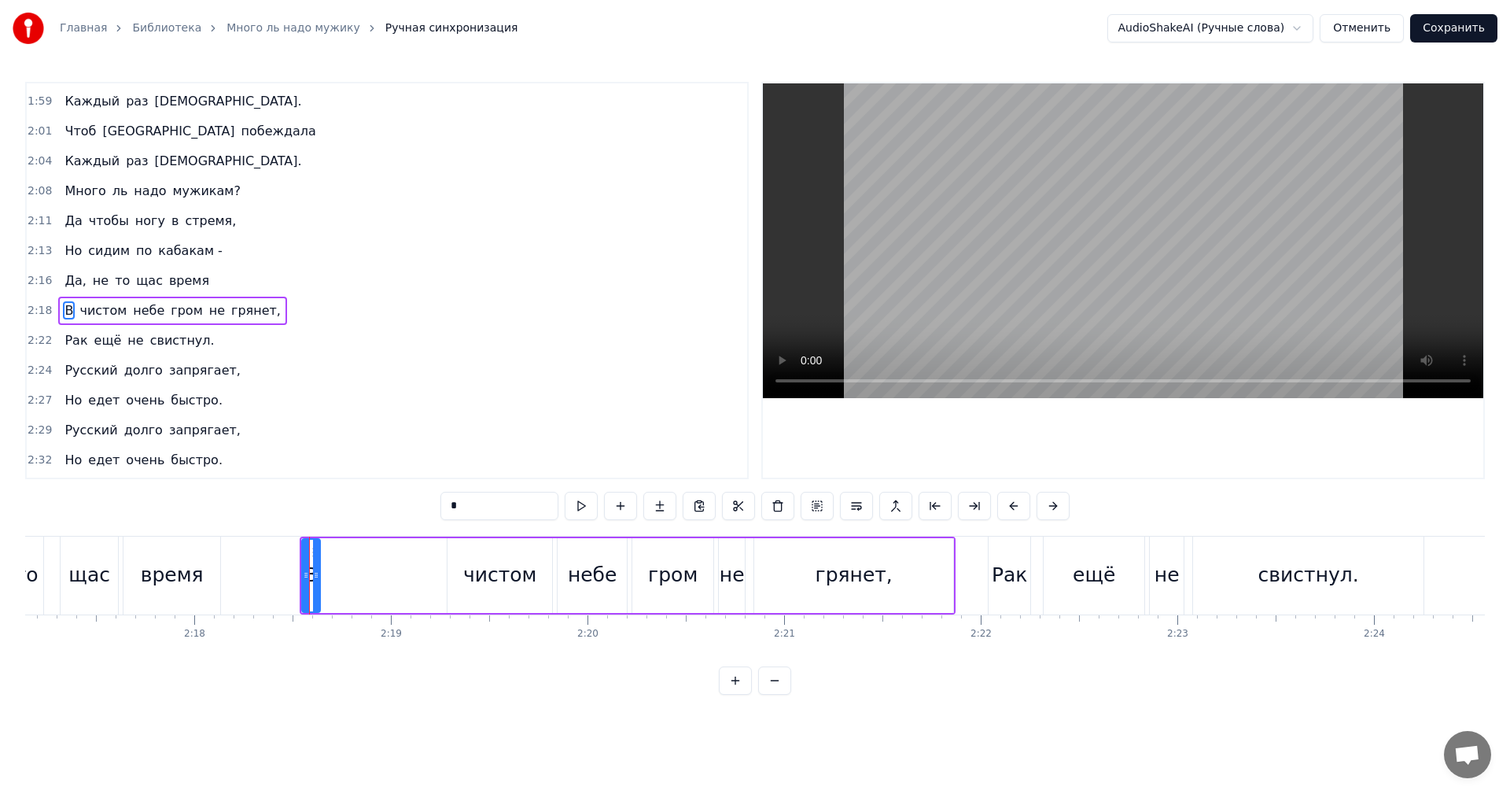
scroll to position [1133, 0]
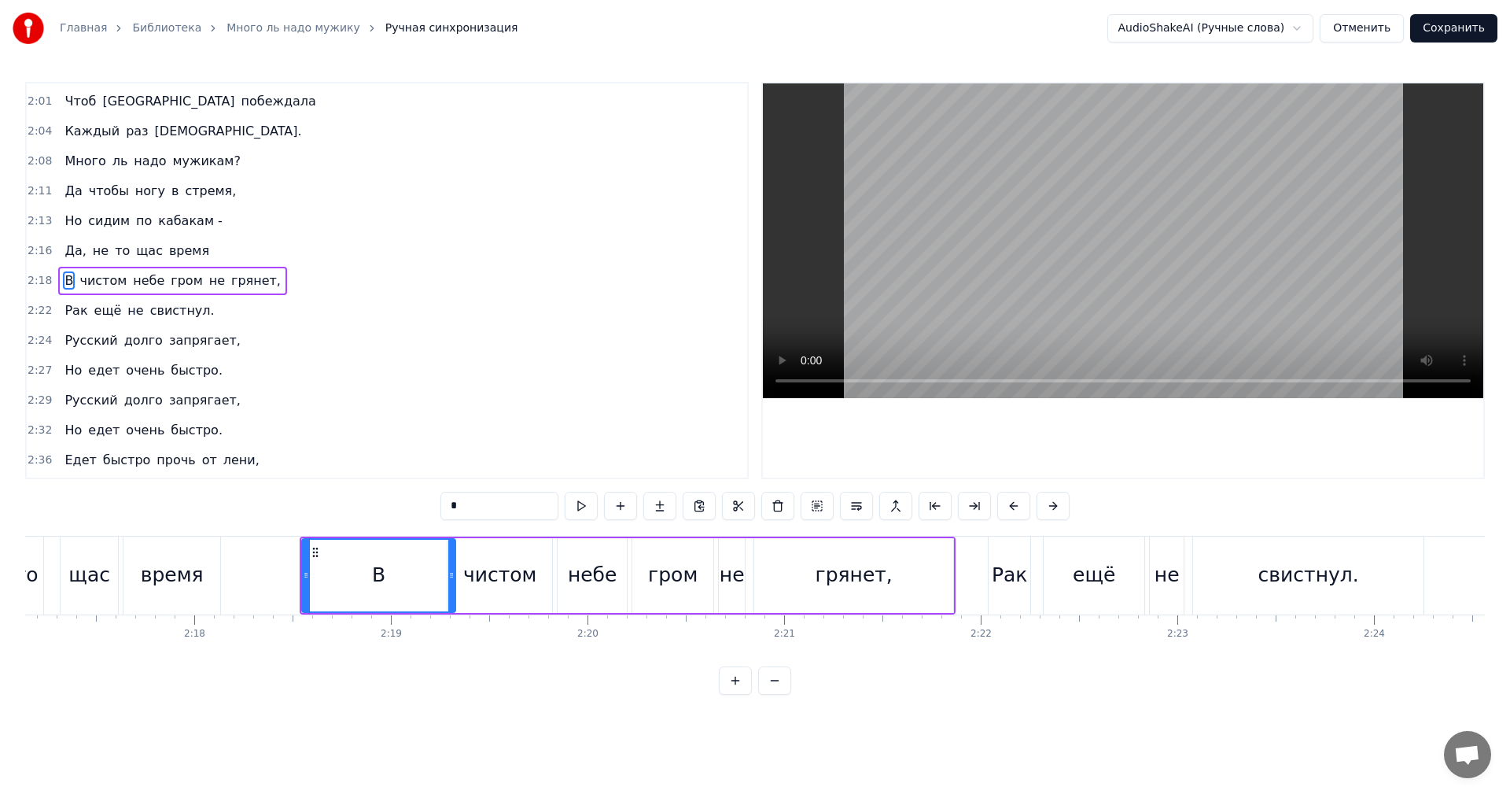
drag, startPoint x: 315, startPoint y: 572, endPoint x: 404, endPoint y: 571, distance: 88.9
click at [448, 571] on icon at bounding box center [451, 575] width 6 height 13
drag, startPoint x: 306, startPoint y: 574, endPoint x: 437, endPoint y: 577, distance: 131.4
click at [437, 577] on icon at bounding box center [437, 575] width 6 height 13
click at [458, 569] on div at bounding box center [457, 576] width 6 height 72
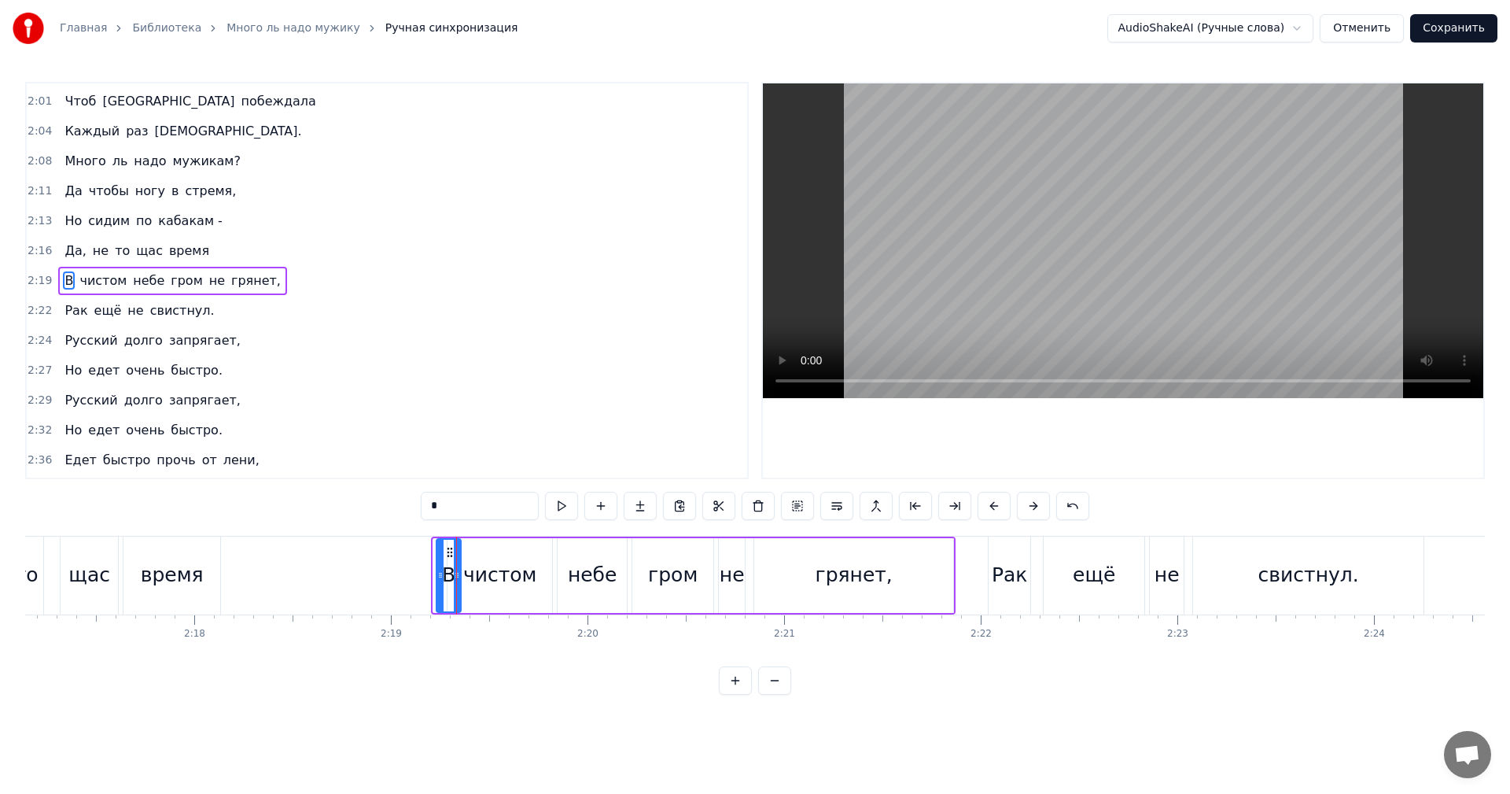
click at [438, 572] on icon at bounding box center [440, 575] width 6 height 13
click at [437, 577] on div at bounding box center [437, 576] width 1 height 78
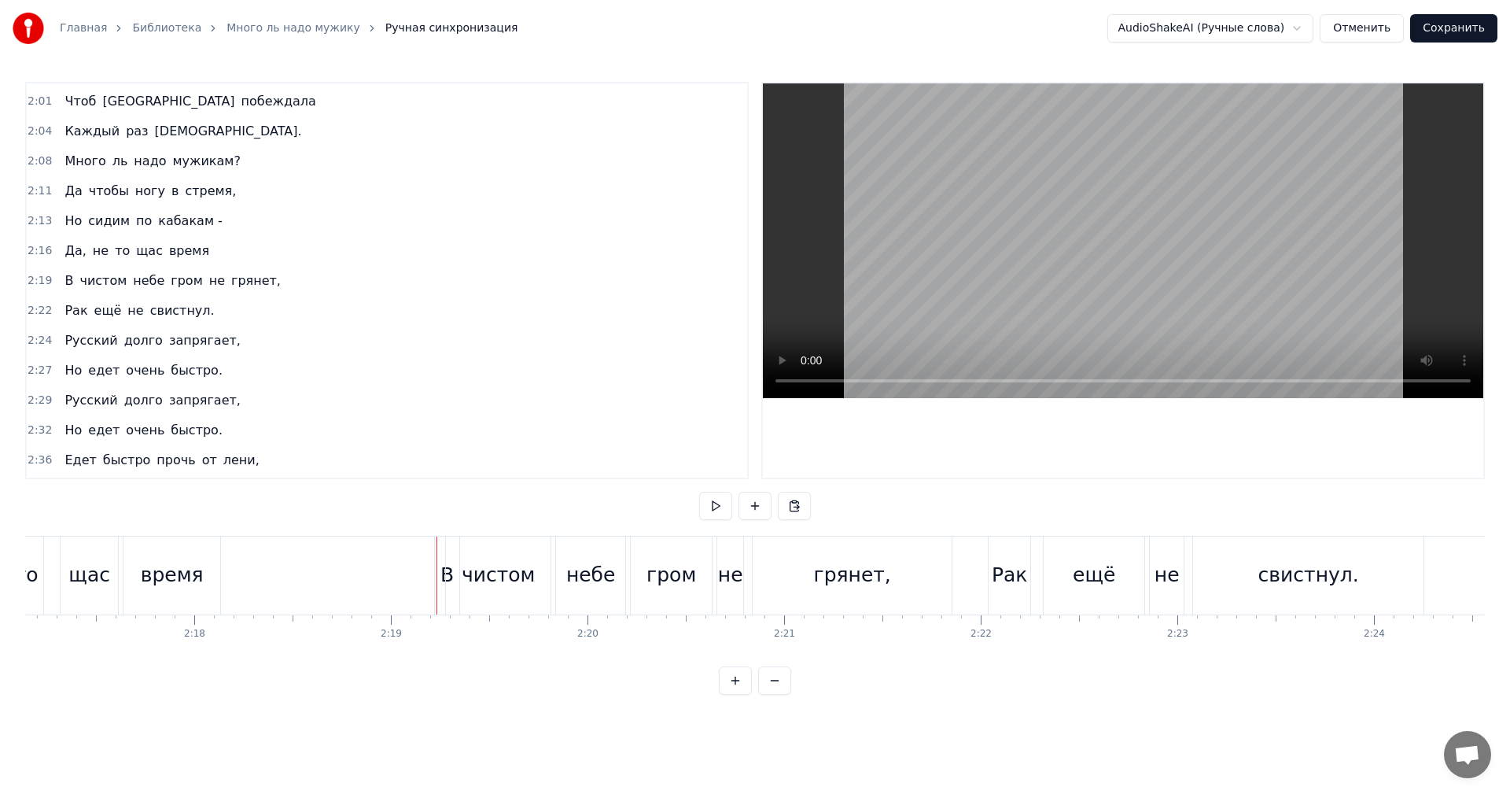
click at [440, 575] on div "В" at bounding box center [447, 576] width 24 height 78
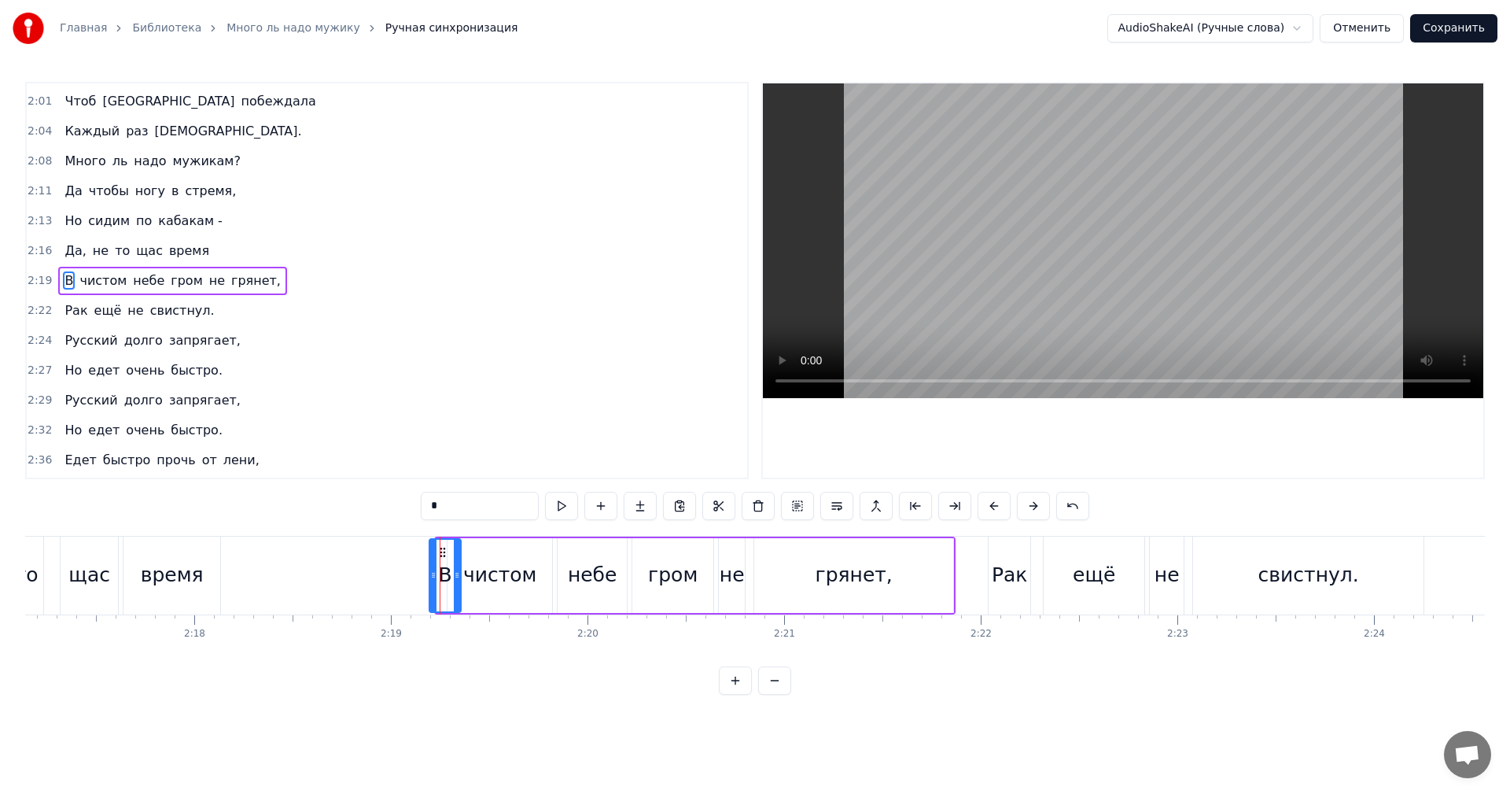
click at [430, 578] on icon at bounding box center [433, 575] width 6 height 13
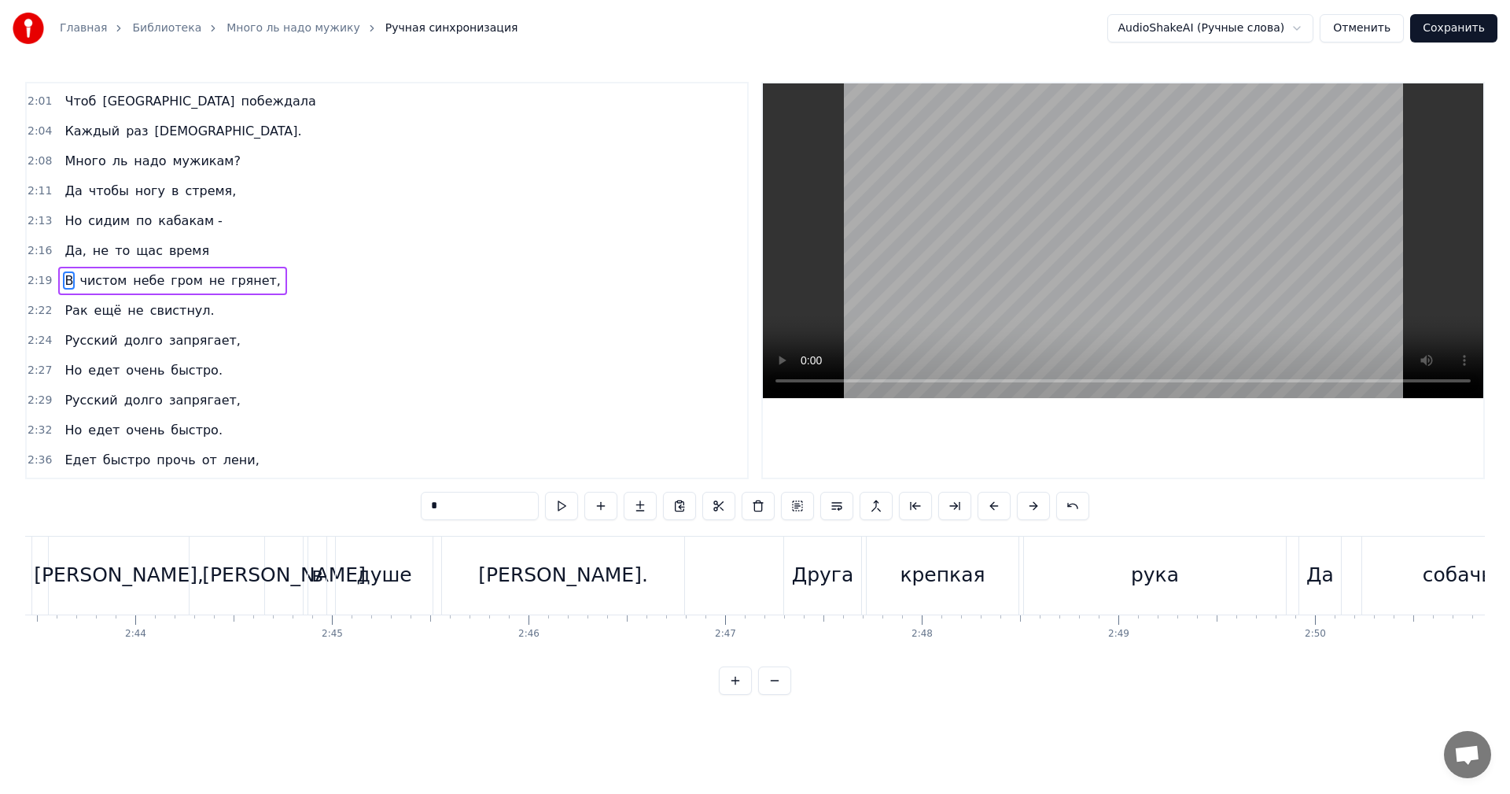
scroll to position [0, 32758]
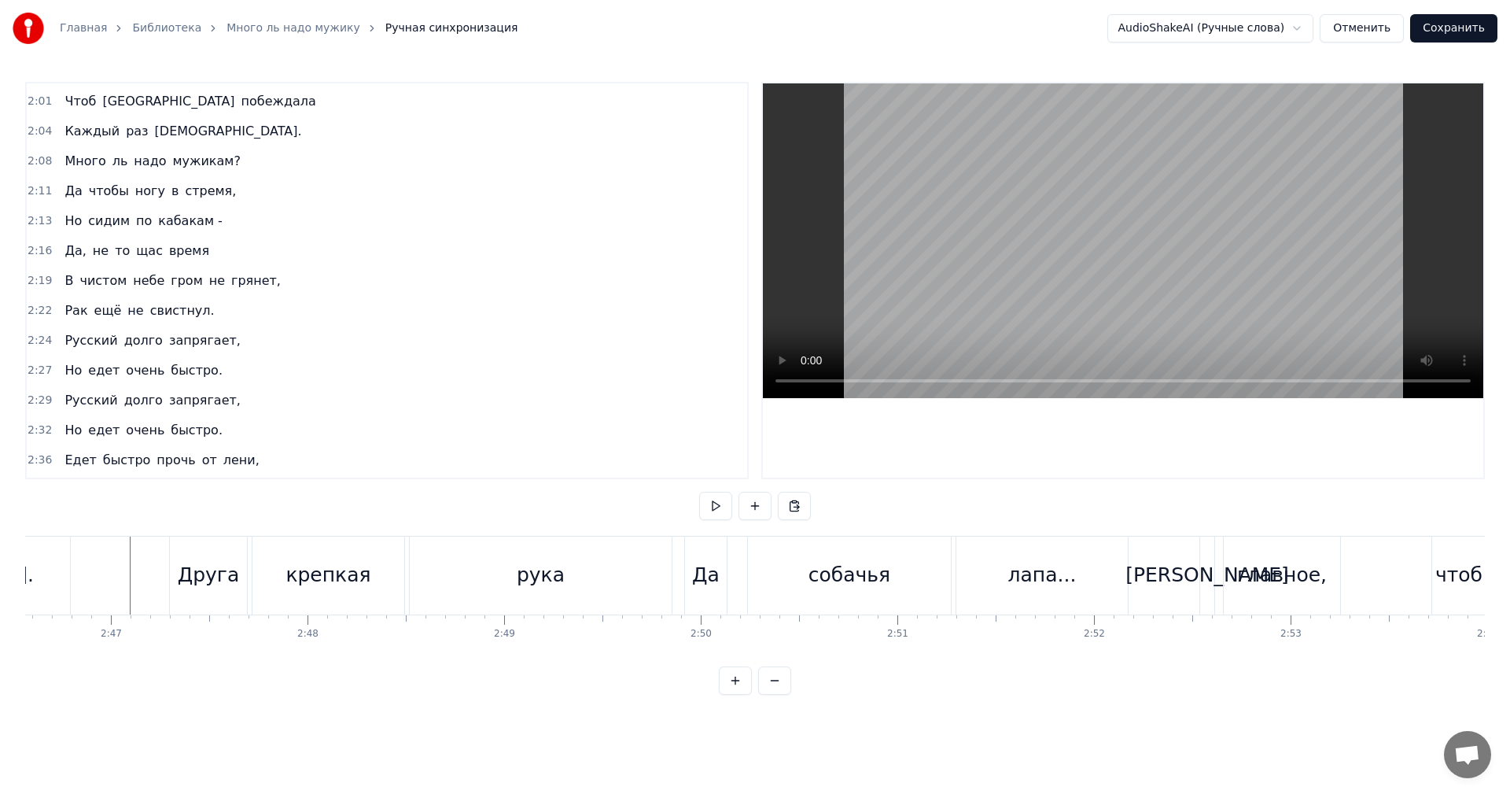
click at [710, 506] on button at bounding box center [715, 506] width 33 height 28
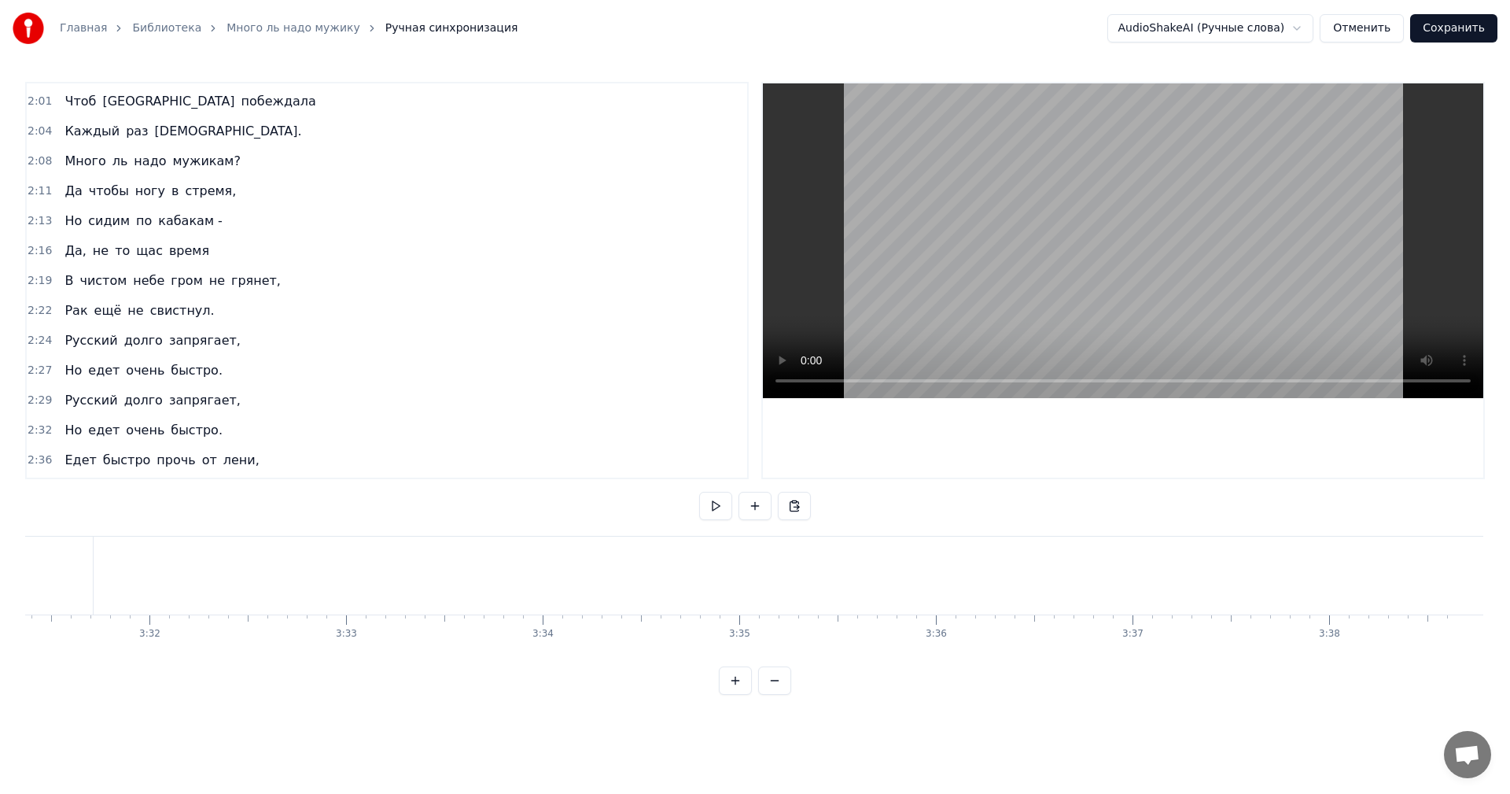
scroll to position [1519, 0]
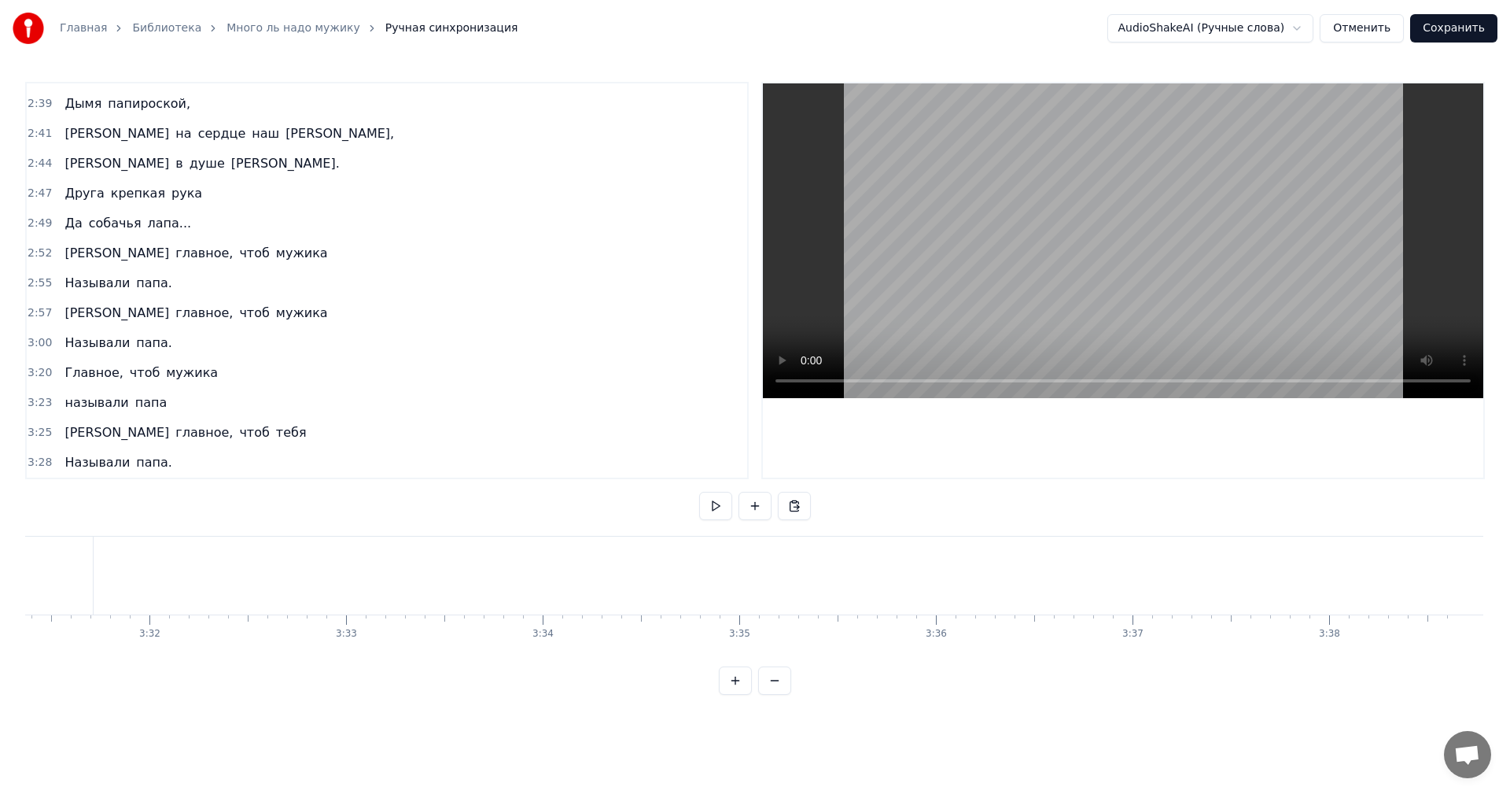
click at [238, 433] on span "чтоб" at bounding box center [254, 432] width 33 height 18
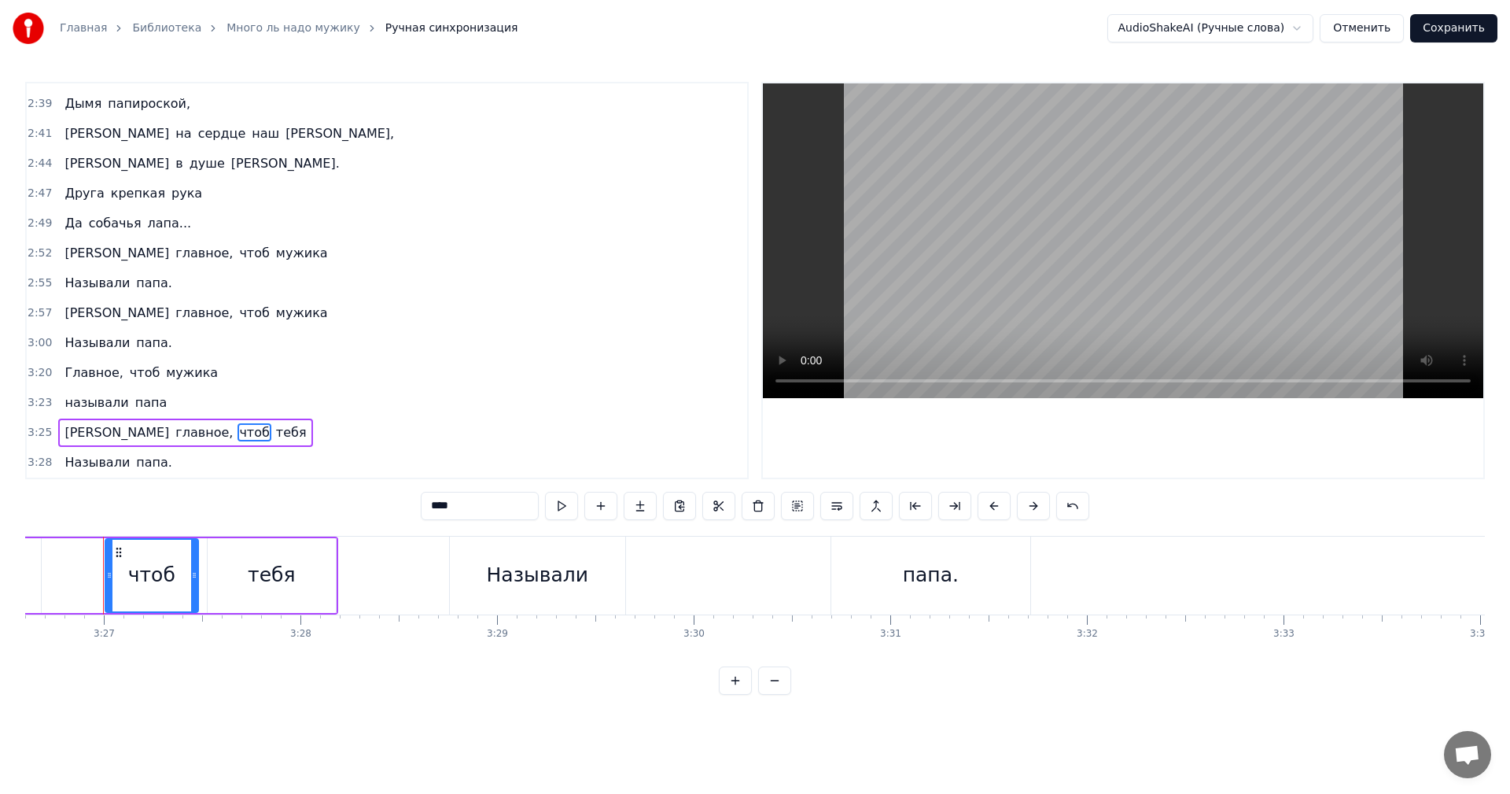
scroll to position [0, 40630]
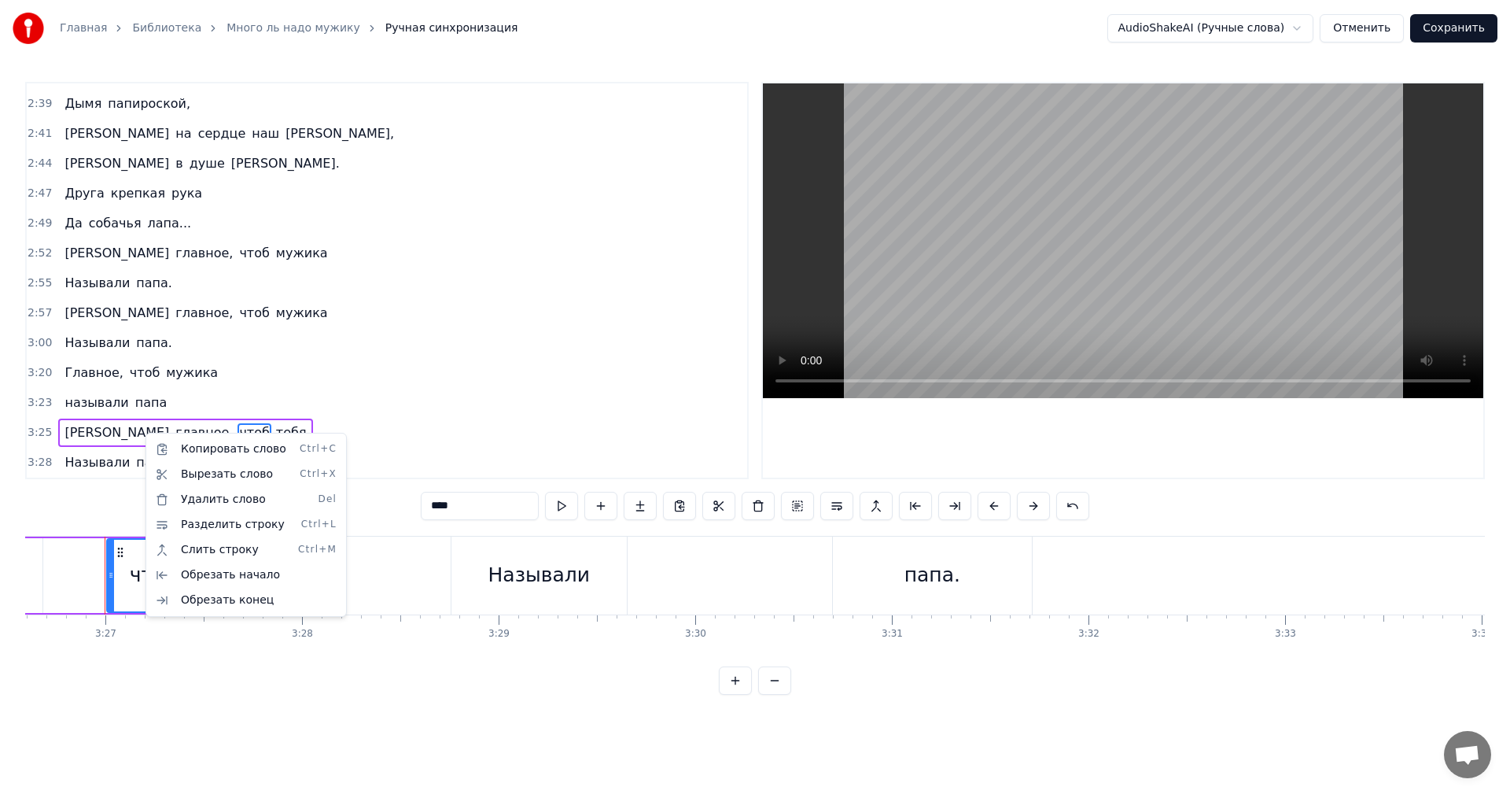
click at [356, 332] on html "Главная Библиотека Много ль надо мужику Ручная синхронизация AudioShakeAI (Ручн…" at bounding box center [755, 360] width 1510 height 720
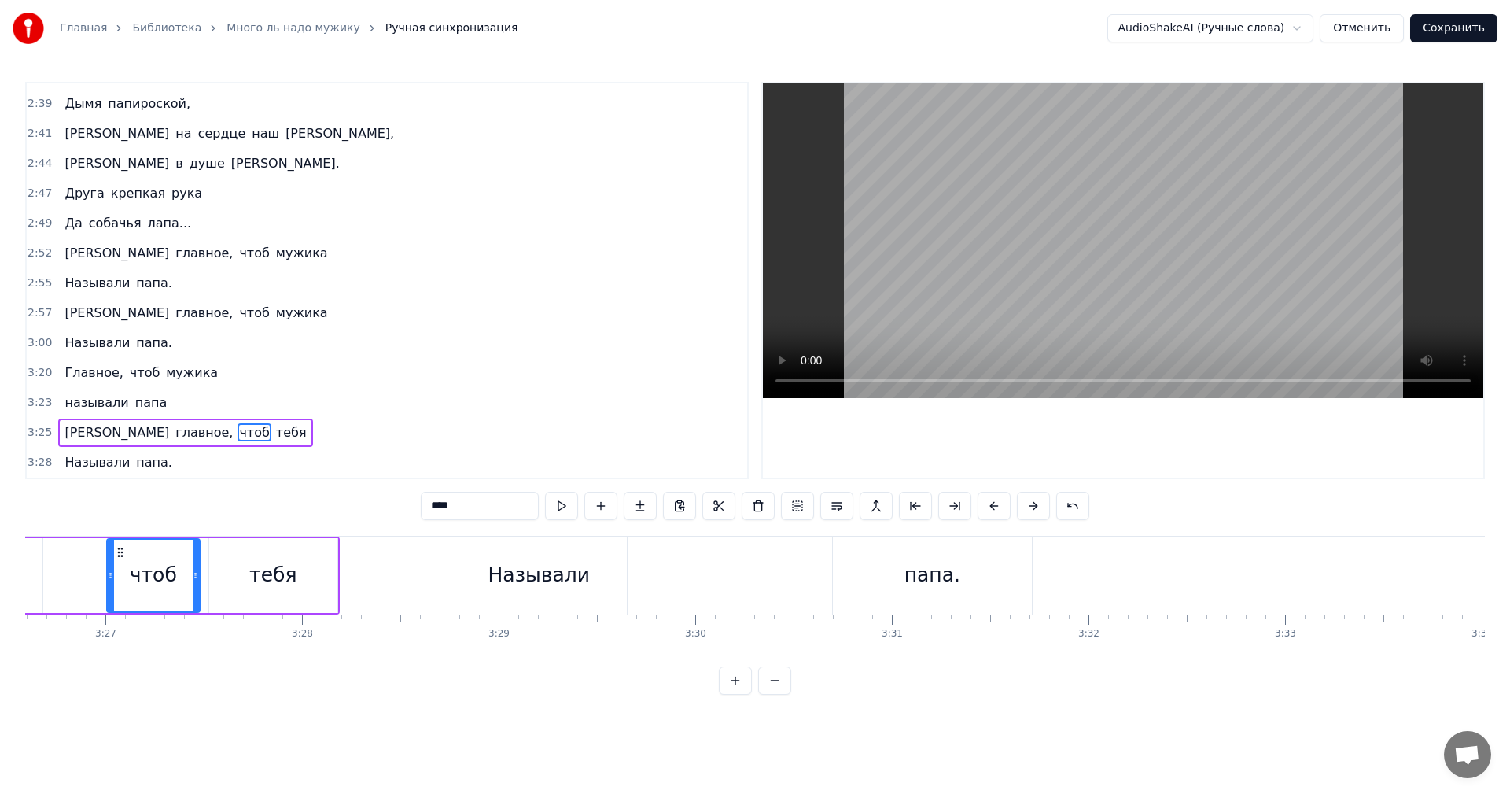
click at [1462, 28] on button "Сохранить" at bounding box center [1453, 28] width 87 height 28
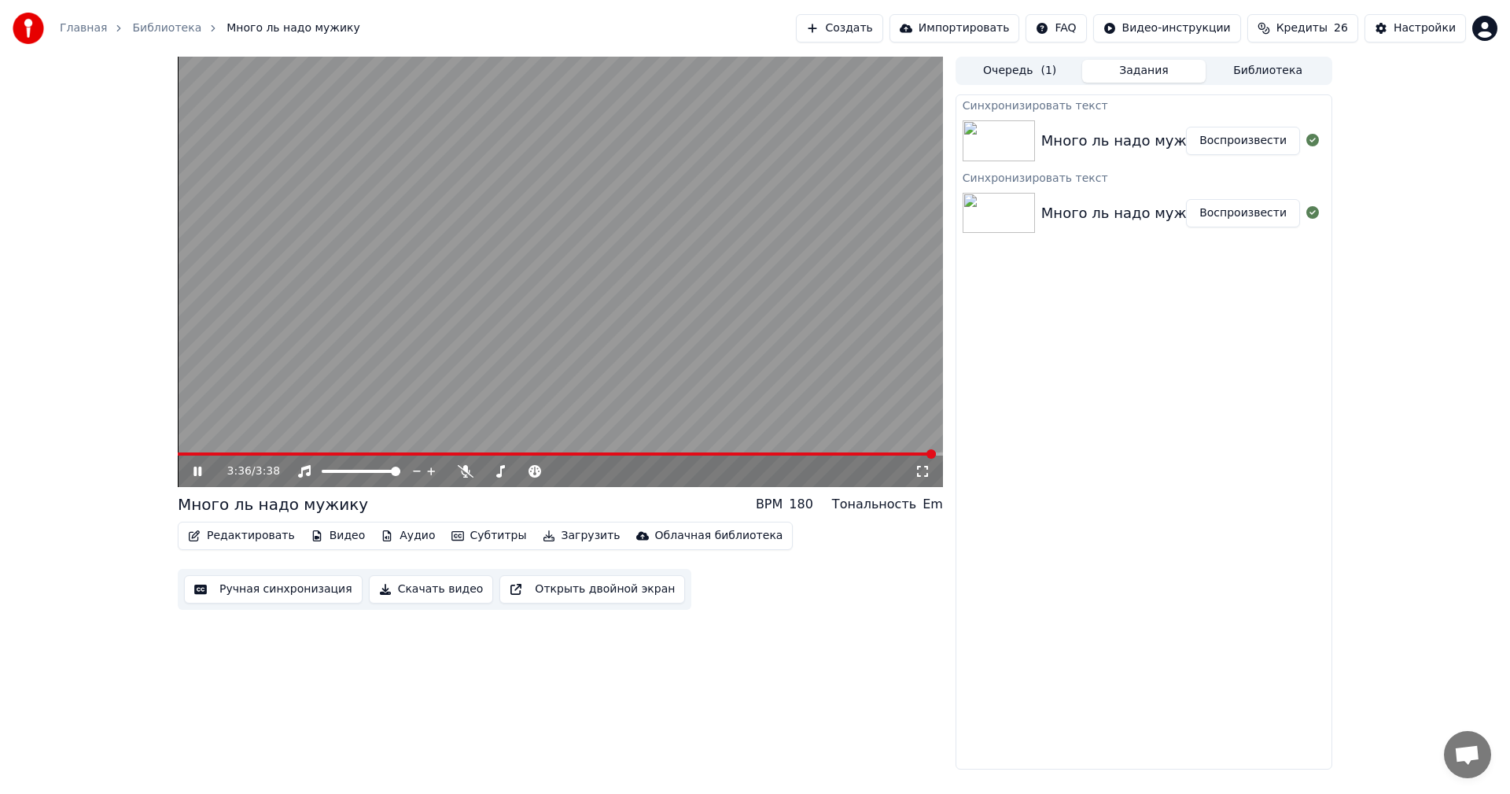
click at [250, 589] on button "Ручная синхронизация" at bounding box center [273, 589] width 179 height 28
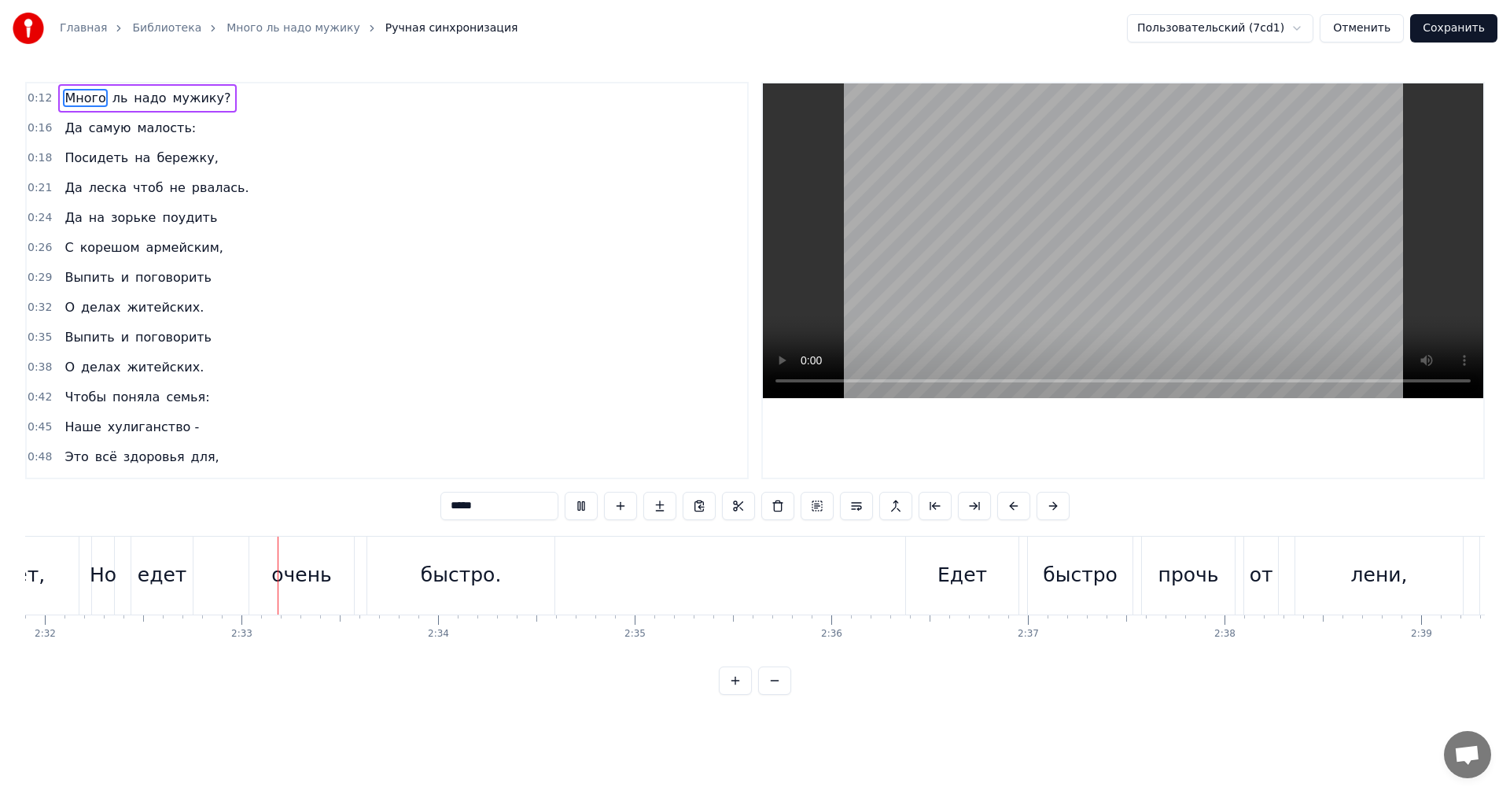
scroll to position [0, 29937]
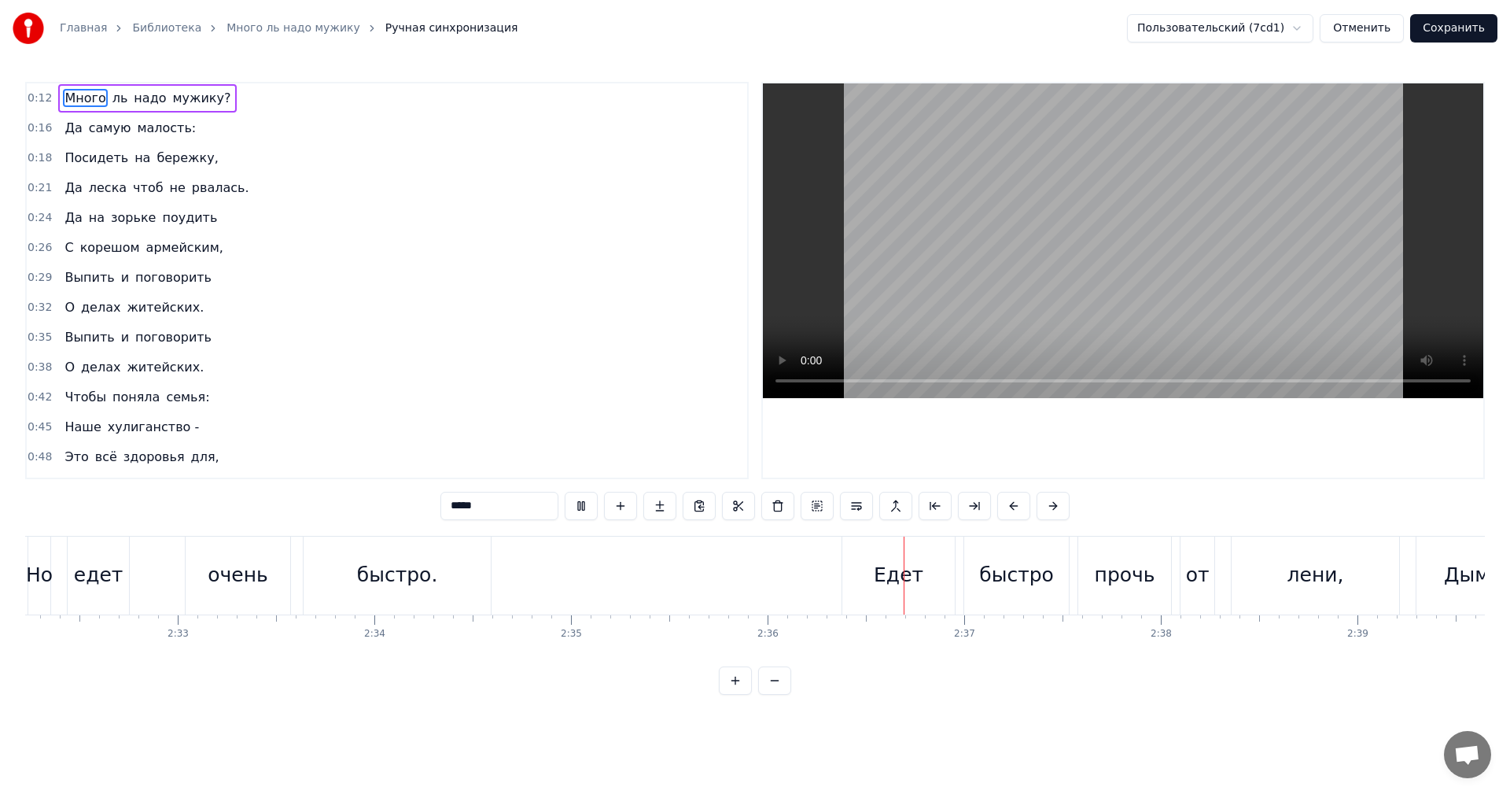
click at [1379, 28] on button "Отменить" at bounding box center [1362, 28] width 84 height 28
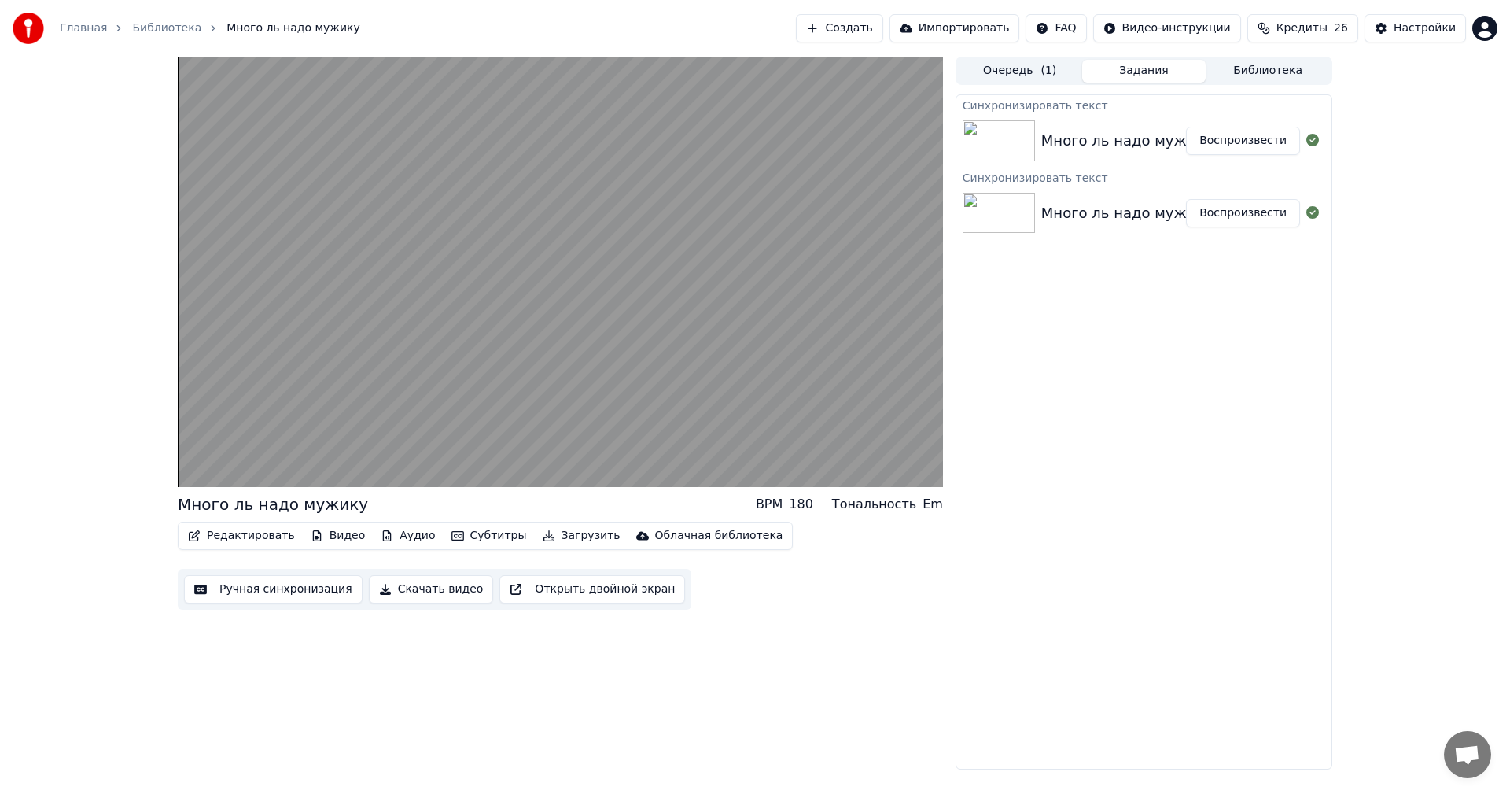
click at [544, 535] on button "Загрузить" at bounding box center [582, 536] width 90 height 22
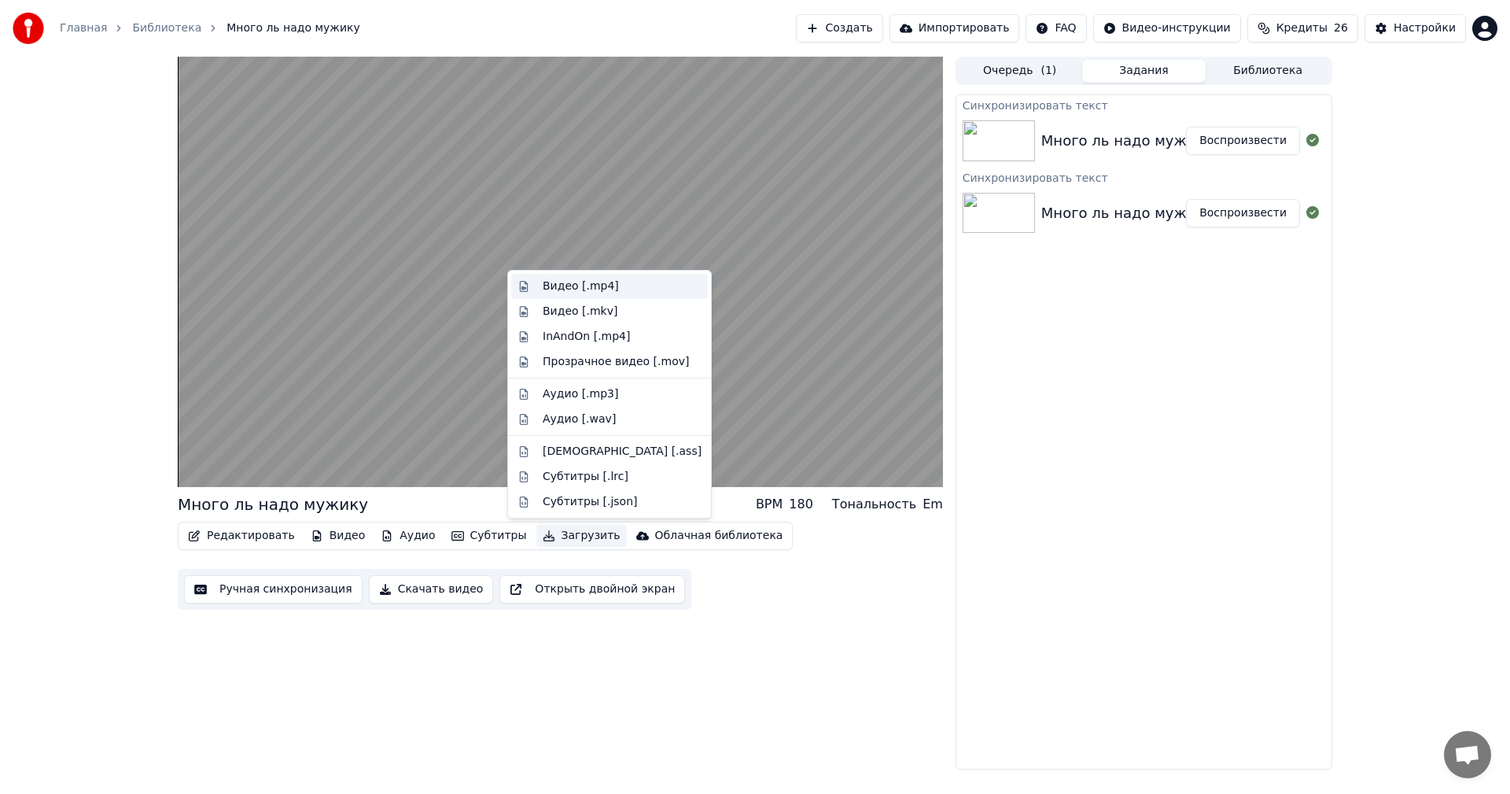
click at [566, 286] on div "Видео [.mp4]" at bounding box center [581, 286] width 76 height 16
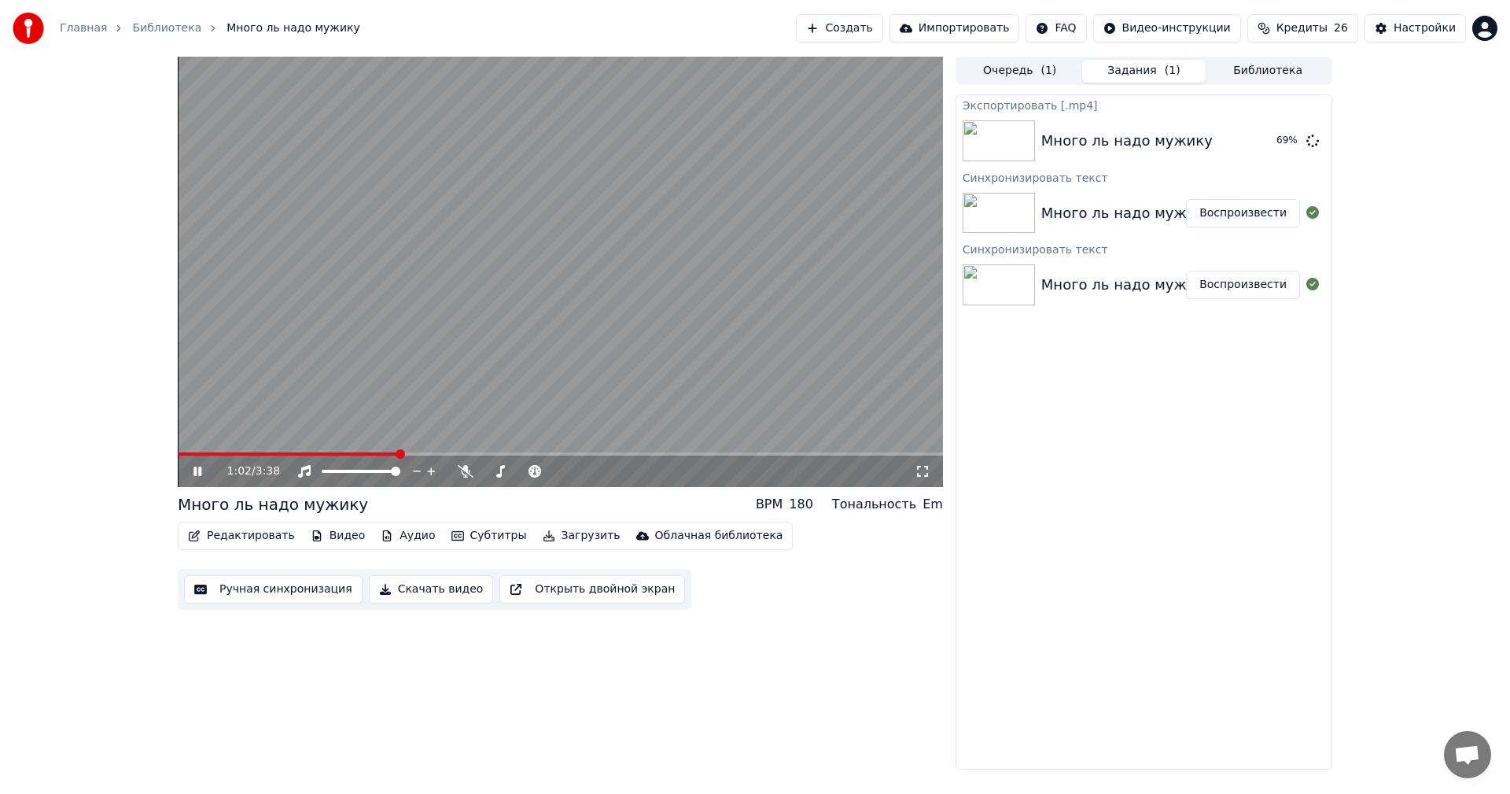
click at [468, 297] on video at bounding box center [560, 272] width 765 height 430
click at [1263, 138] on button "Показать" at bounding box center [1259, 141] width 81 height 28
click at [1299, 71] on button "Библиотека" at bounding box center [1268, 71] width 124 height 23
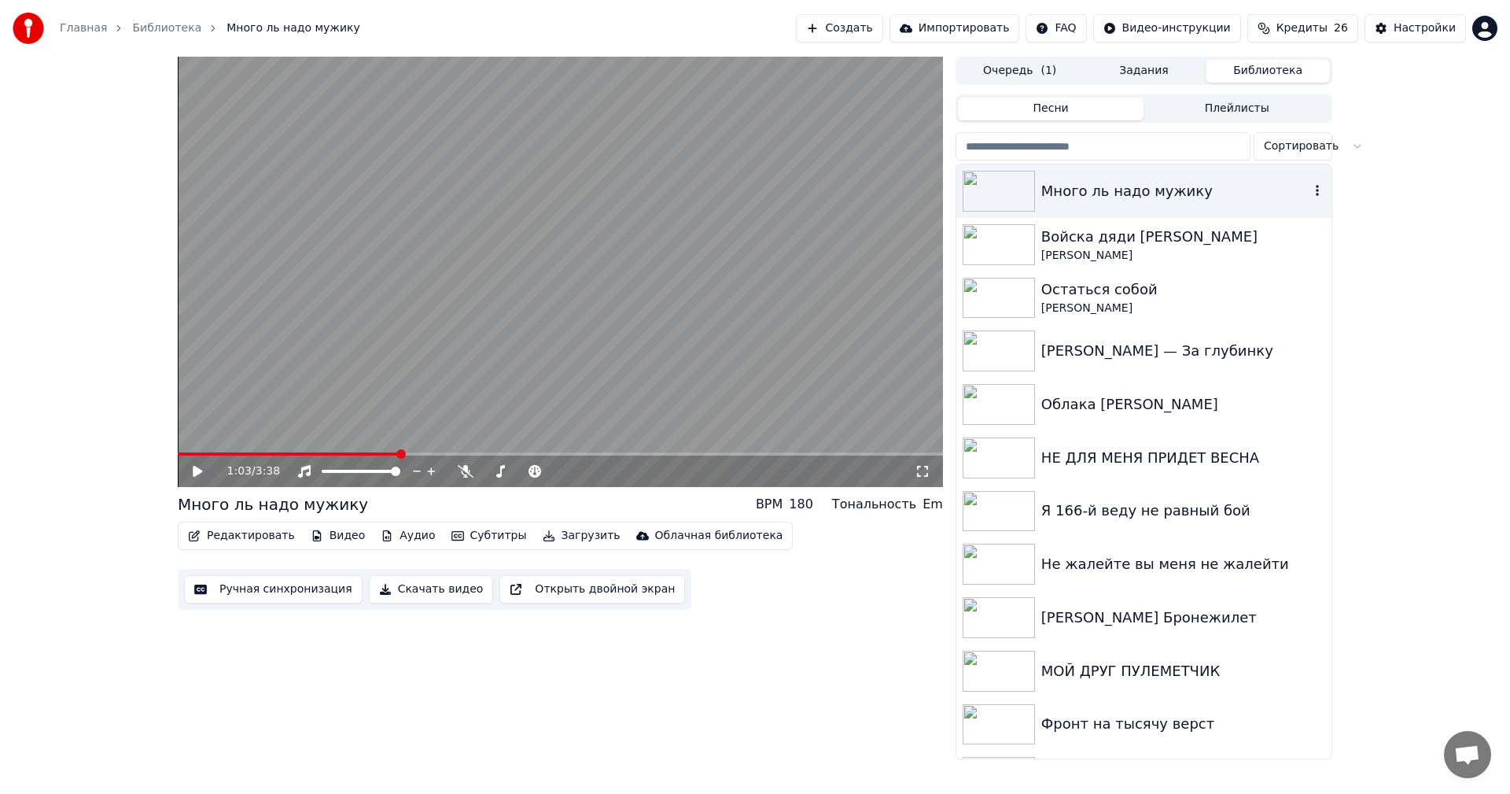
click at [1310, 191] on icon "button" at bounding box center [1318, 190] width 16 height 13
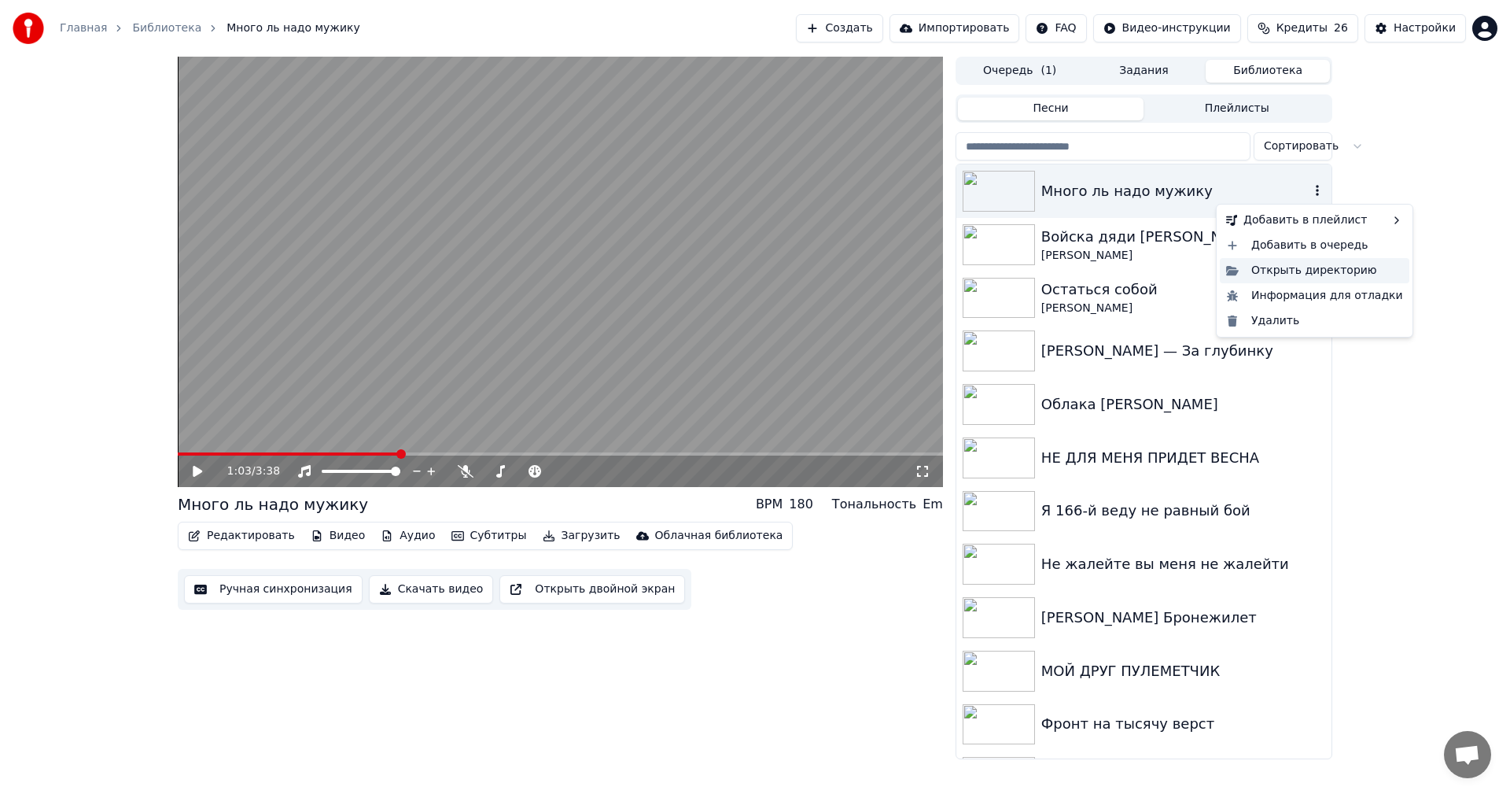
click at [1307, 267] on div "Открыть директорию" at bounding box center [1315, 270] width 190 height 25
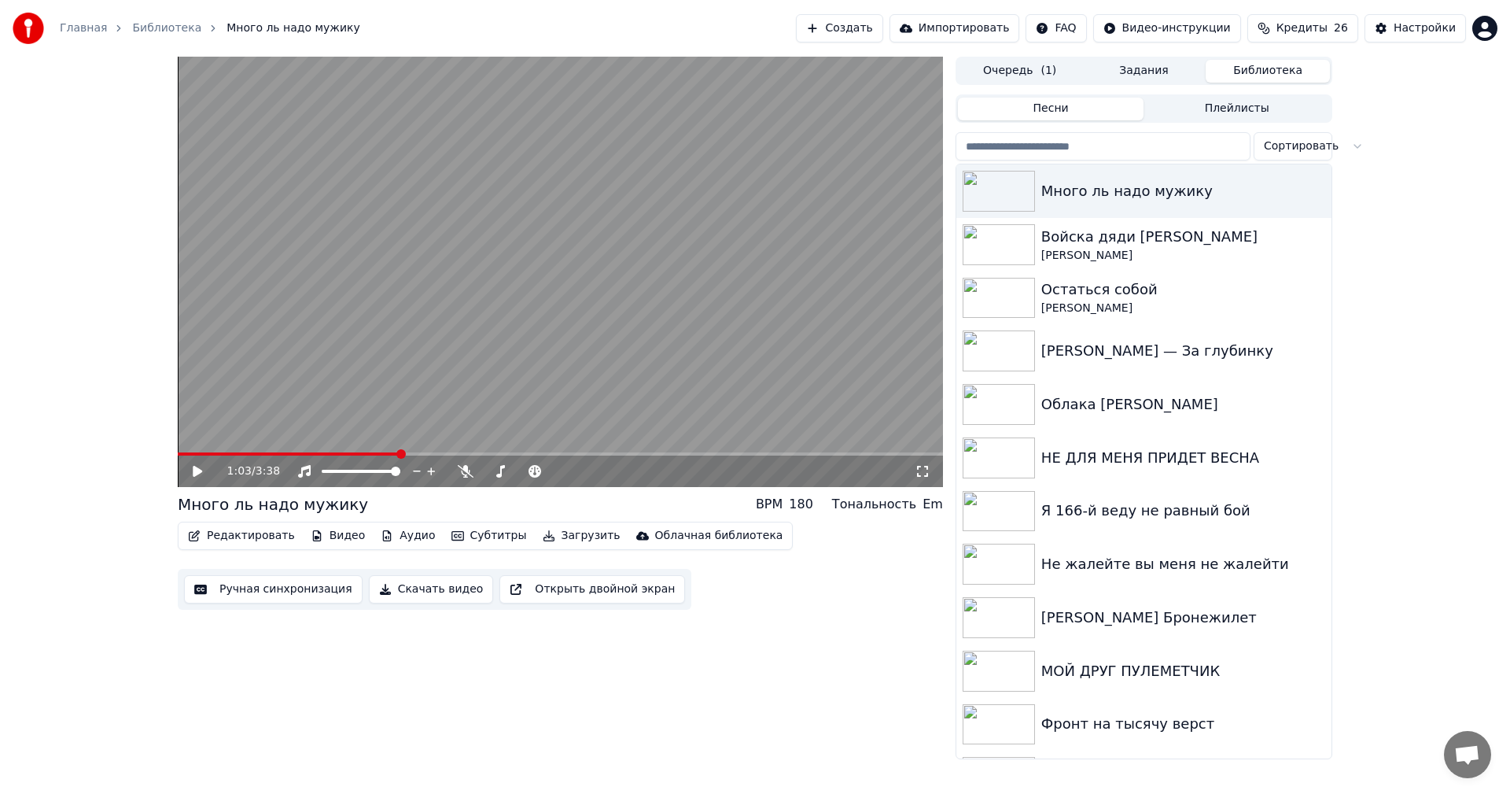
click at [1001, 65] on button "Очередь ( 1 )" at bounding box center [1020, 71] width 124 height 23
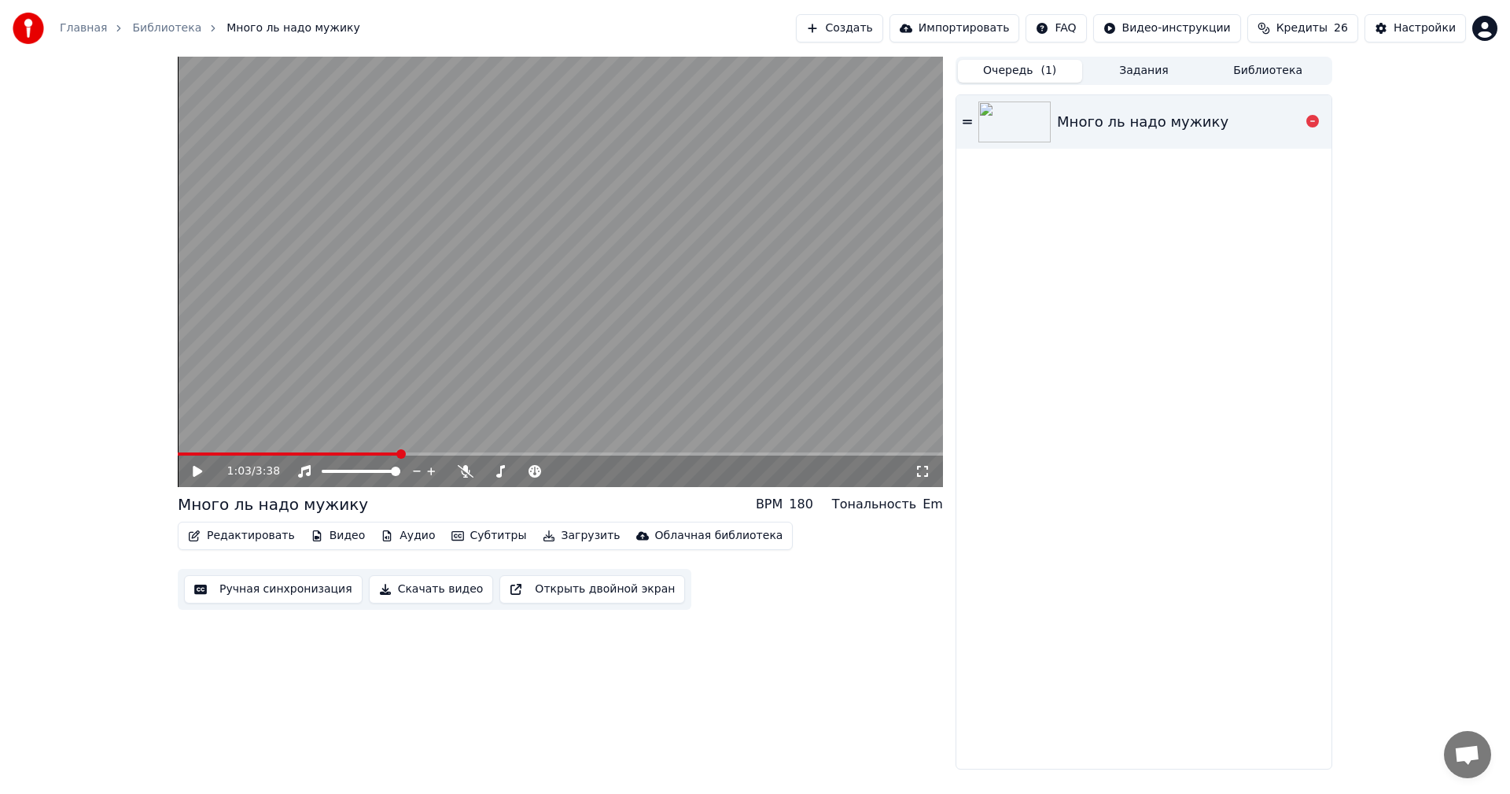
click at [1095, 125] on div "Много ль надо мужику" at bounding box center [1142, 122] width 171 height 22
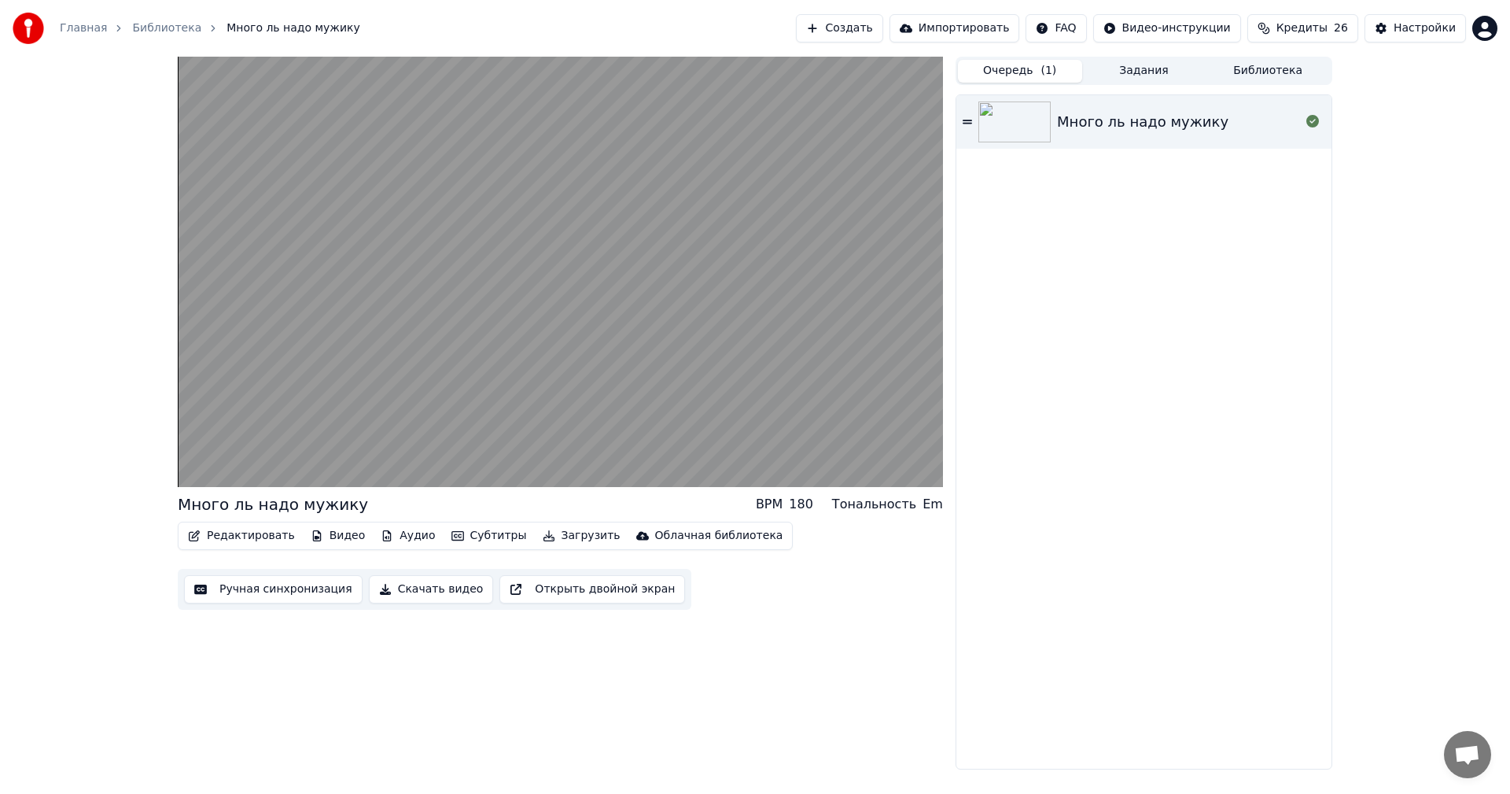
click at [268, 589] on button "Ручная синхронизация" at bounding box center [273, 589] width 179 height 28
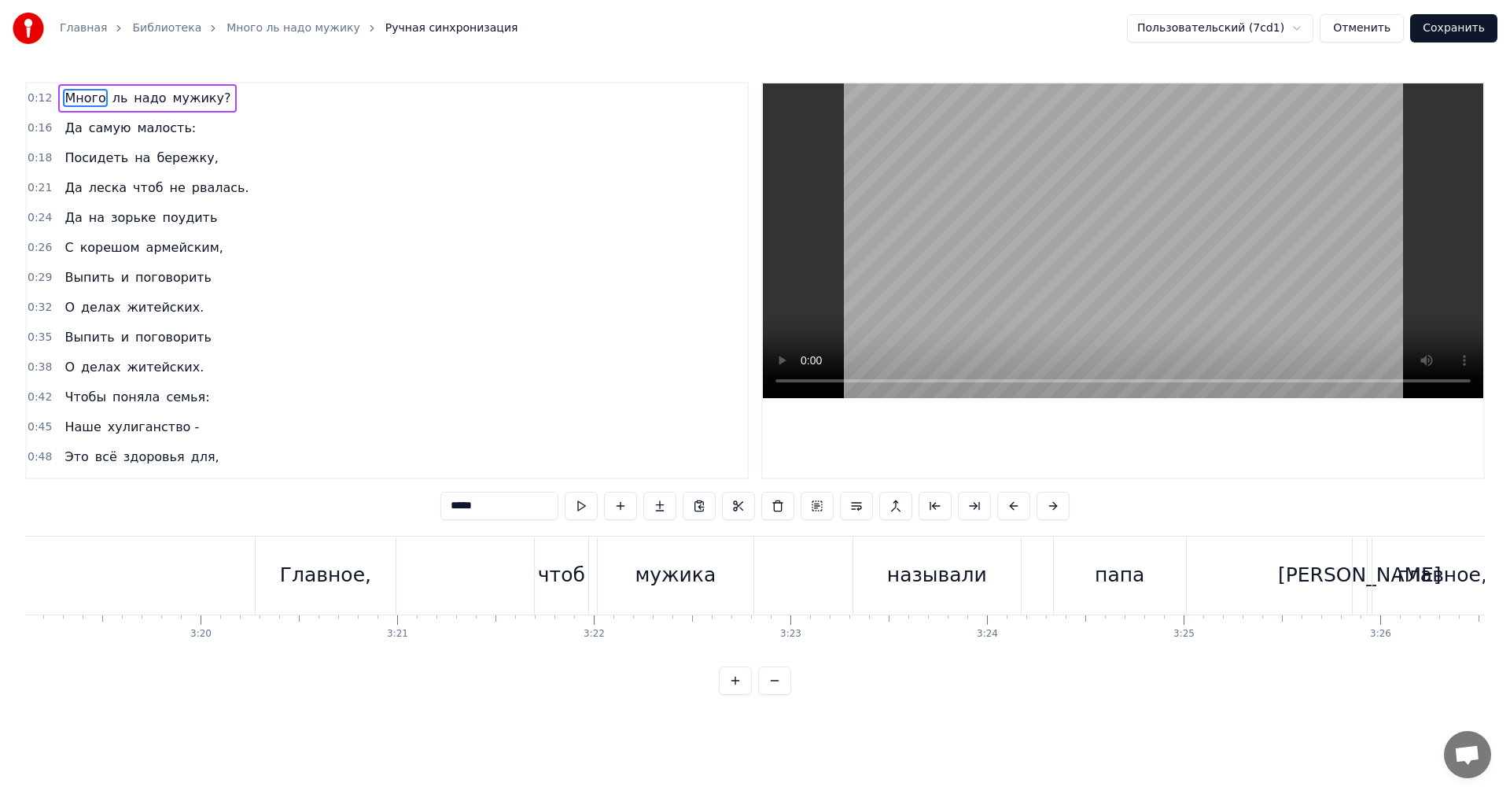
scroll to position [0, 39016]
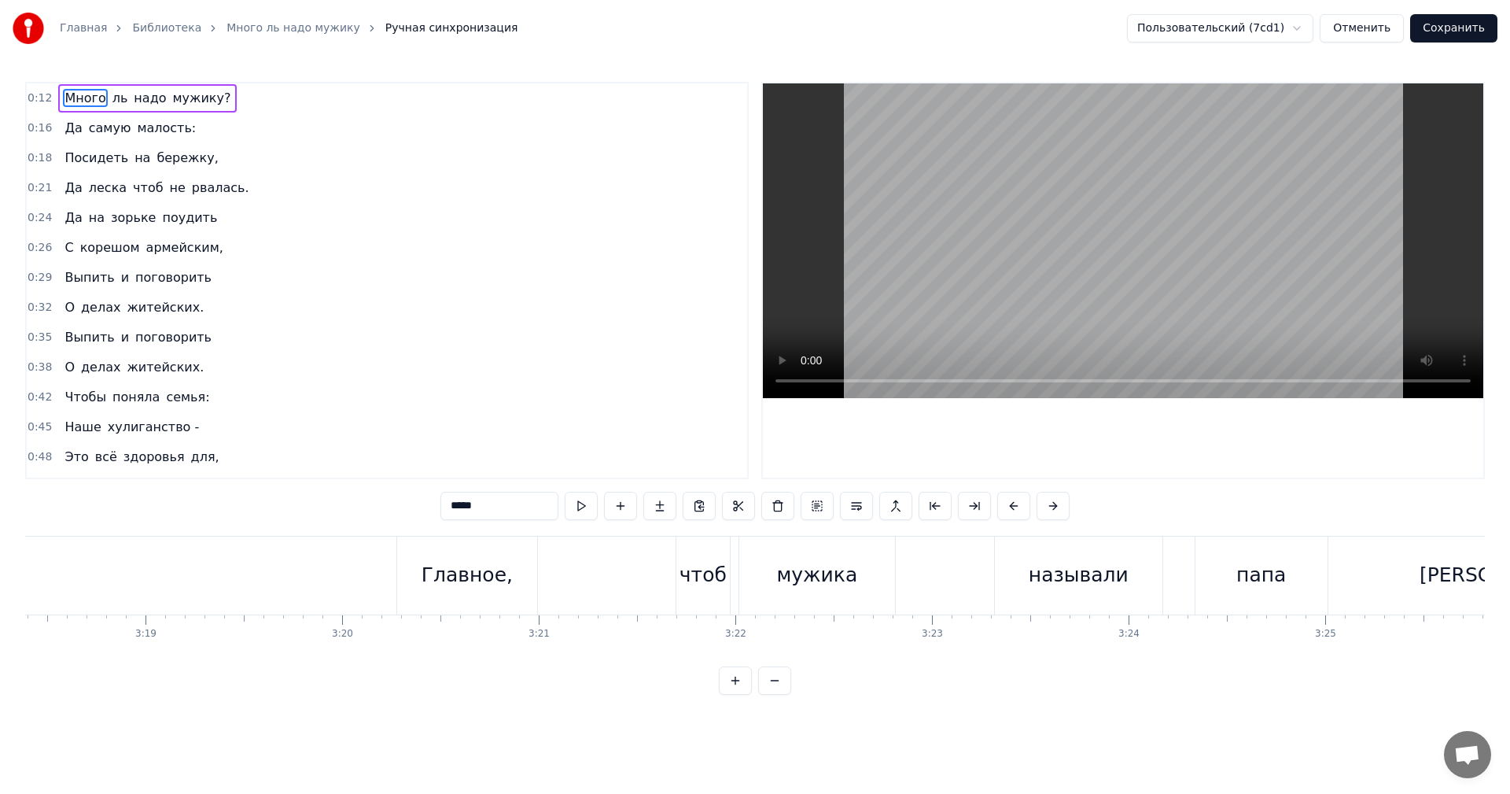
click at [1375, 28] on button "Отменить" at bounding box center [1362, 28] width 84 height 28
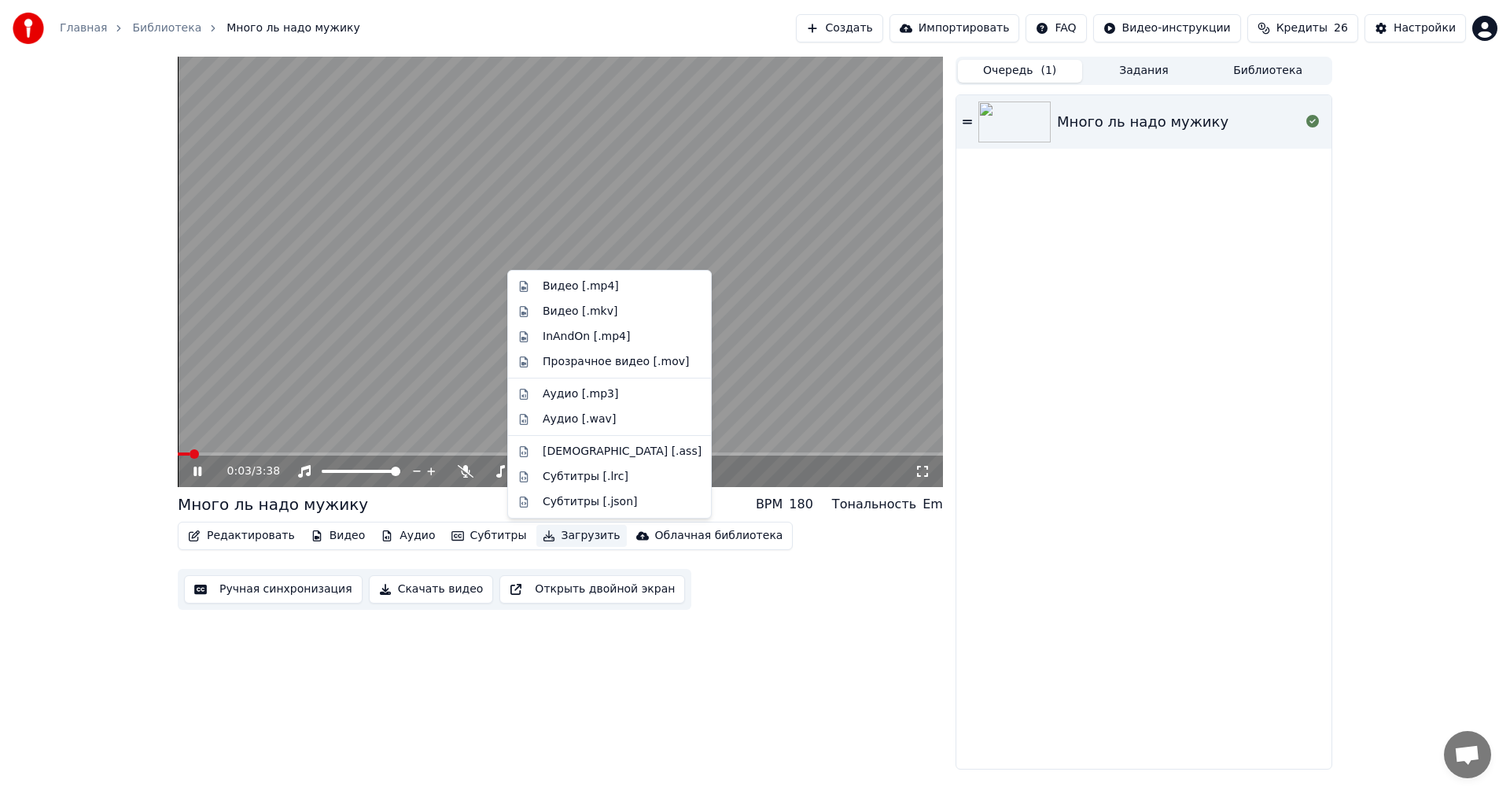
click at [545, 533] on button "Загрузить" at bounding box center [582, 536] width 90 height 22
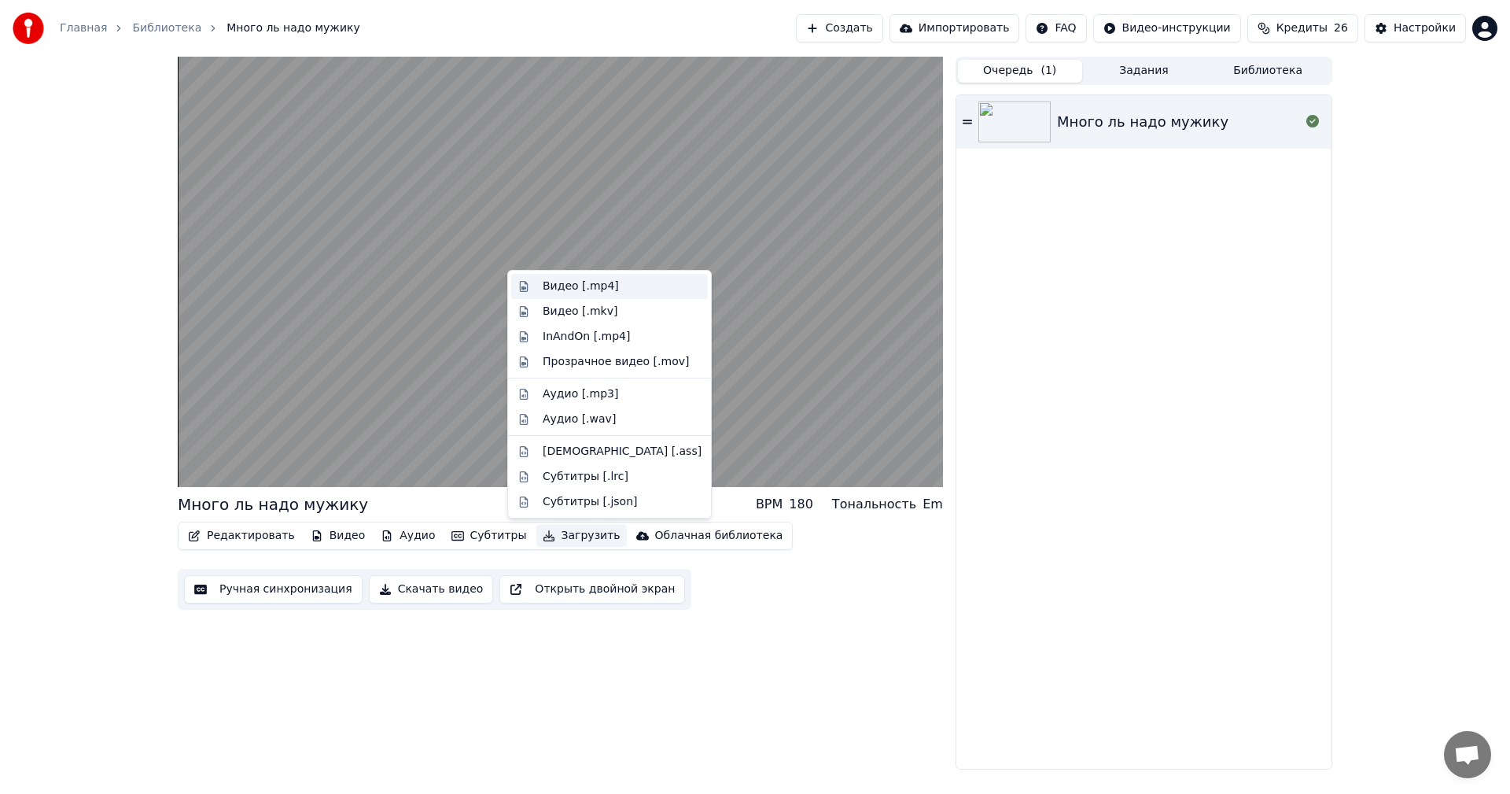
click at [555, 286] on div "Видео [.mp4]" at bounding box center [581, 286] width 76 height 16
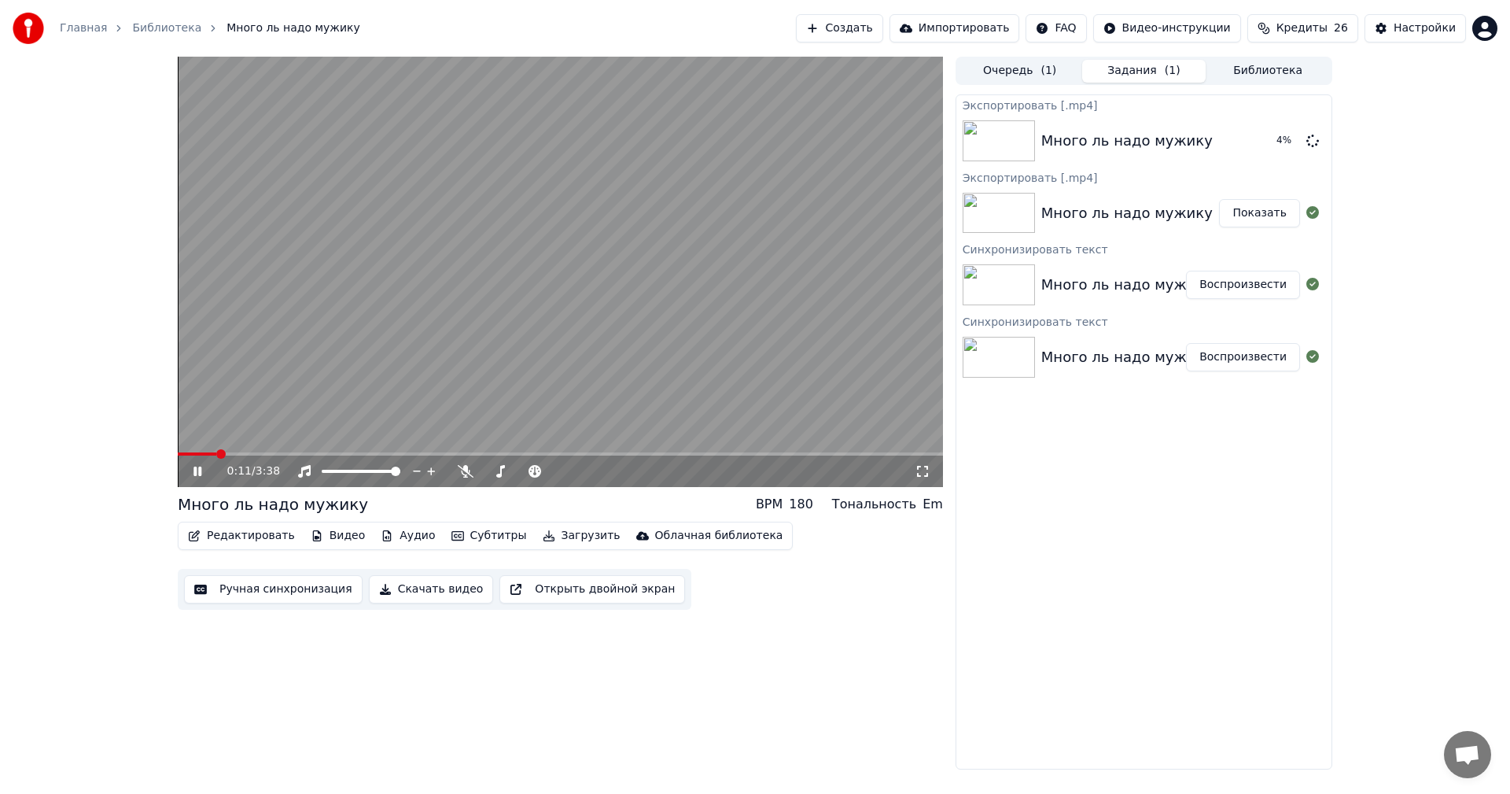
click at [191, 472] on icon at bounding box center [208, 471] width 37 height 13
click at [1267, 146] on button "Показать" at bounding box center [1259, 141] width 81 height 28
click at [545, 535] on button "Загрузить" at bounding box center [582, 536] width 90 height 22
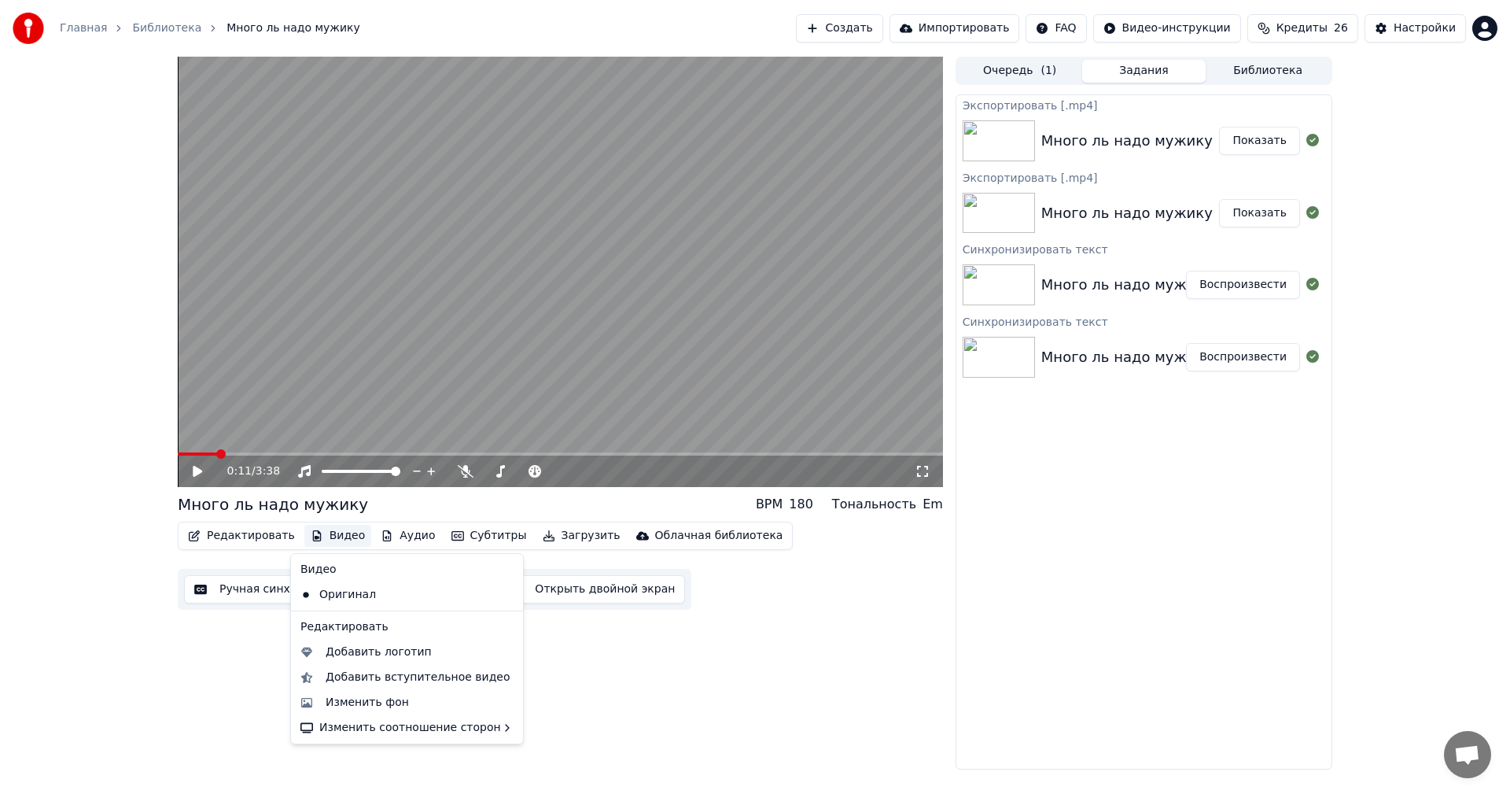
click at [1268, 69] on button "Библиотека" at bounding box center [1268, 71] width 124 height 23
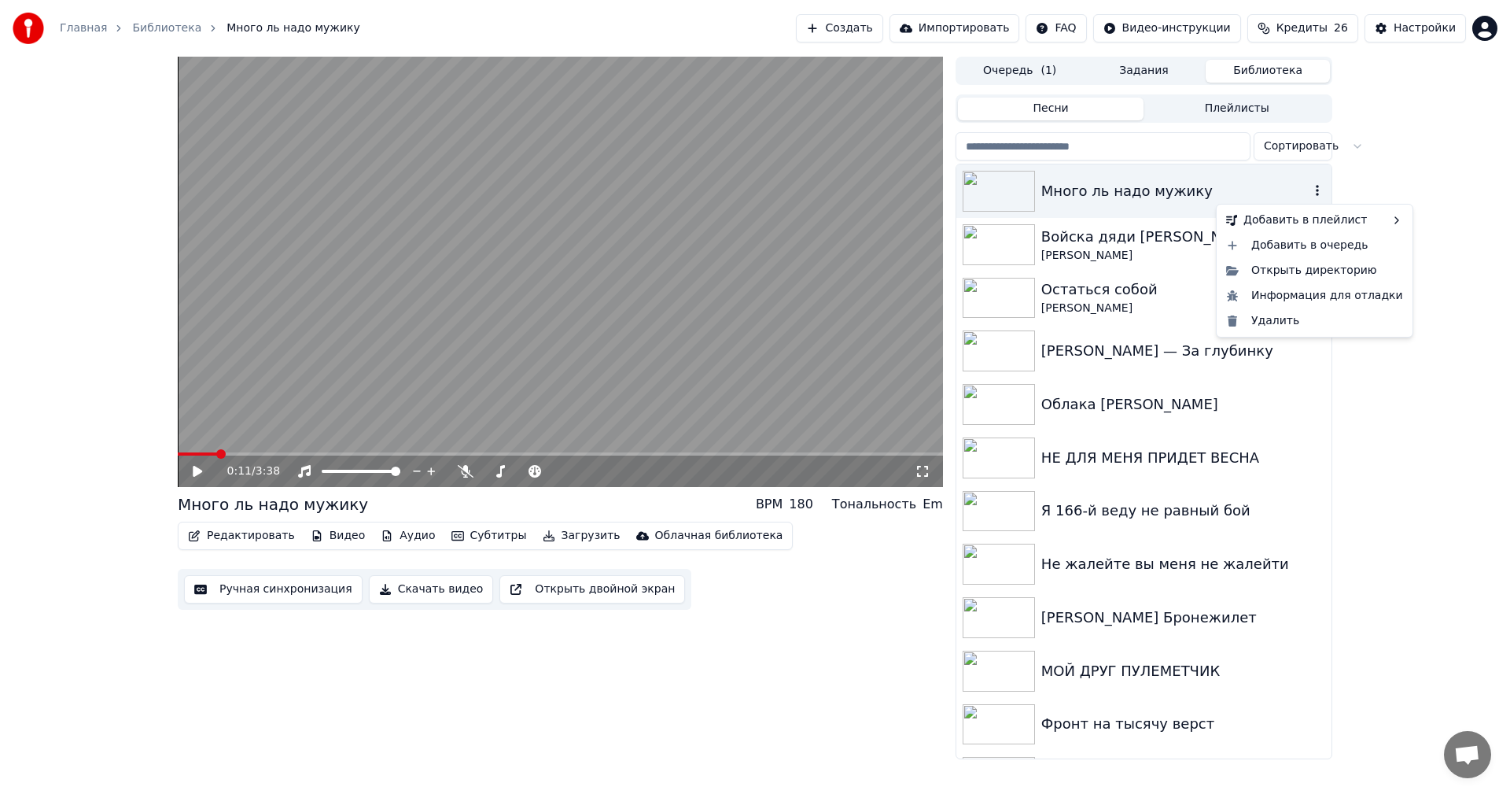
click at [1310, 188] on icon "button" at bounding box center [1318, 190] width 16 height 13
click at [1287, 270] on div "Открыть директорию" at bounding box center [1315, 270] width 190 height 25
click at [1227, 101] on button "Плейлисты" at bounding box center [1237, 109] width 186 height 23
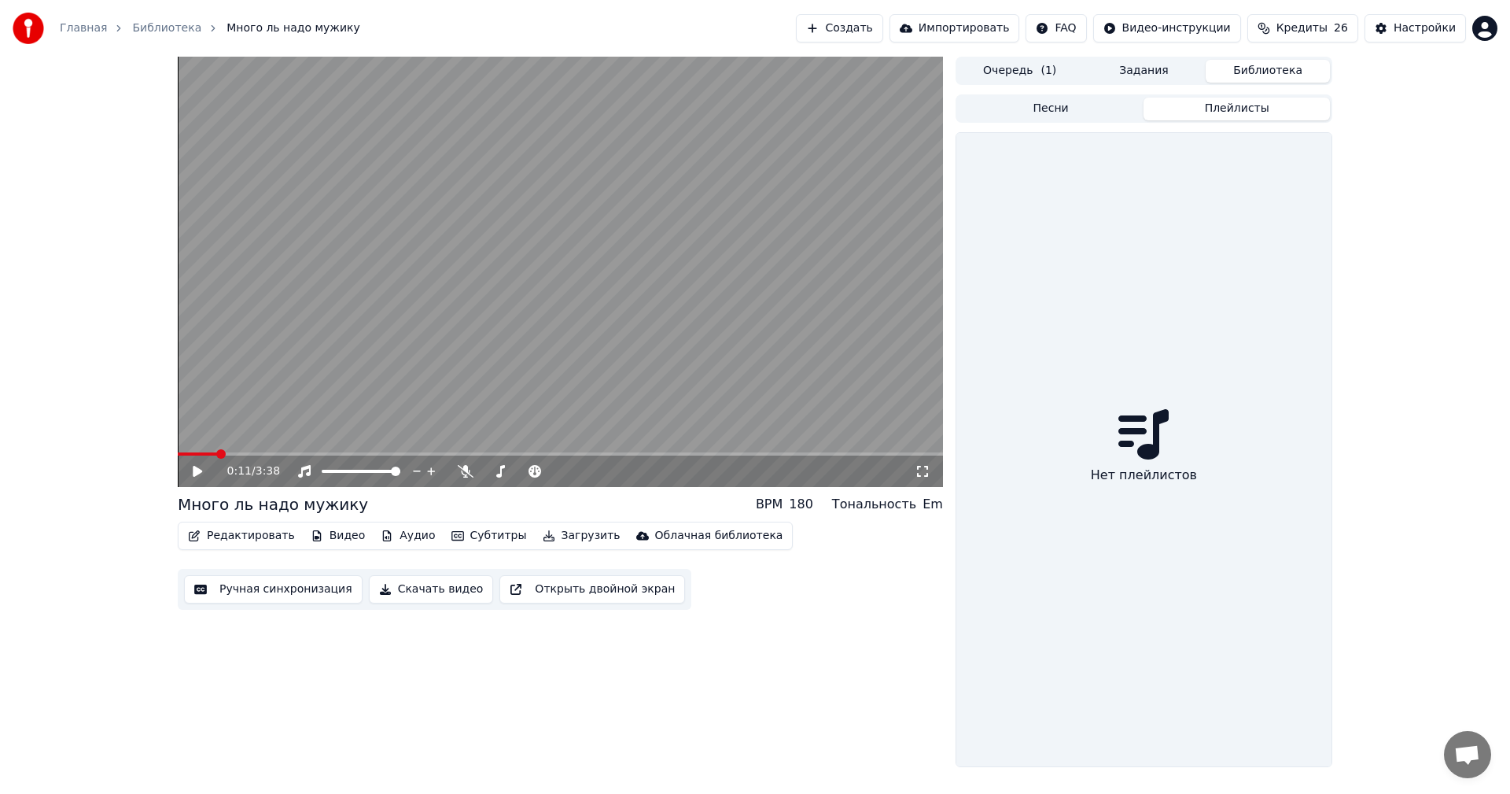
click at [1062, 107] on button "Песни" at bounding box center [1051, 109] width 186 height 23
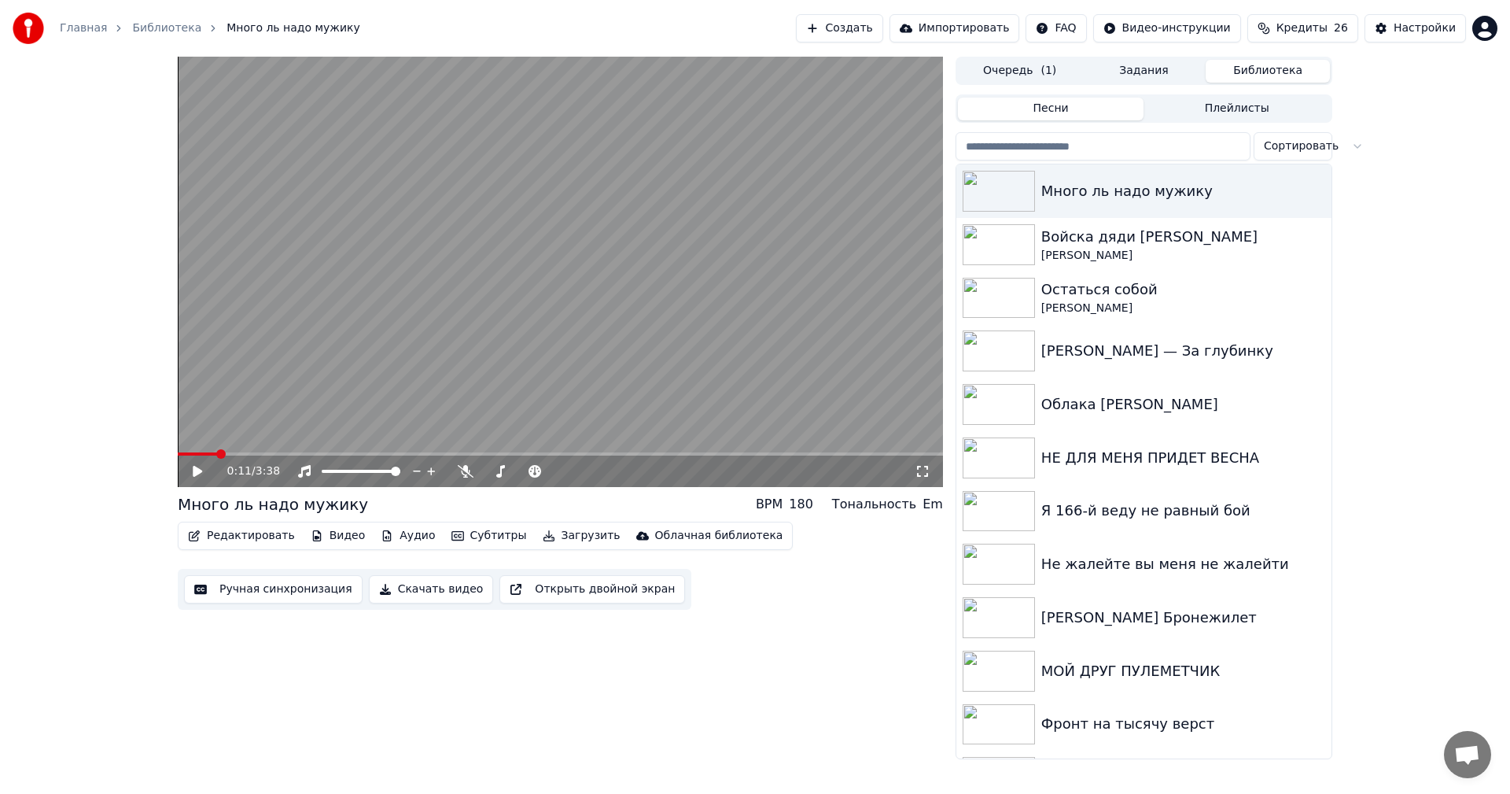
click at [1147, 68] on button "Задания" at bounding box center [1144, 71] width 124 height 23
